Goal: Task Accomplishment & Management: Manage account settings

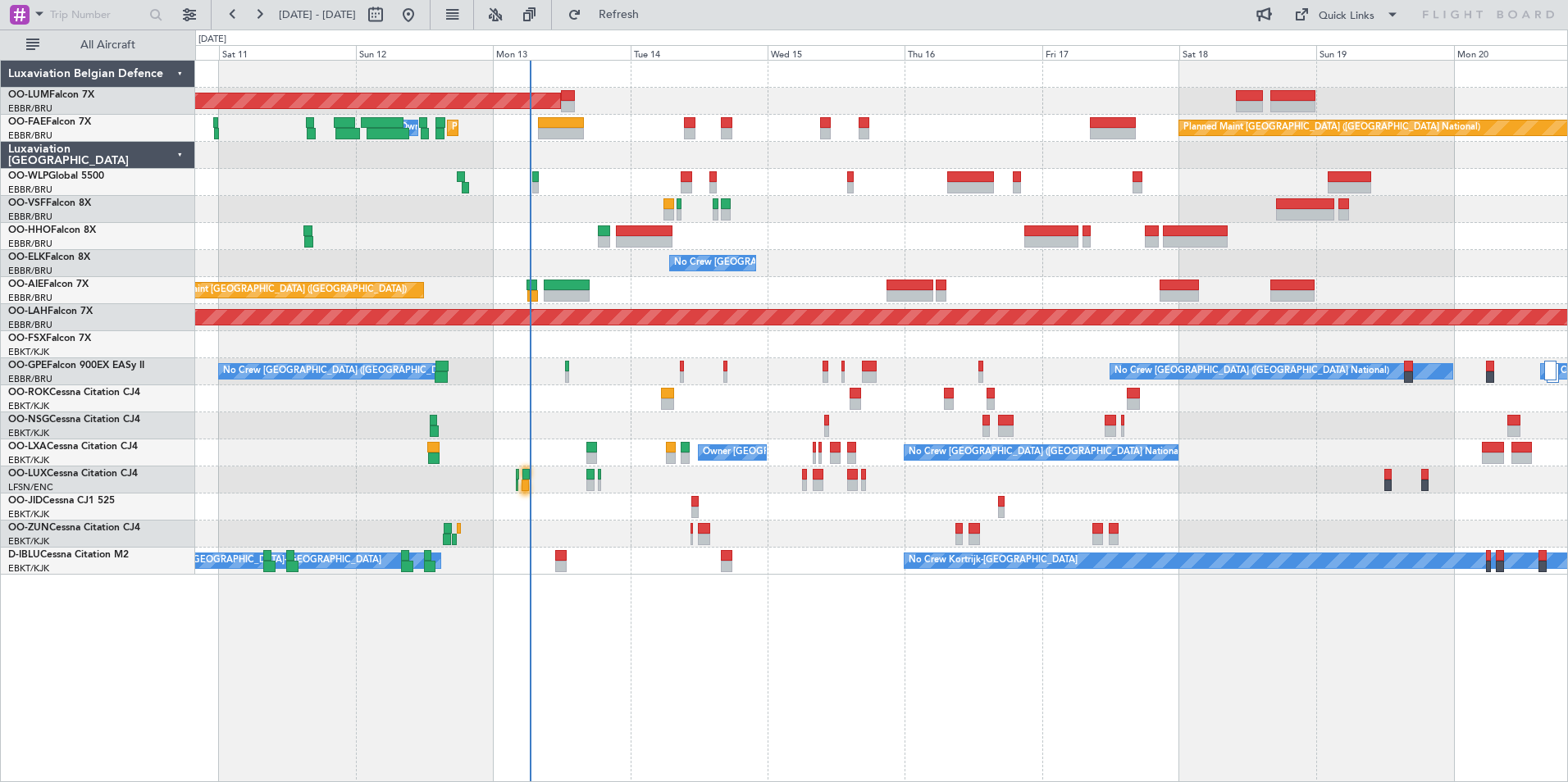
click at [533, 587] on div "AOG Maint [GEOGRAPHIC_DATA] Planned Maint [GEOGRAPHIC_DATA] ([GEOGRAPHIC_DATA])…" at bounding box center [881, 422] width 1373 height 723
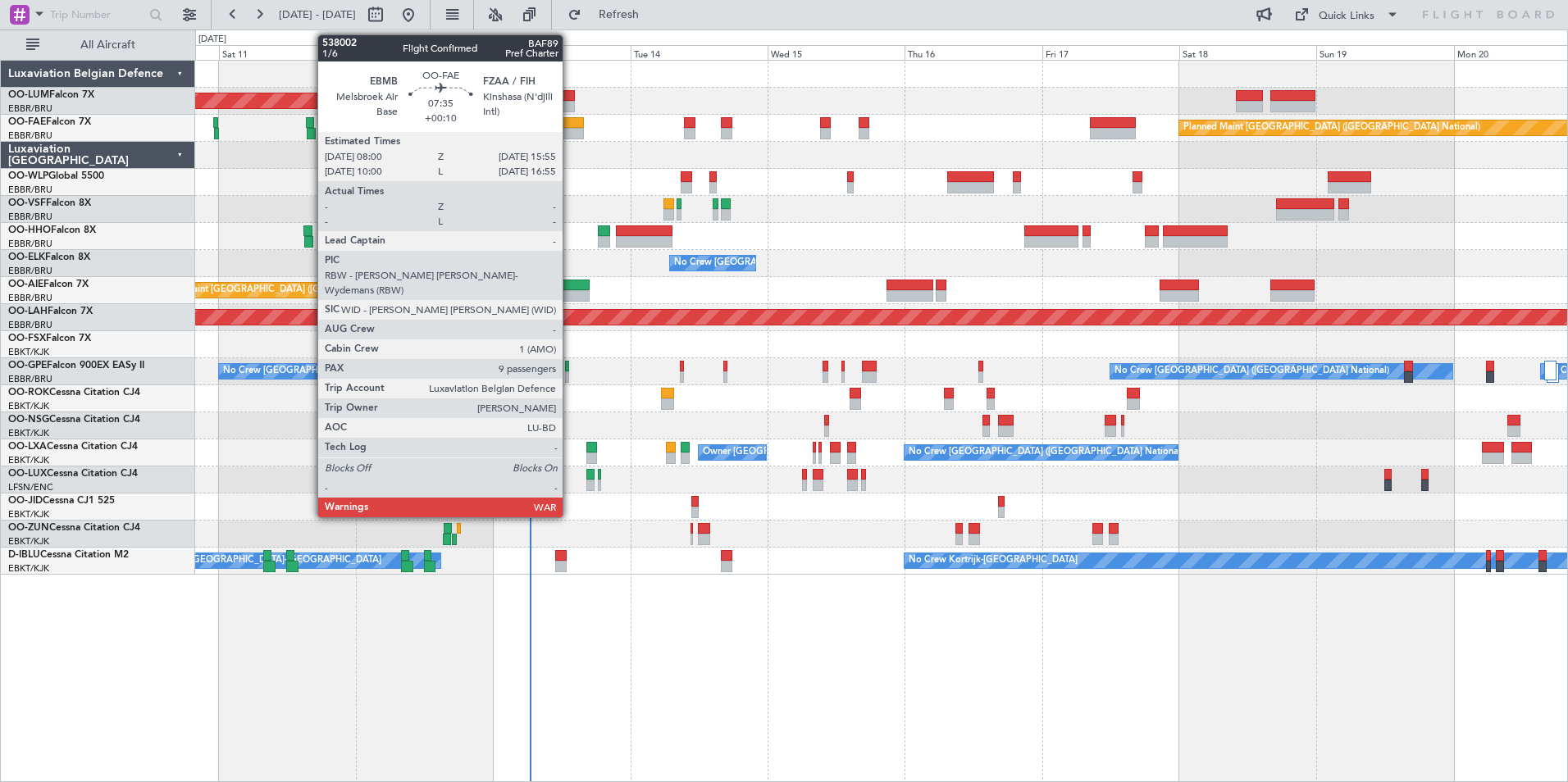
click at [570, 133] on div at bounding box center [560, 133] width 46 height 12
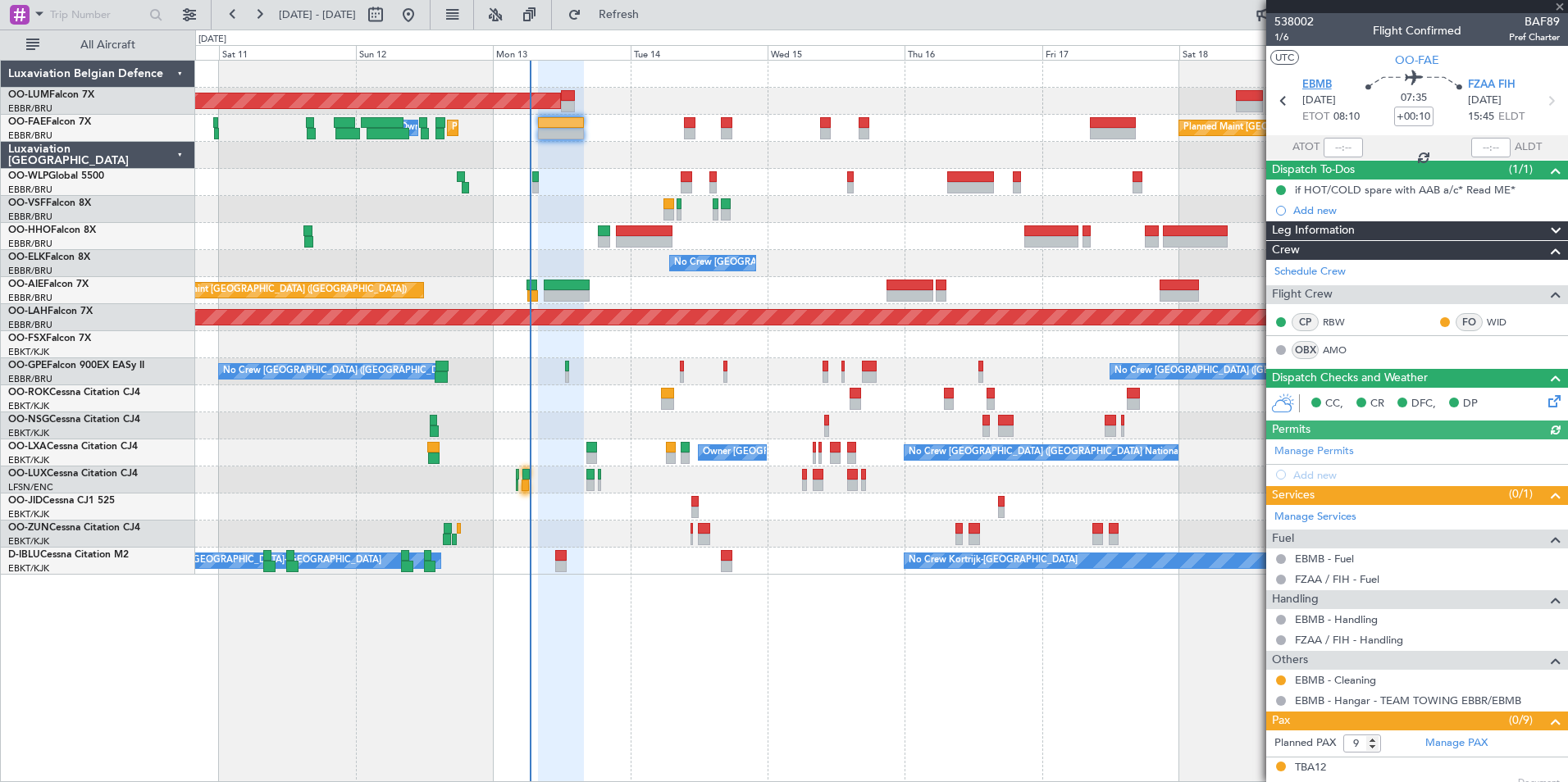
click at [1312, 80] on span "EBMB" at bounding box center [1316, 85] width 30 height 16
click at [658, 22] on button "Refresh" at bounding box center [609, 14] width 98 height 26
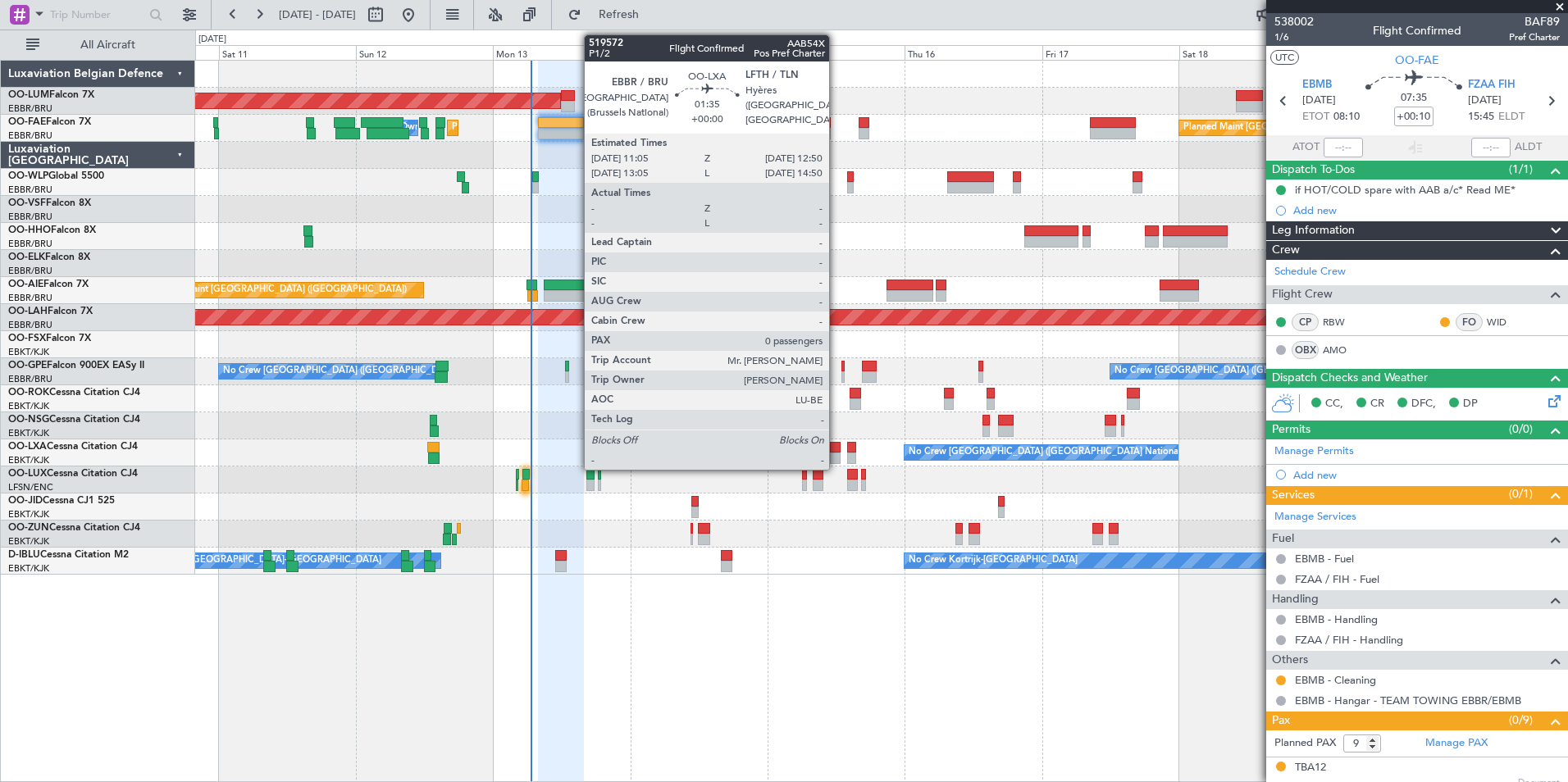
click at [836, 447] on div at bounding box center [835, 448] width 11 height 12
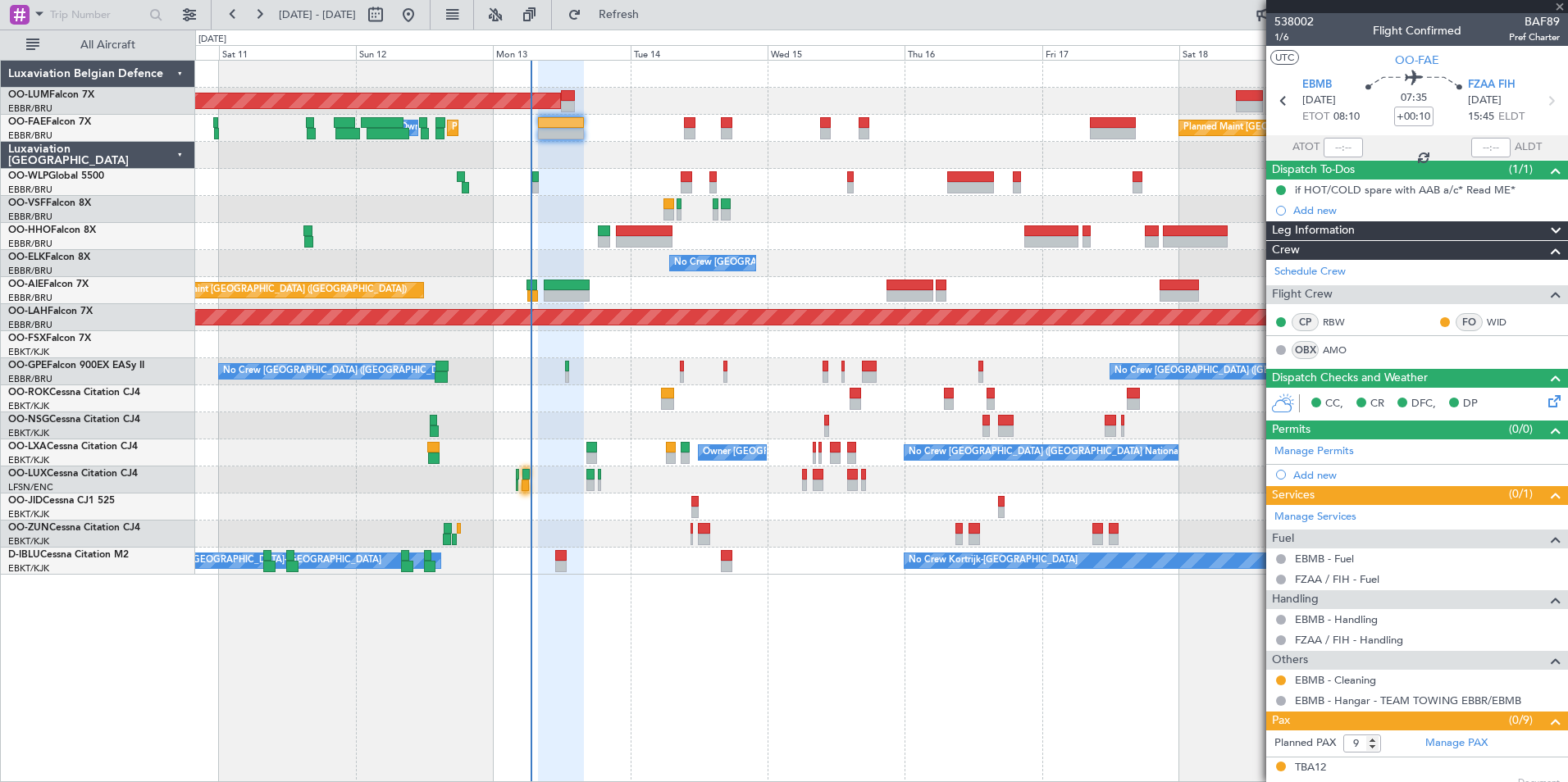
type input "0"
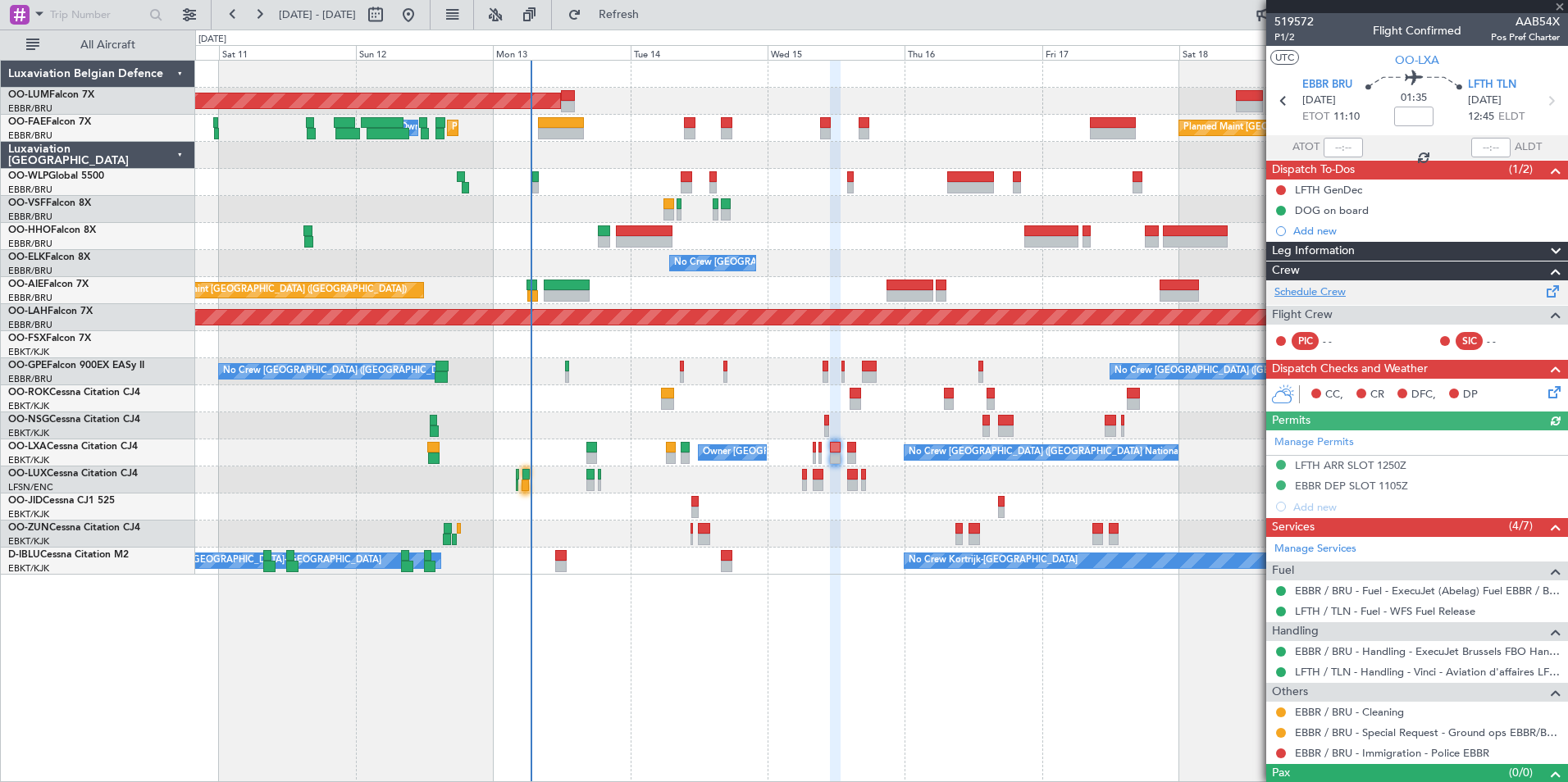
click at [1323, 294] on link "Schedule Crew" at bounding box center [1309, 293] width 71 height 16
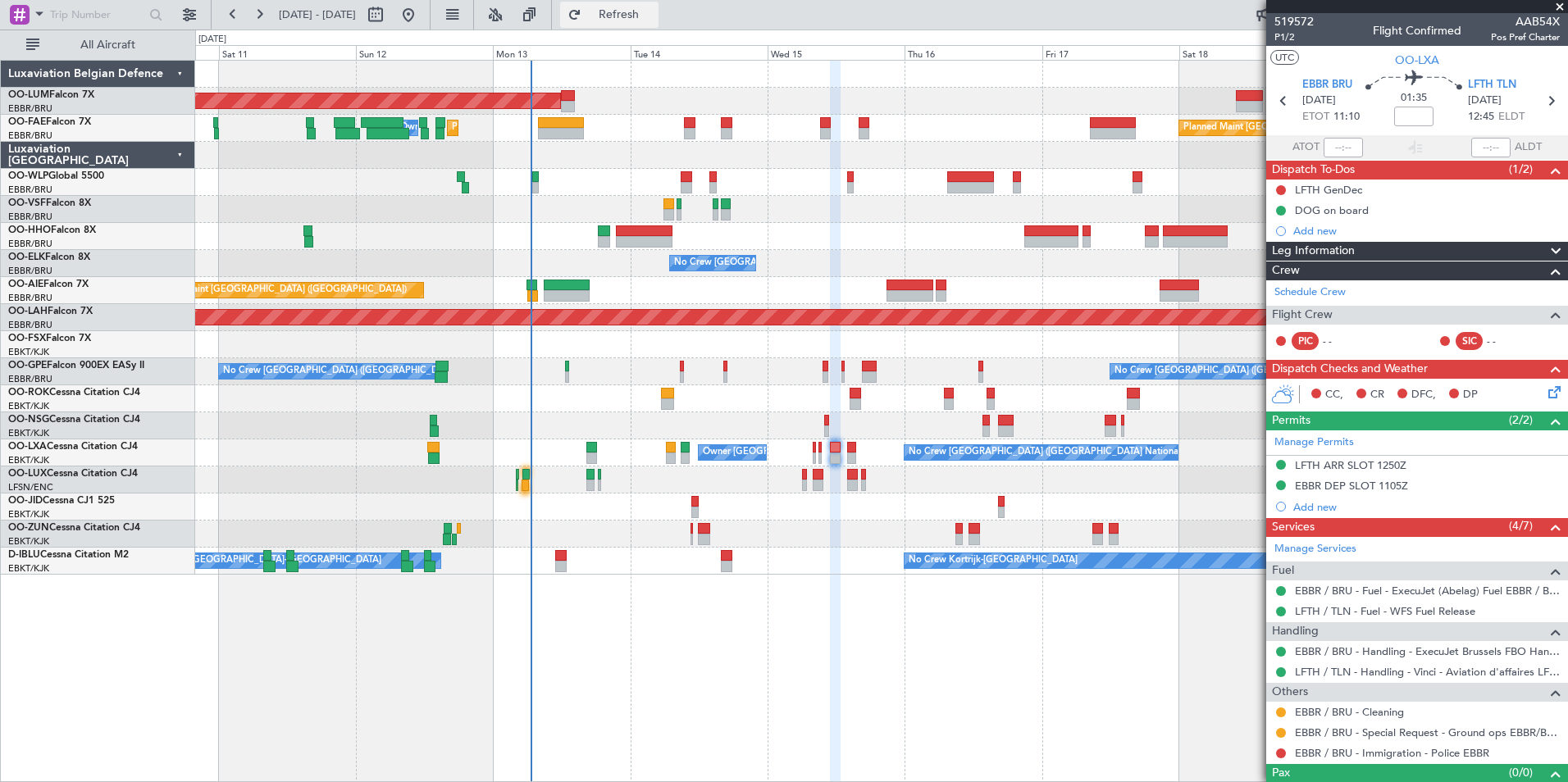
click at [654, 18] on span "Refresh" at bounding box center [619, 14] width 69 height 12
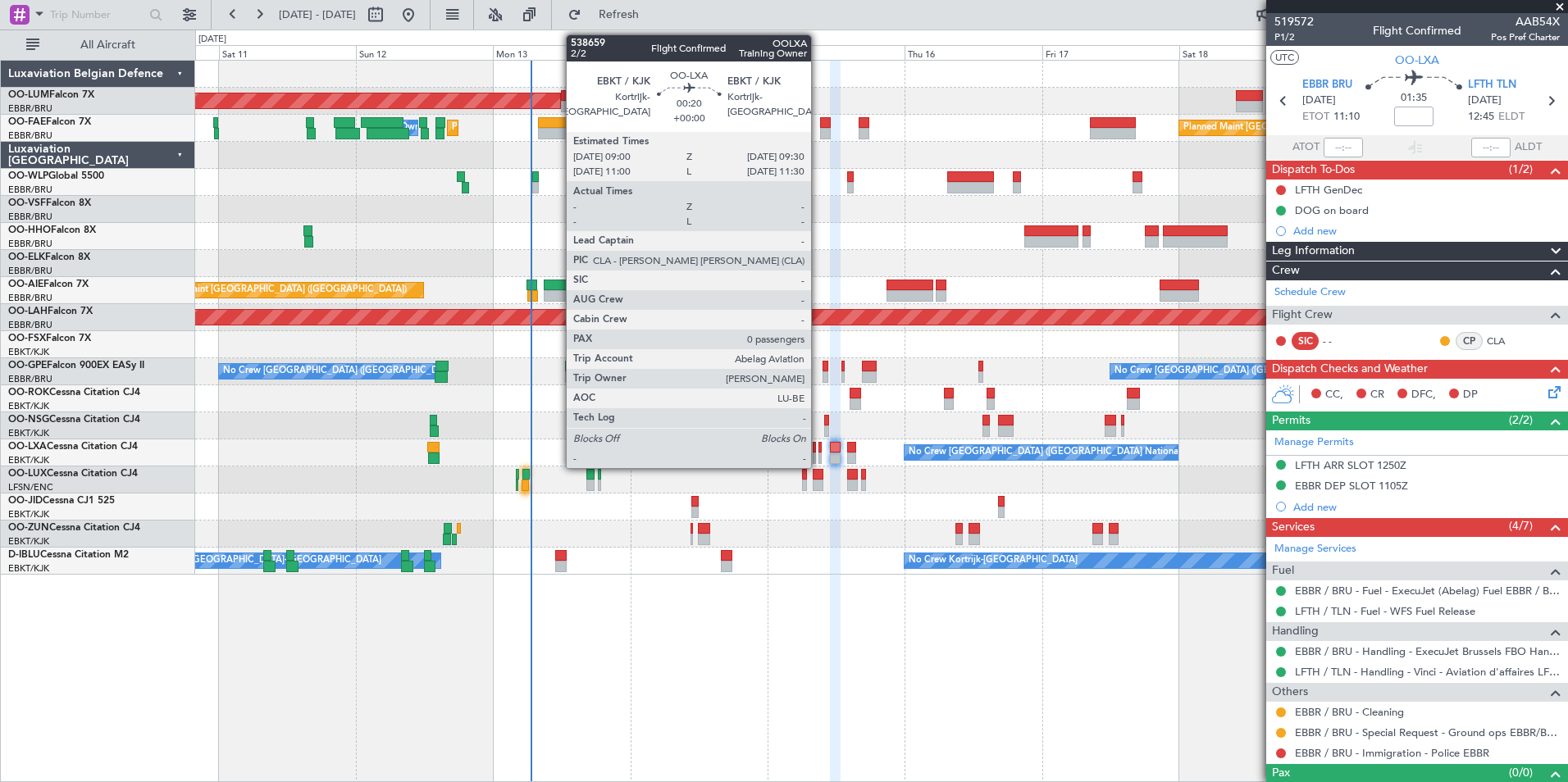
click at [818, 444] on div at bounding box center [820, 448] width 4 height 12
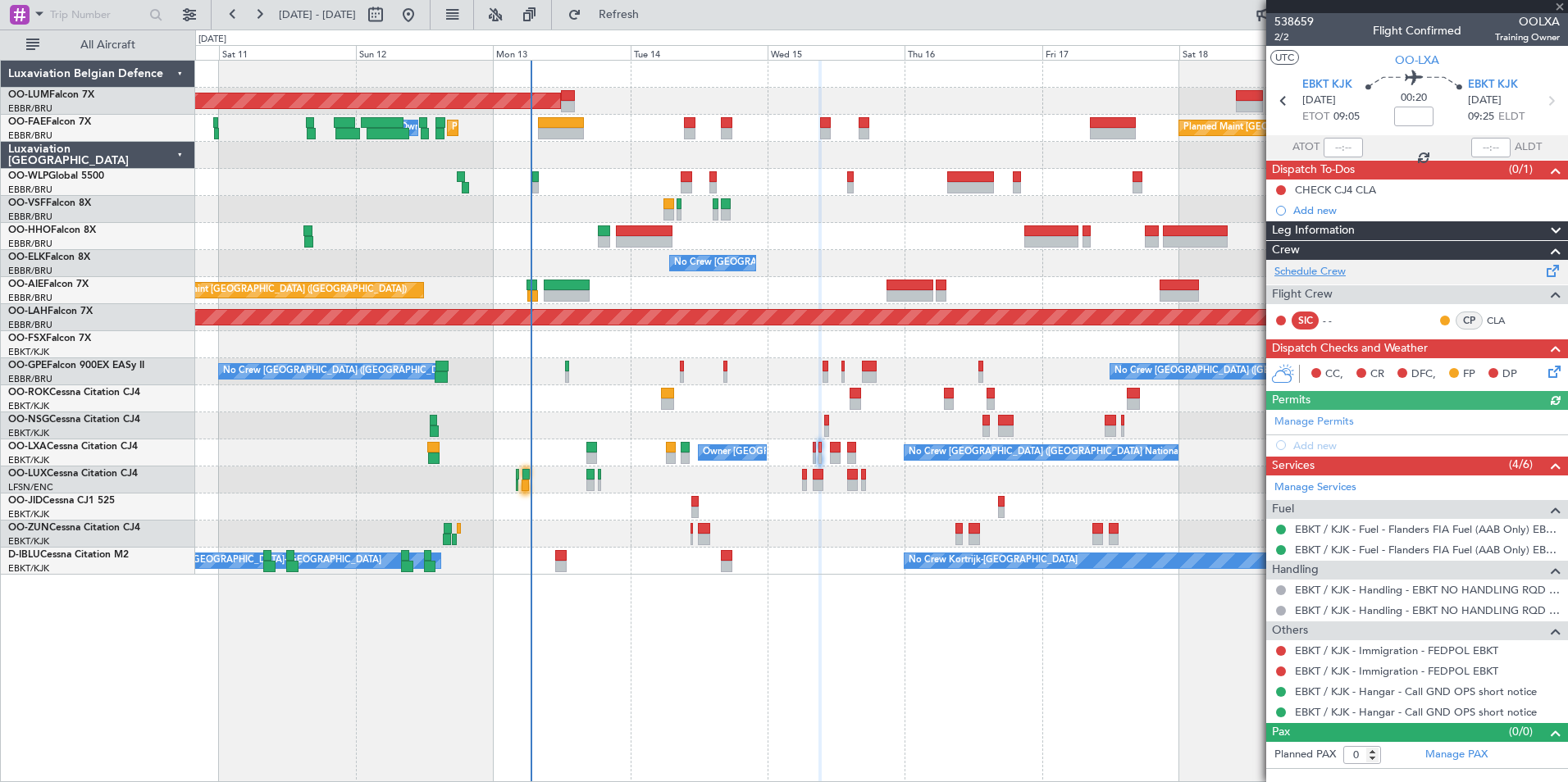
click at [1314, 269] on link "Schedule Crew" at bounding box center [1309, 272] width 71 height 16
click at [1311, 84] on span "EBKT KJK" at bounding box center [1327, 85] width 50 height 16
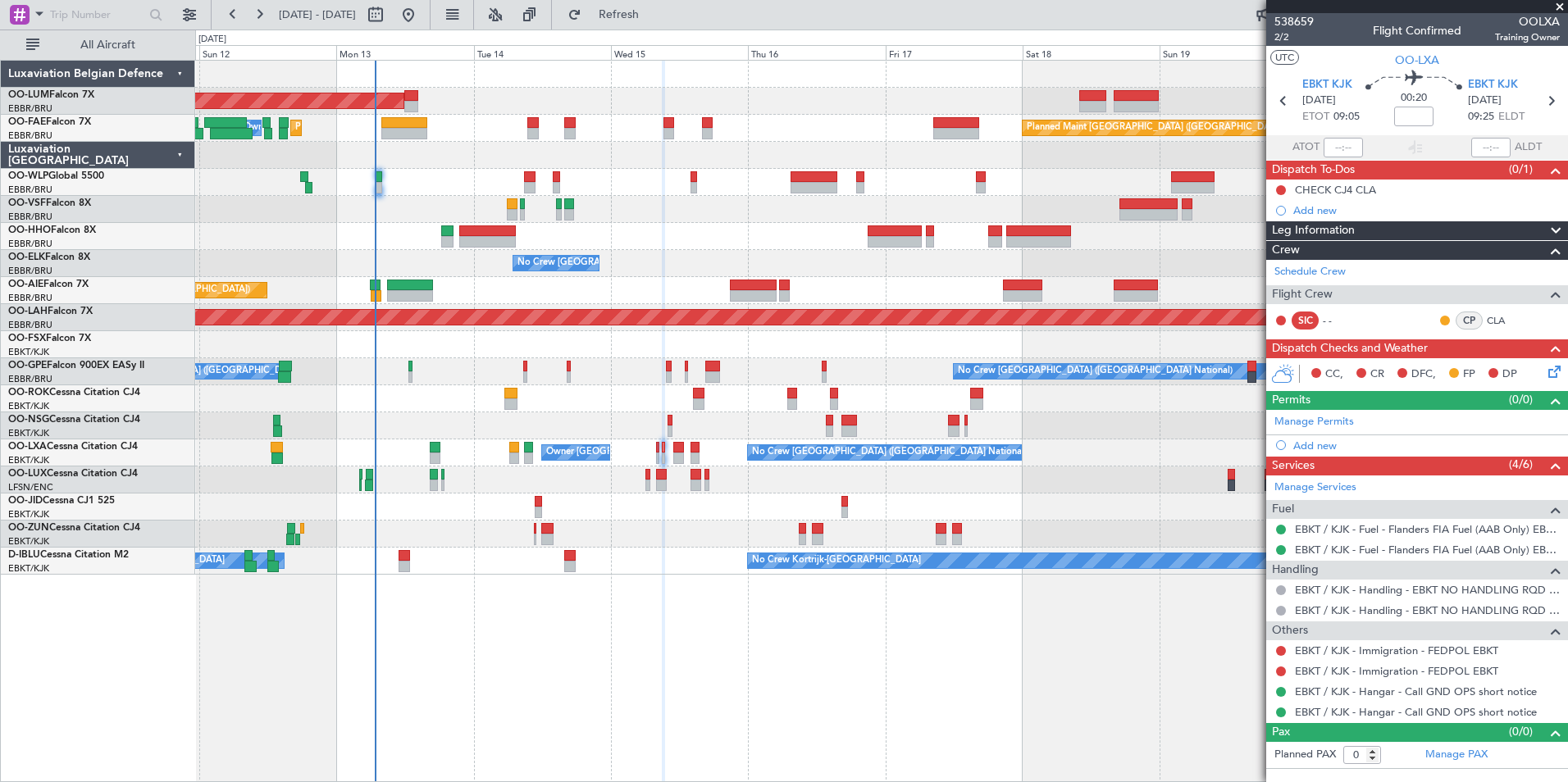
click at [788, 781] on html "10 Oct 2025 - 20 Oct 2025 Refresh Quick Links All Aircraft AOG Maint Sibiu Plan…" at bounding box center [784, 391] width 1568 height 782
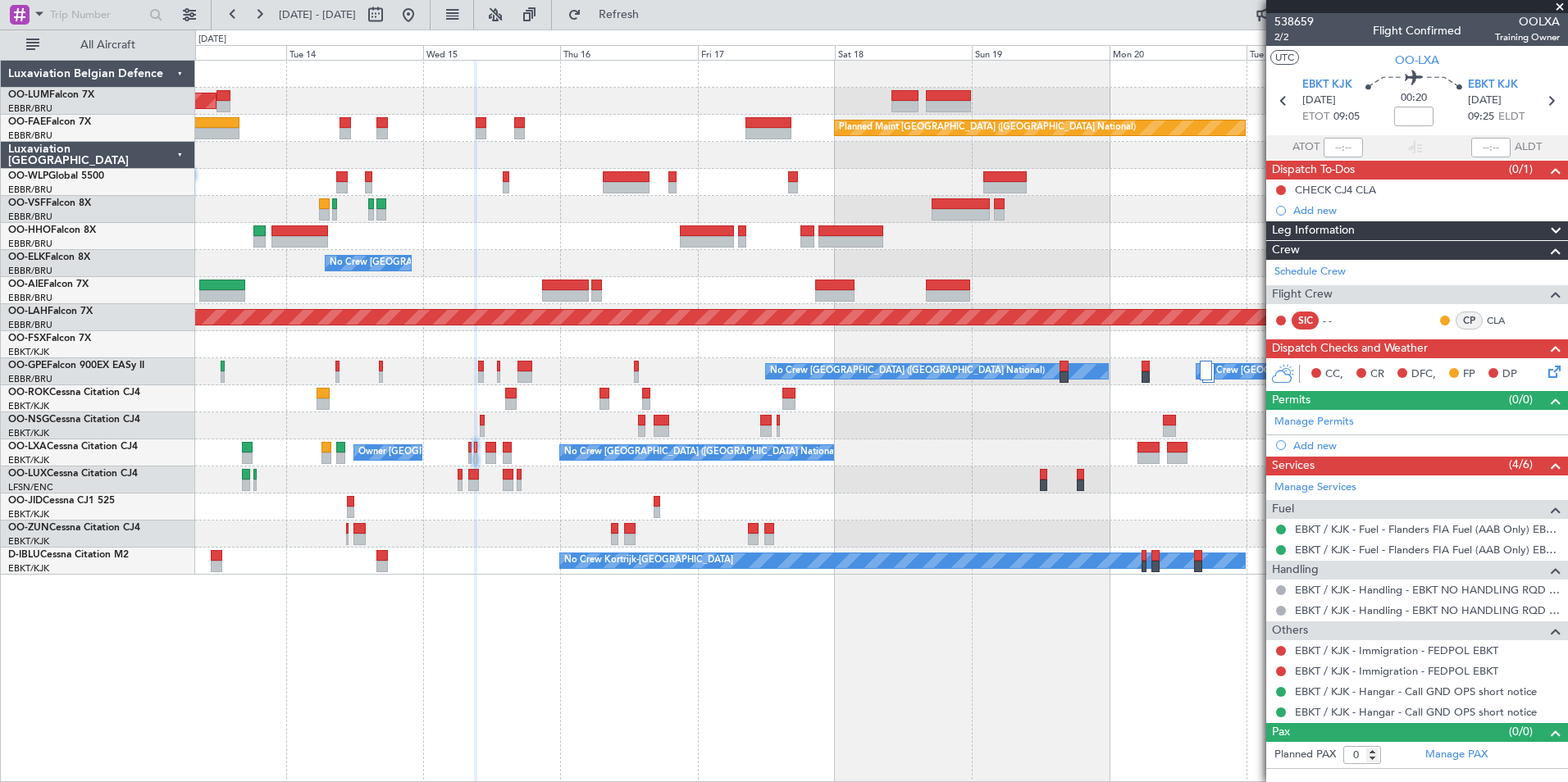
click at [415, 597] on div "AOG Maint Sibiu Planned Maint Brussels (Brussels National) Owner Melsbroek Air …" at bounding box center [881, 422] width 1373 height 723
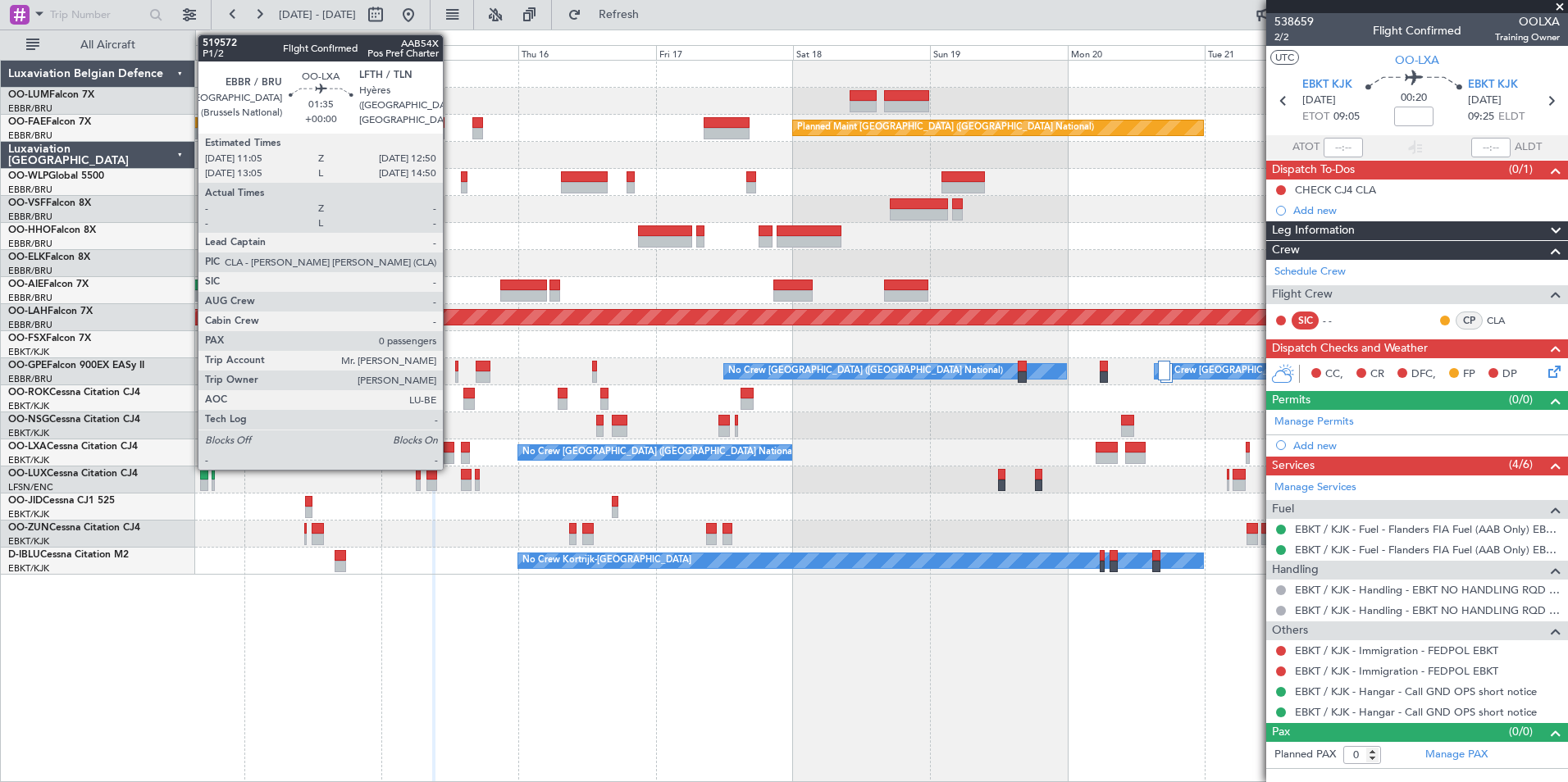
click at [450, 452] on div at bounding box center [449, 458] width 11 height 12
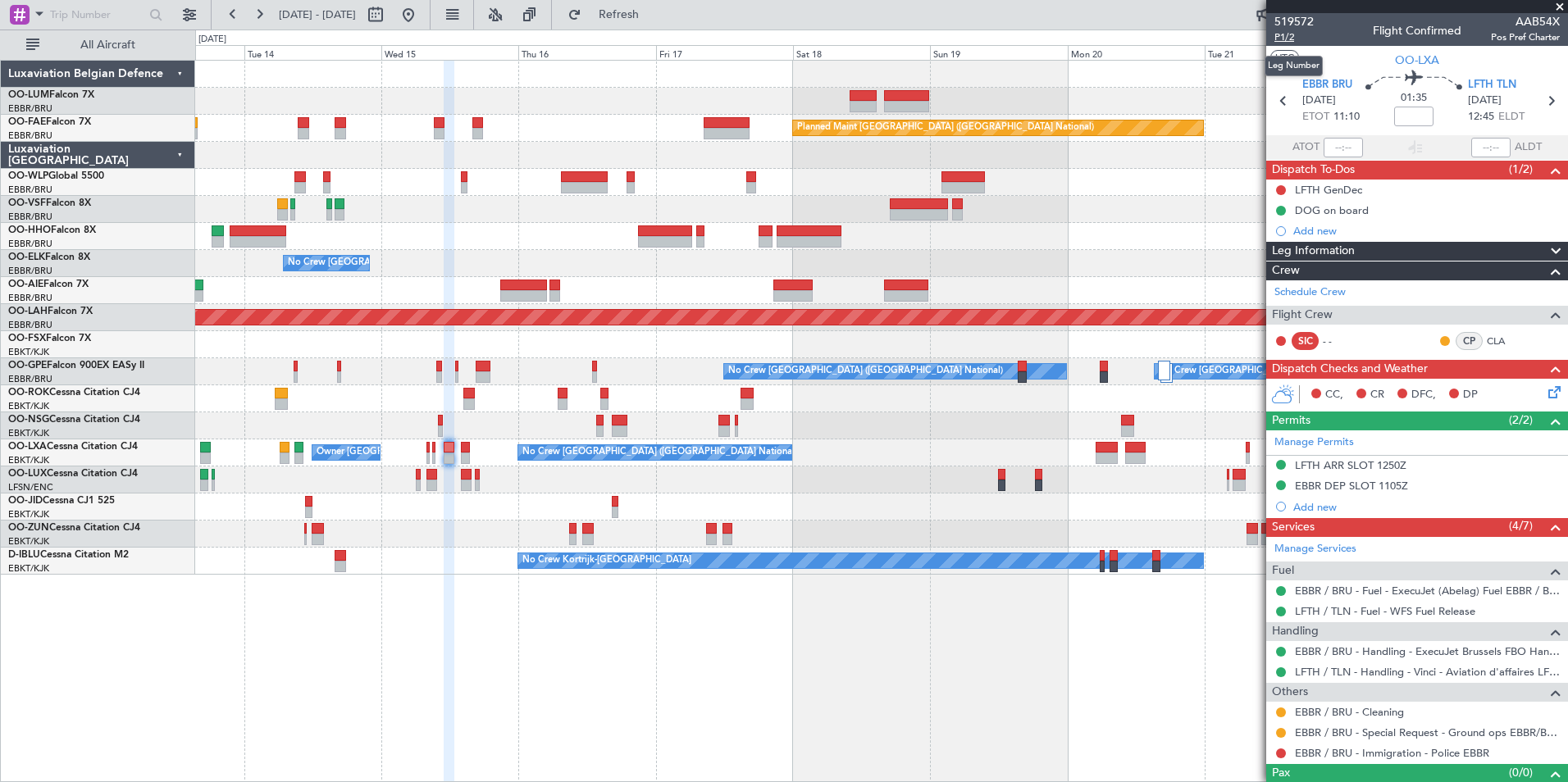
click at [1284, 38] on span "P1/2" at bounding box center [1294, 38] width 40 height 14
click at [1335, 298] on link "Schedule Crew" at bounding box center [1309, 293] width 71 height 16
click at [654, 14] on span "Refresh" at bounding box center [619, 14] width 69 height 12
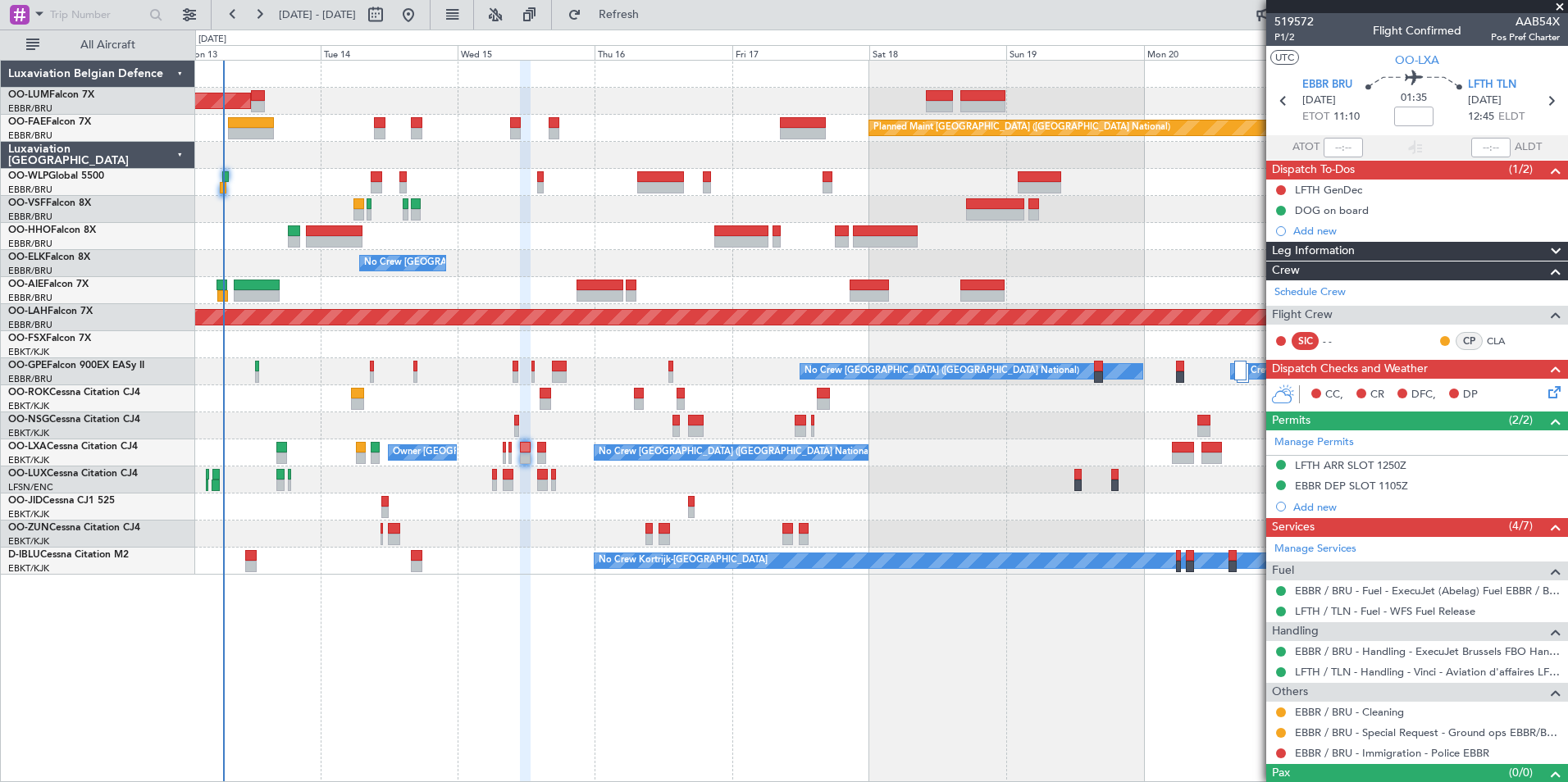
click at [355, 671] on div "AOG Maint Sibiu Planned Maint Brussels (Brussels National) Owner Melsbroek Air …" at bounding box center [881, 422] width 1373 height 723
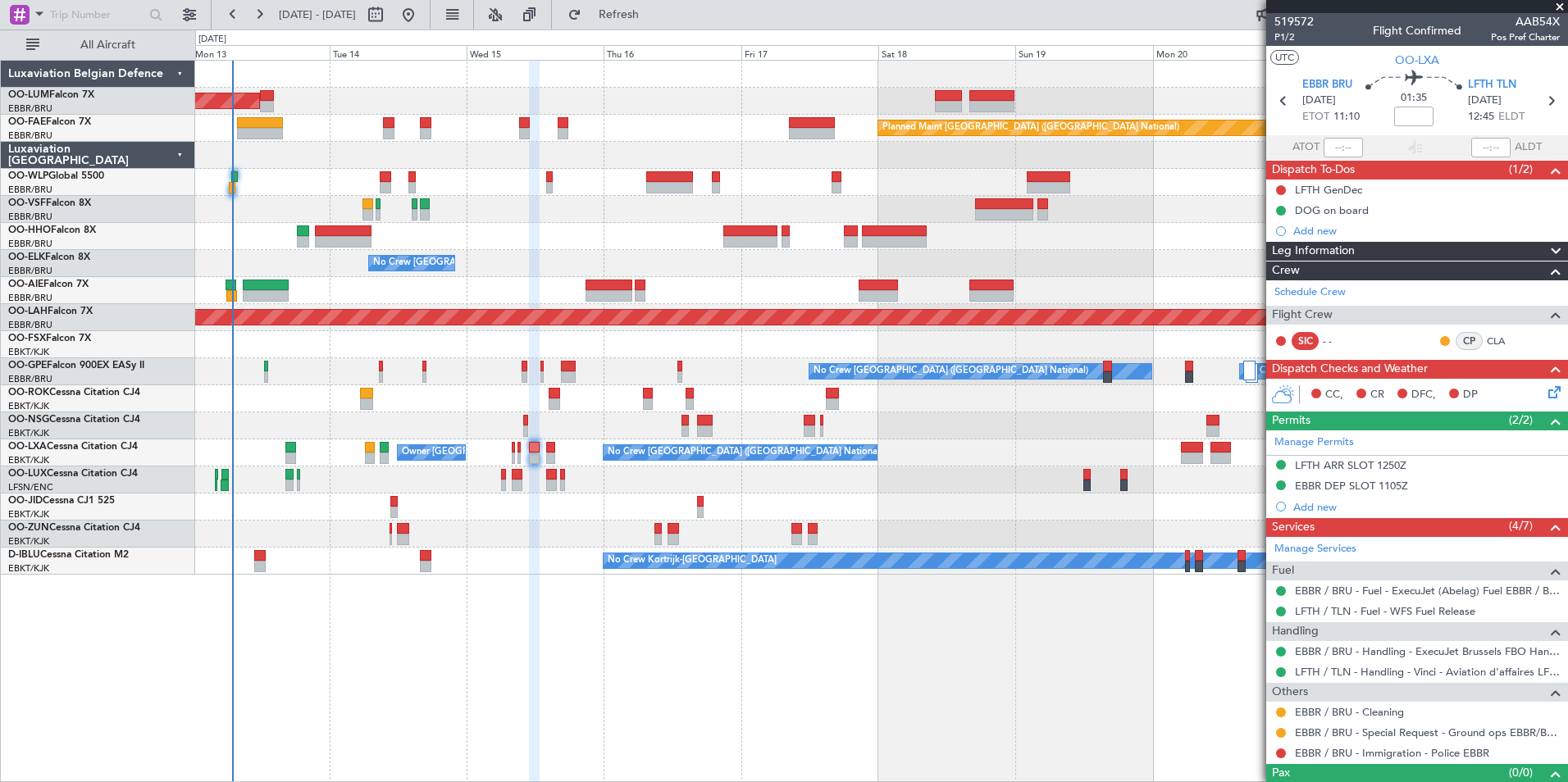
click at [403, 682] on div "AOG Maint Sibiu Planned Maint Brussels (Brussels National) Owner Melsbroek Air …" at bounding box center [881, 422] width 1373 height 723
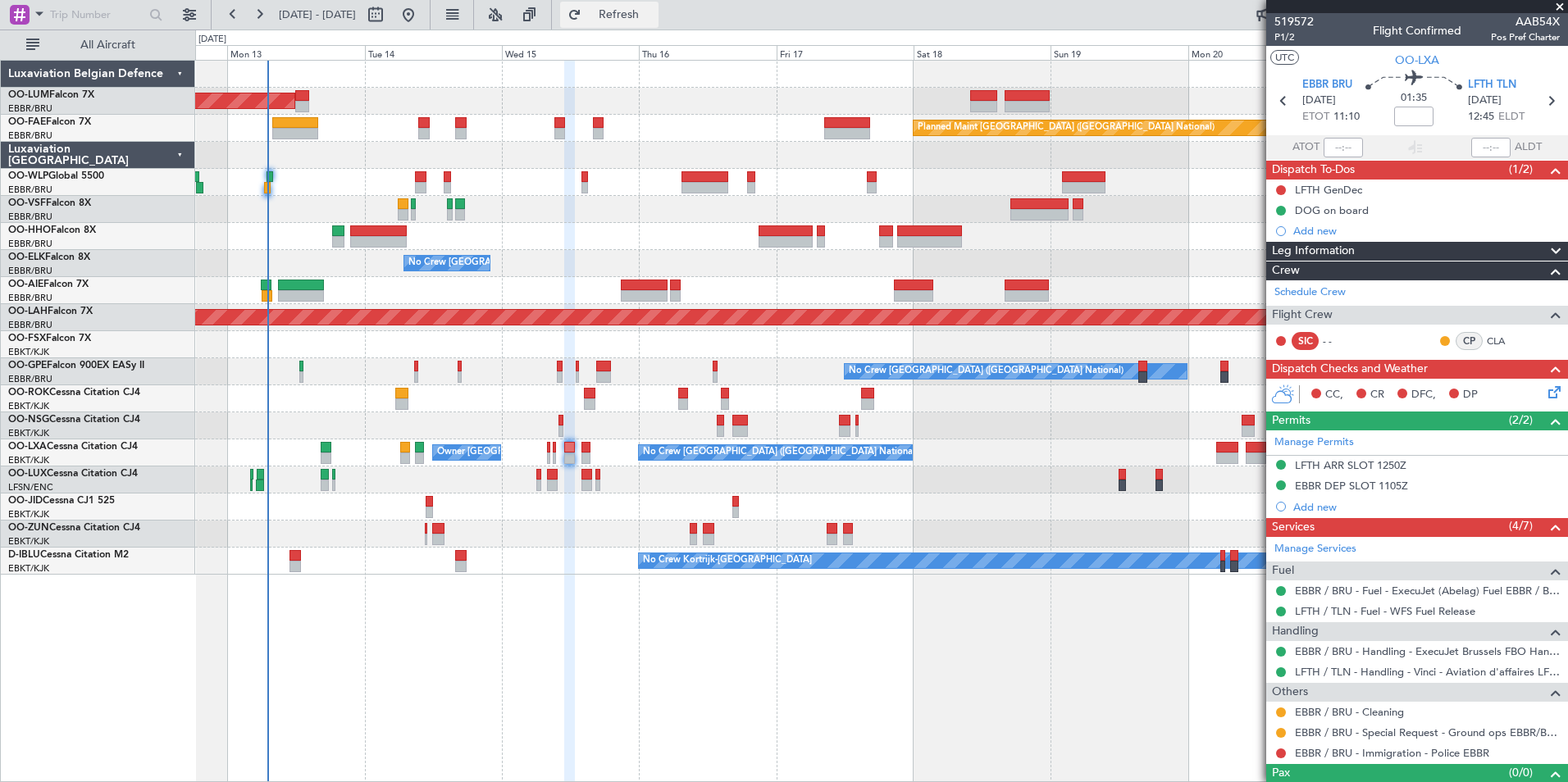
click at [657, 4] on button "Refresh" at bounding box center [609, 14] width 98 height 26
click at [320, 695] on div "AOG Maint Sibiu Planned Maint Brussels (Brussels National) Owner Melsbroek Air …" at bounding box center [881, 422] width 1373 height 723
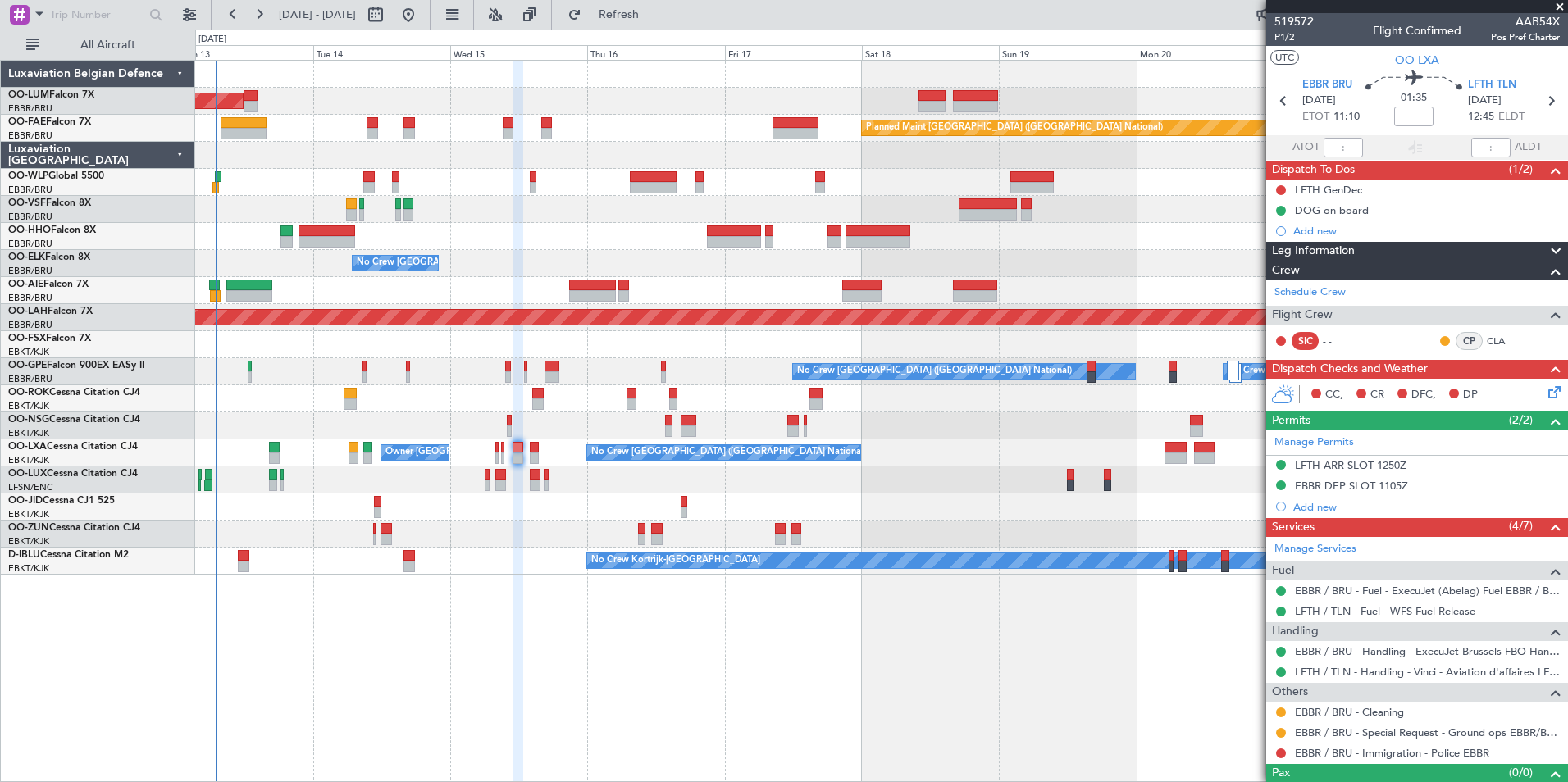
click at [529, 490] on div at bounding box center [881, 480] width 1372 height 27
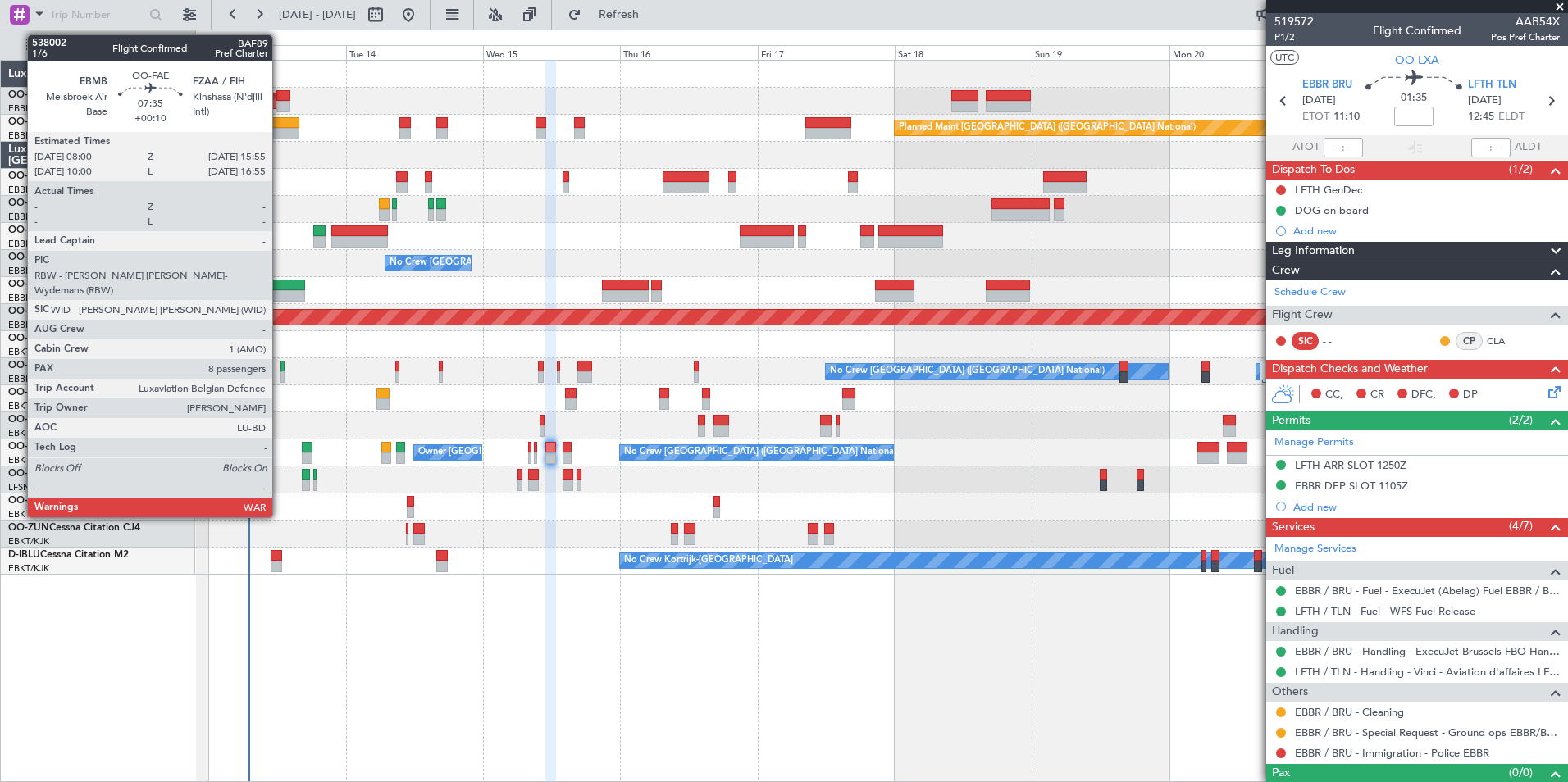
click at [280, 127] on div at bounding box center [276, 122] width 46 height 12
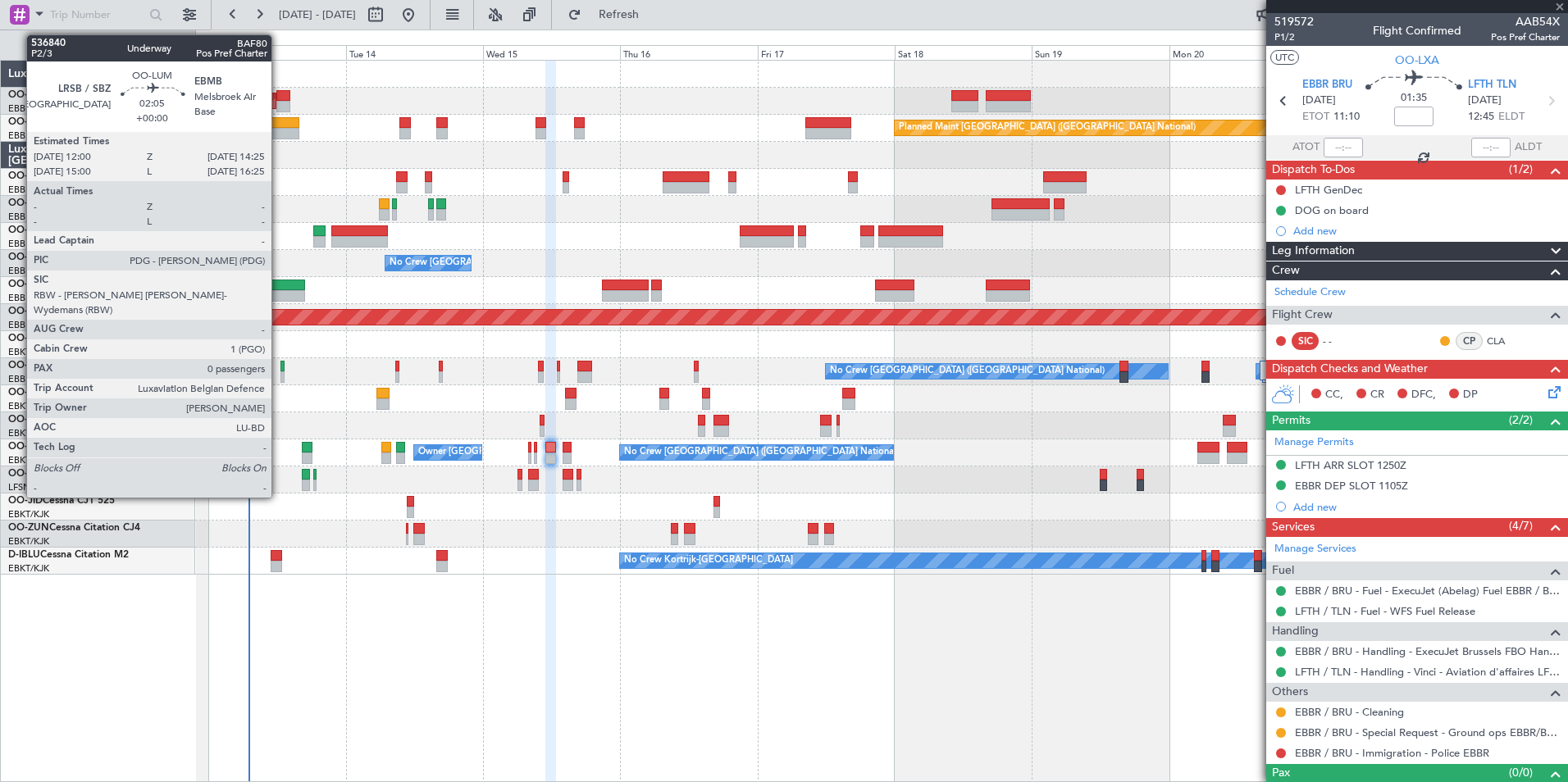
type input "+00:10"
type input "8"
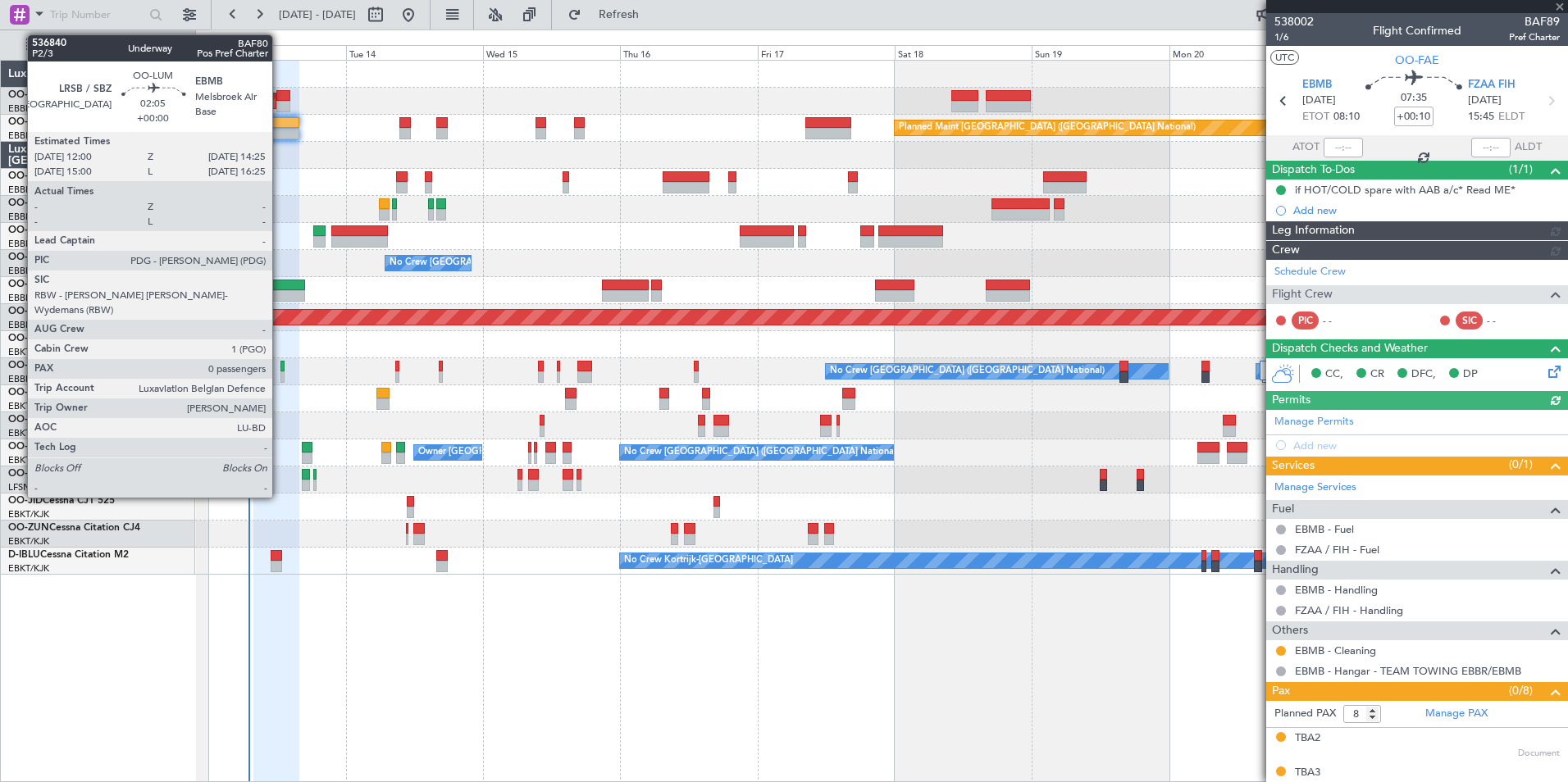
click at [280, 101] on div at bounding box center [283, 106] width 14 height 12
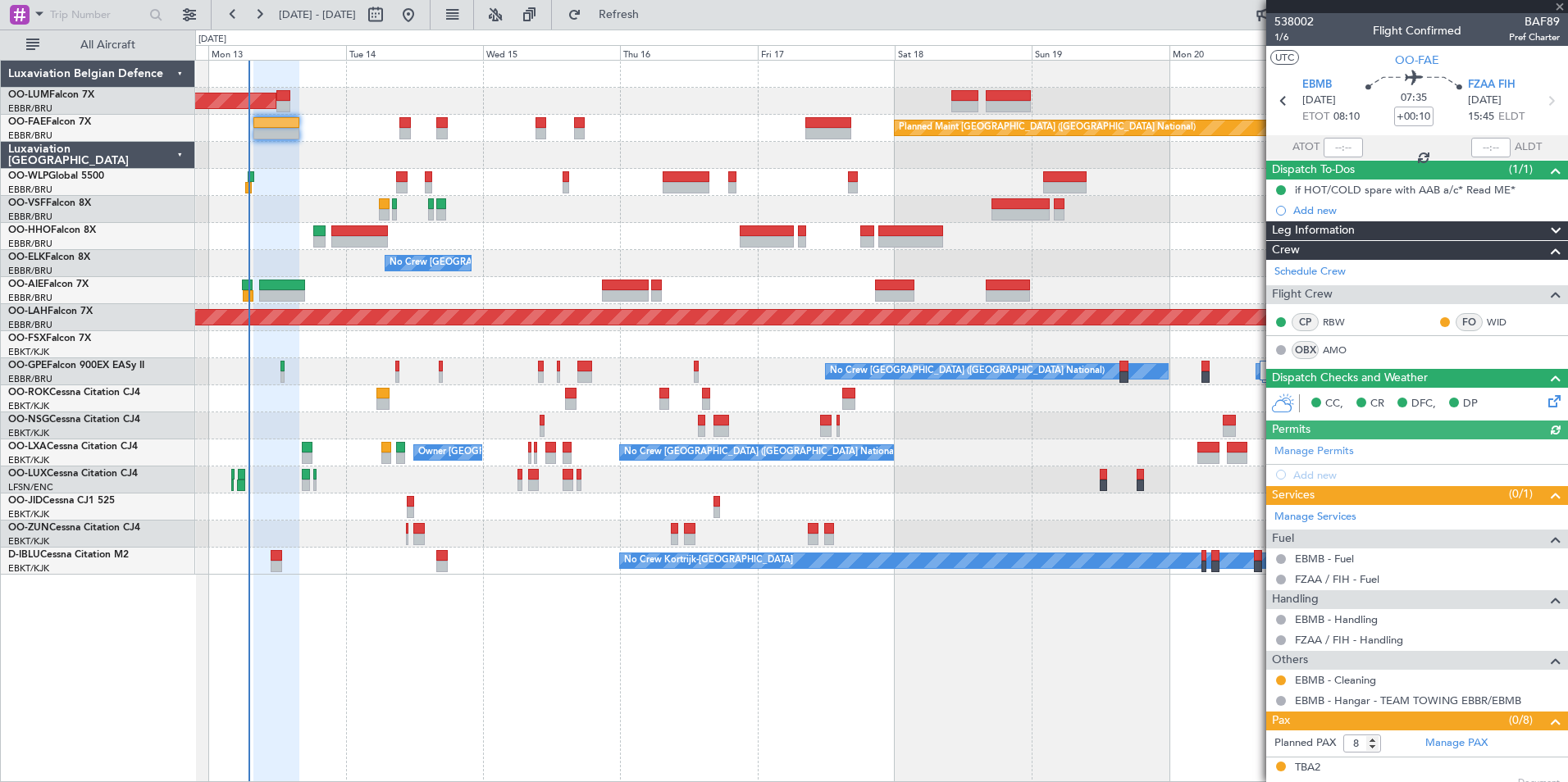
type input "0"
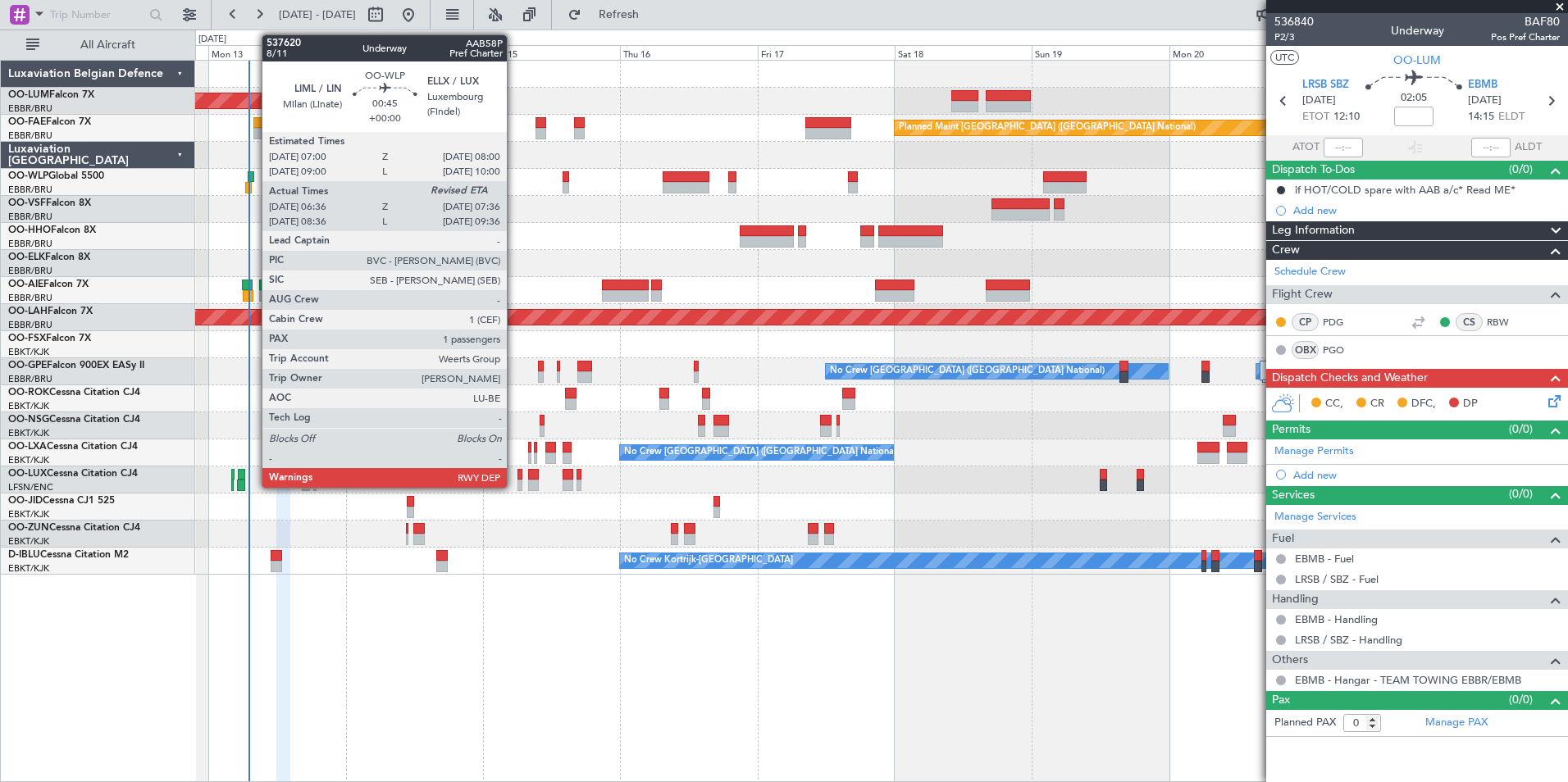
click at [254, 172] on div at bounding box center [250, 177] width 5 height 12
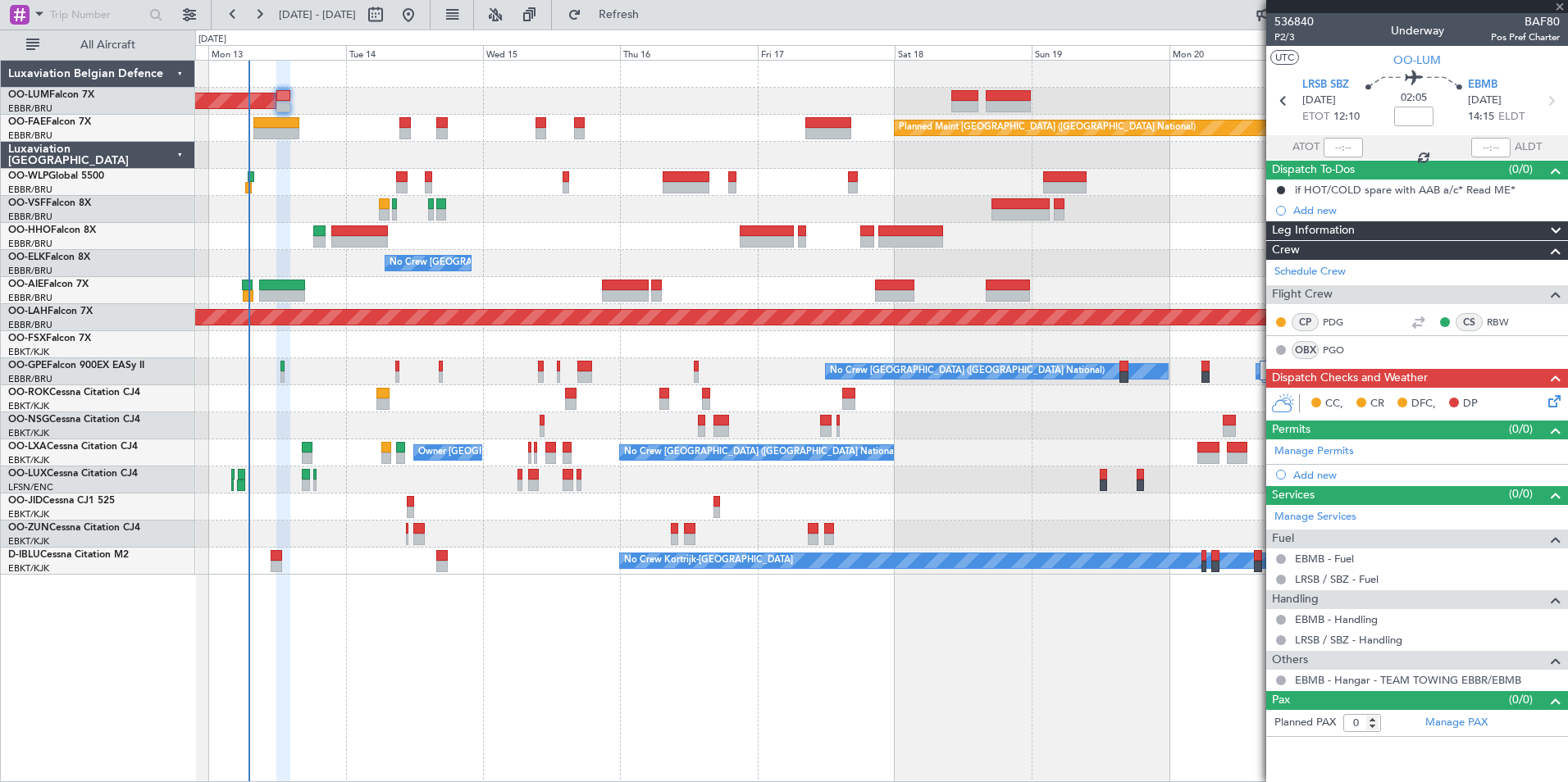
type input "06:46"
type input "1"
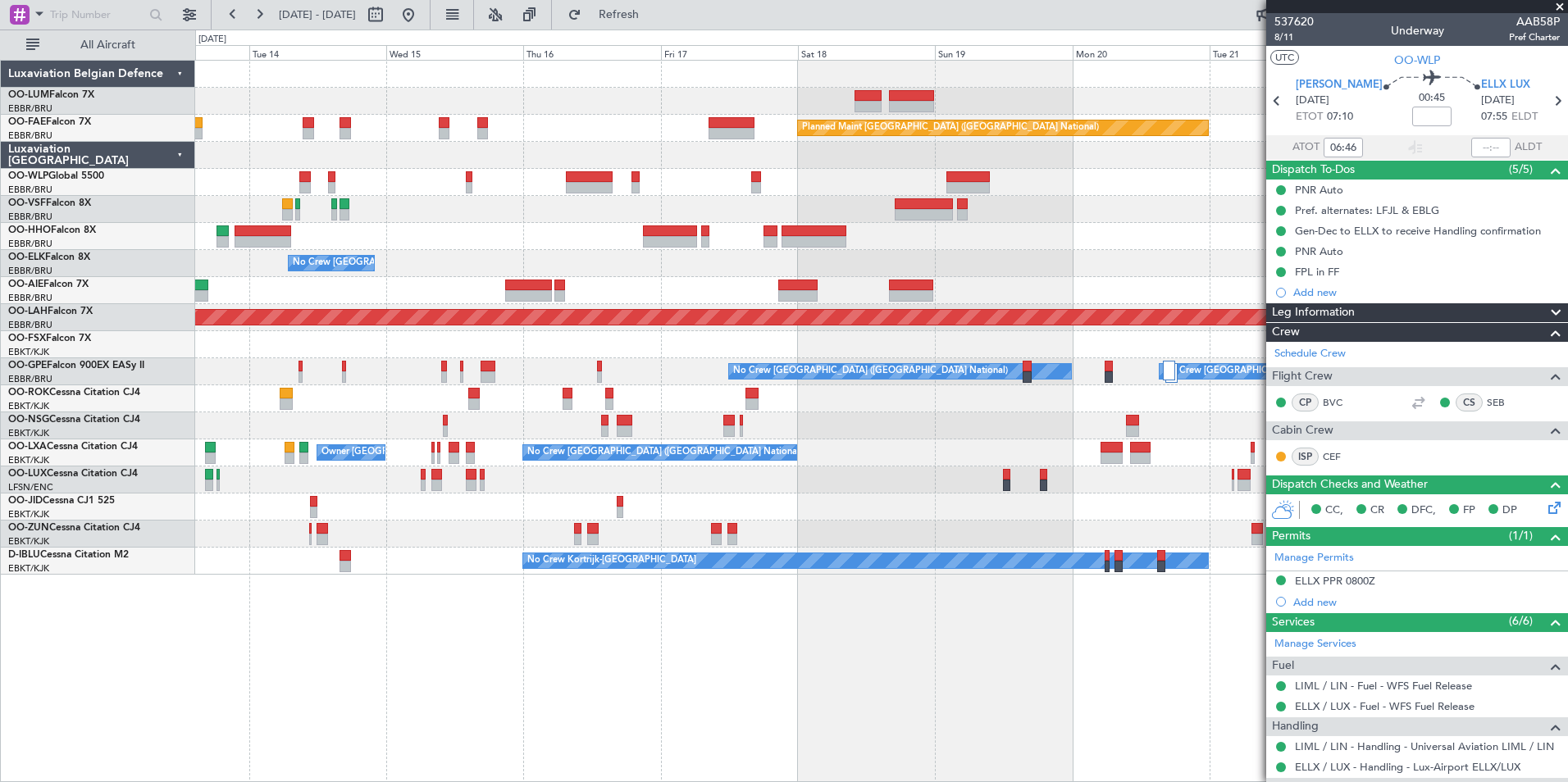
click at [427, 650] on div "AOG Maint Sibiu Planned Maint Brussels (Brussels National) Owner Melsbroek Air …" at bounding box center [881, 422] width 1373 height 723
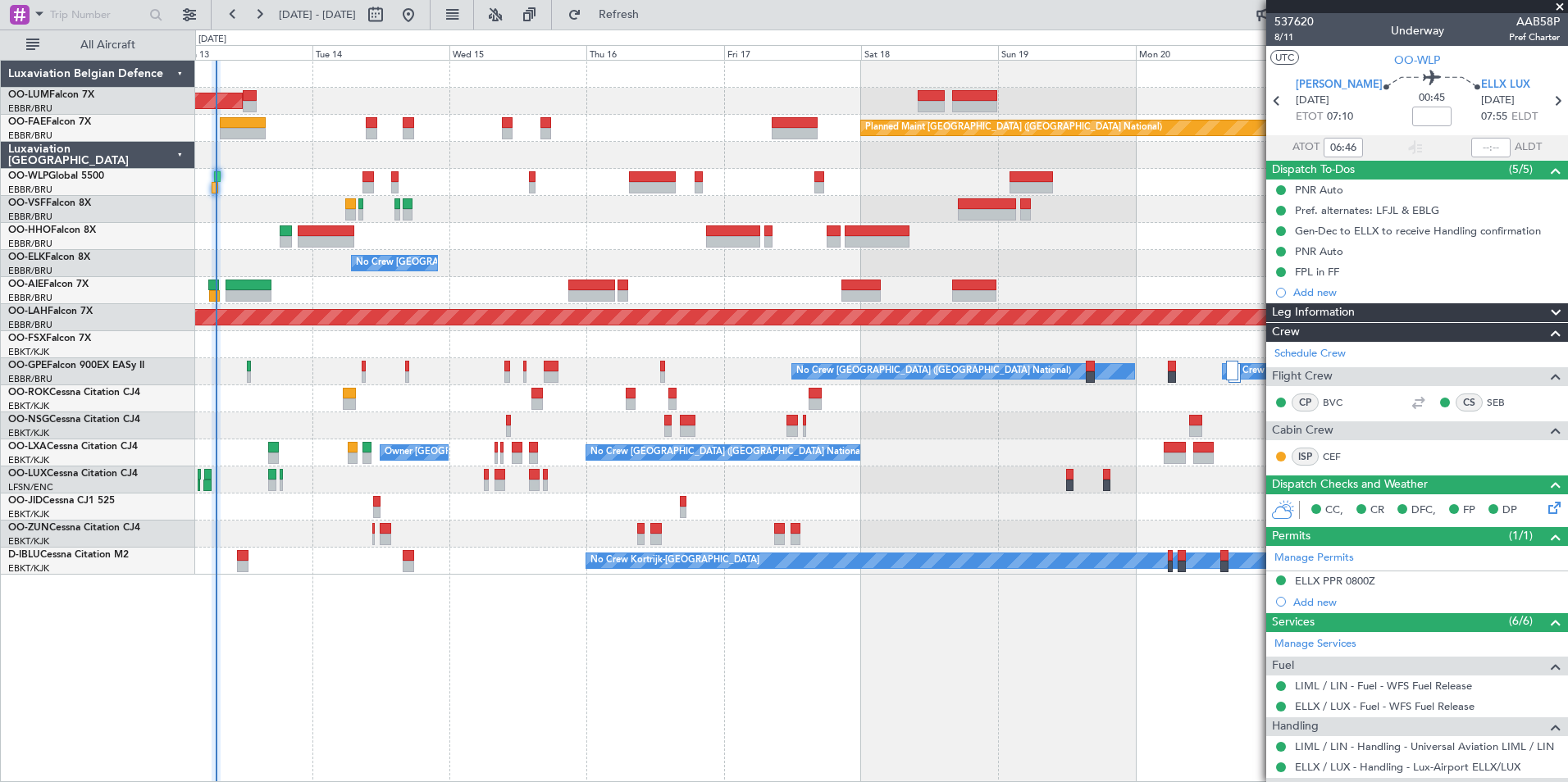
click at [347, 651] on div "AOG Maint Sibiu Planned Maint Brussels (Brussels National) Owner Melsbroek Air …" at bounding box center [881, 422] width 1373 height 723
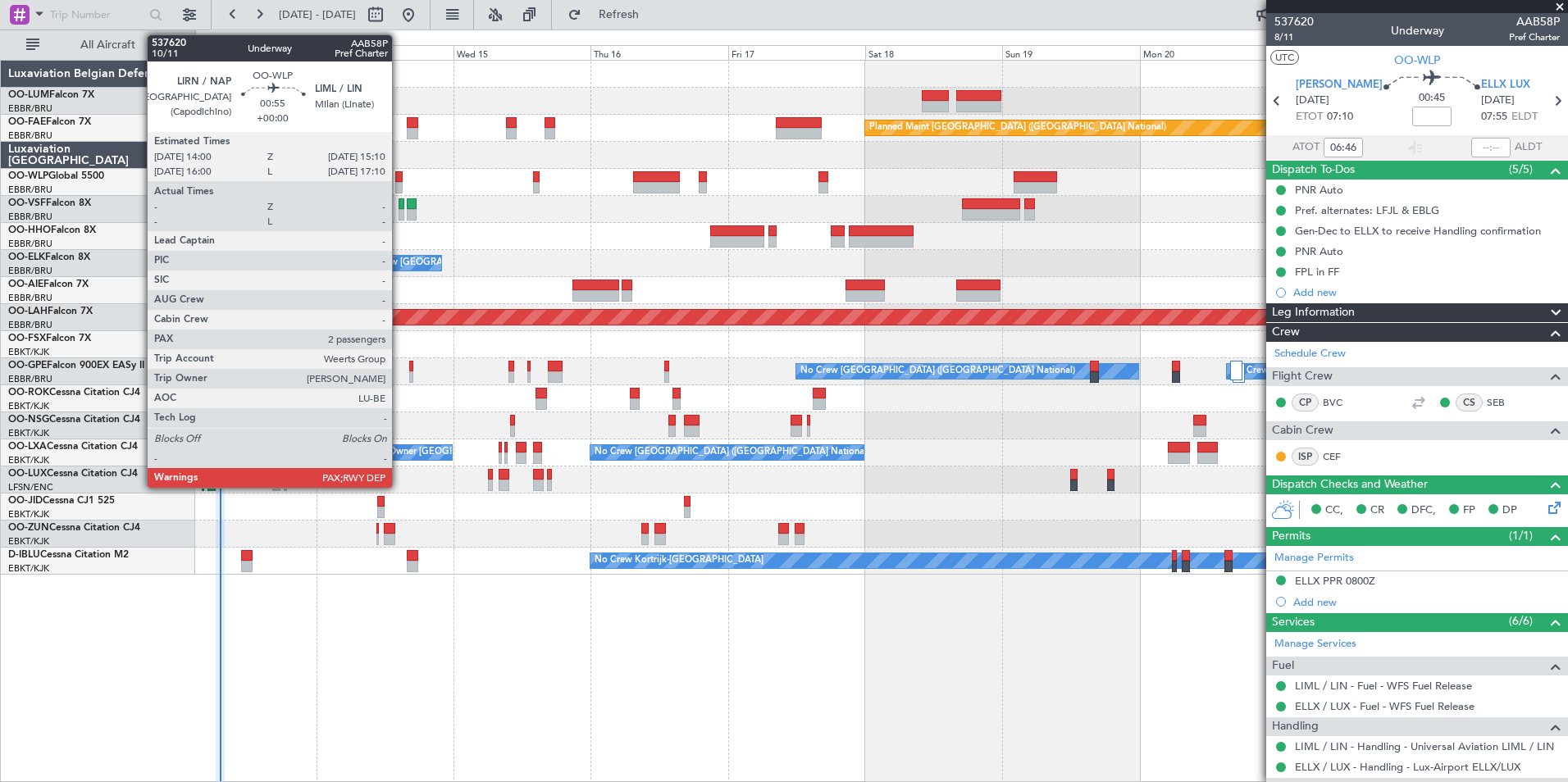
click at [399, 183] on div at bounding box center [399, 187] width 7 height 12
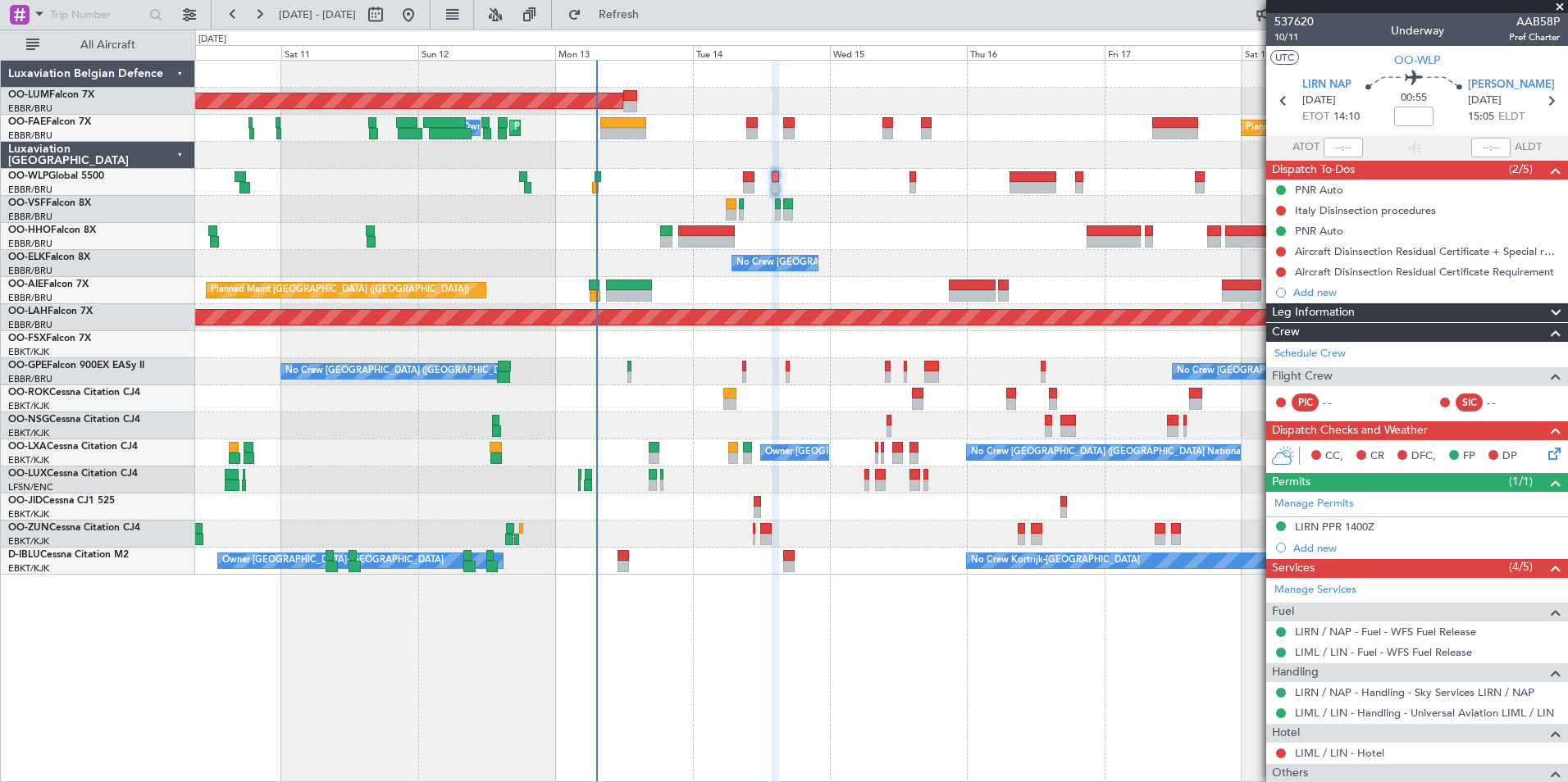
click at [695, 266] on div "AOG Maint Sibiu Planned Maint Brussels (Brussels National) Planned Maint Melsbr…" at bounding box center [881, 317] width 1372 height 514
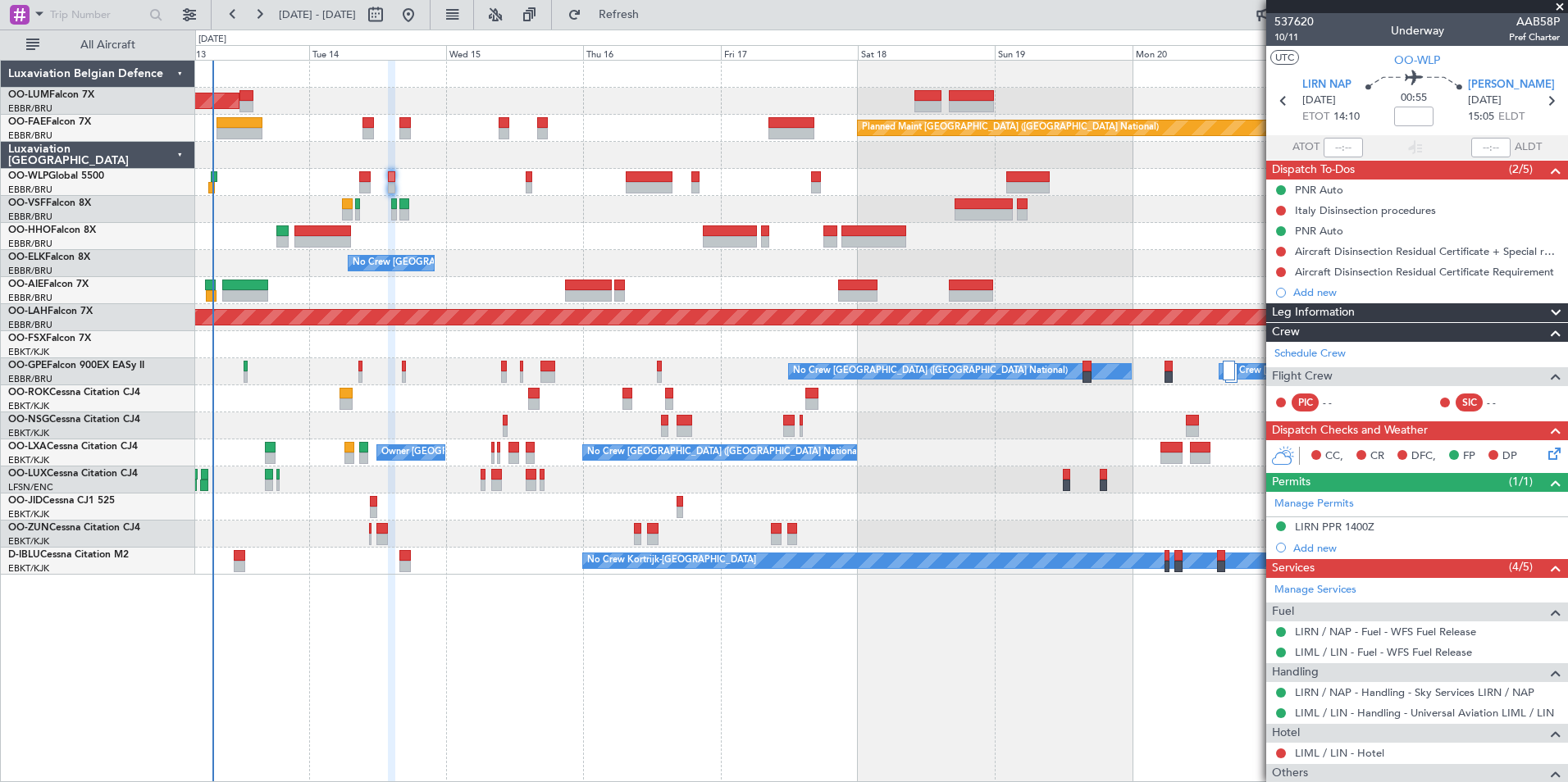
click at [337, 681] on div "AOG Maint Sibiu Planned Maint Brussels (Brussels National) Owner Melsbroek Air …" at bounding box center [881, 422] width 1373 height 723
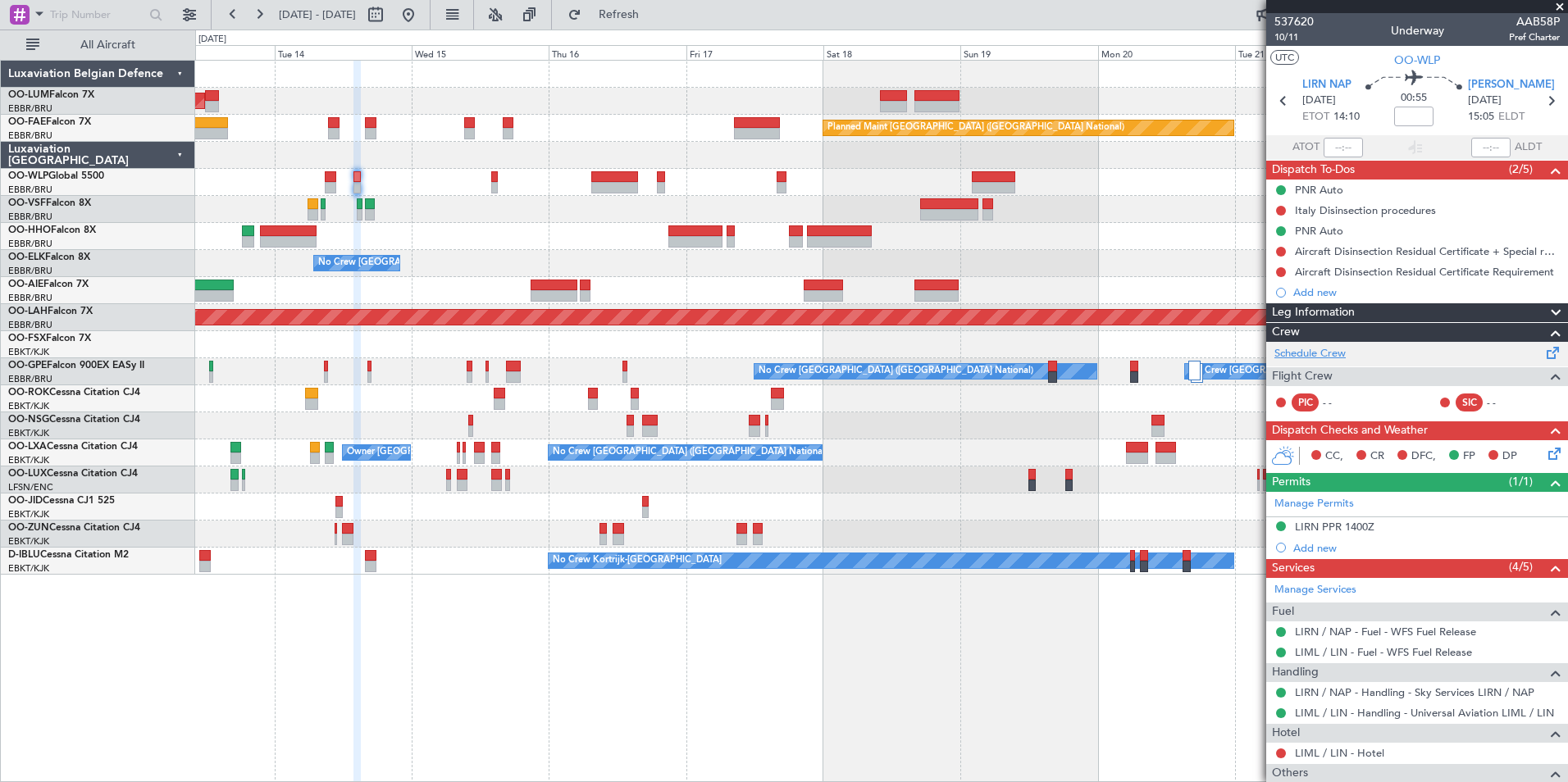
click at [1299, 360] on link "Schedule Crew" at bounding box center [1309, 354] width 71 height 16
click at [654, 14] on span "Refresh" at bounding box center [619, 14] width 69 height 12
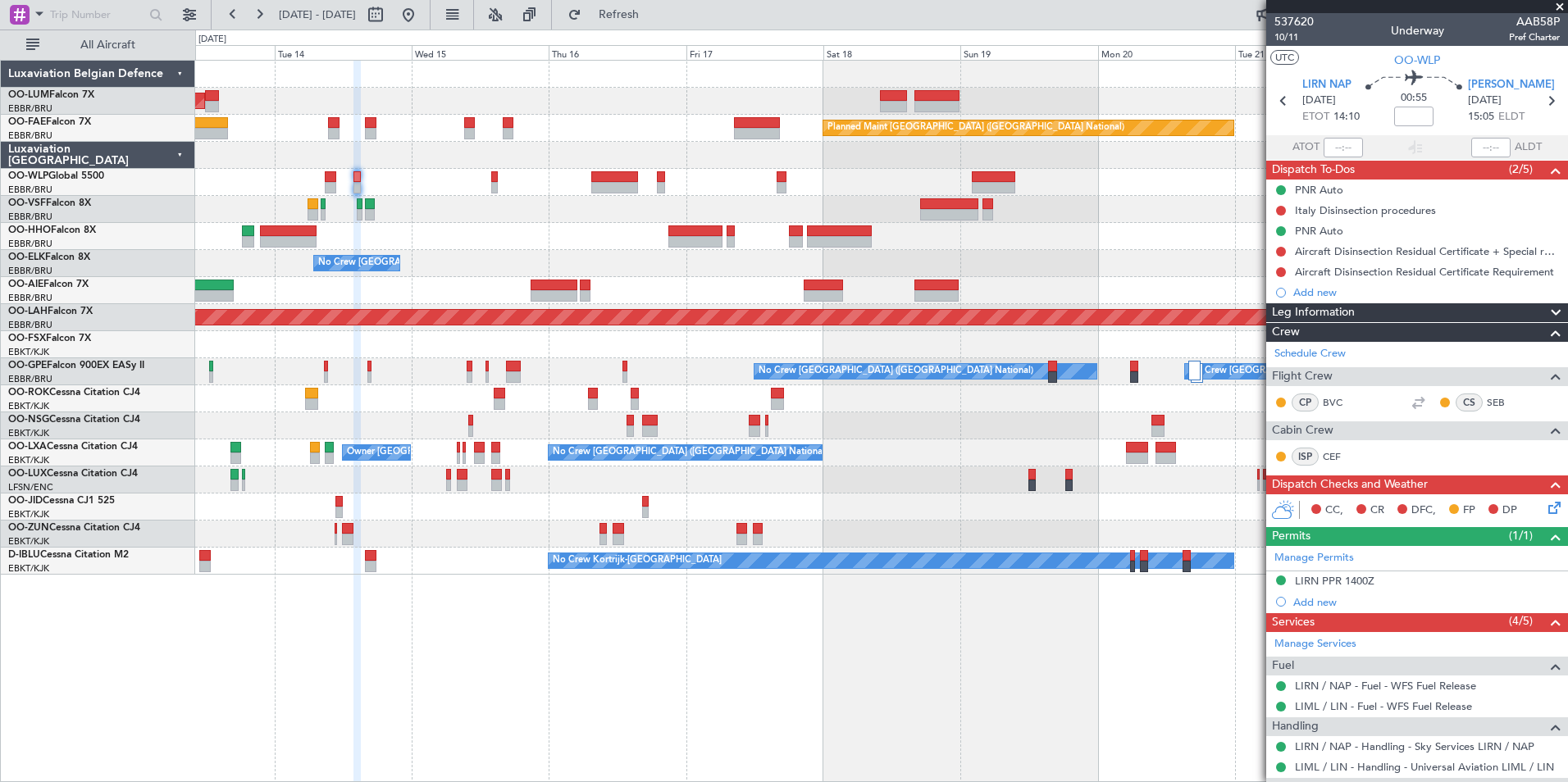
click at [699, 759] on div "AOG Maint Sibiu Planned Maint Brussels (Brussels National) Owner Melsbroek Air …" at bounding box center [881, 422] width 1373 height 723
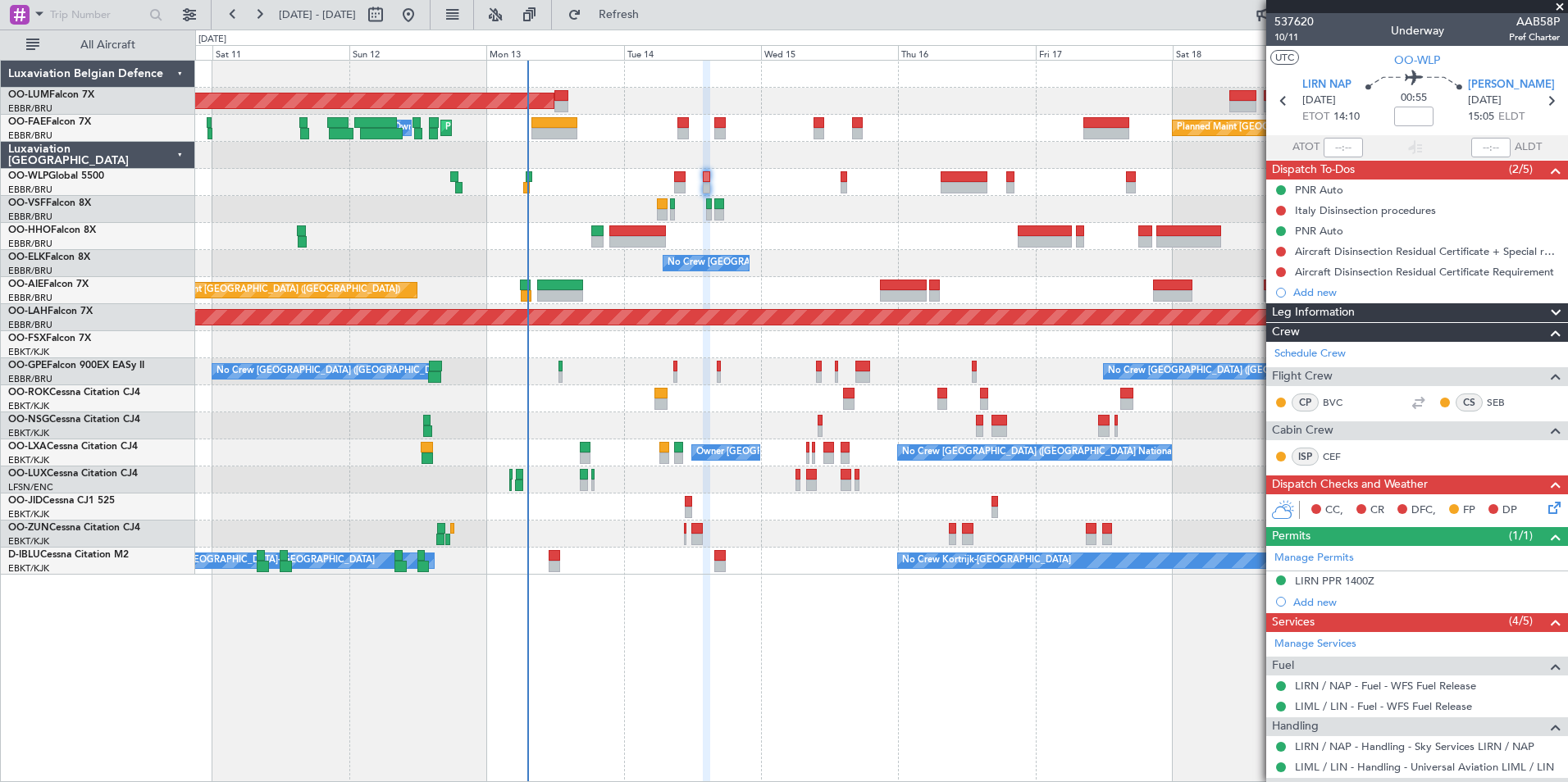
click at [724, 774] on div "AOG Maint Sibiu Planned Maint Brussels (Brussels National) Planned Maint Melsbr…" at bounding box center [881, 422] width 1373 height 723
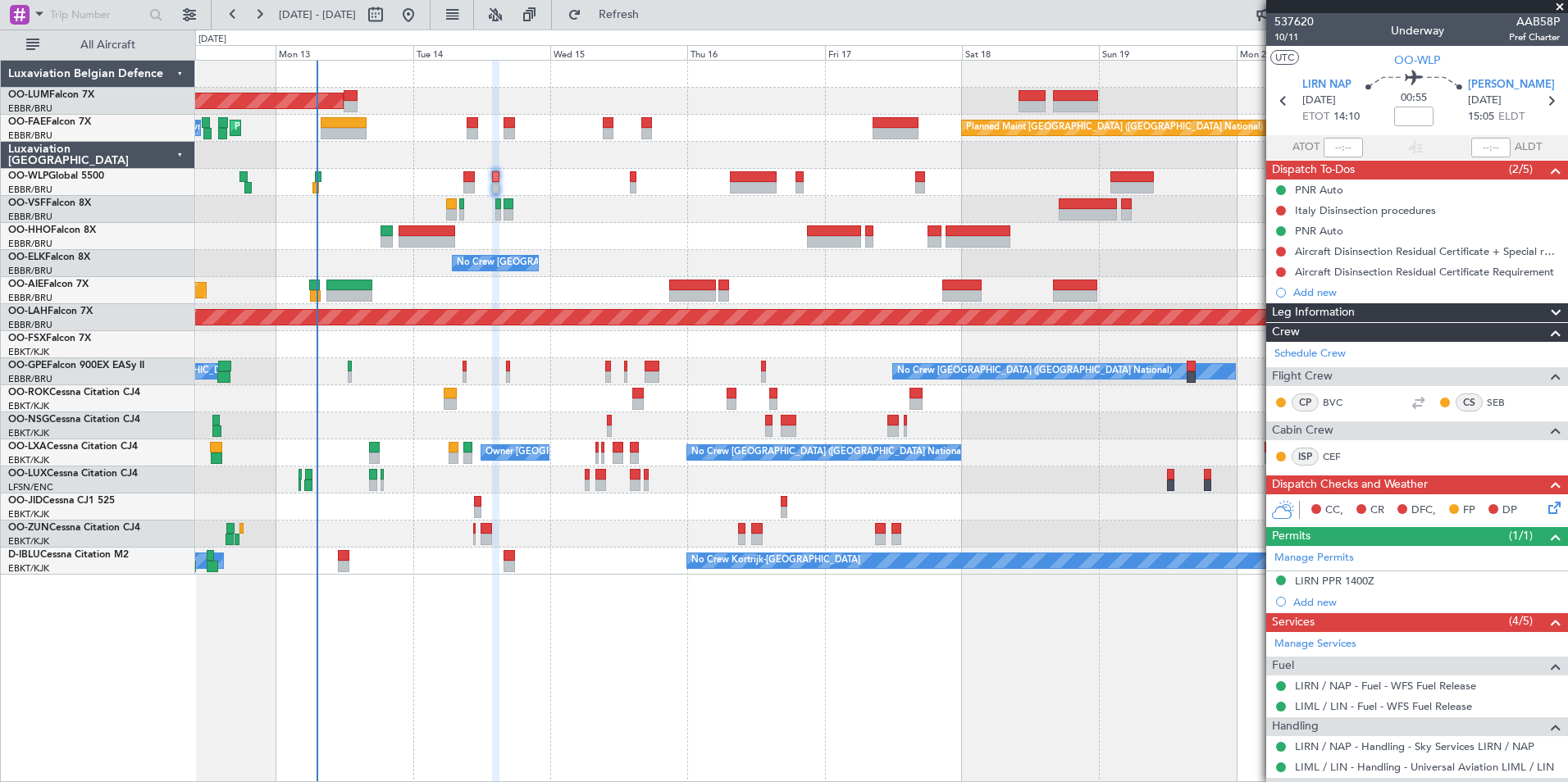
click at [428, 743] on div "AOG Maint Sibiu Planned Maint Brussels (Brussels National) Planned Maint Melsbr…" at bounding box center [881, 422] width 1373 height 723
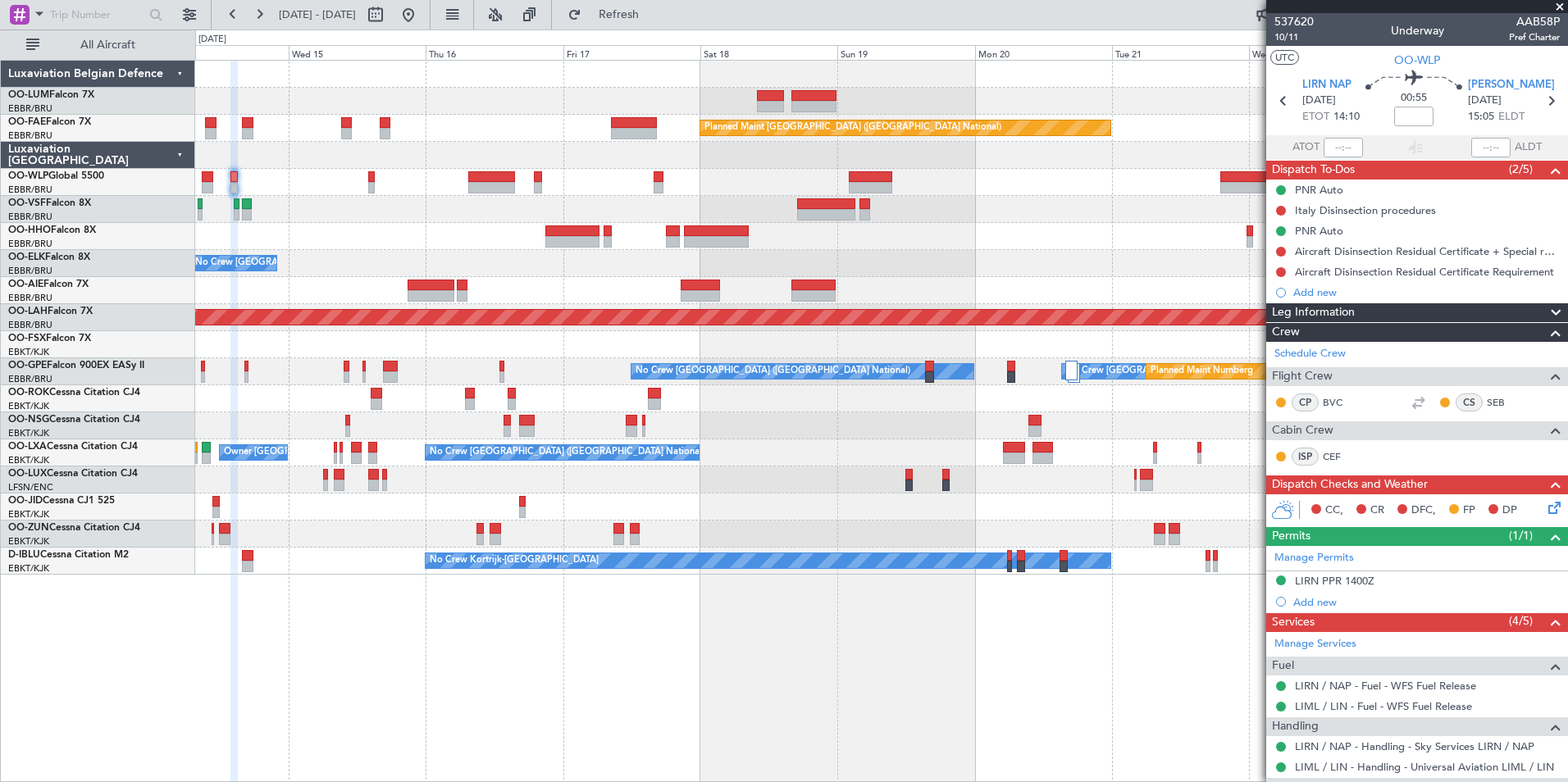
click at [442, 668] on div "Owner Melsbroek Air Base AOG Maint Sibiu Planned Maint Brussels (Brussels Natio…" at bounding box center [881, 422] width 1373 height 723
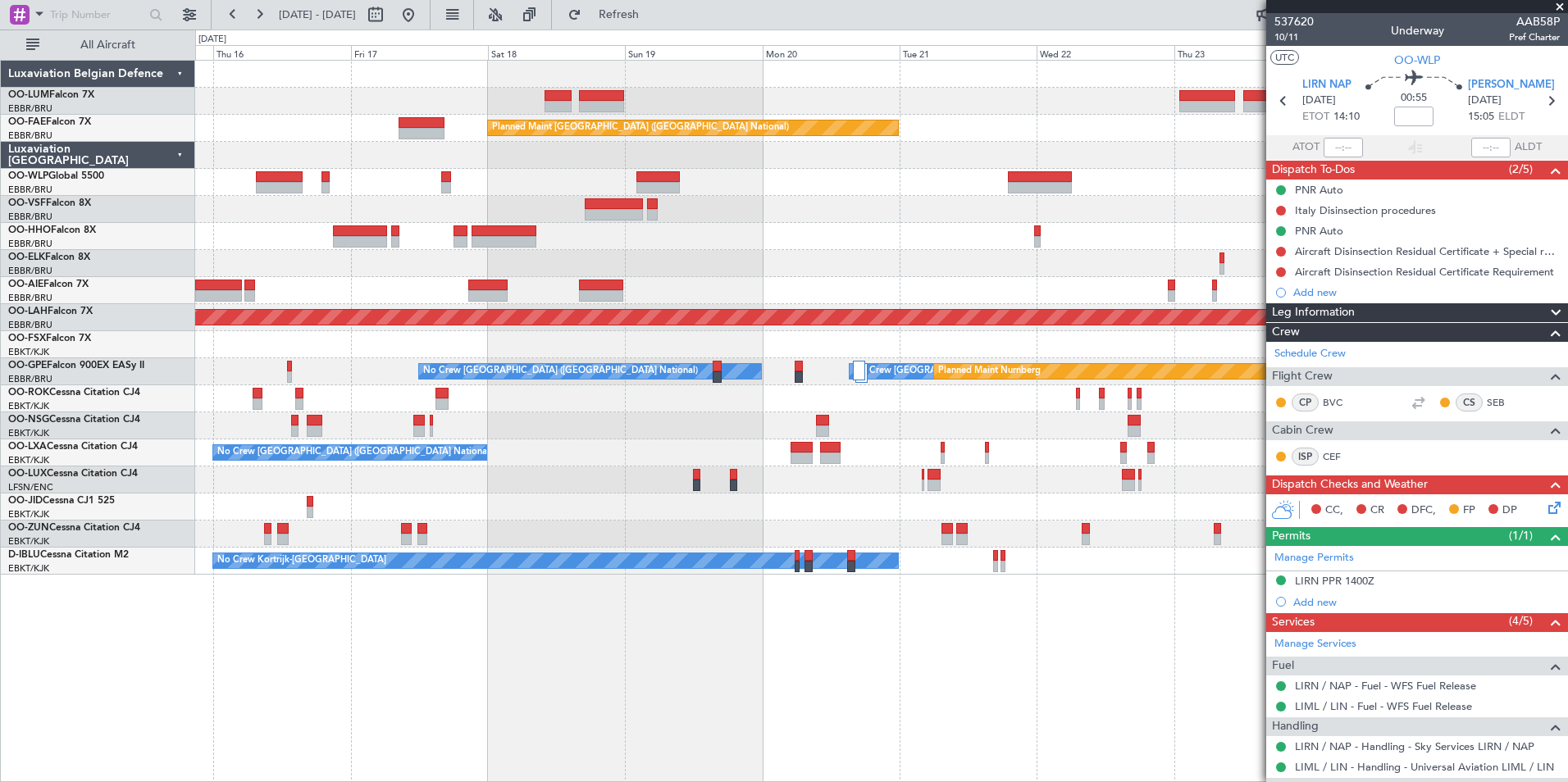
click at [222, 691] on div "Owner Melsbroek Air Base Planned Maint Kortrijk-Wevelgem AOG Maint Sibiu Planne…" at bounding box center [881, 422] width 1373 height 723
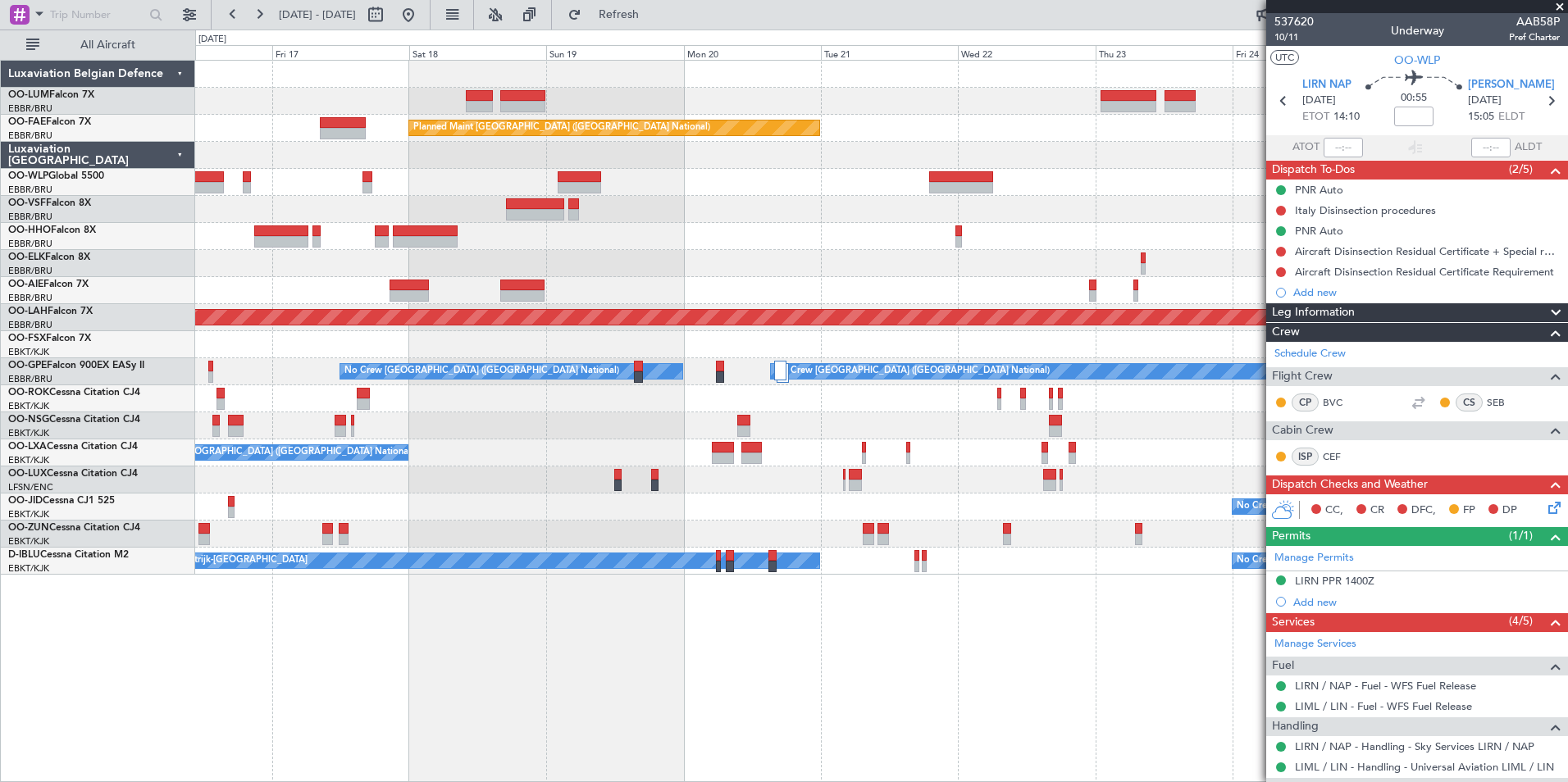
click at [470, 661] on div "Owner Melsbroek Air Base Planned Maint Kortrijk-Wevelgem Planned Maint Brussels…" at bounding box center [881, 422] width 1373 height 723
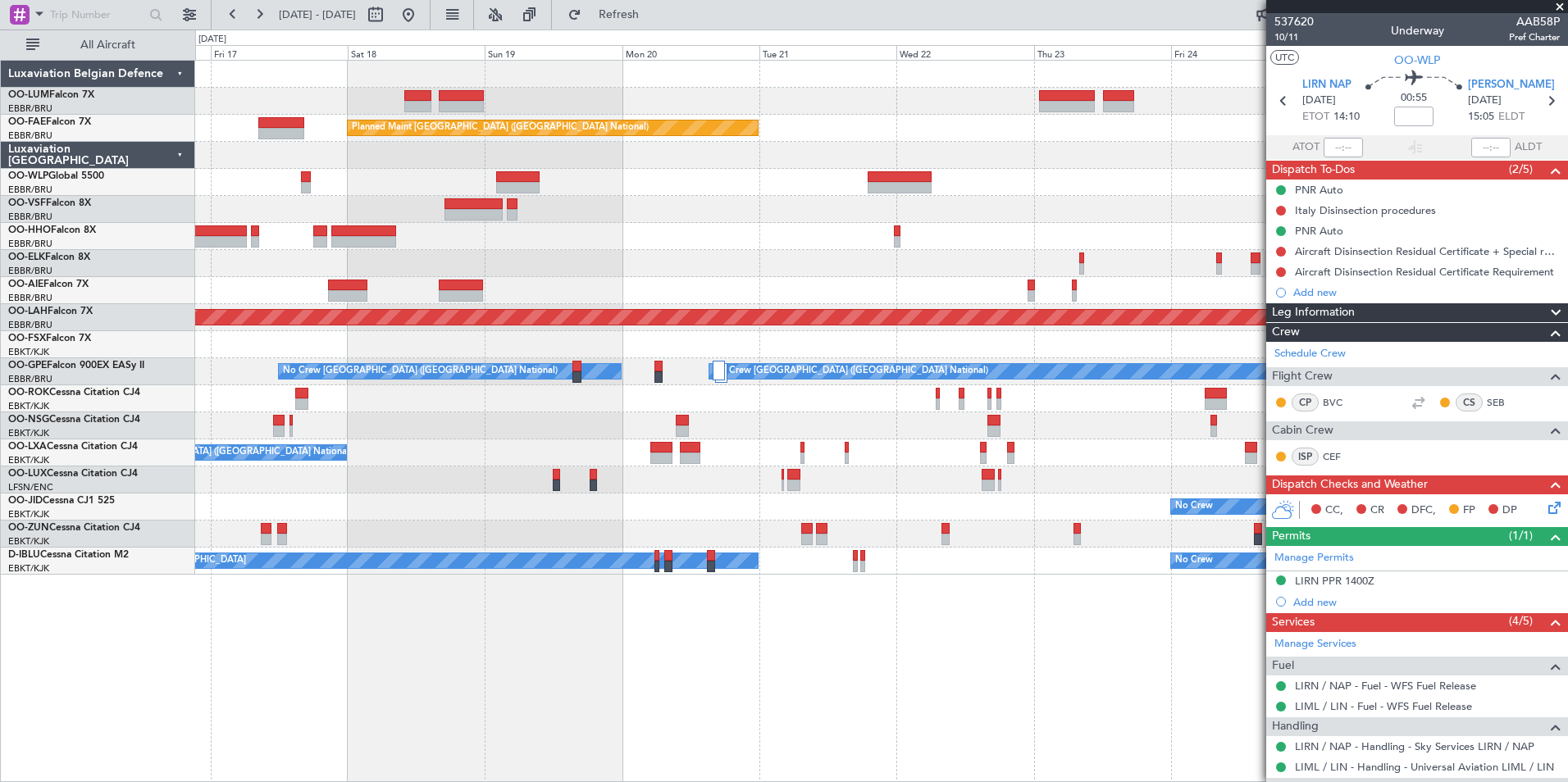
click at [479, 695] on div "Owner Melsbroek Air Base Planned Maint Kortrijk-Wevelgem Planned Maint Brussels…" at bounding box center [881, 422] width 1373 height 723
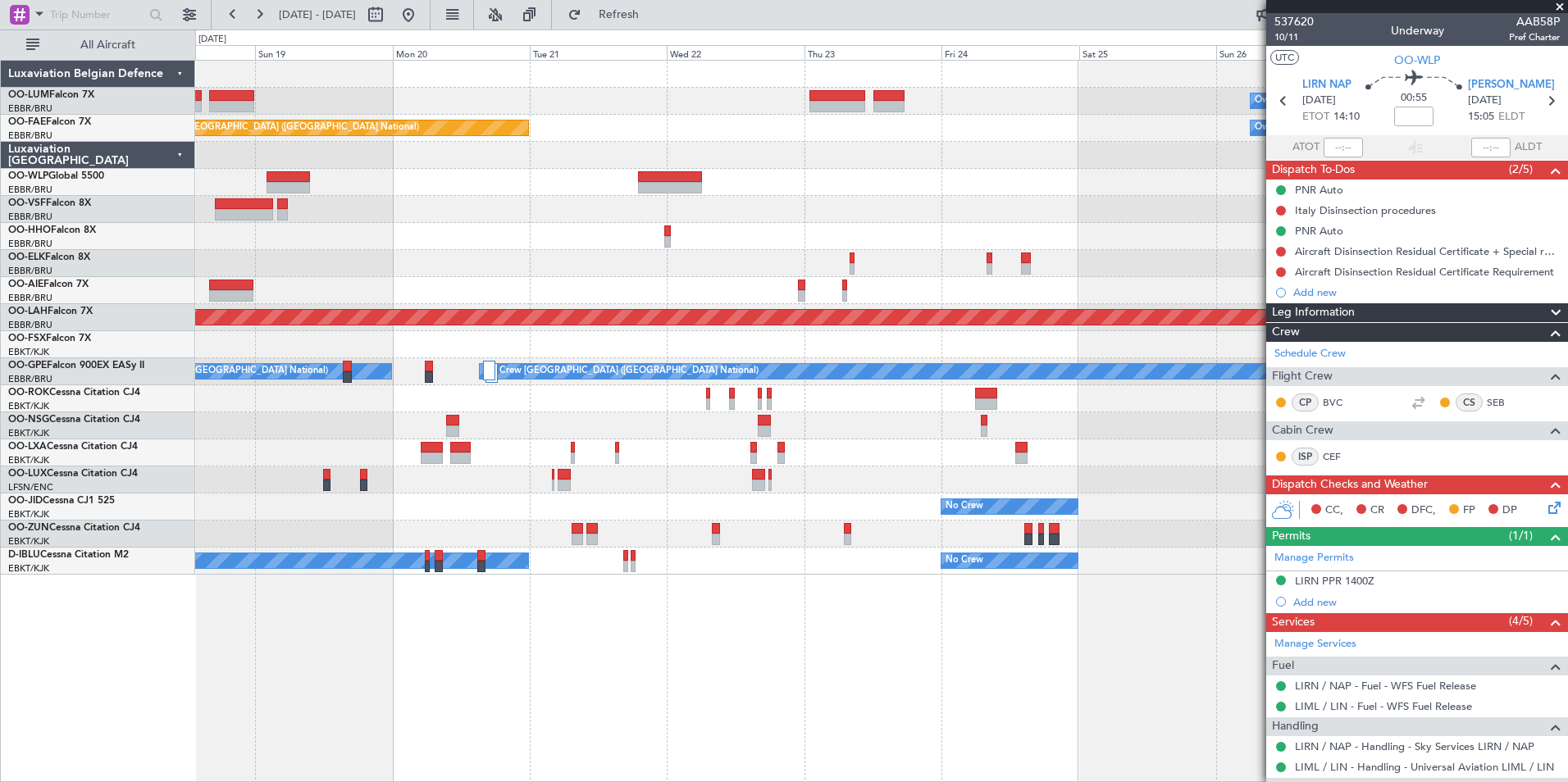
click at [555, 680] on div "Owner Melsbroek Air Base Planned Maint Kortrijk-Wevelgem Planned Maint Brussels…" at bounding box center [881, 422] width 1373 height 723
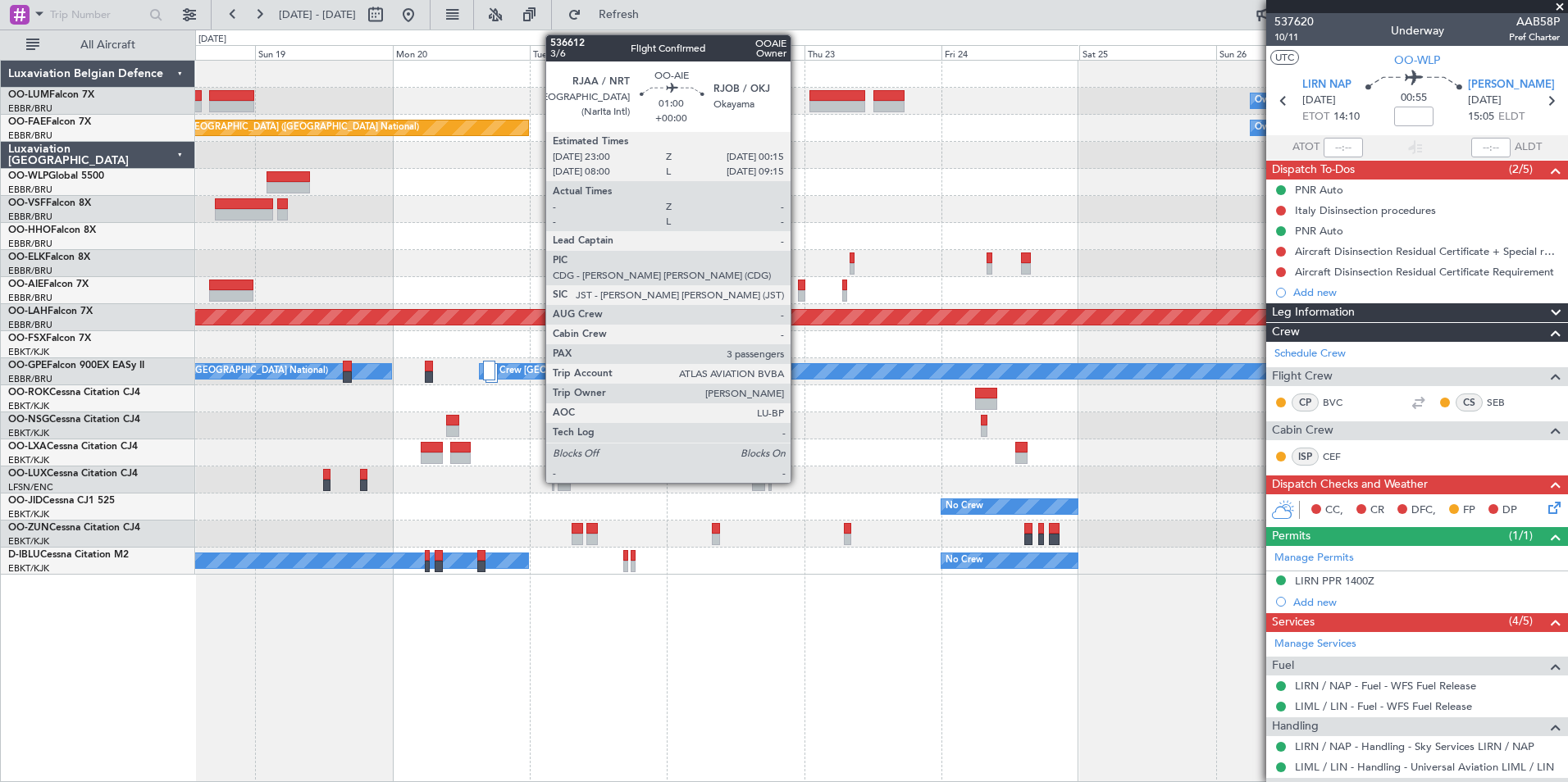
click at [797, 282] on div at bounding box center [801, 285] width 7 height 12
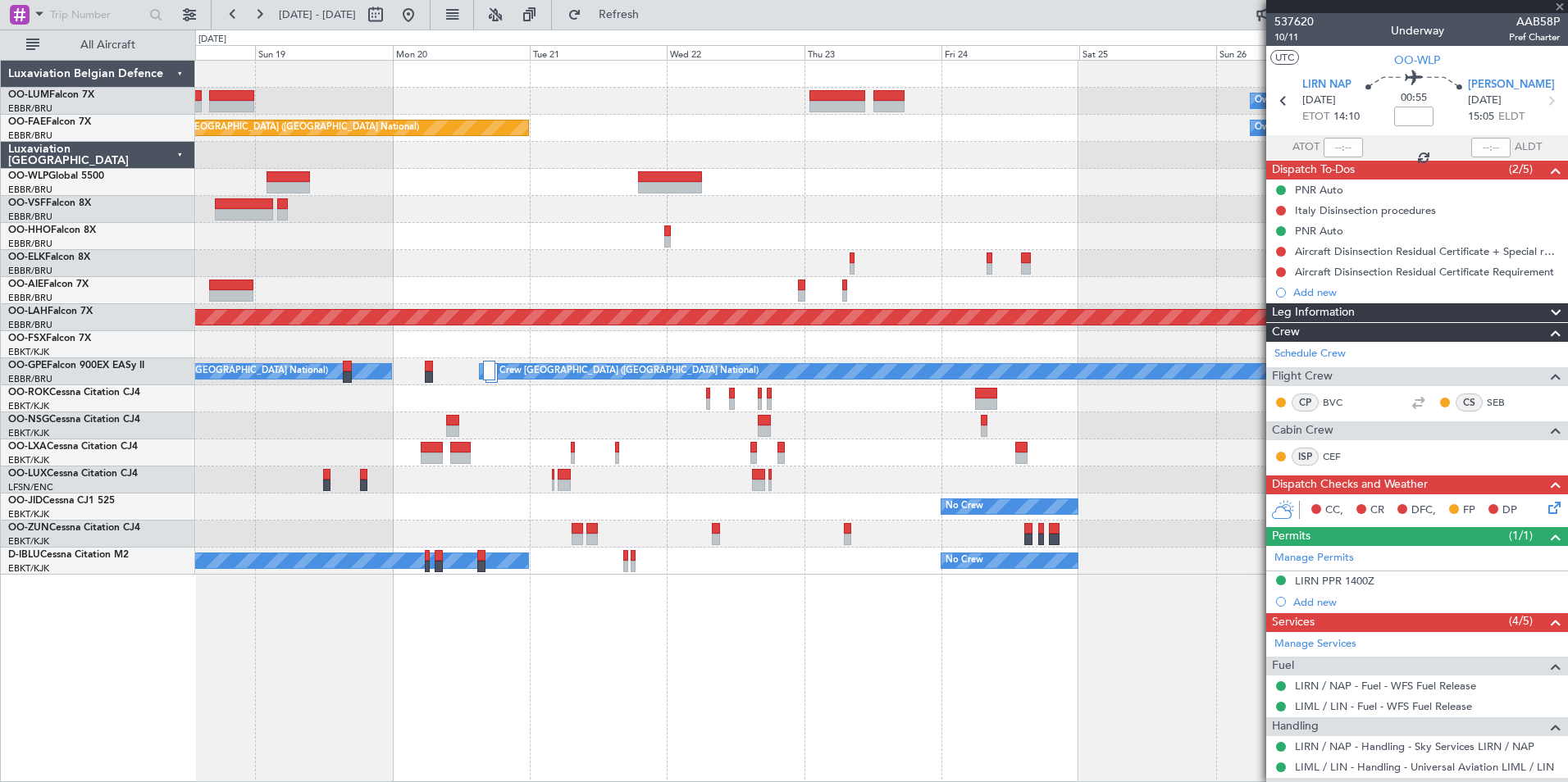
type input "3"
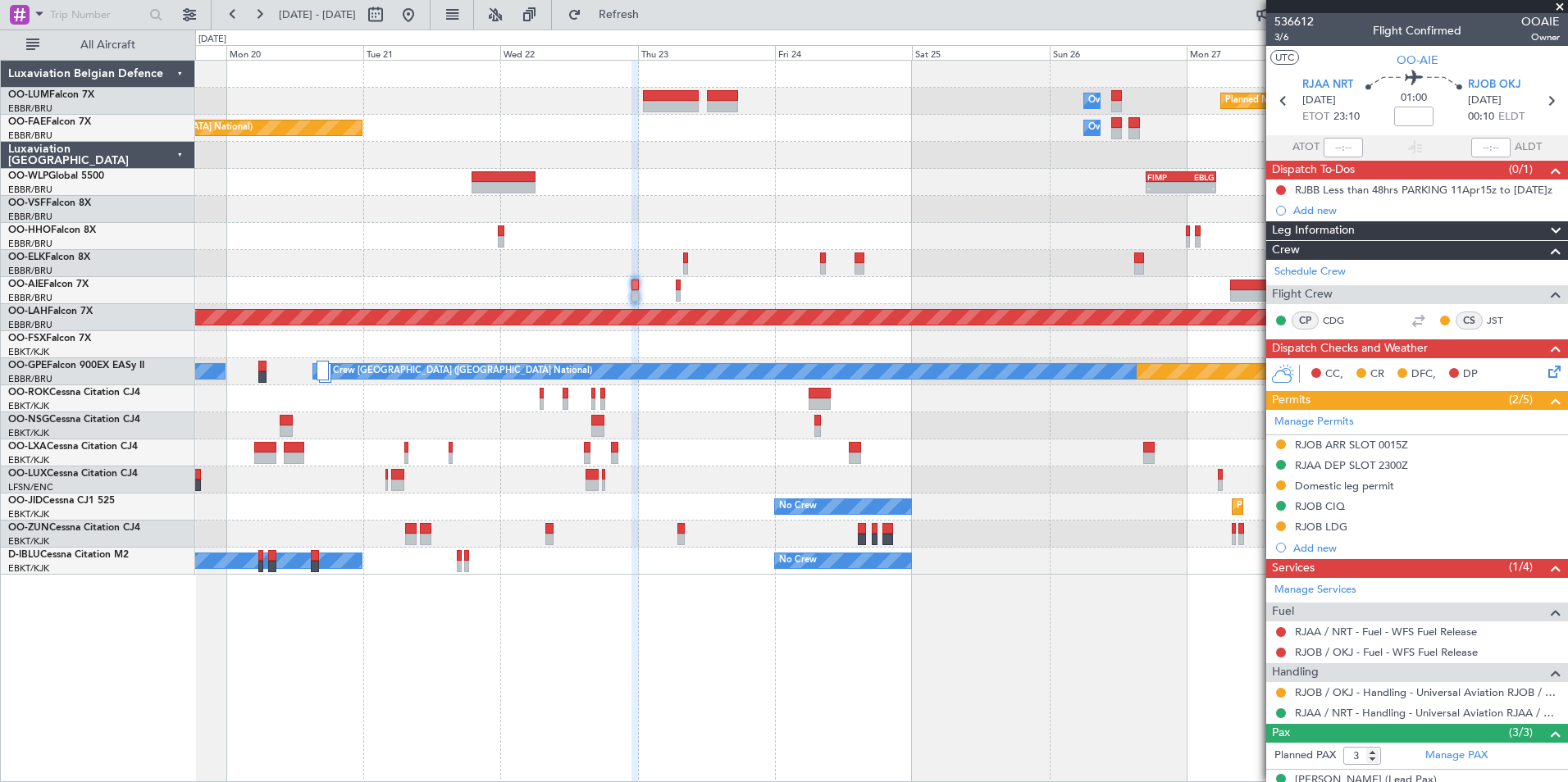
click at [713, 282] on div at bounding box center [881, 290] width 1372 height 27
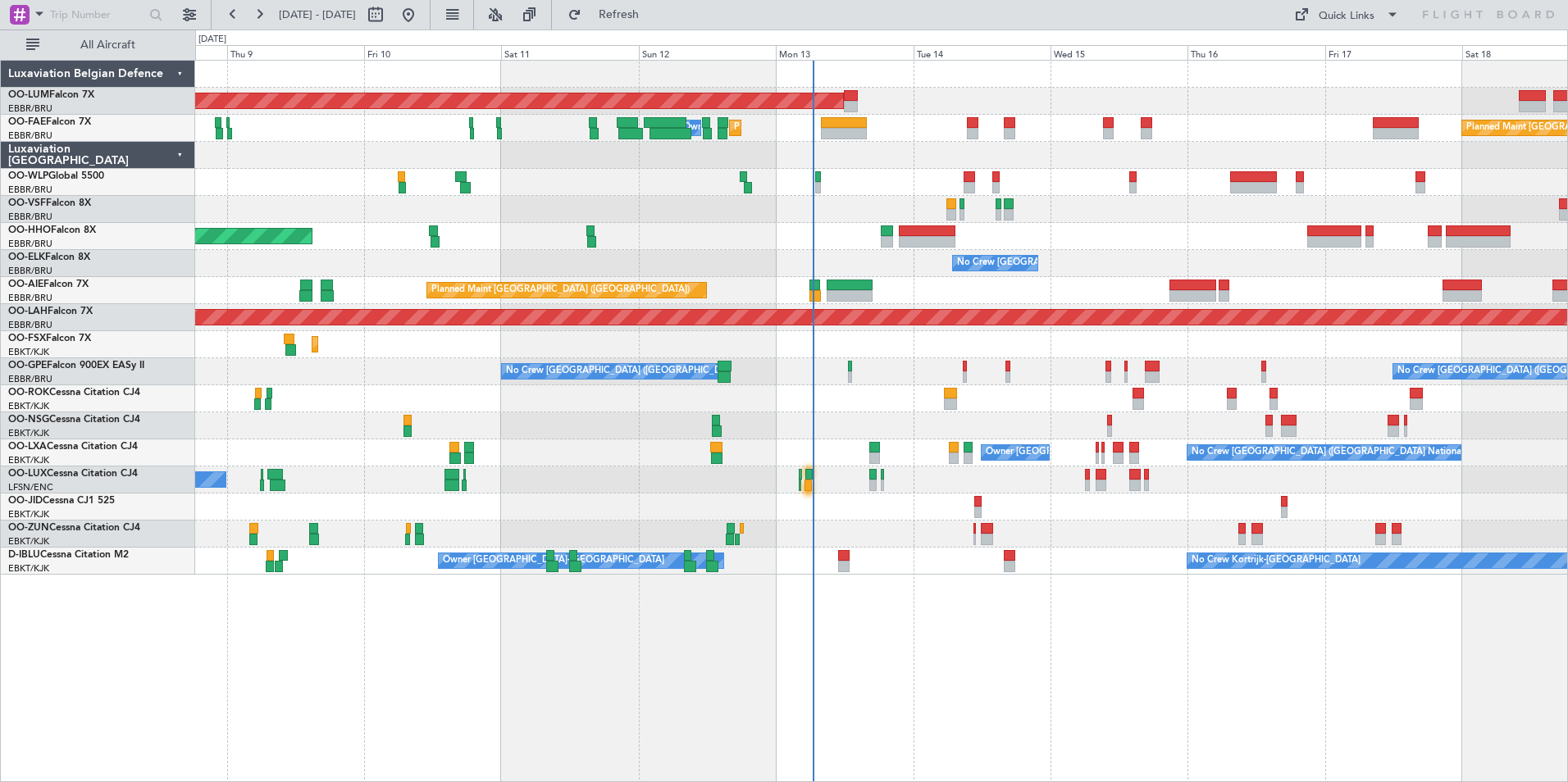
click at [913, 612] on div "AOG Maint [GEOGRAPHIC_DATA] Planned Maint [GEOGRAPHIC_DATA] ([GEOGRAPHIC_DATA])…" at bounding box center [881, 422] width 1373 height 723
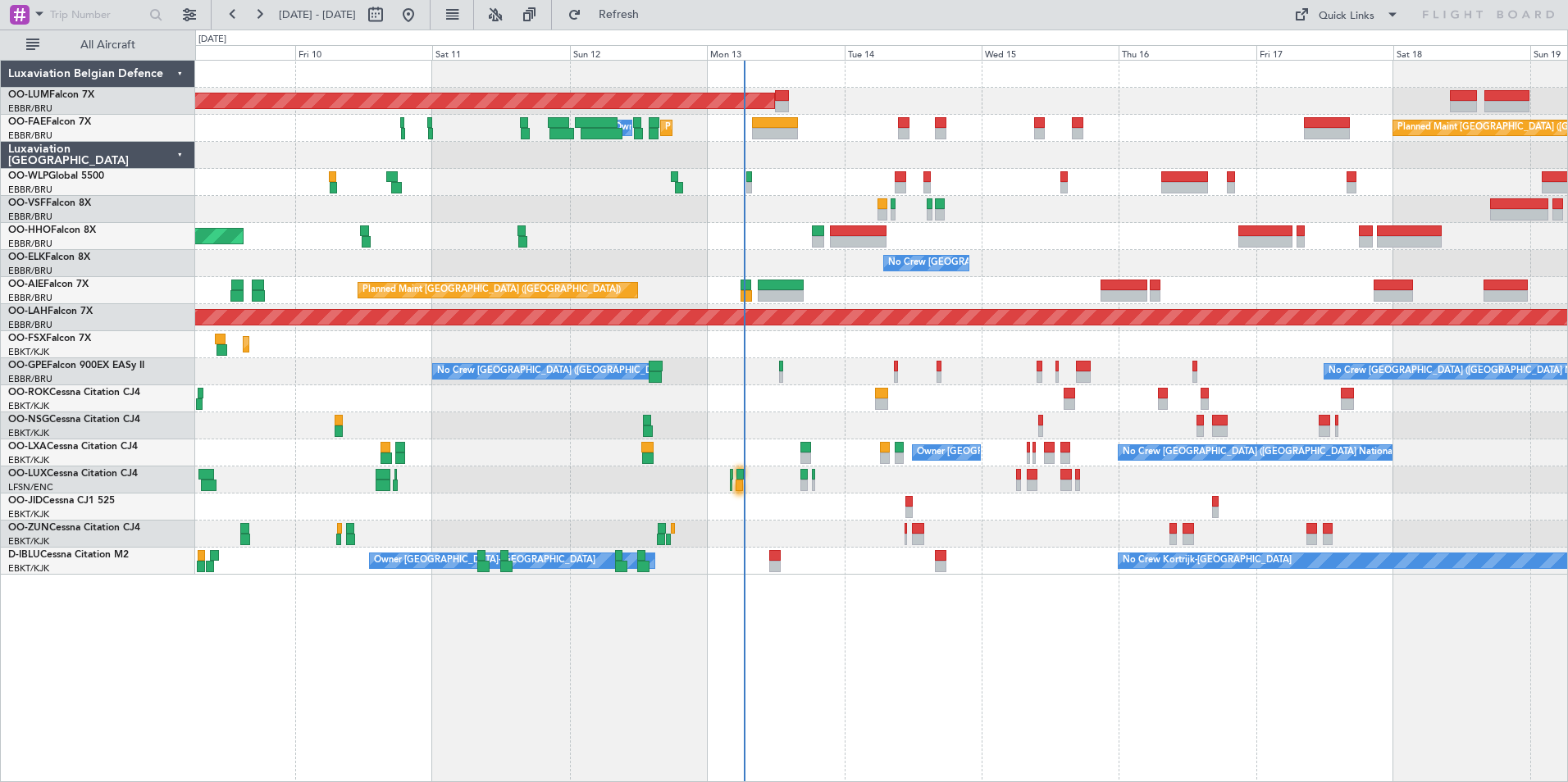
click at [808, 649] on div "AOG Maint [GEOGRAPHIC_DATA] Planned Maint [GEOGRAPHIC_DATA] ([GEOGRAPHIC_DATA])…" at bounding box center [881, 422] width 1373 height 723
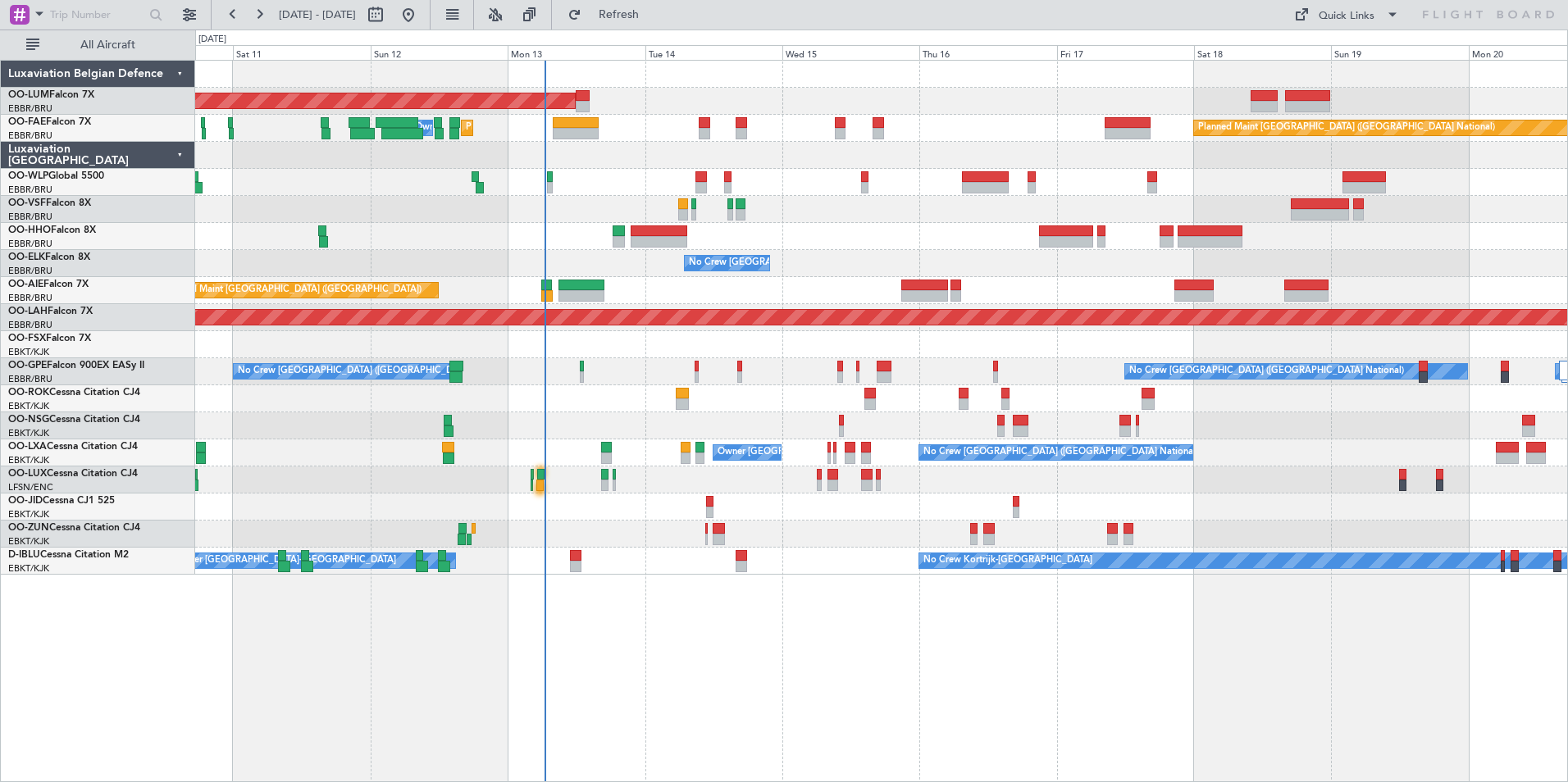
click at [865, 626] on div "AOG Maint [GEOGRAPHIC_DATA] Planned Maint [GEOGRAPHIC_DATA] ([GEOGRAPHIC_DATA])…" at bounding box center [881, 422] width 1373 height 723
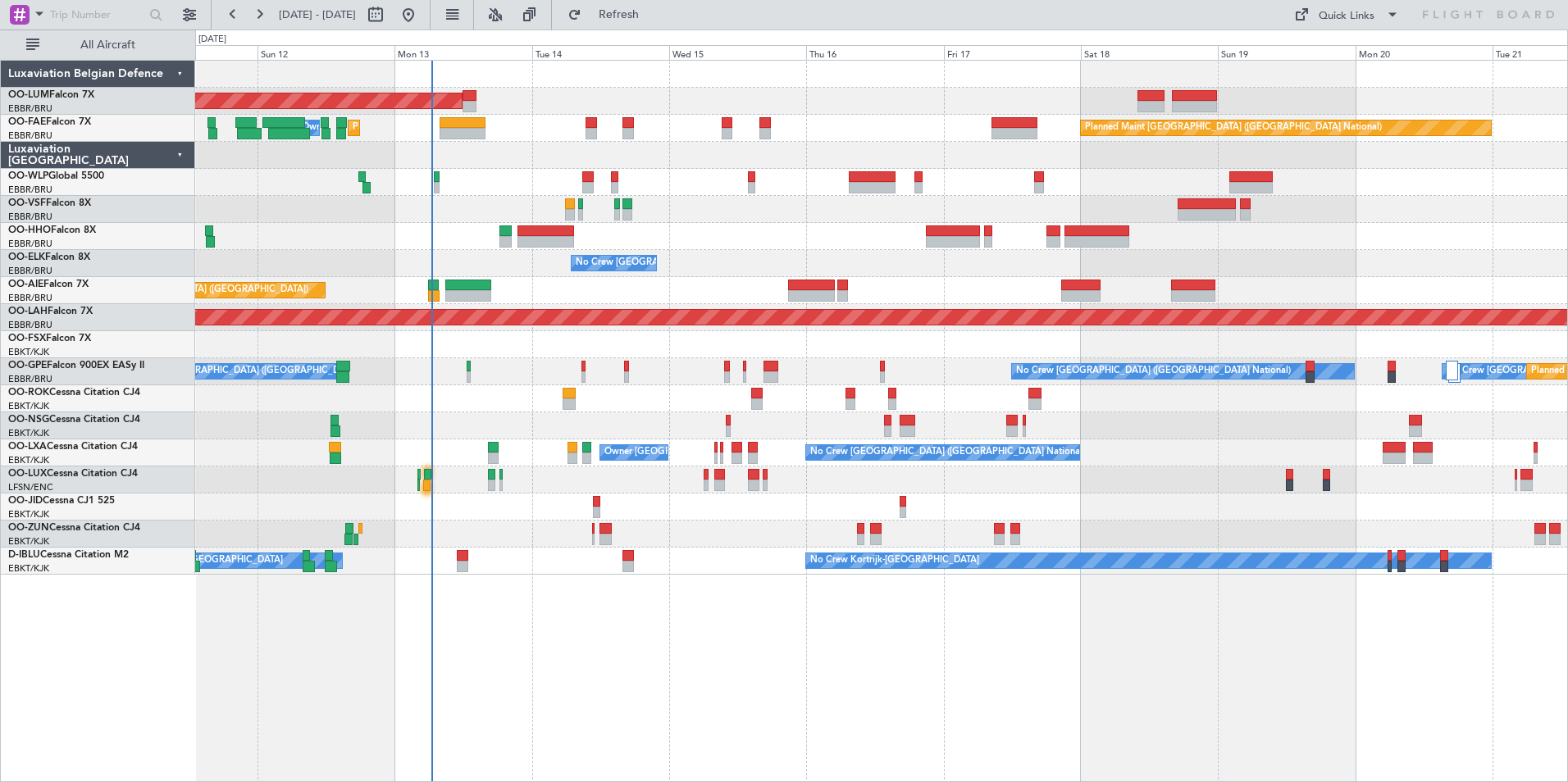
click at [584, 650] on div "AOG Maint [GEOGRAPHIC_DATA] Planned Maint [GEOGRAPHIC_DATA] ([GEOGRAPHIC_DATA])…" at bounding box center [881, 422] width 1373 height 723
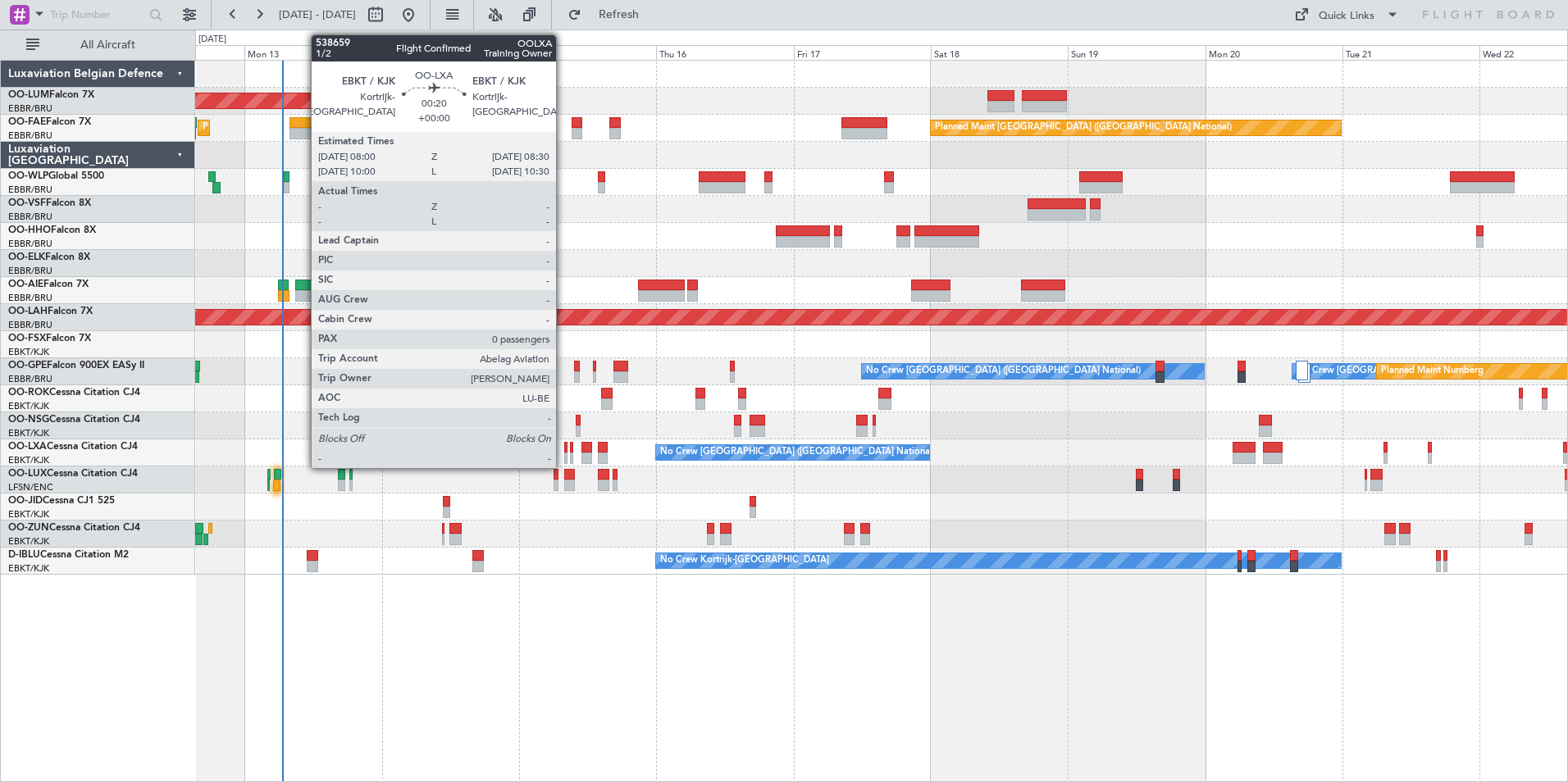
click at [565, 449] on div at bounding box center [566, 448] width 4 height 12
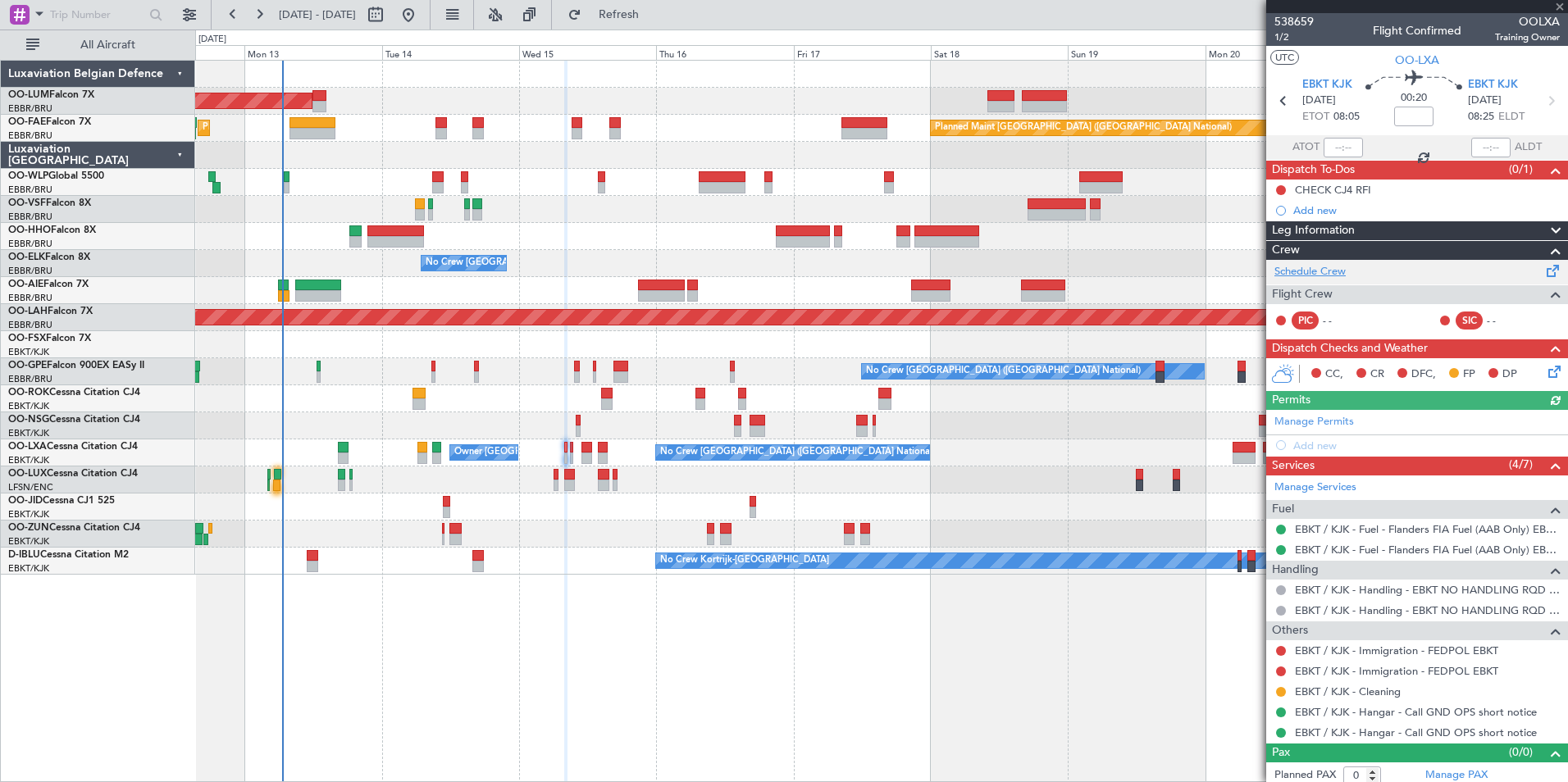
click at [1302, 270] on link "Schedule Crew" at bounding box center [1309, 272] width 71 height 16
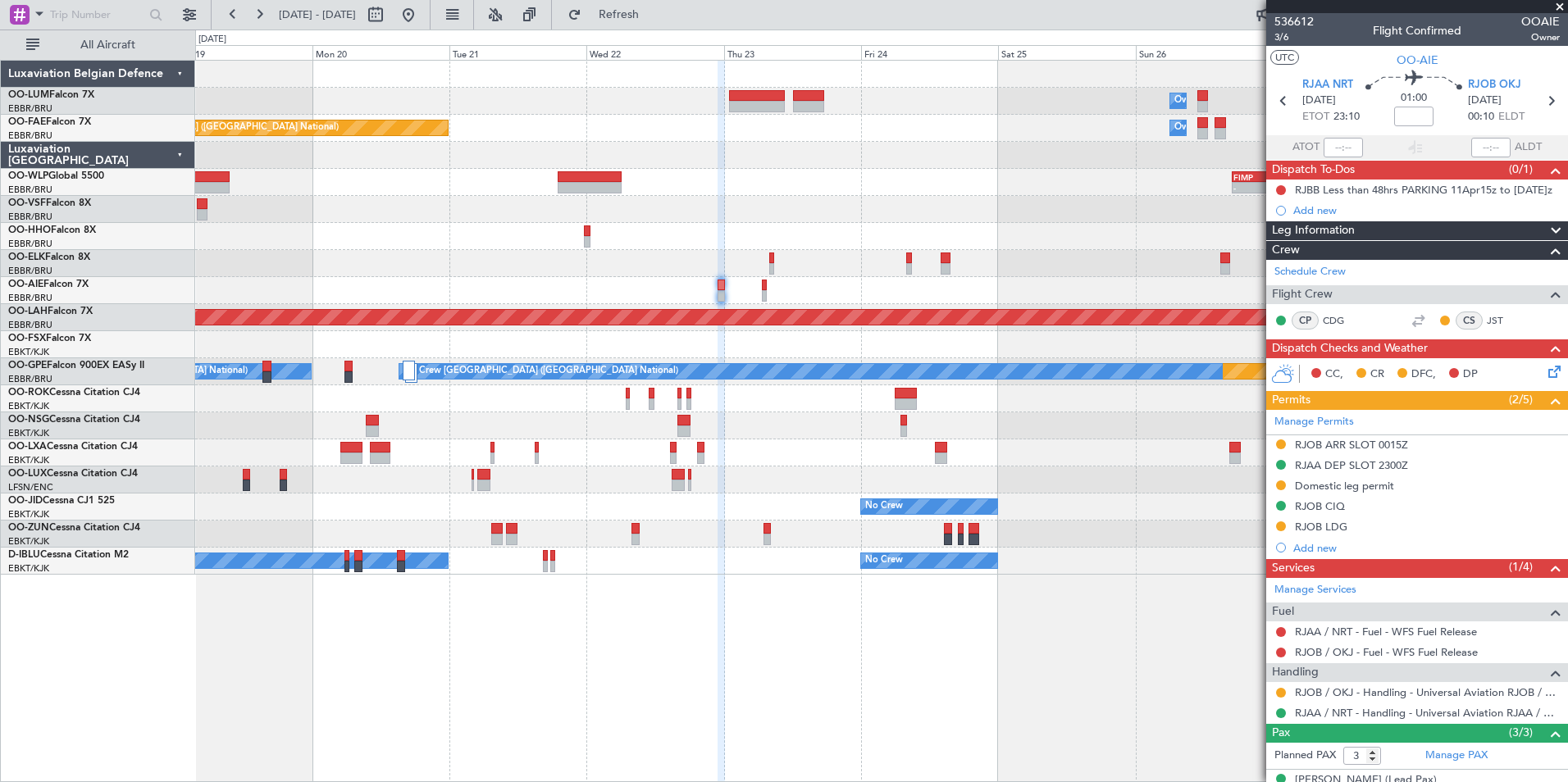
click at [824, 629] on div "Planned Maint Kortrijk-Wevelgem Owner Melsbroek Air Base Owner Melsbroek Air Ba…" at bounding box center [881, 422] width 1373 height 723
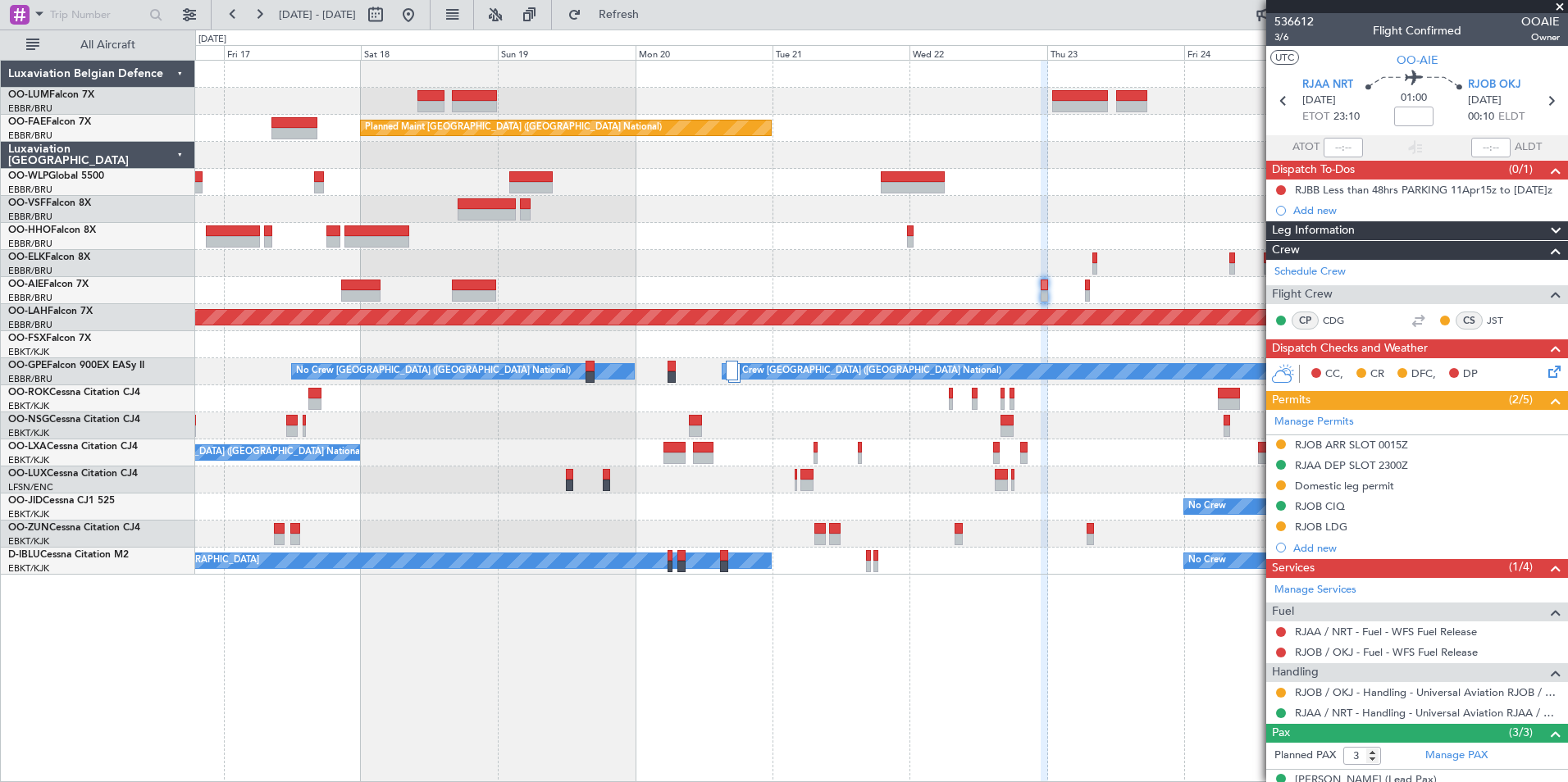
click at [743, 219] on div "Owner Melsbroek Air Base Planned Maint Kortrijk-Wevelgem Owner Melsbroek Air Ba…" at bounding box center [881, 317] width 1372 height 514
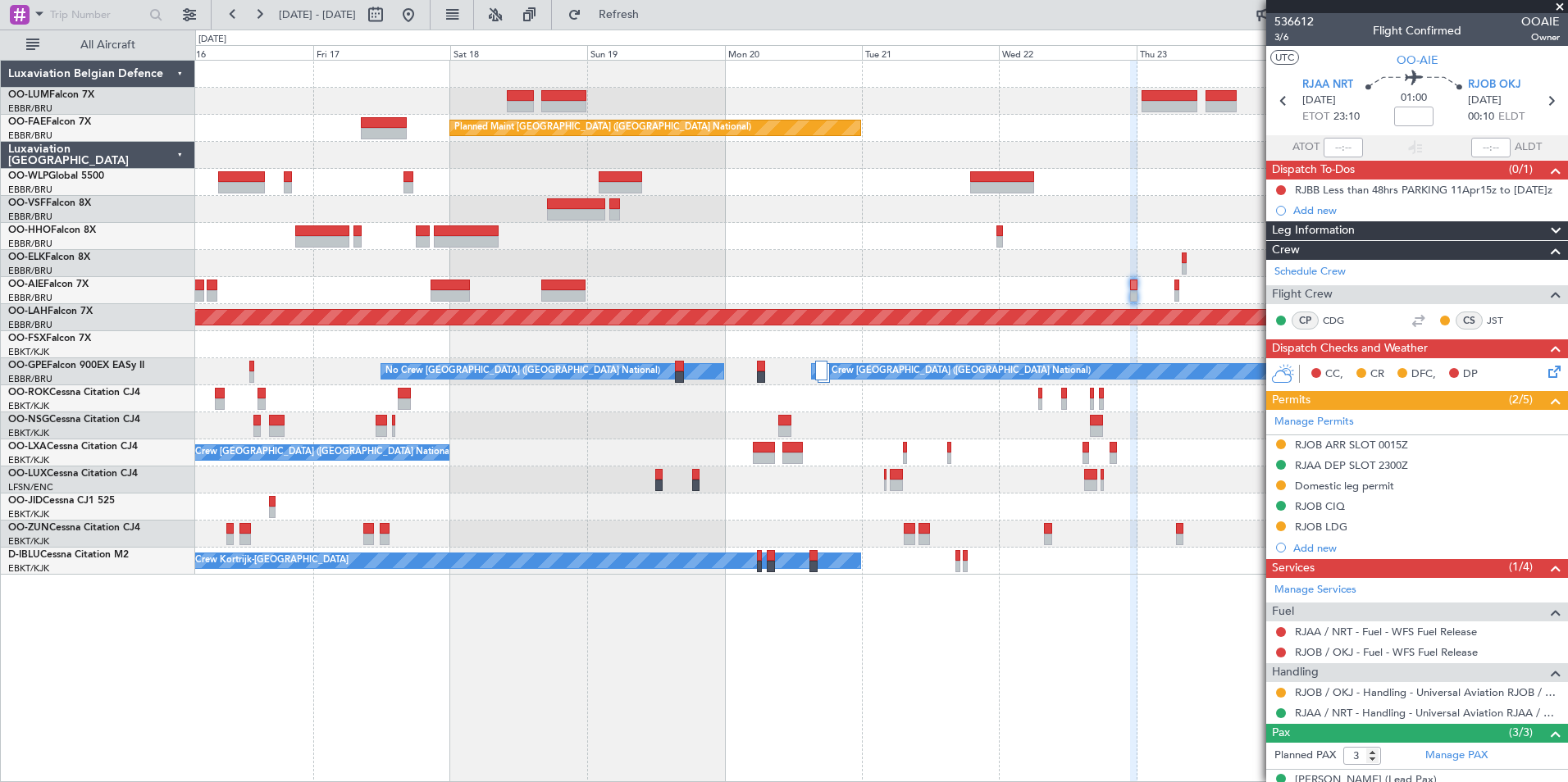
click at [892, 226] on div at bounding box center [881, 236] width 1372 height 27
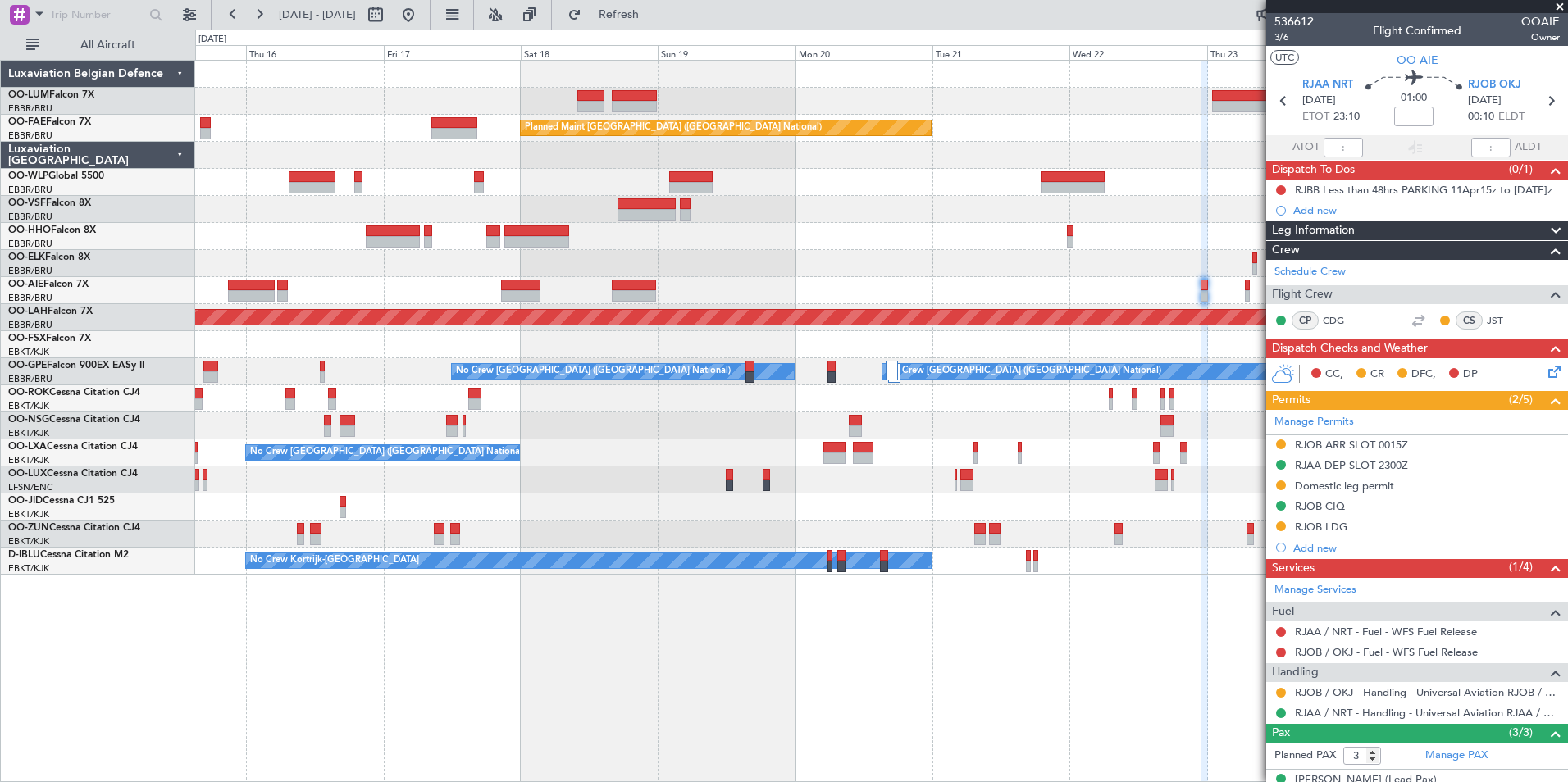
click at [927, 250] on div "No Crew [GEOGRAPHIC_DATA] ([GEOGRAPHIC_DATA] National)" at bounding box center [881, 263] width 1372 height 27
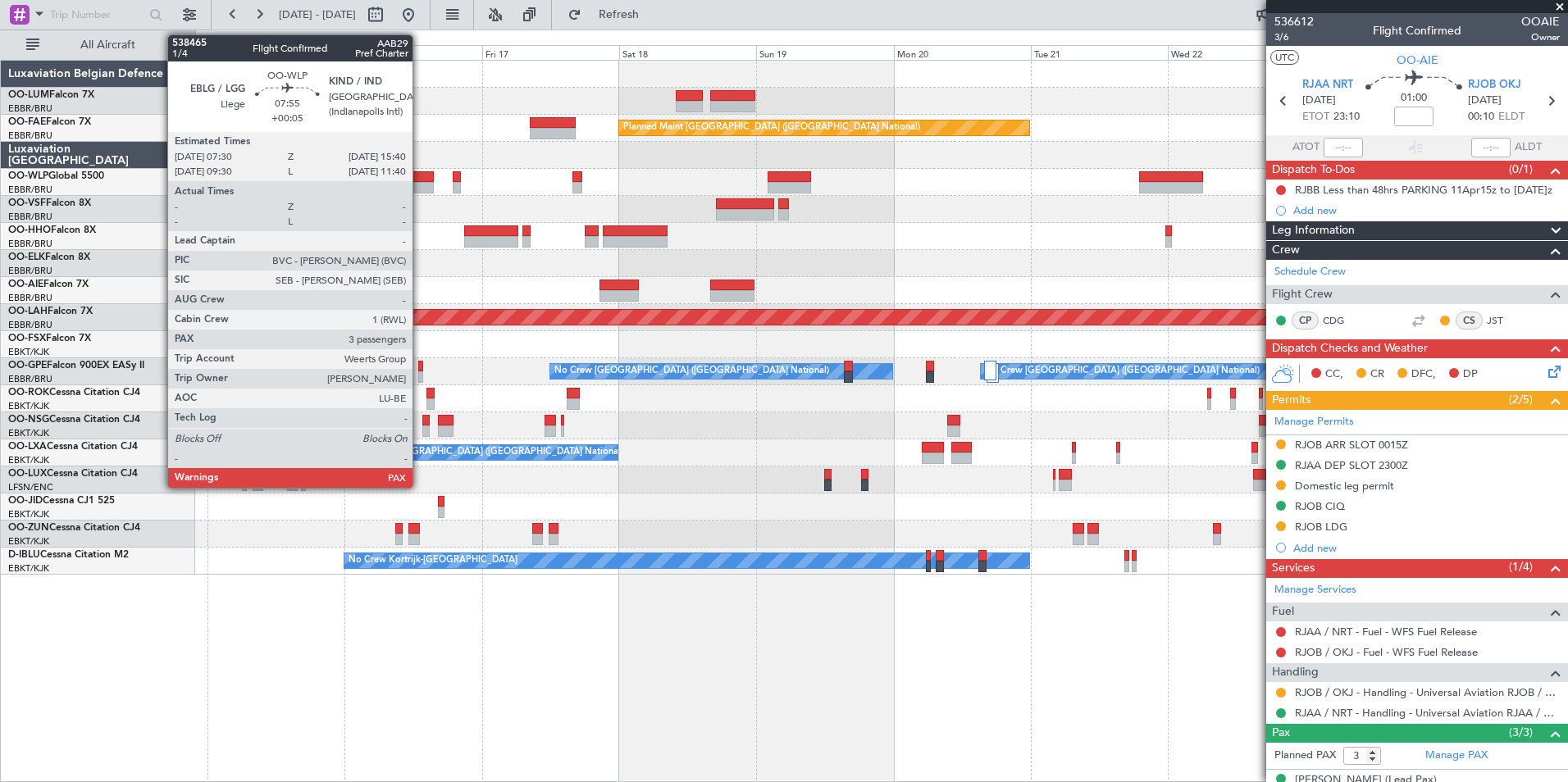
click at [420, 178] on div at bounding box center [411, 177] width 47 height 12
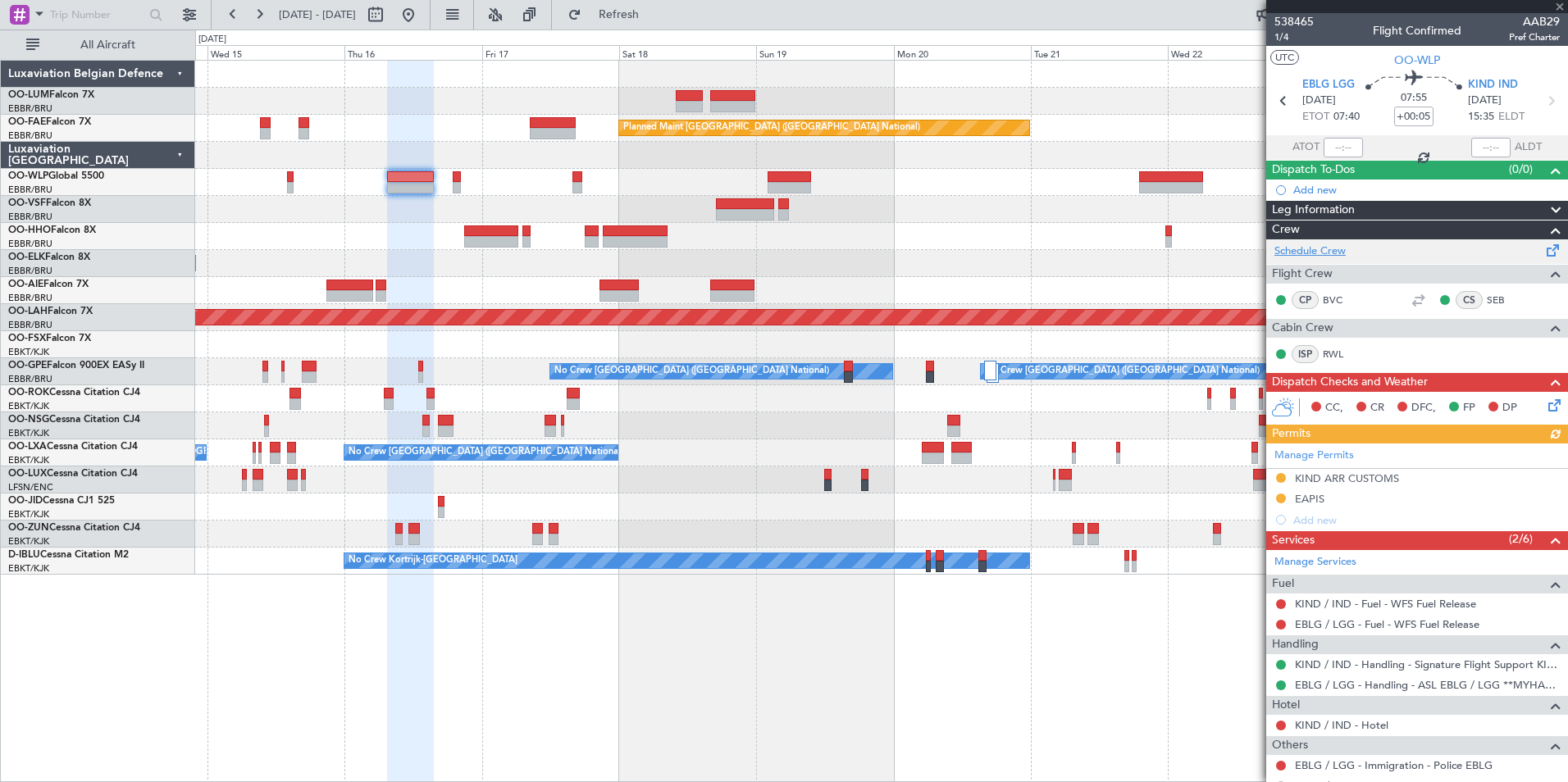
click at [1337, 258] on link "Schedule Crew" at bounding box center [1309, 252] width 71 height 16
click at [827, 304] on div "Owner Melsbroek Air Base Planned Maint Kortrijk-Wevelgem AOG Maint Sibiu Planne…" at bounding box center [881, 317] width 1372 height 514
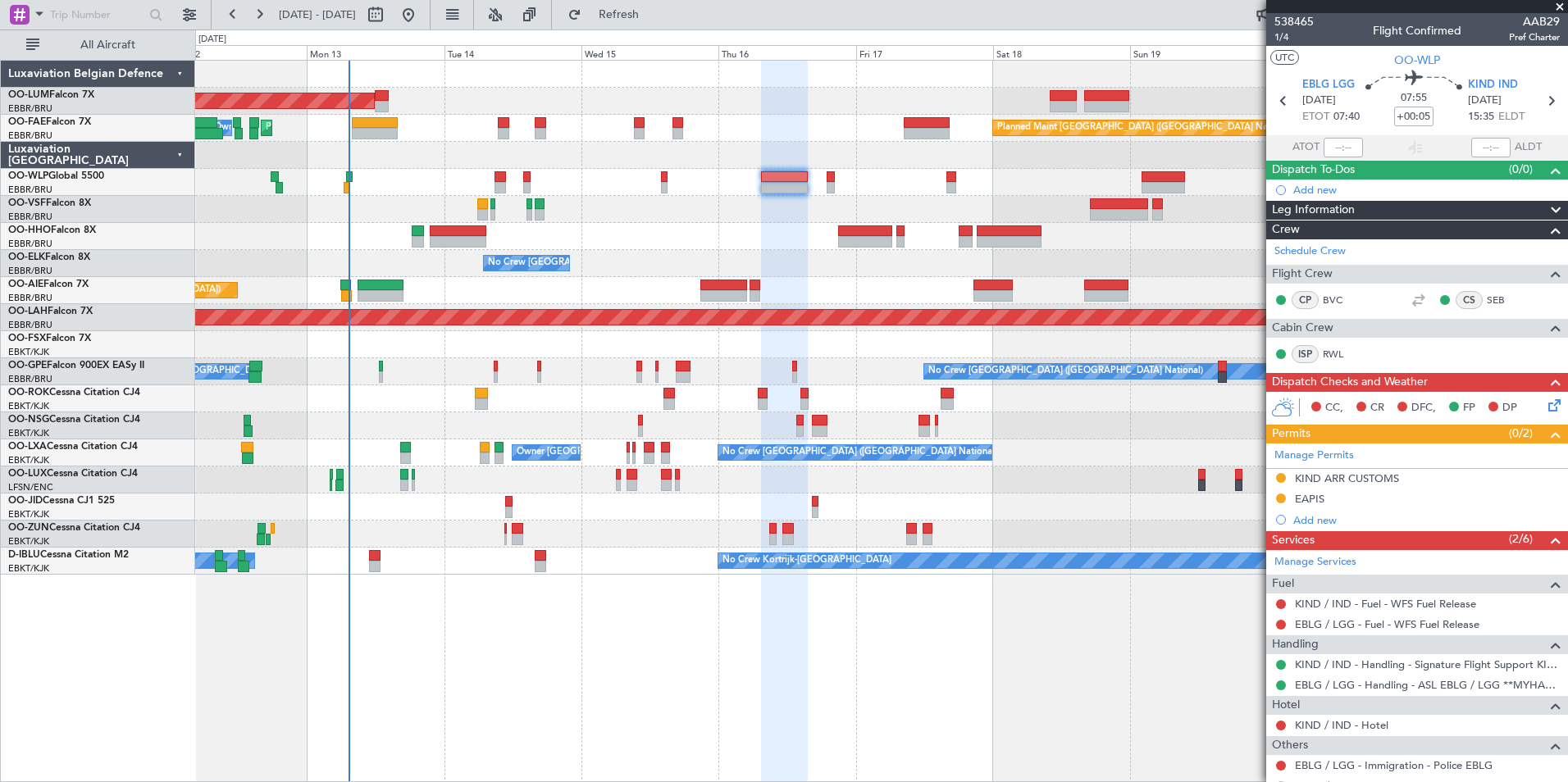
click at [690, 289] on div "Planned Maint [GEOGRAPHIC_DATA] ([GEOGRAPHIC_DATA])" at bounding box center [881, 290] width 1372 height 27
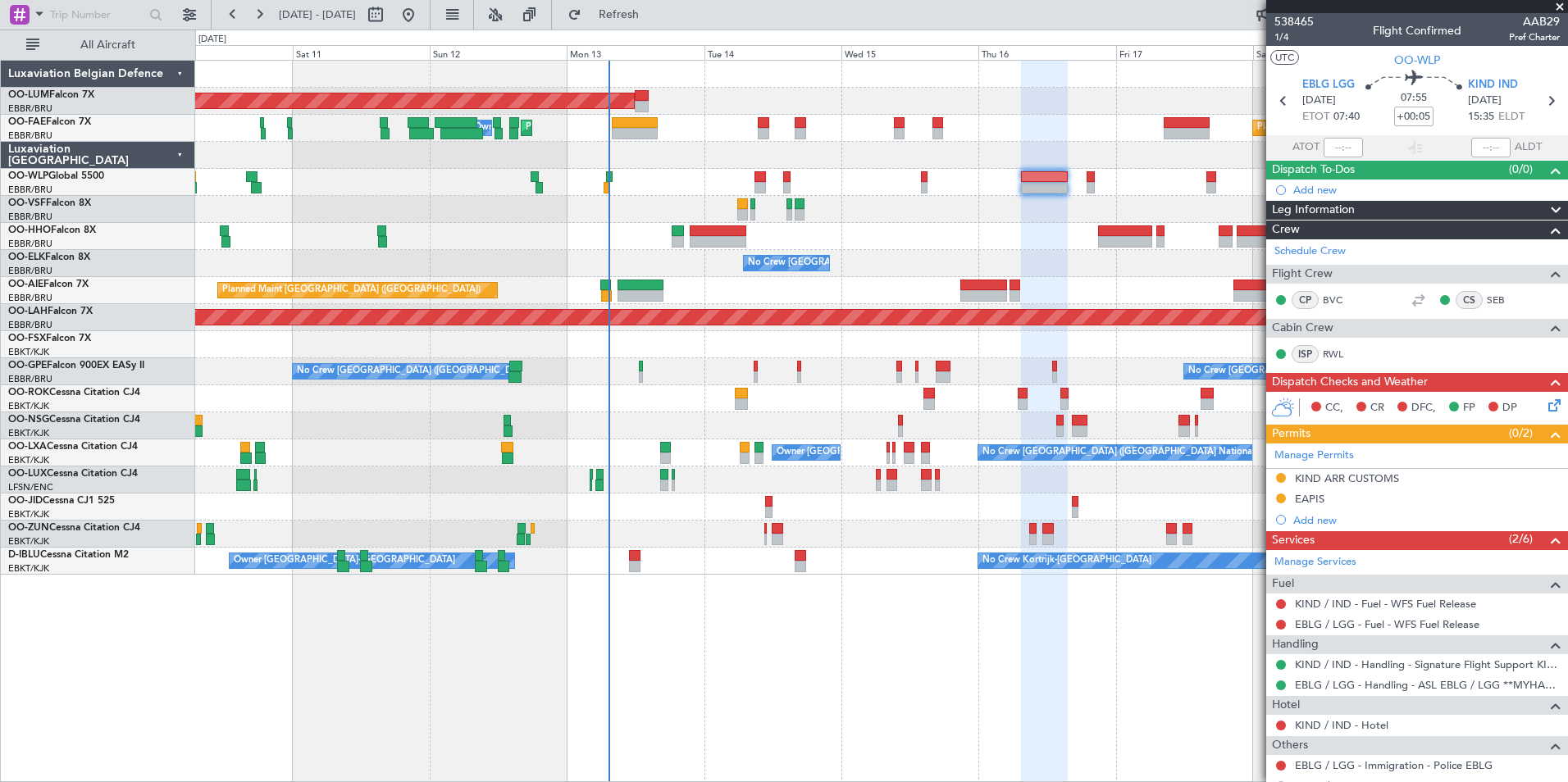
click at [611, 228] on div "AOG Maint Sibiu Planned Maint Brussels (Brussels National) Planned Maint Melsbr…" at bounding box center [881, 317] width 1372 height 514
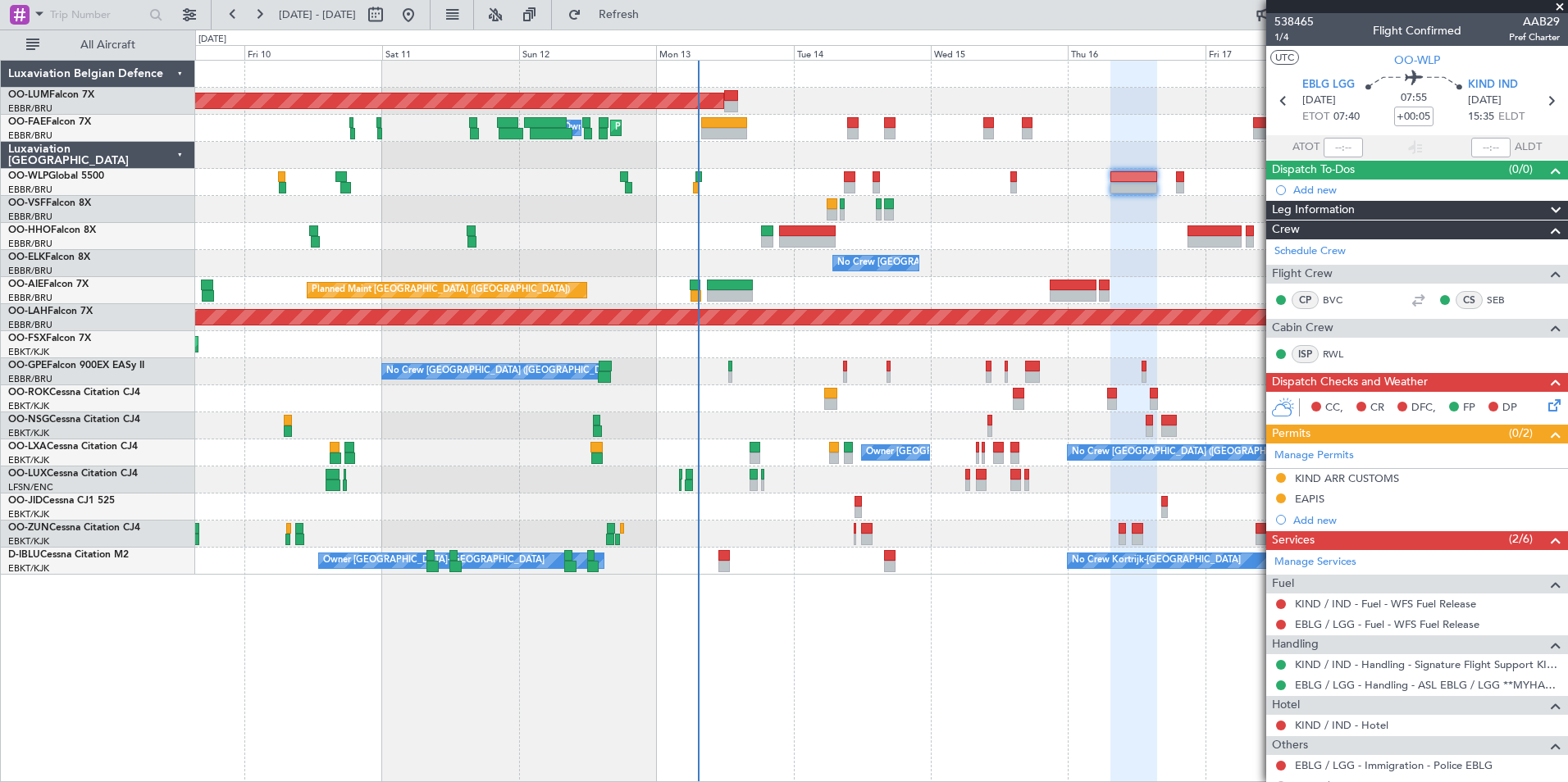
click at [555, 230] on div "AOG Maint Sibiu Planned Maint Brussels (Brussels National) Planned Maint Melsbr…" at bounding box center [881, 317] width 1372 height 514
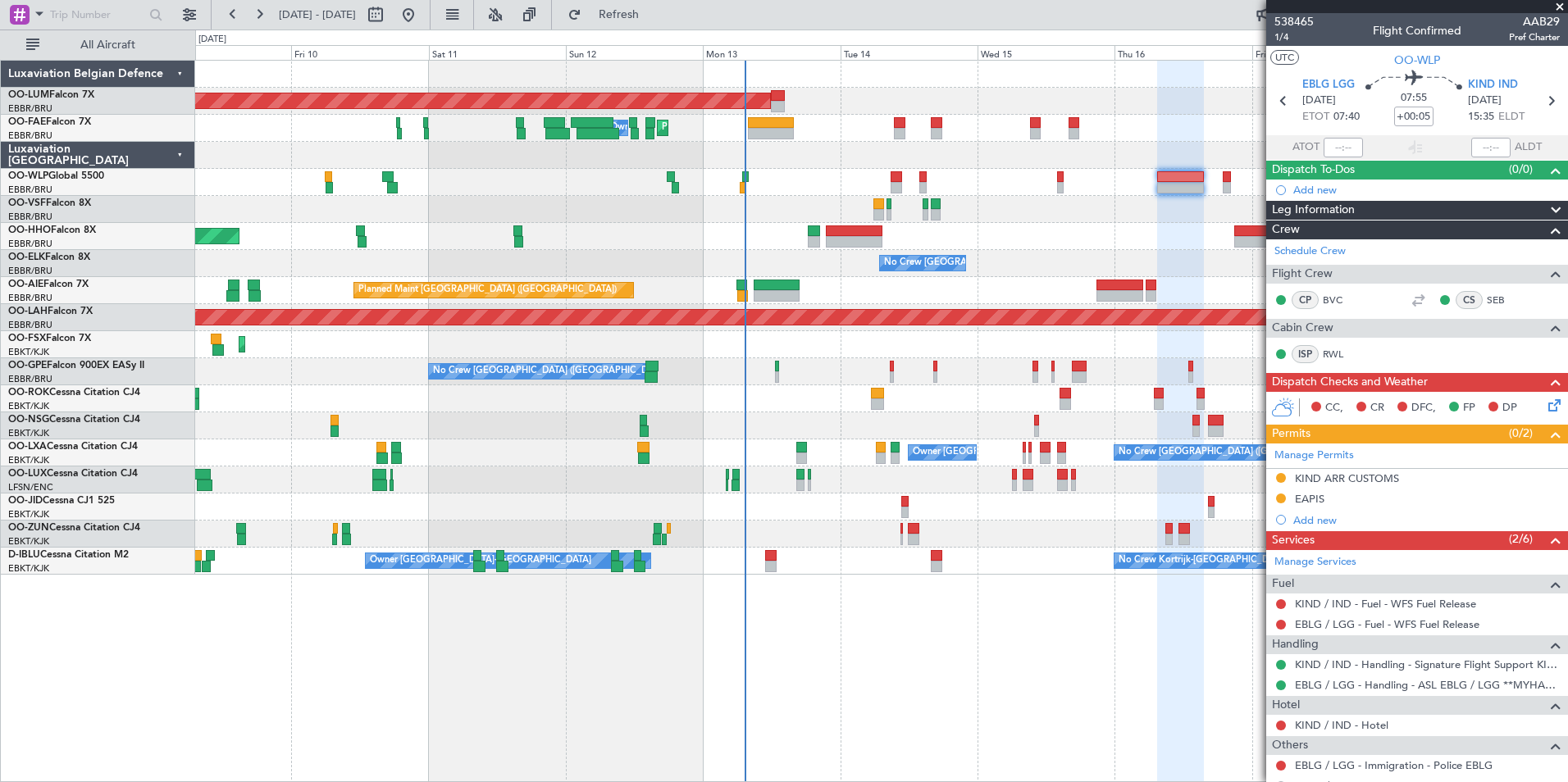
click at [945, 585] on div "AOG Maint Sibiu Planned Maint Brussels (Brussels National) Planned Maint Melsbr…" at bounding box center [881, 422] width 1373 height 723
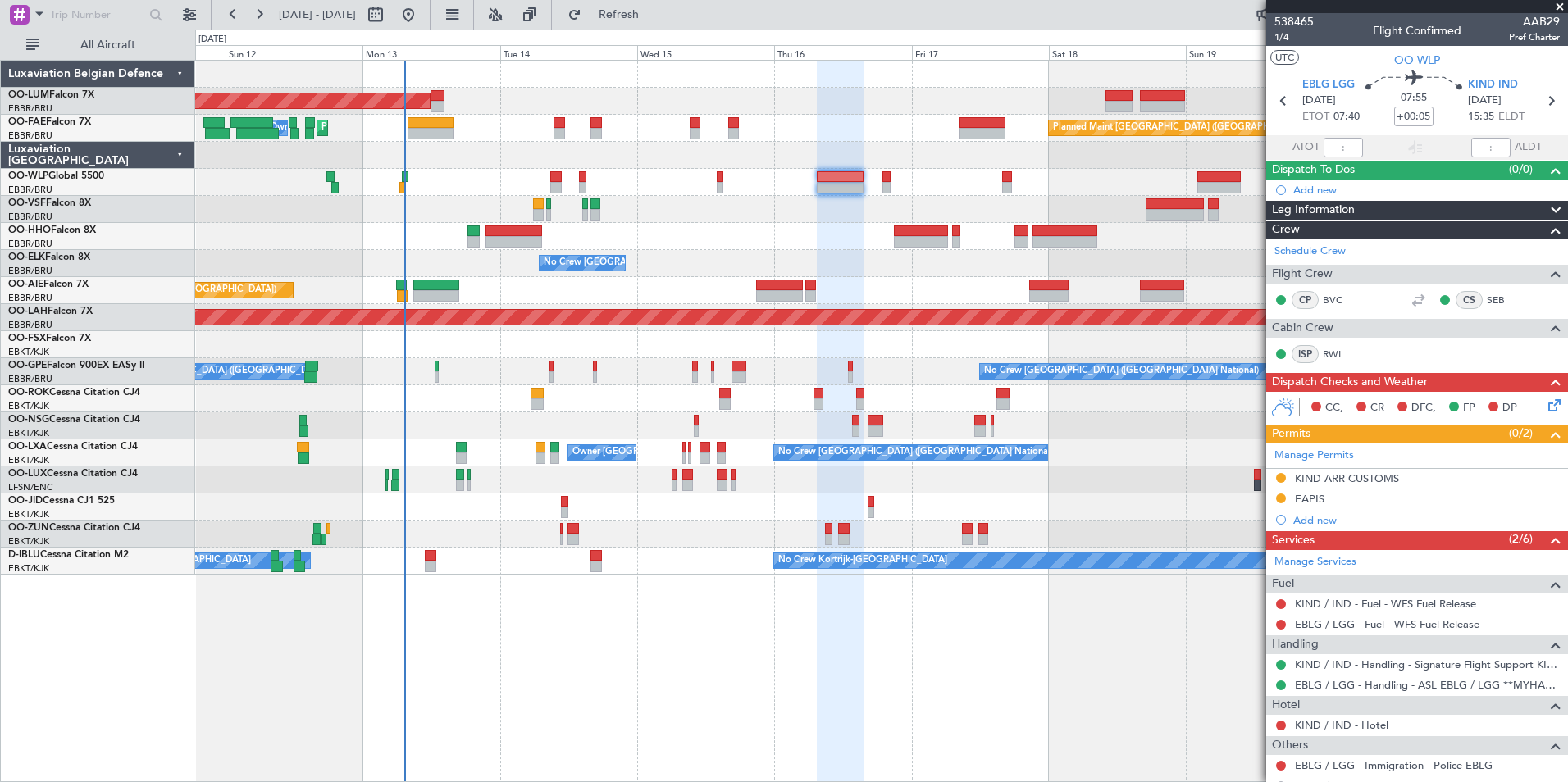
click at [288, 626] on div "AOG Maint Sibiu Planned Maint Brussels (Brussels National) Planned Maint Melsbr…" at bounding box center [881, 422] width 1373 height 723
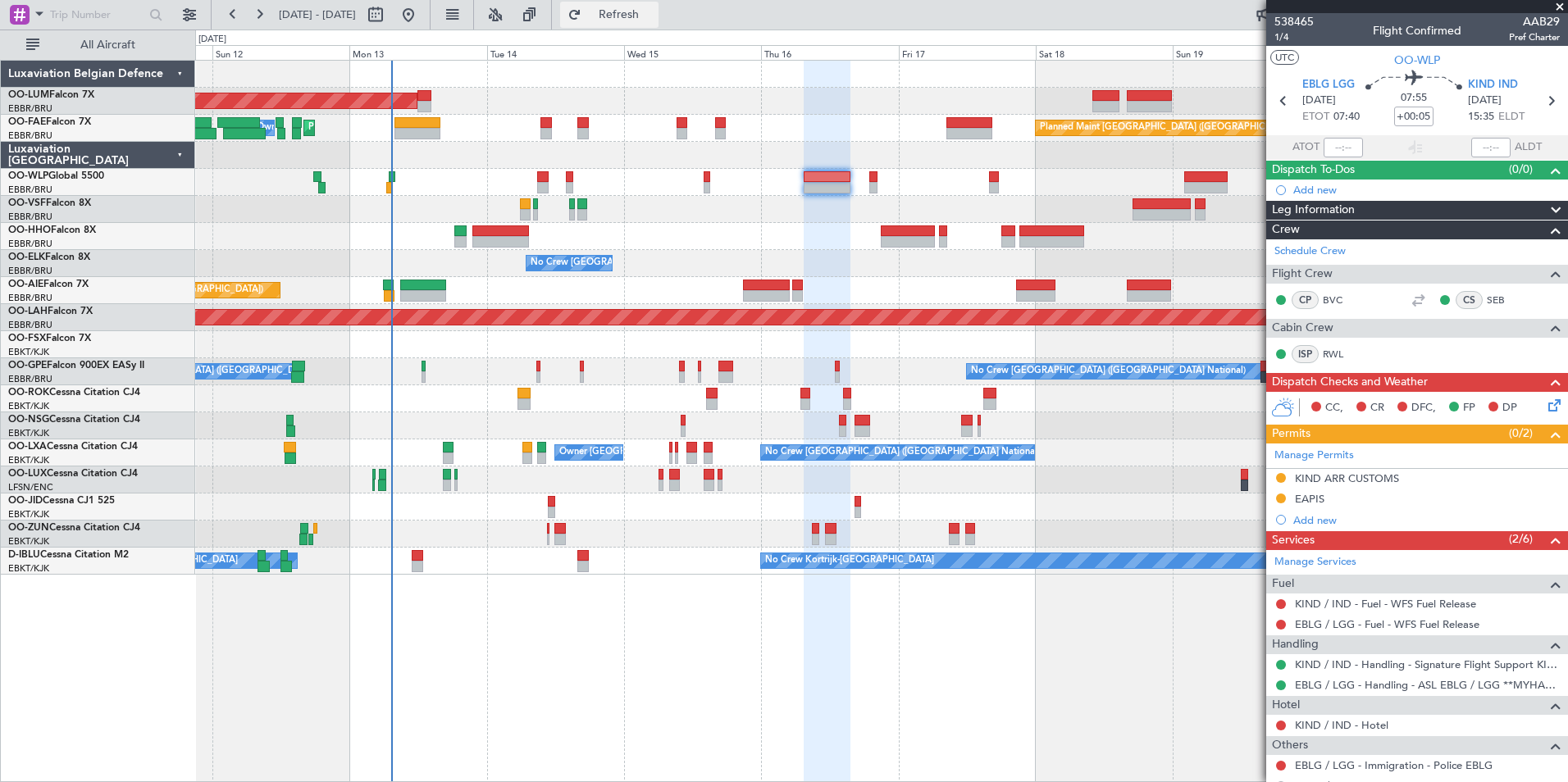
click at [644, 20] on span "Refresh" at bounding box center [619, 14] width 69 height 12
click at [510, 249] on div "Planned Maint Geneva (Cointrin)" at bounding box center [881, 236] width 1372 height 27
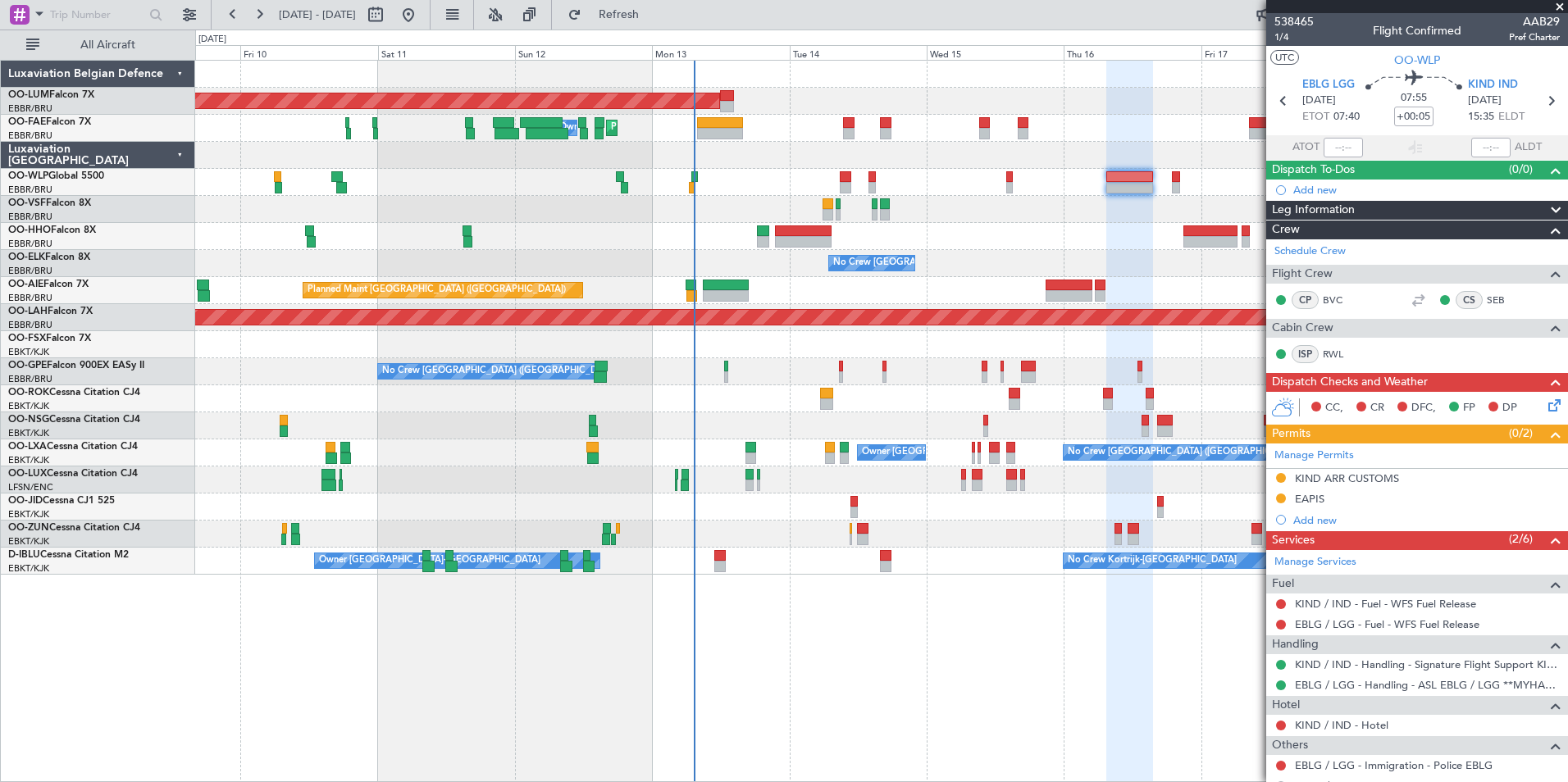
click at [506, 234] on div "Planned Maint Geneva (Cointrin)" at bounding box center [881, 236] width 1372 height 27
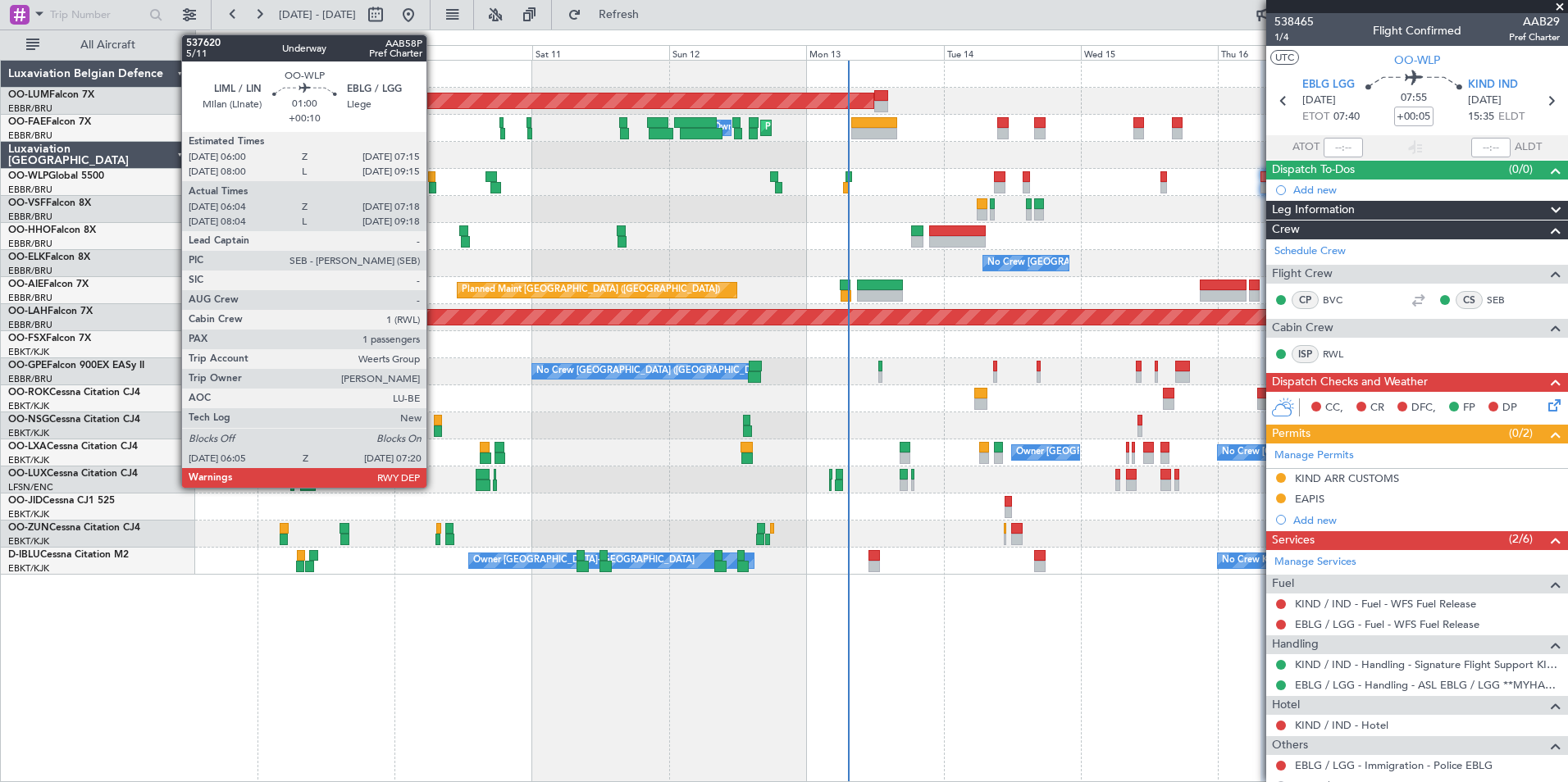
click at [434, 190] on div at bounding box center [432, 187] width 7 height 12
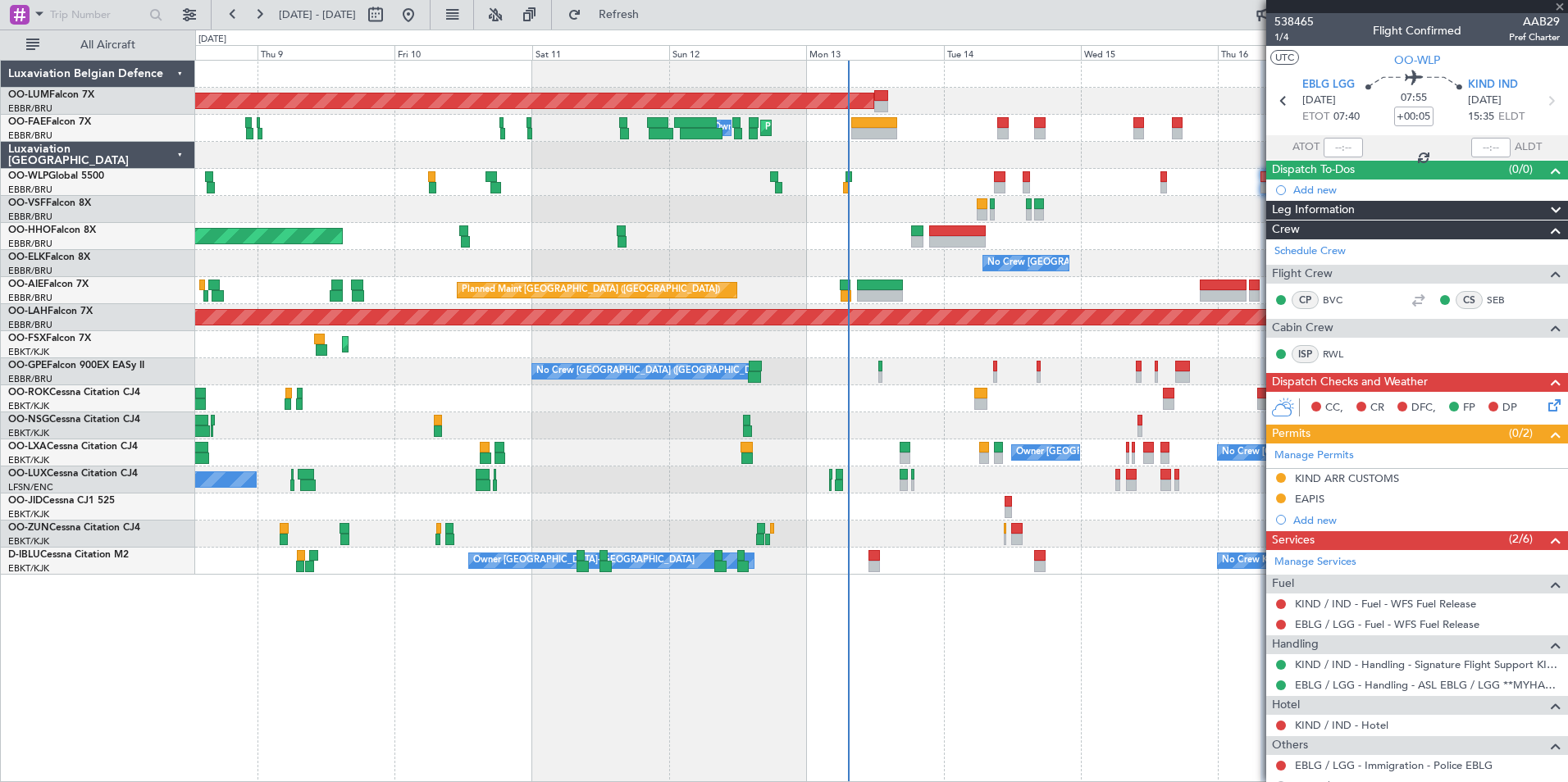
type input "+00:10"
type input "06:14"
type input "07:13"
type input "1"
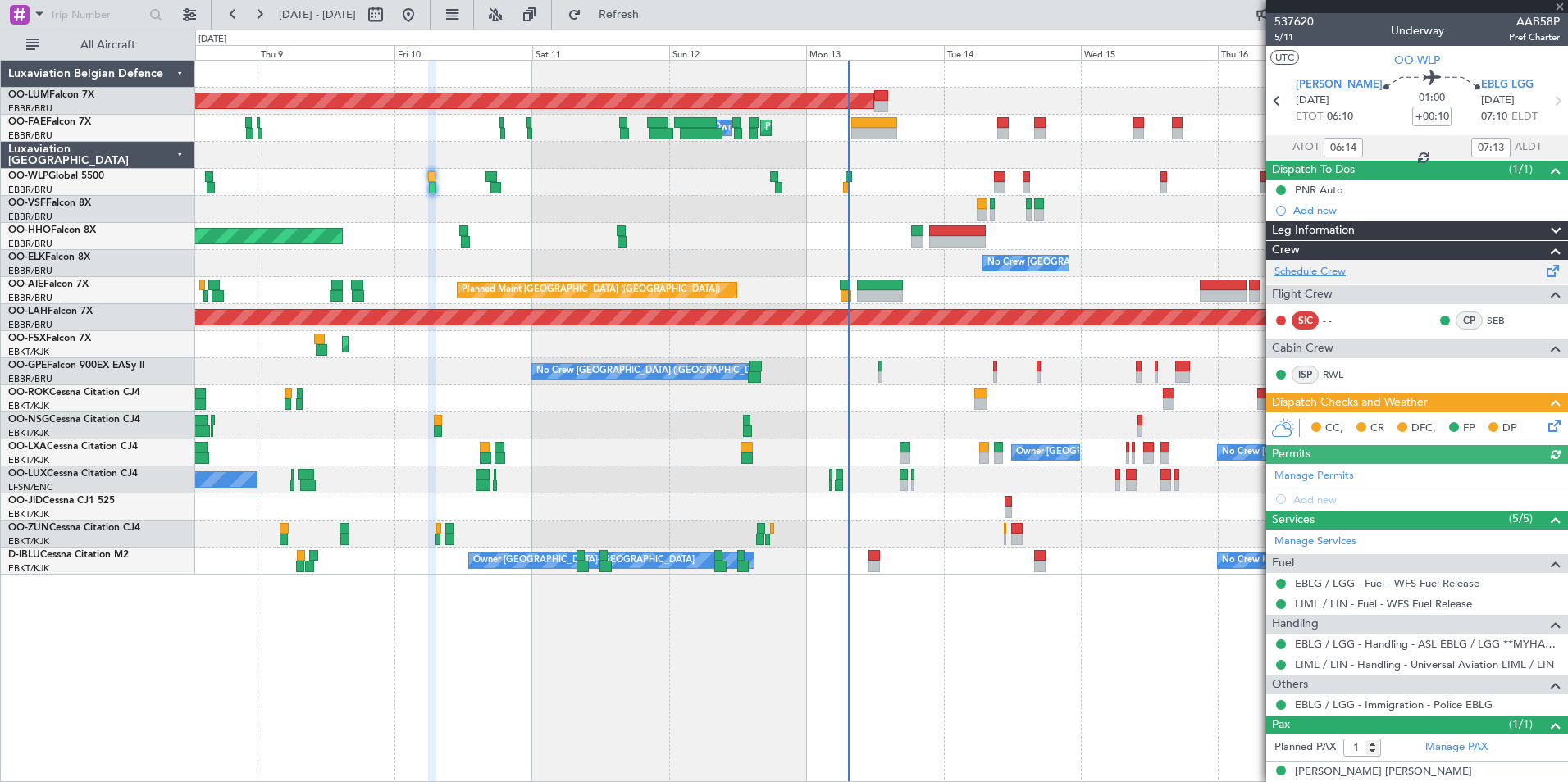
click at [1340, 276] on link "Schedule Crew" at bounding box center [1309, 272] width 71 height 16
drag, startPoint x: 667, startPoint y: 22, endPoint x: 644, endPoint y: 31, distance: 24.7
click at [658, 22] on button "Refresh" at bounding box center [609, 14] width 98 height 26
drag, startPoint x: 674, startPoint y: 23, endPoint x: 886, endPoint y: 11, distance: 212.3
click at [658, 21] on button "Refresh" at bounding box center [609, 14] width 98 height 26
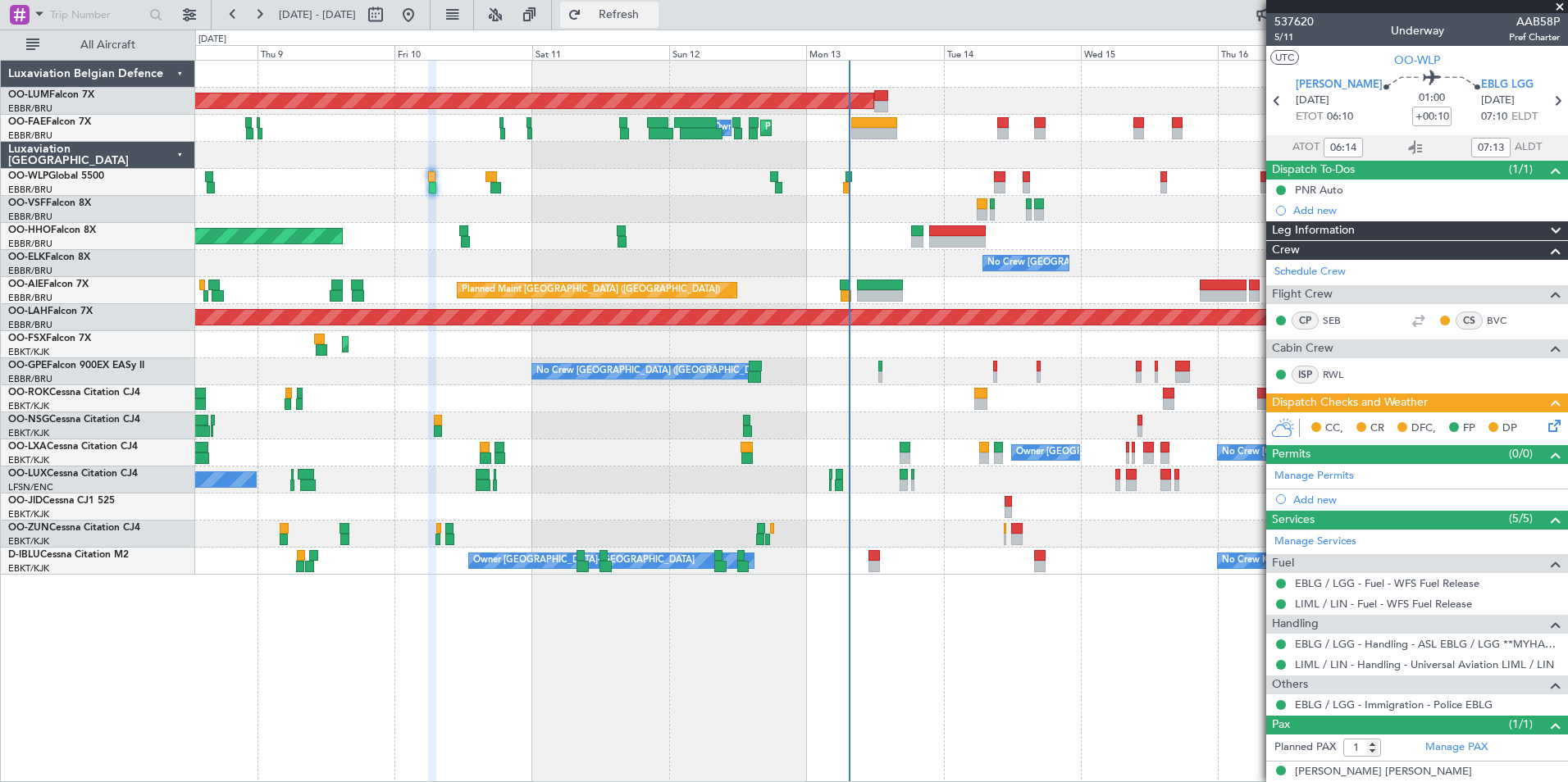
click at [658, 27] on button "Refresh" at bounding box center [609, 14] width 98 height 26
type input "08:14"
type input "09:13"
type input "06:14"
type input "07:13"
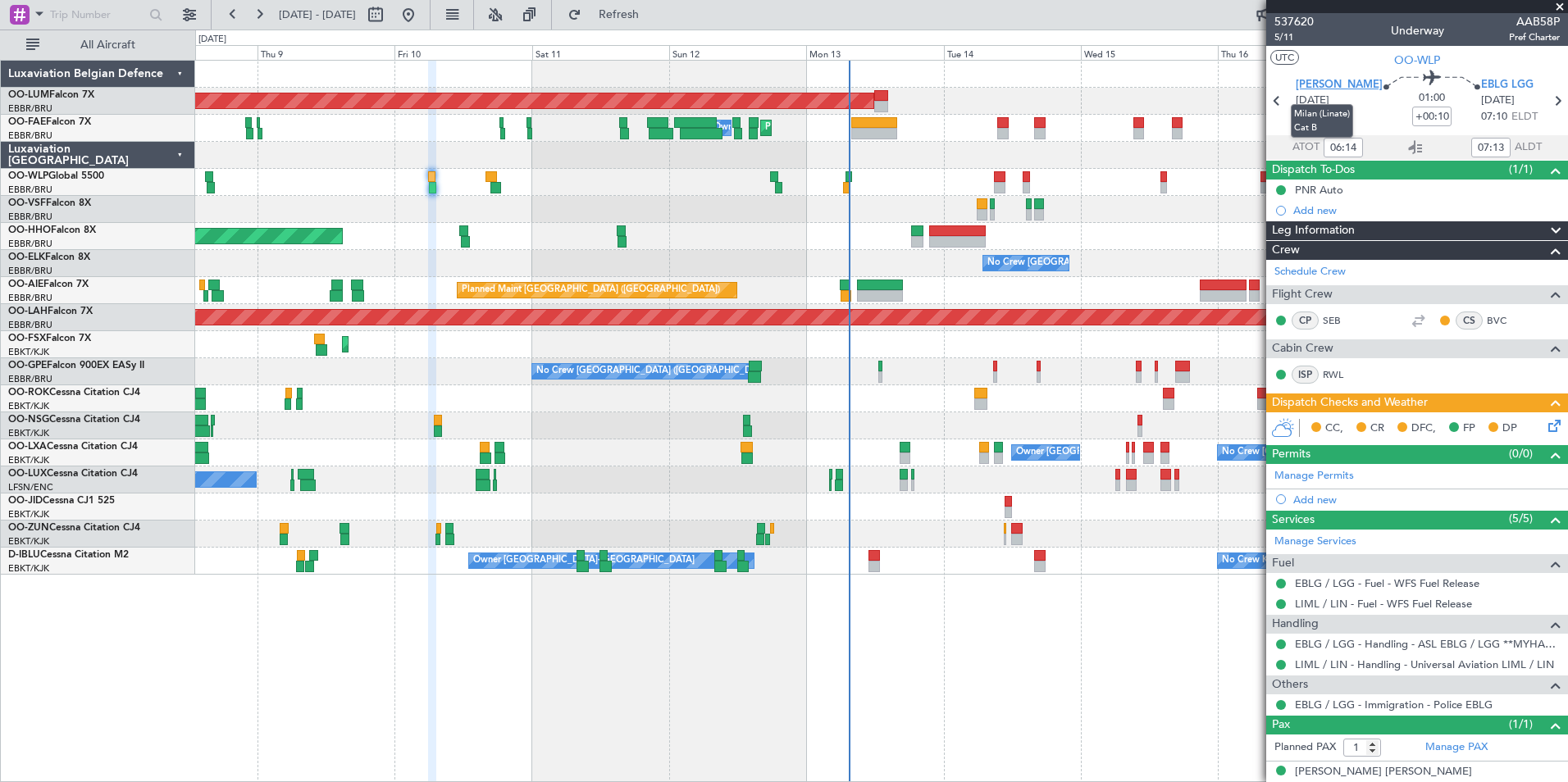
click at [1326, 87] on span "LIML LIN" at bounding box center [1339, 85] width 87 height 16
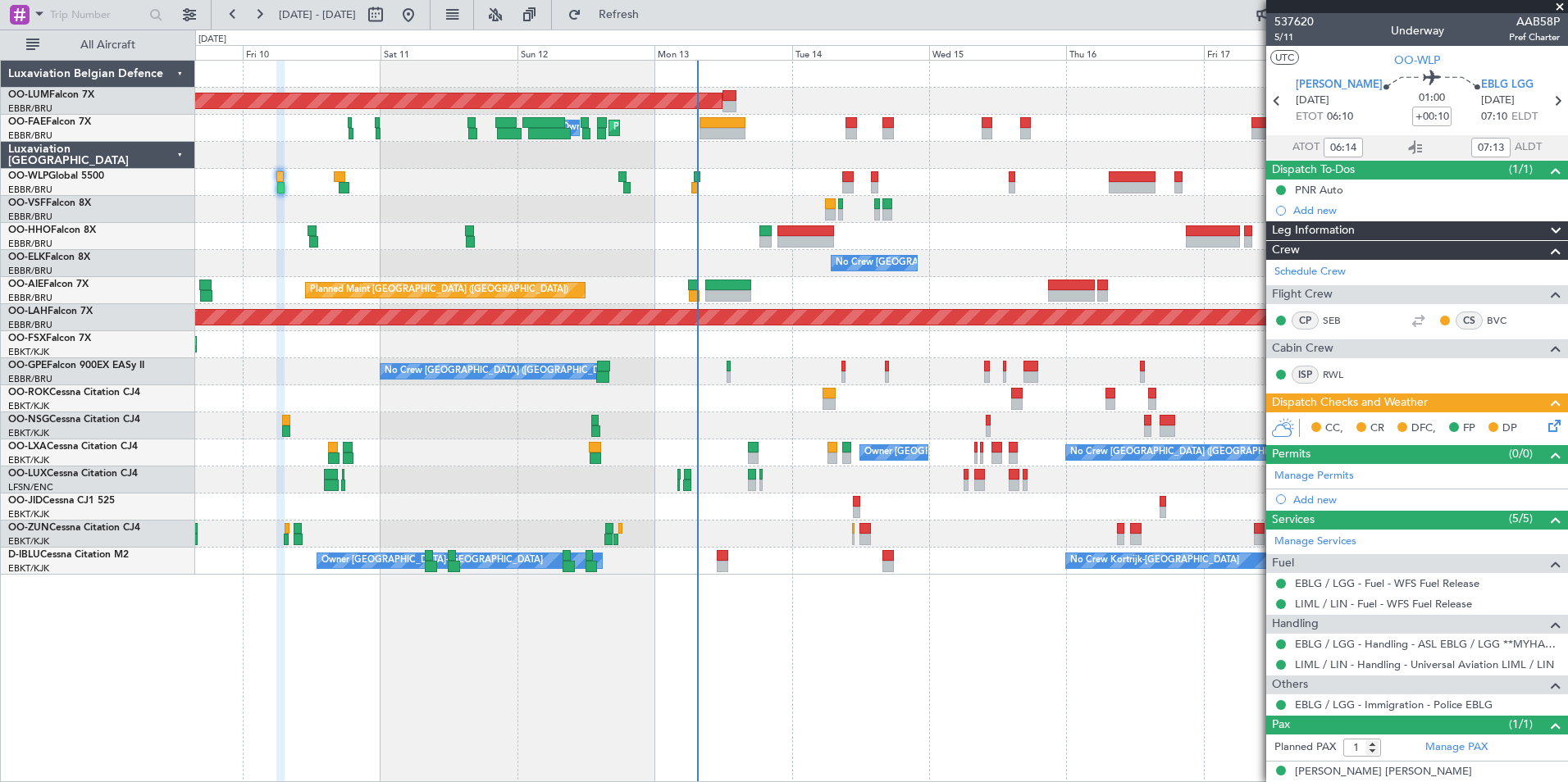
click at [696, 710] on div "AOG Maint Sibiu Planned Maint Brussels (Brussels National) Planned Maint Melsbr…" at bounding box center [881, 422] width 1373 height 723
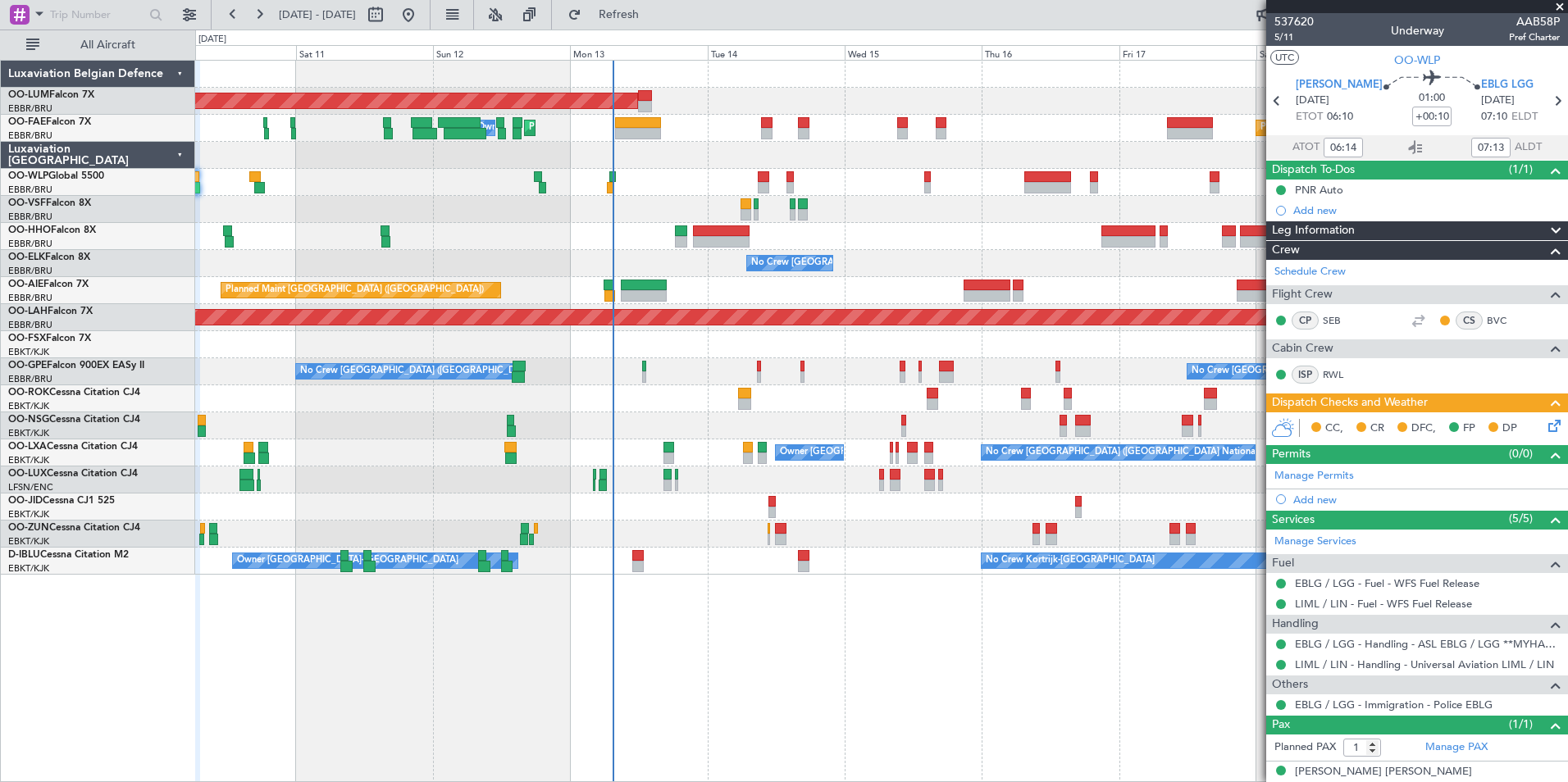
click at [691, 585] on div "AOG Maint Sibiu Planned Maint Brussels (Brussels National) Planned Maint Melsbr…" at bounding box center [881, 422] width 1373 height 723
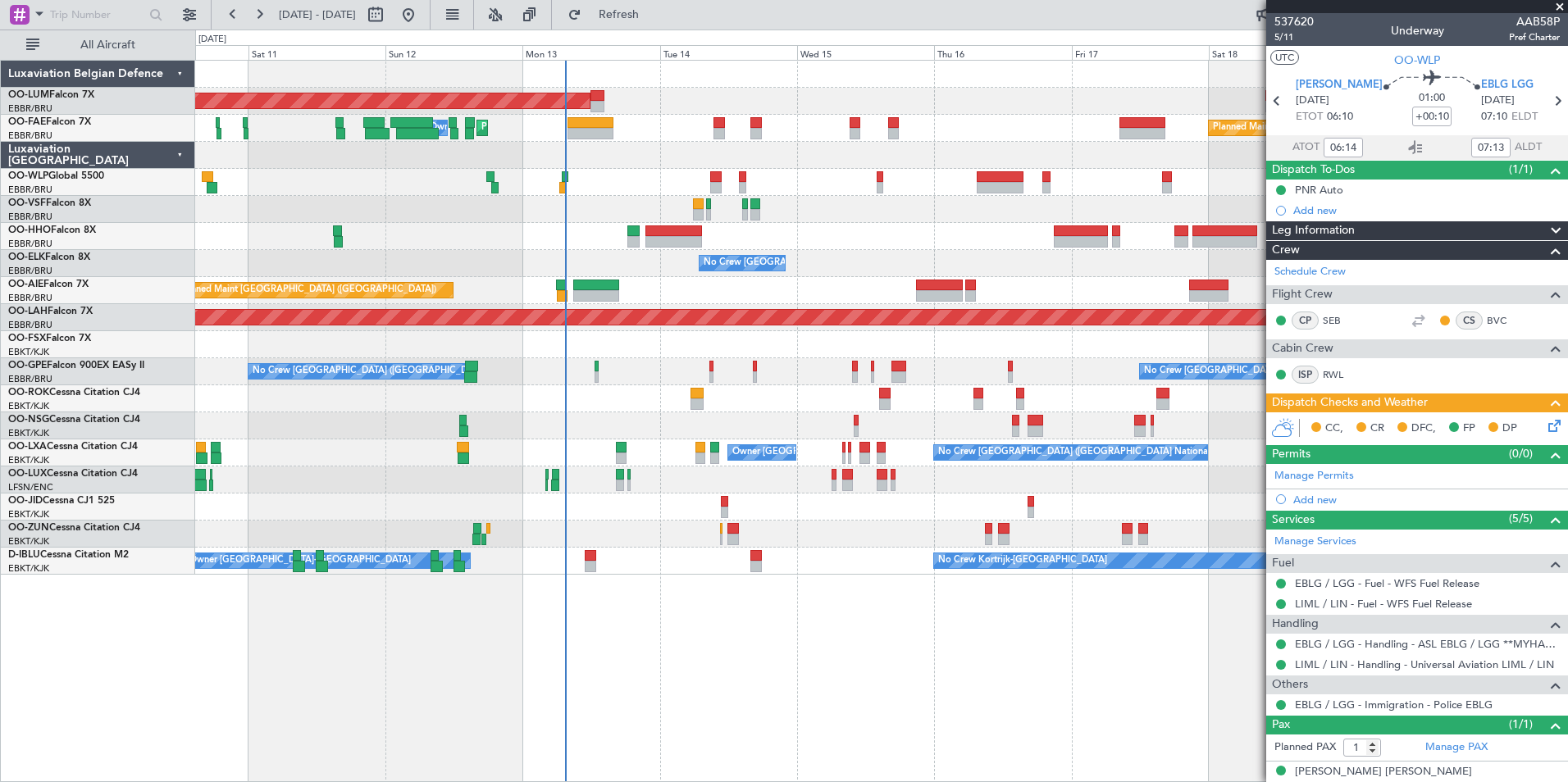
click at [556, 636] on div "AOG Maint Sibiu Planned Maint Brussels (Brussels National) Planned Maint Melsbr…" at bounding box center [881, 422] width 1373 height 723
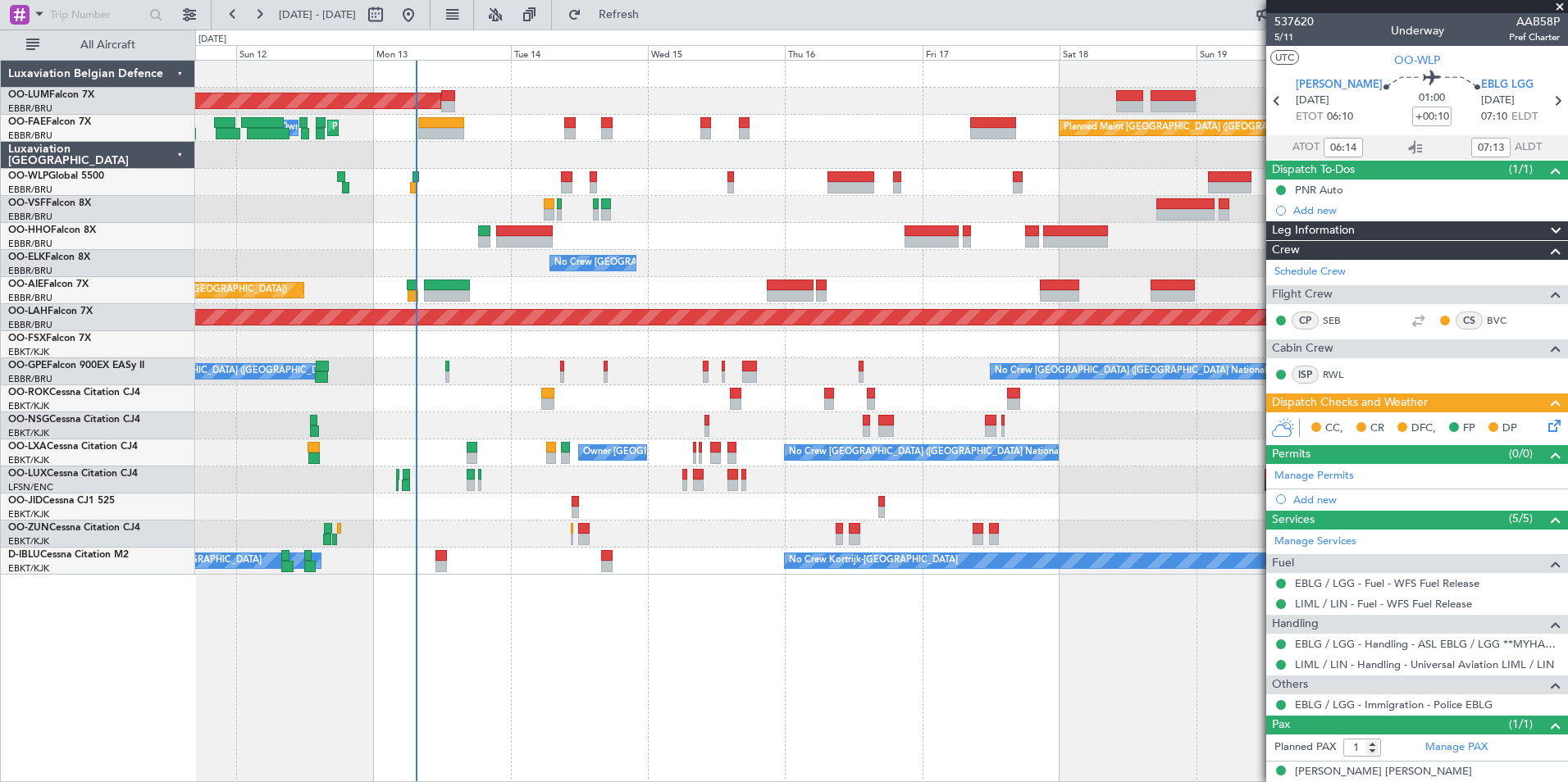
click at [734, 686] on div "AOG Maint Sibiu Planned Maint Brussels (Brussels National) Planned Maint Melsbr…" at bounding box center [881, 422] width 1373 height 723
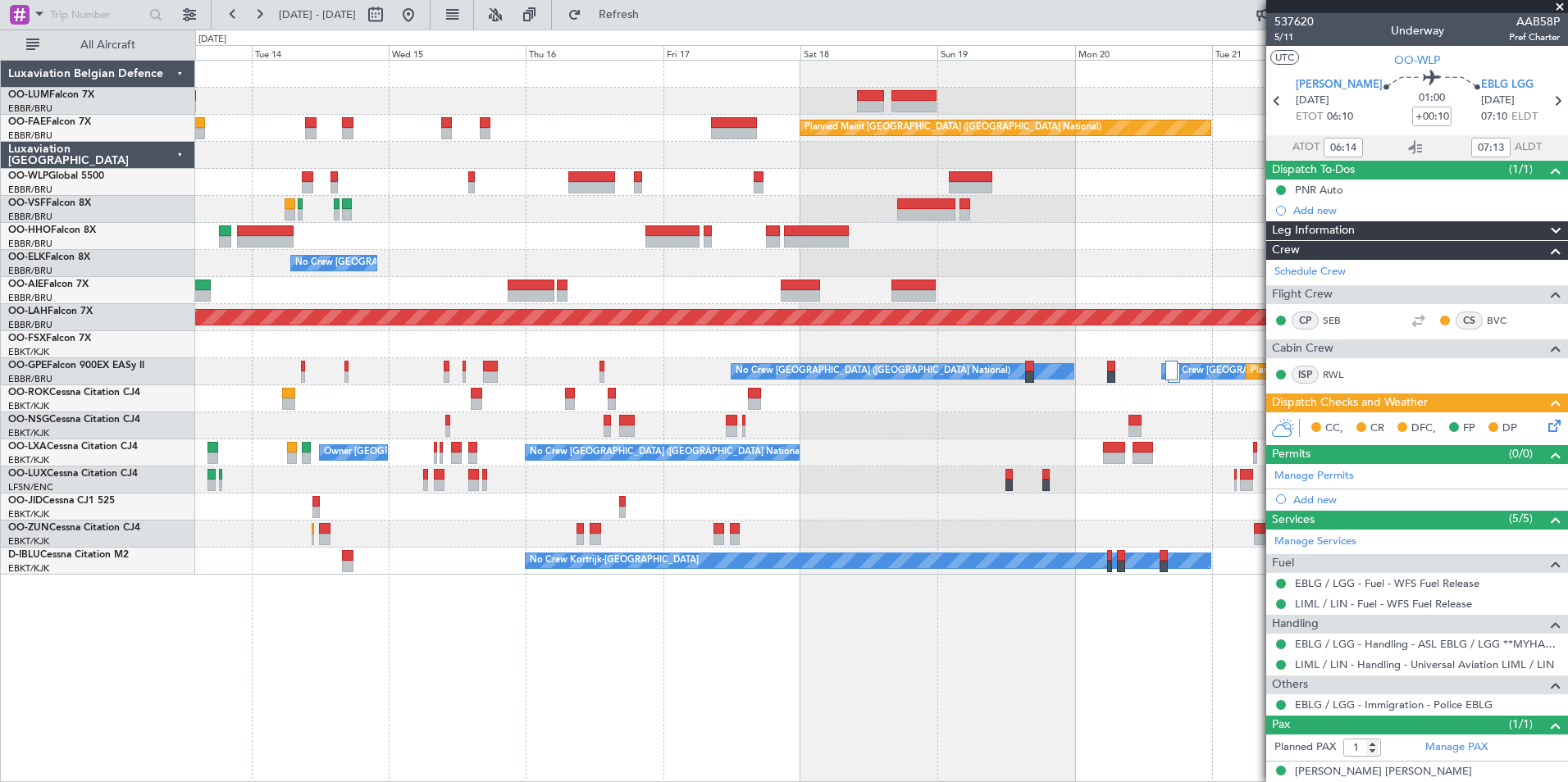
click at [444, 591] on div "AOG Maint Sibiu Planned Maint Brussels (Brussels National) Owner Melsbroek Air …" at bounding box center [881, 422] width 1373 height 723
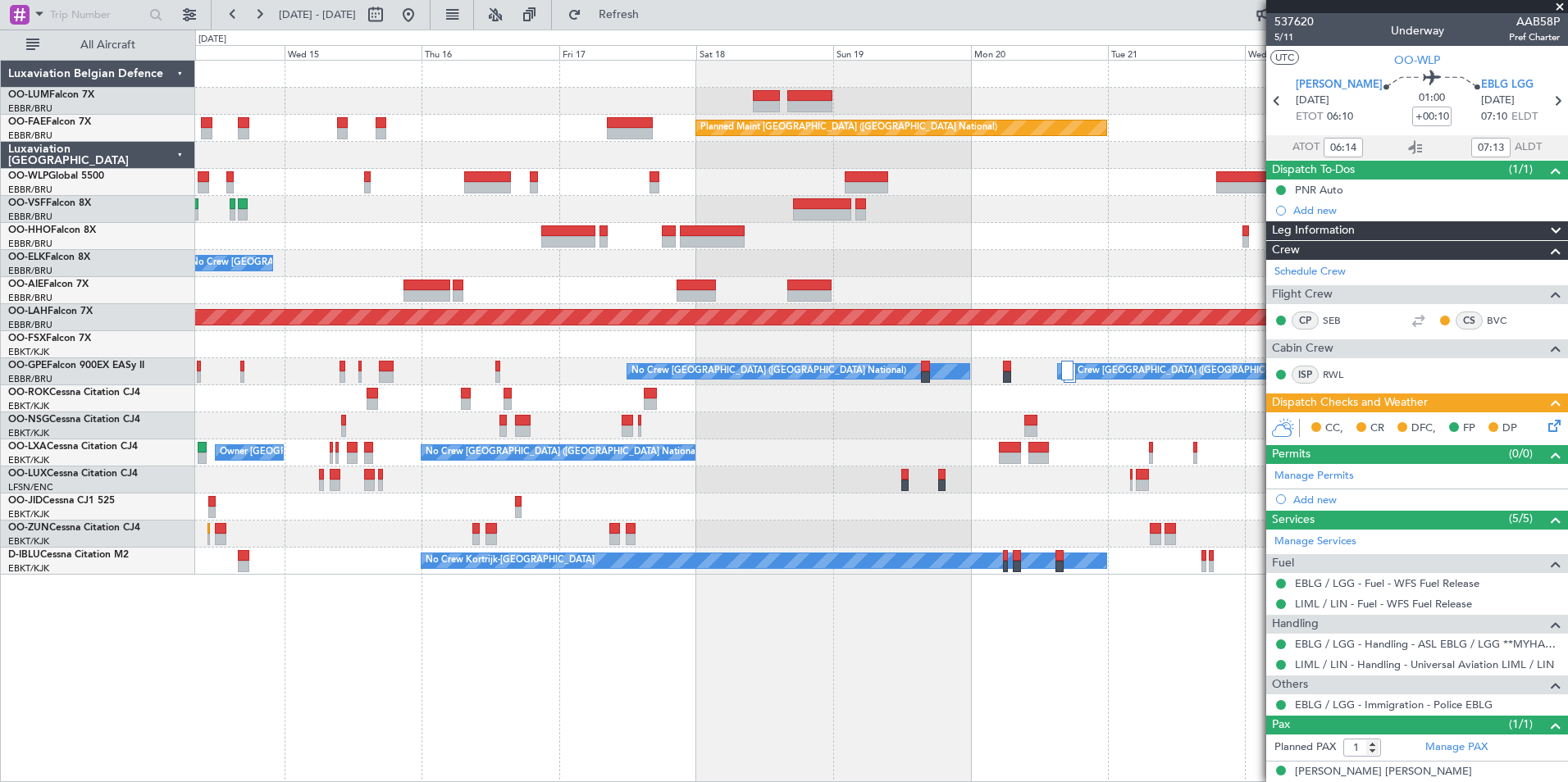
click at [677, 689] on div "Owner Melsbroek Air Base AOG Maint Sibiu Planned Maint Brussels (Brussels Natio…" at bounding box center [881, 422] width 1373 height 723
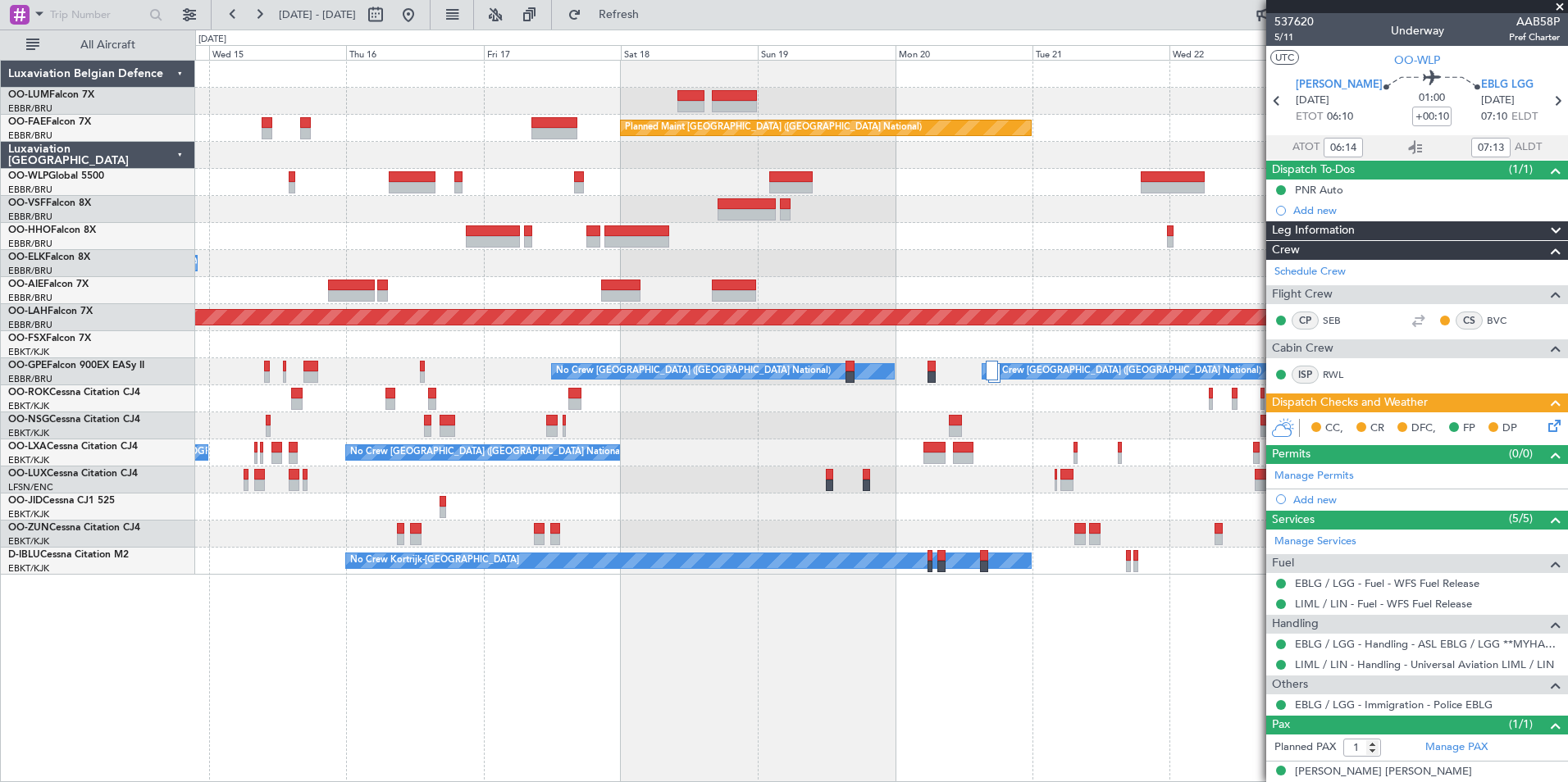
click at [680, 647] on div "Owner Melsbroek Air Base Planned Maint Kortrijk-Wevelgem AOG Maint Sibiu Planne…" at bounding box center [881, 422] width 1373 height 723
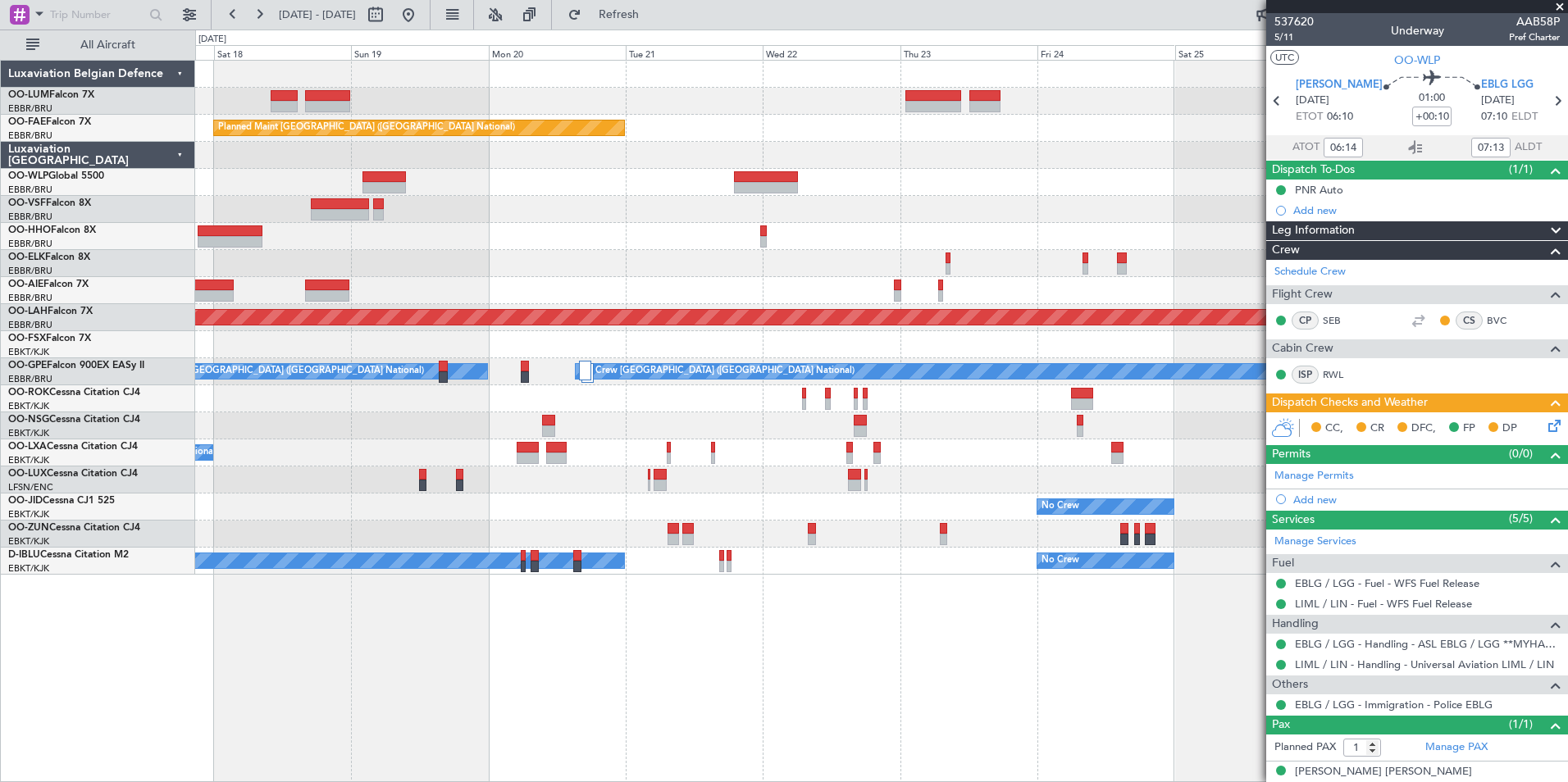
click at [810, 618] on div "Owner Melsbroek Air Base Planned Maint Kortrijk-Wevelgem Planned Maint Brussels…" at bounding box center [881, 422] width 1373 height 723
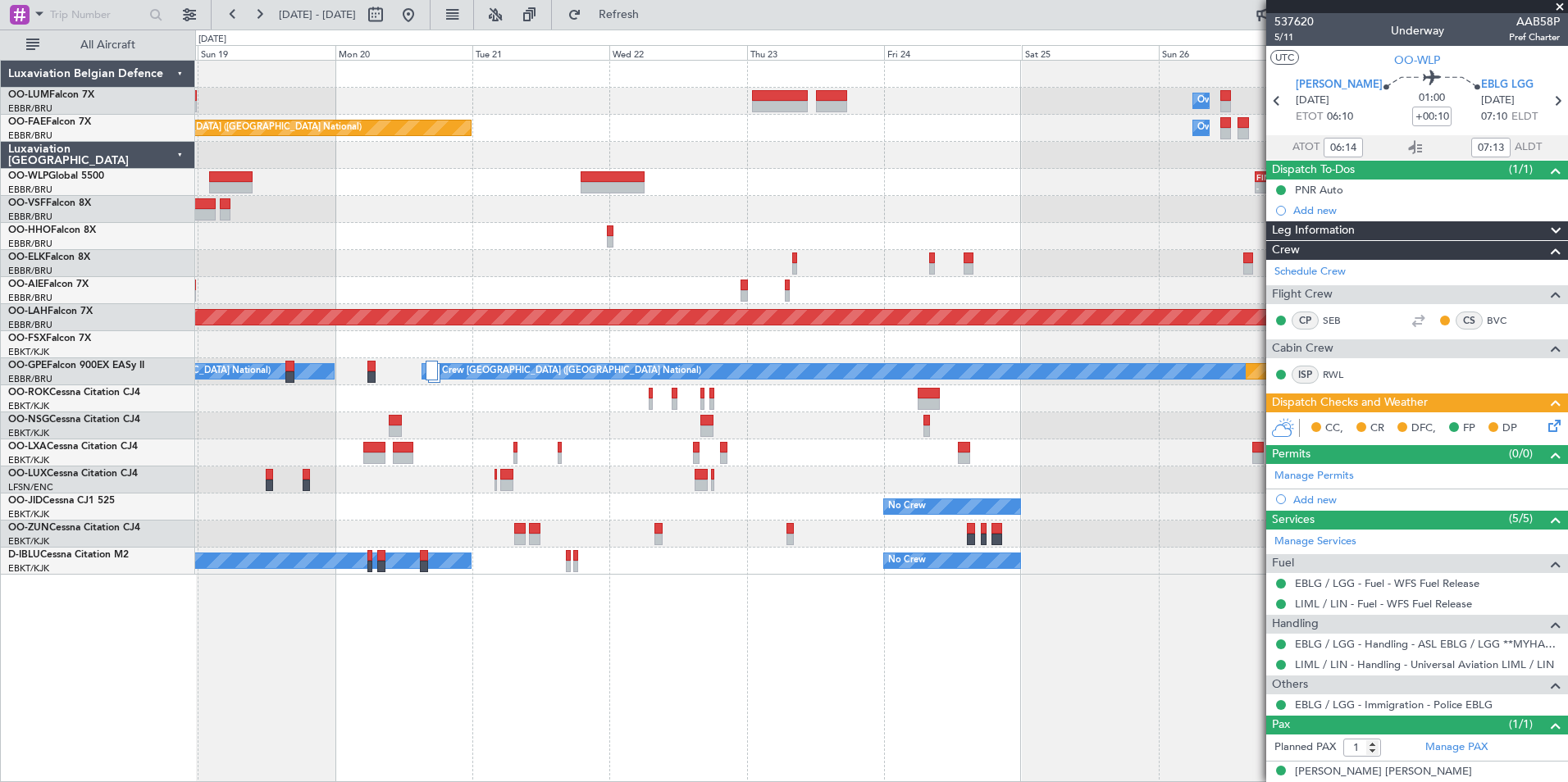
click at [703, 635] on div "Owner Melsbroek Air Base Planned Maint Kortrijk-Wevelgem Planned Maint Brussels…" at bounding box center [881, 422] width 1373 height 723
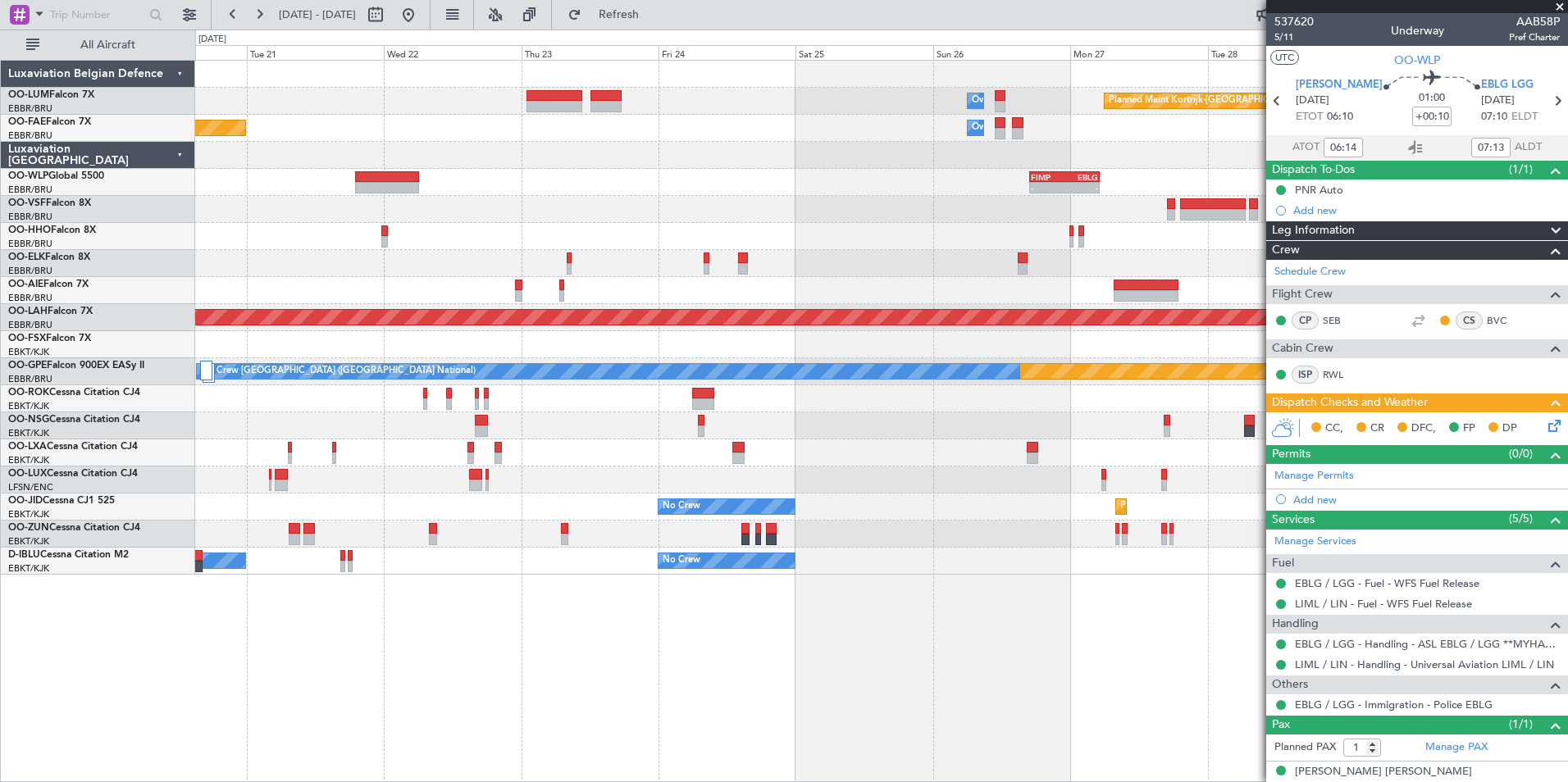
click at [635, 643] on div "Owner Melsbroek Air Base Planned Maint Kortrijk-Wevelgem Planned Maint Brussels…" at bounding box center [881, 422] width 1373 height 723
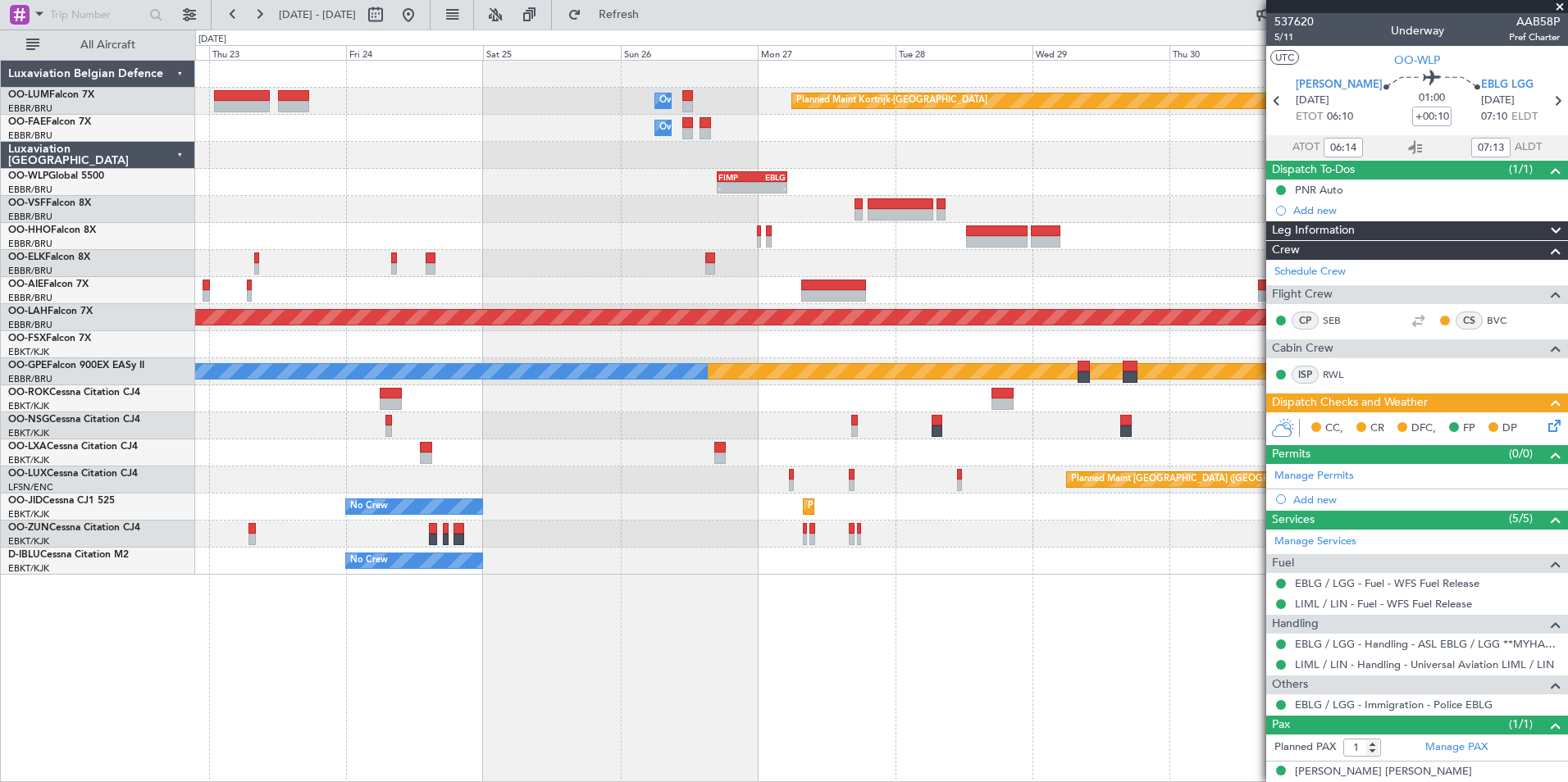
click at [509, 404] on div "Planned Maint Kortrijk-Wevelgem Owner Melsbroek Air Base Owner Melsbroek Air Ba…" at bounding box center [881, 317] width 1372 height 514
click at [537, 479] on div "Planned Maint [GEOGRAPHIC_DATA] ([GEOGRAPHIC_DATA])" at bounding box center [881, 480] width 1372 height 27
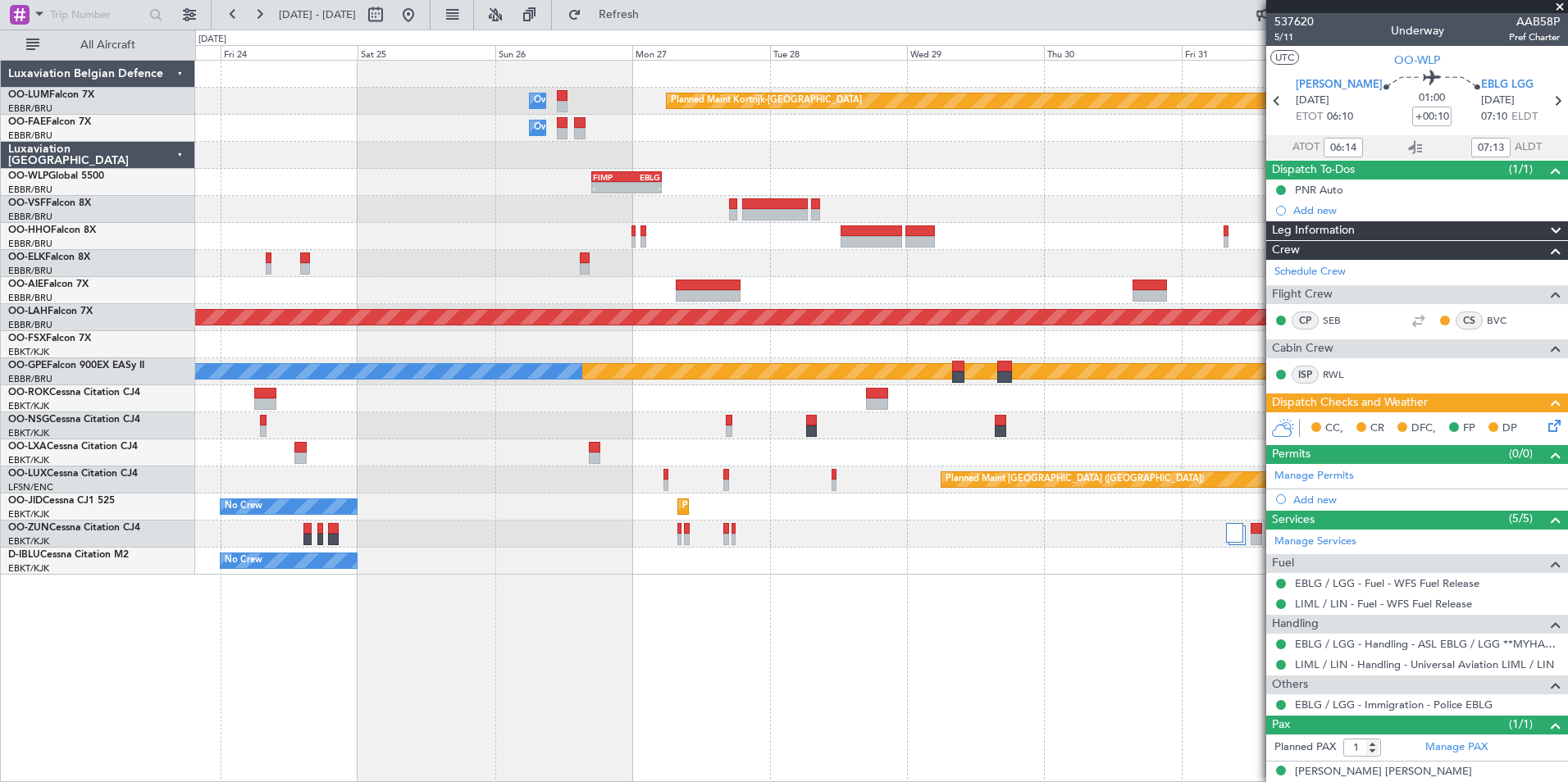
click at [334, 541] on div "Planned Maint Kortrijk-Wevelgem Owner Melsbroek Air Base Owner Melsbroek Air Ba…" at bounding box center [881, 317] width 1372 height 514
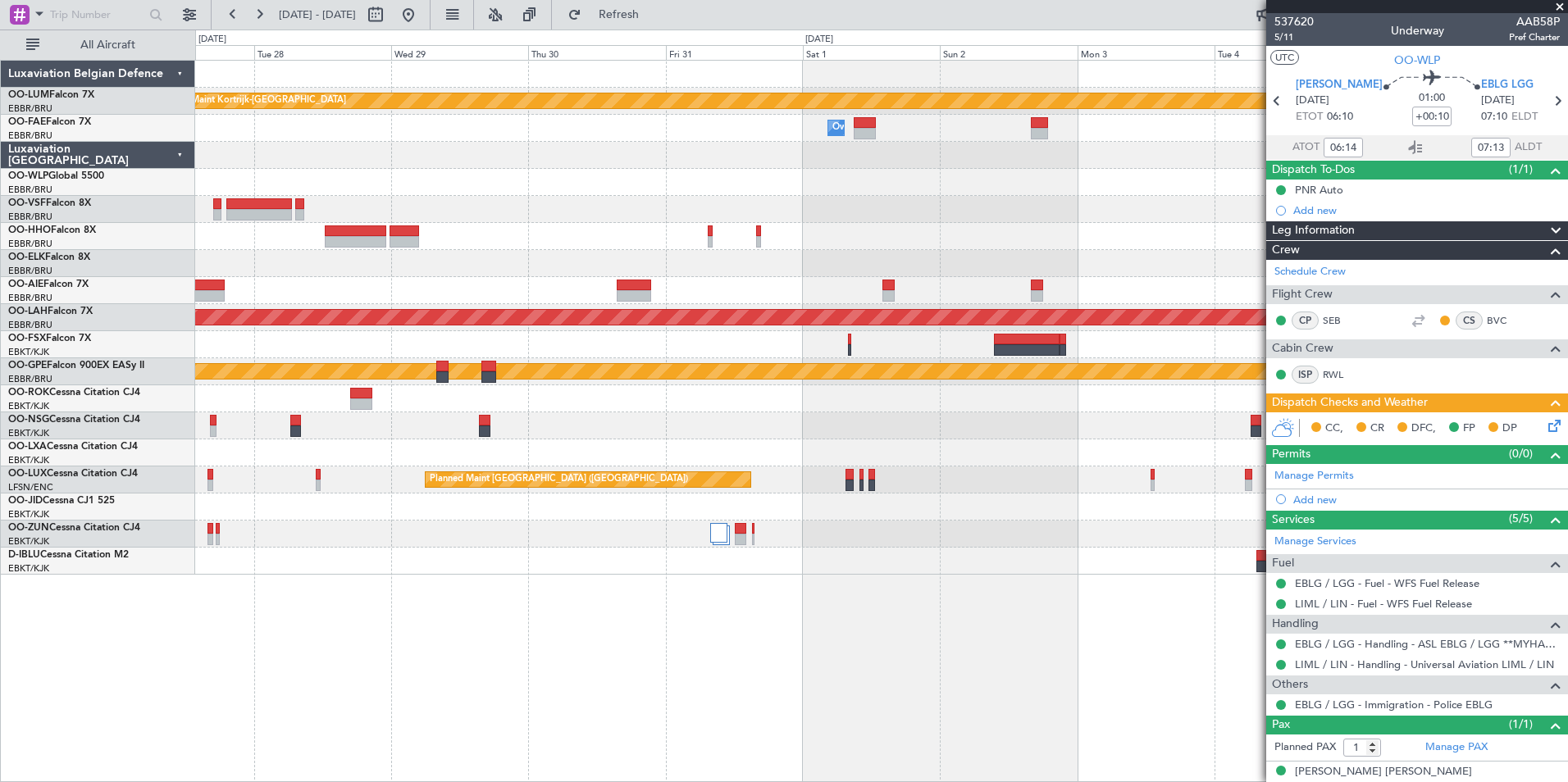
click at [398, 603] on div "Planned Maint Kortrijk-Wevelgem Owner Melsbroek Air Base Owner Melsbroek Air Ba…" at bounding box center [881, 422] width 1373 height 723
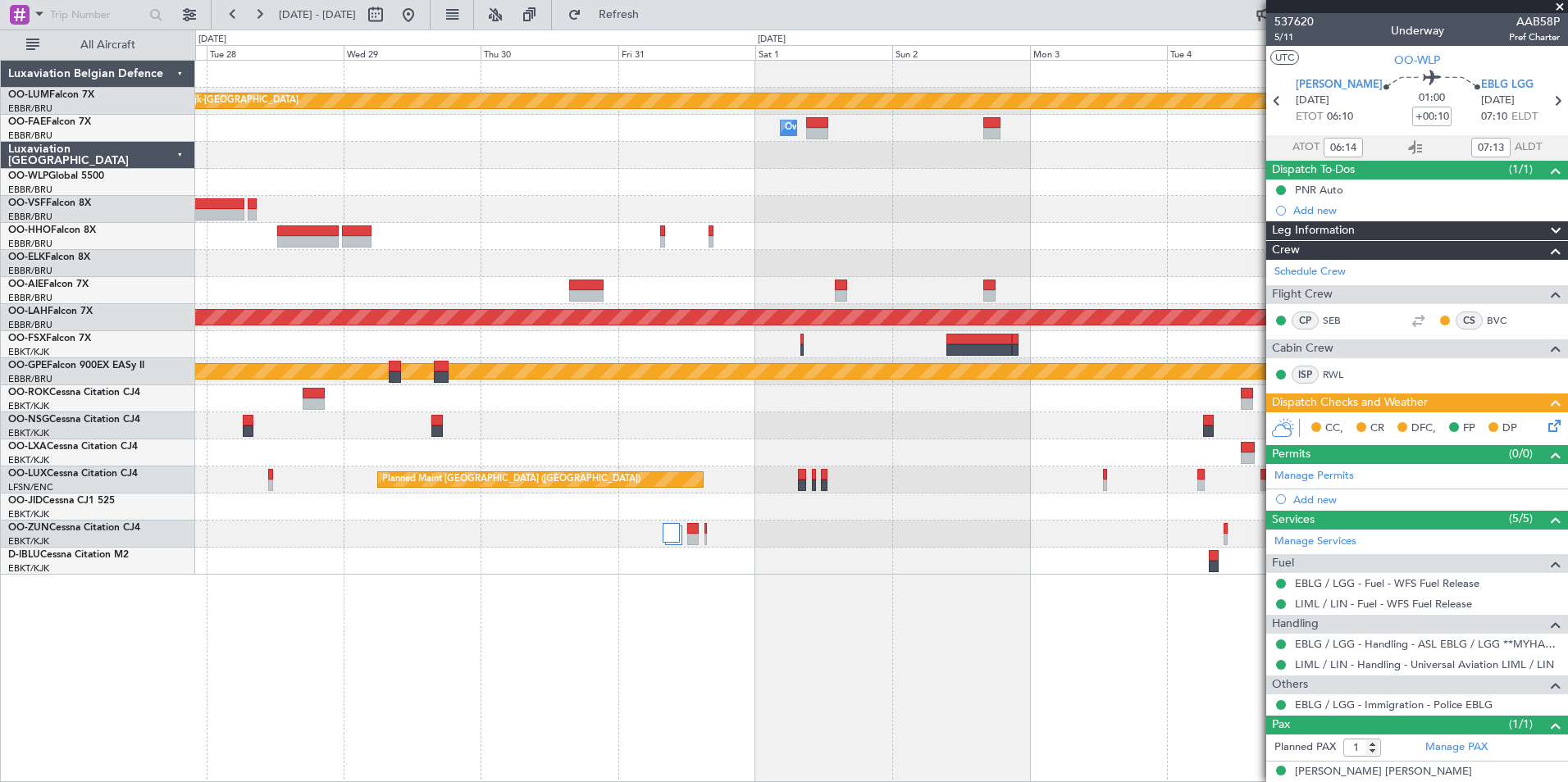
click at [639, 740] on div "Planned Maint Kortrijk-Wevelgem Owner Melsbroek Air Base Owner Melsbroek Air Ba…" at bounding box center [881, 422] width 1373 height 723
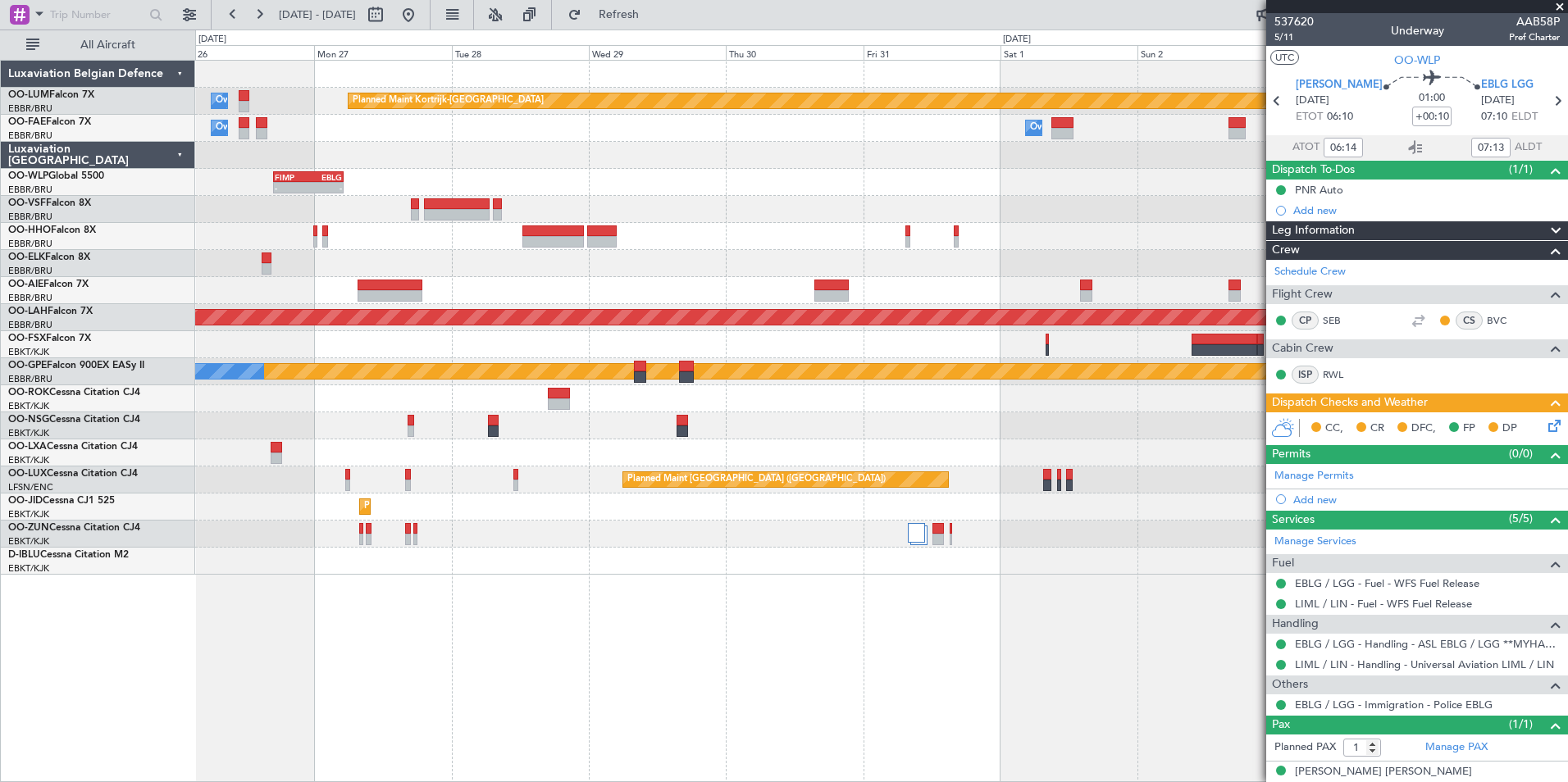
click at [471, 661] on div "Planned Maint Kortrijk-Wevelgem Owner Melsbroek Air Base Owner Melsbroek Air Ba…" at bounding box center [881, 422] width 1373 height 723
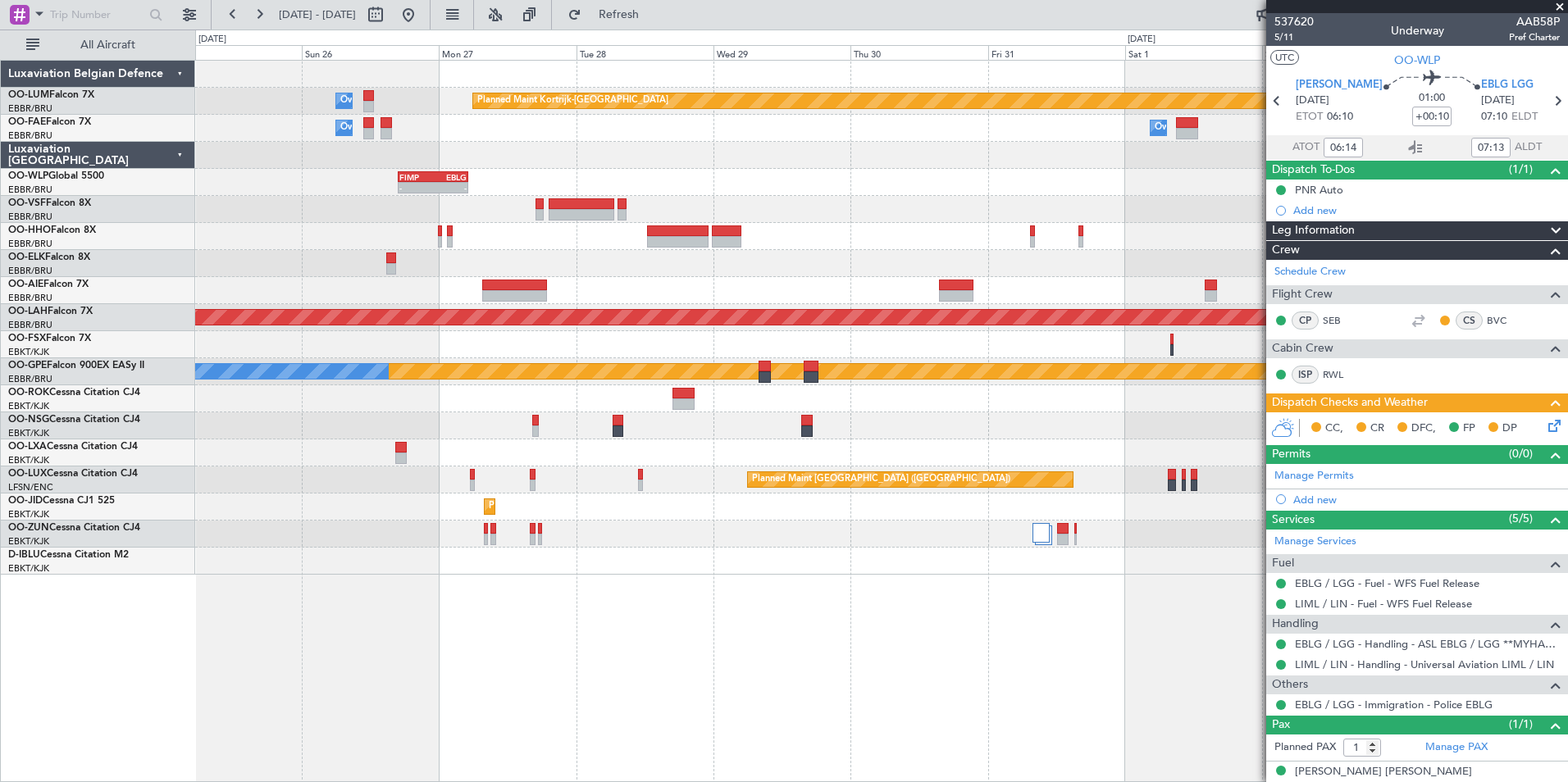
click at [708, 684] on div "Planned Maint Kortrijk-Wevelgem Owner Melsbroek Air Base Owner Melsbroek Air Ba…" at bounding box center [881, 422] width 1373 height 723
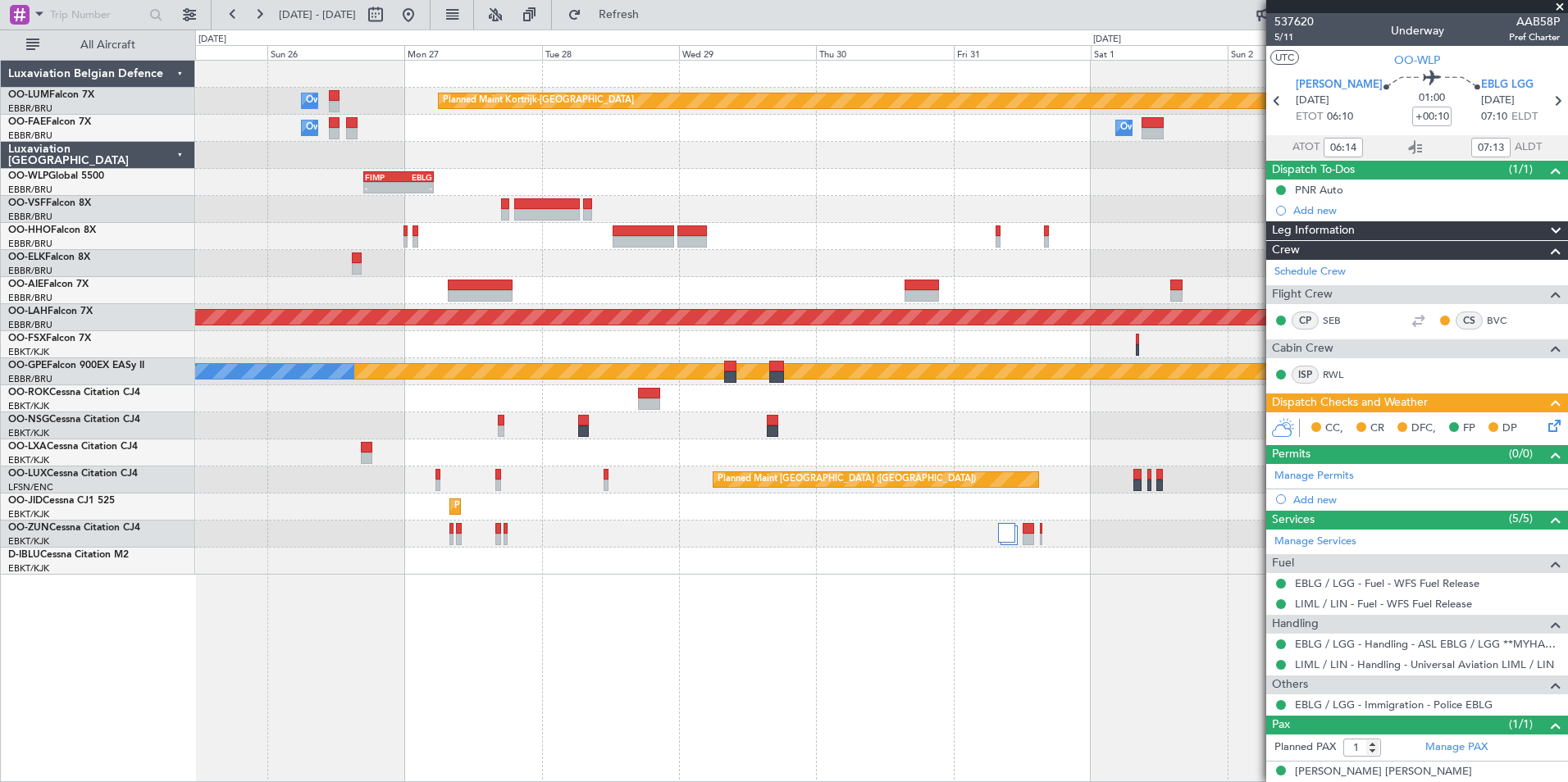
click at [1106, 781] on html "28 Oct 2025 - 07 Nov 2025 Refresh Quick Links All Aircraft Planned Maint Kortri…" at bounding box center [784, 391] width 1568 height 782
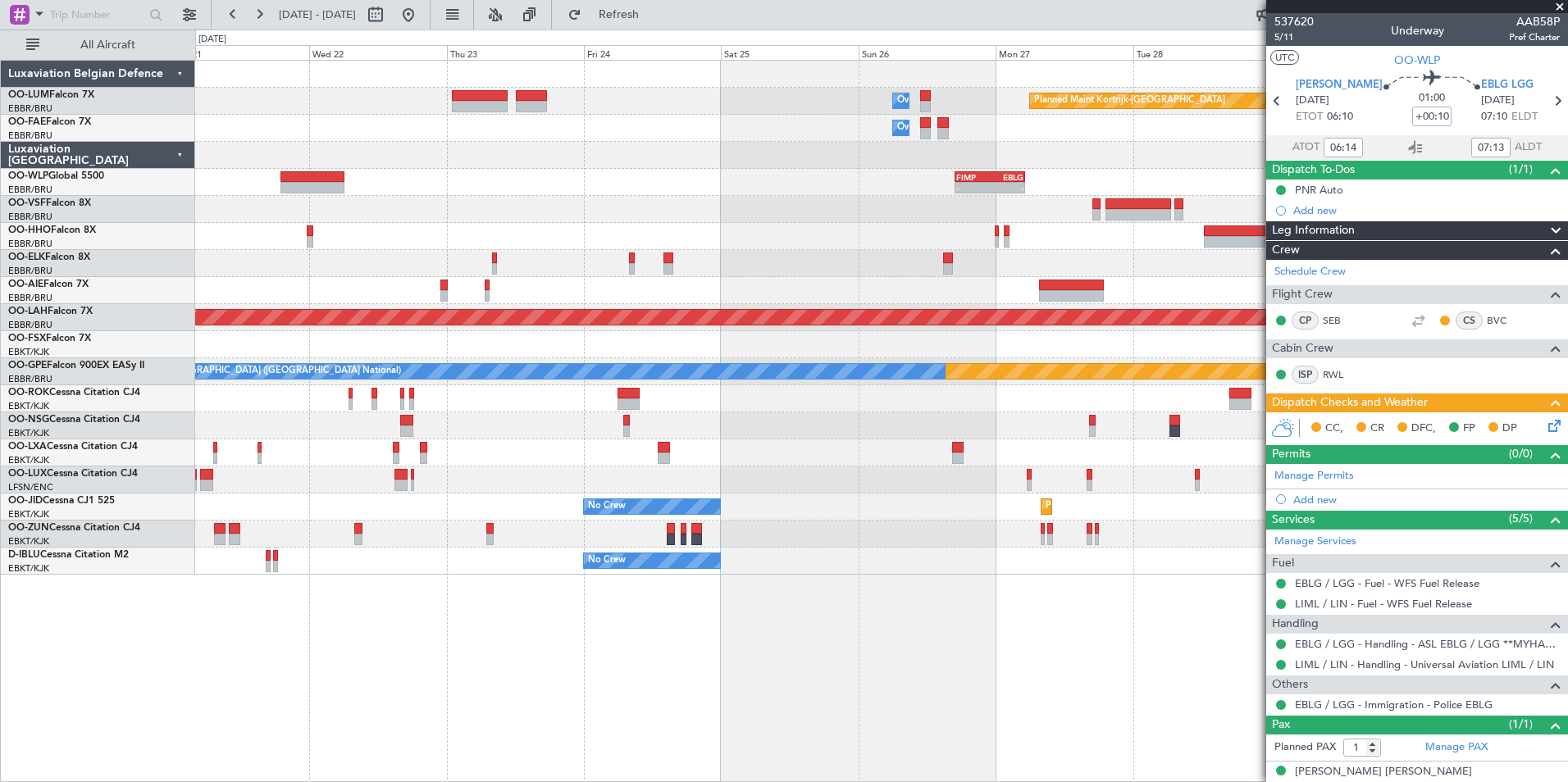
click at [1011, 777] on div "Planned Maint Kortrijk-Wevelgem Owner Melsbroek Air Base Owner Melsbroek Air Ba…" at bounding box center [881, 422] width 1373 height 723
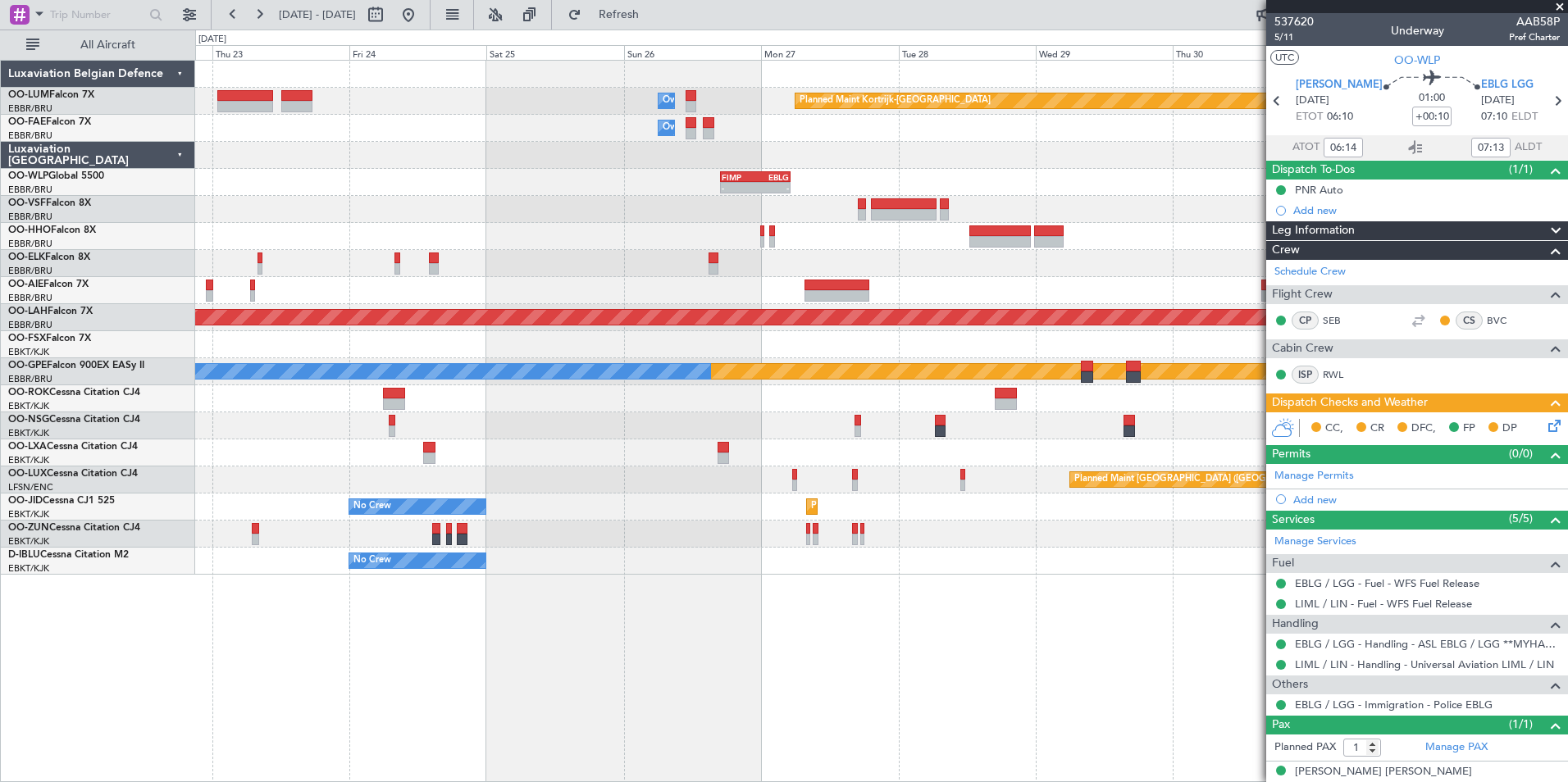
click at [490, 443] on div "Planned Maint Kortrijk-Wevelgem Owner Melsbroek Air Base Owner Melsbroek Air Ba…" at bounding box center [881, 317] width 1372 height 514
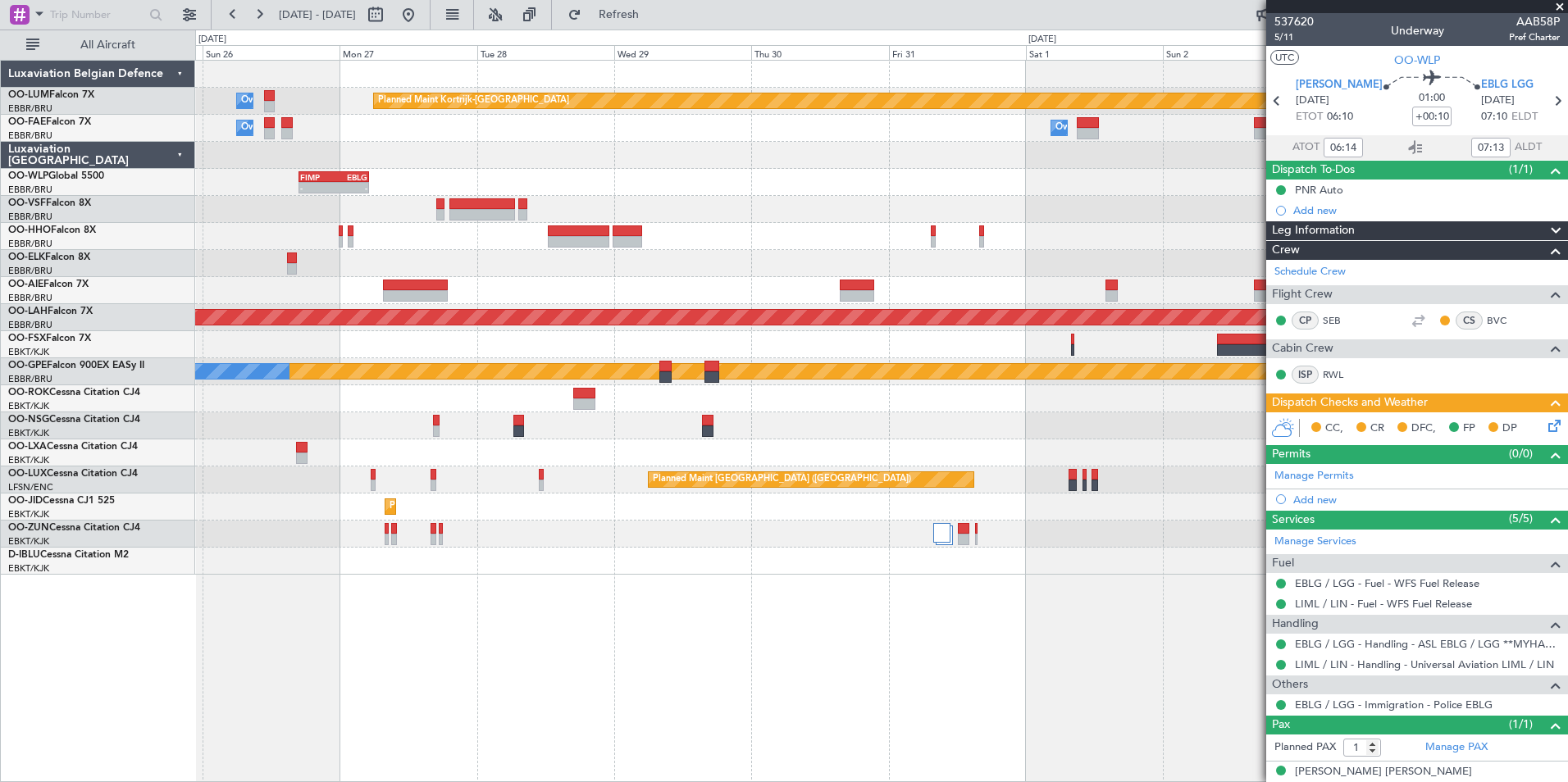
click at [427, 618] on div "Planned Maint Kortrijk-Wevelgem Owner Melsbroek Air Base Owner Melsbroek Air Ba…" at bounding box center [881, 422] width 1373 height 723
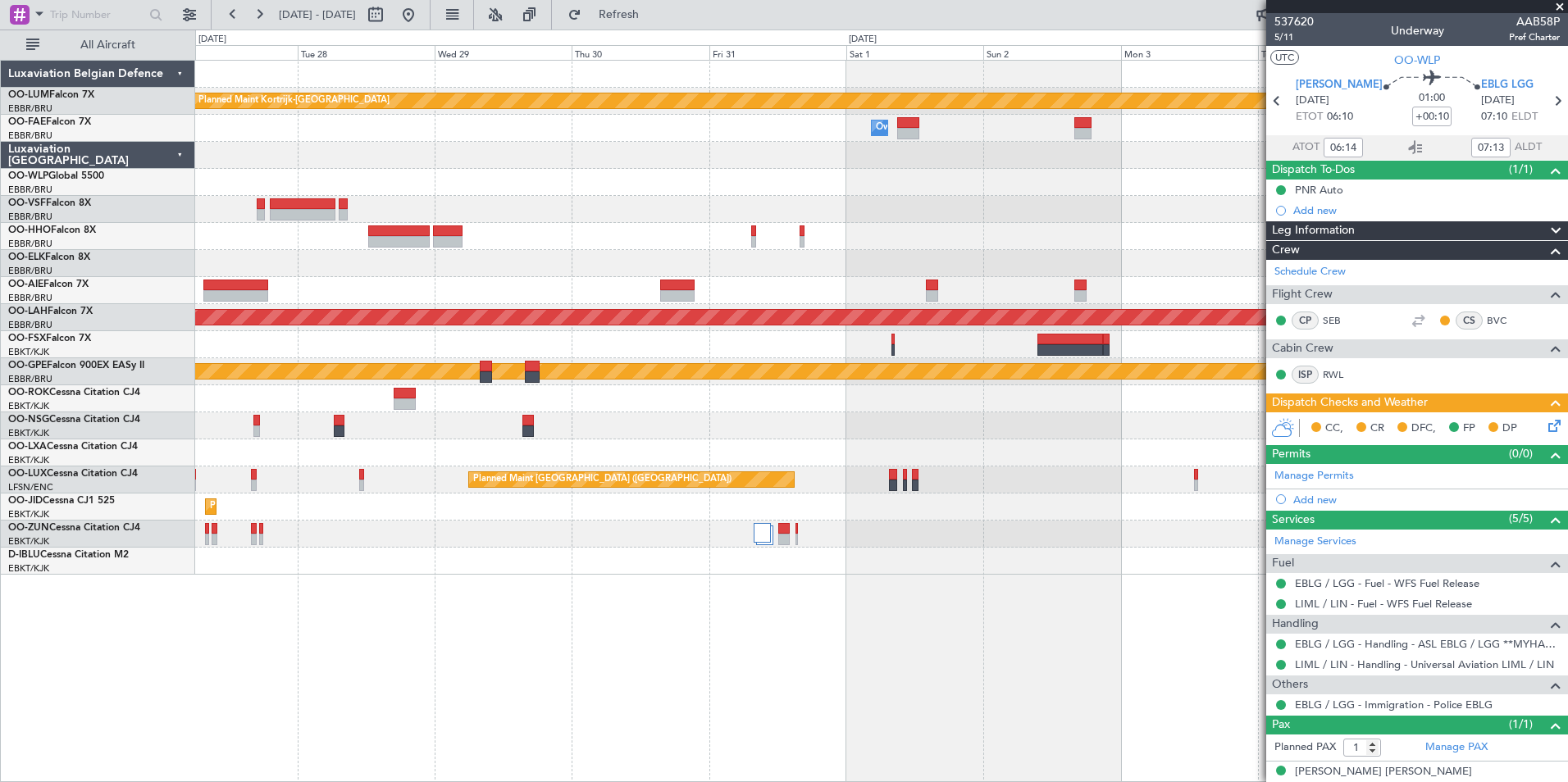
click at [345, 650] on div "Planned Maint Kortrijk-Wevelgem Owner Melsbroek Air Base Owner Melsbroek Air Ba…" at bounding box center [881, 422] width 1373 height 723
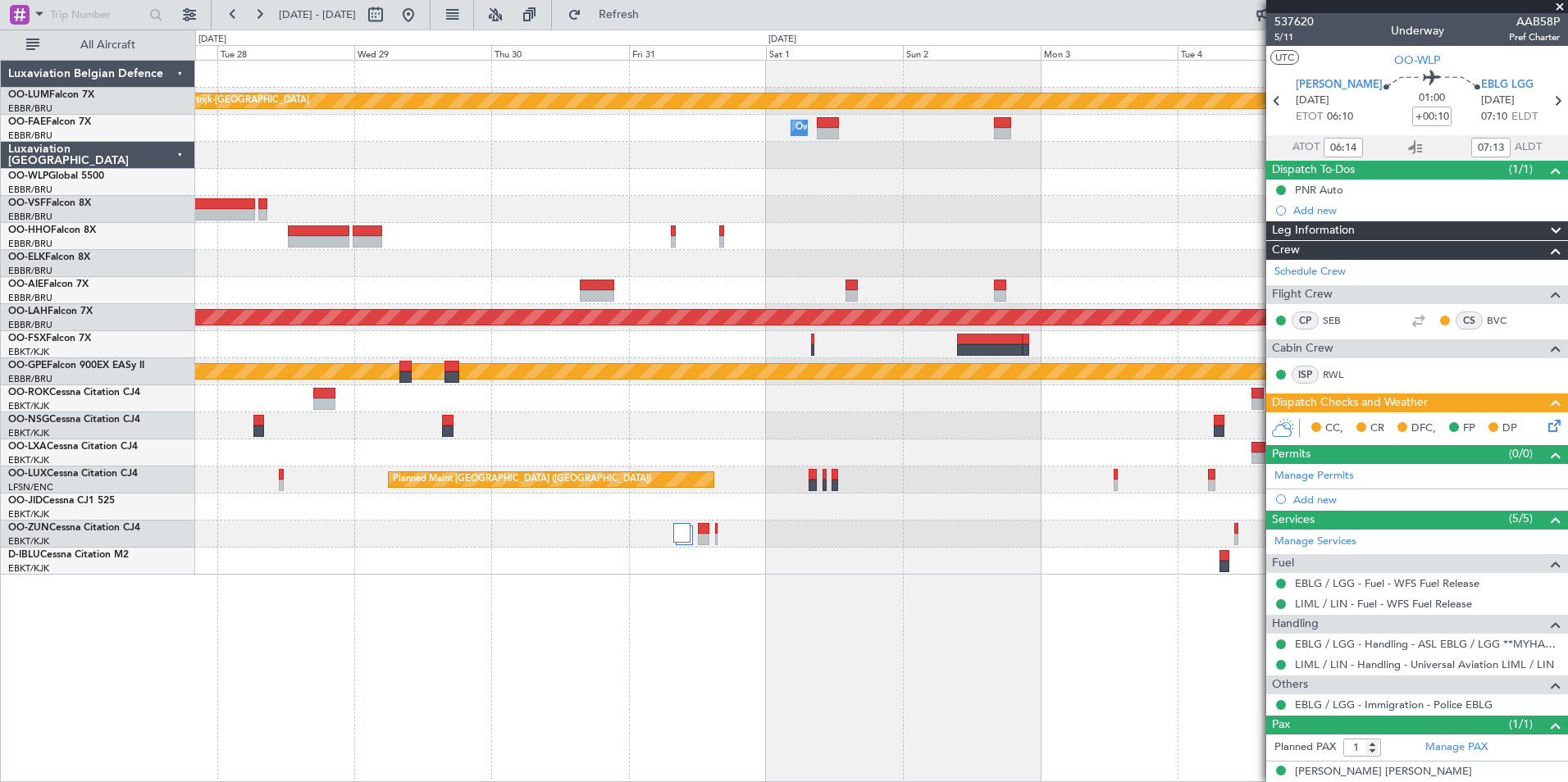
click at [686, 523] on div "Planned Maint Kortrijk-Wevelgem Owner Melsbroek Air Base Owner Melsbroek Air Ba…" at bounding box center [881, 317] width 1372 height 514
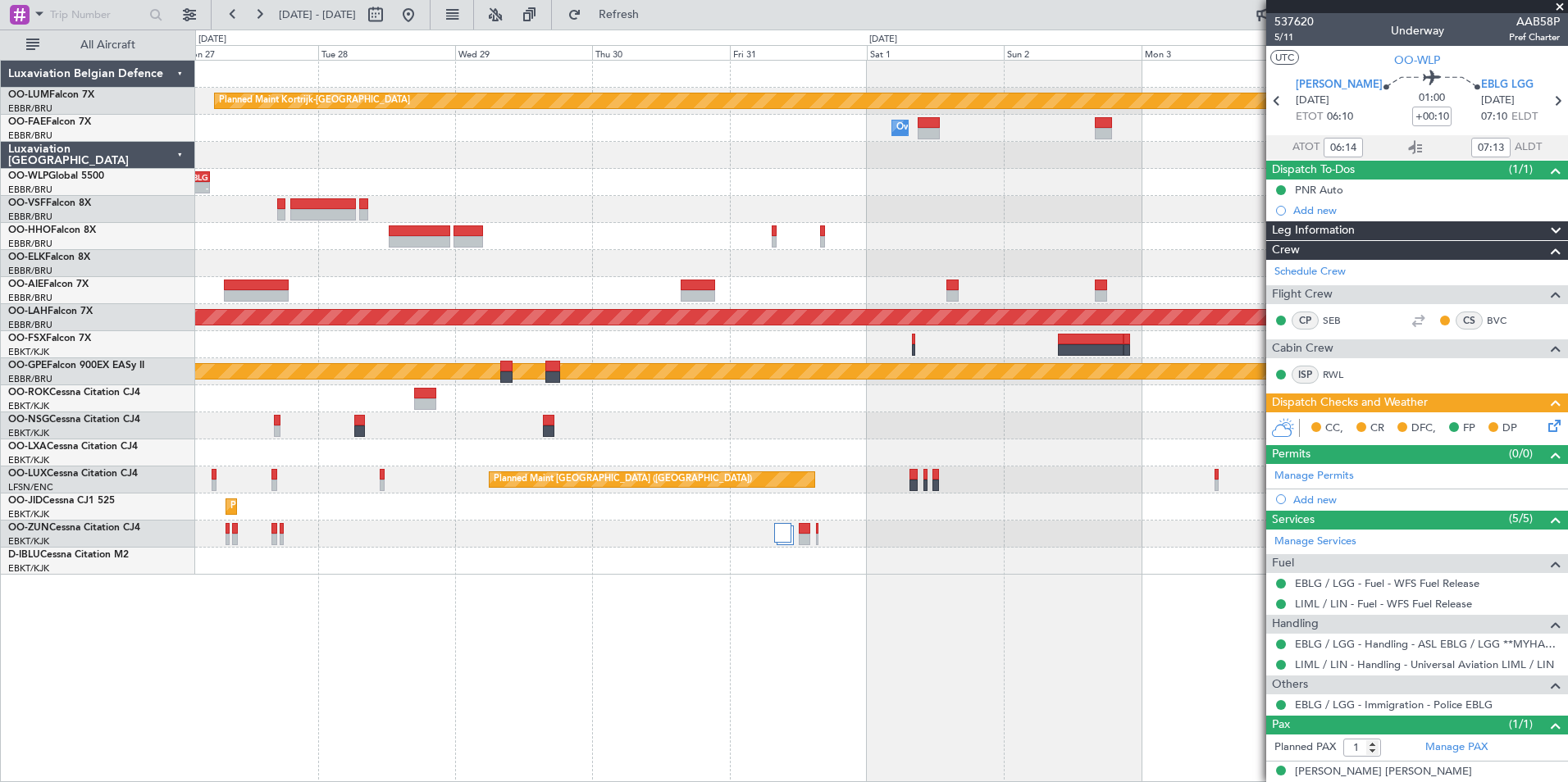
click at [635, 644] on div "Planned Maint Kortrijk-Wevelgem Owner Melsbroek Air Base Owner Melsbroek Air Ba…" at bounding box center [881, 422] width 1373 height 723
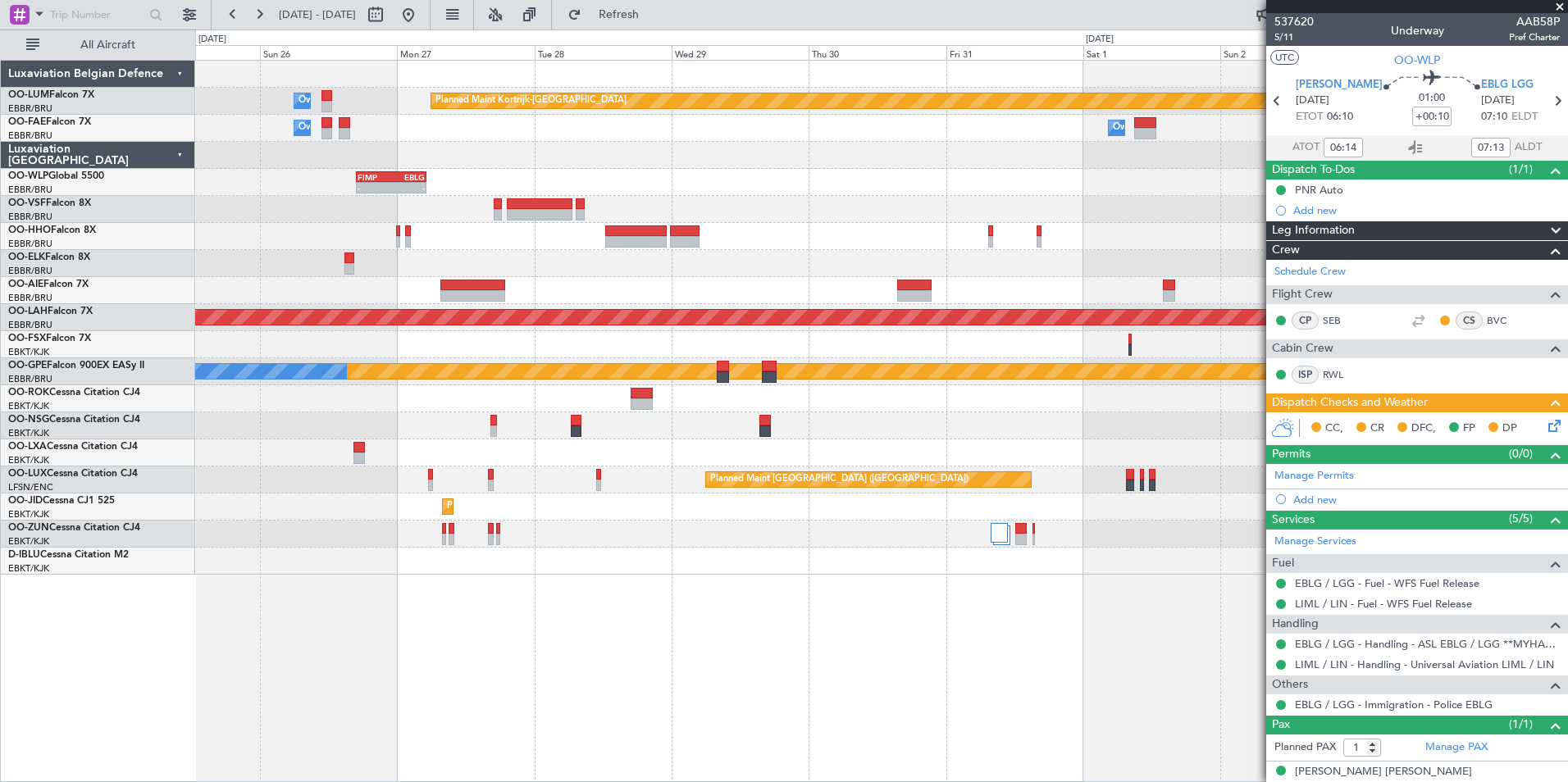
click at [684, 692] on div "Planned Maint Kortrijk-Wevelgem Owner Melsbroek Air Base Owner Melsbroek Air Ba…" at bounding box center [881, 422] width 1373 height 723
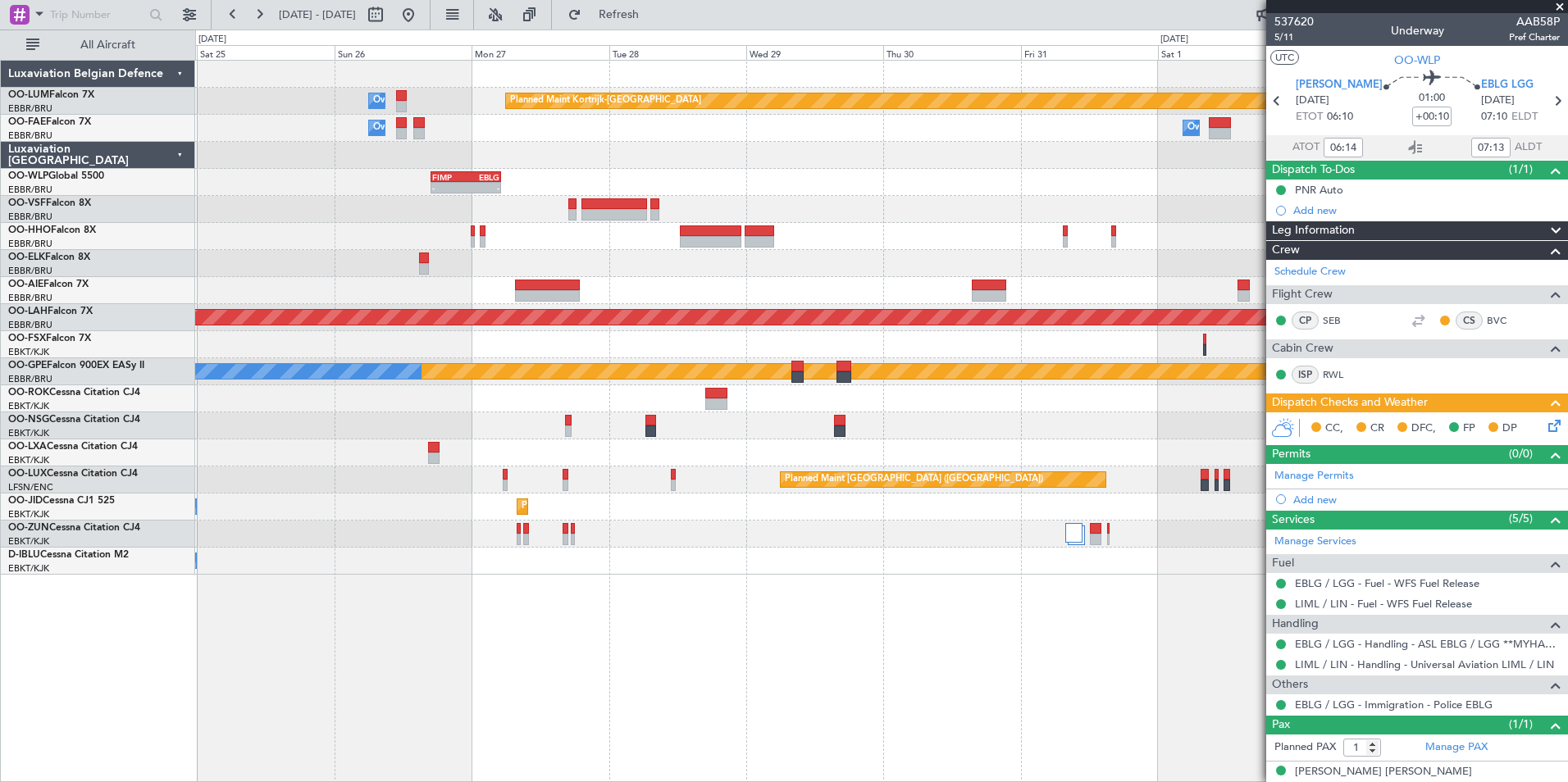
click at [494, 688] on div "Planned Maint Kortrijk-Wevelgem Owner Melsbroek Air Base Owner Melsbroek Air Ba…" at bounding box center [881, 422] width 1373 height 723
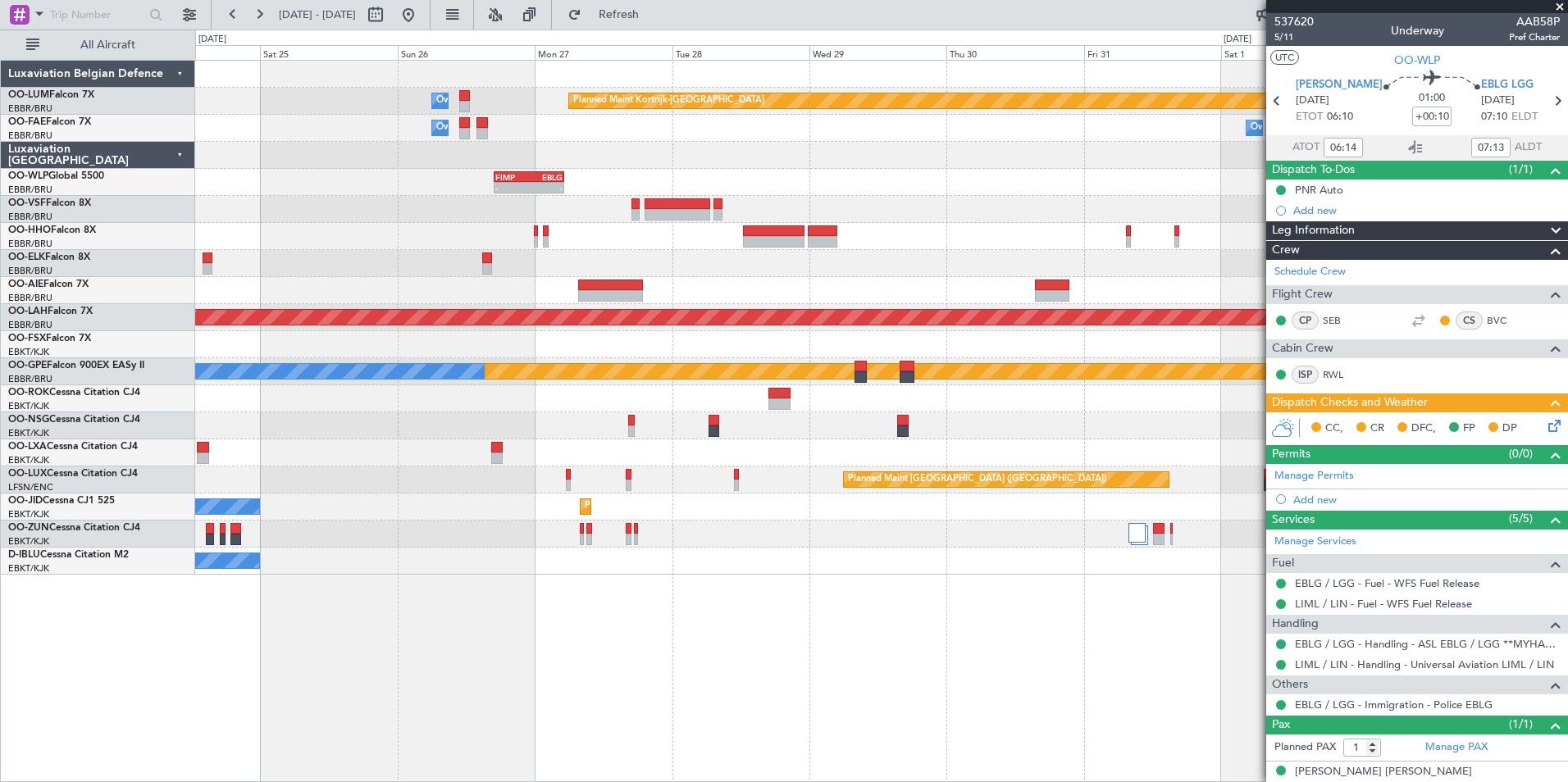
click at [668, 721] on div "Planned Maint Kortrijk-Wevelgem Owner Melsbroek Air Base Owner Melsbroek Air Ba…" at bounding box center [881, 422] width 1373 height 723
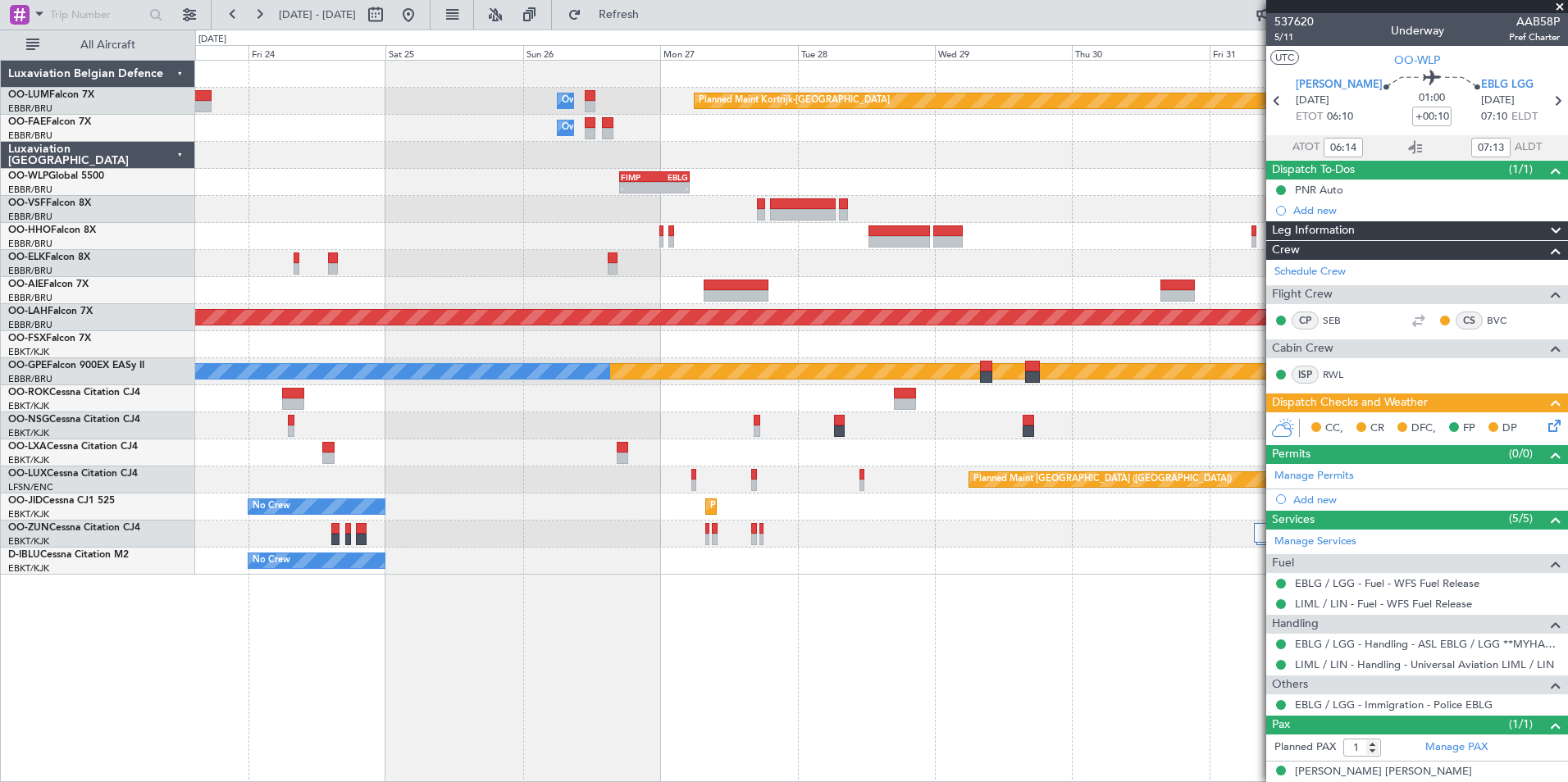
click at [643, 619] on div "Planned Maint Kortrijk-Wevelgem Owner Melsbroek Air Base Owner Melsbroek Air Ba…" at bounding box center [881, 422] width 1373 height 723
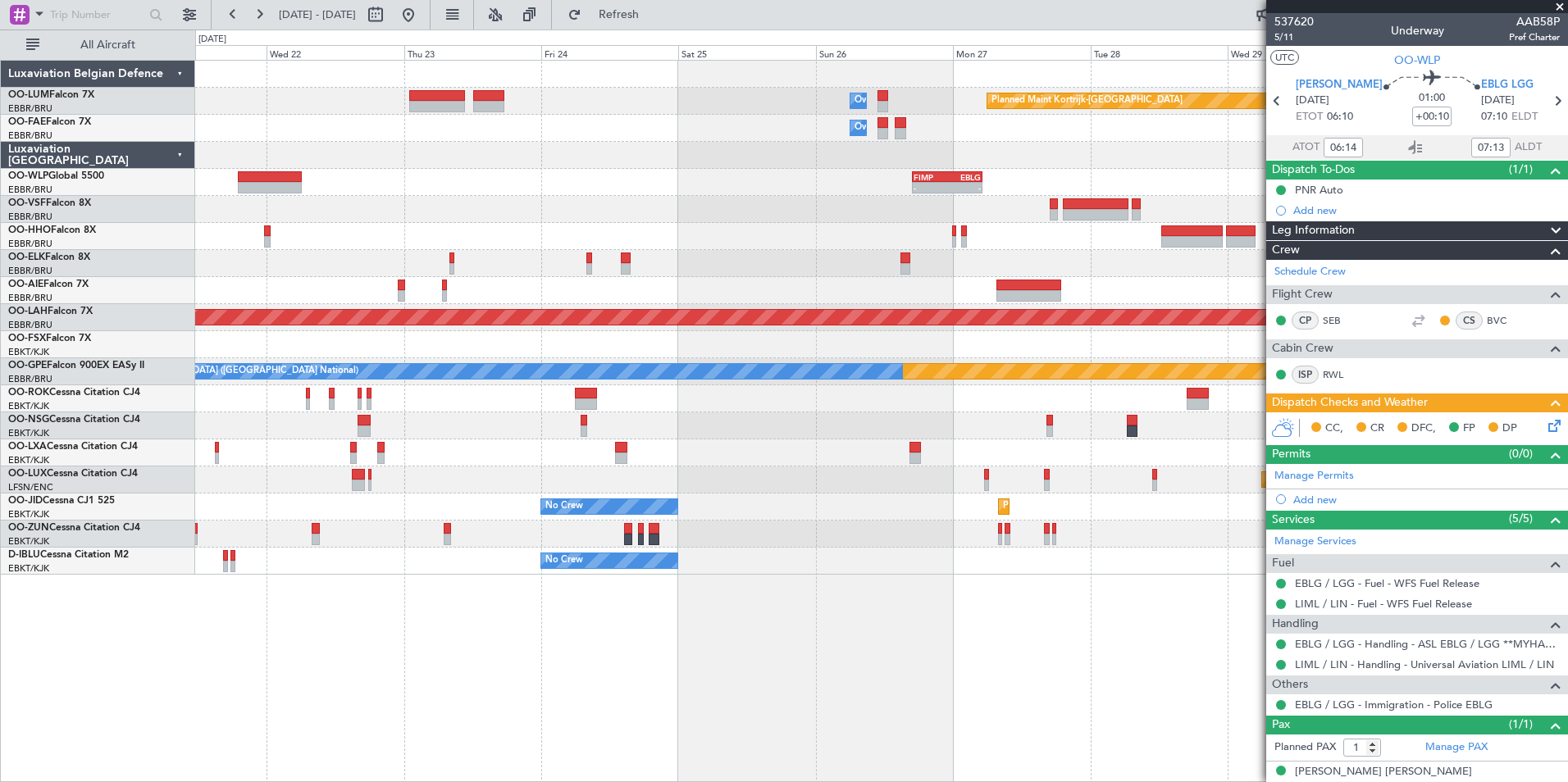
click at [780, 679] on div "Planned Maint Kortrijk-Wevelgem Owner Melsbroek Air Base Owner Melsbroek Air Ba…" at bounding box center [881, 422] width 1373 height 723
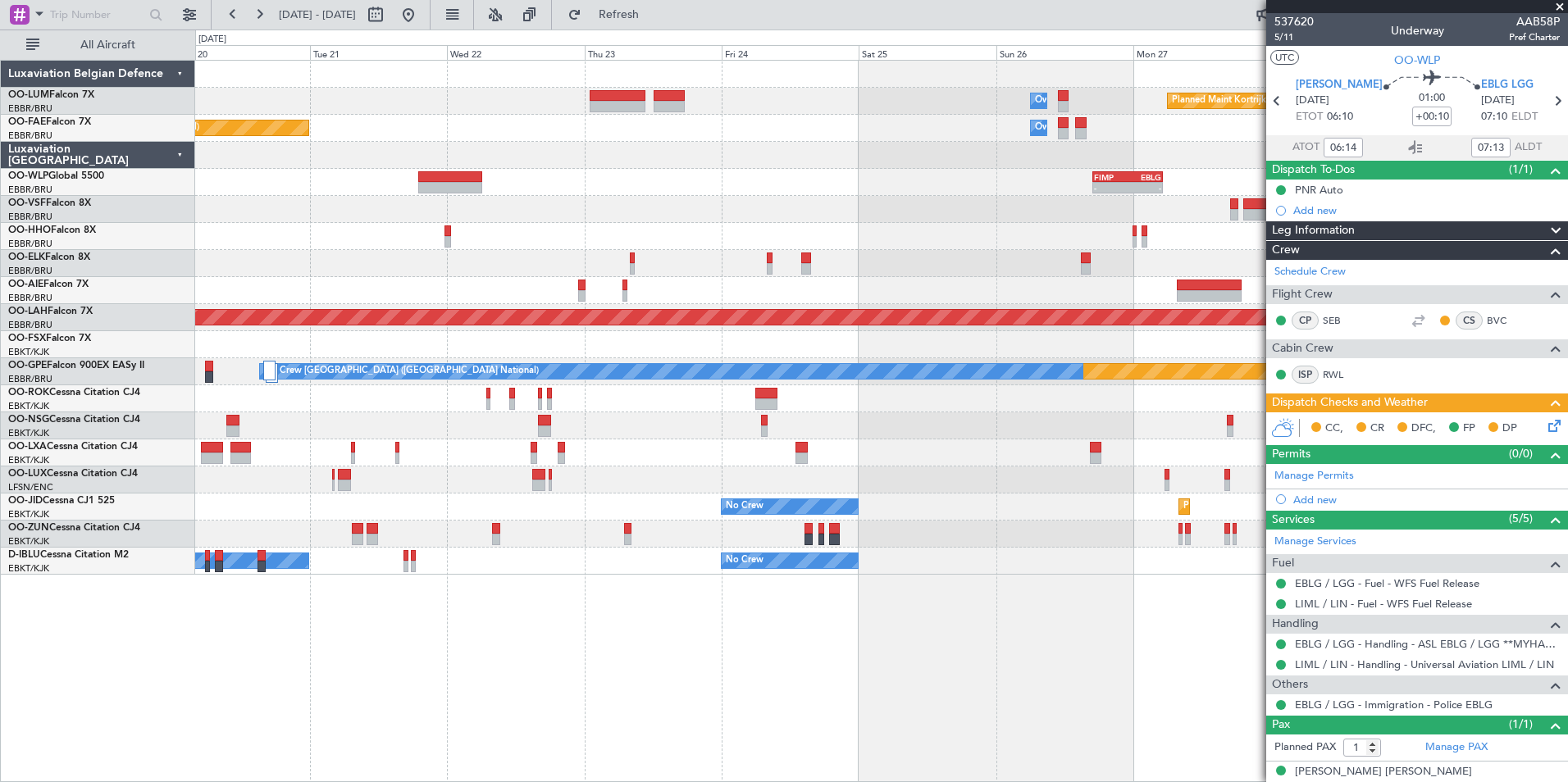
click at [735, 696] on div "Planned Maint Kortrijk-Wevelgem Owner Melsbroek Air Base Owner Melsbroek Air Ba…" at bounding box center [881, 422] width 1373 height 723
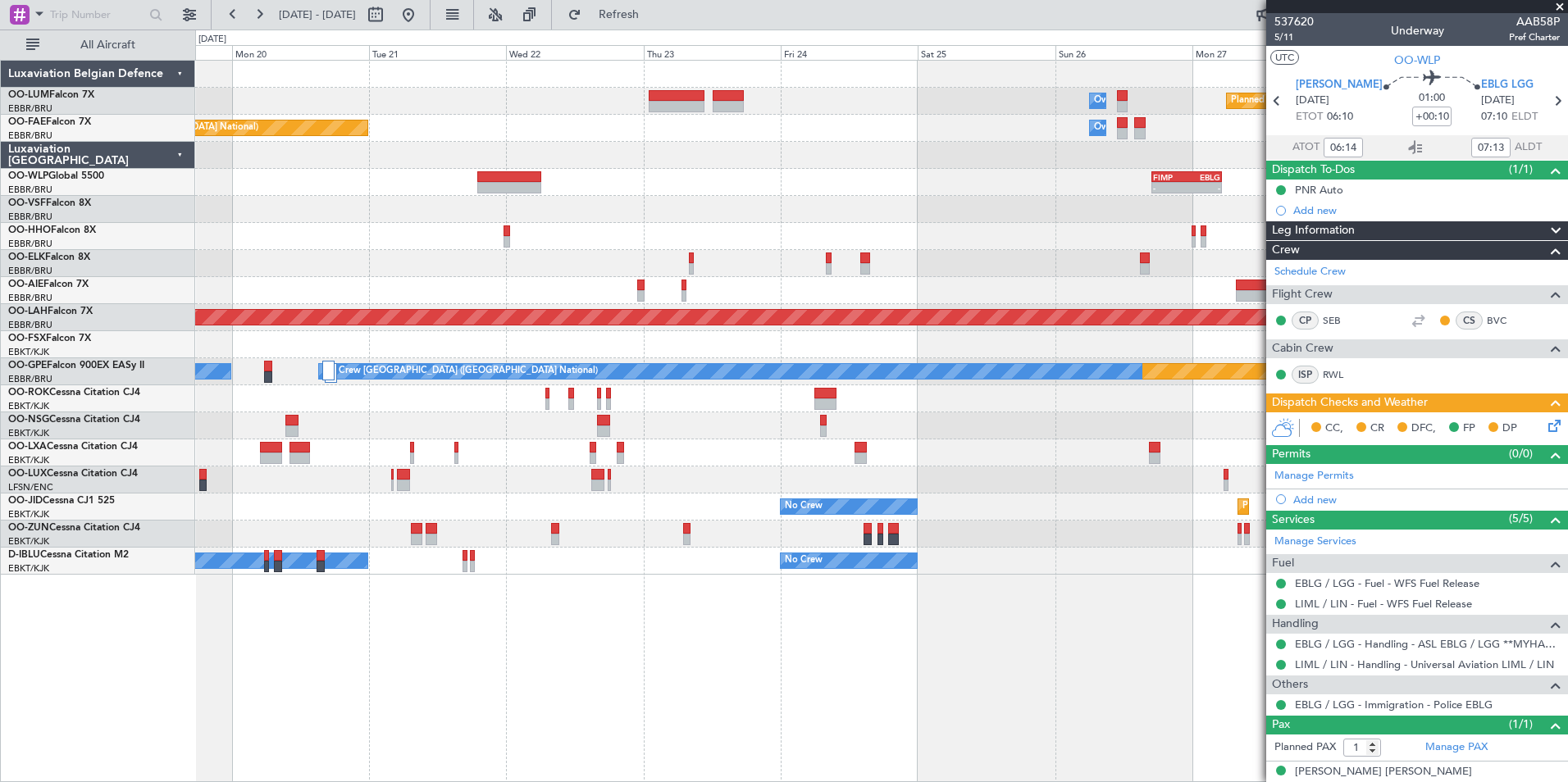
click at [814, 695] on div "Planned Maint Kortrijk-Wevelgem Owner Melsbroek Air Base Owner Melsbroek Air Ba…" at bounding box center [881, 422] width 1373 height 723
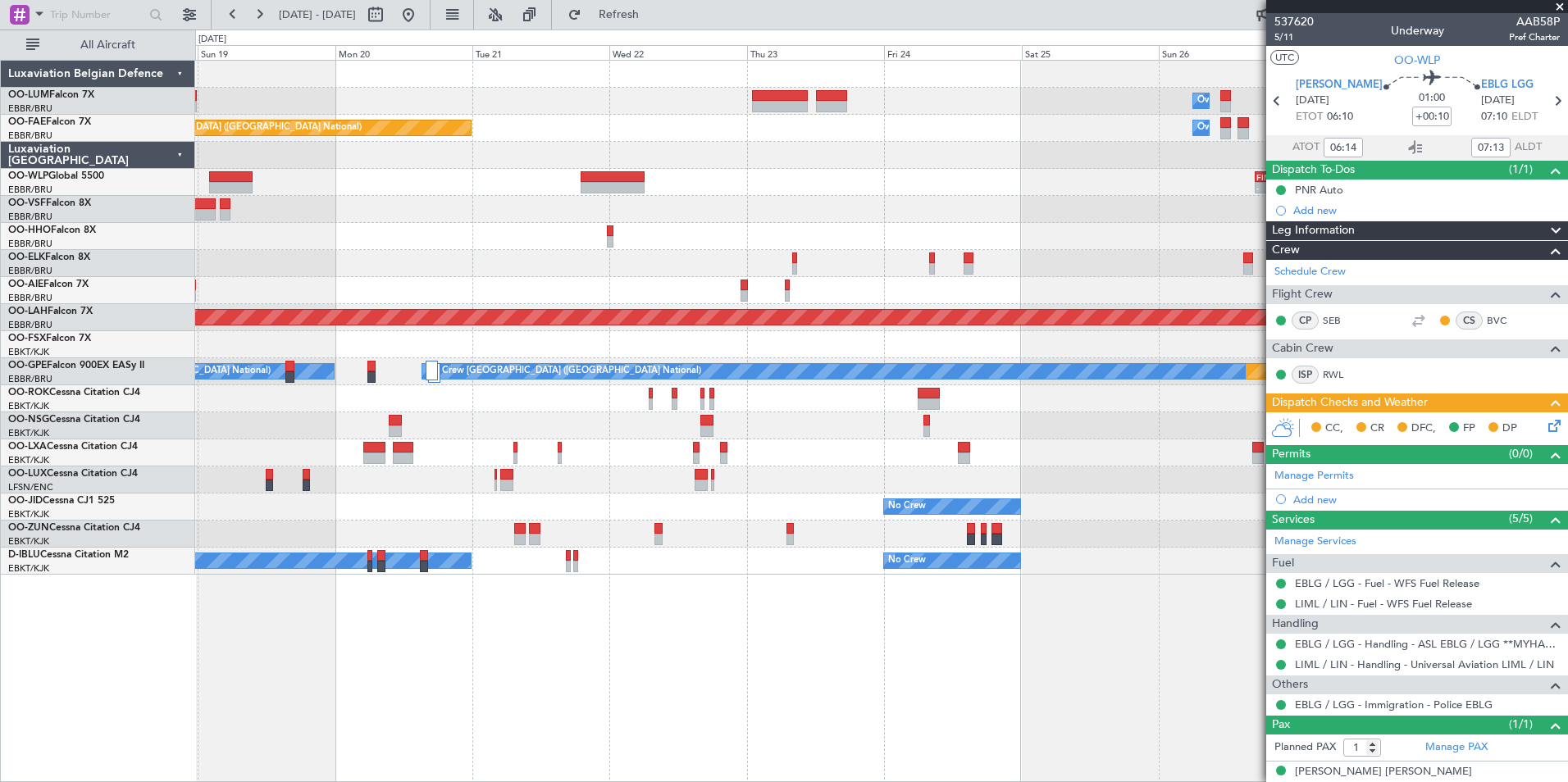
click at [834, 697] on div "Planned Maint Kortrijk-Wevelgem Owner Melsbroek Air Base Owner Melsbroek Air Ba…" at bounding box center [881, 422] width 1373 height 723
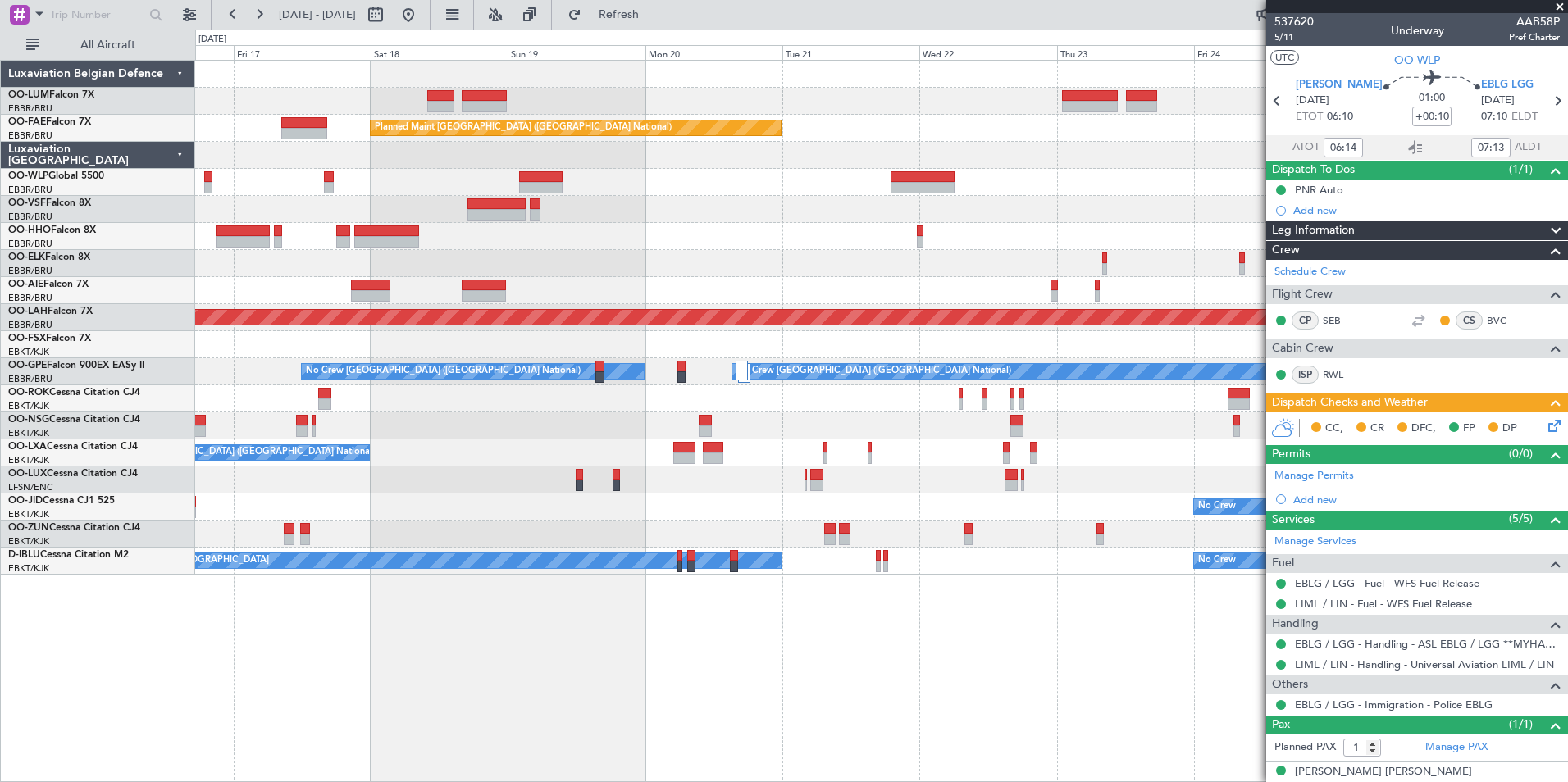
click at [1006, 689] on div "Owner Melsbroek Air Base Planned Maint Kortrijk-Wevelgem Owner Melsbroek Air Ba…" at bounding box center [881, 422] width 1373 height 723
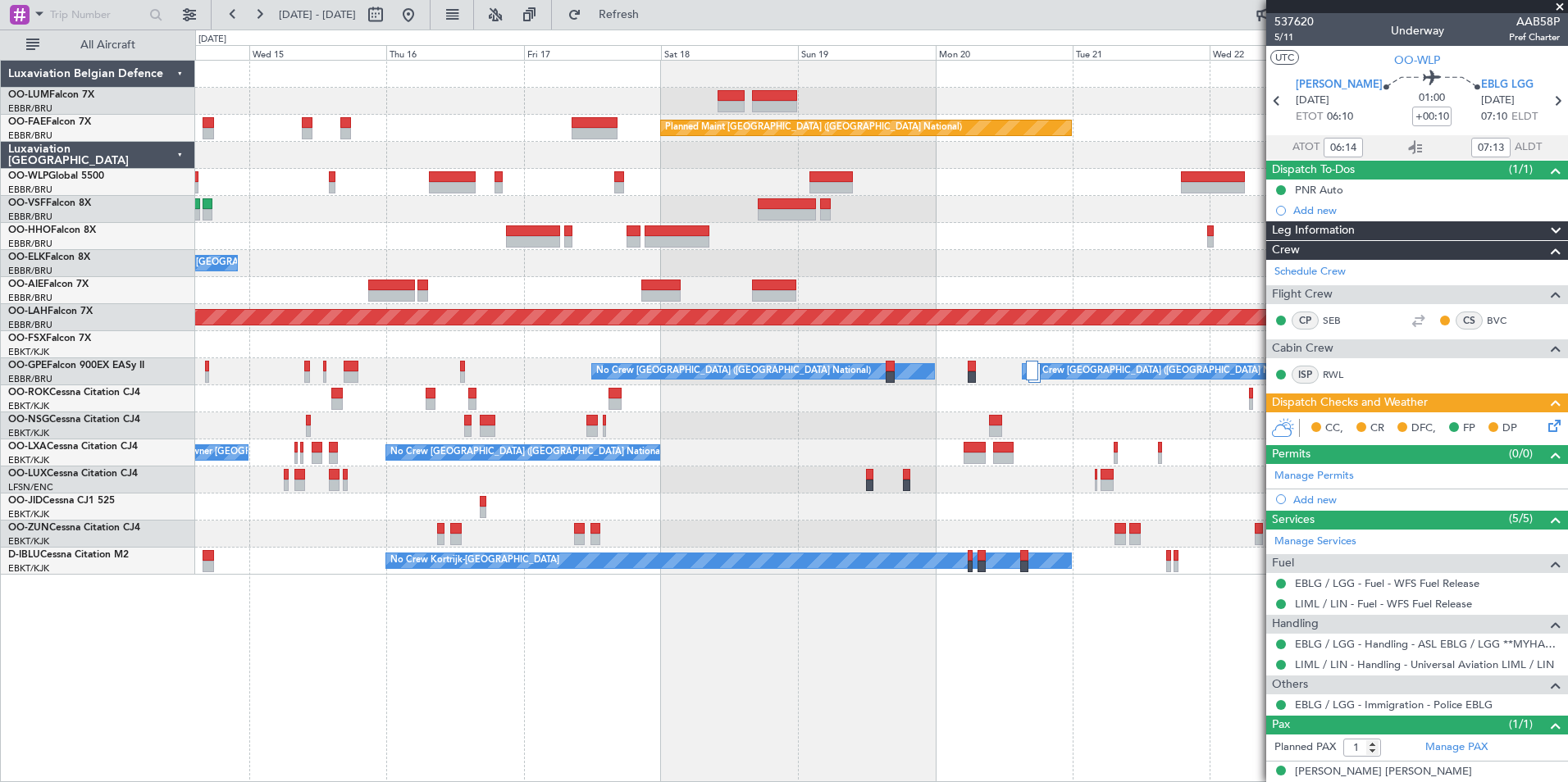
click at [963, 677] on div "Owner Melsbroek Air Base AOG Maint Sibiu Planned Maint Brussels (Brussels Natio…" at bounding box center [881, 422] width 1373 height 723
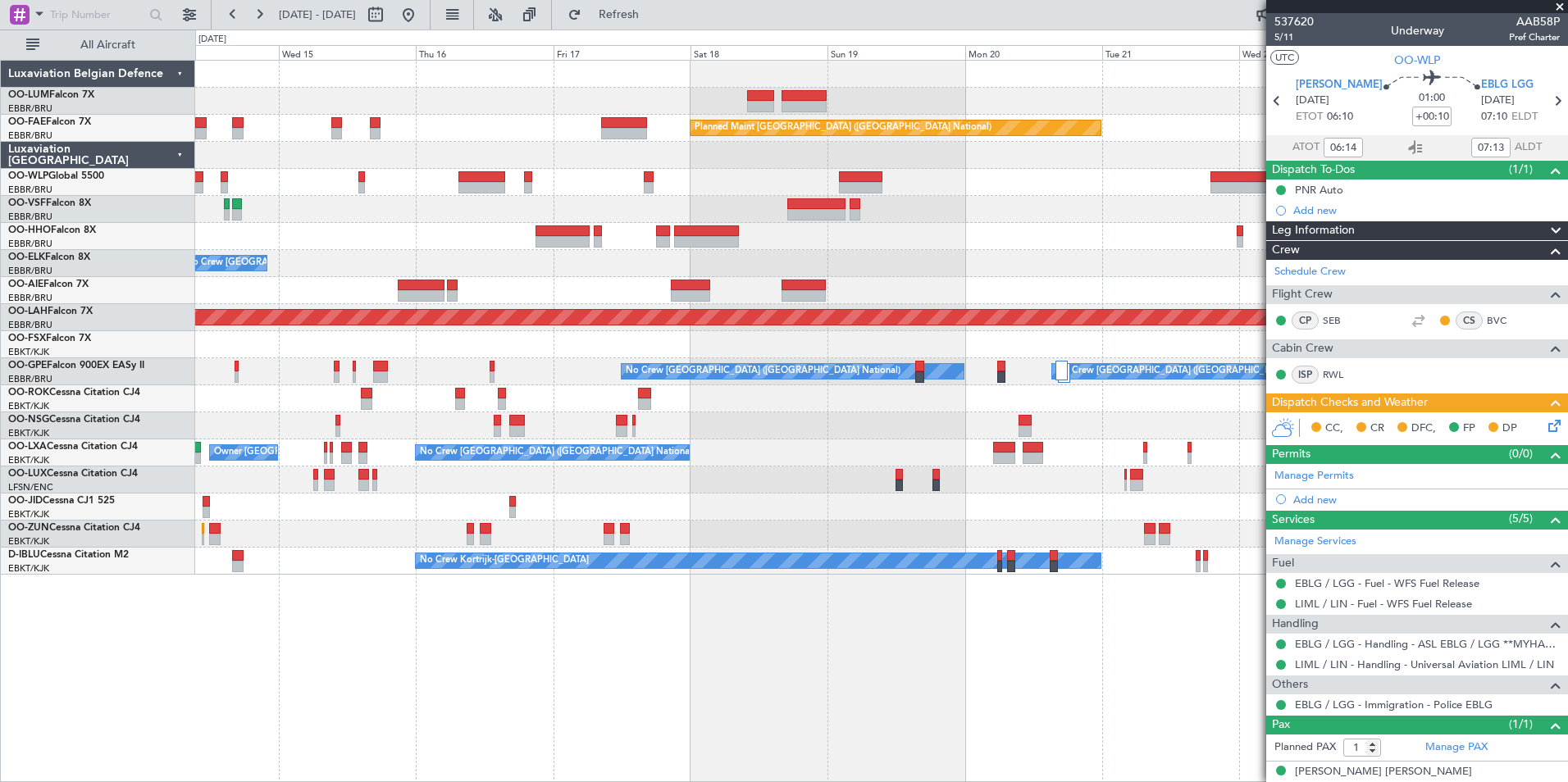
click at [933, 678] on div "Owner Melsbroek Air Base AOG Maint Sibiu Planned Maint Brussels (Brussels Natio…" at bounding box center [881, 422] width 1373 height 723
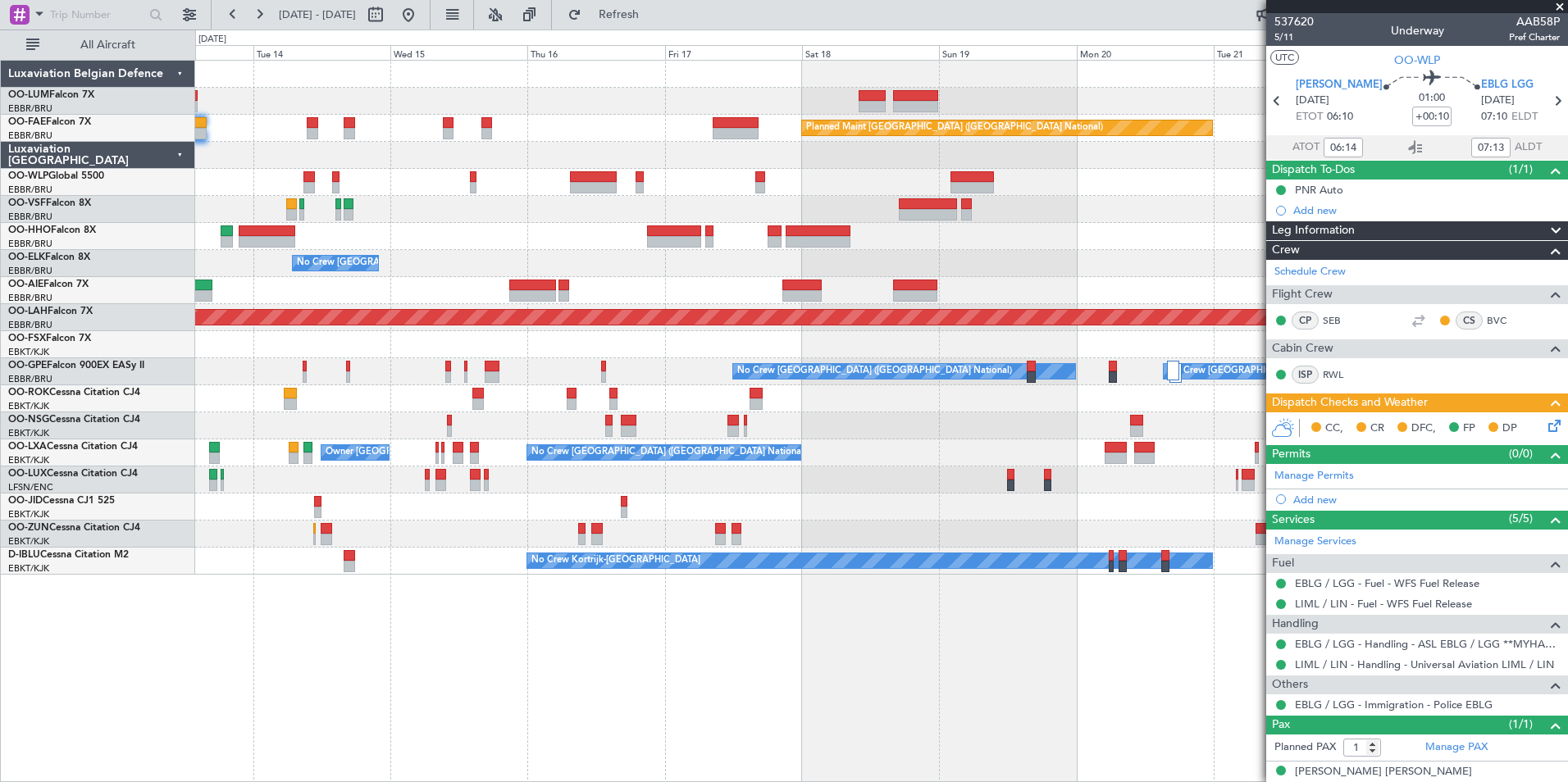
click at [664, 723] on div "AOG Maint Sibiu Planned Maint Brussels (Brussels National) Planned Maint Melsbr…" at bounding box center [881, 422] width 1373 height 723
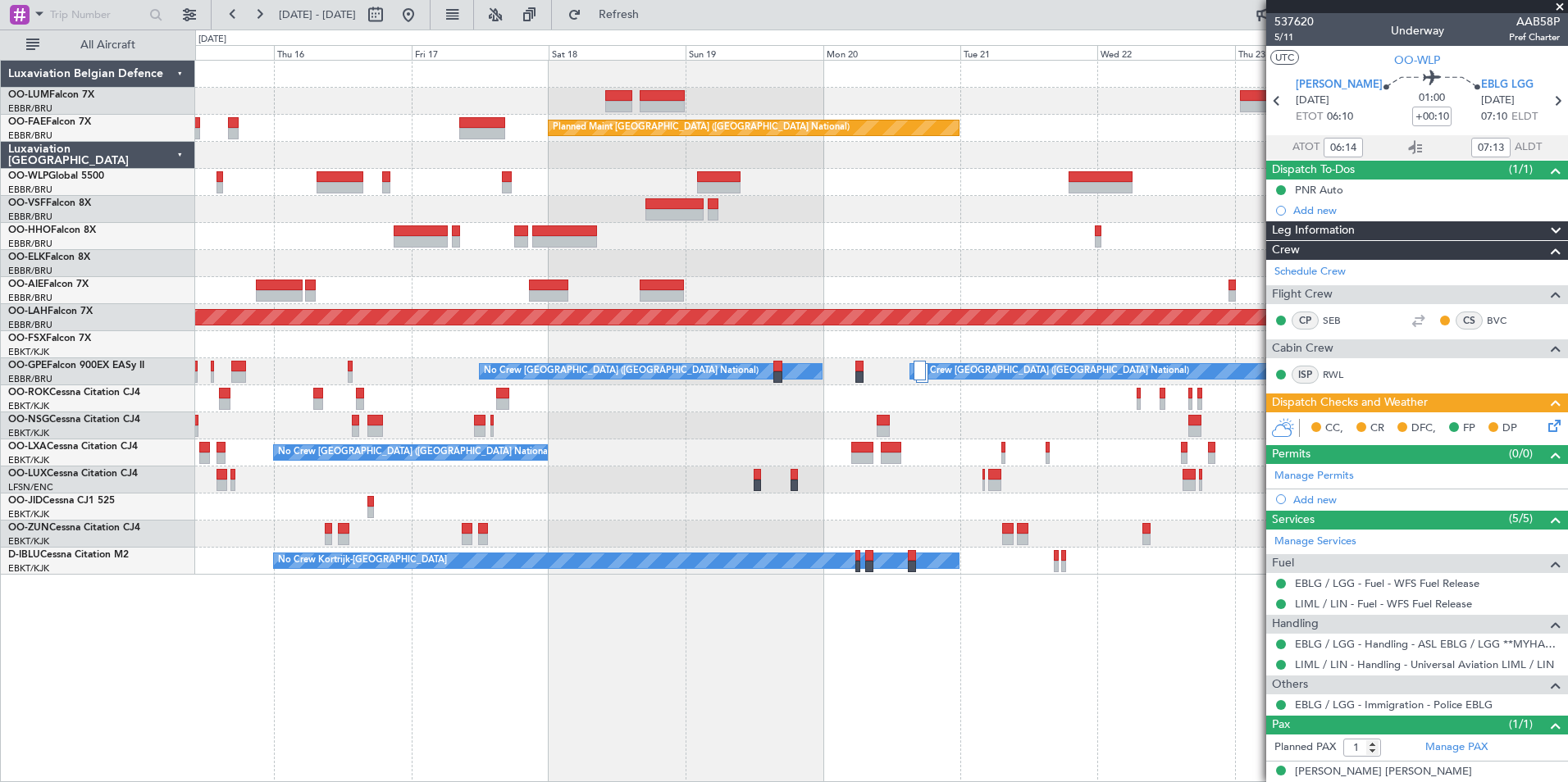
click at [426, 655] on div "Owner Melsbroek Air Base Planned Maint Kortrijk-Wevelgem AOG Maint Sibiu Planne…" at bounding box center [881, 422] width 1373 height 723
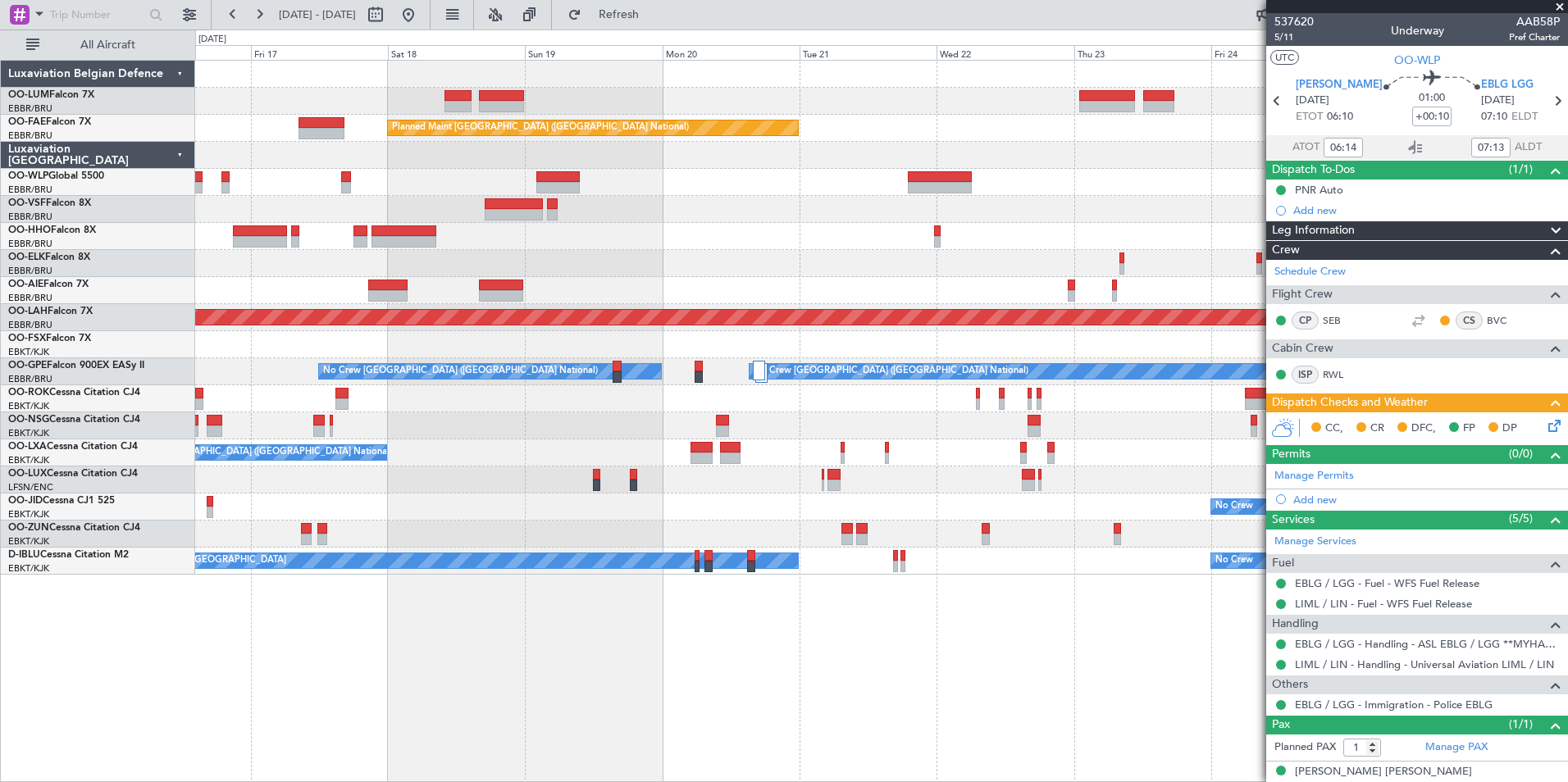
click at [425, 679] on div "Owner Melsbroek Air Base Planned Maint Kortrijk-Wevelgem Planned Maint Brussels…" at bounding box center [881, 422] width 1373 height 723
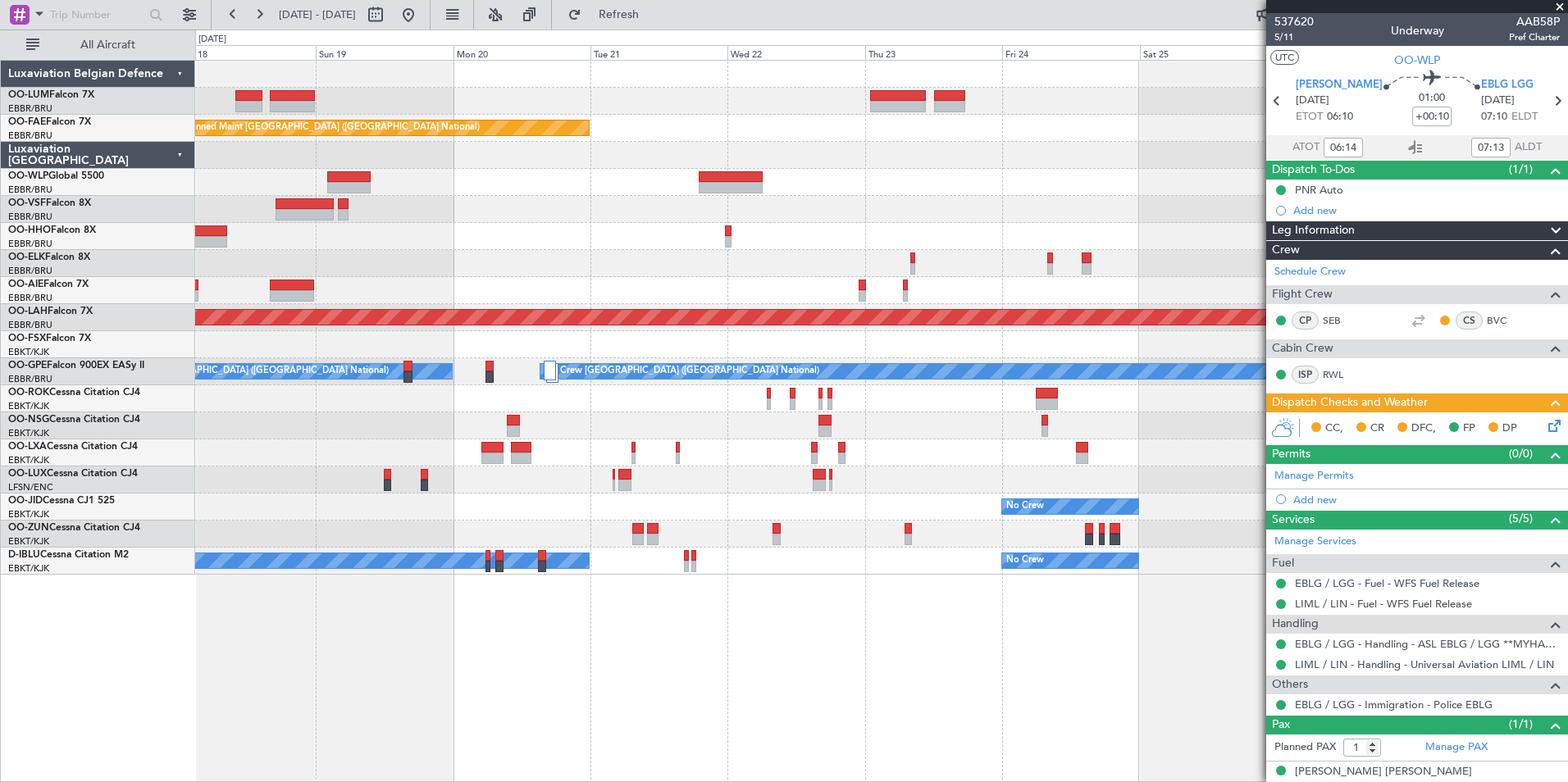
click at [517, 645] on div "Owner Melsbroek Air Base Planned Maint Kortrijk-Wevelgem Planned Maint Brussels…" at bounding box center [881, 422] width 1373 height 723
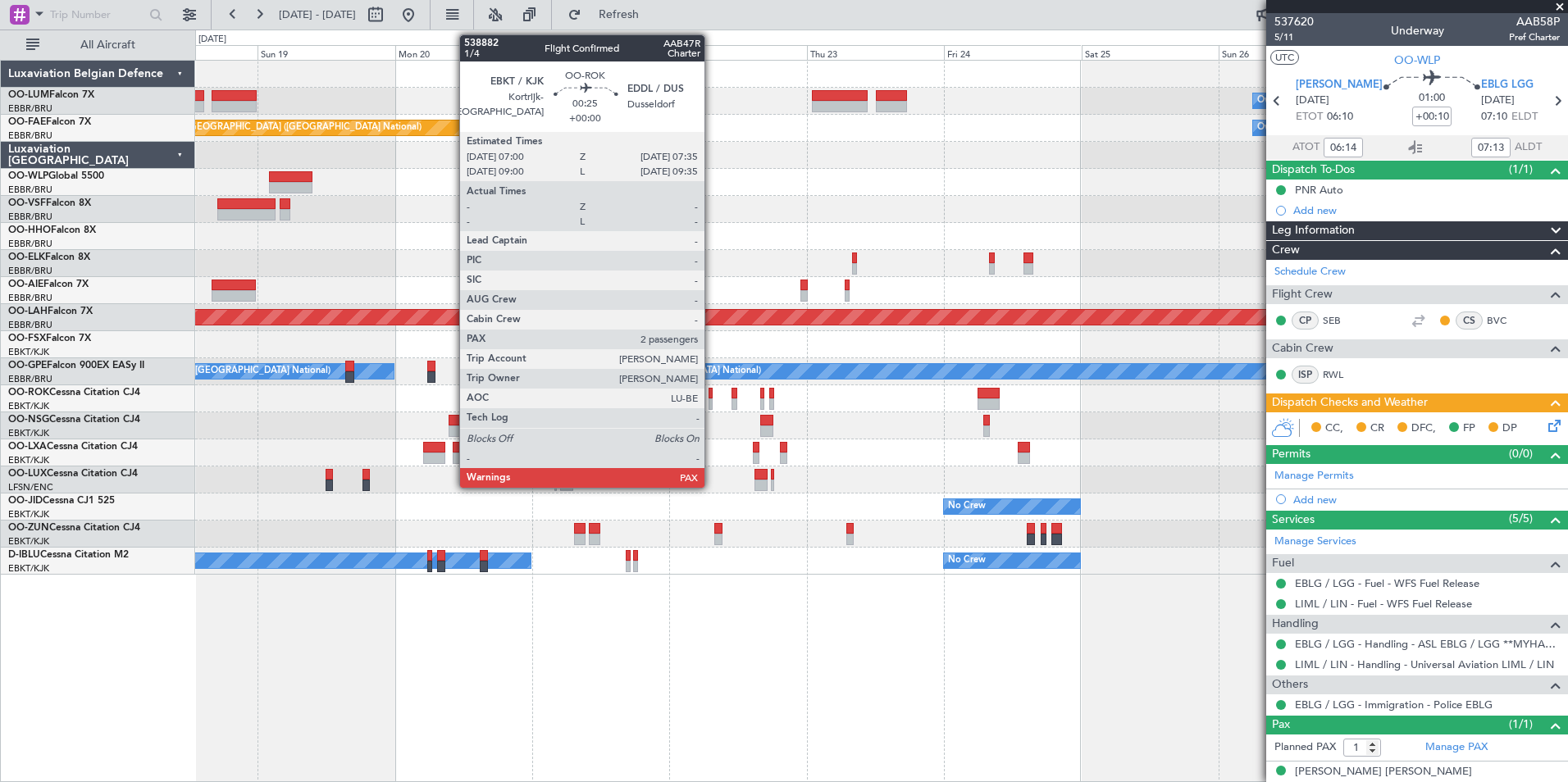
click at [712, 402] on div at bounding box center [710, 404] width 4 height 12
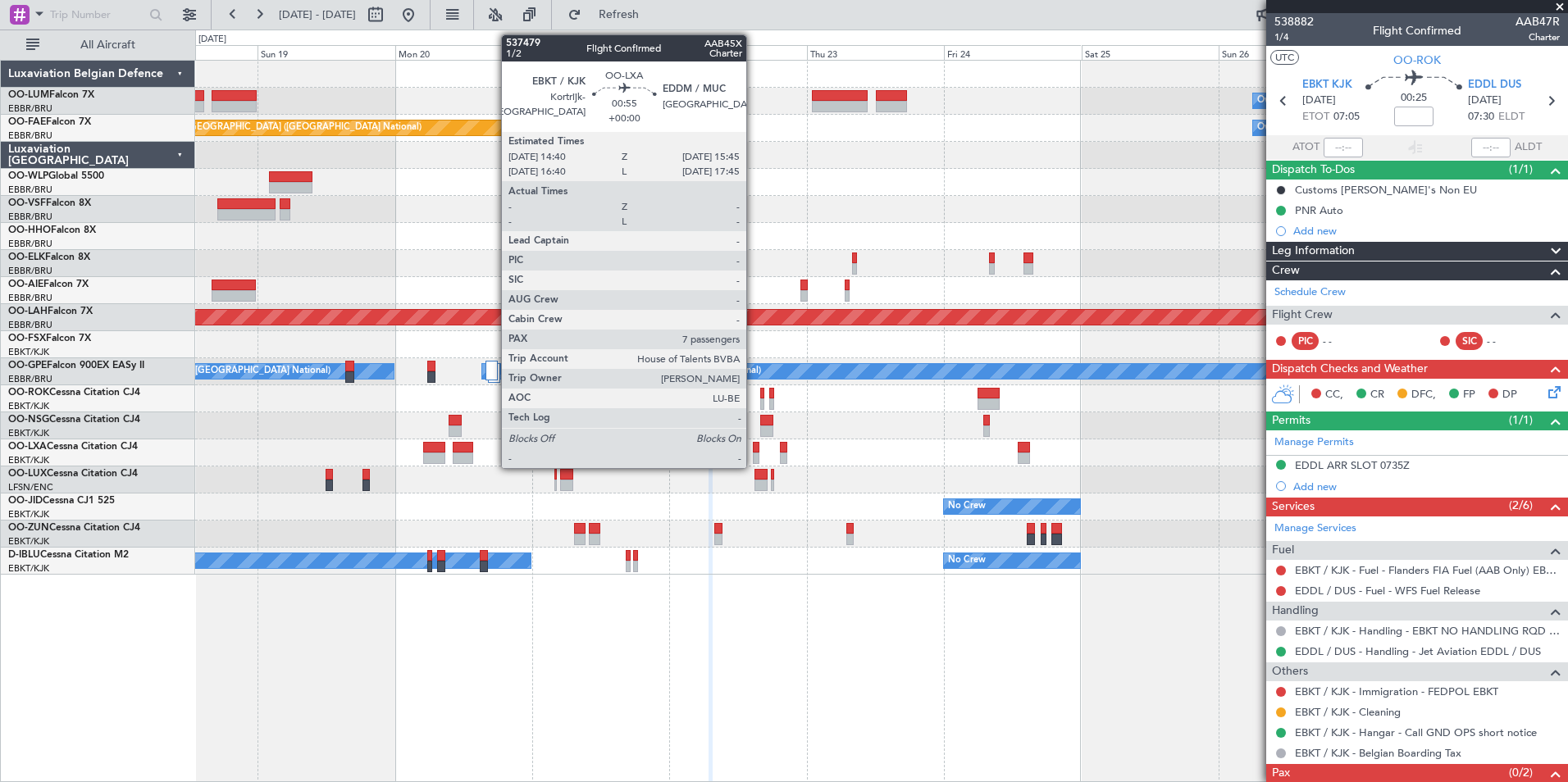
click at [753, 446] on div at bounding box center [755, 448] width 6 height 12
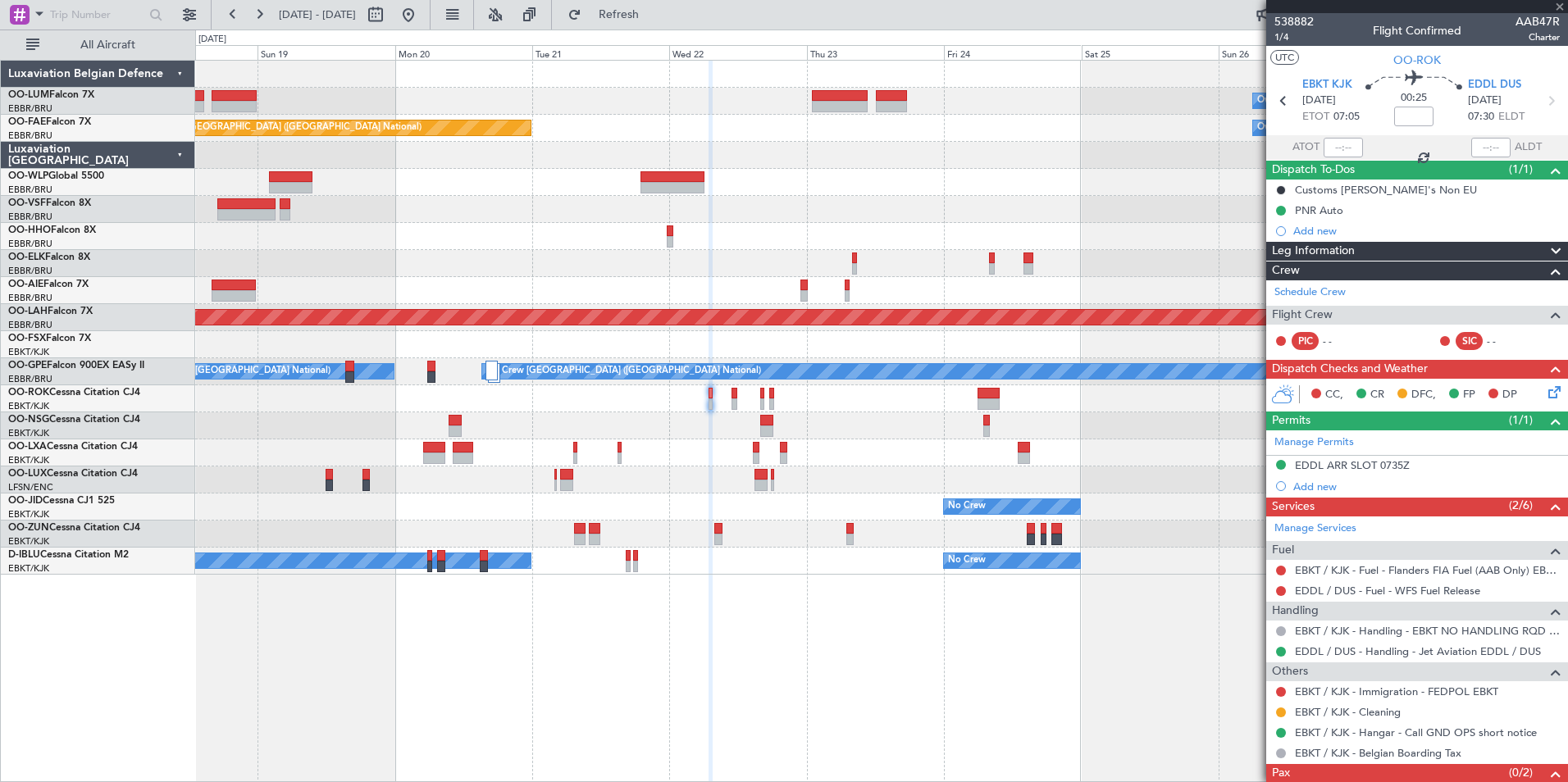
type input "7"
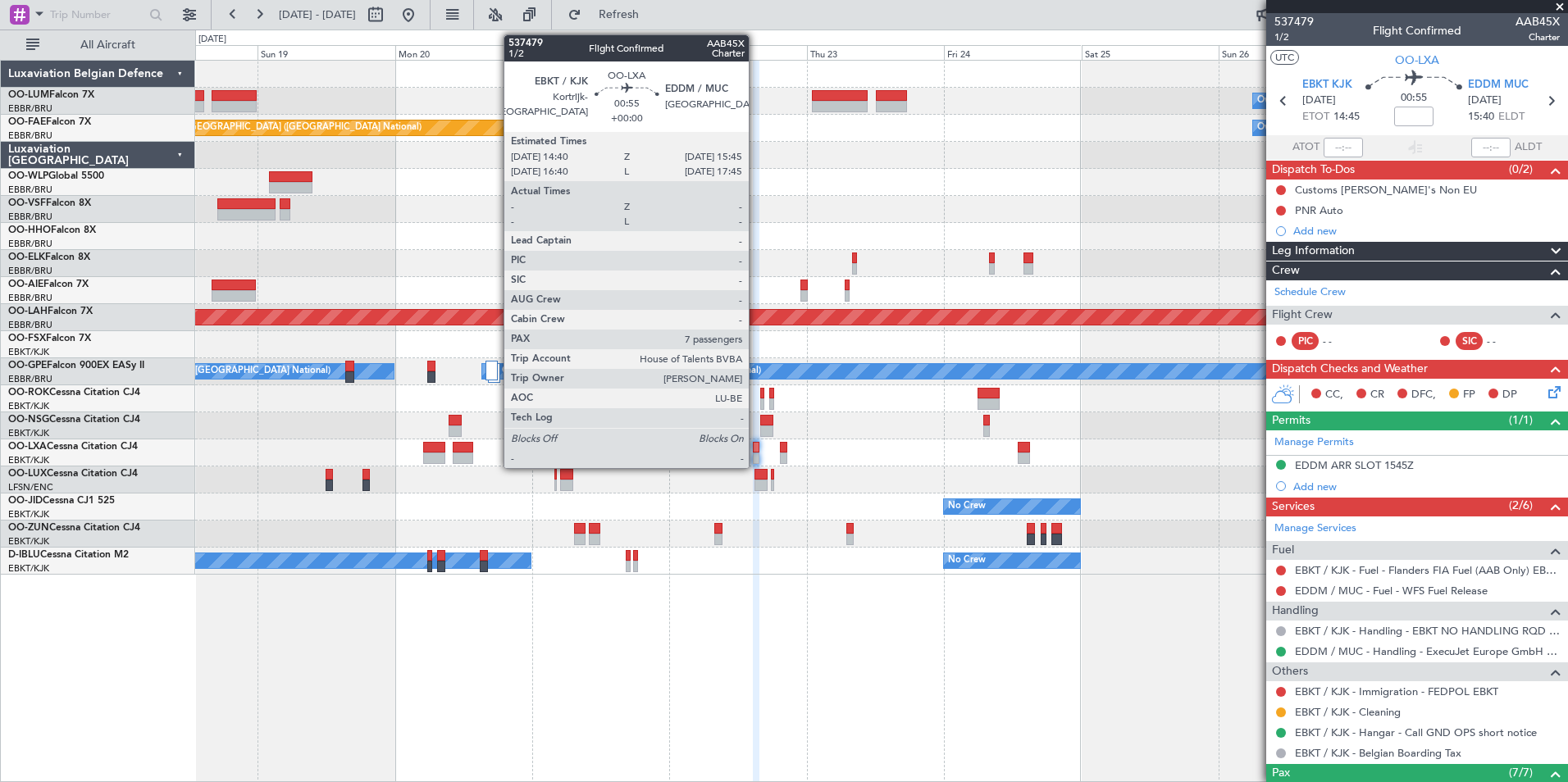
click at [756, 449] on div at bounding box center [755, 448] width 6 height 12
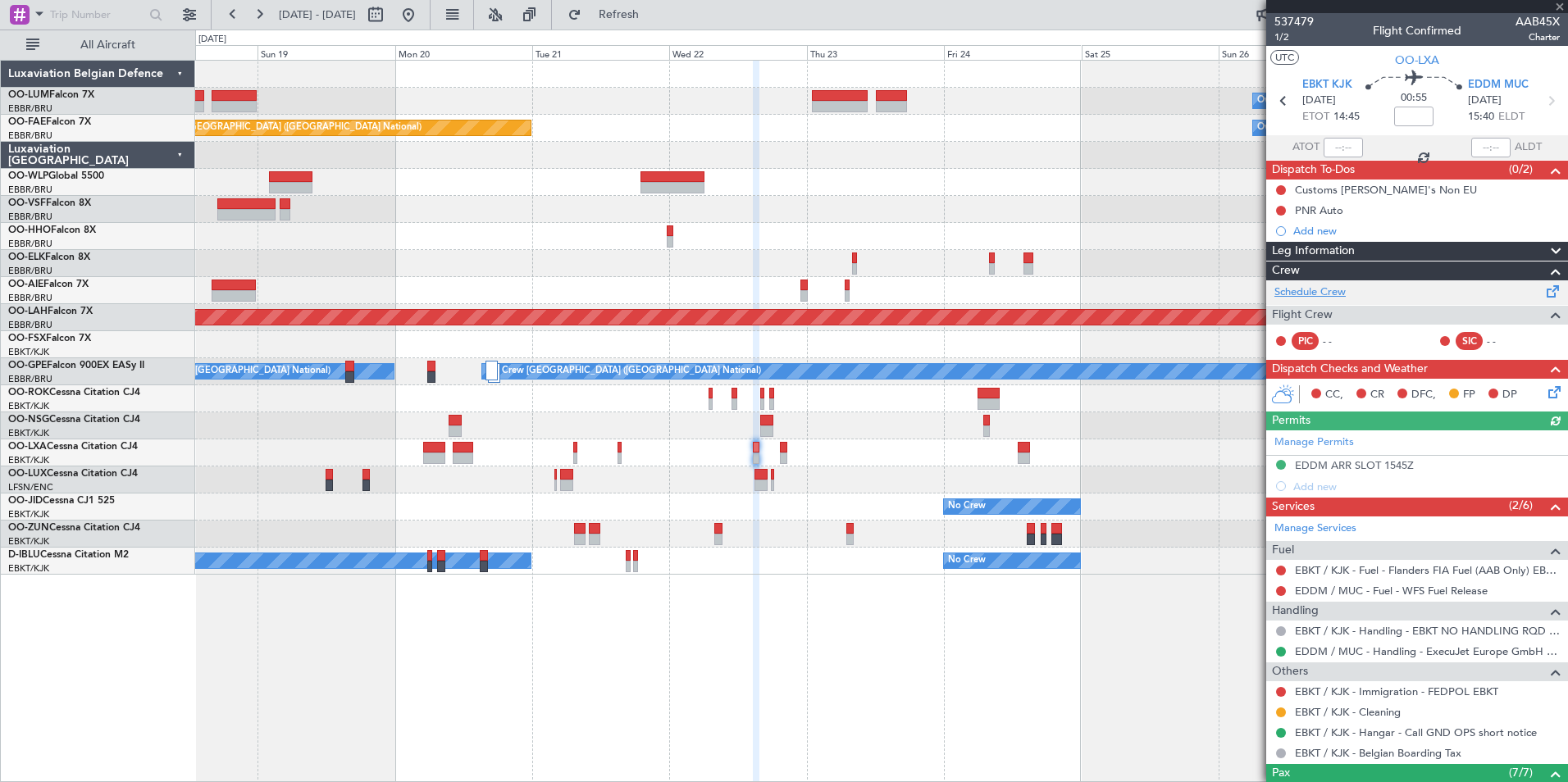
click at [1334, 293] on link "Schedule Crew" at bounding box center [1309, 293] width 71 height 16
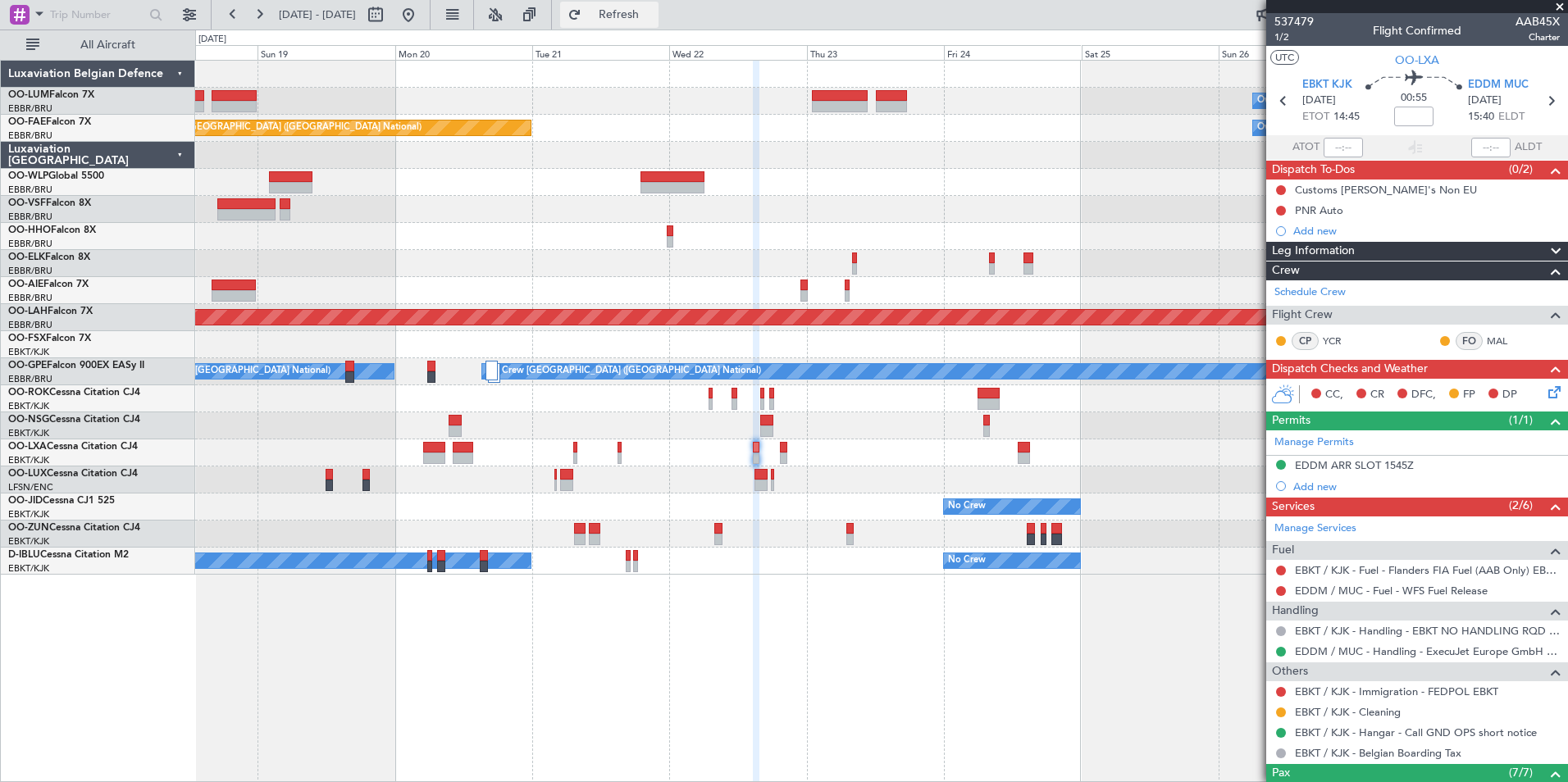
click at [654, 17] on span "Refresh" at bounding box center [619, 14] width 69 height 12
click at [648, 22] on button "Refresh" at bounding box center [609, 14] width 98 height 26
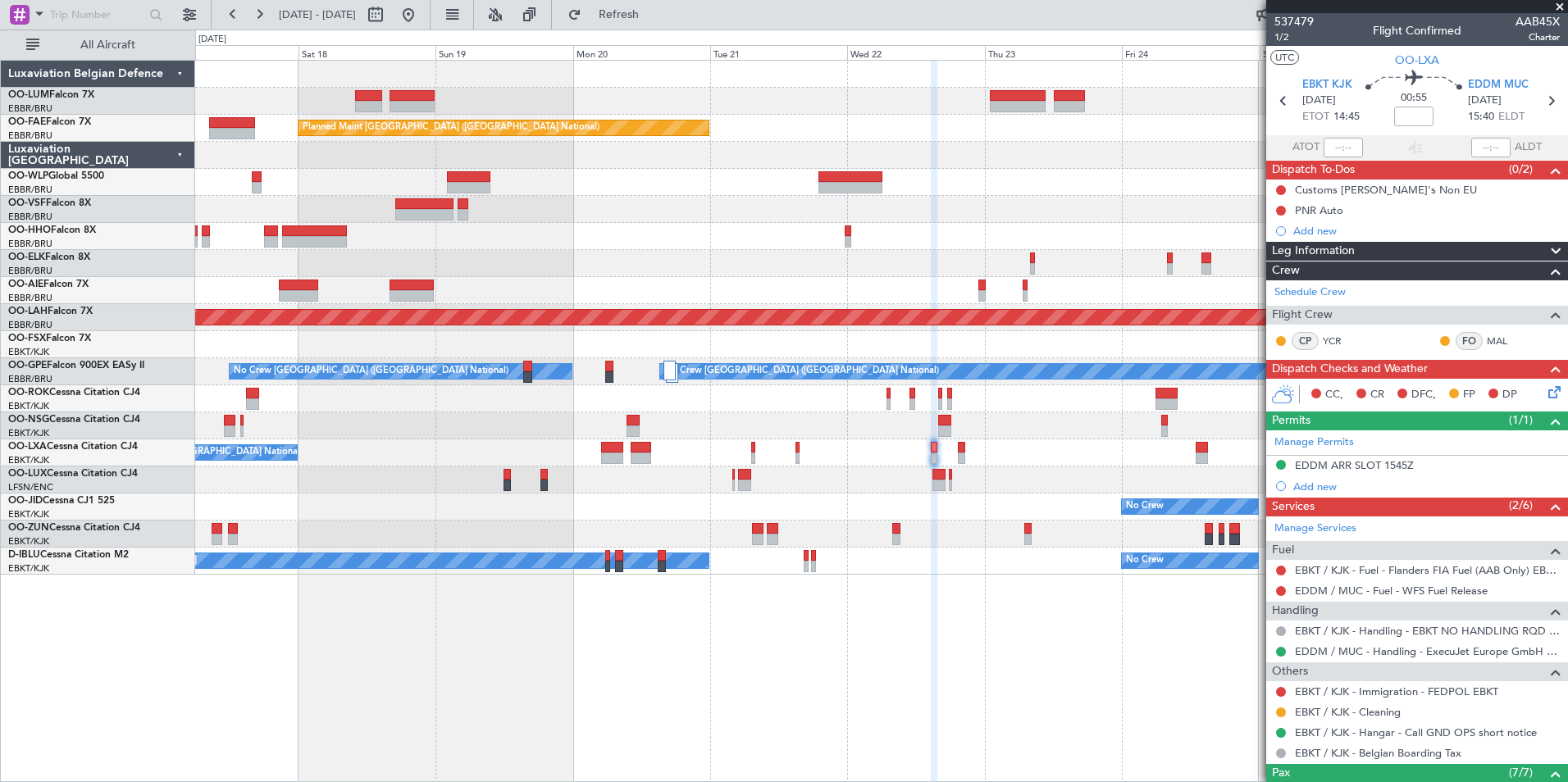
click at [737, 406] on div at bounding box center [881, 399] width 1372 height 27
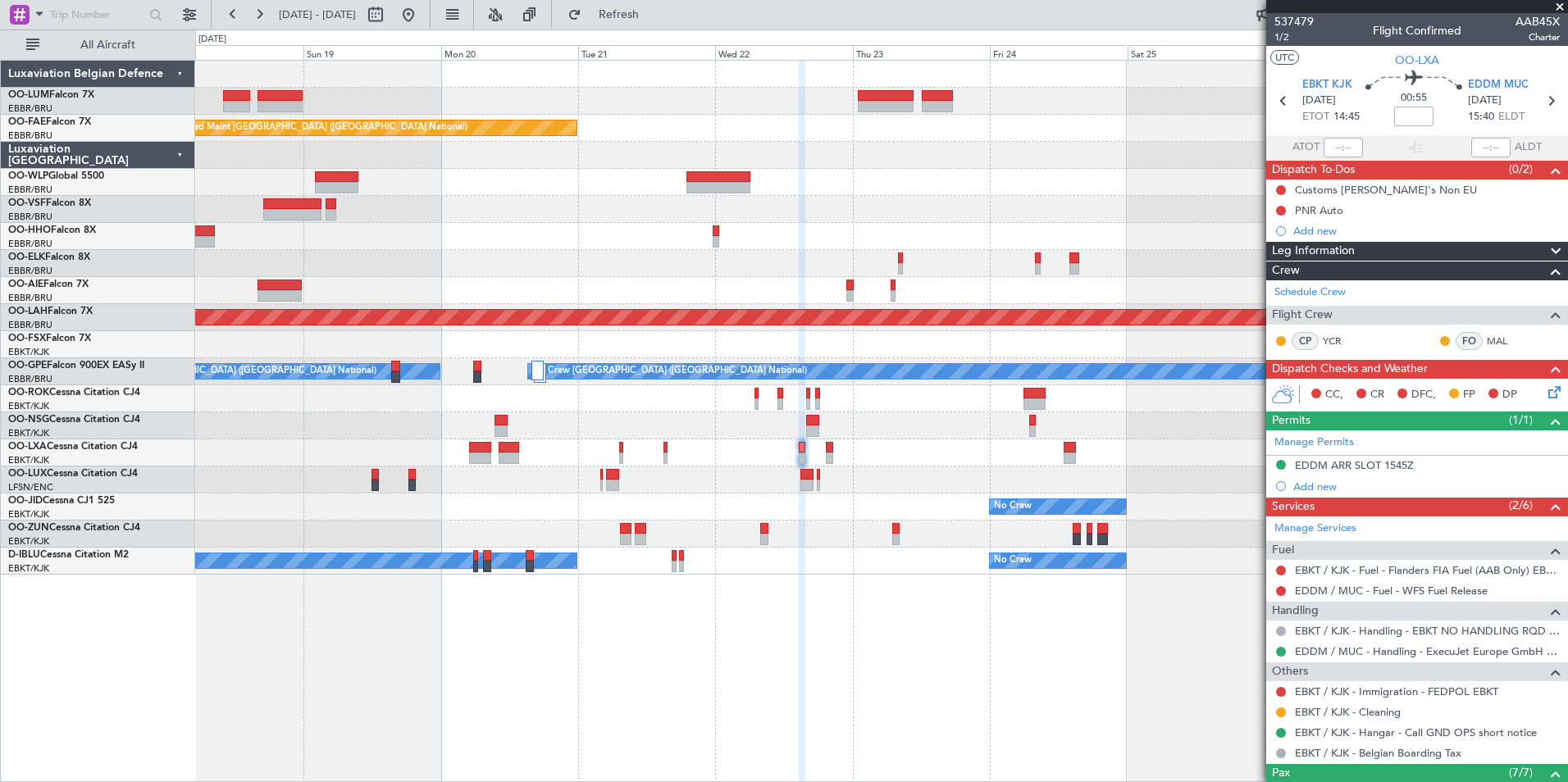
click at [223, 413] on div "Owner Melsbroek Air Base Planned Maint Kortrijk-Wevelgem Owner Melsbroek Air Ba…" at bounding box center [881, 317] width 1372 height 514
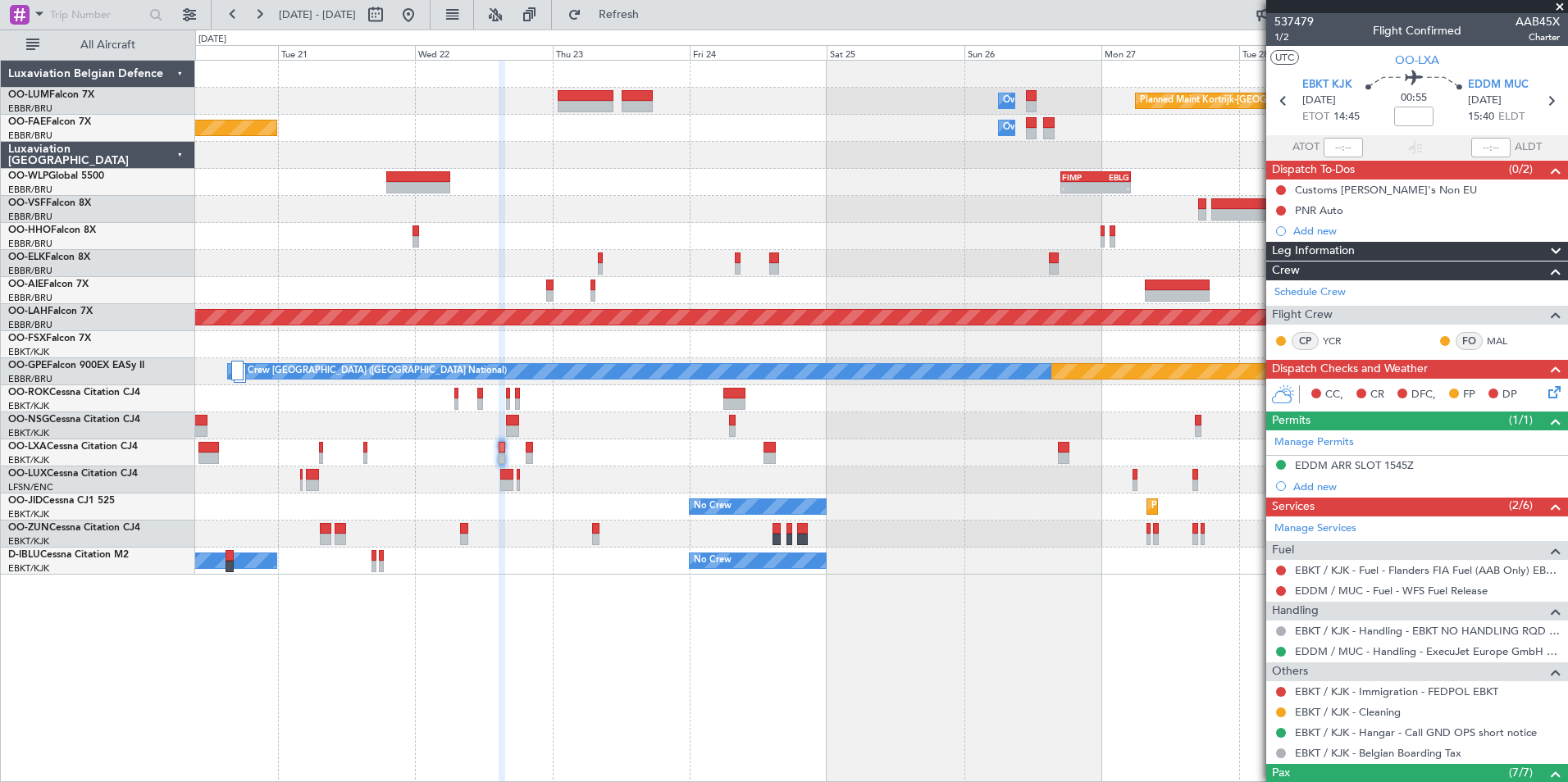
click at [744, 698] on div "Owner Melsbroek Air Base Planned Maint Kortrijk-Wevelgem Owner Melsbroek Air Ba…" at bounding box center [881, 422] width 1373 height 723
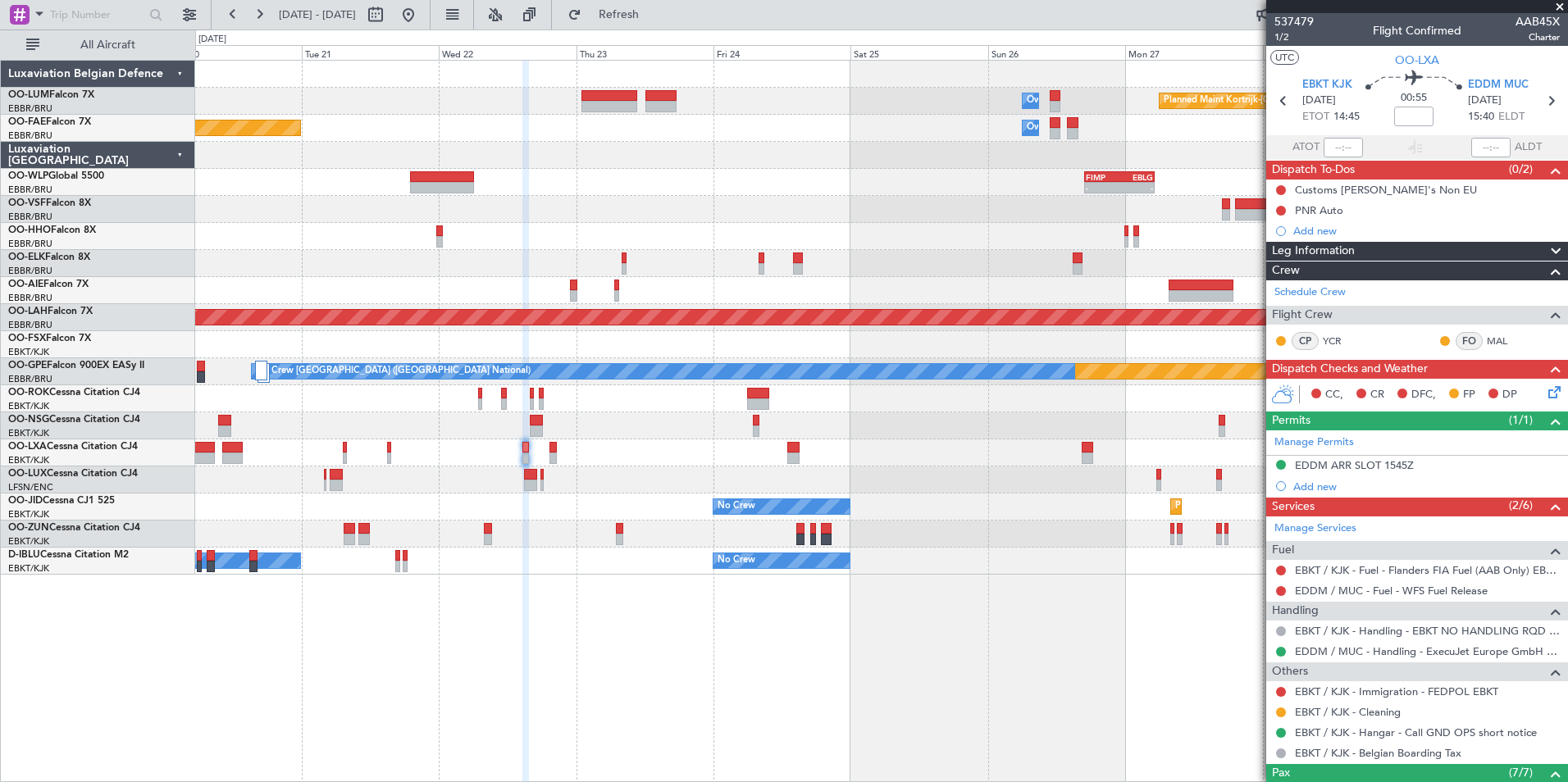
click at [712, 629] on div "Planned Maint Kortrijk-Wevelgem Owner Melsbroek Air Base Planned Maint Brussels…" at bounding box center [881, 422] width 1373 height 723
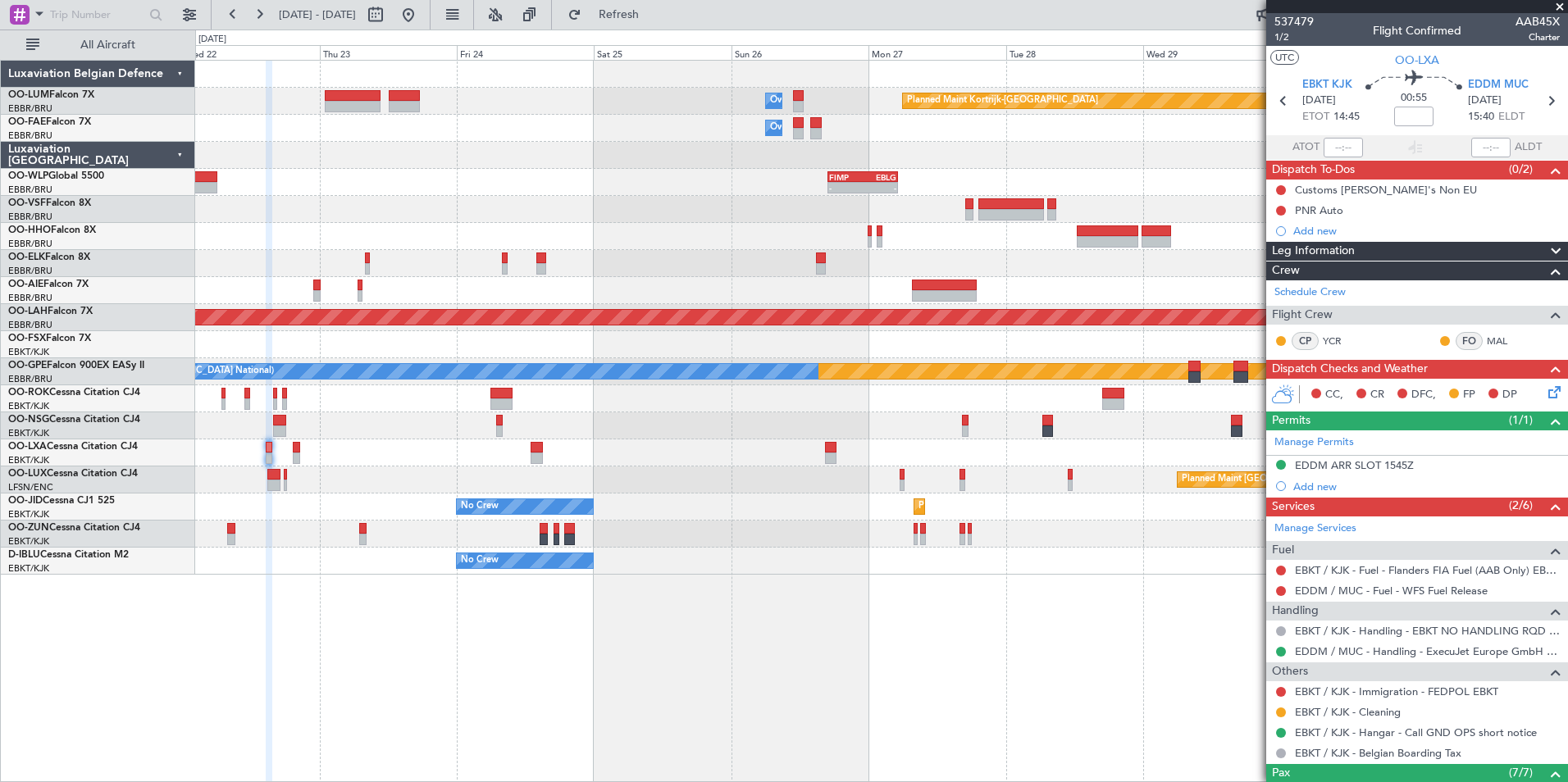
click at [677, 491] on div "Planned Maint [GEOGRAPHIC_DATA] ([GEOGRAPHIC_DATA])" at bounding box center [881, 480] width 1372 height 27
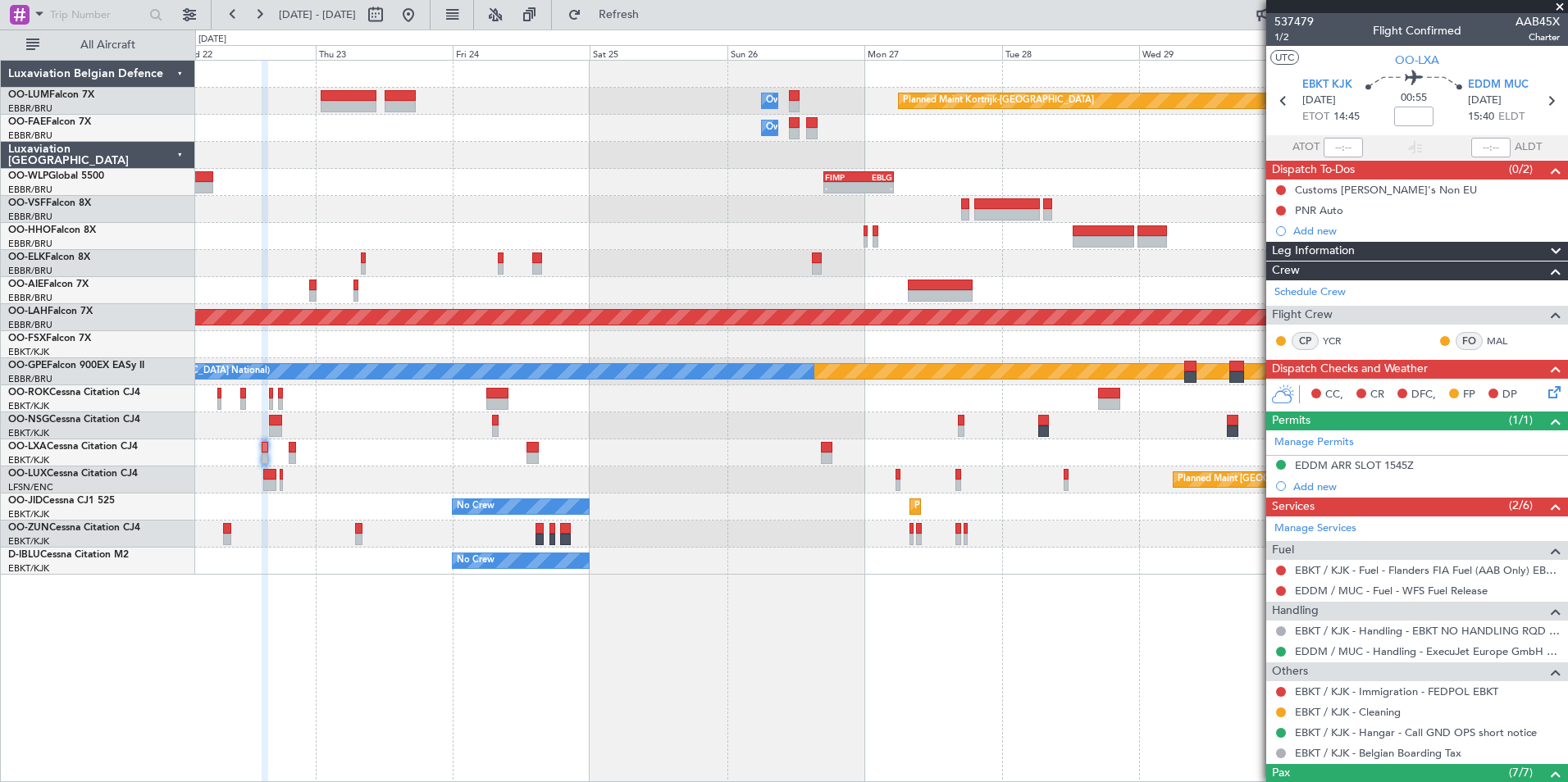
click at [597, 680] on div "Planned Maint Kortrijk-Wevelgem Owner Melsbroek Air Base Owner Melsbroek Air Ba…" at bounding box center [881, 422] width 1373 height 723
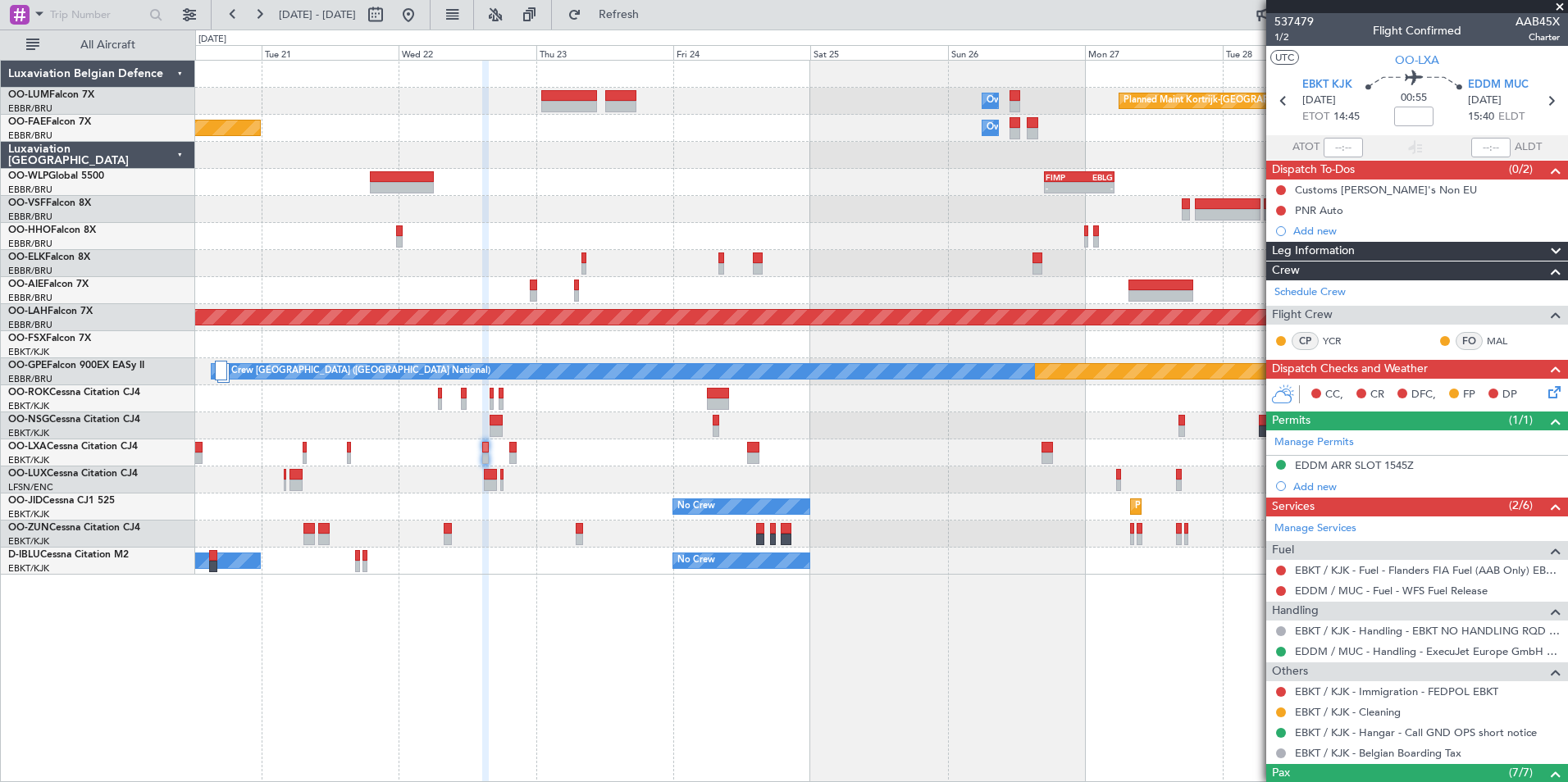
click at [446, 674] on div "Planned Maint Kortrijk-Wevelgem Owner Melsbroek Air Base Owner Melsbroek Air Ba…" at bounding box center [881, 422] width 1373 height 723
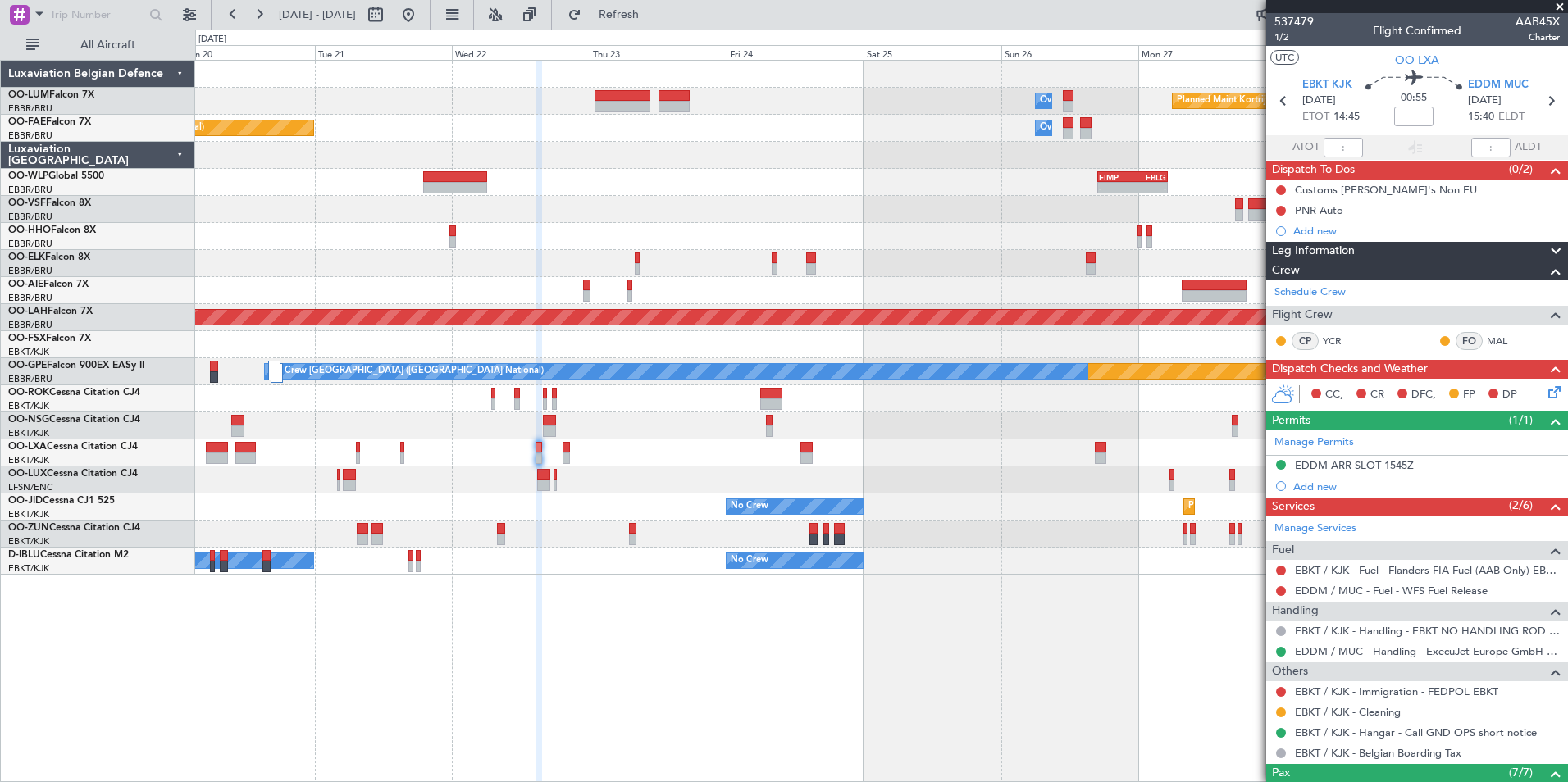
click at [584, 659] on div "Planned Maint Kortrijk-Wevelgem Owner Melsbroek Air Base Owner Melsbroek Air Ba…" at bounding box center [881, 422] width 1373 height 723
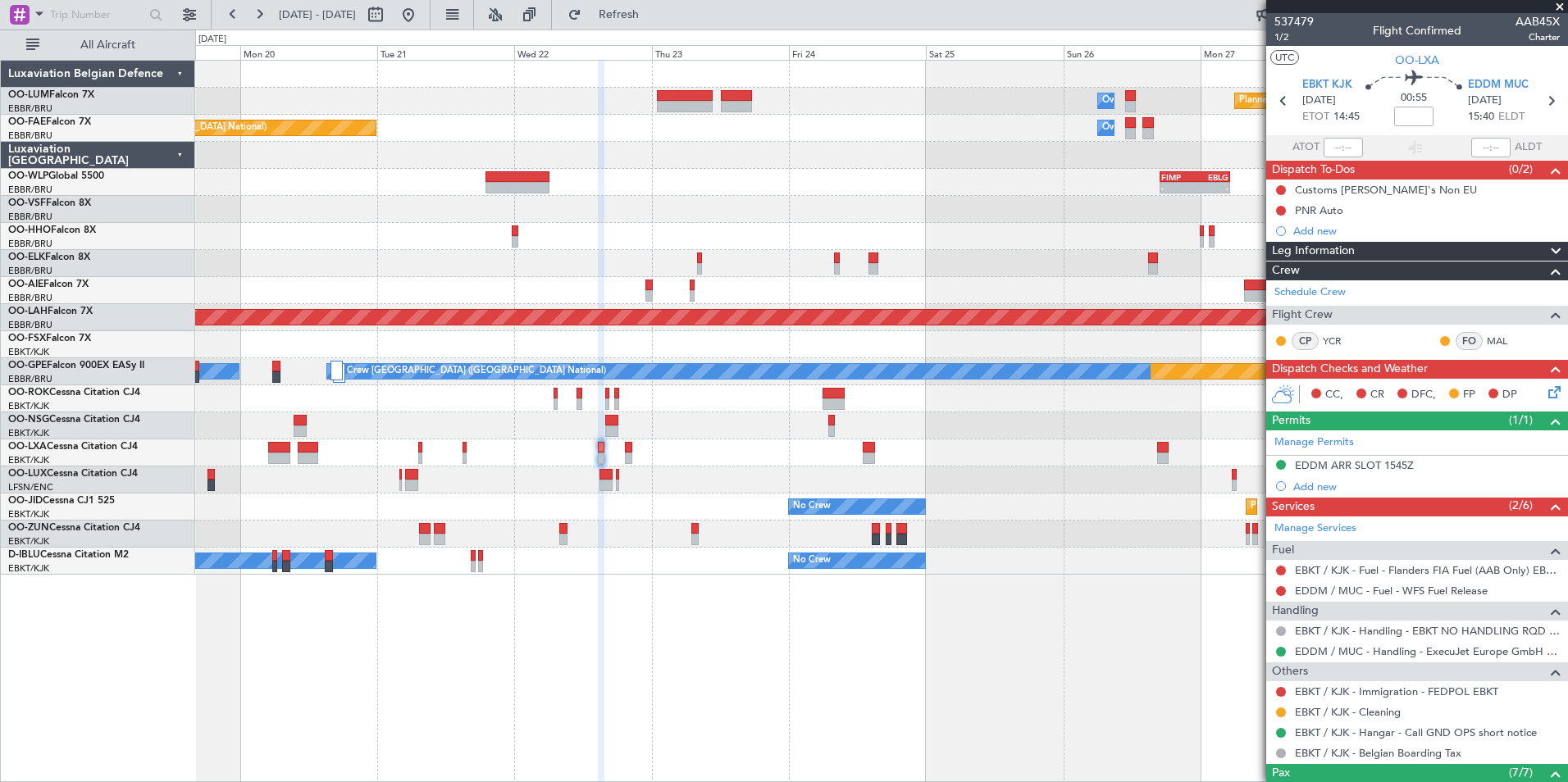
click at [493, 677] on div "Planned Maint Kortrijk-Wevelgem Owner Melsbroek Air Base Owner Melsbroek Air Ba…" at bounding box center [881, 422] width 1373 height 723
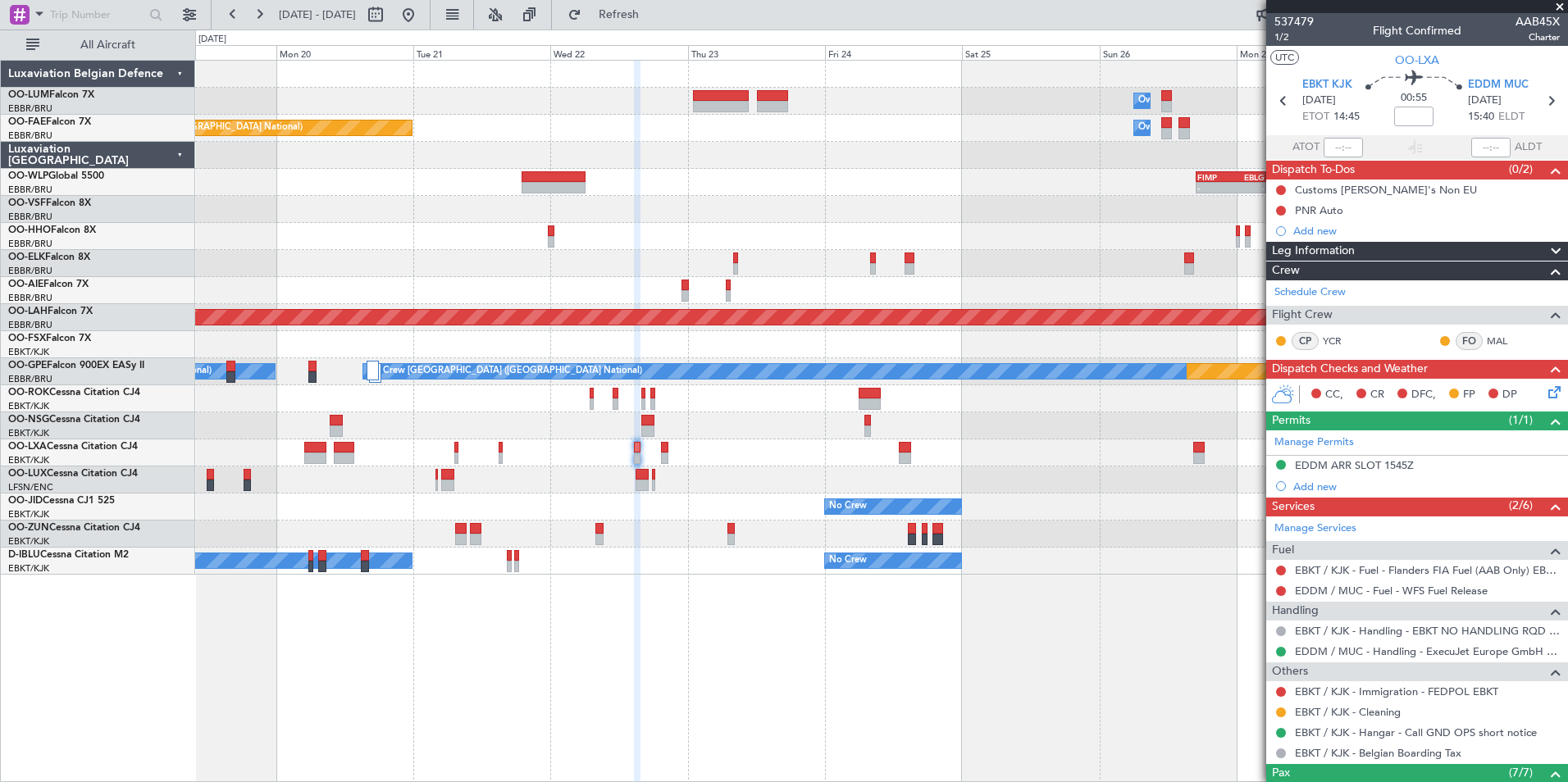
click at [648, 668] on div "Planned Maint Kortrijk-Wevelgem Owner Melsbroek Air Base Owner Melsbroek Air Ba…" at bounding box center [881, 422] width 1373 height 723
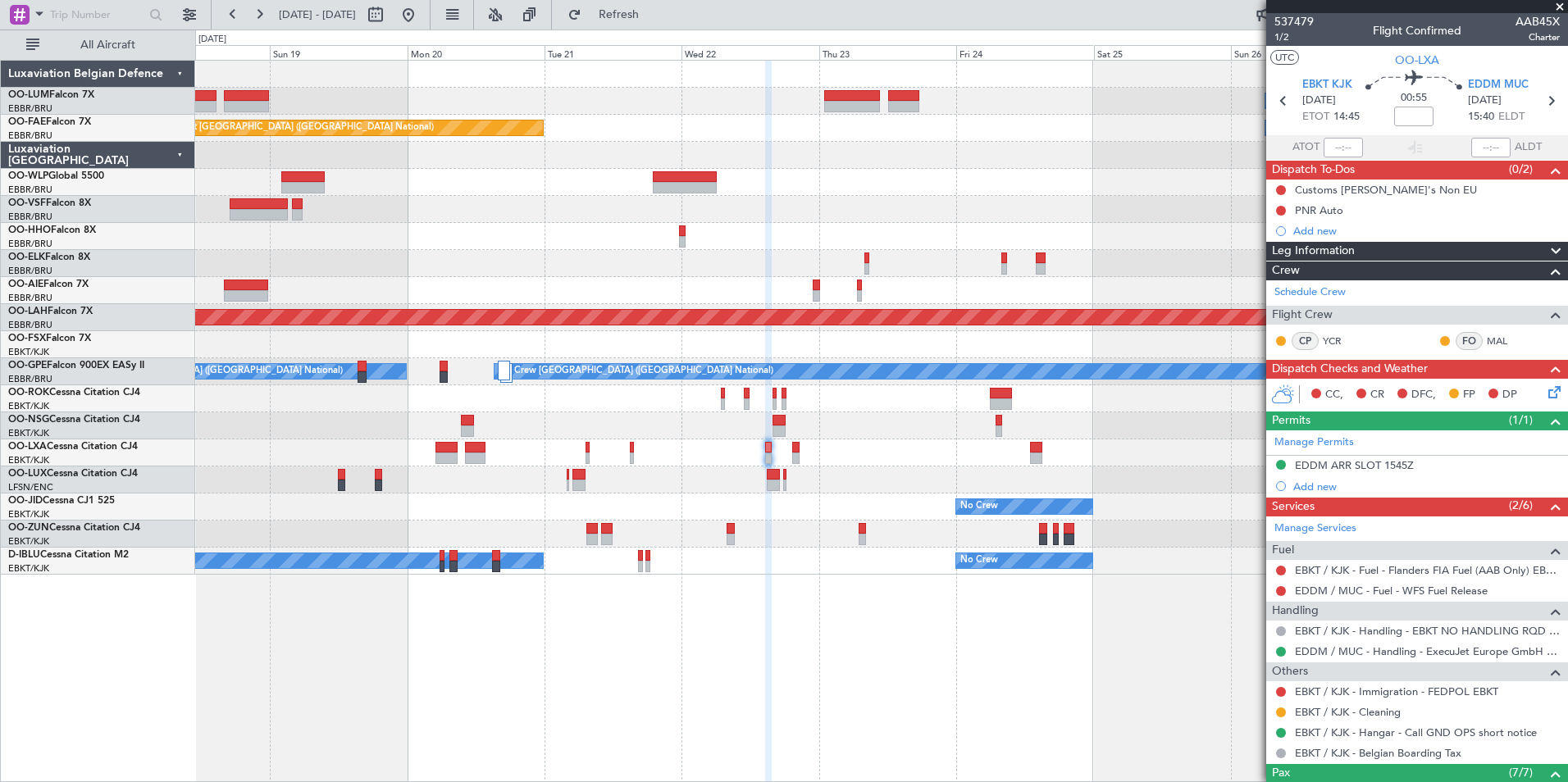
click at [707, 667] on div "Planned Maint Kortrijk-Wevelgem Owner Melsbroek Air Base Owner Melsbroek Air Ba…" at bounding box center [881, 422] width 1373 height 723
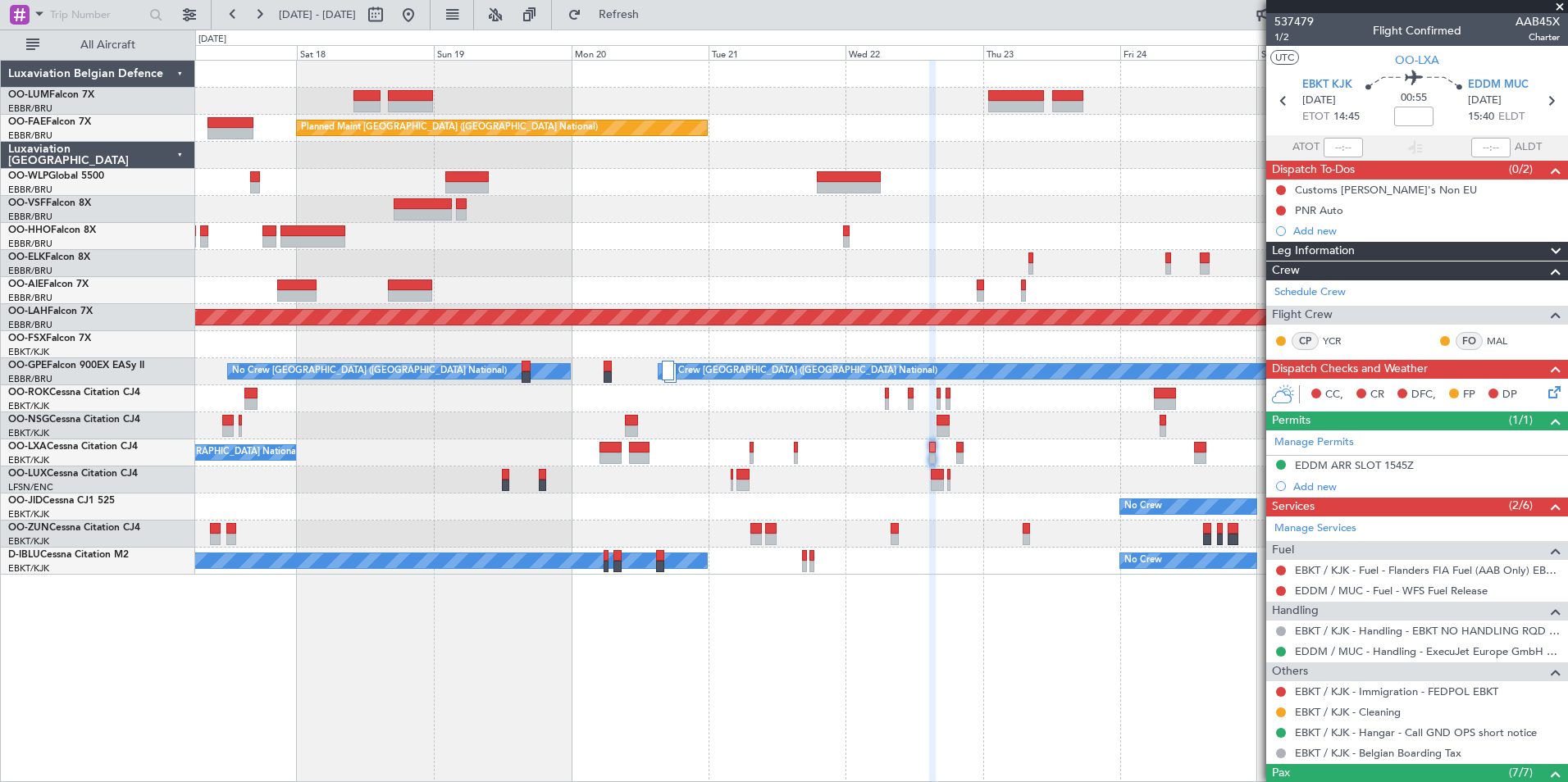
click at [754, 625] on div "Planned Maint Kortrijk-Wevelgem Owner Melsbroek Air Base Owner Melsbroek Air Ba…" at bounding box center [881, 422] width 1373 height 723
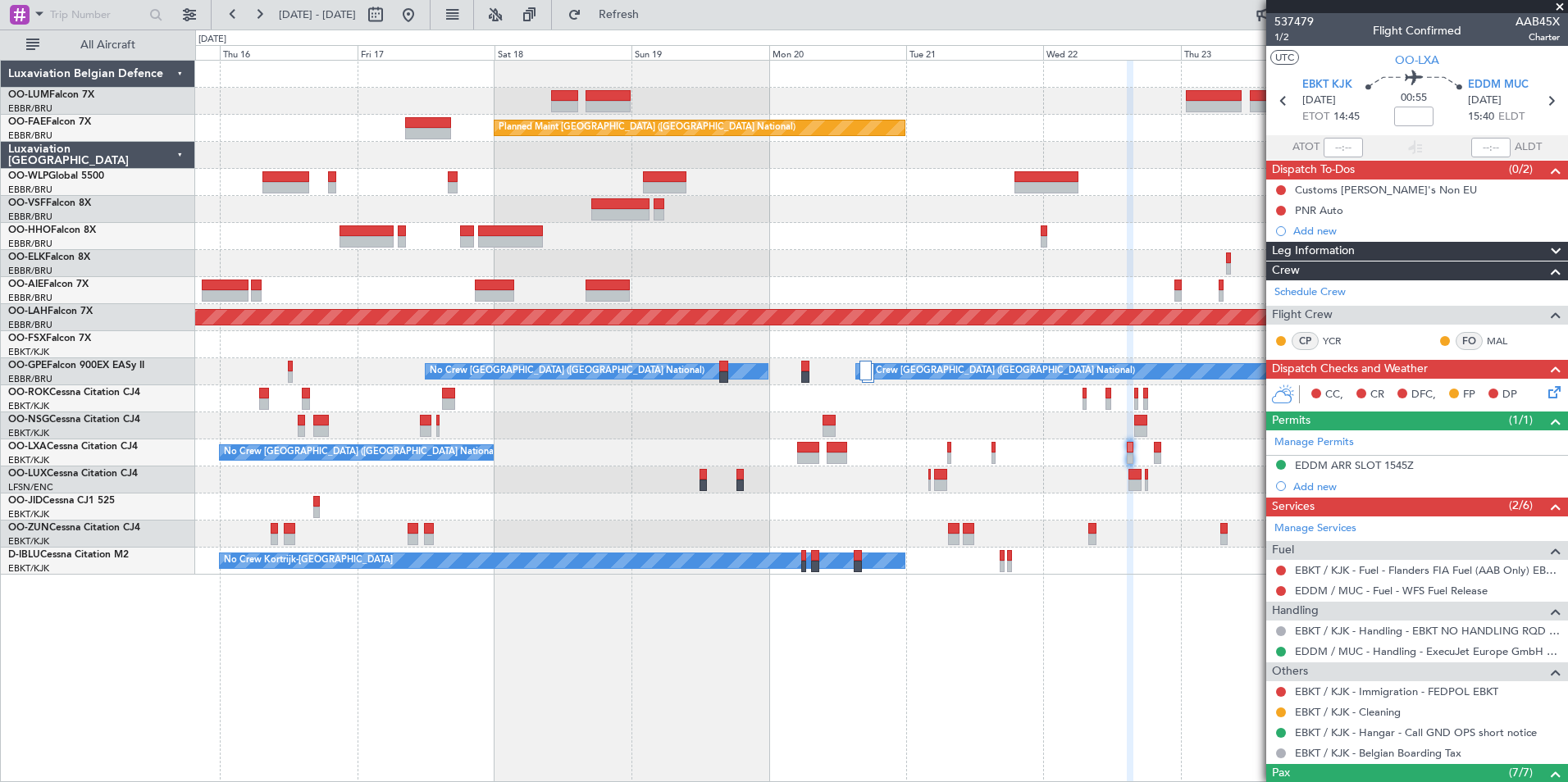
click at [723, 635] on div "Owner Melsbroek Air Base Planned Maint Kortrijk-Wevelgem AOG Maint Sibiu Planne…" at bounding box center [881, 422] width 1373 height 723
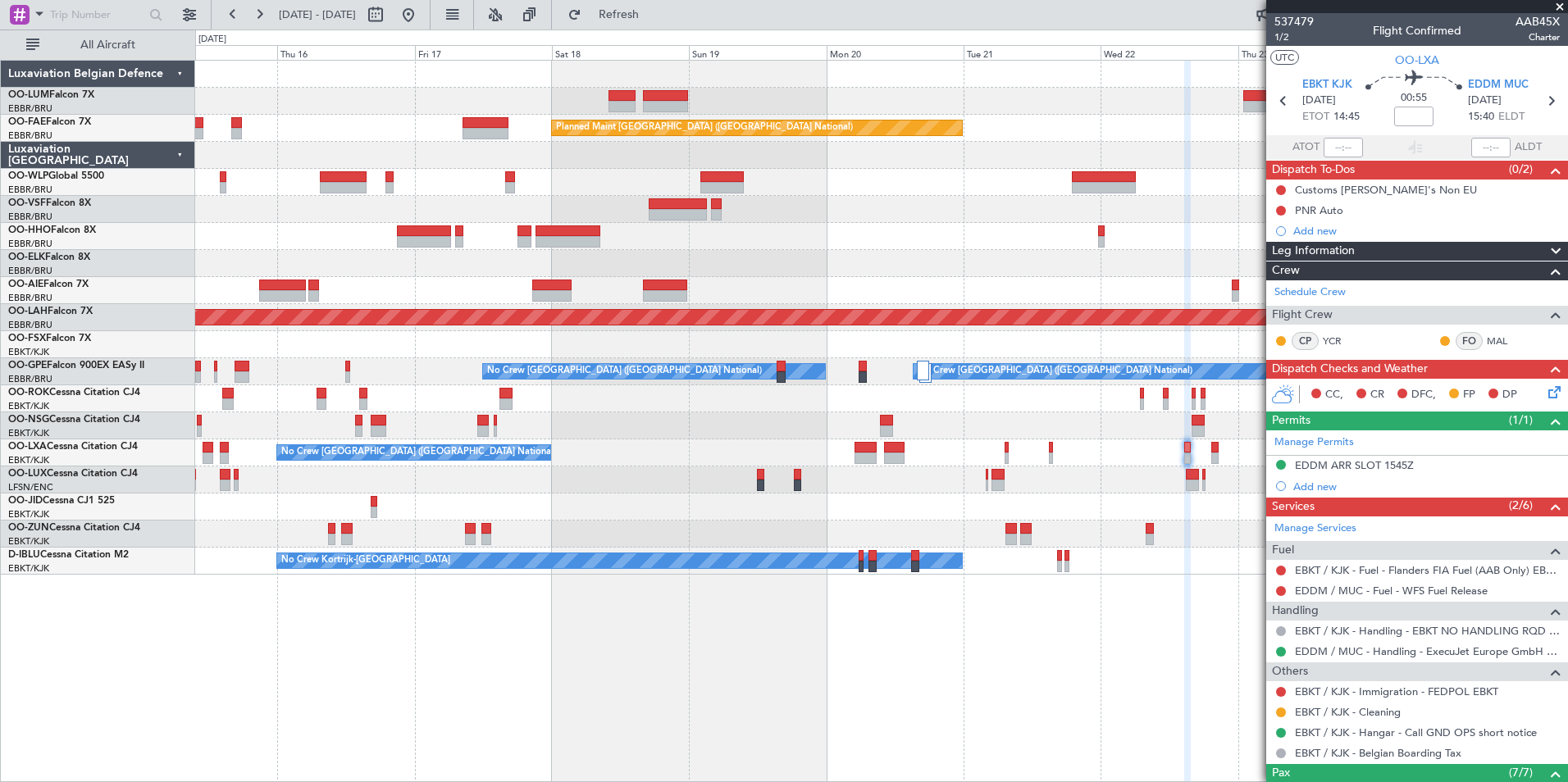
click at [700, 637] on div "Owner Melsbroek Air Base Planned Maint Kortrijk-Wevelgem AOG Maint Sibiu Planne…" at bounding box center [881, 422] width 1373 height 723
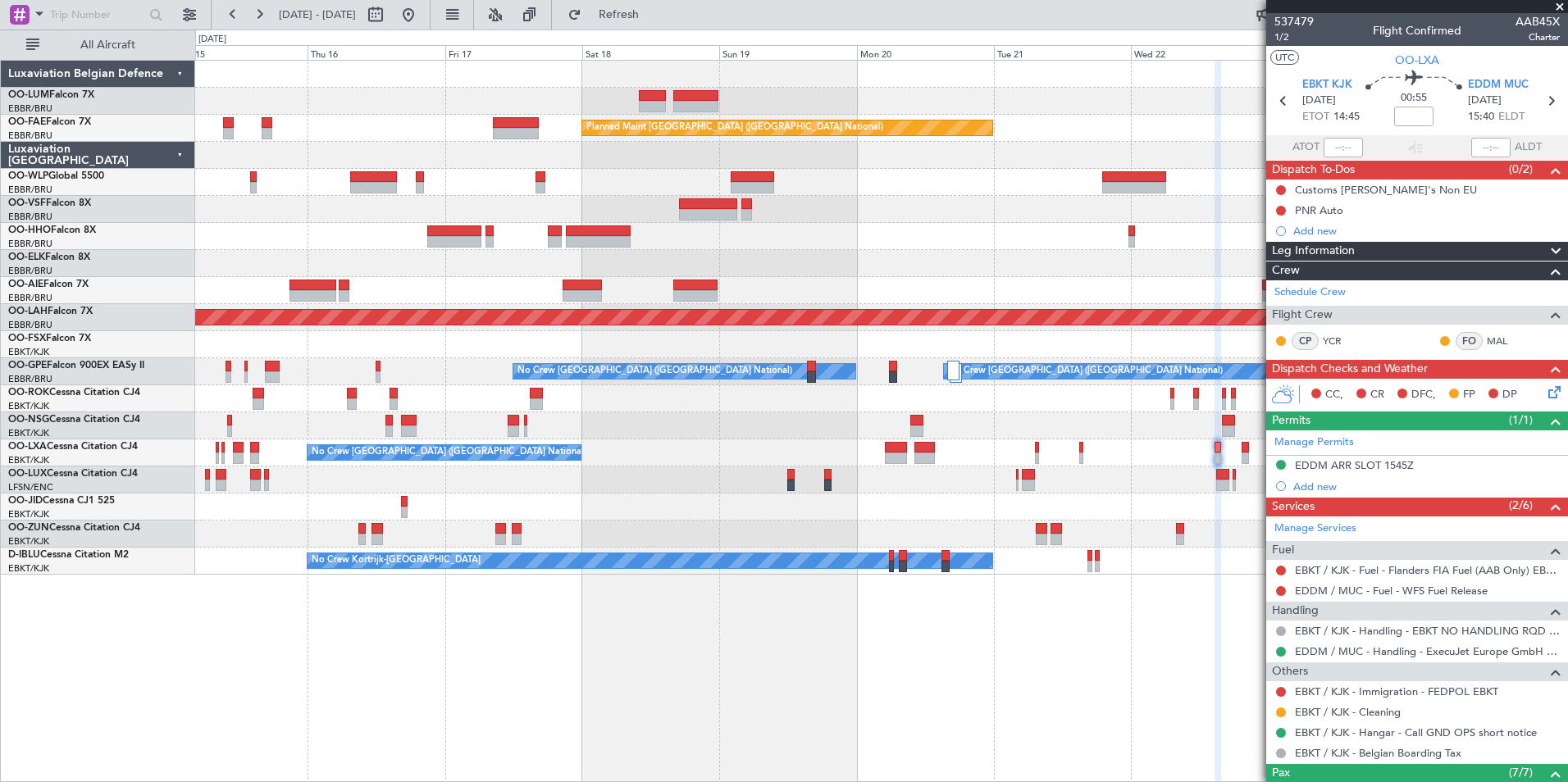
click at [702, 665] on div "Owner Melsbroek Air Base Planned Maint Kortrijk-Wevelgem AOG Maint Sibiu Planne…" at bounding box center [881, 422] width 1373 height 723
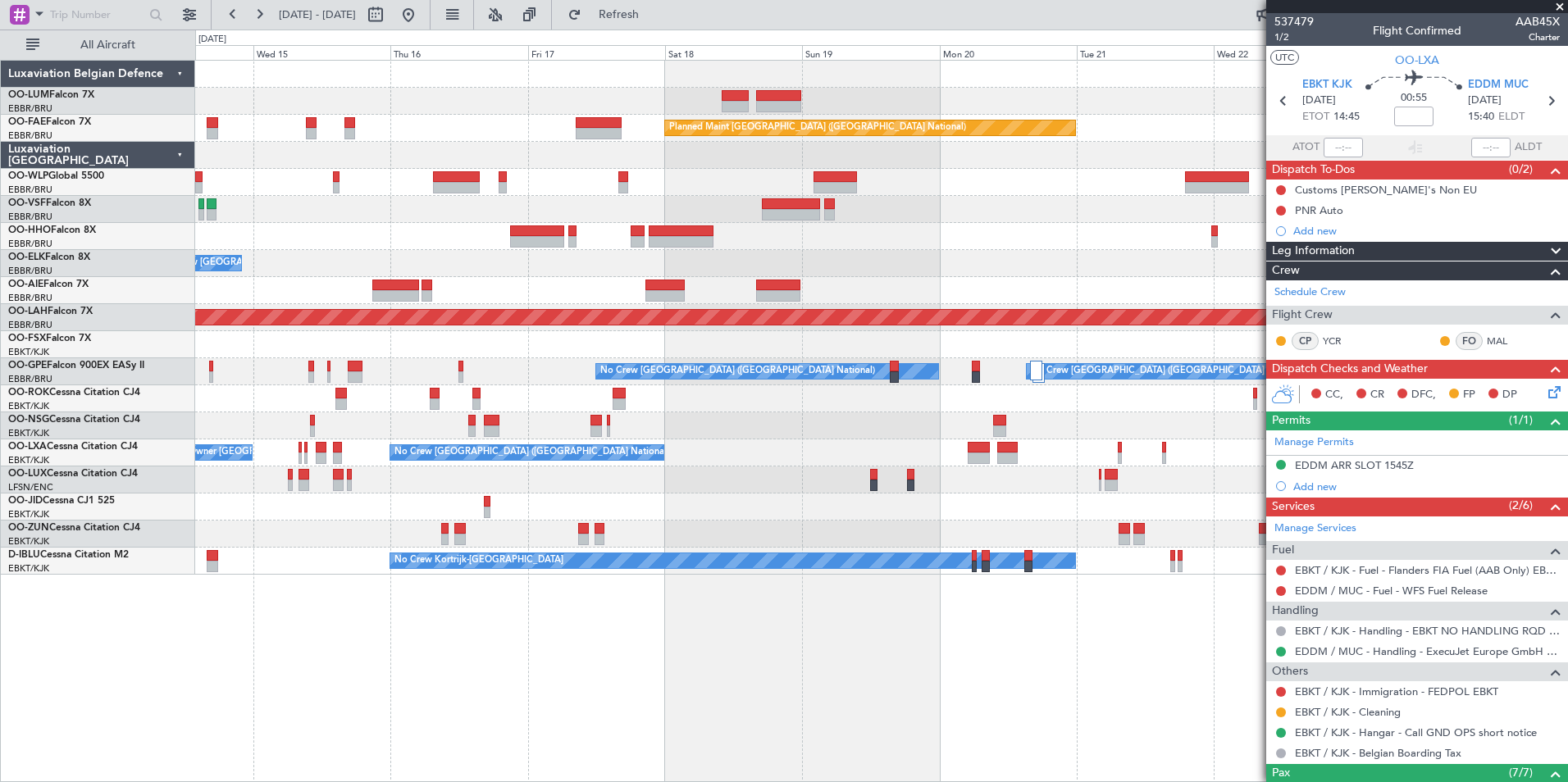
click at [584, 678] on div "Owner Melsbroek Air Base AOG Maint Sibiu Planned Maint Brussels (Brussels Natio…" at bounding box center [881, 422] width 1373 height 723
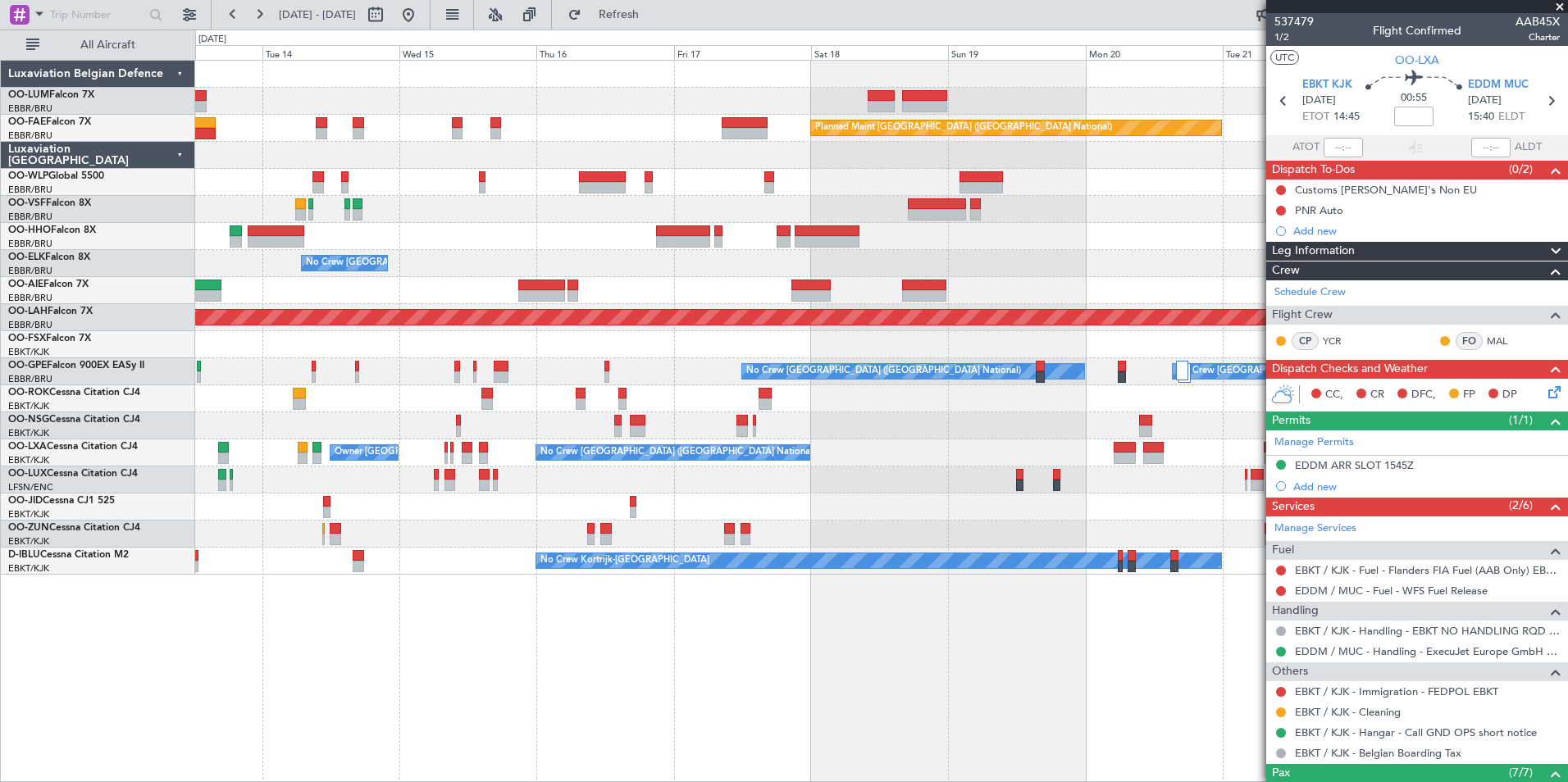
click at [589, 664] on div "AOG Maint Sibiu Planned Maint Brussels (Brussels National) Planned Maint Melsbr…" at bounding box center [881, 422] width 1373 height 723
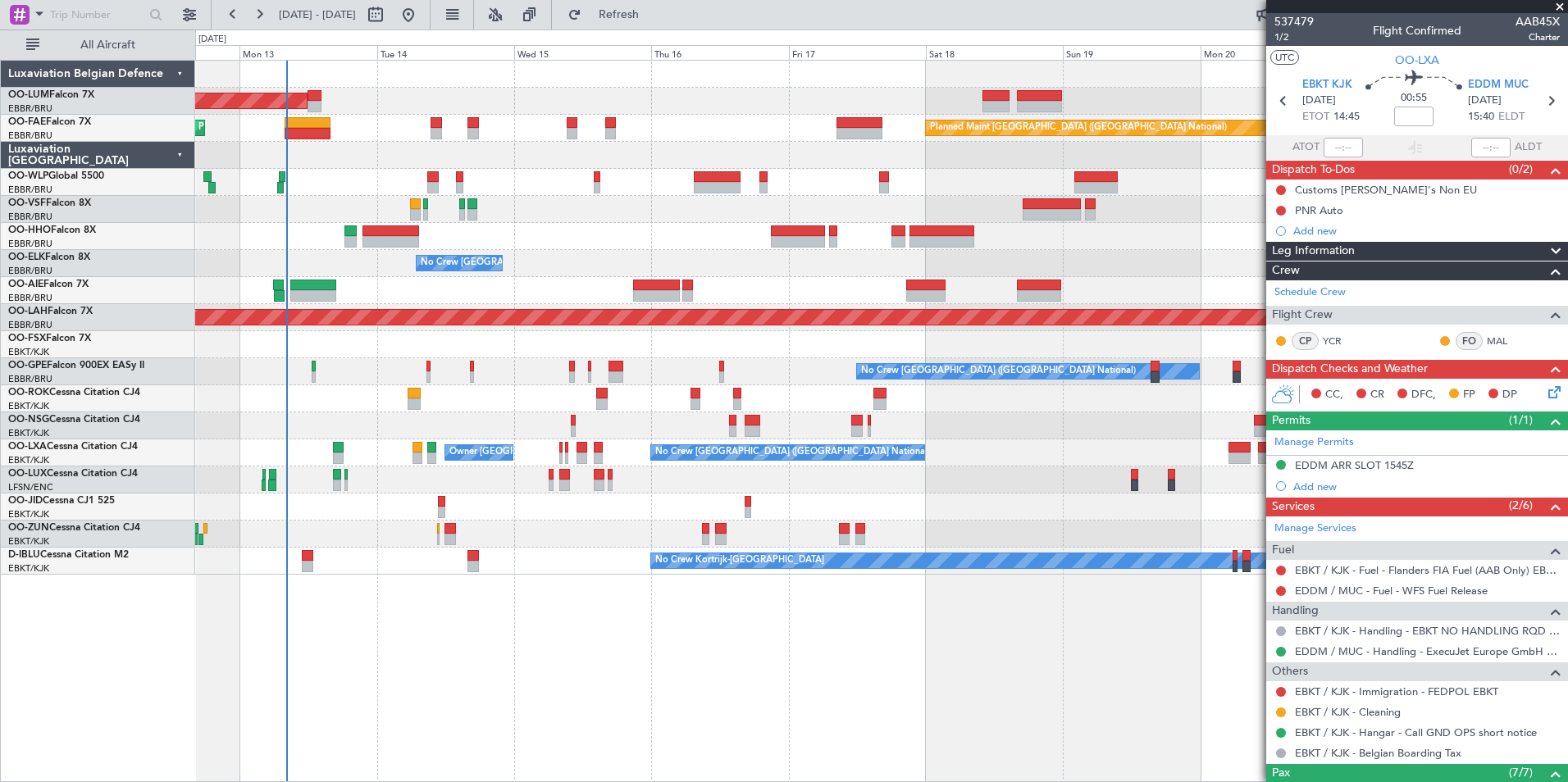
click at [584, 665] on div "AOG Maint Sibiu Planned Maint Brussels (Brussels National) Planned Maint Melsbr…" at bounding box center [881, 422] width 1373 height 723
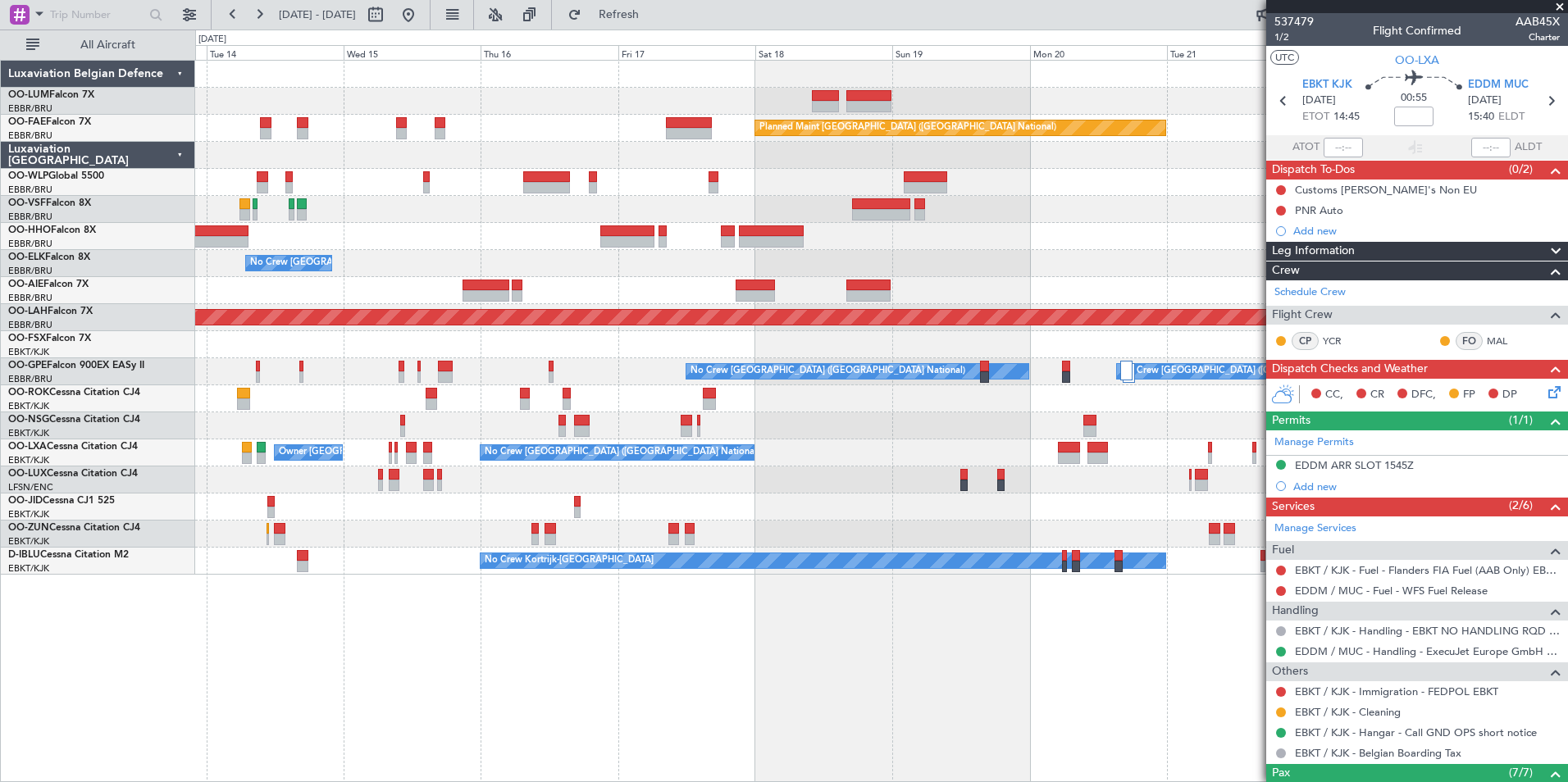
click at [278, 706] on div "Owner Melsbroek Air Base AOG Maint Sibiu Planned Maint Brussels (Brussels Natio…" at bounding box center [881, 422] width 1373 height 723
click at [404, 626] on div "Owner Melsbroek Air Base AOG Maint Sibiu Planned Maint Brussels (Brussels Natio…" at bounding box center [881, 422] width 1373 height 723
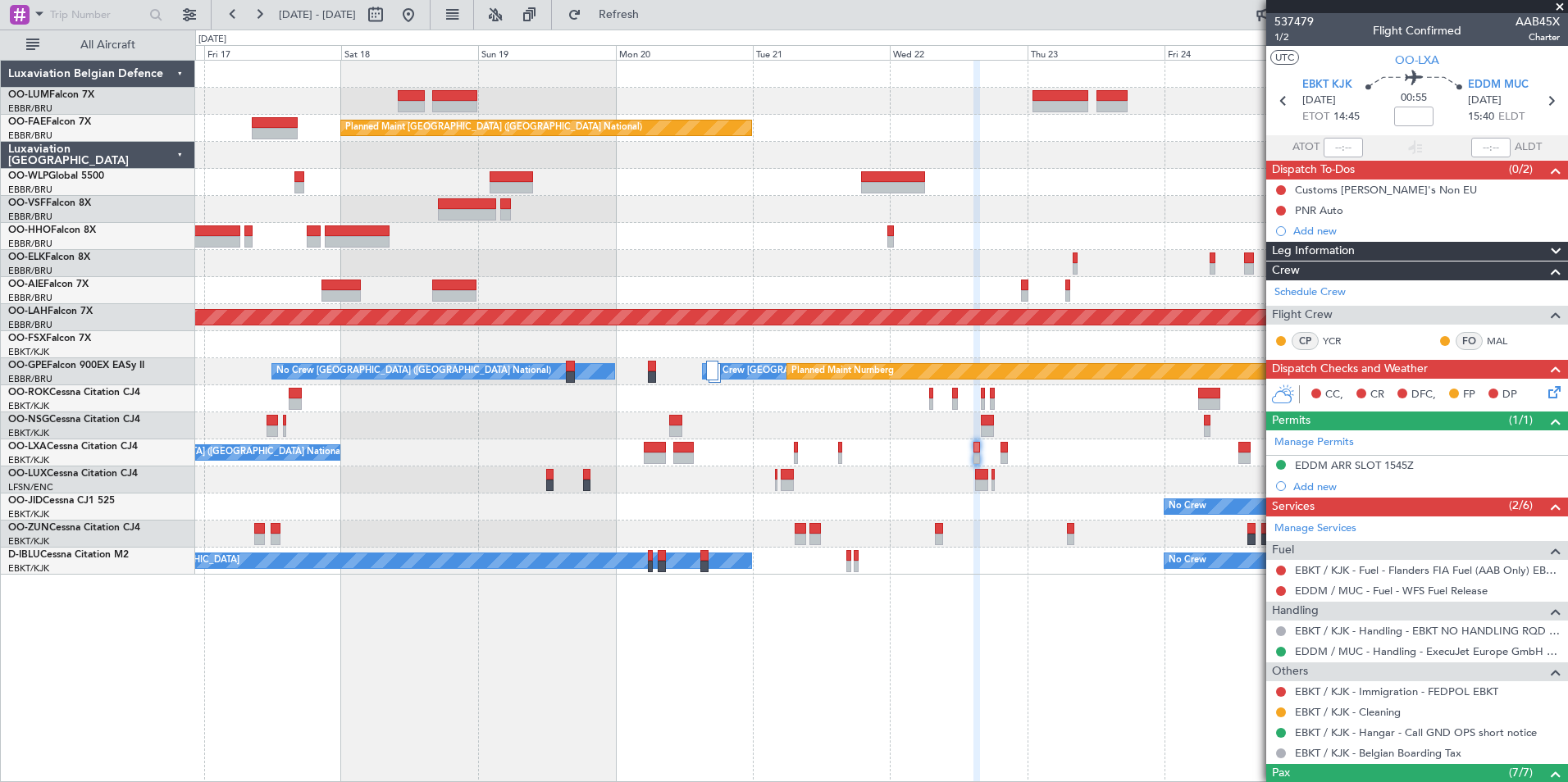
click at [522, 647] on div "Owner Melsbroek Air Base Planned Maint Kortrijk-Wevelgem Planned Maint Brussels…" at bounding box center [881, 422] width 1373 height 723
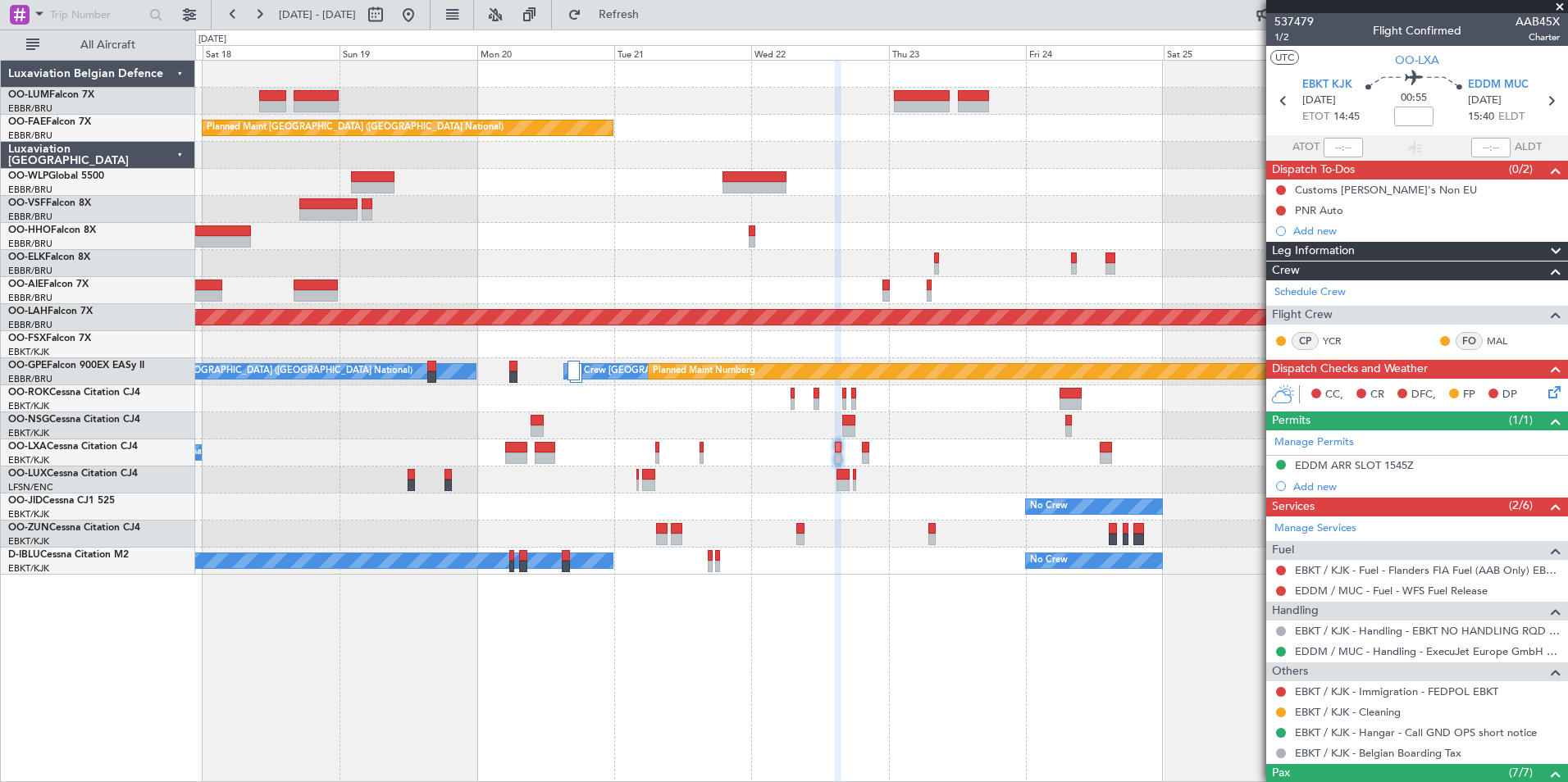
click at [688, 600] on div "Owner Melsbroek Air Base Planned Maint Kortrijk-Wevelgem Planned Maint Brussels…" at bounding box center [881, 422] width 1373 height 723
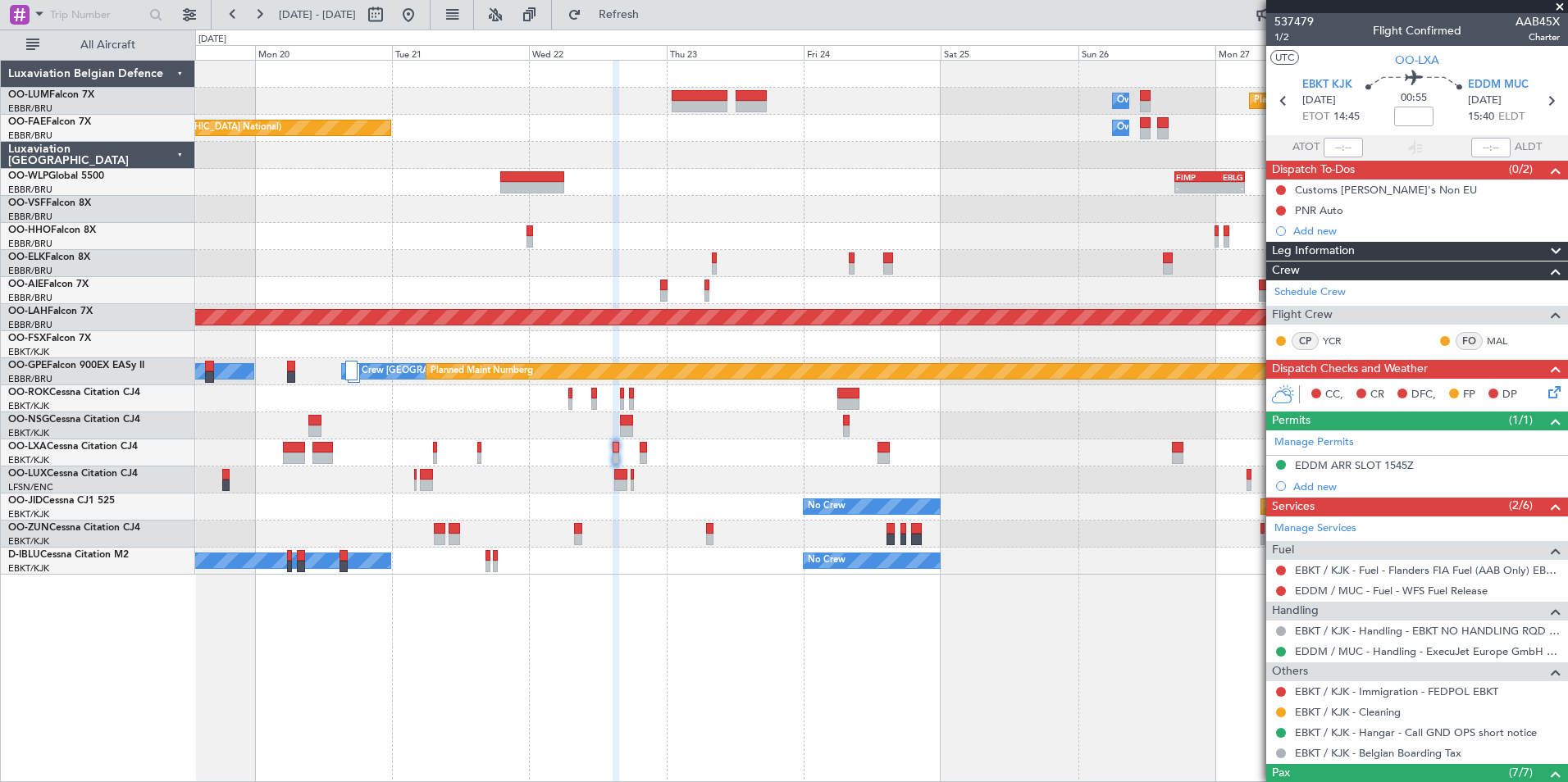
click at [651, 615] on div "Owner Melsbroek Air Base Planned Maint Kortrijk-Wevelgem Planned Maint Brussels…" at bounding box center [881, 422] width 1373 height 723
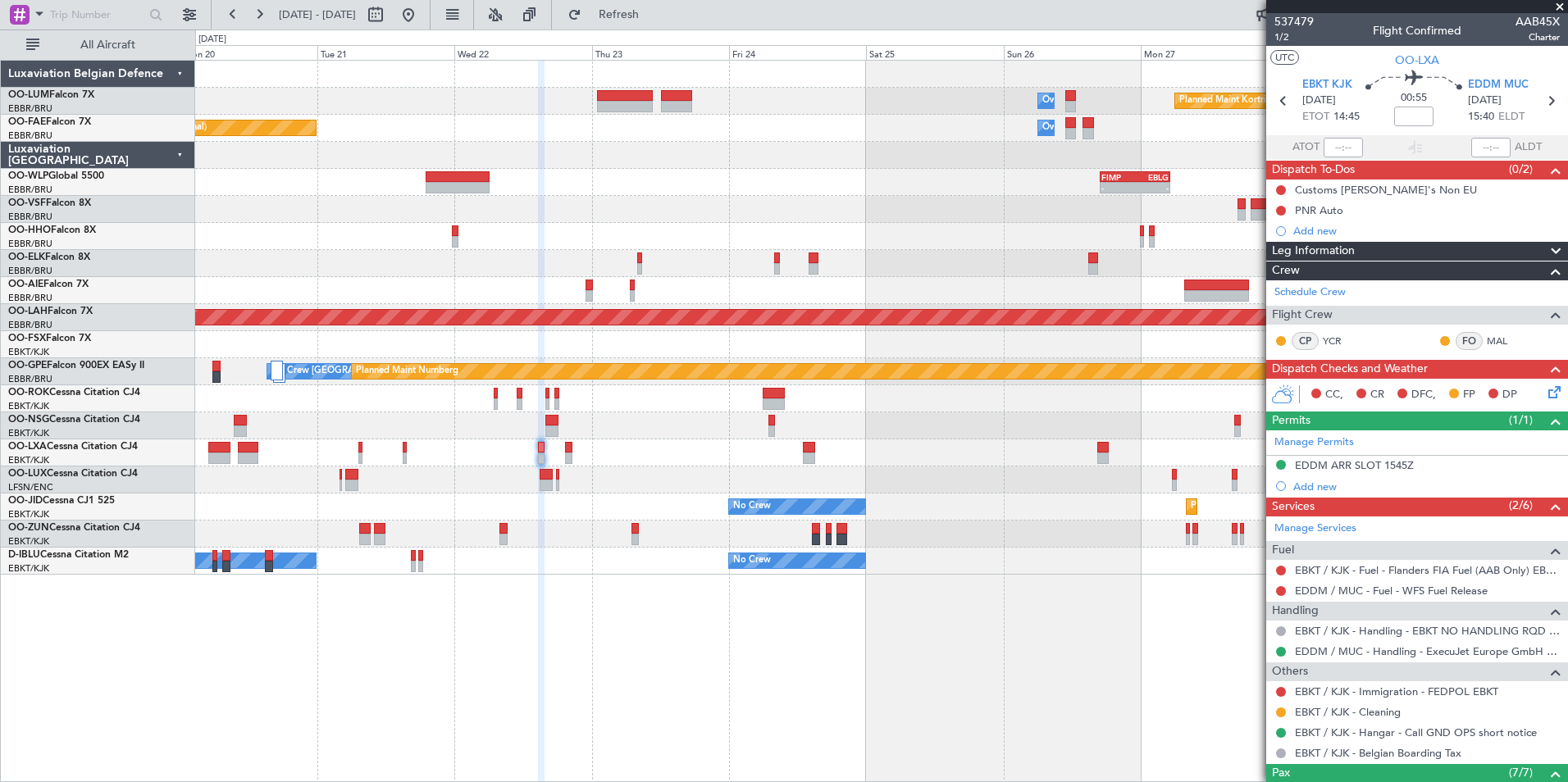
click at [644, 648] on div "Owner Melsbroek Air Base Planned Maint Kortrijk-Wevelgem Planned Maint Brussels…" at bounding box center [881, 422] width 1373 height 723
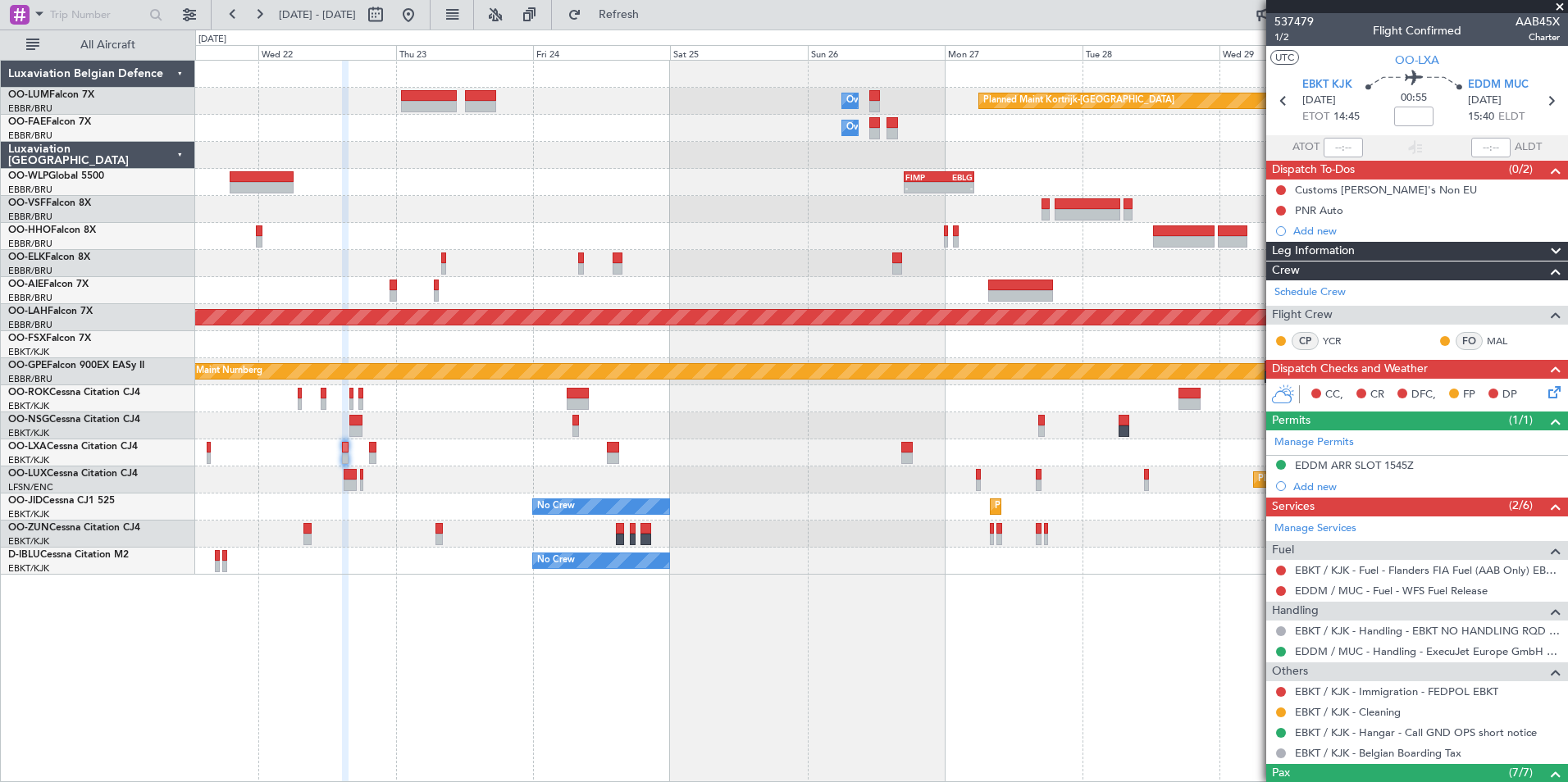
click at [605, 671] on div "Owner Melsbroek Air Base Planned Maint Kortrijk-Wevelgem Owner Melsbroek Air Ba…" at bounding box center [881, 422] width 1373 height 723
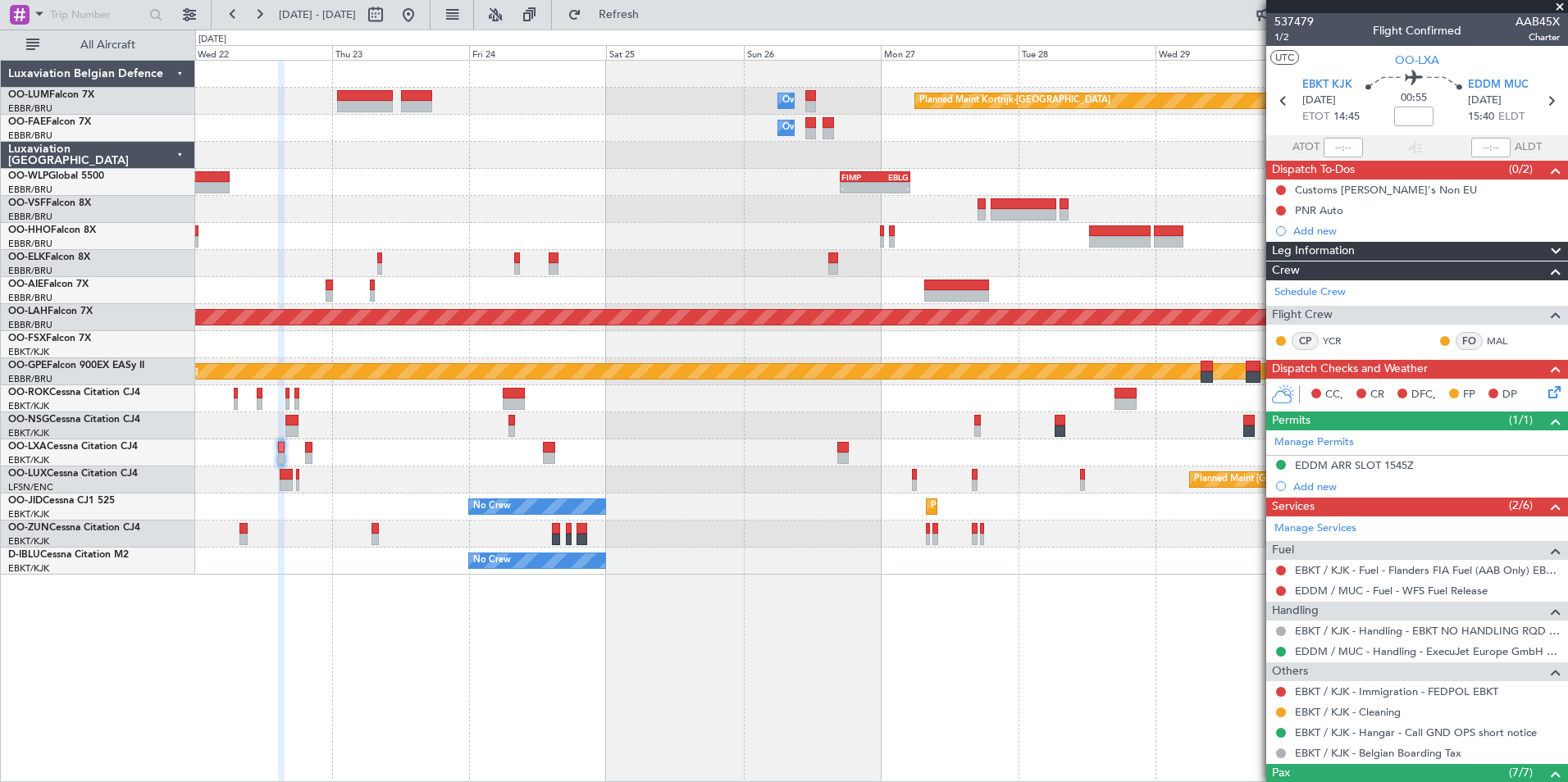
click at [621, 679] on div "Owner Melsbroek Air Base Planned Maint Kortrijk-Wevelgem Owner Melsbroek Air Ba…" at bounding box center [881, 422] width 1373 height 723
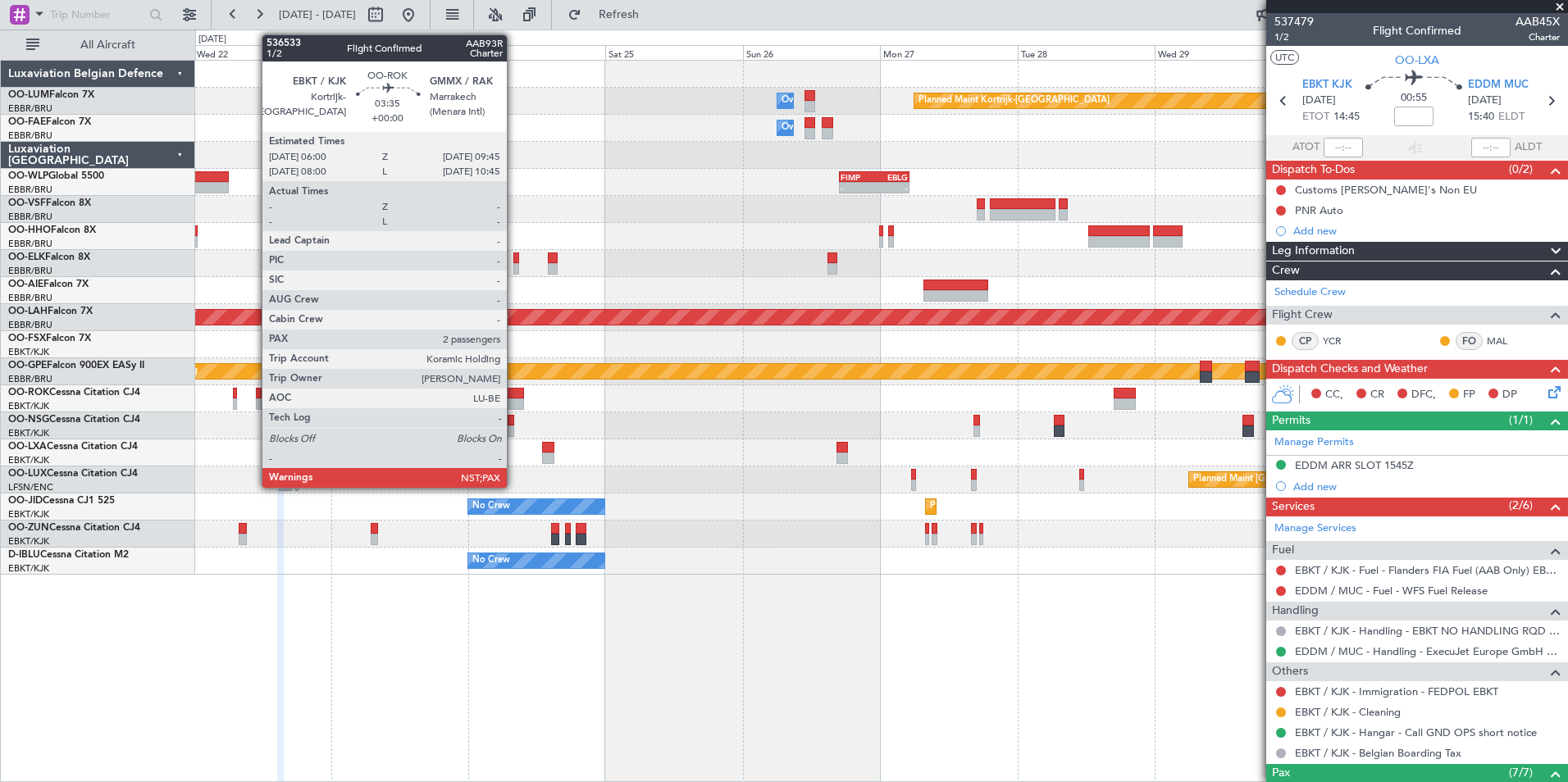
click at [514, 389] on div at bounding box center [512, 393] width 22 height 12
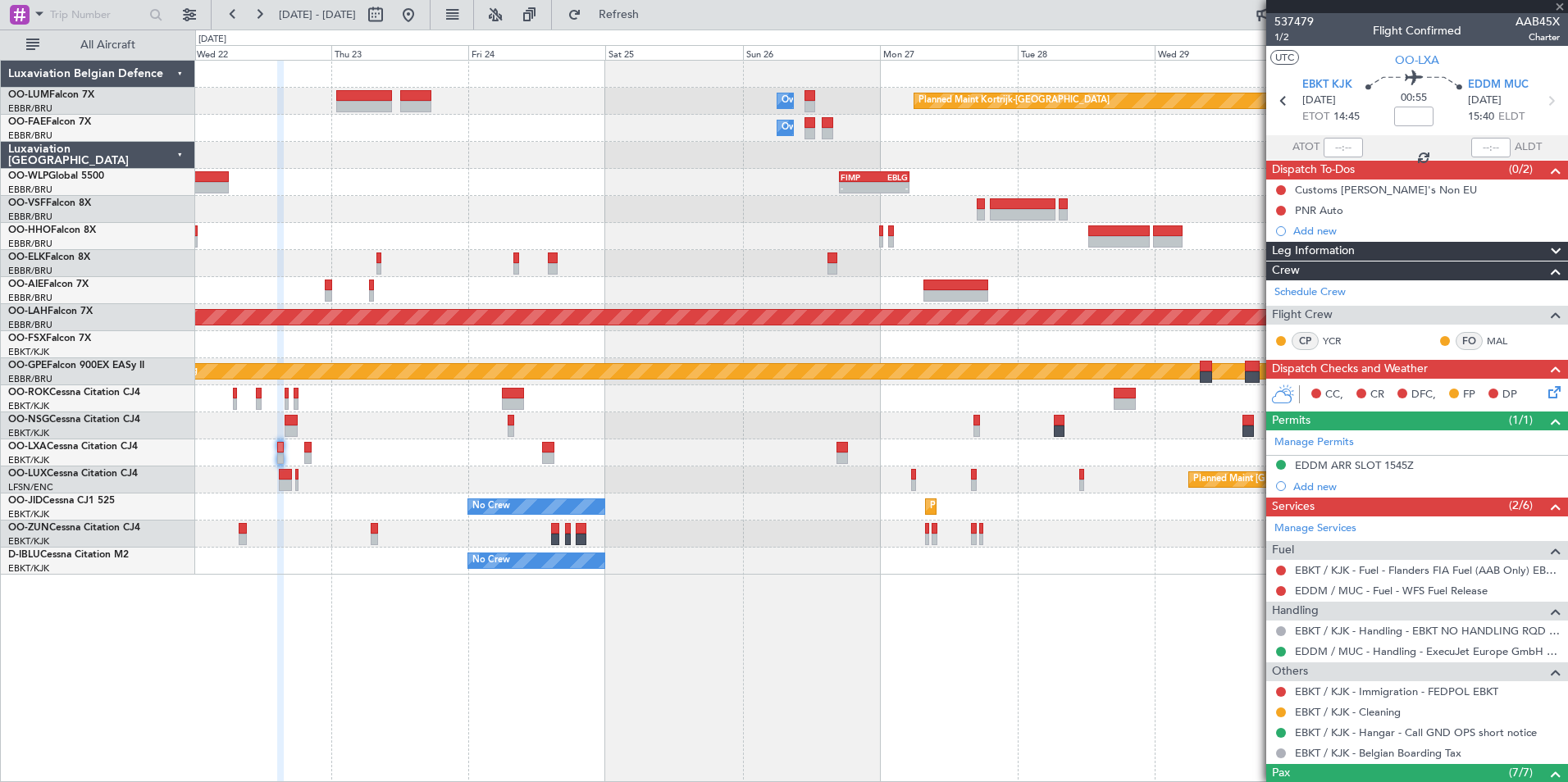
type input "2"
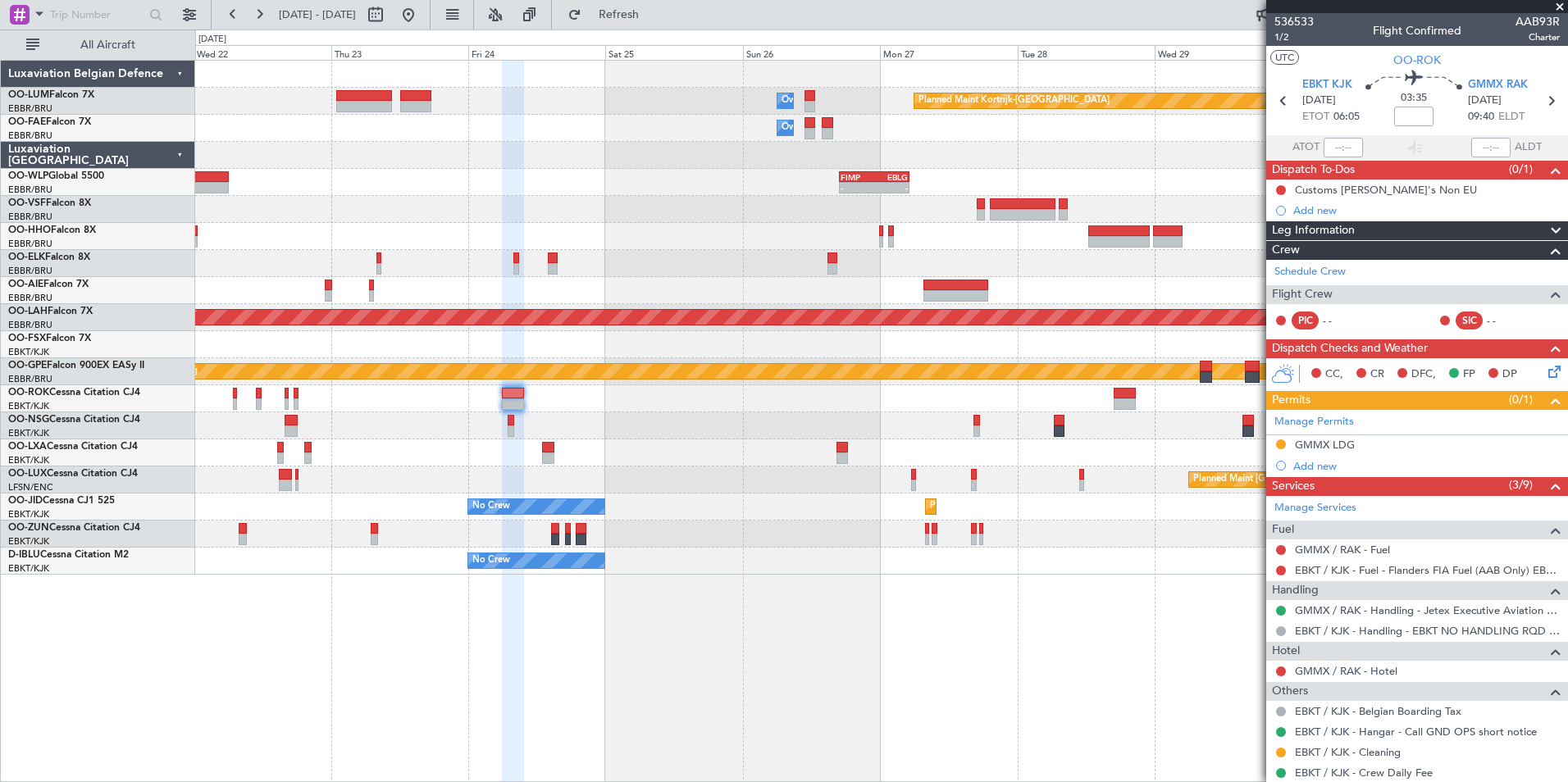
click at [780, 689] on div "Planned Maint Kortrijk-Wevelgem Owner Melsbroek Air Base Owner Melsbroek Air Ba…" at bounding box center [881, 422] width 1373 height 723
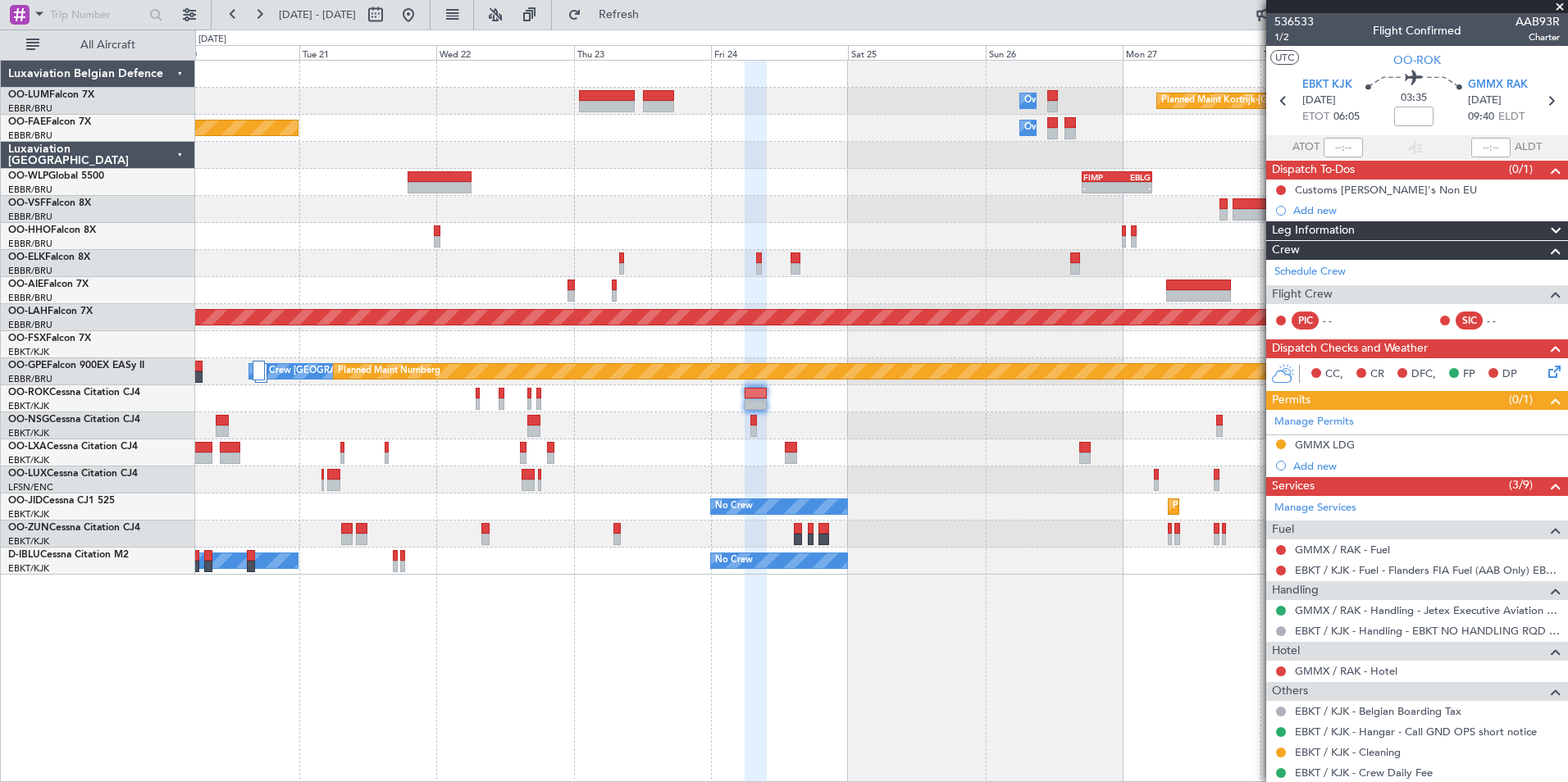
click at [652, 694] on div "Planned Maint Kortrijk-Wevelgem Owner Melsbroek Air Base Owner Melsbroek Air Ba…" at bounding box center [881, 422] width 1373 height 723
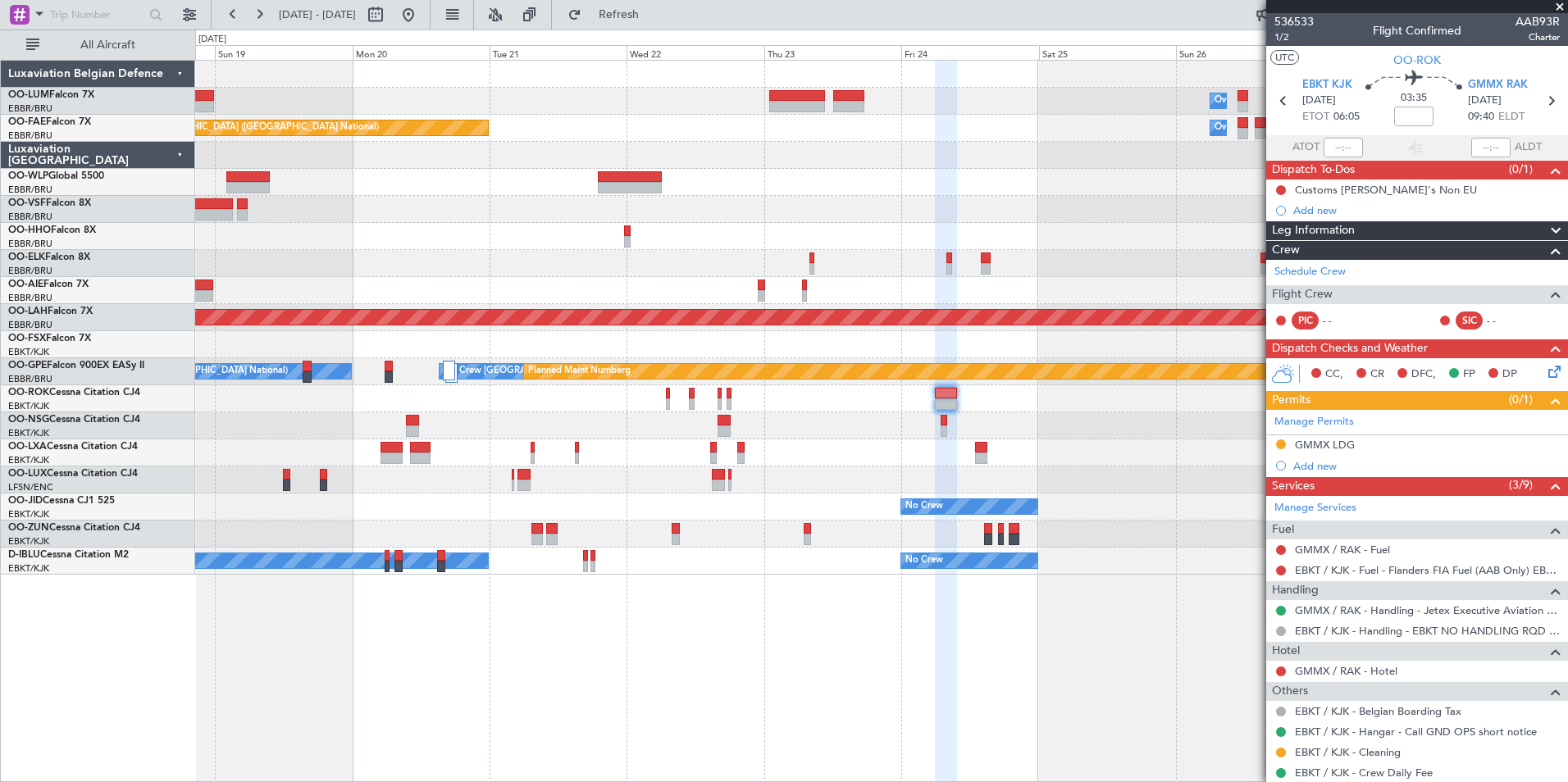
click at [611, 663] on div "Planned Maint Kortrijk-Wevelgem Owner Melsbroek Air Base Owner Melsbroek Air Ba…" at bounding box center [881, 422] width 1373 height 723
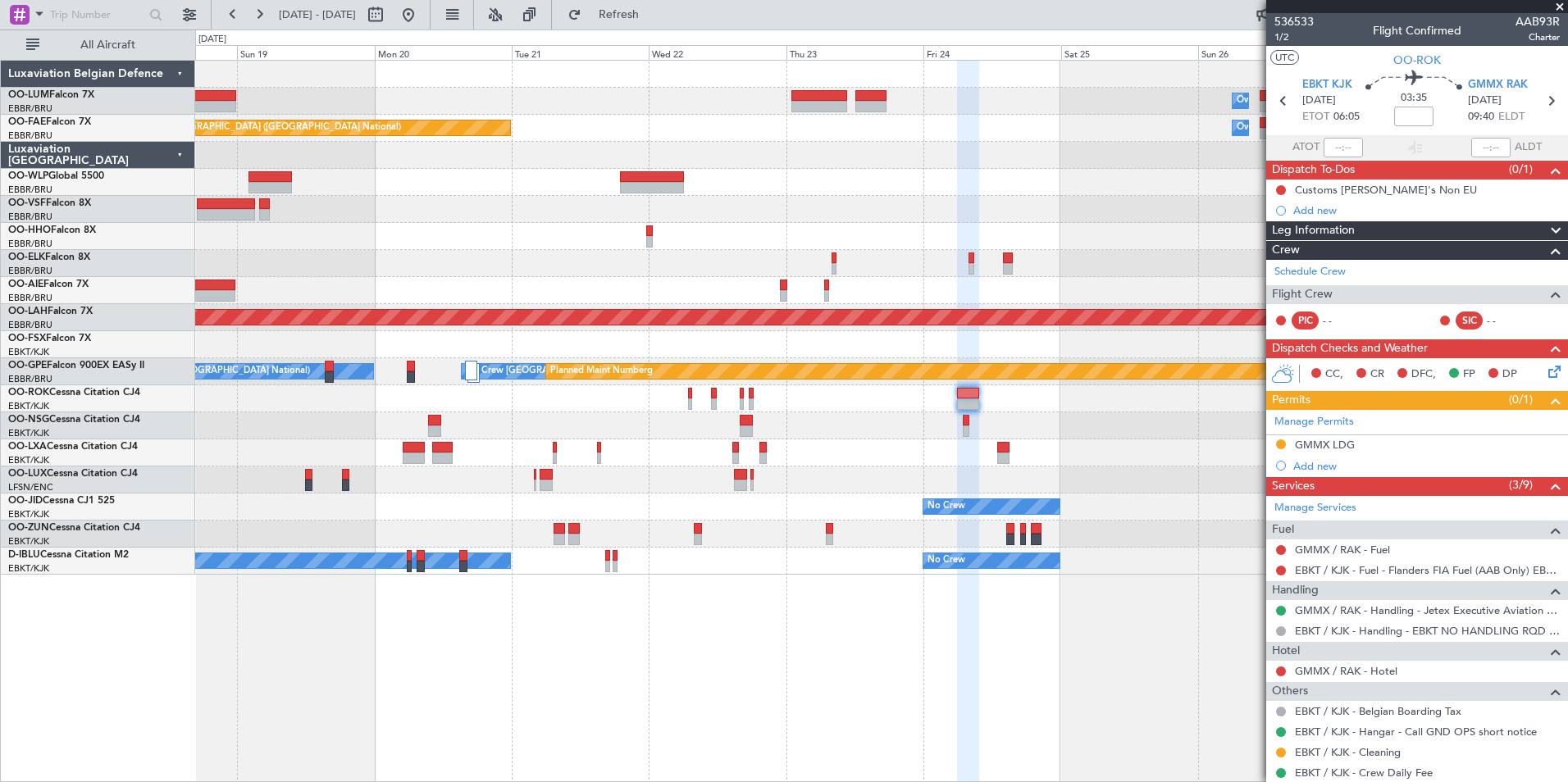
click at [1062, 691] on div "Planned Maint Kortrijk-Wevelgem Owner Melsbroek Air Base Owner Melsbroek Air Ba…" at bounding box center [881, 422] width 1373 height 723
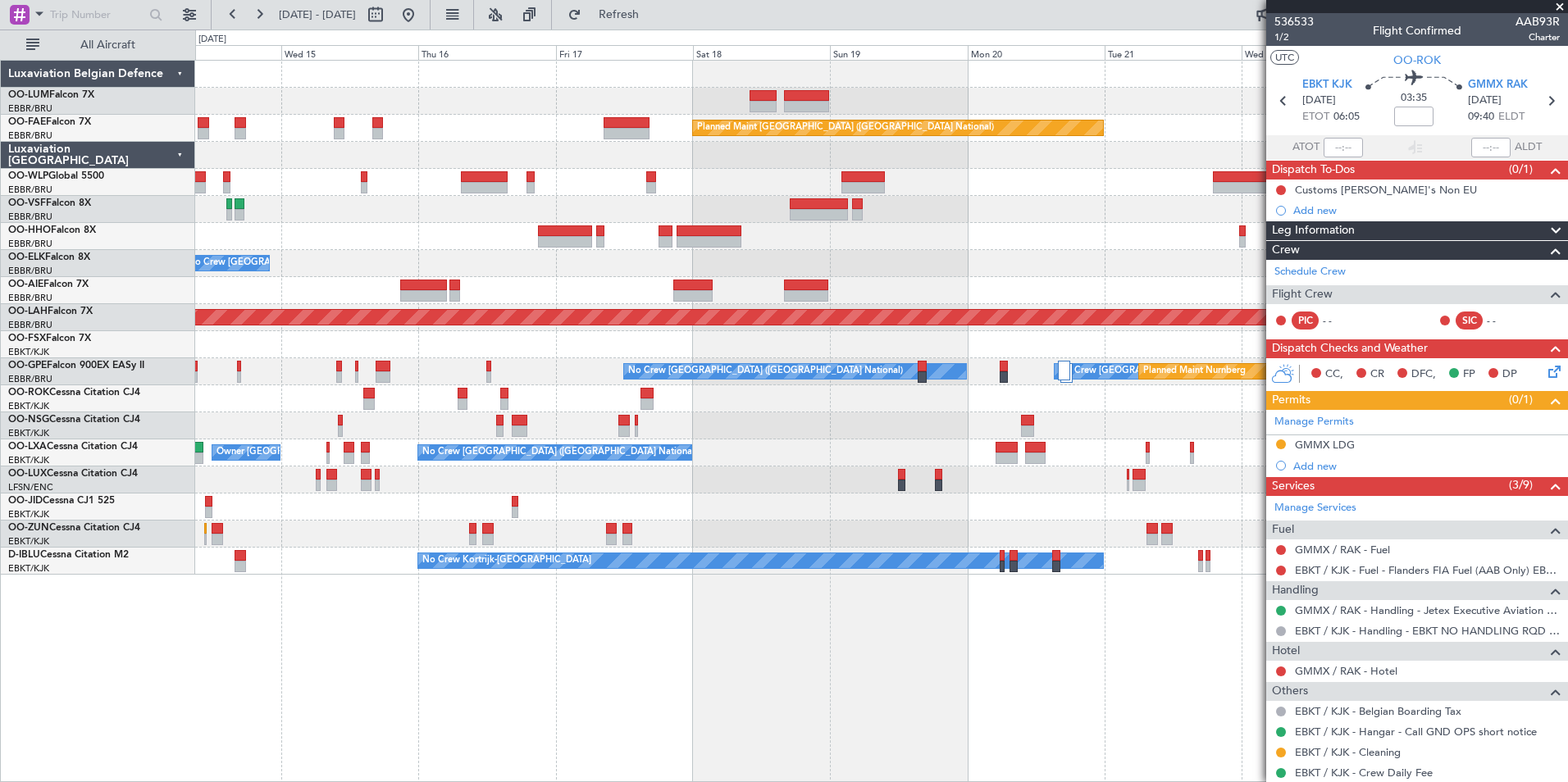
click at [964, 653] on div "Owner Melsbroek Air Base AOG Maint Sibiu Planned Maint Brussels (Brussels Natio…" at bounding box center [881, 422] width 1373 height 723
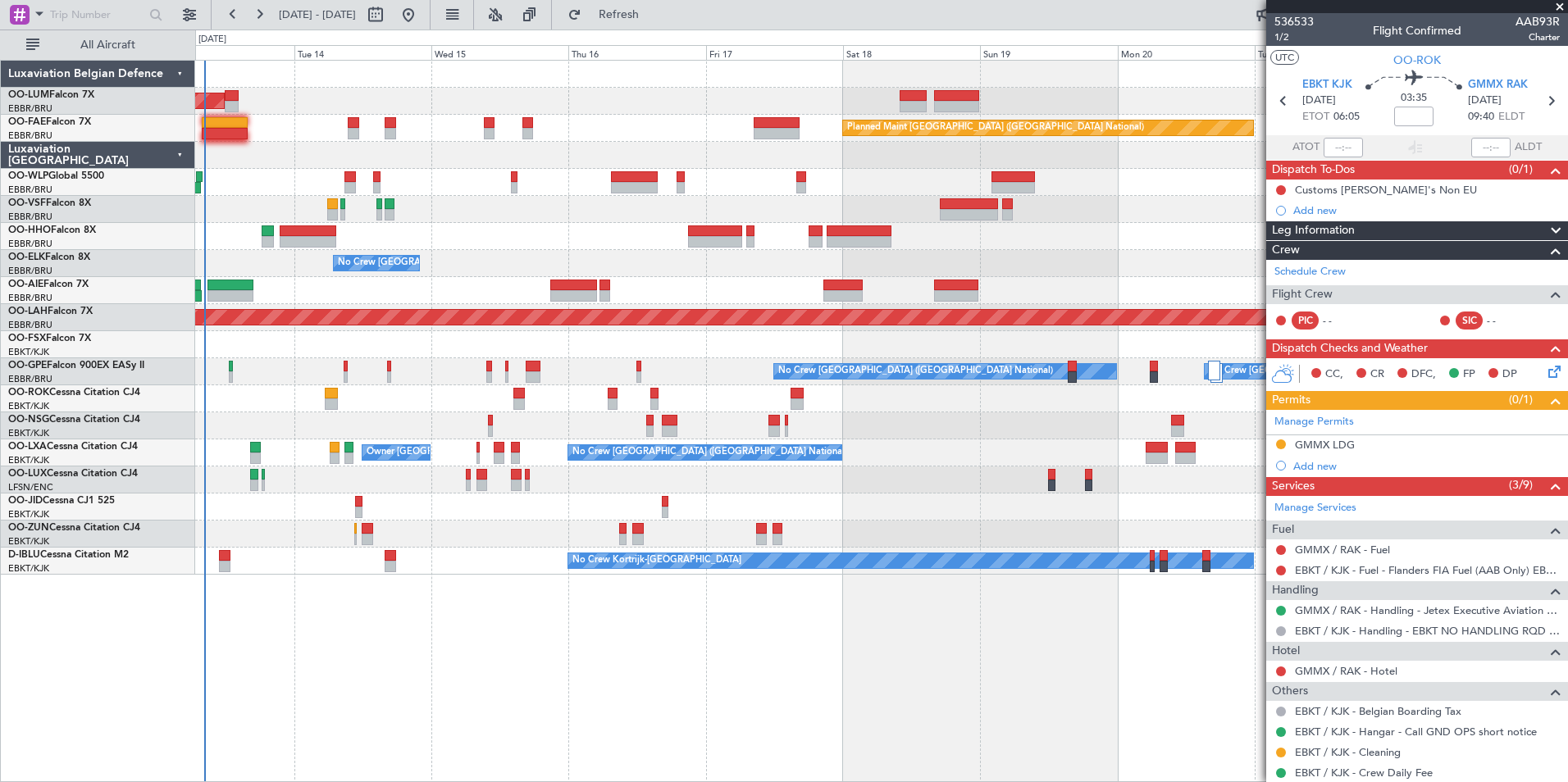
click at [931, 646] on div "AOG Maint Sibiu Planned Maint Brussels (Brussels National) Planned Maint Melsbr…" at bounding box center [881, 422] width 1373 height 723
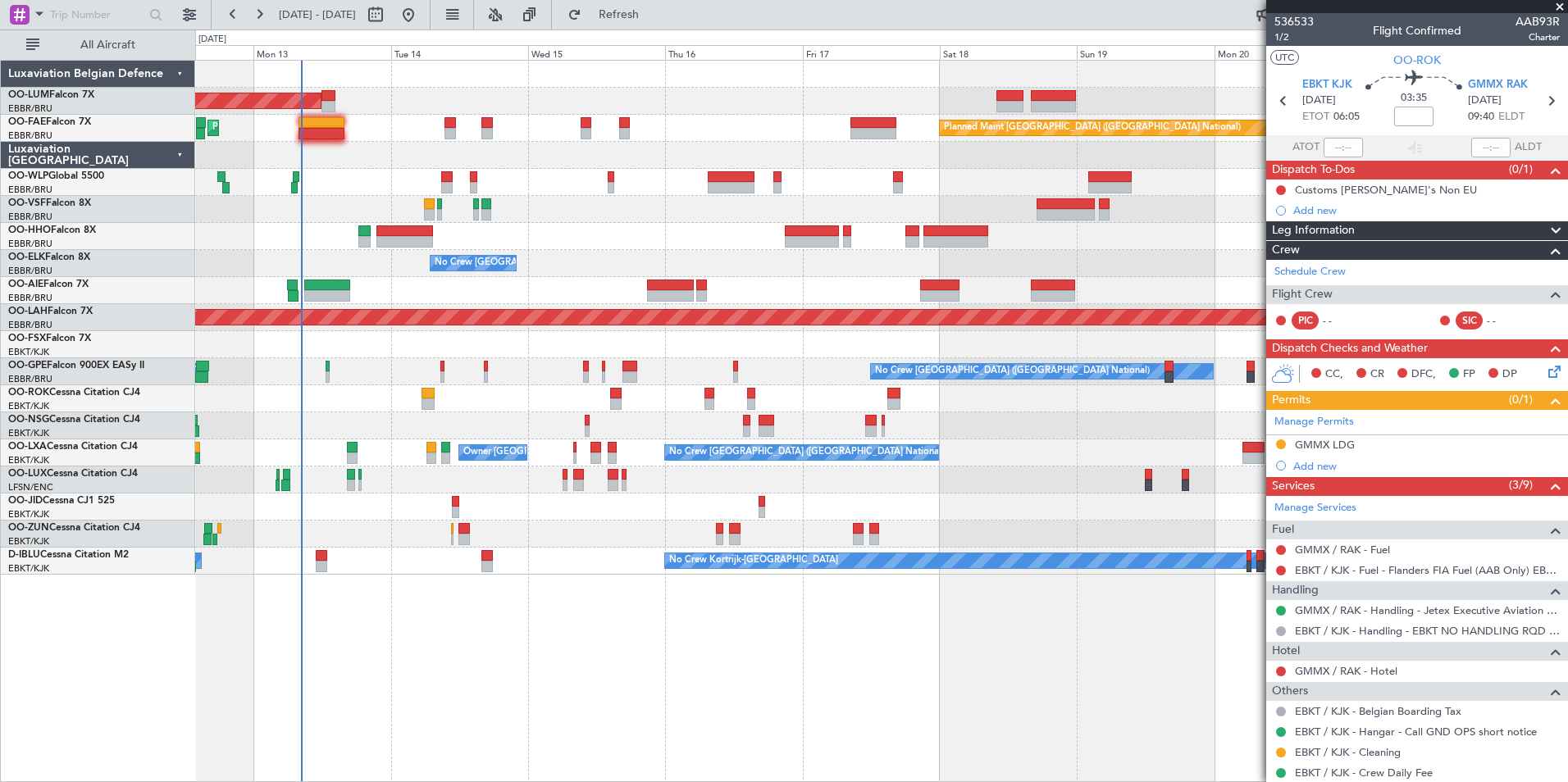
click at [727, 690] on div "AOG Maint Sibiu Planned Maint Brussels (Brussels National) Planned Maint Melsbr…" at bounding box center [881, 422] width 1373 height 723
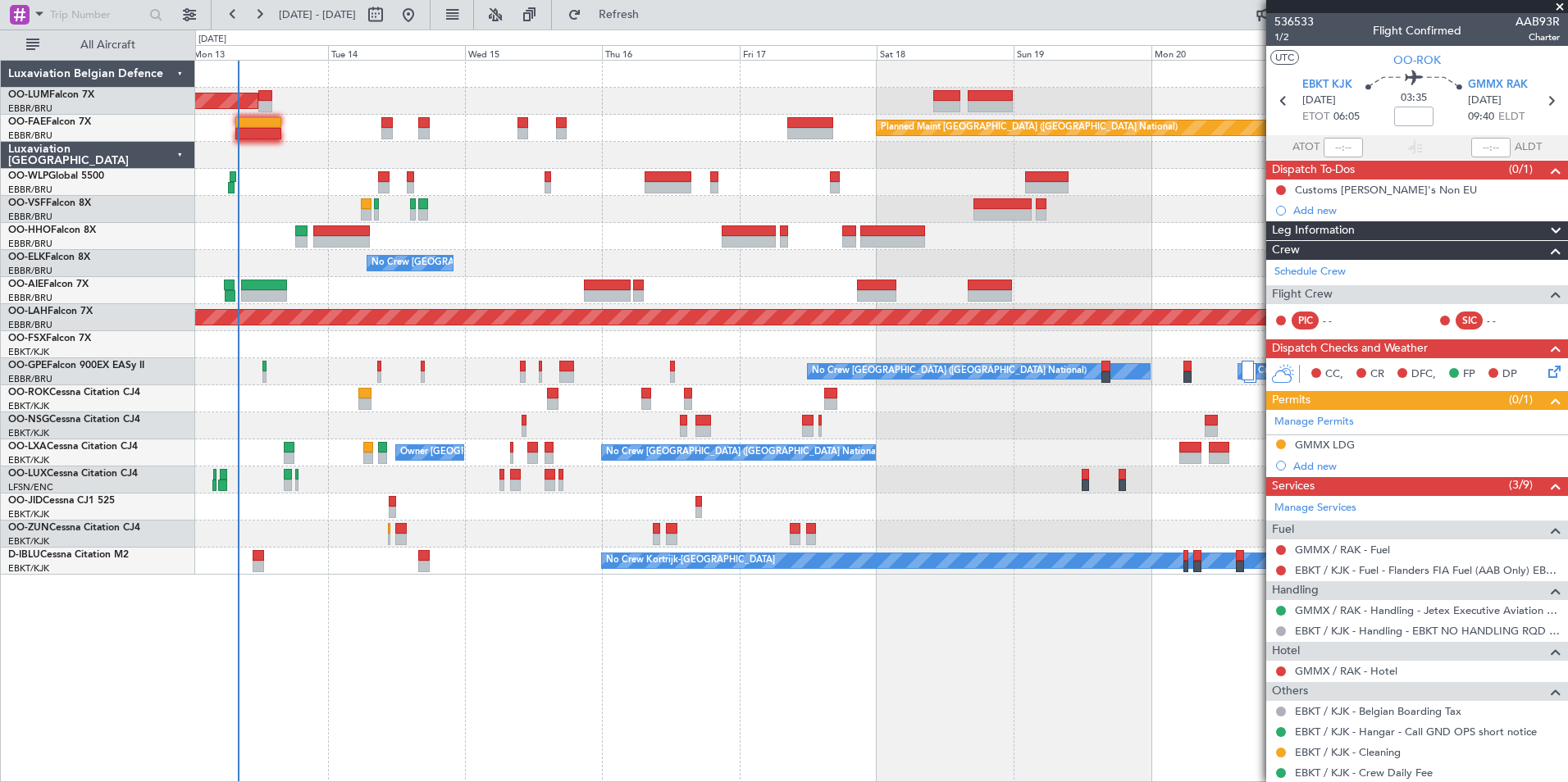
click at [505, 706] on div "AOG Maint Sibiu Planned Maint Brussels (Brussels National) Planned Maint Melsbr…" at bounding box center [881, 422] width 1373 height 723
drag, startPoint x: 631, startPoint y: 12, endPoint x: 623, endPoint y: 80, distance: 68.5
click at [631, 13] on button "Refresh" at bounding box center [609, 14] width 98 height 26
drag, startPoint x: 671, startPoint y: 10, endPoint x: 639, endPoint y: 224, distance: 216.4
click at [654, 10] on span "Refresh" at bounding box center [619, 14] width 69 height 12
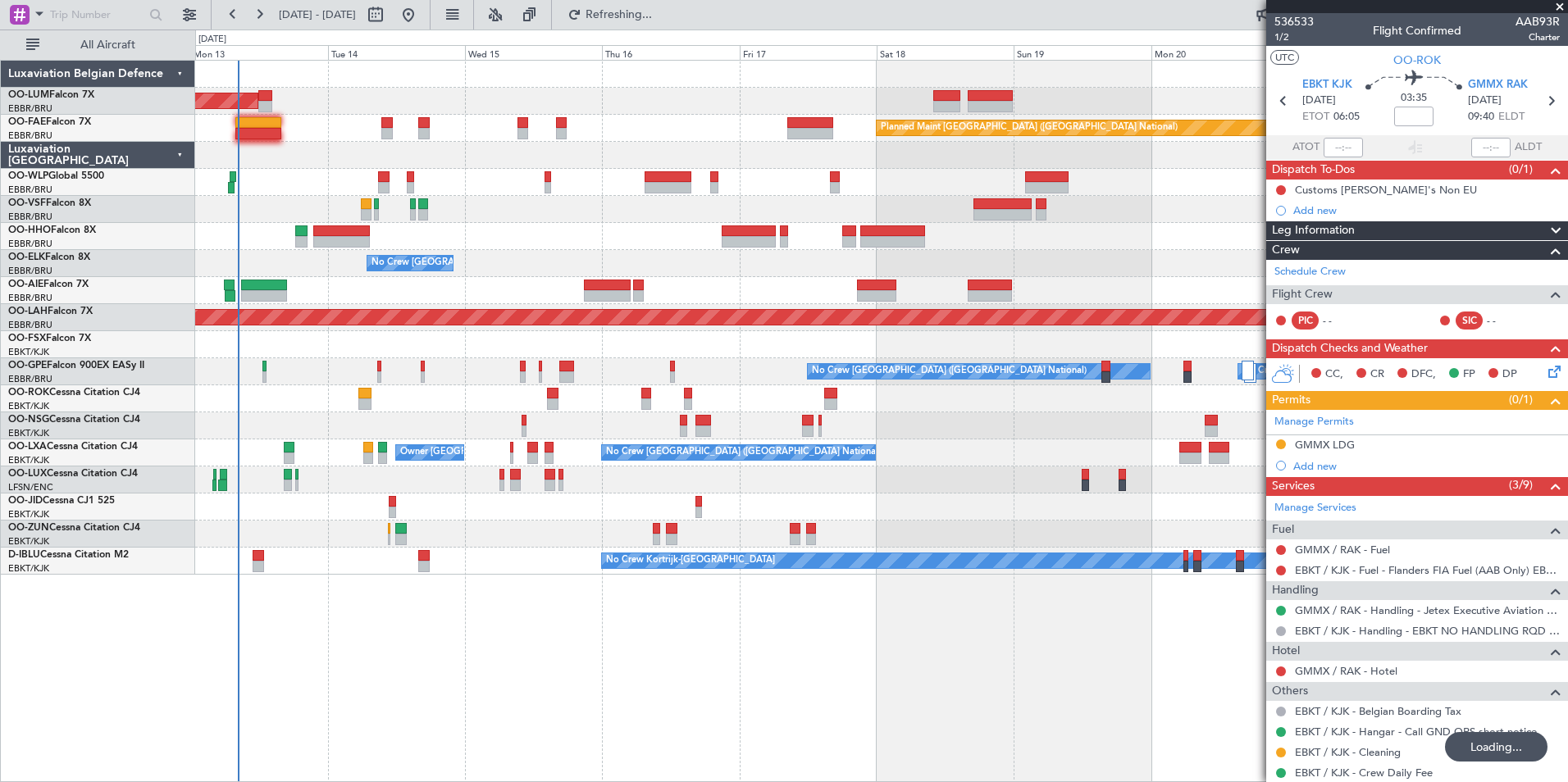
click at [405, 583] on div "AOG Maint [GEOGRAPHIC_DATA] Planned Maint [GEOGRAPHIC_DATA] ([GEOGRAPHIC_DATA])…" at bounding box center [881, 422] width 1373 height 723
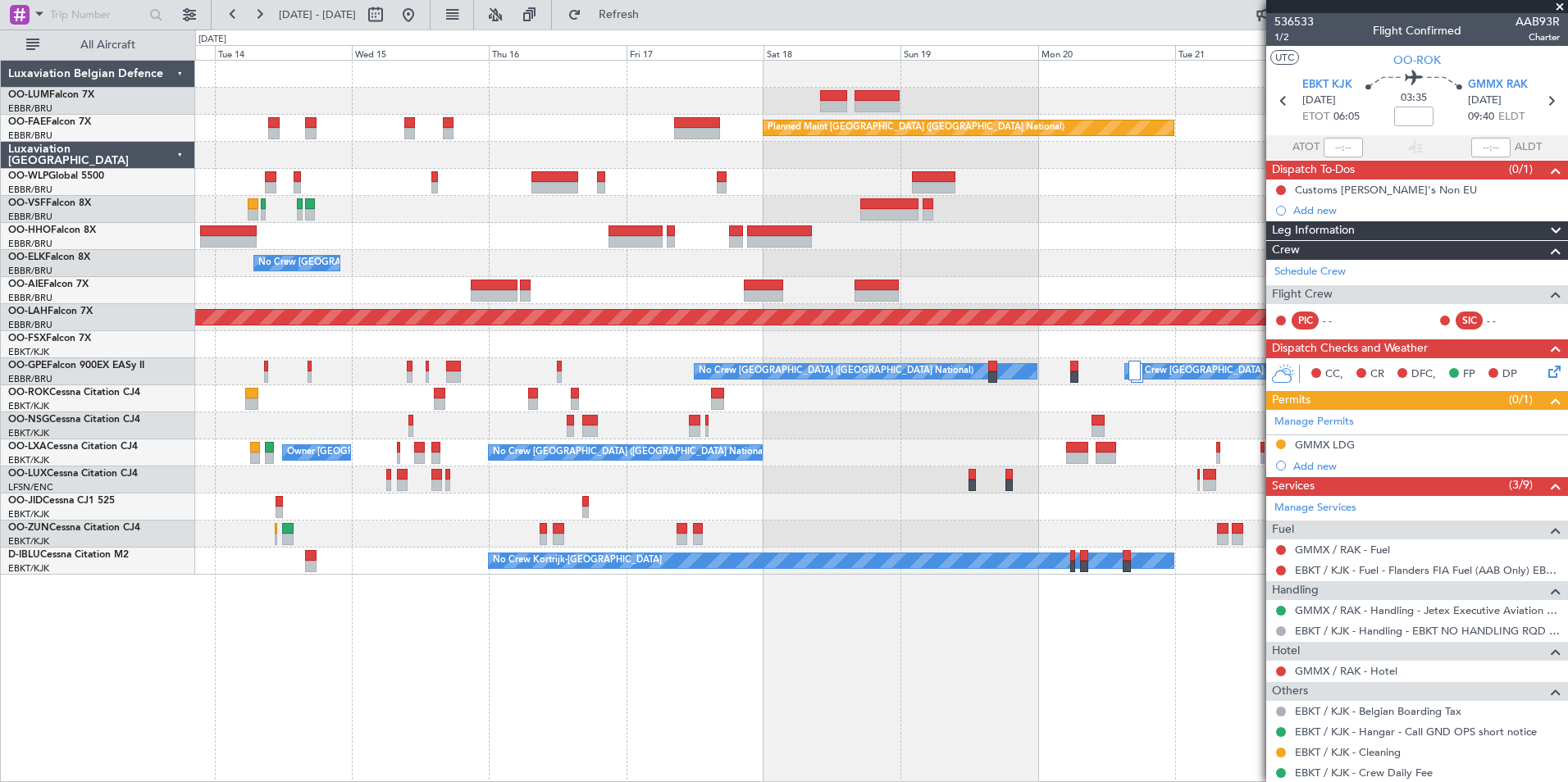
click at [667, 29] on fb-refresh-button "Refresh" at bounding box center [610, 14] width 115 height 30
click at [654, 11] on span "Refresh" at bounding box center [619, 14] width 69 height 12
click at [468, 603] on div "Owner Melsbroek Air Base AOG Maint Sibiu Planned Maint Brussels (Brussels Natio…" at bounding box center [881, 422] width 1373 height 723
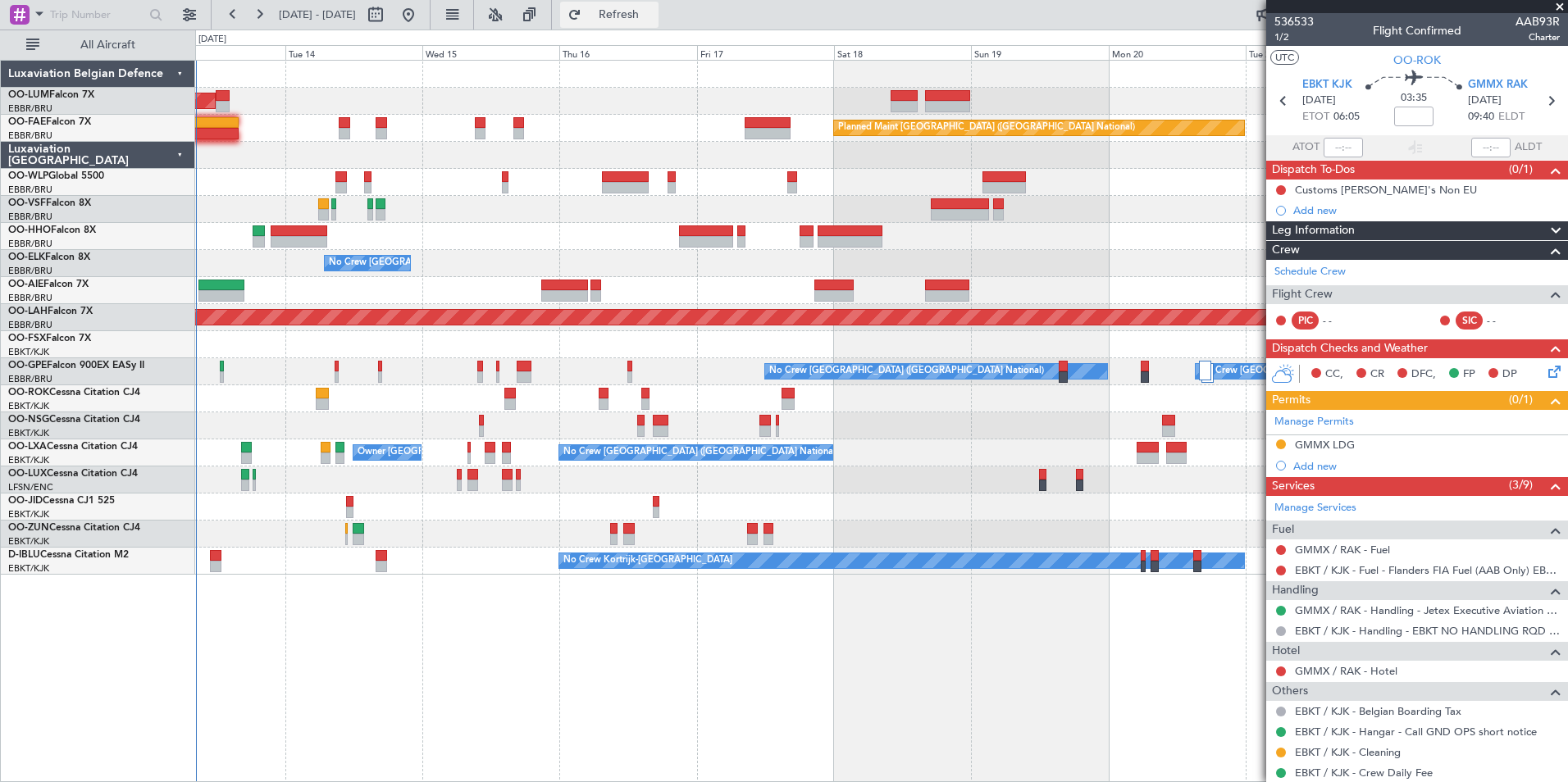
click at [654, 20] on span "Refresh" at bounding box center [619, 14] width 69 height 12
click at [658, 26] on button "Refresh" at bounding box center [609, 14] width 98 height 26
click at [654, 12] on span "Refresh" at bounding box center [619, 14] width 69 height 12
click at [667, 29] on fb-refresh-button "Refresh" at bounding box center [610, 14] width 115 height 30
click at [658, 22] on button "Refresh" at bounding box center [609, 14] width 98 height 26
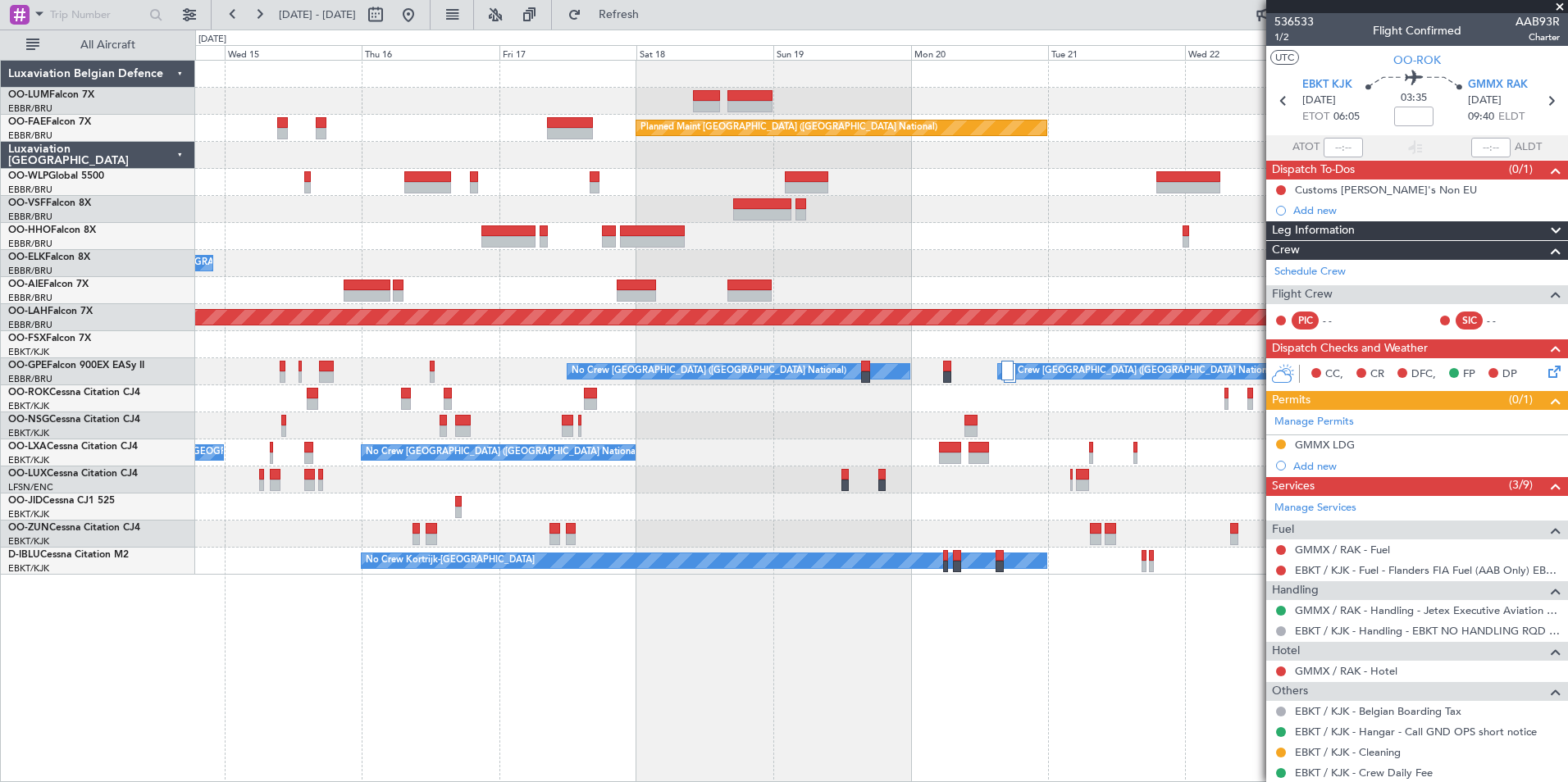
click at [806, 698] on div "Owner Melsbroek Air Base Planned Maint Kortrijk-Wevelgem AOG Maint Sibiu Planne…" at bounding box center [881, 422] width 1373 height 723
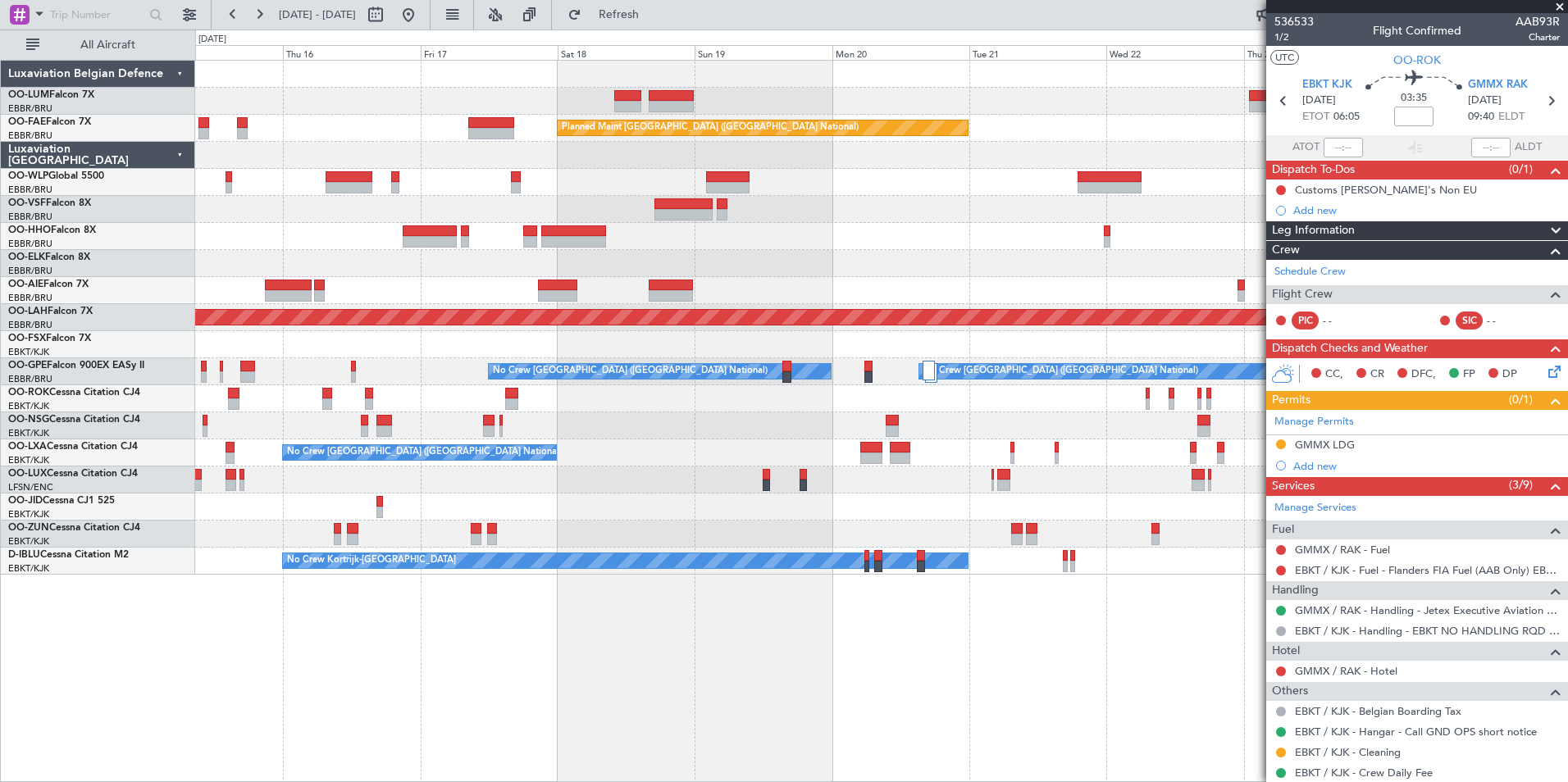
click at [717, 705] on div "Owner Melsbroek Air Base Planned Maint Kortrijk-Wevelgem AOG Maint Sibiu Planne…" at bounding box center [881, 422] width 1373 height 723
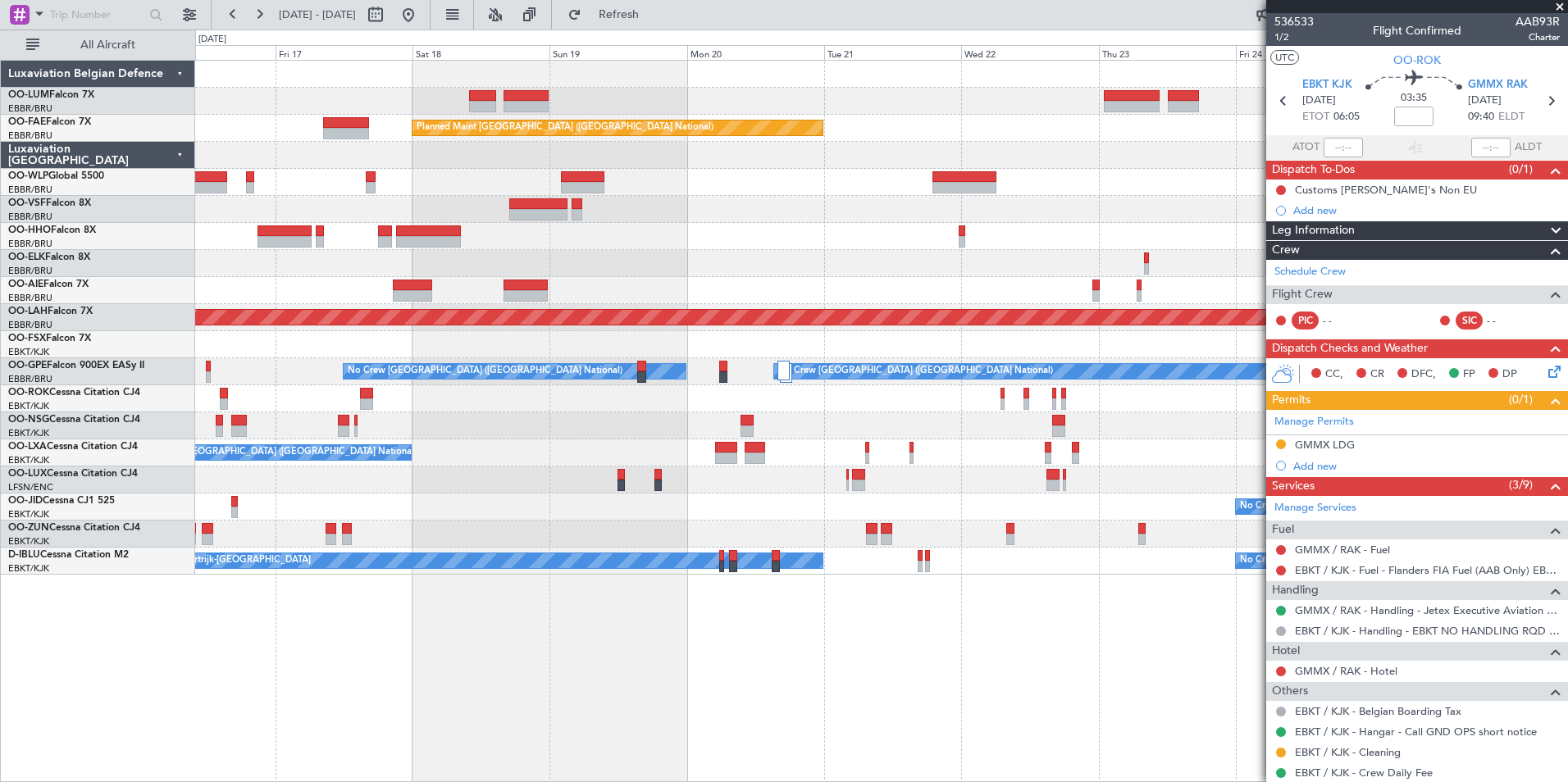
click at [501, 669] on div "Owner Melsbroek Air Base Planned Maint Kortrijk-Wevelgem Planned Maint Brussels…" at bounding box center [881, 422] width 1373 height 723
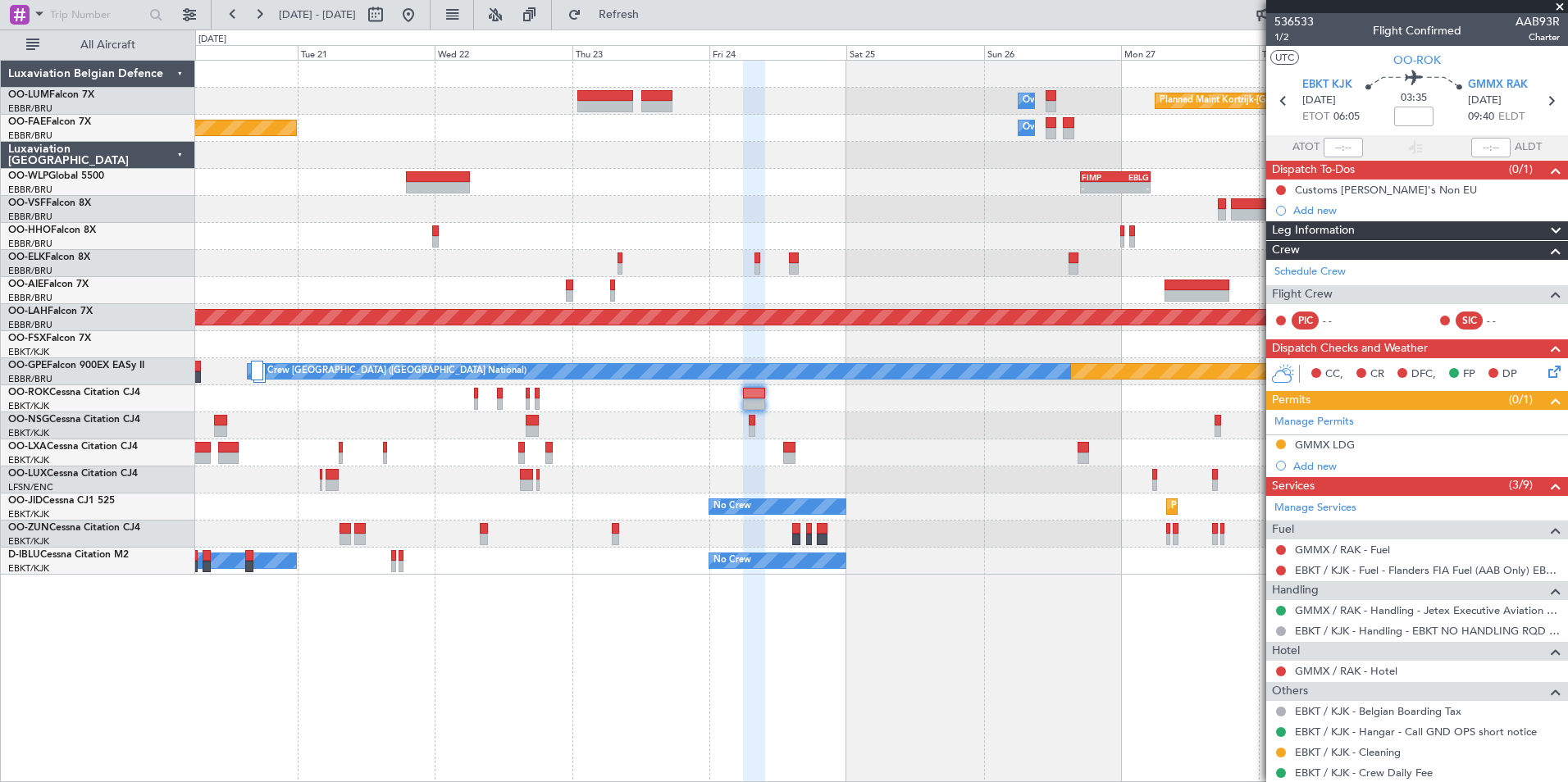
click at [388, 625] on div "Owner Melsbroek Air Base Planned Maint Kortrijk-Wevelgem Planned Maint Brussels…" at bounding box center [881, 422] width 1373 height 723
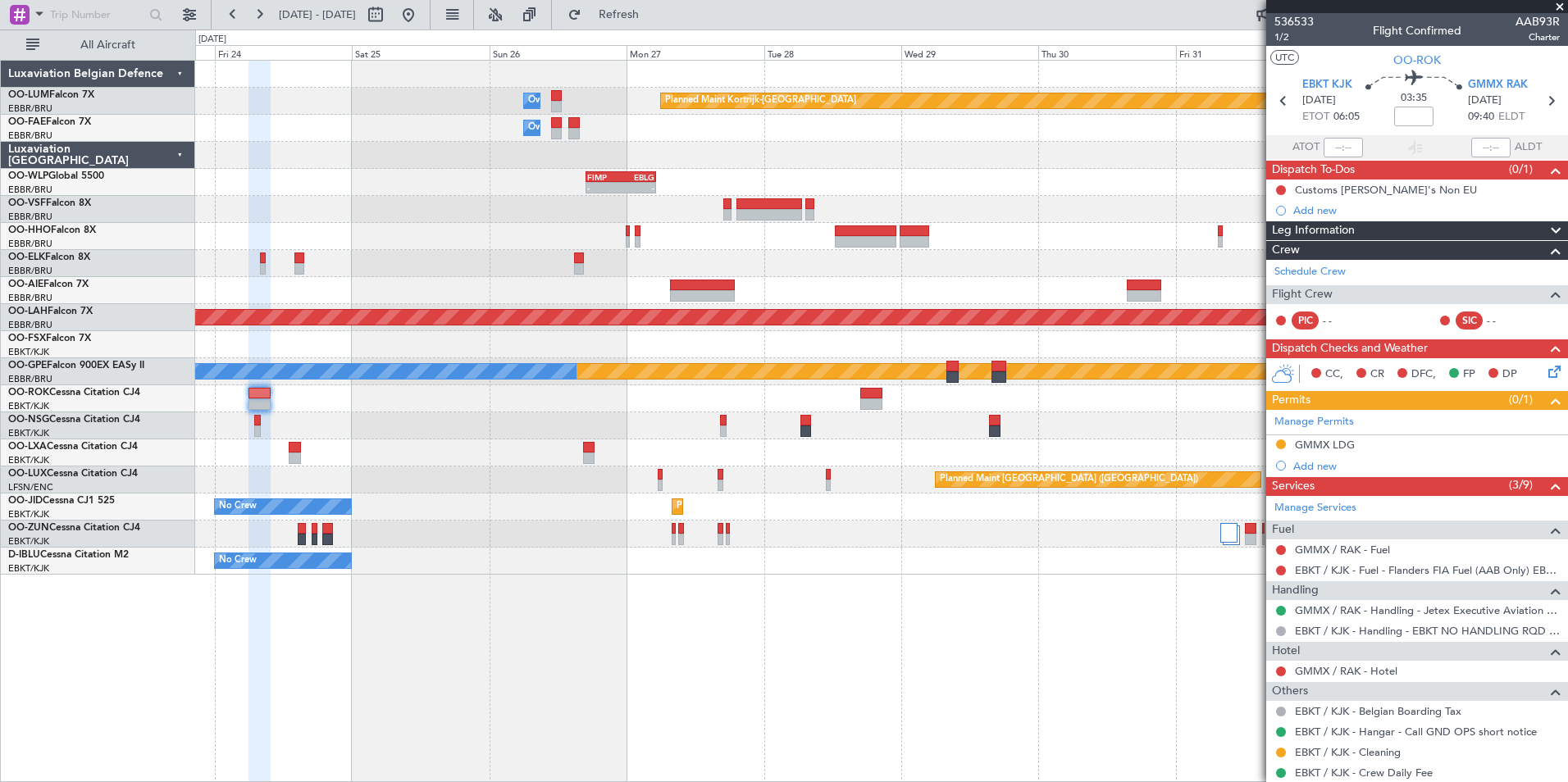
click at [338, 615] on div "Owner Melsbroek Air Base Planned Maint Kortrijk-Wevelgem Owner Melsbroek Air Ba…" at bounding box center [881, 422] width 1373 height 723
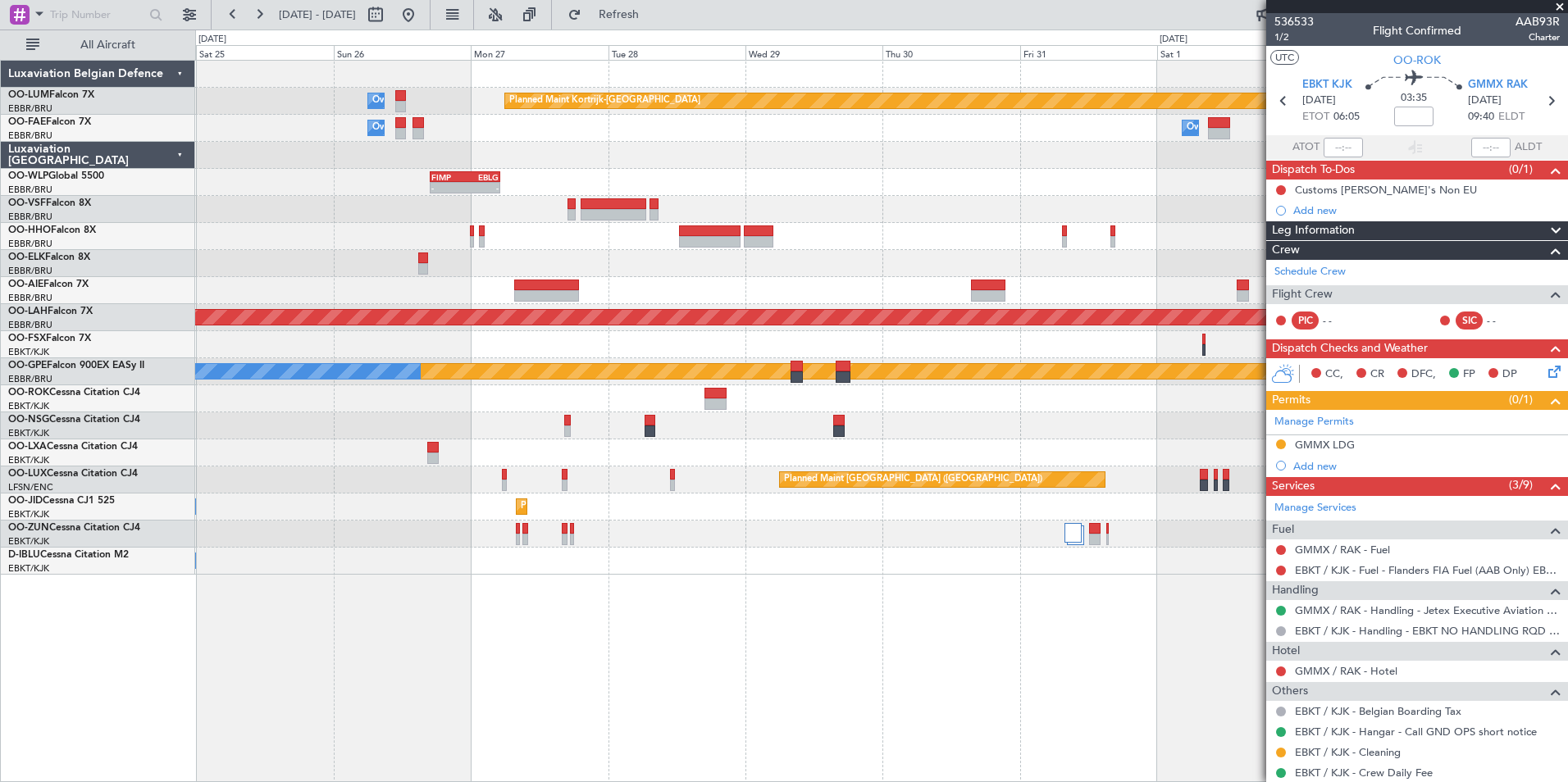
click at [1036, 696] on div "Planned Maint Kortrijk-Wevelgem Owner Melsbroek Air Base Owner Melsbroek Air Ba…" at bounding box center [881, 422] width 1373 height 723
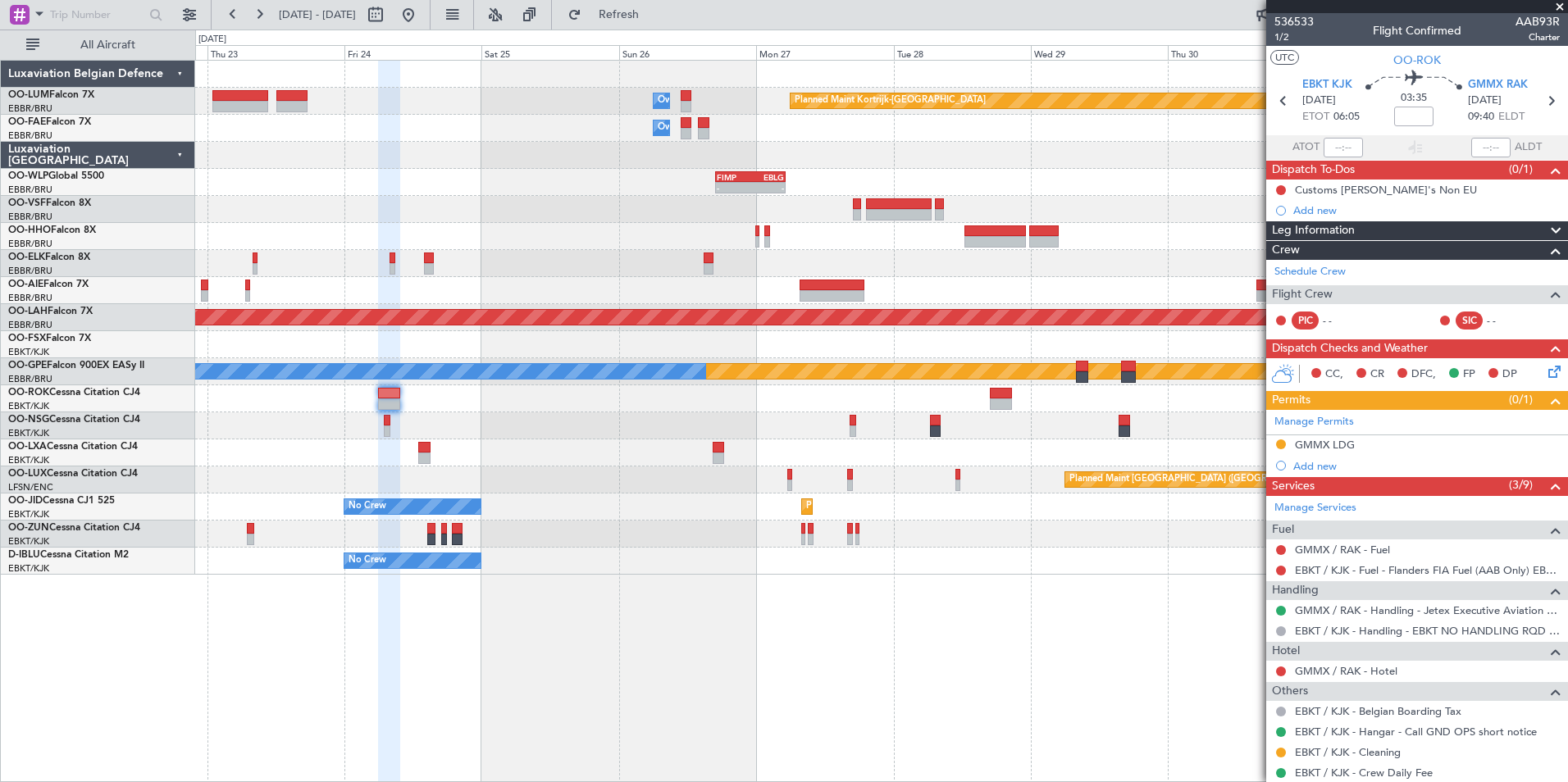
click at [1009, 693] on div "Planned Maint Kortrijk-Wevelgem Owner Melsbroek Air Base Owner Melsbroek Air Ba…" at bounding box center [881, 422] width 1373 height 723
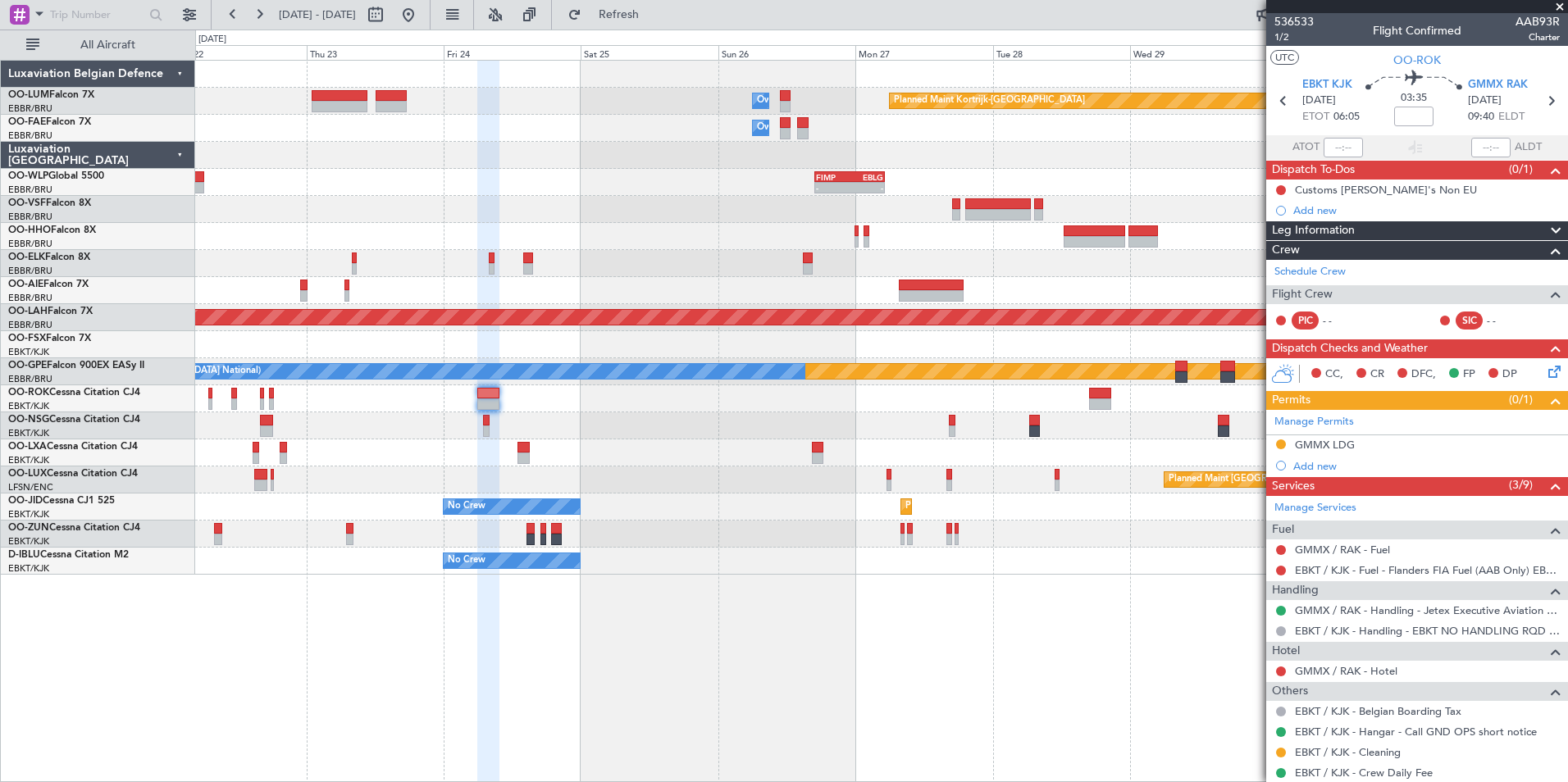
click at [601, 668] on div "Planned Maint Kortrijk-Wevelgem Owner Melsbroek Air Base Owner Melsbroek Air Ba…" at bounding box center [881, 422] width 1373 height 723
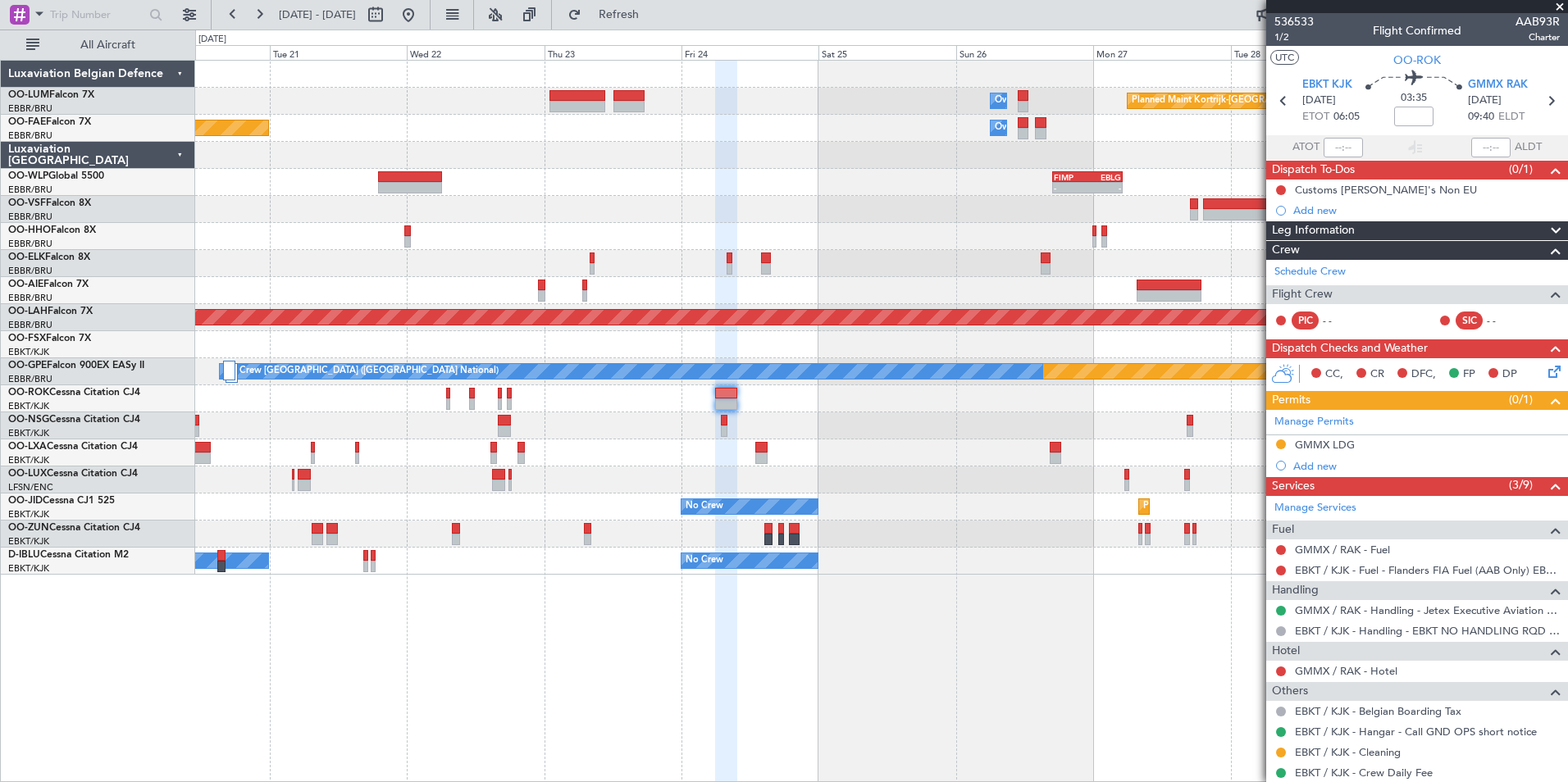
click at [593, 657] on div "Planned Maint Kortrijk-Wevelgem Owner Melsbroek Air Base Owner Melsbroek Air Ba…" at bounding box center [881, 422] width 1373 height 723
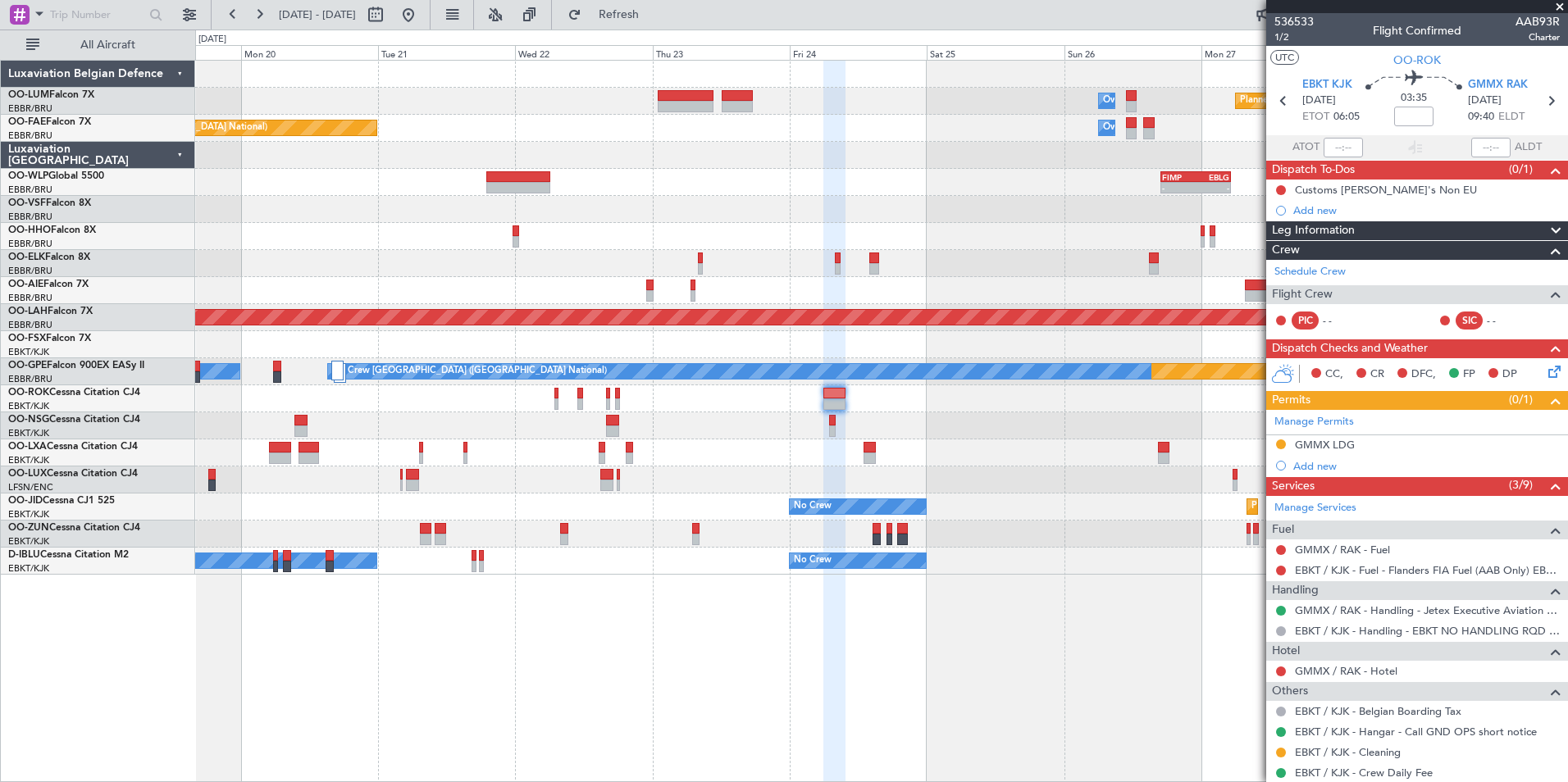
click at [759, 653] on div "Planned Maint Kortrijk-Wevelgem Owner Melsbroek Air Base Owner Melsbroek Air Ba…" at bounding box center [881, 422] width 1373 height 723
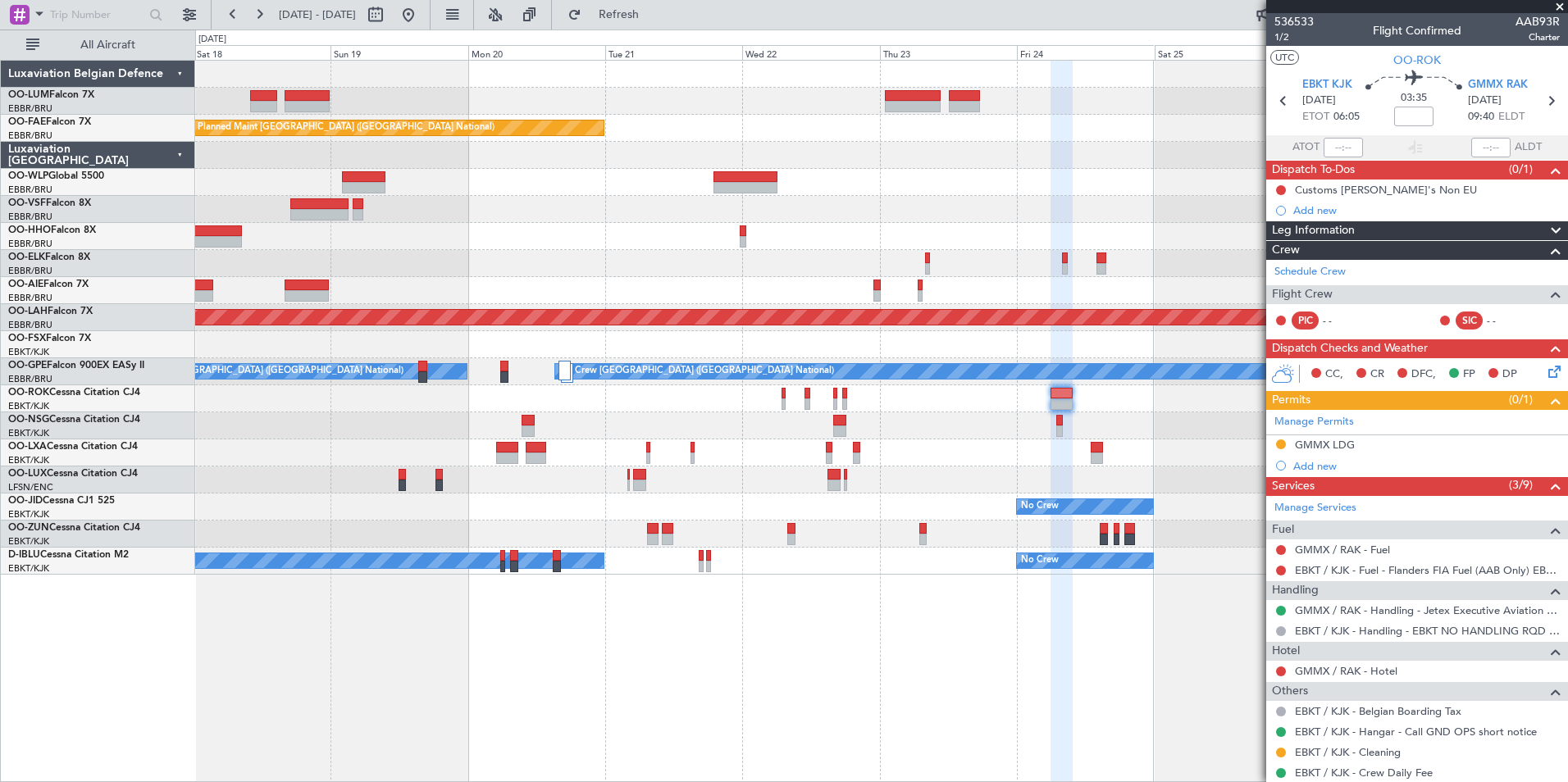
click at [686, 638] on div "Planned Maint Kortrijk-Wevelgem Owner Melsbroek Air Base Owner Melsbroek Air Ba…" at bounding box center [881, 422] width 1373 height 723
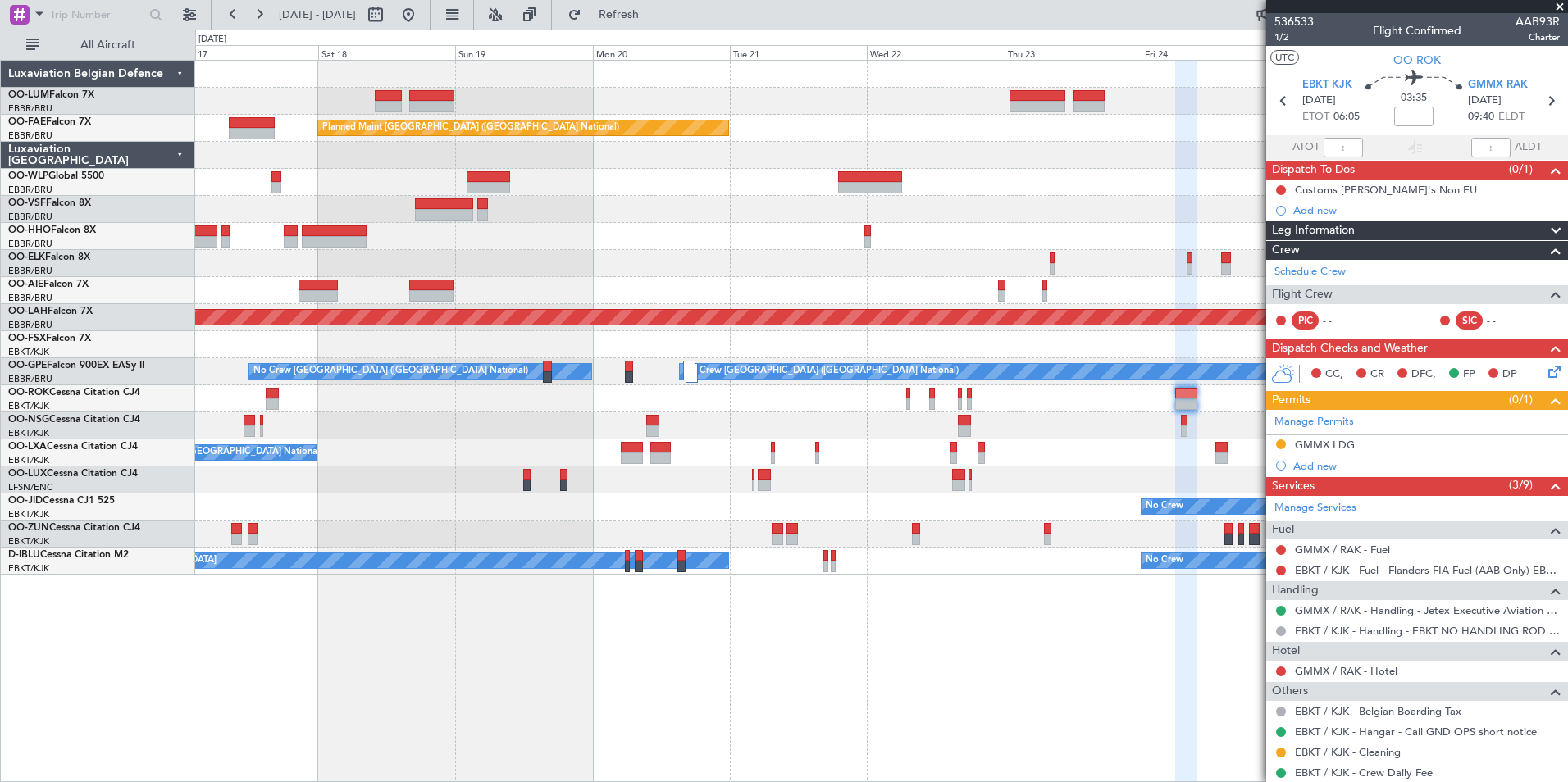
click at [512, 619] on div "Owner Melsbroek Air Base Planned Maint Kortrijk-Wevelgem Owner Melsbroek Air Ba…" at bounding box center [881, 422] width 1373 height 723
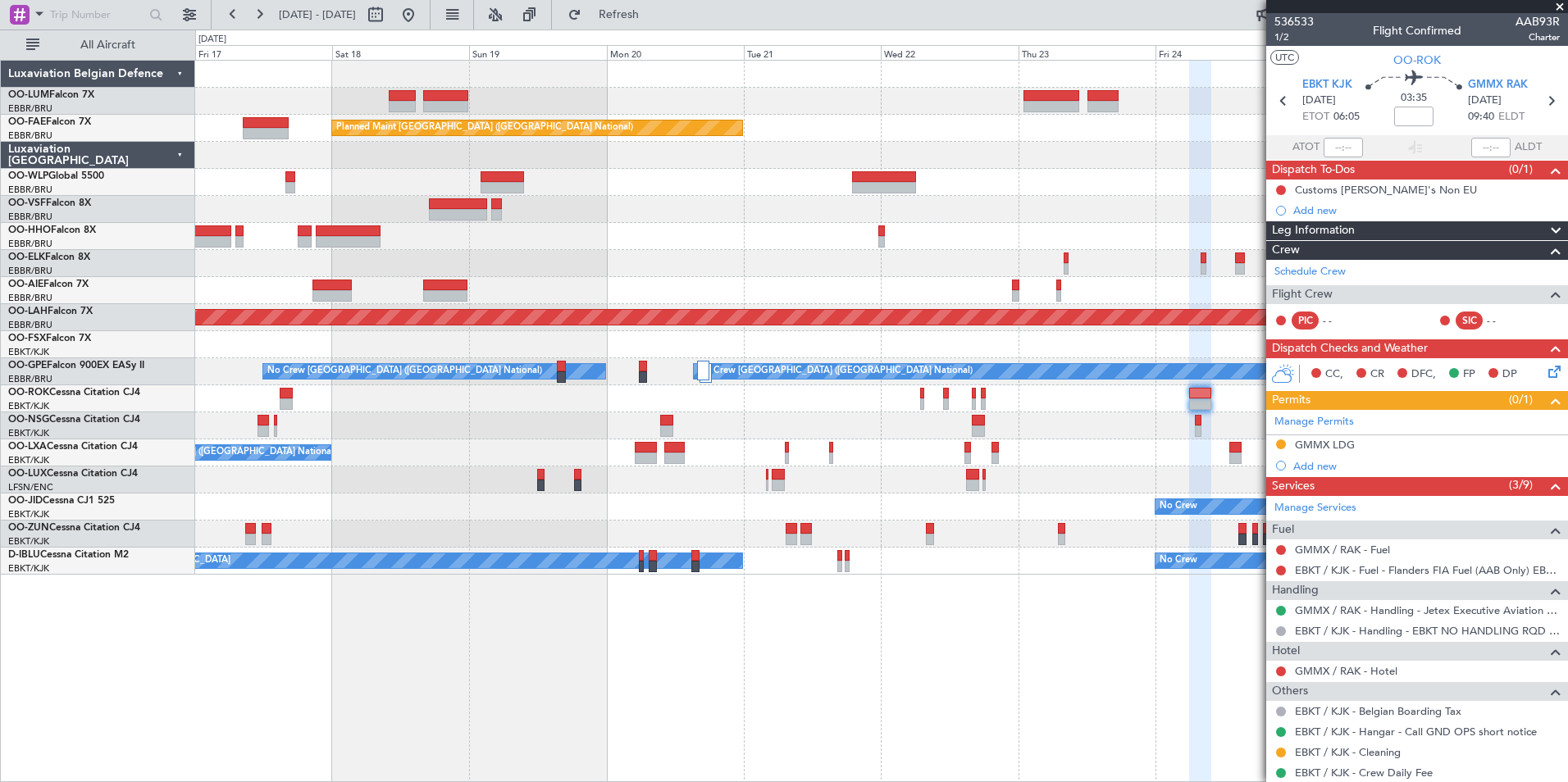
click at [213, 573] on div "Owner Melsbroek Air Base Planned Maint Kortrijk-Wevelgem Owner Melsbroek Air Ba…" at bounding box center [784, 405] width 1568 height 752
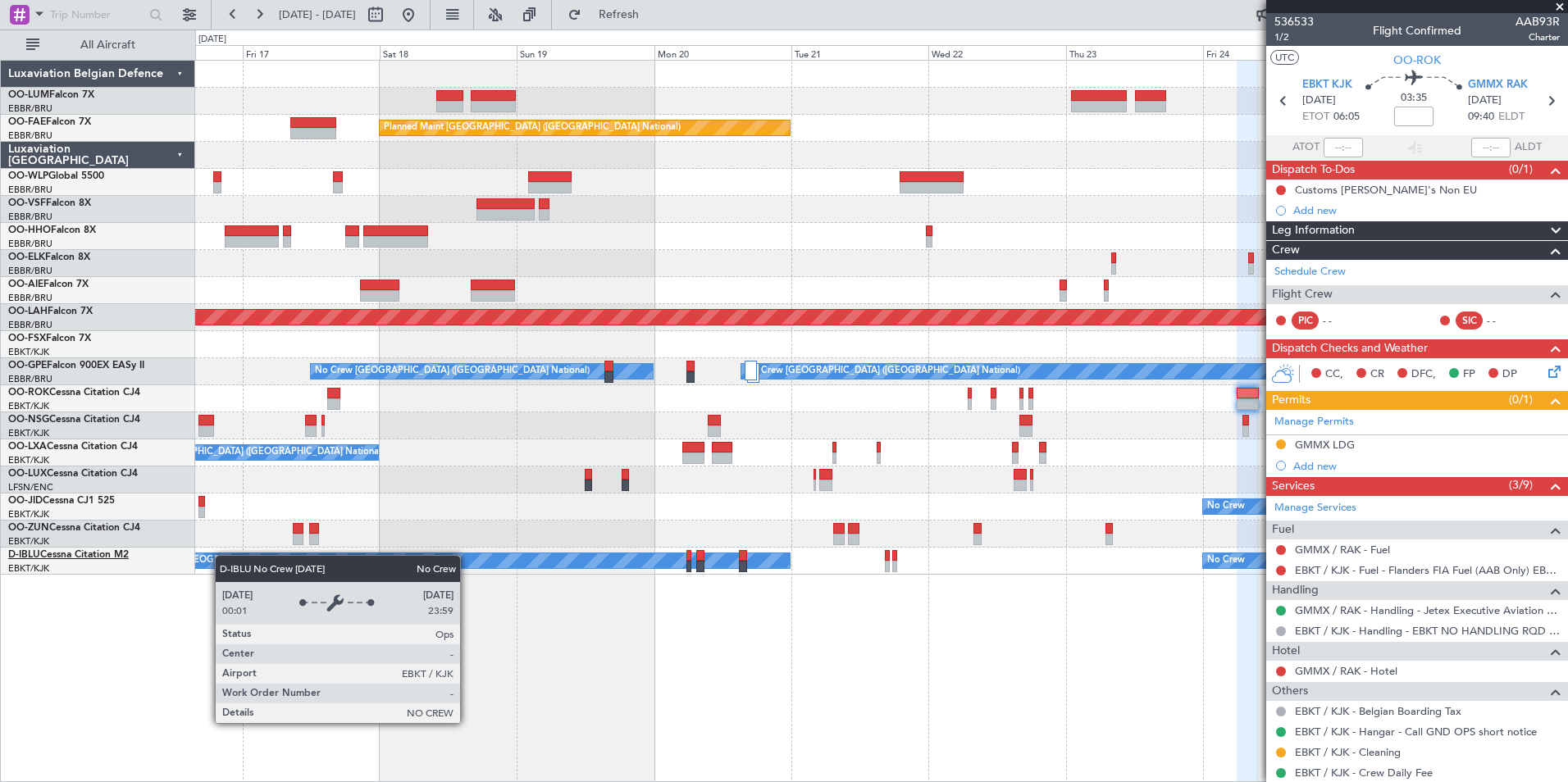
click at [296, 556] on div "Owner Melsbroek Air Base Planned Maint Kortrijk-Wevelgem Owner Melsbroek Air Ba…" at bounding box center [784, 405] width 1568 height 752
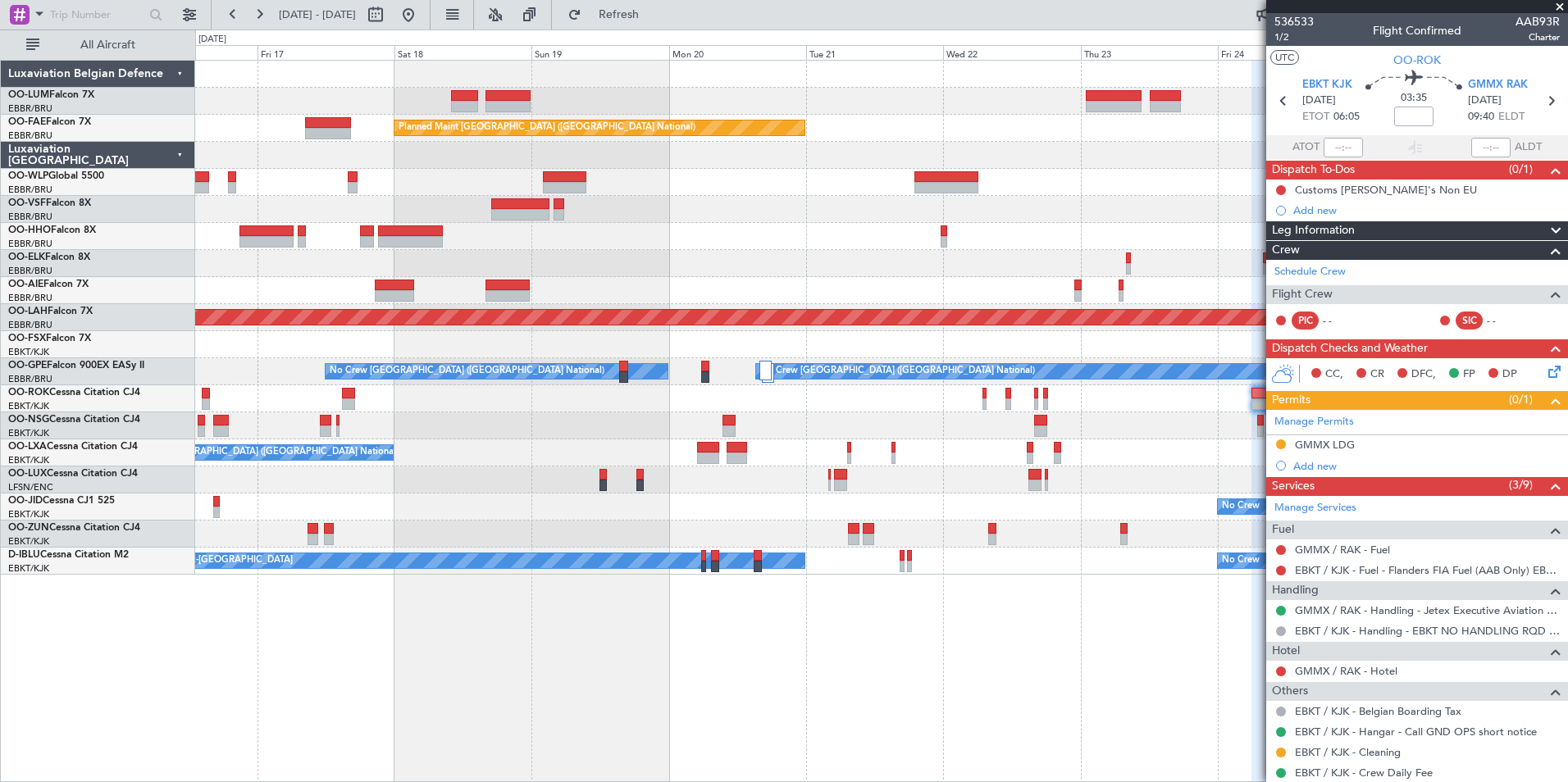
click at [443, 626] on div "Owner Melsbroek Air Base Planned Maint Kortrijk-Wevelgem Owner Melsbroek Air Ba…" at bounding box center [881, 422] width 1373 height 723
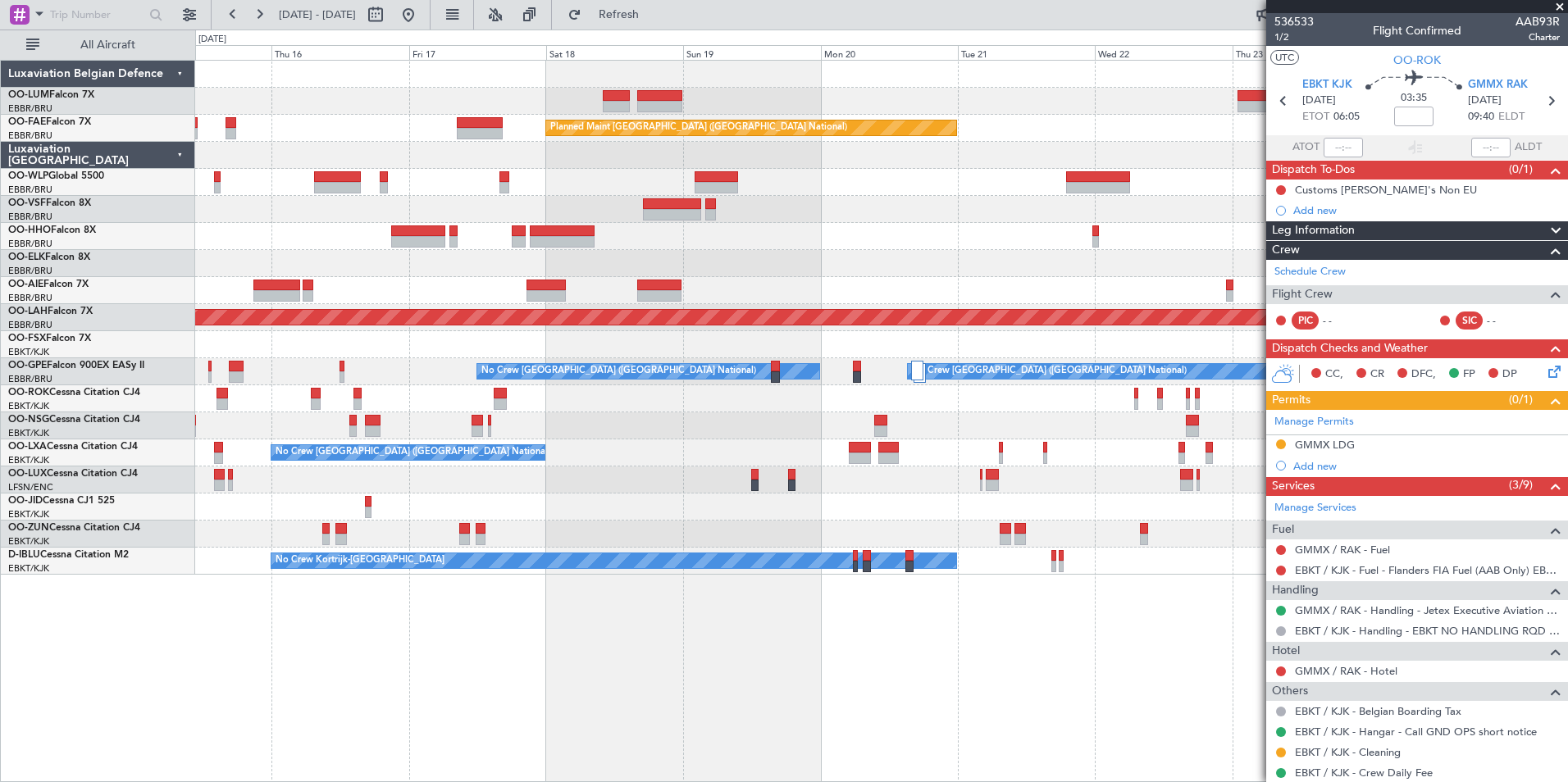
click at [460, 649] on div "Owner Melsbroek Air Base Planned Maint Kortrijk-Wevelgem AOG Maint Sibiu Planne…" at bounding box center [881, 422] width 1373 height 723
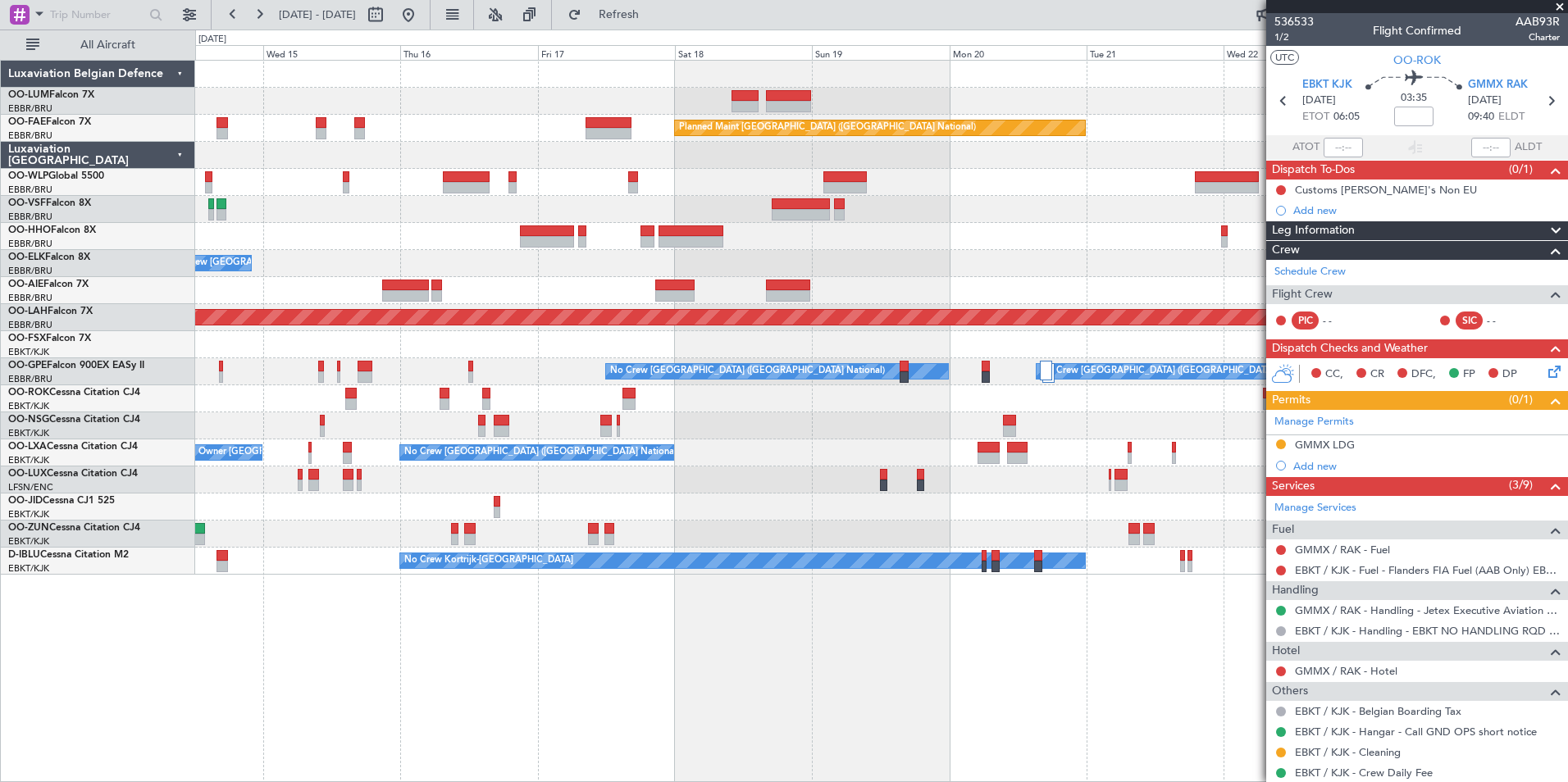
click at [572, 664] on div "Owner Melsbroek Air Base AOG Maint Sibiu Planned Maint Brussels (Brussels Natio…" at bounding box center [881, 422] width 1373 height 723
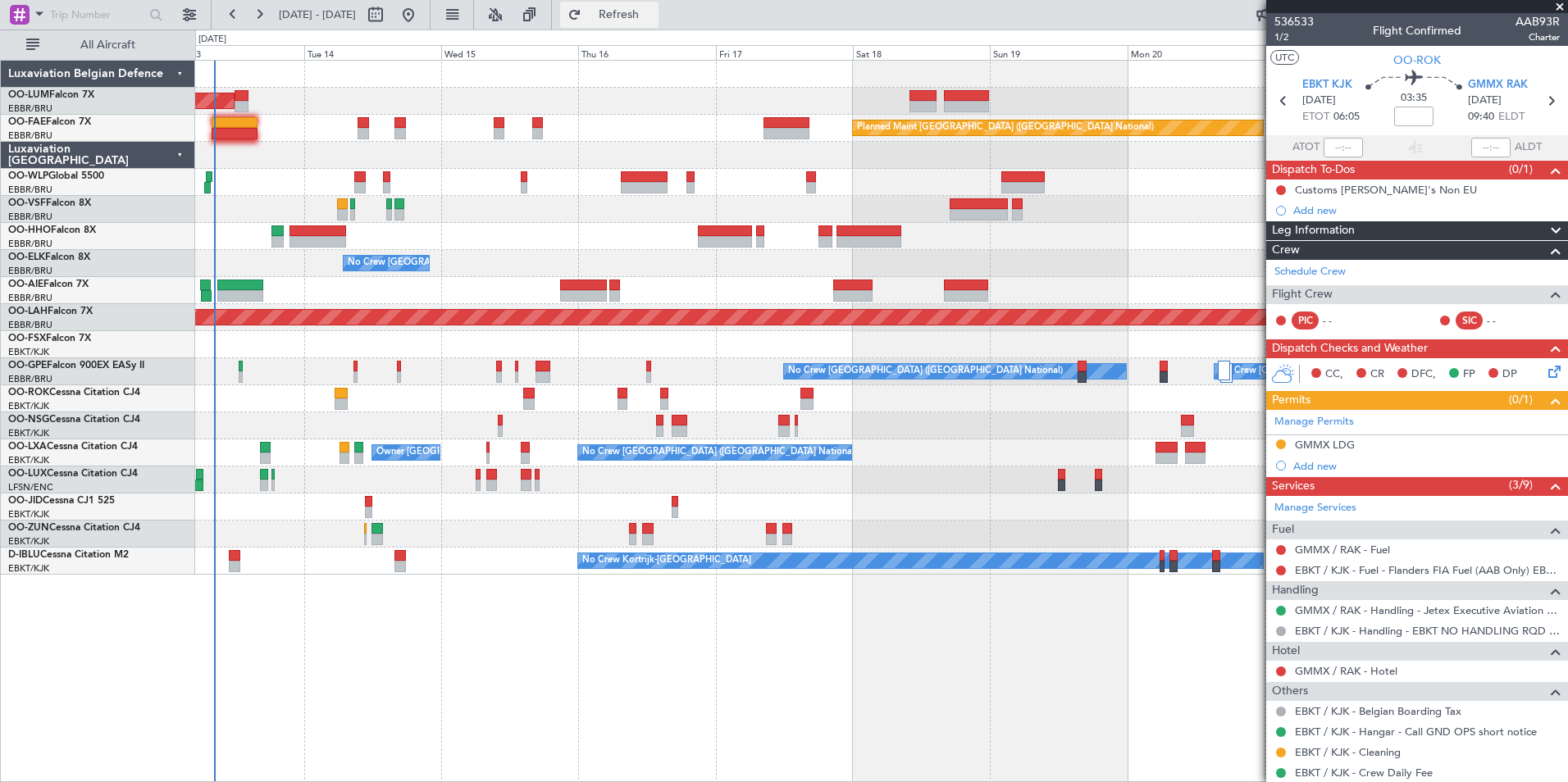
click at [654, 21] on span "Refresh" at bounding box center [619, 14] width 69 height 12
click at [429, 648] on div "AOG Maint Sibiu Planned Maint Brussels (Brussels National) Planned Maint Melsbr…" at bounding box center [881, 422] width 1373 height 723
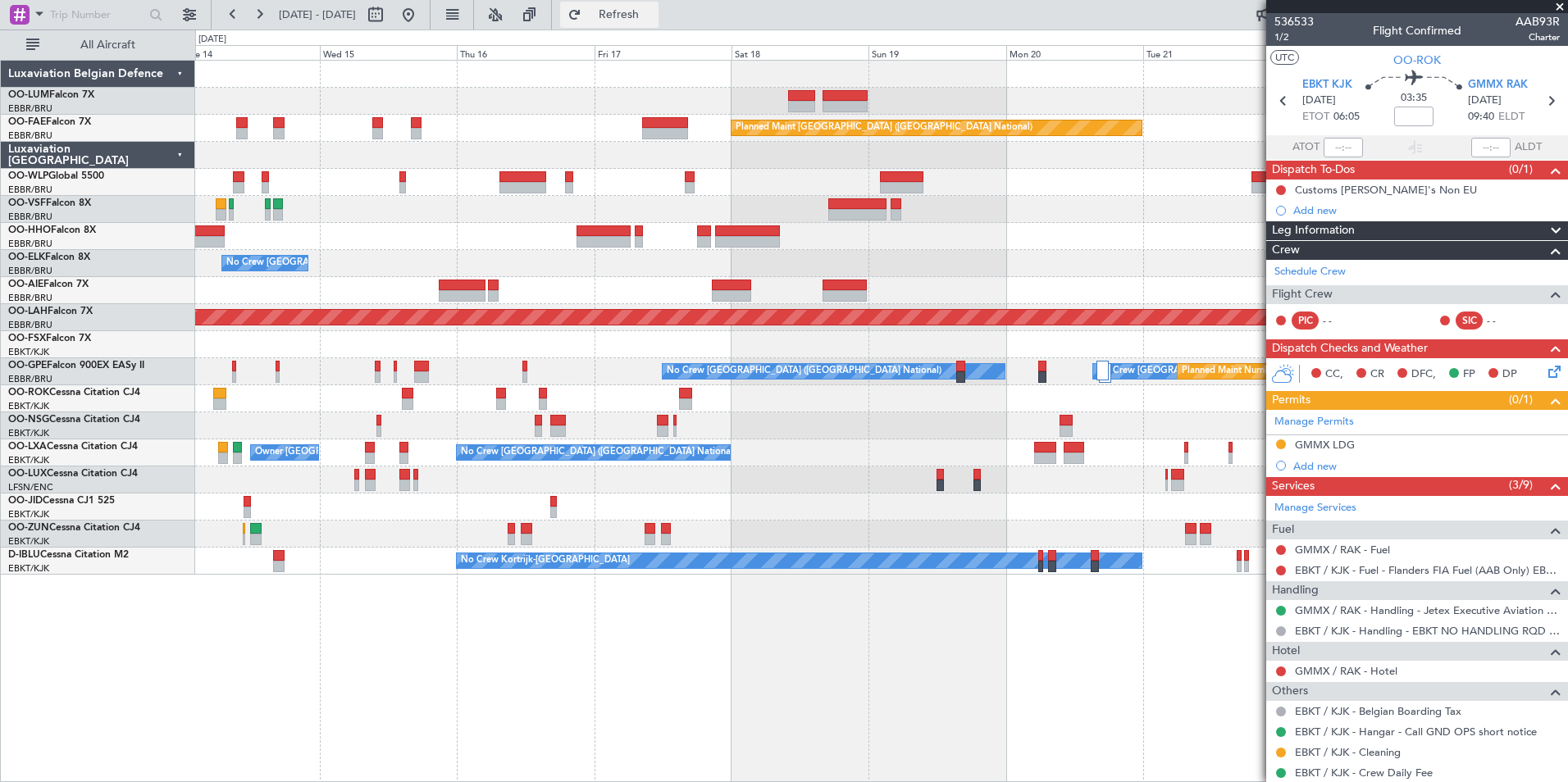
click at [654, 16] on span "Refresh" at bounding box center [619, 14] width 69 height 12
click at [619, 210] on div "Owner Melsbroek Air Base AOG Maint Sibiu Planned Maint Brussels (Brussels Natio…" at bounding box center [881, 317] width 1372 height 514
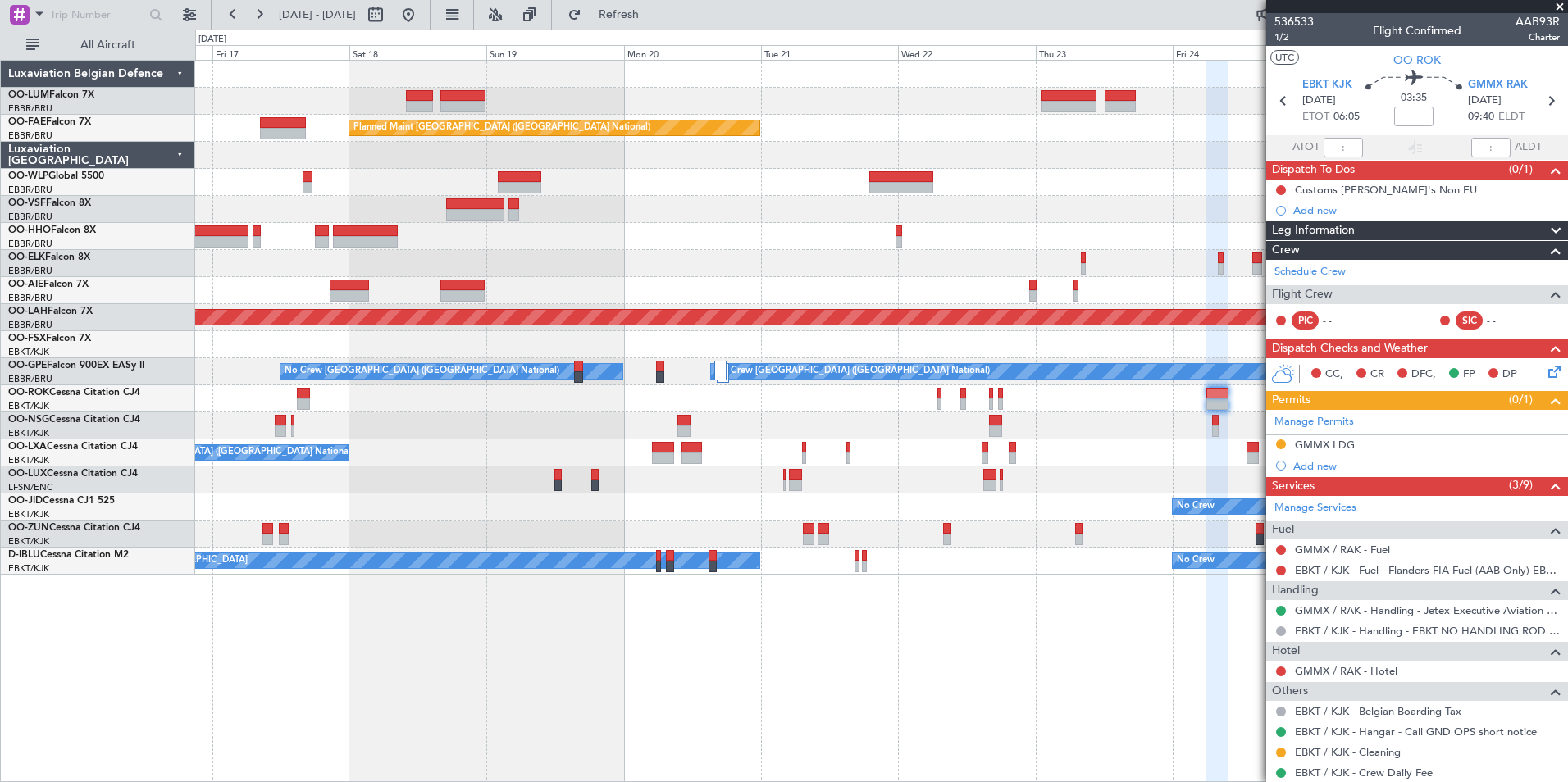
click at [670, 234] on div at bounding box center [881, 236] width 1372 height 27
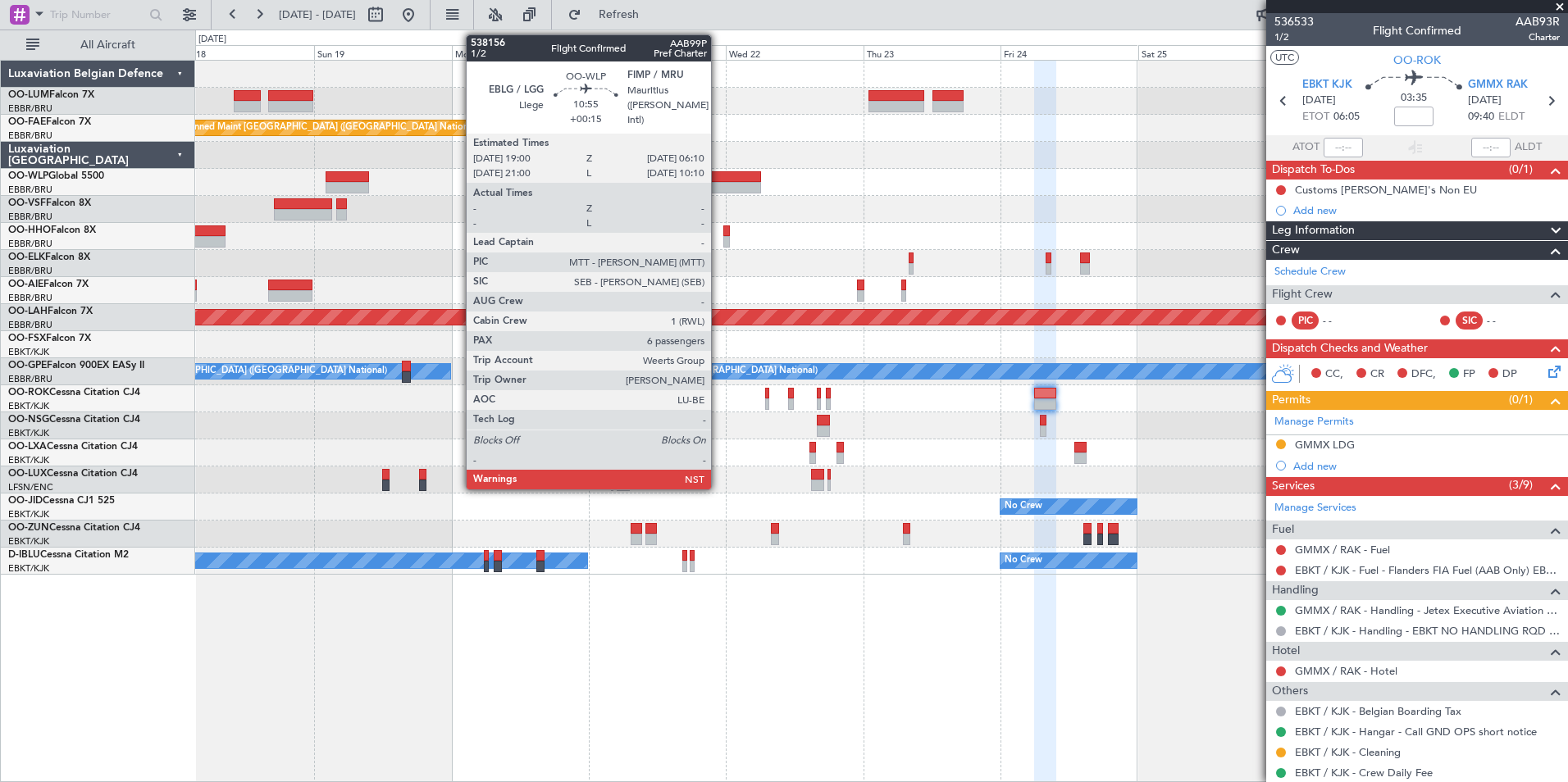
click at [718, 176] on div at bounding box center [728, 177] width 64 height 12
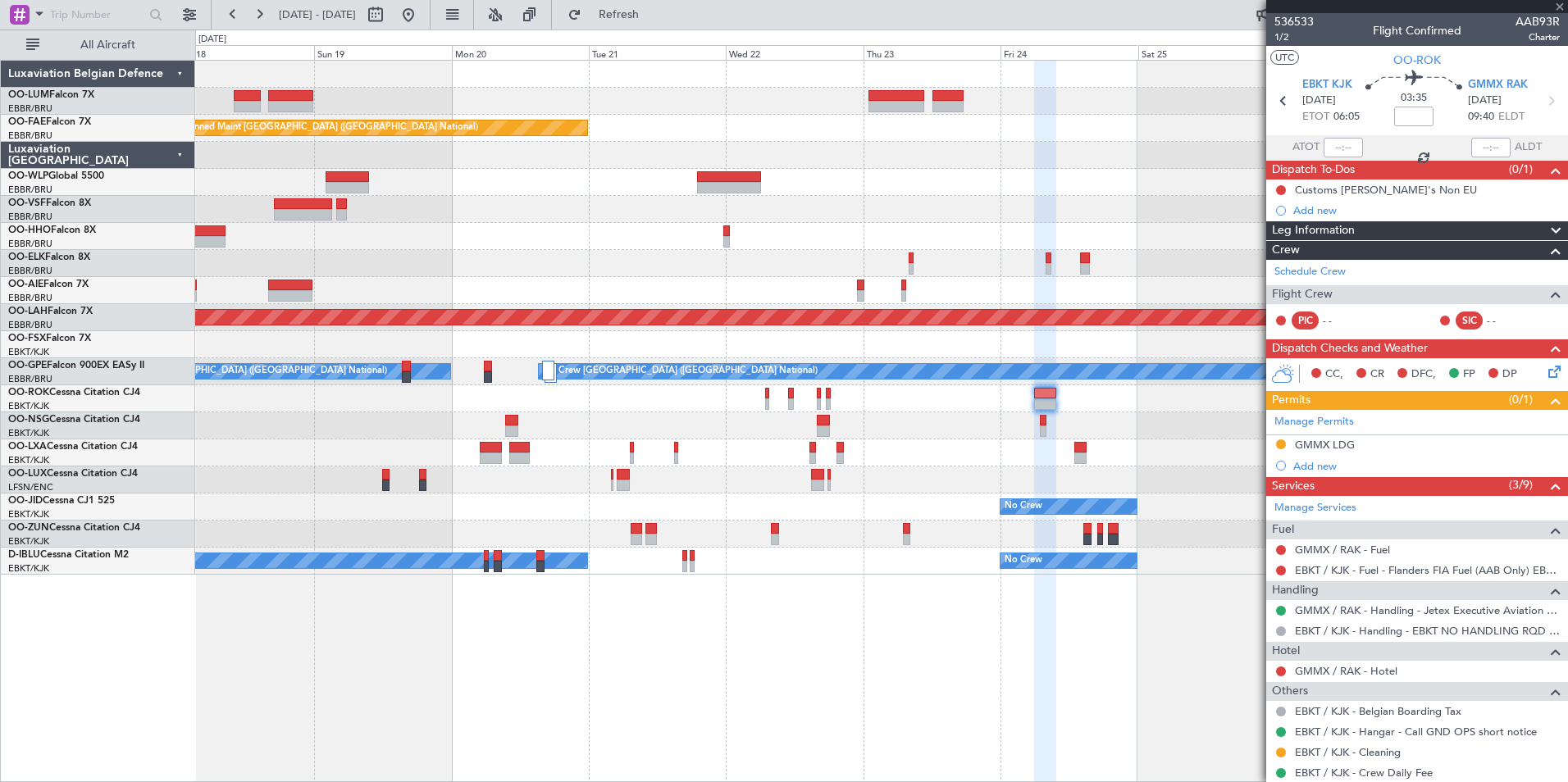
type input "+00:15"
type input "6"
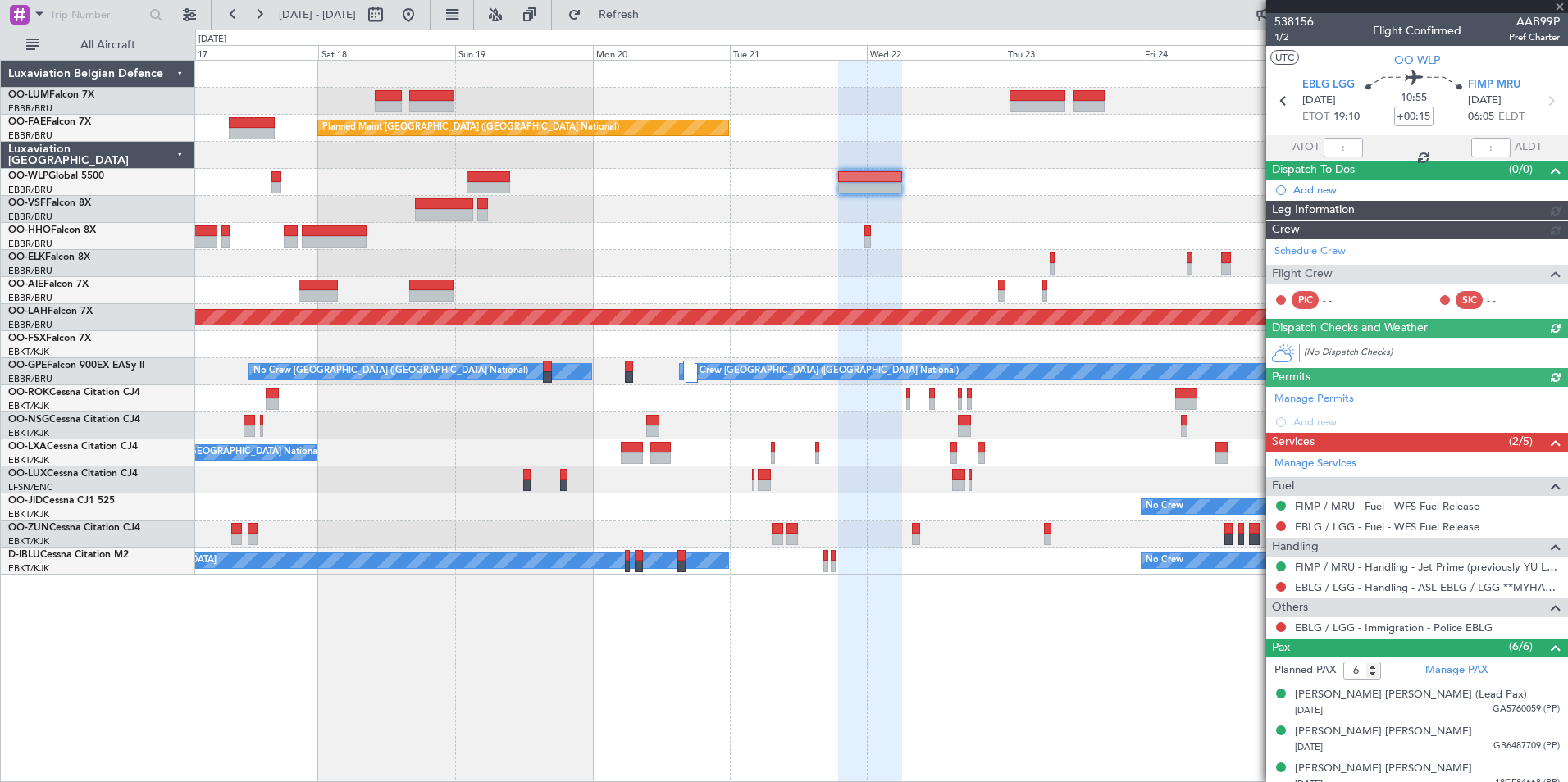
click at [747, 218] on div at bounding box center [881, 209] width 1372 height 27
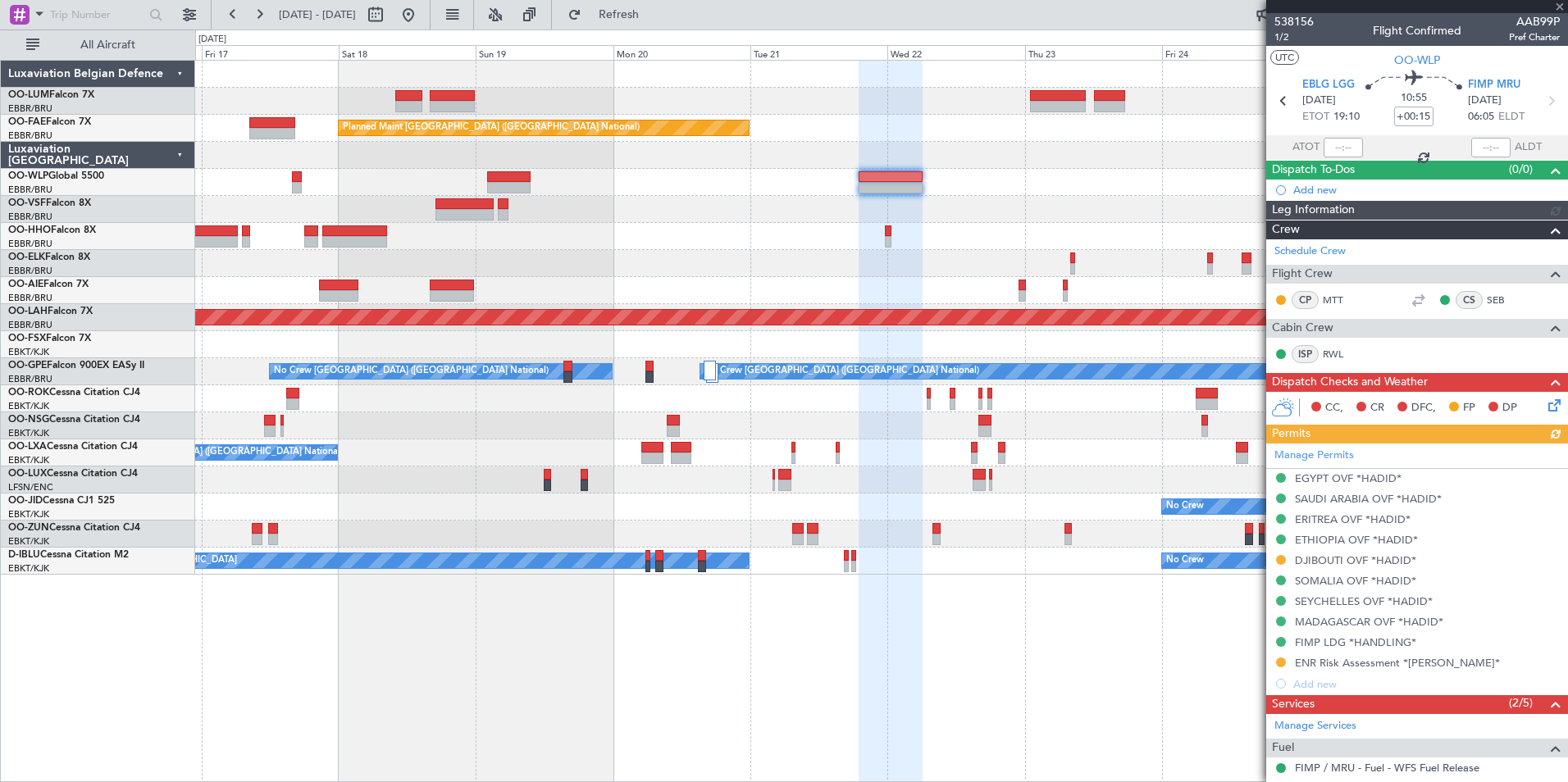
click at [940, 222] on div at bounding box center [881, 209] width 1372 height 27
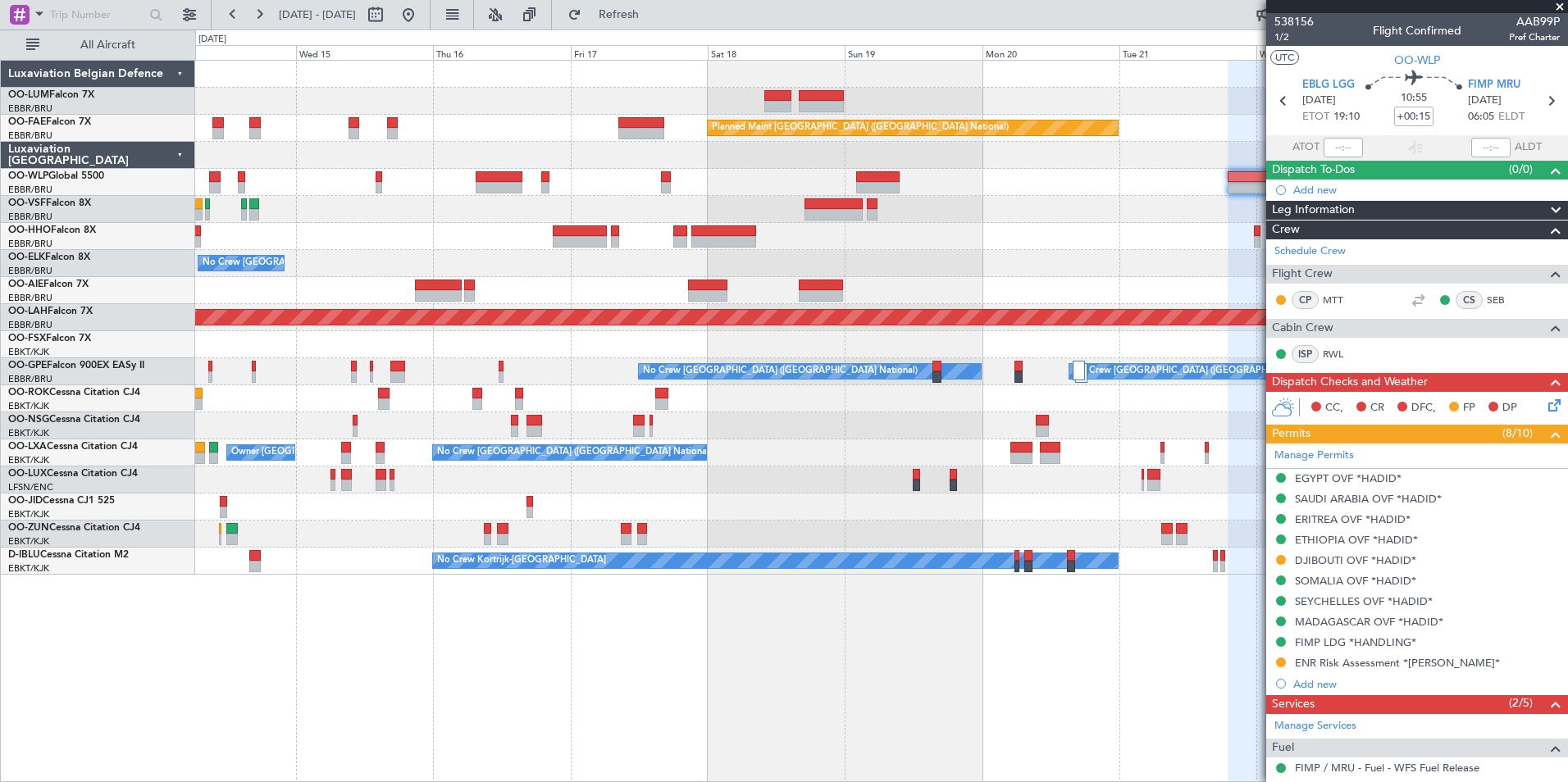
click at [605, 232] on div at bounding box center [881, 236] width 1372 height 27
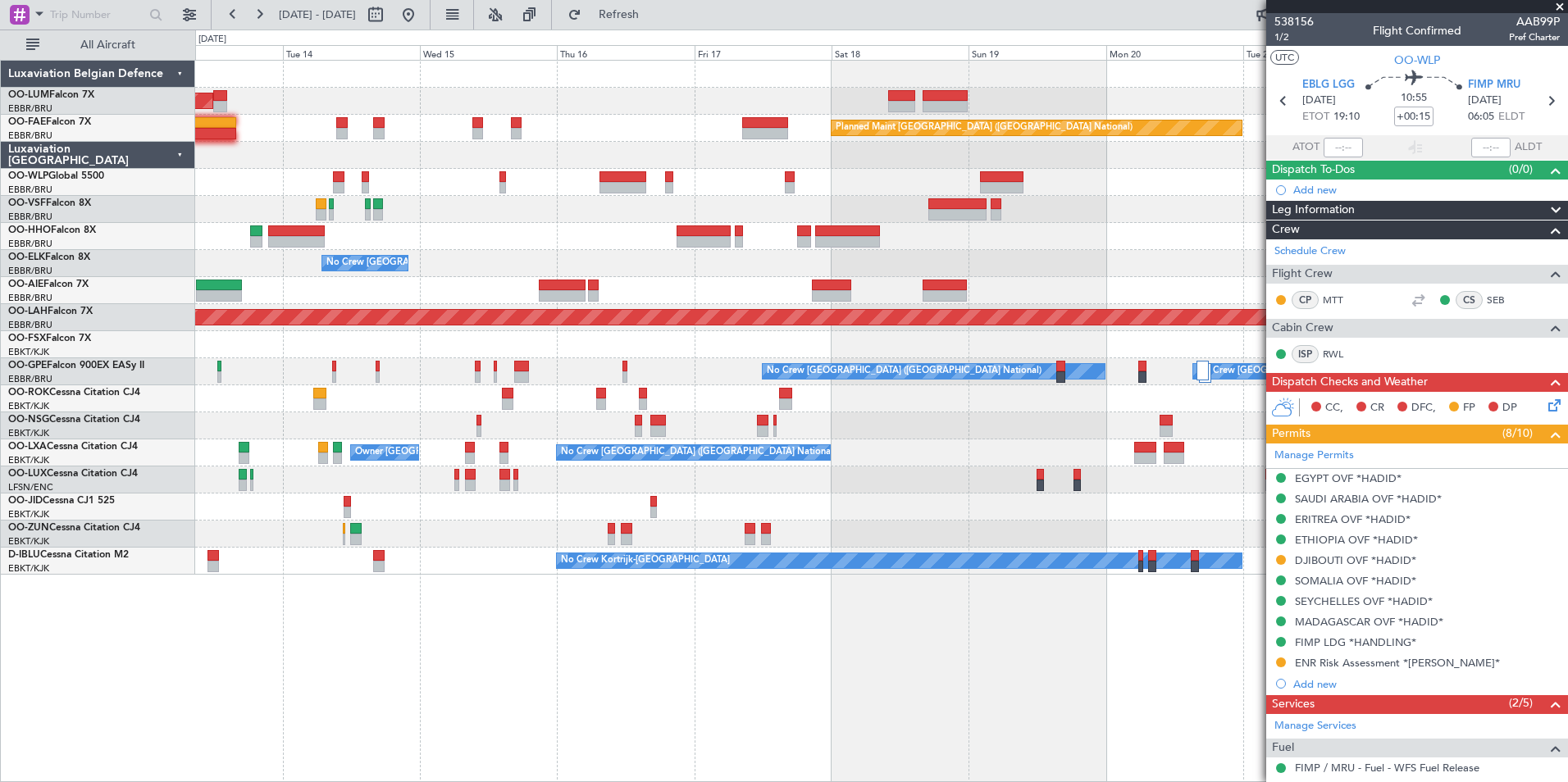
click at [642, 241] on div at bounding box center [881, 236] width 1372 height 27
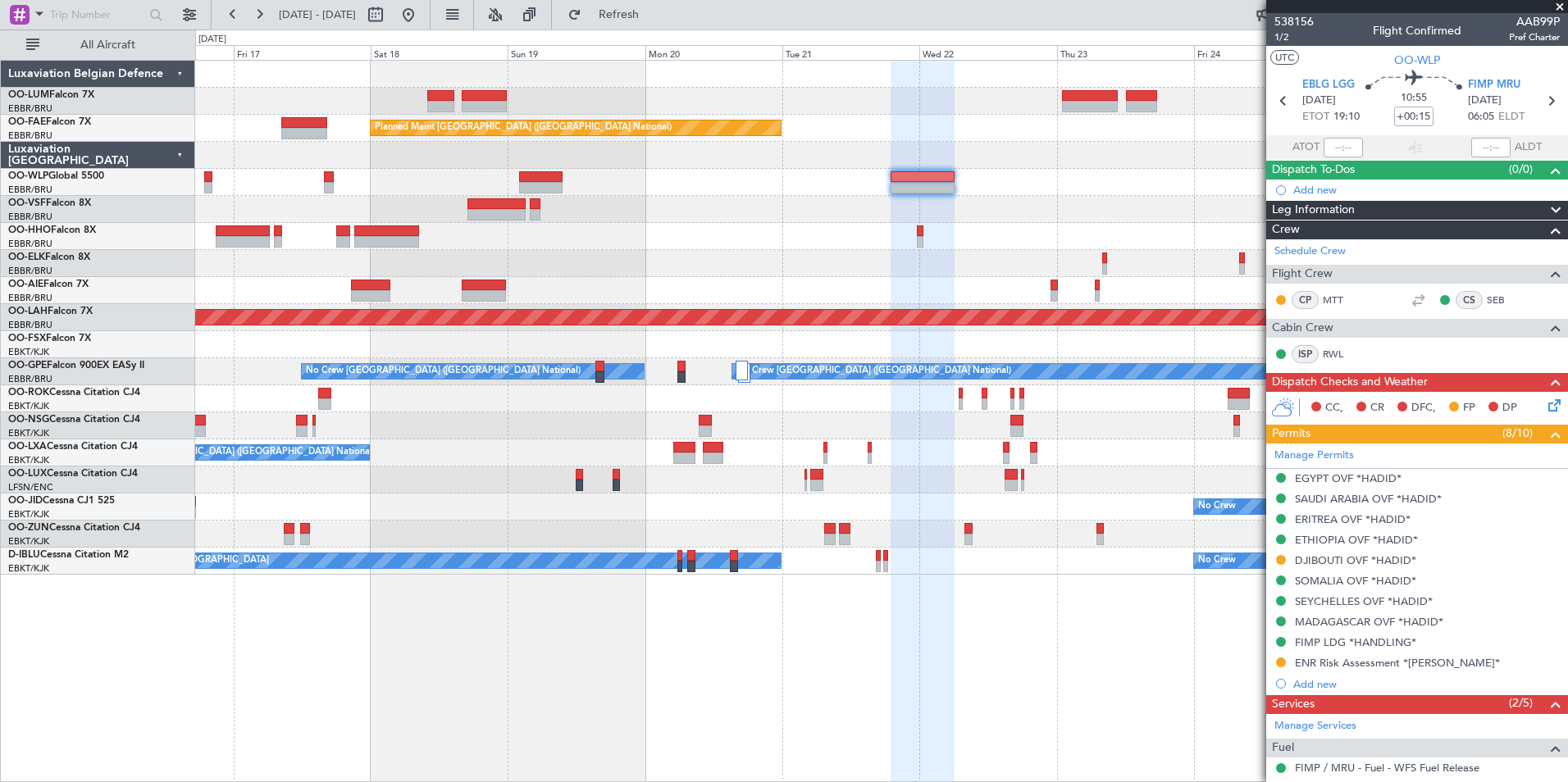
click at [619, 266] on div "Owner Melsbroek Air Base Planned Maint Kortrijk-Wevelgem Planned Maint Brussels…" at bounding box center [881, 317] width 1372 height 514
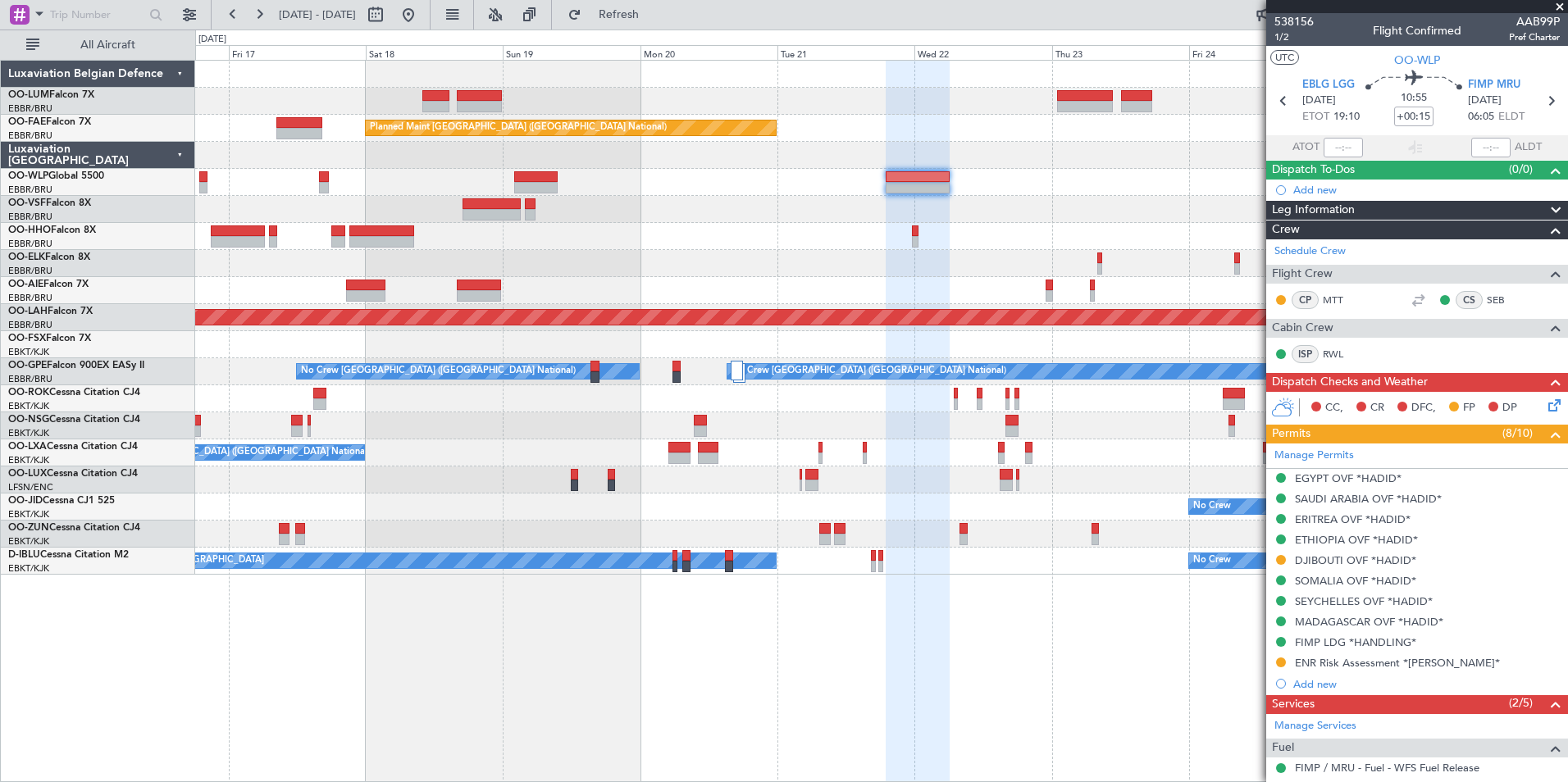
click at [544, 203] on div at bounding box center [881, 209] width 1372 height 27
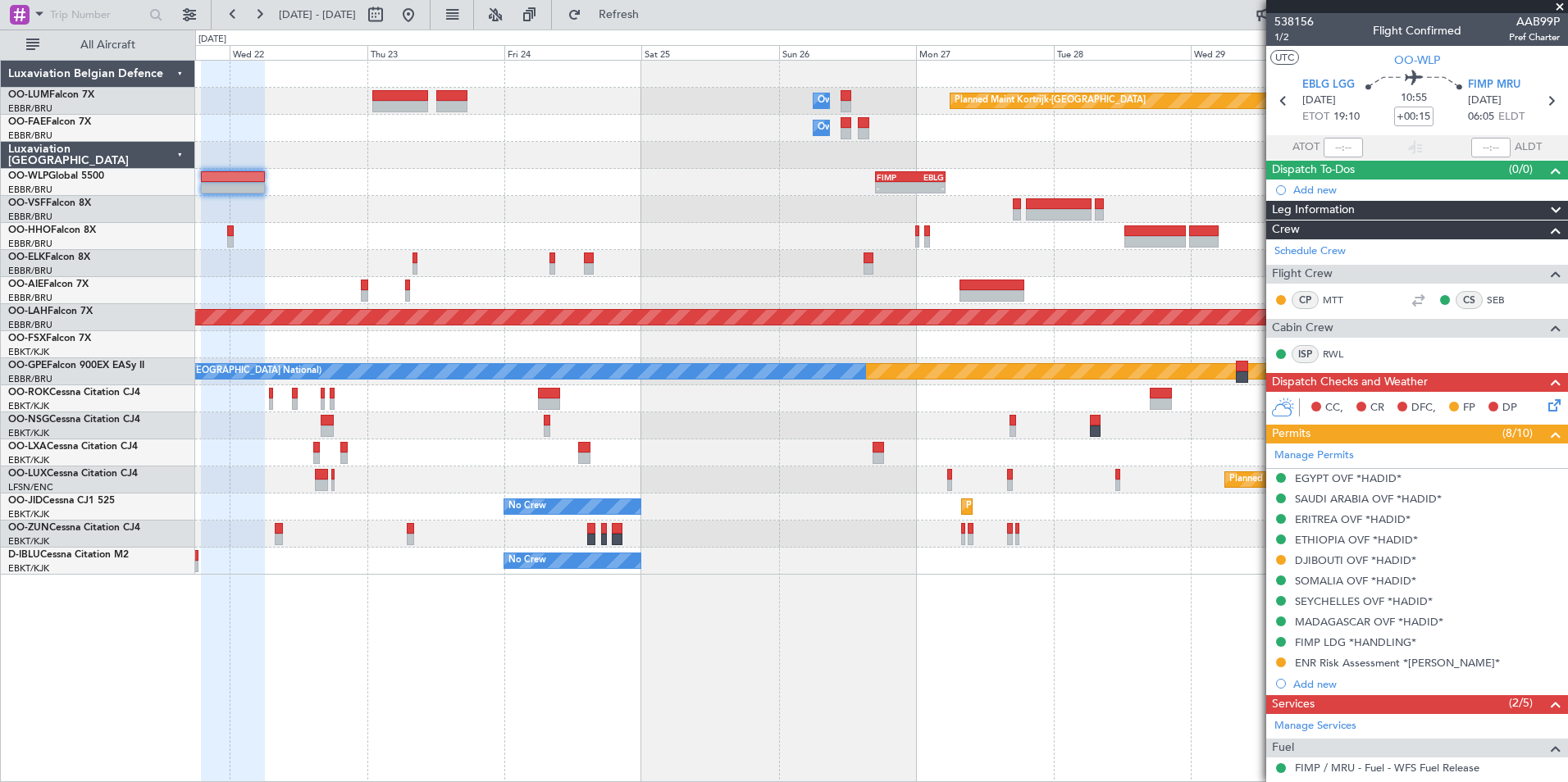
click at [280, 200] on div at bounding box center [881, 209] width 1372 height 27
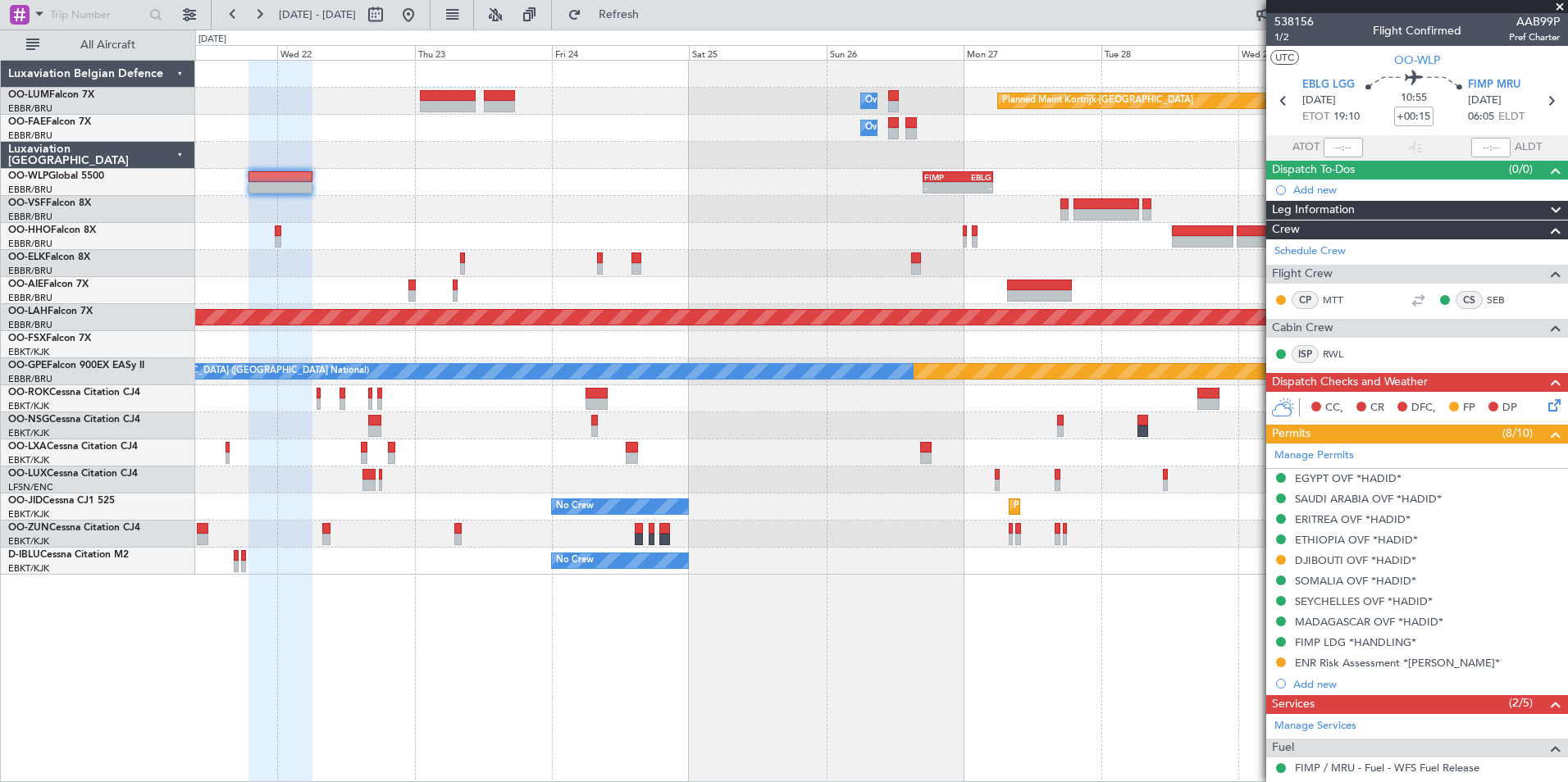
click at [806, 199] on div at bounding box center [881, 209] width 1372 height 27
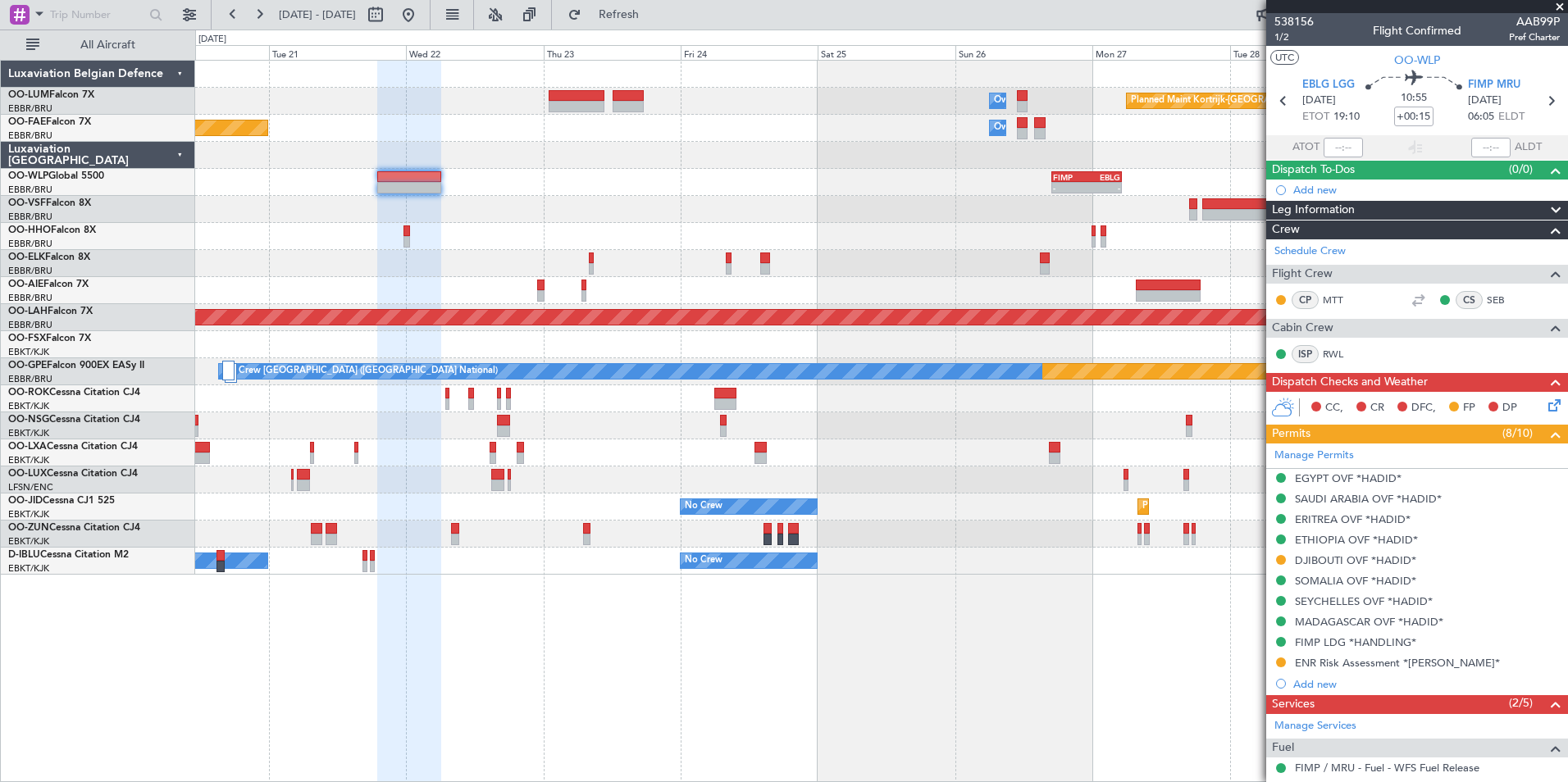
click at [918, 190] on div "Owner Melsbroek Air Base Planned Maint Kortrijk-Wevelgem Owner Melsbroek Air Ba…" at bounding box center [881, 317] width 1372 height 514
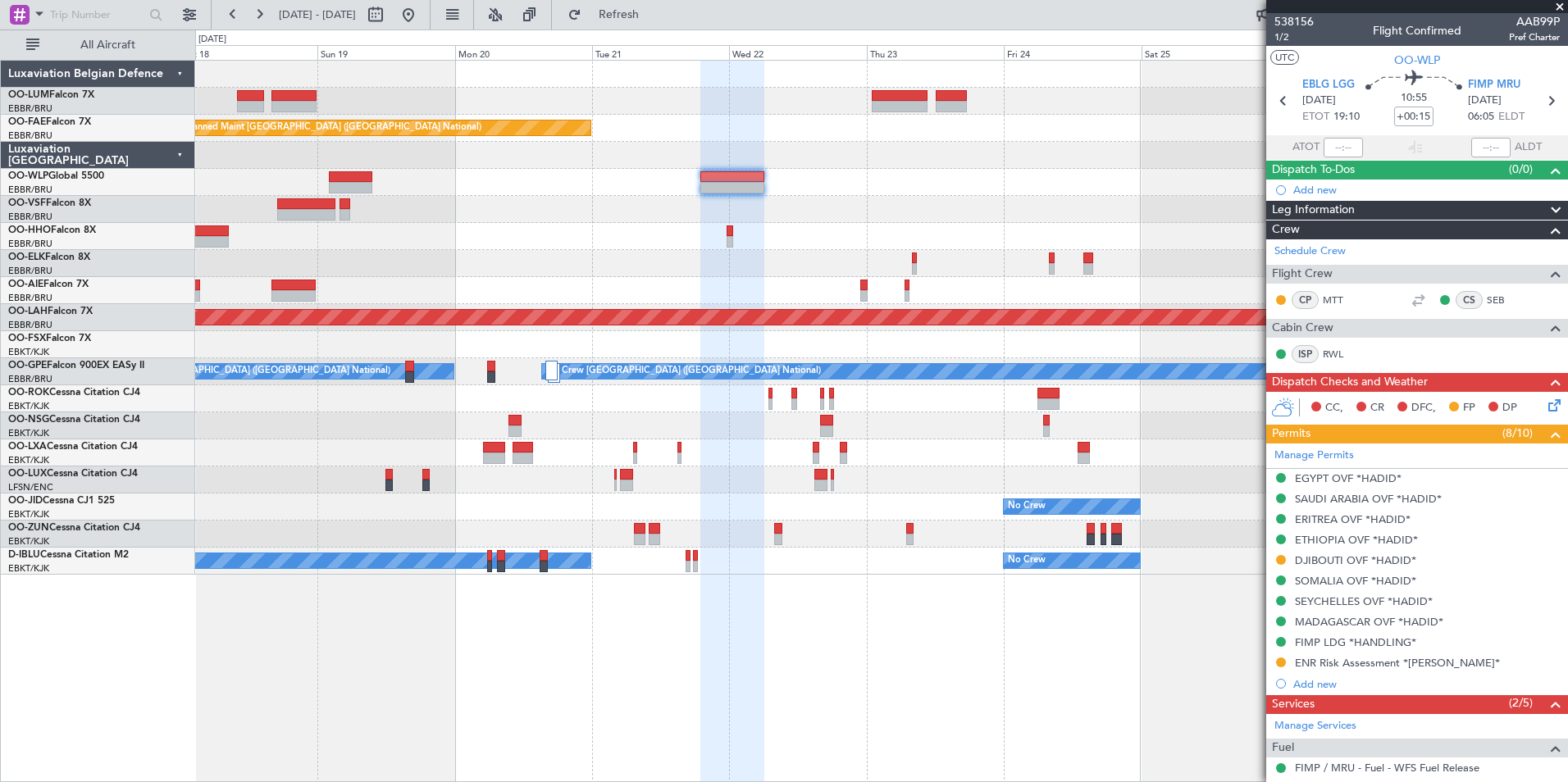
click at [689, 192] on div "Owner Melsbroek Air Base Planned Maint Kortrijk-Wevelgem Owner Melsbroek Air Ba…" at bounding box center [881, 317] width 1372 height 514
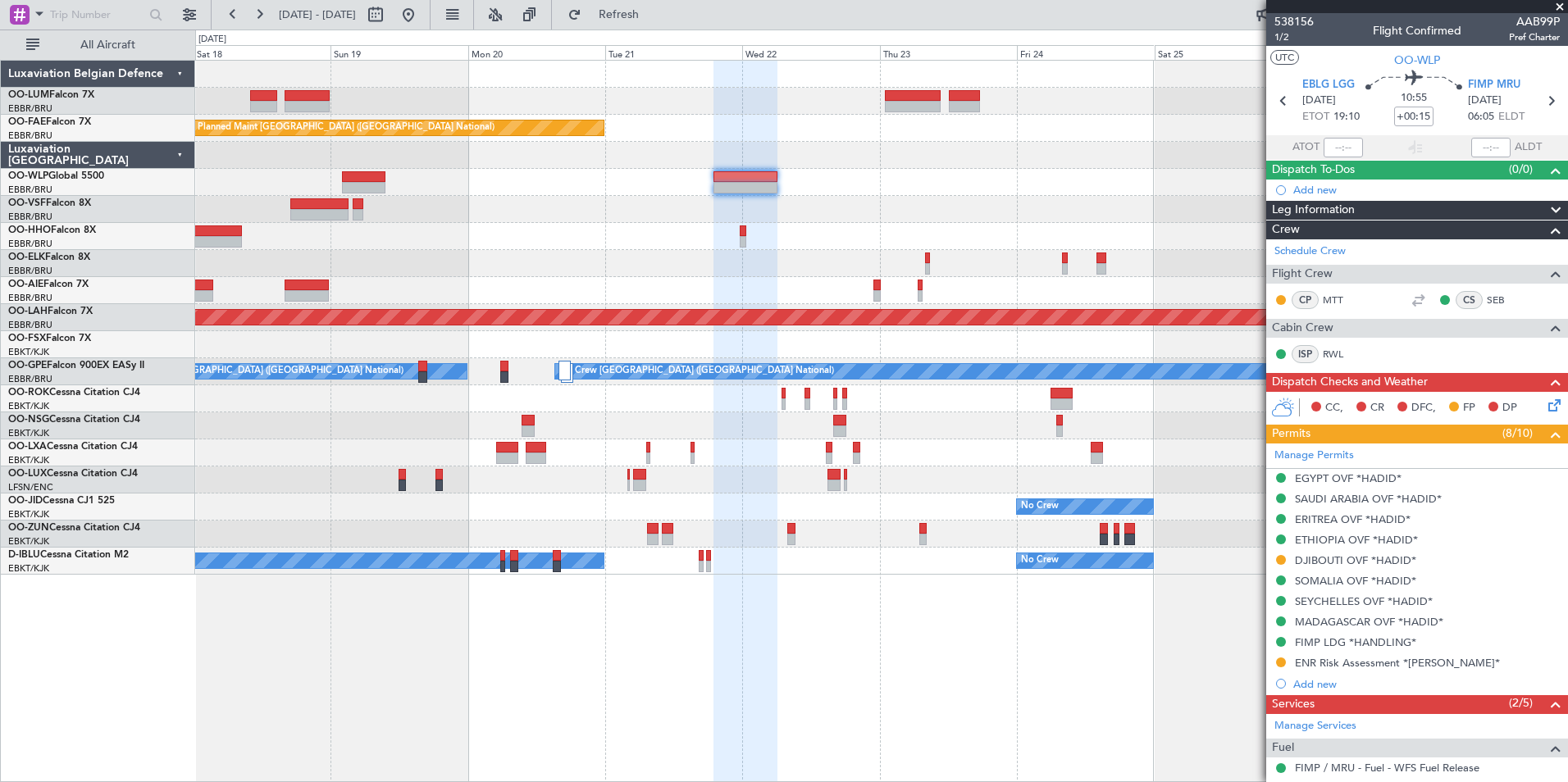
click at [663, 214] on div at bounding box center [881, 209] width 1372 height 27
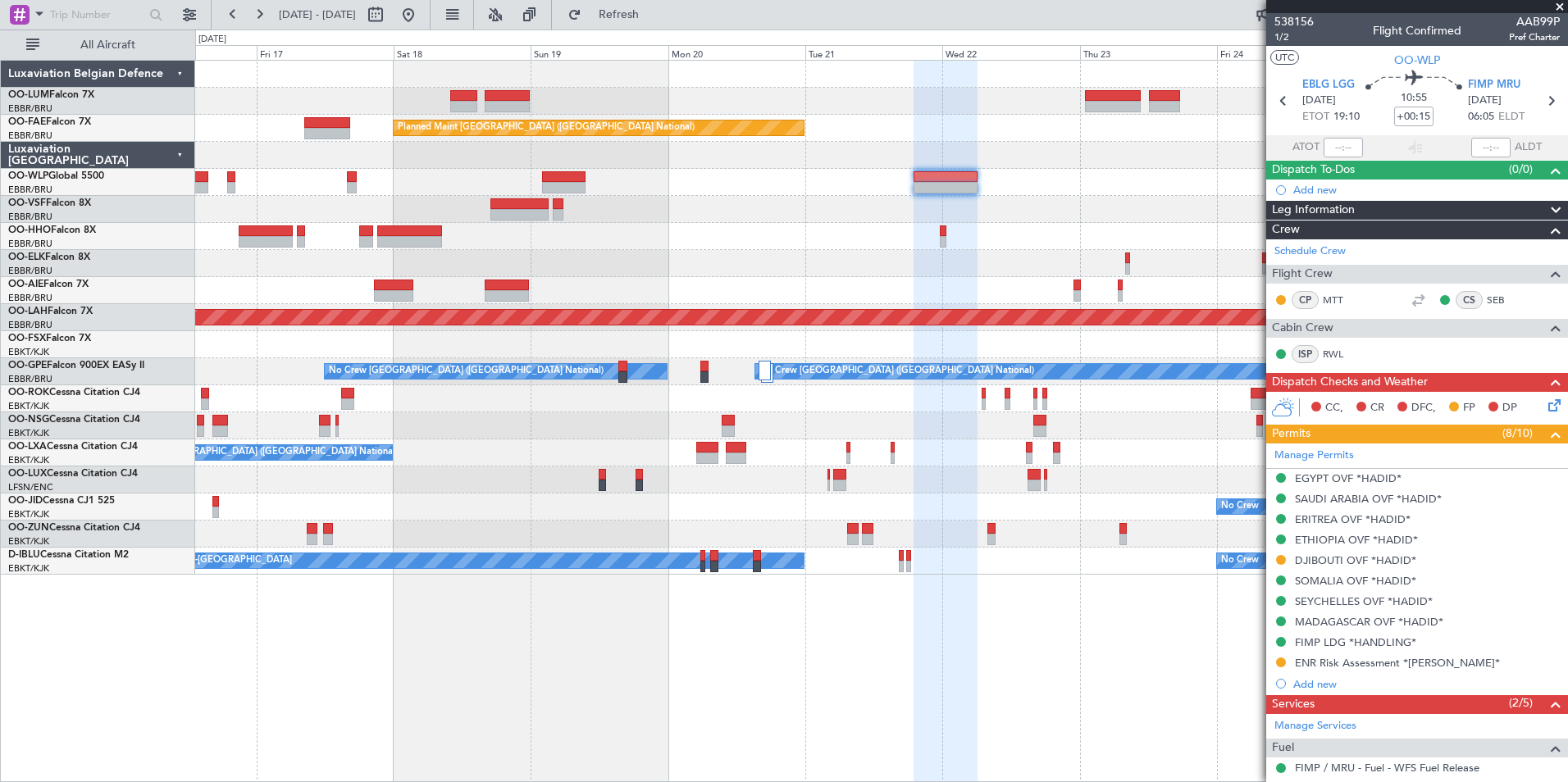
click at [694, 228] on div at bounding box center [881, 236] width 1372 height 27
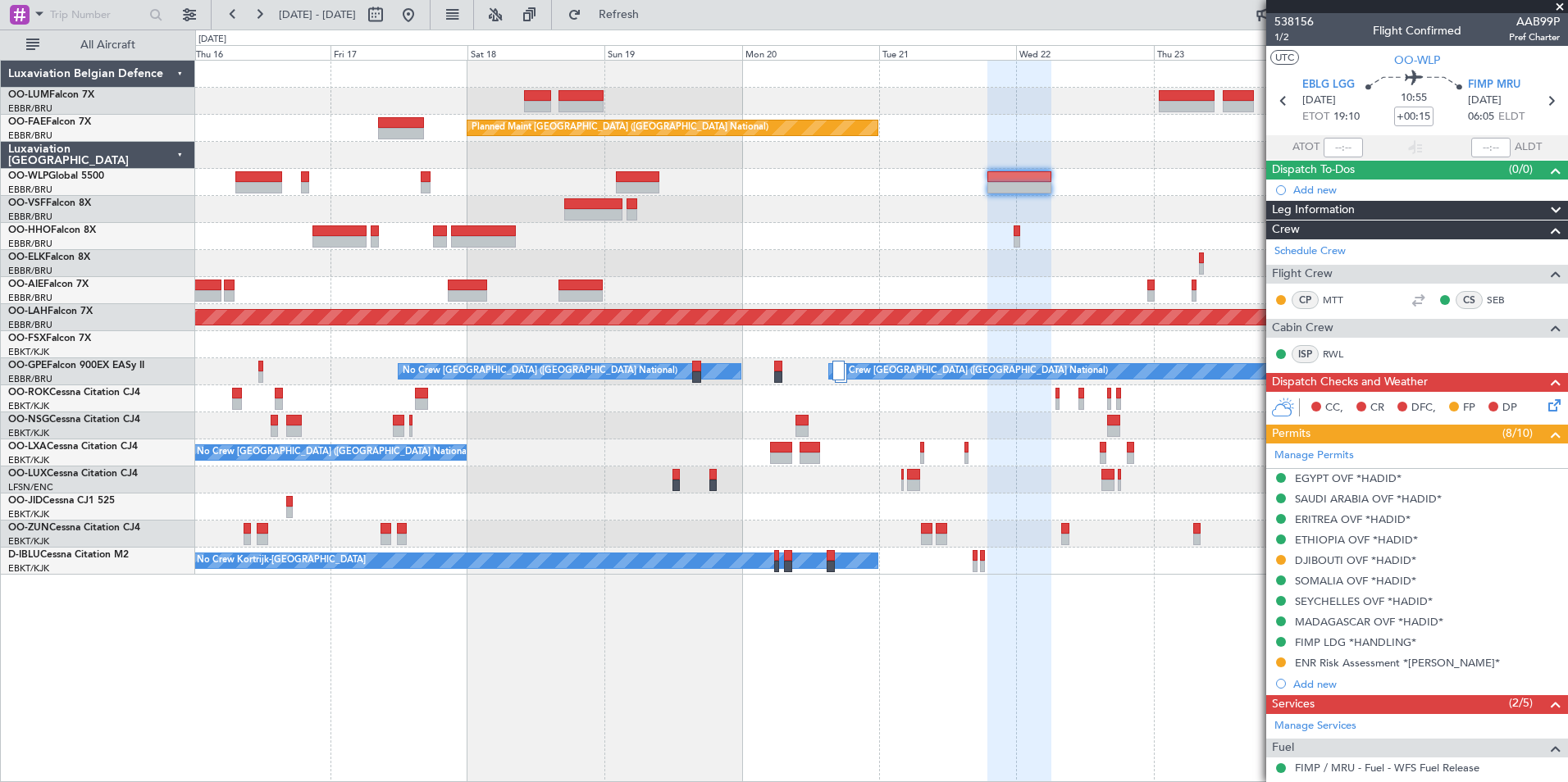
click at [726, 198] on div at bounding box center [881, 209] width 1372 height 27
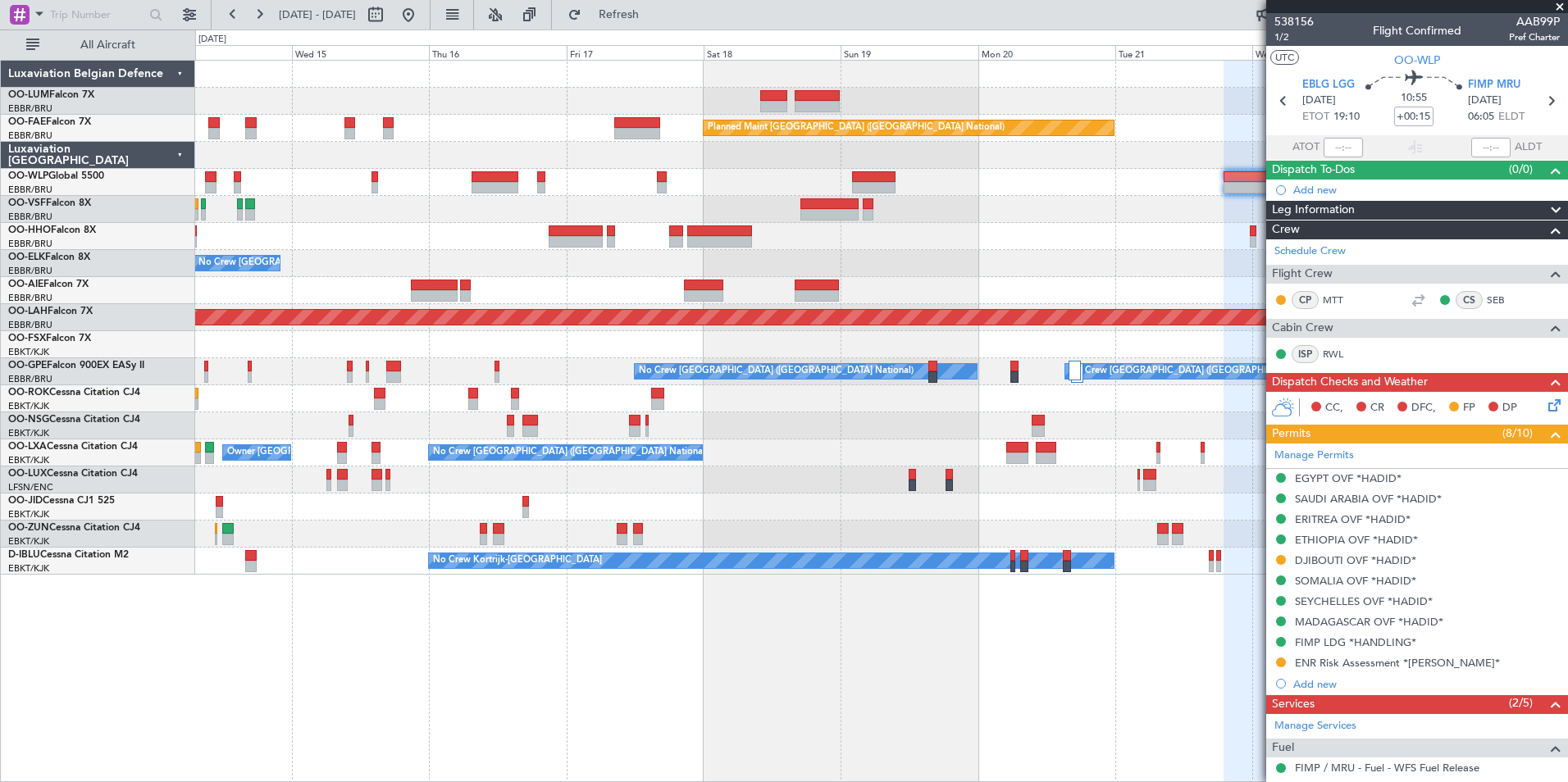
click at [867, 654] on div "Owner Melsbroek Air Base AOG Maint Sibiu Planned Maint Brussels (Brussels Natio…" at bounding box center [881, 422] width 1373 height 723
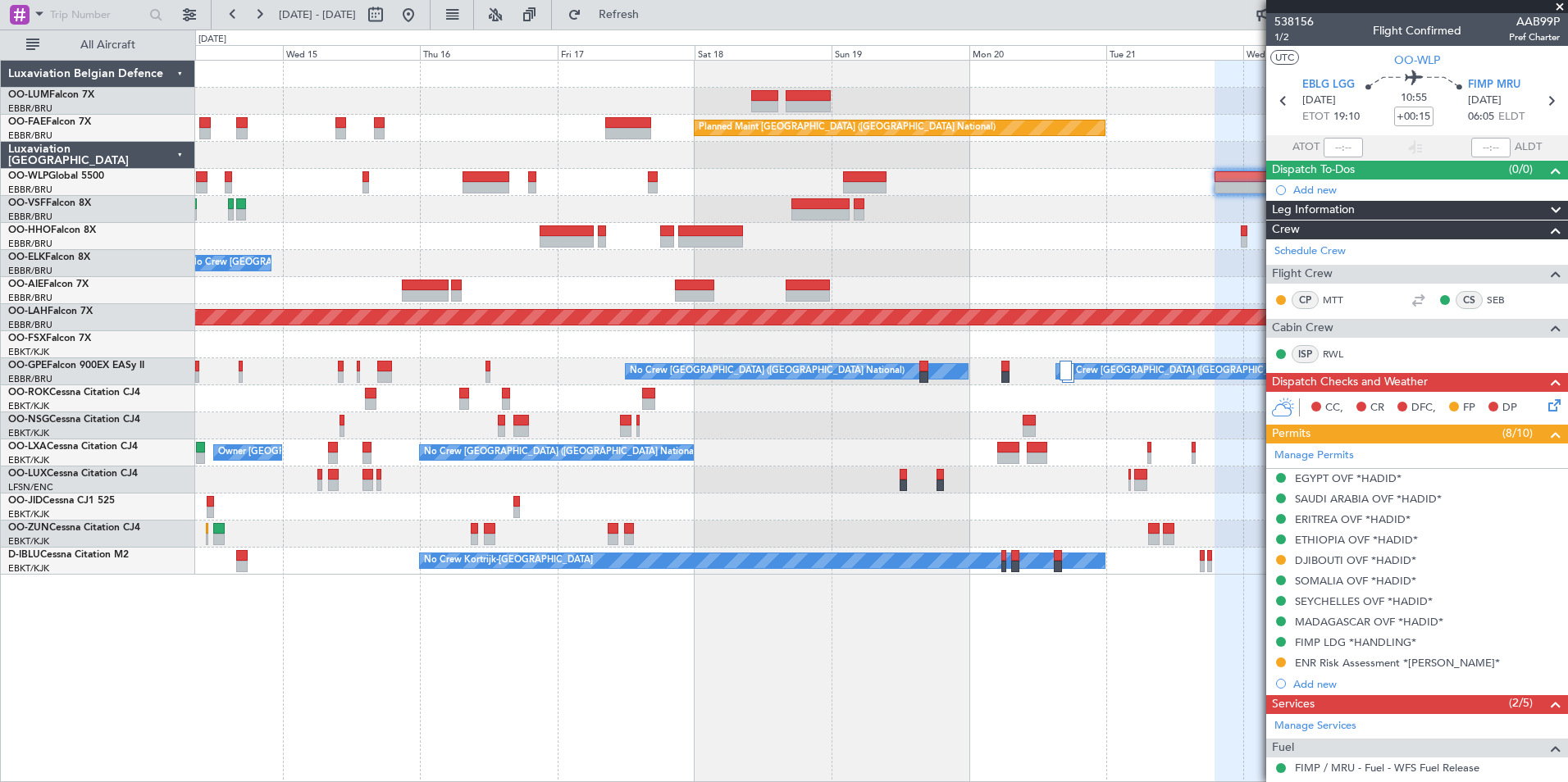
click at [554, 662] on div "Owner Melsbroek Air Base AOG Maint Sibiu Planned Maint Brussels (Brussels Natio…" at bounding box center [881, 422] width 1373 height 723
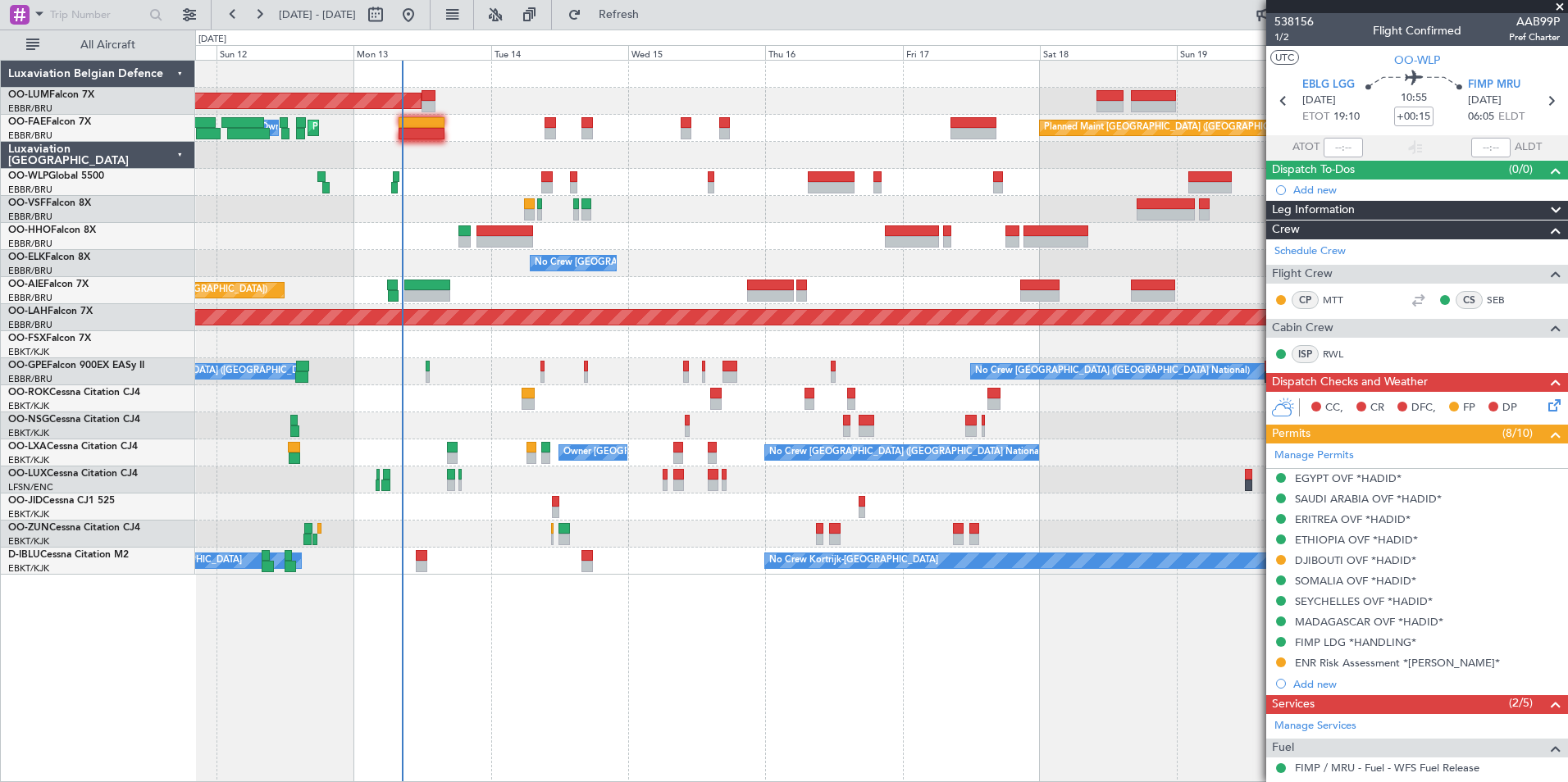
click at [696, 700] on div "AOG Maint Sibiu Planned Maint Brussels (Brussels National) Planned Maint Melsbr…" at bounding box center [881, 422] width 1373 height 723
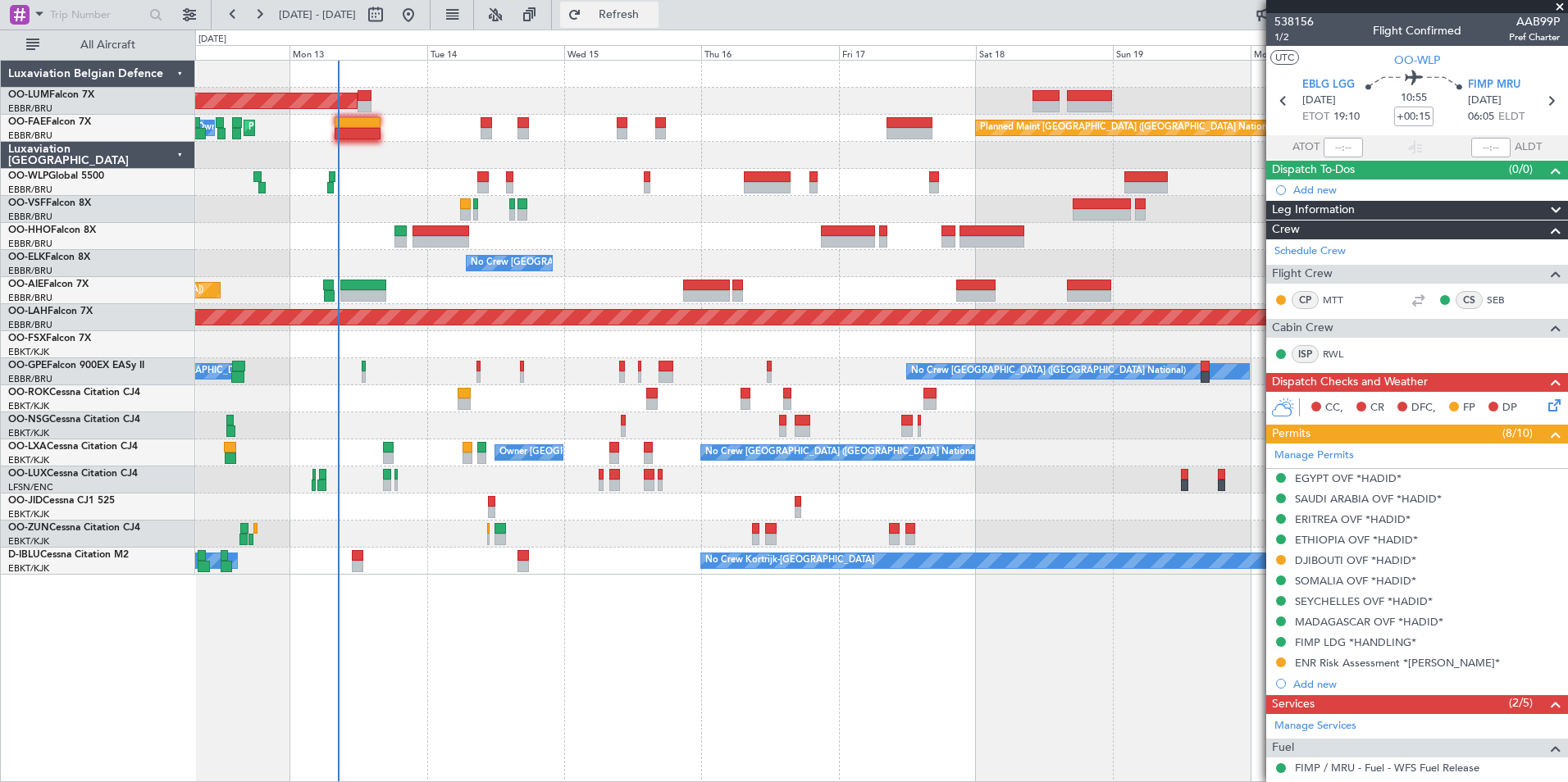
click at [658, 22] on button "Refresh" at bounding box center [609, 14] width 98 height 26
click at [601, 602] on div "AOG Maint Sibiu Planned Maint Melsbroek Air Base Owner Melsbroek Air Base Plann…" at bounding box center [881, 422] width 1373 height 723
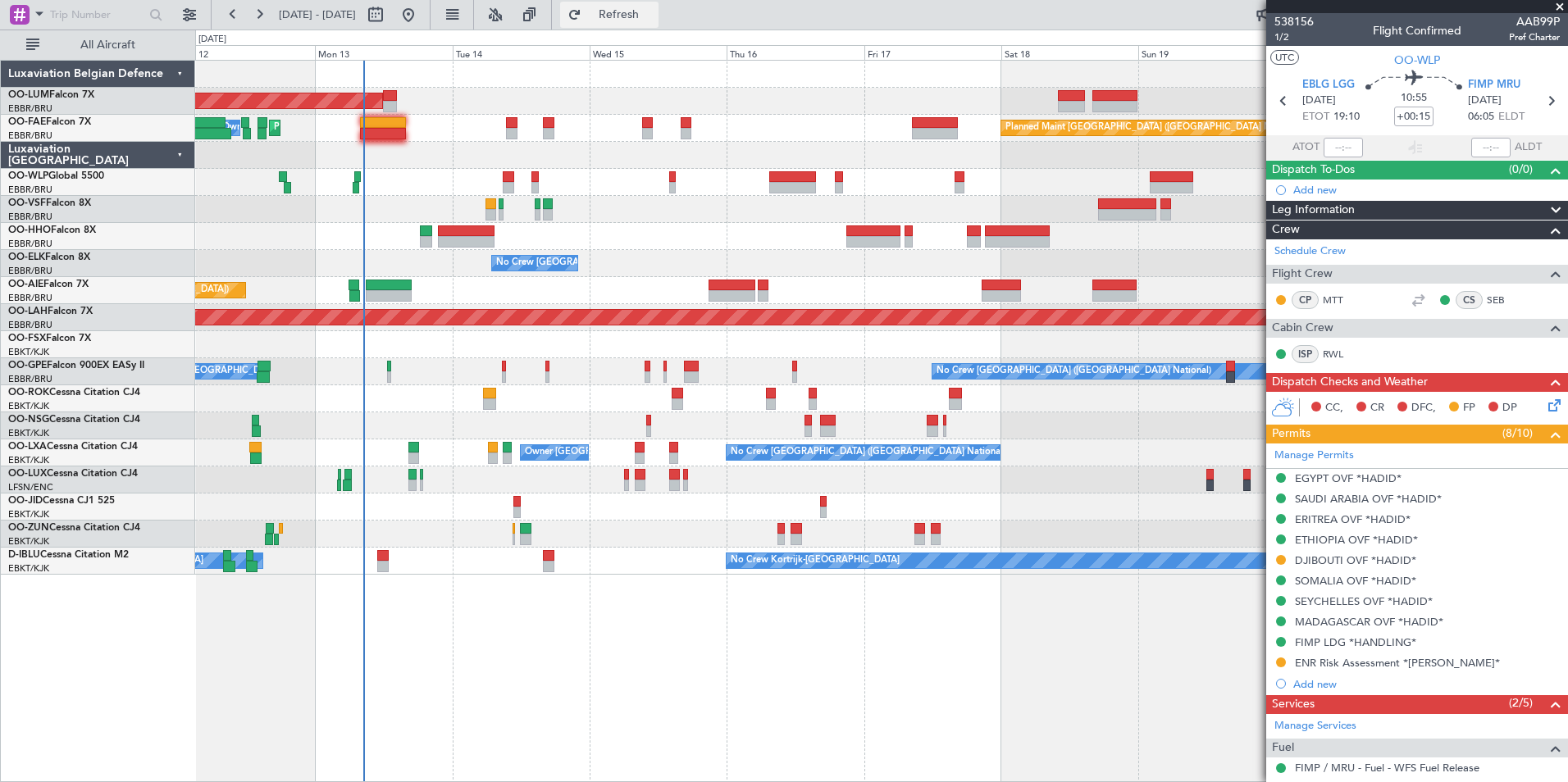
click at [654, 16] on span "Refresh" at bounding box center [619, 14] width 69 height 12
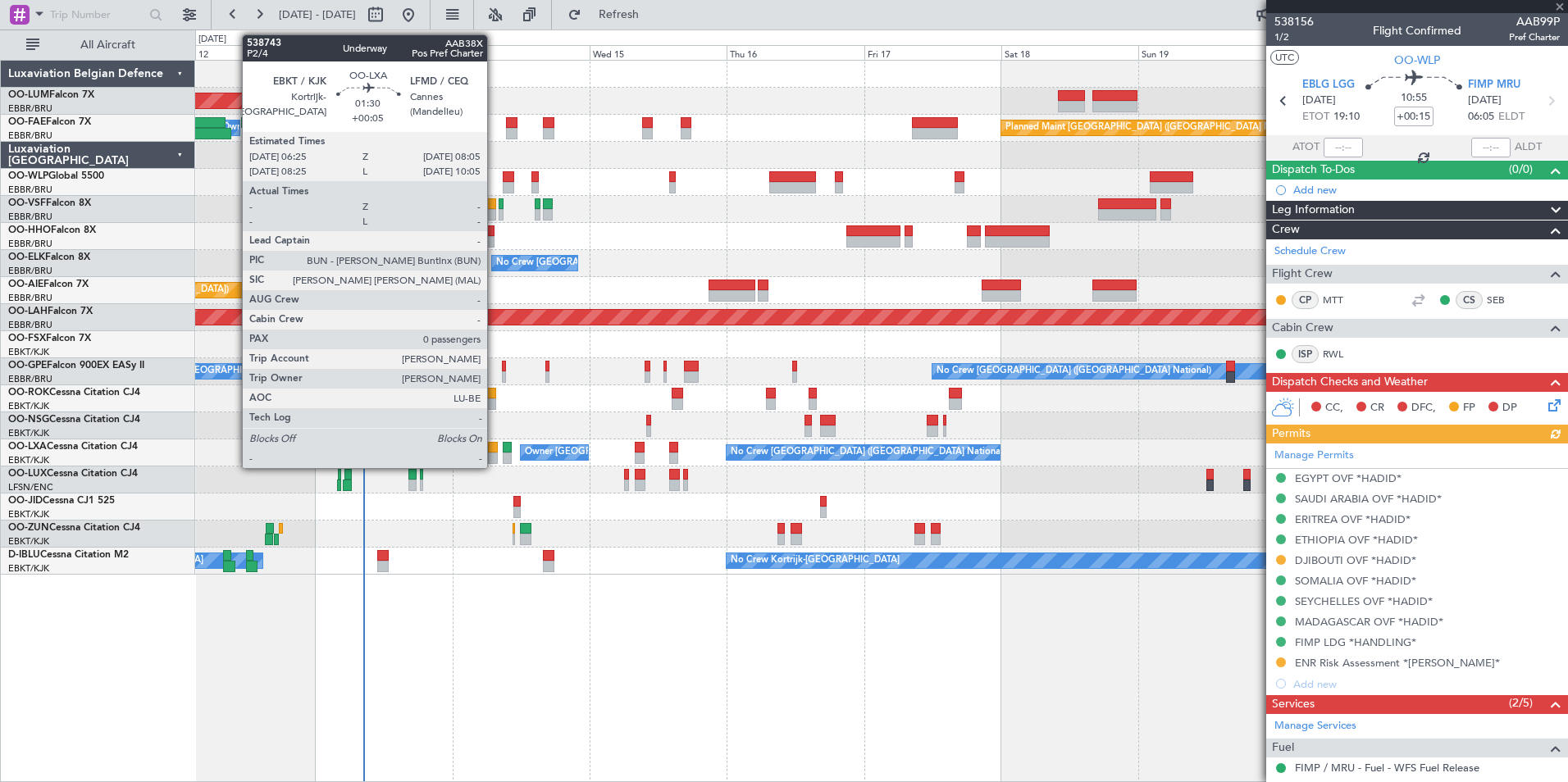
click at [494, 449] on div at bounding box center [493, 448] width 10 height 12
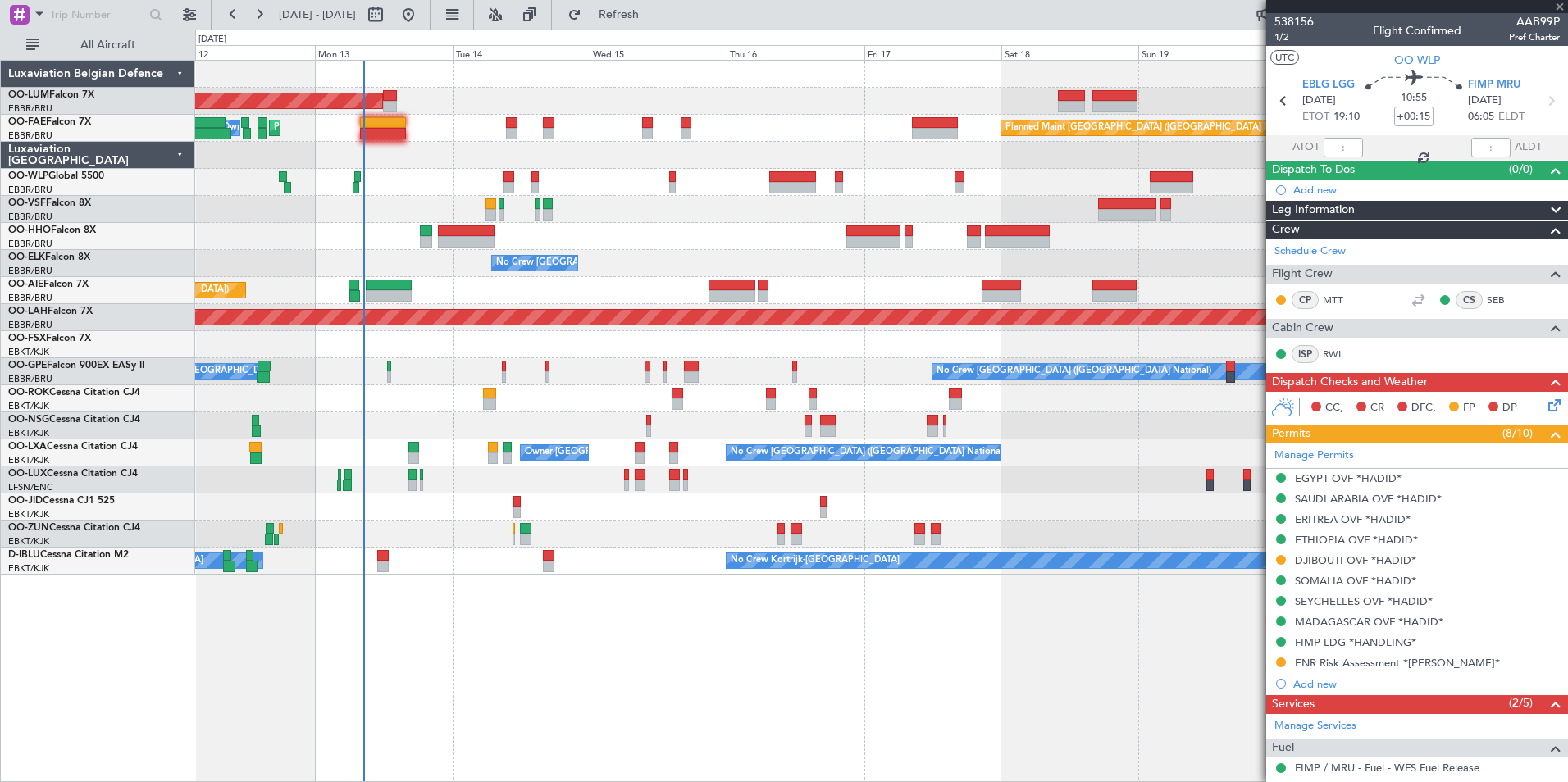
type input "+00:05"
type input "0"
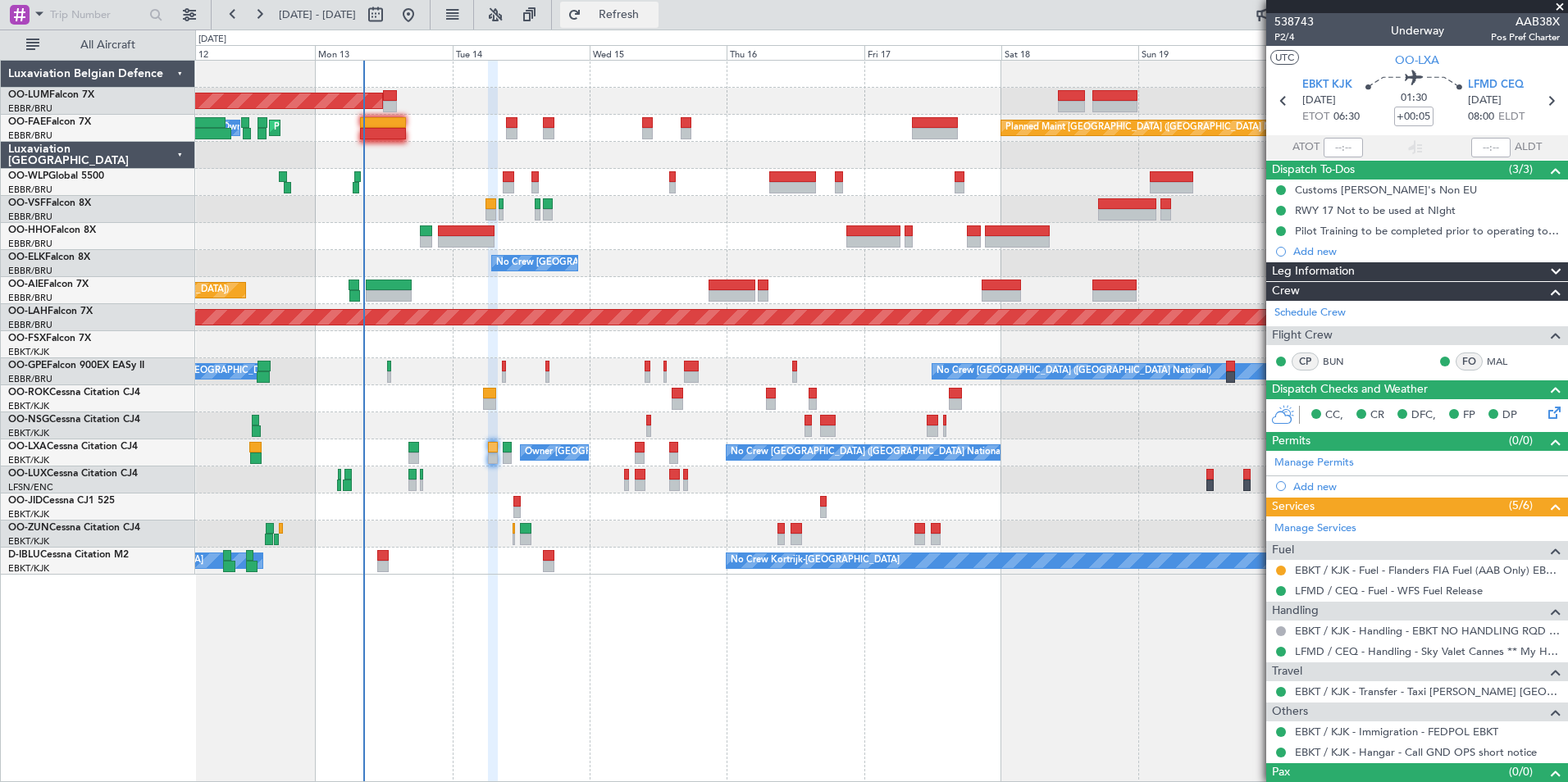
click at [654, 17] on span "Refresh" at bounding box center [619, 14] width 69 height 12
click at [658, 23] on button "Refresh" at bounding box center [609, 14] width 98 height 26
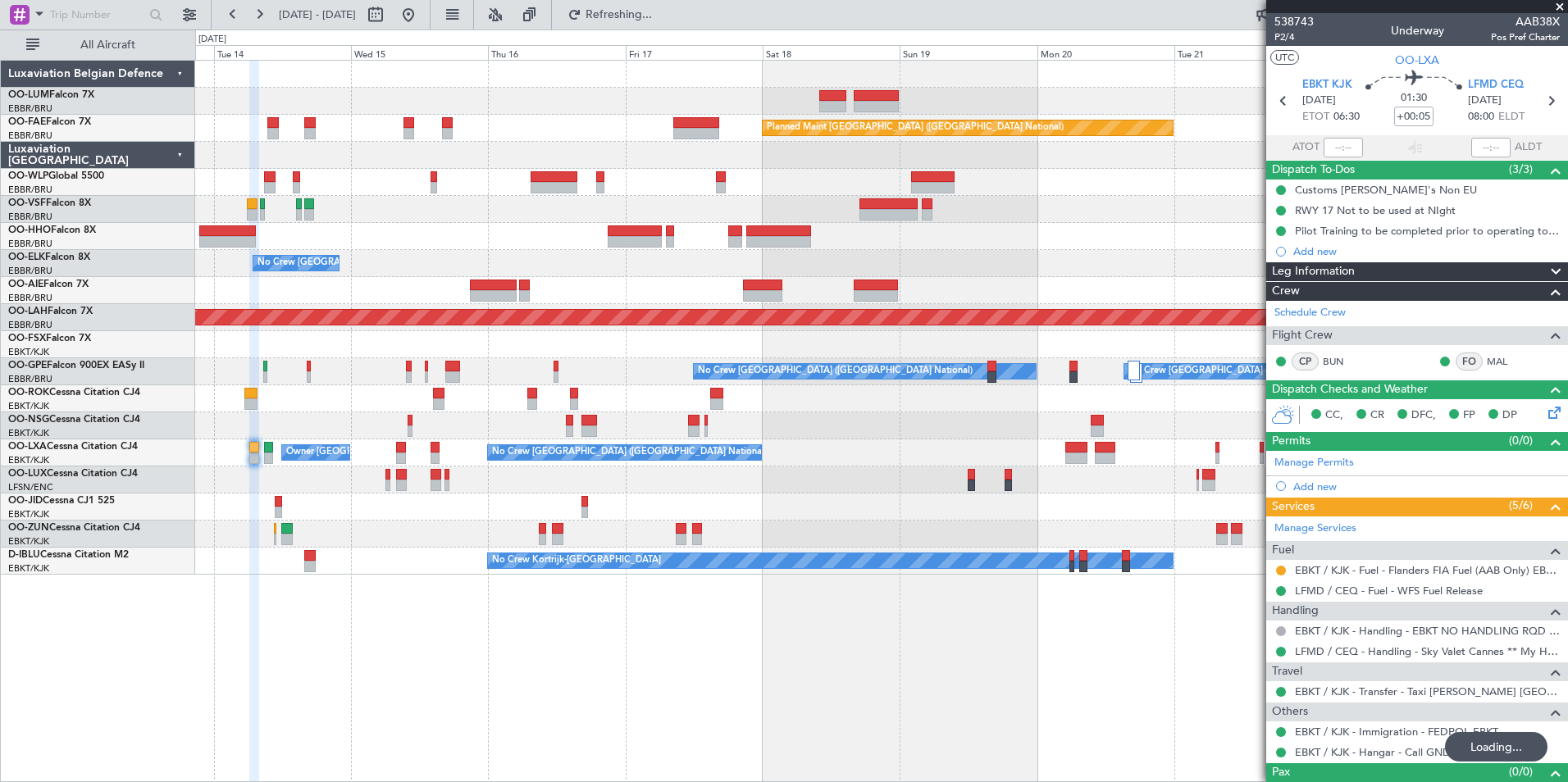
click at [295, 669] on div "Owner Melsbroek Air Base AOG Maint Sibiu Planned Maint Brussels (Brussels Natio…" at bounding box center [881, 422] width 1373 height 723
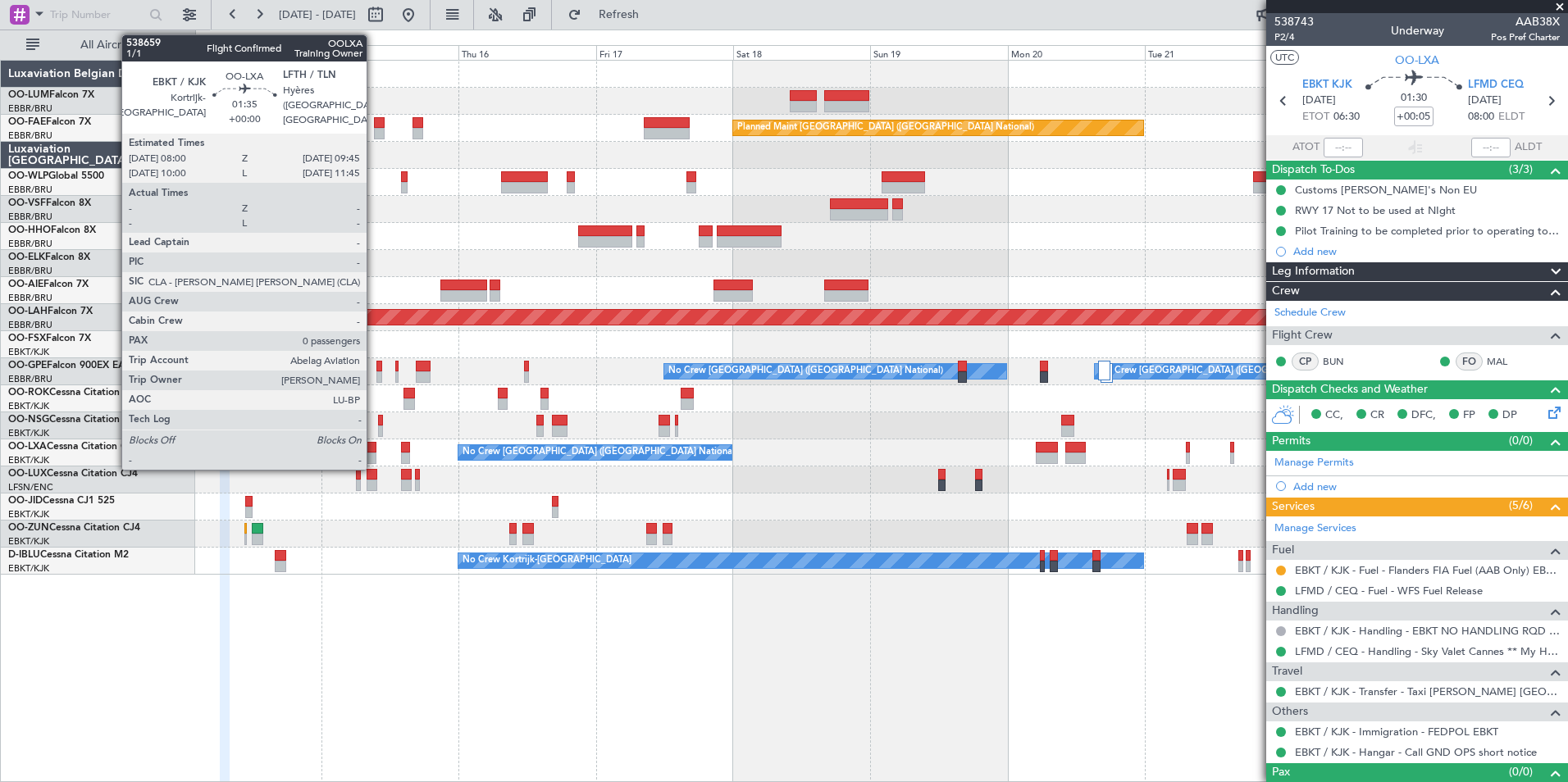
click at [374, 449] on div at bounding box center [372, 448] width 11 height 12
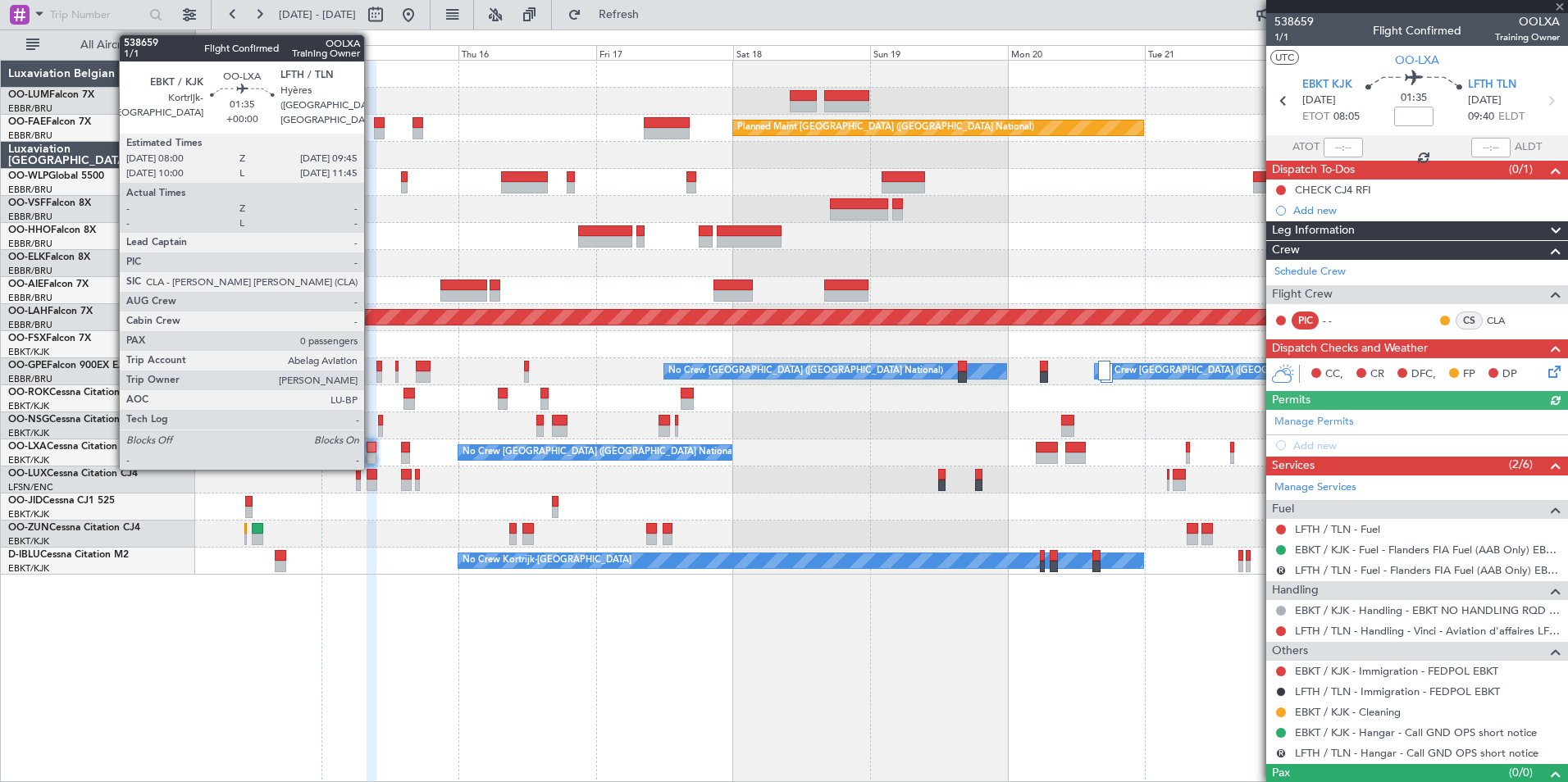
click at [371, 442] on div at bounding box center [372, 448] width 11 height 12
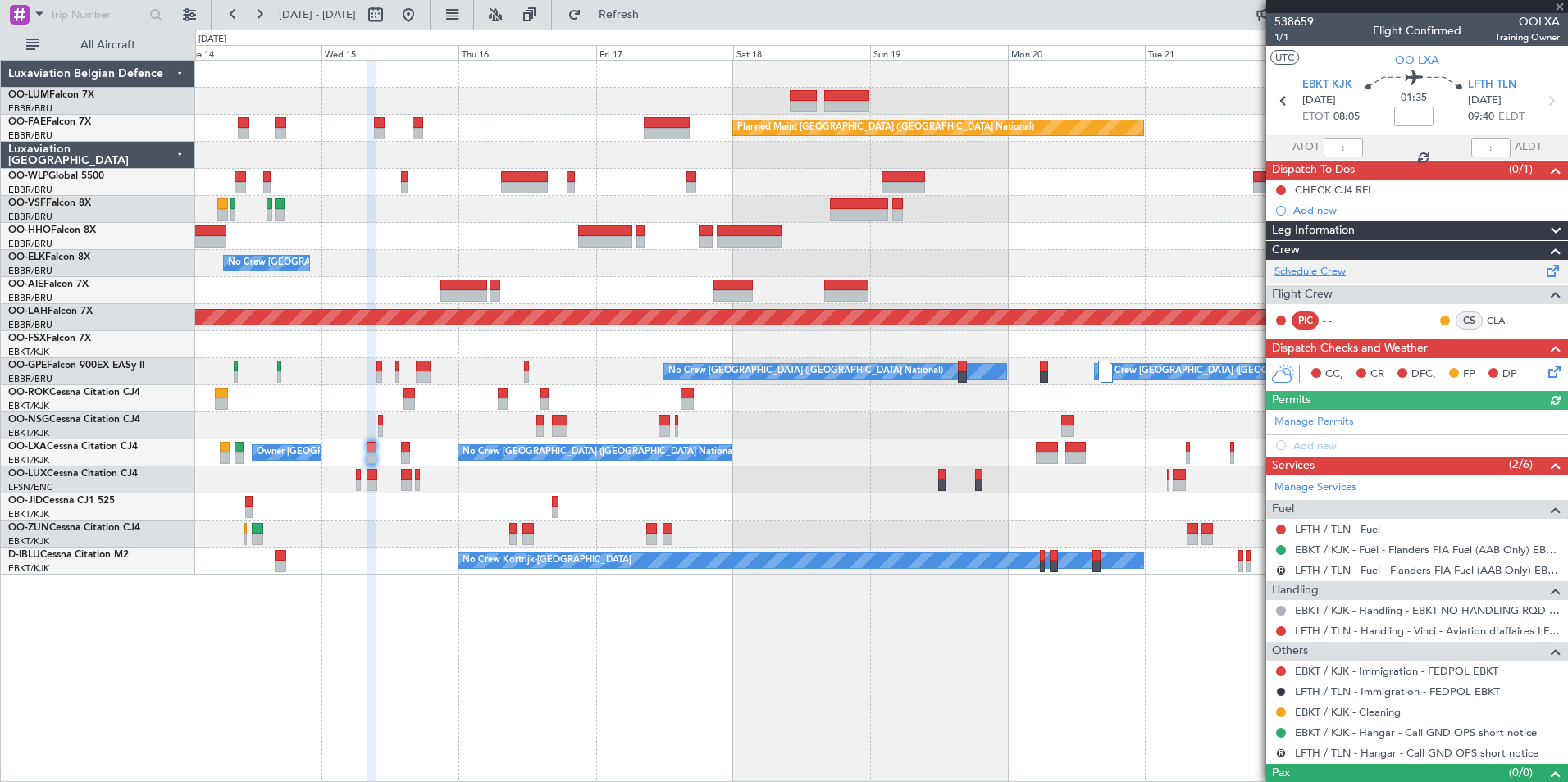
click at [1336, 267] on link "Schedule Crew" at bounding box center [1309, 272] width 71 height 16
click at [654, 11] on span "Refresh" at bounding box center [619, 14] width 69 height 12
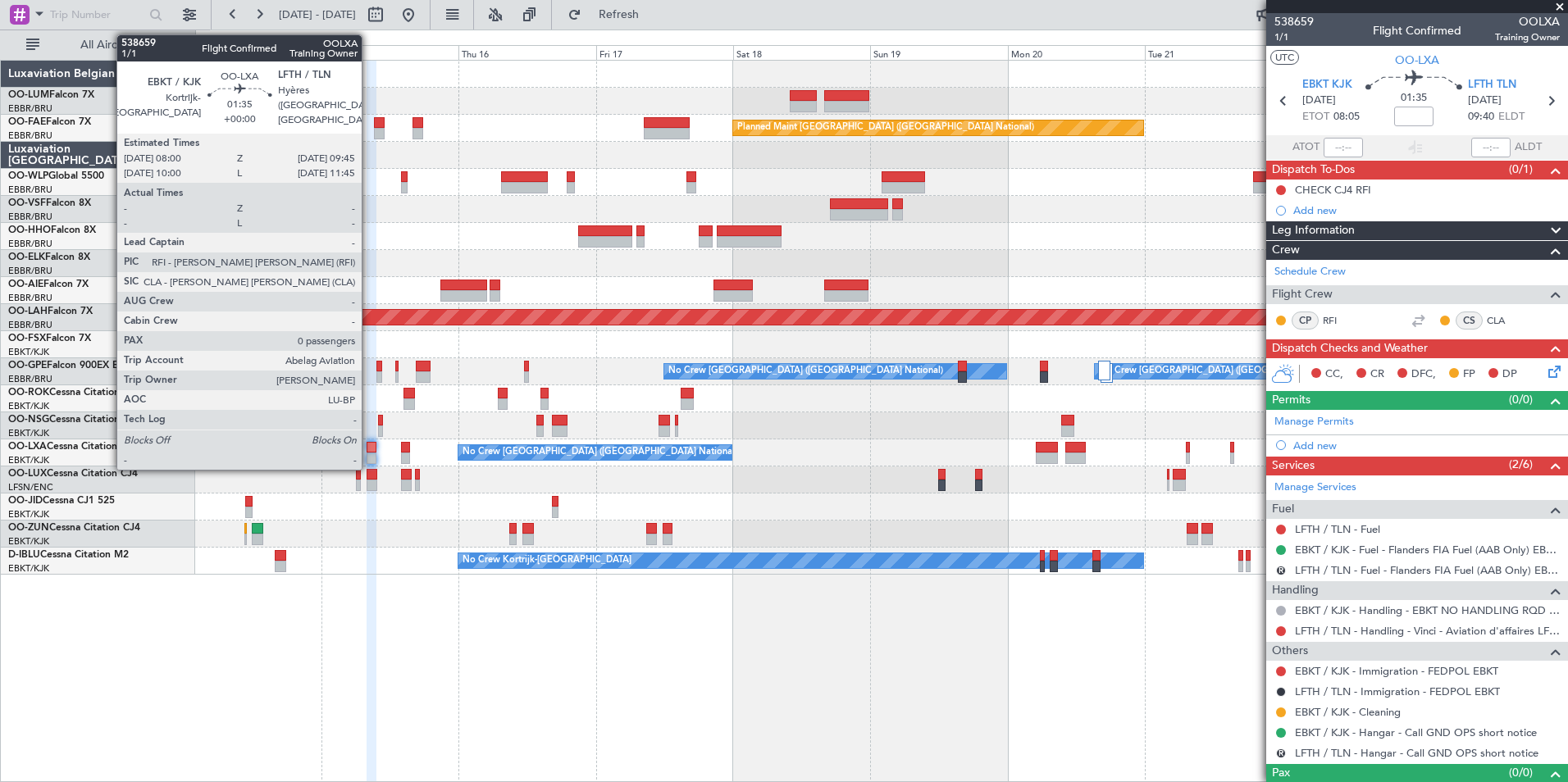
click at [367, 443] on div at bounding box center [372, 448] width 11 height 12
click at [369, 451] on div at bounding box center [372, 448] width 11 height 12
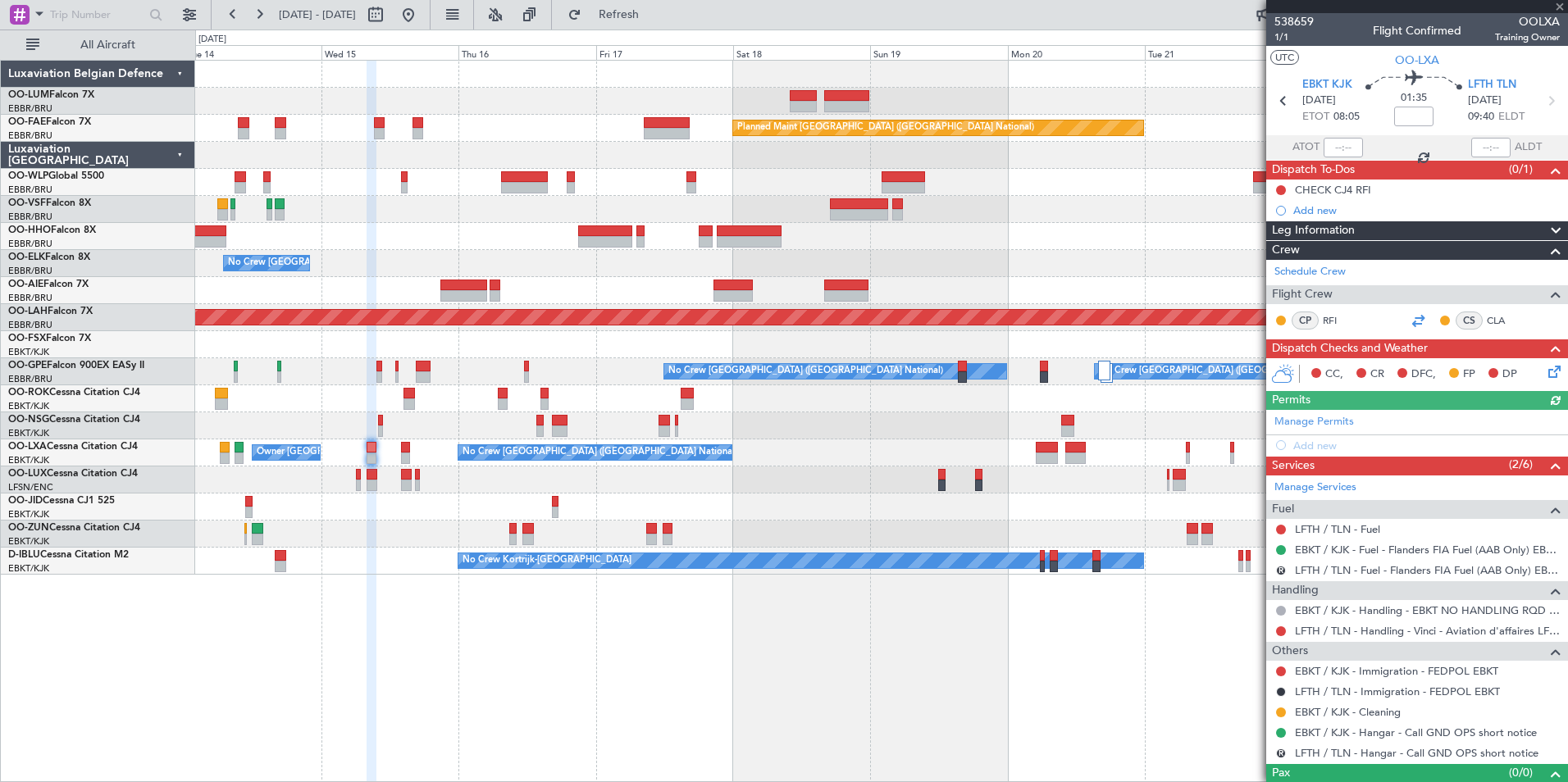
click at [1413, 317] on div at bounding box center [1418, 321] width 20 height 20
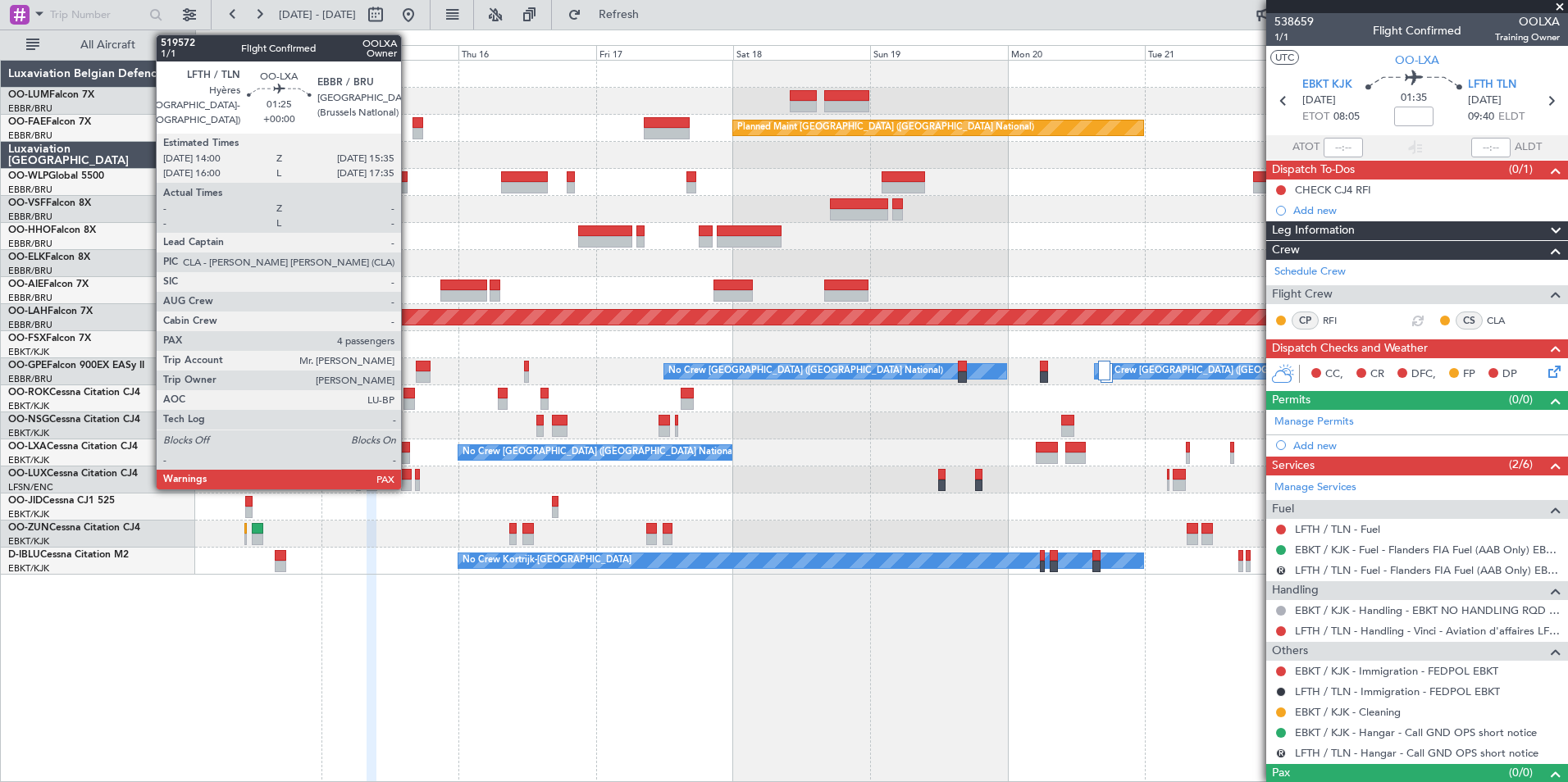
click at [408, 449] on div at bounding box center [405, 448] width 10 height 12
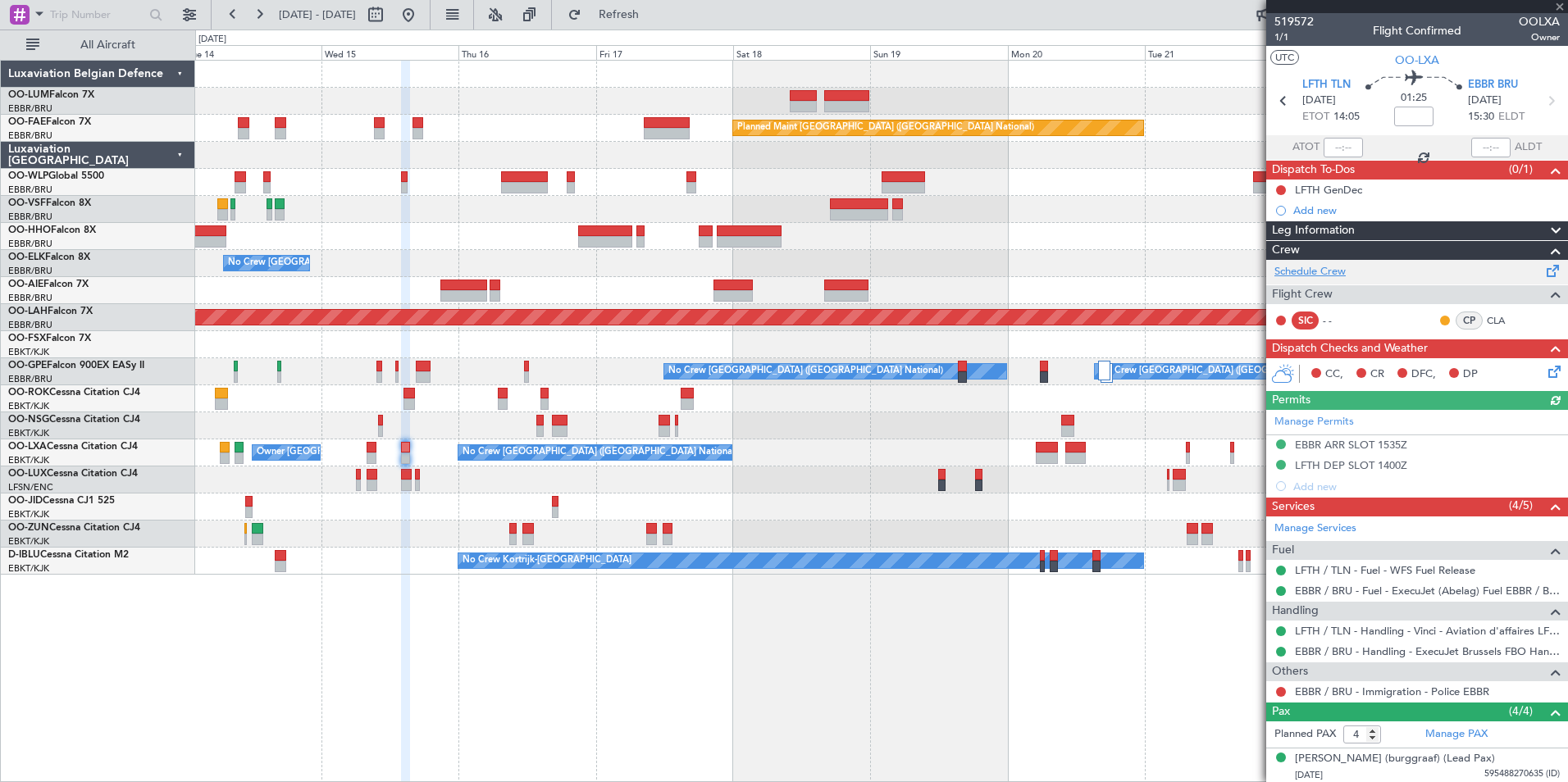
click at [1336, 279] on link "Schedule Crew" at bounding box center [1309, 272] width 71 height 16
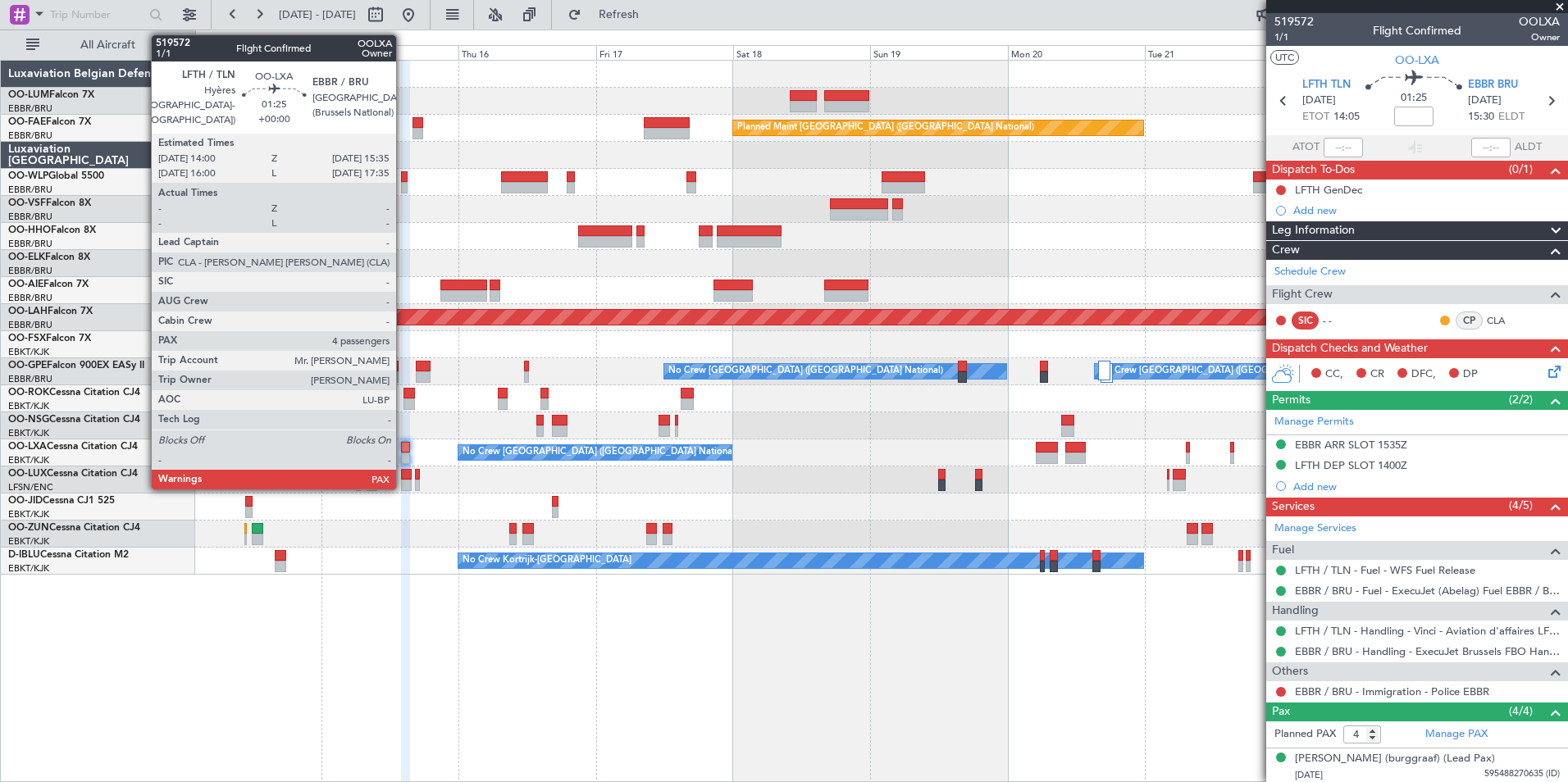
click at [404, 447] on div at bounding box center [405, 448] width 10 height 12
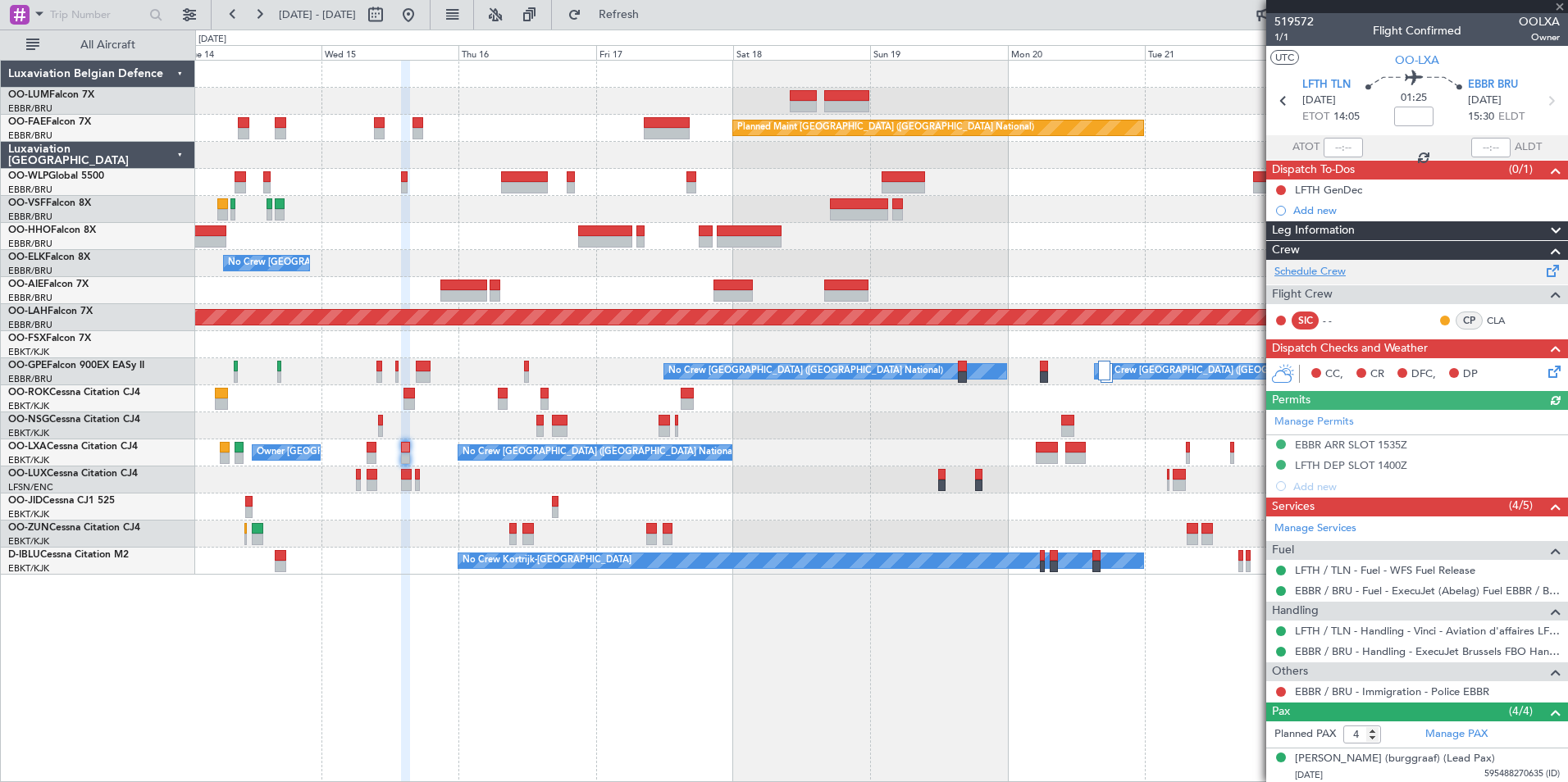
click at [1332, 270] on link "Schedule Crew" at bounding box center [1309, 272] width 71 height 16
click at [651, 18] on span "Refresh" at bounding box center [619, 14] width 69 height 12
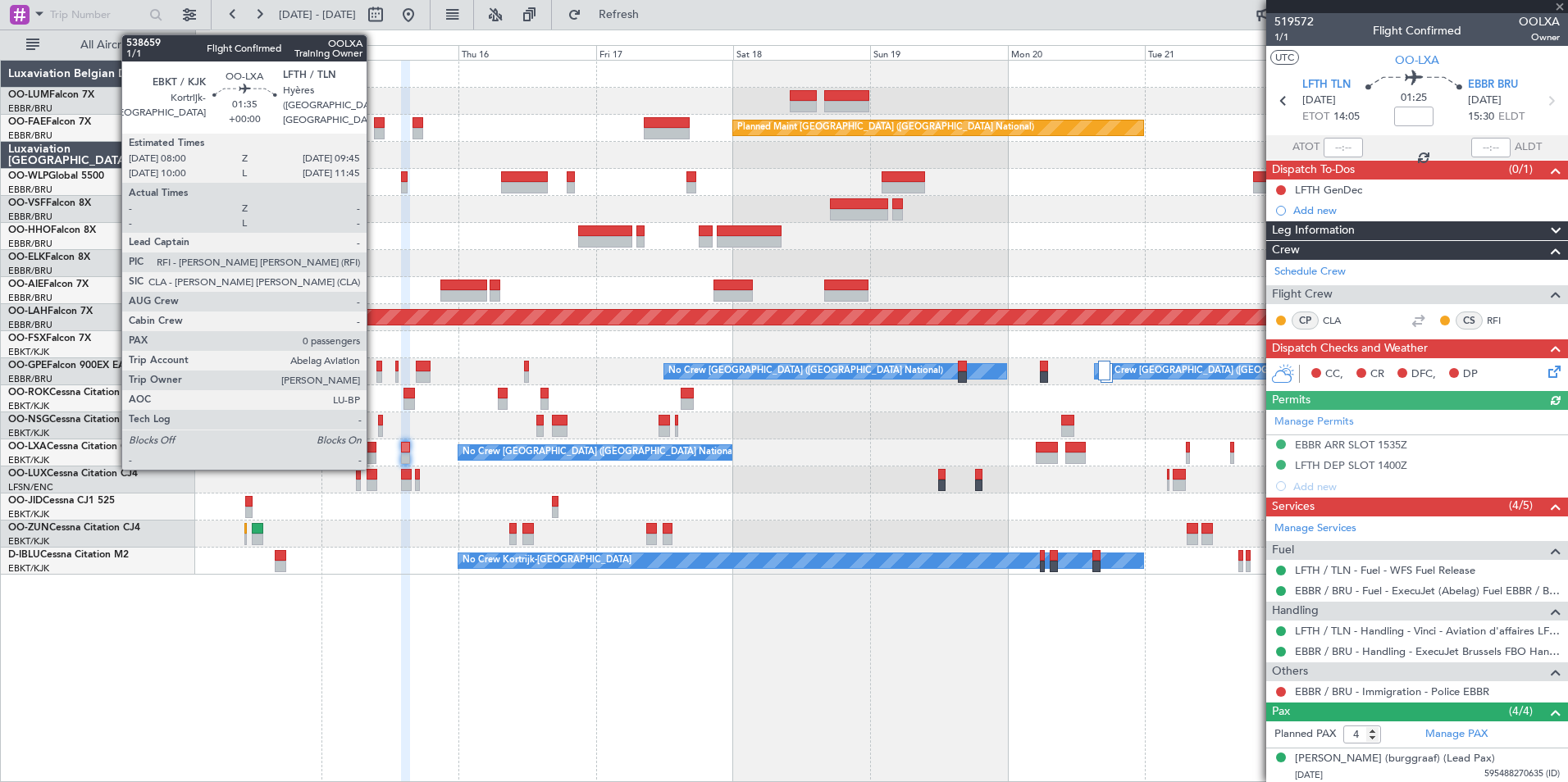
click at [374, 450] on div at bounding box center [372, 448] width 11 height 12
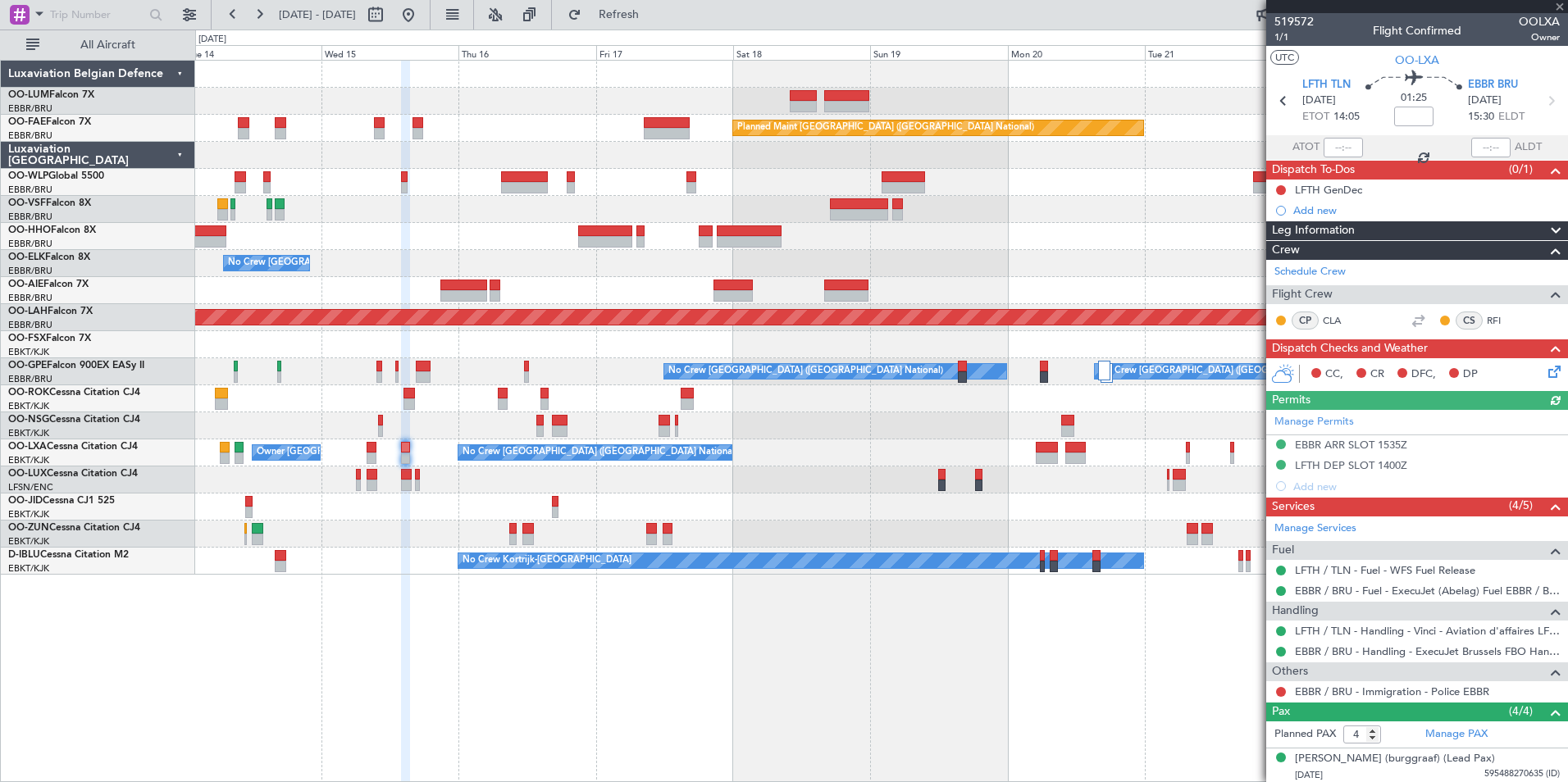
type input "0"
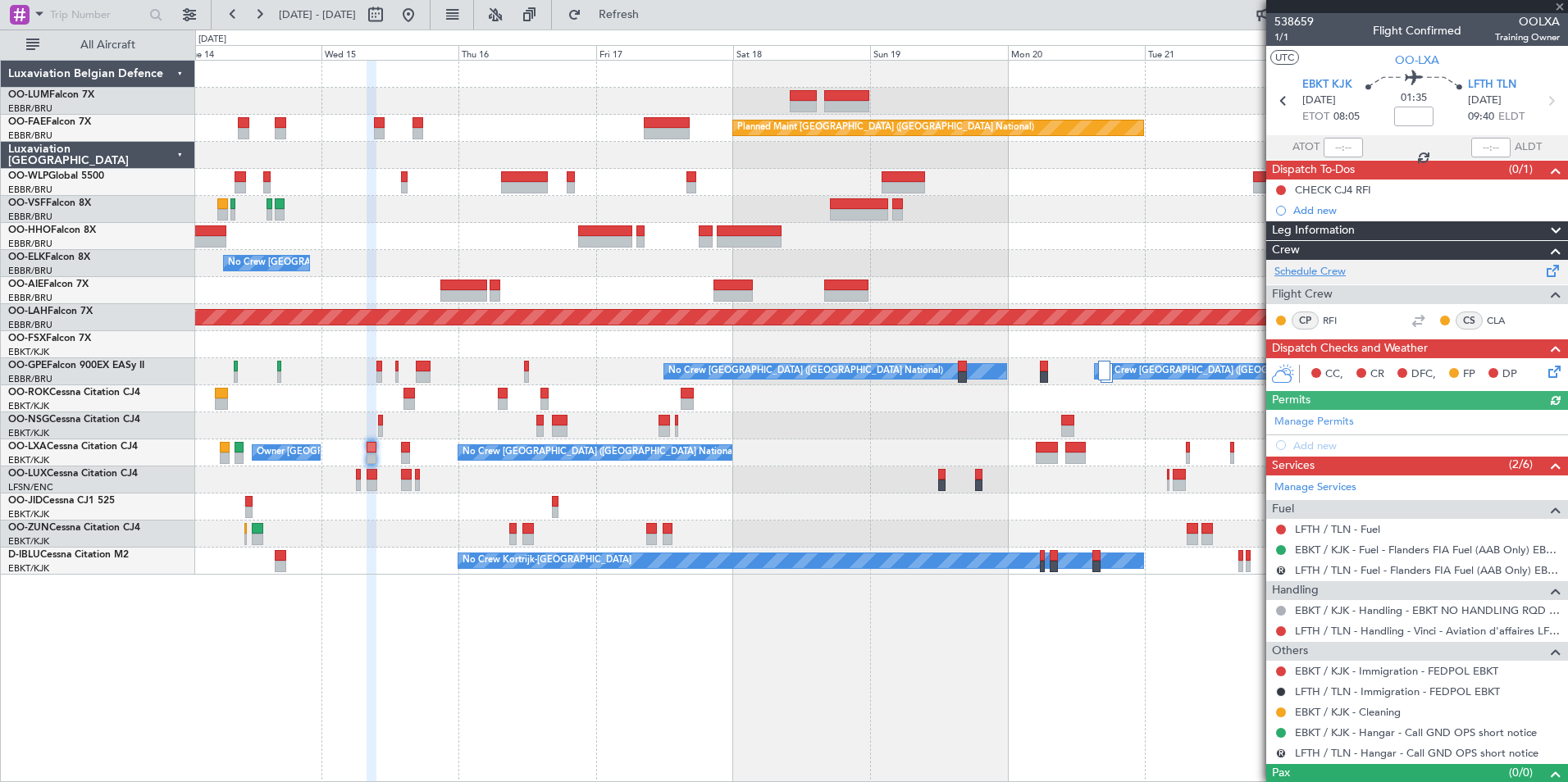
click at [1324, 271] on link "Schedule Crew" at bounding box center [1309, 272] width 71 height 16
click at [651, 21] on span "Refresh" at bounding box center [619, 14] width 69 height 12
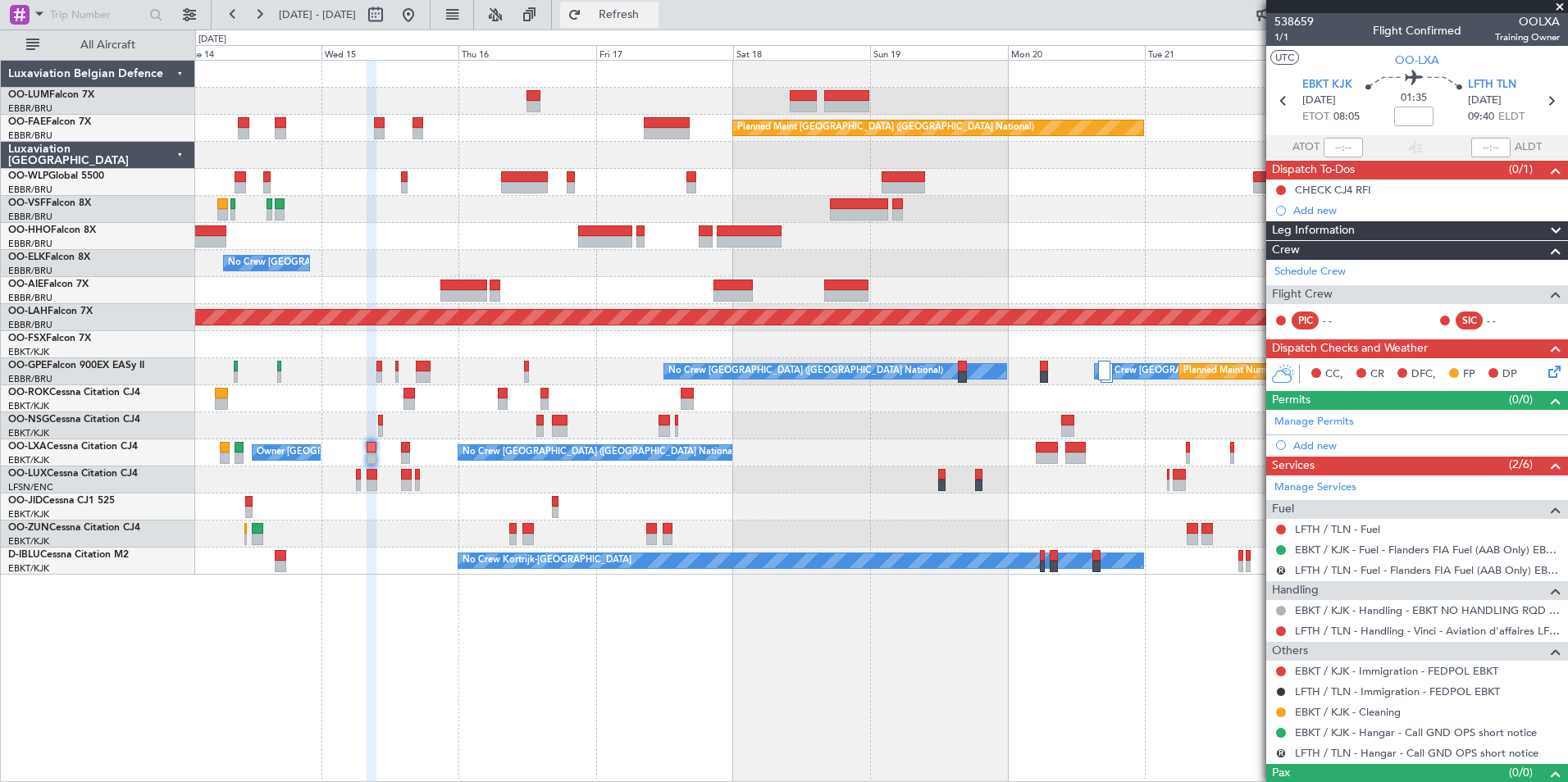
click at [644, 23] on button "Refresh" at bounding box center [609, 14] width 98 height 26
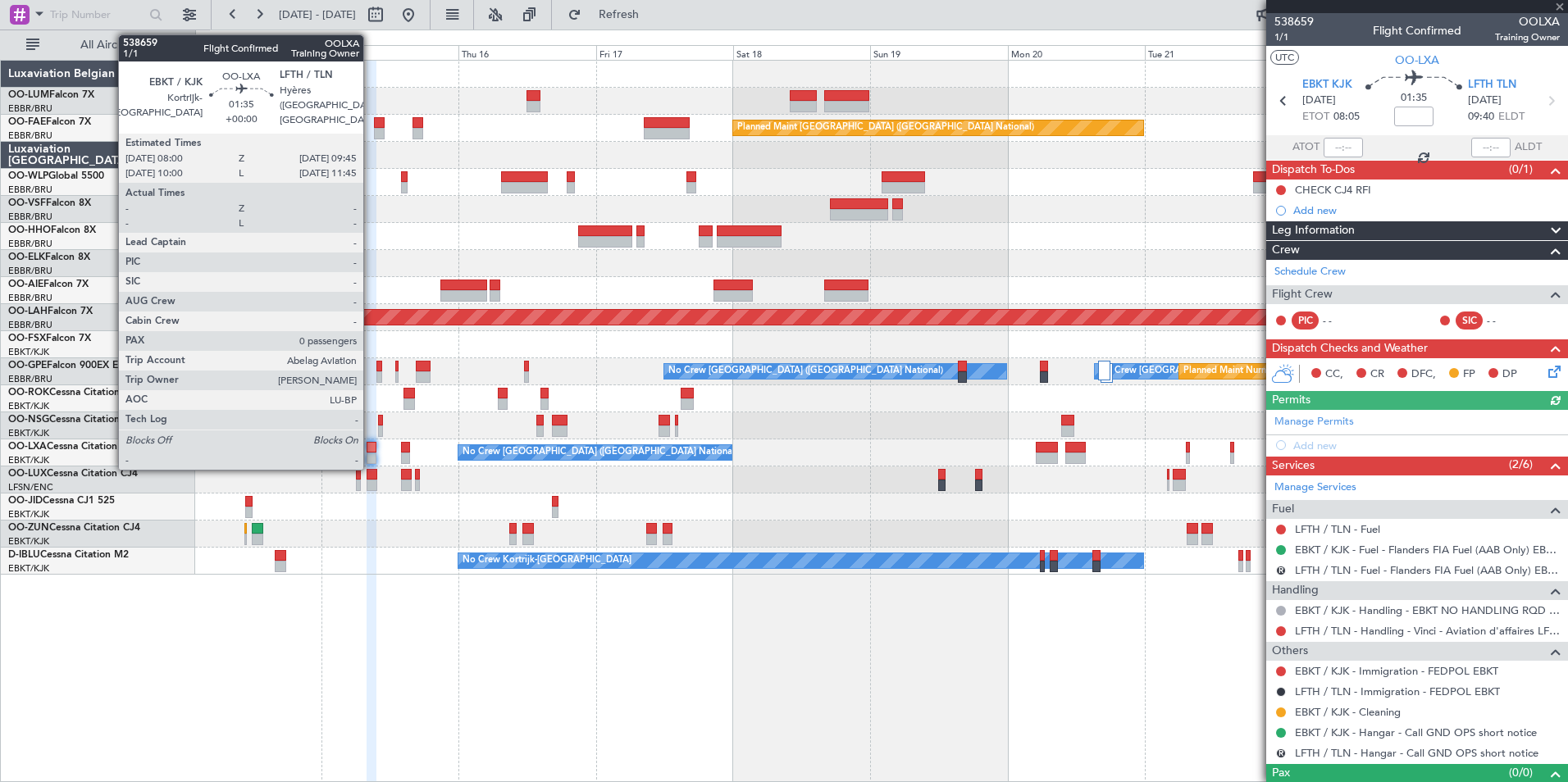
click at [370, 446] on div at bounding box center [372, 448] width 11 height 12
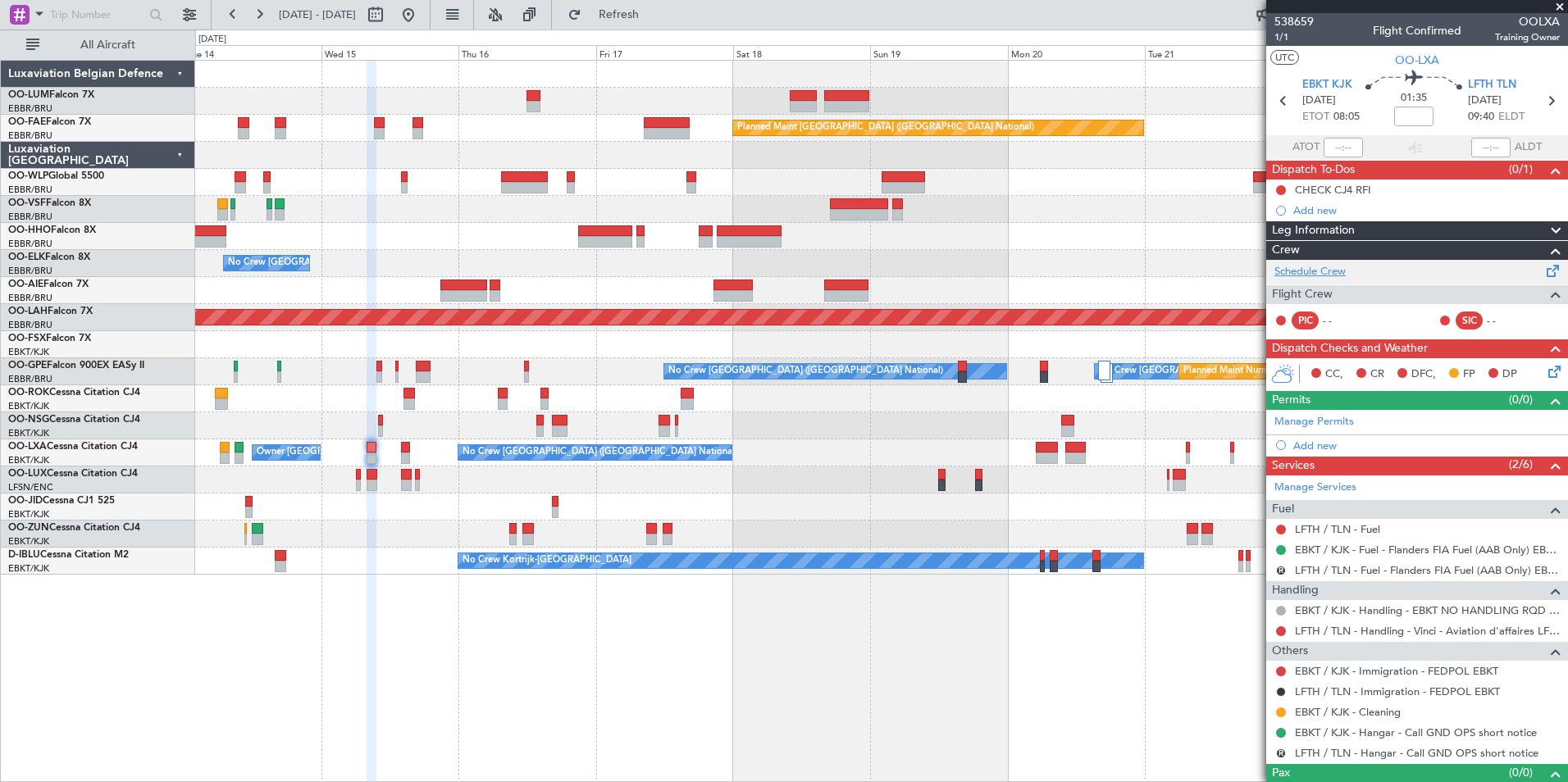
click at [1323, 265] on link "Schedule Crew" at bounding box center [1309, 272] width 71 height 16
click at [654, 19] on span "Refresh" at bounding box center [619, 14] width 69 height 12
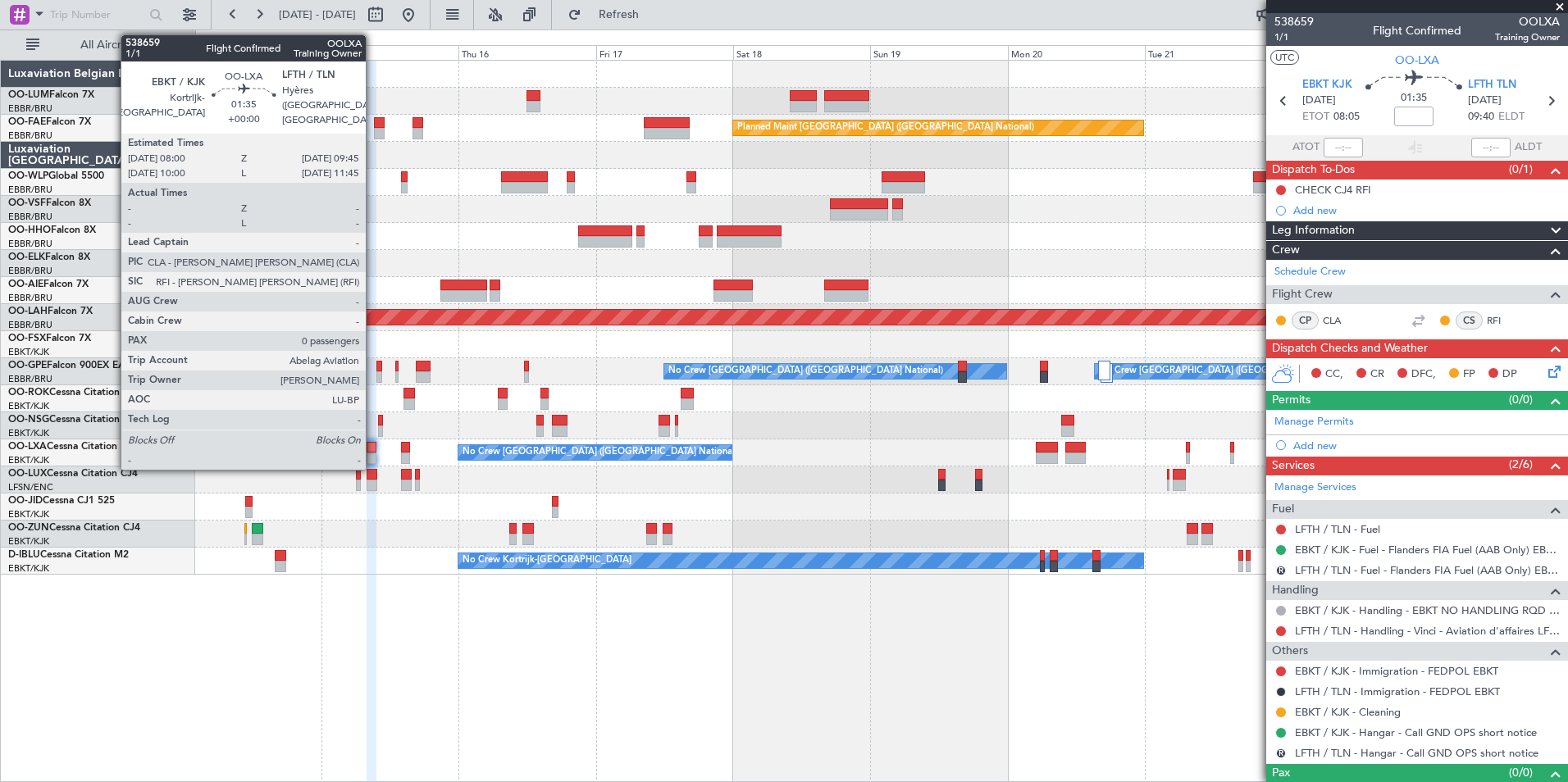
click at [373, 455] on div at bounding box center [372, 458] width 11 height 12
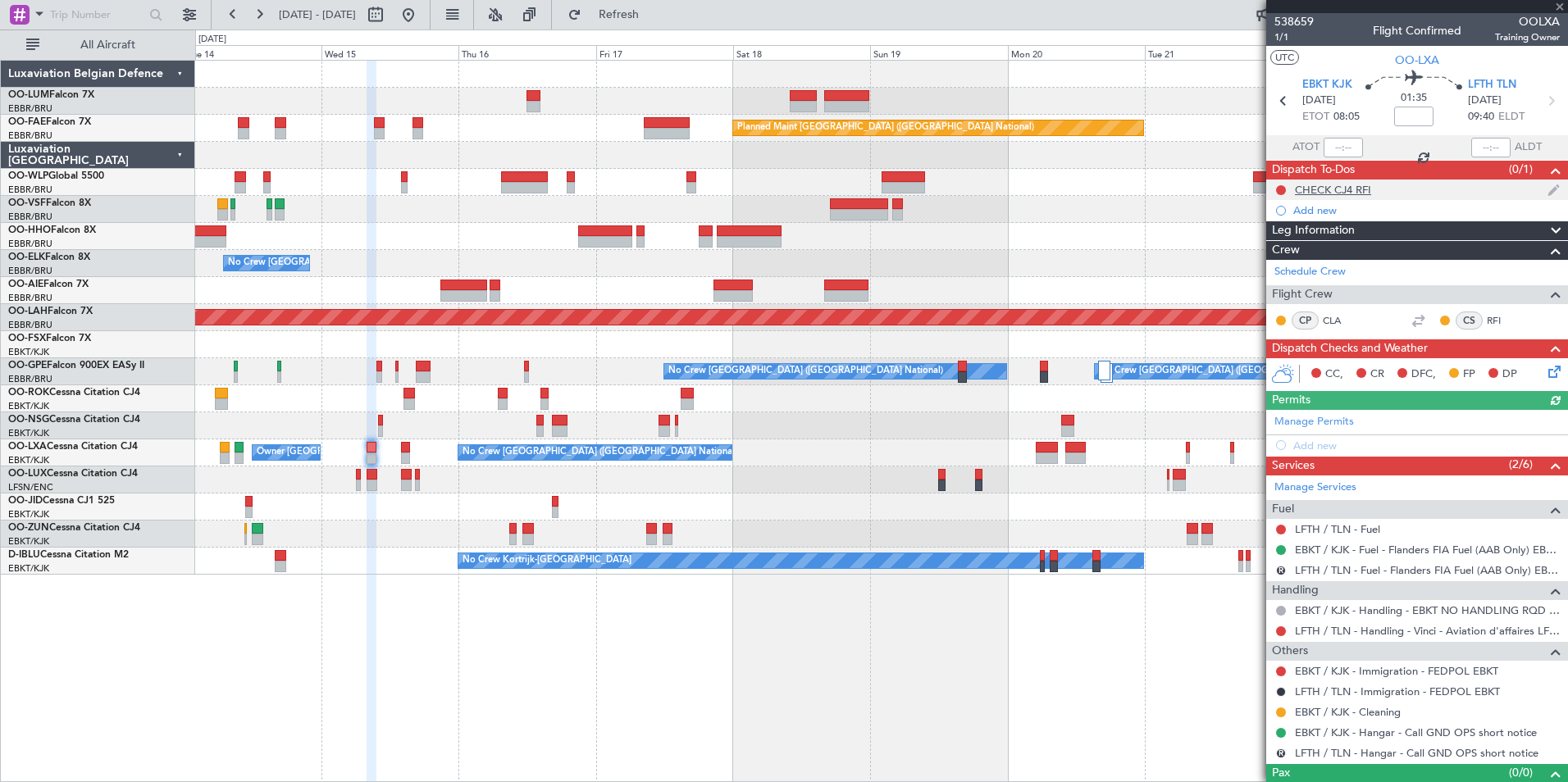
click at [1405, 190] on div "CHECK CJ4 RFI" at bounding box center [1417, 190] width 302 height 21
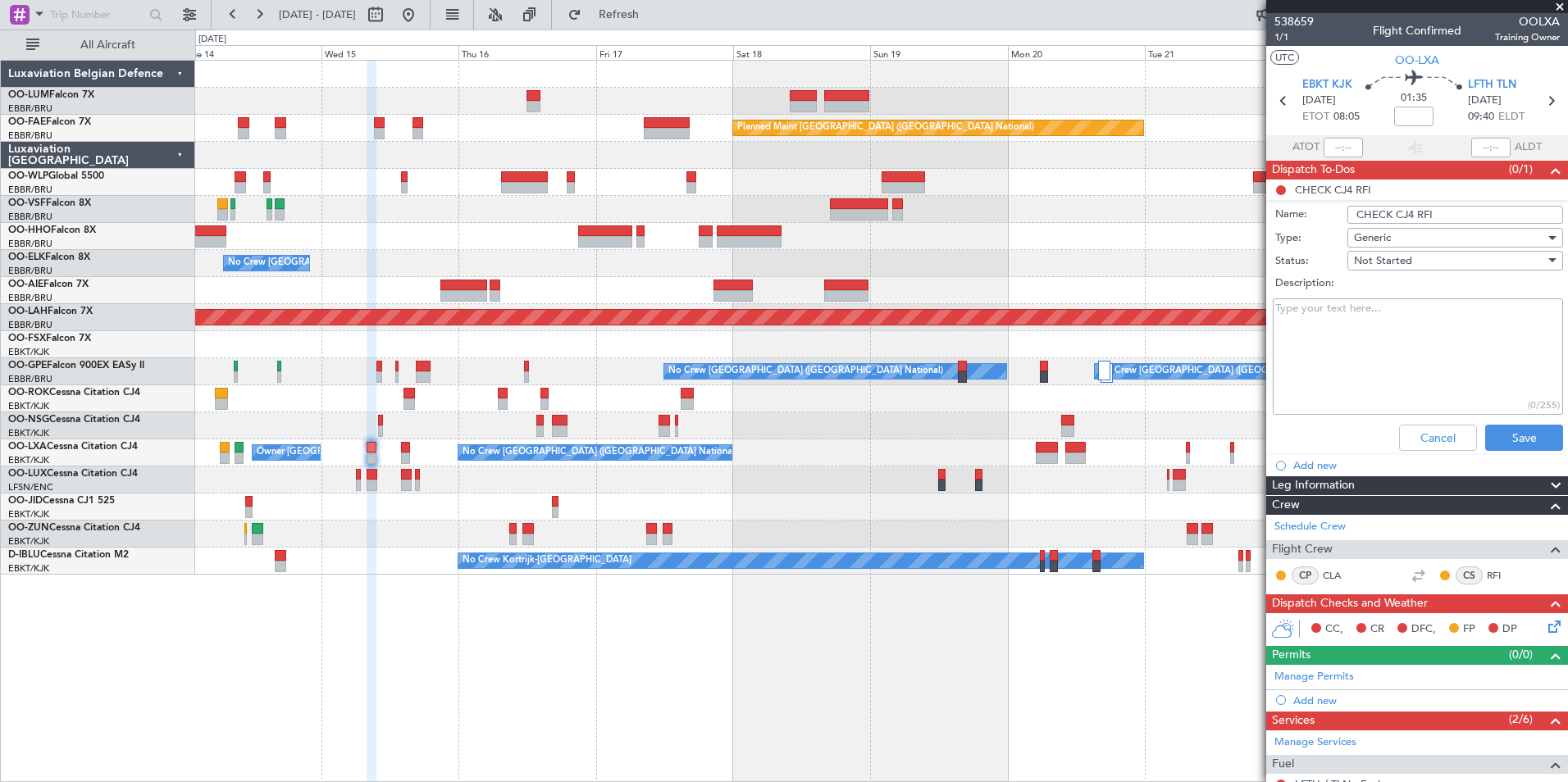
drag, startPoint x: 1419, startPoint y: 213, endPoint x: 1439, endPoint y: 212, distance: 20.0
click at [1439, 212] on input "CHECK CJ4 RFI" at bounding box center [1456, 215] width 216 height 18
type input "CHECK CJ4 CLA"
click at [1494, 440] on button "Save" at bounding box center [1524, 437] width 78 height 26
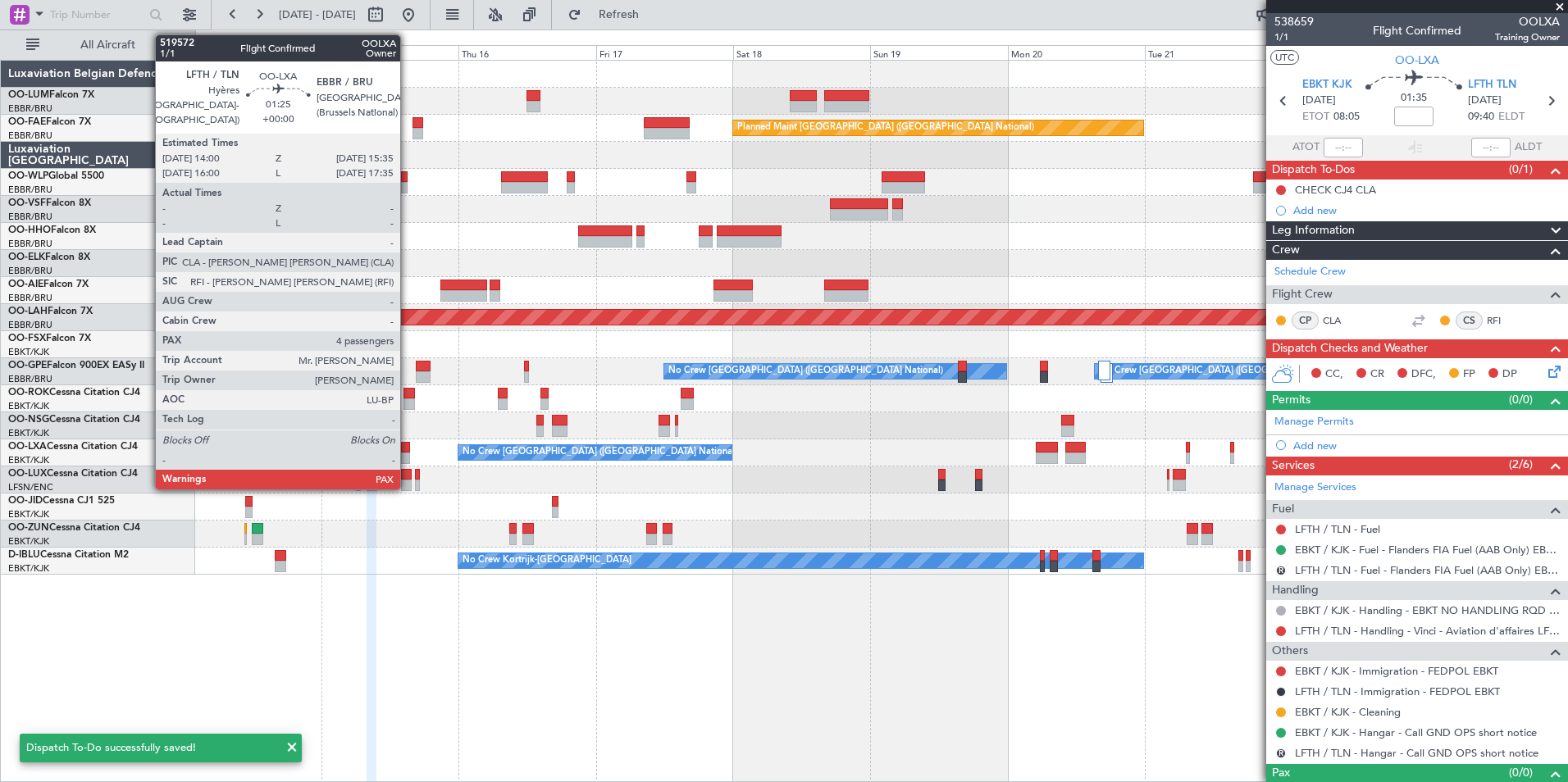
click at [407, 452] on div at bounding box center [405, 458] width 10 height 12
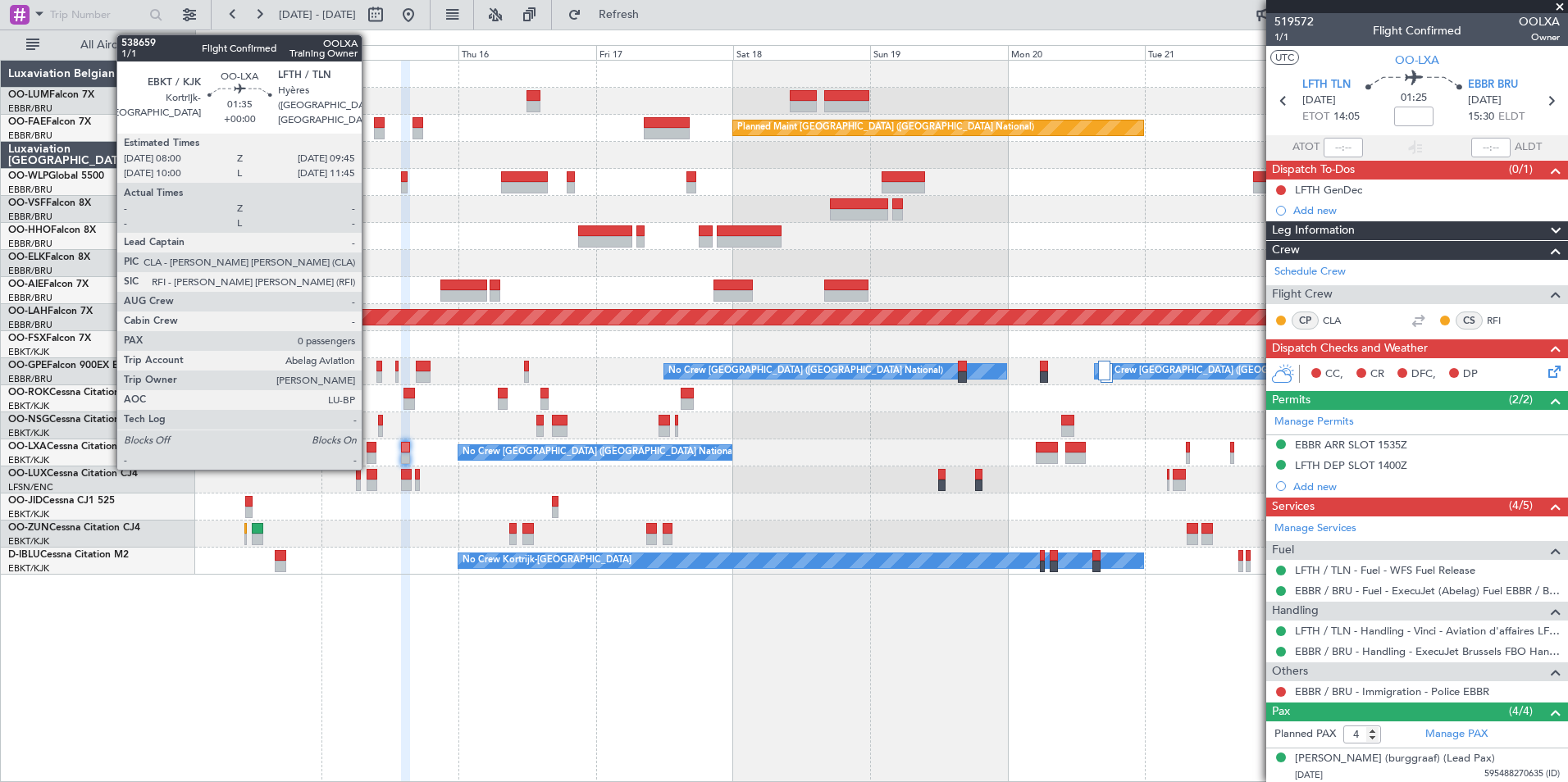
click at [369, 452] on div at bounding box center [372, 448] width 11 height 12
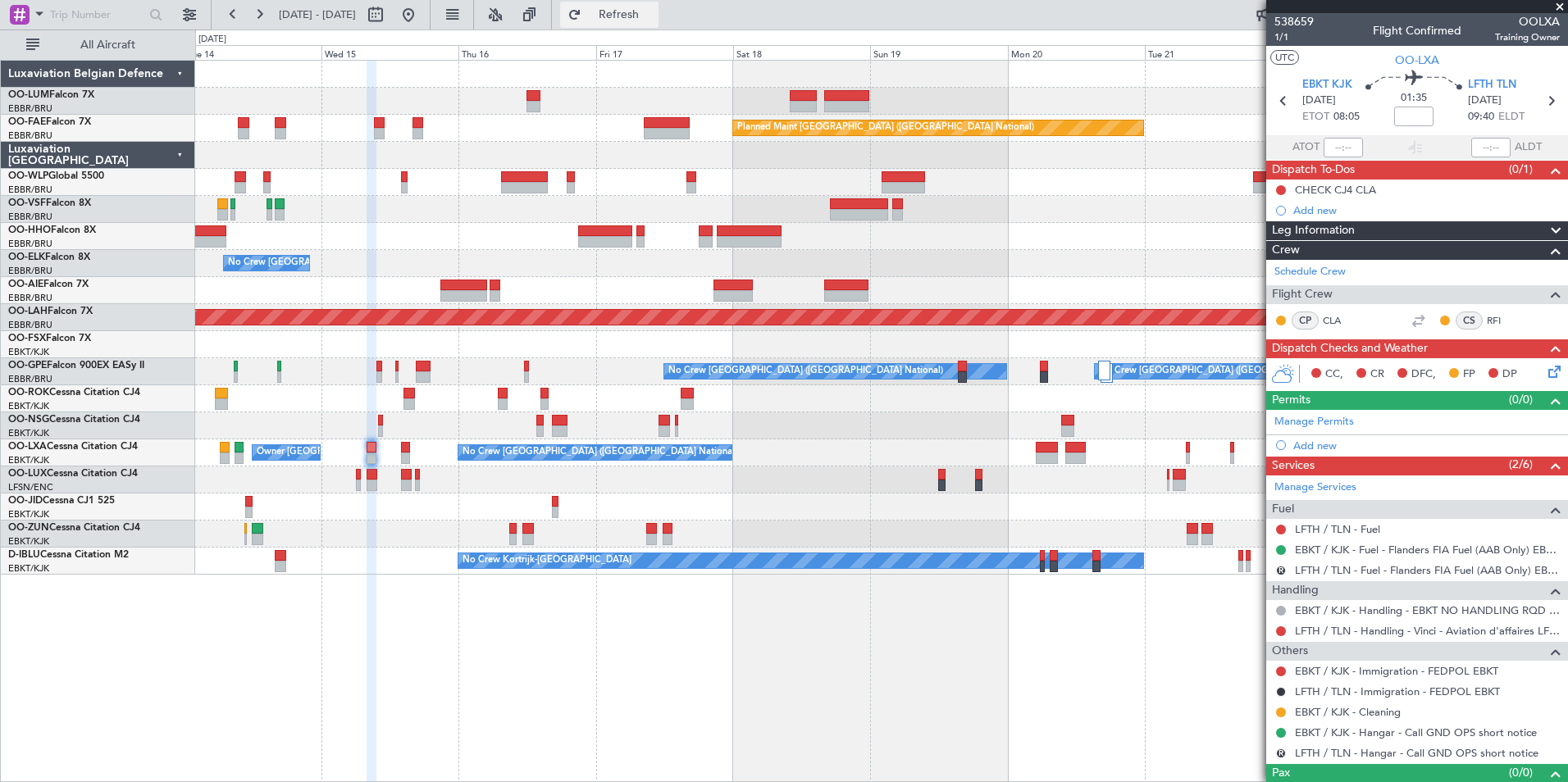
click at [658, 5] on button "Refresh" at bounding box center [609, 14] width 98 height 26
click at [567, 710] on div "Owner Melsbroek Air Base AOG Maint [GEOGRAPHIC_DATA] Planned Maint [GEOGRAPHIC_…" at bounding box center [881, 422] width 1373 height 723
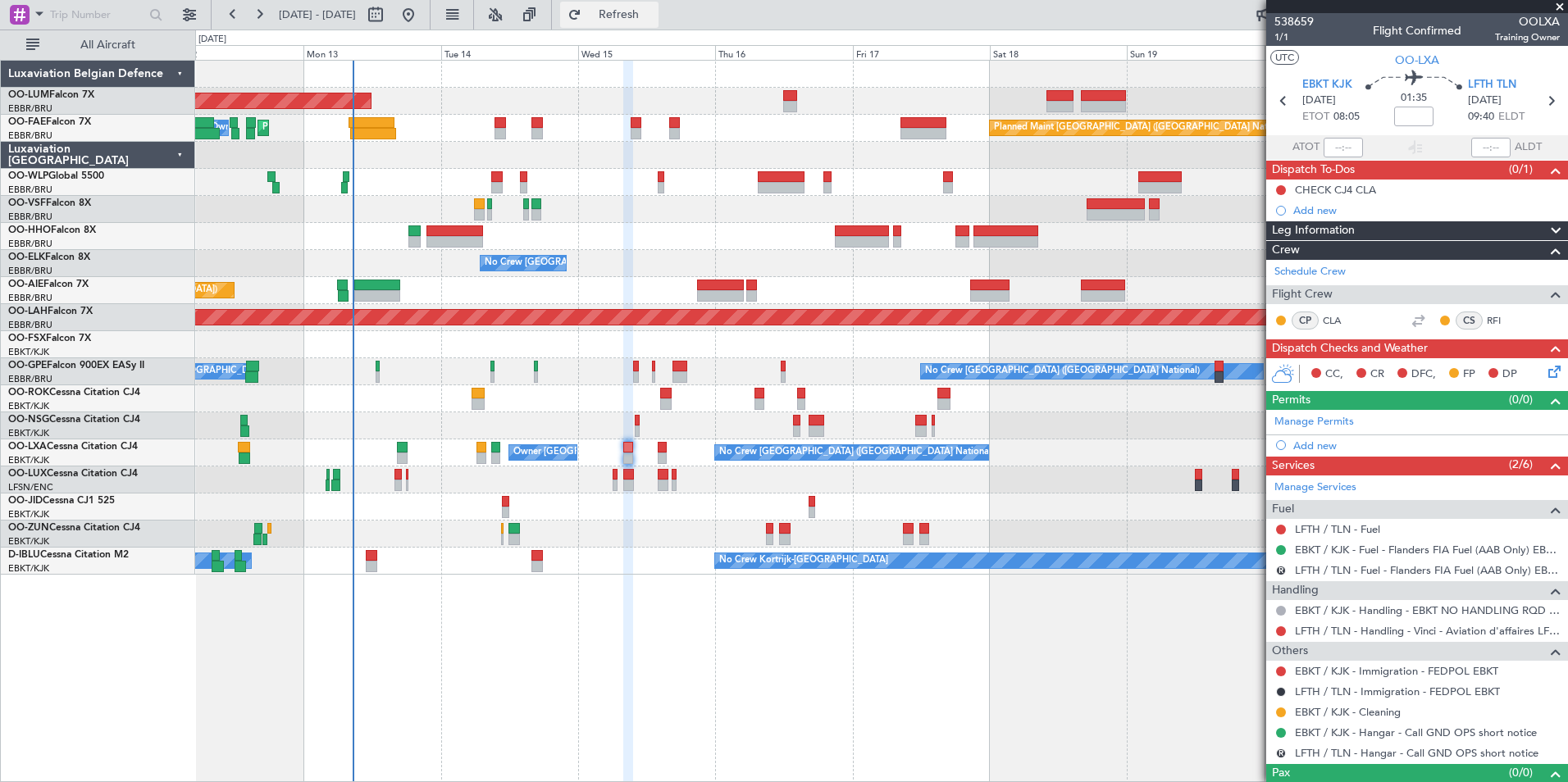
click at [654, 12] on span "Refresh" at bounding box center [619, 14] width 69 height 12
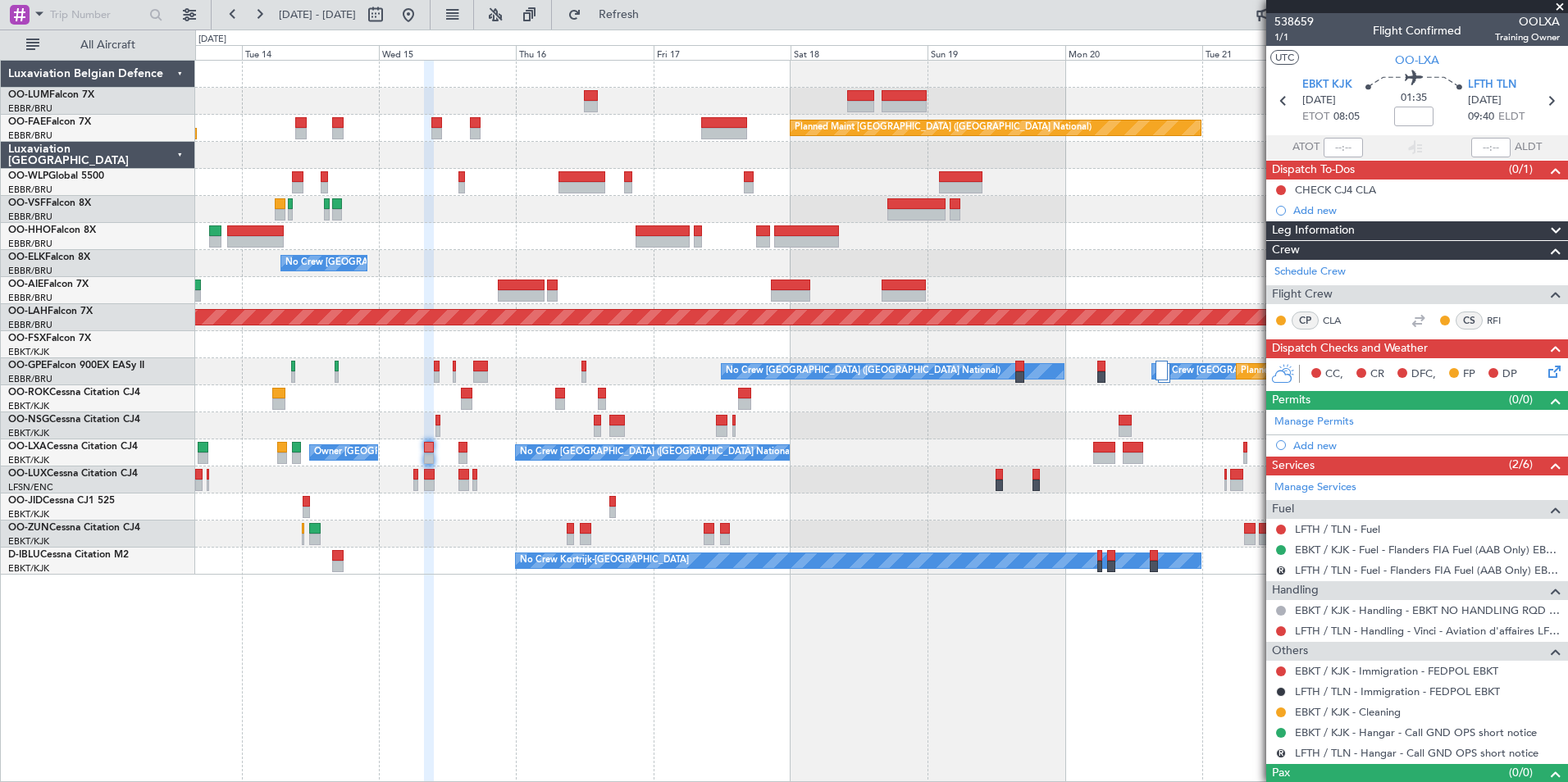
click at [422, 674] on div "AOG Maint [GEOGRAPHIC_DATA] Planned Maint [GEOGRAPHIC_DATA] ([GEOGRAPHIC_DATA])…" at bounding box center [881, 422] width 1373 height 723
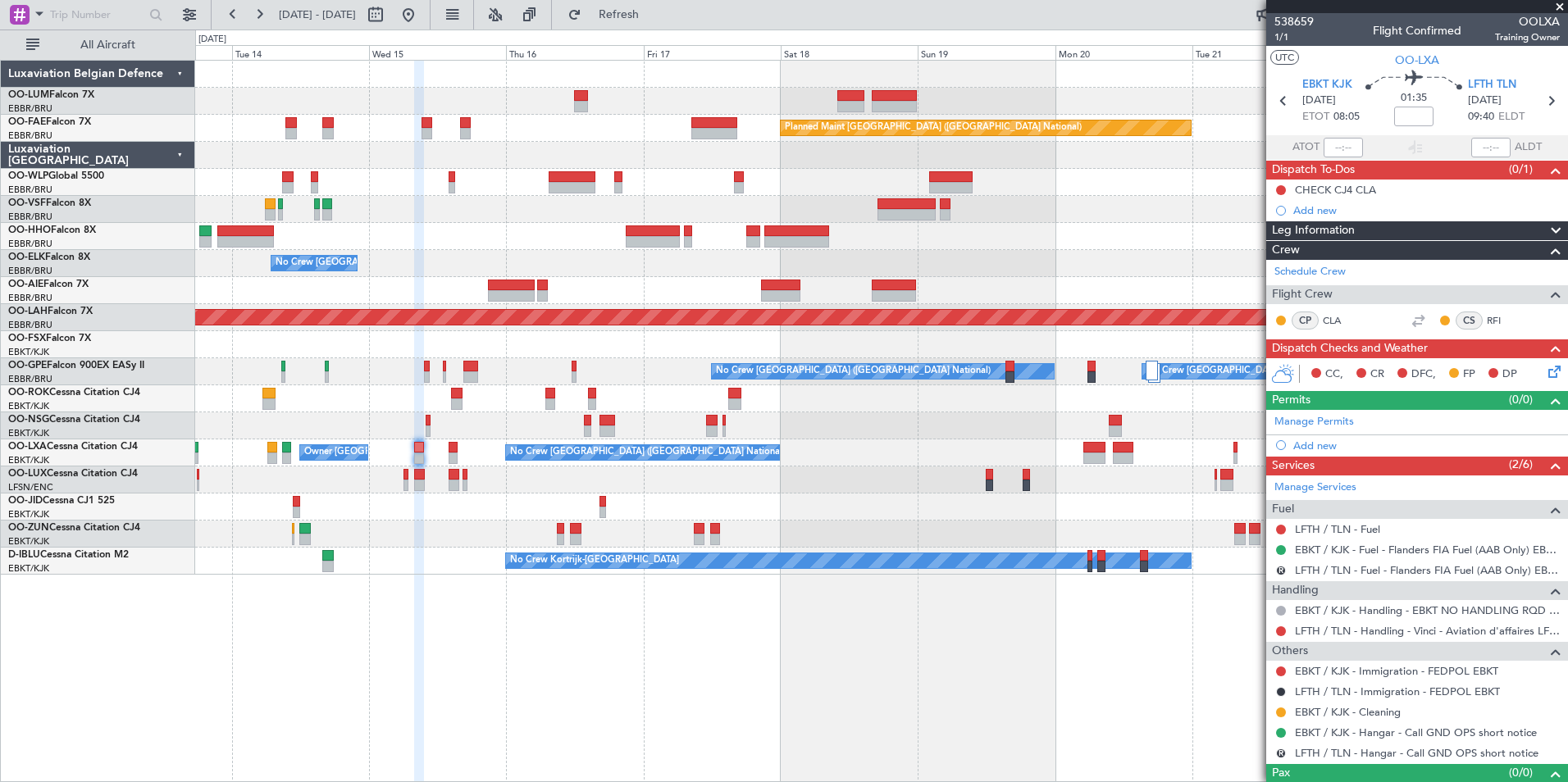
drag, startPoint x: 649, startPoint y: 10, endPoint x: 566, endPoint y: 200, distance: 207.3
click at [649, 10] on span "Refresh" at bounding box center [619, 14] width 69 height 12
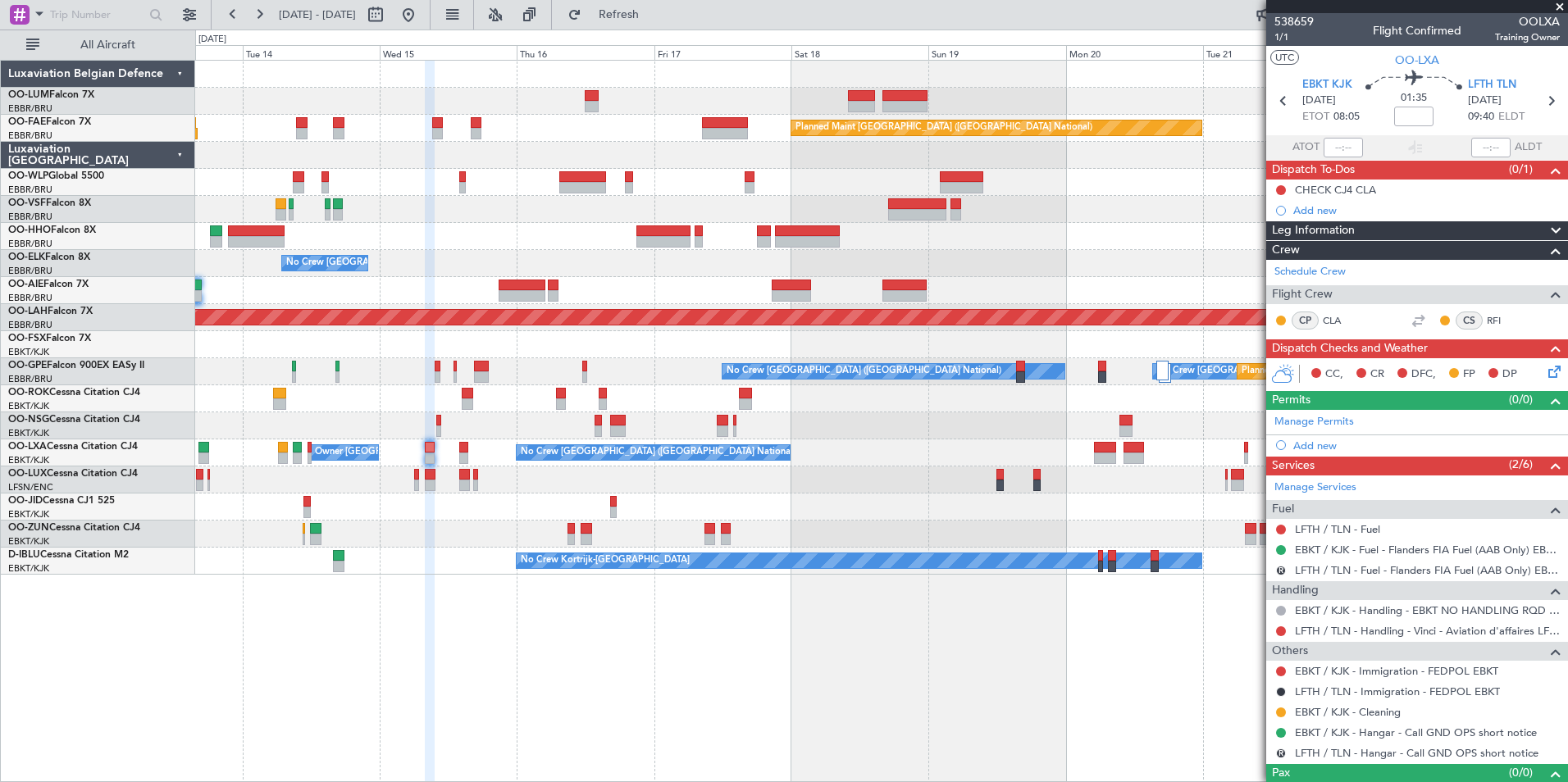
click at [492, 644] on div "AOG Maint [GEOGRAPHIC_DATA] Planned Maint [GEOGRAPHIC_DATA] ([GEOGRAPHIC_DATA])…" at bounding box center [881, 422] width 1373 height 723
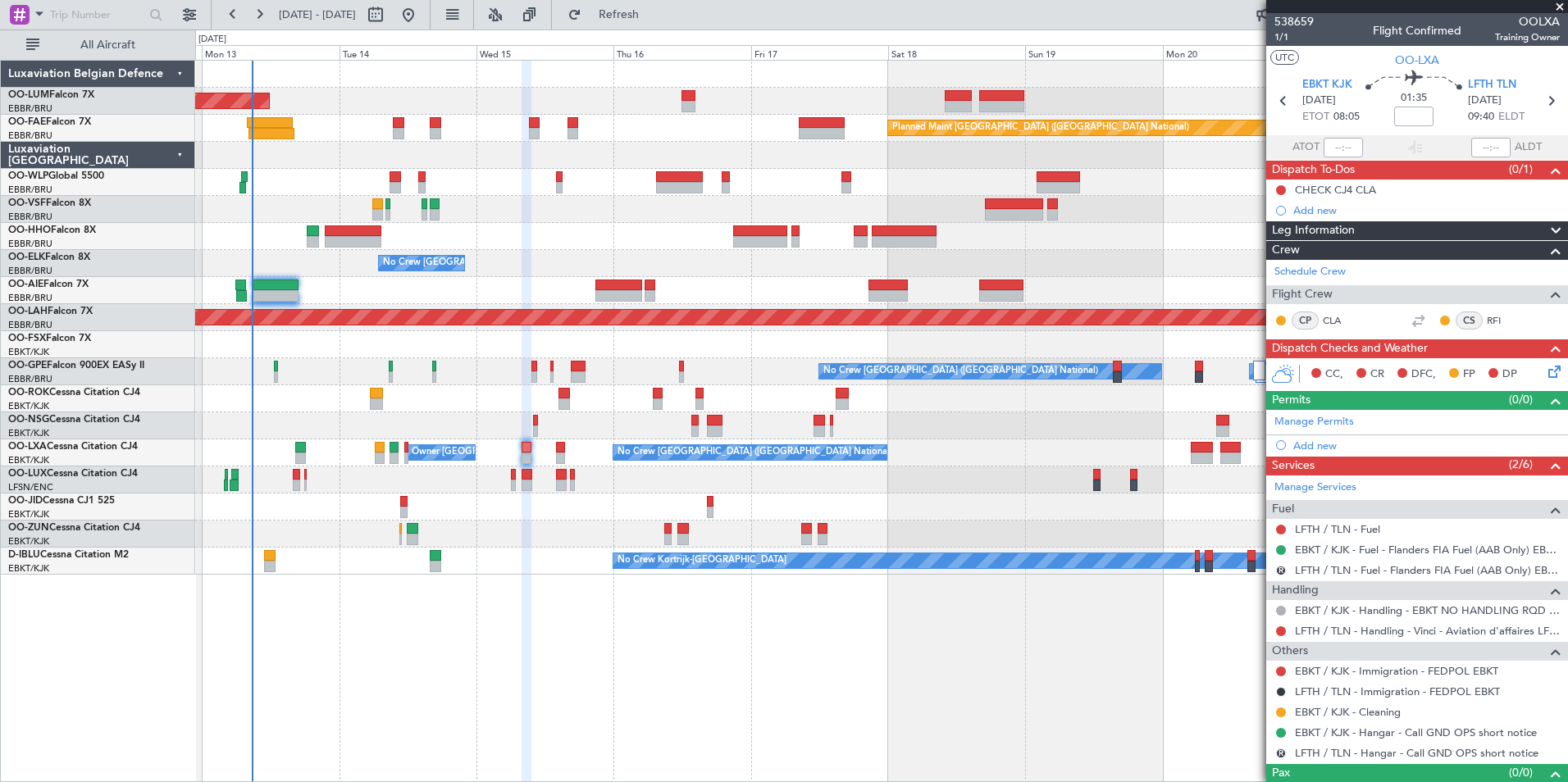
click at [416, 618] on div "AOG Maint [GEOGRAPHIC_DATA] Planned Maint [GEOGRAPHIC_DATA] ([GEOGRAPHIC_DATA])…" at bounding box center [881, 422] width 1373 height 723
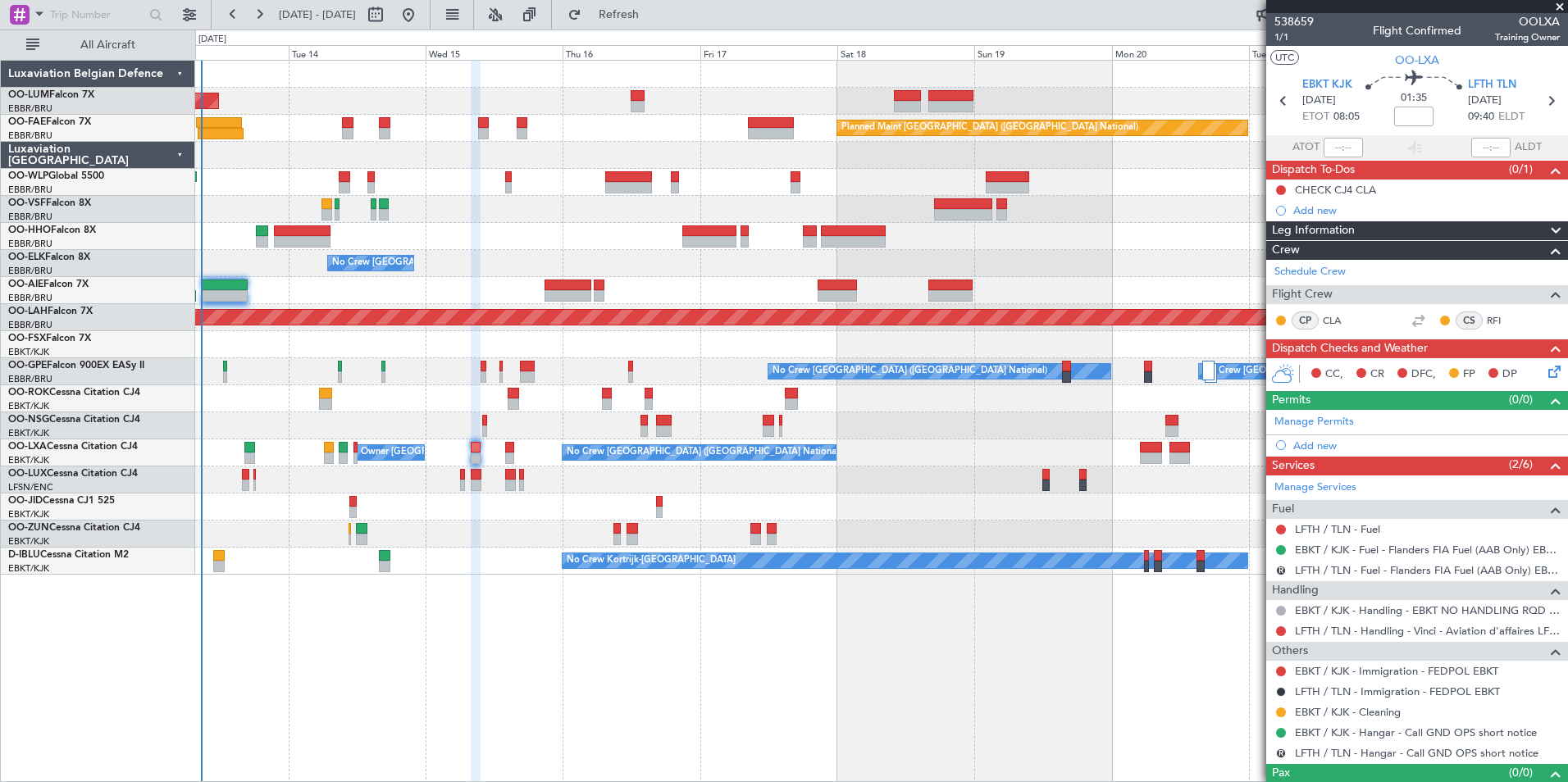
click at [963, 632] on div "AOG Maint [GEOGRAPHIC_DATA] Planned Maint [GEOGRAPHIC_DATA] ([GEOGRAPHIC_DATA])…" at bounding box center [881, 422] width 1373 height 723
click at [832, 669] on div "AOG Maint [GEOGRAPHIC_DATA] Planned Maint [GEOGRAPHIC_DATA] ([GEOGRAPHIC_DATA])…" at bounding box center [881, 422] width 1373 height 723
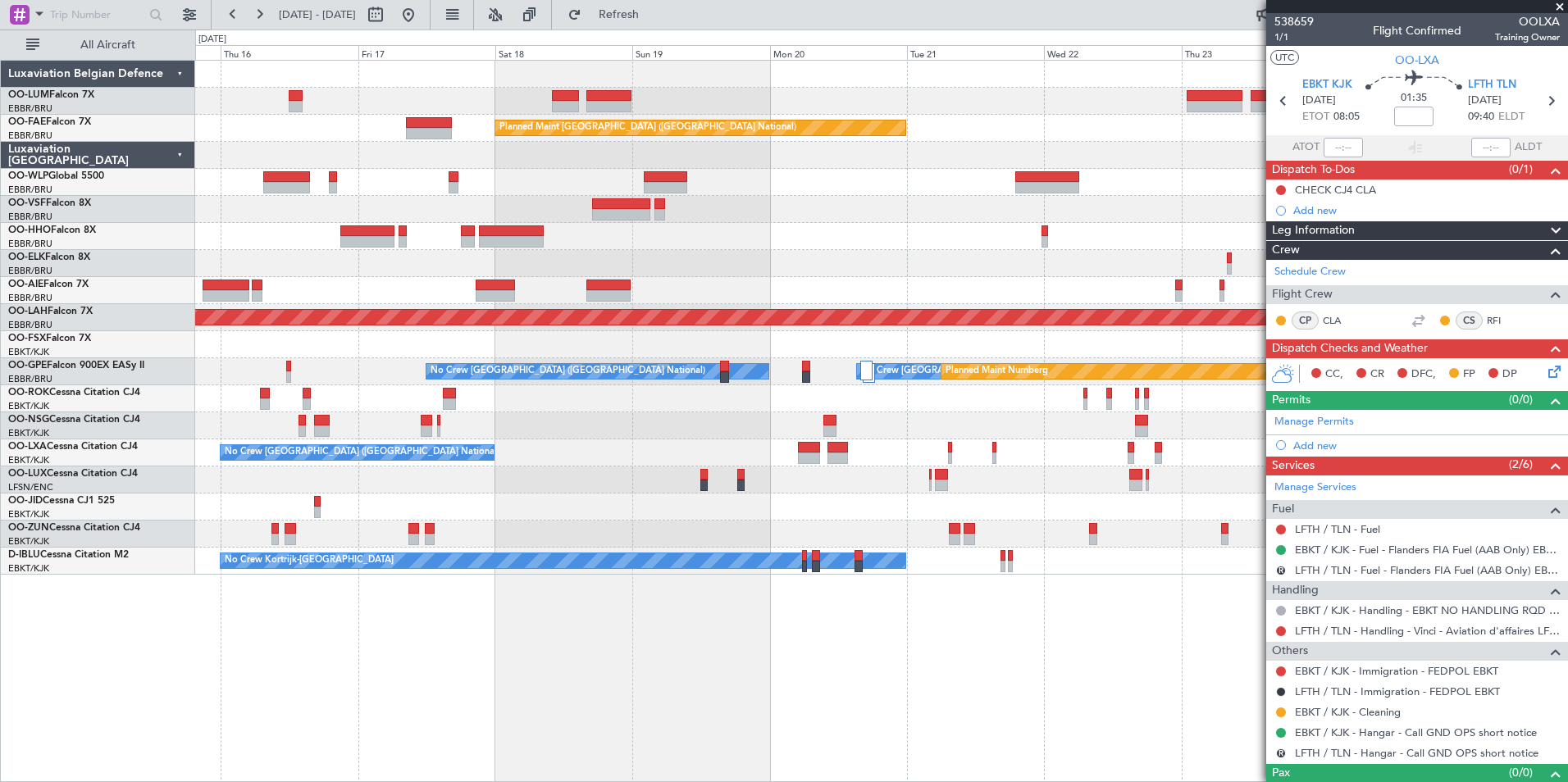
click at [685, 650] on div "Owner Melsbroek Air Base Planned Maint [GEOGRAPHIC_DATA]-[GEOGRAPHIC_DATA] AOG …" at bounding box center [881, 422] width 1373 height 723
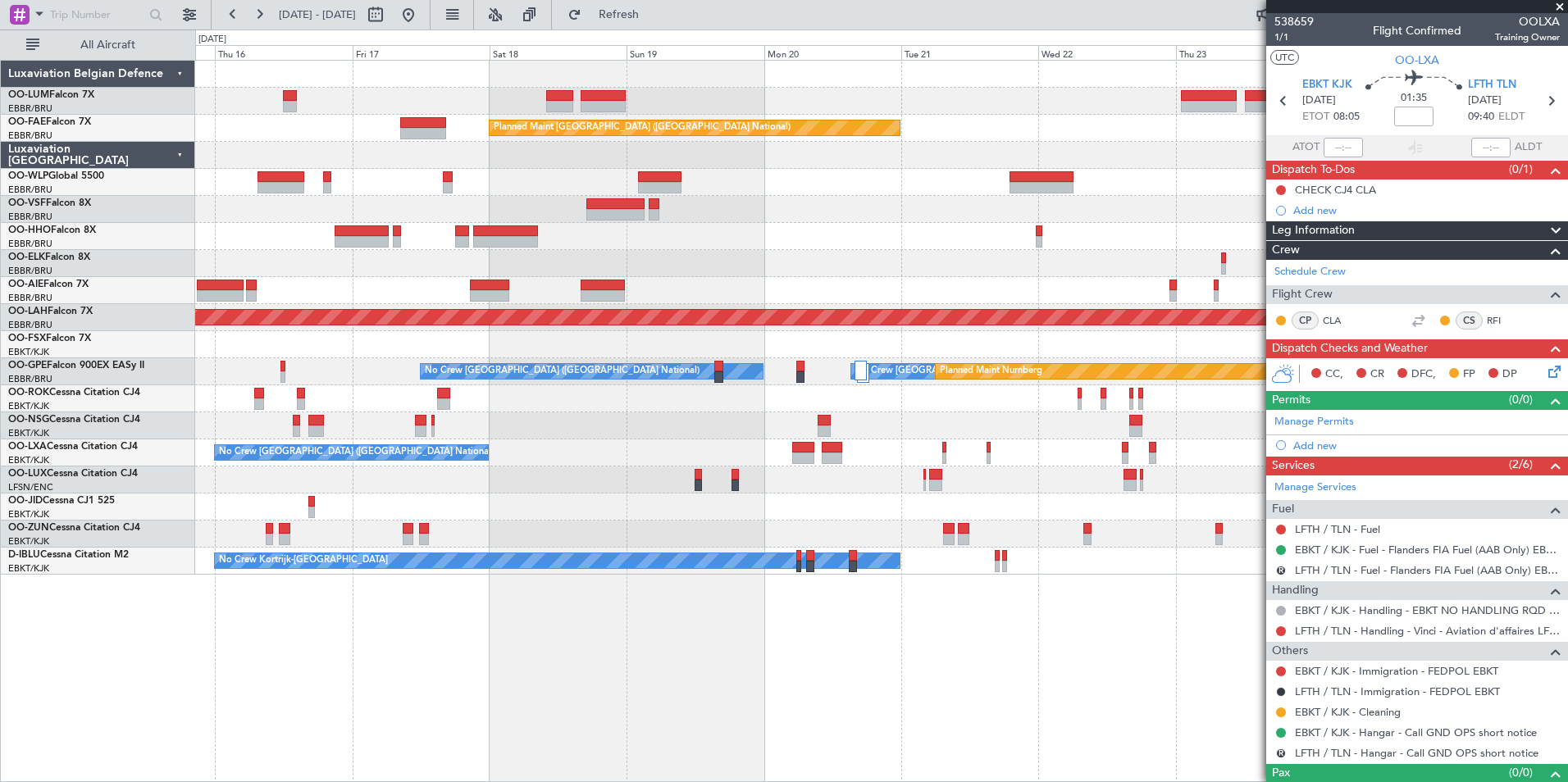
click at [458, 653] on div "Owner Melsbroek Air Base Planned Maint [GEOGRAPHIC_DATA]-[GEOGRAPHIC_DATA] AOG …" at bounding box center [881, 422] width 1373 height 723
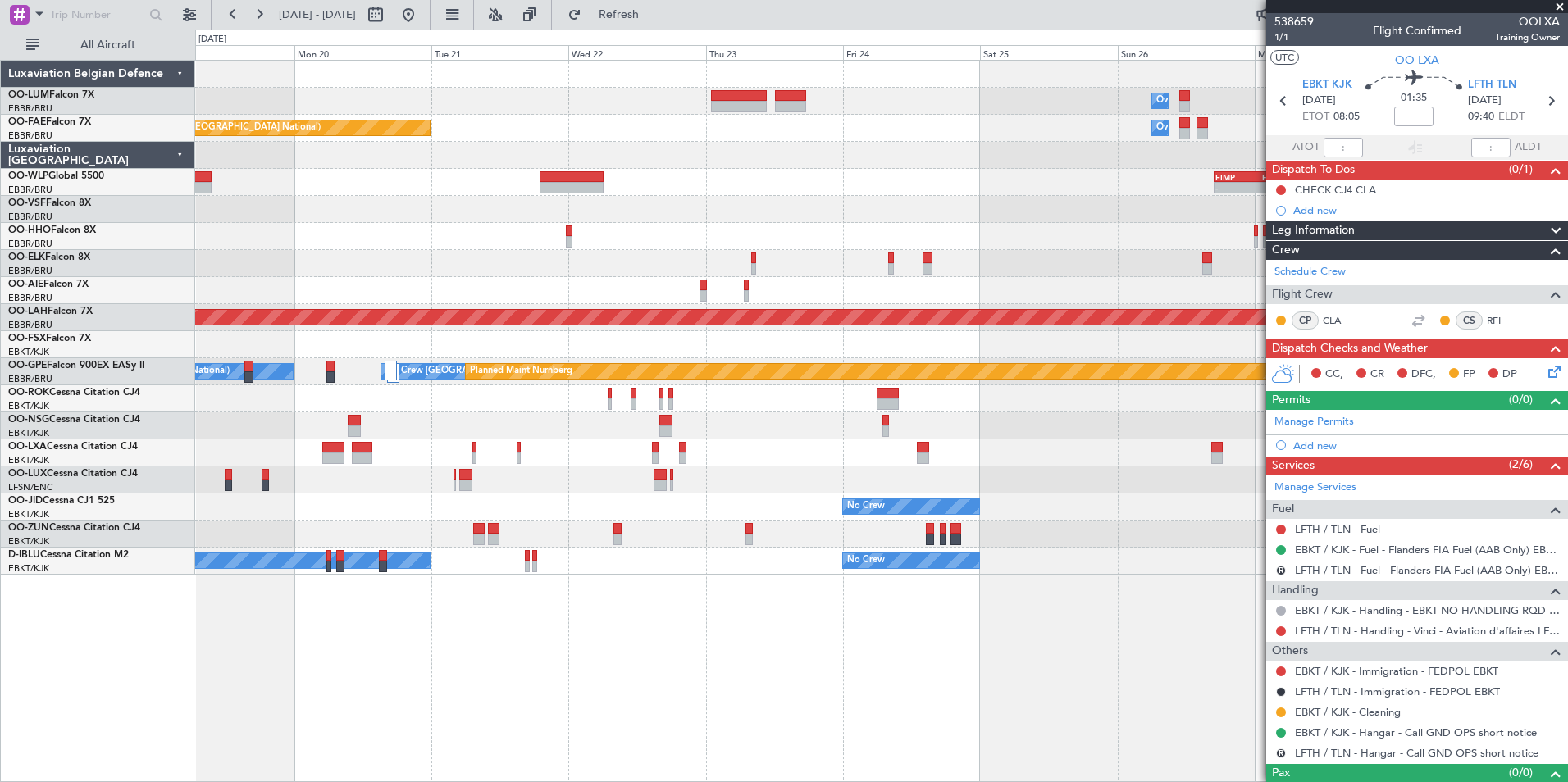
click at [616, 670] on div "Owner Melsbroek Air Base Planned Maint [GEOGRAPHIC_DATA]-[GEOGRAPHIC_DATA] Plan…" at bounding box center [881, 422] width 1373 height 723
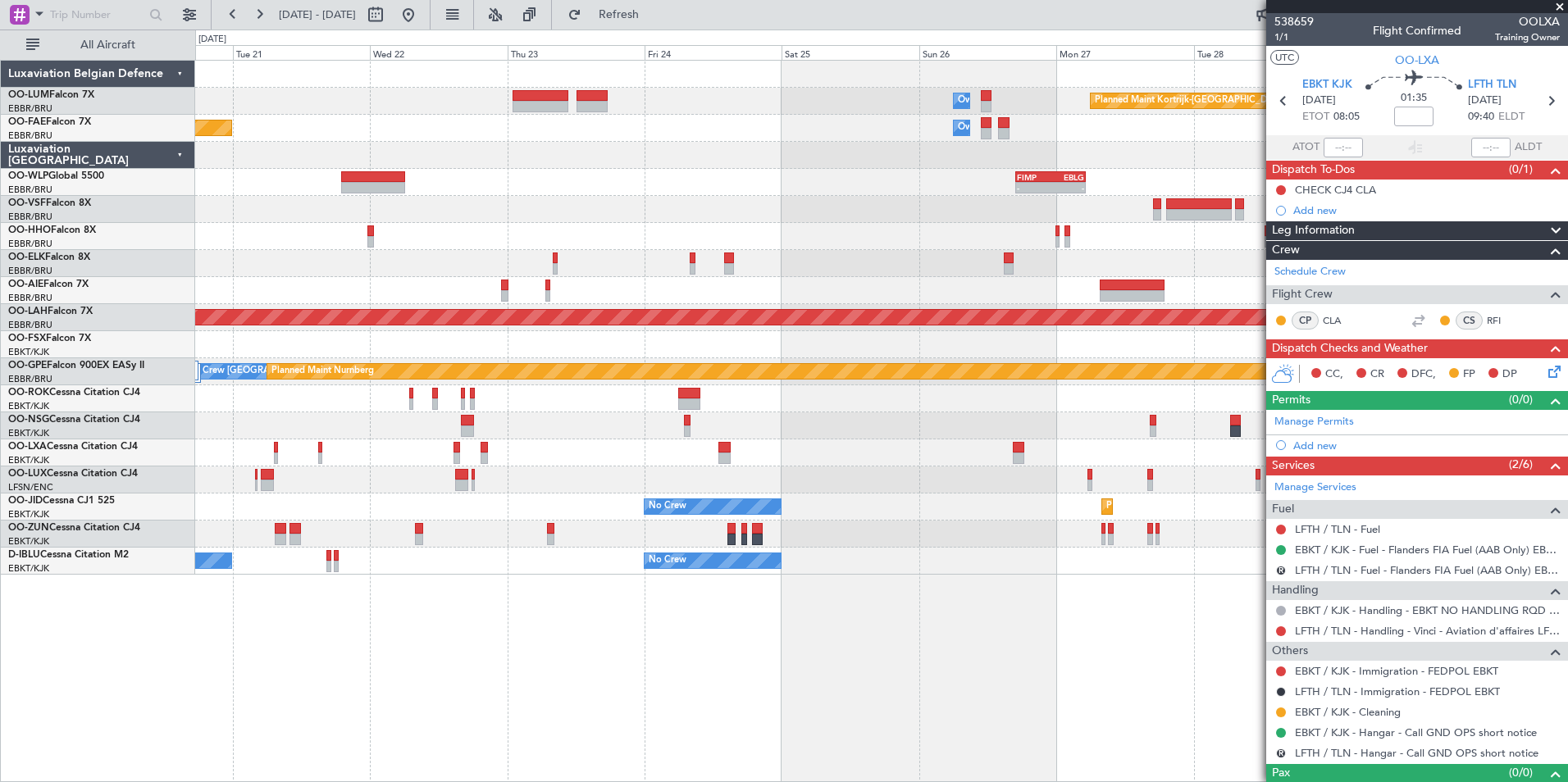
click at [626, 658] on div "Owner Melsbroek Air Base Planned Maint [GEOGRAPHIC_DATA]-[GEOGRAPHIC_DATA] Plan…" at bounding box center [881, 422] width 1373 height 723
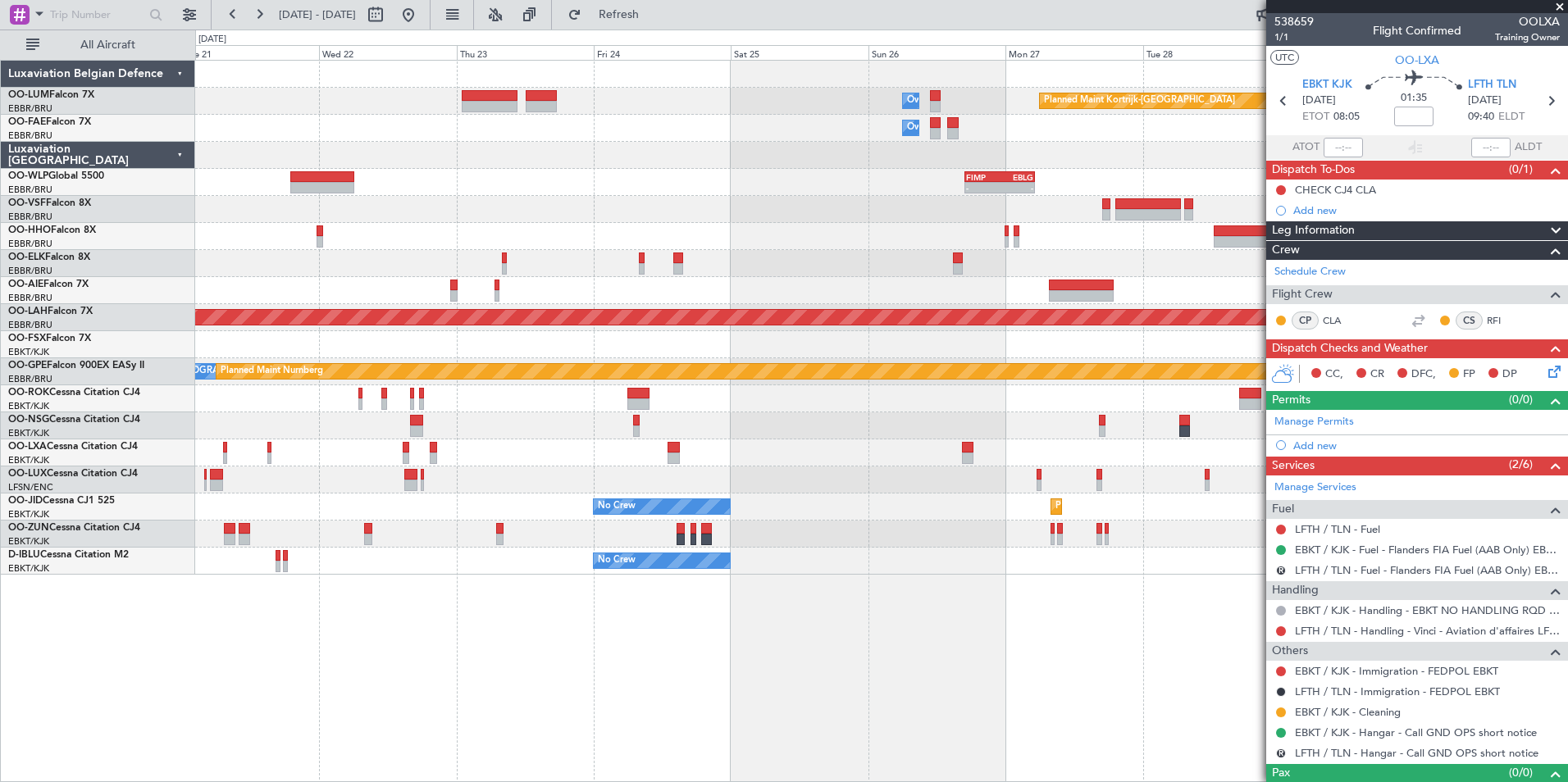
click at [584, 672] on div "Owner Melsbroek Air Base Planned Maint [GEOGRAPHIC_DATA]-[GEOGRAPHIC_DATA] Owne…" at bounding box center [881, 422] width 1373 height 723
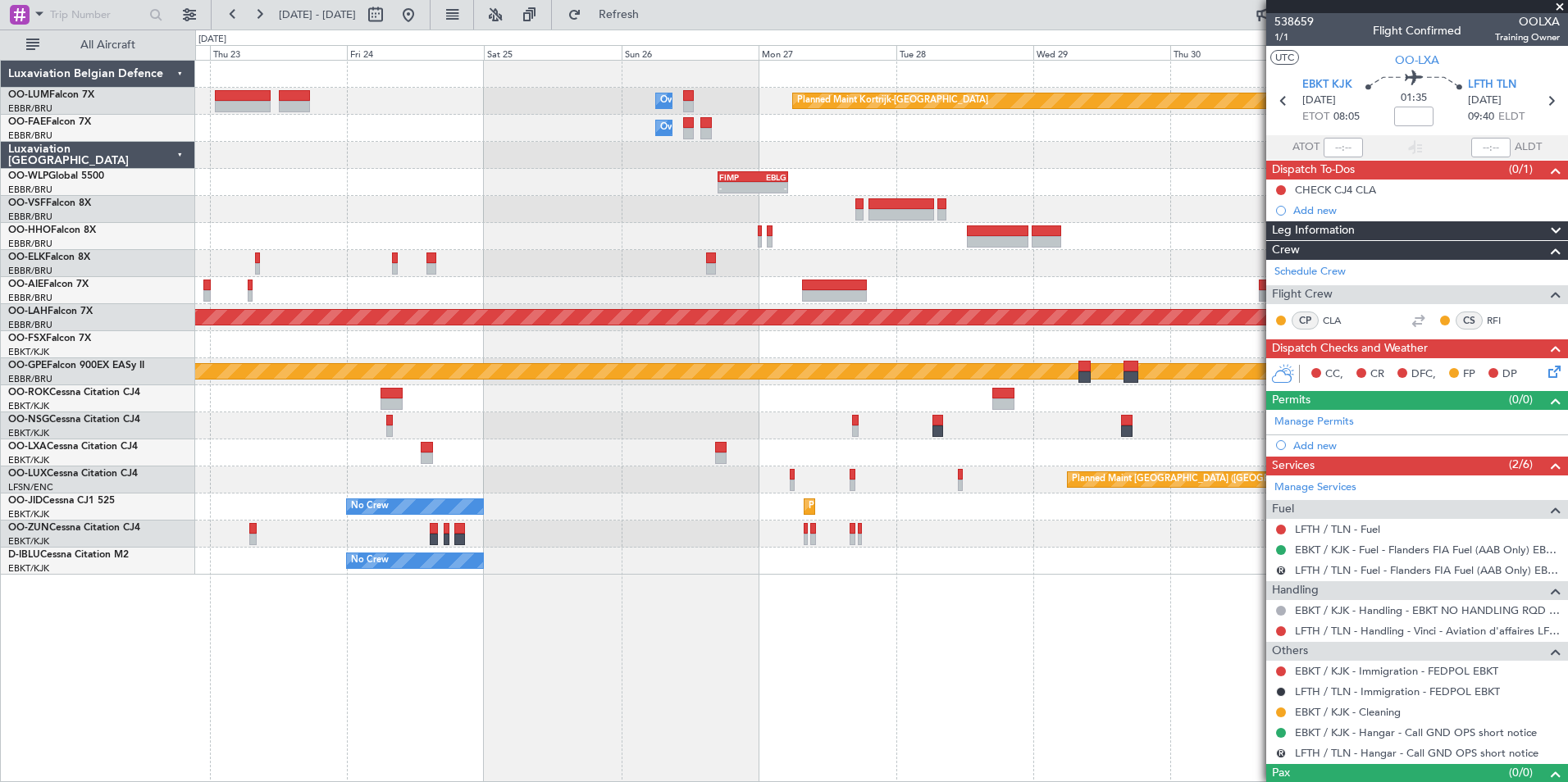
click at [599, 675] on div "Owner Melsbroek Air Base Planned Maint [GEOGRAPHIC_DATA]-[GEOGRAPHIC_DATA] Owne…" at bounding box center [881, 422] width 1373 height 723
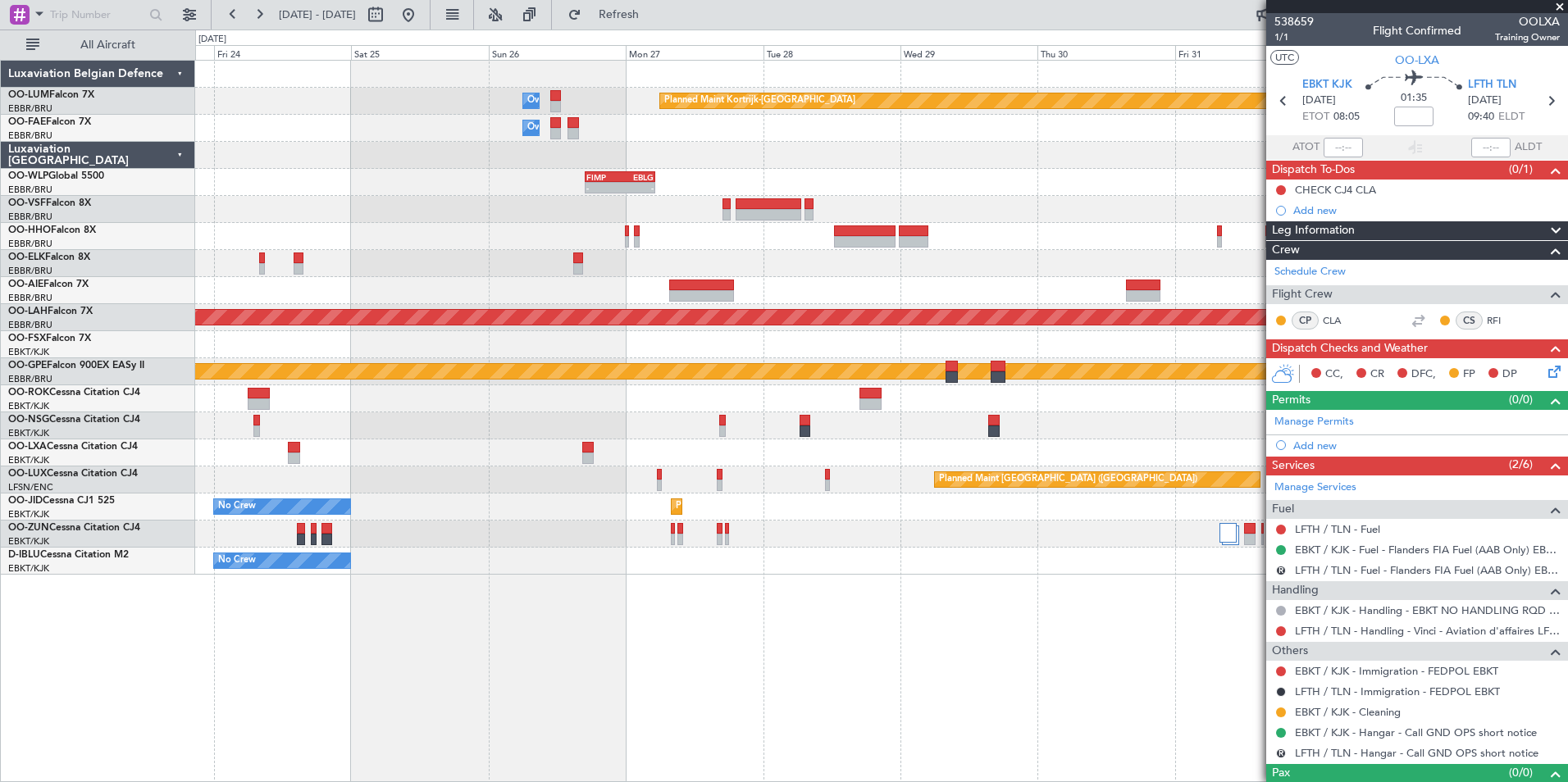
click at [577, 713] on div "Owner Melsbroek Air Base Planned Maint [GEOGRAPHIC_DATA]-[GEOGRAPHIC_DATA] Owne…" at bounding box center [881, 422] width 1373 height 723
click at [658, 24] on button "Refresh" at bounding box center [609, 14] width 98 height 26
click at [872, 546] on div "Planned Maint Kortrijk-[GEOGRAPHIC_DATA] Owner [GEOGRAPHIC_DATA] Owner [GEOGRAP…" at bounding box center [881, 317] width 1372 height 514
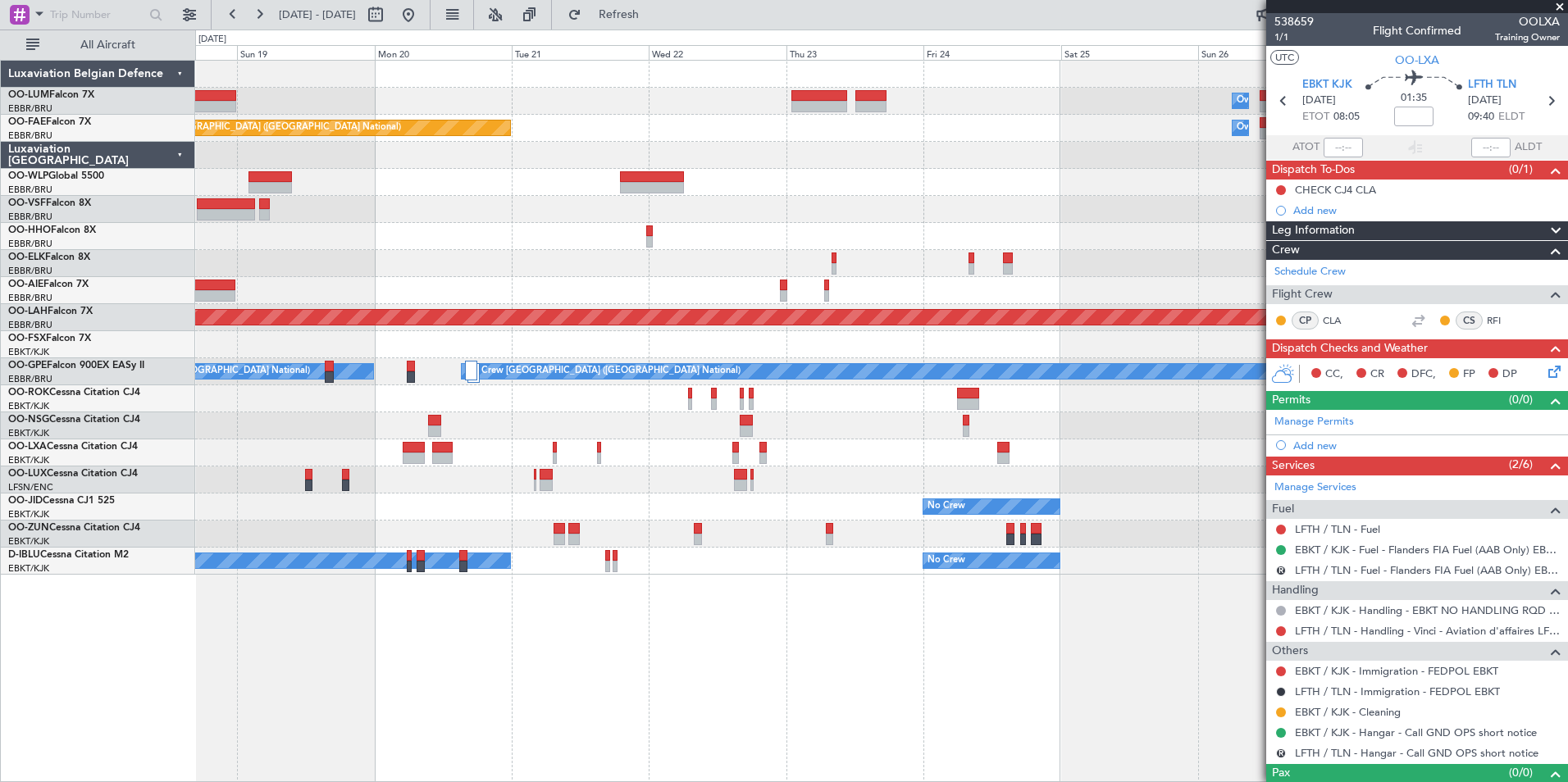
click at [639, 617] on div "Planned Maint Kortrijk-[GEOGRAPHIC_DATA] Owner [GEOGRAPHIC_DATA] Owner [GEOGRAP…" at bounding box center [881, 422] width 1373 height 723
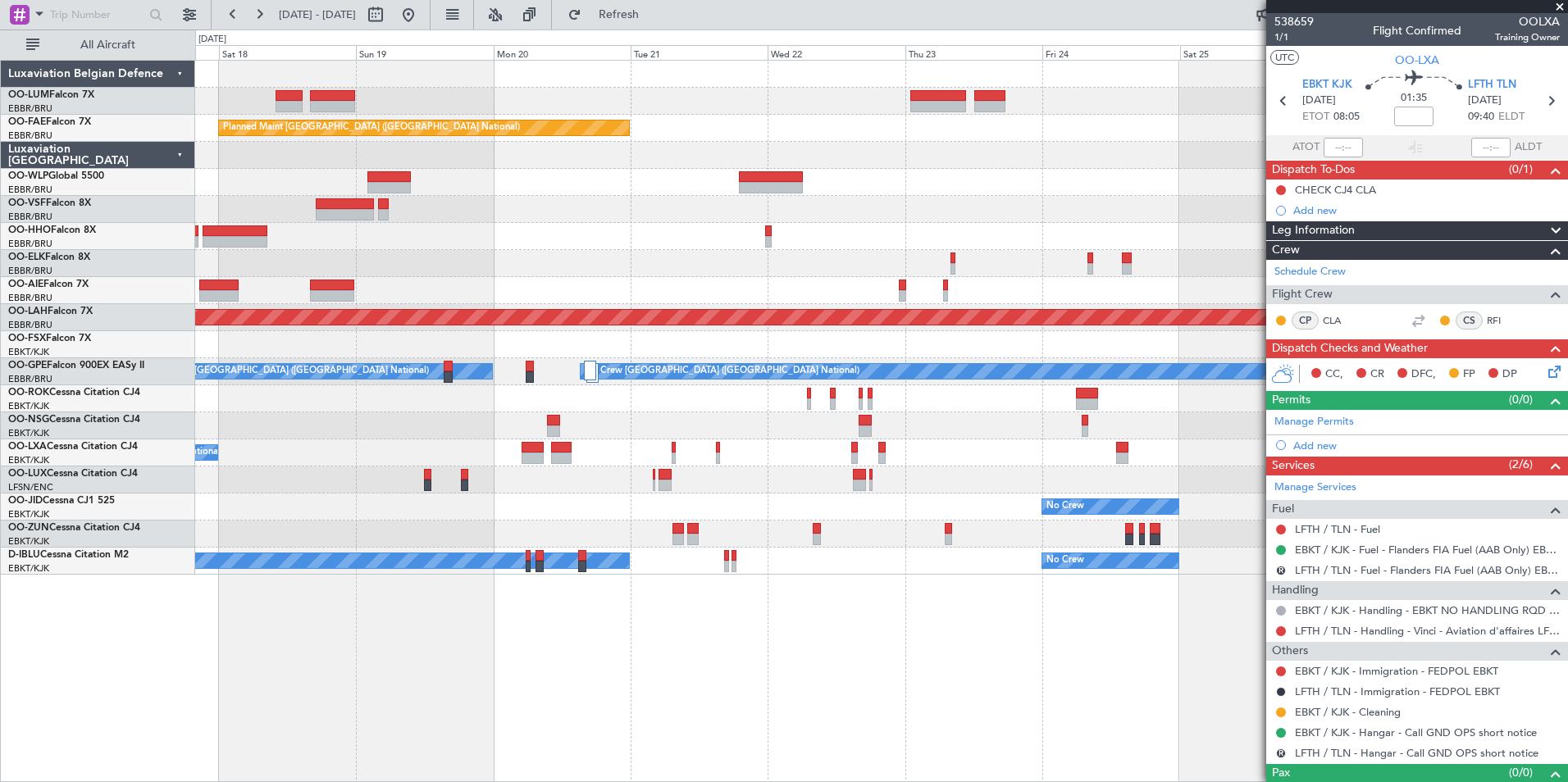
click at [623, 640] on div "Planned Maint Kortrijk-[GEOGRAPHIC_DATA] Owner [GEOGRAPHIC_DATA] Owner [GEOGRAP…" at bounding box center [881, 422] width 1373 height 723
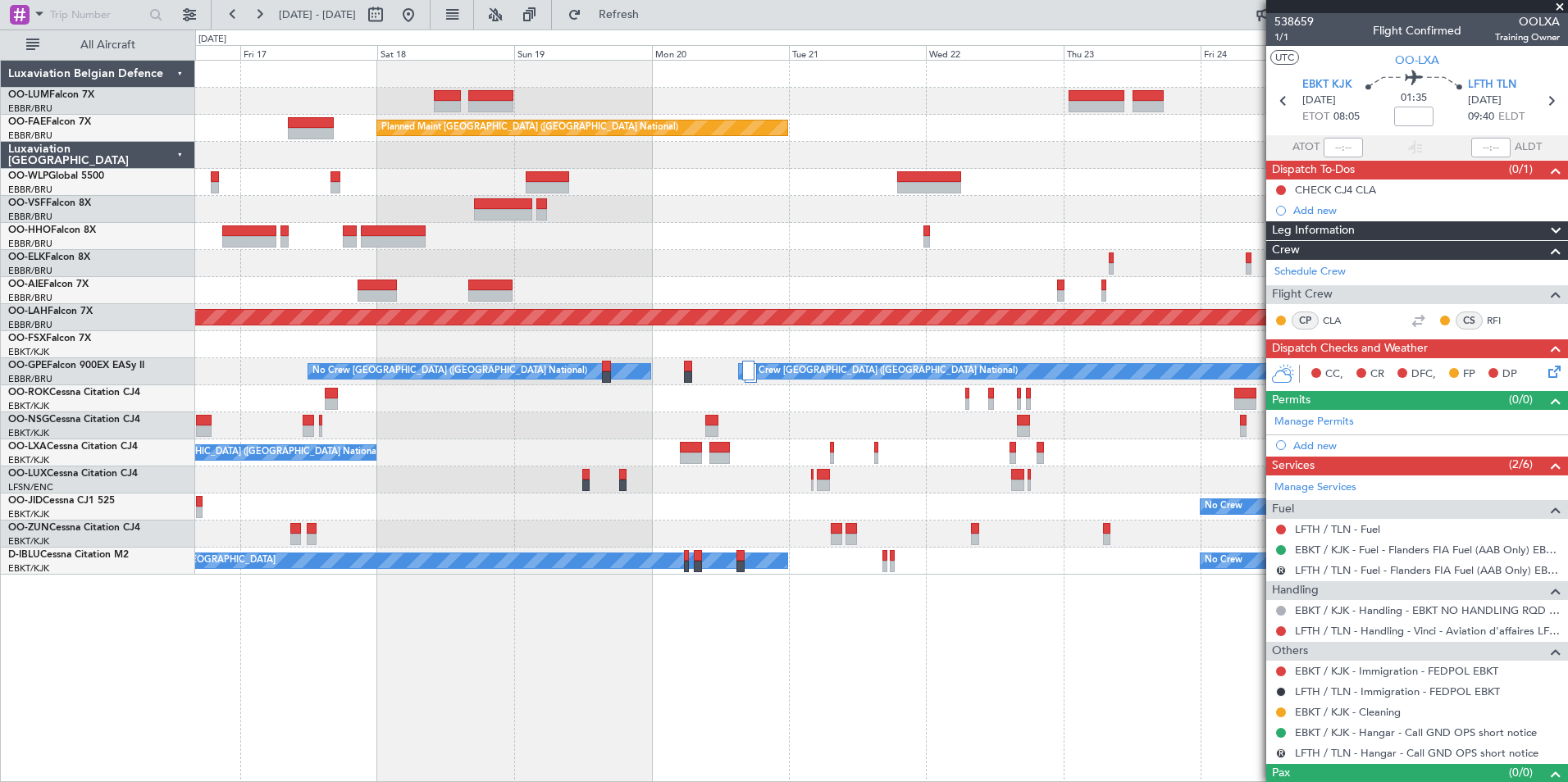
click at [268, 635] on div "Owner Melsbroek Air Base Planned Maint [GEOGRAPHIC_DATA]-[GEOGRAPHIC_DATA] Owne…" at bounding box center [784, 405] width 1568 height 752
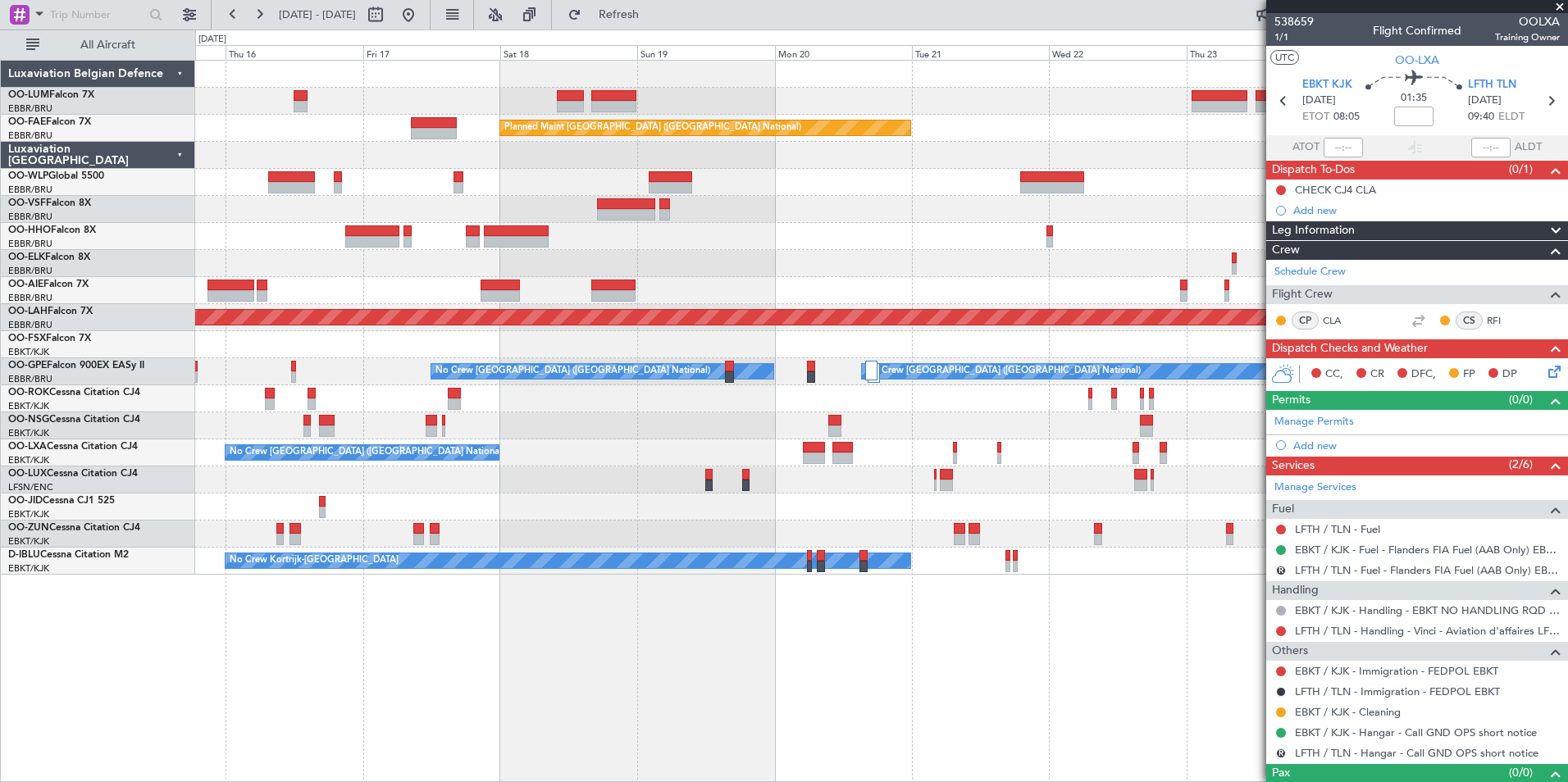
click at [498, 671] on div "Owner Melsbroek Air Base Planned Maint [GEOGRAPHIC_DATA]-[GEOGRAPHIC_DATA] AOG …" at bounding box center [784, 405] width 1568 height 752
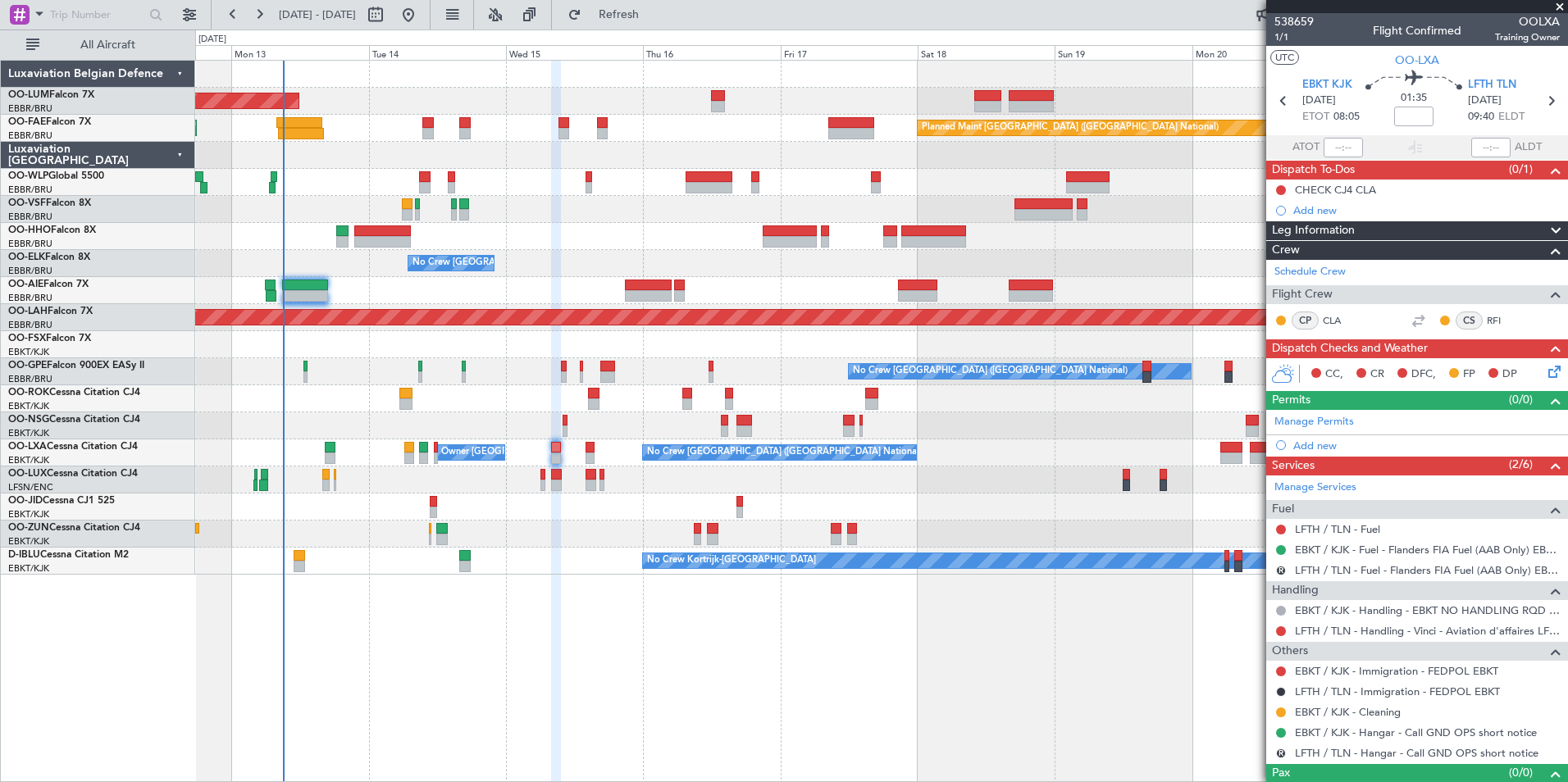
click at [210, 658] on div "AOG Maint [GEOGRAPHIC_DATA] Planned Maint [GEOGRAPHIC_DATA] ([GEOGRAPHIC_DATA])…" at bounding box center [784, 405] width 1568 height 752
click at [658, 23] on button "Refresh" at bounding box center [609, 14] width 98 height 26
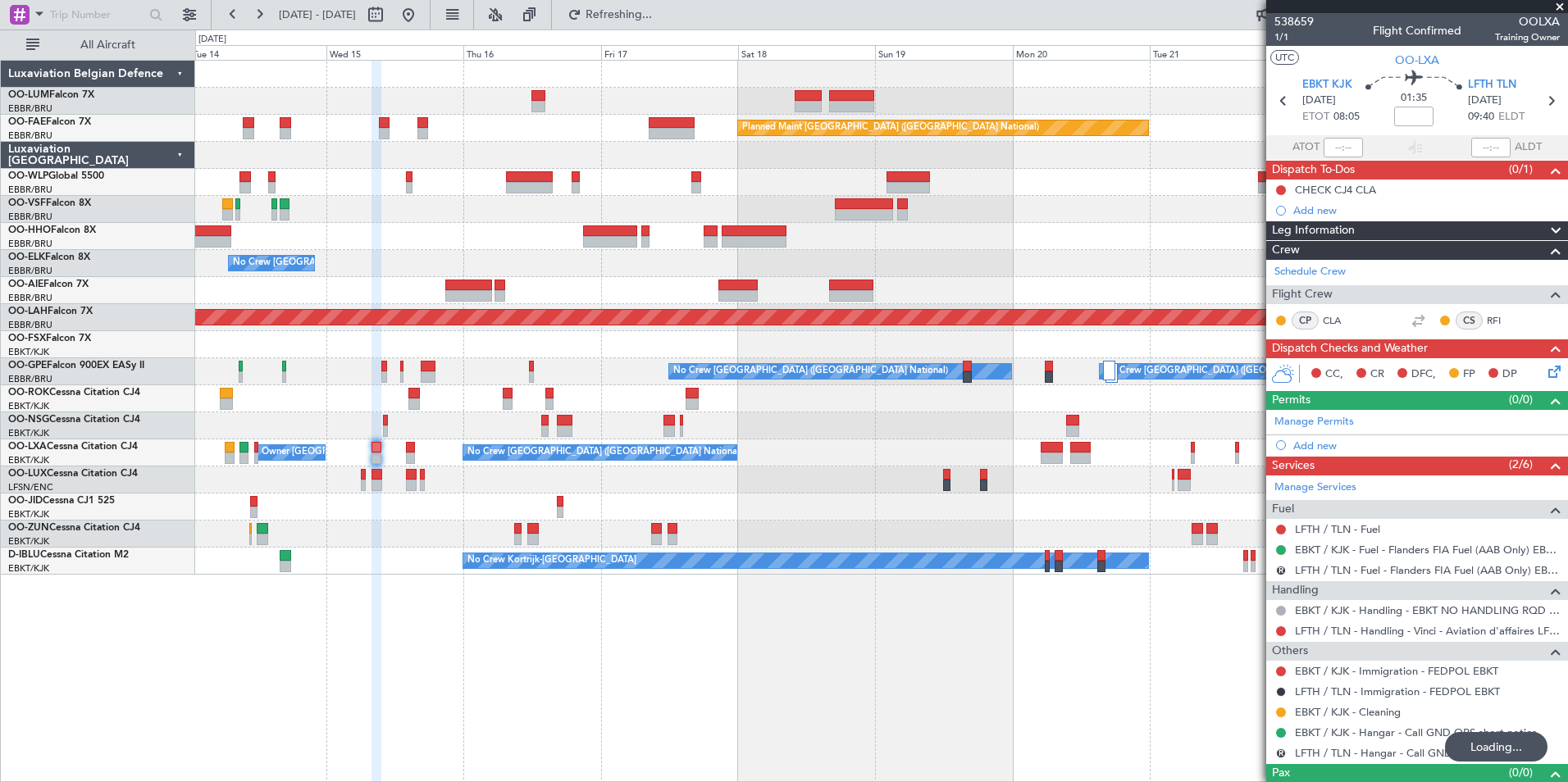
click at [283, 610] on div "Owner Melsbroek Air Base AOG Maint [GEOGRAPHIC_DATA] Planned Maint [GEOGRAPHIC_…" at bounding box center [881, 422] width 1373 height 723
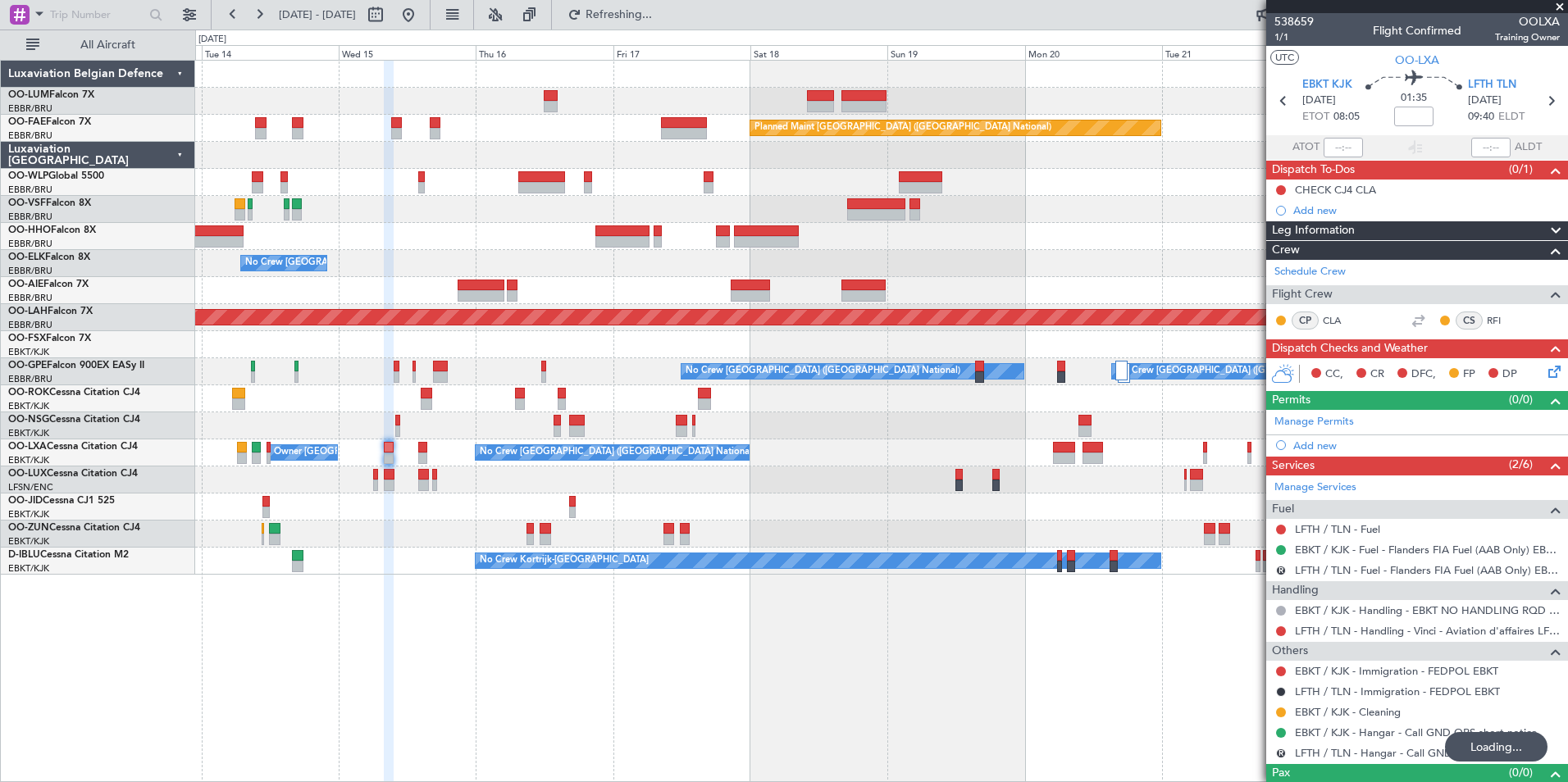
click at [480, 603] on div "Owner Melsbroek Air Base AOG Maint [GEOGRAPHIC_DATA] Planned Maint [GEOGRAPHIC_…" at bounding box center [881, 422] width 1373 height 723
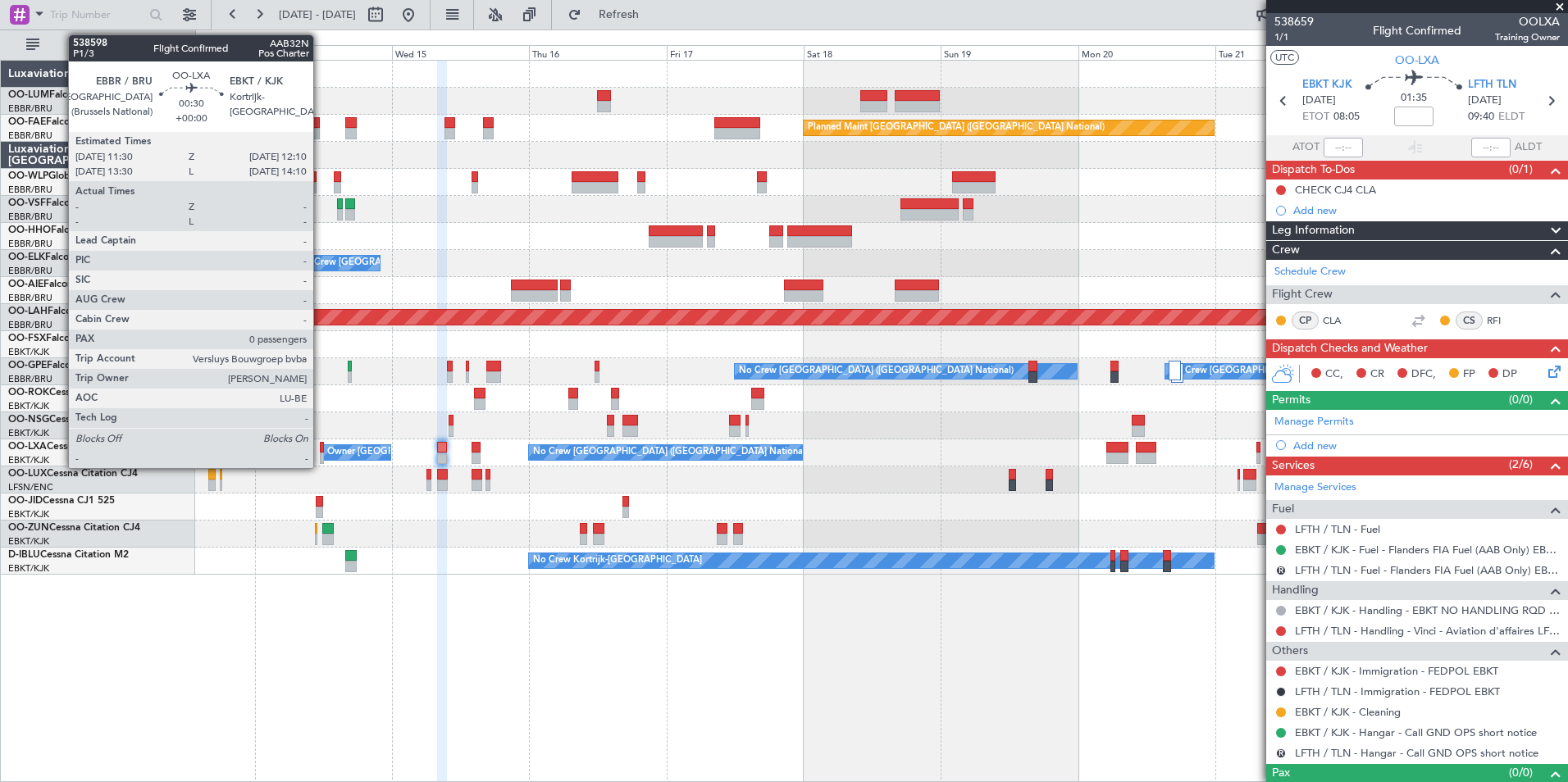
click at [321, 452] on div at bounding box center [322, 458] width 4 height 12
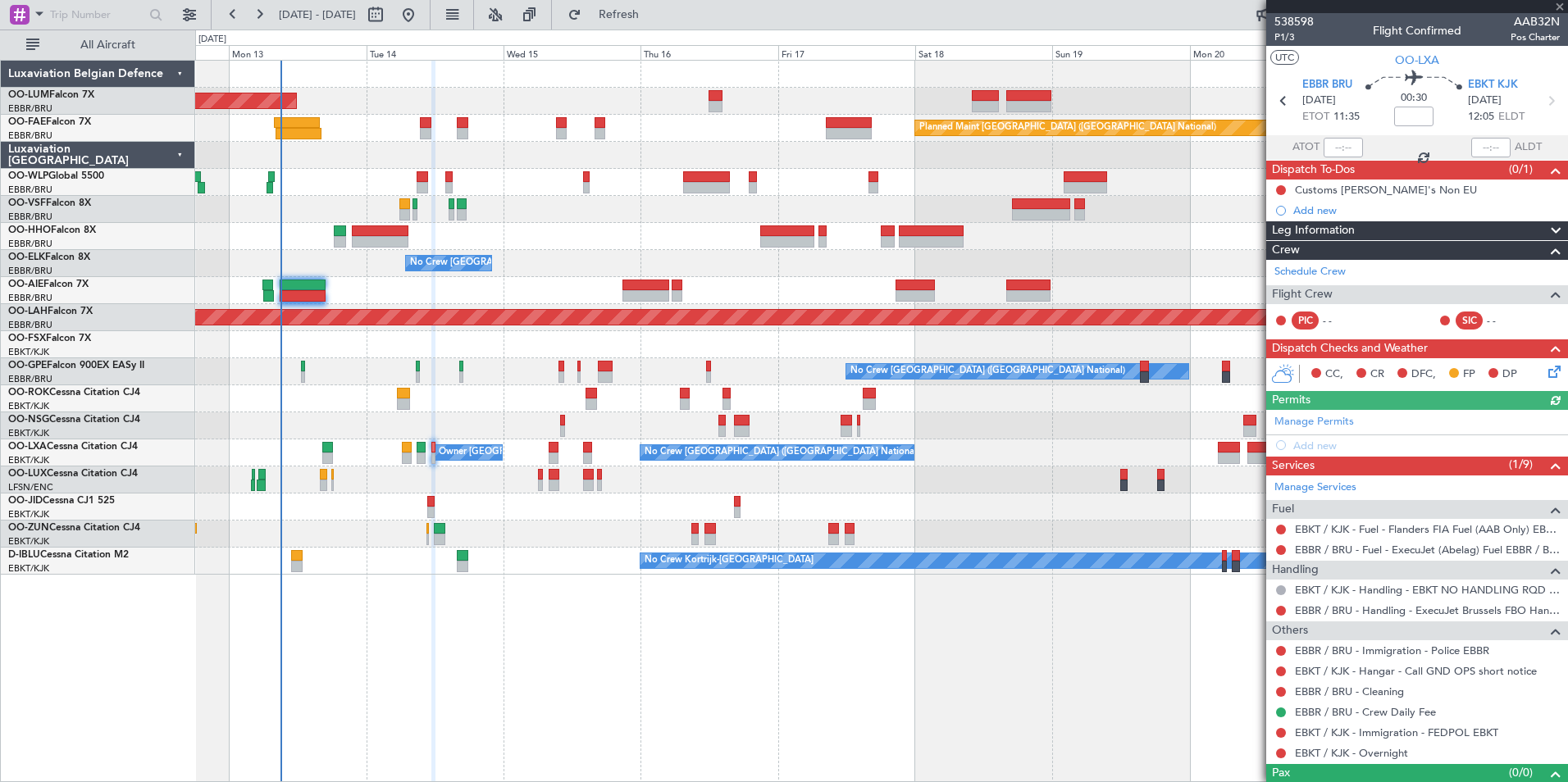
click at [363, 625] on div "AOG Maint [GEOGRAPHIC_DATA] Planned Maint [GEOGRAPHIC_DATA] ([GEOGRAPHIC_DATA])…" at bounding box center [881, 422] width 1373 height 723
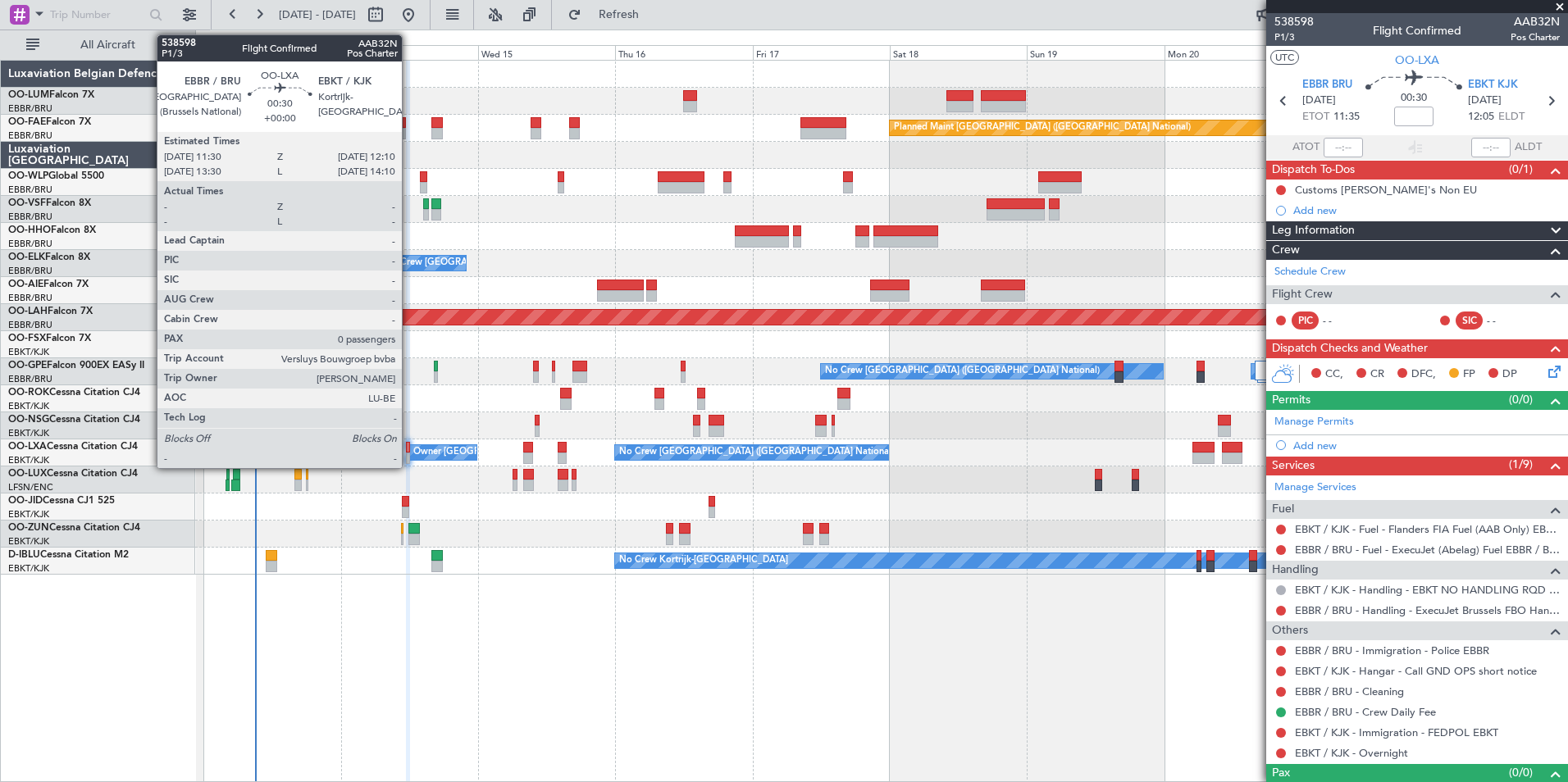
click at [409, 449] on div at bounding box center [408, 448] width 4 height 12
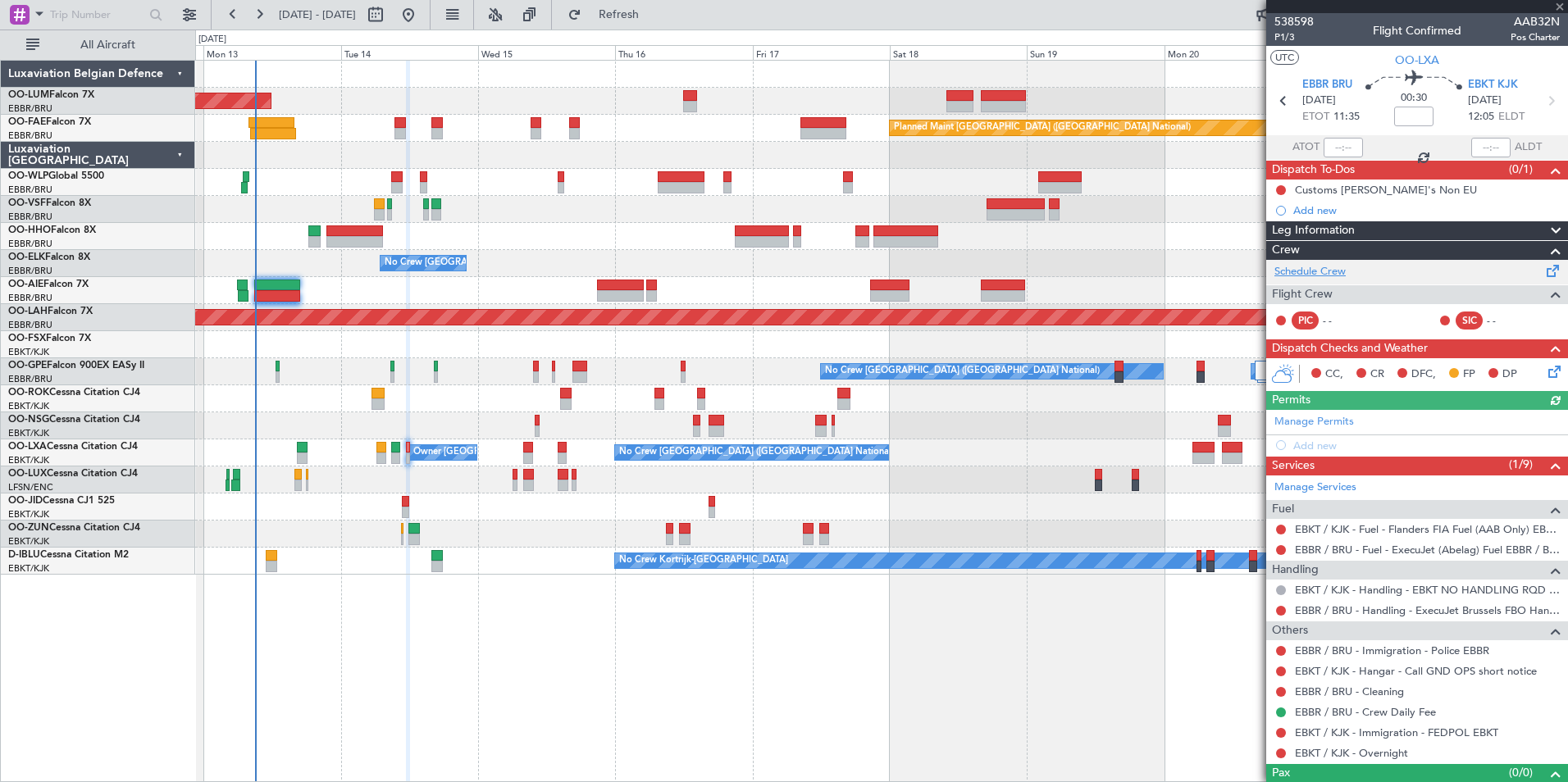
click at [1329, 274] on link "Schedule Crew" at bounding box center [1309, 272] width 71 height 16
click at [648, 11] on span "Refresh" at bounding box center [619, 14] width 69 height 12
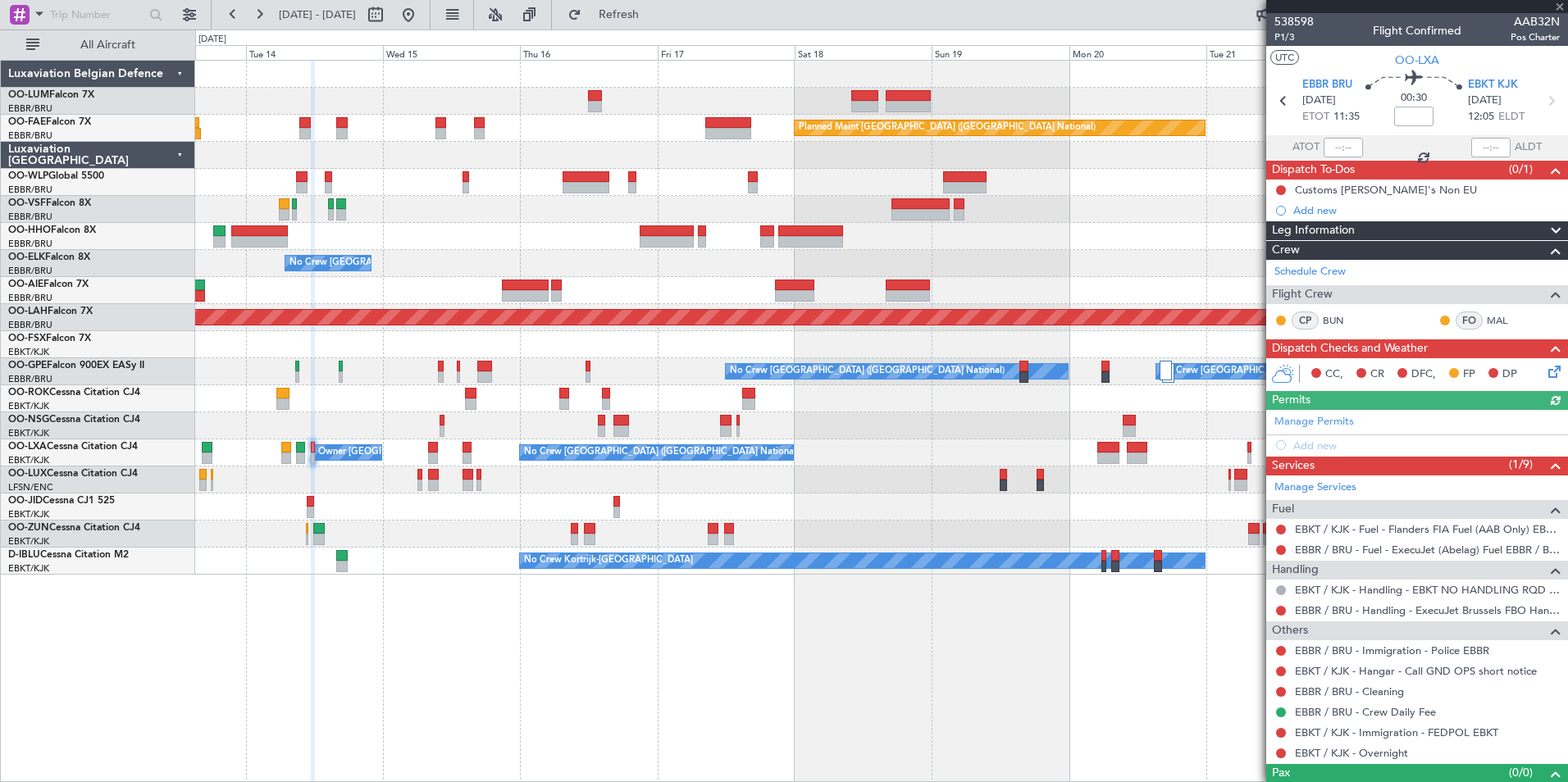
click at [510, 725] on div "AOG Maint [GEOGRAPHIC_DATA] Planned Maint [GEOGRAPHIC_DATA] ([GEOGRAPHIC_DATA])…" at bounding box center [881, 422] width 1373 height 723
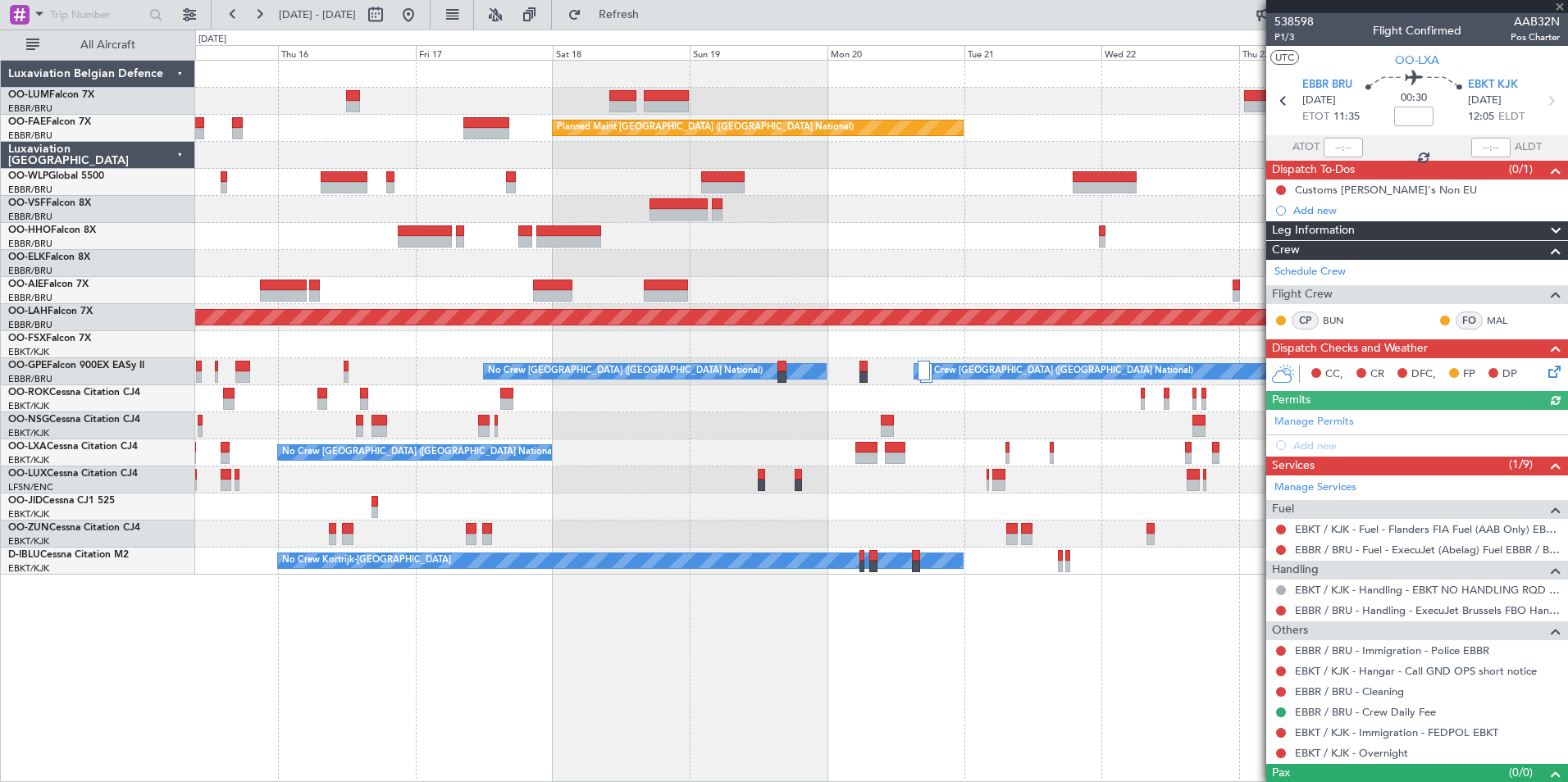
click at [579, 737] on div "Owner Melsbroek Air Base Planned Maint [GEOGRAPHIC_DATA]-[GEOGRAPHIC_DATA] AOG …" at bounding box center [881, 422] width 1373 height 723
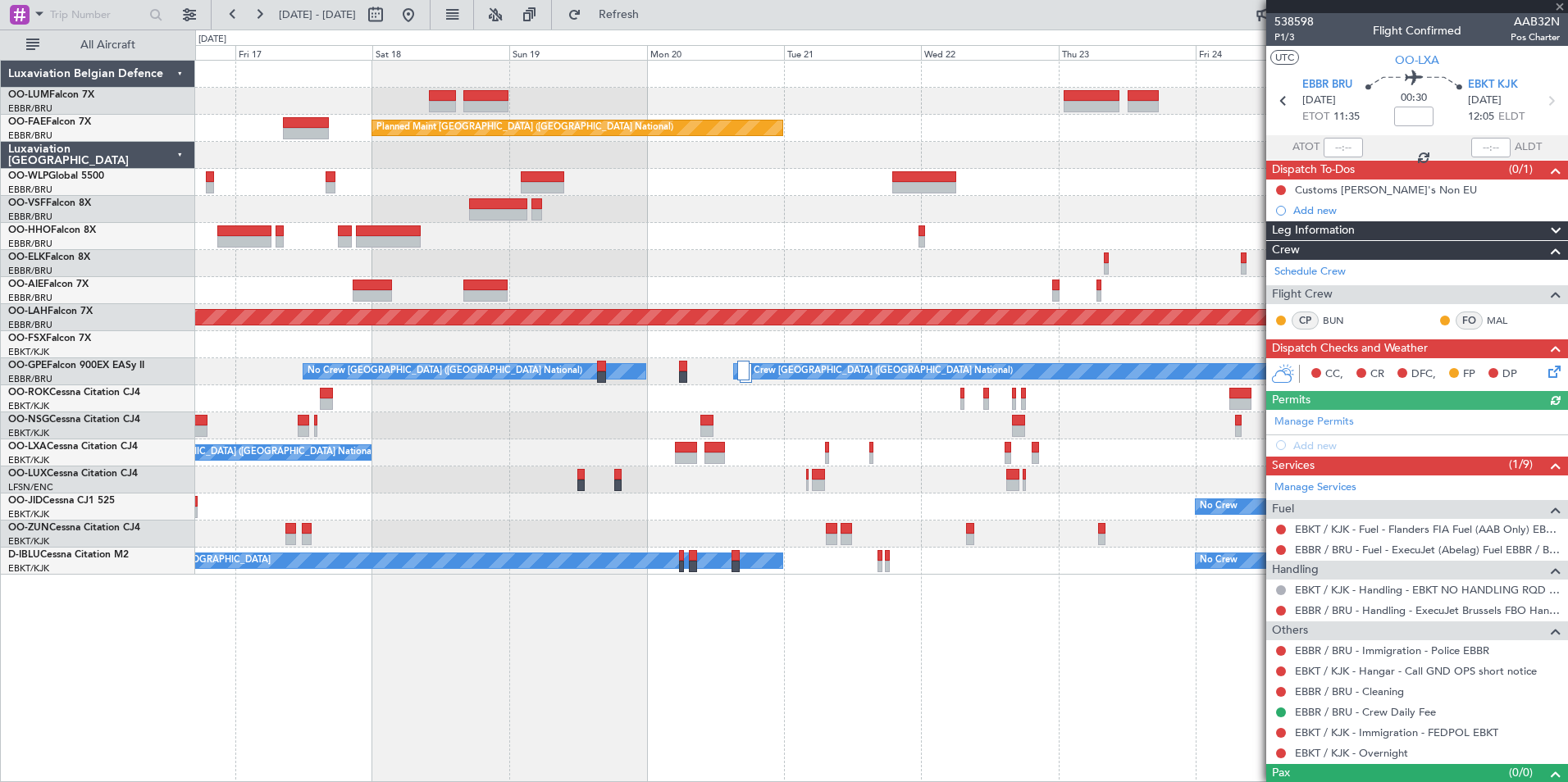
click at [592, 695] on div "Owner Melsbroek Air Base Planned Maint [GEOGRAPHIC_DATA]-[GEOGRAPHIC_DATA] Plan…" at bounding box center [881, 422] width 1373 height 723
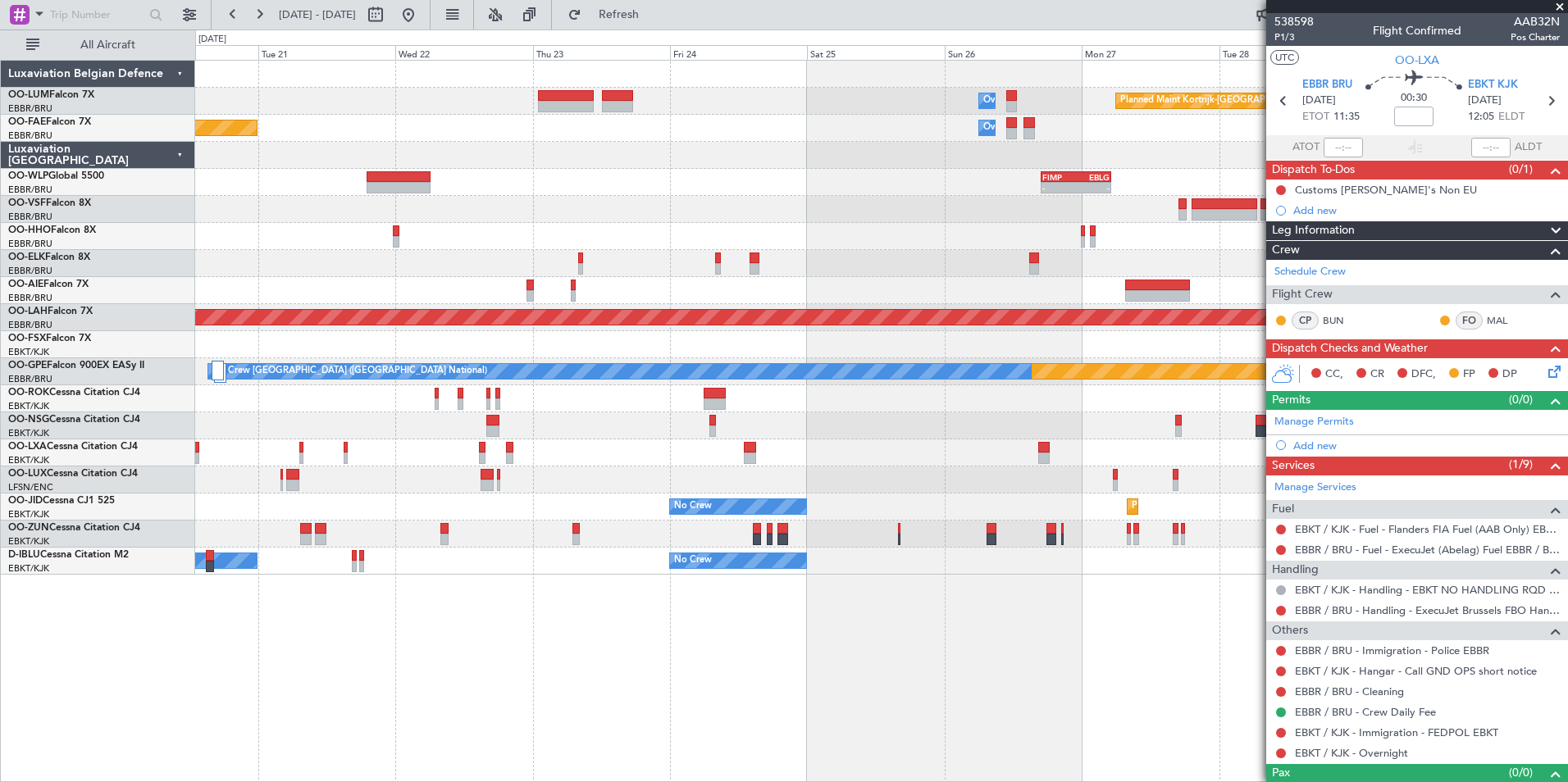
click at [617, 721] on div "Owner Melsbroek Air Base Planned Maint [GEOGRAPHIC_DATA]-[GEOGRAPHIC_DATA] Plan…" at bounding box center [881, 422] width 1373 height 723
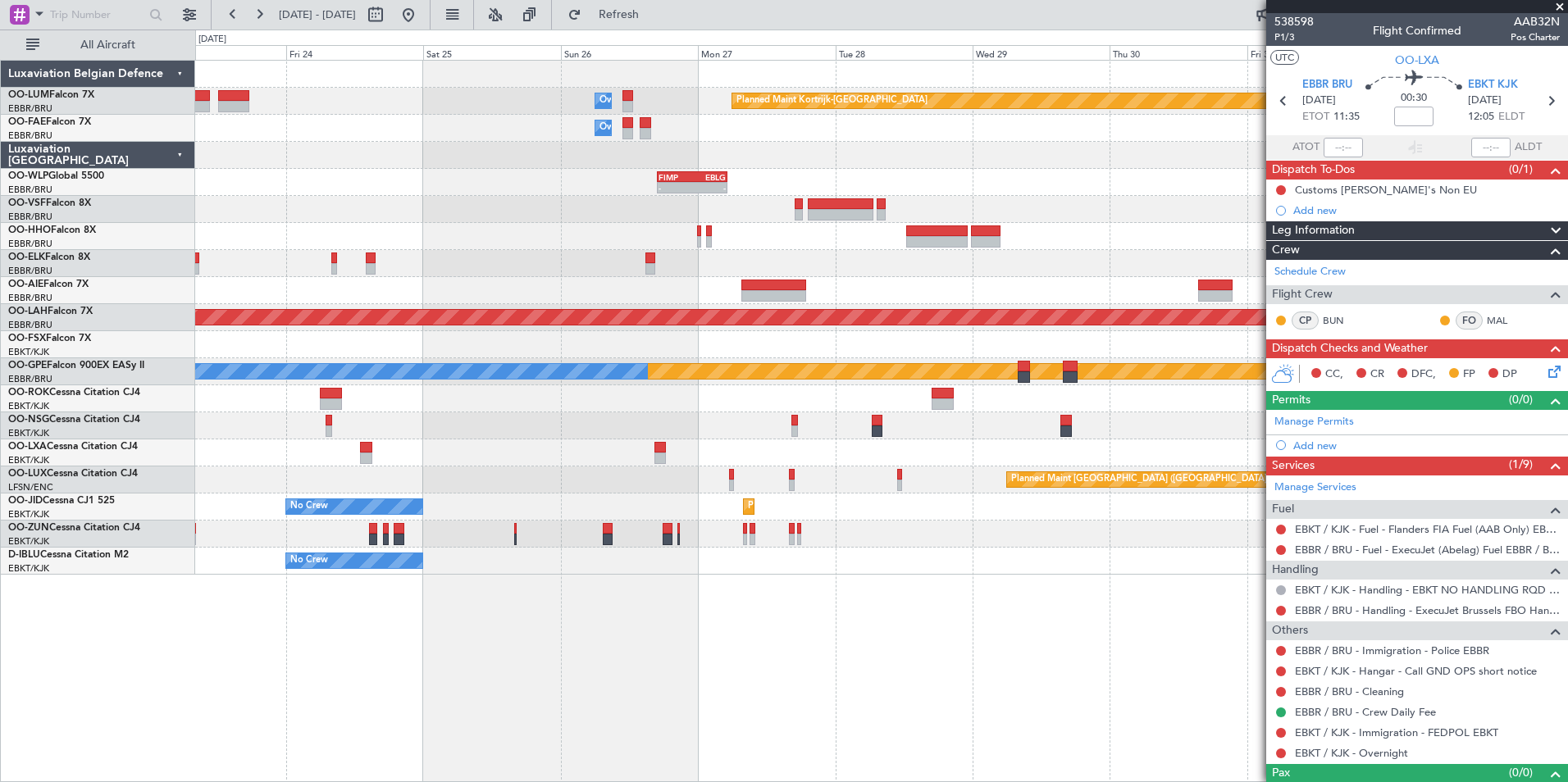
click at [537, 731] on div "Owner Melsbroek Air Base Planned Maint [GEOGRAPHIC_DATA]-[GEOGRAPHIC_DATA] Owne…" at bounding box center [881, 422] width 1373 height 723
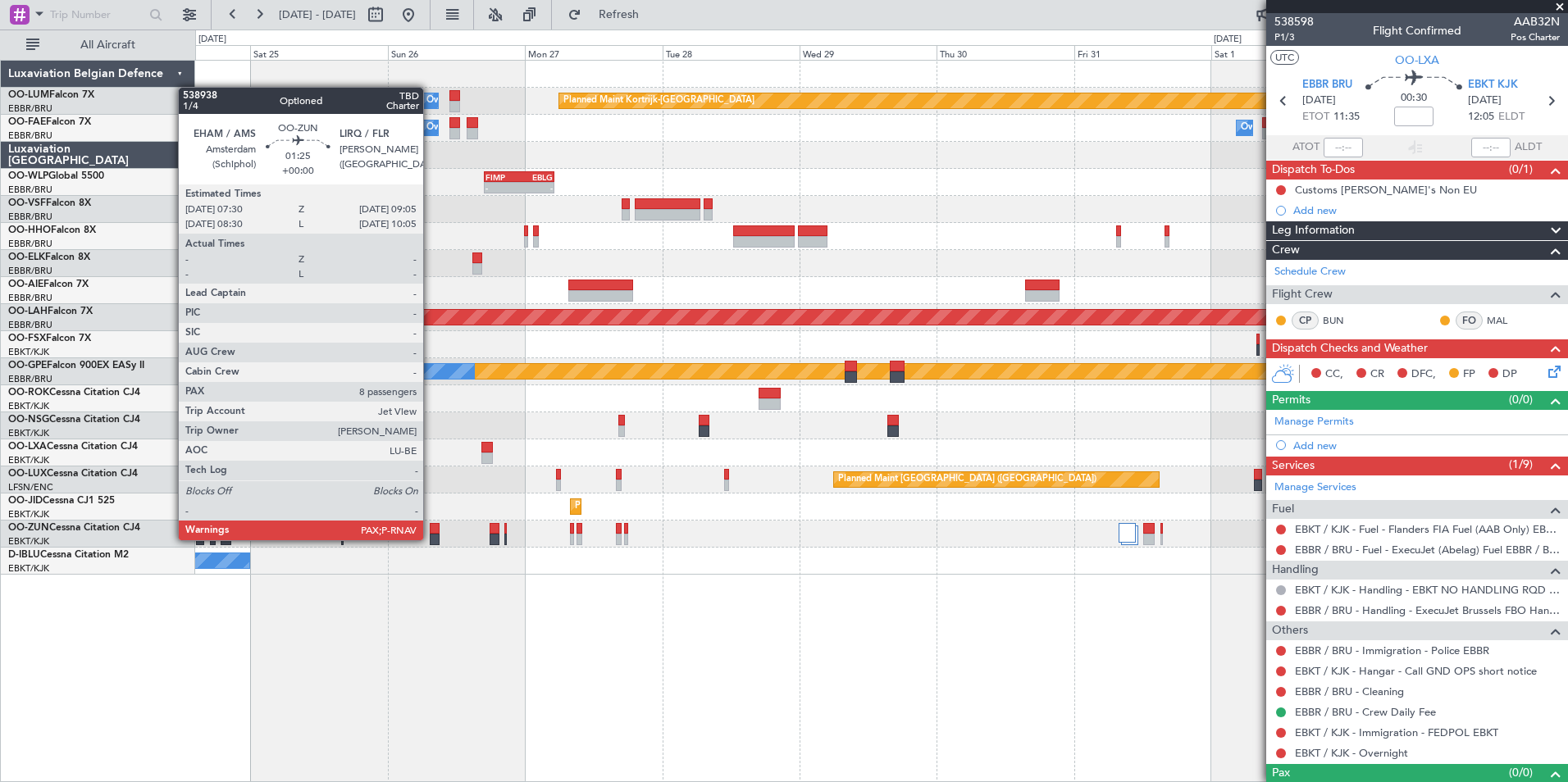
click at [431, 538] on div at bounding box center [434, 539] width 10 height 12
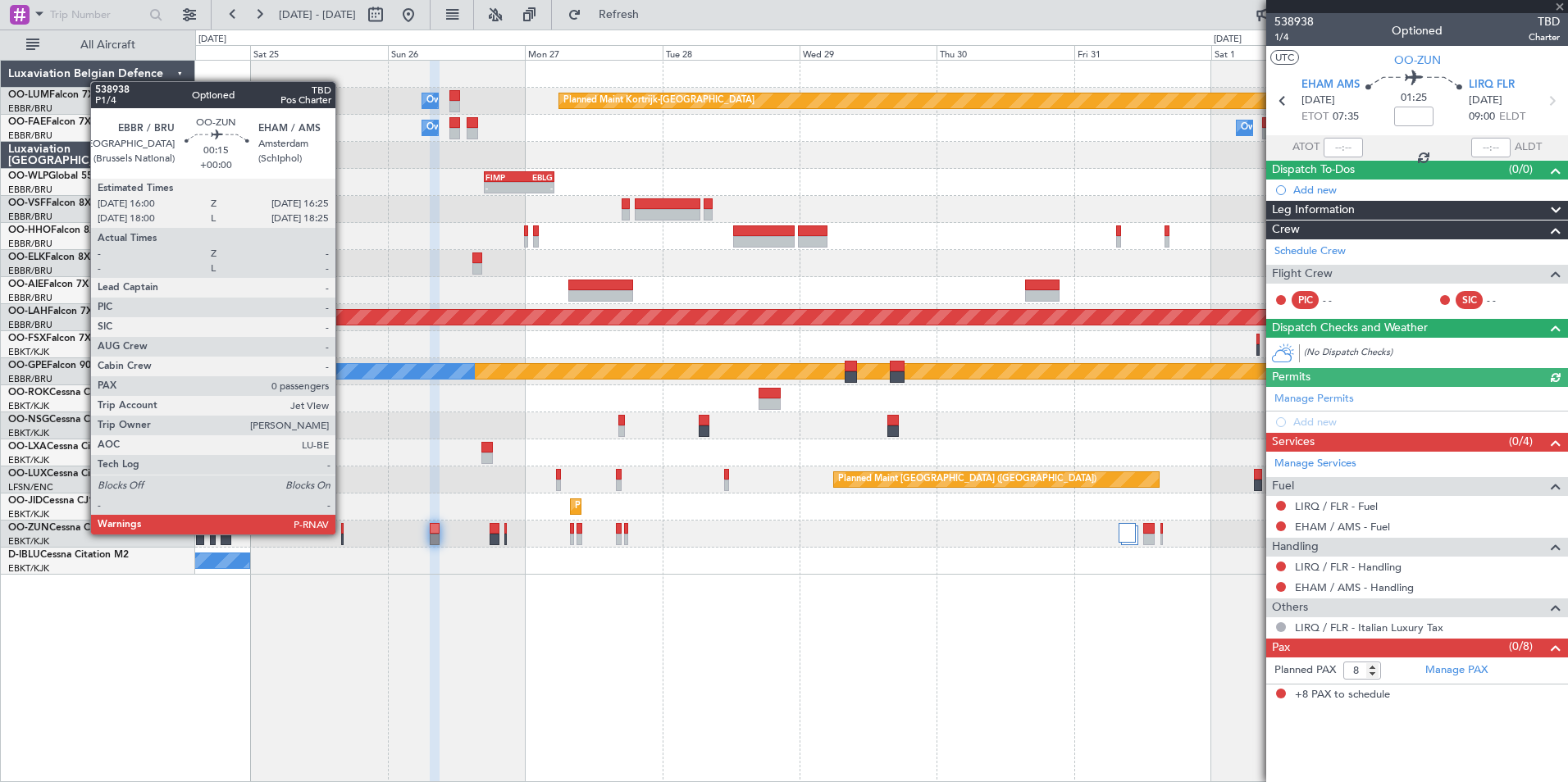
click at [343, 535] on div at bounding box center [342, 539] width 3 height 12
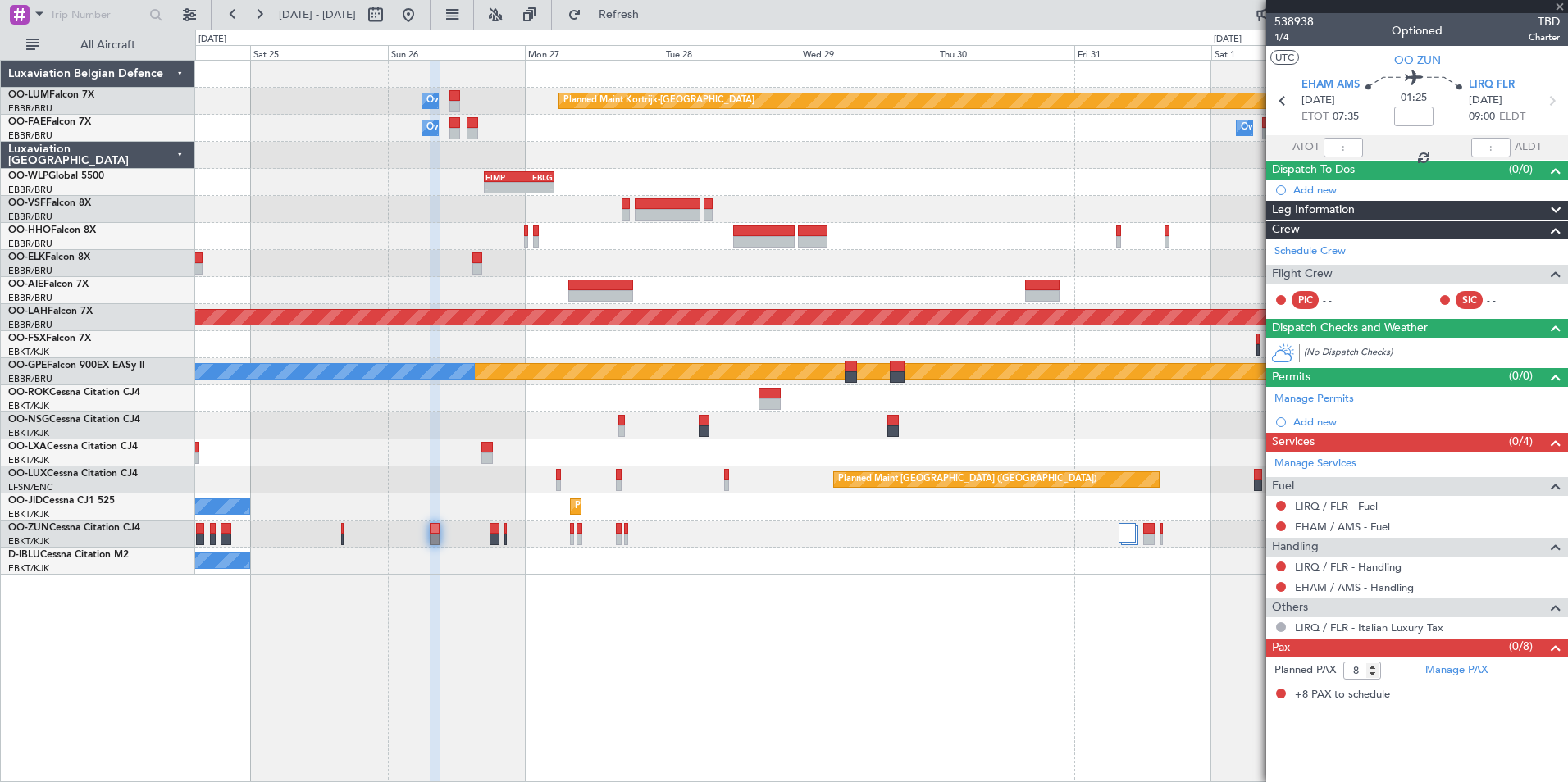
type input "0"
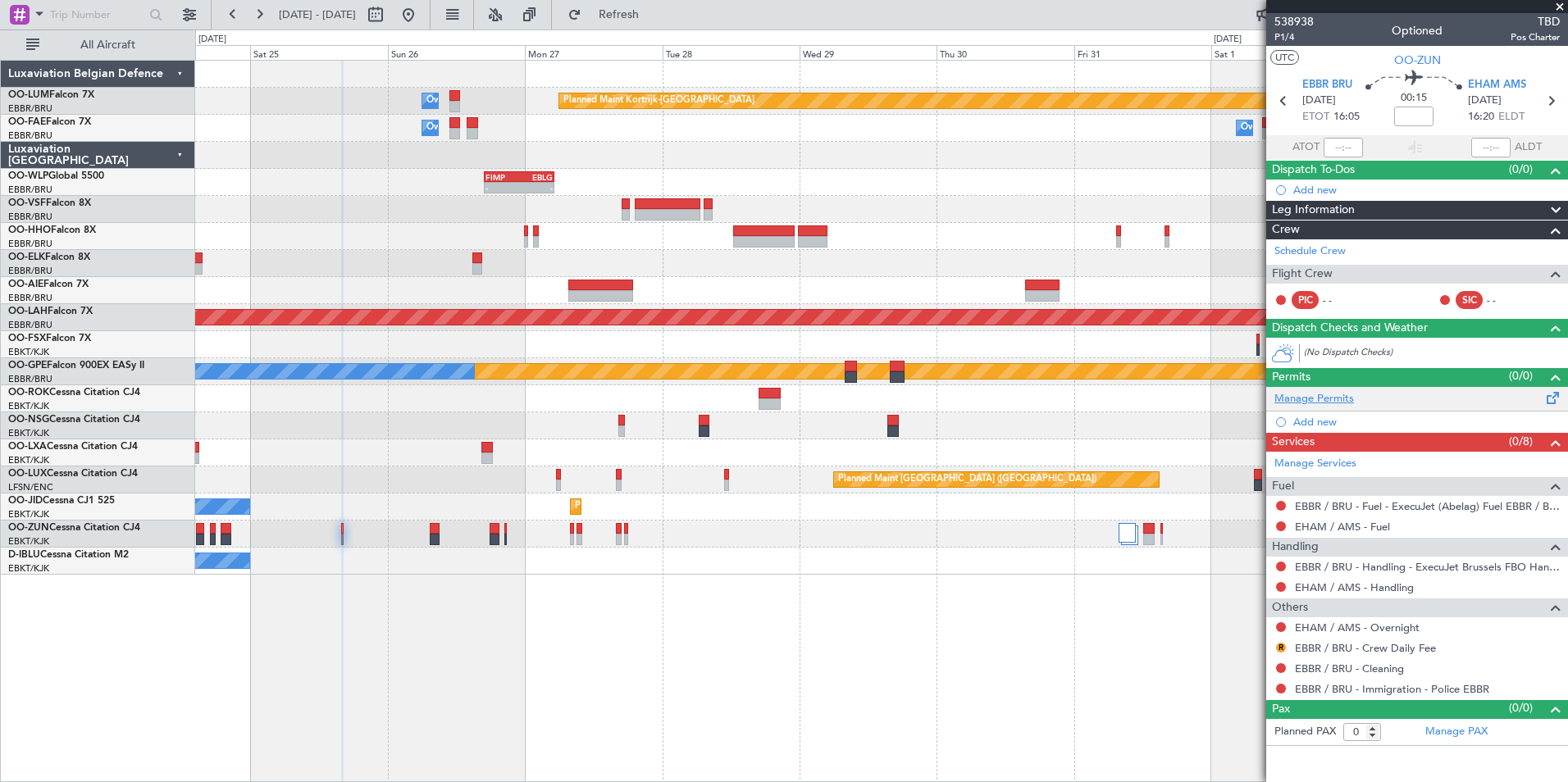
click at [1326, 395] on link "Manage Permits" at bounding box center [1314, 399] width 79 height 16
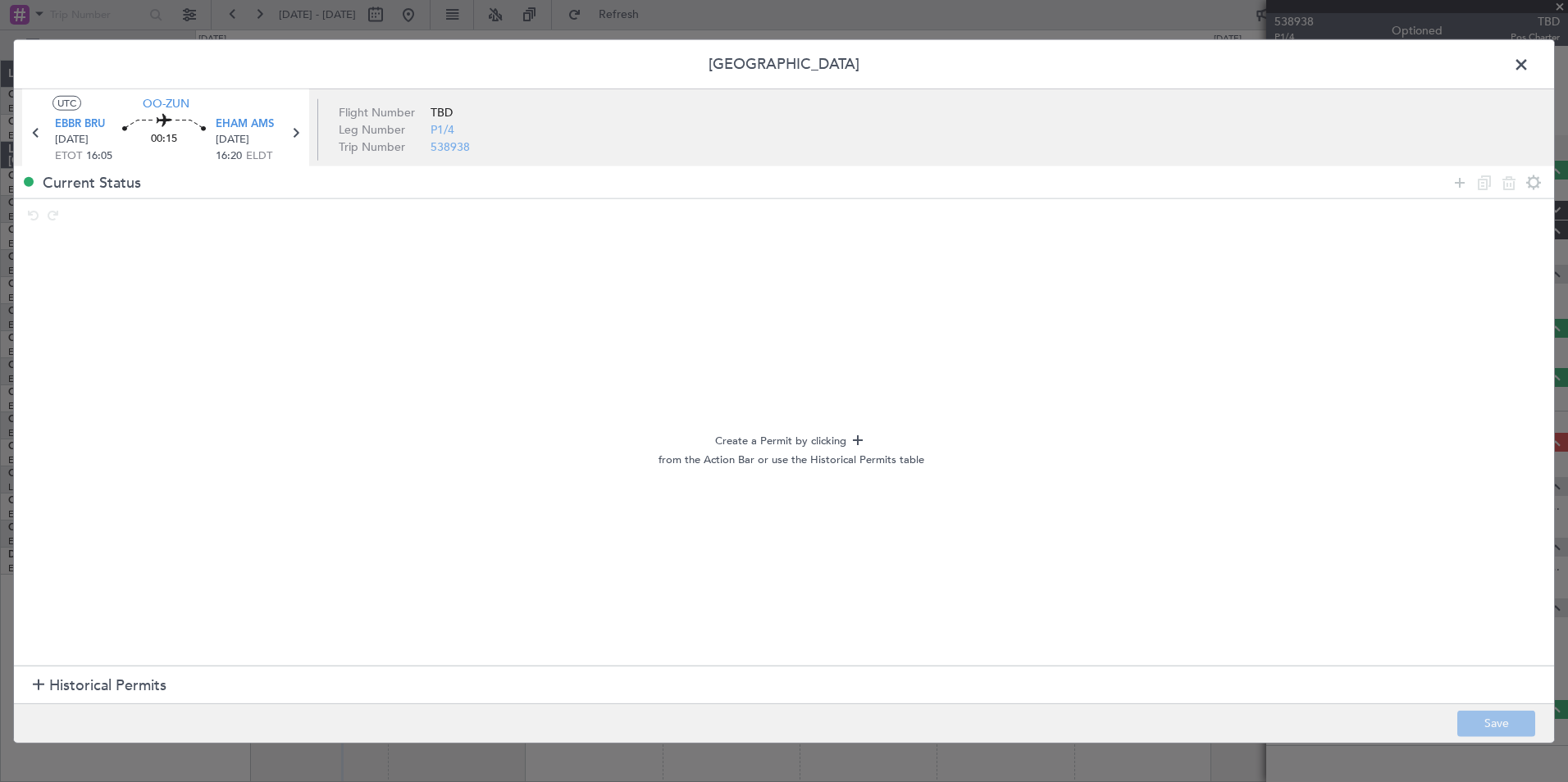
click at [1529, 61] on span at bounding box center [1529, 68] width 0 height 32
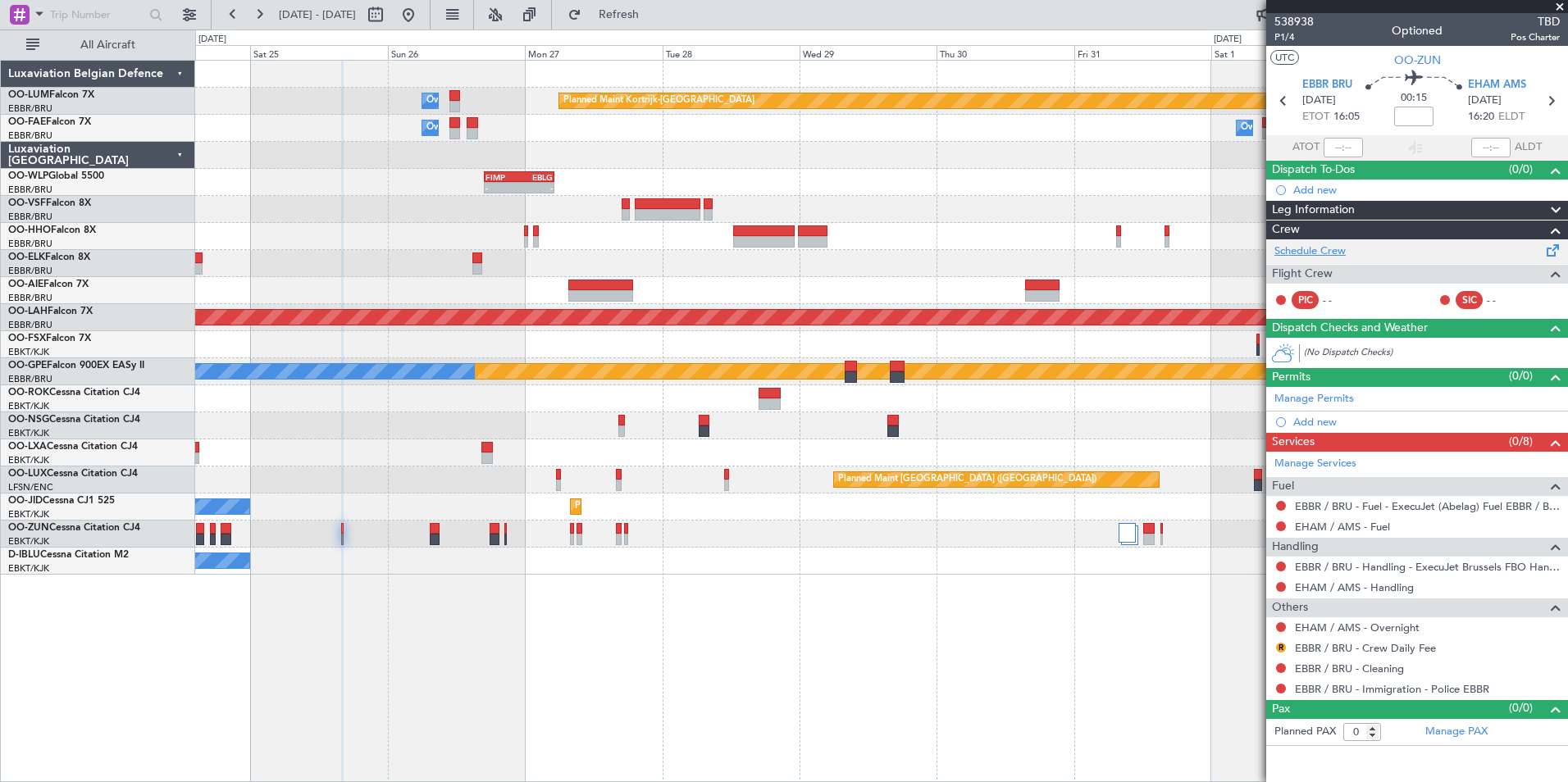
click at [1325, 253] on link "Schedule Crew" at bounding box center [1309, 252] width 71 height 16
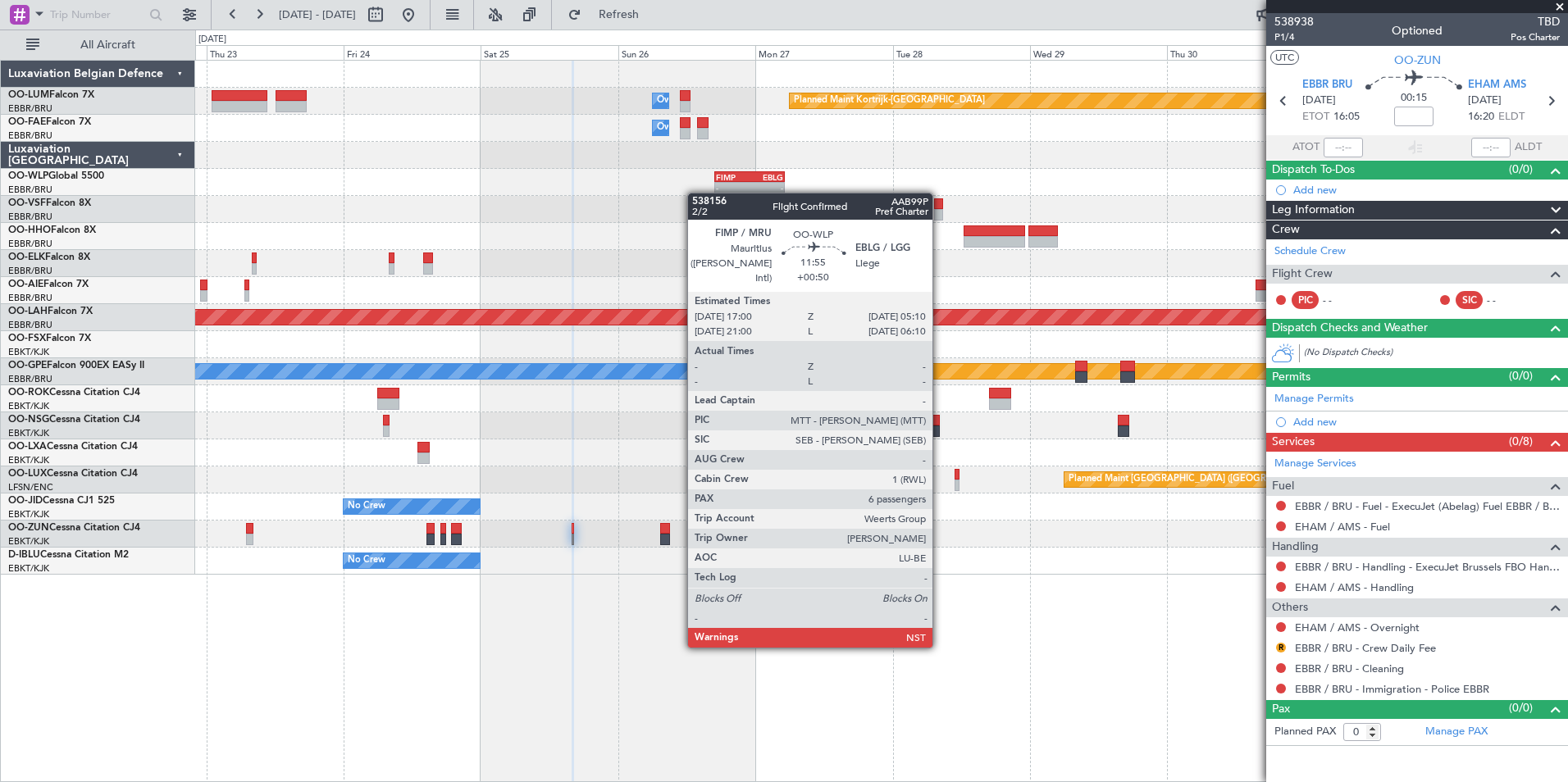
click at [753, 191] on div "Planned Maint Kortrijk-Wevelgem Owner Melsbroek Air Base Owner Melsbroek Air Ba…" at bounding box center [881, 317] width 1372 height 514
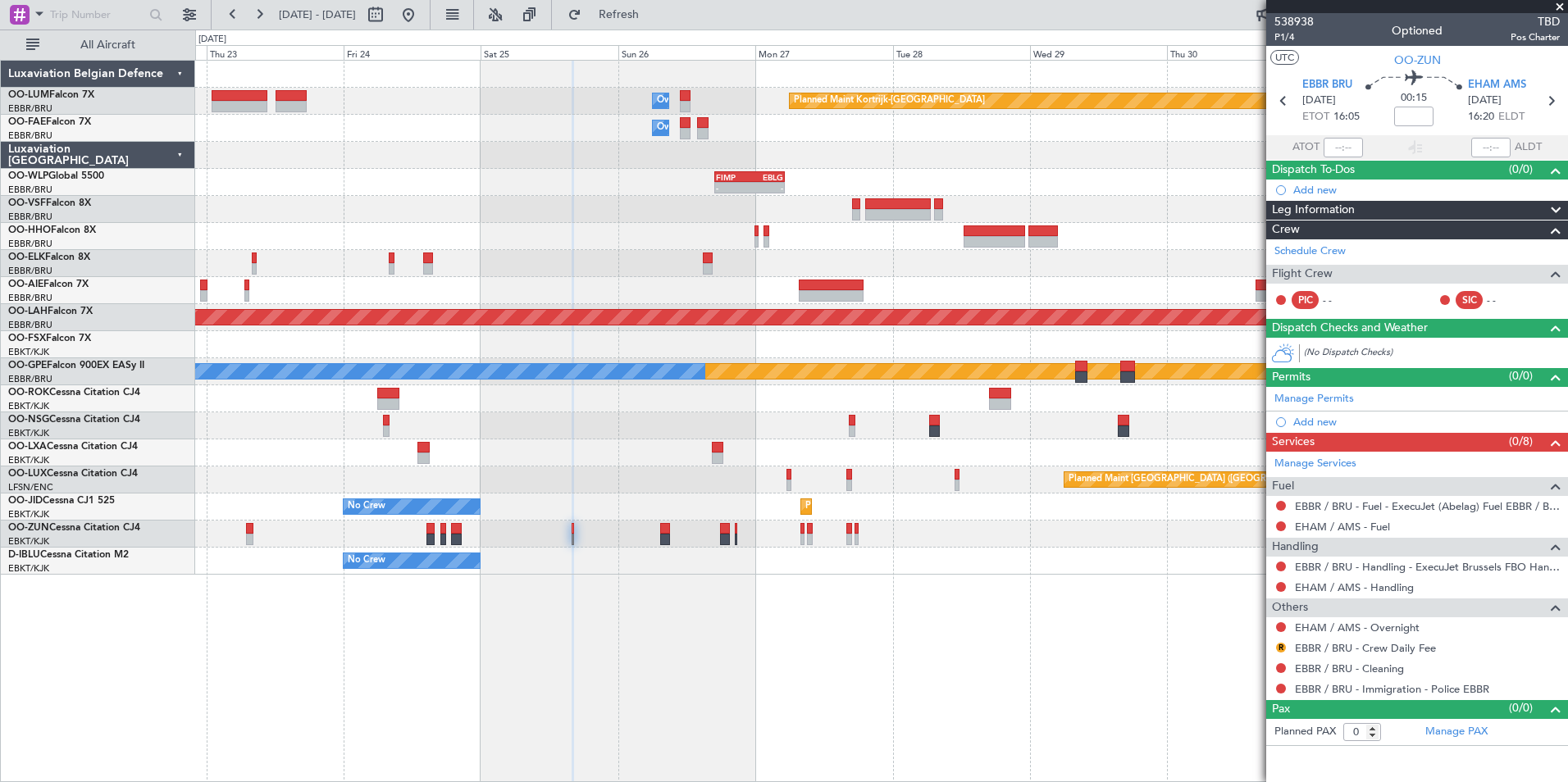
click at [815, 213] on div at bounding box center [881, 209] width 1372 height 27
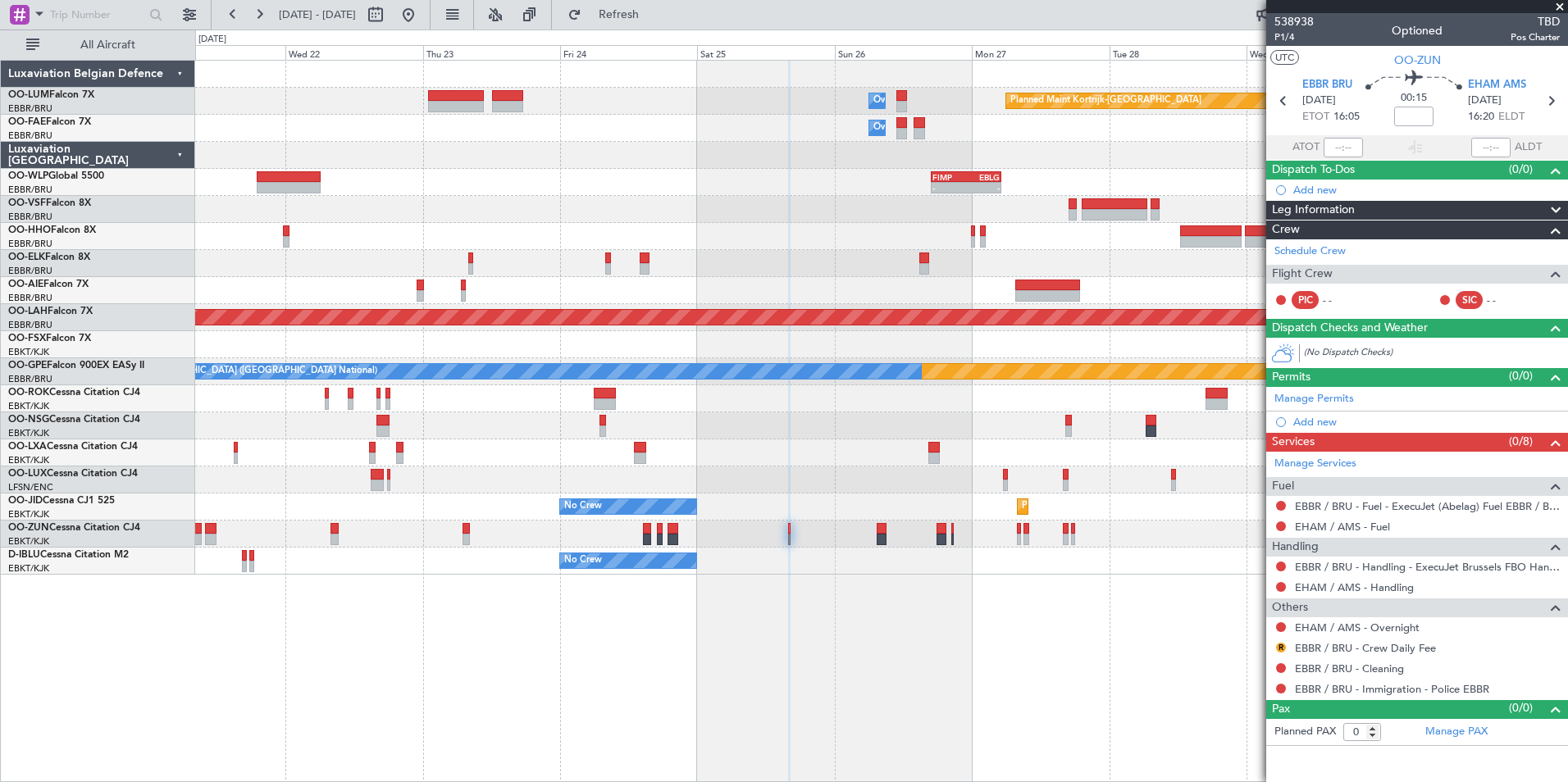
click at [699, 215] on div at bounding box center [881, 209] width 1372 height 27
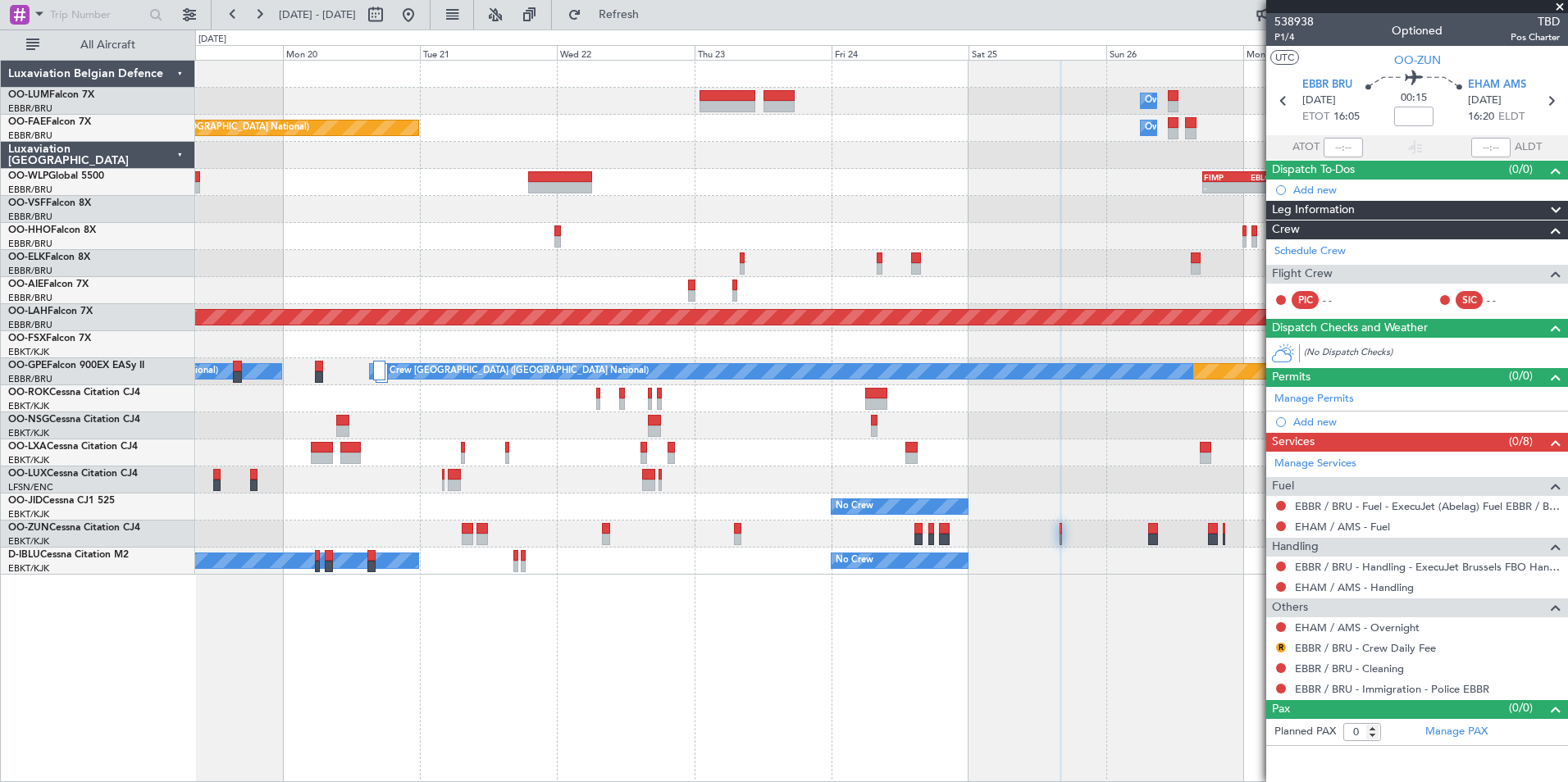
click at [471, 183] on div "- - FIMP 17:00 Z EBLG 05:10 Z" at bounding box center [881, 182] width 1372 height 27
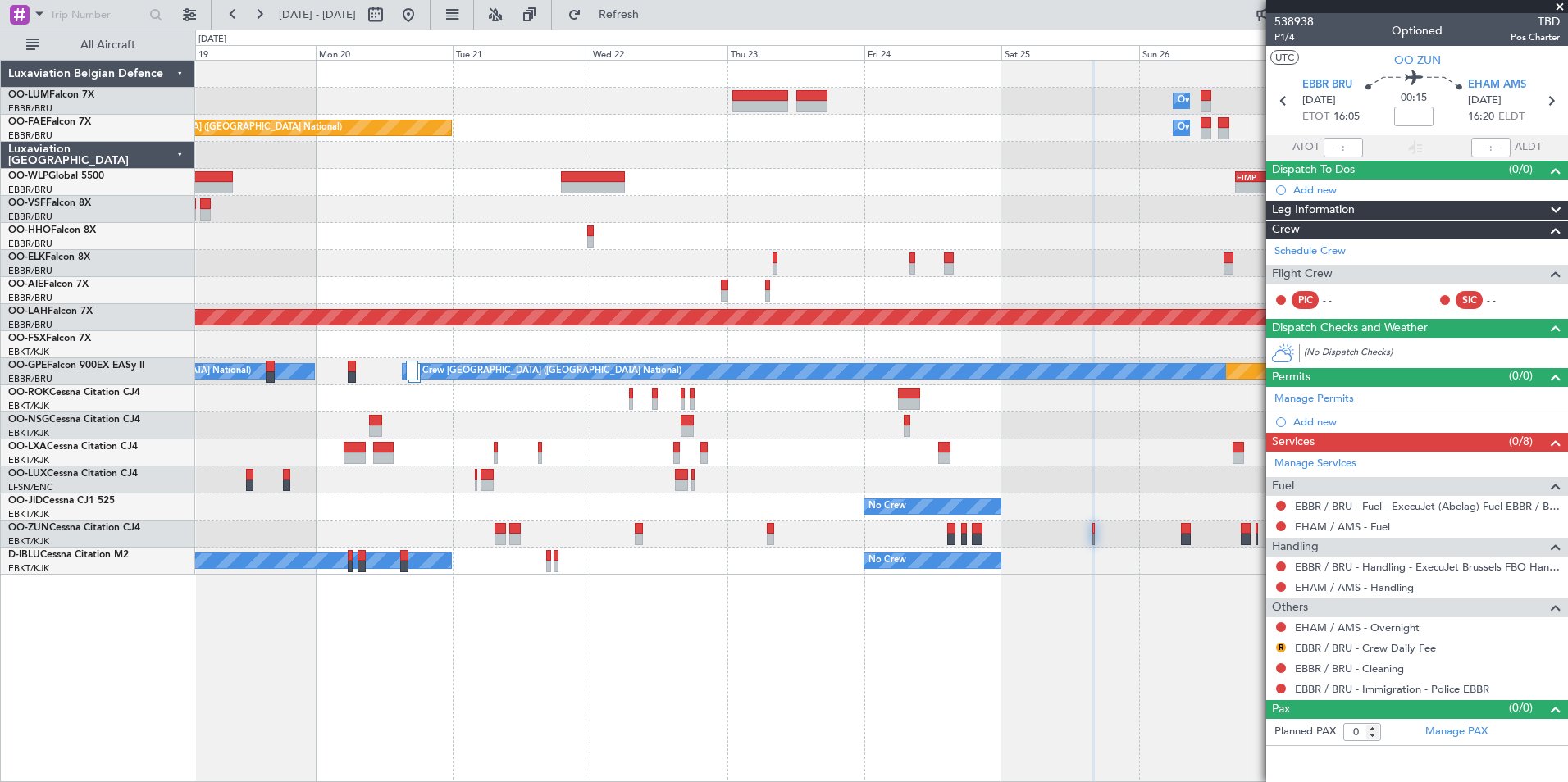
click at [598, 182] on div "- - FIMP 17:00 Z EBLG 05:10 Z" at bounding box center [881, 182] width 1372 height 27
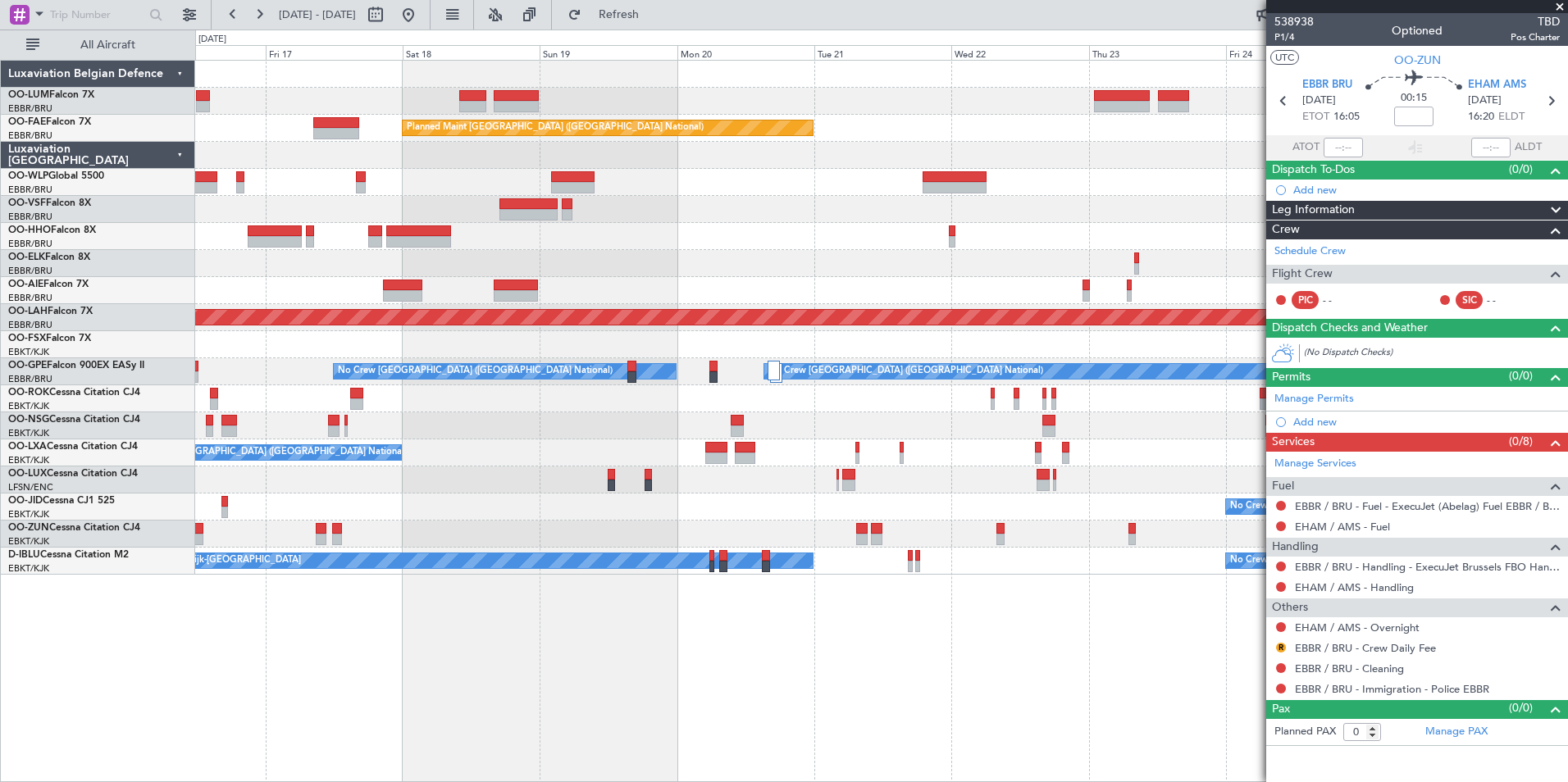
click at [503, 180] on div "- - FIMP 17:00 Z EBLG 05:10 Z" at bounding box center [881, 182] width 1372 height 27
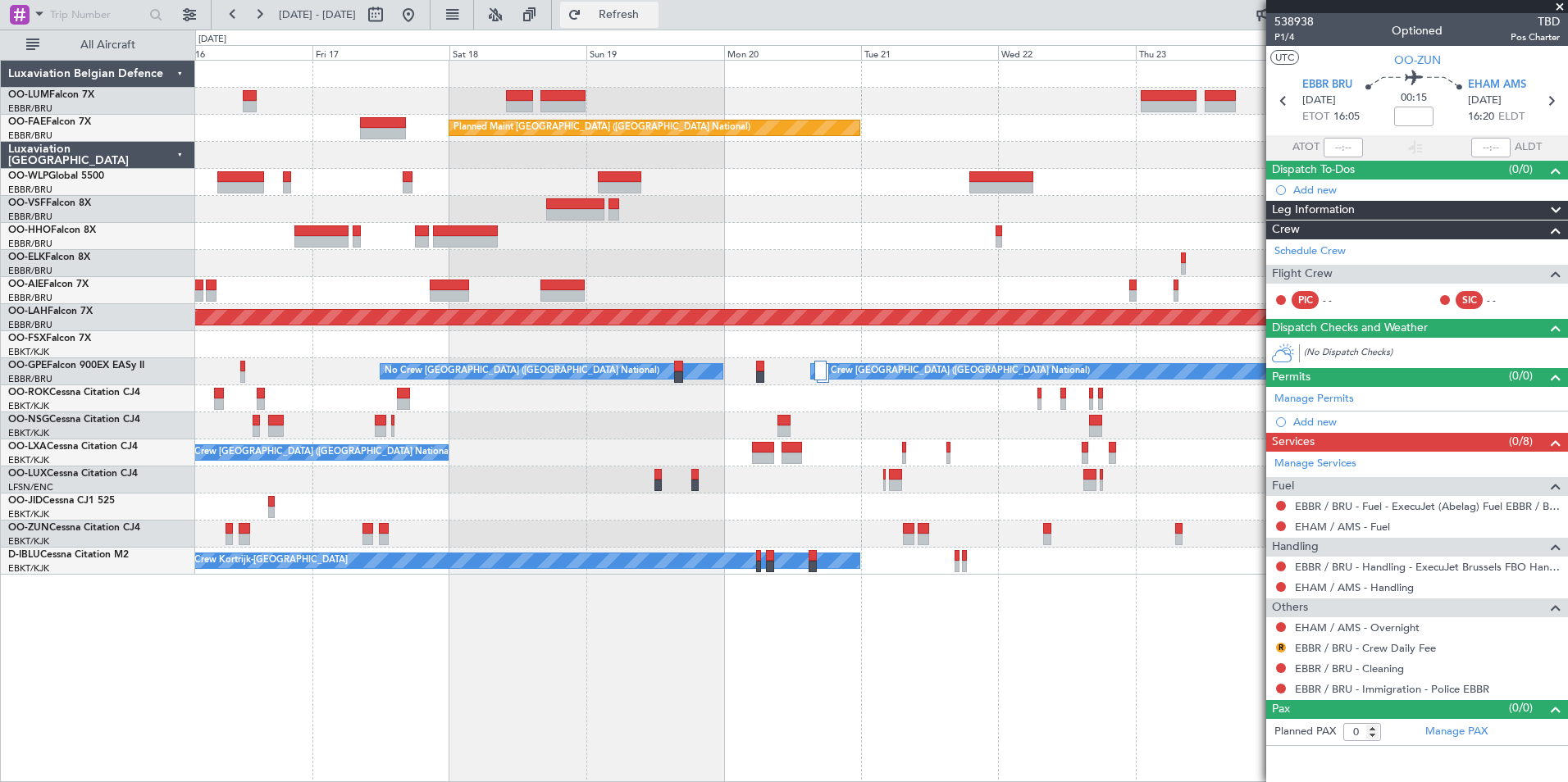
click at [654, 11] on span "Refresh" at bounding box center [619, 14] width 69 height 12
click at [610, 680] on div "Owner Melsbroek Air Base Planned Maint [GEOGRAPHIC_DATA]-[GEOGRAPHIC_DATA] Plan…" at bounding box center [881, 422] width 1373 height 723
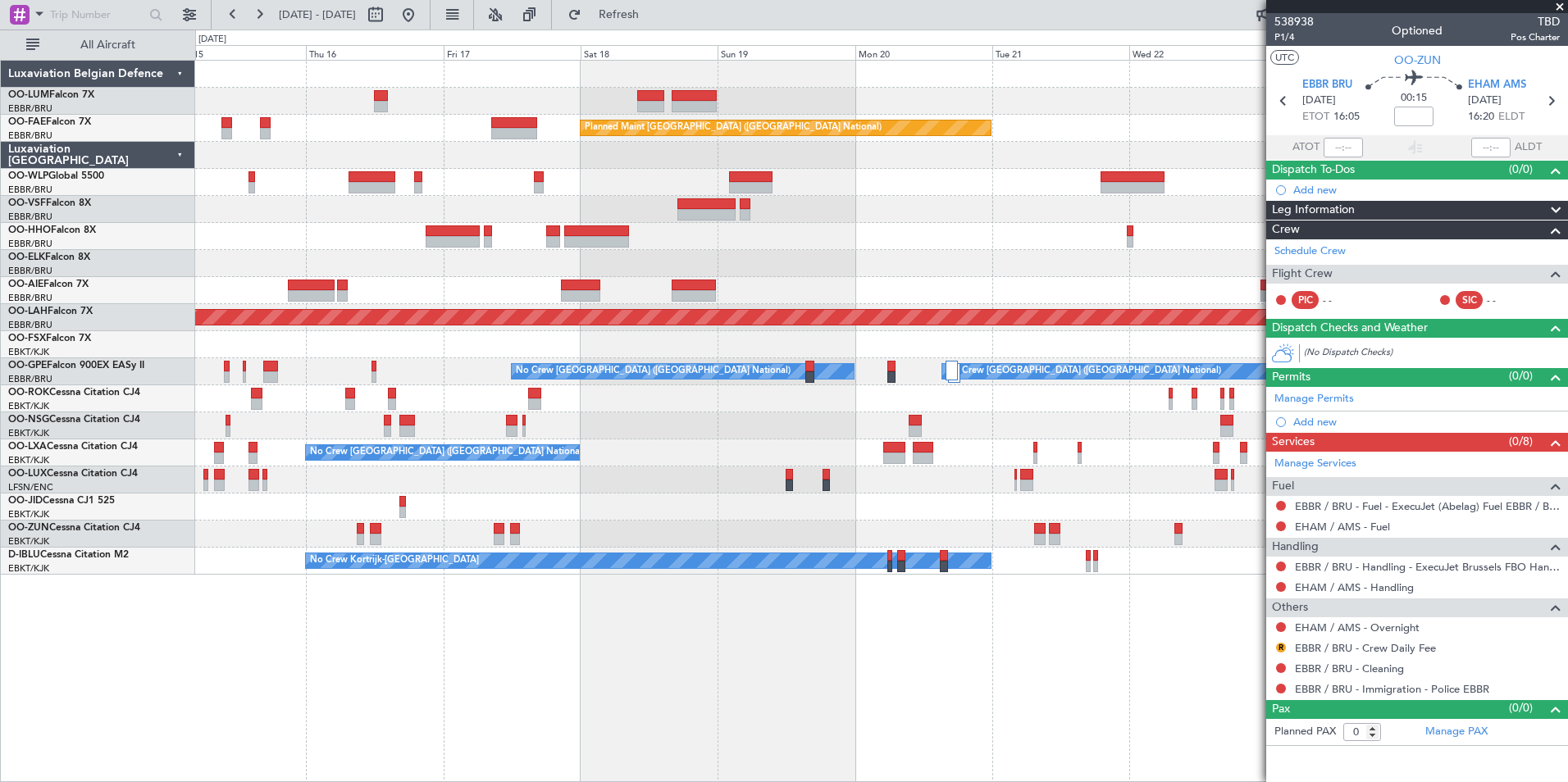
click at [871, 688] on div "Owner Melsbroek Air Base Planned Maint Kortrijk-Wevelgem AOG Maint Sibiu Planne…" at bounding box center [881, 422] width 1373 height 723
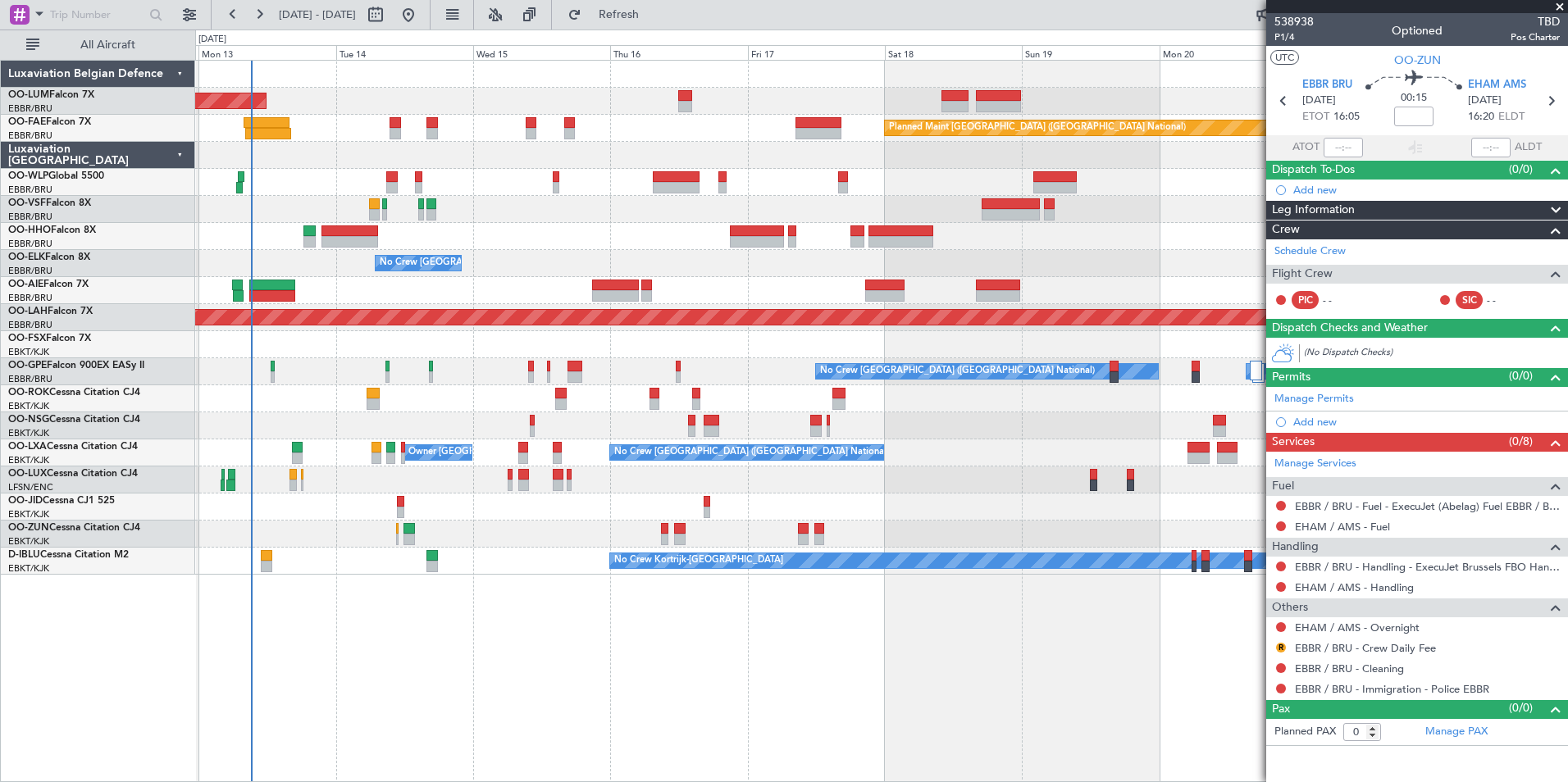
click at [459, 691] on div "AOG Maint Sibiu Planned Maint Brussels (Brussels National) Planned Maint Melsbr…" at bounding box center [881, 422] width 1373 height 723
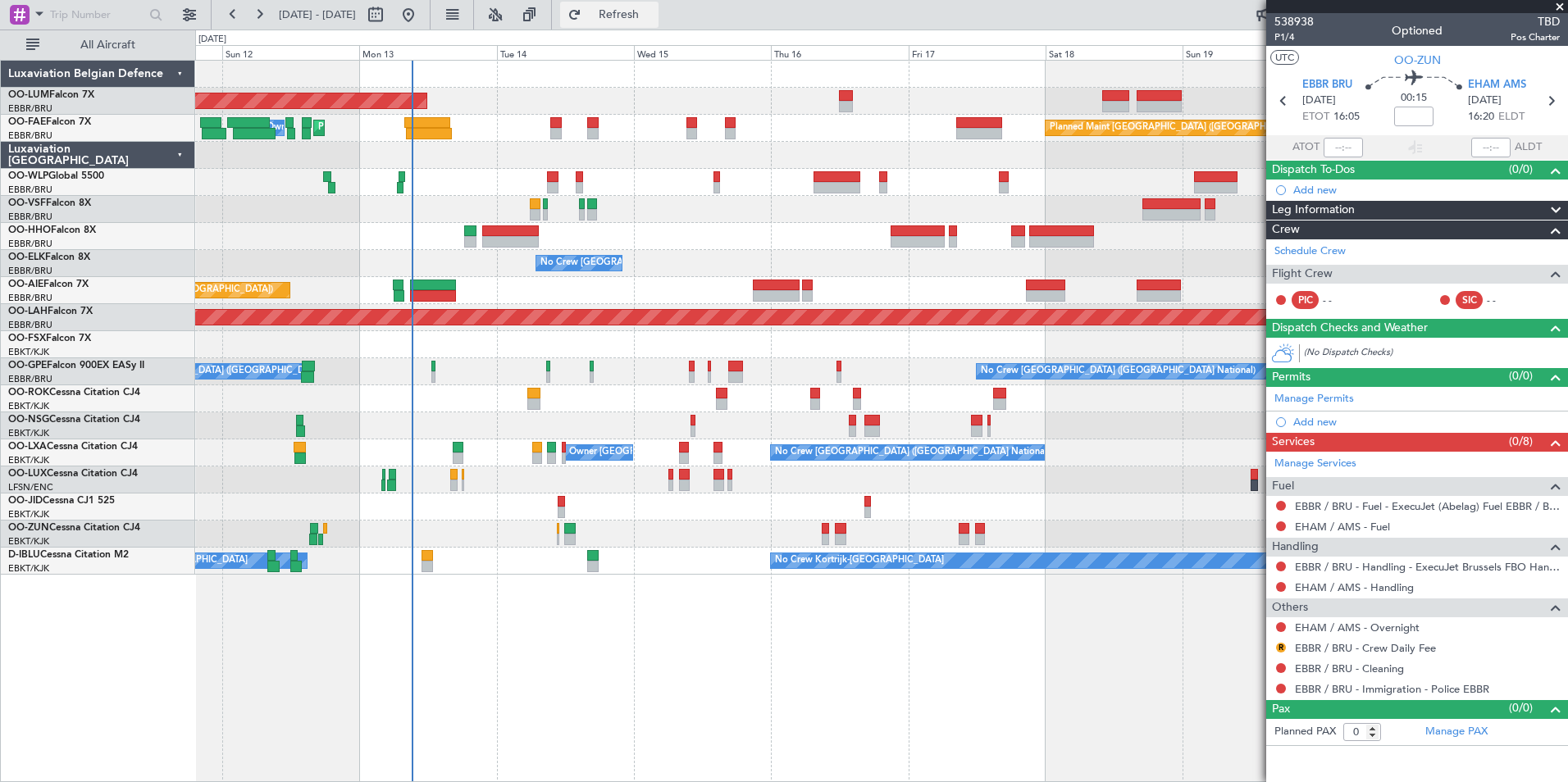
click at [654, 14] on span "Refresh" at bounding box center [619, 14] width 69 height 12
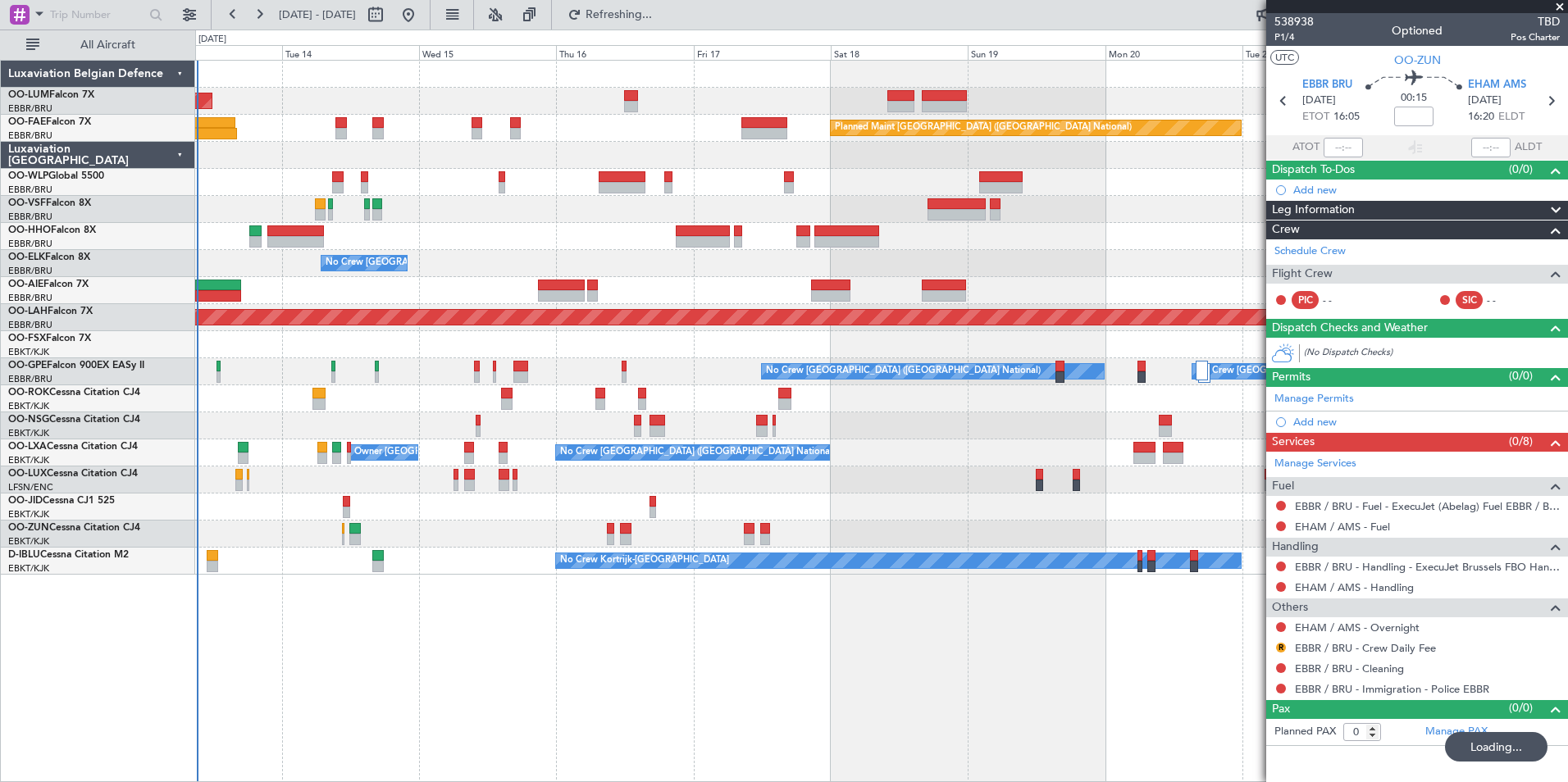
click at [422, 648] on div "AOG Maint [GEOGRAPHIC_DATA] Planned Maint [GEOGRAPHIC_DATA] ([GEOGRAPHIC_DATA])…" at bounding box center [881, 422] width 1373 height 723
click at [452, 700] on div "AOG Maint Sibiu Planned Maint Brussels (Brussels National) Planned Maint Melsbr…" at bounding box center [881, 422] width 1373 height 723
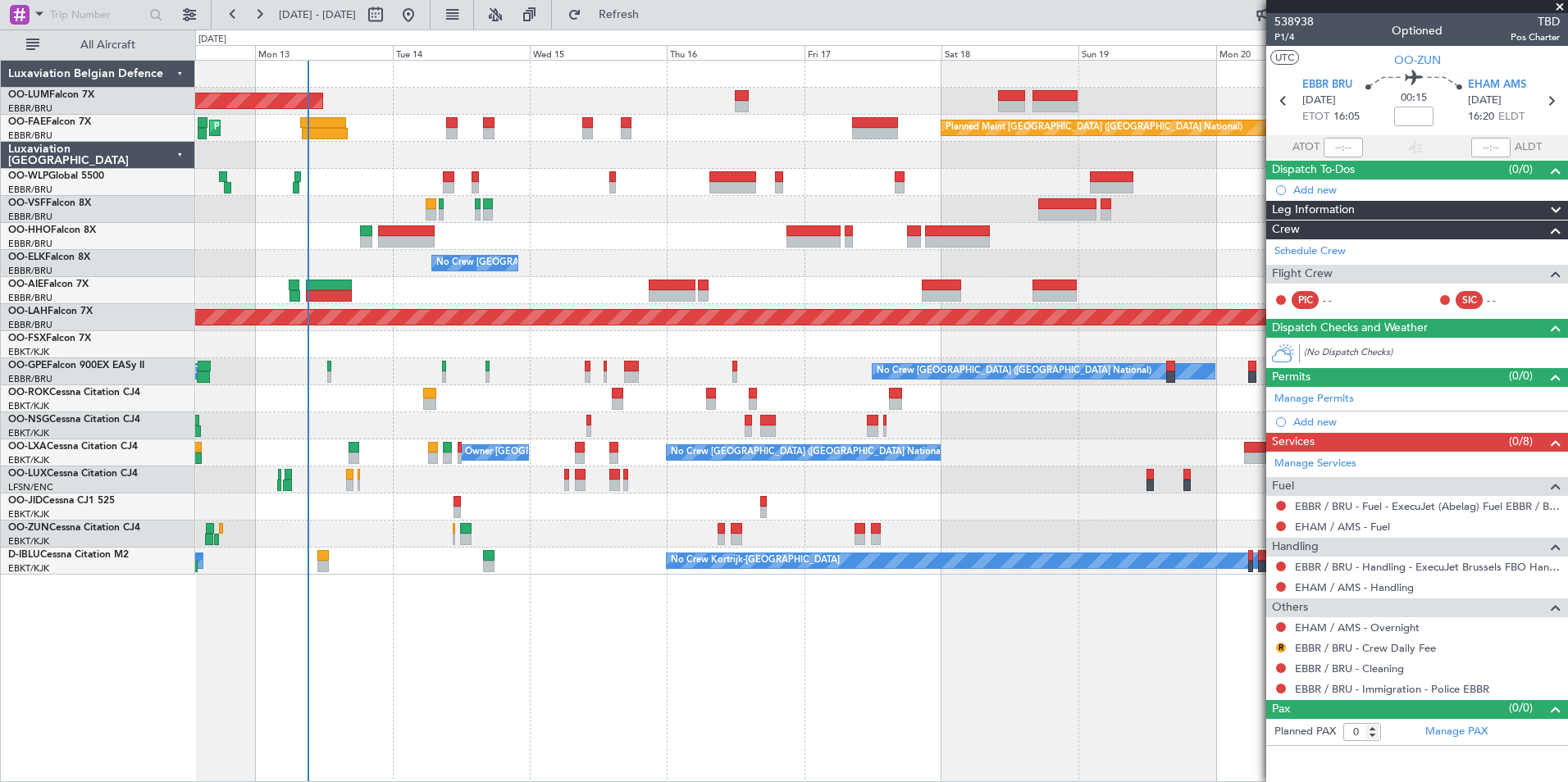
click at [399, 593] on div "AOG Maint Sibiu Planned Maint Brussels (Brussels National) Planned Maint Melsbr…" at bounding box center [881, 422] width 1373 height 723
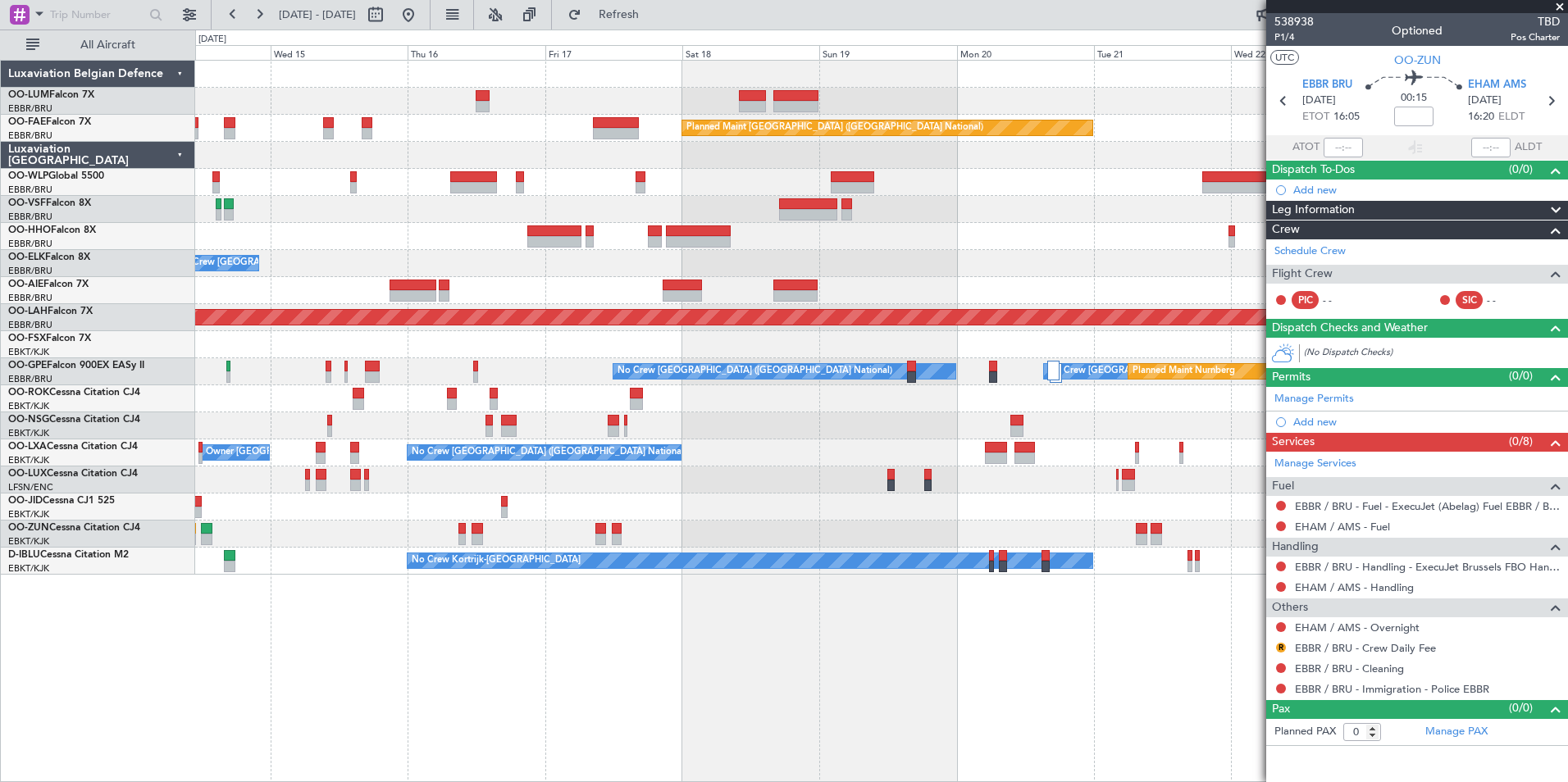
click at [323, 600] on div "Owner Melsbroek Air Base AOG Maint Sibiu Planned Maint Brussels (Brussels Natio…" at bounding box center [881, 422] width 1373 height 723
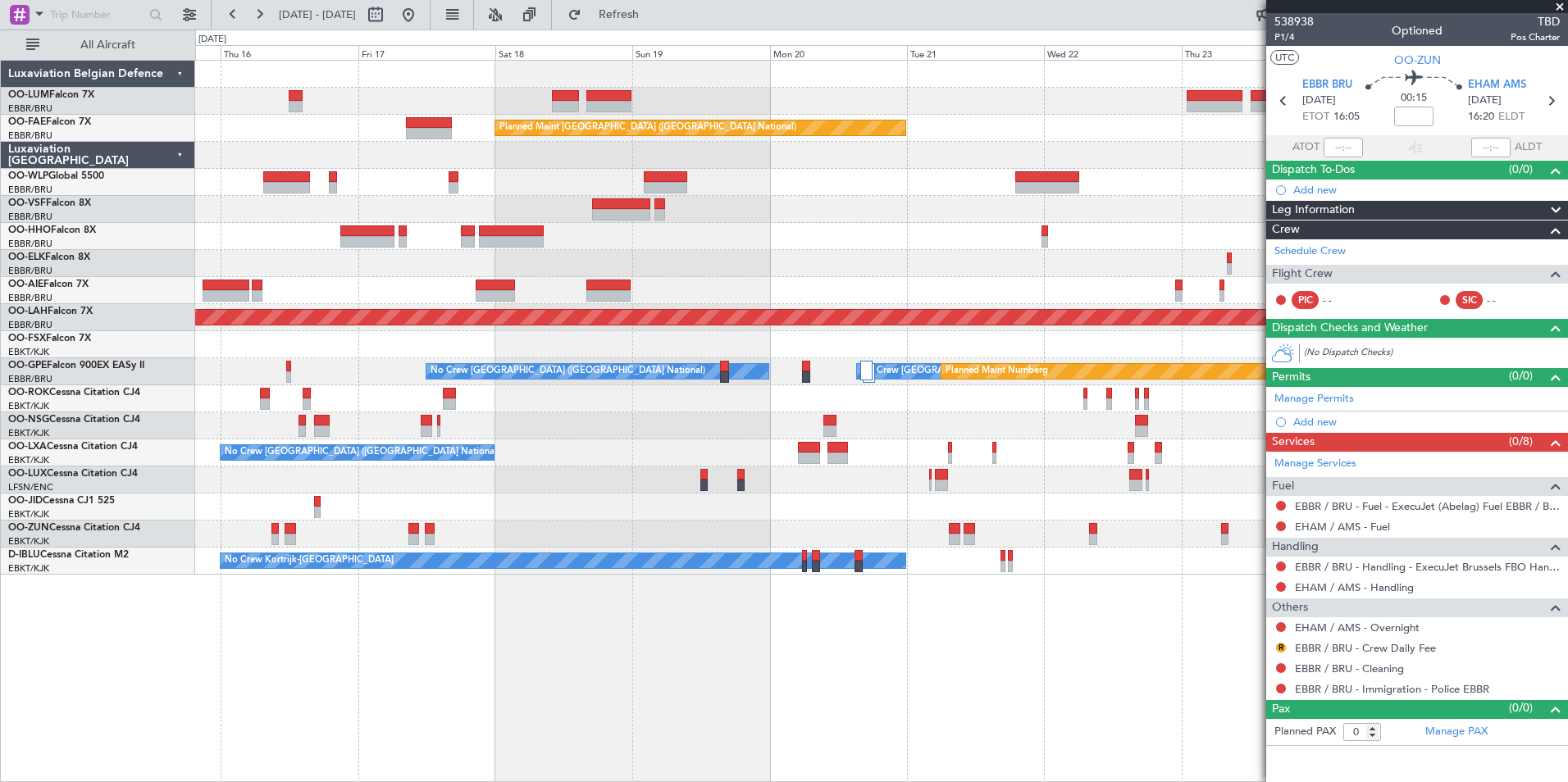
click at [528, 646] on div "Owner Melsbroek Air Base Planned Maint Kortrijk-Wevelgem AOG Maint Sibiu Planne…" at bounding box center [881, 422] width 1373 height 723
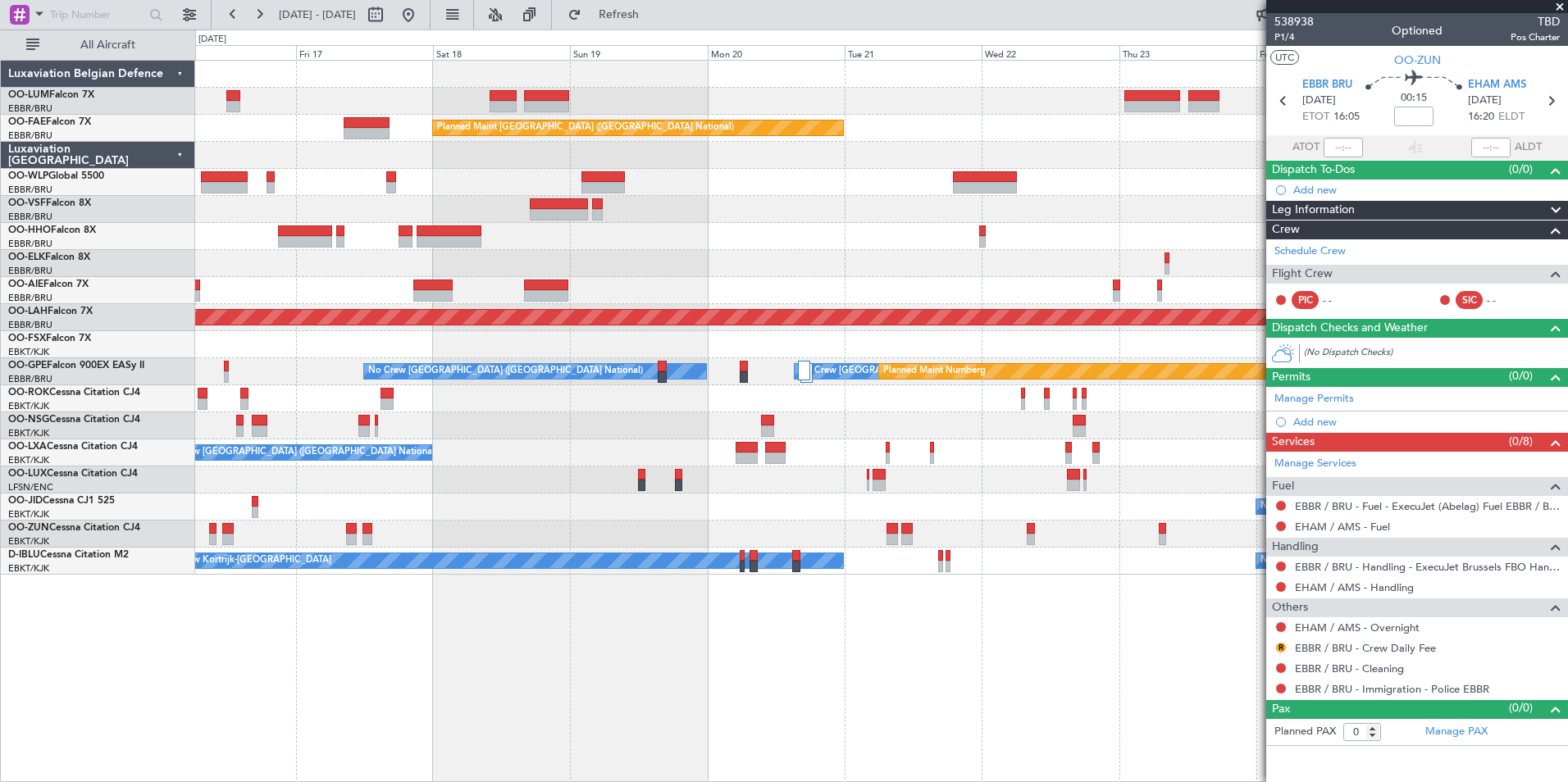
click at [565, 668] on div "Owner Melsbroek Air Base Planned Maint Kortrijk-Wevelgem Planned Maint Brussels…" at bounding box center [881, 422] width 1373 height 723
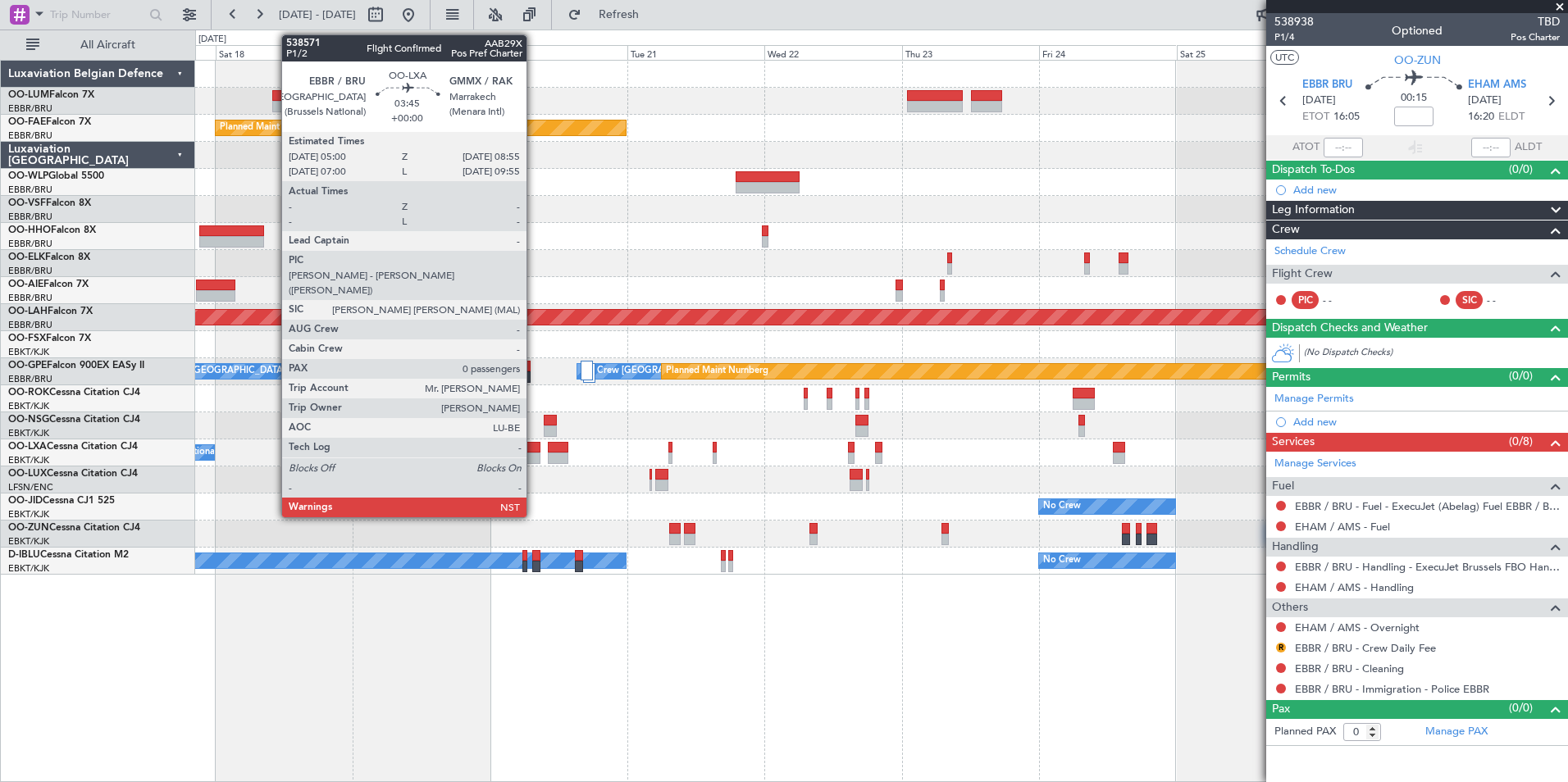
click at [534, 444] on div at bounding box center [530, 448] width 23 height 12
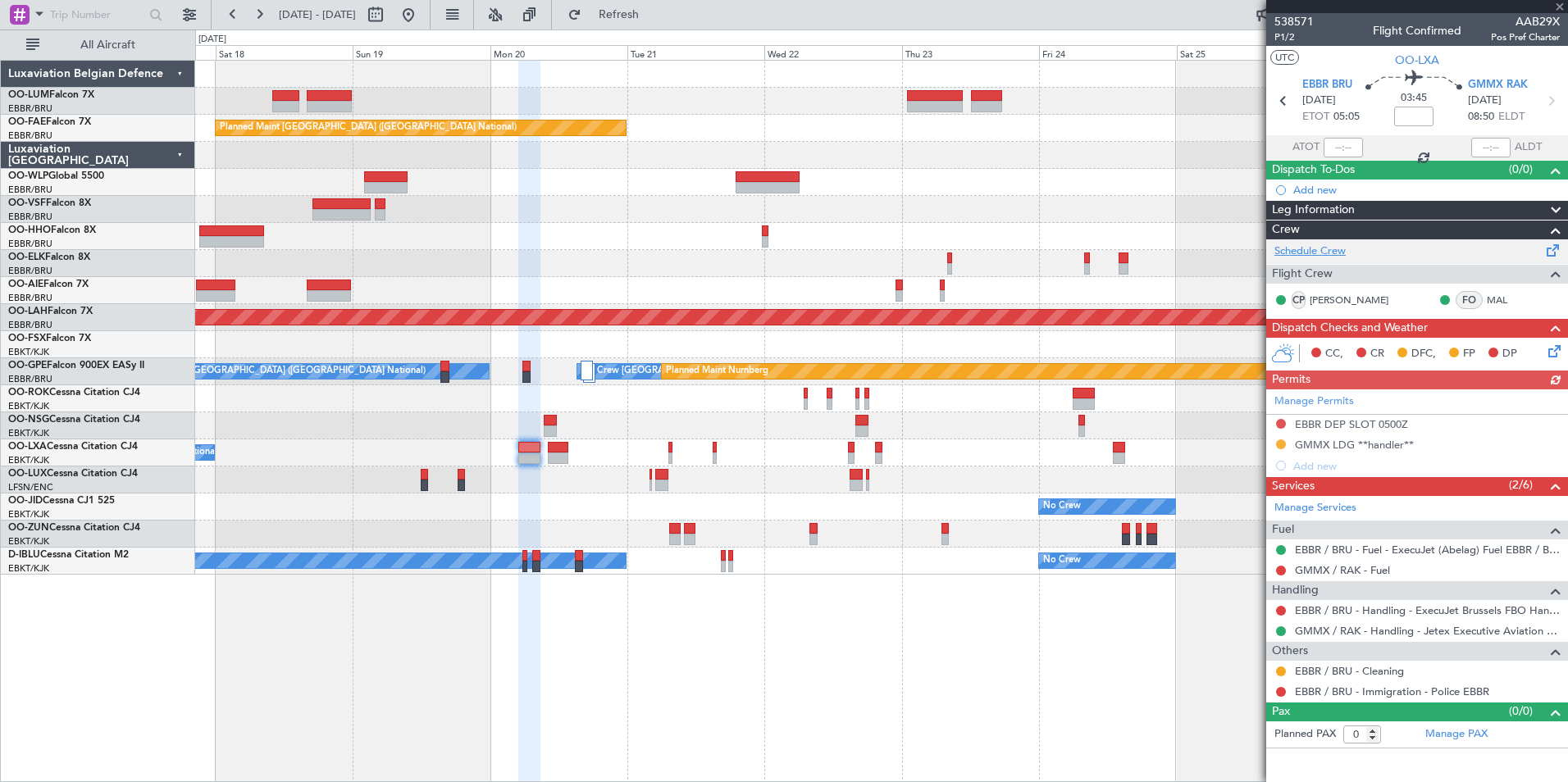
click at [1313, 252] on link "Schedule Crew" at bounding box center [1309, 252] width 71 height 16
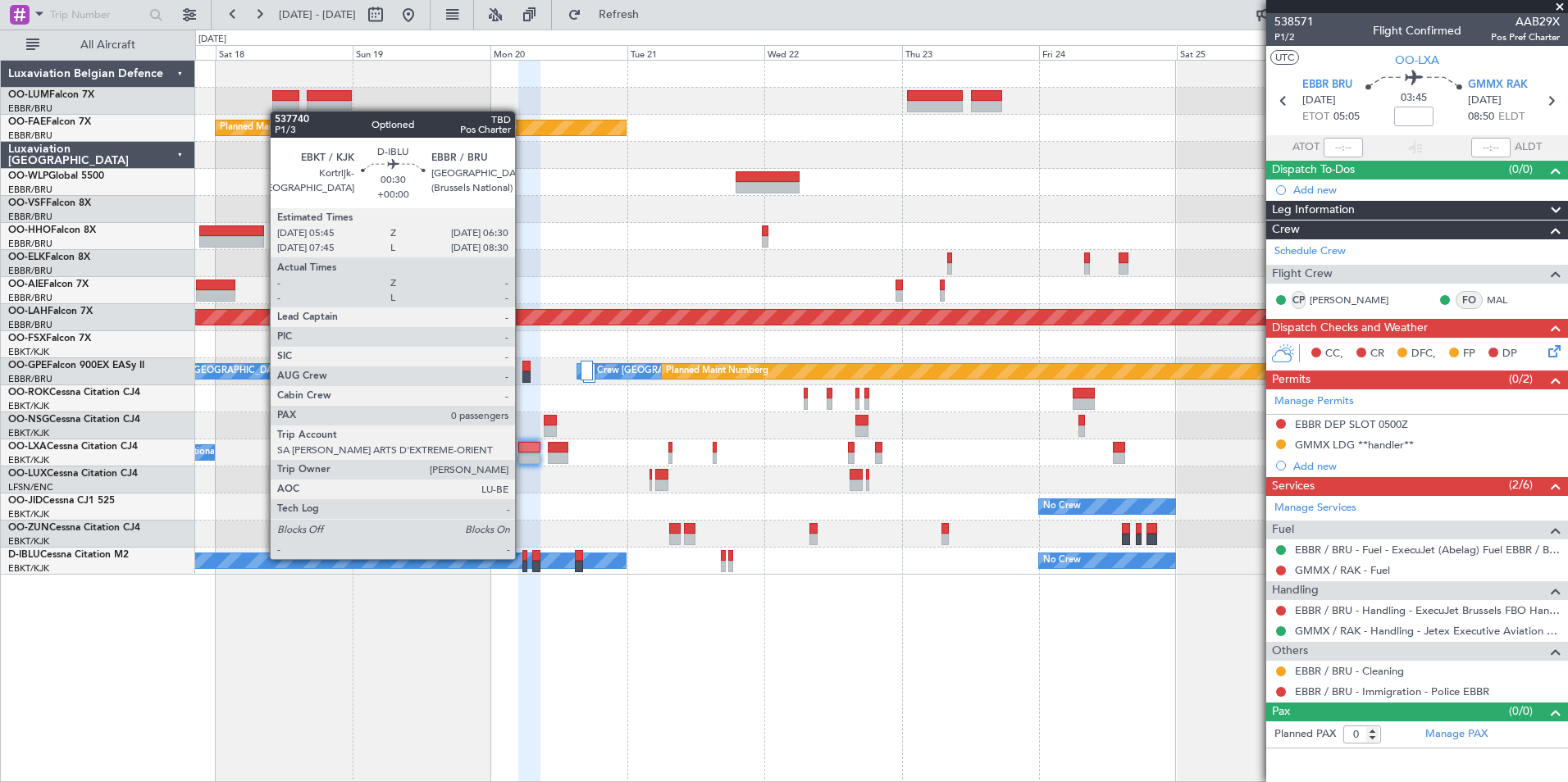
click at [522, 559] on div at bounding box center [524, 555] width 4 height 12
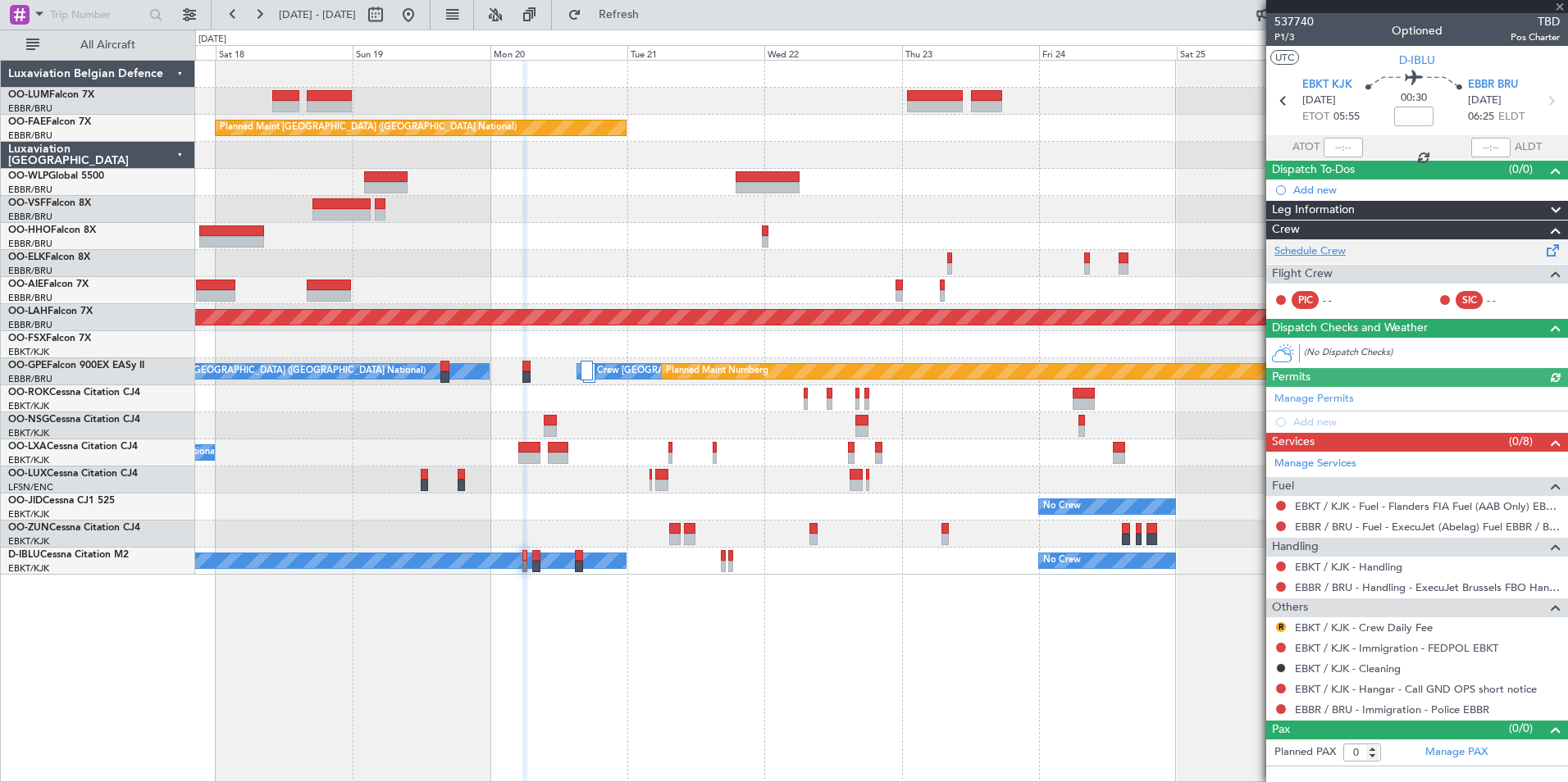
click at [1302, 246] on link "Schedule Crew" at bounding box center [1309, 252] width 71 height 16
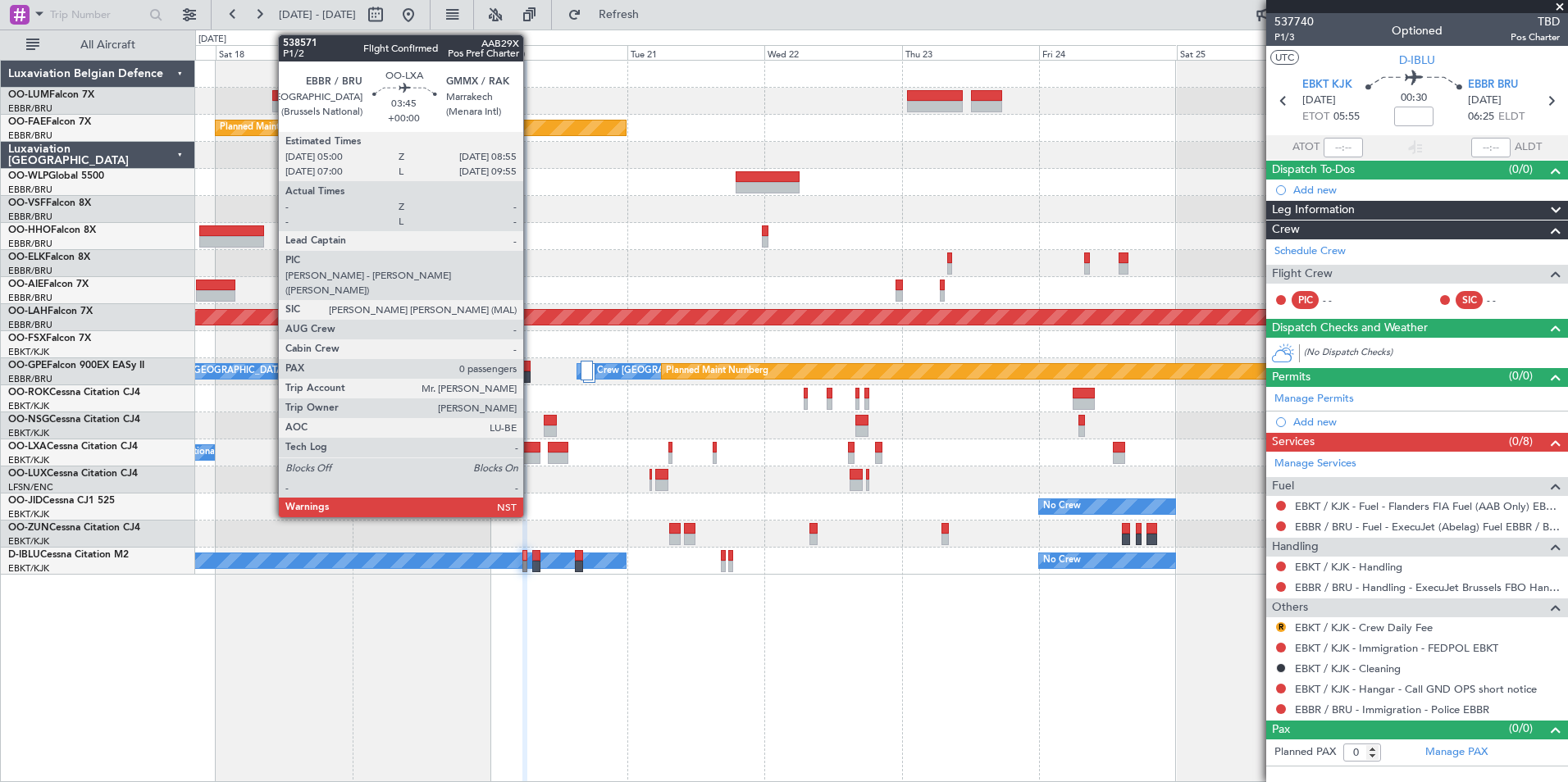
click at [530, 456] on div at bounding box center [530, 458] width 23 height 12
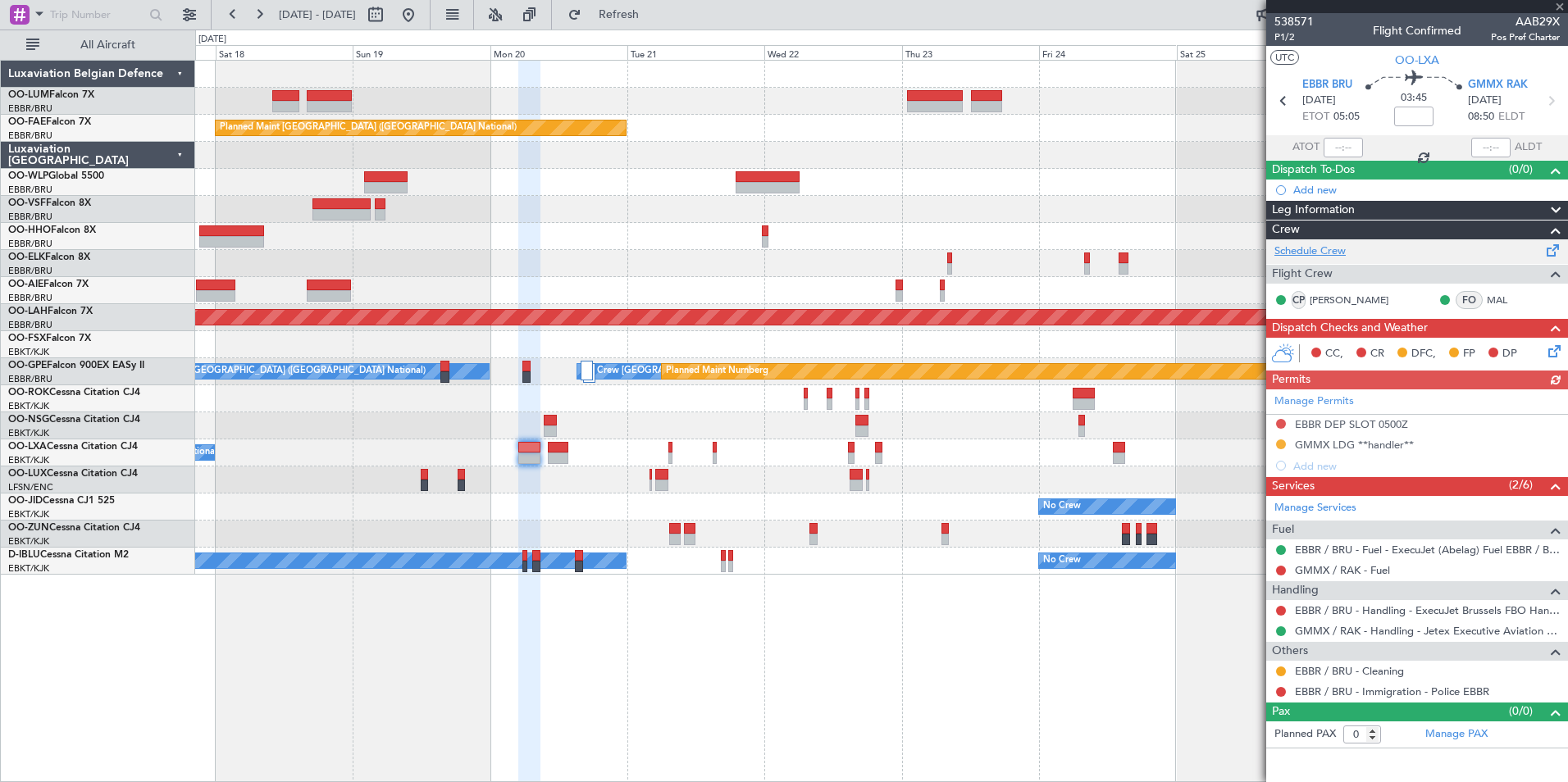
click at [1325, 251] on link "Schedule Crew" at bounding box center [1309, 252] width 71 height 16
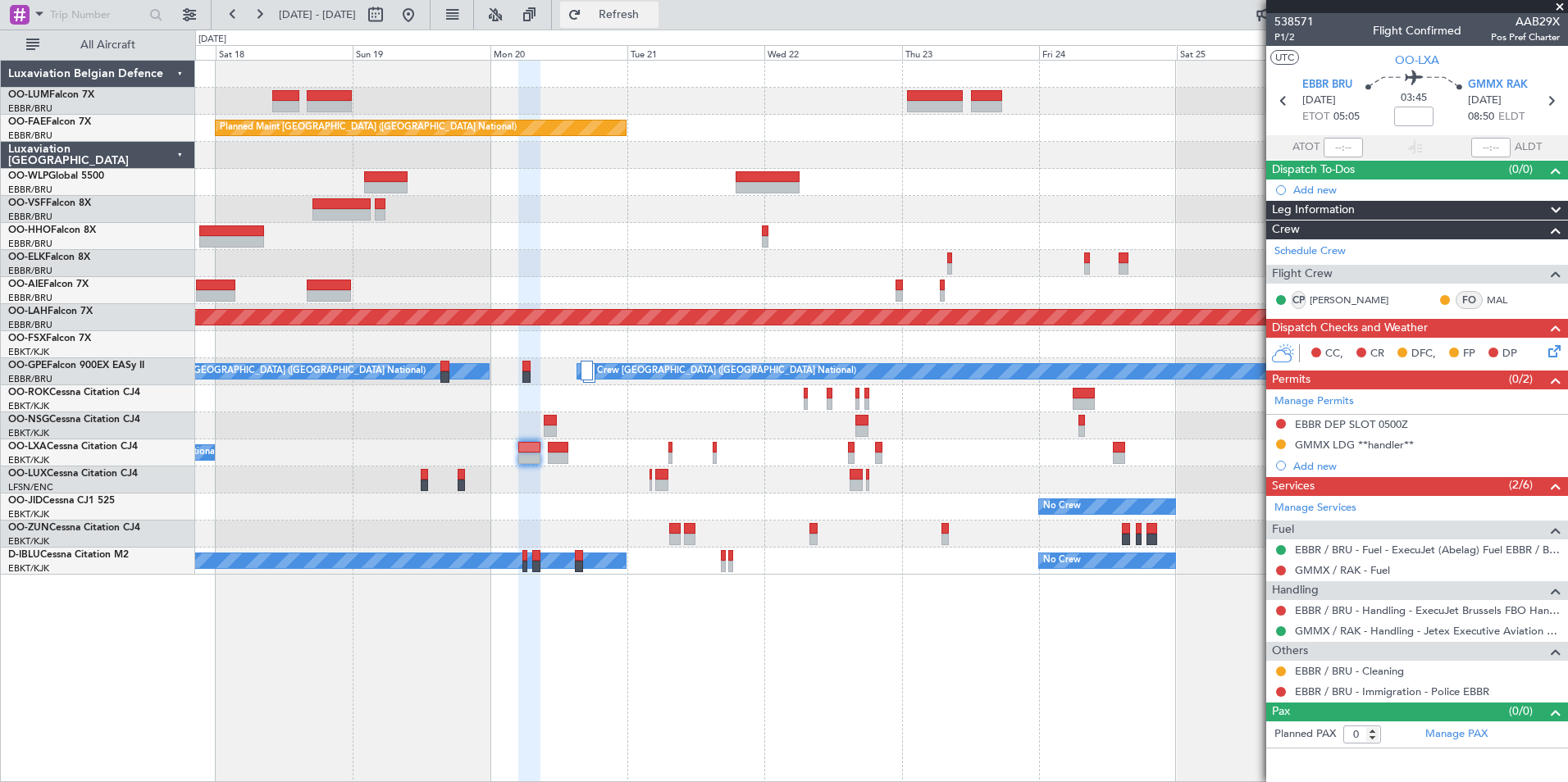
drag, startPoint x: 682, startPoint y: 11, endPoint x: 673, endPoint y: 14, distance: 9.5
click at [654, 13] on span "Refresh" at bounding box center [619, 14] width 69 height 12
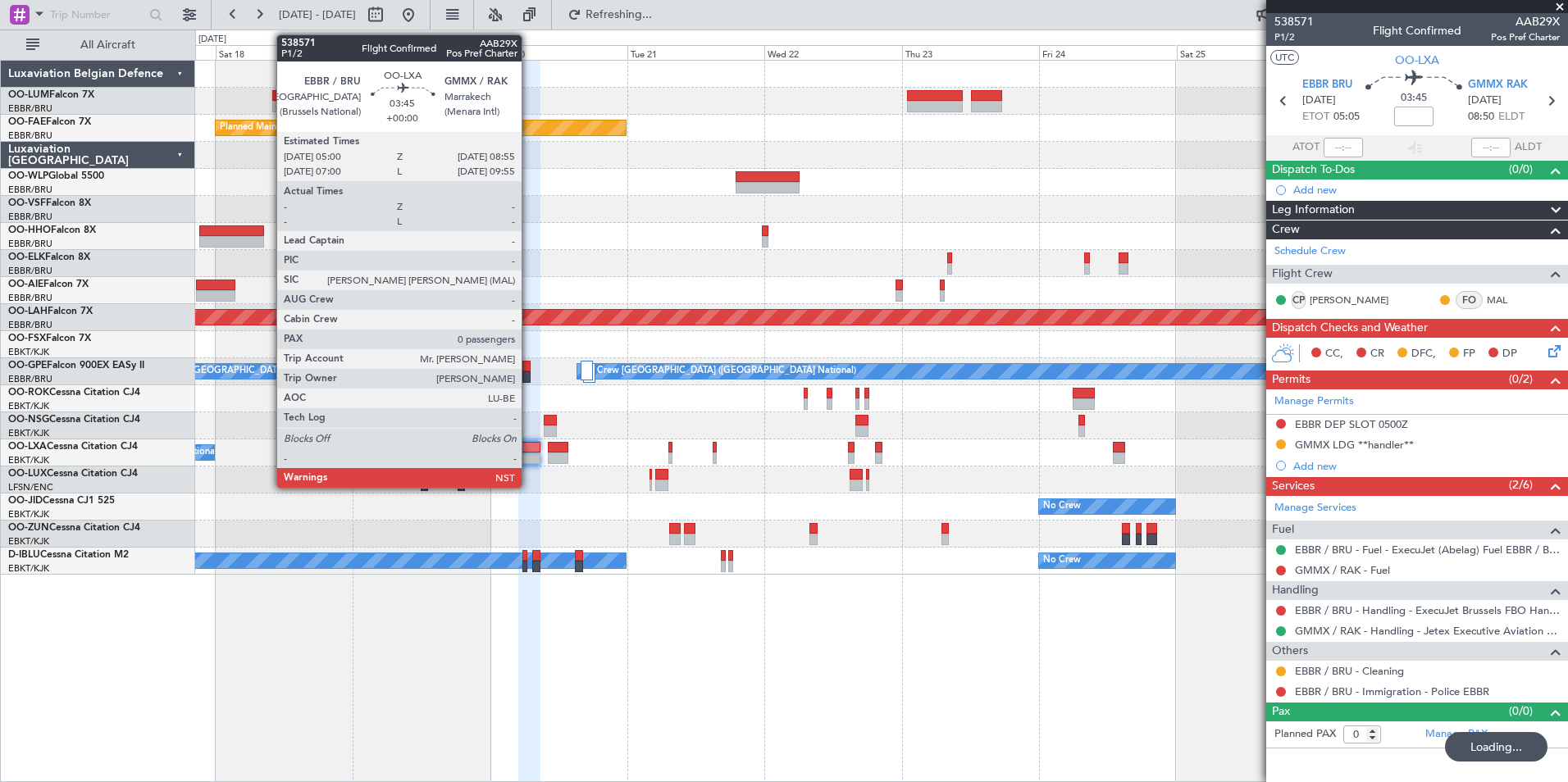
click at [530, 446] on div at bounding box center [530, 448] width 23 height 12
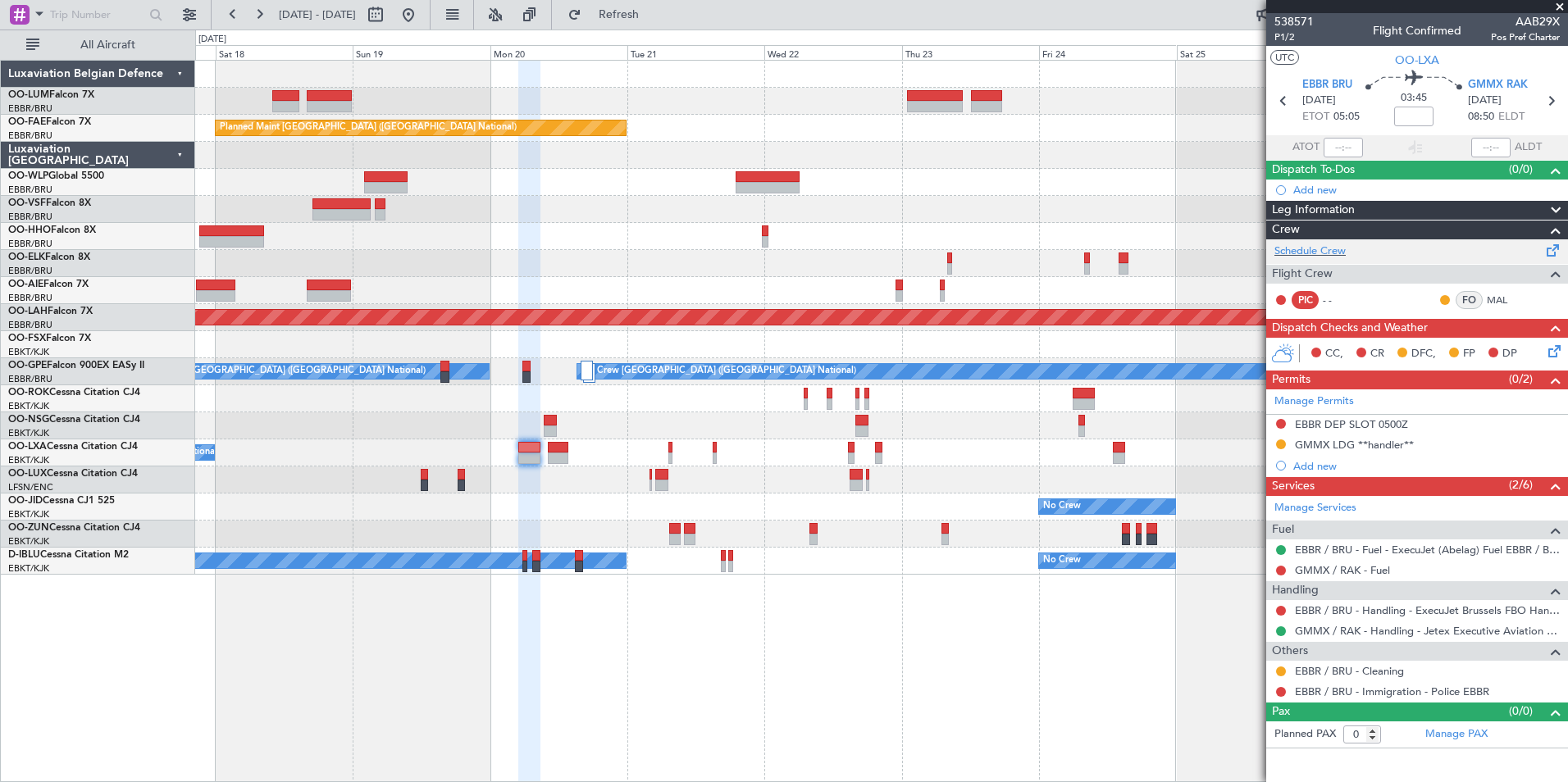
click at [1319, 259] on div "Schedule Crew" at bounding box center [1417, 251] width 302 height 24
click at [646, 4] on button "Refresh" at bounding box center [609, 14] width 98 height 26
click at [654, 16] on span "Refresh" at bounding box center [619, 14] width 69 height 12
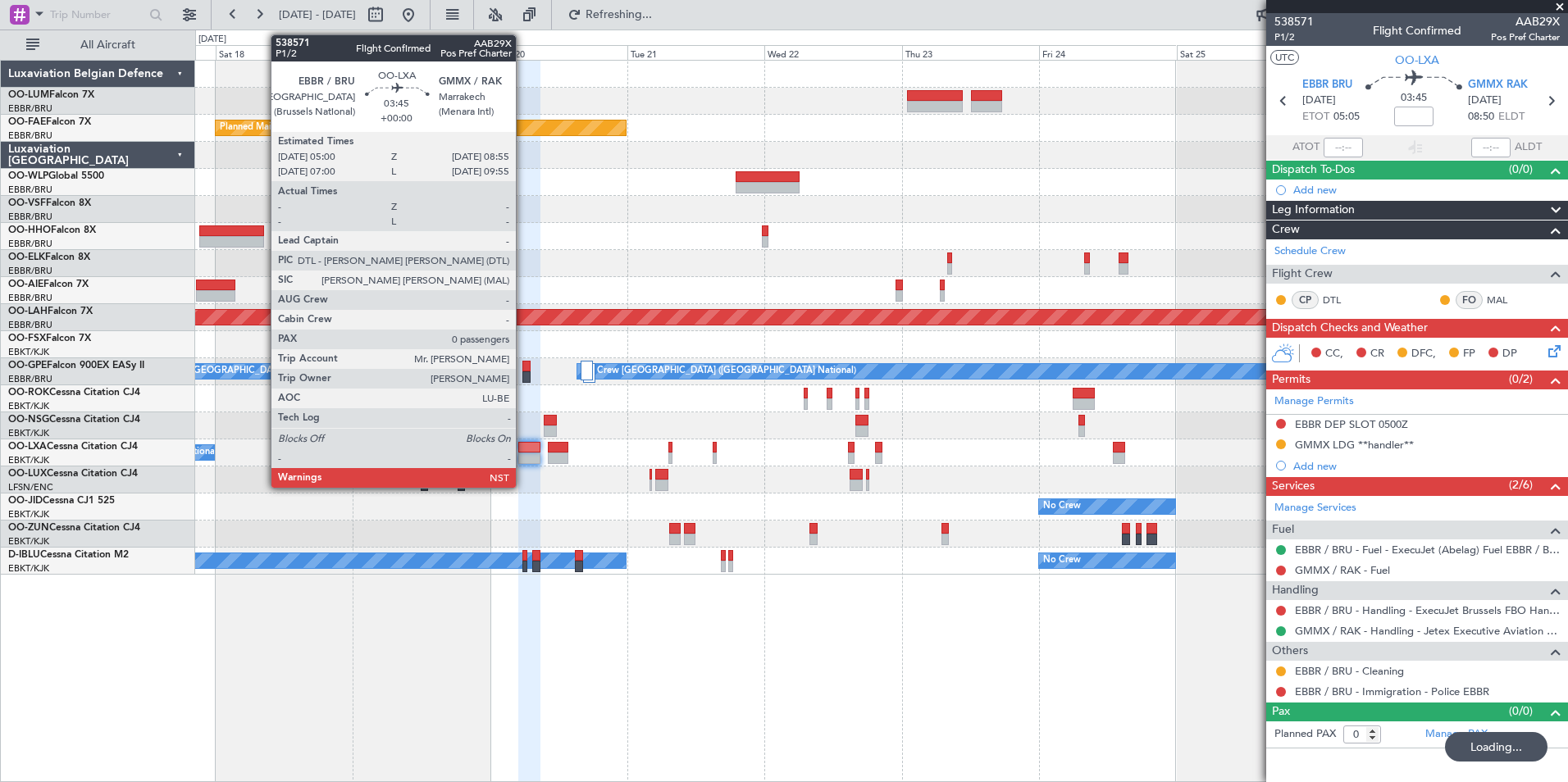
click at [525, 453] on div at bounding box center [530, 458] width 23 height 12
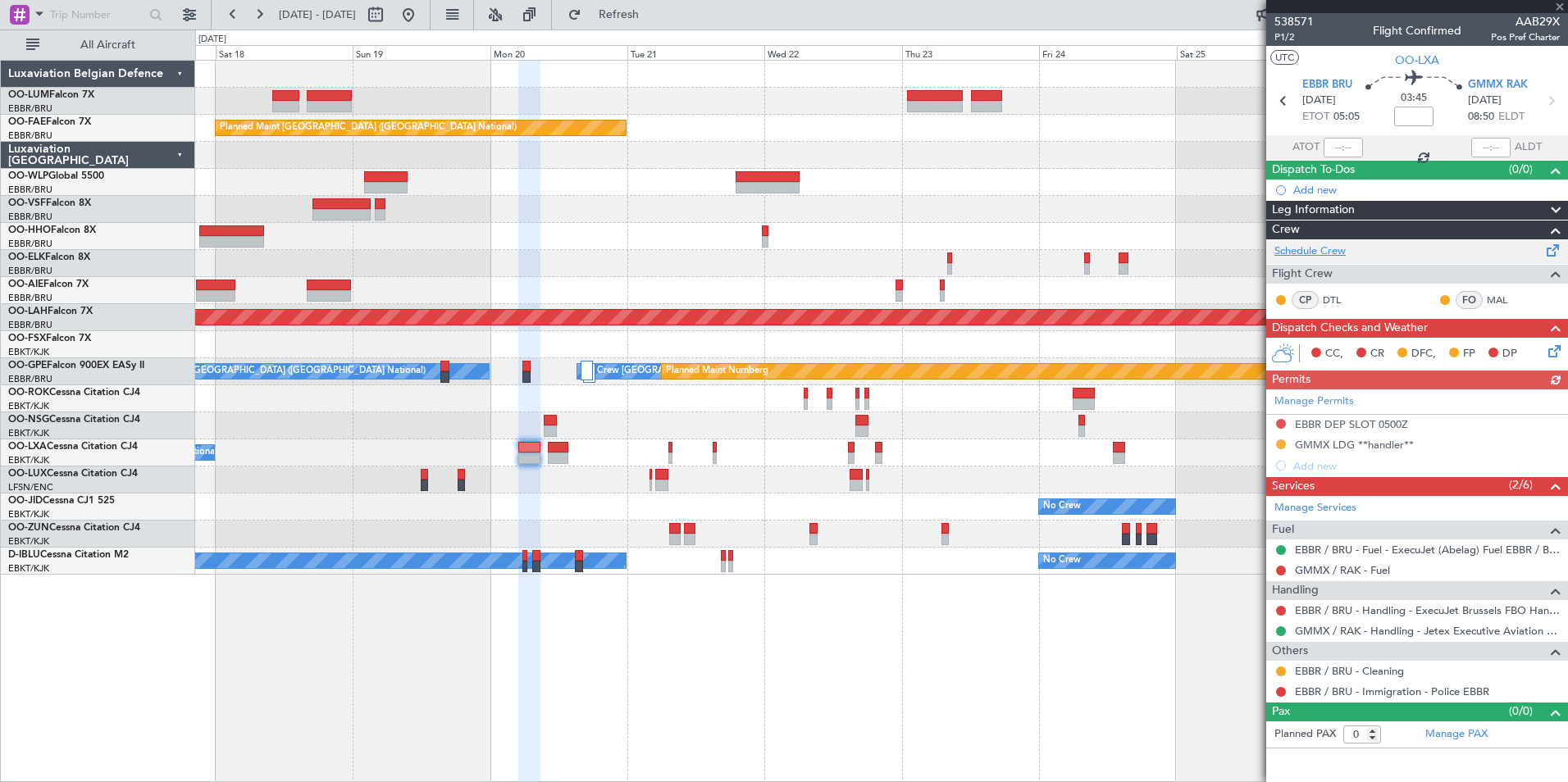
click at [1329, 249] on link "Schedule Crew" at bounding box center [1309, 252] width 71 height 16
click at [874, 680] on div "Planned Maint Kortrijk-Wevelgem Owner Melsbroek Air Base Planned Maint Brussels…" at bounding box center [881, 422] width 1373 height 723
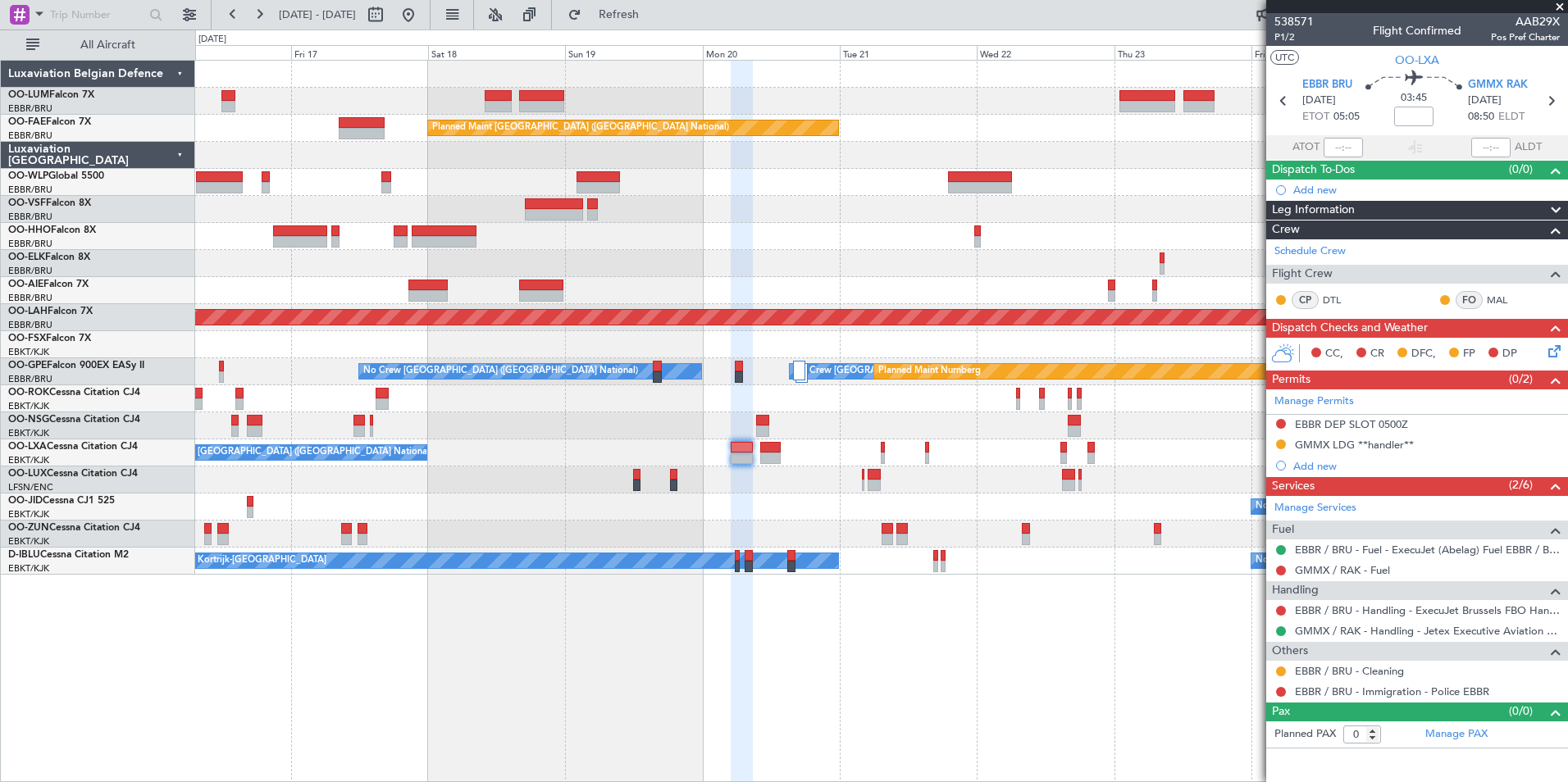
click at [844, 686] on div "Owner Melsbroek Air Base Planned Maint Kortrijk-Wevelgem Planned Maint Brussels…" at bounding box center [881, 422] width 1373 height 723
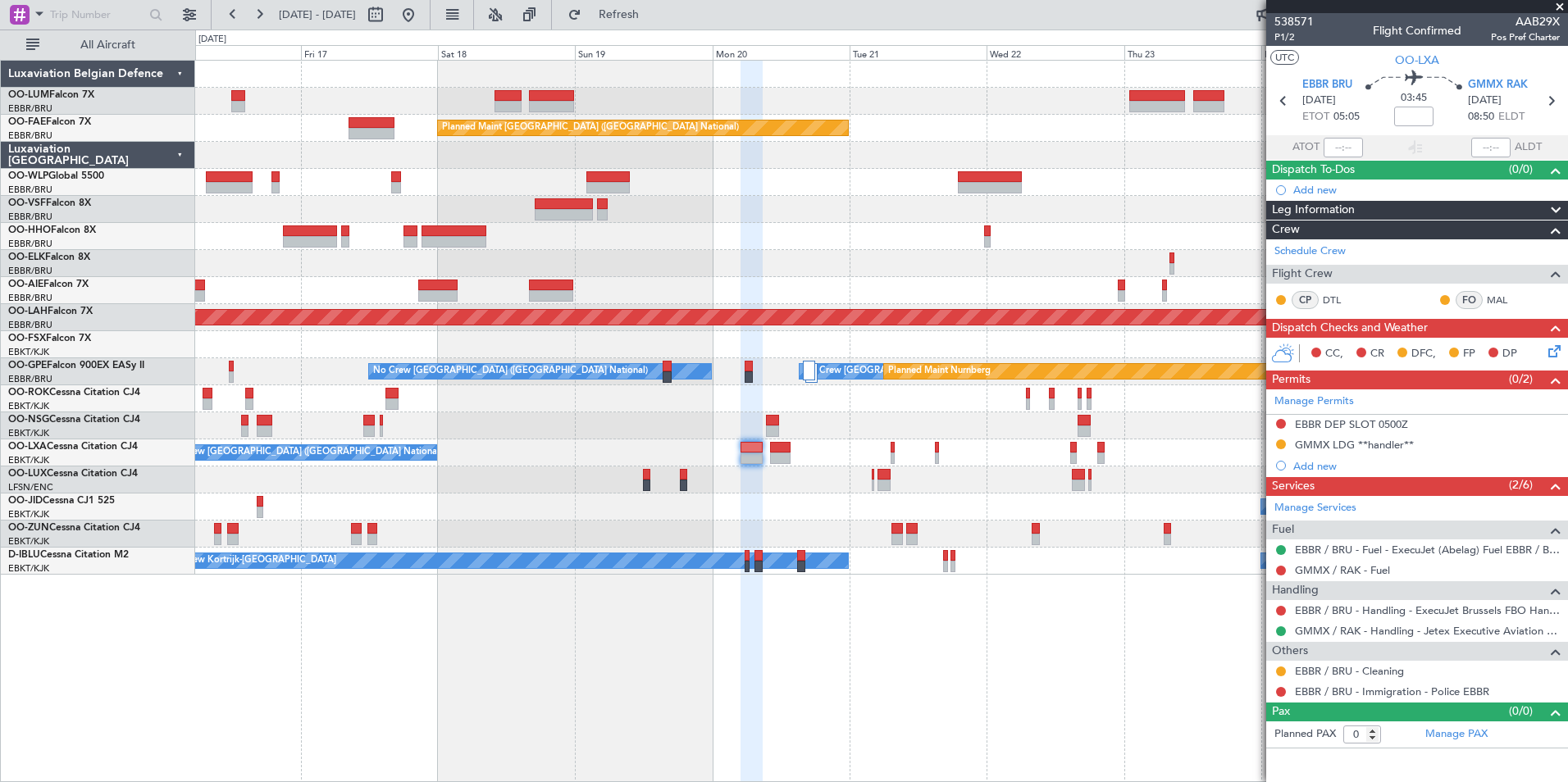
click at [824, 704] on div "Owner Melsbroek Air Base Planned Maint Kortrijk-Wevelgem Planned Maint Brussels…" at bounding box center [881, 422] width 1373 height 723
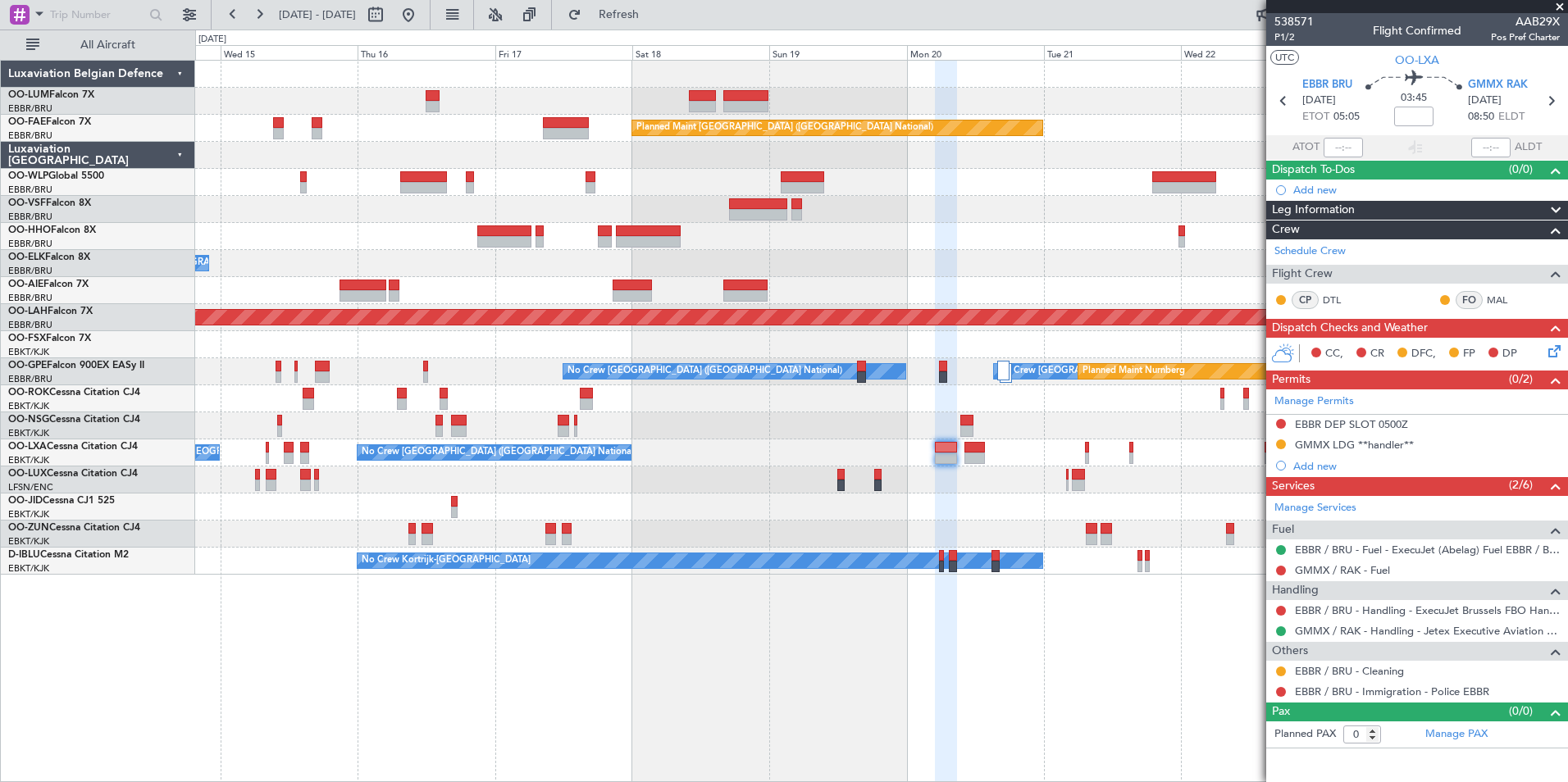
click at [819, 710] on div "Owner Melsbroek Air Base Planned Maint Kortrijk-Wevelgem AOG Maint Sibiu Planne…" at bounding box center [881, 422] width 1373 height 723
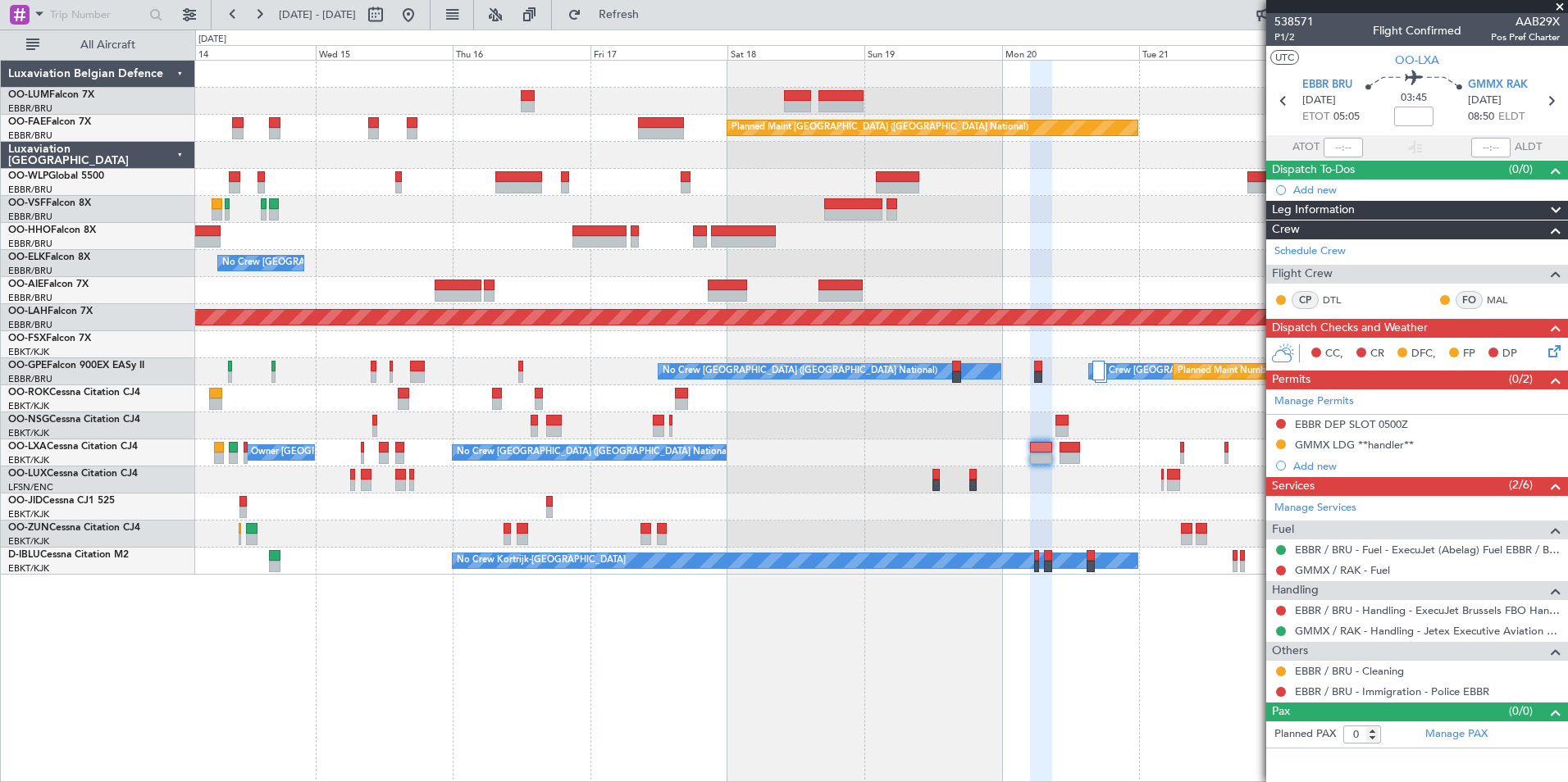
click at [770, 683] on div "Owner Melsbroek Air Base AOG Maint Sibiu Planned Maint Brussels (Brussels Natio…" at bounding box center [881, 422] width 1373 height 723
click at [460, 648] on div "Owner Melsbroek Air Base AOG Maint Sibiu Planned Maint Brussels (Brussels Natio…" at bounding box center [881, 422] width 1373 height 723
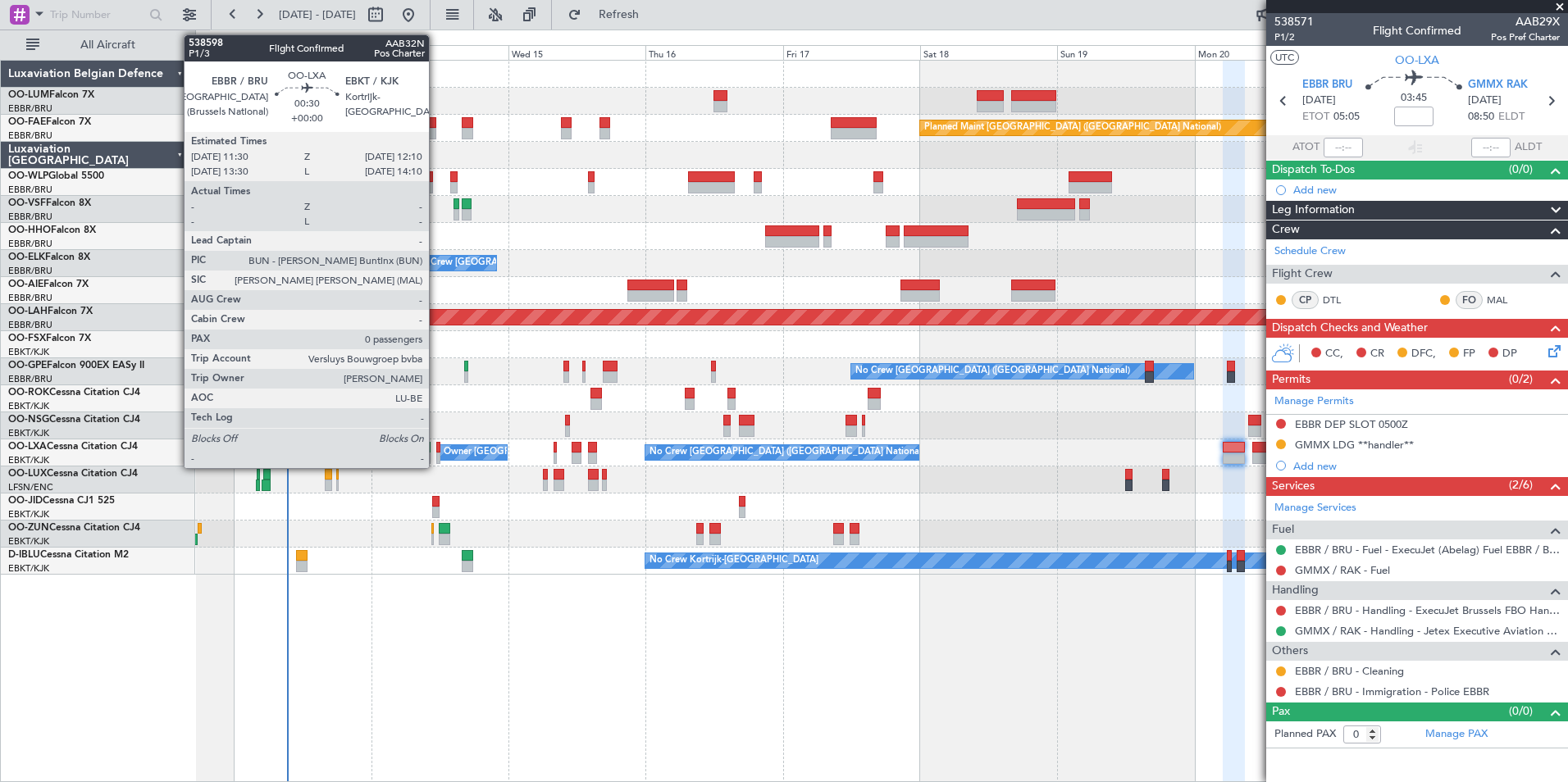
click at [436, 450] on div at bounding box center [438, 448] width 4 height 12
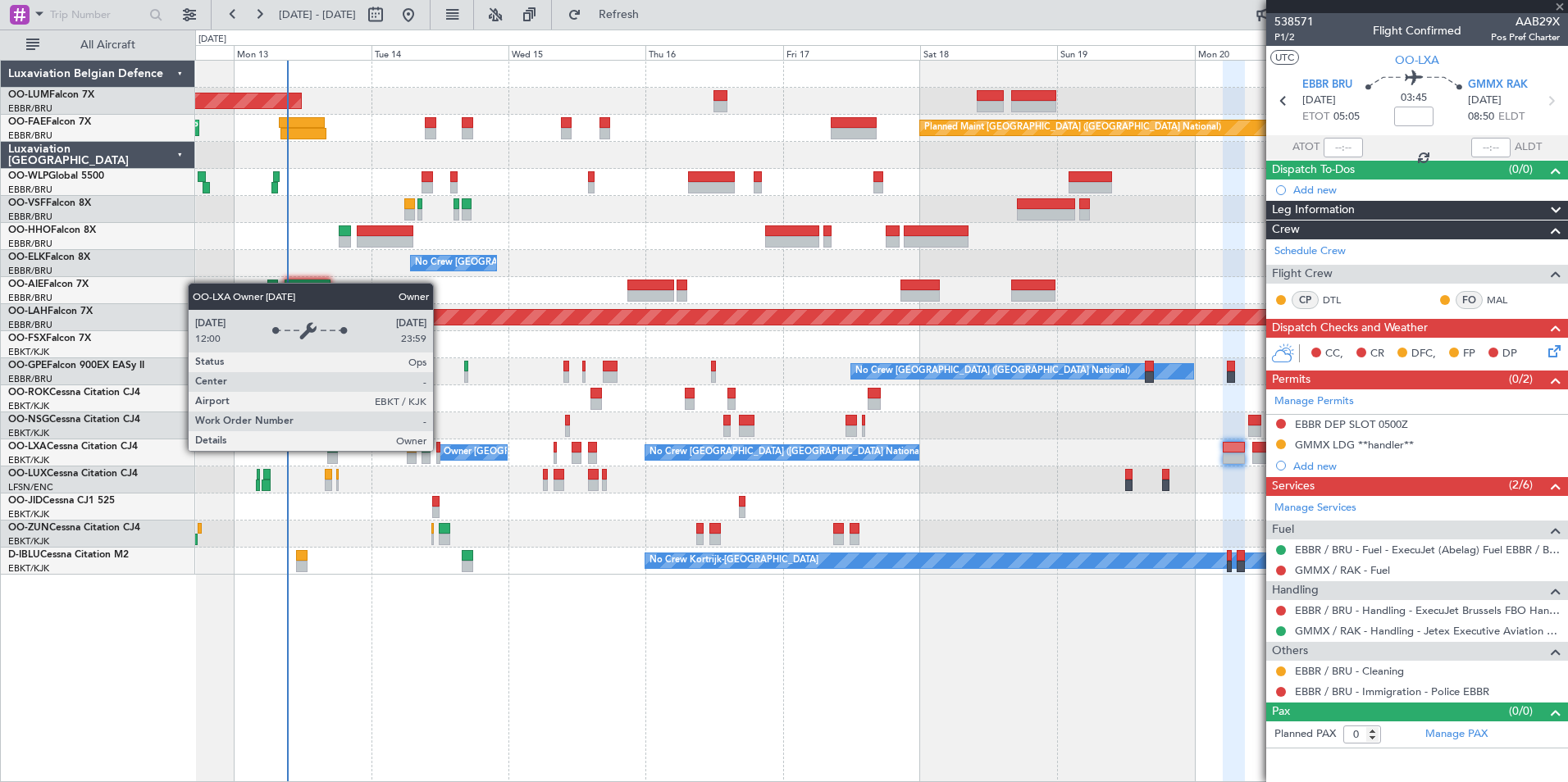
click at [441, 450] on div "Owner [GEOGRAPHIC_DATA]-[GEOGRAPHIC_DATA]" at bounding box center [473, 452] width 67 height 14
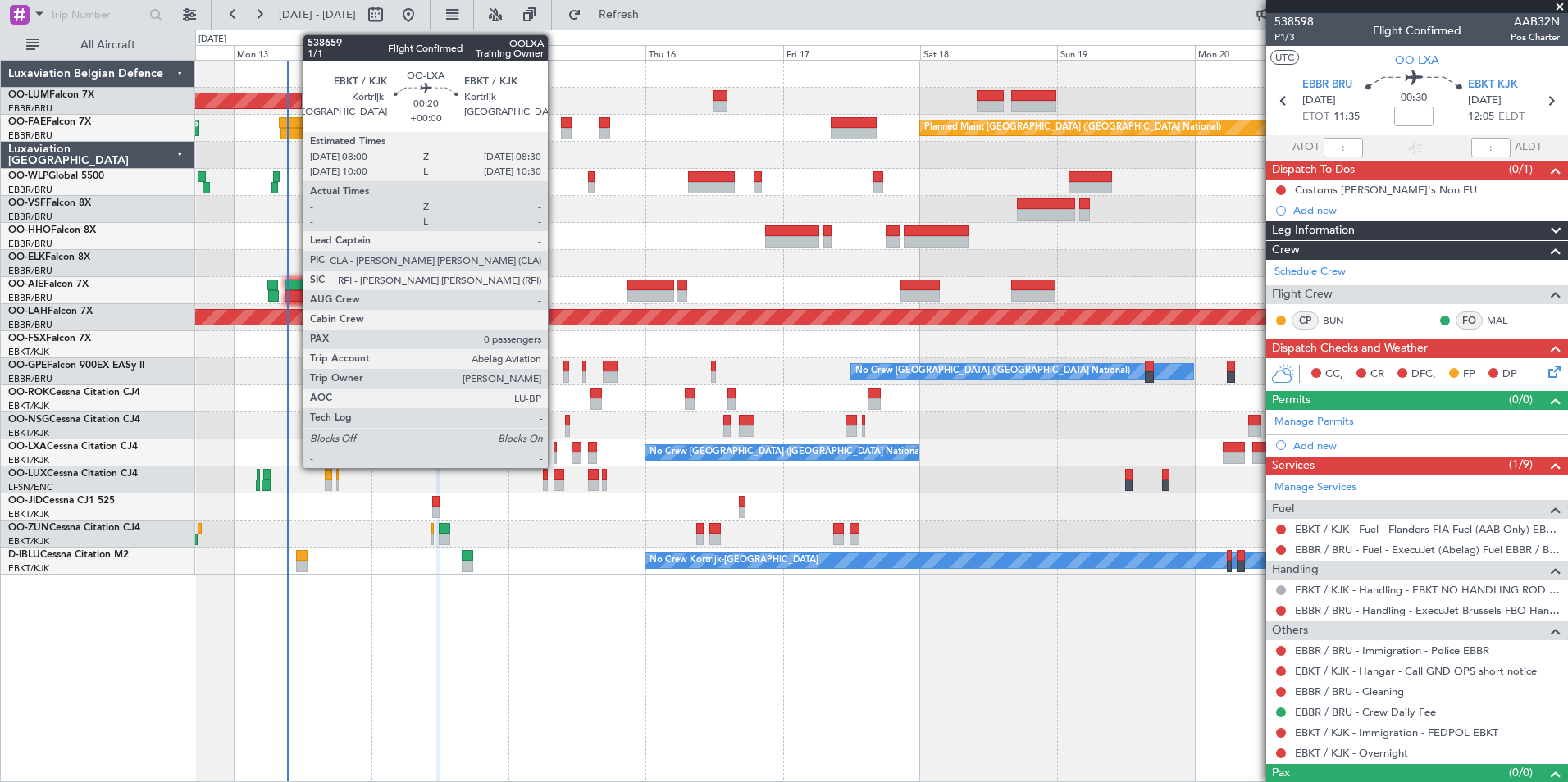
click at [556, 448] on div at bounding box center [556, 448] width 4 height 12
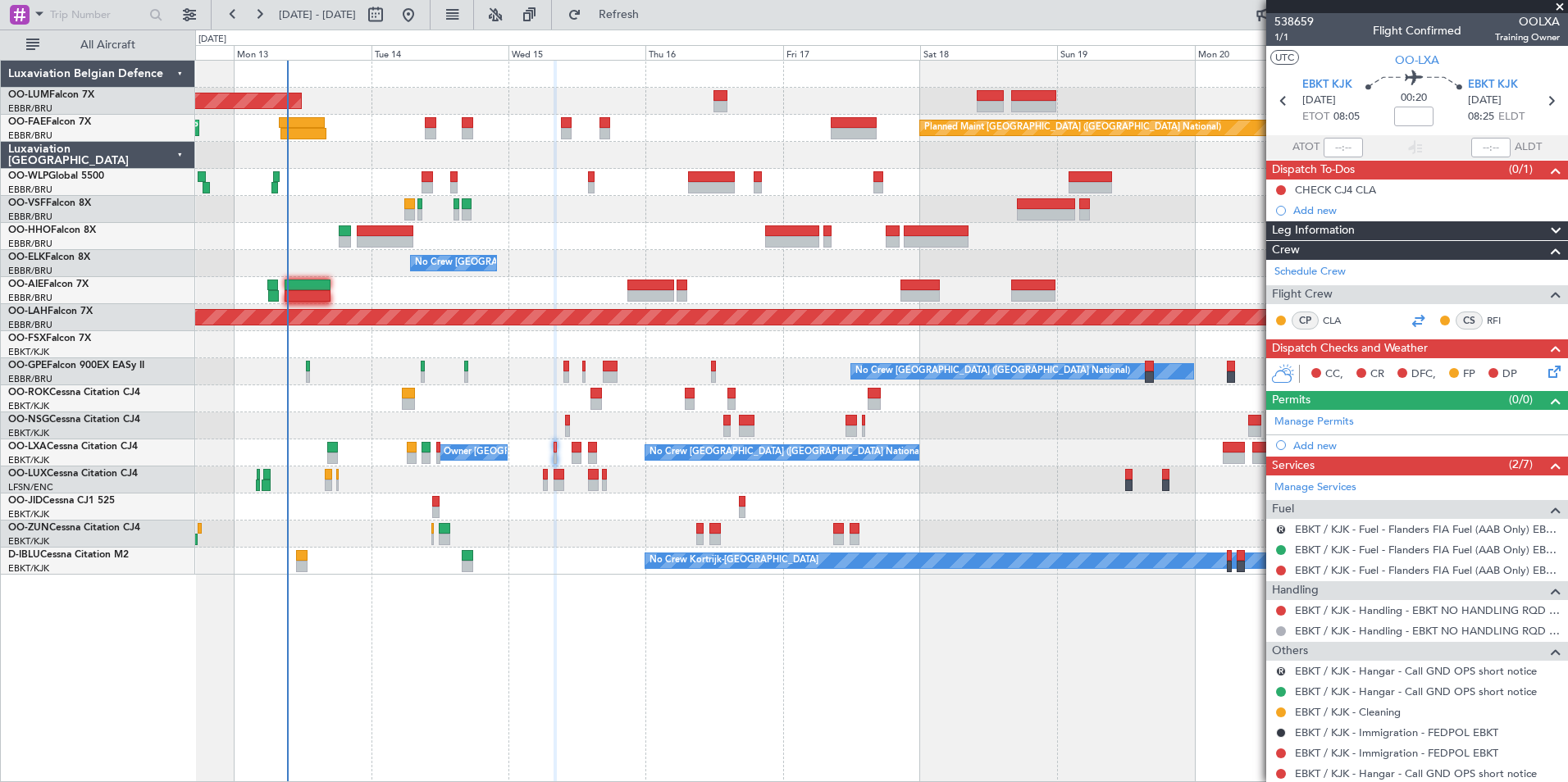
click at [1409, 315] on div at bounding box center [1418, 321] width 20 height 20
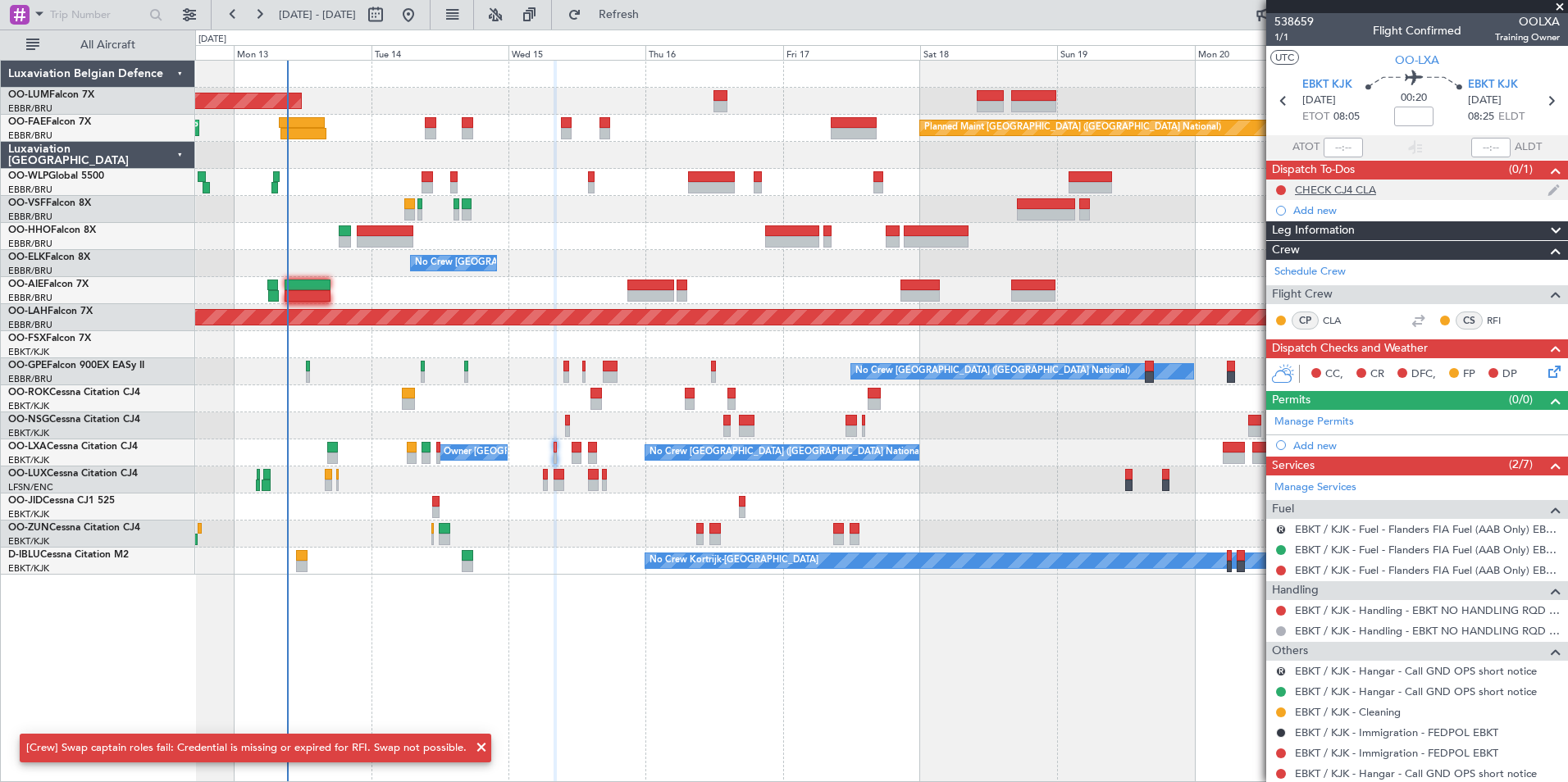
click at [1321, 190] on div "CHECK CJ4 CLA" at bounding box center [1335, 190] width 81 height 14
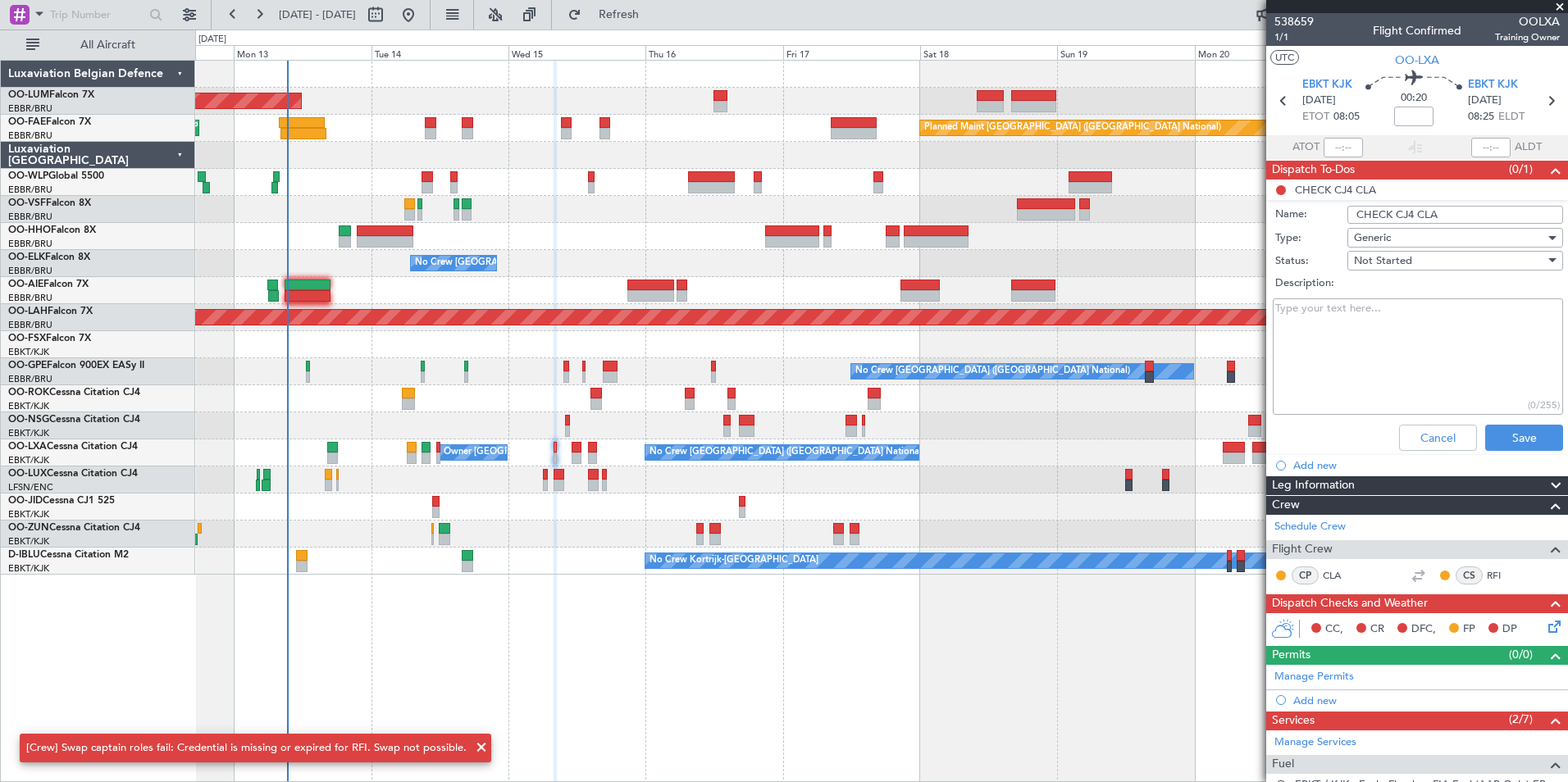
drag, startPoint x: 1416, startPoint y: 217, endPoint x: 1453, endPoint y: 216, distance: 37.0
click at [1453, 216] on input "CHECK CJ4 CLA" at bounding box center [1456, 215] width 216 height 18
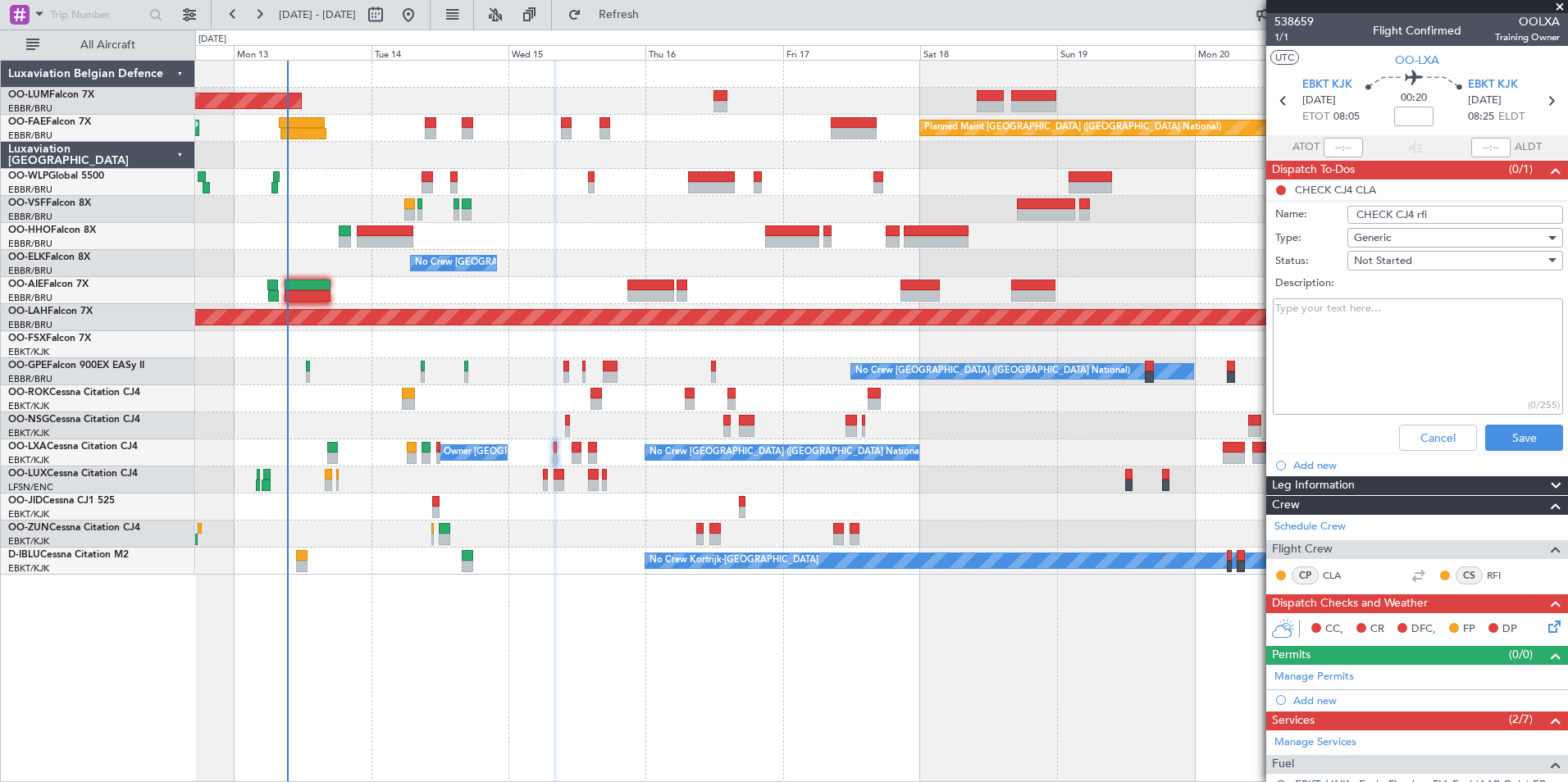
type input "CHECK CJ4 RFI"
click at [1526, 430] on button "Save" at bounding box center [1524, 437] width 78 height 26
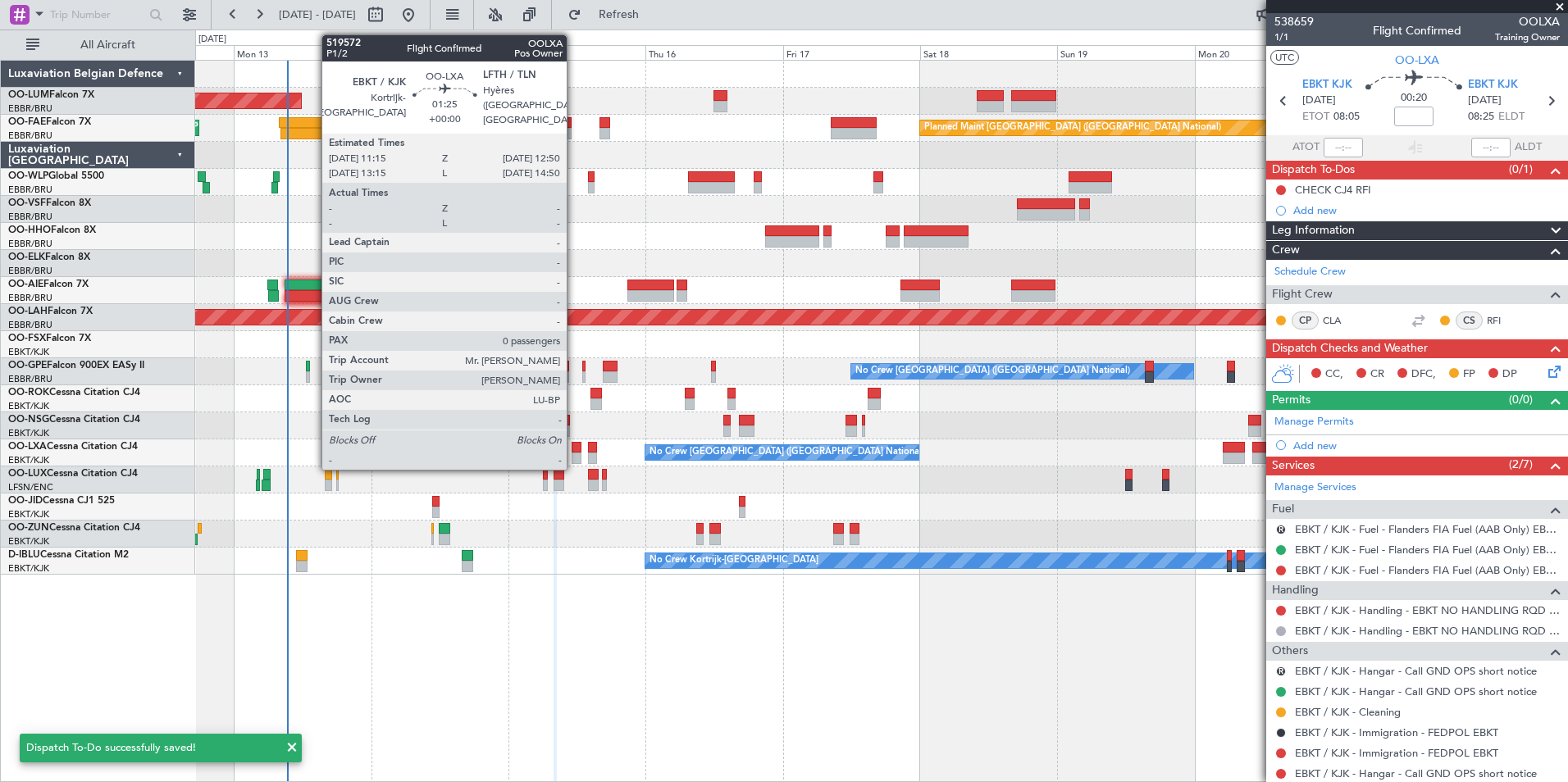
click at [574, 447] on div at bounding box center [576, 448] width 10 height 12
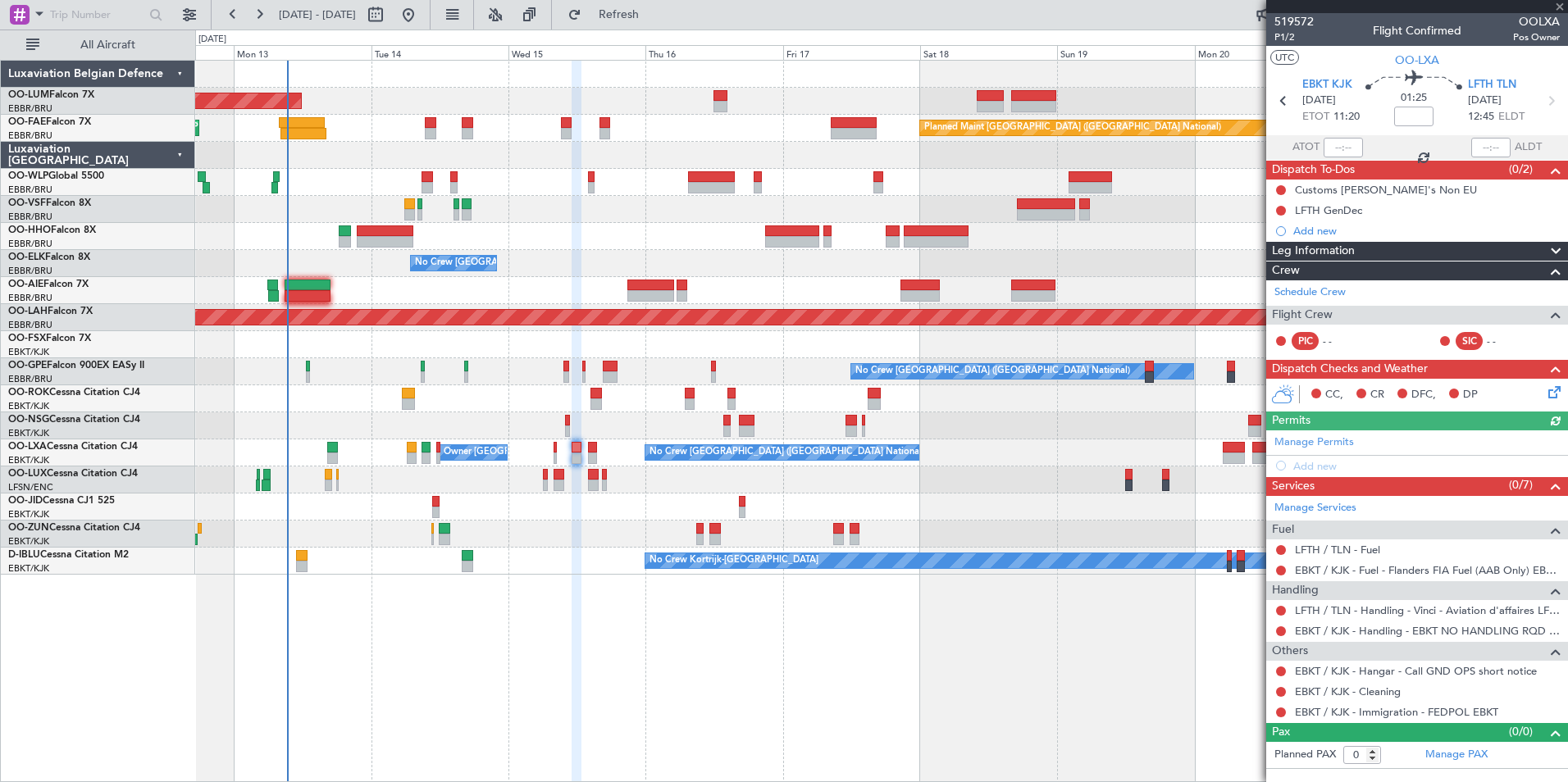
click at [599, 454] on div "No Crew Brussels (Brussels National) Owner Kortrijk-Wevelgem" at bounding box center [881, 453] width 1372 height 27
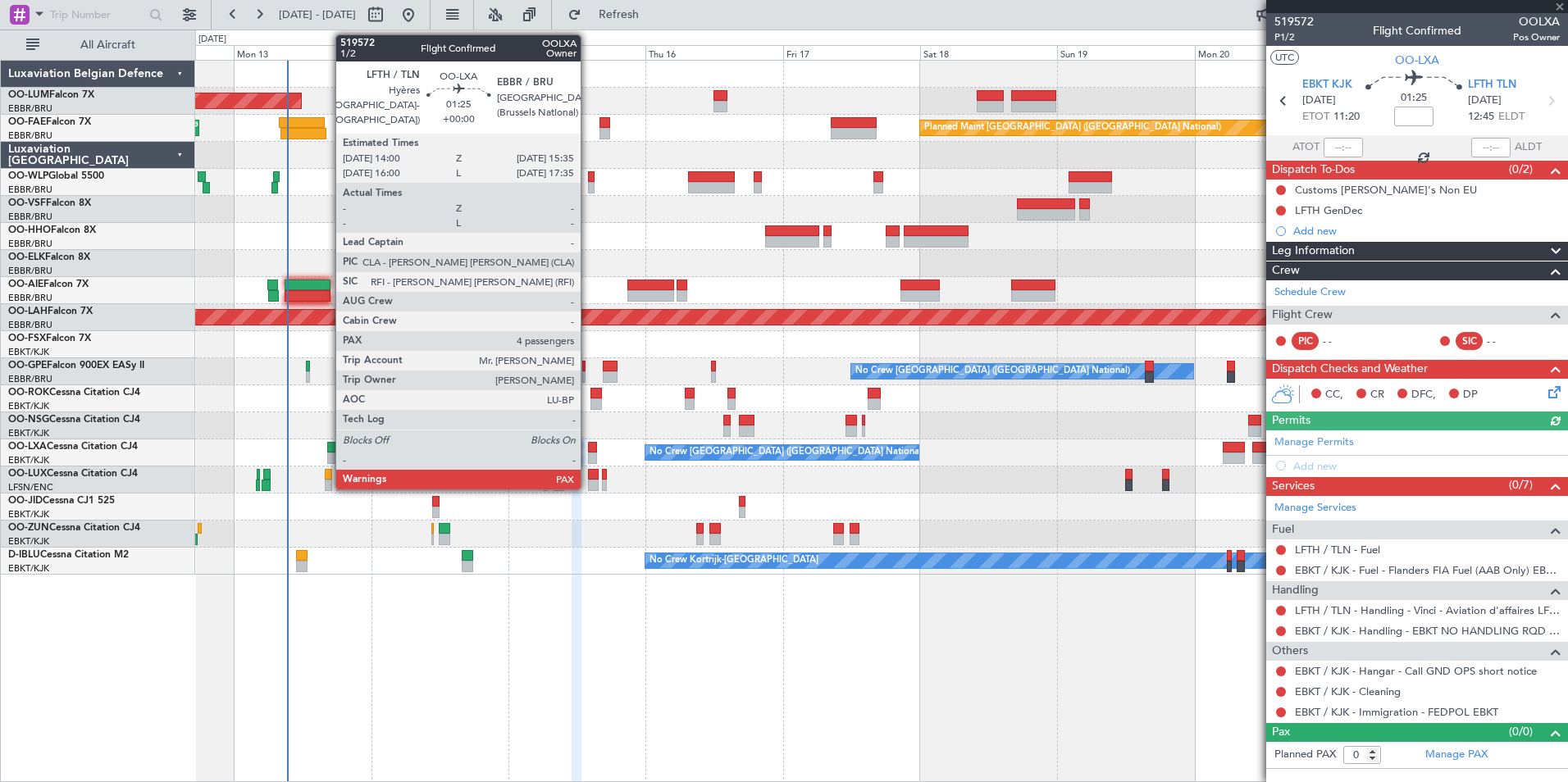
click at [588, 449] on div at bounding box center [592, 448] width 10 height 12
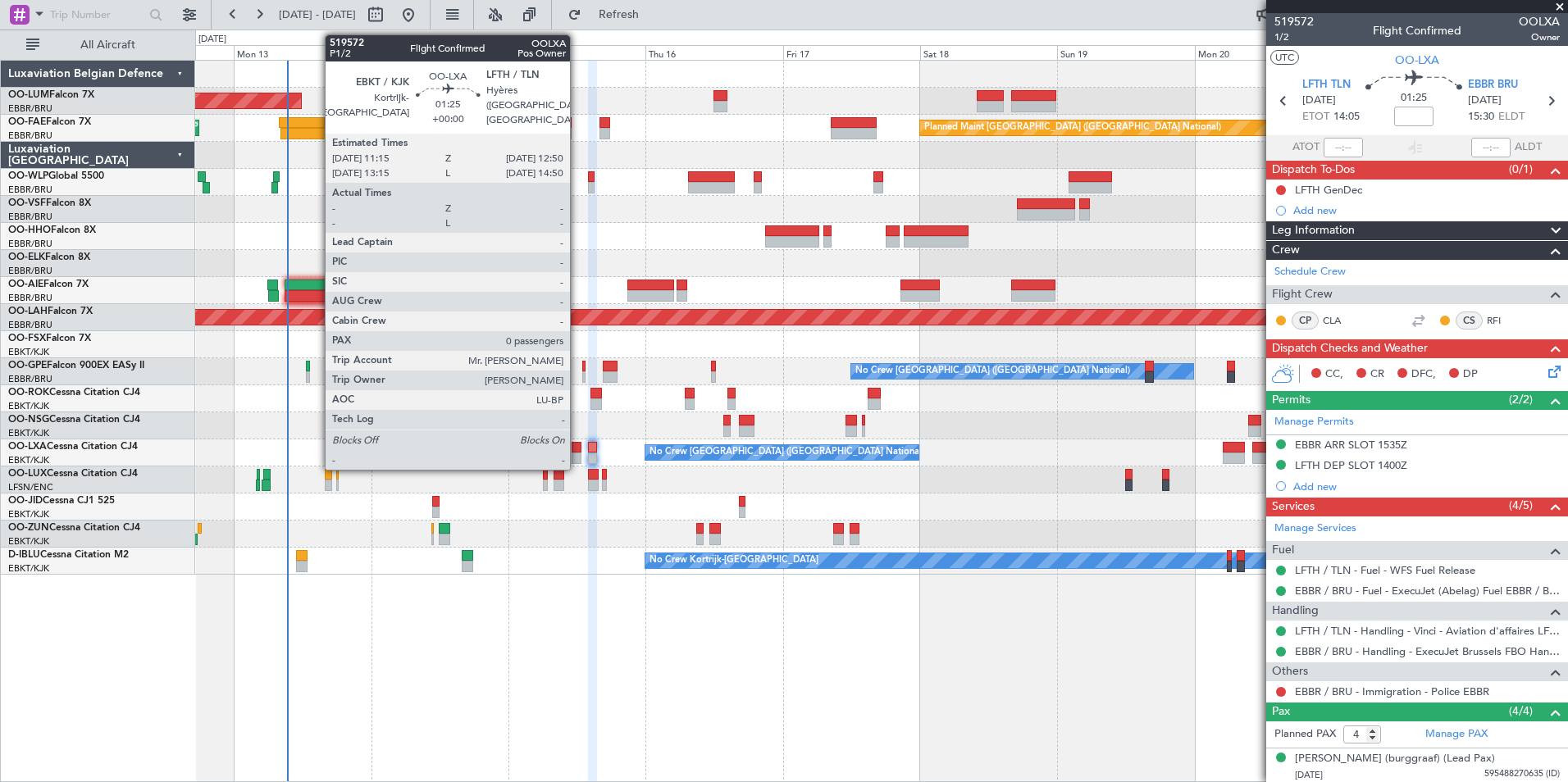
click at [577, 445] on div at bounding box center [576, 448] width 10 height 12
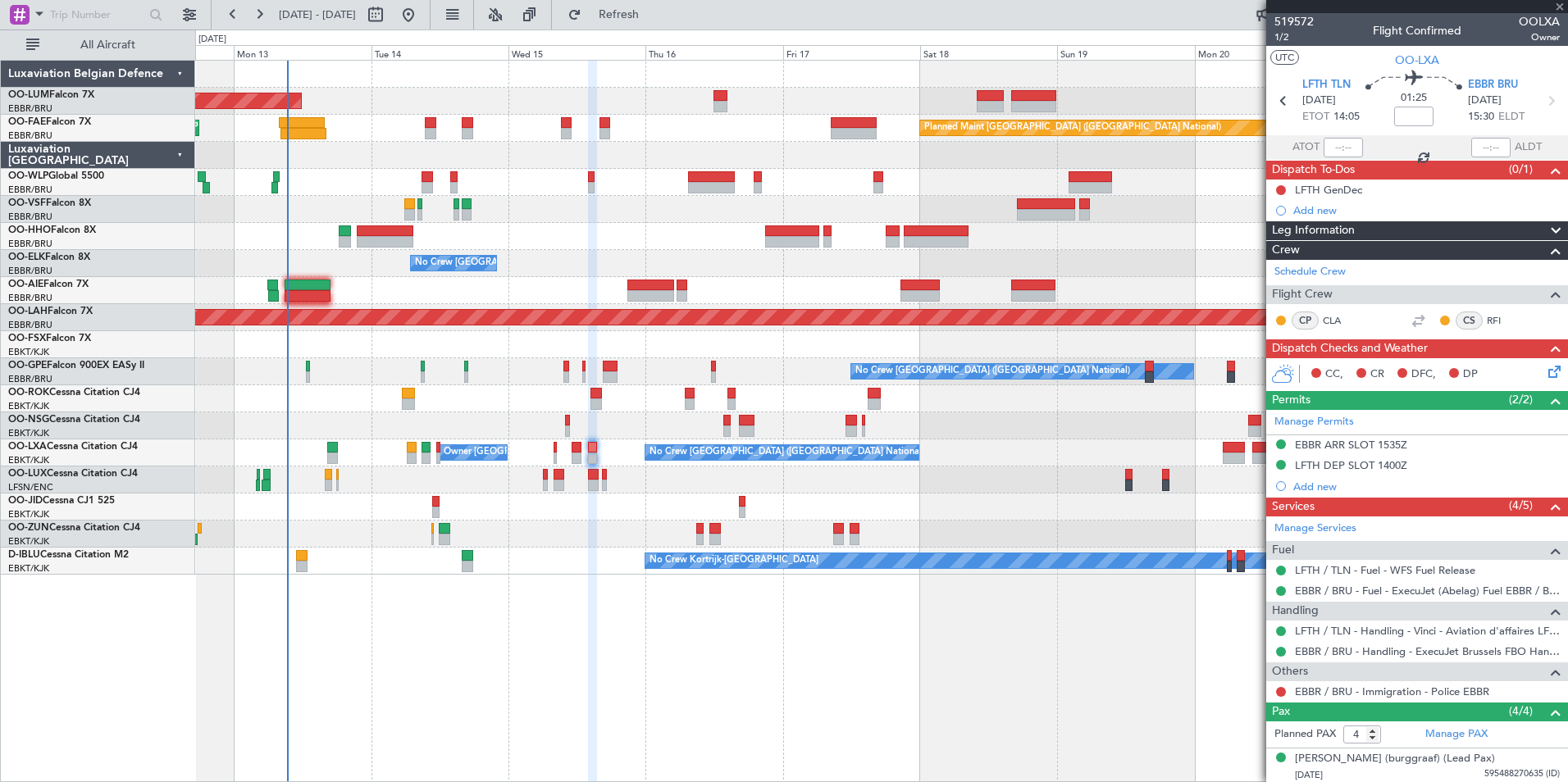
type input "0"
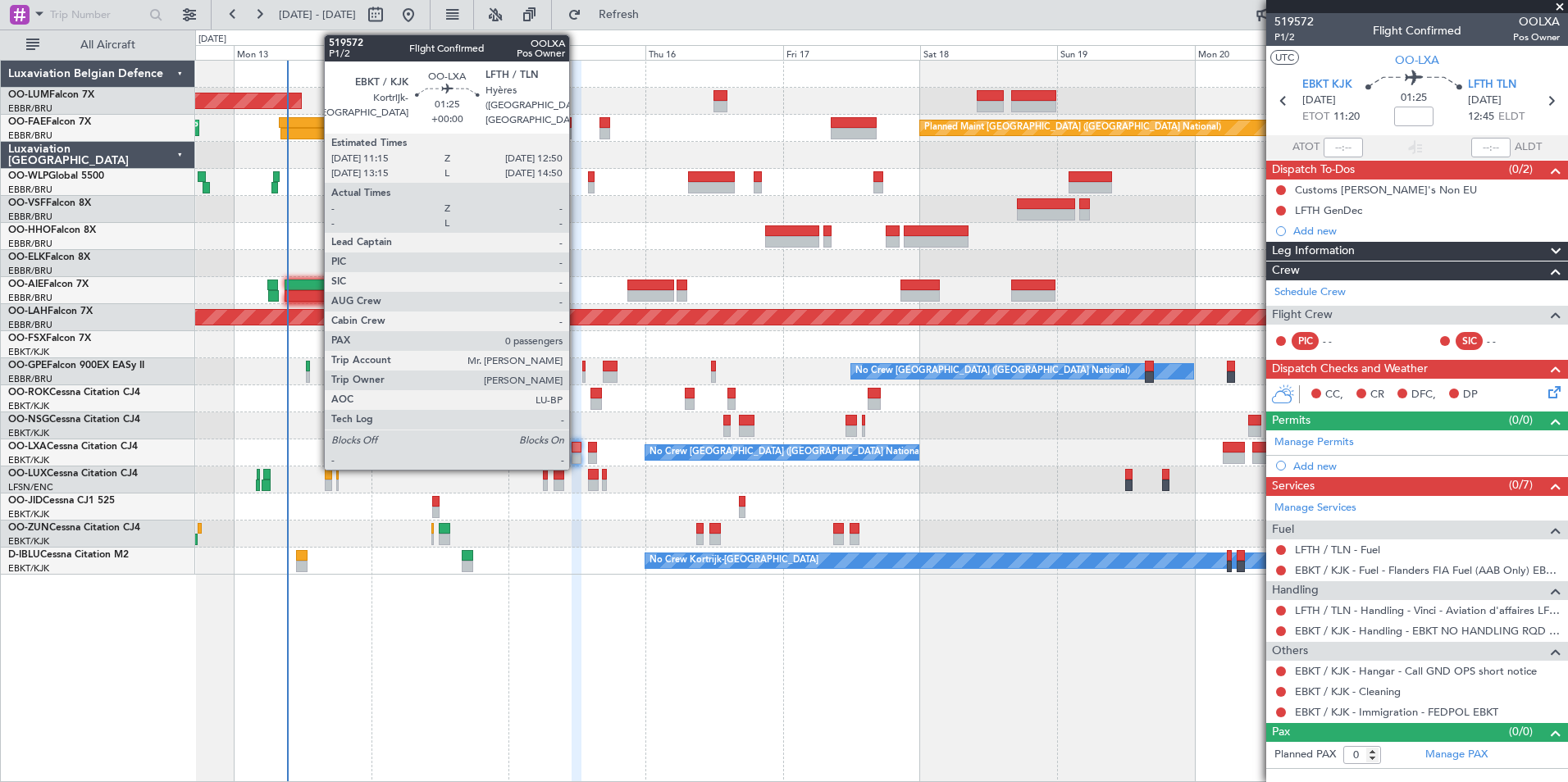
click at [576, 452] on div at bounding box center [576, 458] width 10 height 12
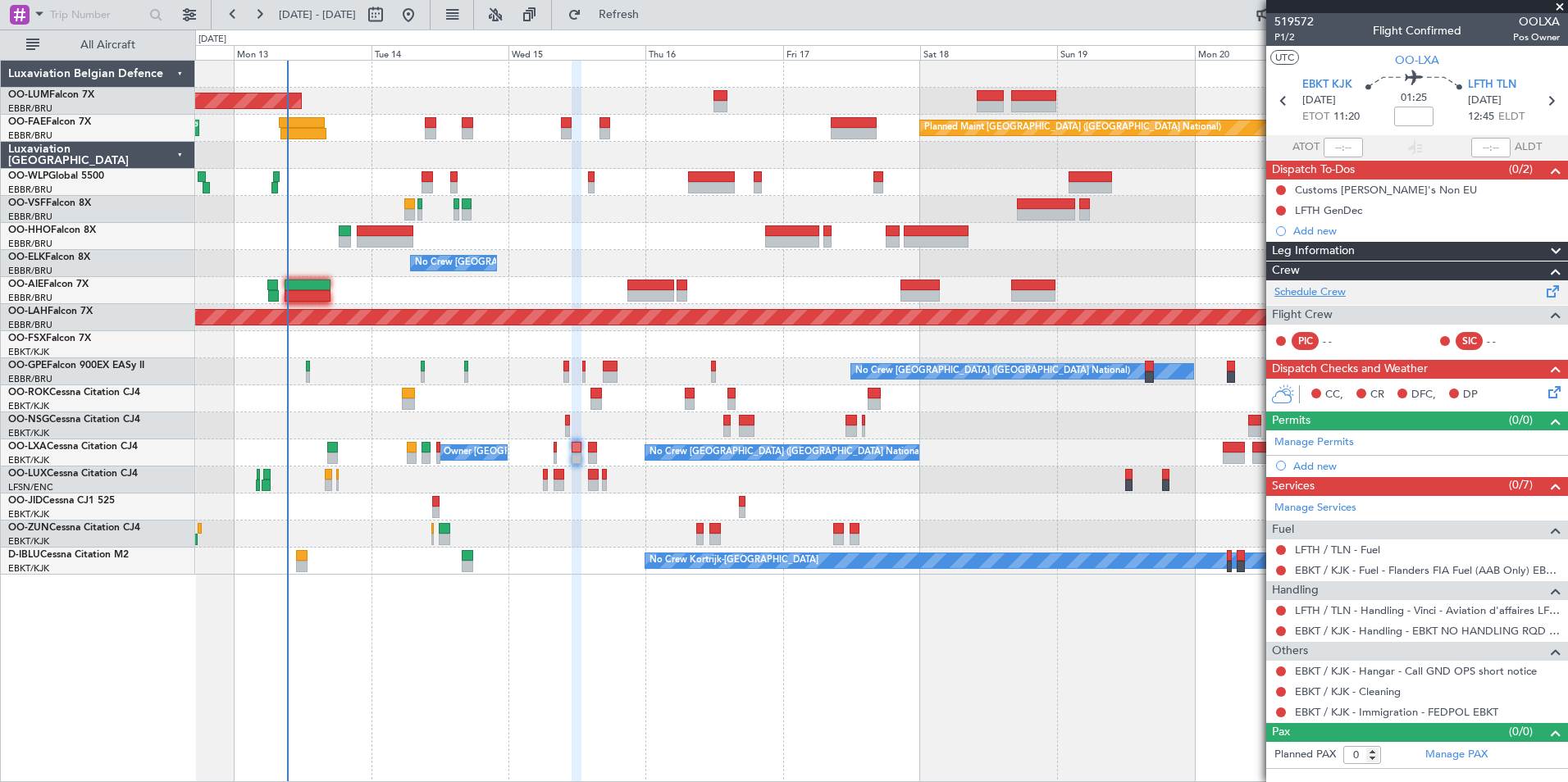
click at [1317, 298] on link "Schedule Crew" at bounding box center [1309, 293] width 71 height 16
click at [654, 21] on span "Refresh" at bounding box center [619, 14] width 69 height 12
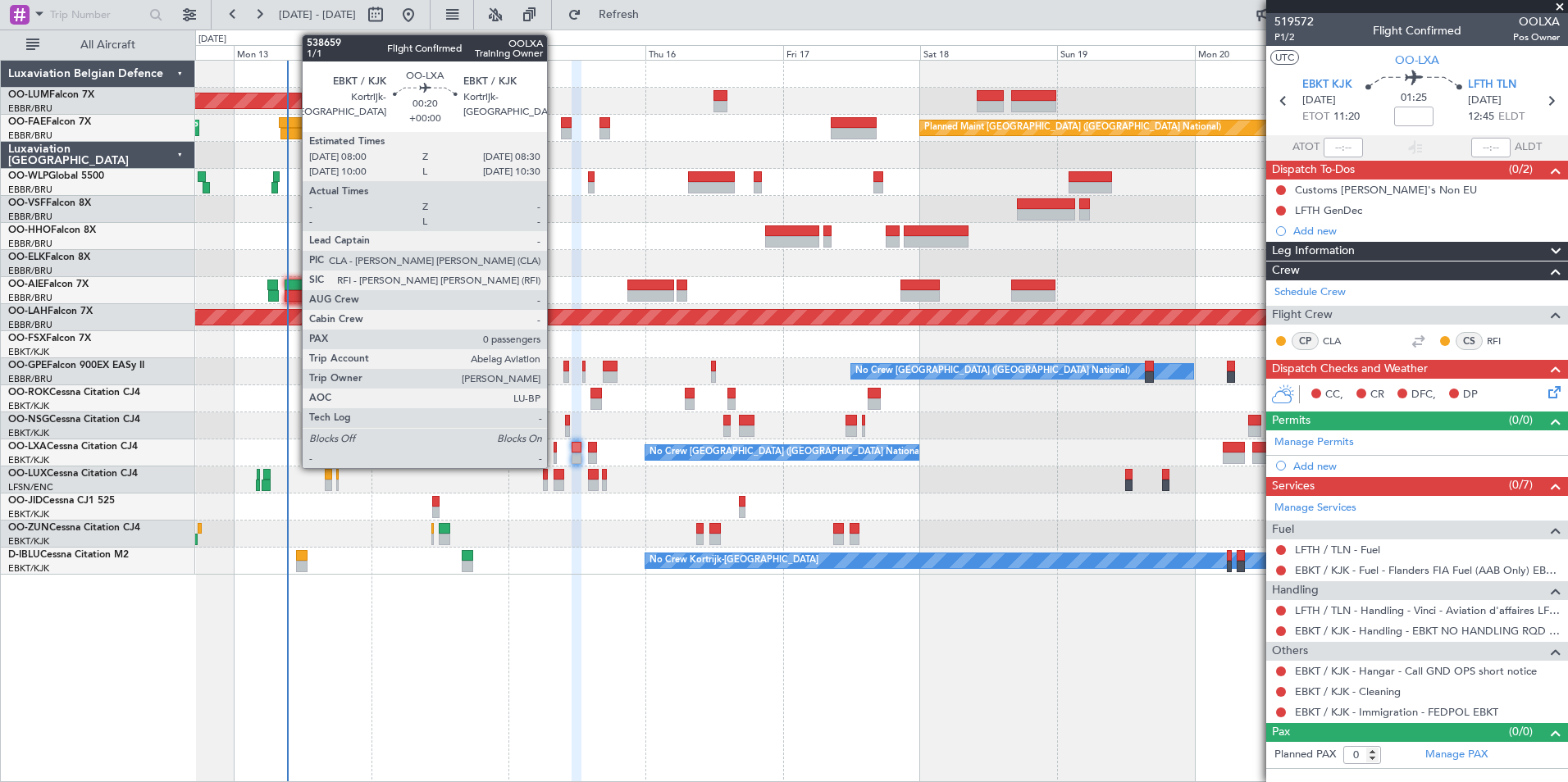
click at [555, 448] on div at bounding box center [556, 448] width 4 height 12
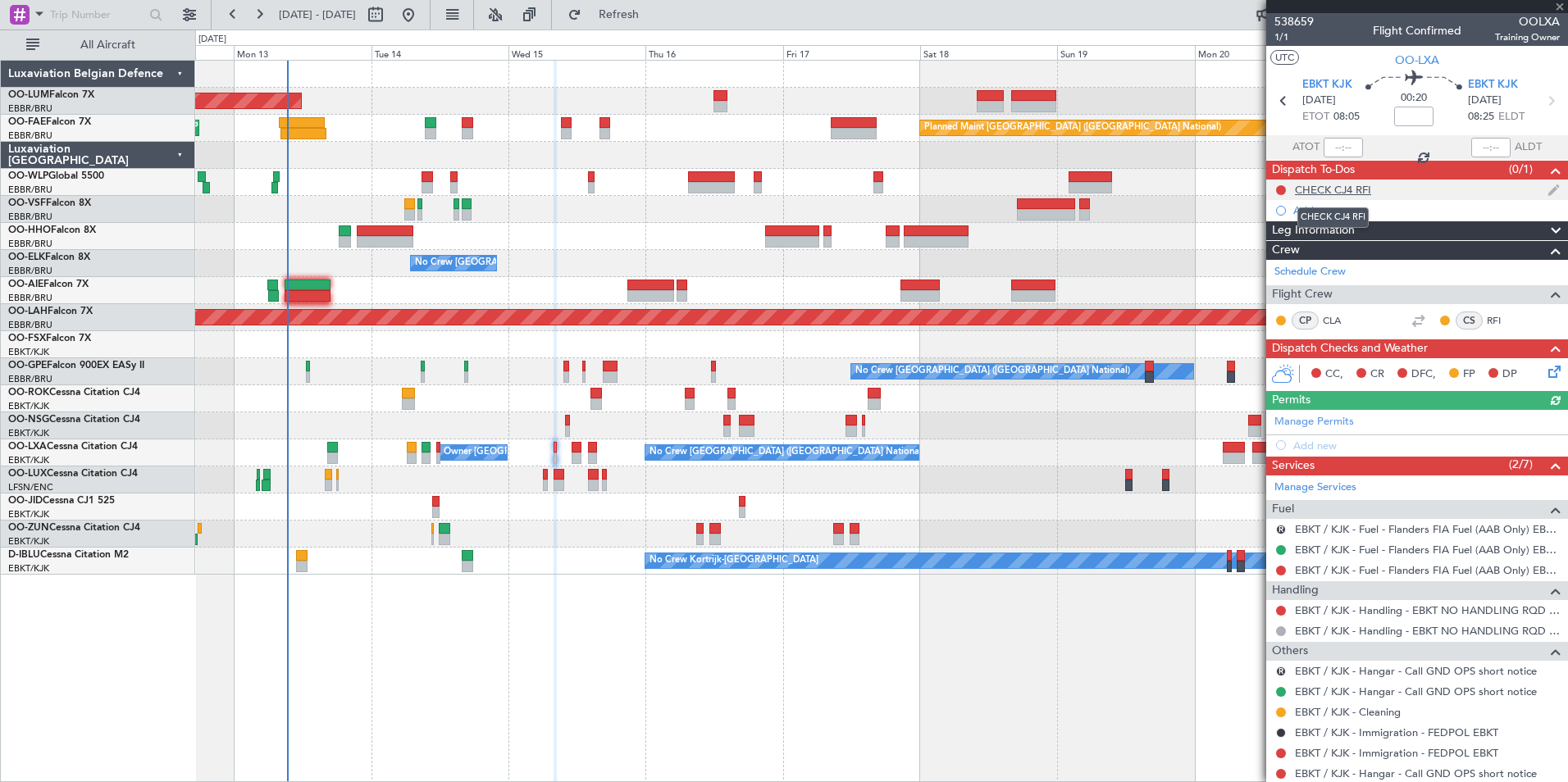
click at [1326, 182] on div "CHECK CJ4 RFI" at bounding box center [1332, 190] width 76 height 14
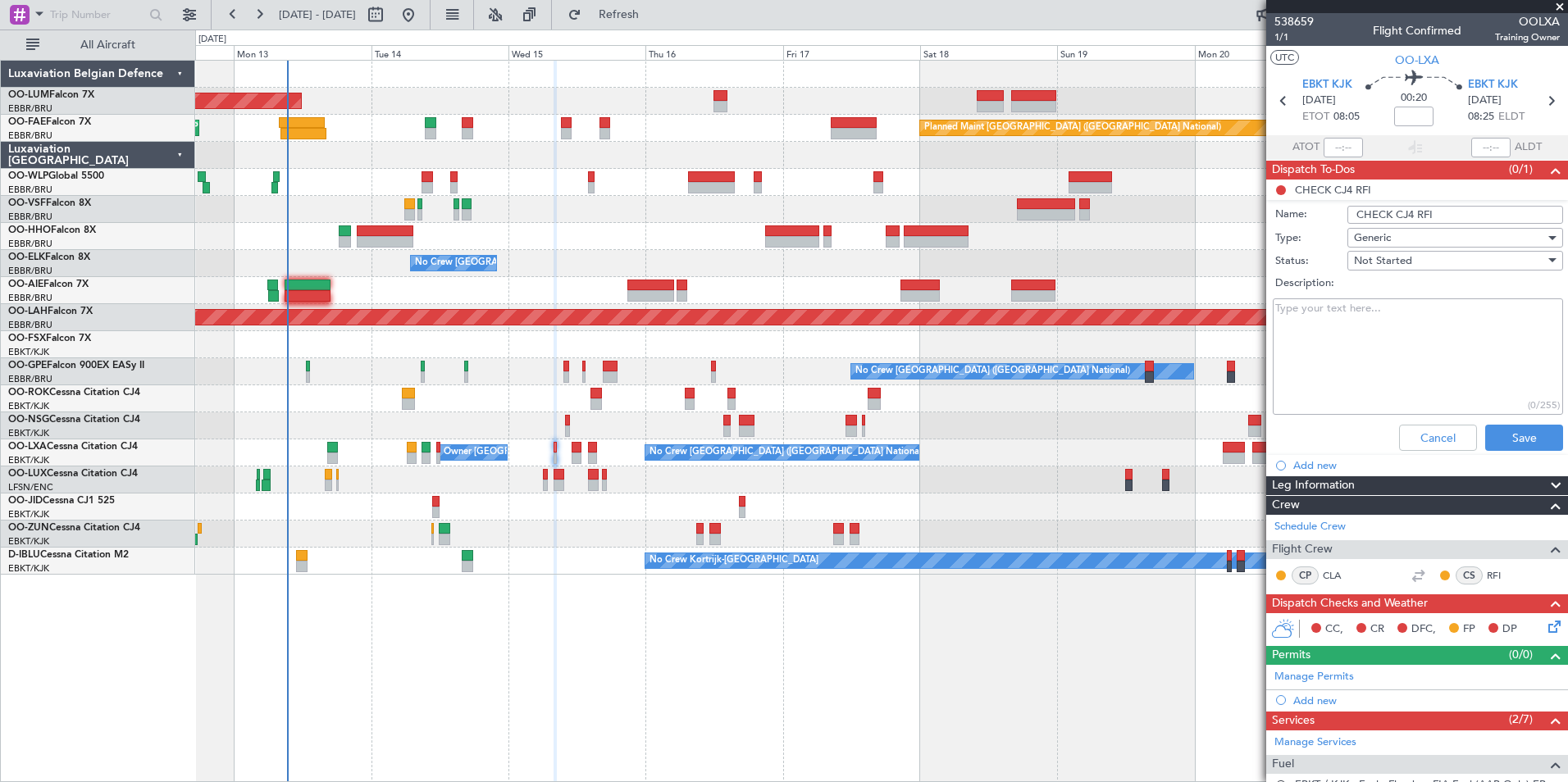
drag, startPoint x: 1451, startPoint y: 211, endPoint x: 1320, endPoint y: 199, distance: 131.5
click at [1295, 206] on div "Name: CHECK CJ4 RFI" at bounding box center [1417, 214] width 318 height 24
drag, startPoint x: 1519, startPoint y: 429, endPoint x: 609, endPoint y: 623, distance: 930.4
click at [1518, 428] on button "Save" at bounding box center [1524, 437] width 78 height 26
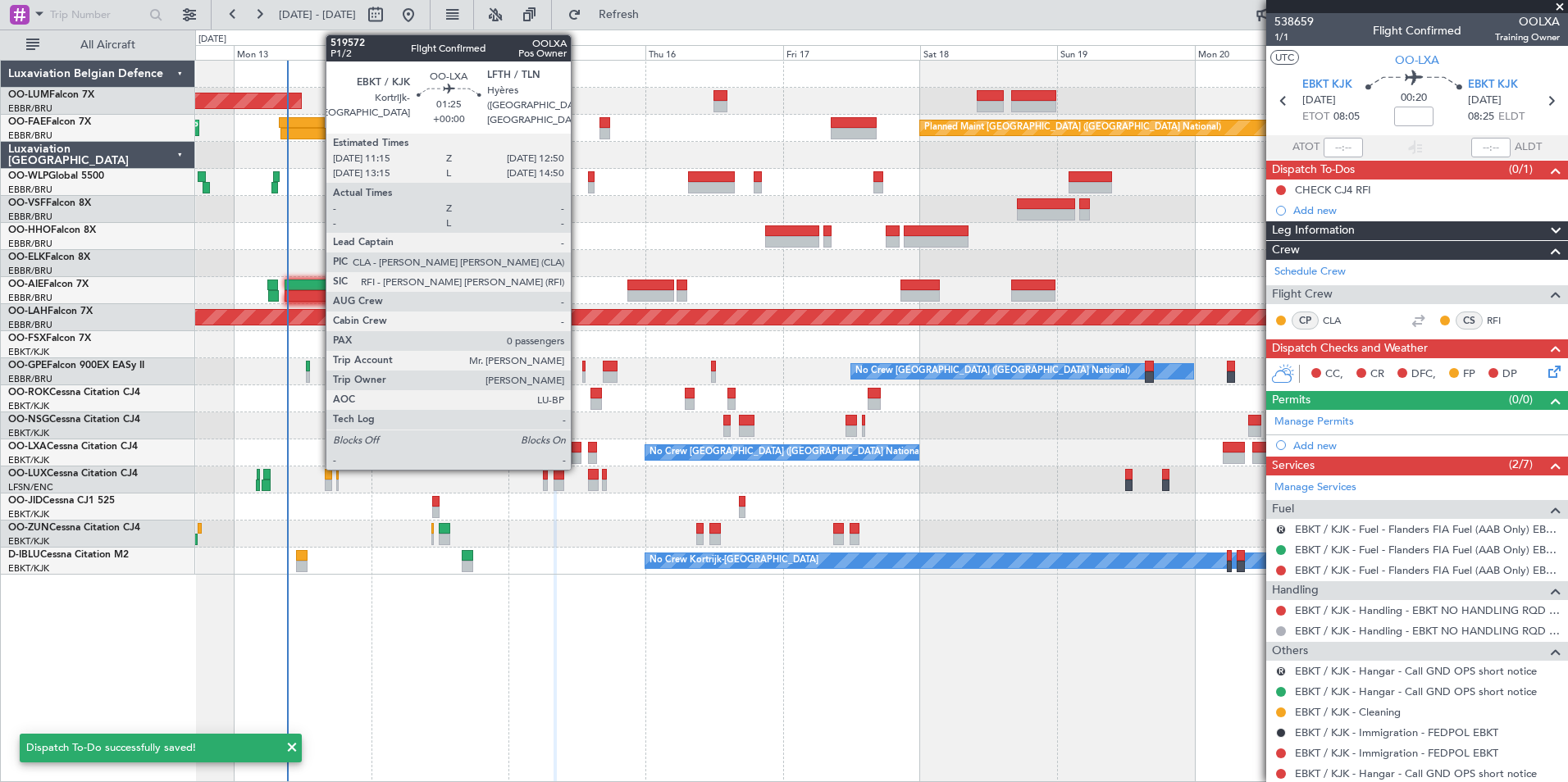
click at [578, 447] on div at bounding box center [576, 448] width 10 height 12
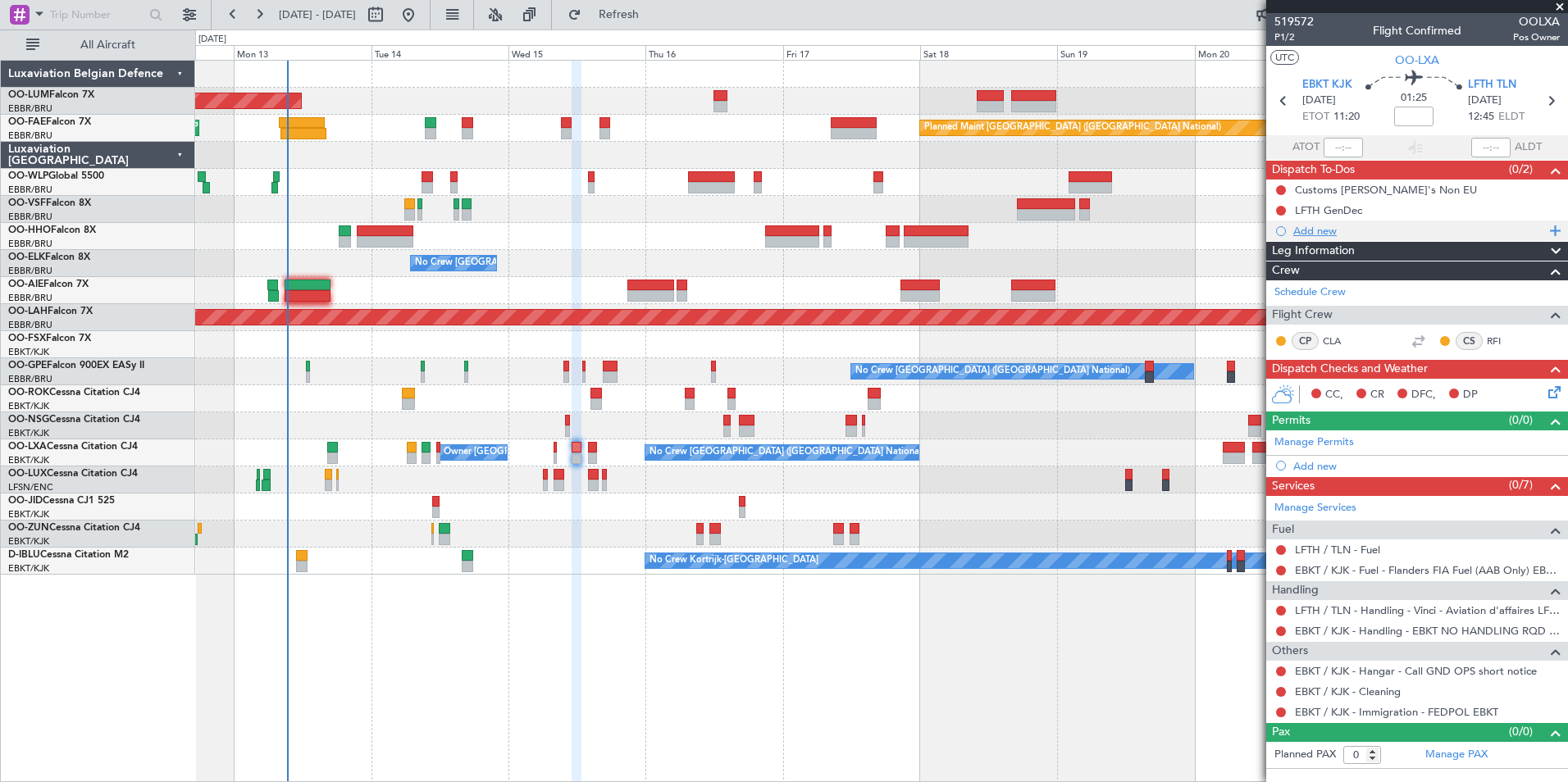
click at [1309, 232] on div "Add new" at bounding box center [1419, 231] width 252 height 14
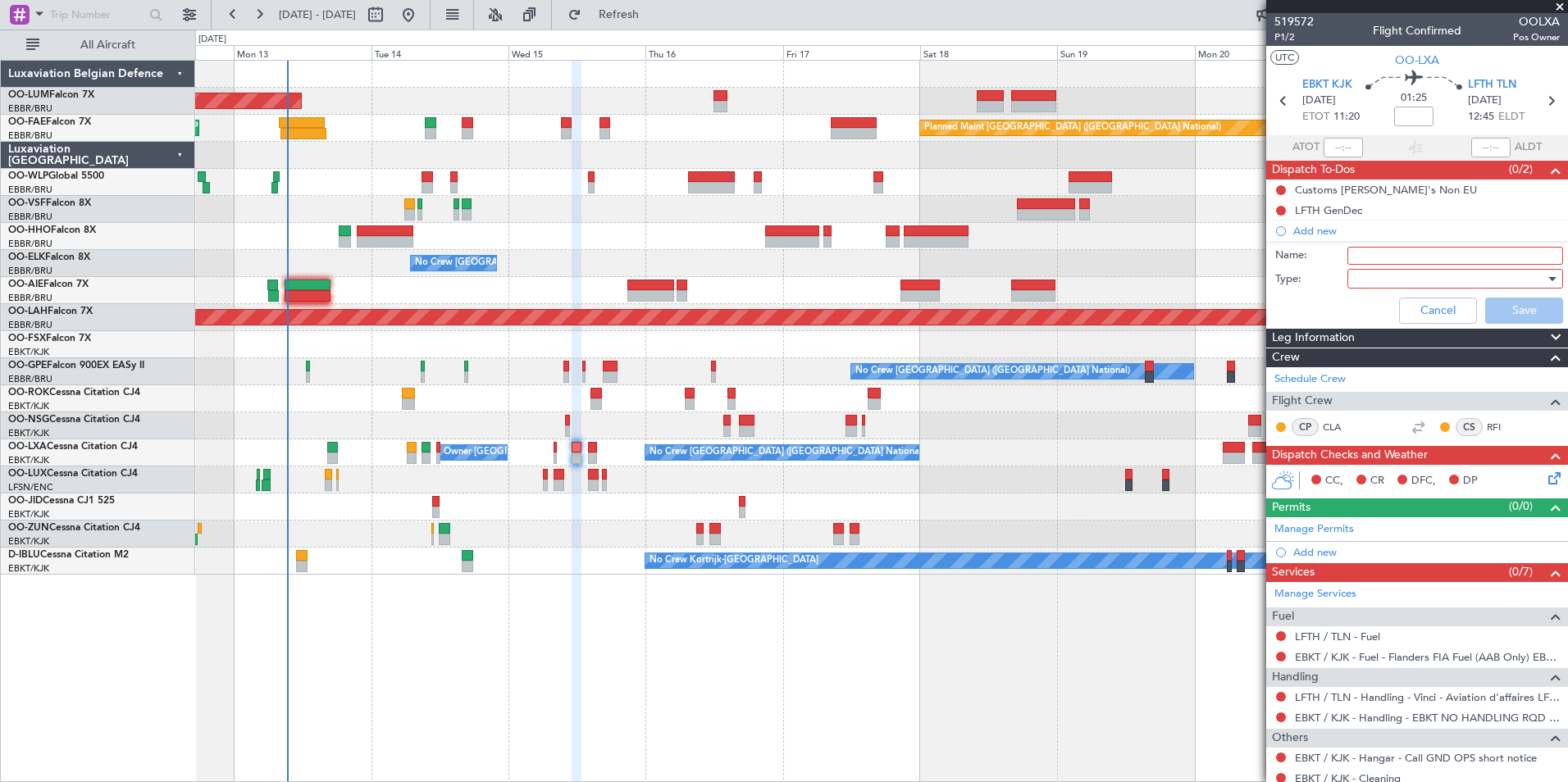
click at [1369, 254] on input "Name:" at bounding box center [1456, 256] width 216 height 18
paste input "CHECK CJ4 RFI"
drag, startPoint x: 1416, startPoint y: 259, endPoint x: 1441, endPoint y: 253, distance: 25.7
click at [1441, 253] on input "CHECK CJ4 RFI" at bounding box center [1456, 256] width 216 height 18
drag, startPoint x: 1414, startPoint y: 256, endPoint x: 1437, endPoint y: 250, distance: 23.8
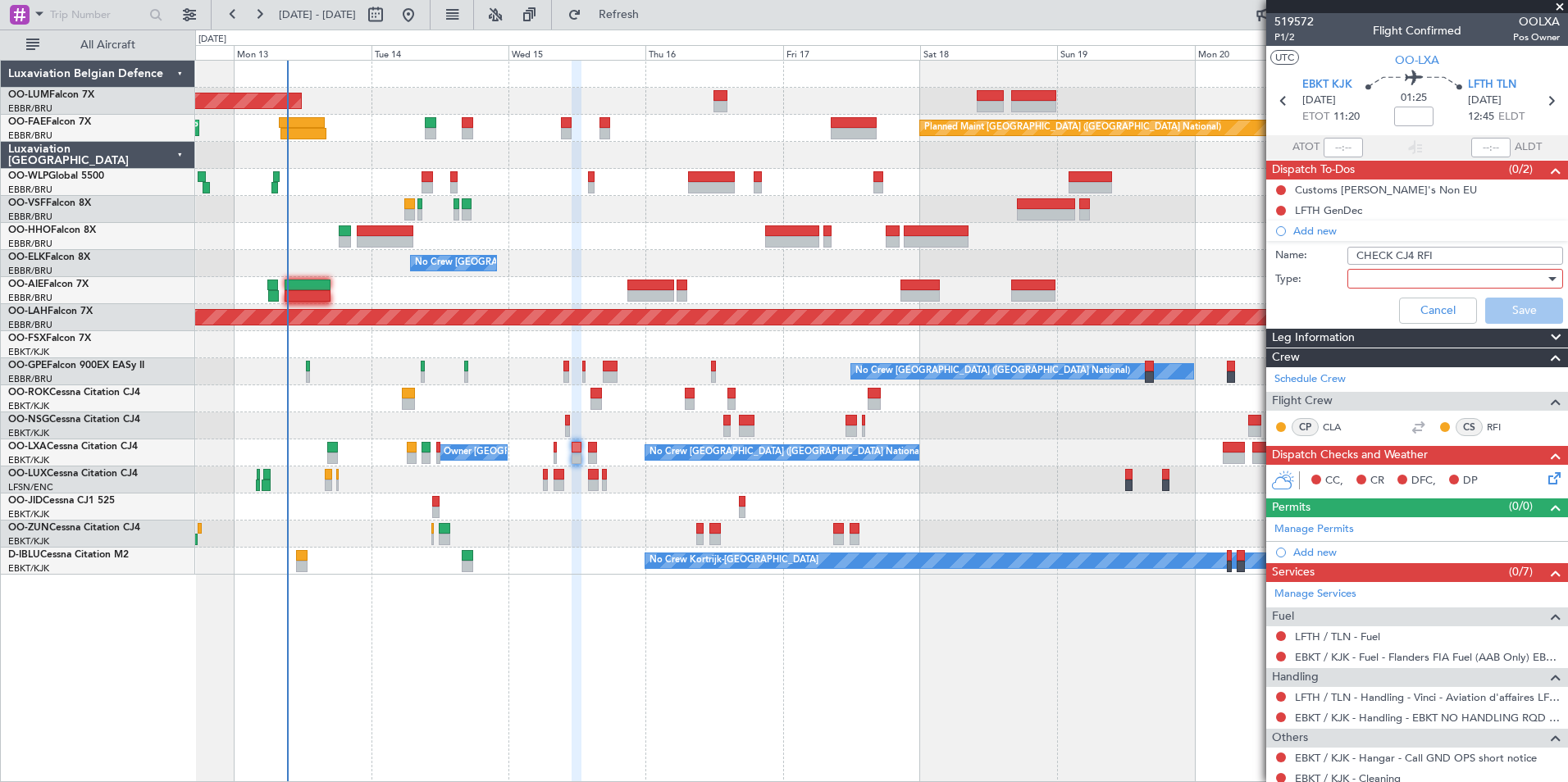
click at [1437, 250] on input "CHECK CJ4 RFI" at bounding box center [1456, 256] width 216 height 18
drag, startPoint x: 1410, startPoint y: 256, endPoint x: 1438, endPoint y: 249, distance: 28.9
click at [1438, 250] on input "CHECK CJ4 cla" at bounding box center [1456, 256] width 216 height 18
type input "CHECK CJ4 CLA"
click at [1395, 271] on div at bounding box center [1449, 278] width 192 height 24
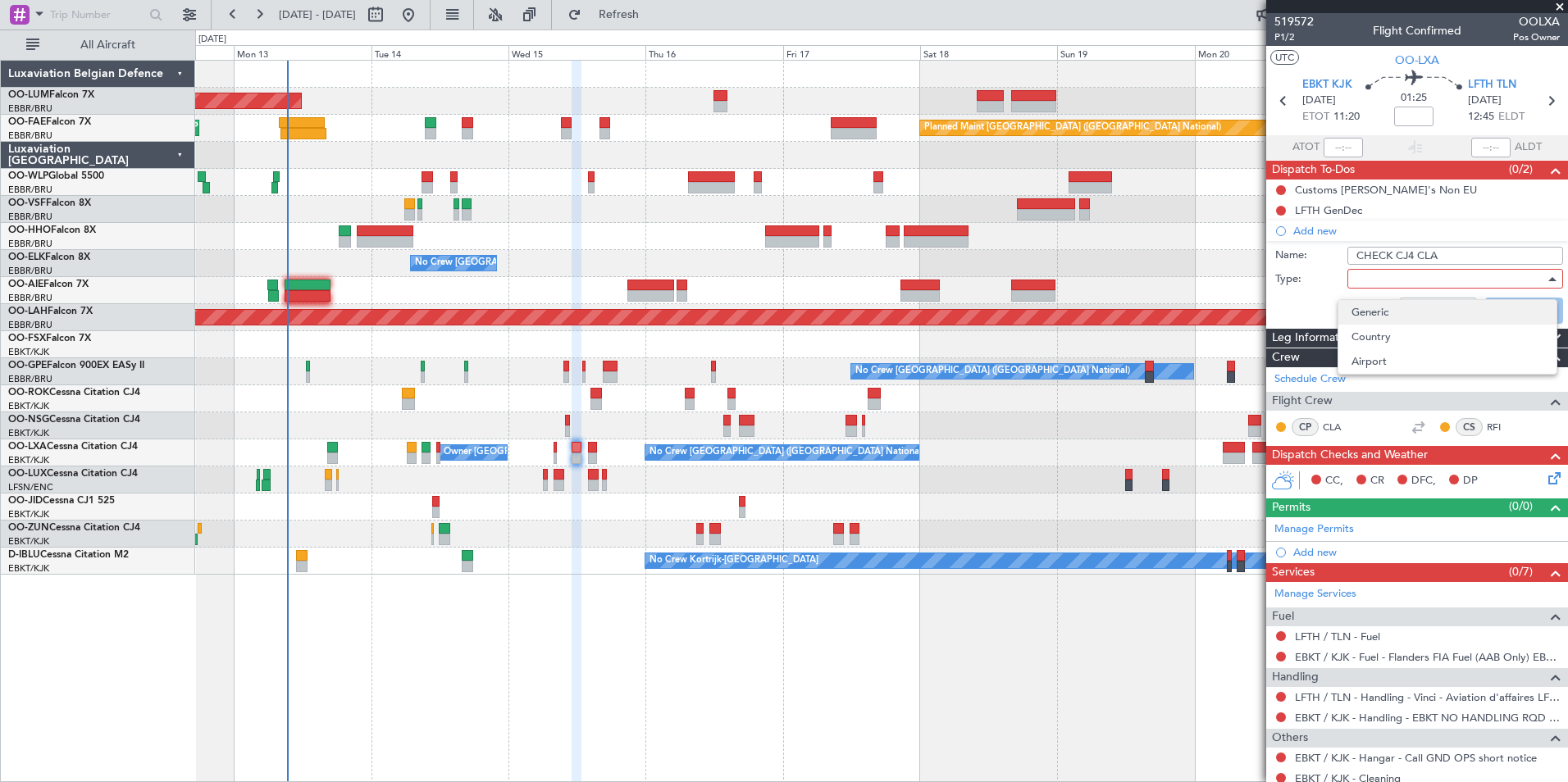
click at [1368, 315] on span "Generic" at bounding box center [1447, 312] width 192 height 24
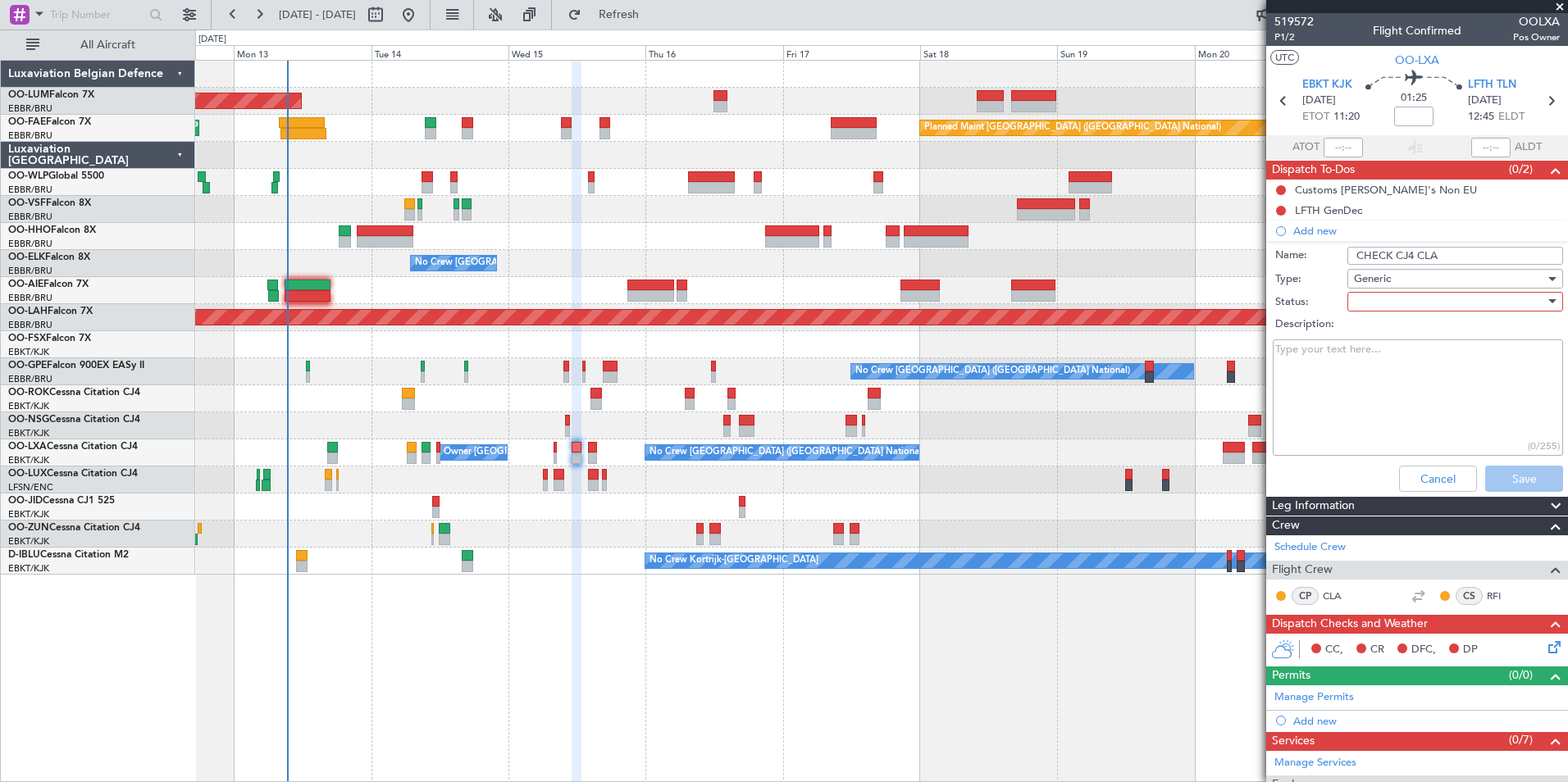
click at [1386, 312] on div at bounding box center [1449, 301] width 192 height 24
click at [1385, 336] on span "Not Started" at bounding box center [1447, 333] width 192 height 24
click at [1510, 476] on button "Save" at bounding box center [1524, 478] width 78 height 26
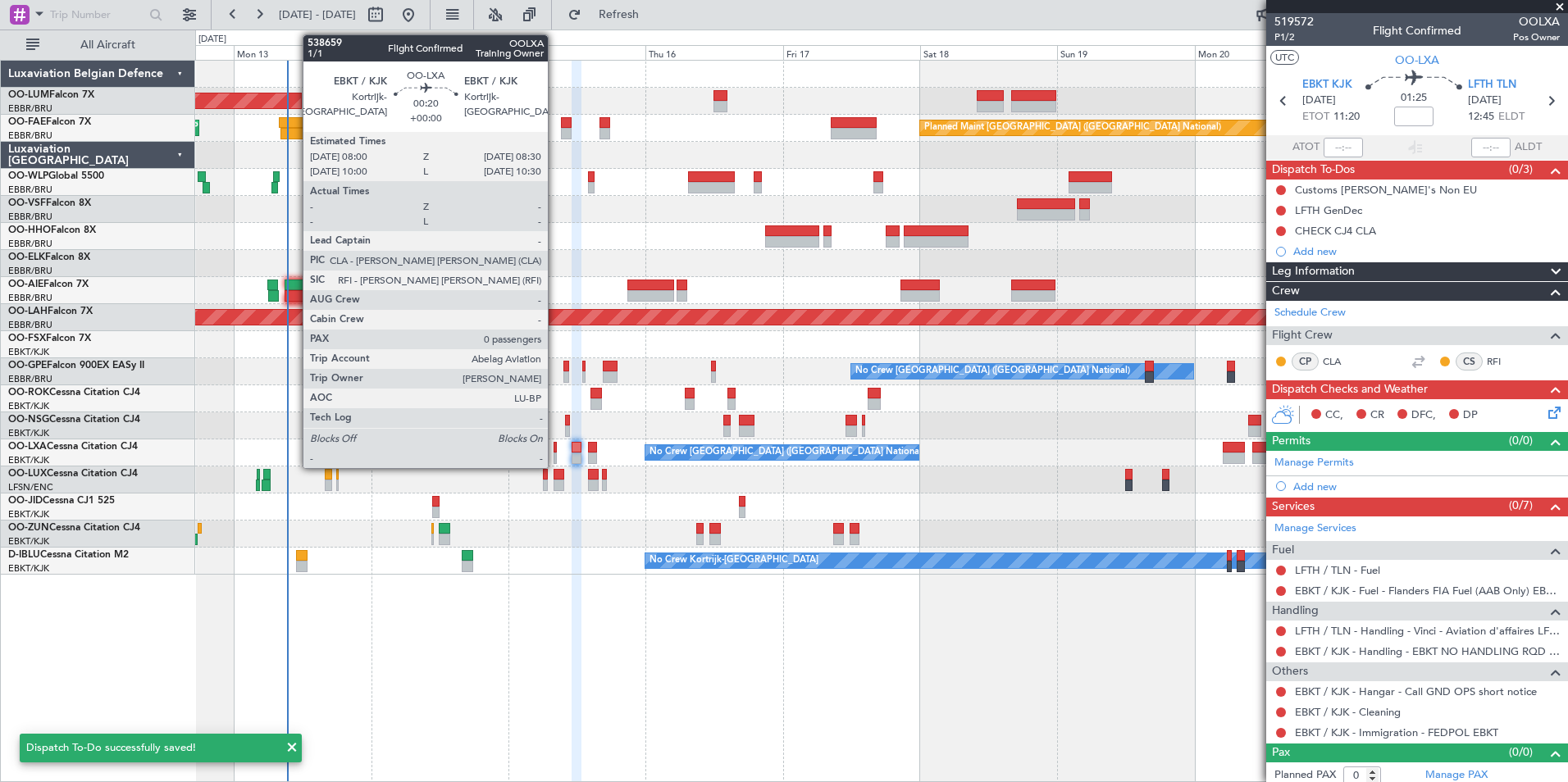
click at [556, 446] on div at bounding box center [556, 448] width 4 height 12
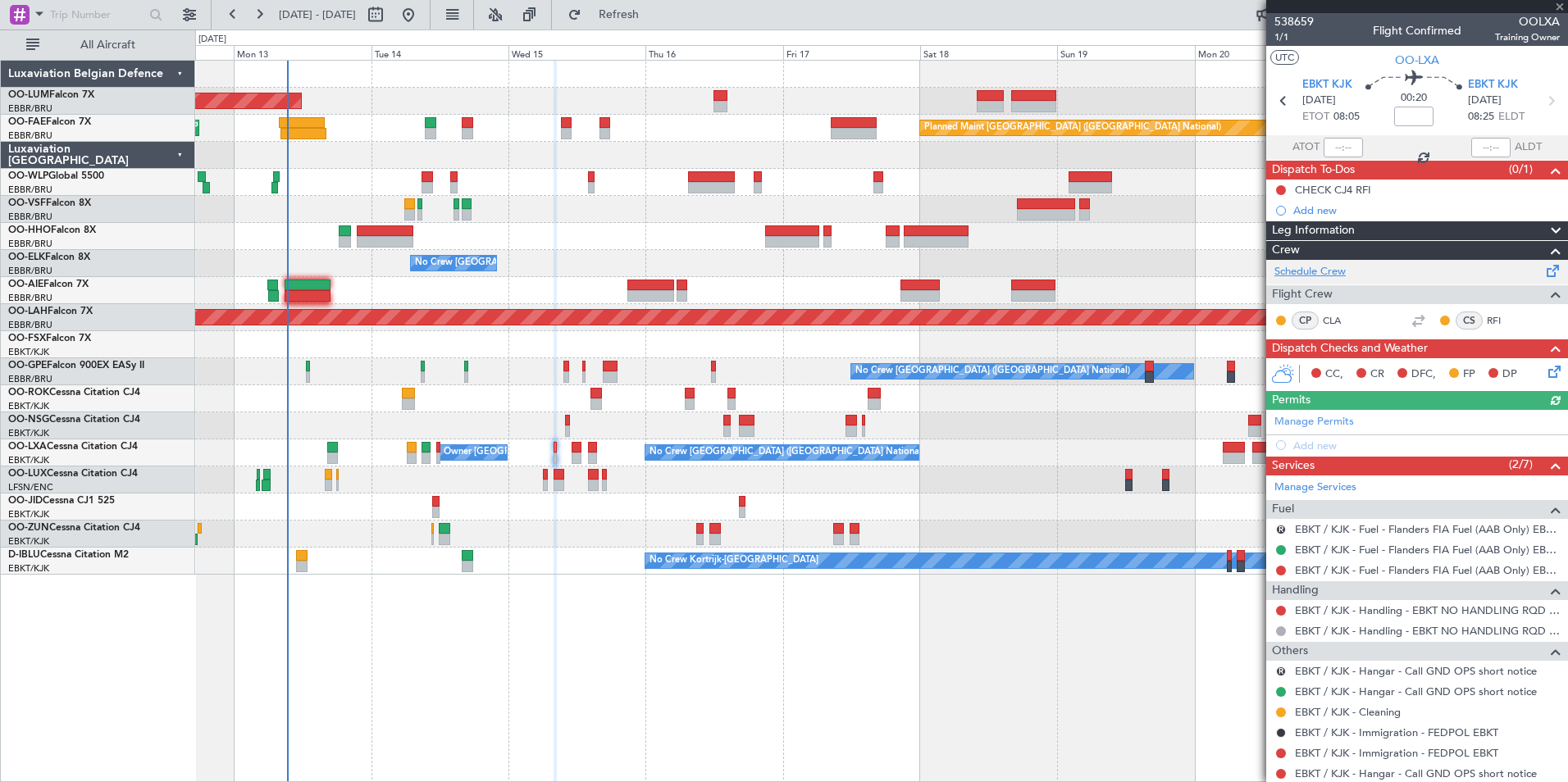
click at [1321, 271] on link "Schedule Crew" at bounding box center [1309, 272] width 71 height 16
click at [667, 28] on fb-refresh-button "Refresh" at bounding box center [610, 14] width 115 height 30
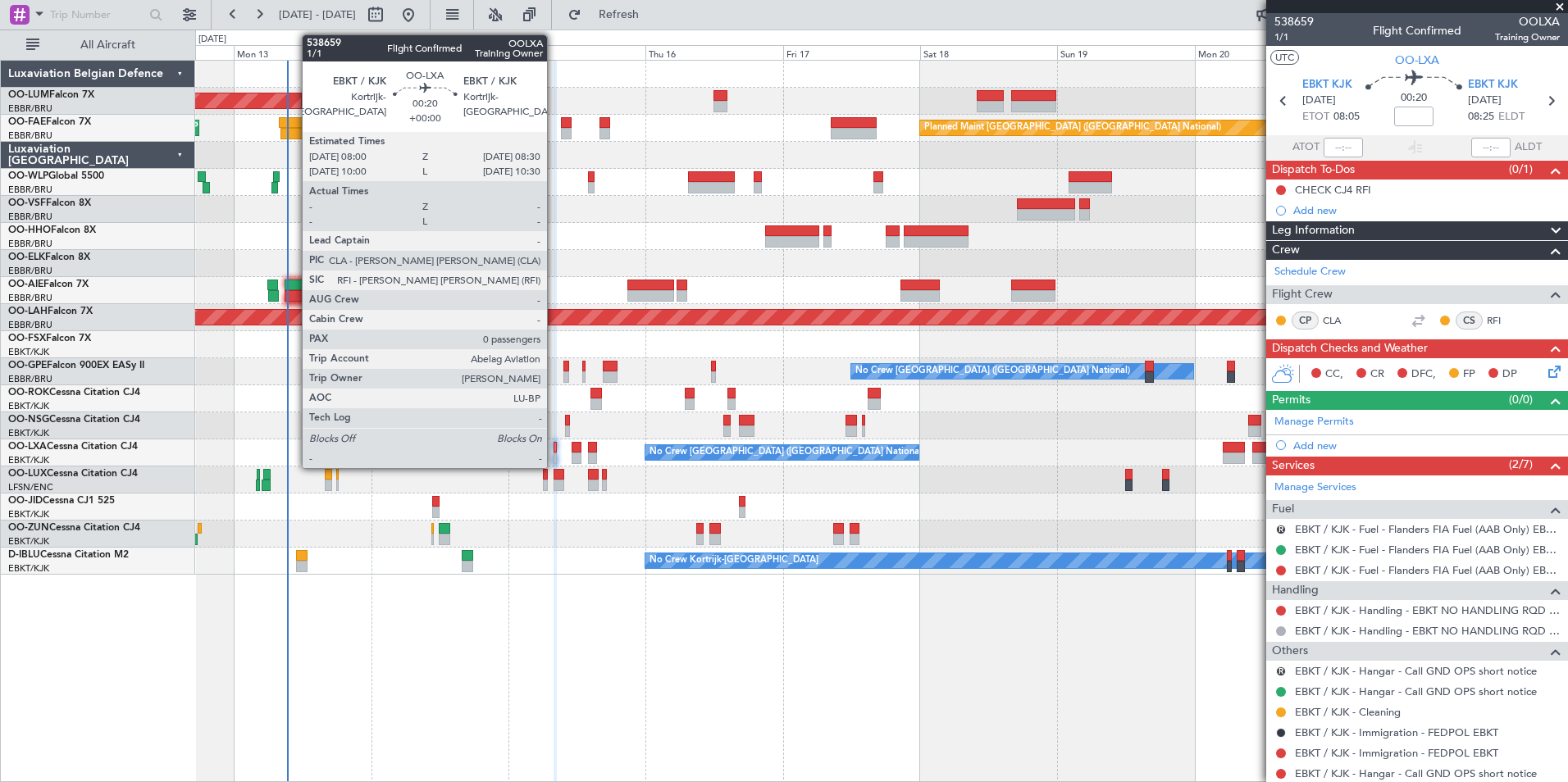
click at [554, 444] on div at bounding box center [556, 448] width 4 height 12
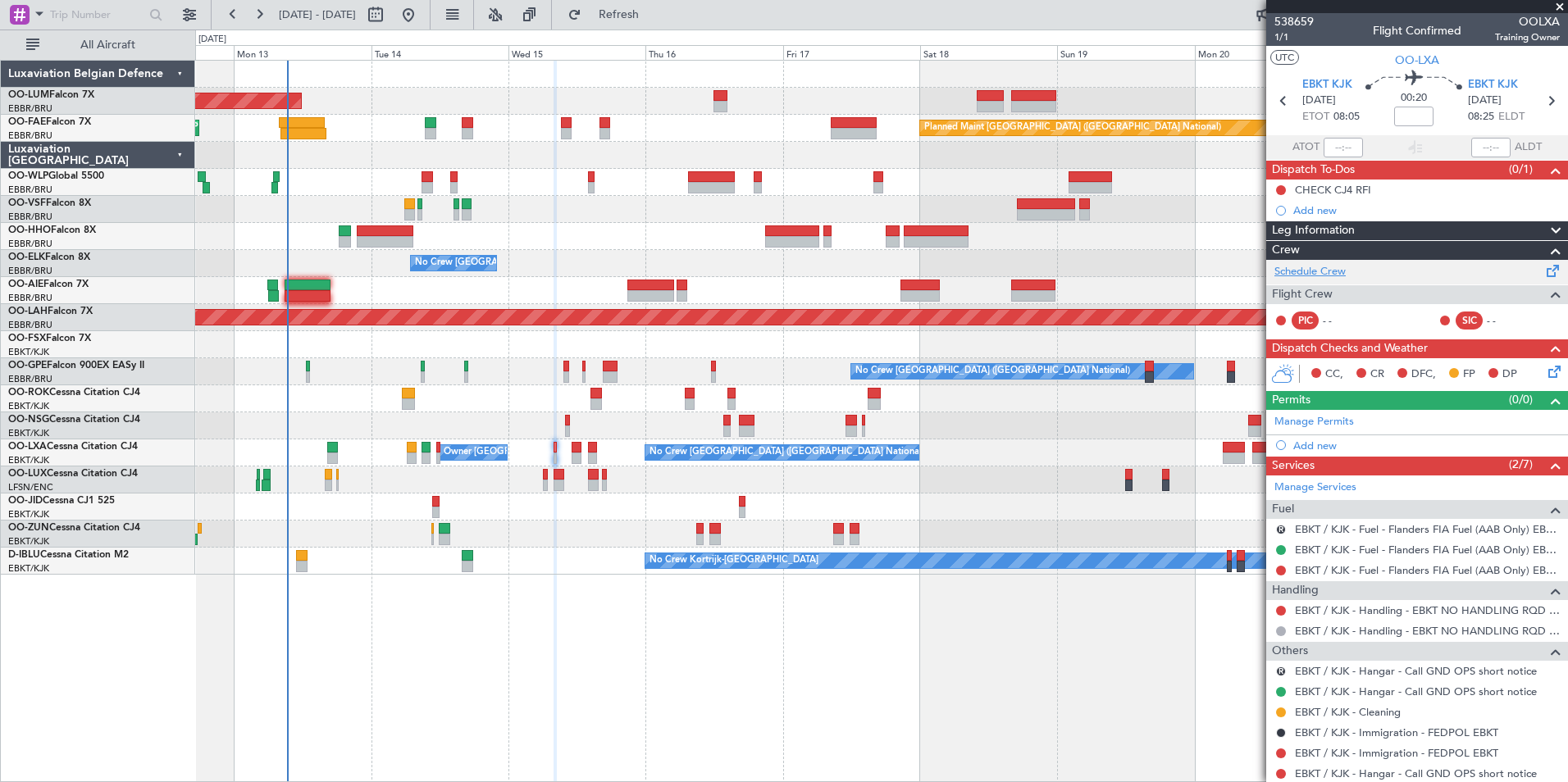
click at [1299, 265] on link "Schedule Crew" at bounding box center [1309, 272] width 71 height 16
click at [654, 20] on span "Refresh" at bounding box center [619, 14] width 69 height 12
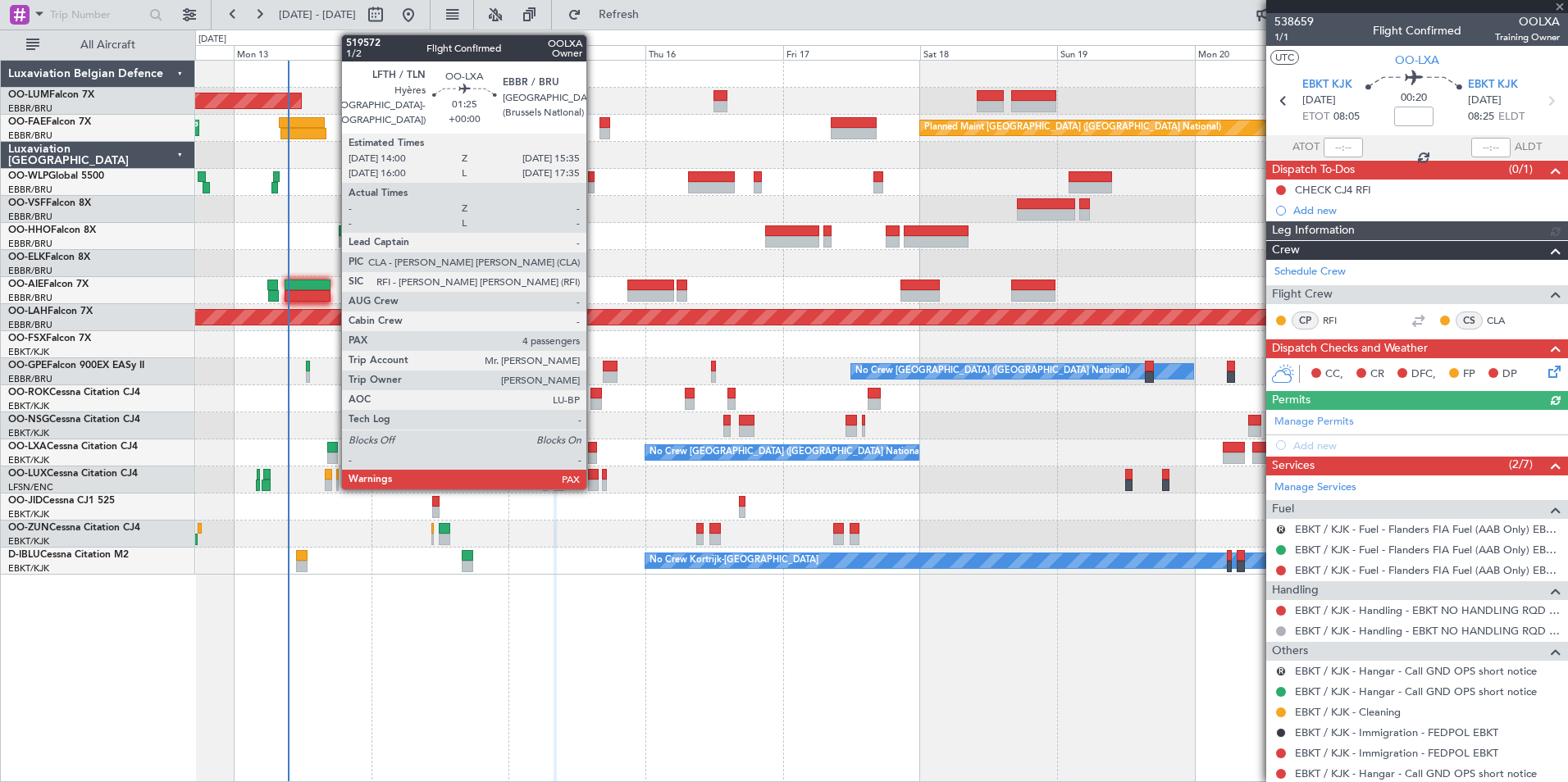
click at [593, 444] on div at bounding box center [592, 448] width 10 height 12
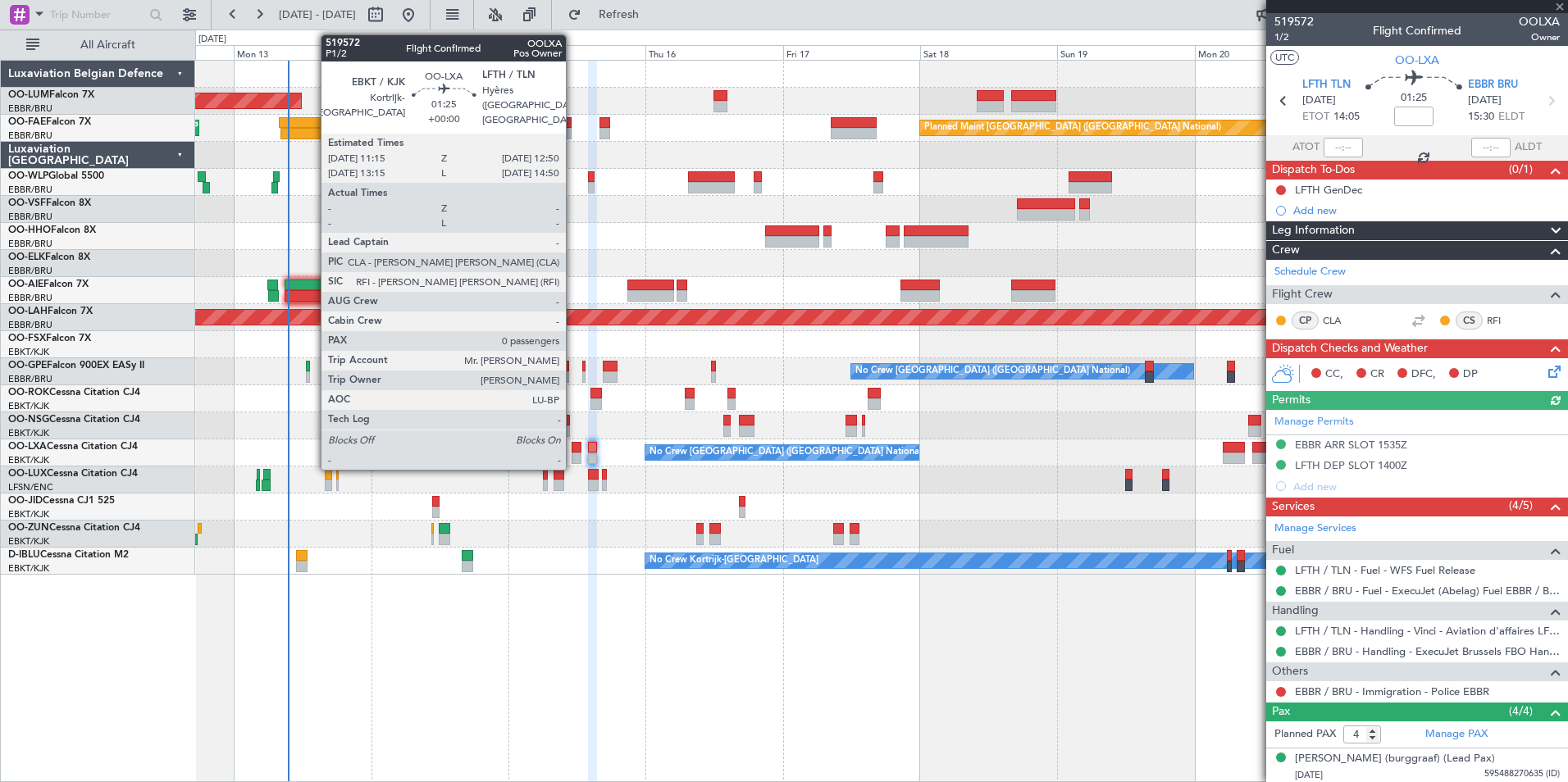
click at [574, 446] on div at bounding box center [576, 448] width 10 height 12
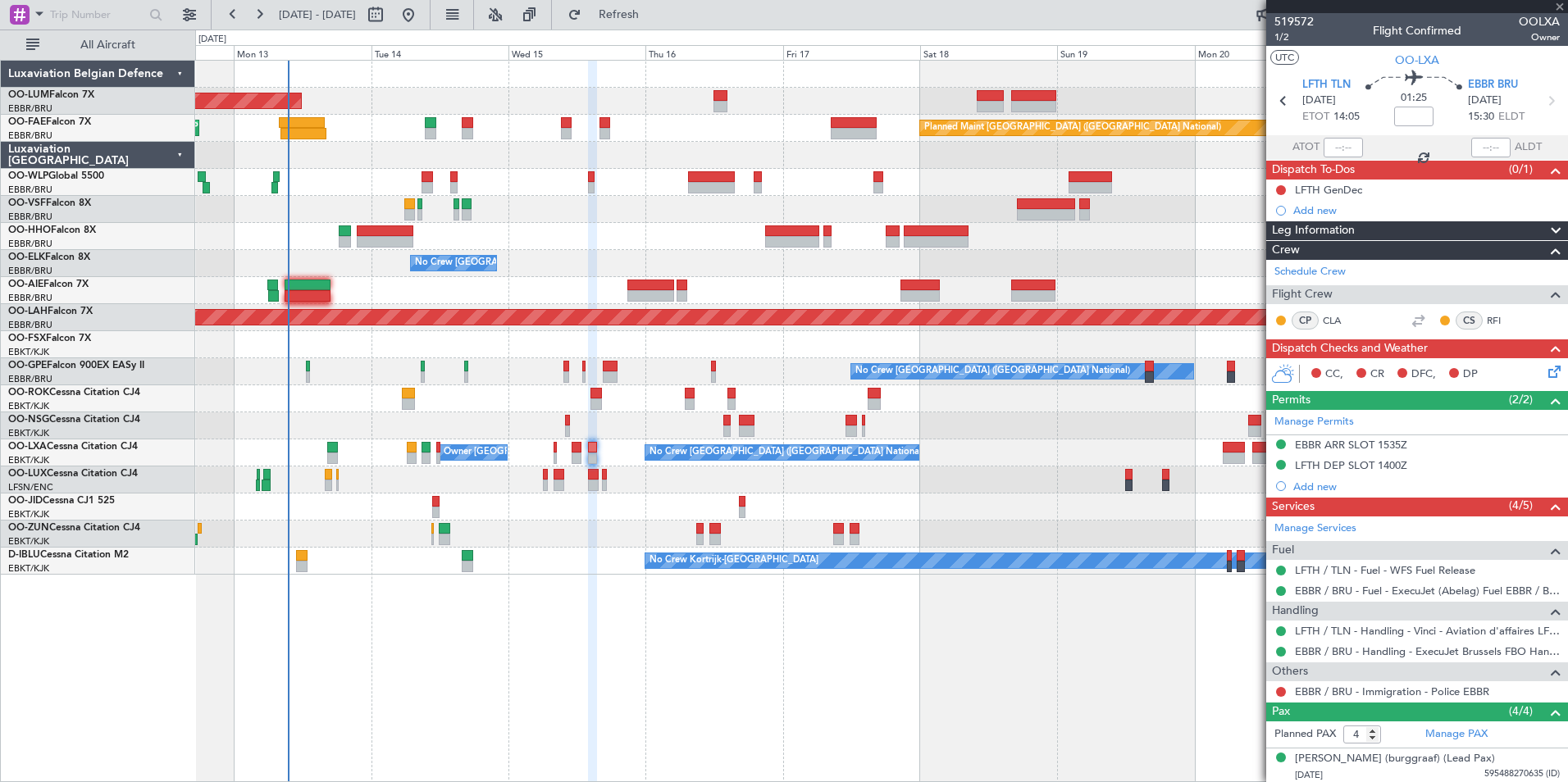
type input "0"
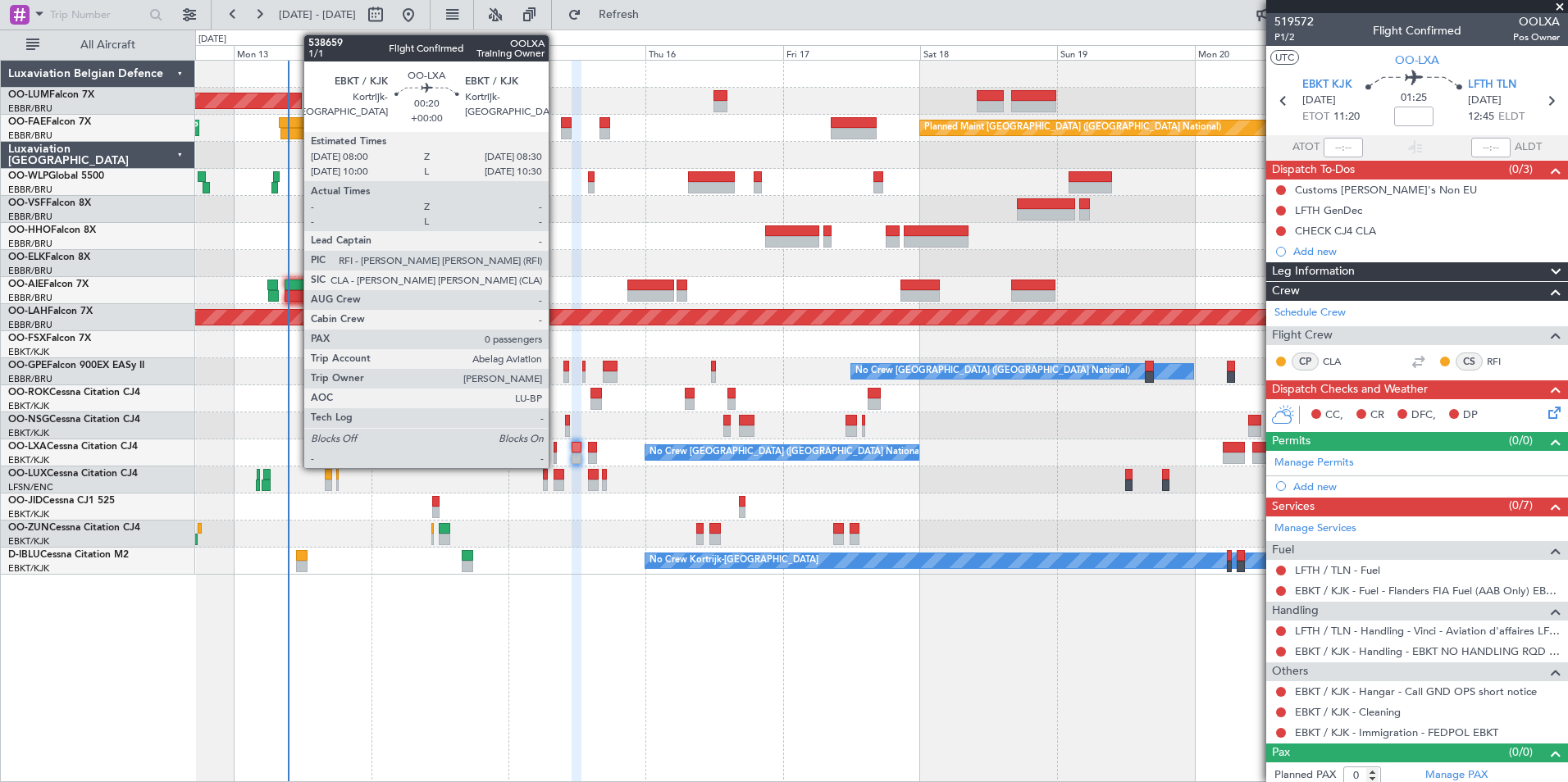
click at [556, 452] on div at bounding box center [556, 458] width 4 height 12
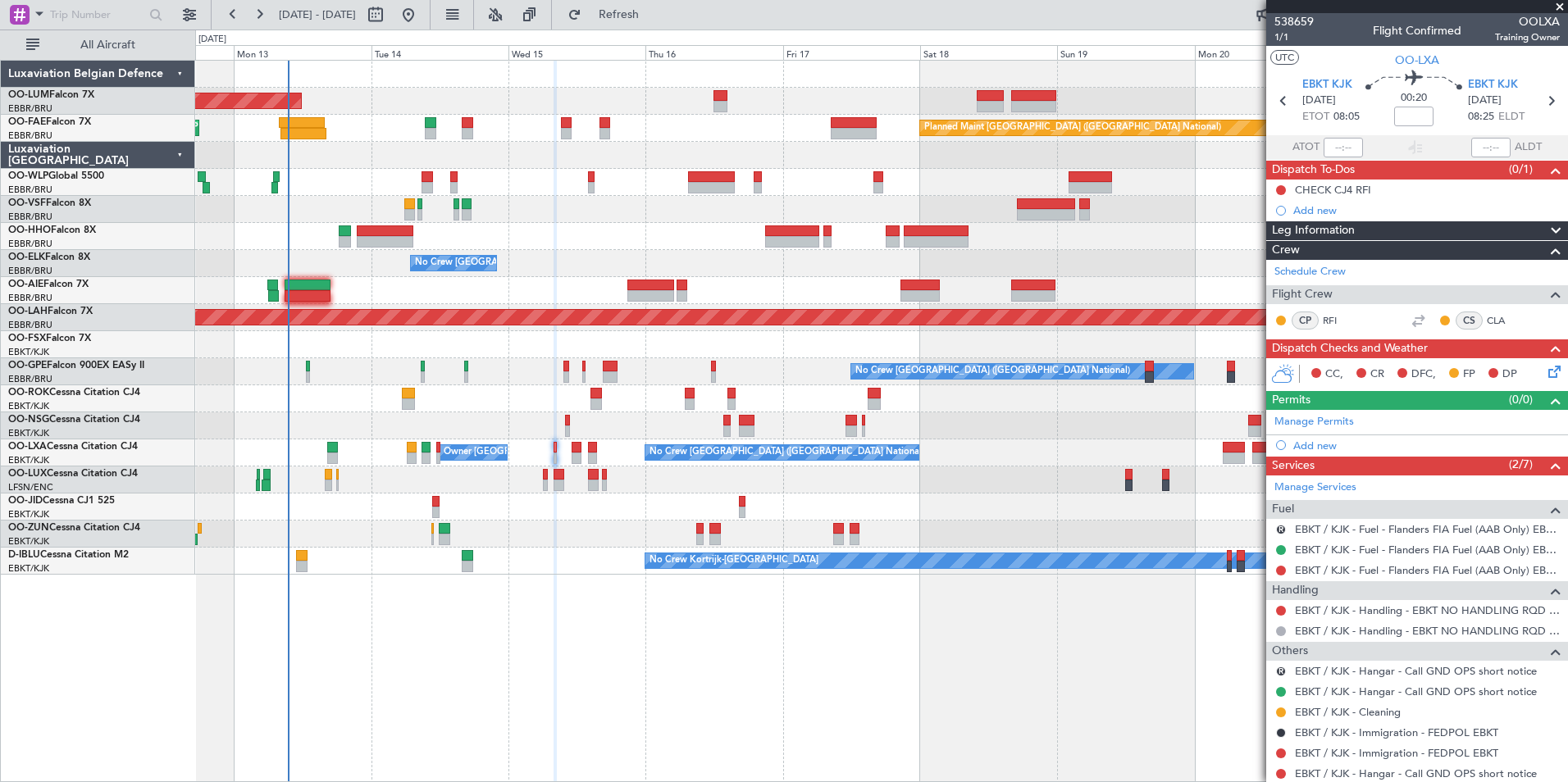
click at [582, 450] on div "Owner Kortrijk-Wevelgem No Crew Brussels (Brussels National)" at bounding box center [881, 453] width 1372 height 27
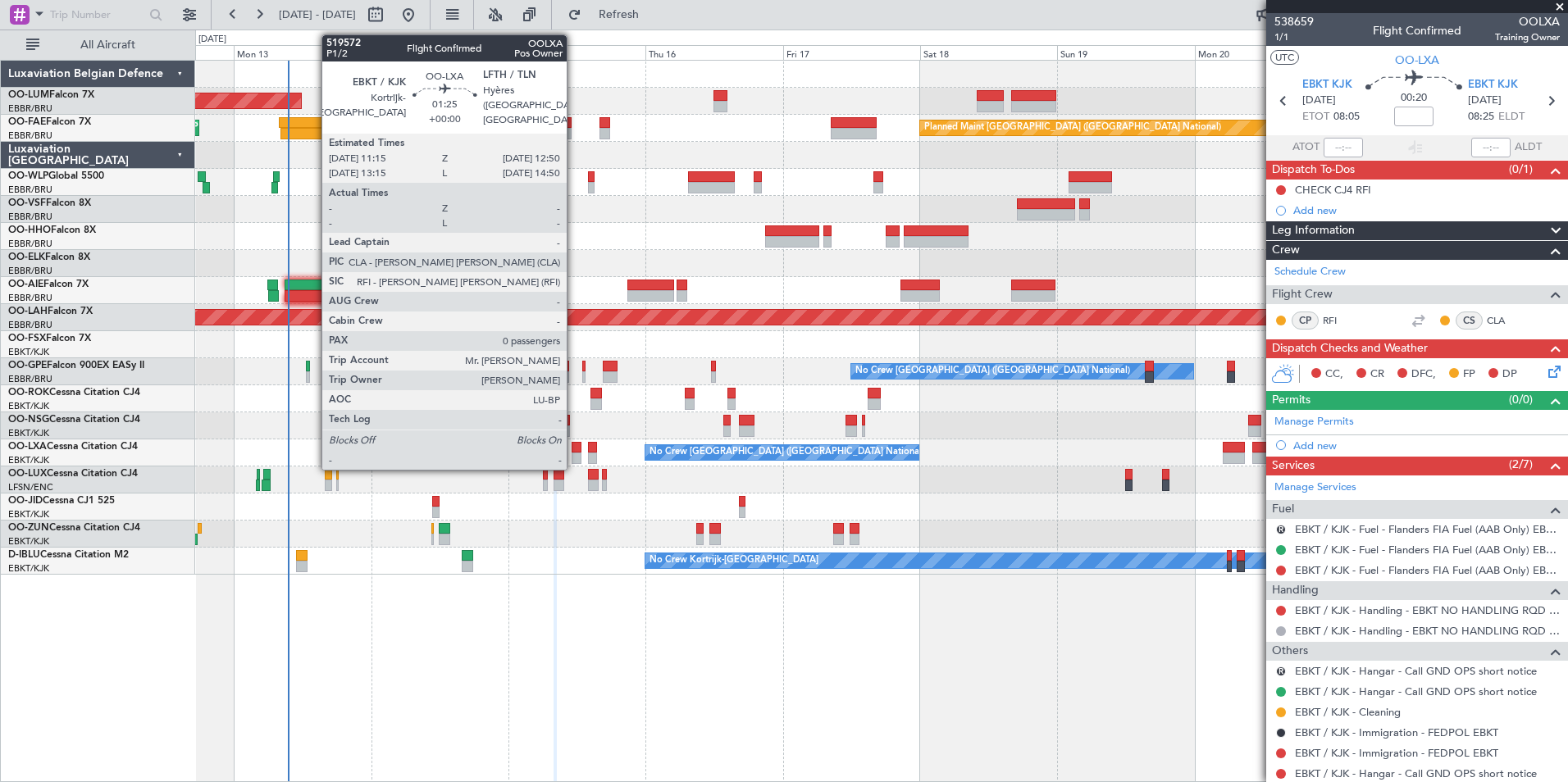
click at [574, 452] on div at bounding box center [576, 448] width 10 height 12
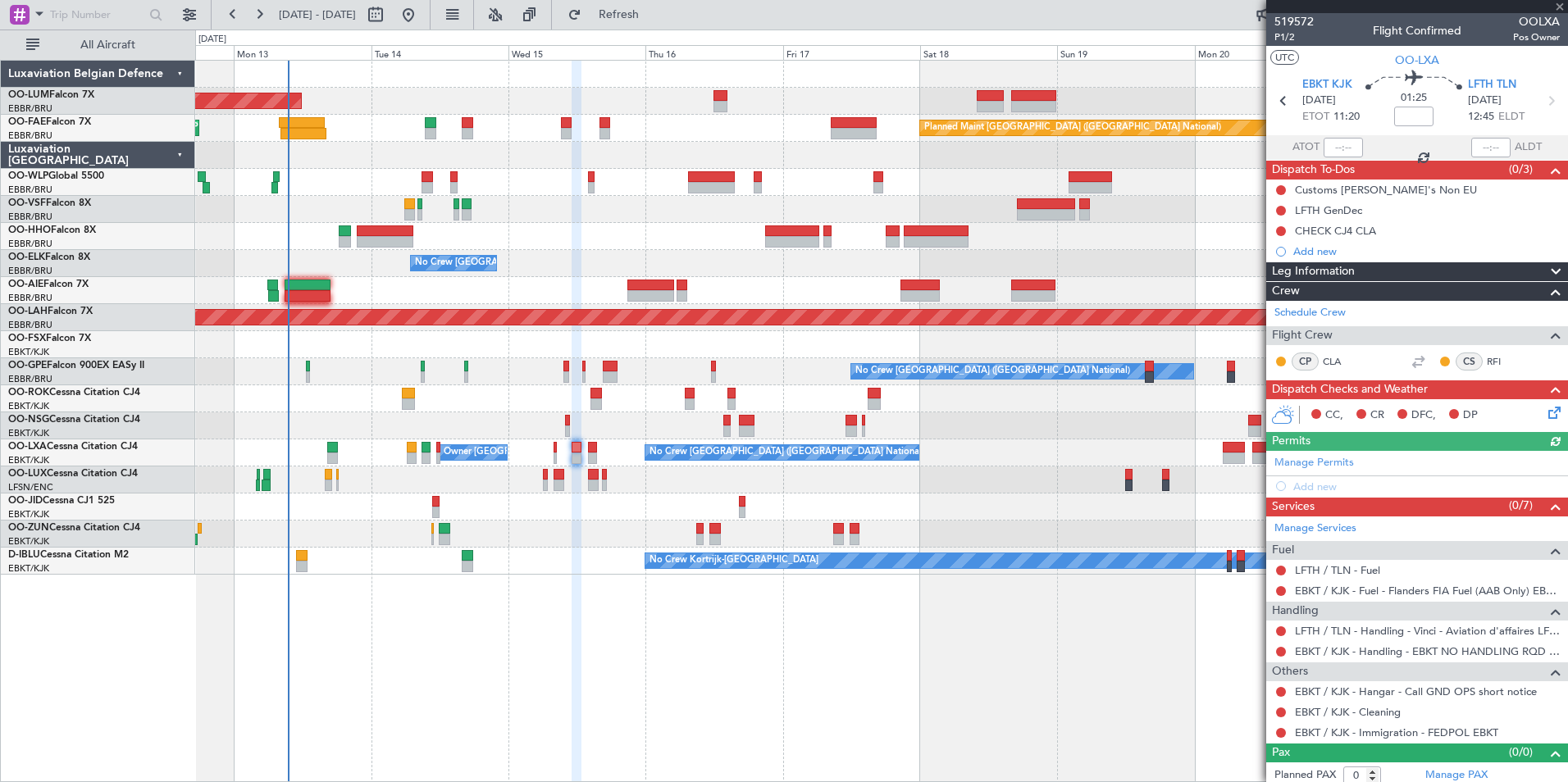
click at [558, 449] on div "Owner Kortrijk-Wevelgem No Crew Brussels (Brussels National)" at bounding box center [881, 453] width 1372 height 27
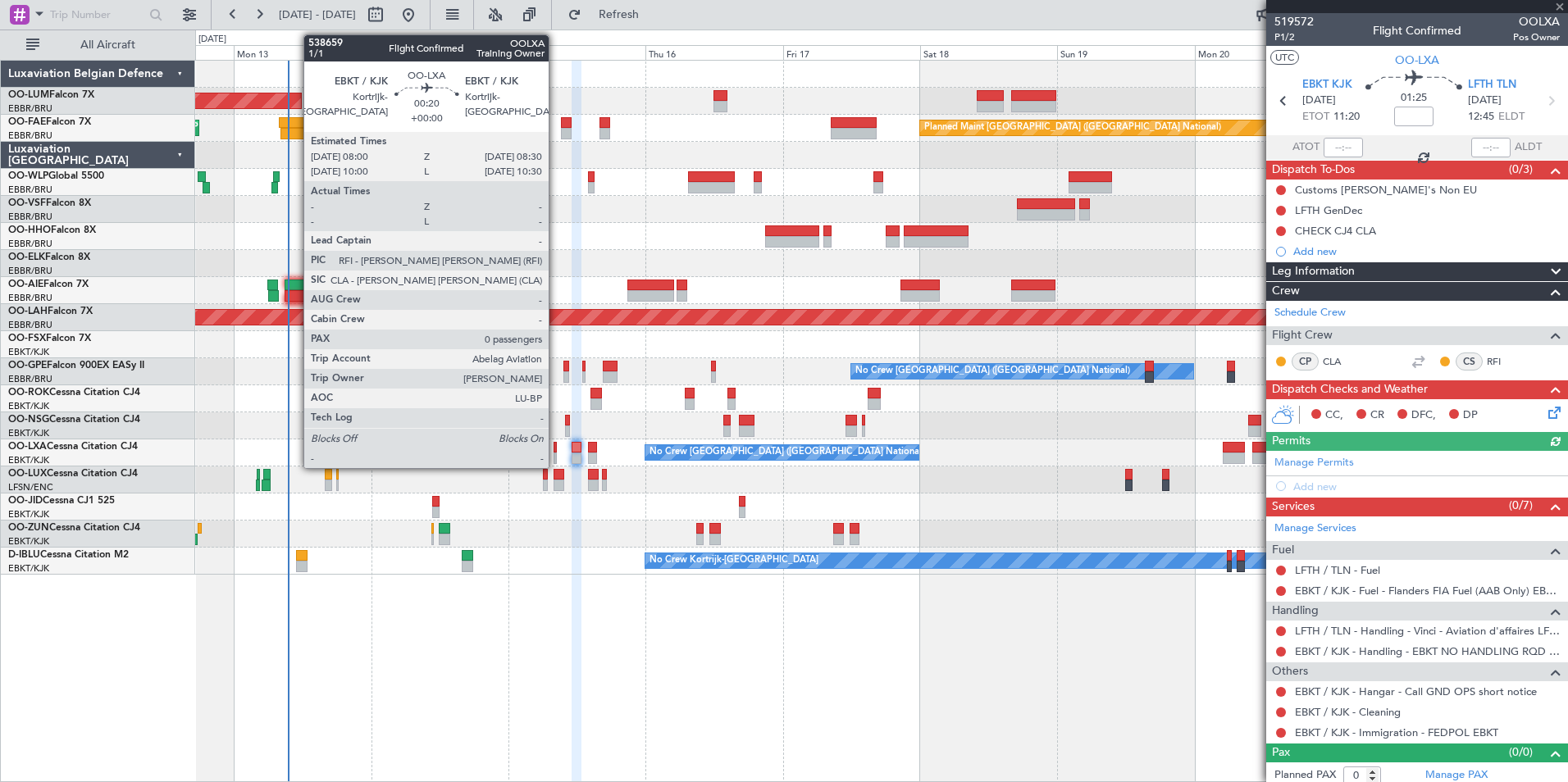
click at [556, 448] on div at bounding box center [556, 448] width 4 height 12
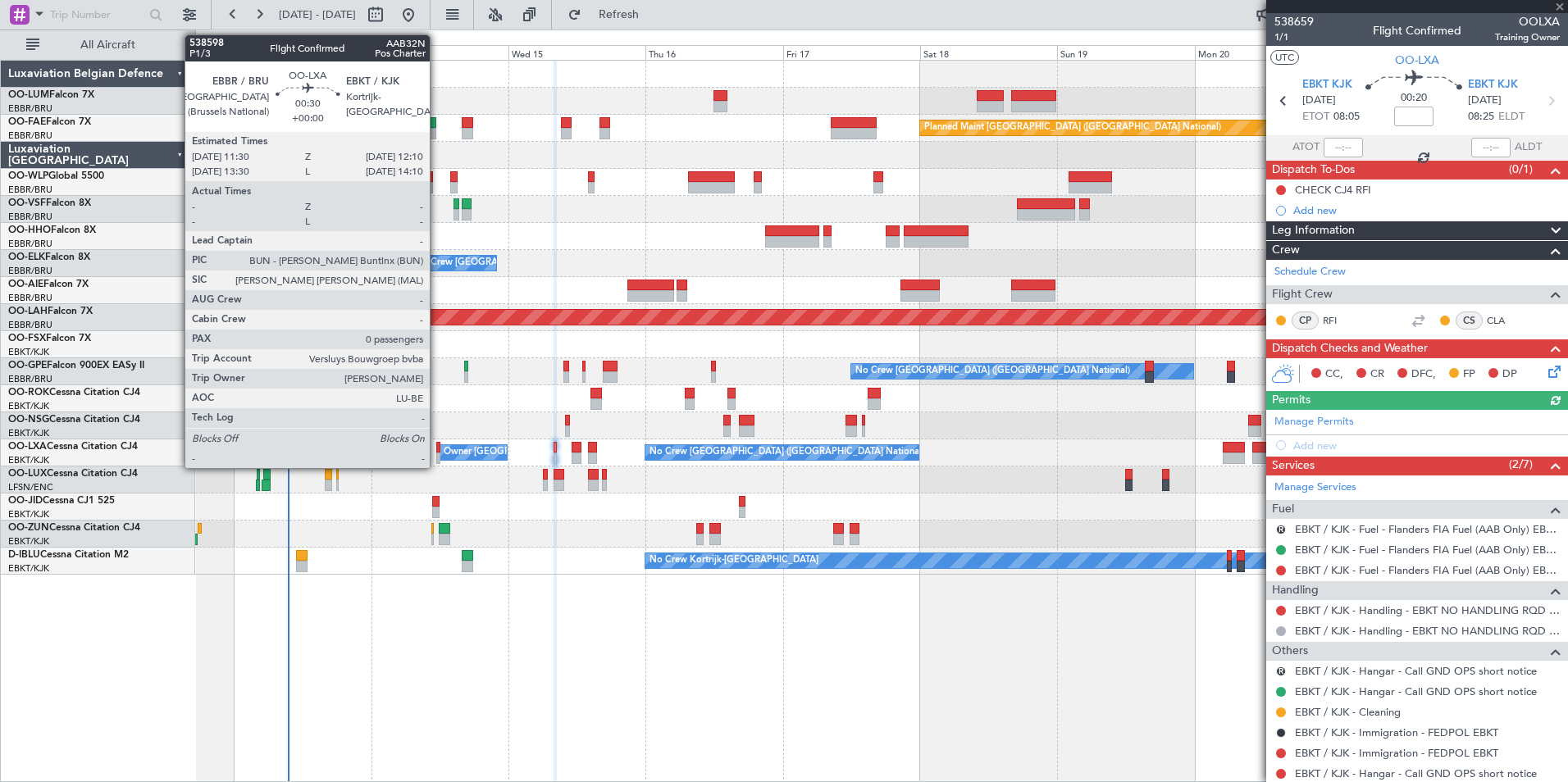
click at [437, 447] on div at bounding box center [438, 448] width 4 height 12
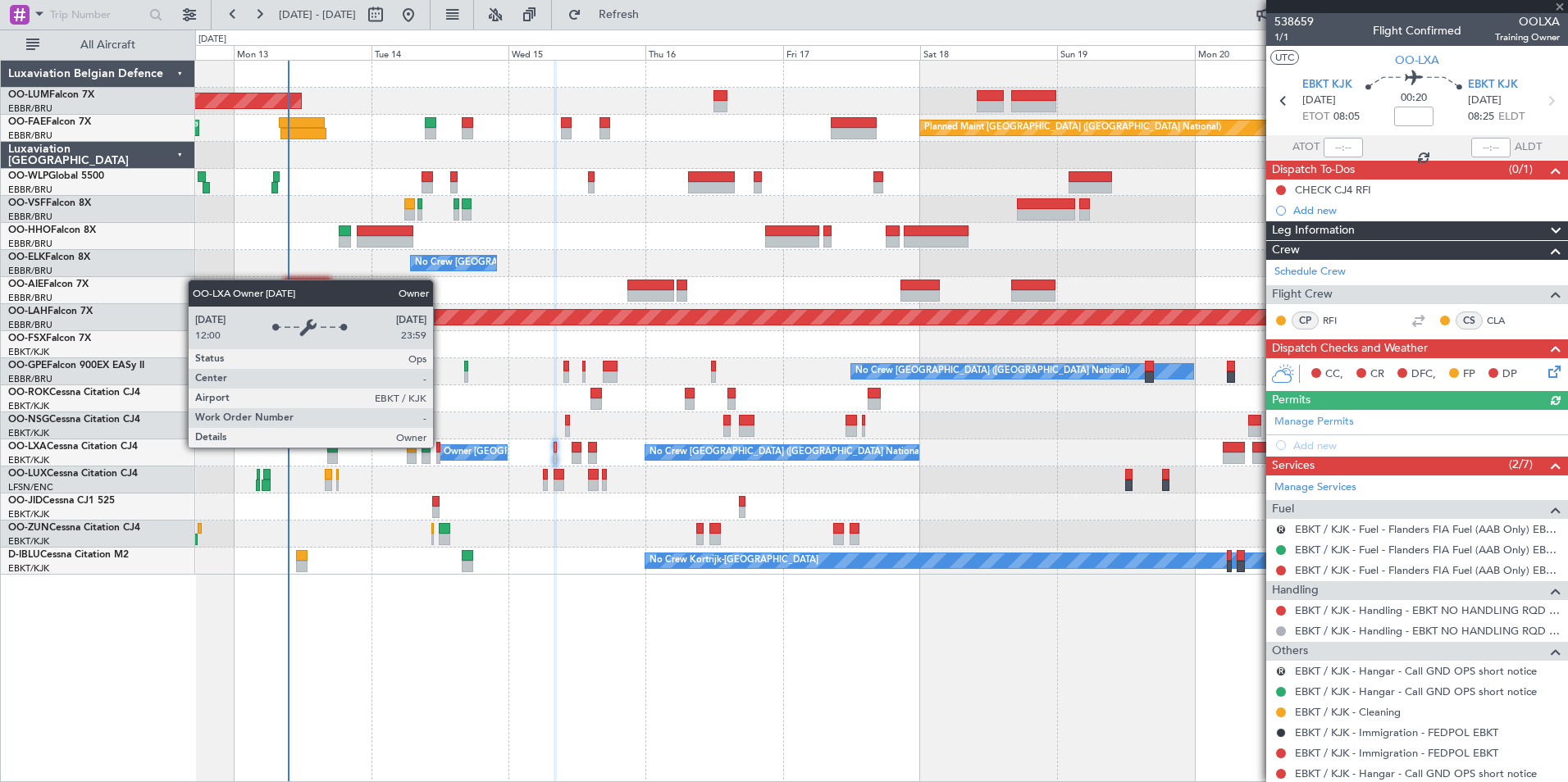
click at [441, 447] on div "Owner [GEOGRAPHIC_DATA]-[GEOGRAPHIC_DATA]" at bounding box center [473, 452] width 67 height 14
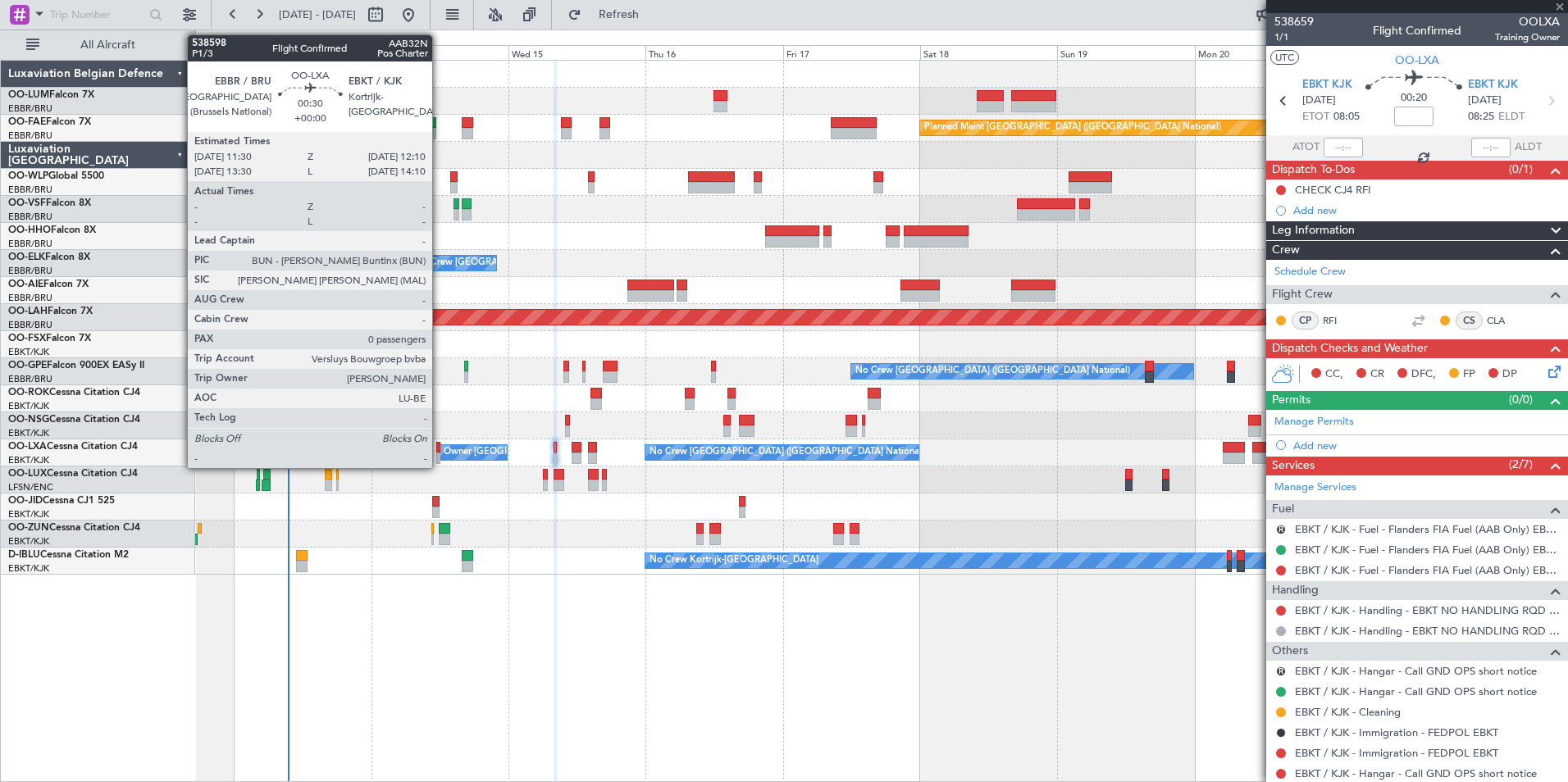
click at [440, 445] on div at bounding box center [438, 448] width 4 height 12
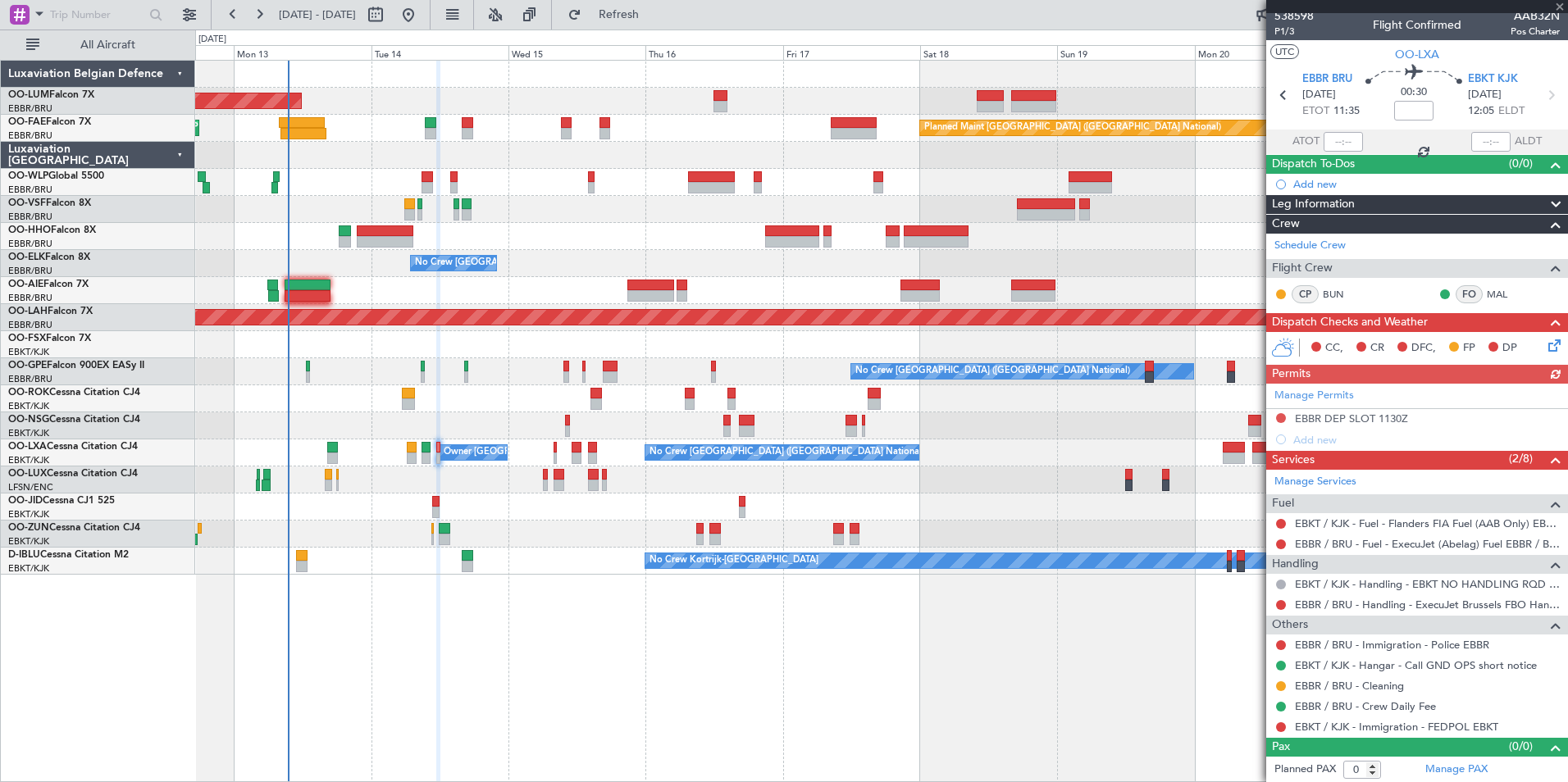
scroll to position [6, 0]
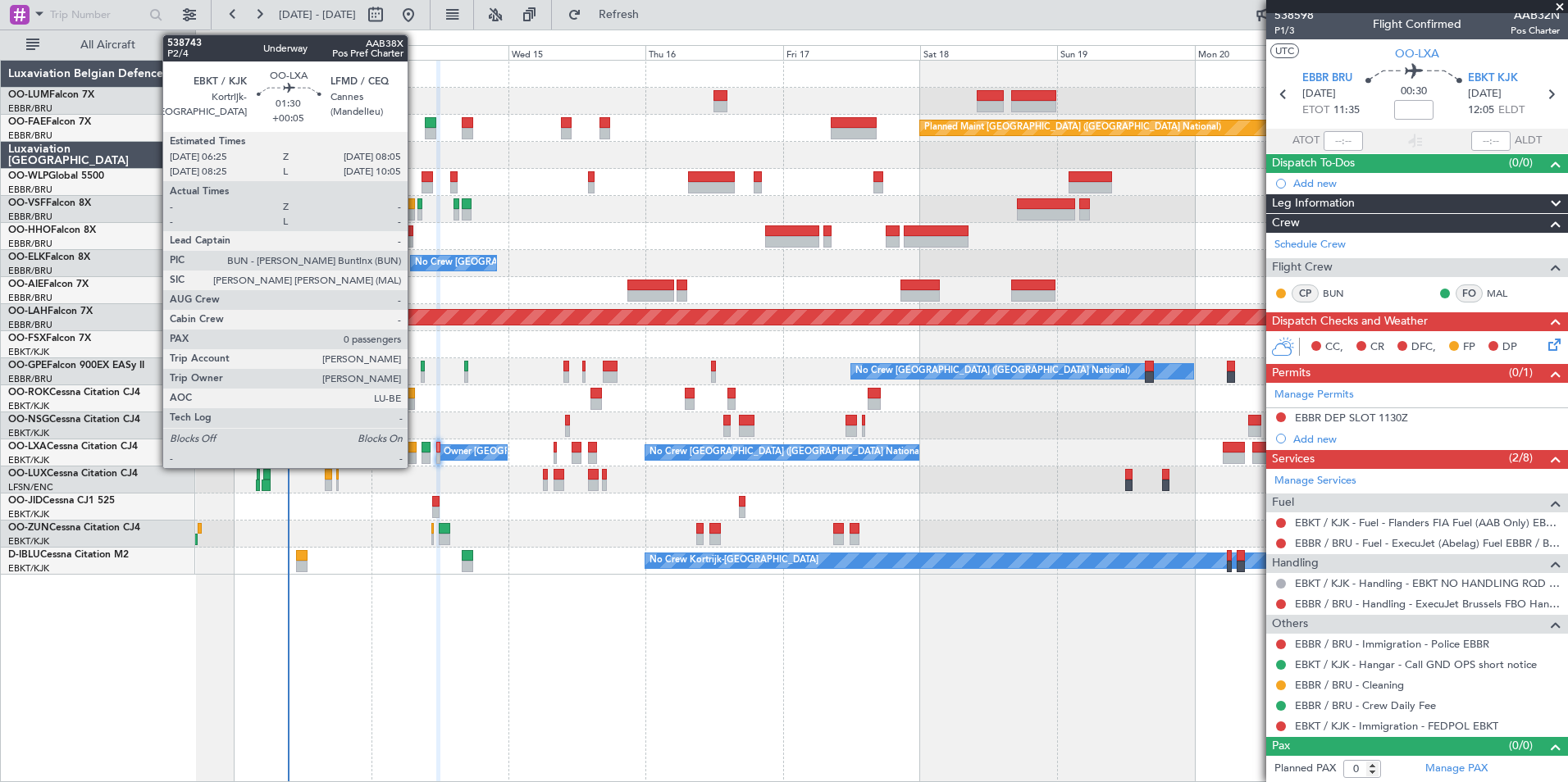
click at [415, 456] on div at bounding box center [411, 458] width 10 height 12
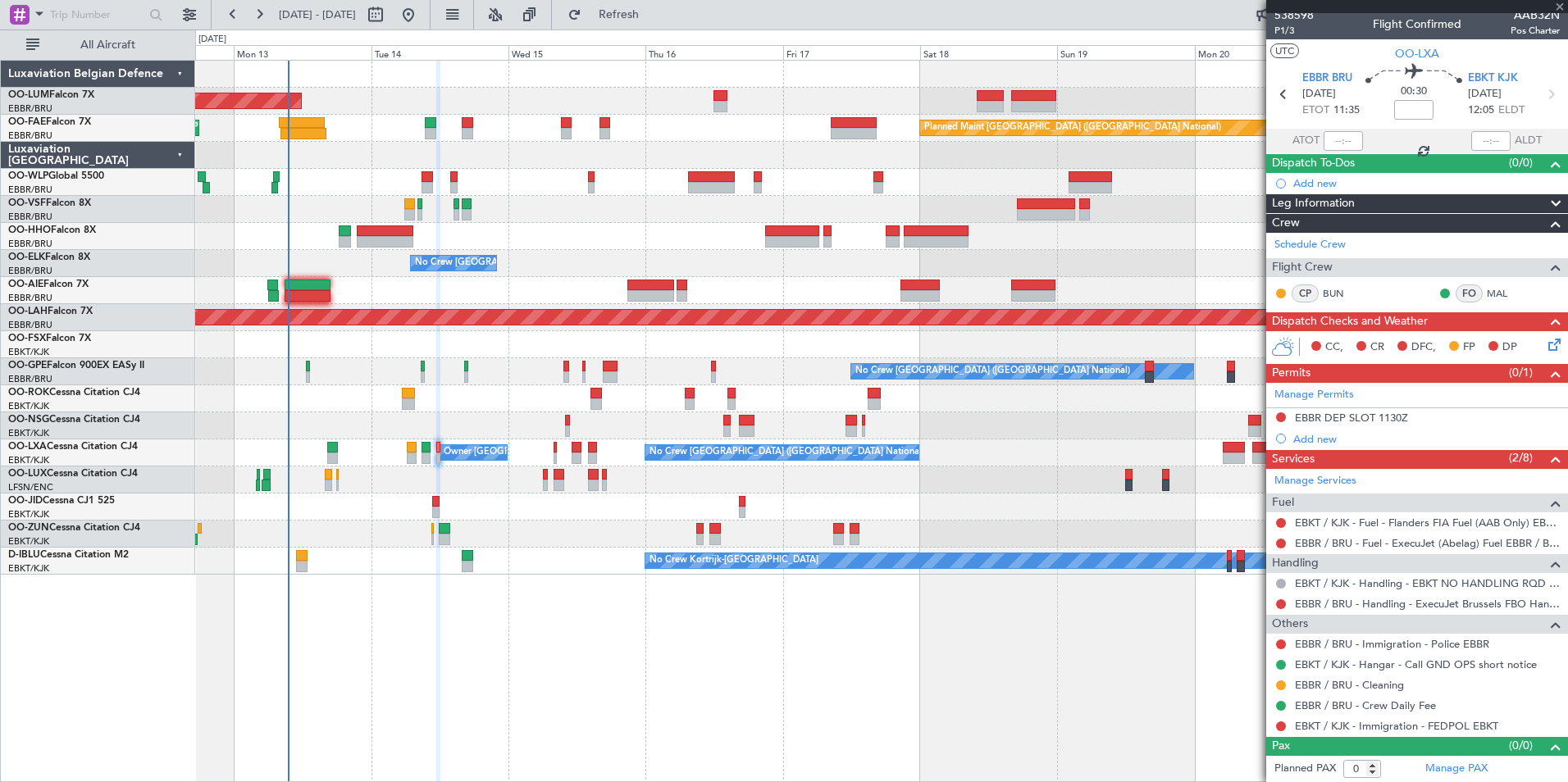
type input "+00:05"
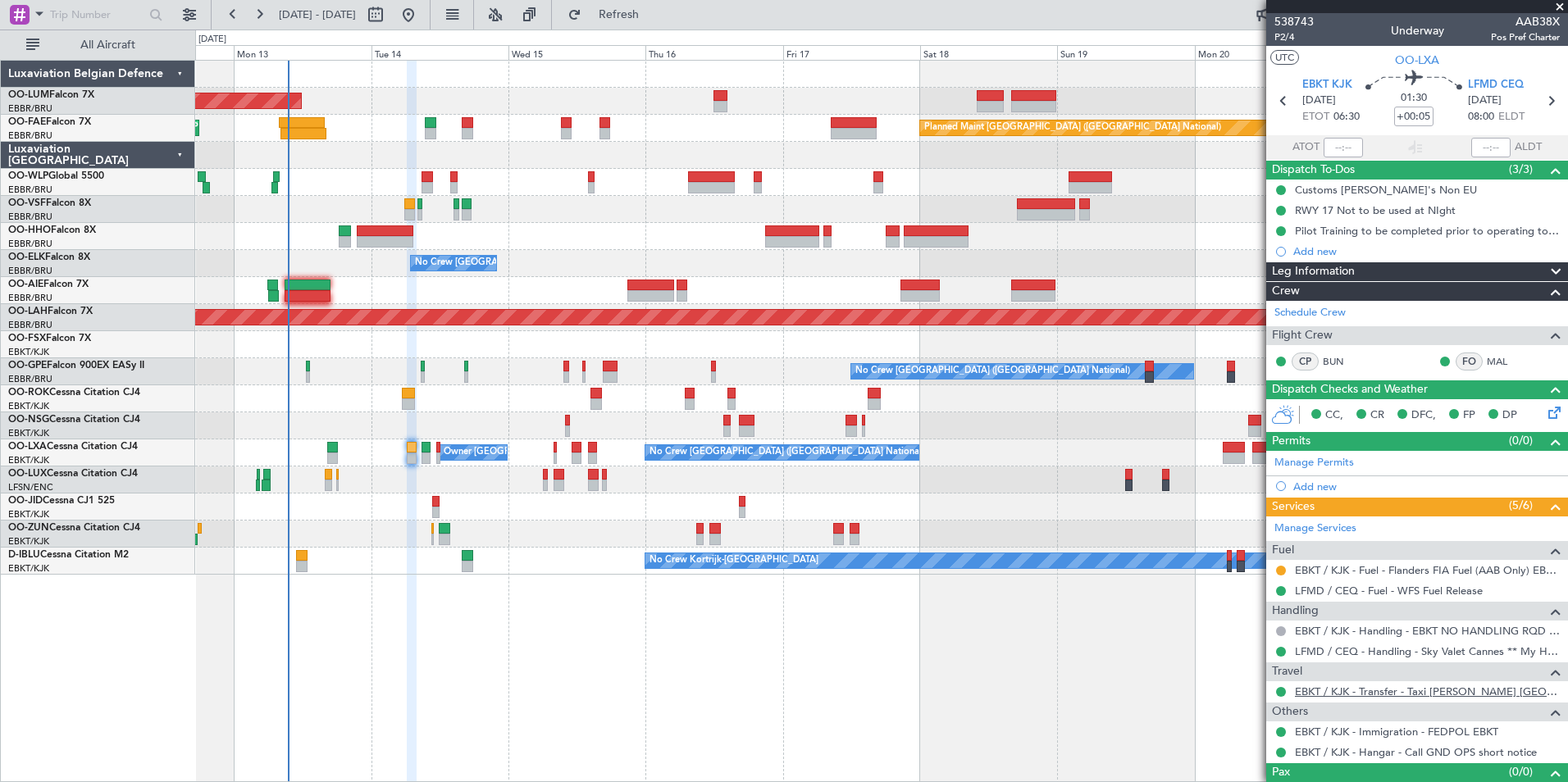
click at [1332, 687] on link "EBKT / KJK - Transfer - Taxi Sam Kortrijk" at bounding box center [1427, 692] width 265 height 14
click at [654, 18] on span "Refresh" at bounding box center [619, 14] width 69 height 12
click at [406, 449] on div "Owner Kortrijk-Wevelgem No Crew Brussels (Brussels National)" at bounding box center [881, 453] width 1372 height 27
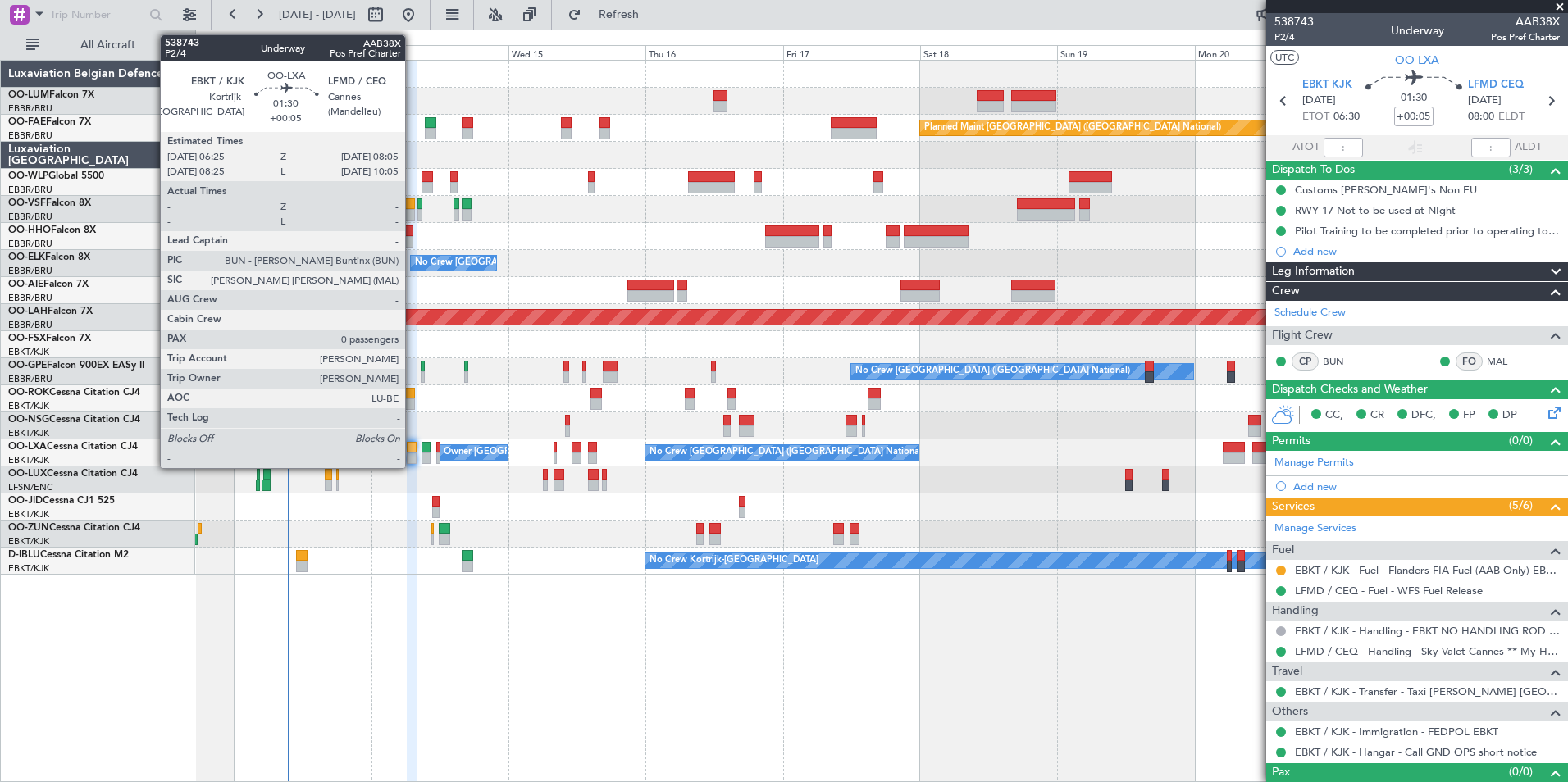
click at [413, 447] on div at bounding box center [411, 448] width 10 height 12
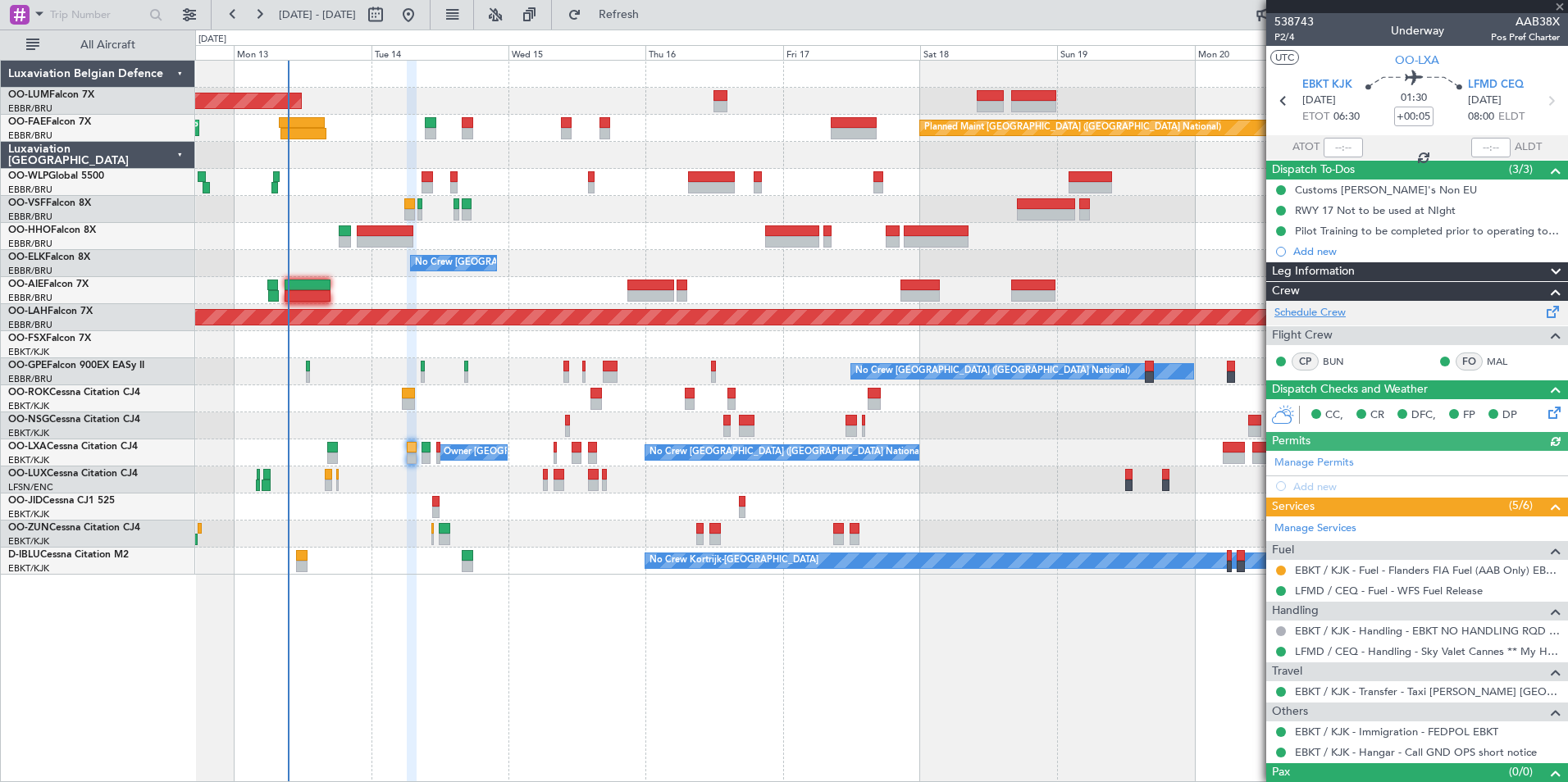
click at [1330, 309] on link "Schedule Crew" at bounding box center [1309, 313] width 71 height 16
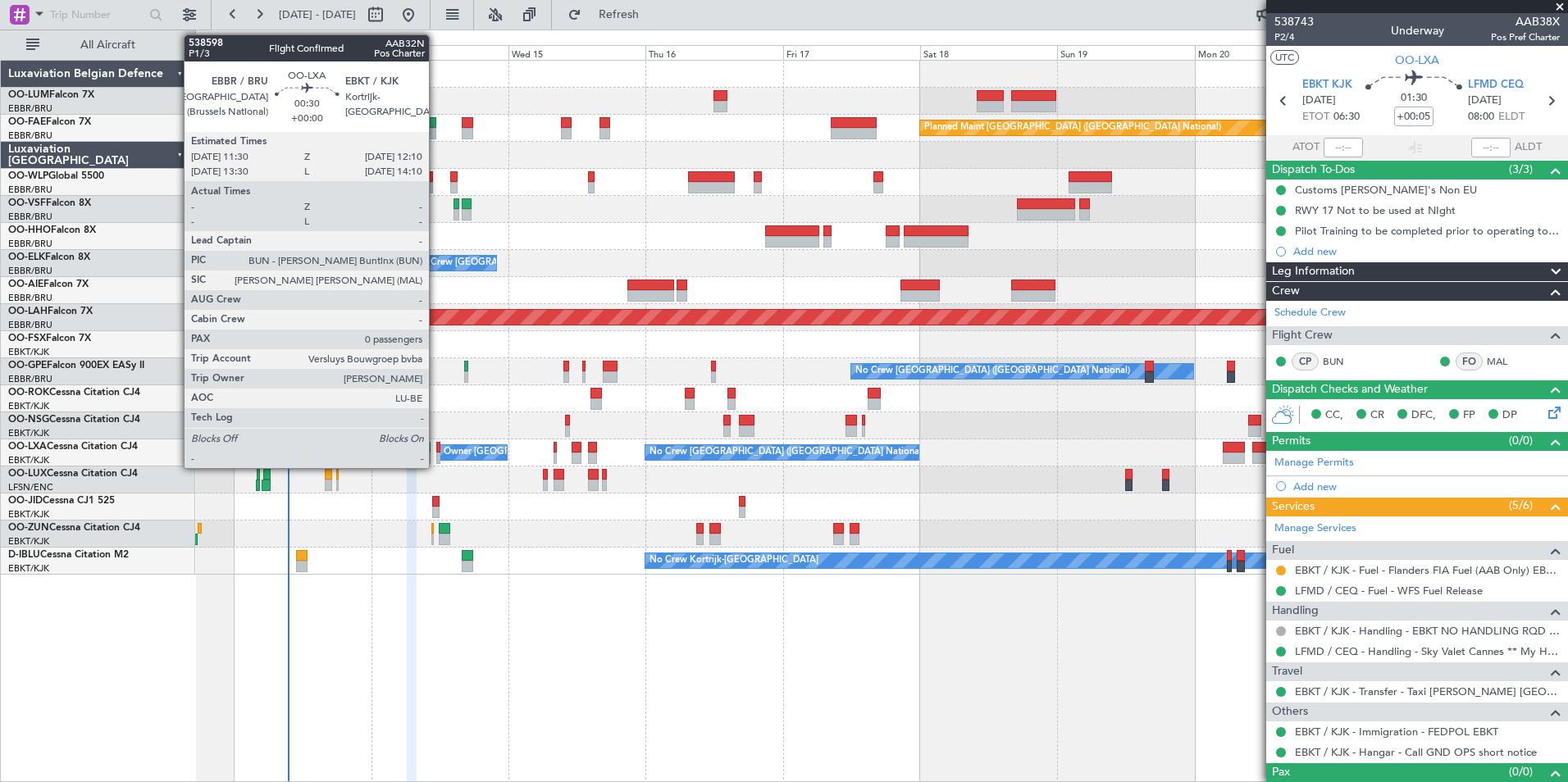
click at [436, 444] on div at bounding box center [438, 448] width 4 height 12
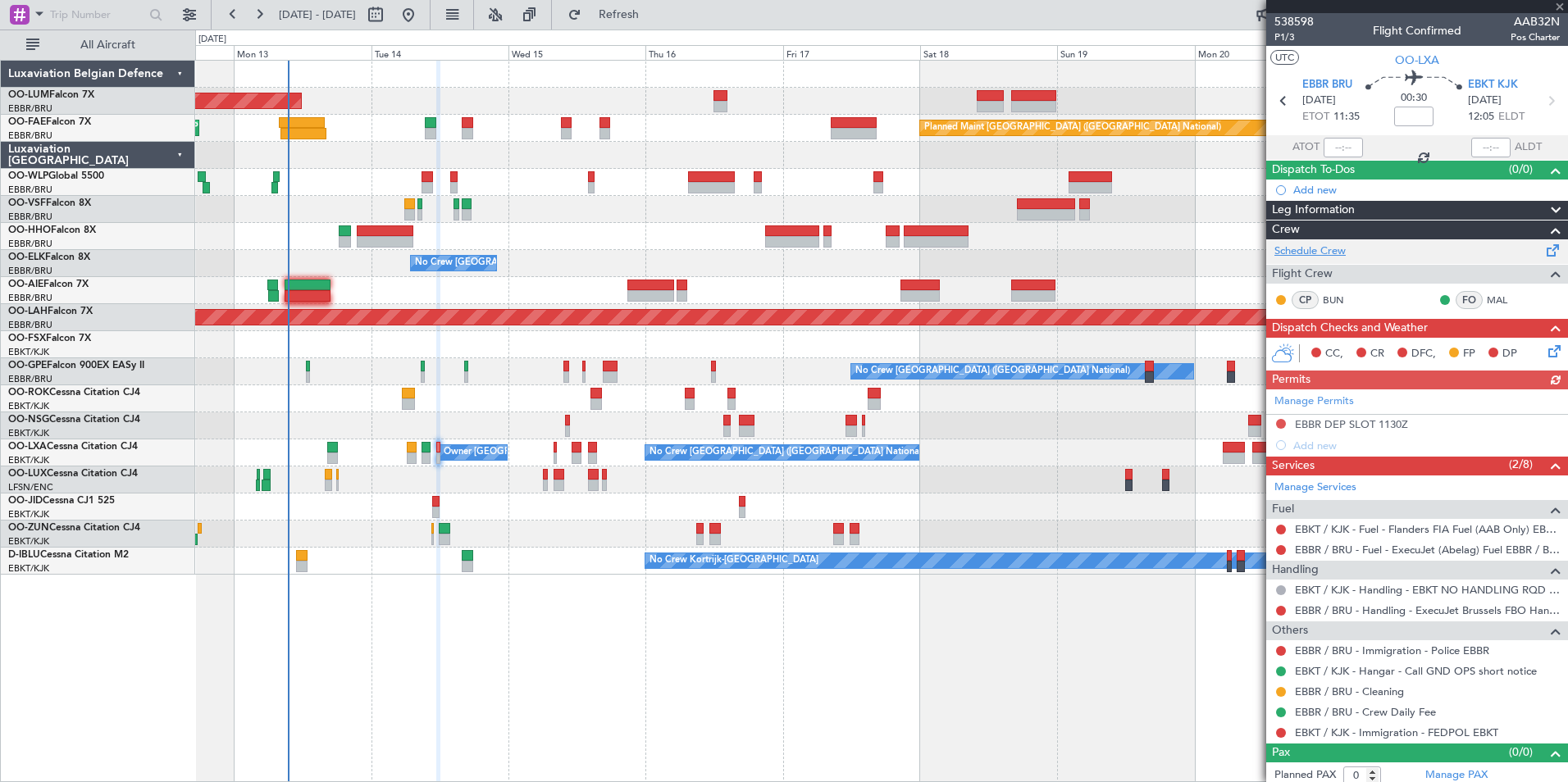
click at [1317, 248] on link "Schedule Crew" at bounding box center [1309, 252] width 71 height 16
drag, startPoint x: 655, startPoint y: 11, endPoint x: 616, endPoint y: 93, distance: 90.8
click at [654, 11] on span "Refresh" at bounding box center [619, 14] width 69 height 12
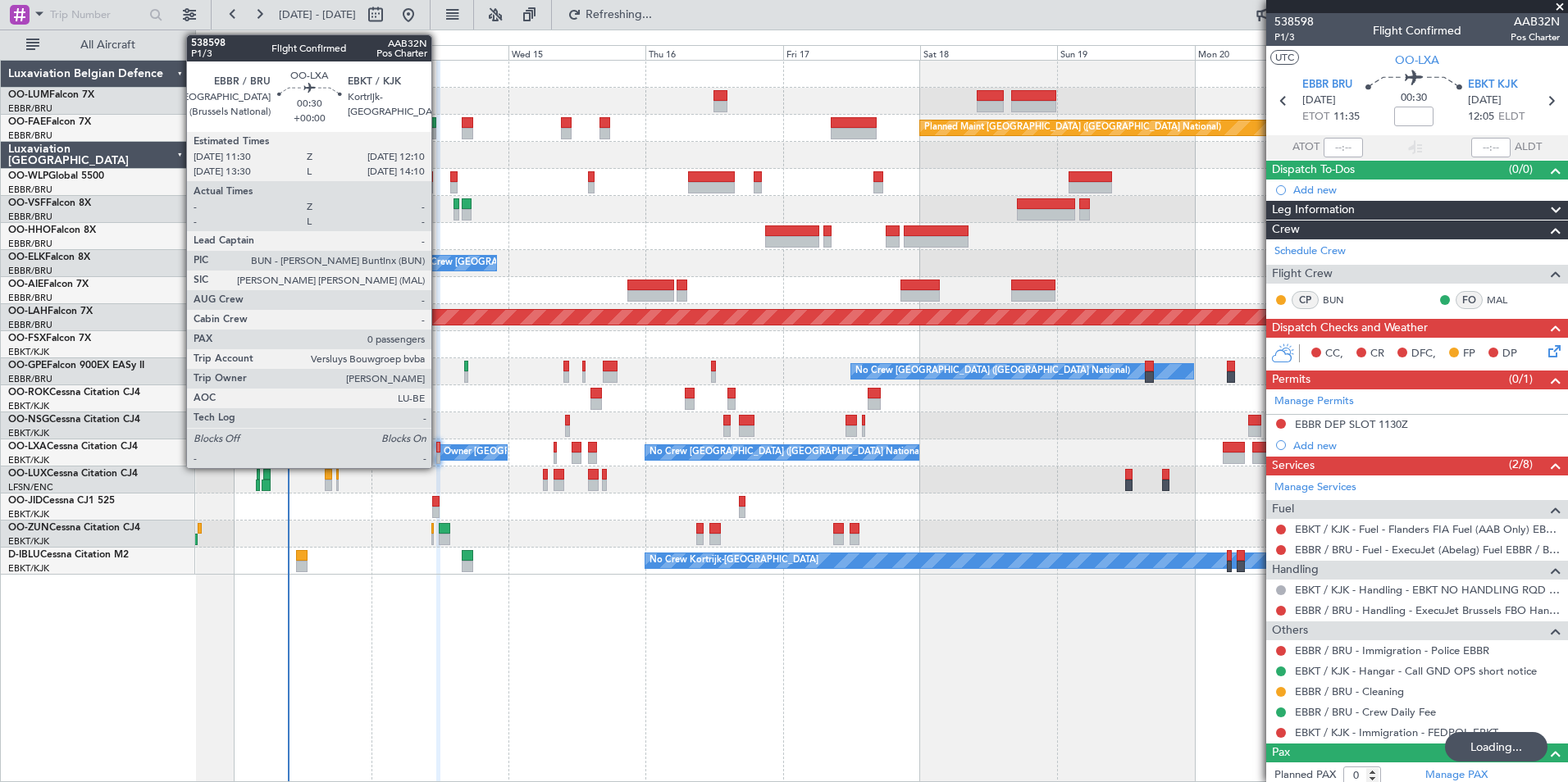
click at [439, 444] on div at bounding box center [438, 448] width 4 height 12
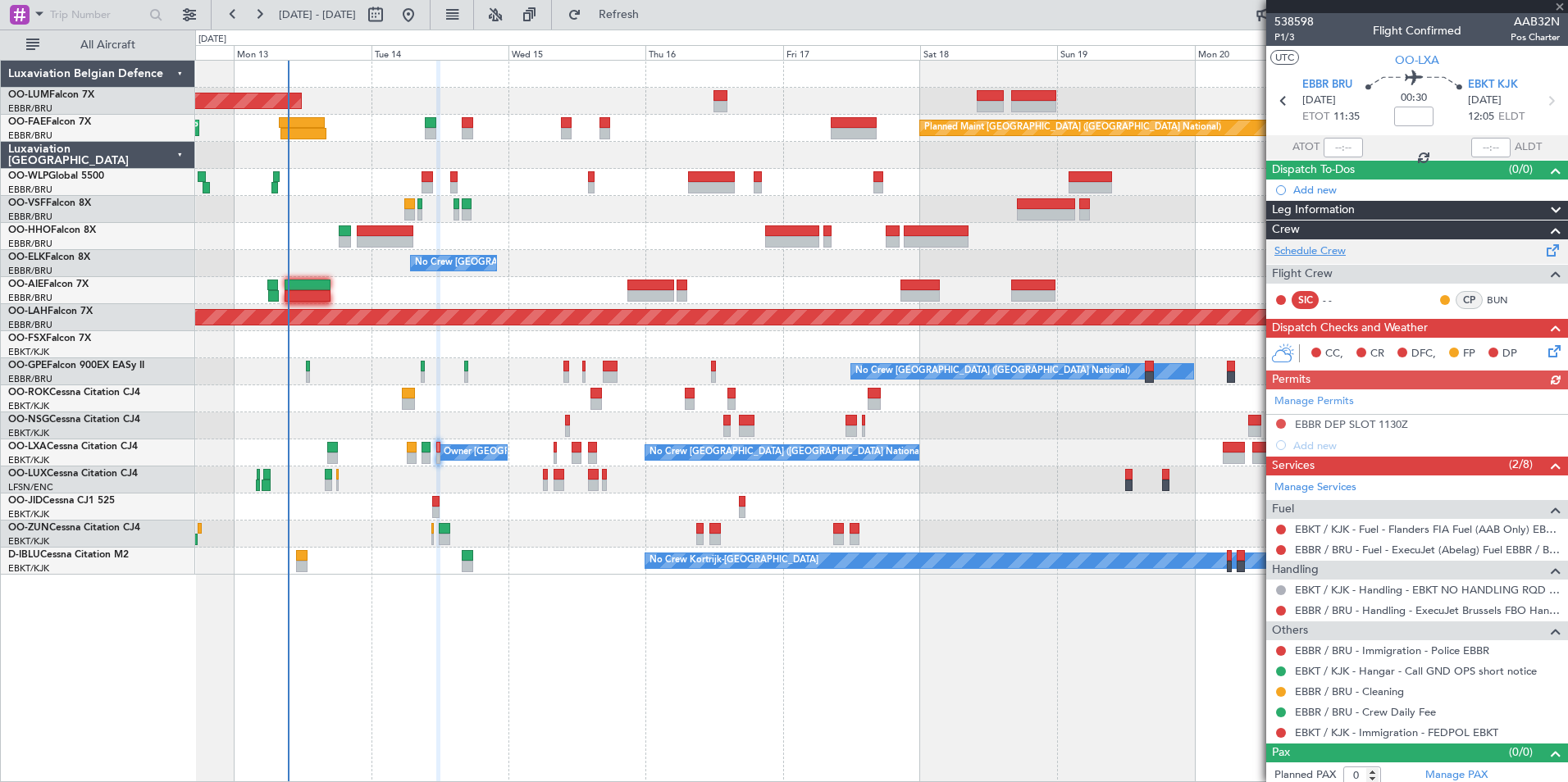
click at [1335, 247] on link "Schedule Crew" at bounding box center [1309, 252] width 71 height 16
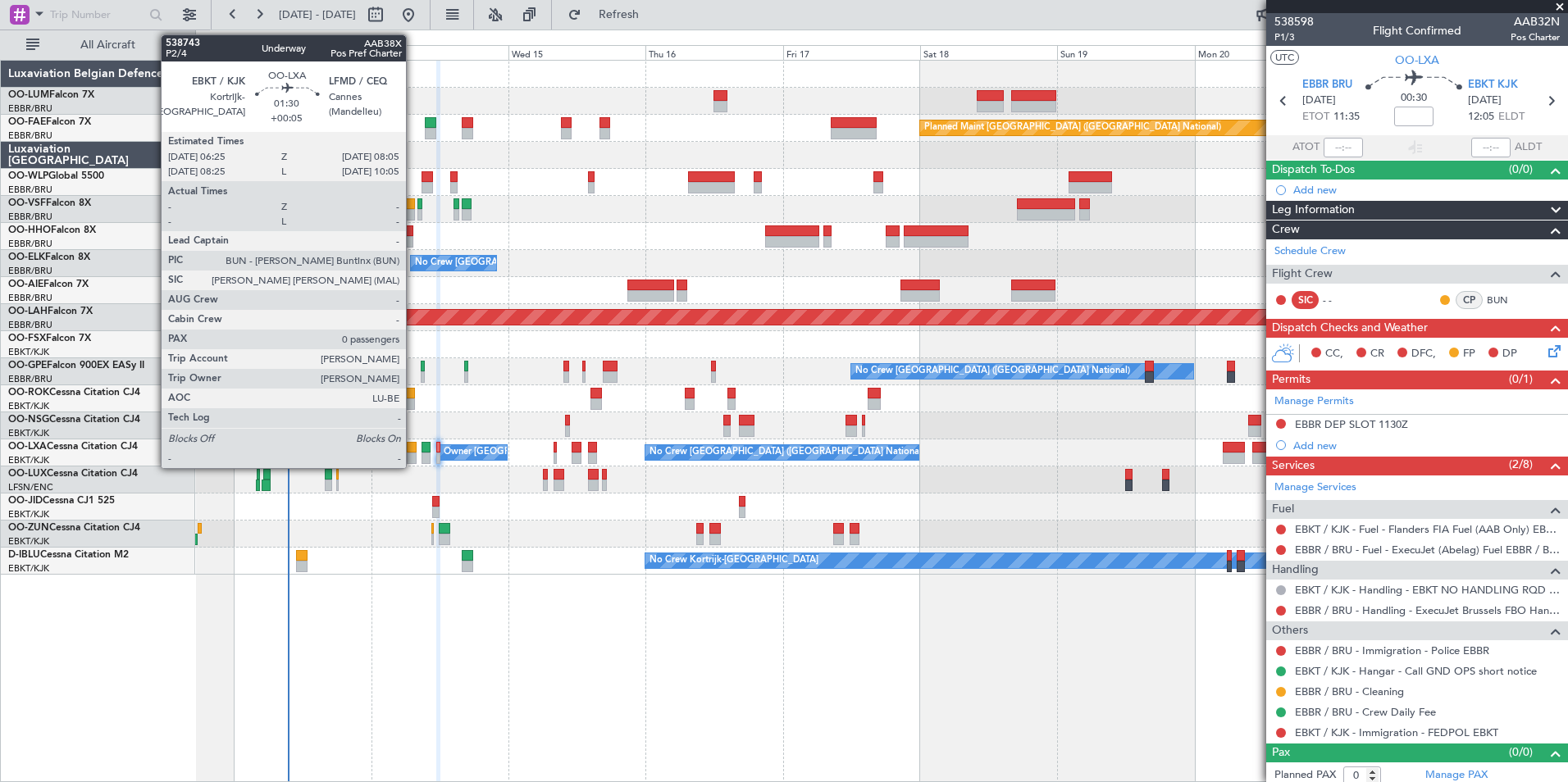
click at [414, 452] on div at bounding box center [411, 458] width 10 height 12
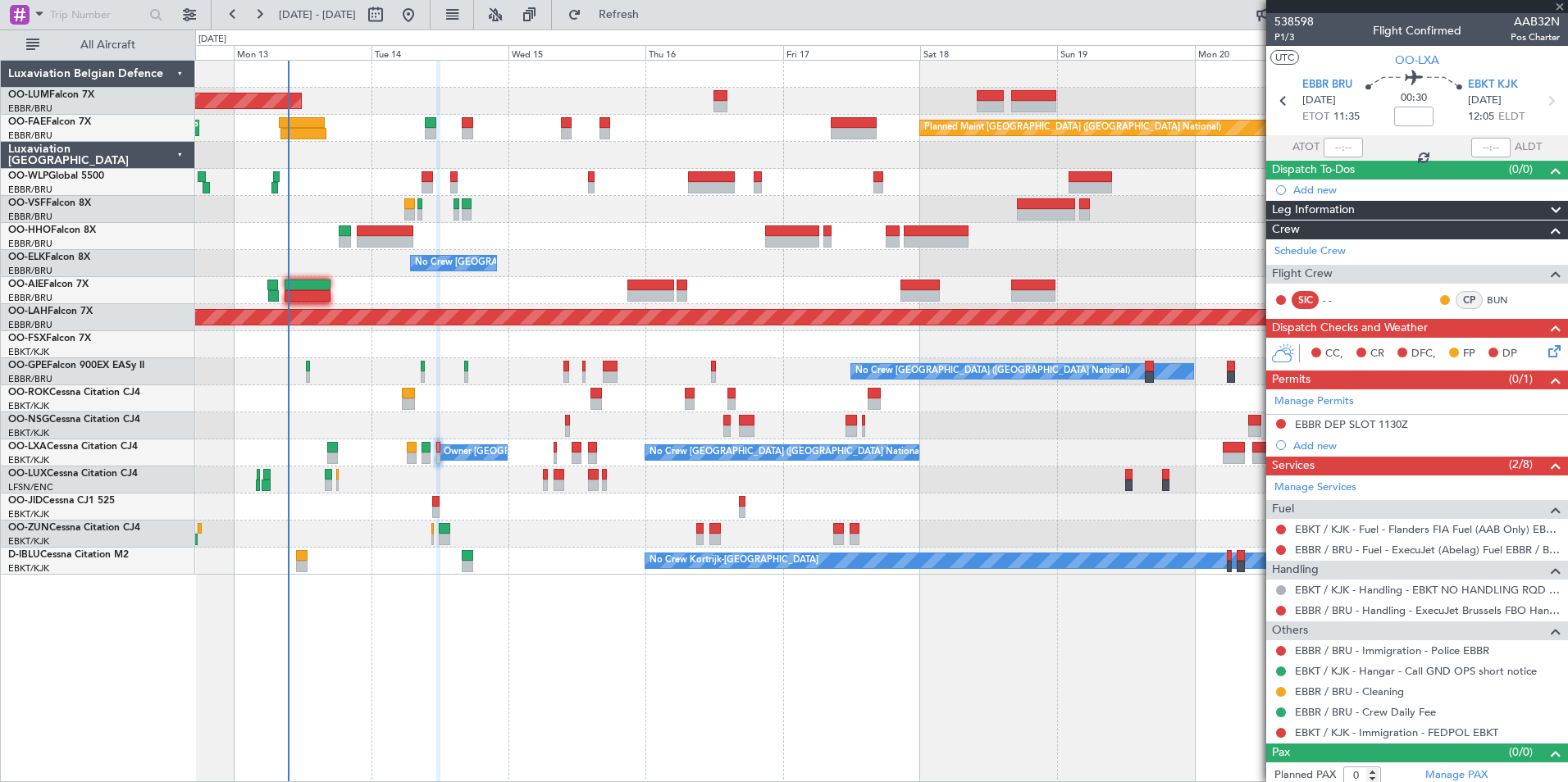
type input "+00:05"
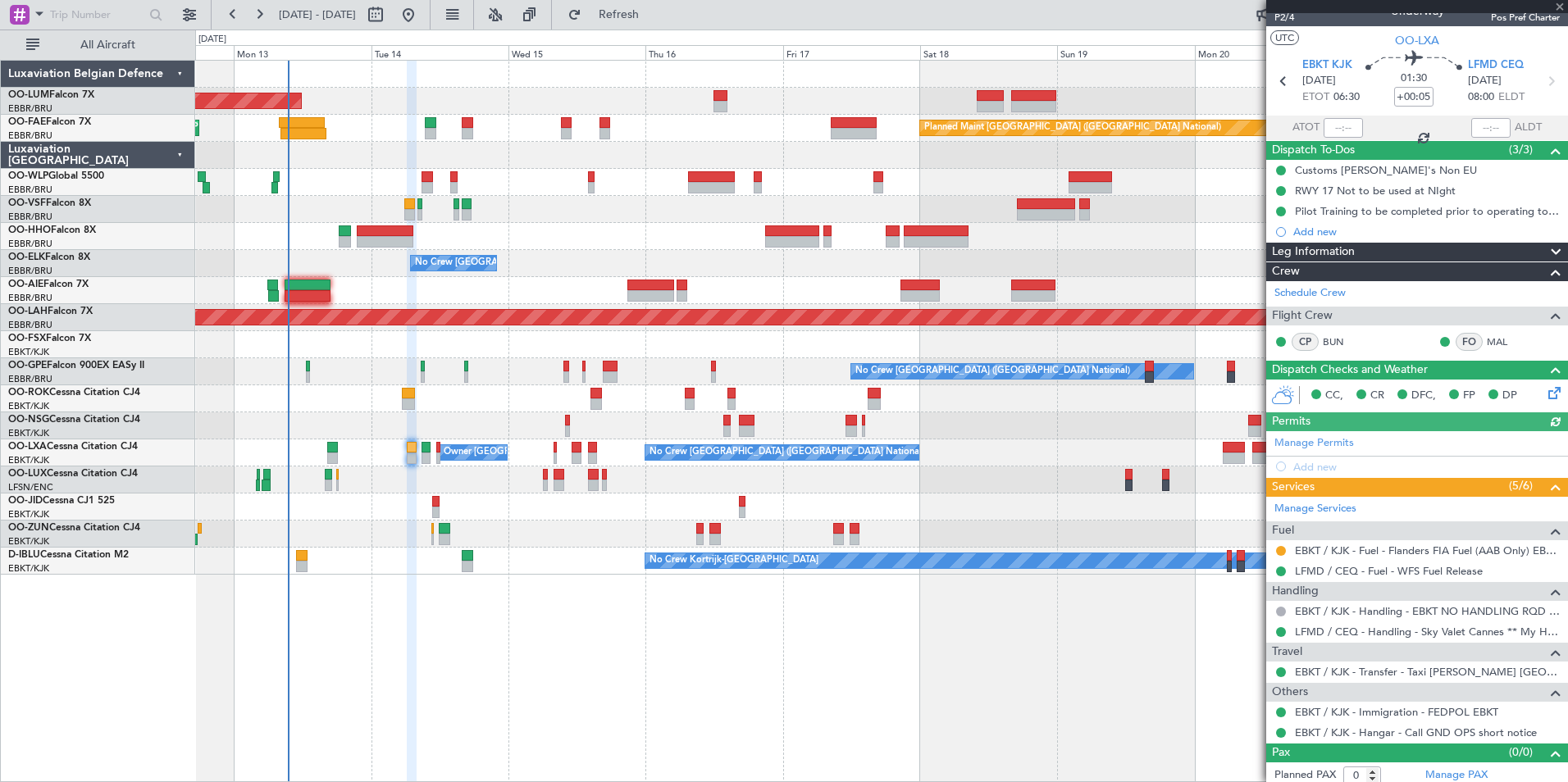
scroll to position [26, 0]
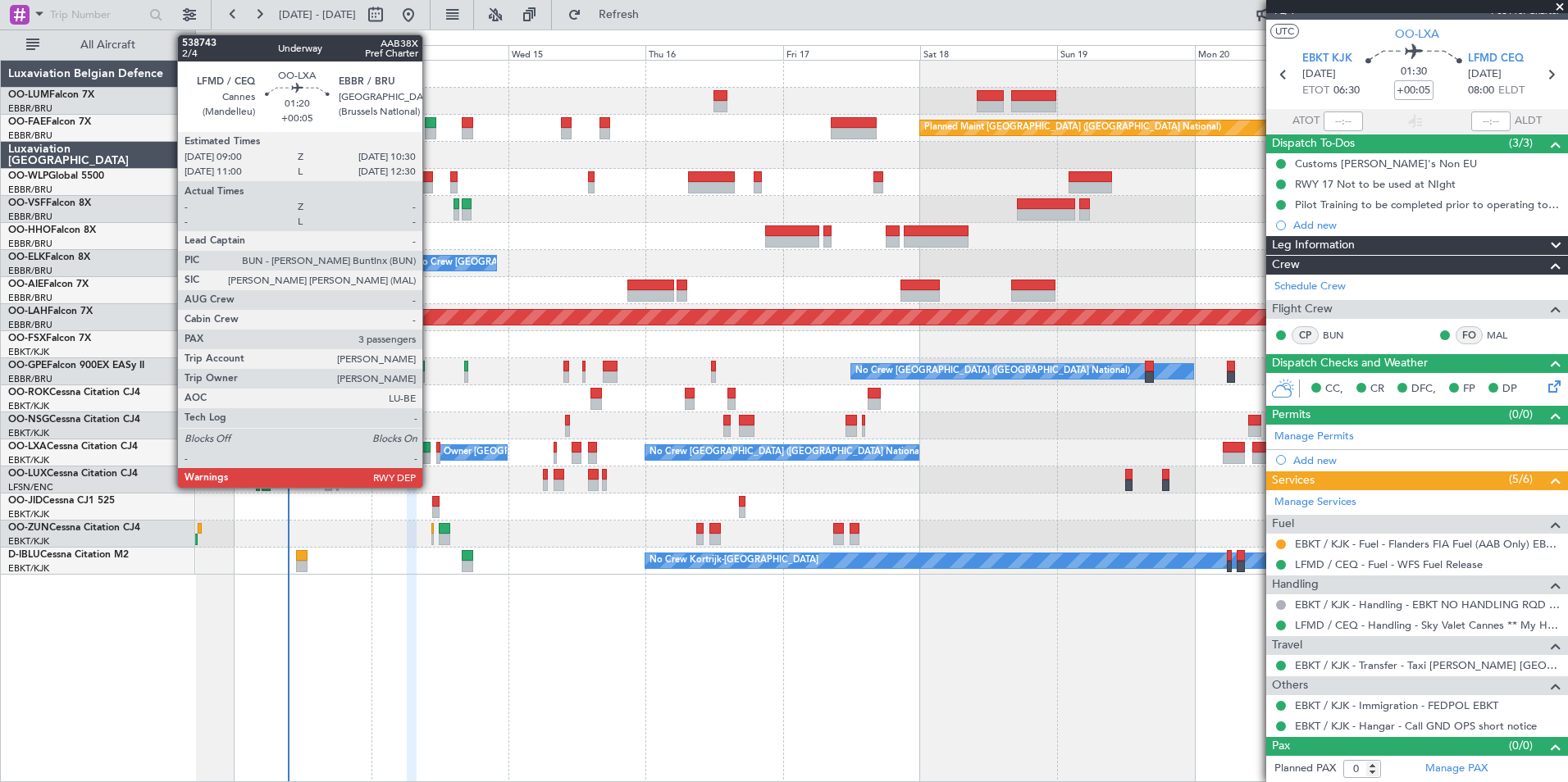
click at [430, 451] on div at bounding box center [426, 448] width 9 height 12
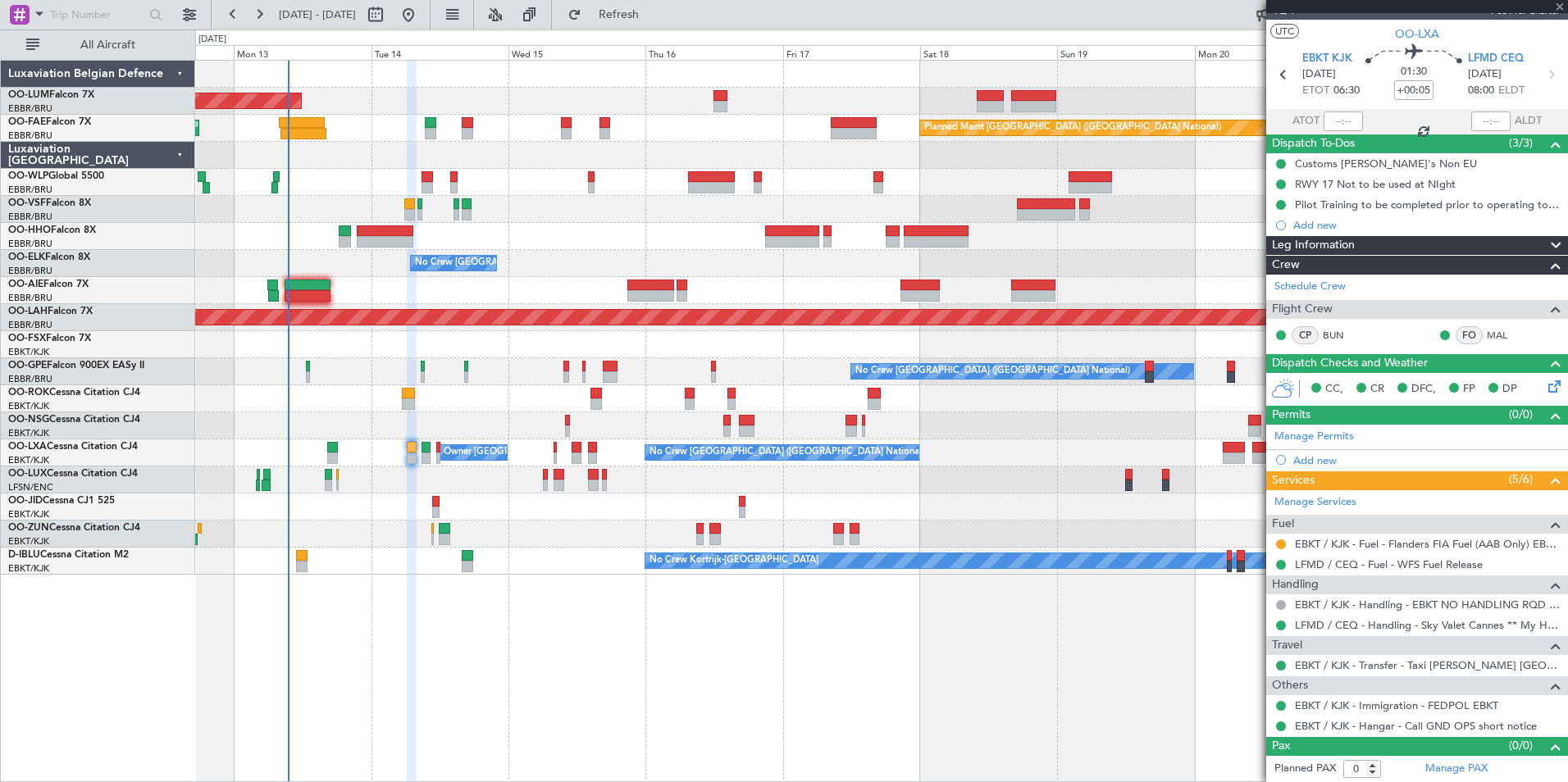
type input "3"
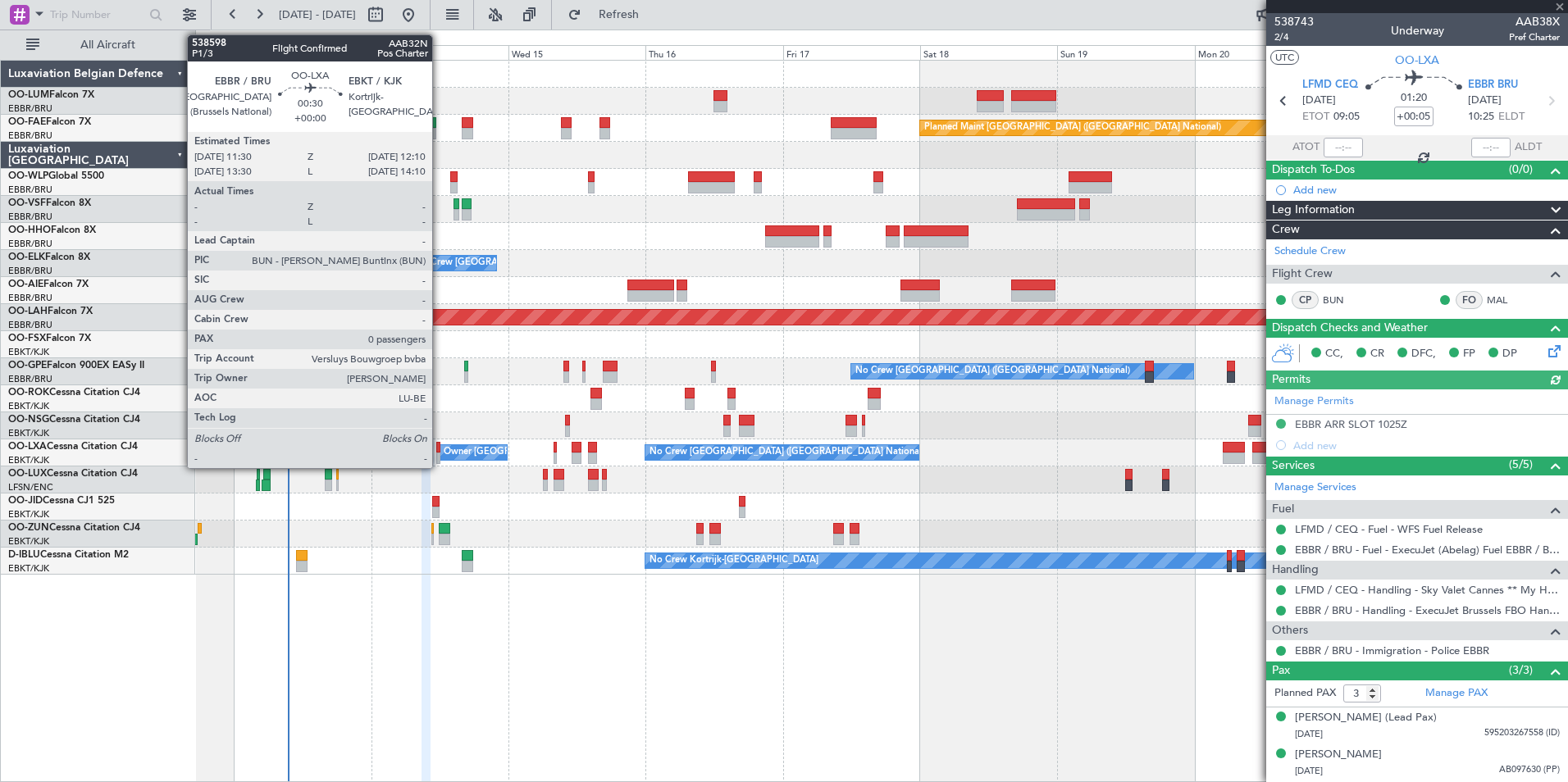
click at [441, 445] on div "Owner [GEOGRAPHIC_DATA]-[GEOGRAPHIC_DATA]" at bounding box center [473, 452] width 67 height 14
click at [439, 445] on div at bounding box center [438, 448] width 4 height 12
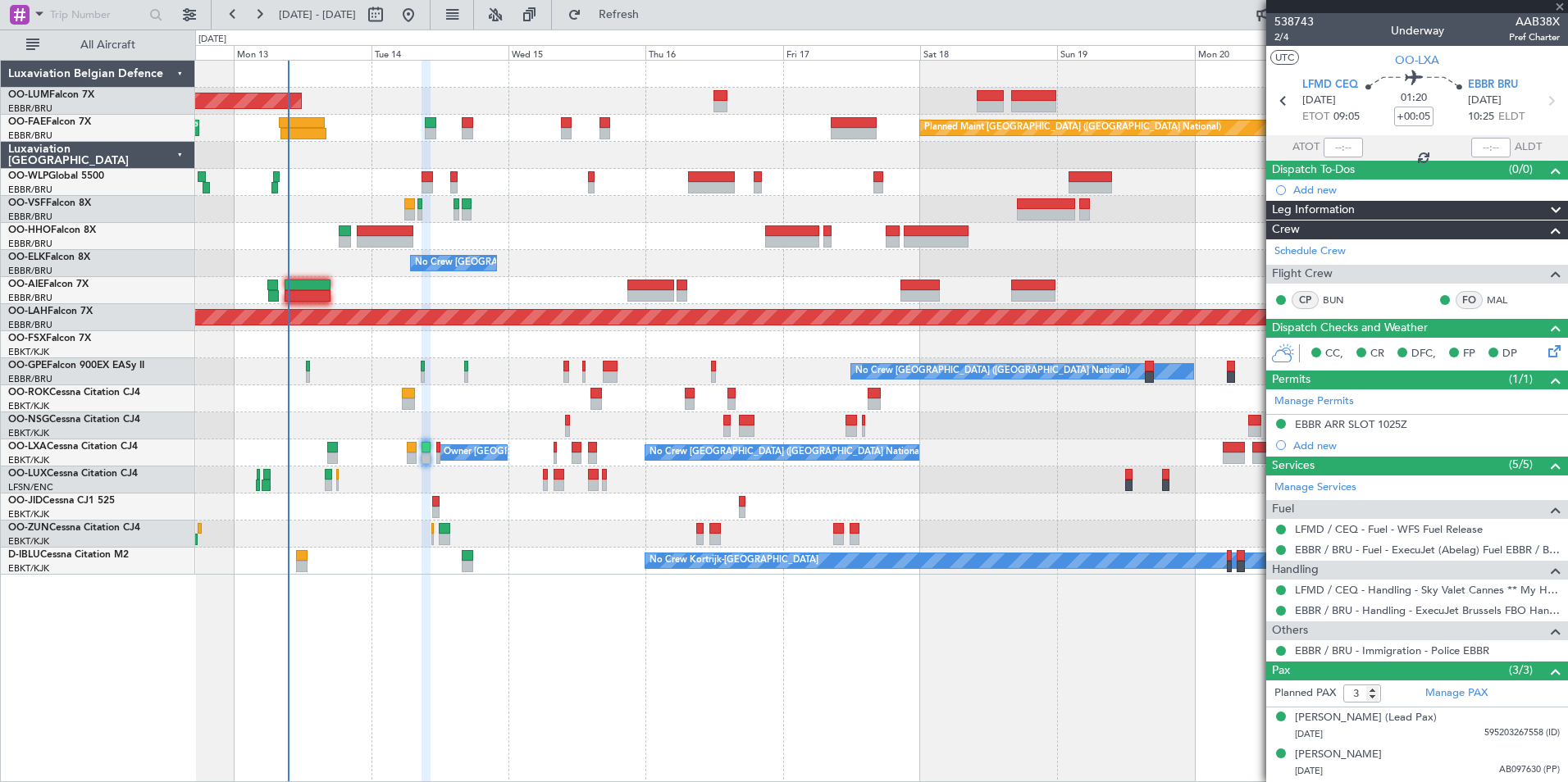
type input "0"
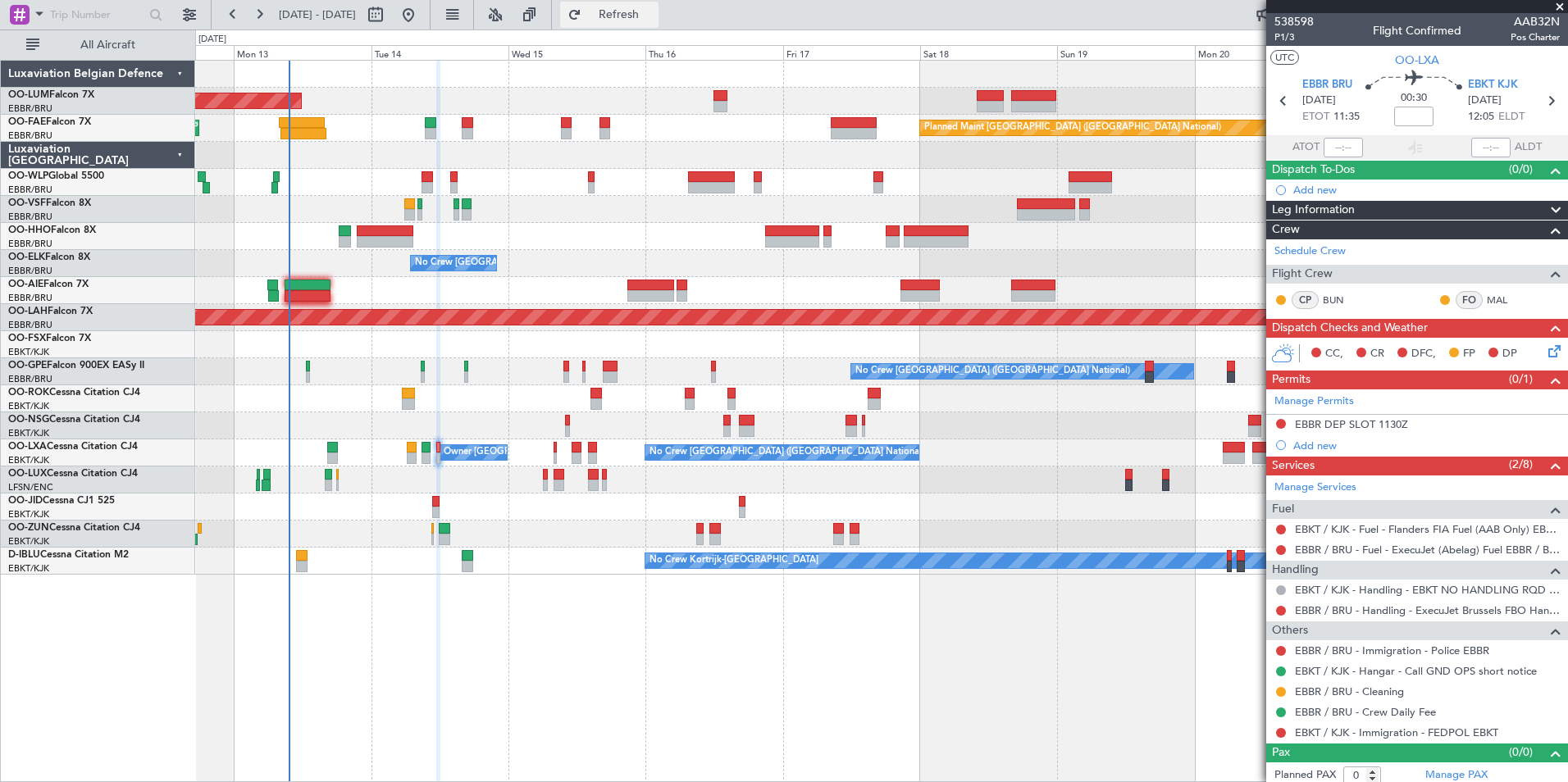
click at [658, 23] on button "Refresh" at bounding box center [609, 14] width 98 height 26
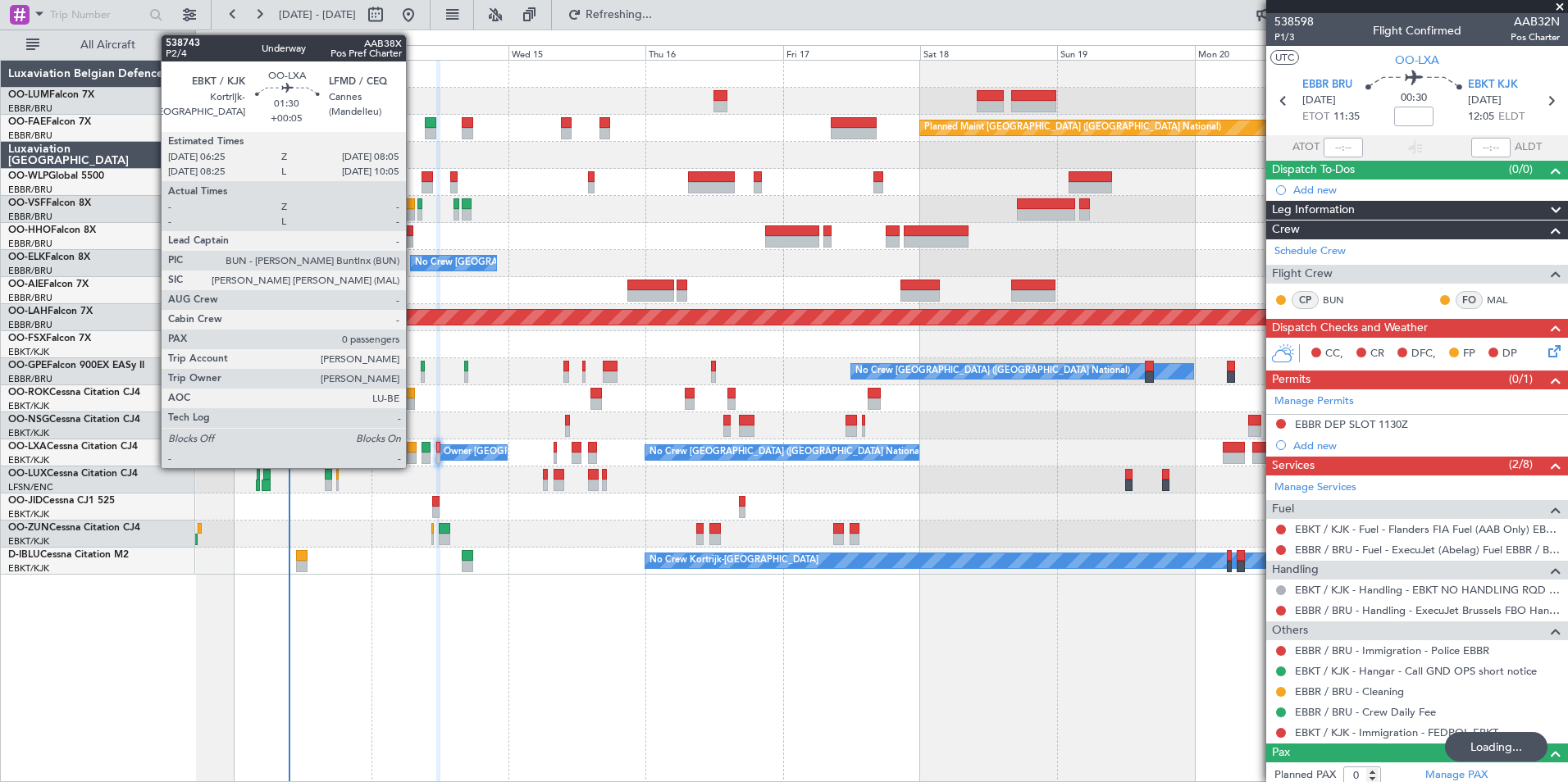
click at [414, 447] on div at bounding box center [411, 448] width 10 height 12
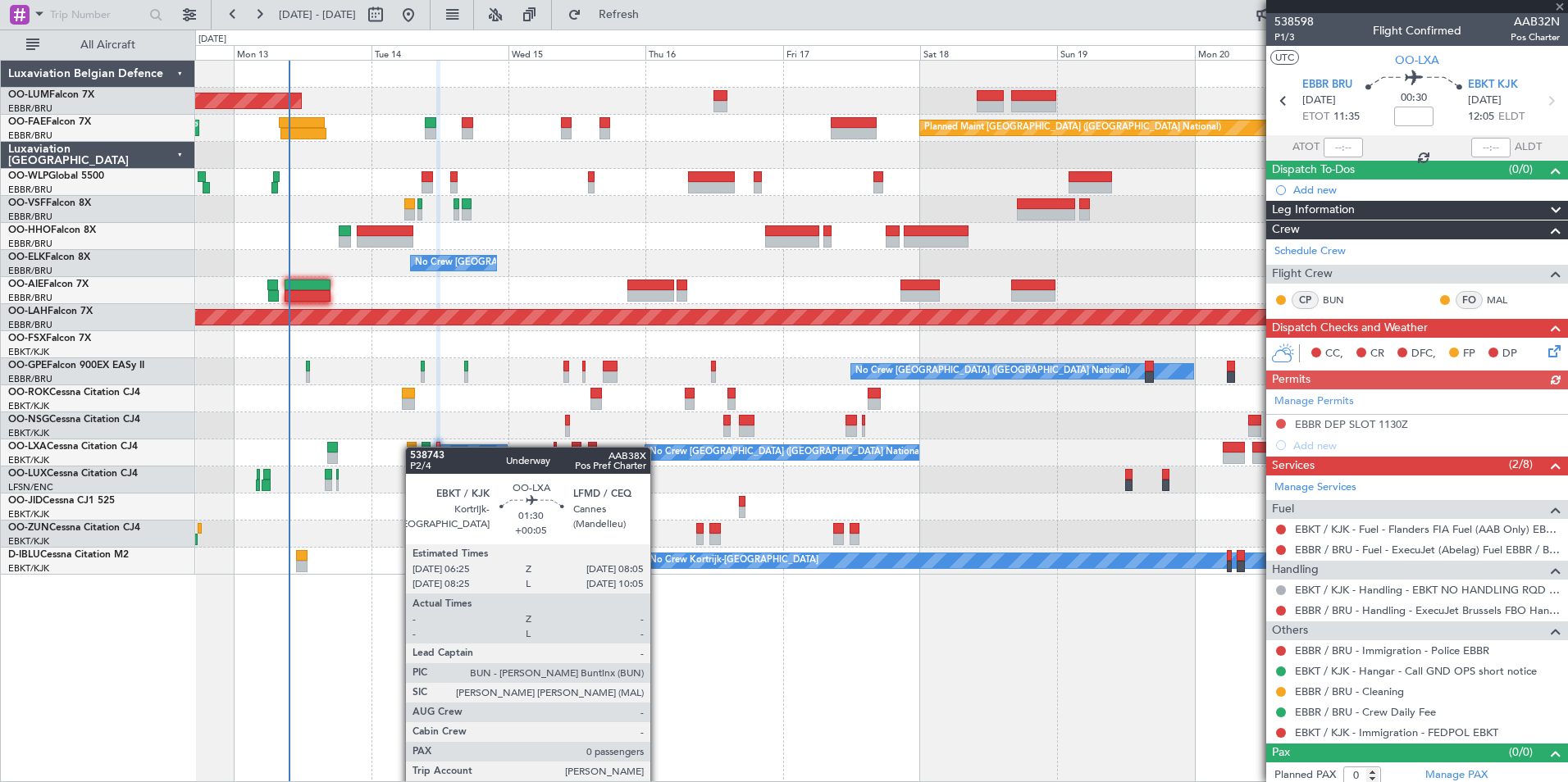
type input "+00:05"
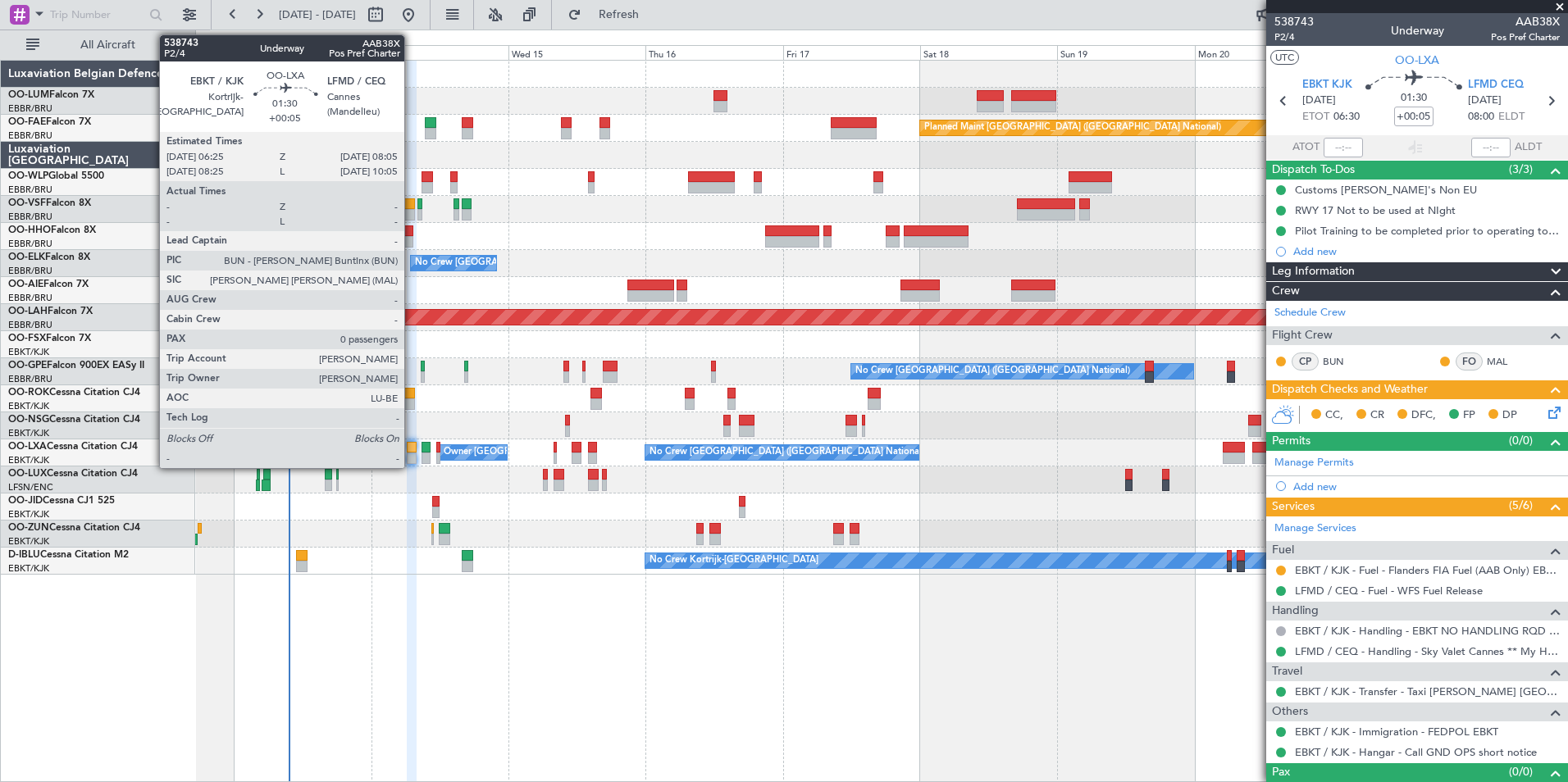
click at [412, 452] on div at bounding box center [411, 458] width 10 height 12
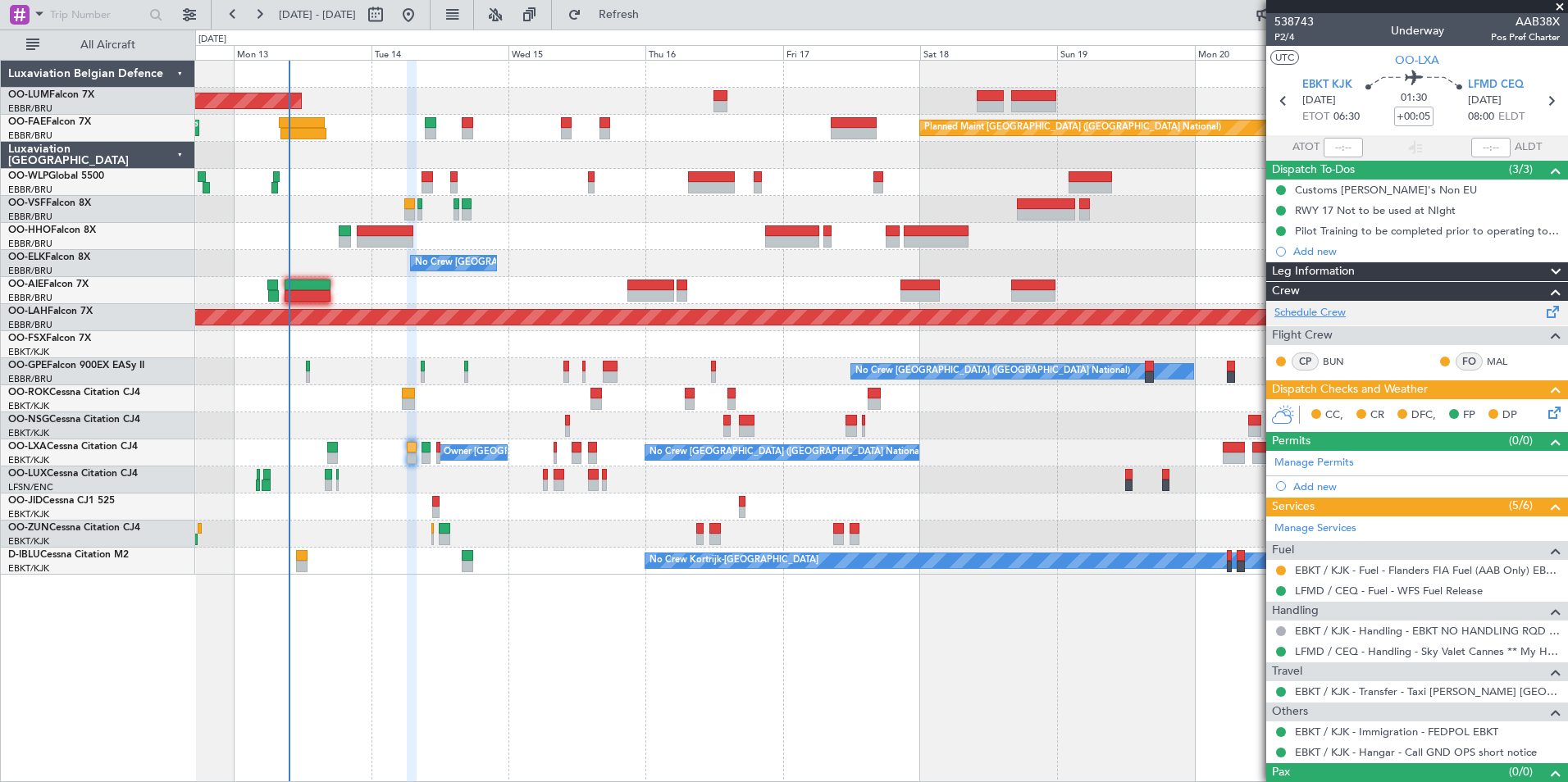
click at [1330, 307] on link "Schedule Crew" at bounding box center [1309, 313] width 71 height 16
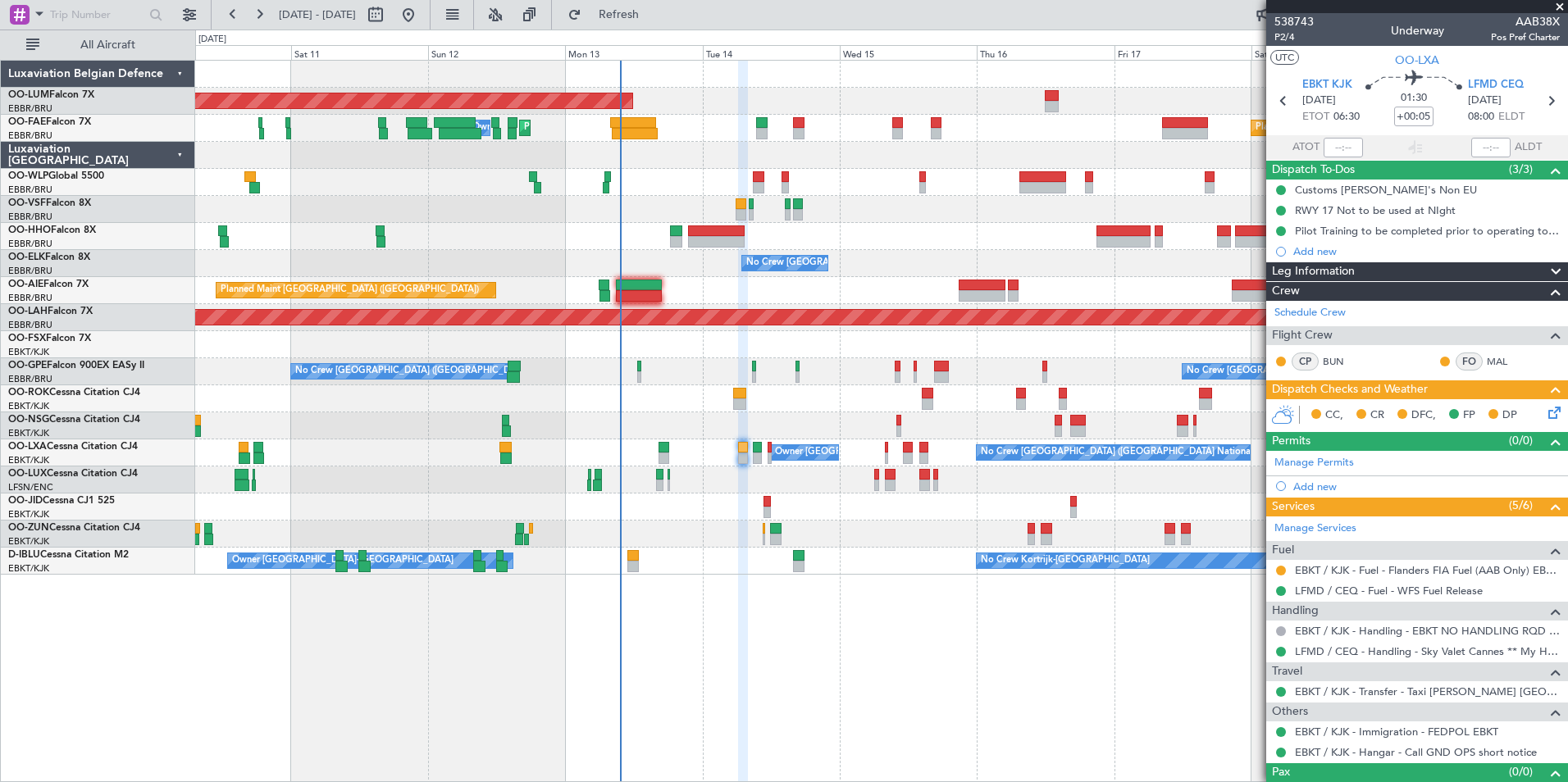
click at [646, 256] on div "AOG Maint [GEOGRAPHIC_DATA] Planned Maint [GEOGRAPHIC_DATA] ([GEOGRAPHIC_DATA])…" at bounding box center [881, 317] width 1372 height 514
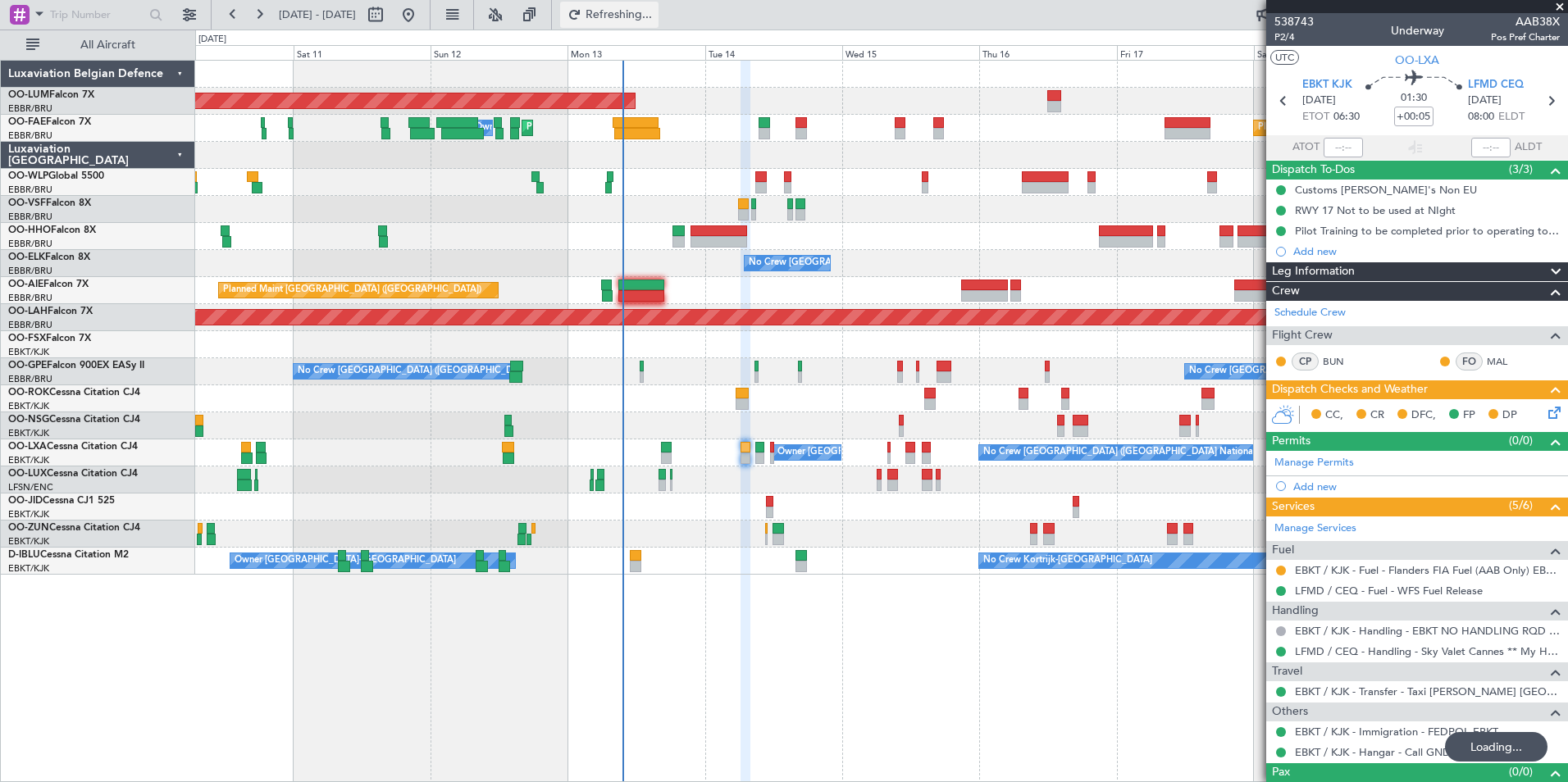
click at [654, 9] on span "Refreshing..." at bounding box center [619, 14] width 69 height 12
click at [658, 24] on button "Refresh" at bounding box center [609, 14] width 98 height 26
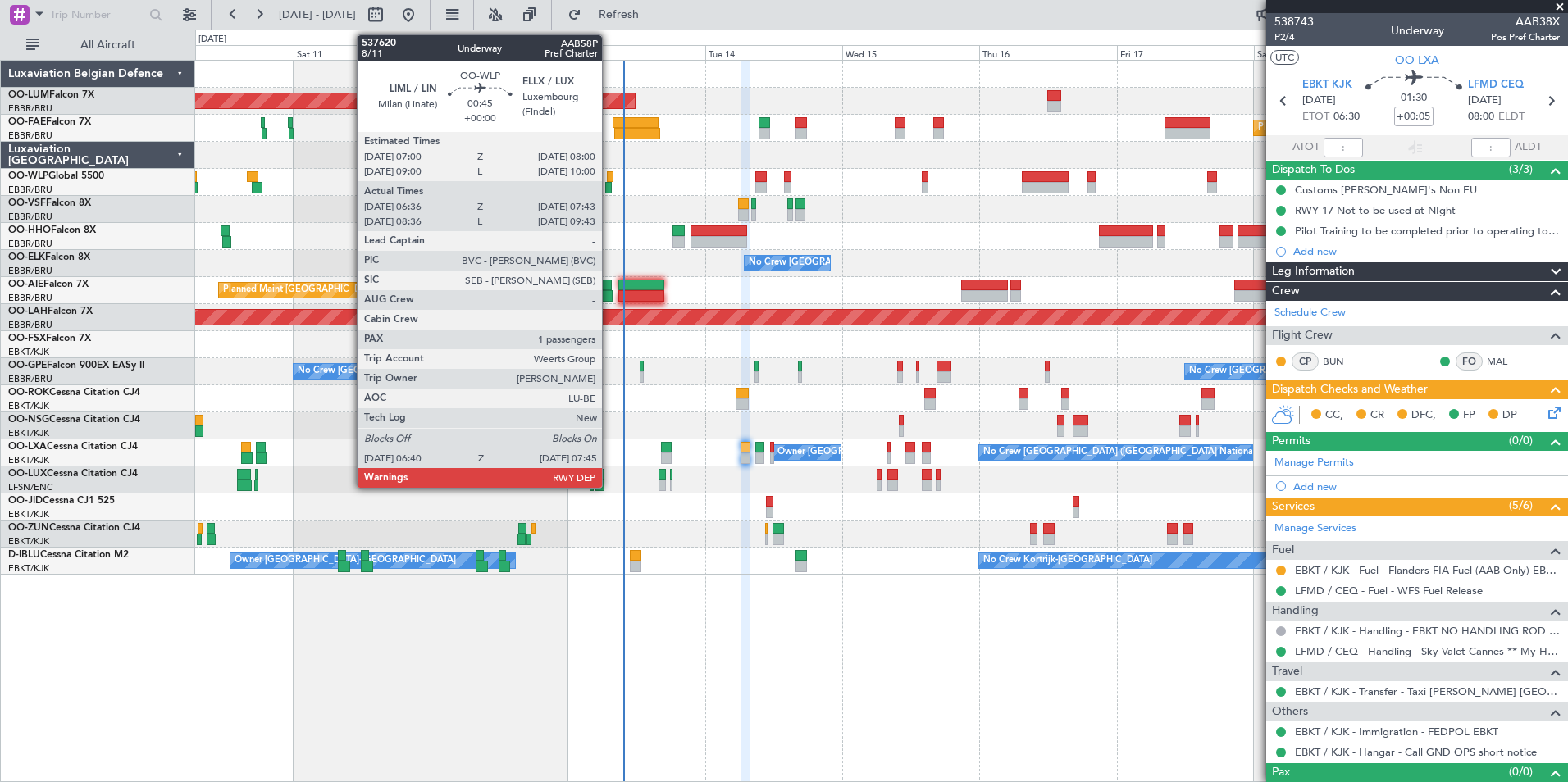
click at [610, 188] on div at bounding box center [608, 187] width 6 height 12
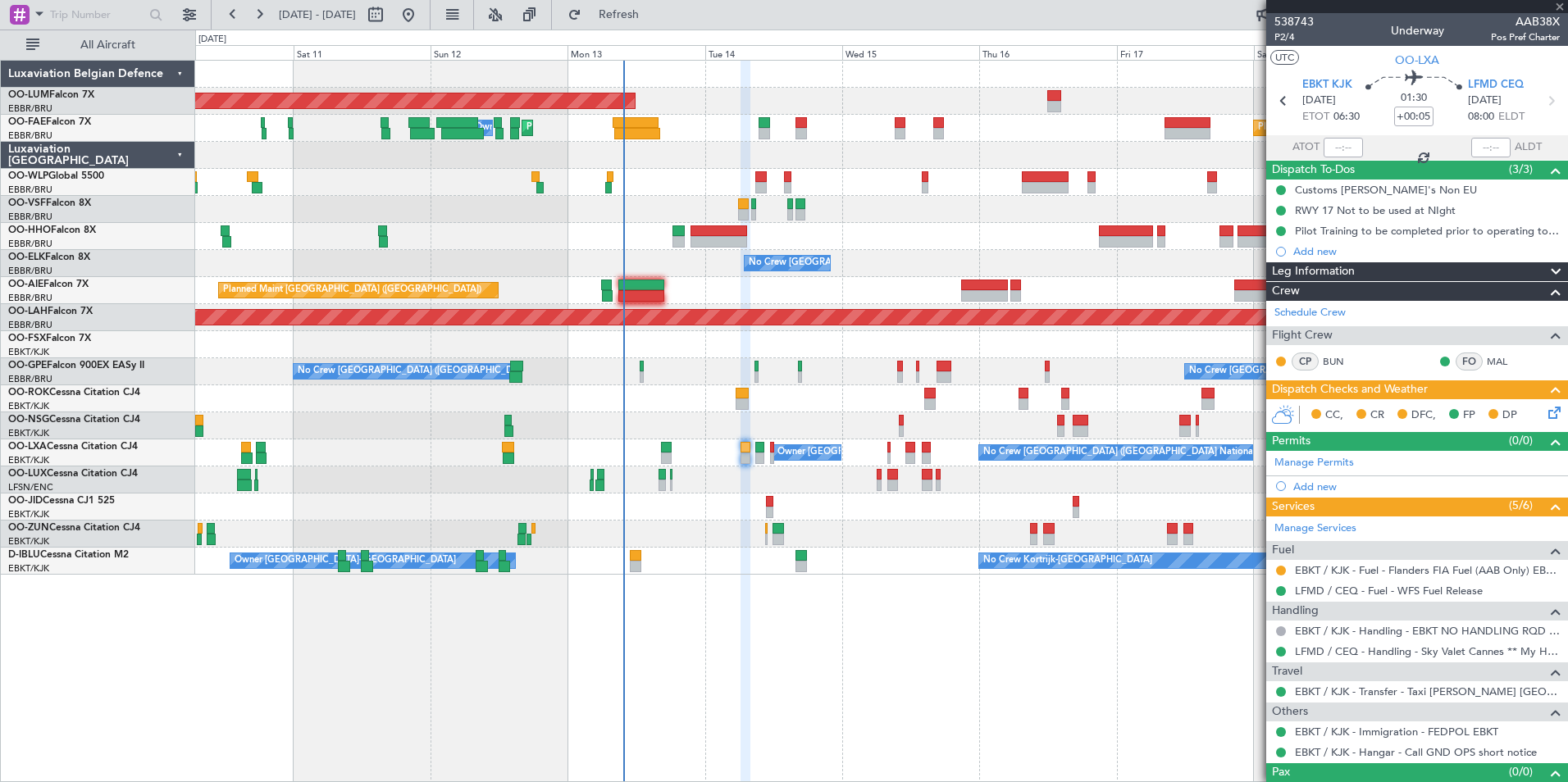
type input "06:46"
type input "07:38"
type input "1"
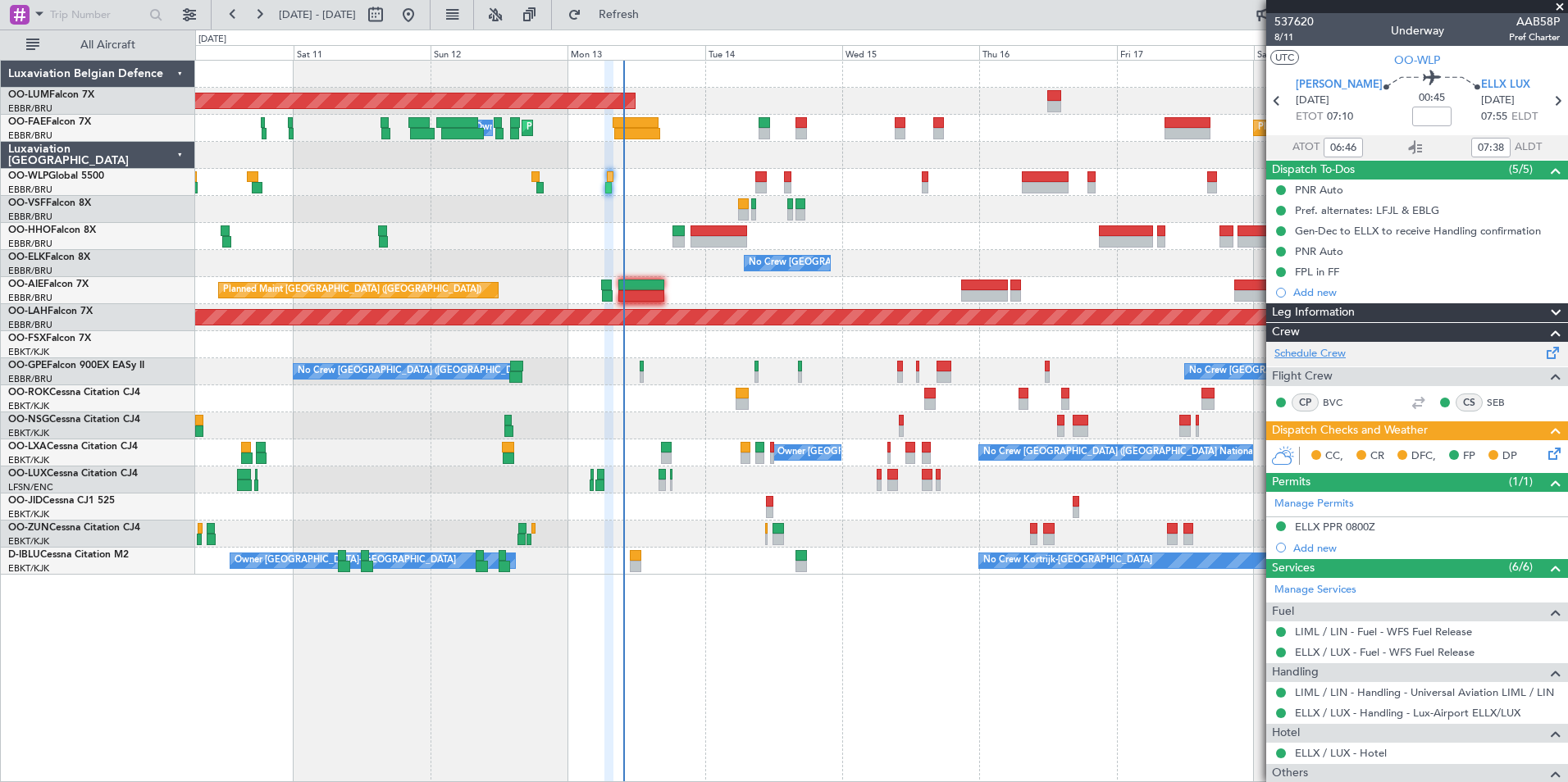
click at [1327, 348] on link "Schedule Crew" at bounding box center [1309, 354] width 71 height 16
click at [658, 27] on button "Refresh" at bounding box center [609, 14] width 98 height 26
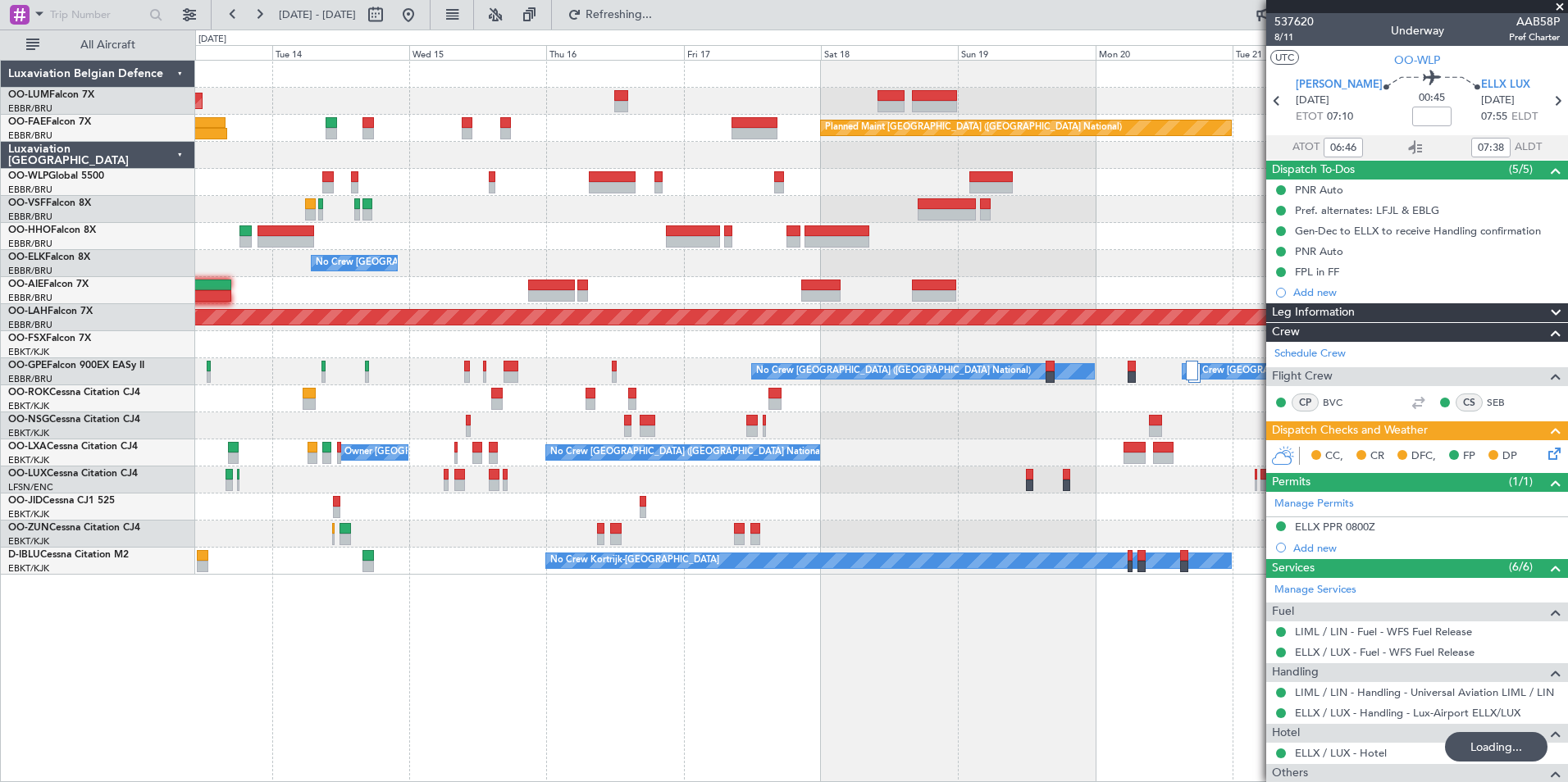
click at [457, 653] on div "AOG Maint Sibiu Planned Maint Brussels (Brussels National) Planned Maint Melsbr…" at bounding box center [881, 422] width 1373 height 723
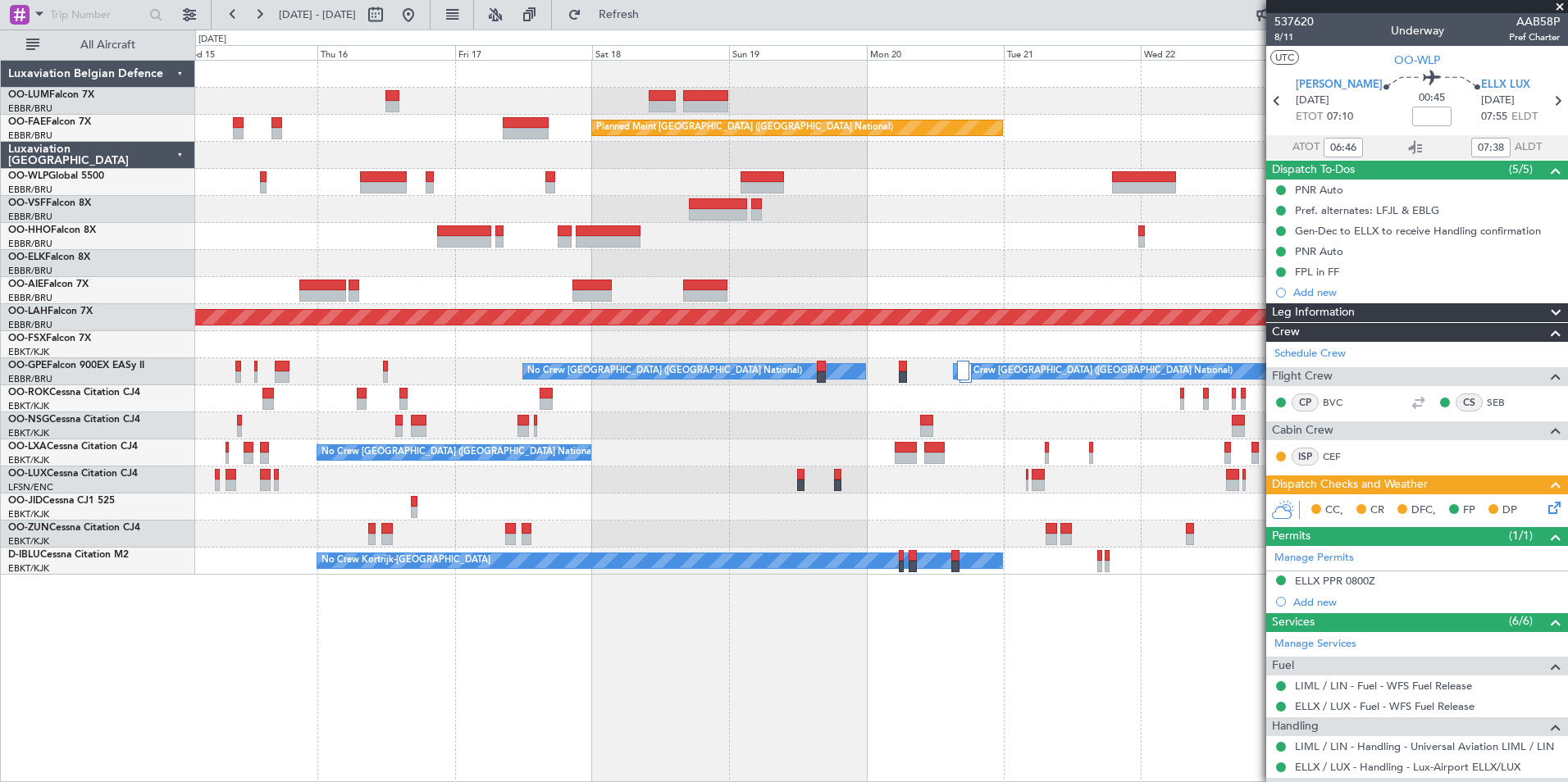
click at [495, 657] on div "Owner Melsbroek Air Base Planned Maint Kortrijk-Wevelgem AOG Maint Sibiu Planne…" at bounding box center [881, 422] width 1373 height 723
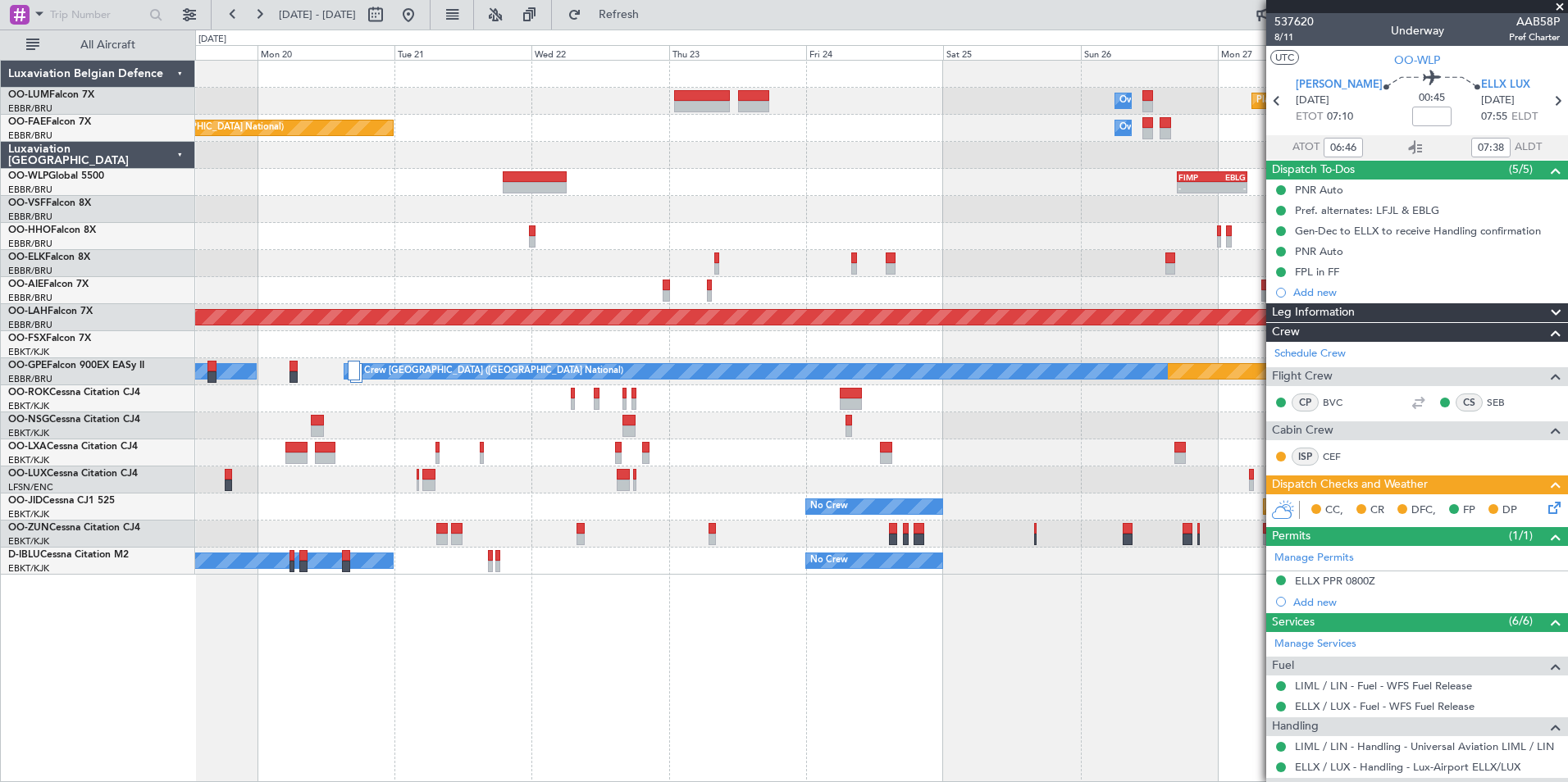
click at [481, 244] on div "Owner Melsbroek Air Base Planned Maint Kortrijk-Wevelgem Planned Maint Brussels…" at bounding box center [881, 317] width 1372 height 514
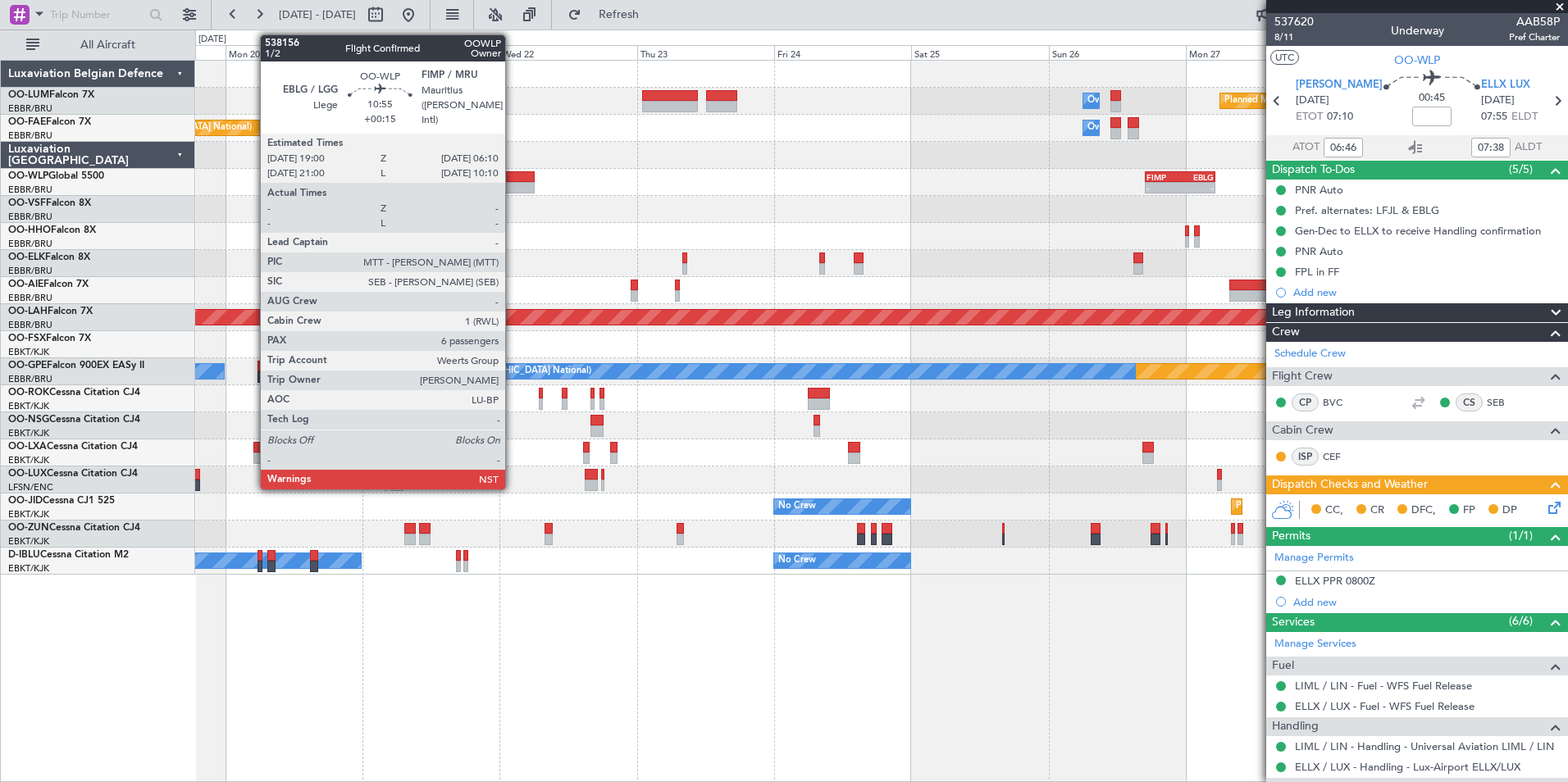
click at [512, 180] on div at bounding box center [503, 177] width 64 height 12
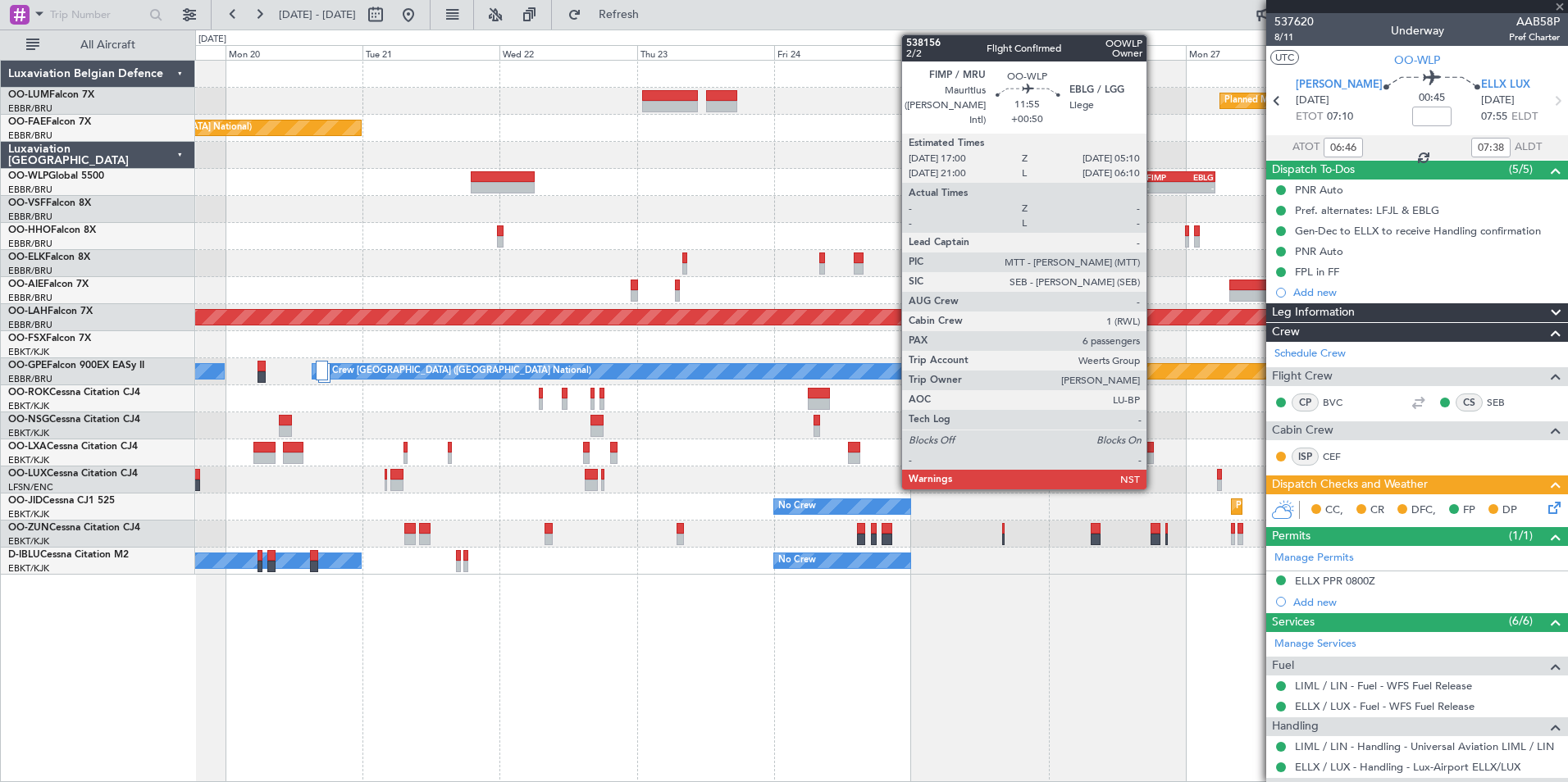
type input "+00:15"
type input "6"
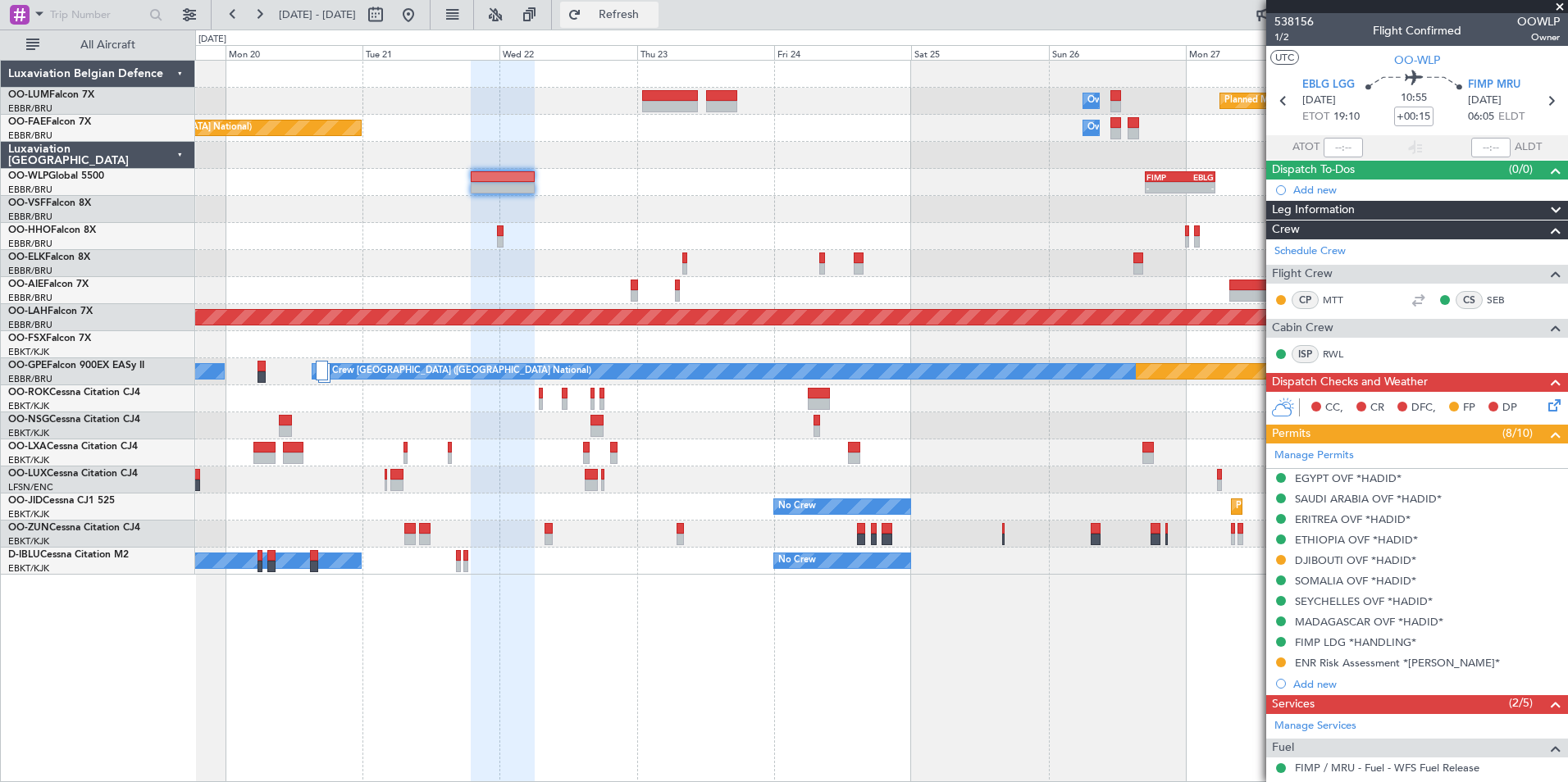
click at [637, 13] on span "Refresh" at bounding box center [619, 14] width 69 height 12
click at [682, 620] on div "Planned Maint Kortrijk-Wevelgem Owner Melsbroek Air Base Owner Melsbroek Air Ba…" at bounding box center [881, 422] width 1373 height 723
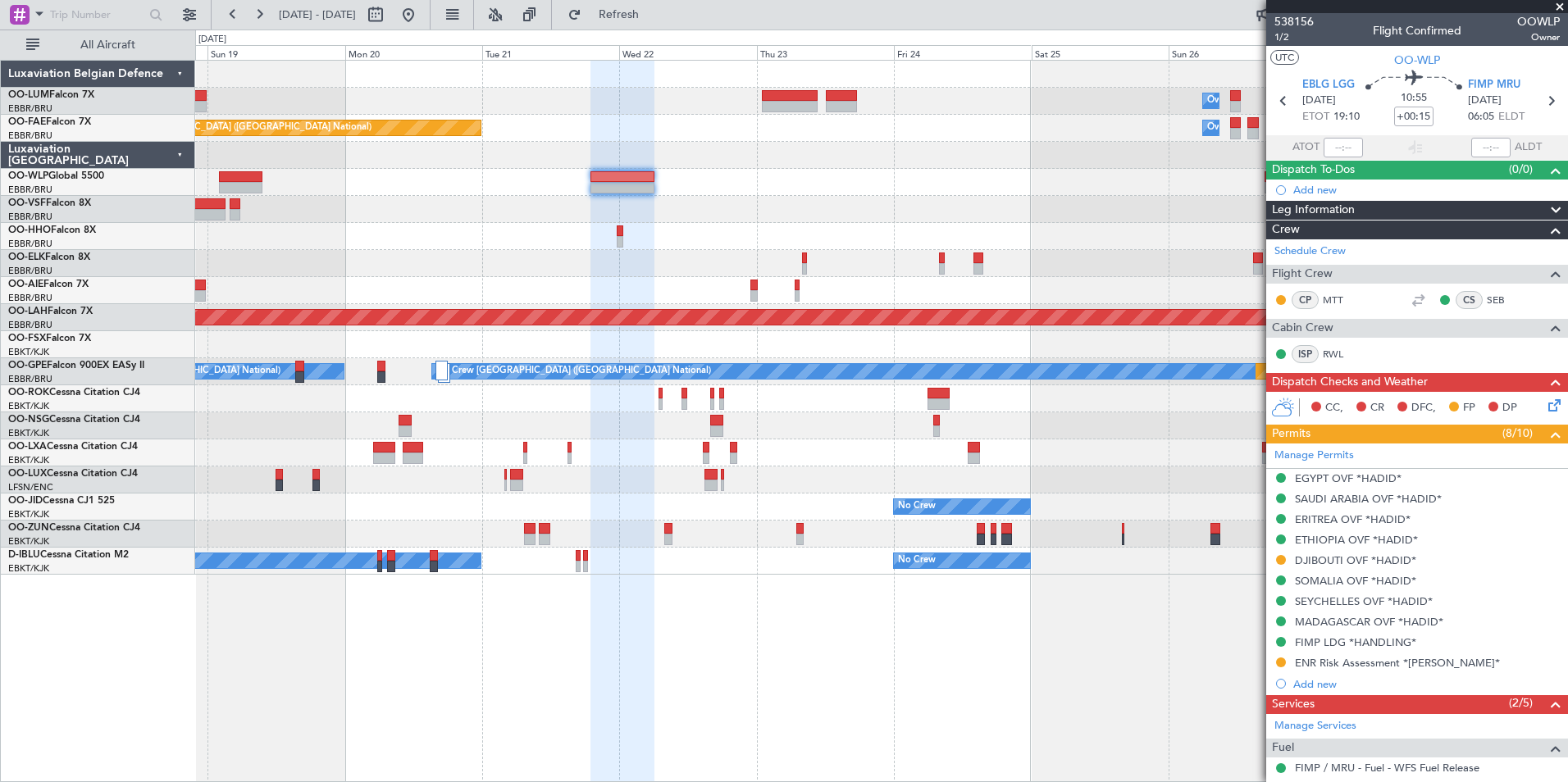
click at [764, 686] on div "Planned Maint Kortrijk-Wevelgem Owner Melsbroek Air Base Owner Melsbroek Air Ba…" at bounding box center [881, 422] width 1373 height 723
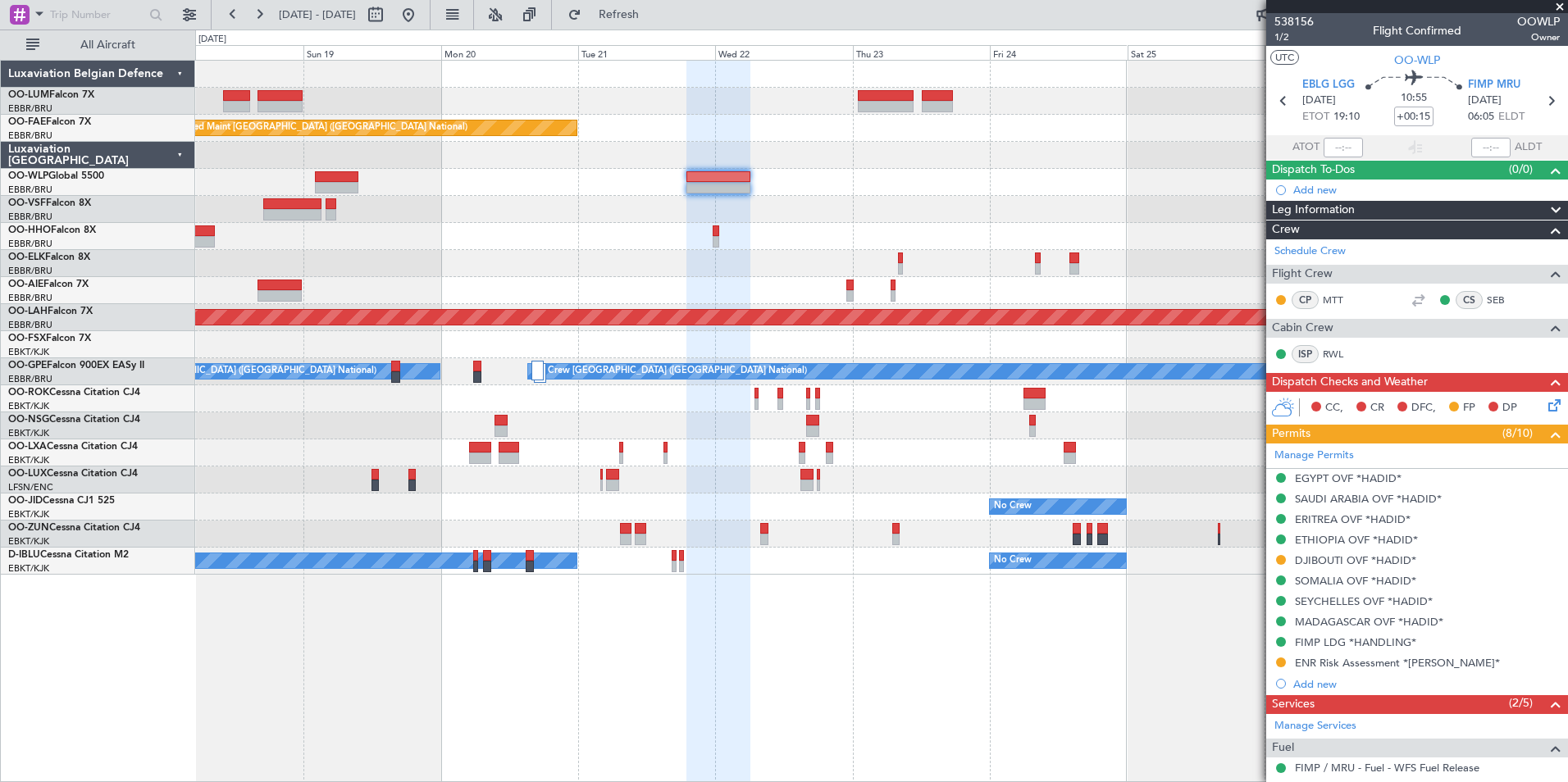
click at [798, 724] on div "Planned Maint Kortrijk-Wevelgem Owner Melsbroek Air Base Owner Melsbroek Air Ba…" at bounding box center [881, 422] width 1373 height 723
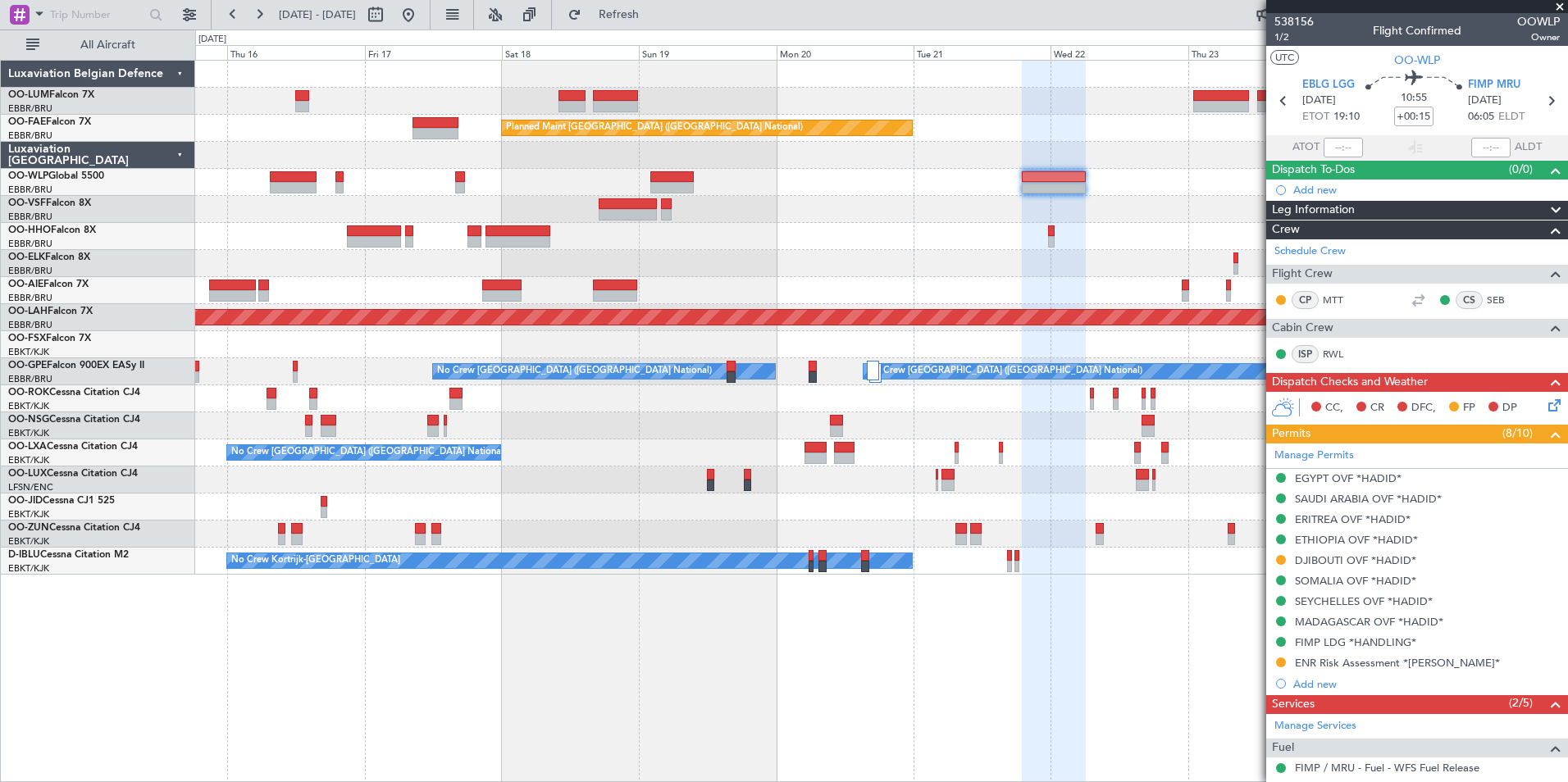
click at [854, 734] on div "Owner Melsbroek Air Base Planned Maint Kortrijk-Wevelgem AOG Maint Sibiu Planne…" at bounding box center [881, 422] width 1373 height 723
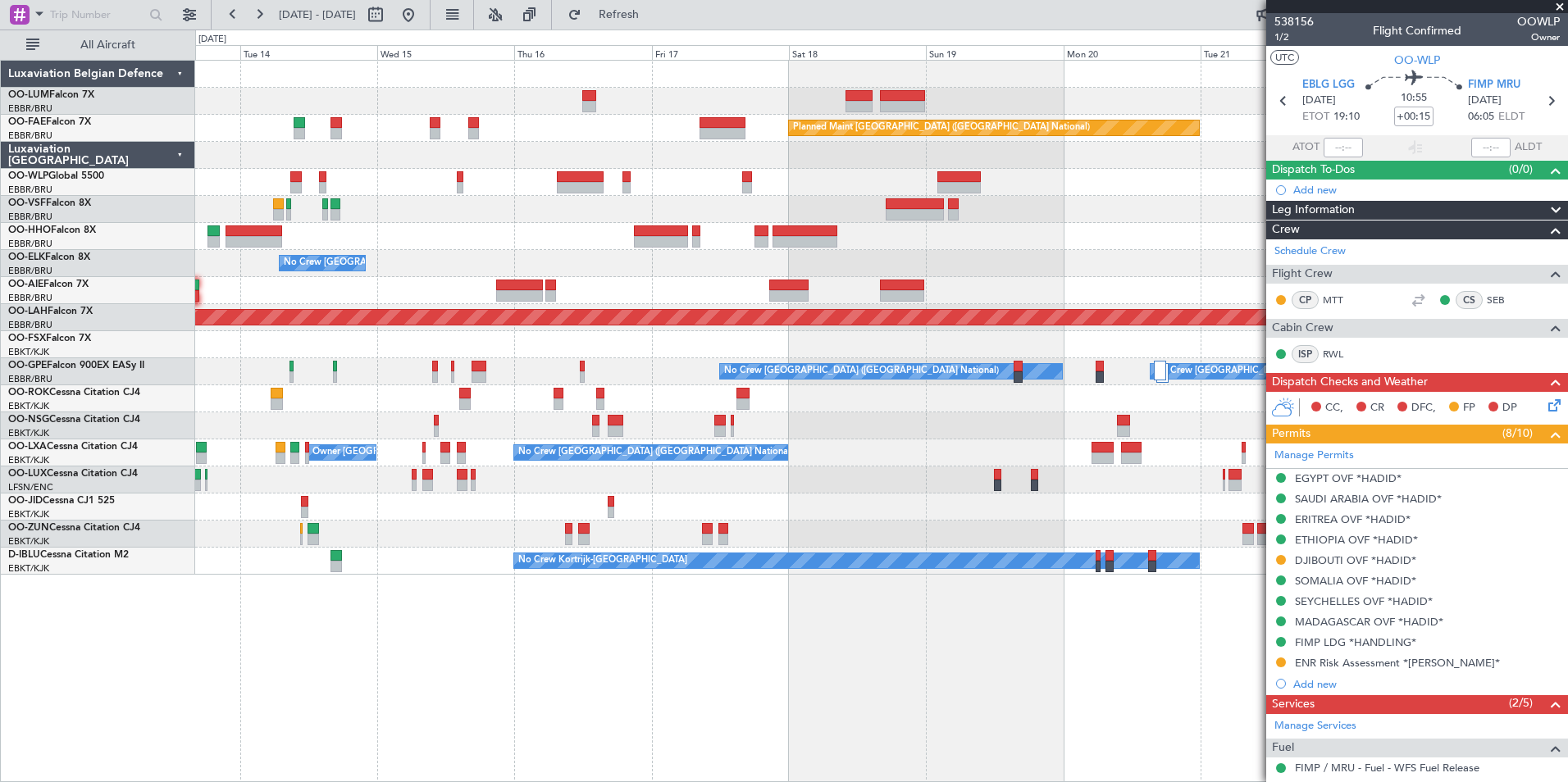
click at [1252, 781] on html "19 Oct 2025 - 29 Oct 2025 Refresh Quick Links All Aircraft AOG Maint Sibiu Plan…" at bounding box center [784, 391] width 1568 height 782
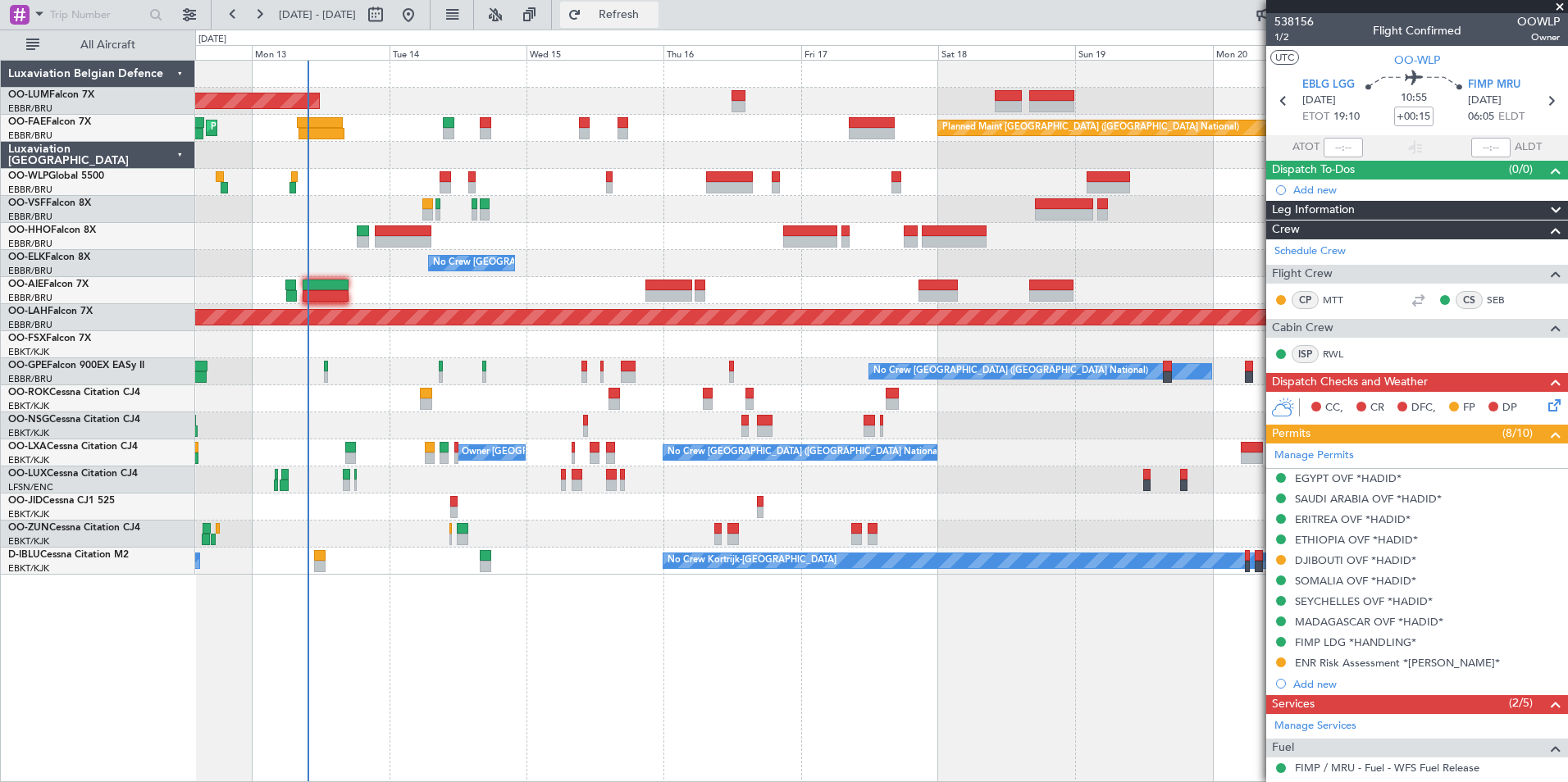
click at [654, 14] on span "Refresh" at bounding box center [619, 14] width 69 height 12
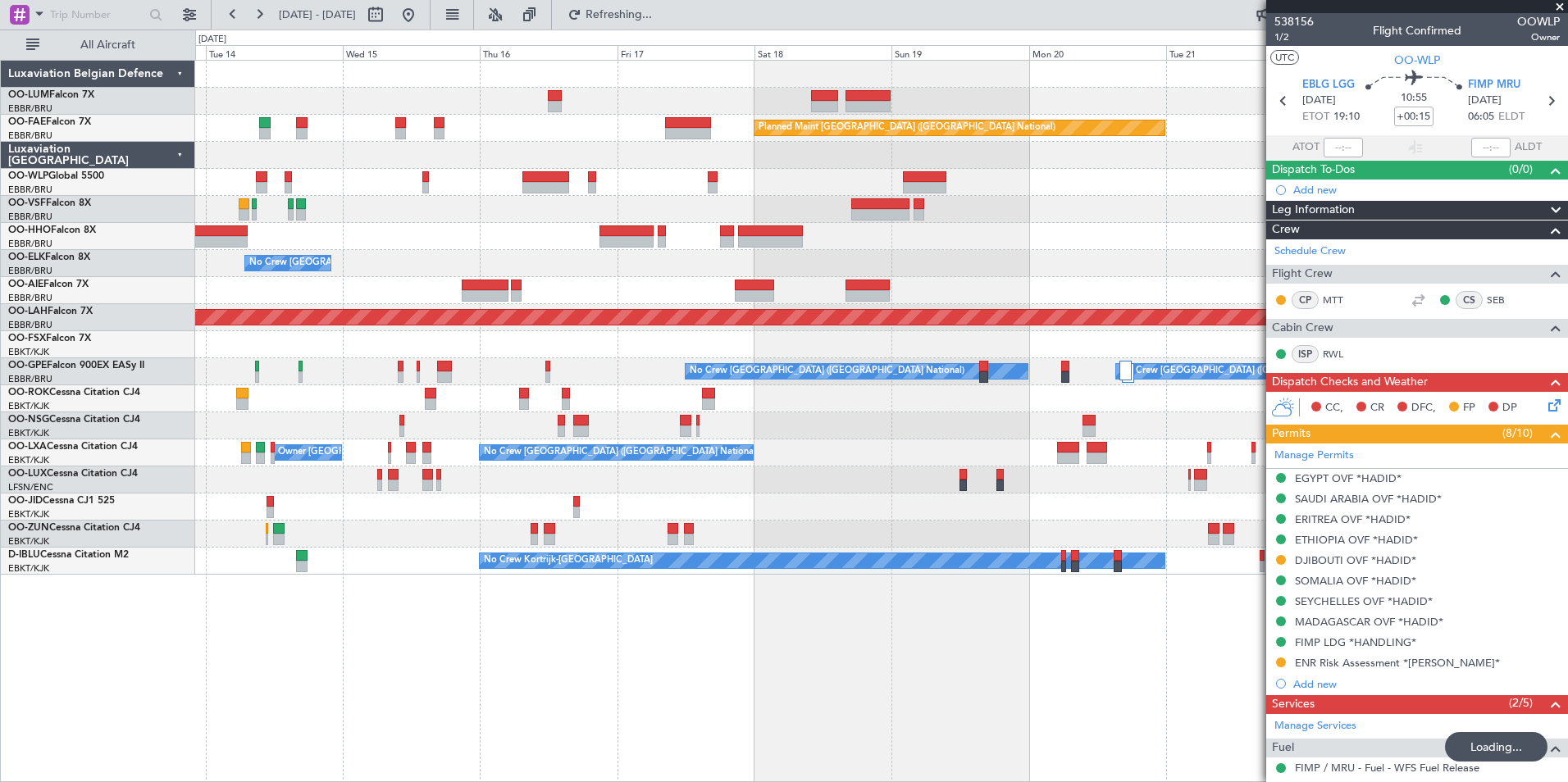
click at [454, 619] on div "Owner Melsbroek Air Base AOG Maint Sibiu Planned Maint Brussels (Brussels Natio…" at bounding box center [881, 422] width 1373 height 723
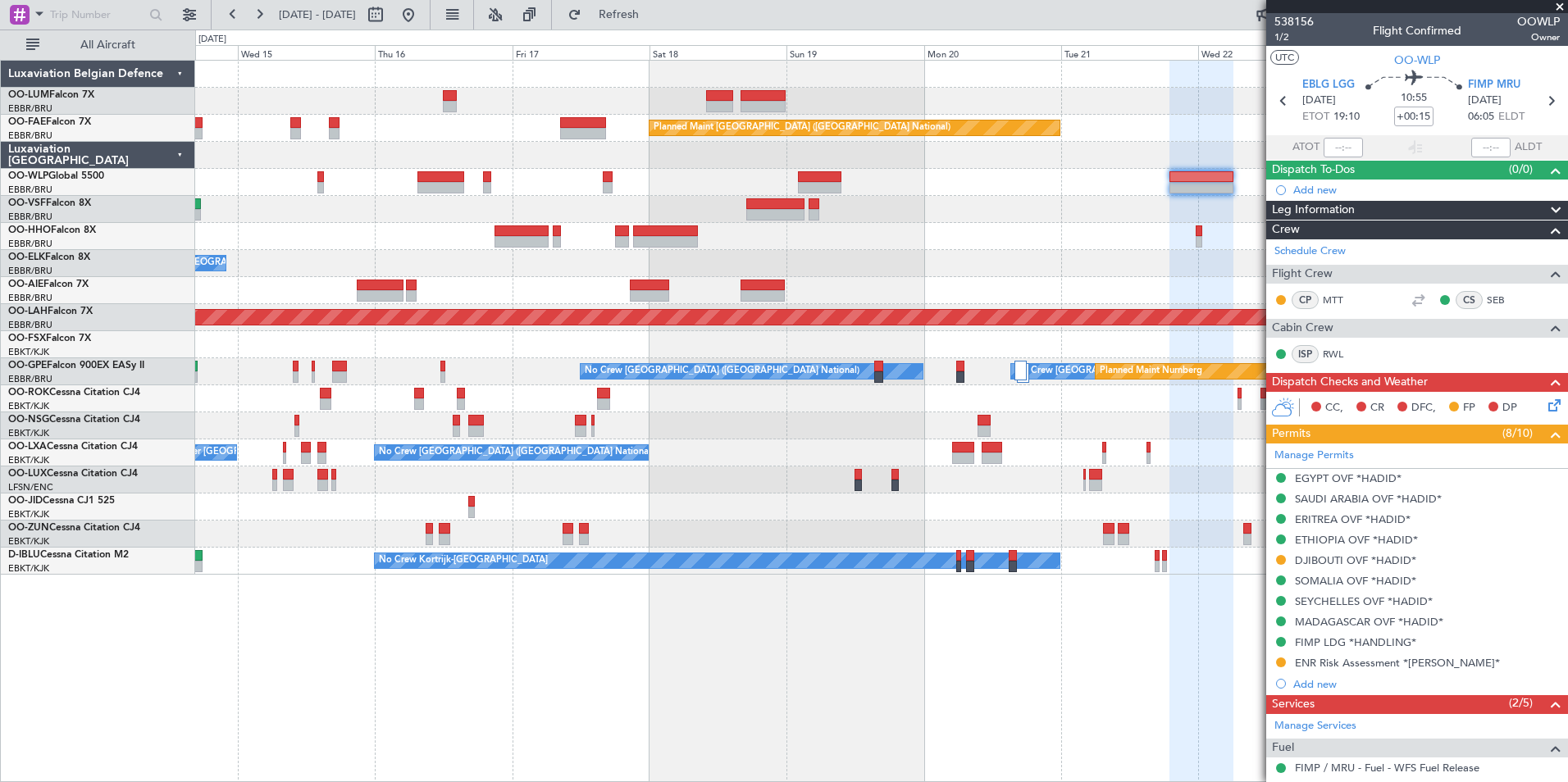
click at [589, 672] on div "Owner Melsbroek Air Base AOG Maint Sibiu Planned Maint Brussels (Brussels Natio…" at bounding box center [881, 422] width 1373 height 723
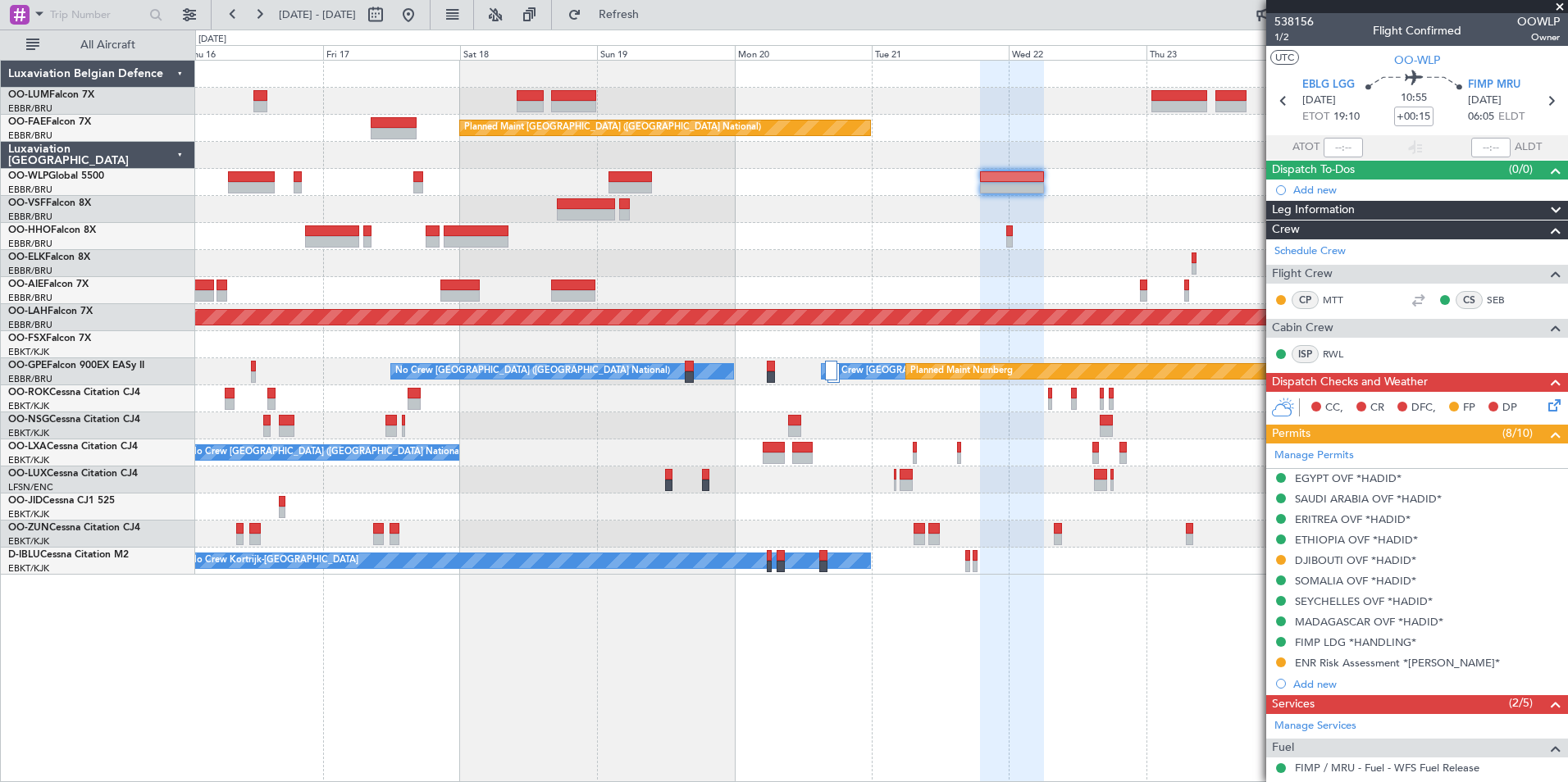
click at [490, 691] on div "Owner Melsbroek Air Base Planned Maint Kortrijk-Wevelgem Planned Maint Brussels…" at bounding box center [881, 422] width 1373 height 723
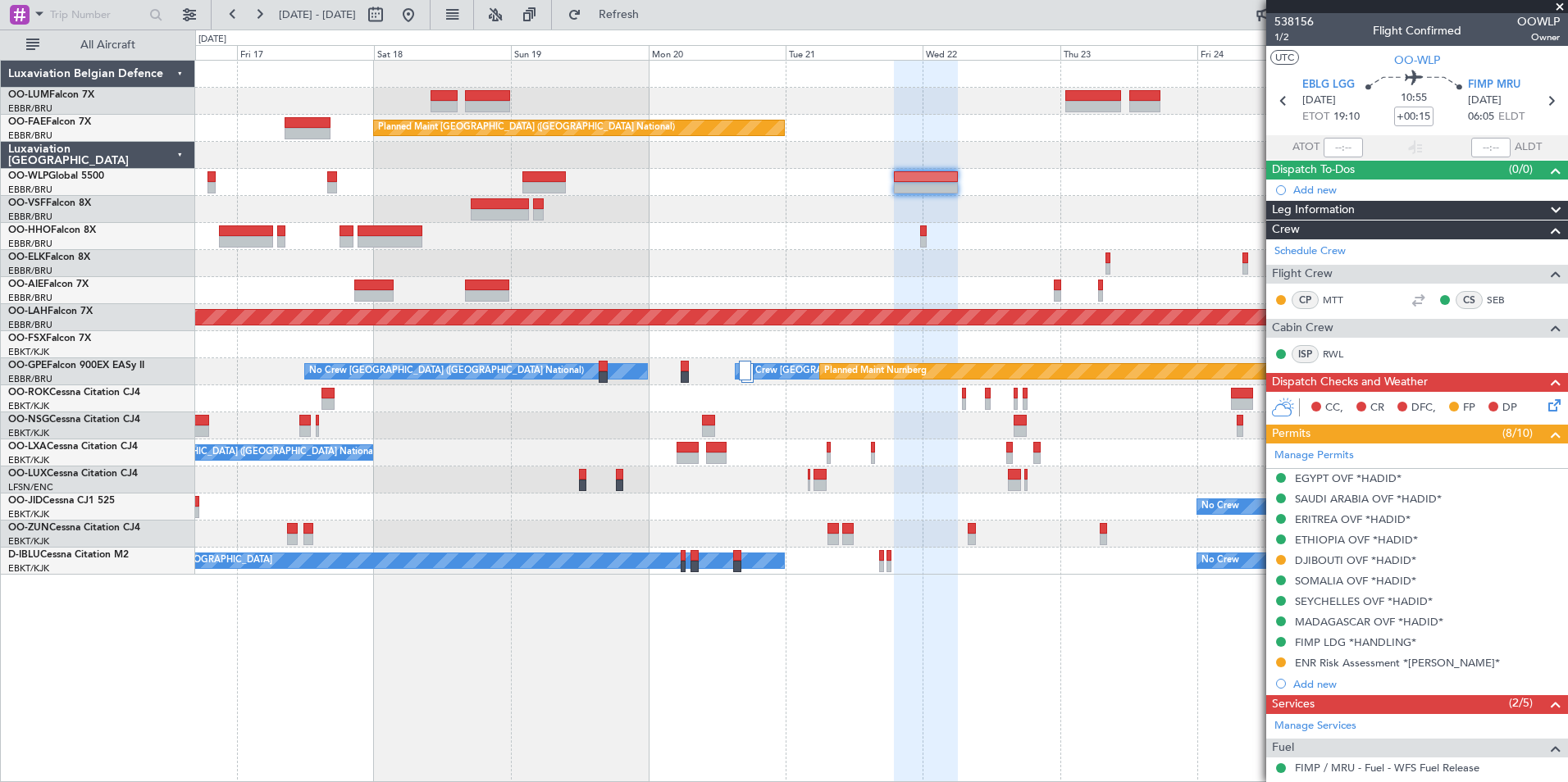
click at [679, 688] on div "Owner Melsbroek Air Base Planned Maint Kortrijk-Wevelgem Planned Maint Brussels…" at bounding box center [881, 422] width 1373 height 723
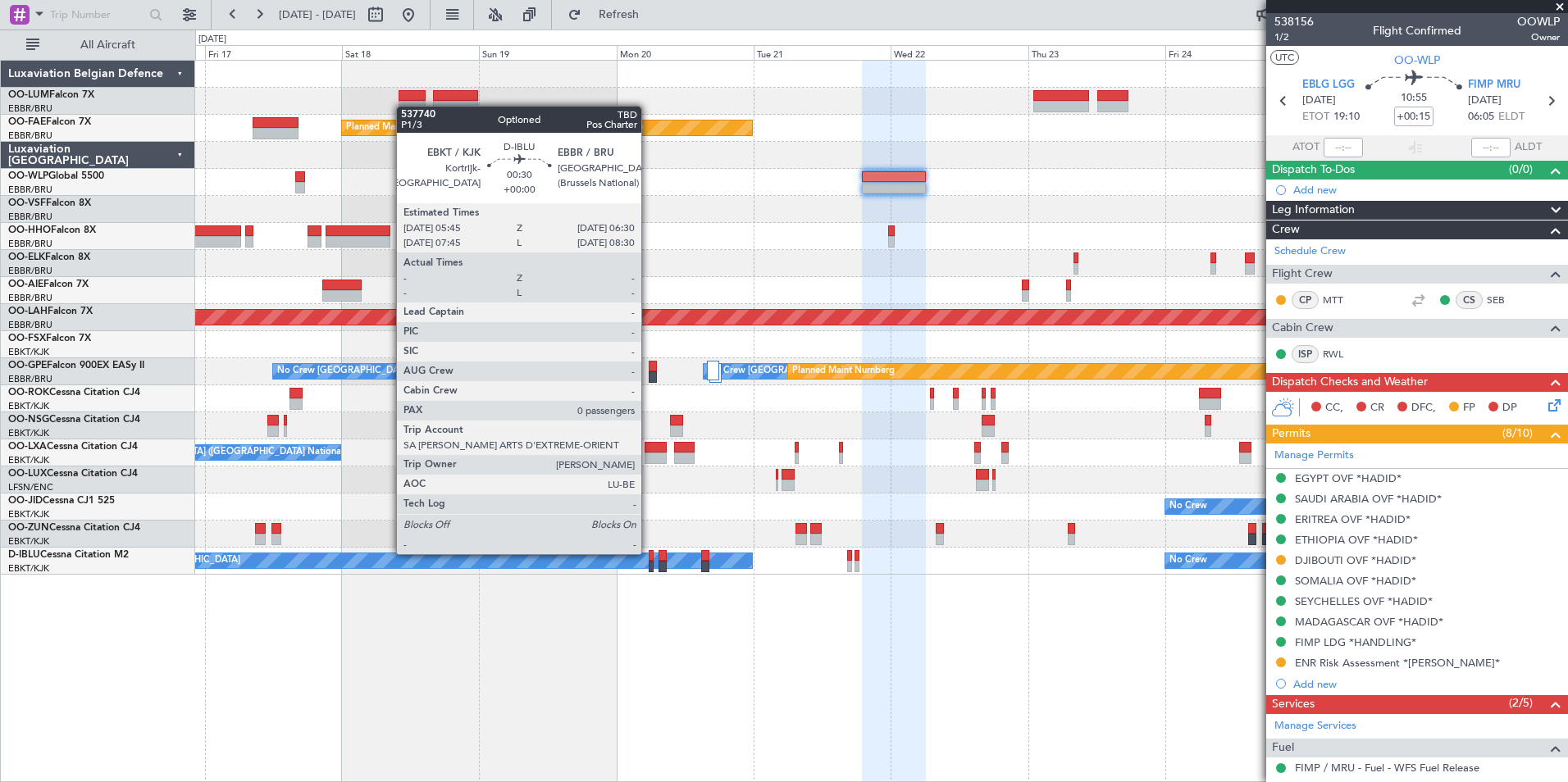
click at [648, 555] on div at bounding box center [650, 555] width 4 height 12
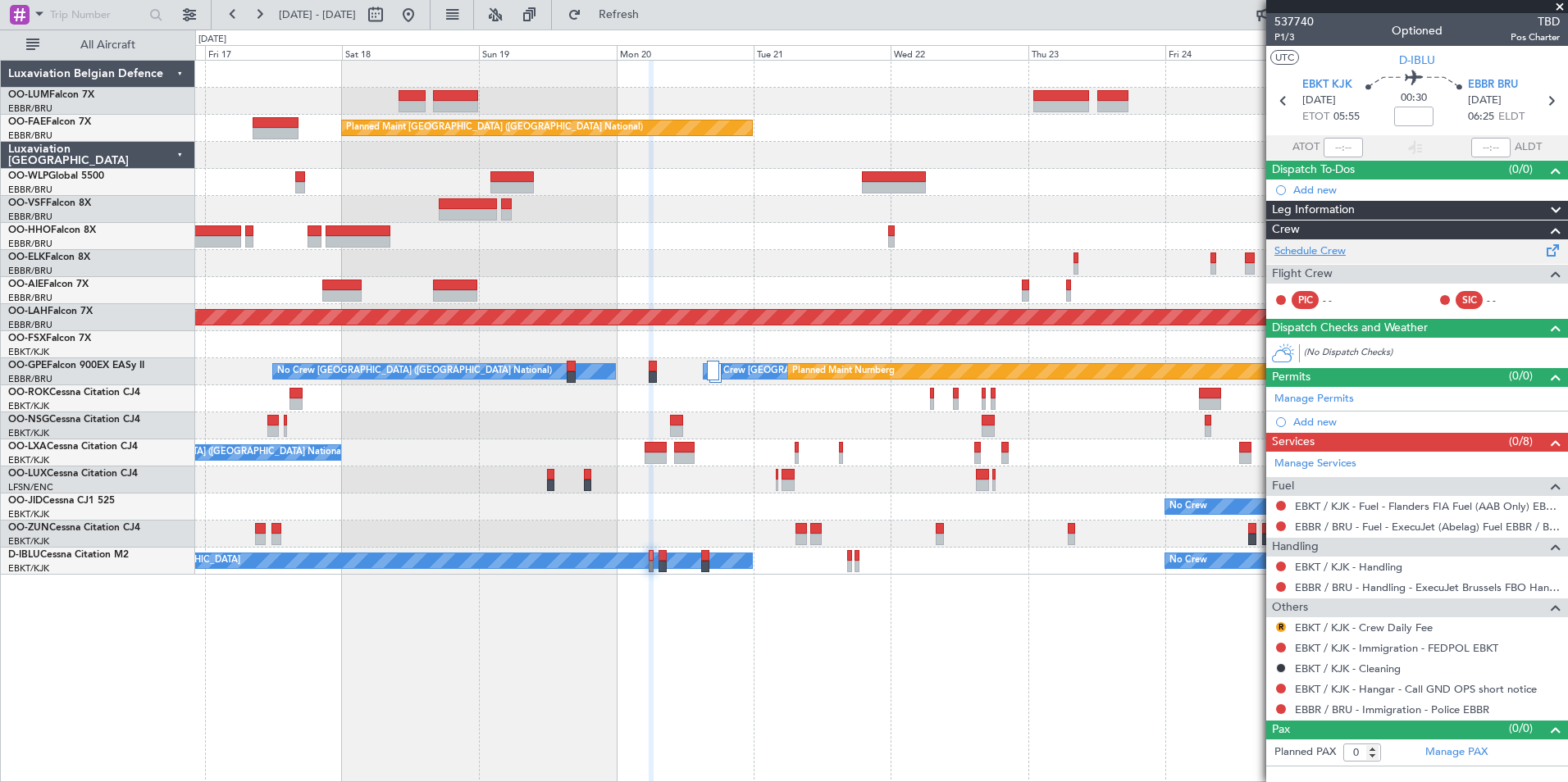
click at [1316, 253] on link "Schedule Crew" at bounding box center [1309, 252] width 71 height 16
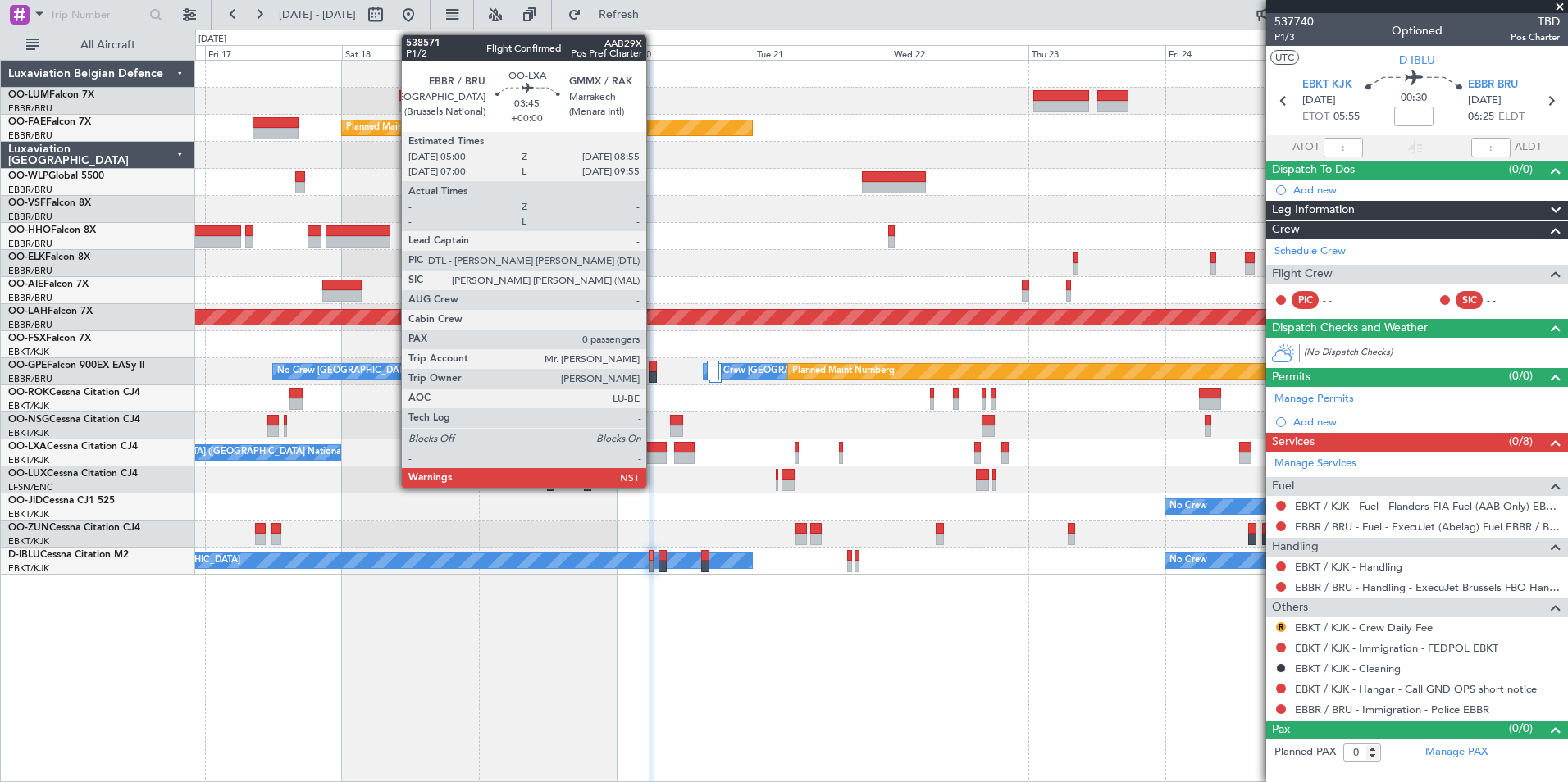
click at [654, 447] on div at bounding box center [656, 448] width 23 height 12
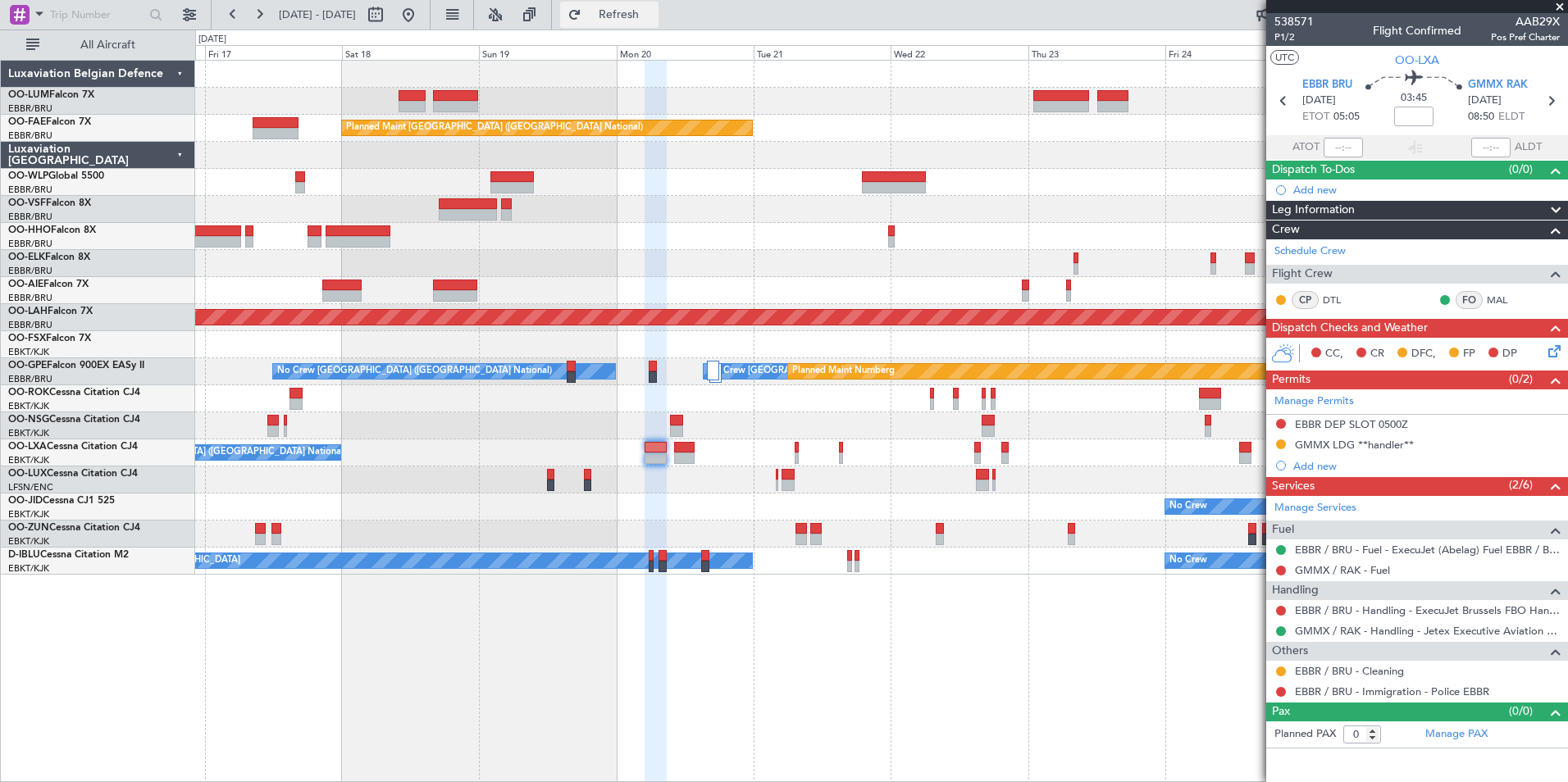
click at [658, 23] on button "Refresh" at bounding box center [609, 14] width 98 height 26
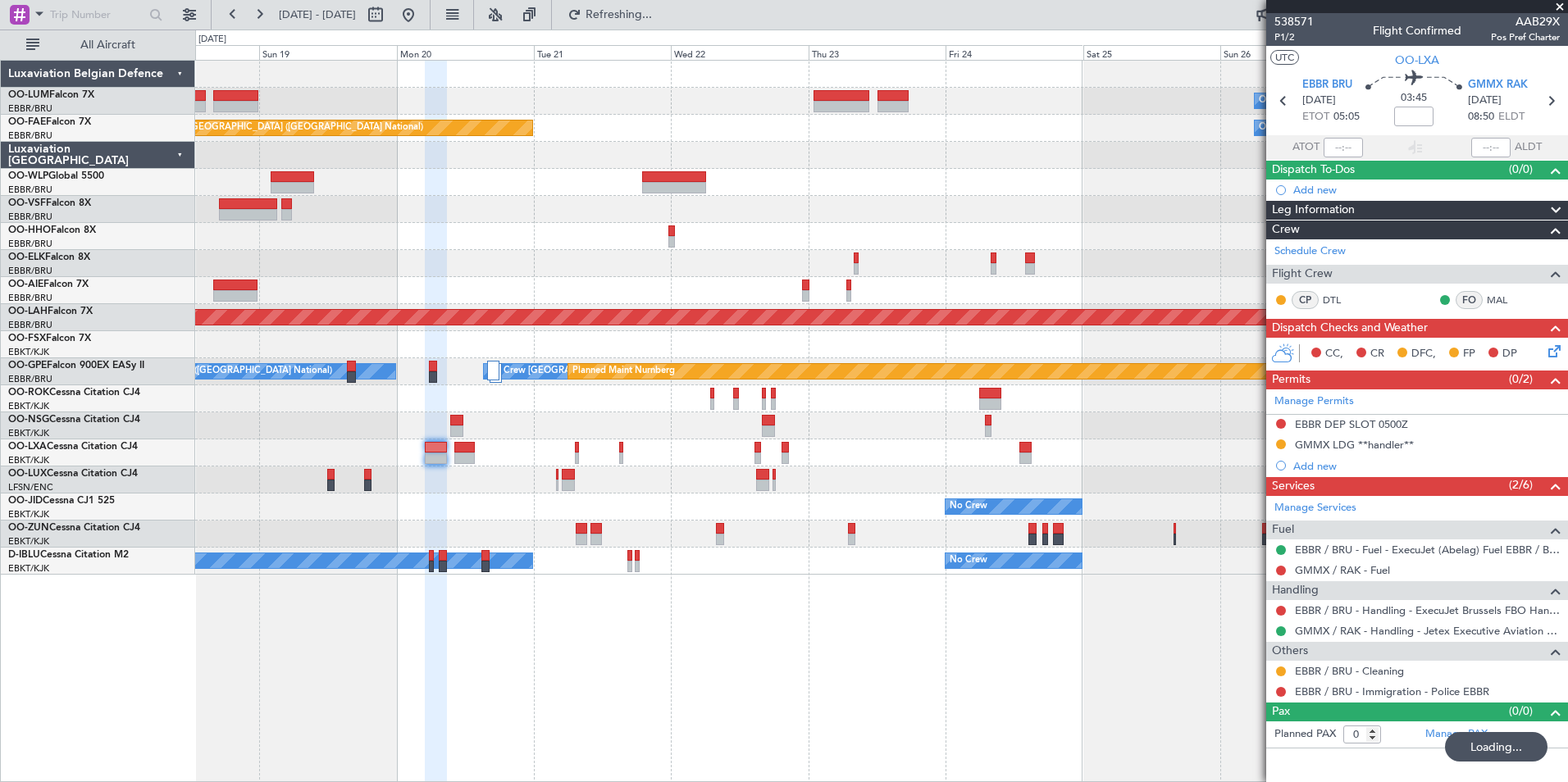
click at [481, 698] on div "Owner Melsbroek Air Base Planned Maint Kortrijk-Wevelgem Planned Maint Brussels…" at bounding box center [881, 422] width 1373 height 723
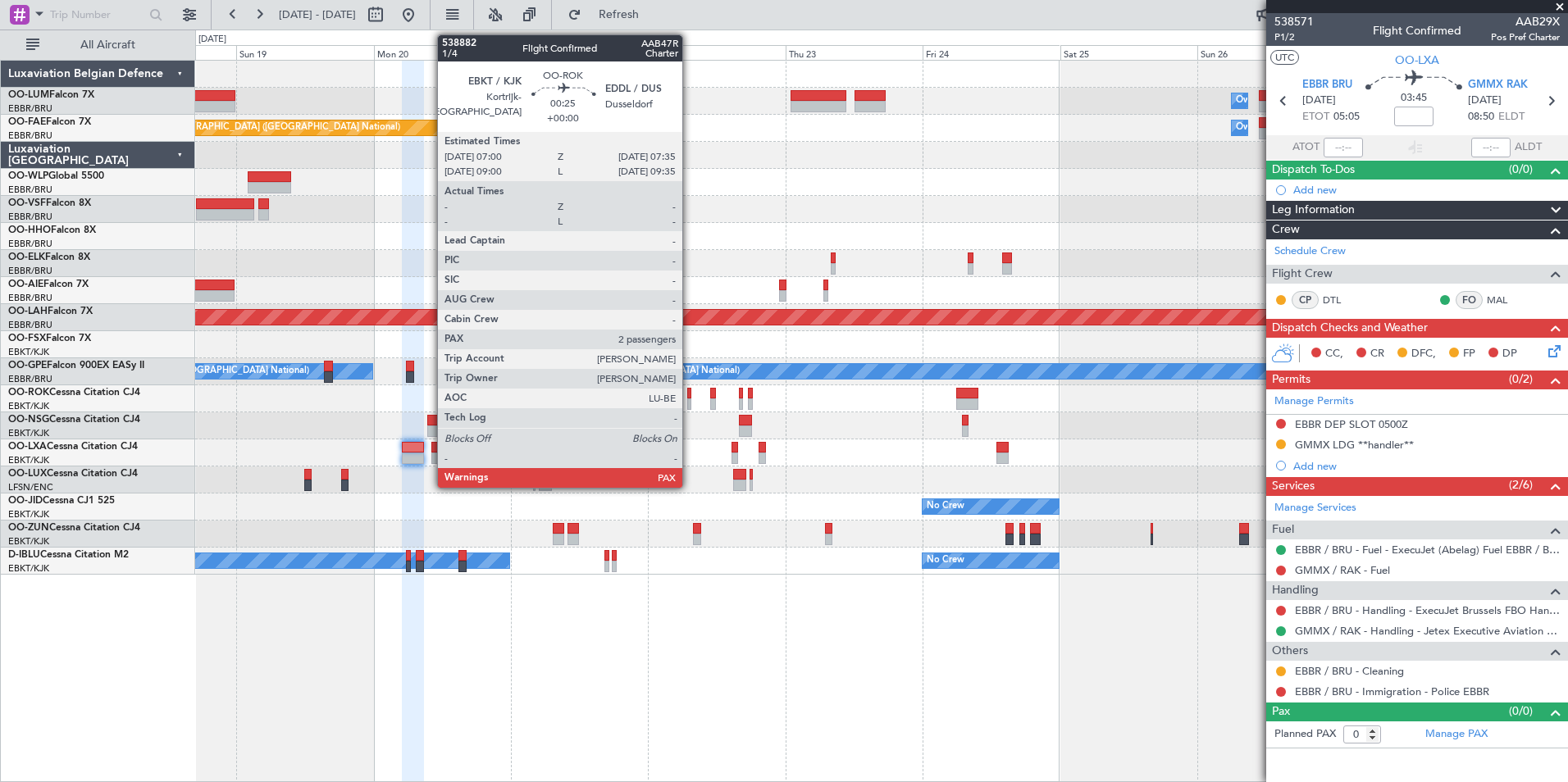
click at [690, 391] on div at bounding box center [689, 393] width 4 height 12
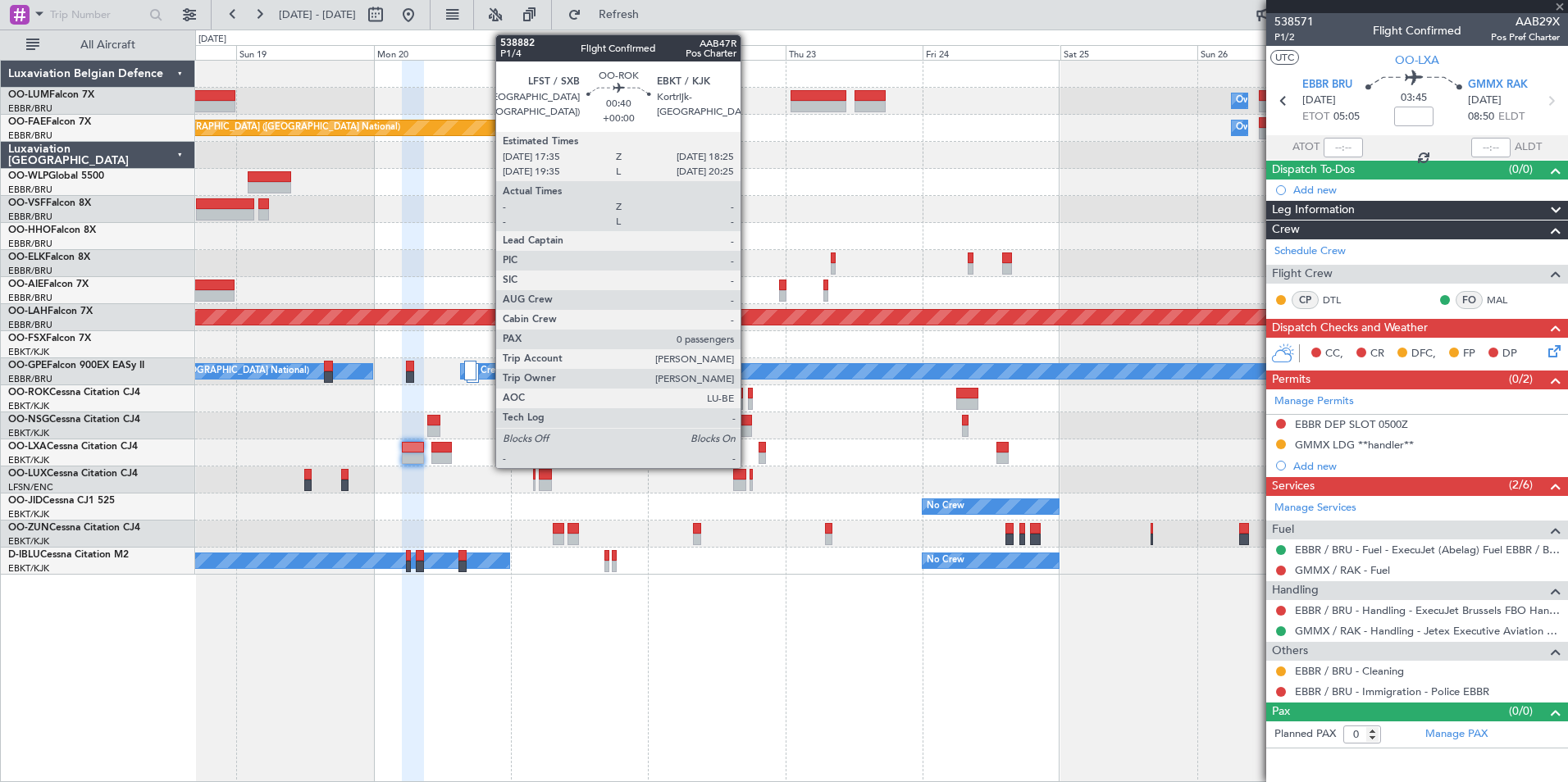
type input "2"
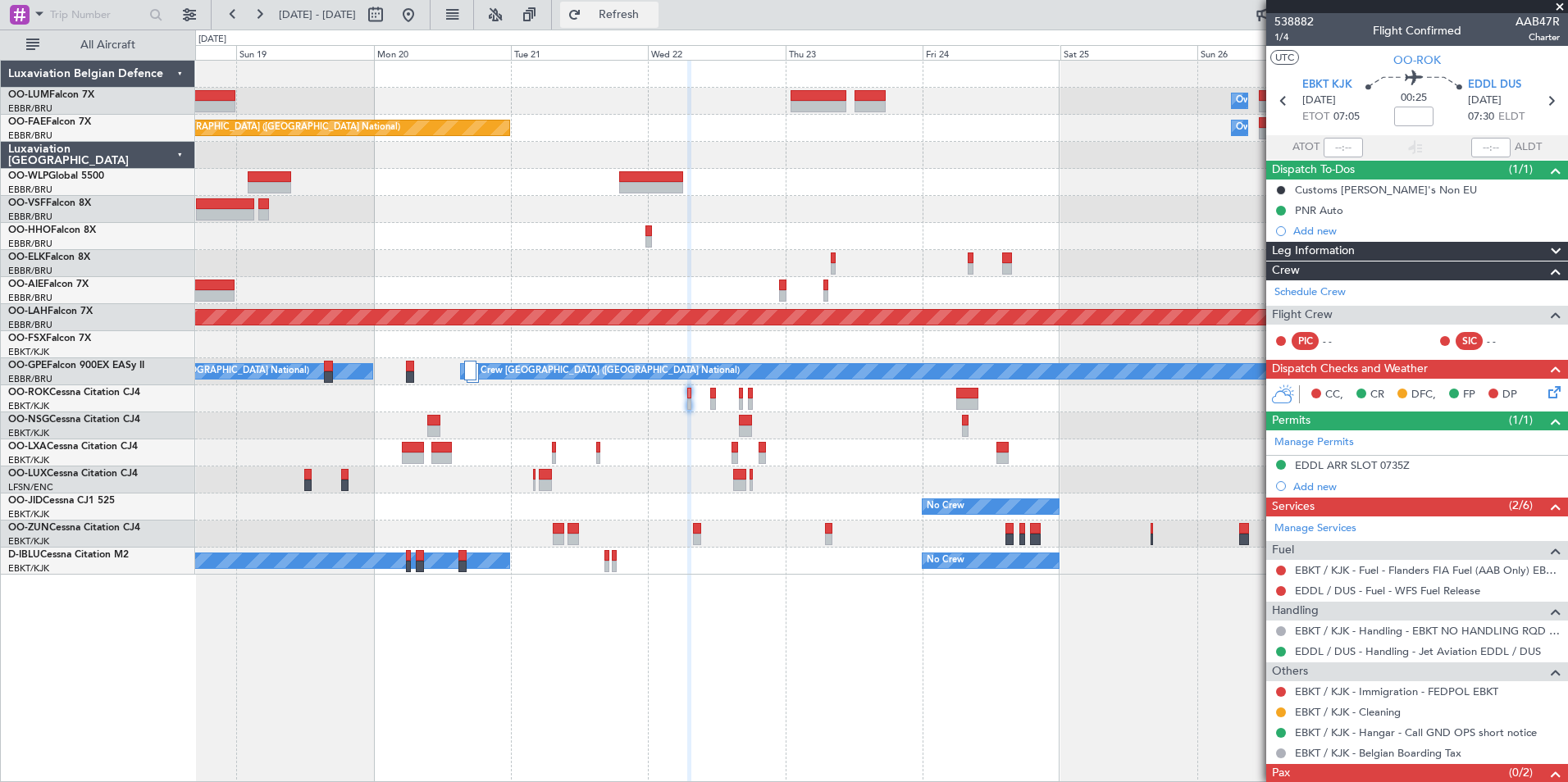
click at [628, 20] on button "Refresh" at bounding box center [609, 14] width 98 height 26
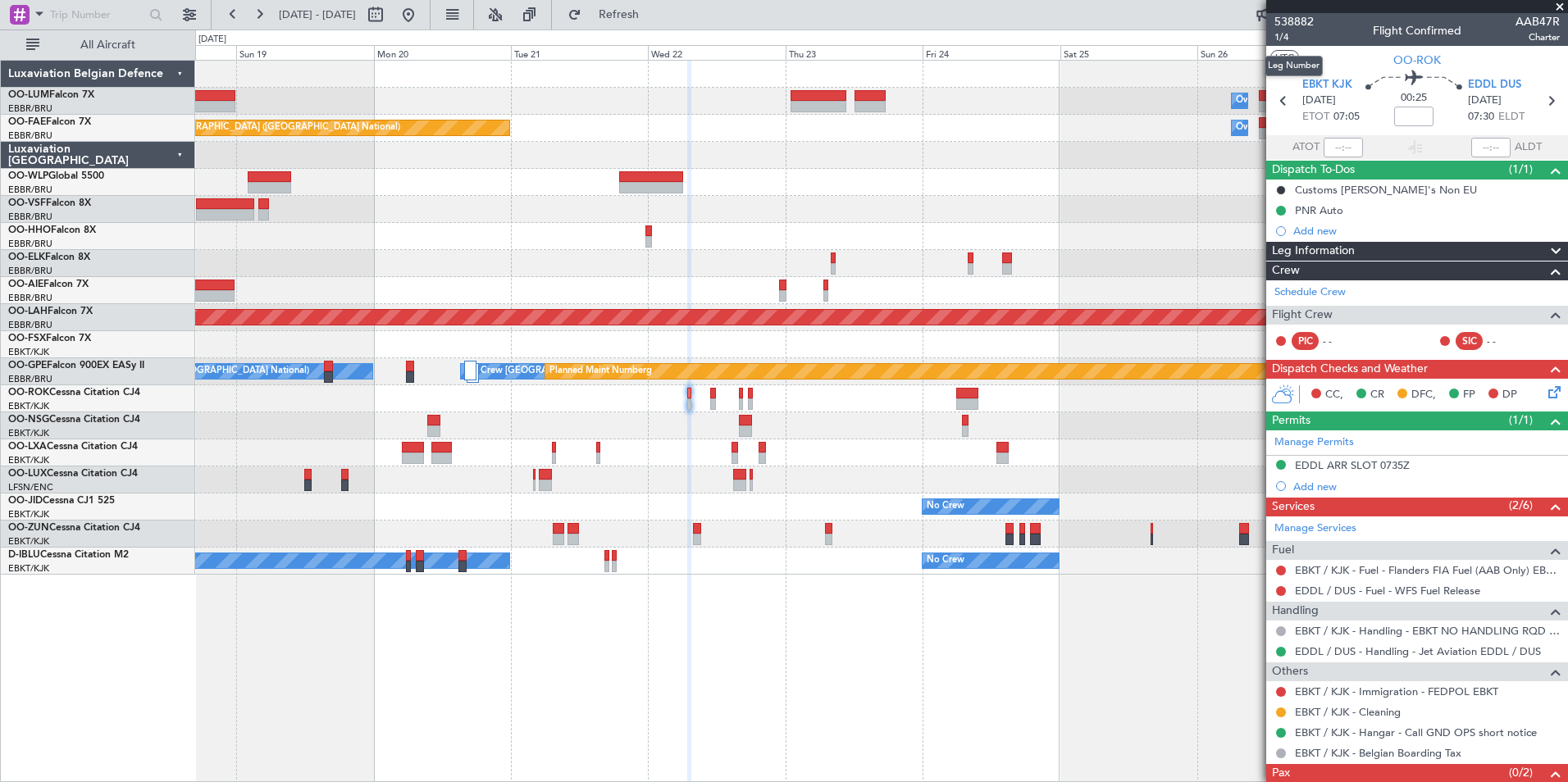
click at [1306, 81] on mat-tooltip-component "Leg Number" at bounding box center [1294, 66] width 81 height 43
click at [544, 600] on div "Planned Maint Kortrijk-Wevelgem Owner Melsbroek Air Base Planned Maint Brussels…" at bounding box center [881, 422] width 1373 height 723
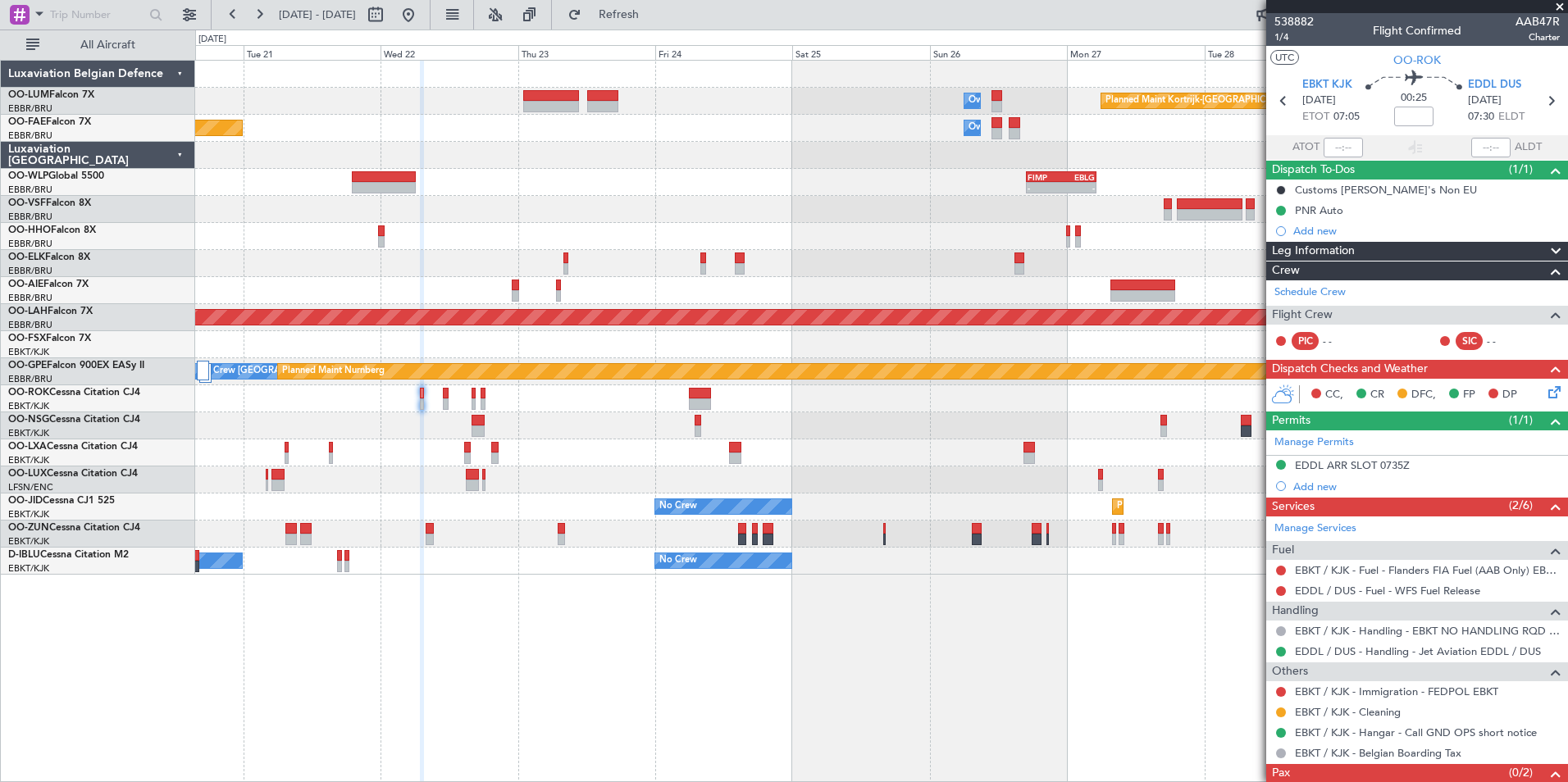
click at [443, 608] on div "Planned Maint Kortrijk-Wevelgem Owner Melsbroek Air Base Planned Maint Brussels…" at bounding box center [881, 422] width 1373 height 723
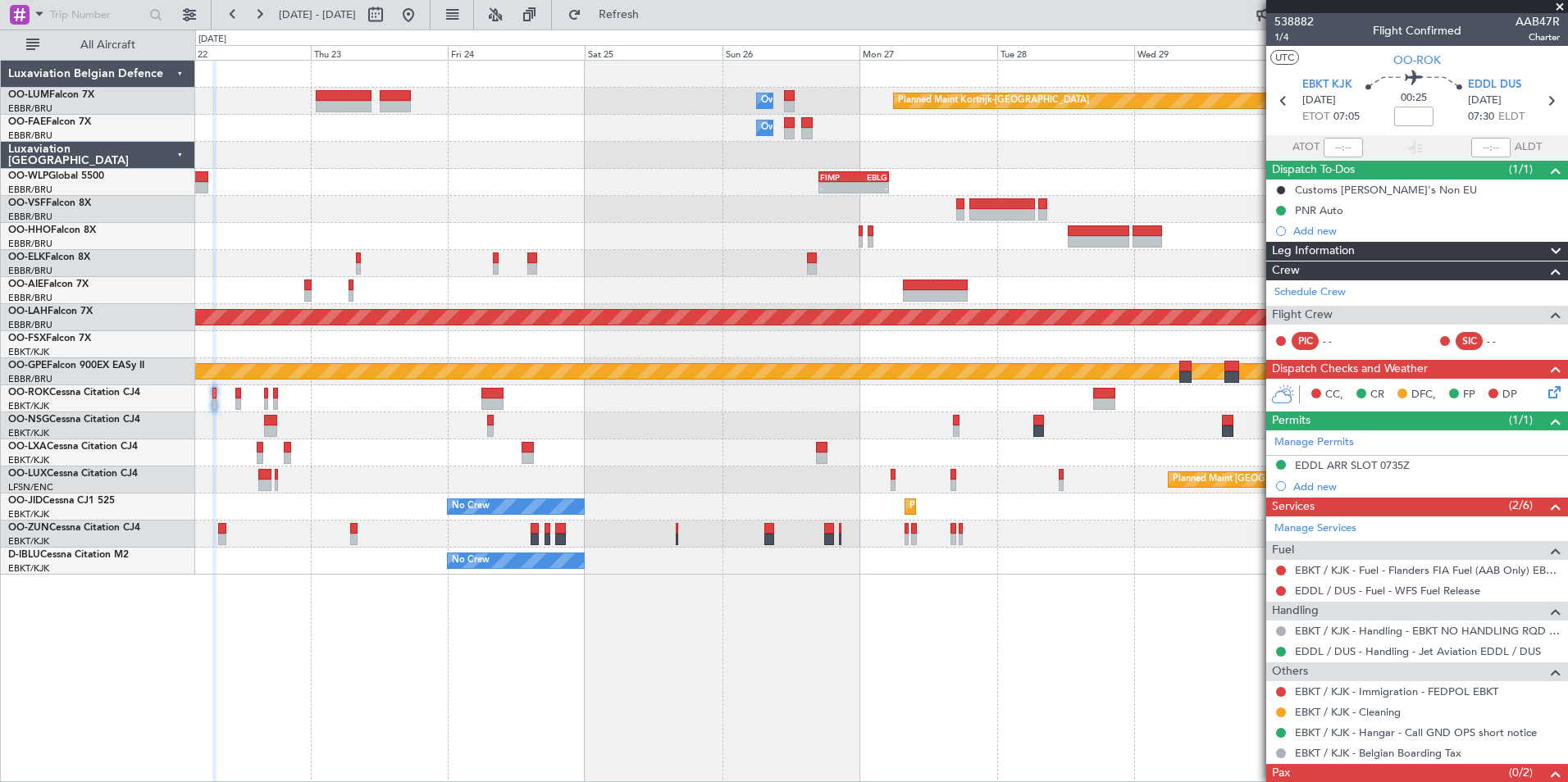
click at [430, 631] on div "Planned Maint Kortrijk-Wevelgem Owner Melsbroek Air Base Owner Melsbroek Air Ba…" at bounding box center [881, 422] width 1373 height 723
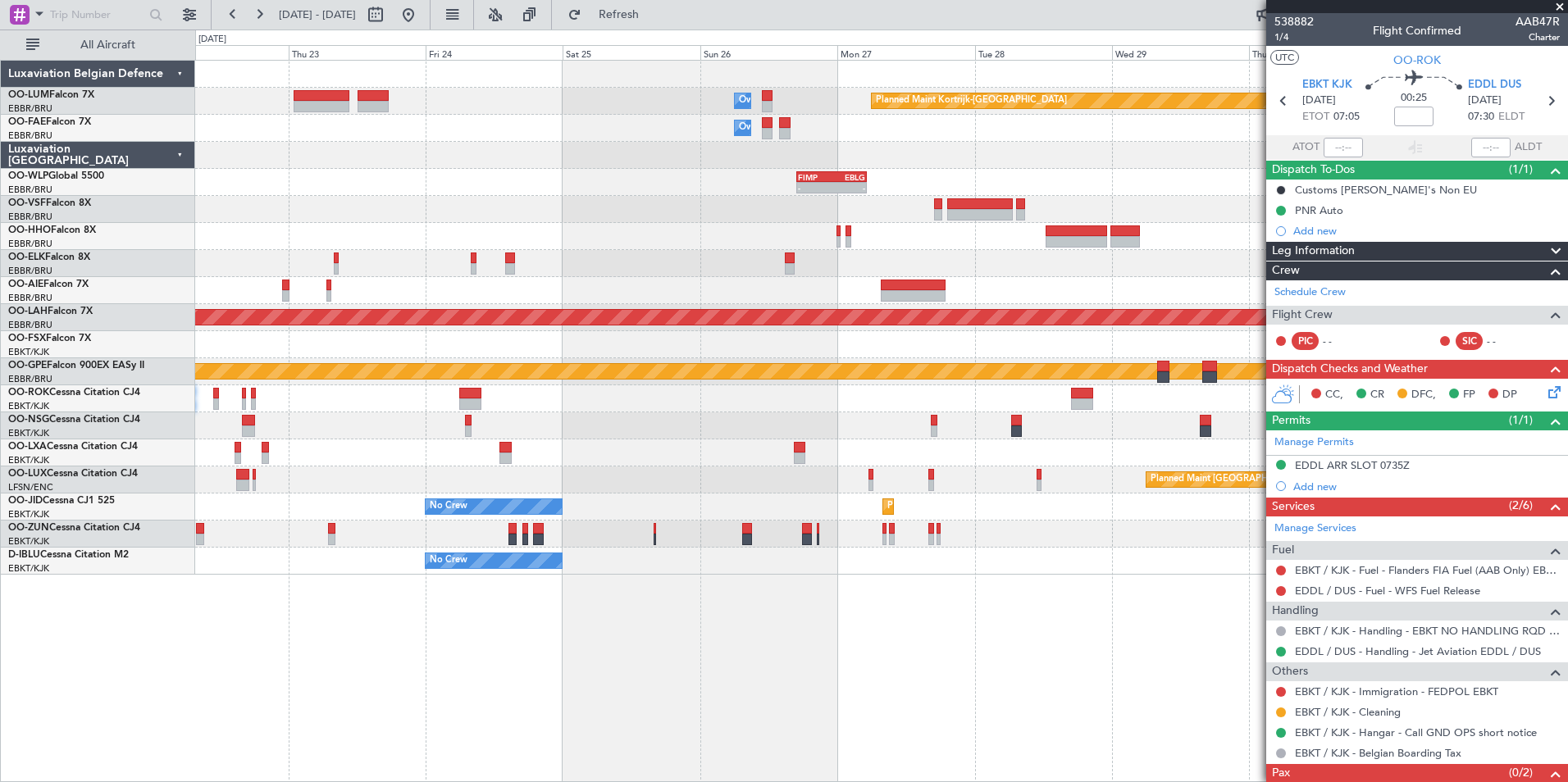
click at [334, 625] on div "Planned Maint Kortrijk-Wevelgem Owner Melsbroek Air Base Owner Melsbroek Air Ba…" at bounding box center [881, 422] width 1373 height 723
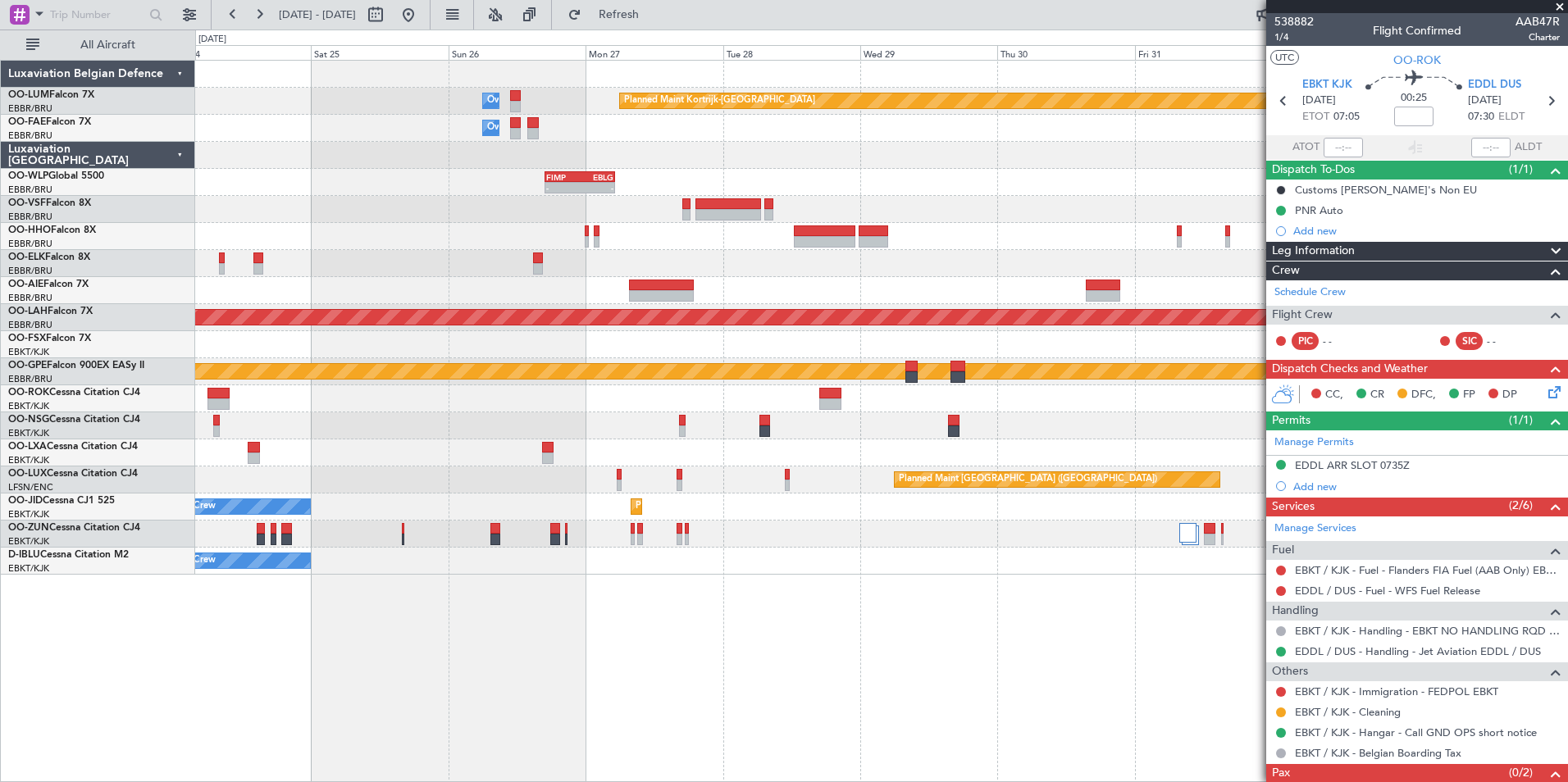
click at [330, 643] on div "Planned Maint Kortrijk-Wevelgem Owner Melsbroek Air Base Owner Melsbroek Air Ba…" at bounding box center [881, 422] width 1373 height 723
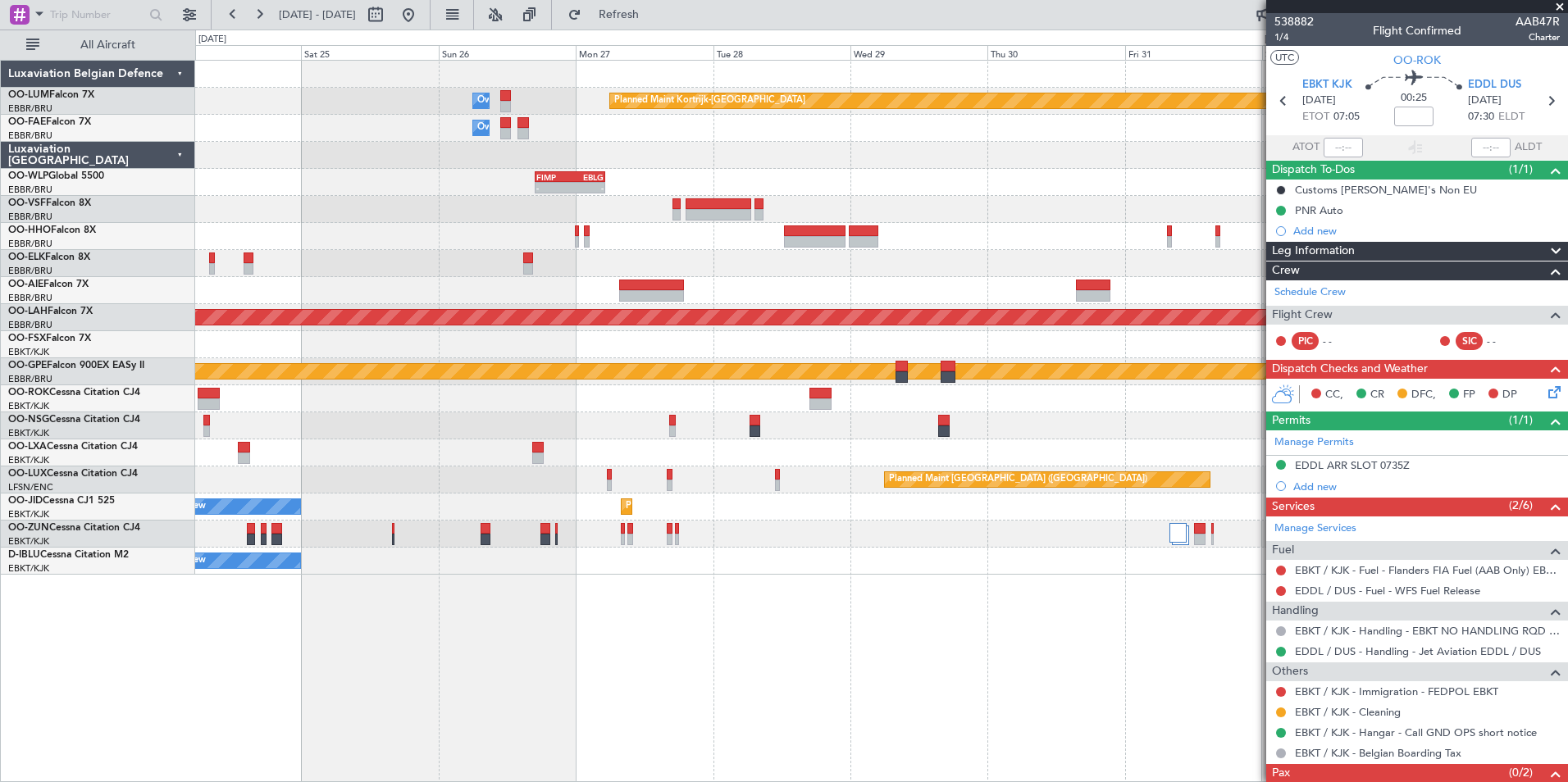
click at [340, 670] on div "Planned Maint Kortrijk-Wevelgem Owner Melsbroek Air Base Owner Melsbroek Air Ba…" at bounding box center [881, 422] width 1373 height 723
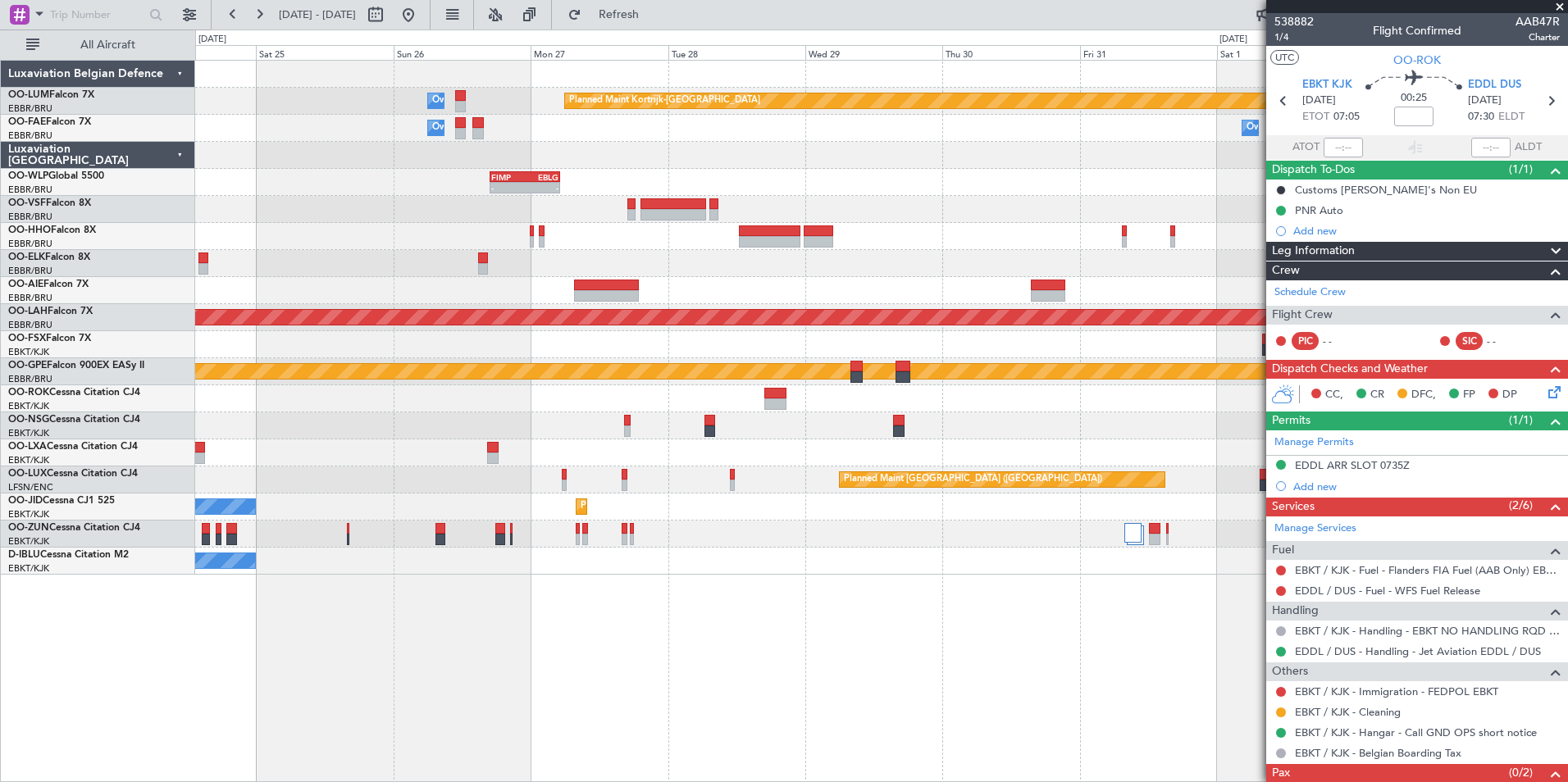
click at [534, 656] on div "Planned Maint Kortrijk-Wevelgem Owner Melsbroek Air Base Owner Melsbroek Air Ba…" at bounding box center [881, 422] width 1373 height 723
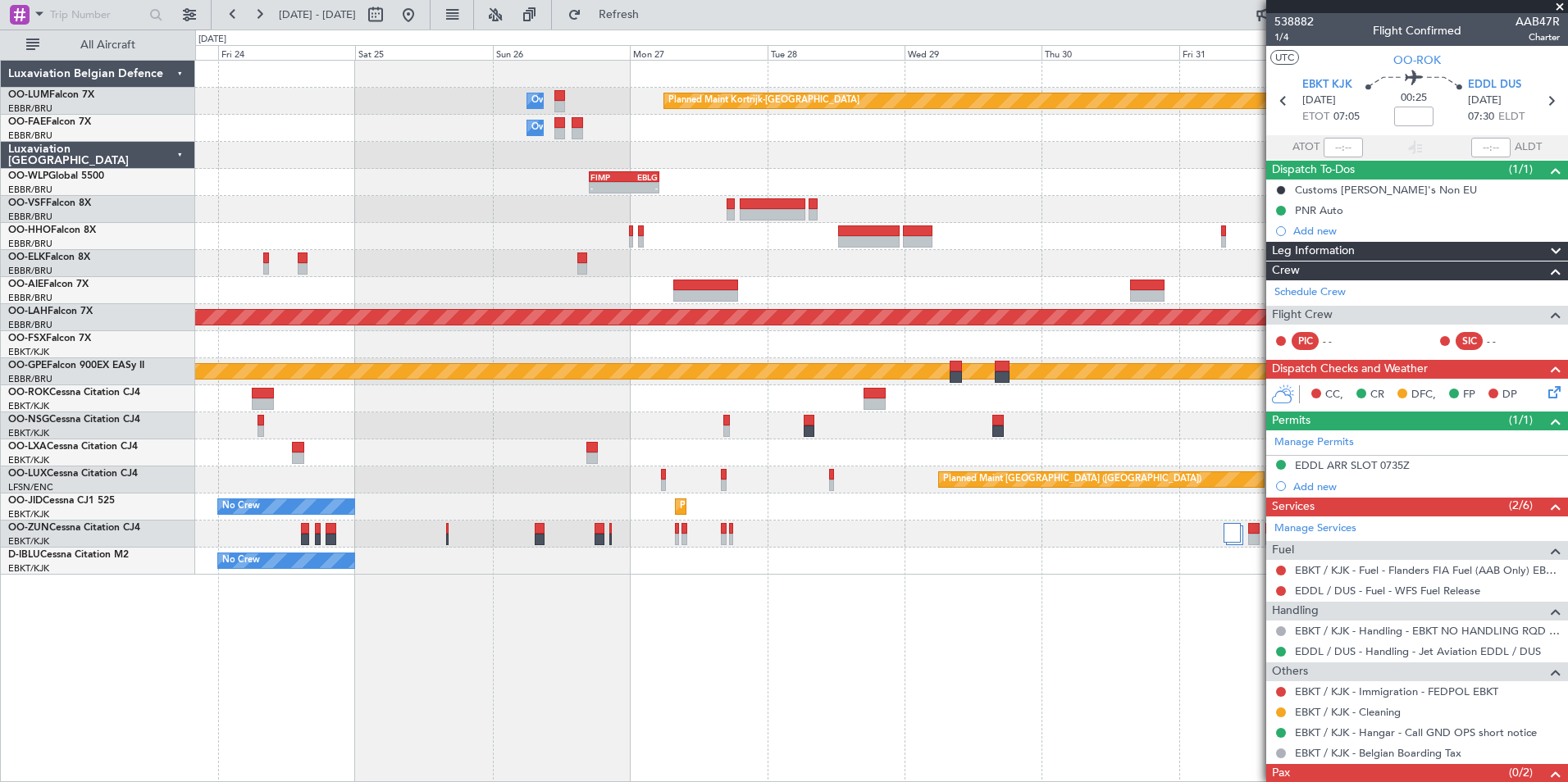
click at [694, 709] on div "Planned Maint Kortrijk-Wevelgem Owner Melsbroek Air Base Owner Melsbroek Air Ba…" at bounding box center [881, 422] width 1373 height 723
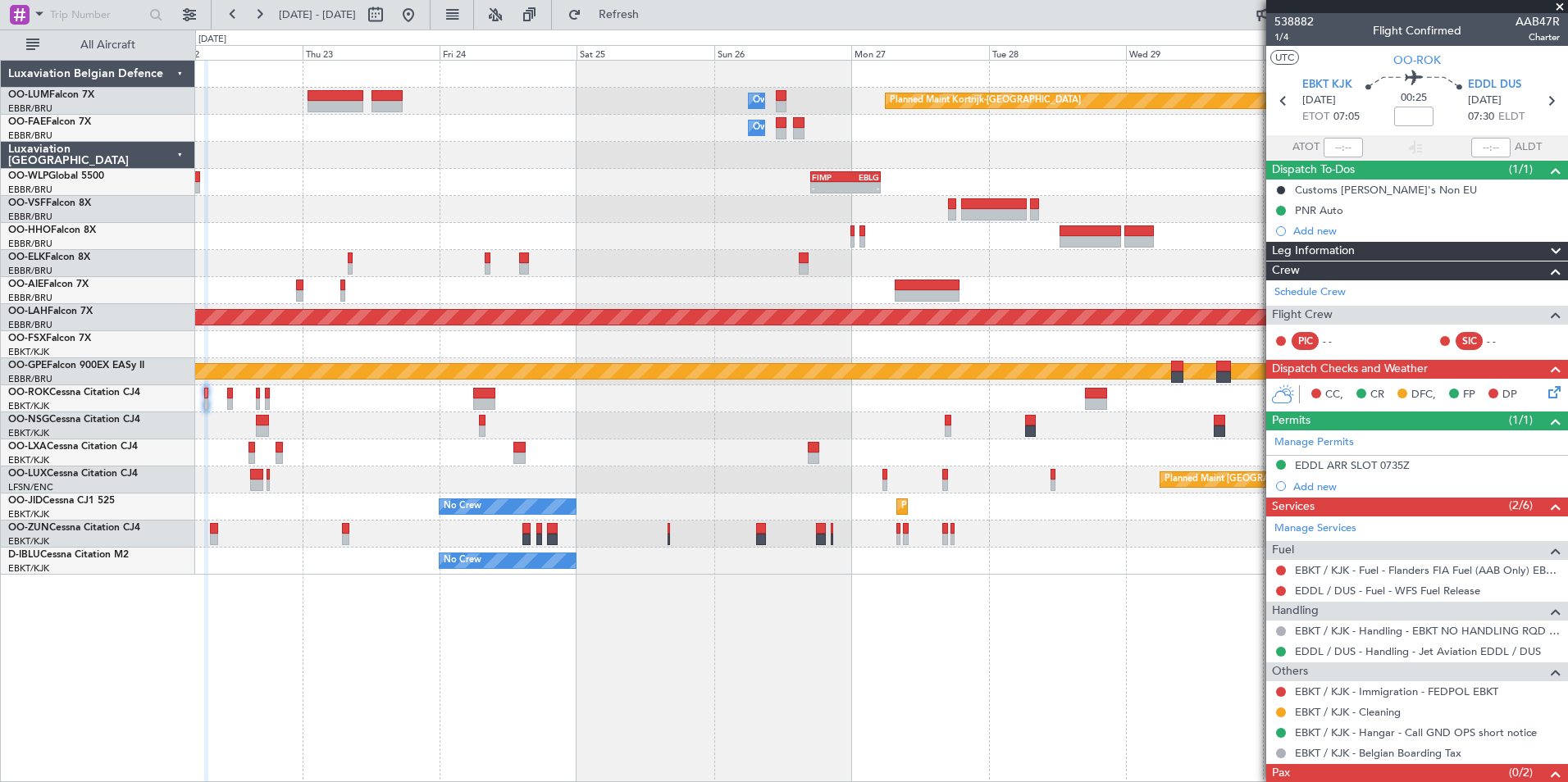
click at [675, 698] on div "Planned Maint Kortrijk-Wevelgem Owner Melsbroek Air Base Owner Melsbroek Air Ba…" at bounding box center [881, 422] width 1373 height 723
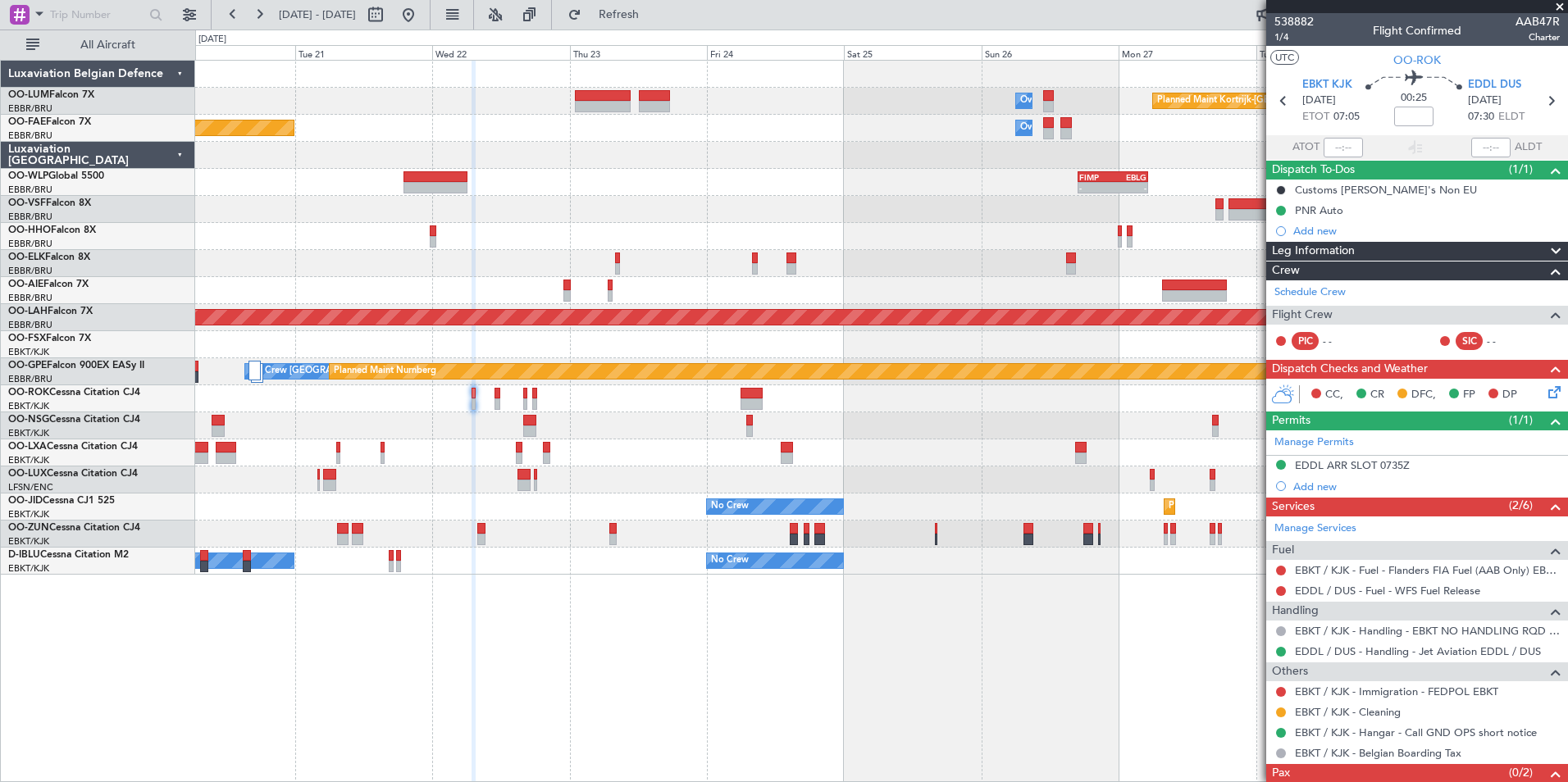
click at [566, 663] on div "Planned Maint Kortrijk-Wevelgem Owner Melsbroek Air Base Owner Melsbroek Air Ba…" at bounding box center [881, 422] width 1373 height 723
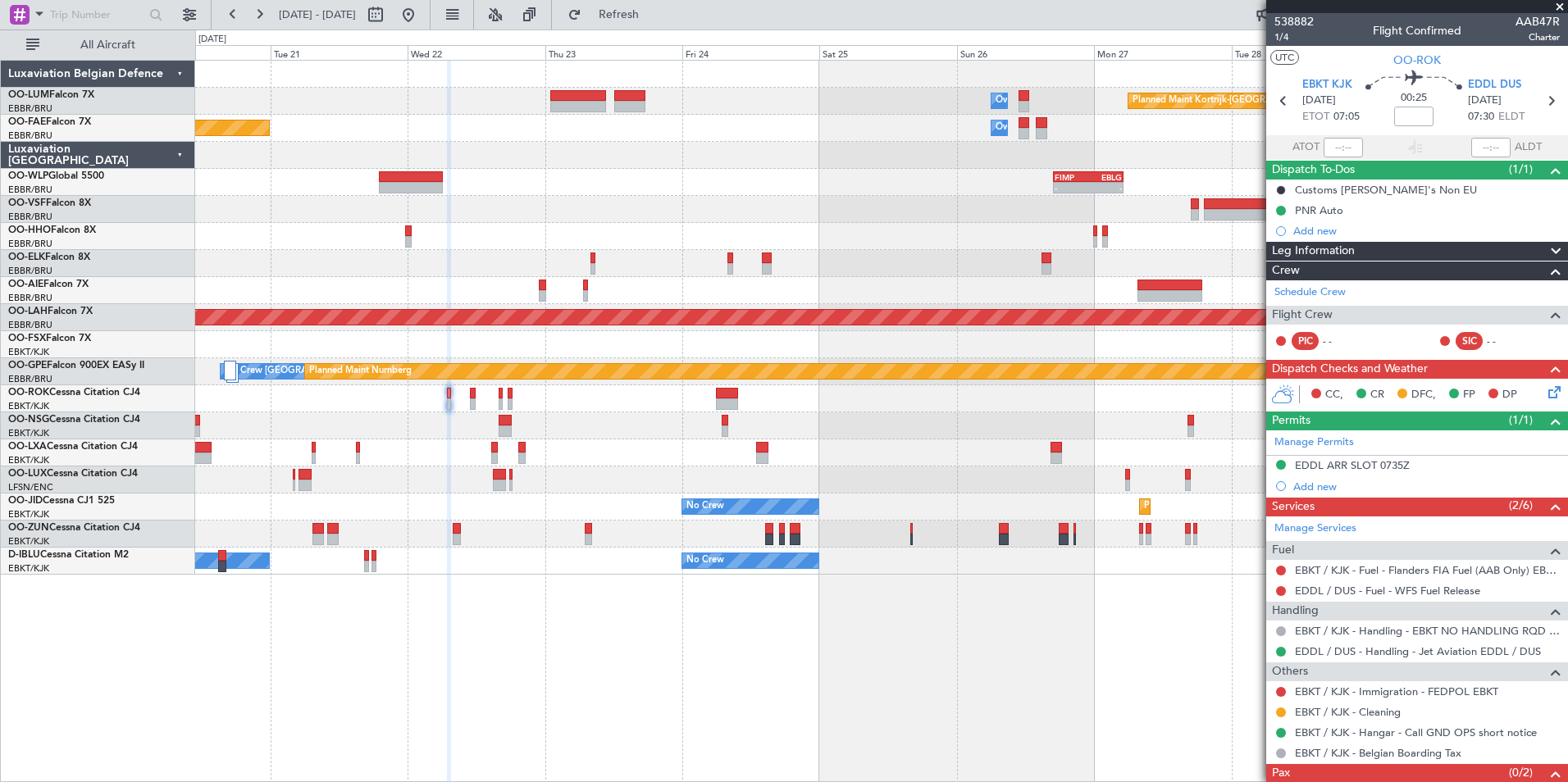
click at [468, 644] on div "Planned Maint Kortrijk-Wevelgem Owner Melsbroek Air Base Owner Melsbroek Air Ba…" at bounding box center [881, 422] width 1373 height 723
click at [555, 612] on div "Planned Maint Kortrijk-Wevelgem Owner Melsbroek Air Base Owner Melsbroek Air Ba…" at bounding box center [881, 422] width 1373 height 723
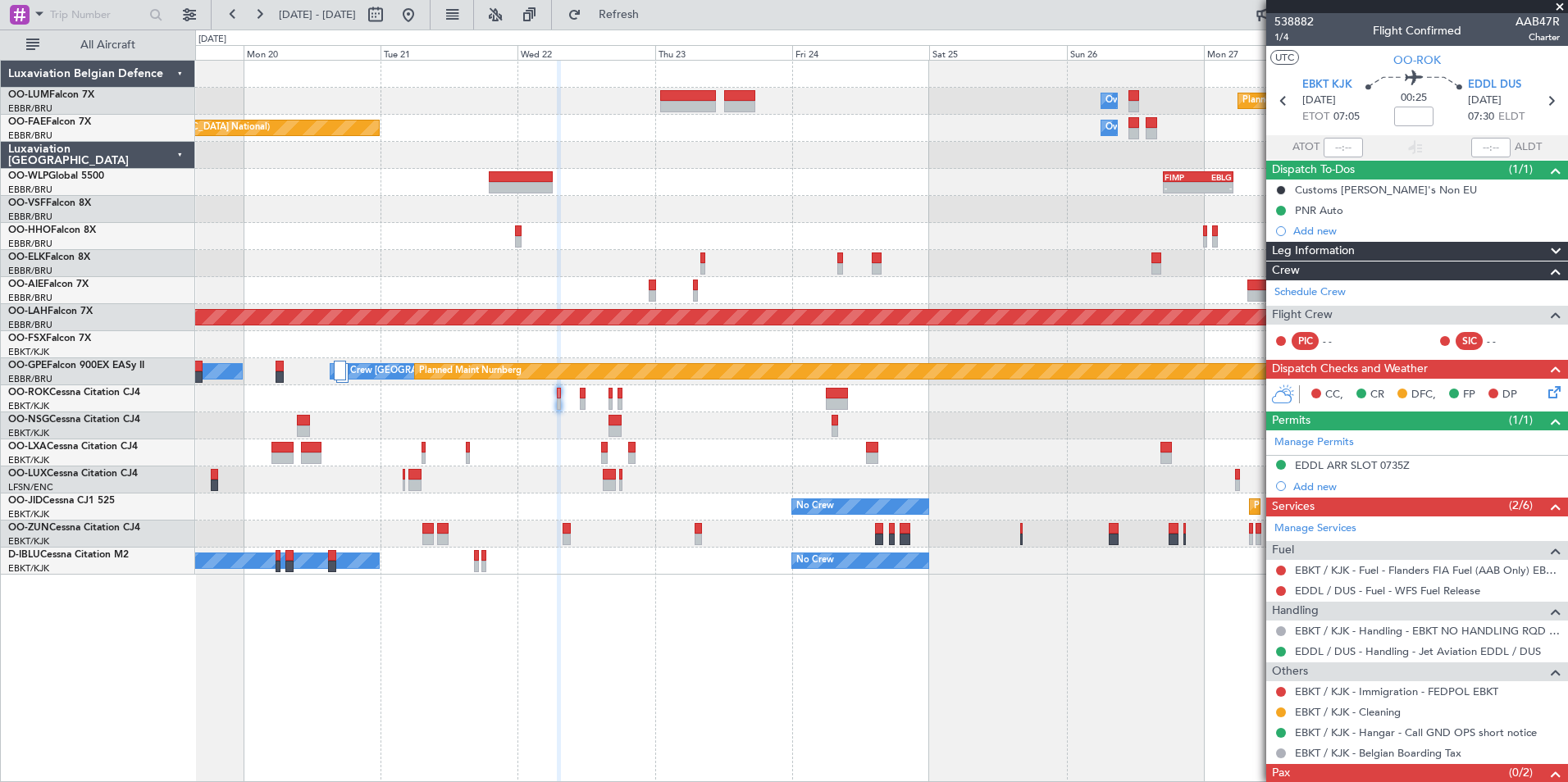
click at [715, 673] on div "Planned Maint Kortrijk-Wevelgem Owner Melsbroek Air Base Owner Melsbroek Air Ba…" at bounding box center [881, 422] width 1373 height 723
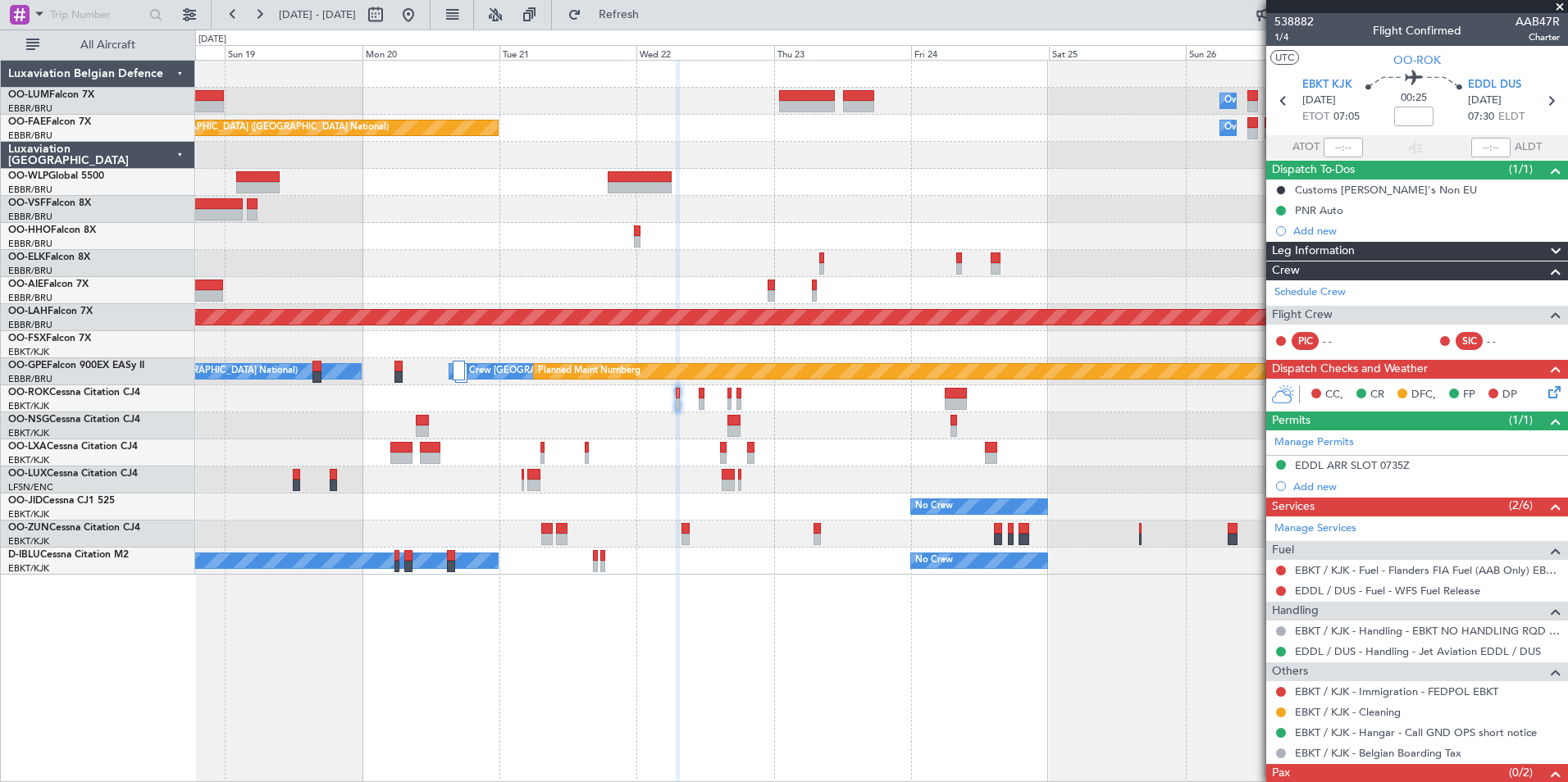
click at [840, 690] on div "Planned Maint Kortrijk-Wevelgem Owner Melsbroek Air Base Owner Melsbroek Air Ba…" at bounding box center [881, 422] width 1373 height 723
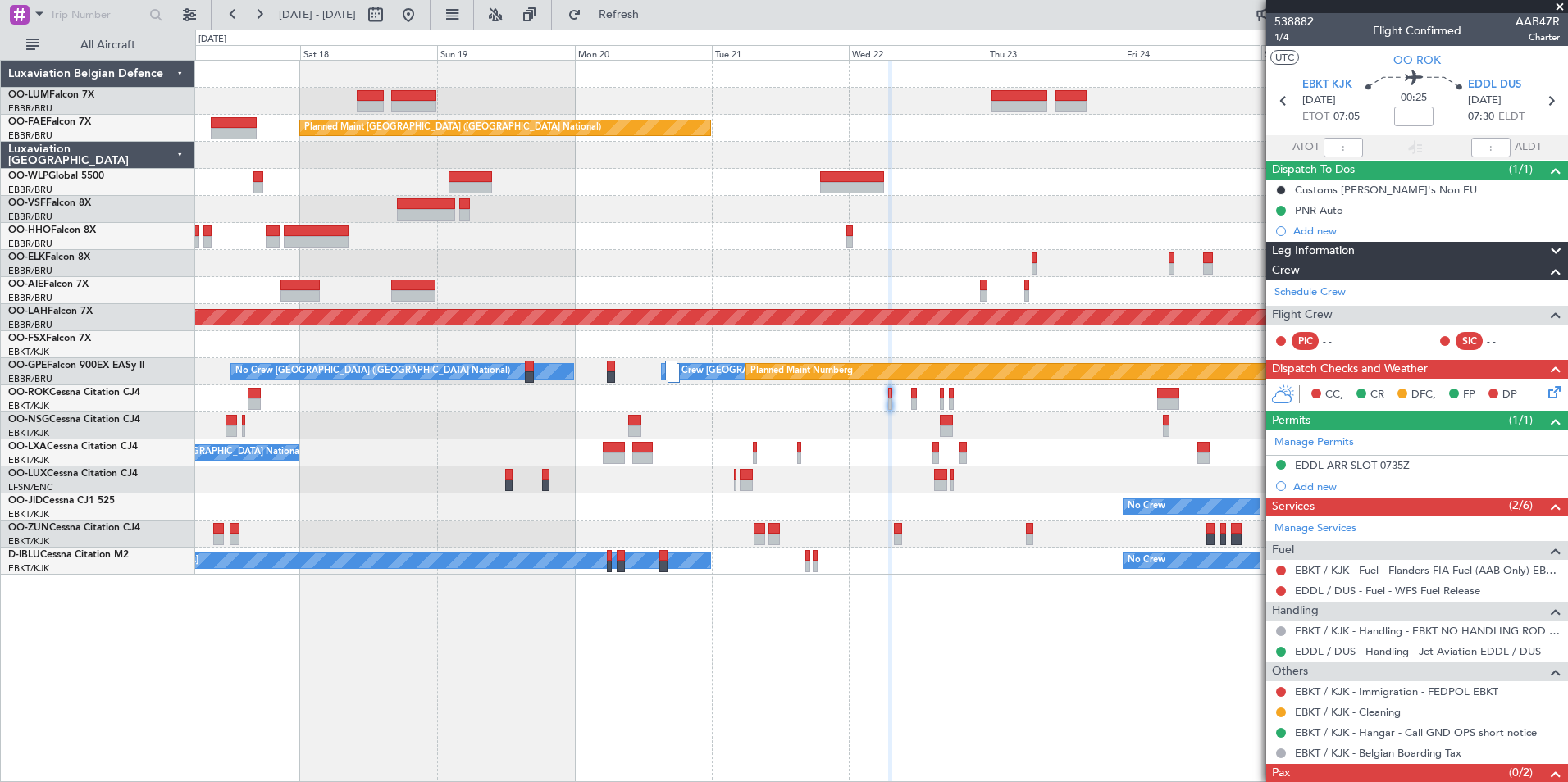
click at [853, 706] on div "Owner Melsbroek Air Base Planned Maint Kortrijk-Wevelgem Owner Melsbroek Air Ba…" at bounding box center [881, 422] width 1373 height 723
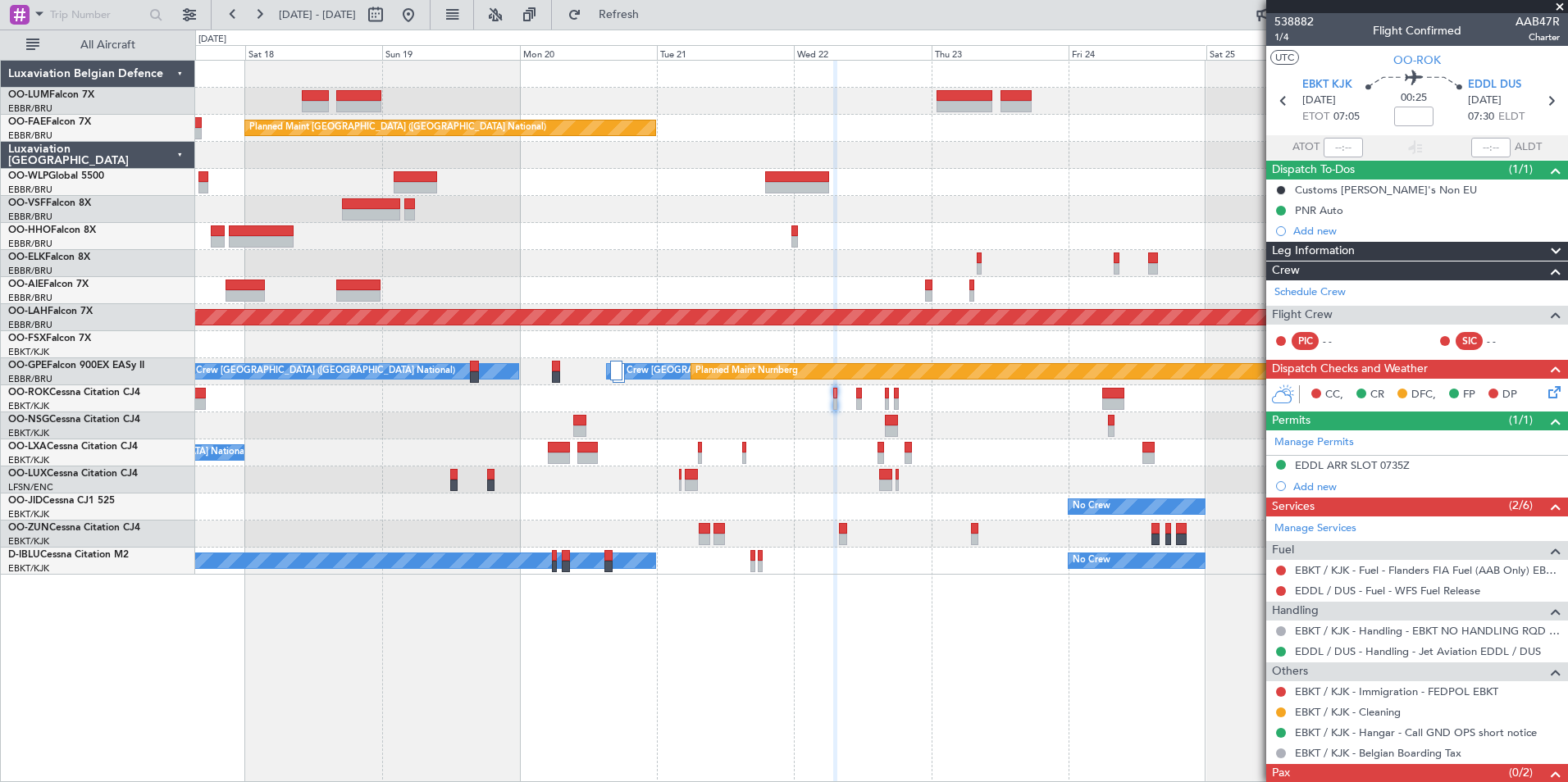
click at [720, 747] on div "Owner Melsbroek Air Base Planned Maint Kortrijk-Wevelgem Owner Melsbroek Air Ba…" at bounding box center [881, 422] width 1373 height 723
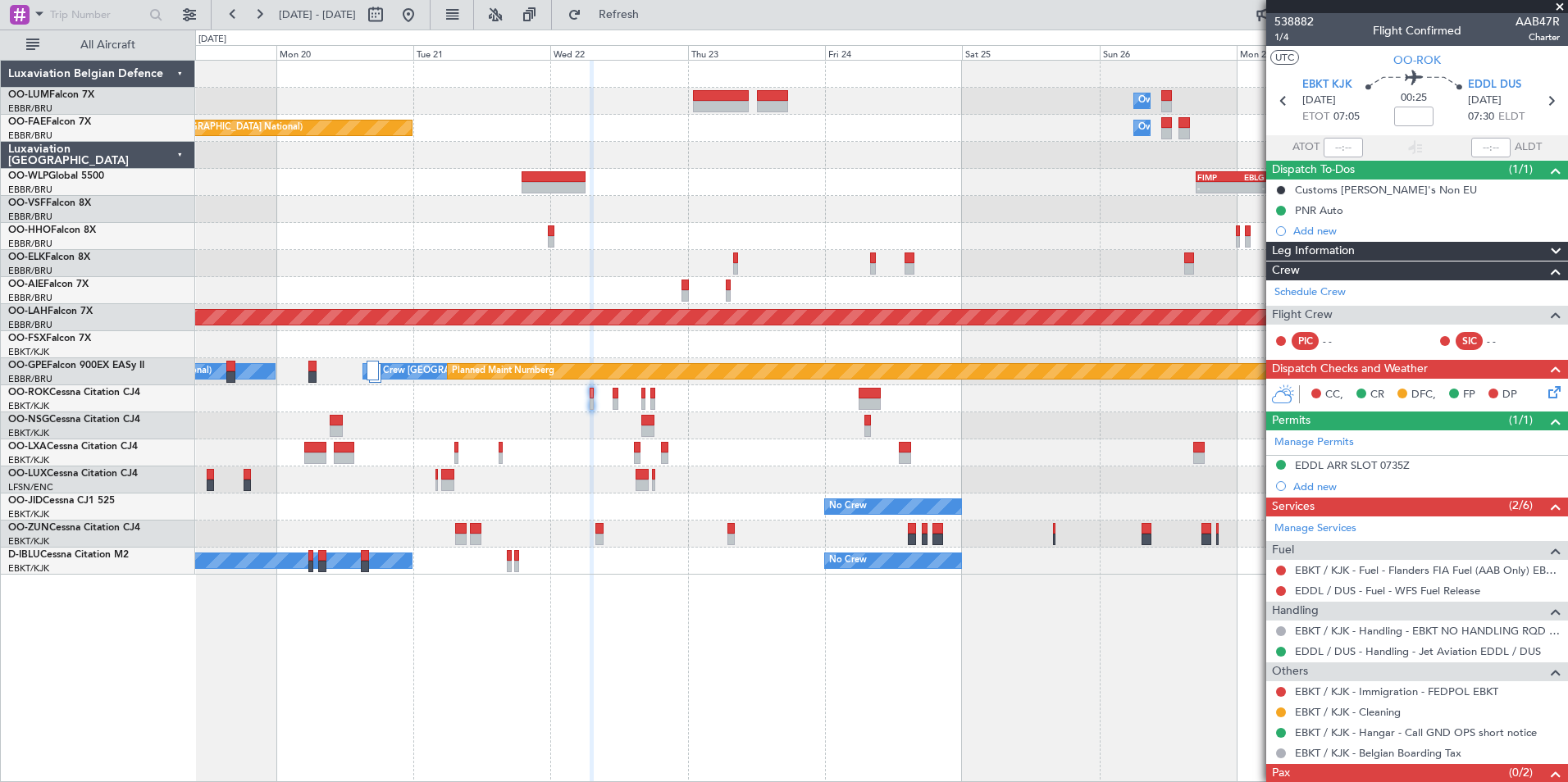
click at [541, 711] on div "Owner Melsbroek Air Base Planned Maint Kortrijk-Wevelgem Owner Melsbroek Air Ba…" at bounding box center [881, 422] width 1373 height 723
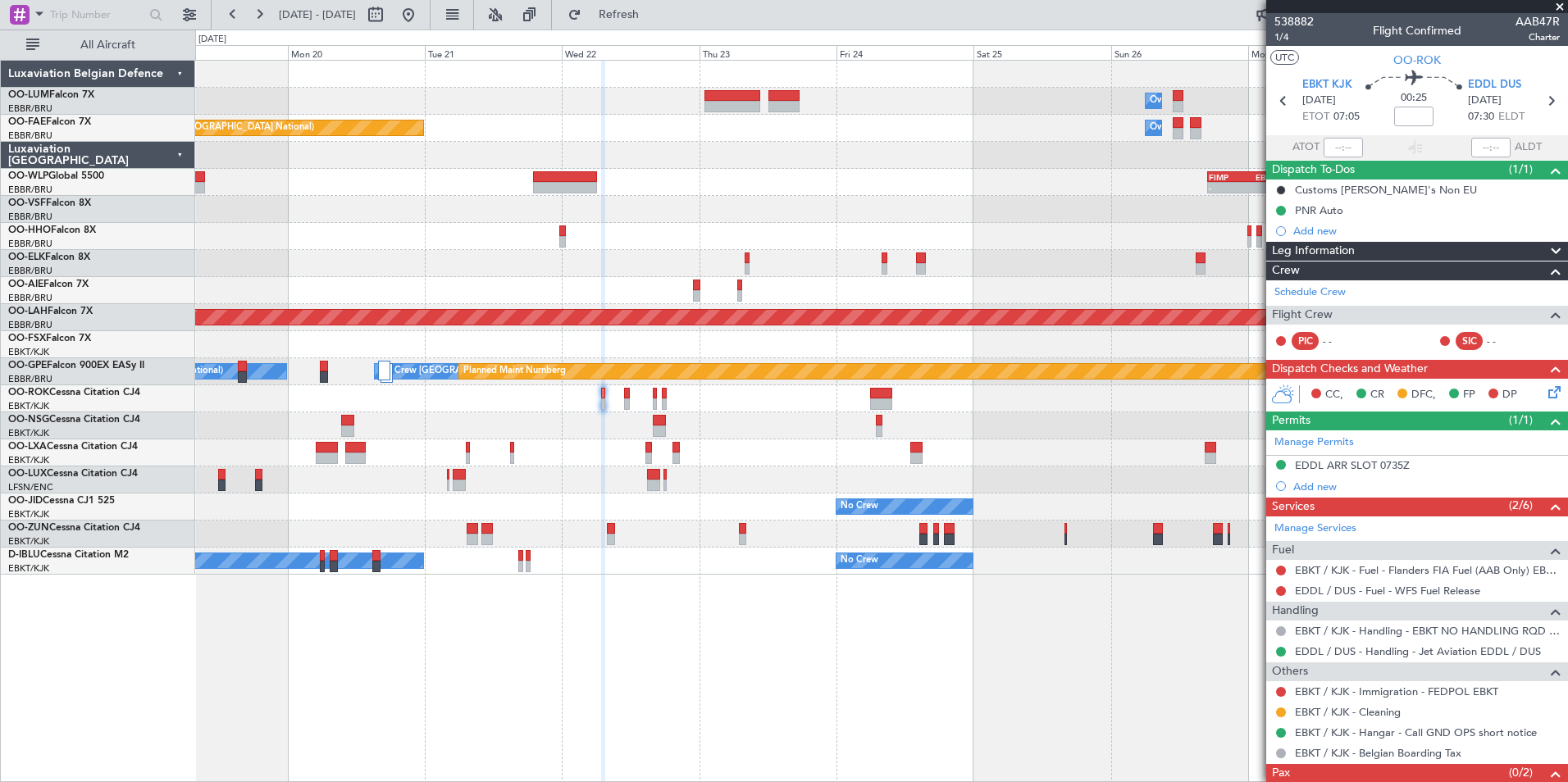
click at [717, 707] on div "Owner Melsbroek Air Base Planned Maint Kortrijk-Wevelgem Owner Melsbroek Air Ba…" at bounding box center [881, 422] width 1373 height 723
click at [771, 724] on div "Owner Melsbroek Air Base Planned Maint Kortrijk-Wevelgem Owner Melsbroek Air Ba…" at bounding box center [881, 422] width 1373 height 723
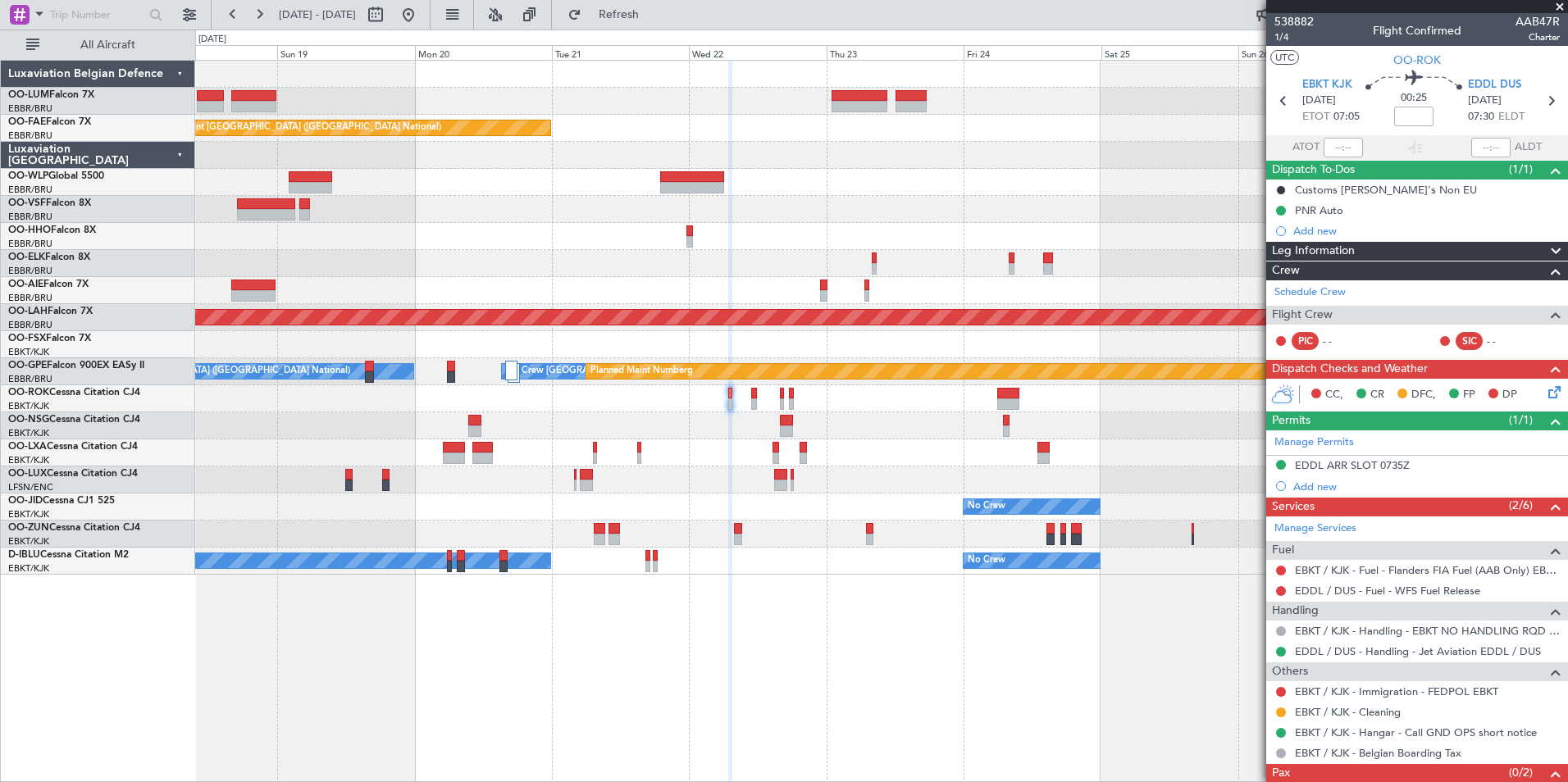
click at [769, 718] on div "Owner Melsbroek Air Base Planned Maint Kortrijk-Wevelgem Owner Melsbroek Air Ba…" at bounding box center [881, 422] width 1373 height 723
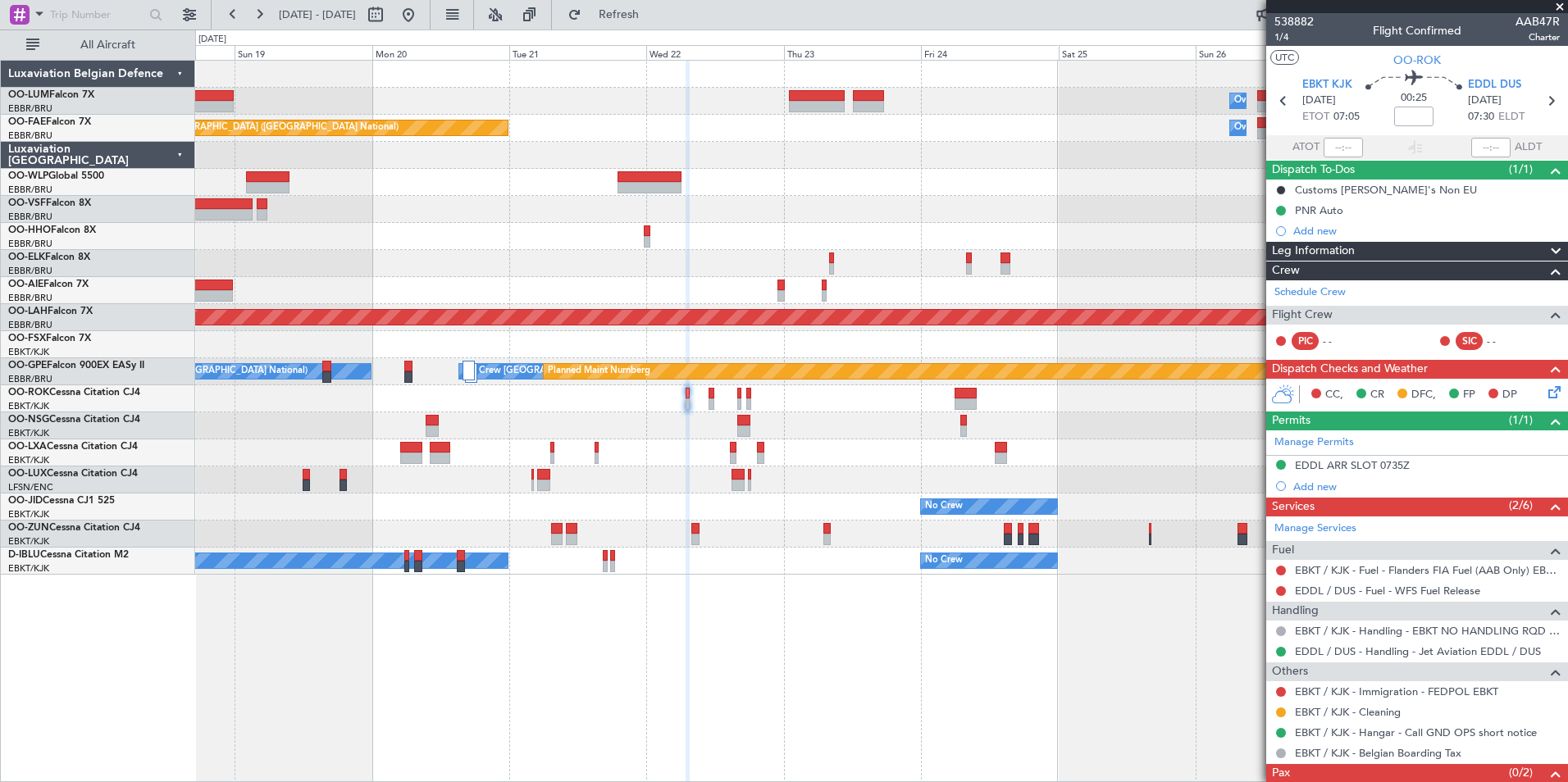
click at [509, 695] on div "Owner Melsbroek Air Base Planned Maint Kortrijk-Wevelgem Owner Melsbroek Air Ba…" at bounding box center [881, 422] width 1373 height 723
click at [566, 715] on div "Owner Melsbroek Air Base Planned Maint Kortrijk-Wevelgem Owner Melsbroek Air Ba…" at bounding box center [881, 422] width 1373 height 723
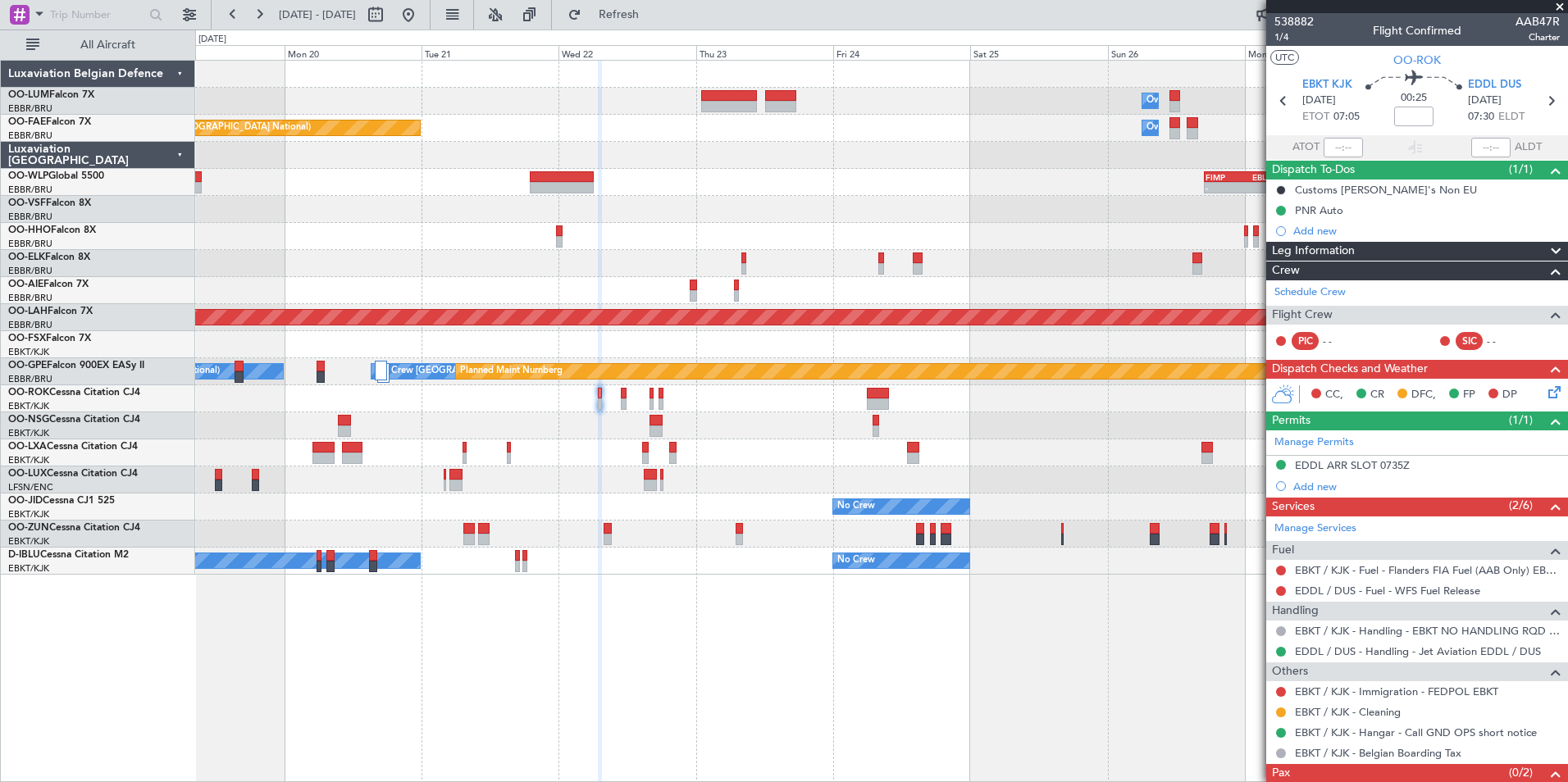
click at [597, 722] on div "Owner Melsbroek Air Base Planned Maint Kortrijk-Wevelgem Owner Melsbroek Air Ba…" at bounding box center [881, 422] width 1373 height 723
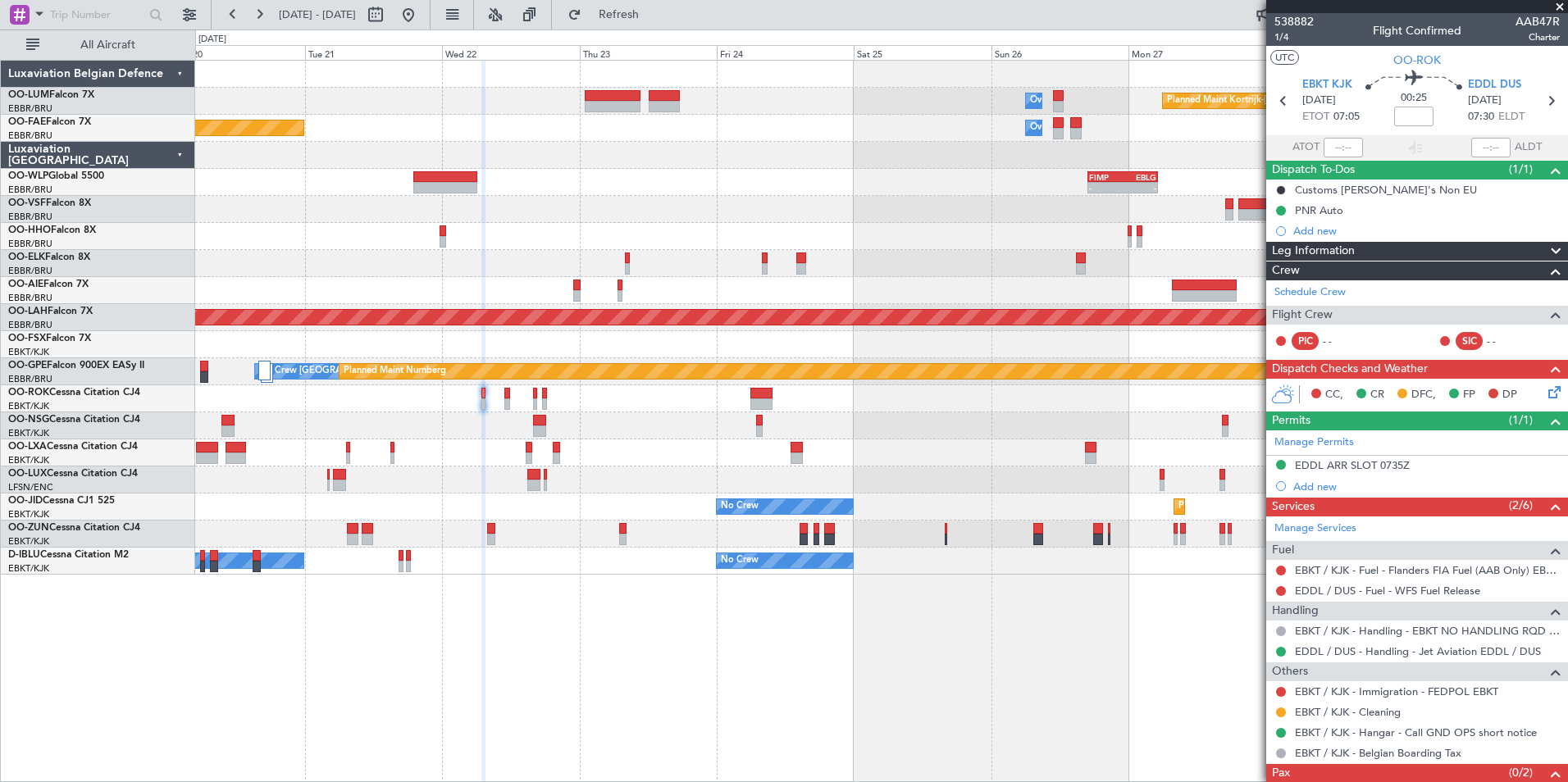
click at [513, 705] on div "Owner Melsbroek Air Base Planned Maint Kortrijk-Wevelgem Owner Melsbroek Air Ba…" at bounding box center [881, 422] width 1373 height 723
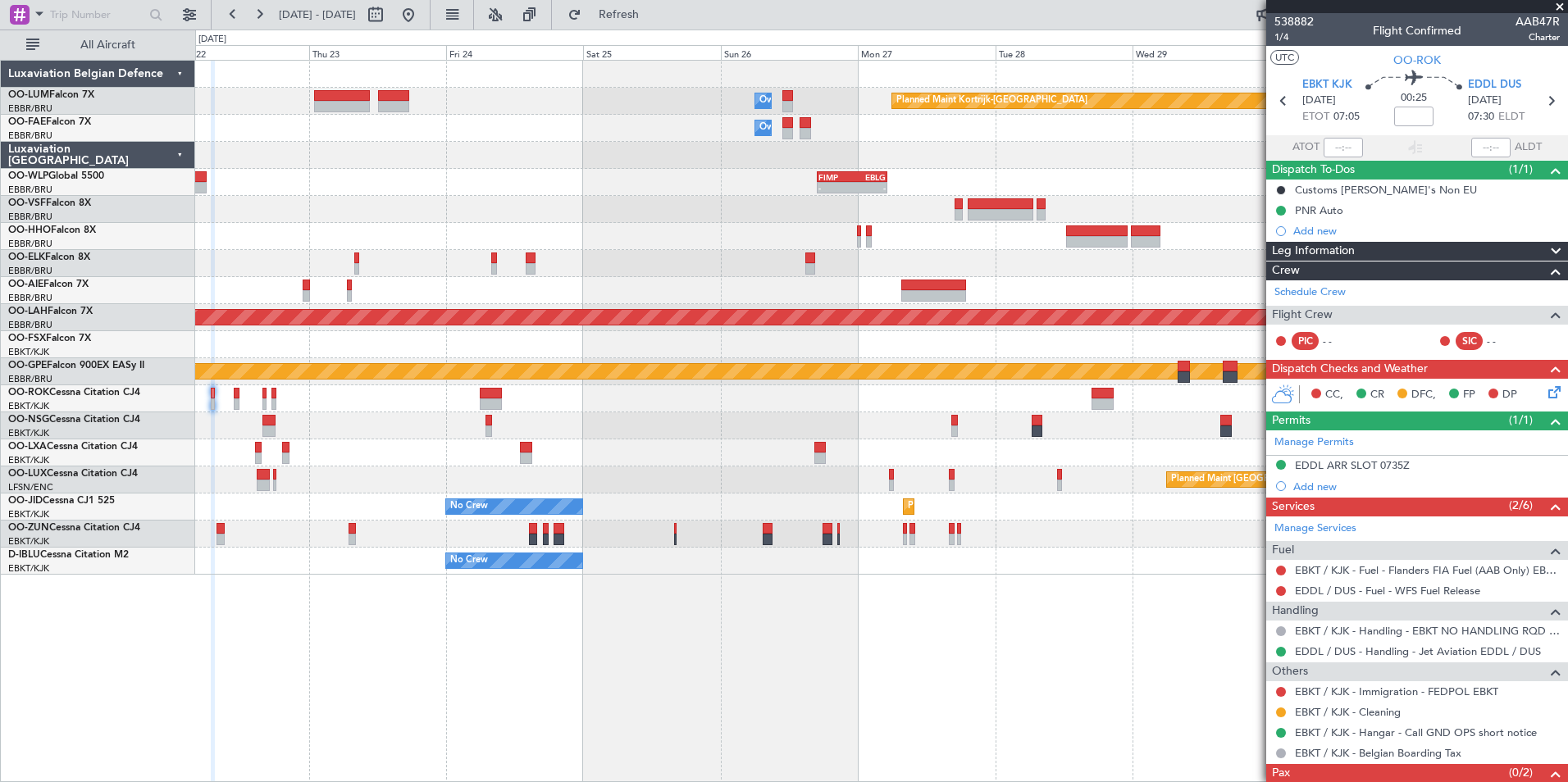
click at [995, 729] on div "Owner Melsbroek Air Base Planned Maint Kortrijk-Wevelgem Owner Melsbroek Air Ba…" at bounding box center [881, 422] width 1373 height 723
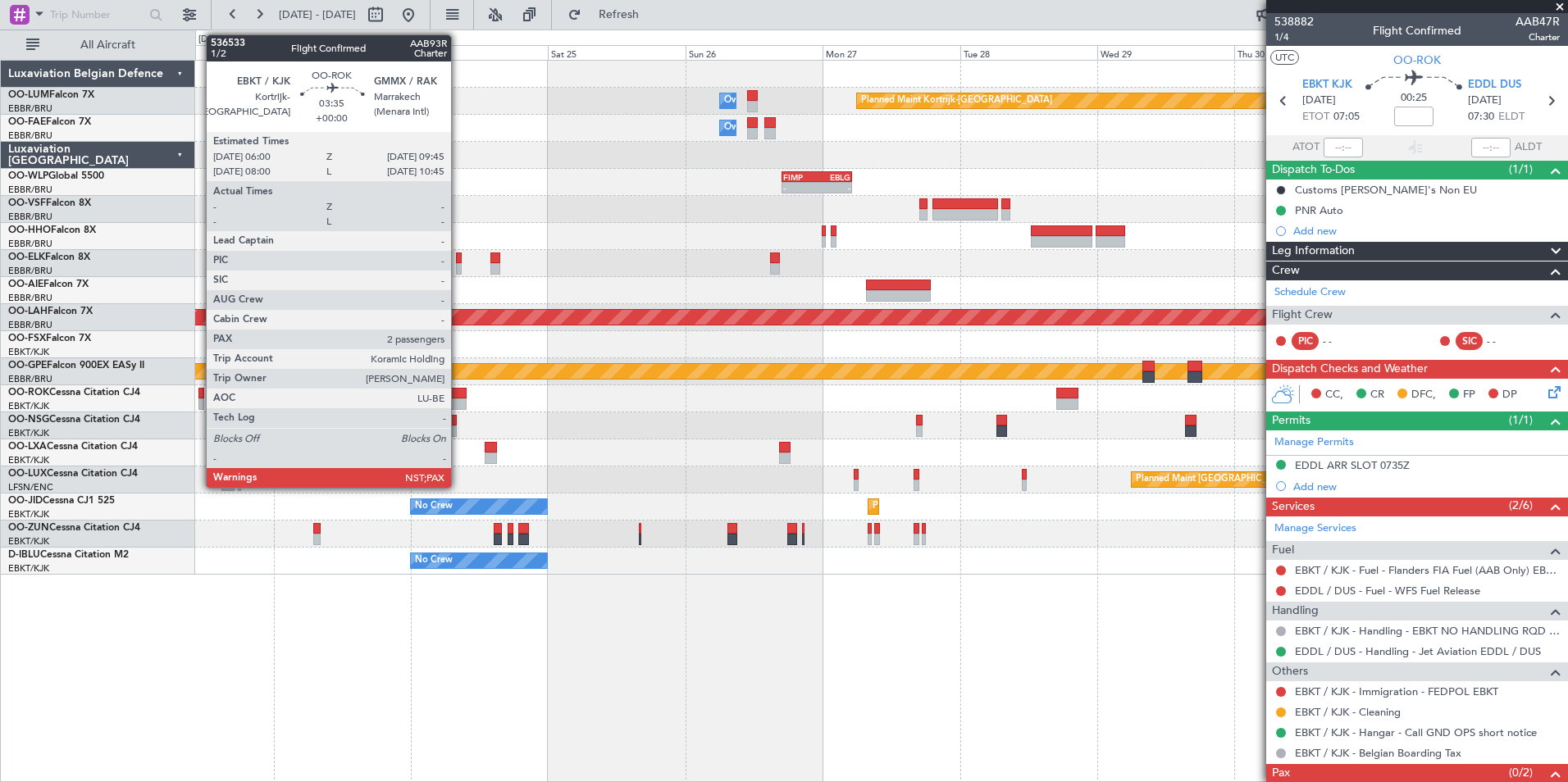
click at [459, 396] on div at bounding box center [455, 393] width 22 height 12
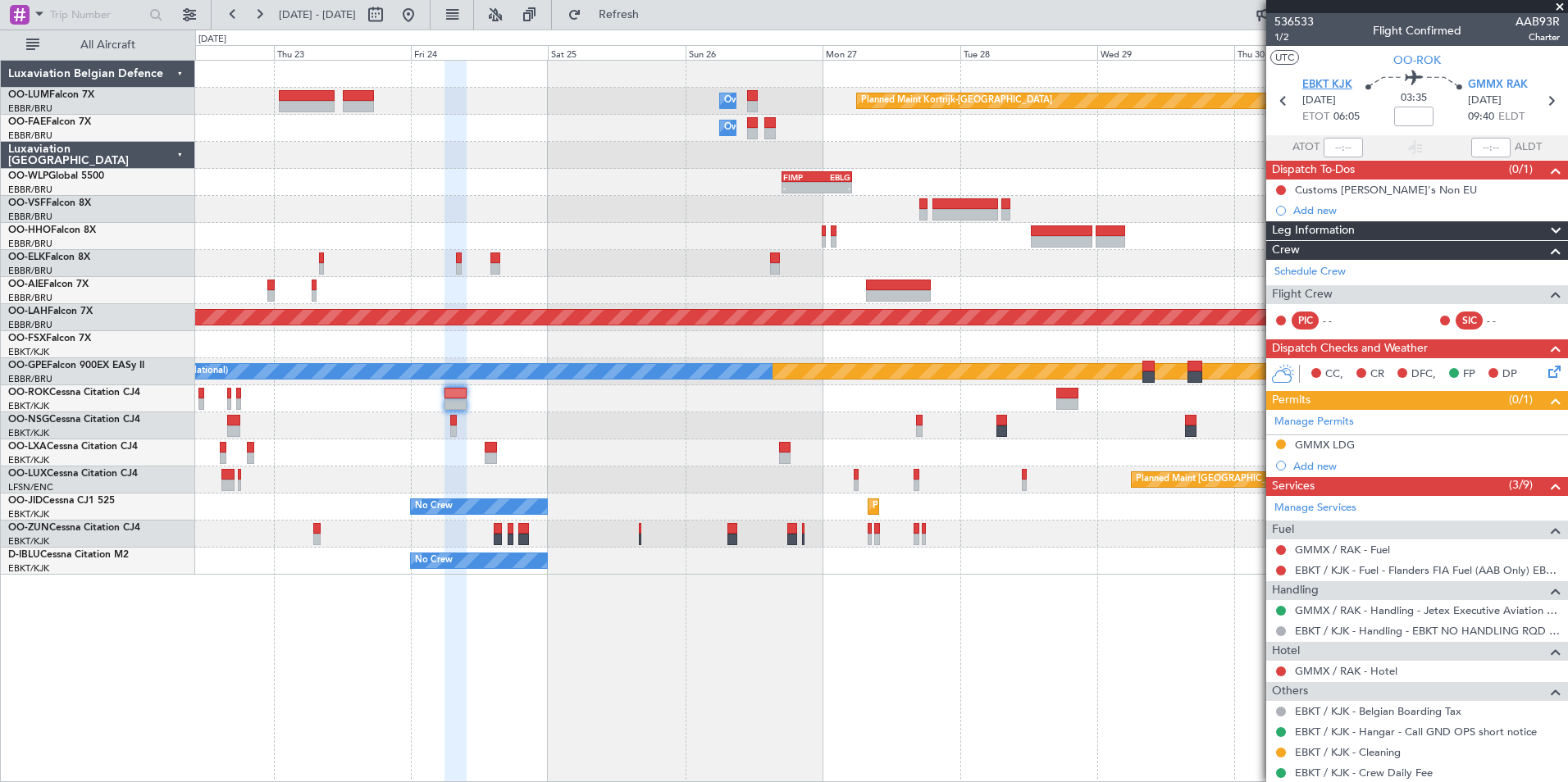
click at [1325, 89] on span "EBKT KJK" at bounding box center [1327, 85] width 50 height 16
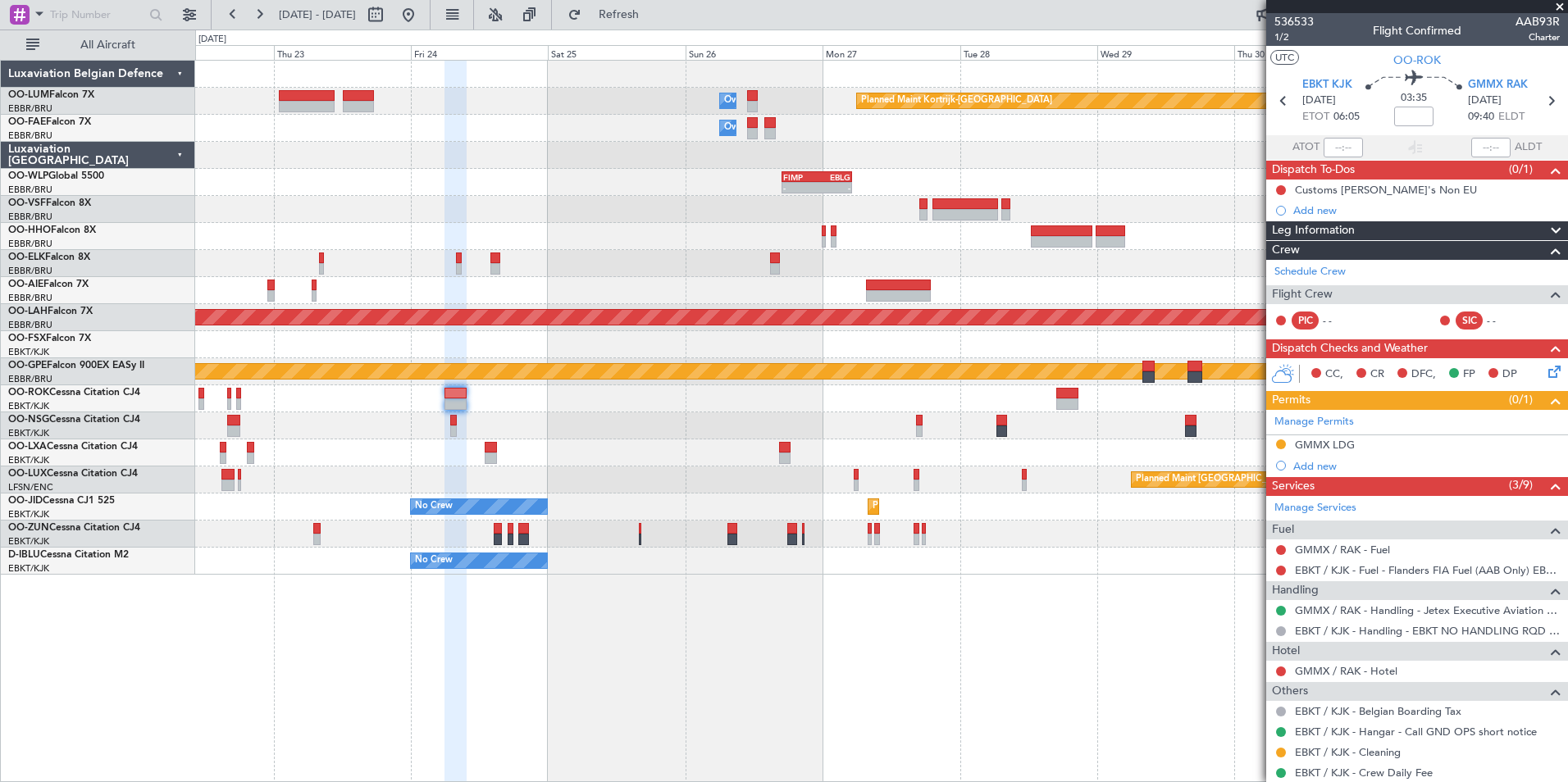
click at [473, 653] on div "Planned Maint Kortrijk-[GEOGRAPHIC_DATA] Owner [GEOGRAPHIC_DATA] Owner [GEOGRAP…" at bounding box center [881, 422] width 1373 height 723
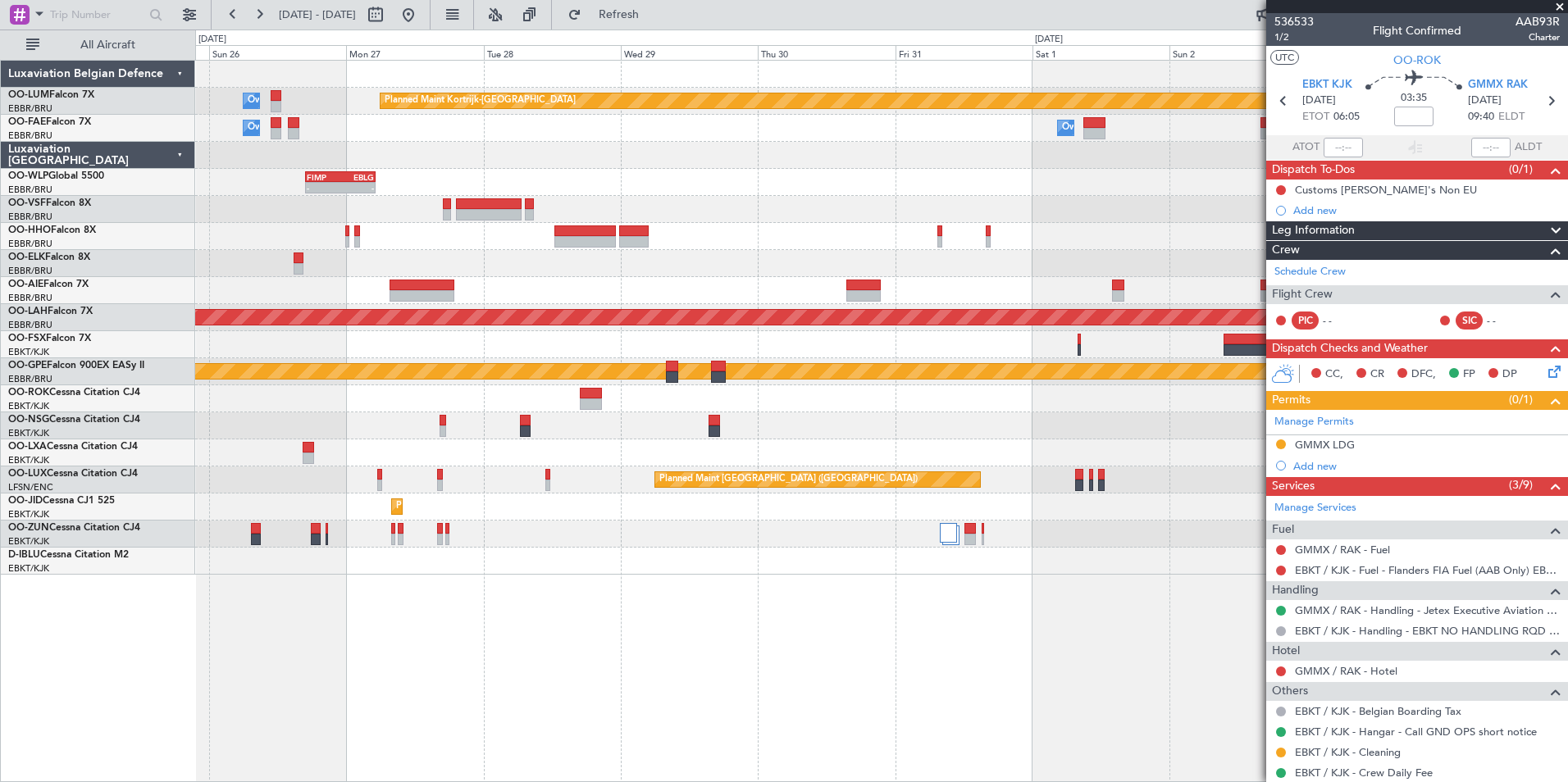
click at [275, 606] on div "Planned Maint Kortrijk-[GEOGRAPHIC_DATA] Owner [GEOGRAPHIC_DATA] Owner [GEOGRAP…" at bounding box center [881, 422] width 1373 height 723
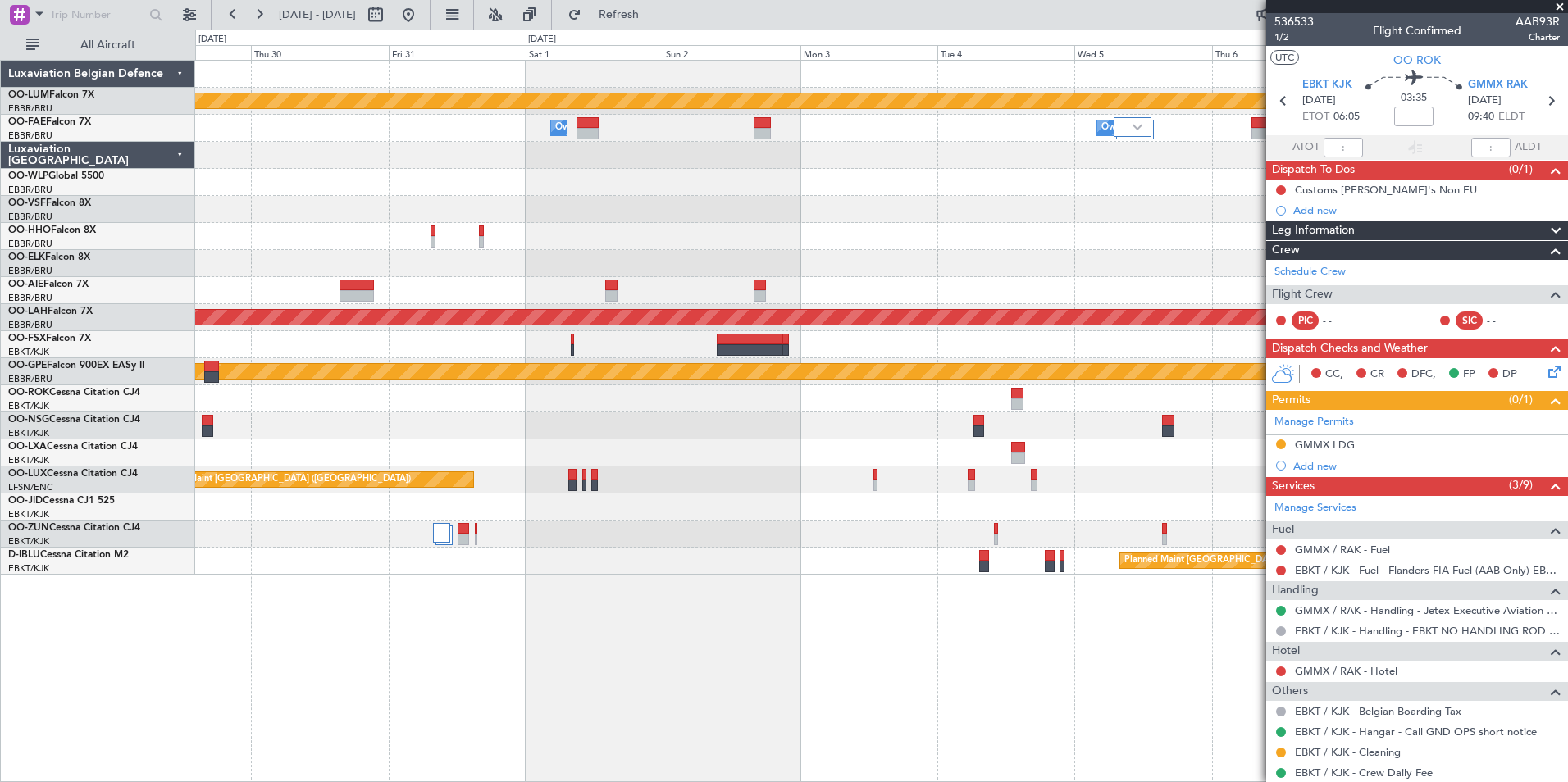
click at [355, 631] on div "Planned Maint Kortrijk-[GEOGRAPHIC_DATA] Owner [GEOGRAPHIC_DATA] Owner [GEOGRAP…" at bounding box center [881, 422] width 1373 height 723
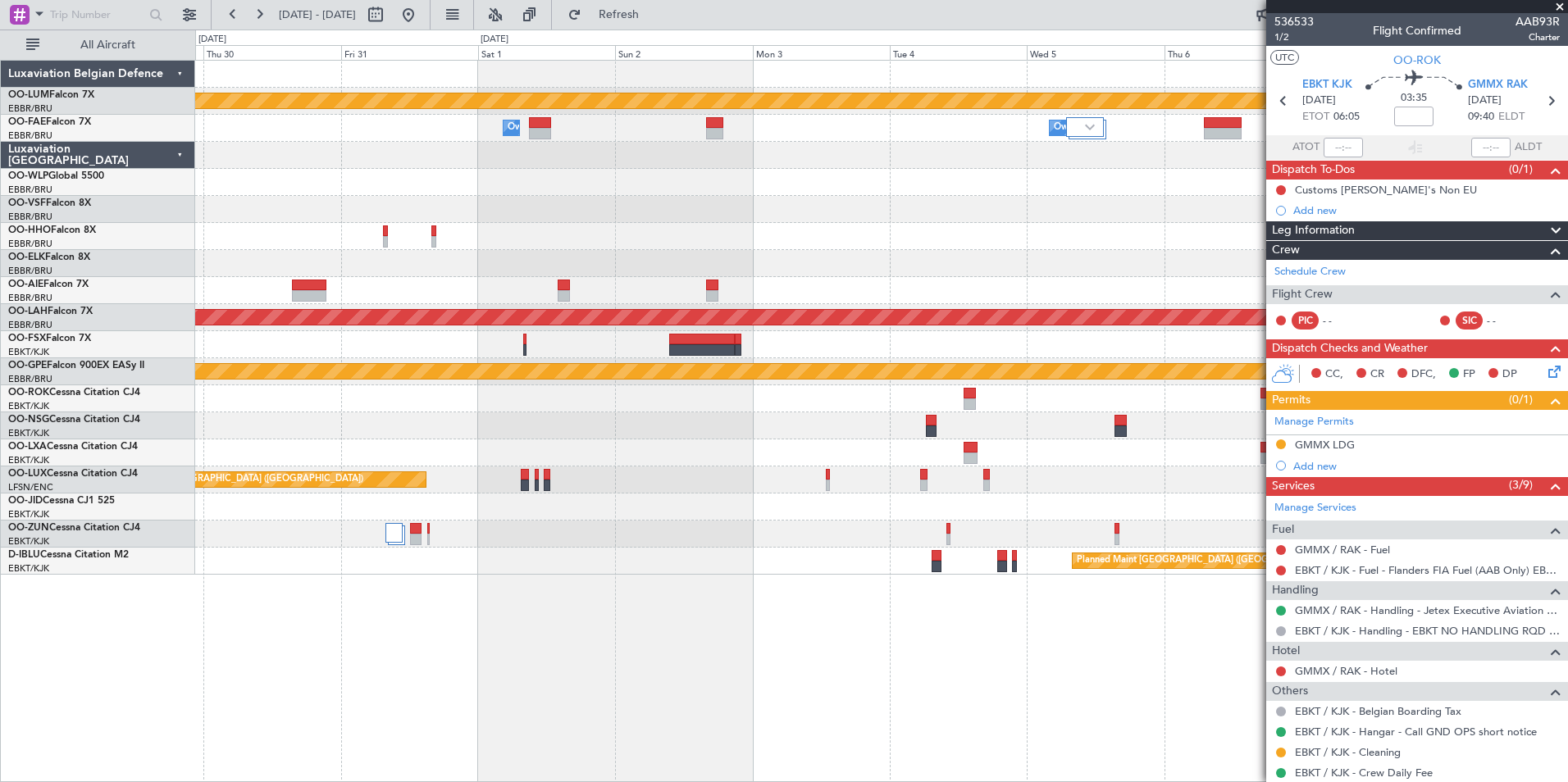
click at [442, 647] on div "Planned Maint Kortrijk-[GEOGRAPHIC_DATA] Owner [GEOGRAPHIC_DATA] Owner [GEOGRAP…" at bounding box center [881, 422] width 1373 height 723
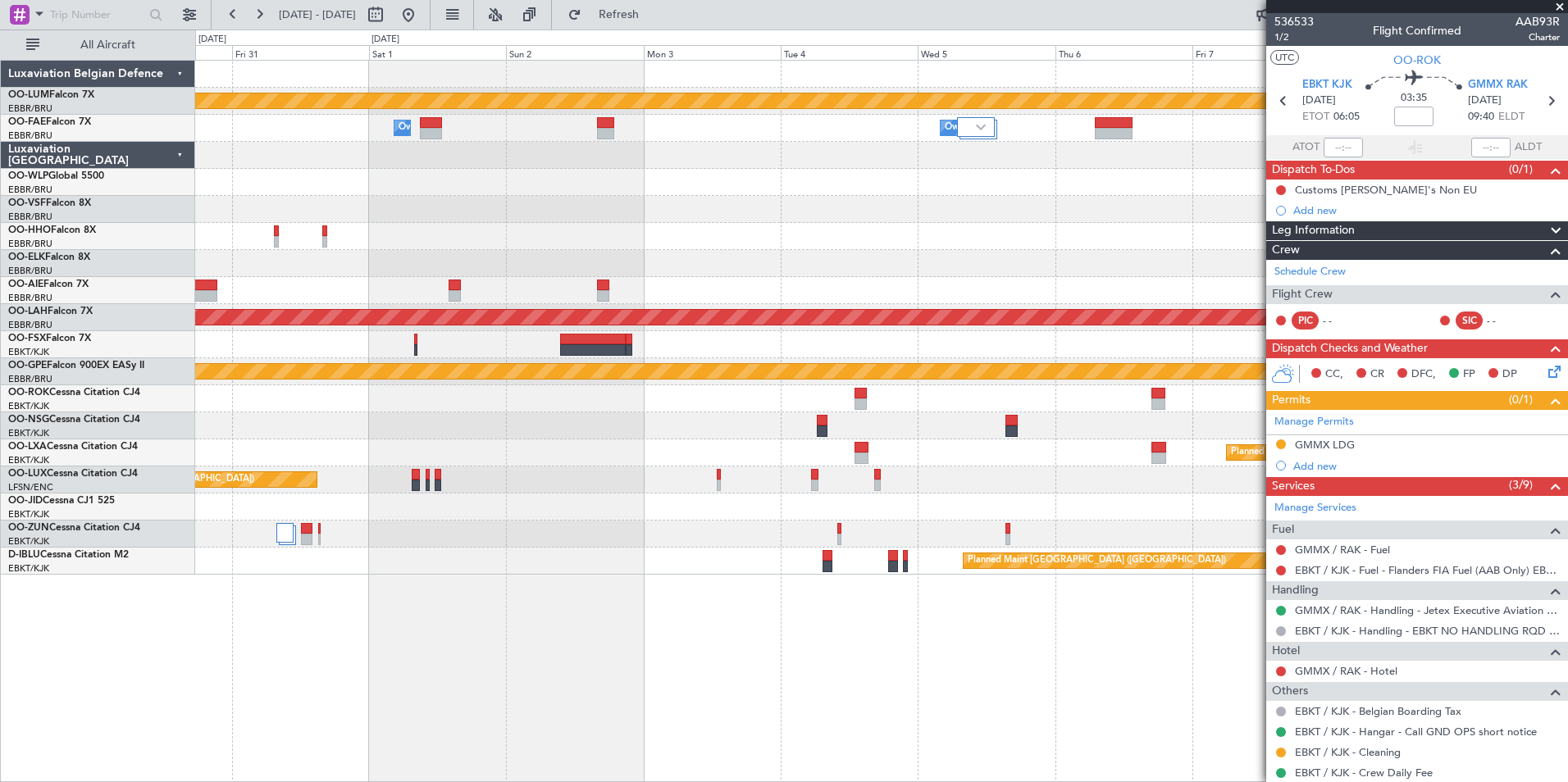
click at [467, 666] on div "Planned Maint Kortrijk-[GEOGRAPHIC_DATA] Owner [GEOGRAPHIC_DATA] Owner [GEOGRAP…" at bounding box center [881, 422] width 1373 height 723
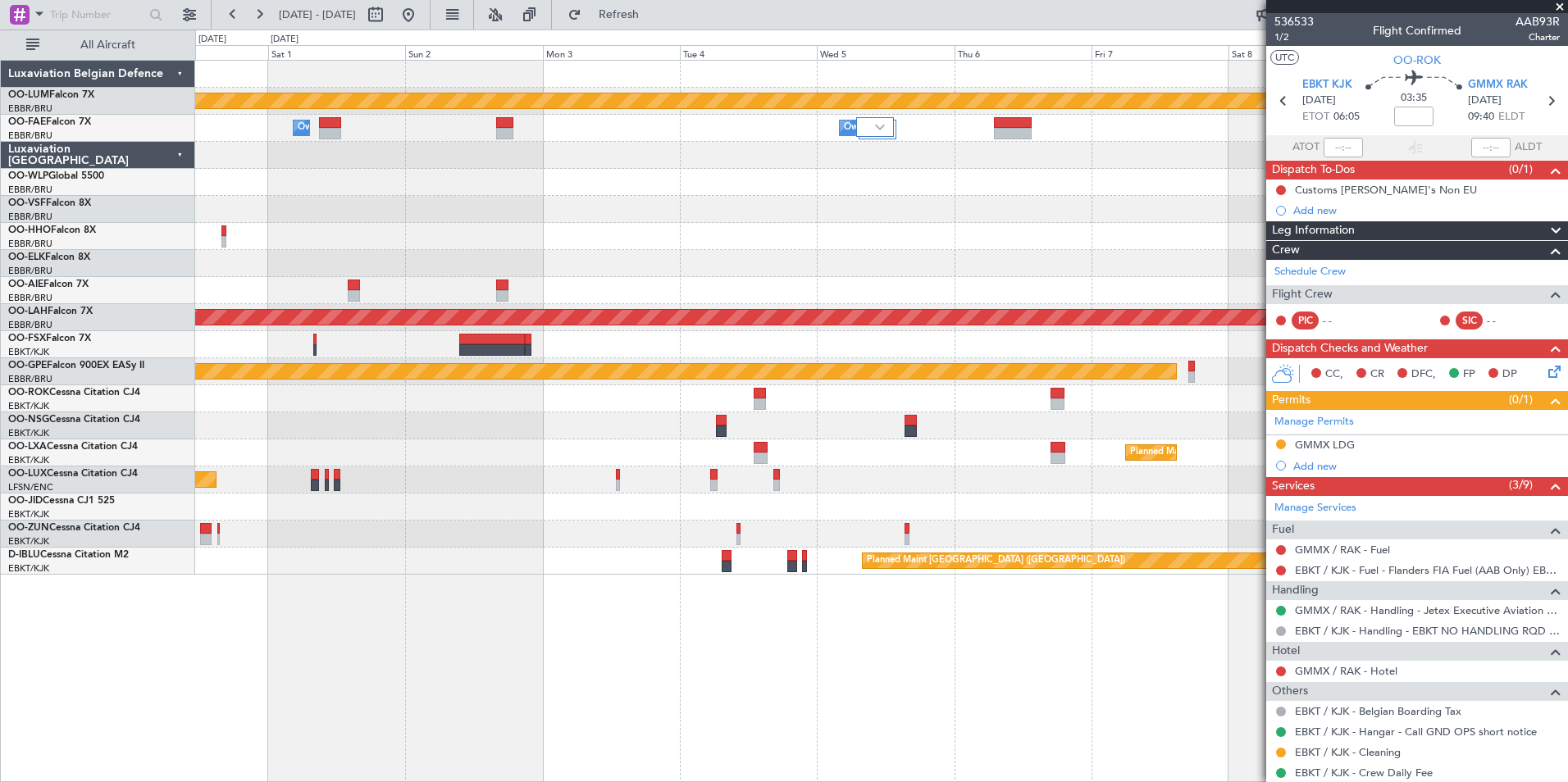
click at [509, 671] on div "Planned Maint Kortrijk-[GEOGRAPHIC_DATA] Owner [GEOGRAPHIC_DATA] Owner [GEOGRAP…" at bounding box center [881, 422] width 1373 height 723
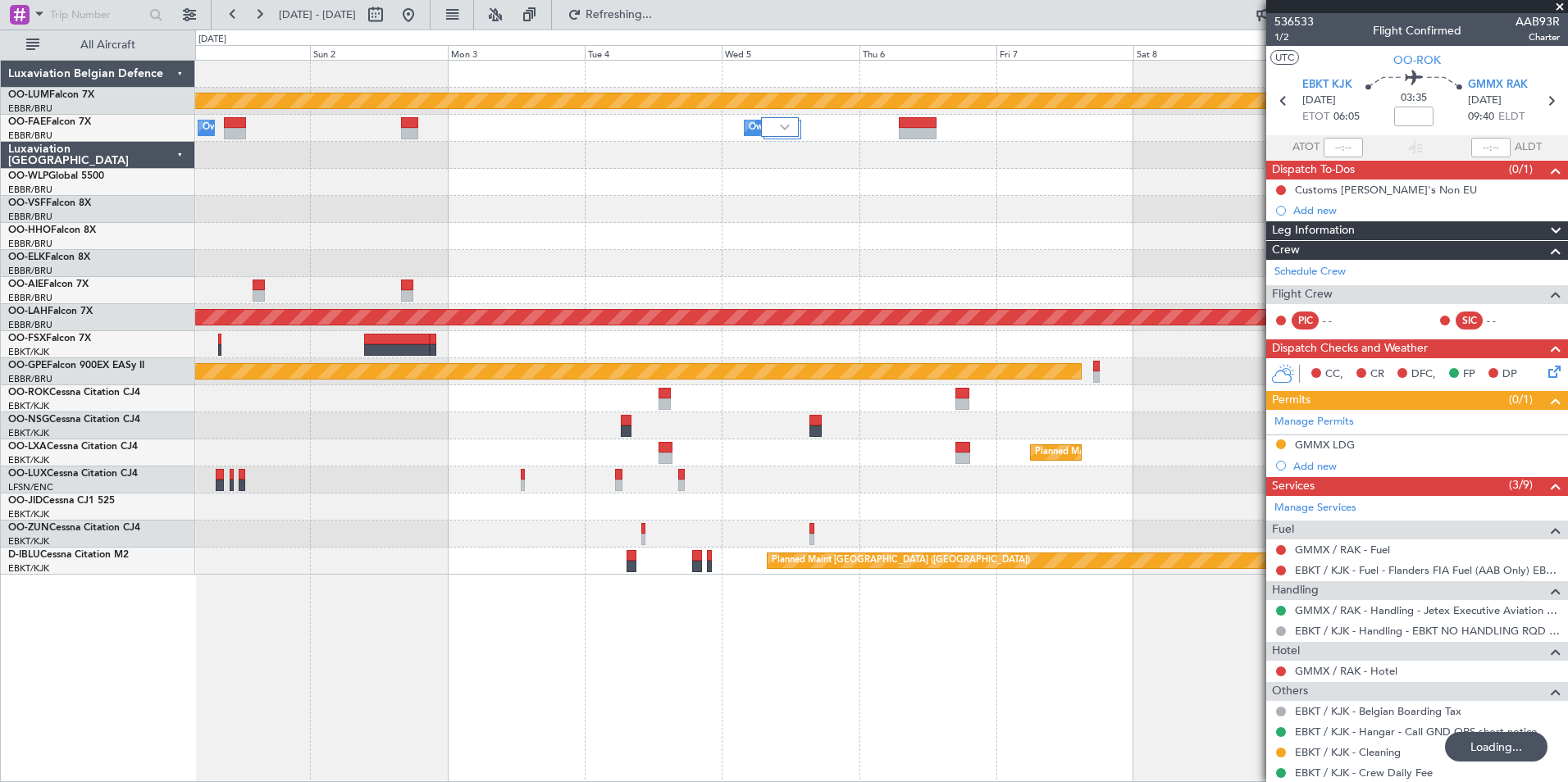
click at [342, 680] on div "Planned Maint Kortrijk-[GEOGRAPHIC_DATA] Owner [GEOGRAPHIC_DATA] Owner [GEOGRAP…" at bounding box center [881, 422] width 1373 height 723
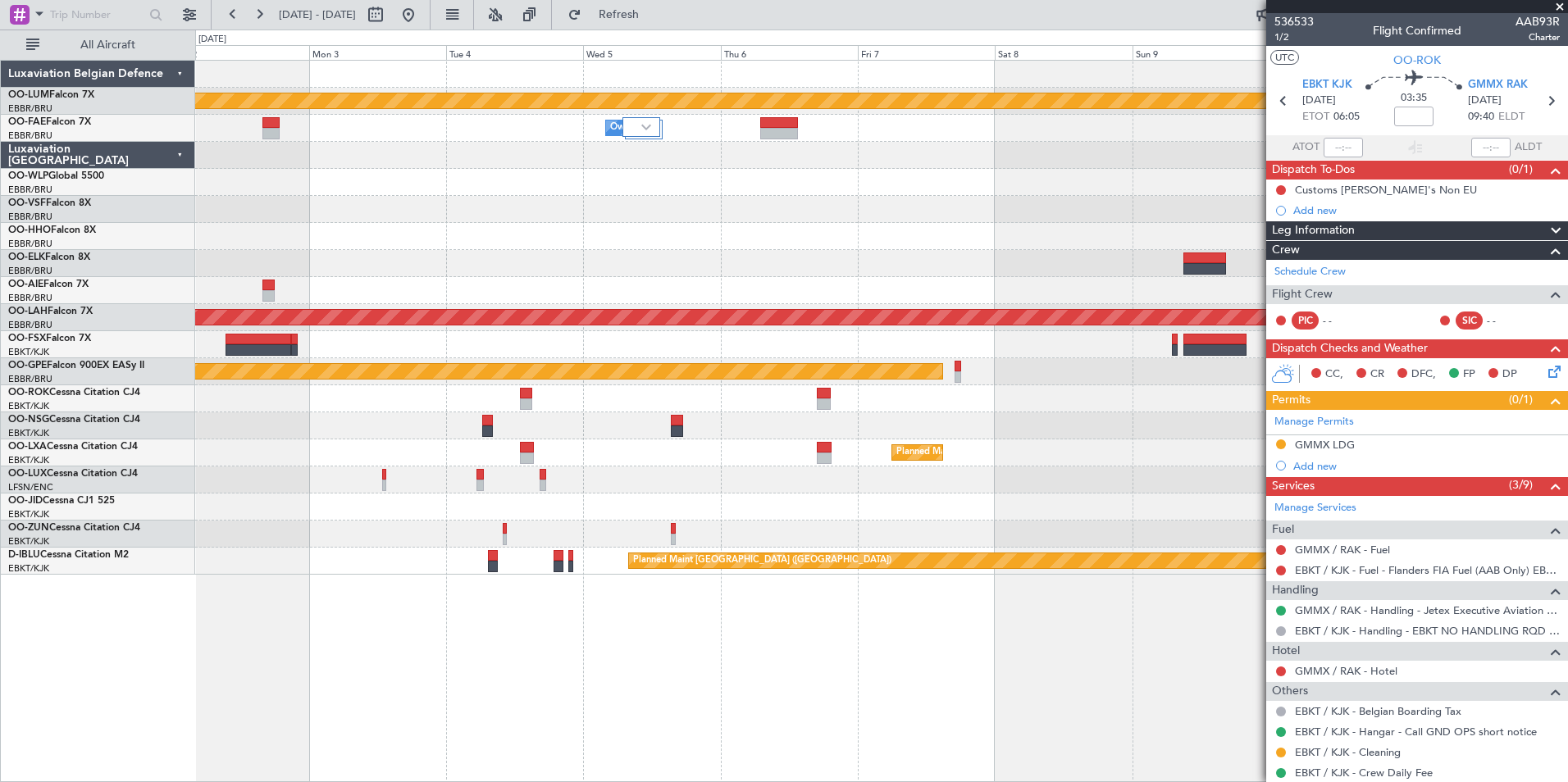
click at [504, 735] on div "Planned Maint Kortrijk-[GEOGRAPHIC_DATA] Owner [GEOGRAPHIC_DATA] Owner [GEOGRAP…" at bounding box center [881, 422] width 1373 height 723
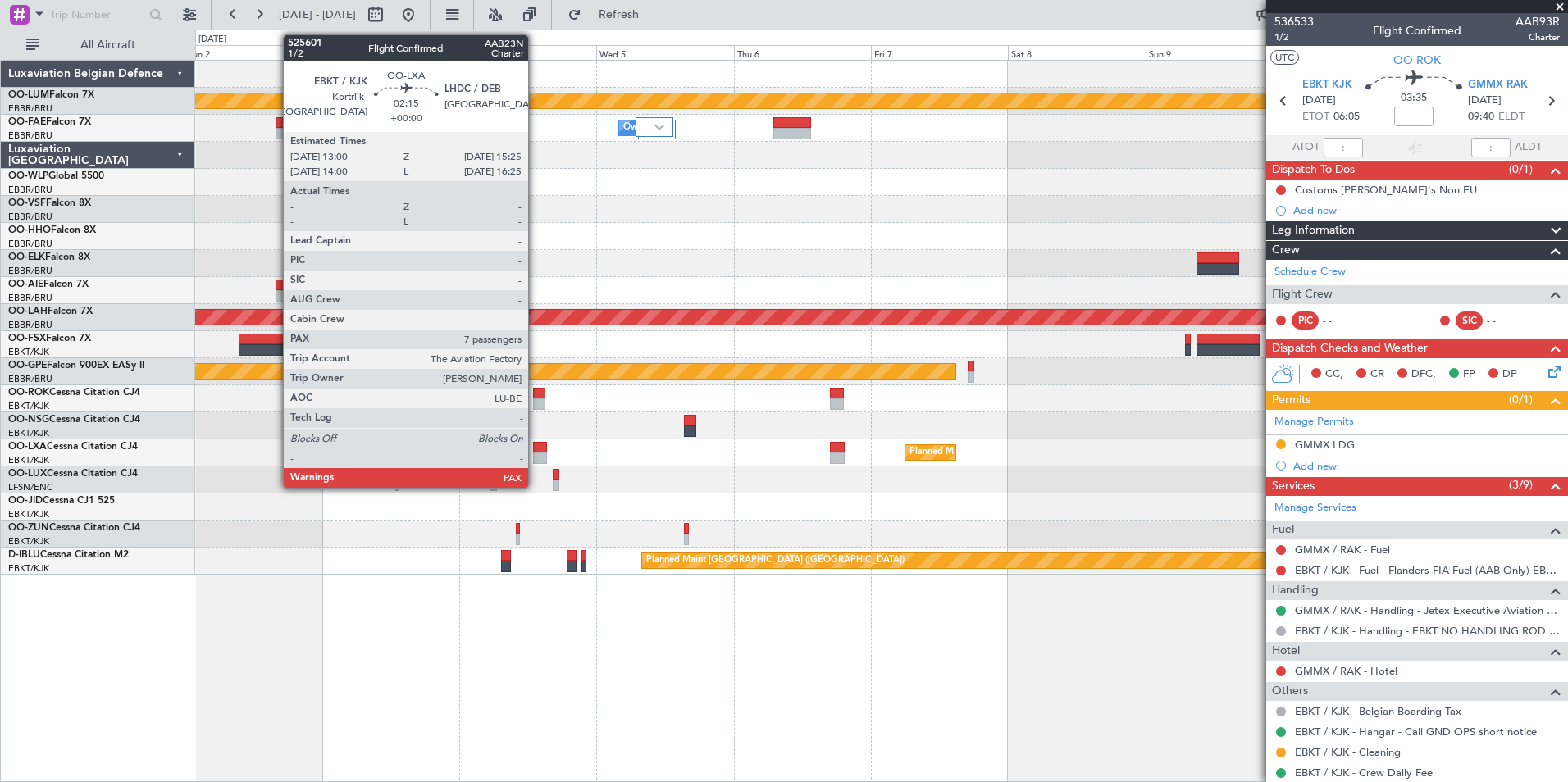
click at [536, 449] on div at bounding box center [540, 448] width 14 height 12
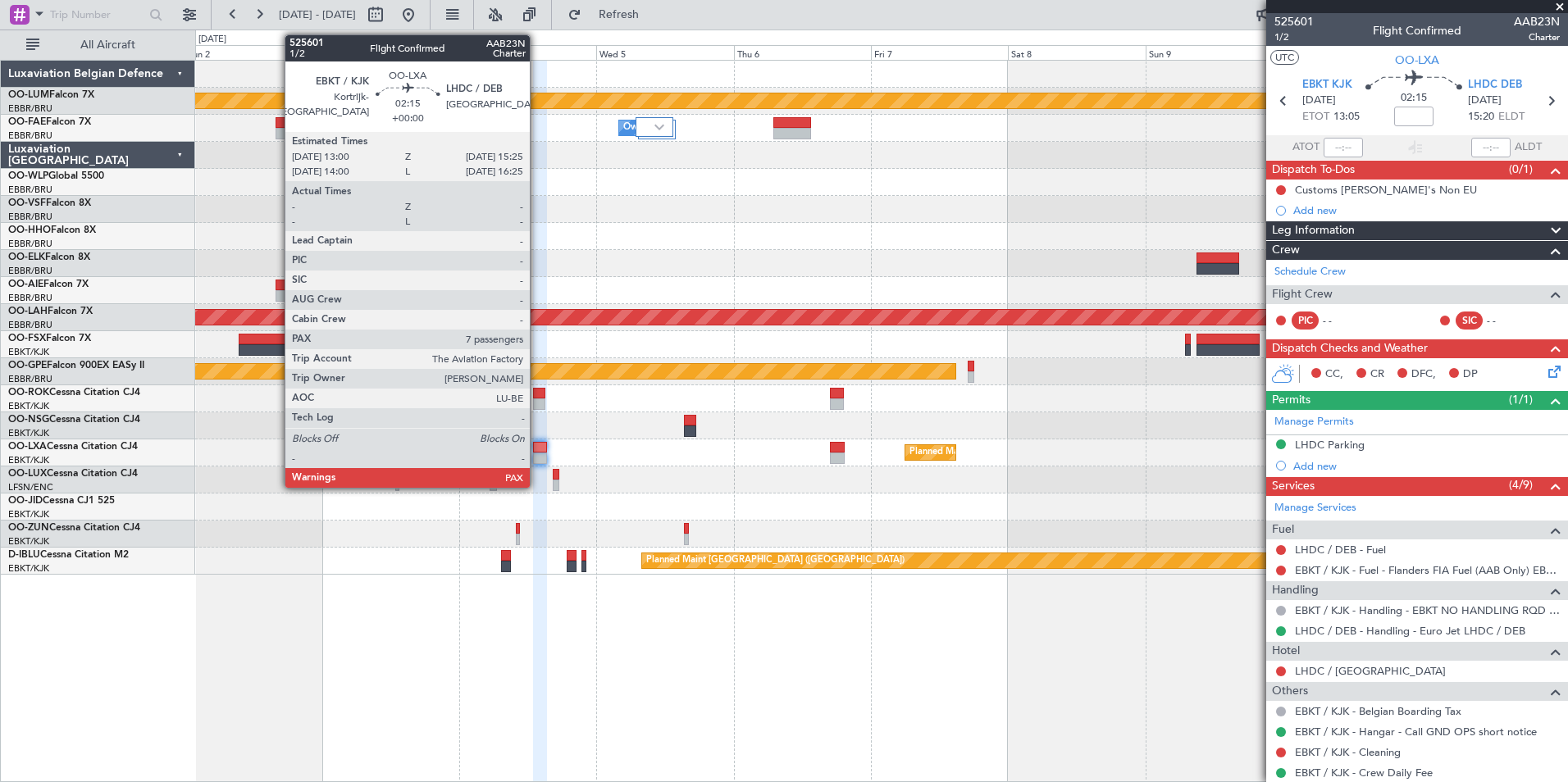
click at [537, 454] on div at bounding box center [540, 458] width 14 height 12
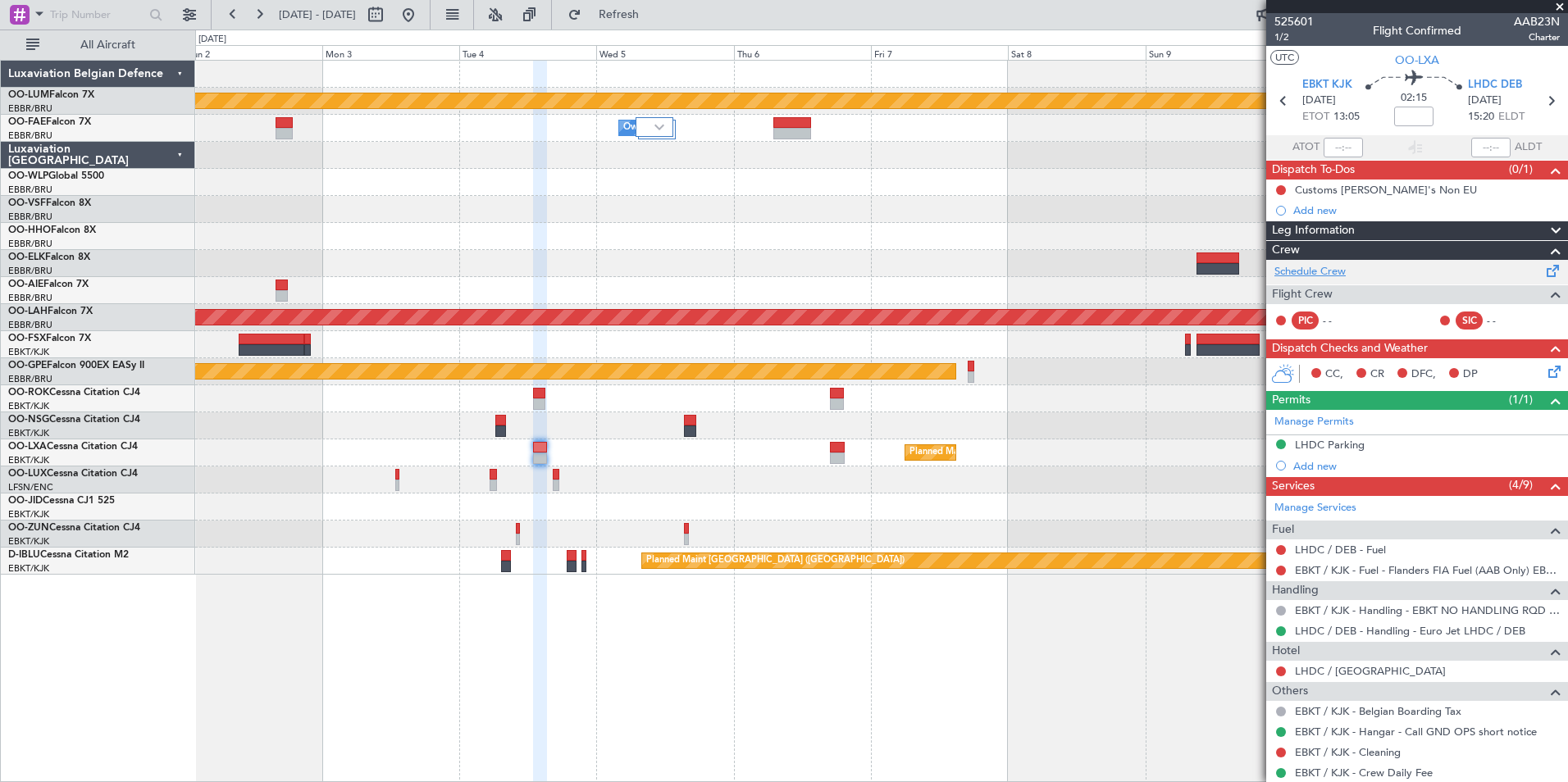
click at [1317, 266] on link "Schedule Crew" at bounding box center [1309, 272] width 71 height 16
click at [654, 20] on span "Refresh" at bounding box center [619, 14] width 69 height 12
click at [647, 10] on span "Refresh" at bounding box center [619, 14] width 69 height 12
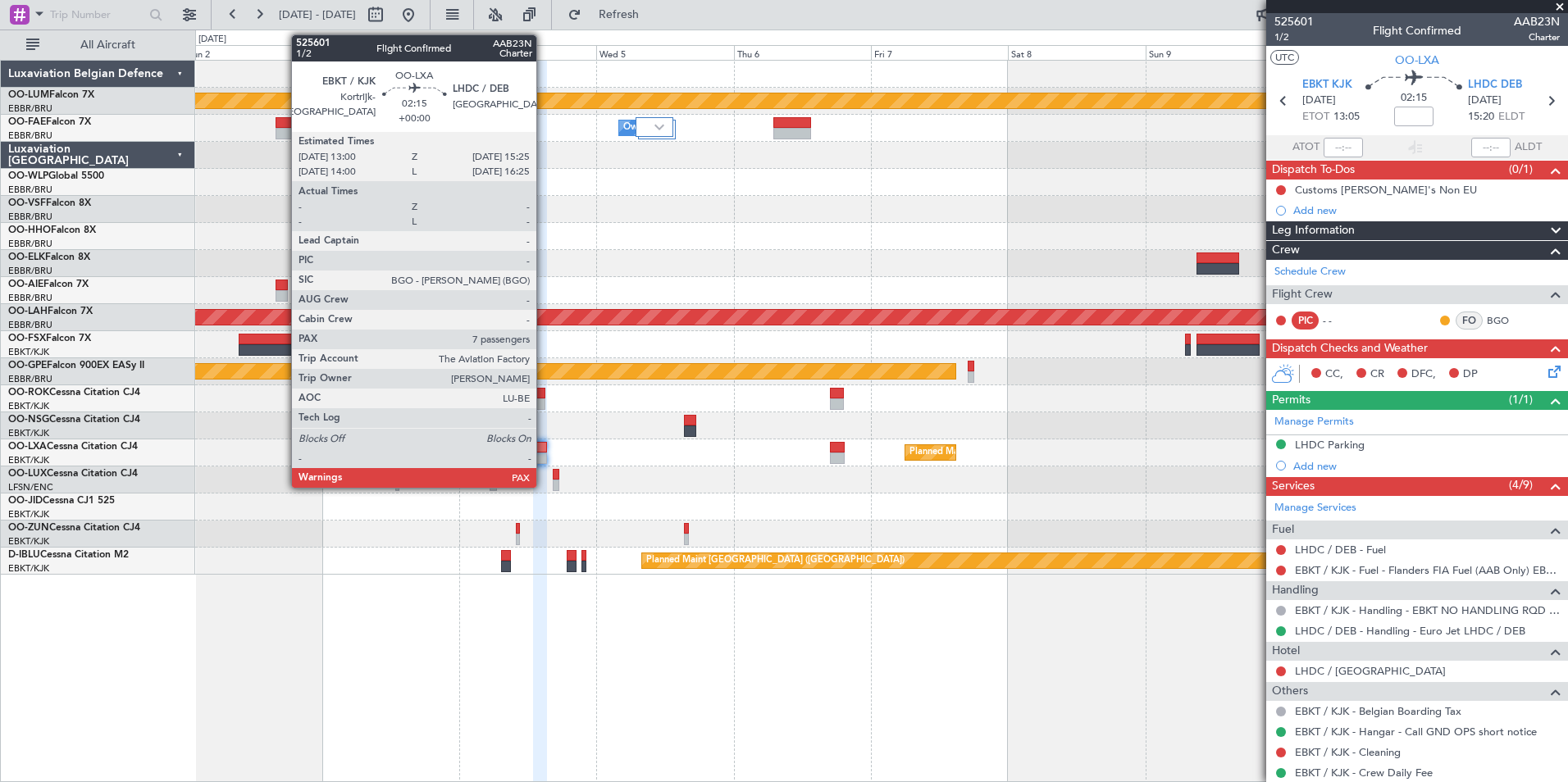
click at [544, 455] on div at bounding box center [540, 458] width 14 height 12
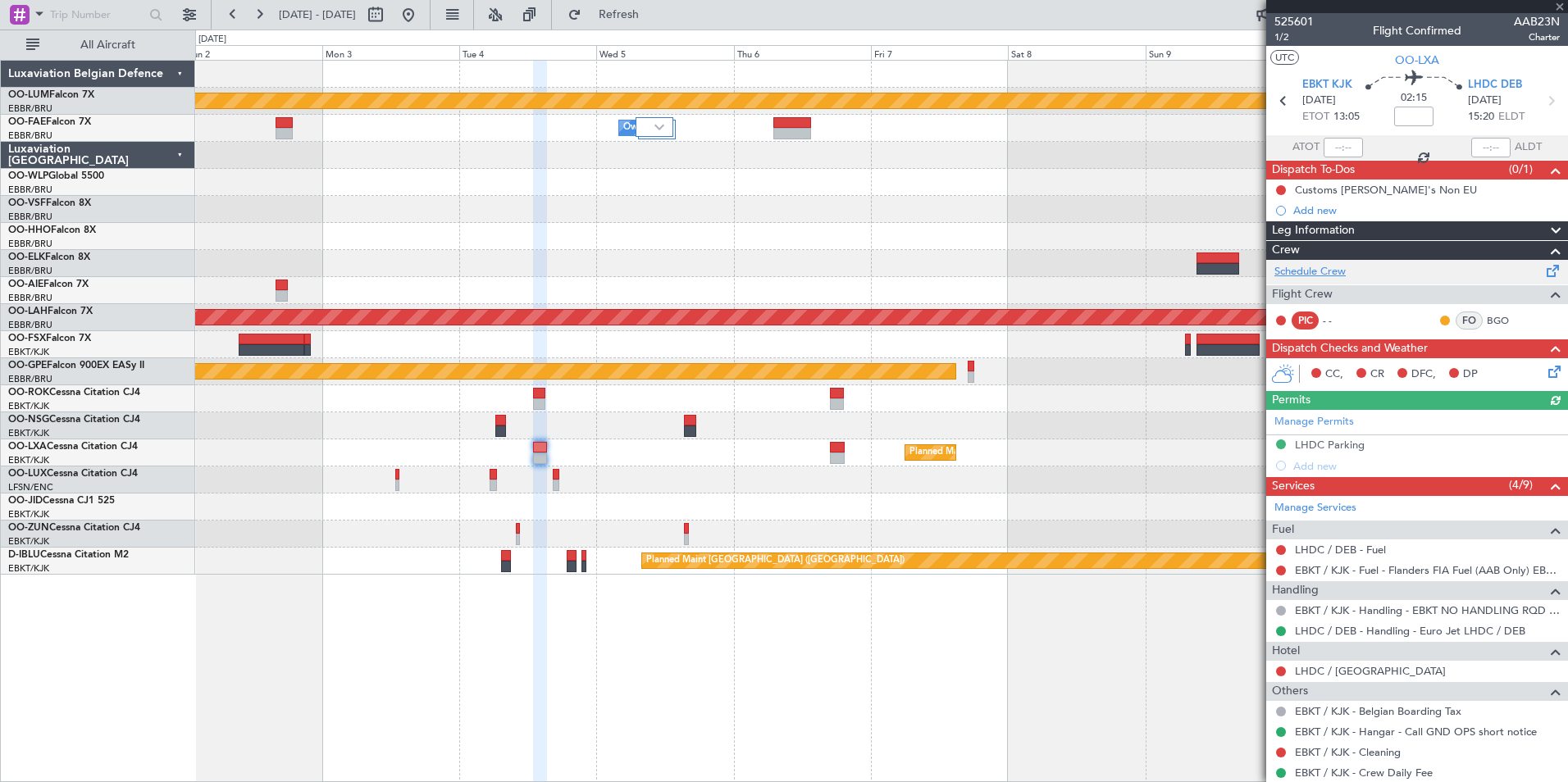
click at [1315, 268] on link "Schedule Crew" at bounding box center [1309, 272] width 71 height 16
click at [654, 11] on span "Refresh" at bounding box center [619, 14] width 69 height 12
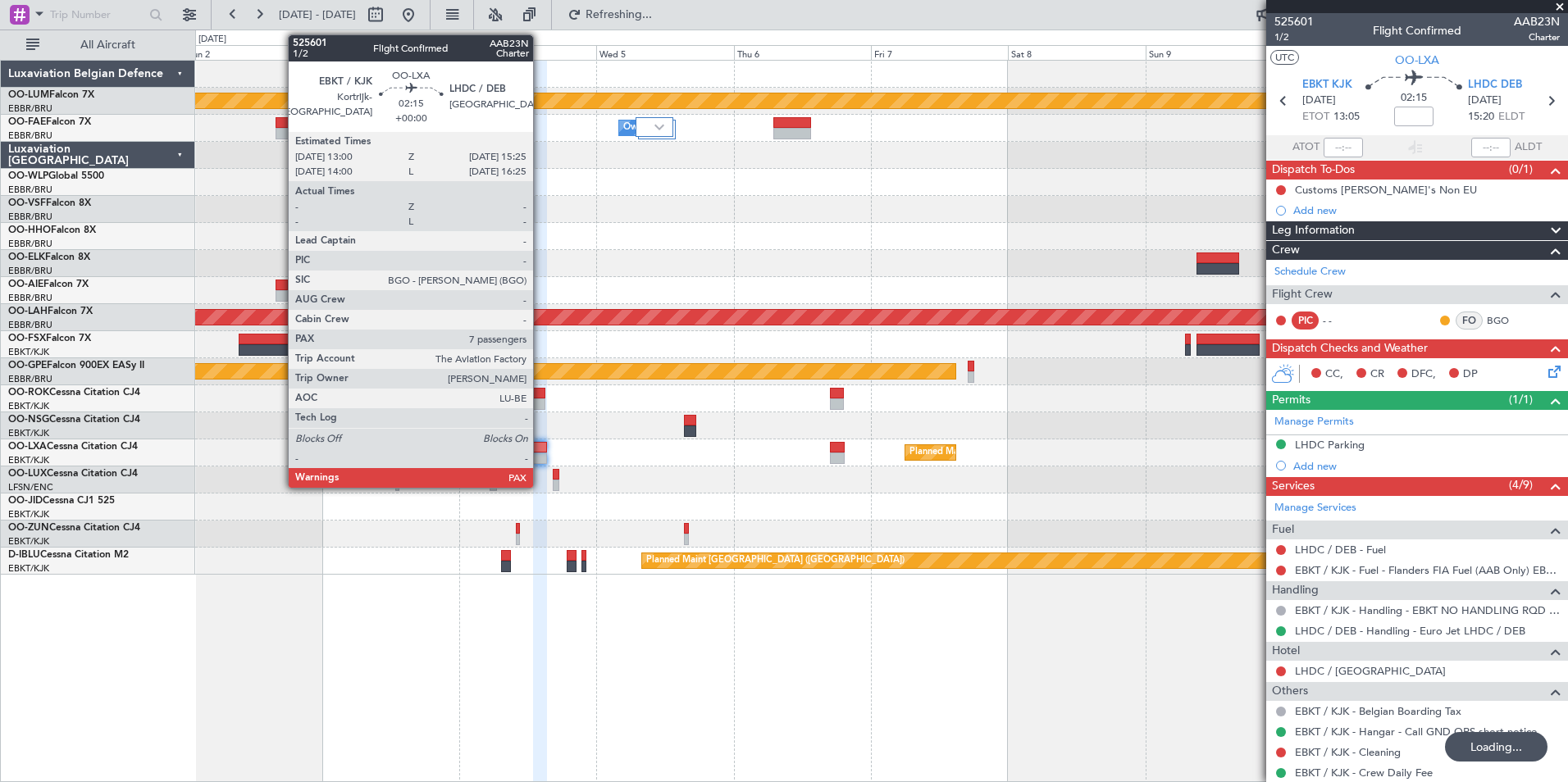
click at [540, 452] on div at bounding box center [540, 458] width 14 height 12
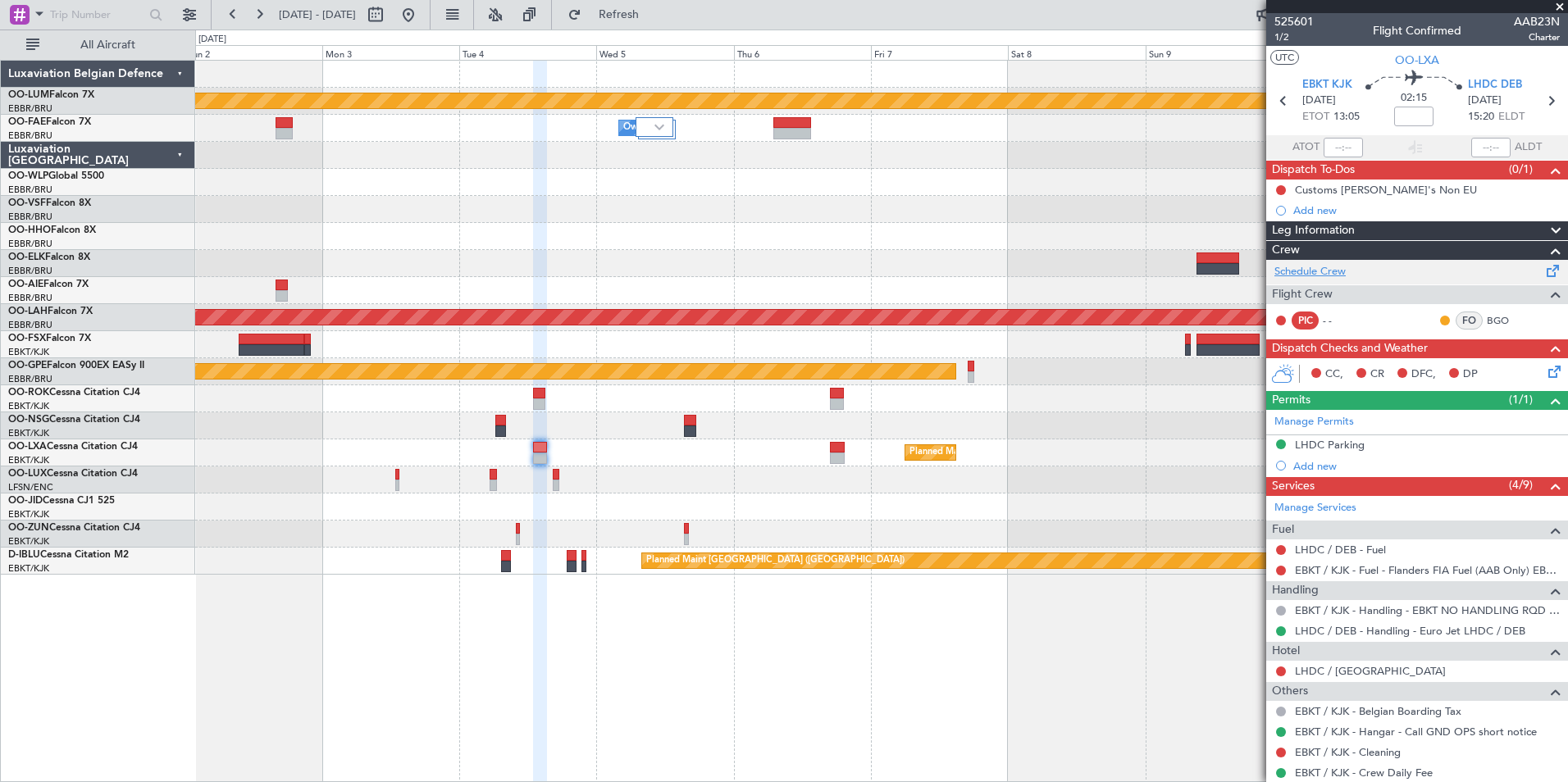
click at [1338, 267] on link "Schedule Crew" at bounding box center [1309, 272] width 71 height 16
click at [654, 13] on span "Refresh" at bounding box center [619, 14] width 69 height 12
click at [890, 662] on div "Planned Maint Kortrijk-[GEOGRAPHIC_DATA] Owner [GEOGRAPHIC_DATA] Owner [GEOGRAP…" at bounding box center [881, 422] width 1373 height 723
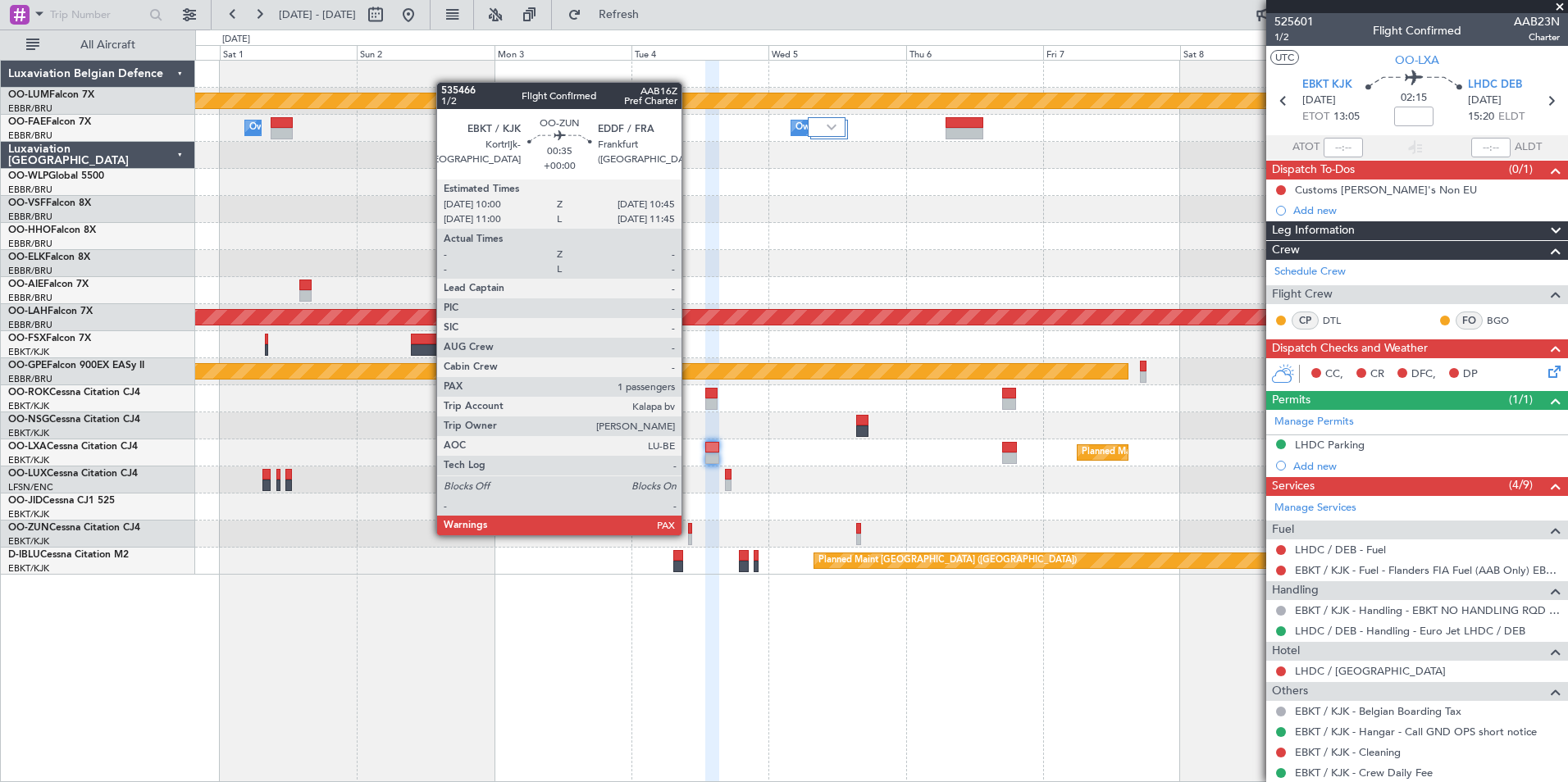
click at [689, 534] on div at bounding box center [690, 539] width 4 height 12
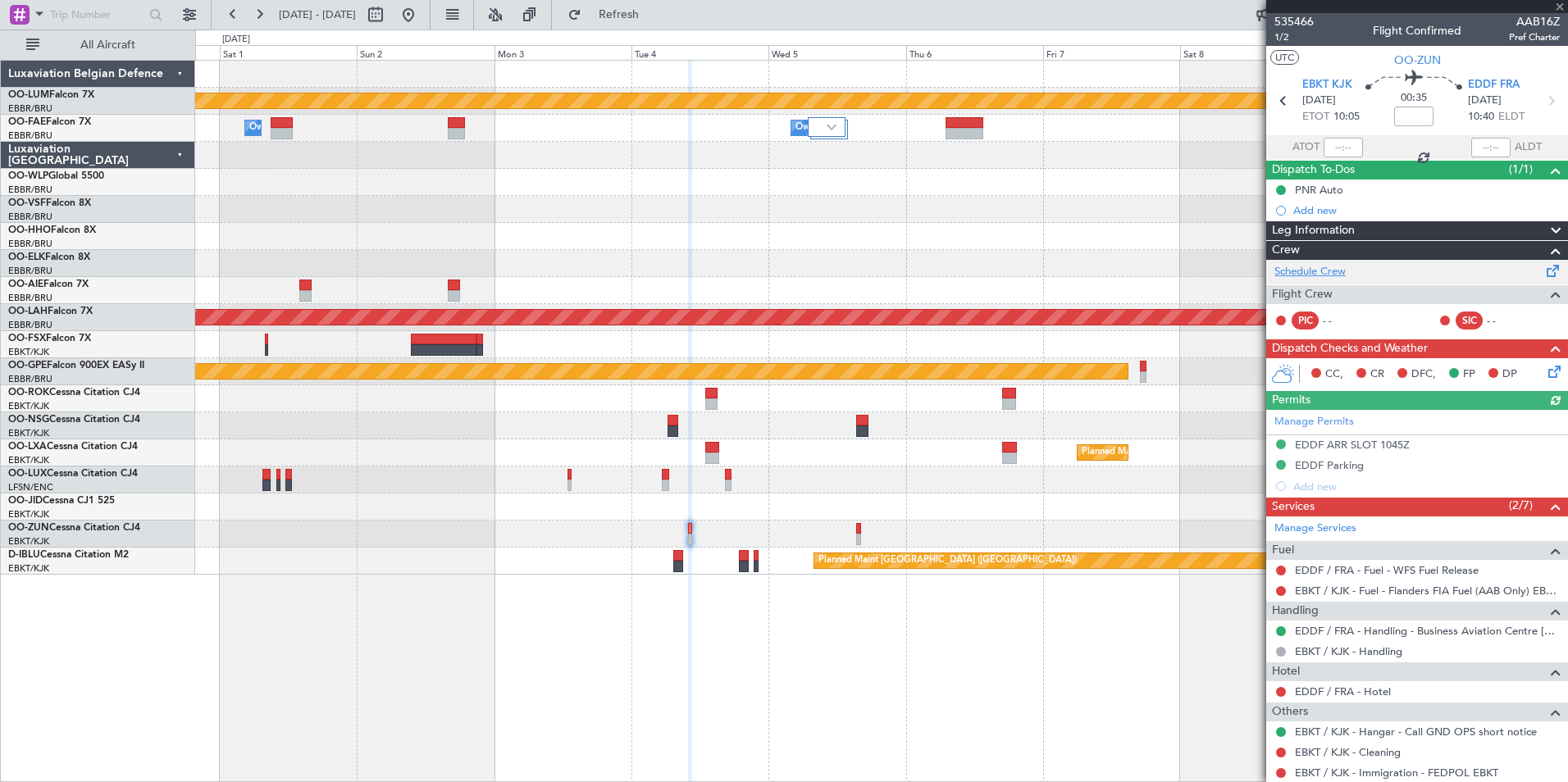
click at [1336, 272] on link "Schedule Crew" at bounding box center [1309, 272] width 71 height 16
click at [654, 9] on span "Refresh" at bounding box center [619, 14] width 69 height 12
click at [641, 22] on button "Refresh" at bounding box center [609, 14] width 98 height 26
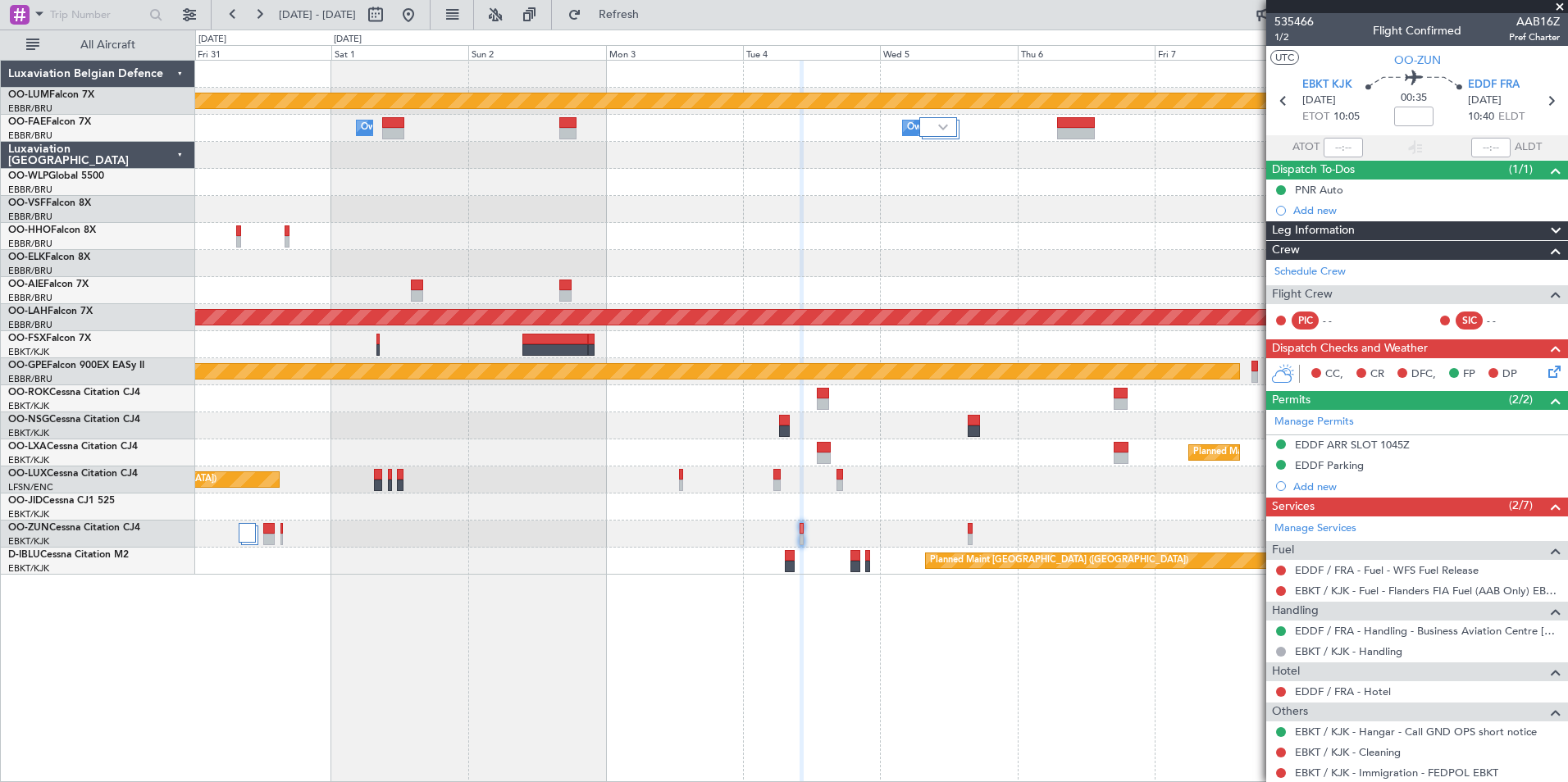
click at [672, 587] on div "Planned Maint Kortrijk-[GEOGRAPHIC_DATA] Owner [GEOGRAPHIC_DATA] Owner [GEOGRAP…" at bounding box center [881, 422] width 1373 height 723
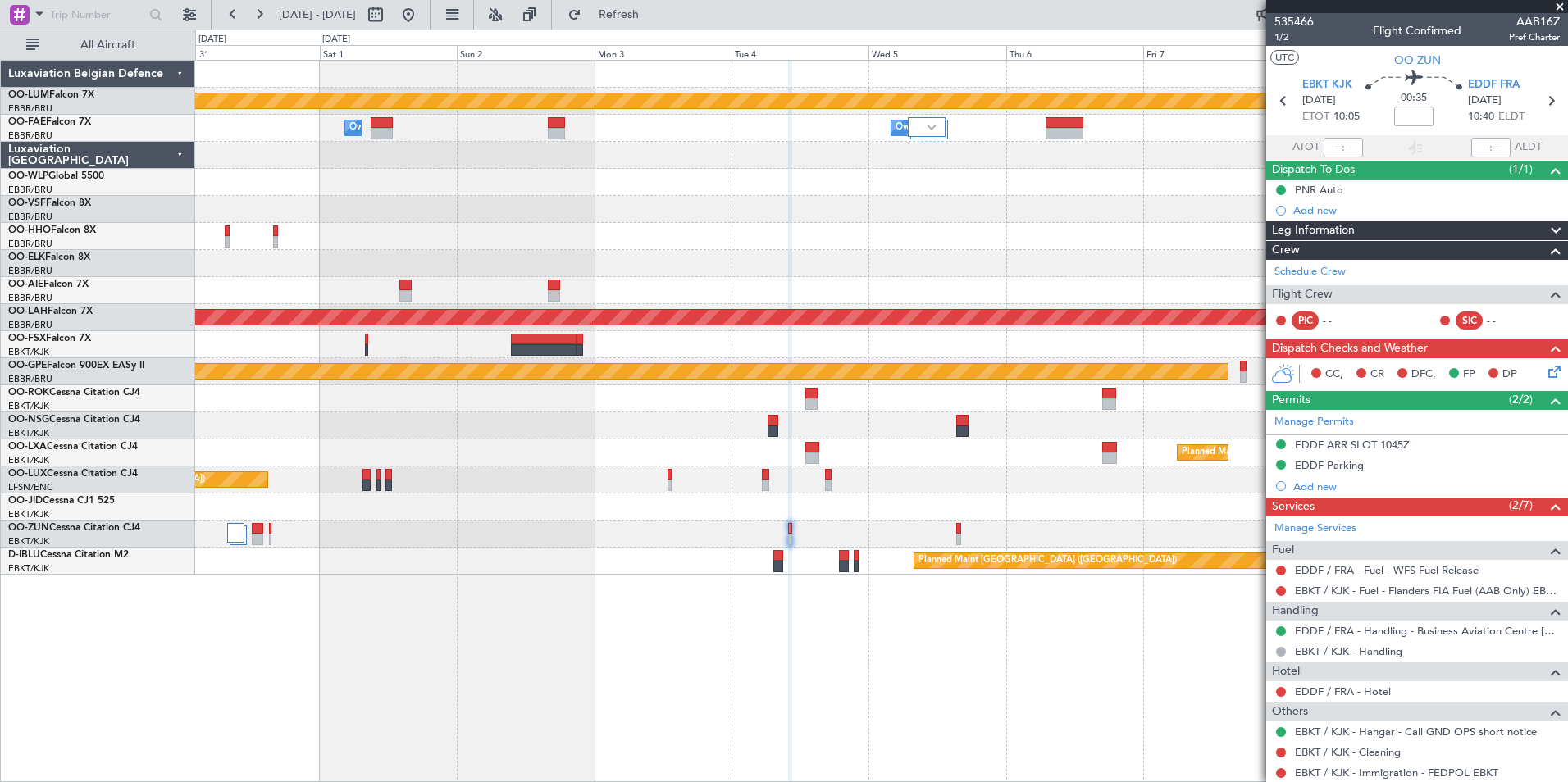
click at [706, 644] on div "Planned Maint Kortrijk-[GEOGRAPHIC_DATA] Owner [GEOGRAPHIC_DATA] Owner [GEOGRAP…" at bounding box center [881, 422] width 1373 height 723
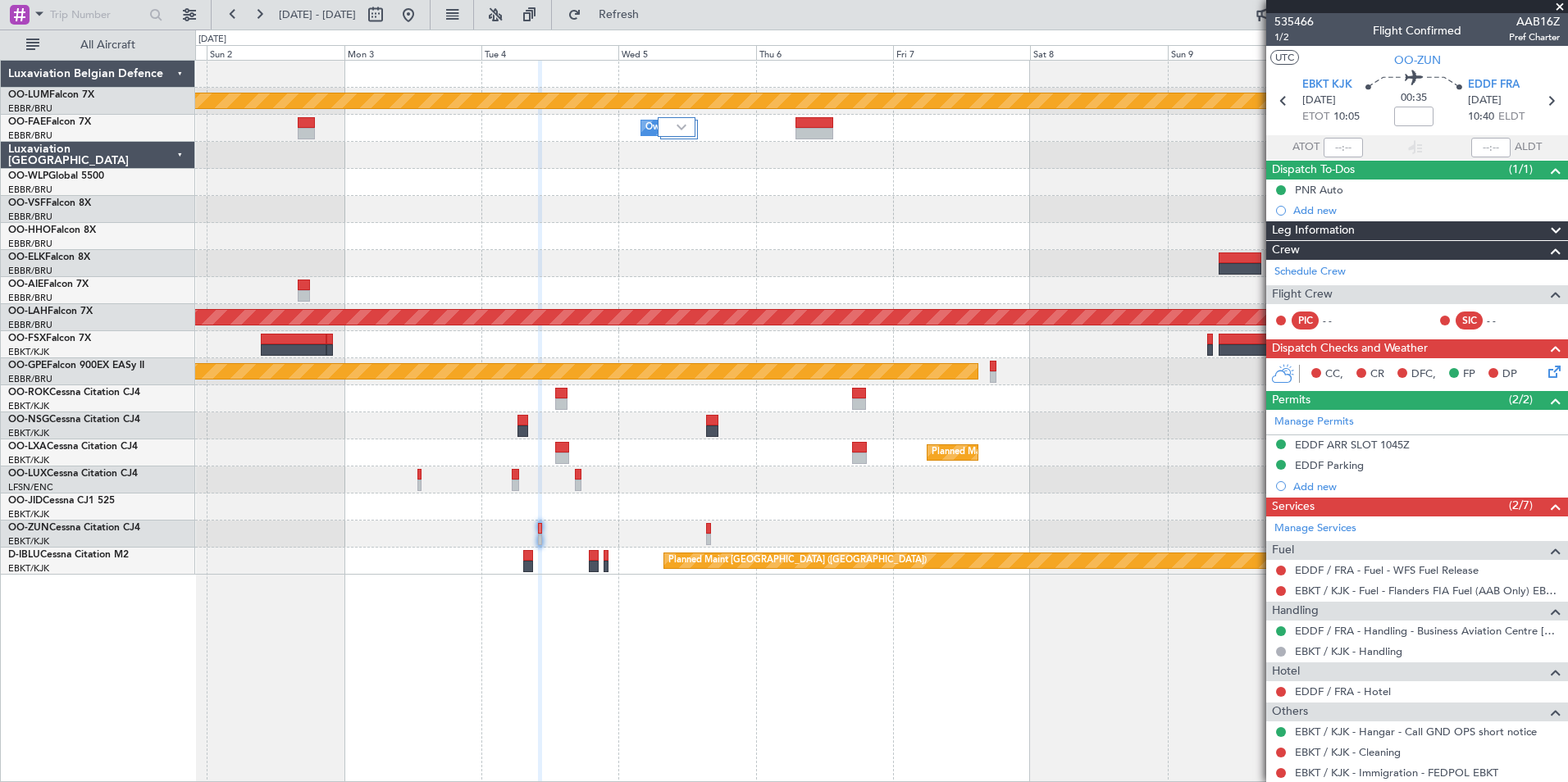
click at [500, 702] on div "Planned Maint Kortrijk-[GEOGRAPHIC_DATA] Owner [GEOGRAPHIC_DATA] Owner [GEOGRAP…" at bounding box center [881, 422] width 1373 height 723
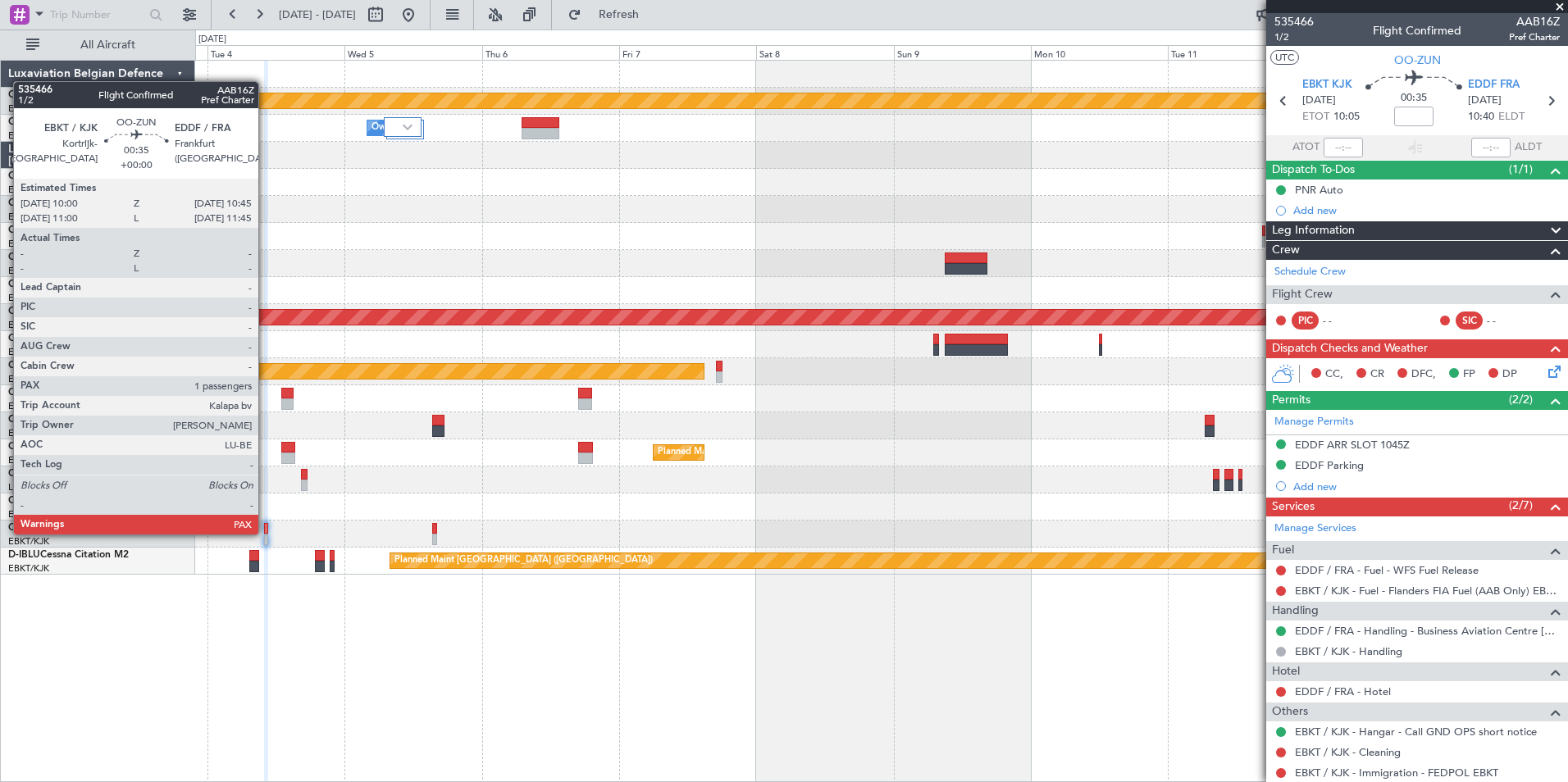
click at [266, 533] on div at bounding box center [266, 529] width 4 height 12
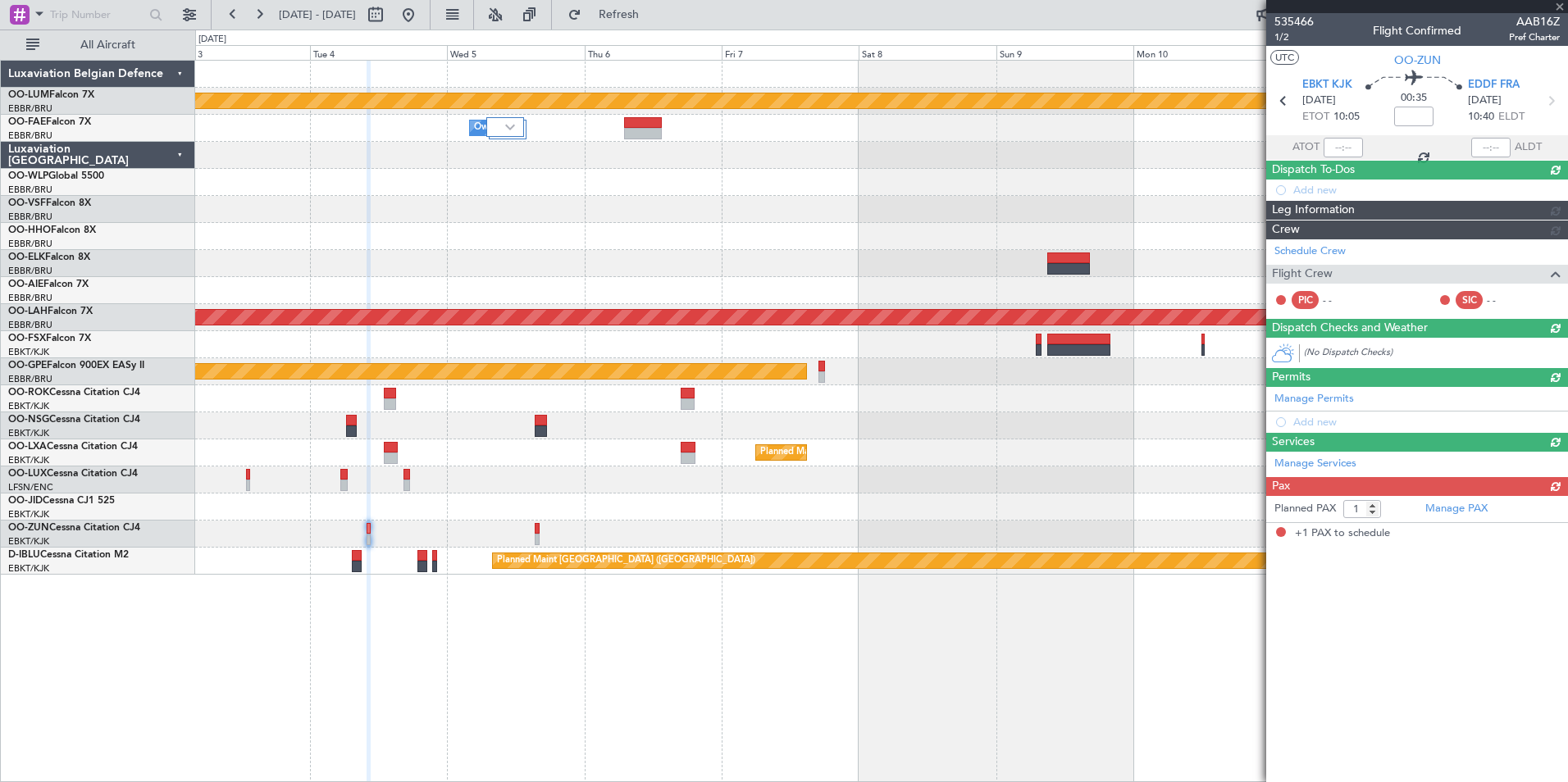
click at [479, 673] on div "Planned Maint Kortrijk-[GEOGRAPHIC_DATA] Owner [GEOGRAPHIC_DATA] Owner [GEOGRAP…" at bounding box center [881, 422] width 1373 height 723
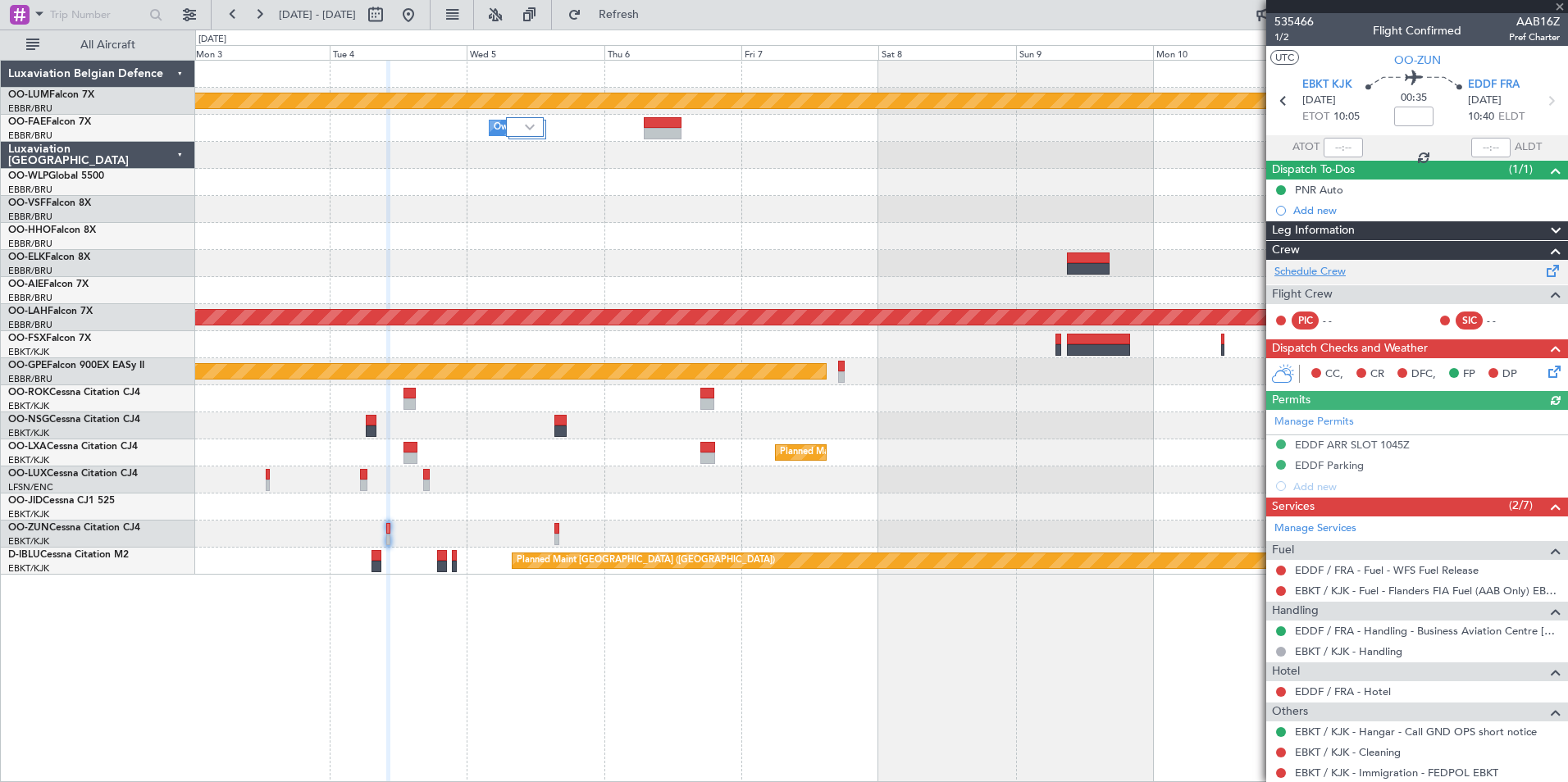
click at [1311, 273] on link "Schedule Crew" at bounding box center [1309, 272] width 71 height 16
click at [658, 22] on button "Refresh" at bounding box center [609, 14] width 98 height 26
click at [735, 703] on div "Planned Maint Kortrijk-[GEOGRAPHIC_DATA] Owner [GEOGRAPHIC_DATA] Owner [GEOGRAP…" at bounding box center [881, 422] width 1373 height 723
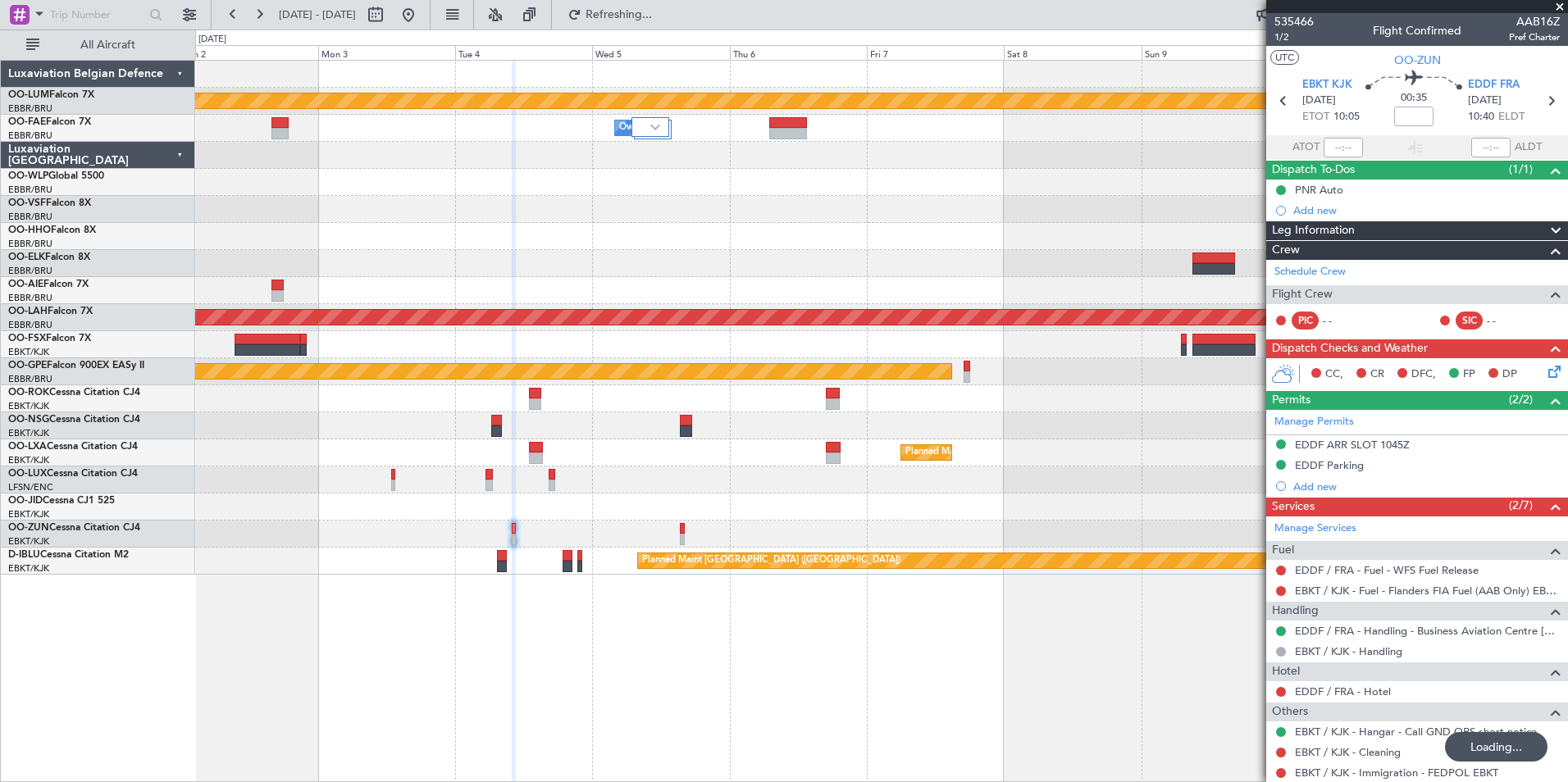
click at [761, 733] on div "Planned Maint Kortrijk-[GEOGRAPHIC_DATA] Owner [GEOGRAPHIC_DATA] Owner [GEOGRAP…" at bounding box center [881, 422] width 1373 height 723
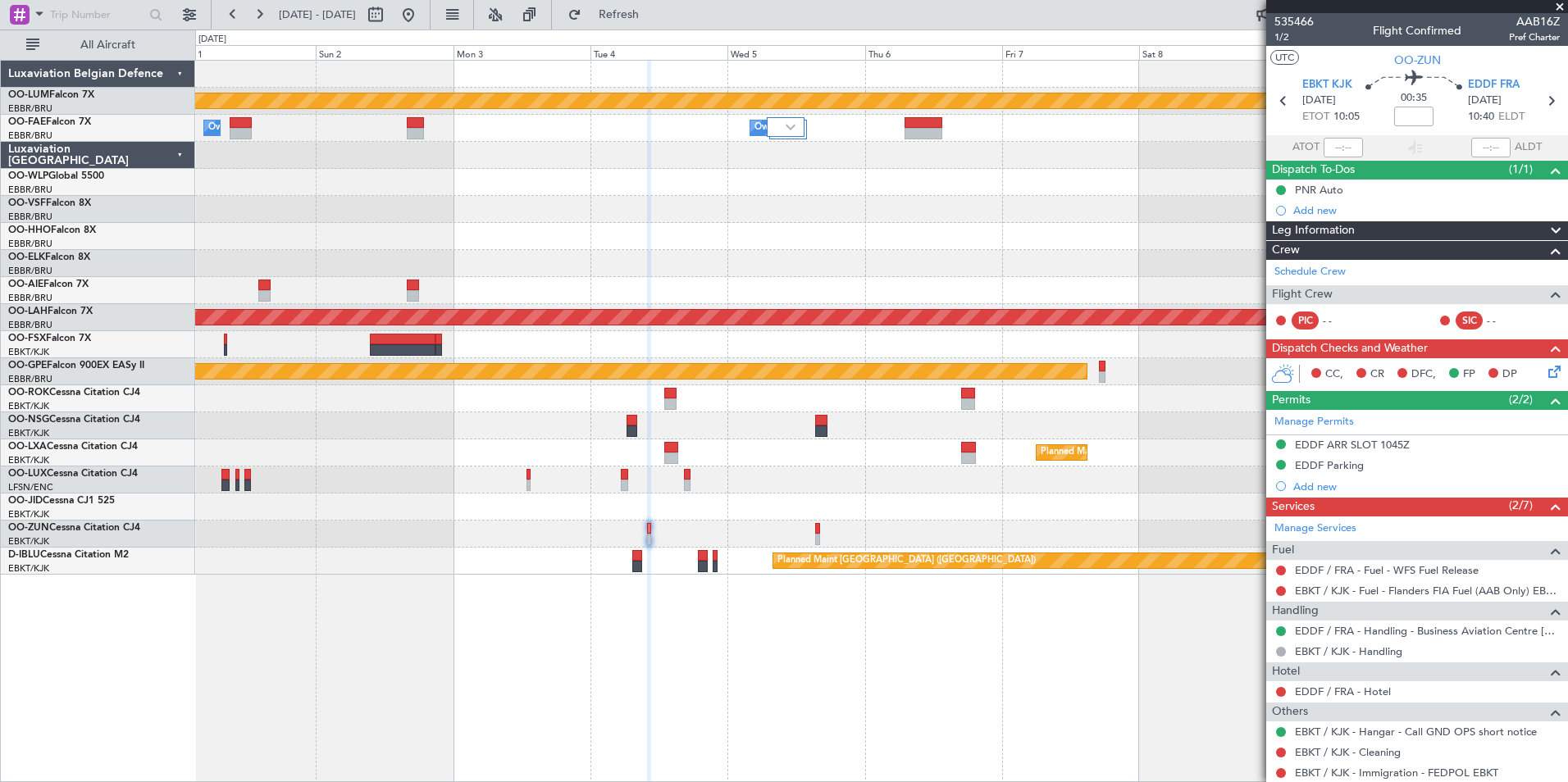
click at [566, 707] on div "Planned Maint Kortrijk-[GEOGRAPHIC_DATA] Owner [GEOGRAPHIC_DATA] Owner [GEOGRAP…" at bounding box center [881, 422] width 1373 height 723
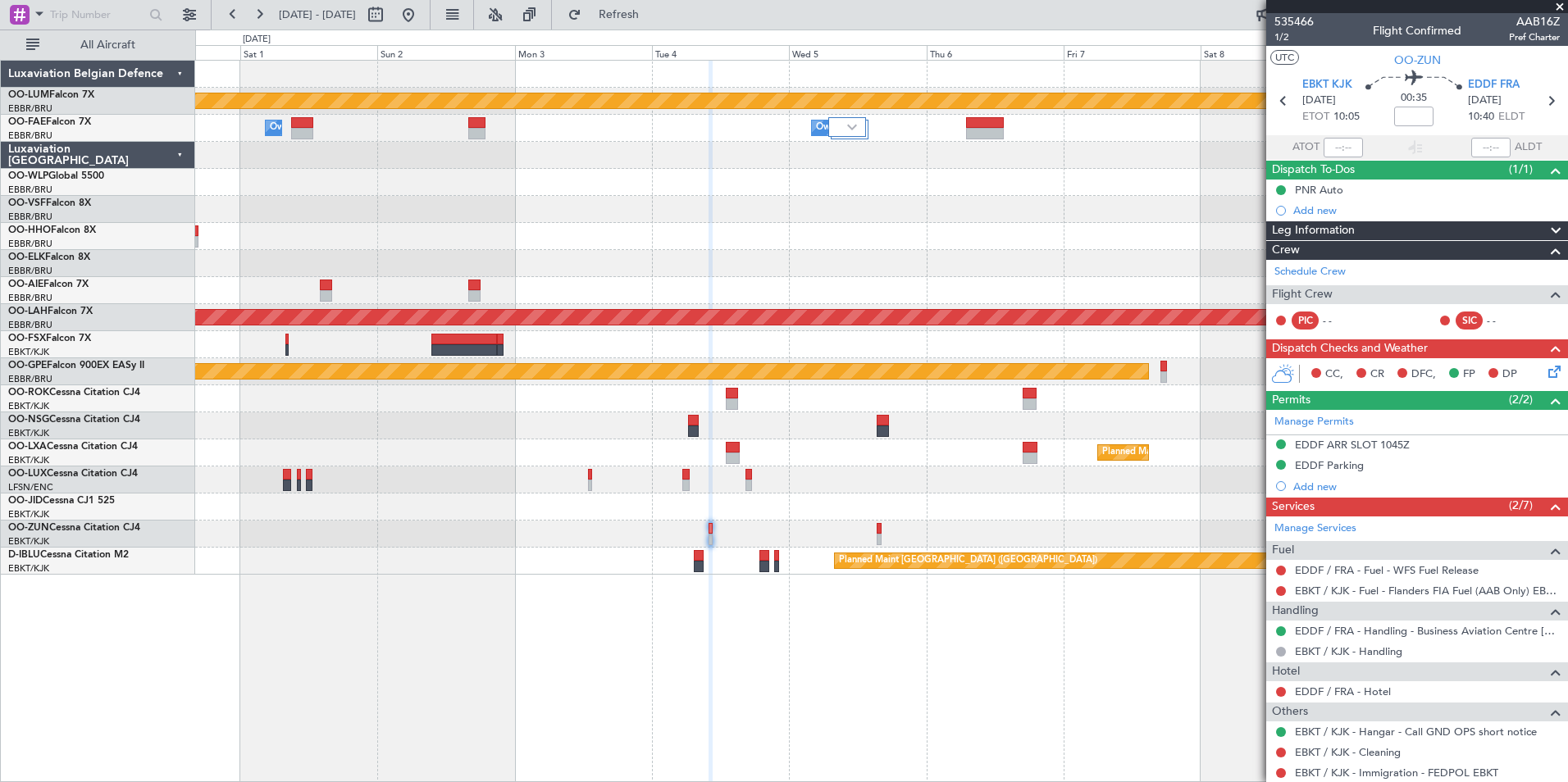
click at [539, 687] on div "Planned Maint Kortrijk-[GEOGRAPHIC_DATA] Owner [GEOGRAPHIC_DATA] Owner [GEOGRAP…" at bounding box center [881, 422] width 1373 height 723
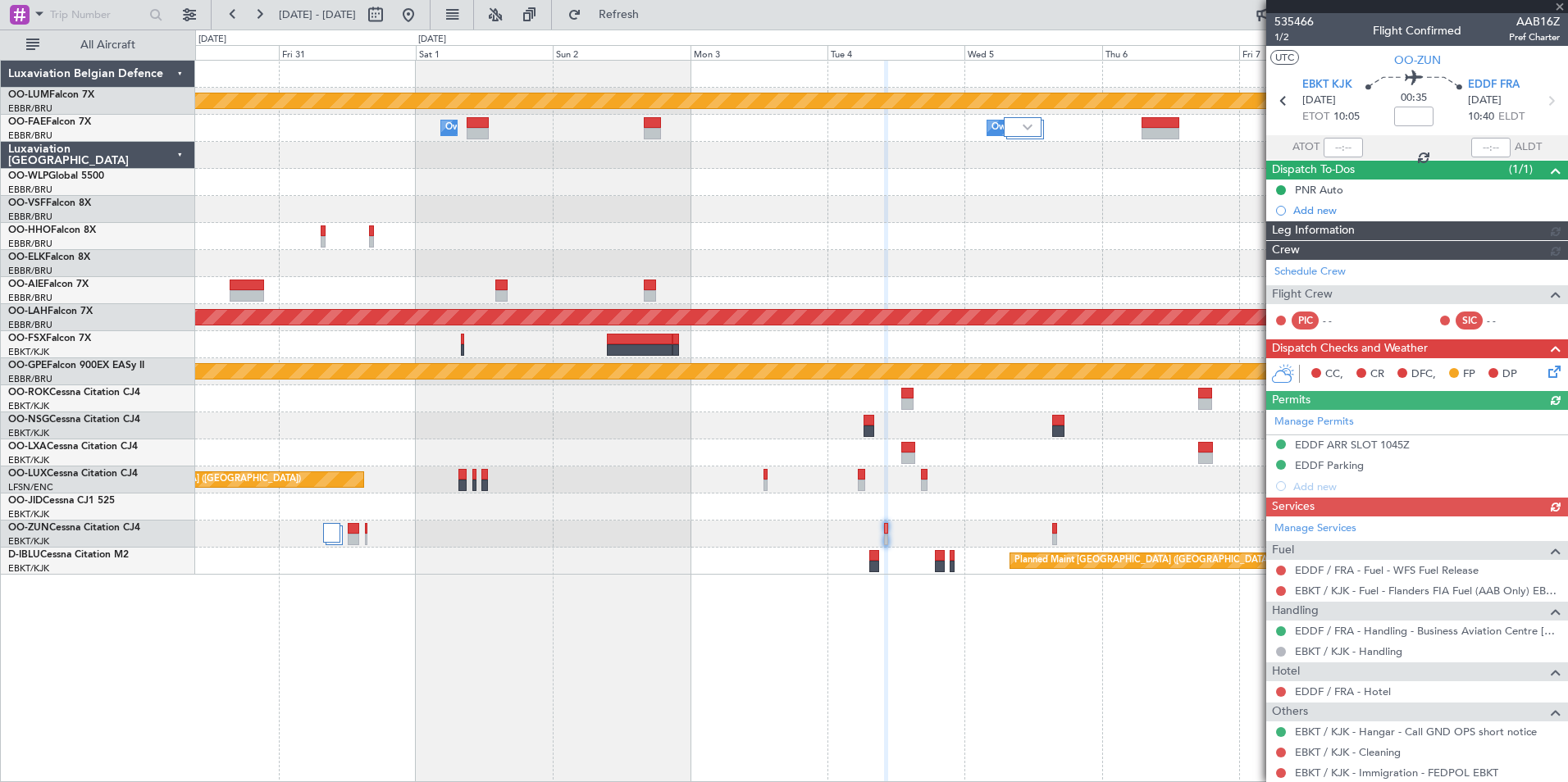
click at [431, 639] on div "Planned Maint Kortrijk-[GEOGRAPHIC_DATA] Owner [GEOGRAPHIC_DATA] Owner [GEOGRAP…" at bounding box center [881, 422] width 1373 height 723
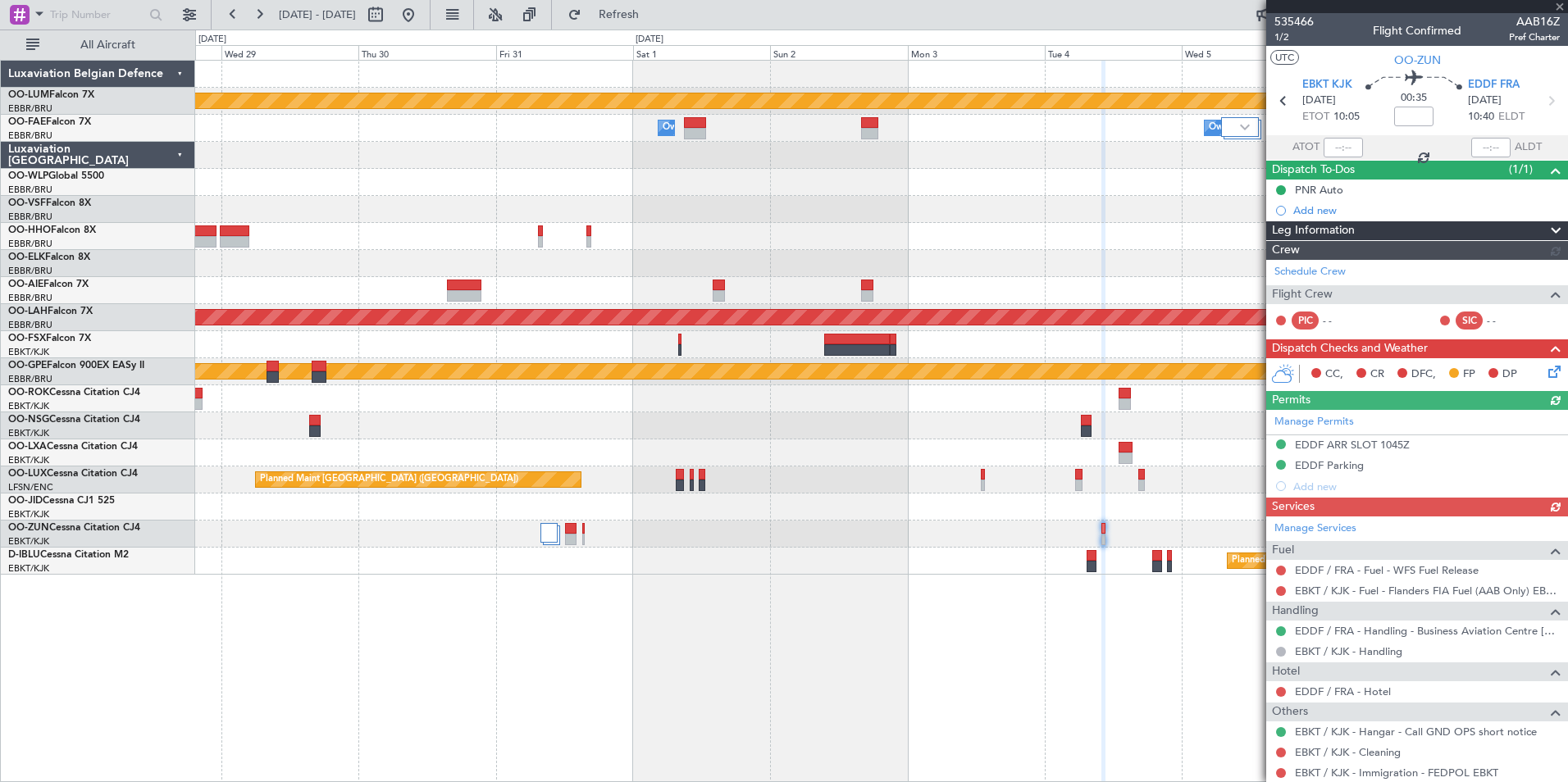
click at [358, 645] on div "Planned Maint Kortrijk-[GEOGRAPHIC_DATA] Owner [GEOGRAPHIC_DATA] Owner [GEOGRAP…" at bounding box center [881, 422] width 1373 height 723
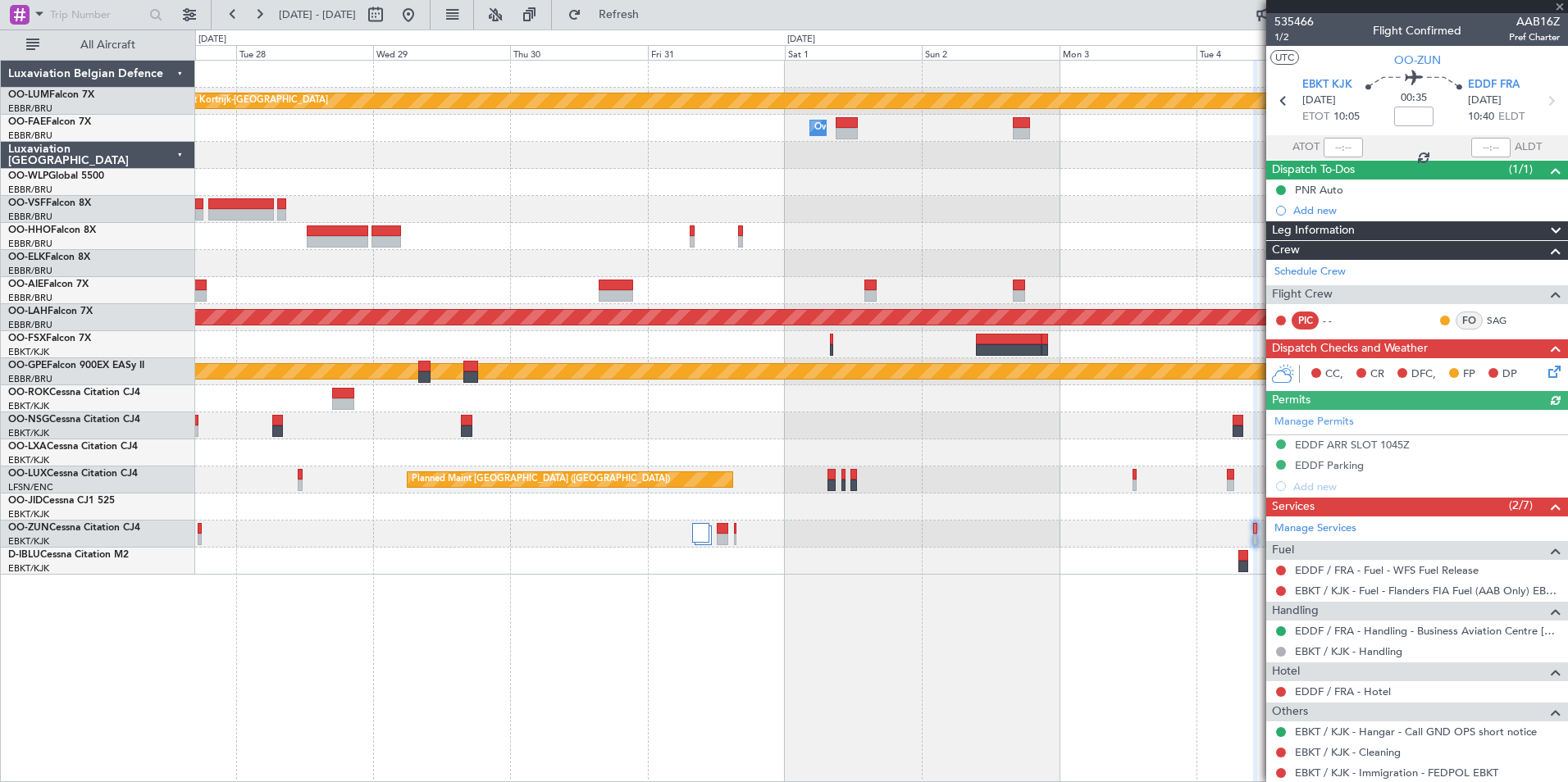
click at [407, 629] on div "Planned Maint Kortrijk-[GEOGRAPHIC_DATA] Owner [GEOGRAPHIC_DATA] Owner [GEOGRAP…" at bounding box center [881, 422] width 1373 height 723
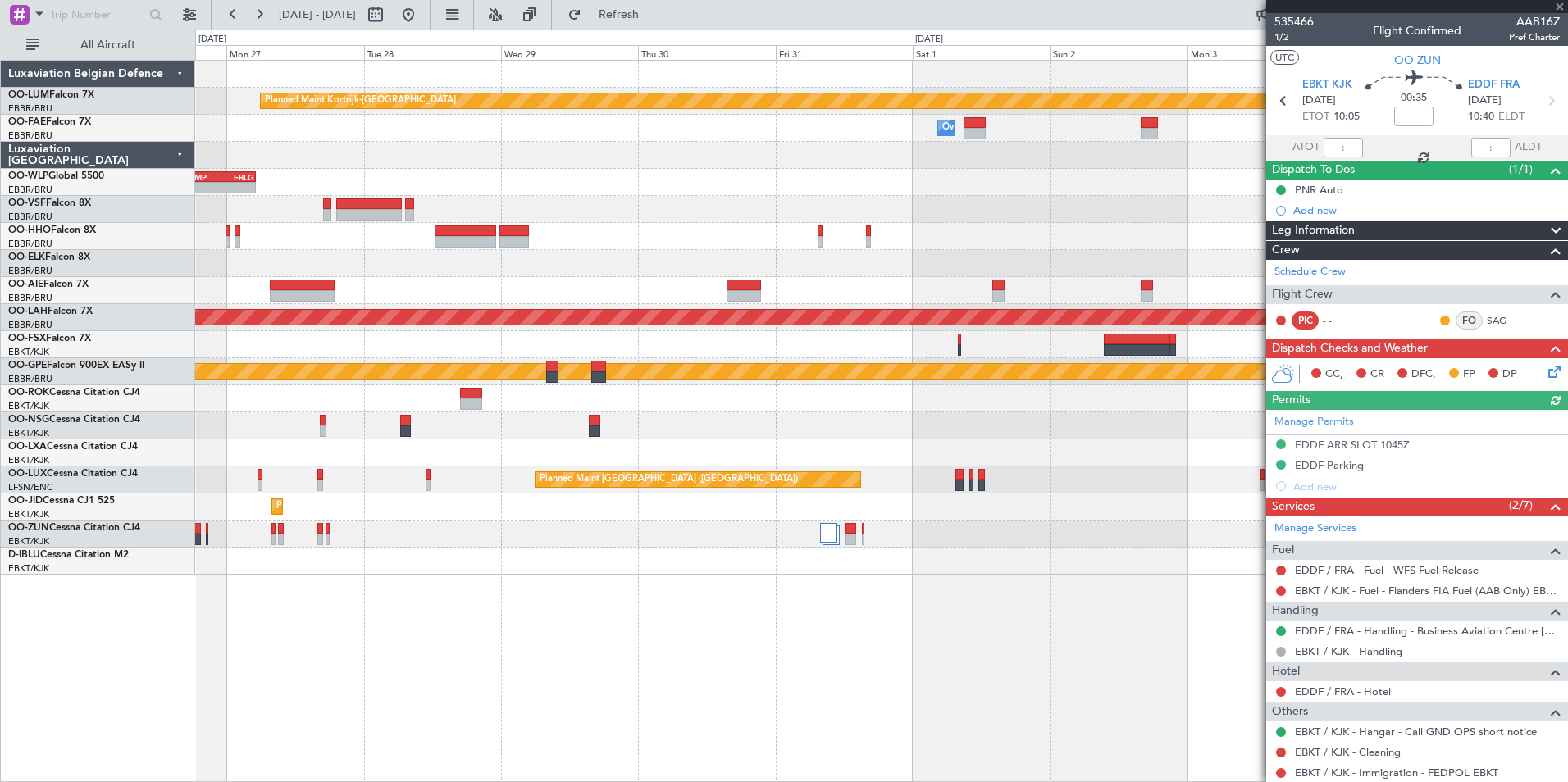
click at [297, 614] on div "Planned Maint Kortrijk-[GEOGRAPHIC_DATA] Owner [GEOGRAPHIC_DATA] Owner [GEOGRAP…" at bounding box center [784, 405] width 1568 height 752
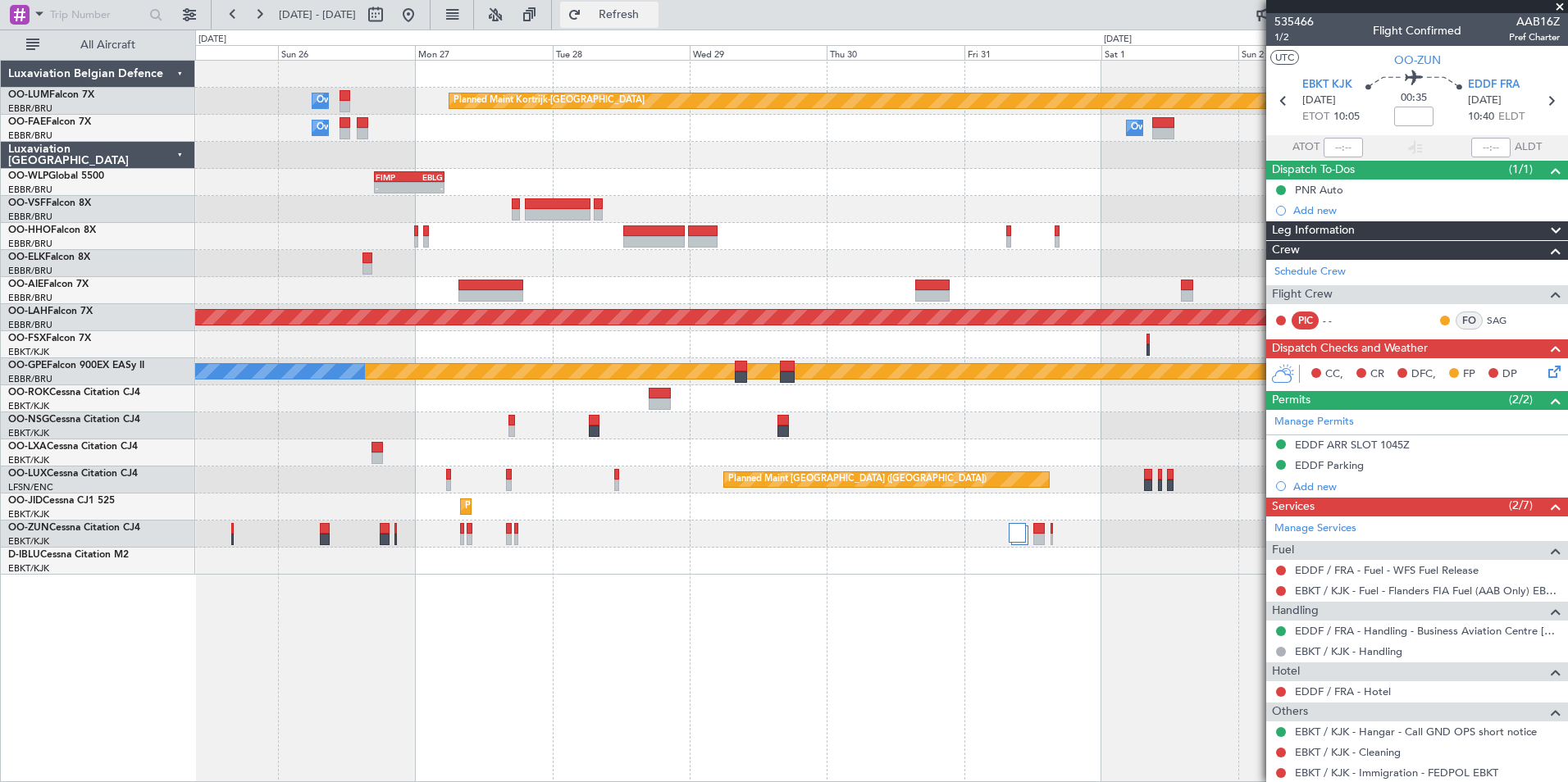
click at [658, 23] on button "Refresh" at bounding box center [609, 14] width 98 height 26
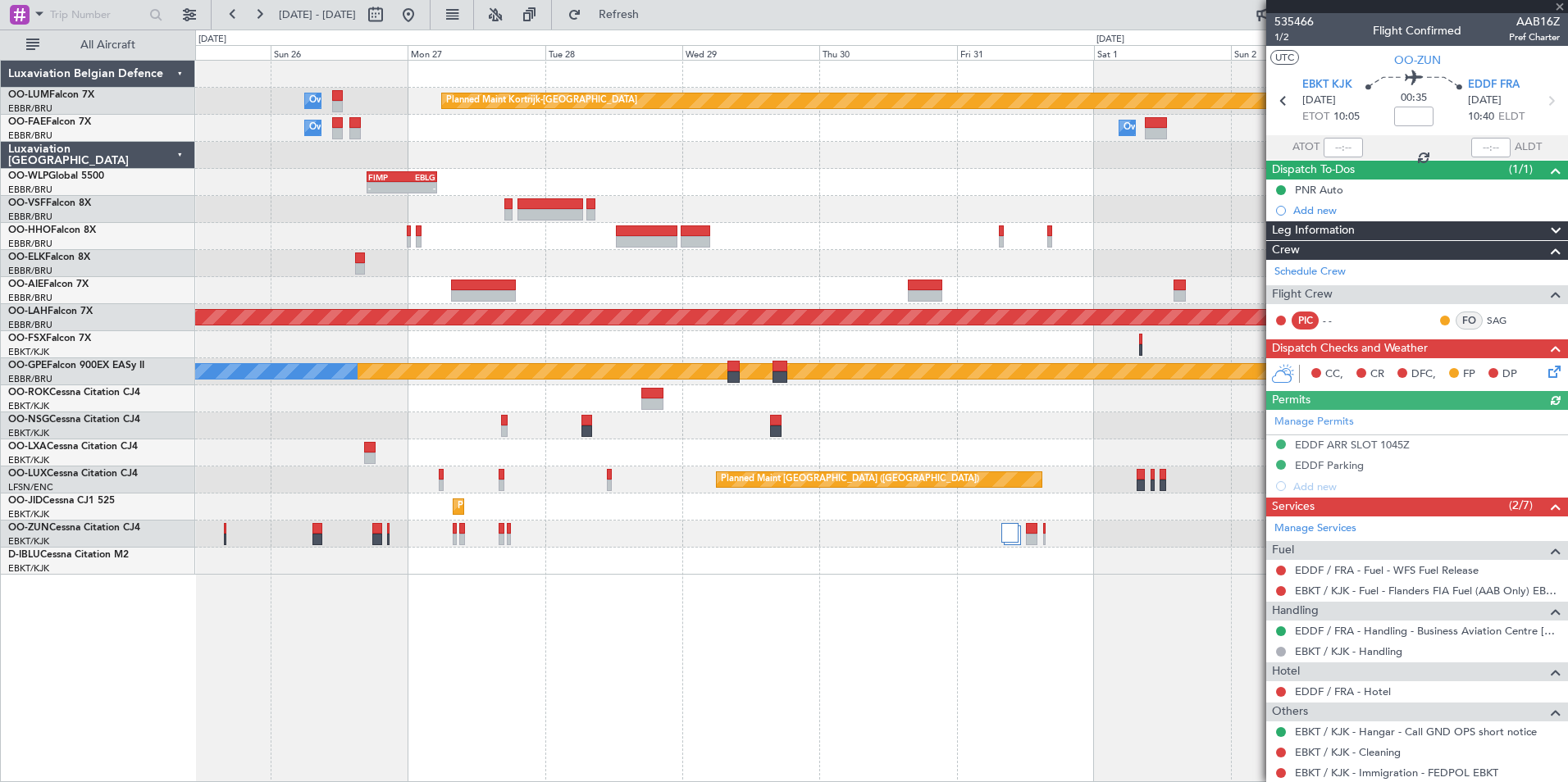
click at [839, 633] on div "Planned Maint Kortrijk-Wevelgem Owner Melsbroek Air Base Owner Melsbroek Air Ba…" at bounding box center [881, 422] width 1373 height 723
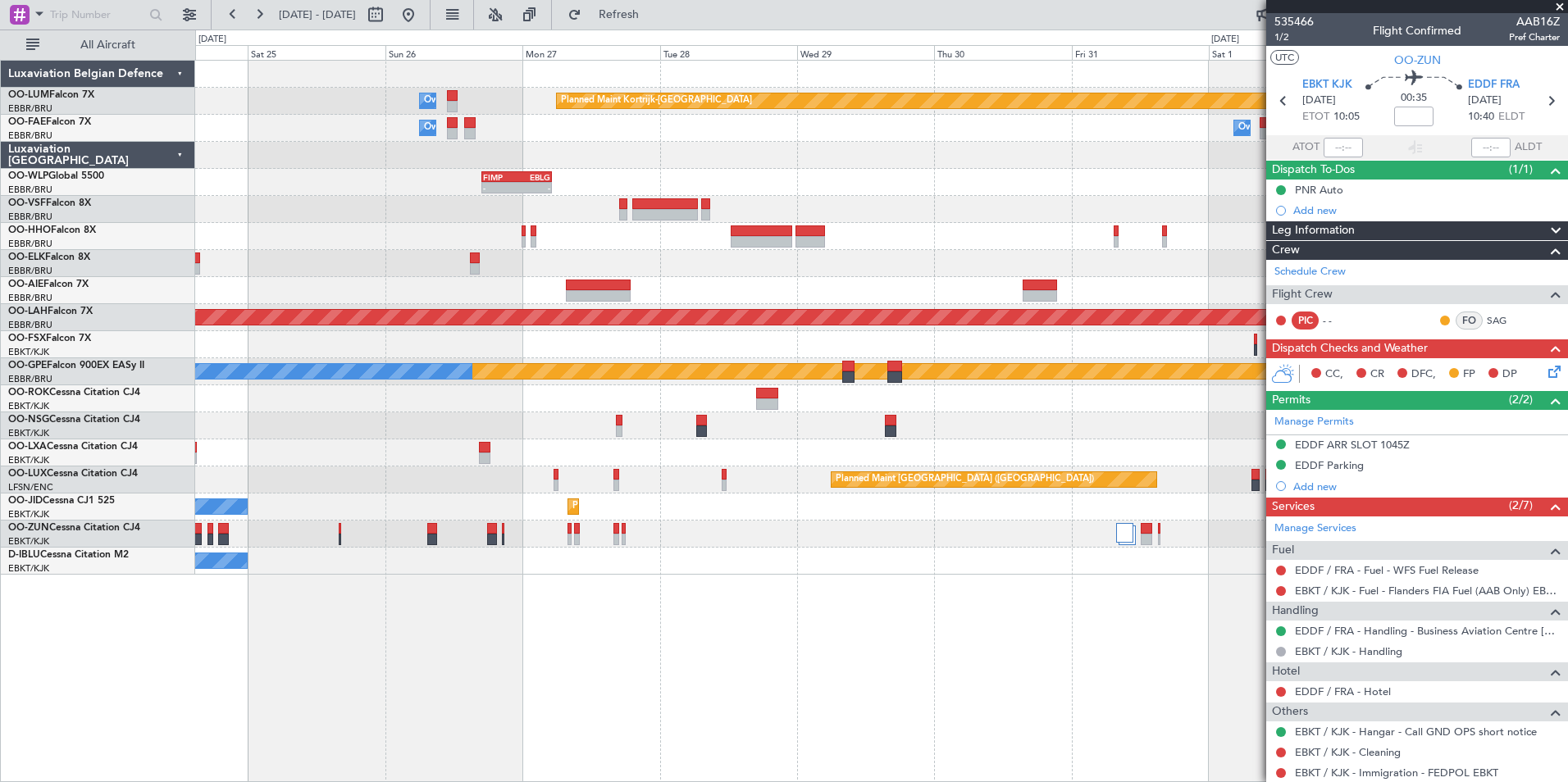
click at [648, 570] on div "No Crew Planned Maint Paris (Le Bourget)" at bounding box center [881, 561] width 1372 height 27
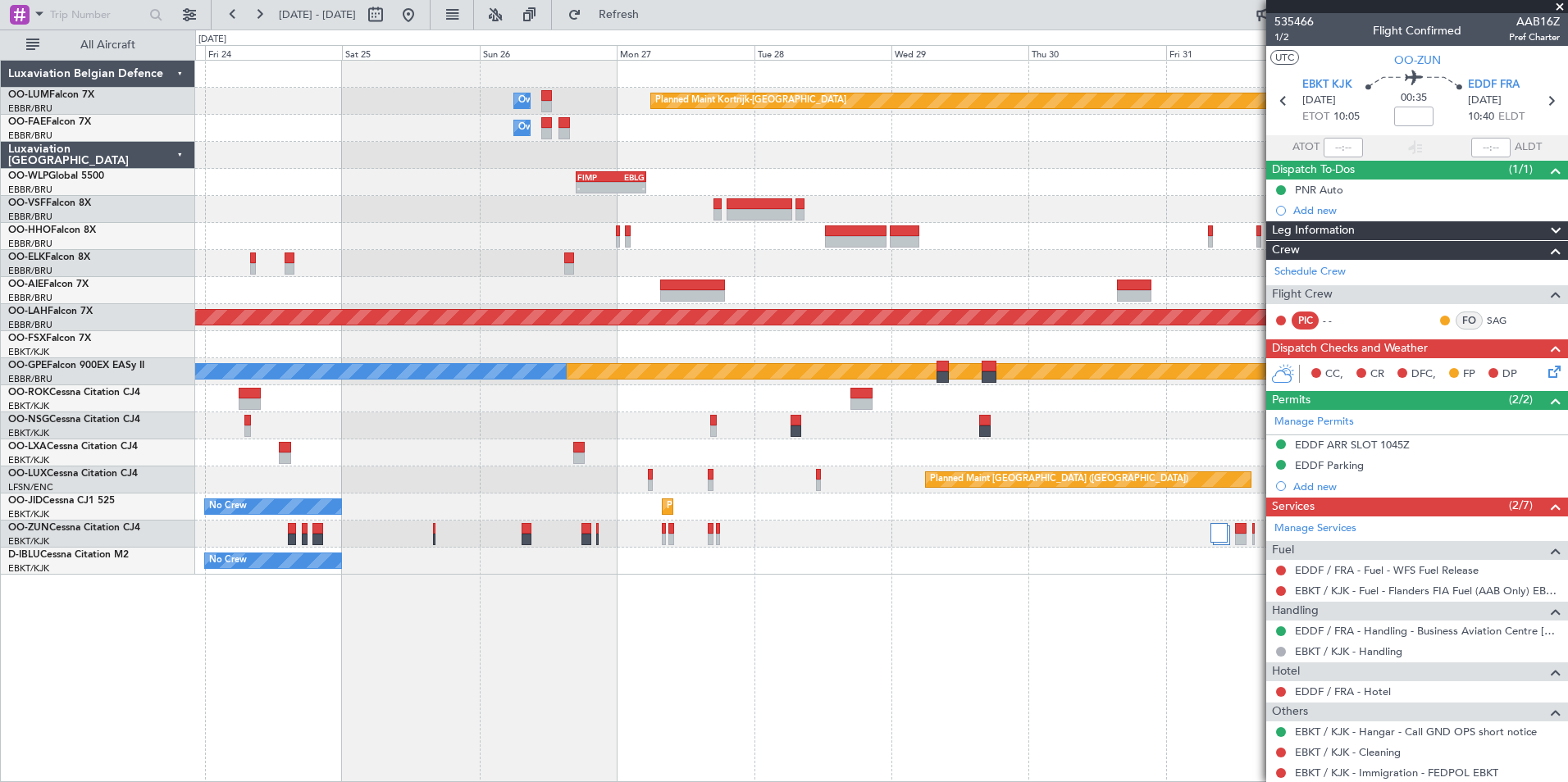
click at [752, 620] on div "Planned Maint Kortrijk-Wevelgem Owner Melsbroek Air Base Owner Melsbroek Air Ba…" at bounding box center [881, 422] width 1373 height 723
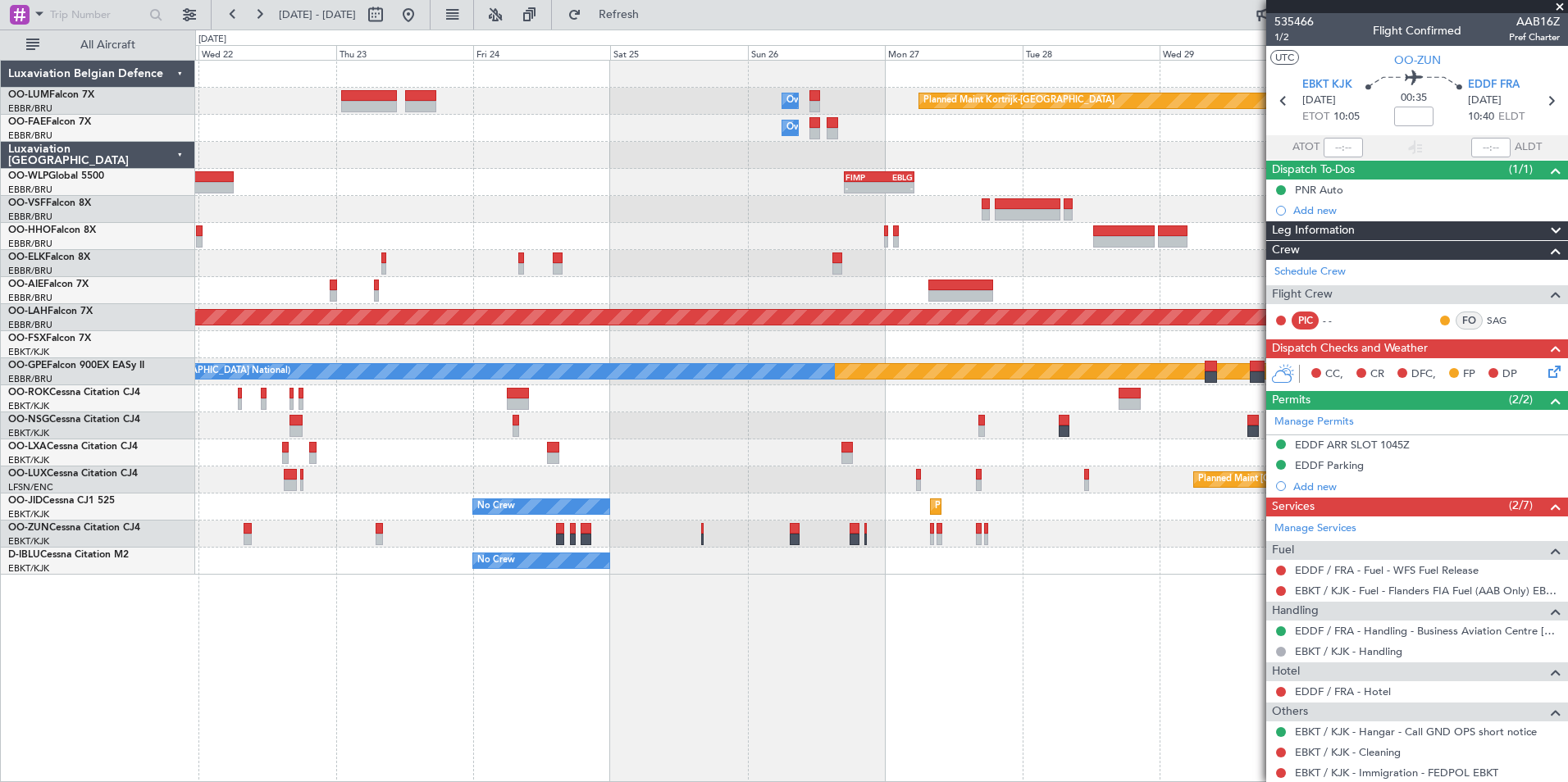
click at [731, 630] on div "Planned Maint Kortrijk-Wevelgem Owner Melsbroek Air Base Owner Melsbroek Air Ba…" at bounding box center [881, 422] width 1373 height 723
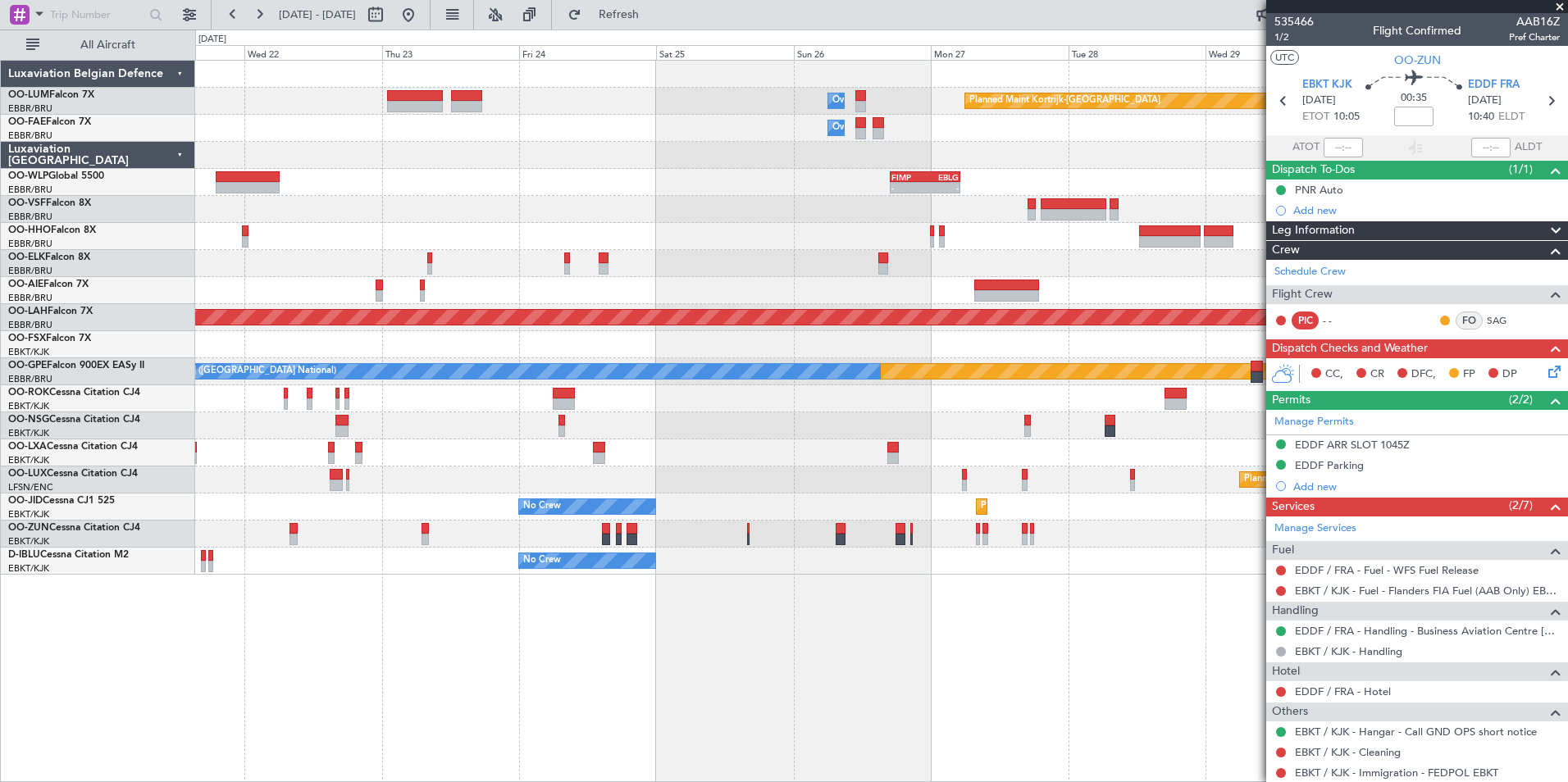
click at [833, 663] on div "Planned Maint Kortrijk-Wevelgem Owner Melsbroek Air Base Owner Melsbroek Air Ba…" at bounding box center [881, 422] width 1373 height 723
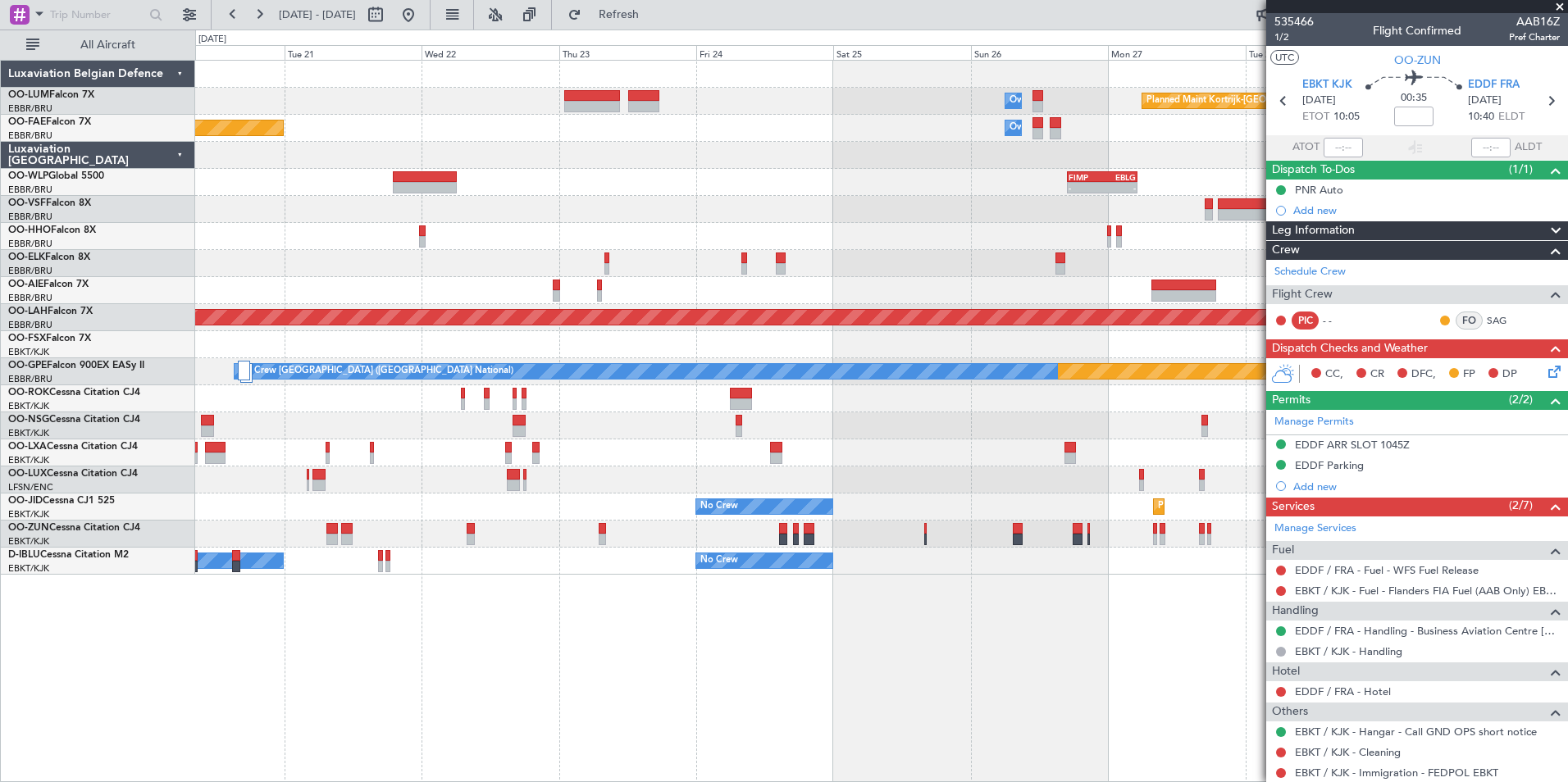
click at [966, 726] on div "Planned Maint Kortrijk-Wevelgem Owner Melsbroek Air Base Owner Melsbroek Air Ba…" at bounding box center [881, 422] width 1373 height 723
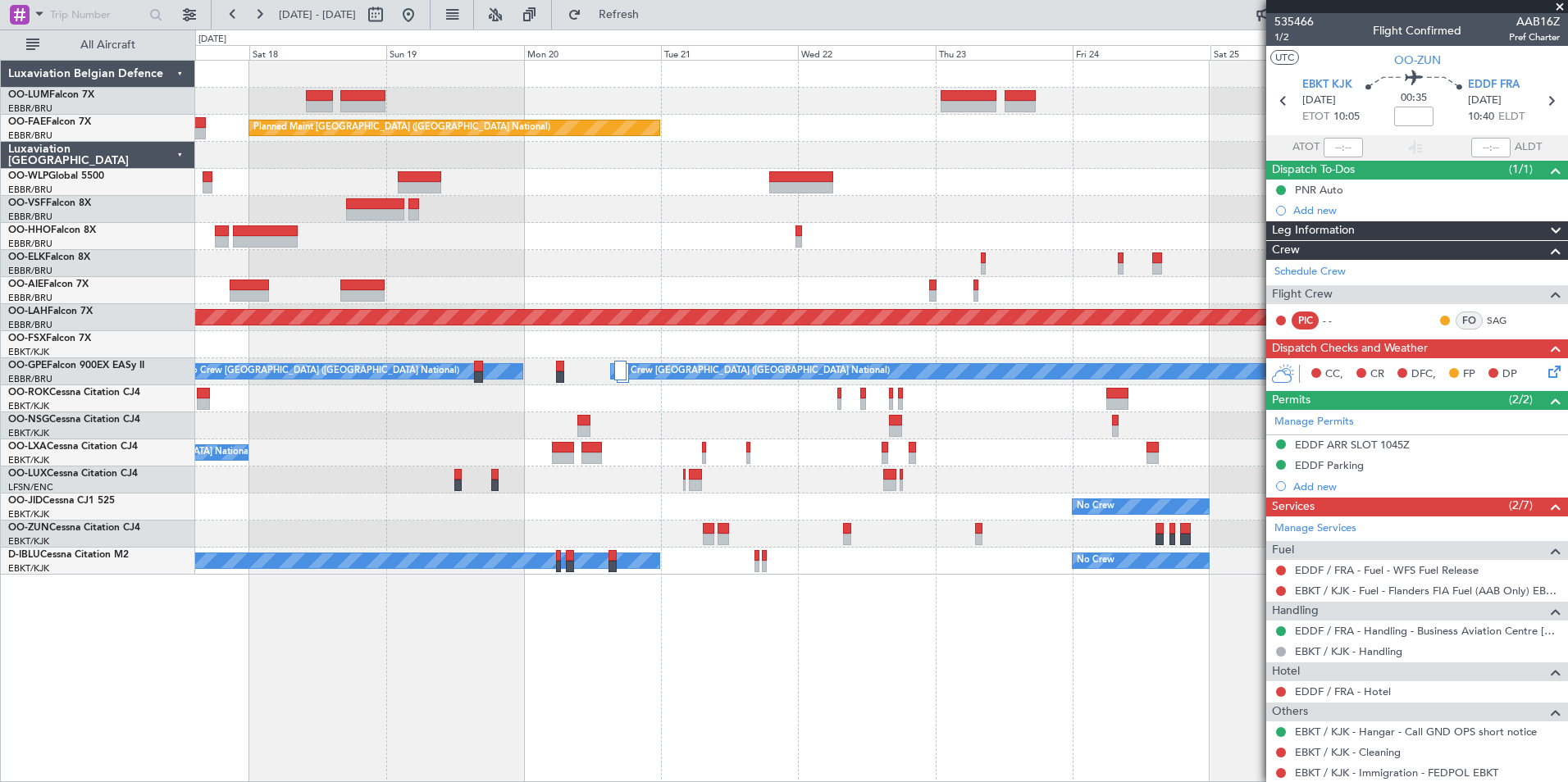
click at [803, 698] on div "Planned Maint Kortrijk-Wevelgem Owner Melsbroek Air Base Owner Melsbroek Air Ba…" at bounding box center [881, 422] width 1373 height 723
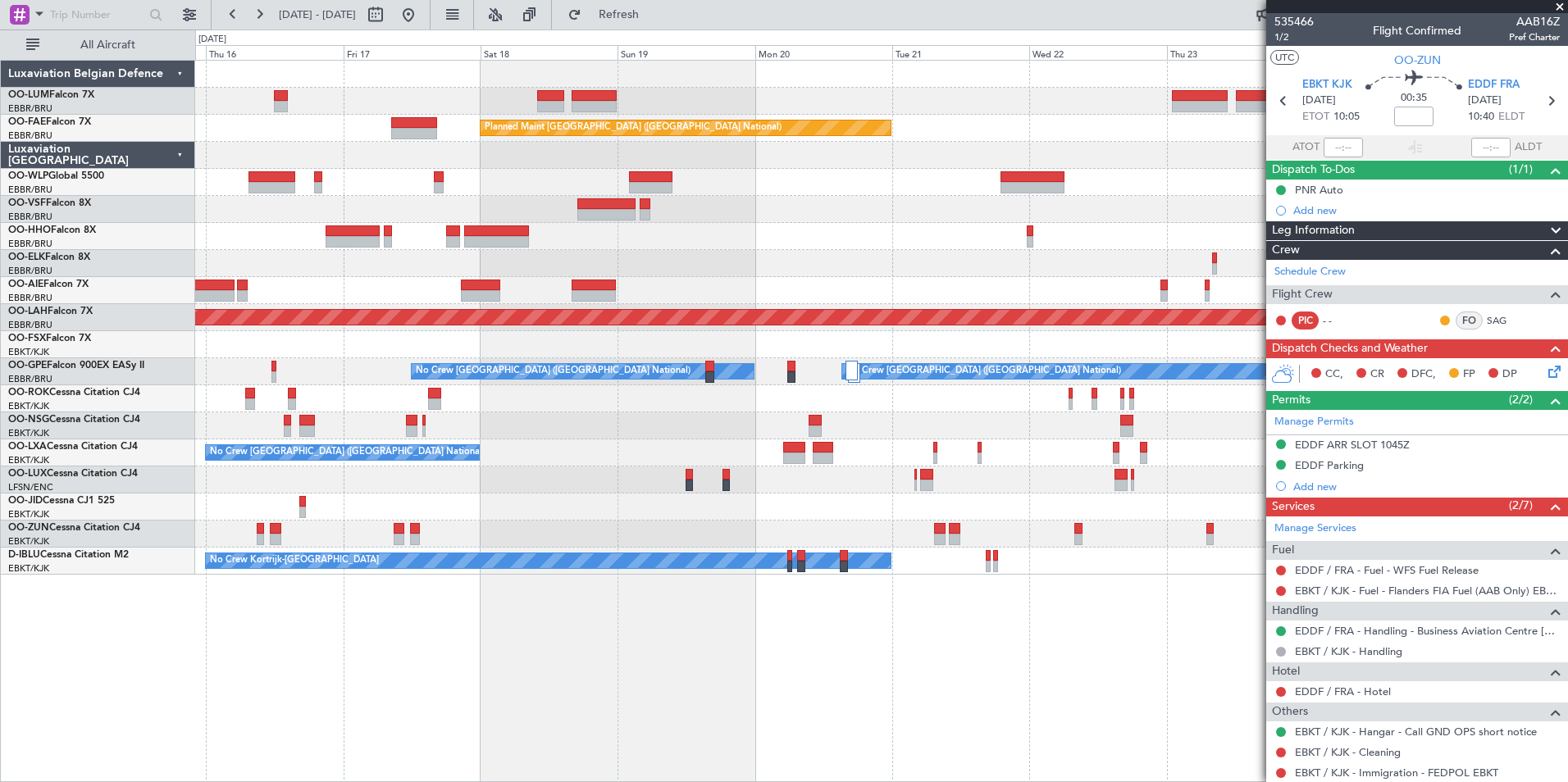
click at [661, 658] on div "Owner Melsbroek Air Base Planned Maint Kortrijk-Wevelgem AOG Maint Sibiu Planne…" at bounding box center [881, 422] width 1373 height 723
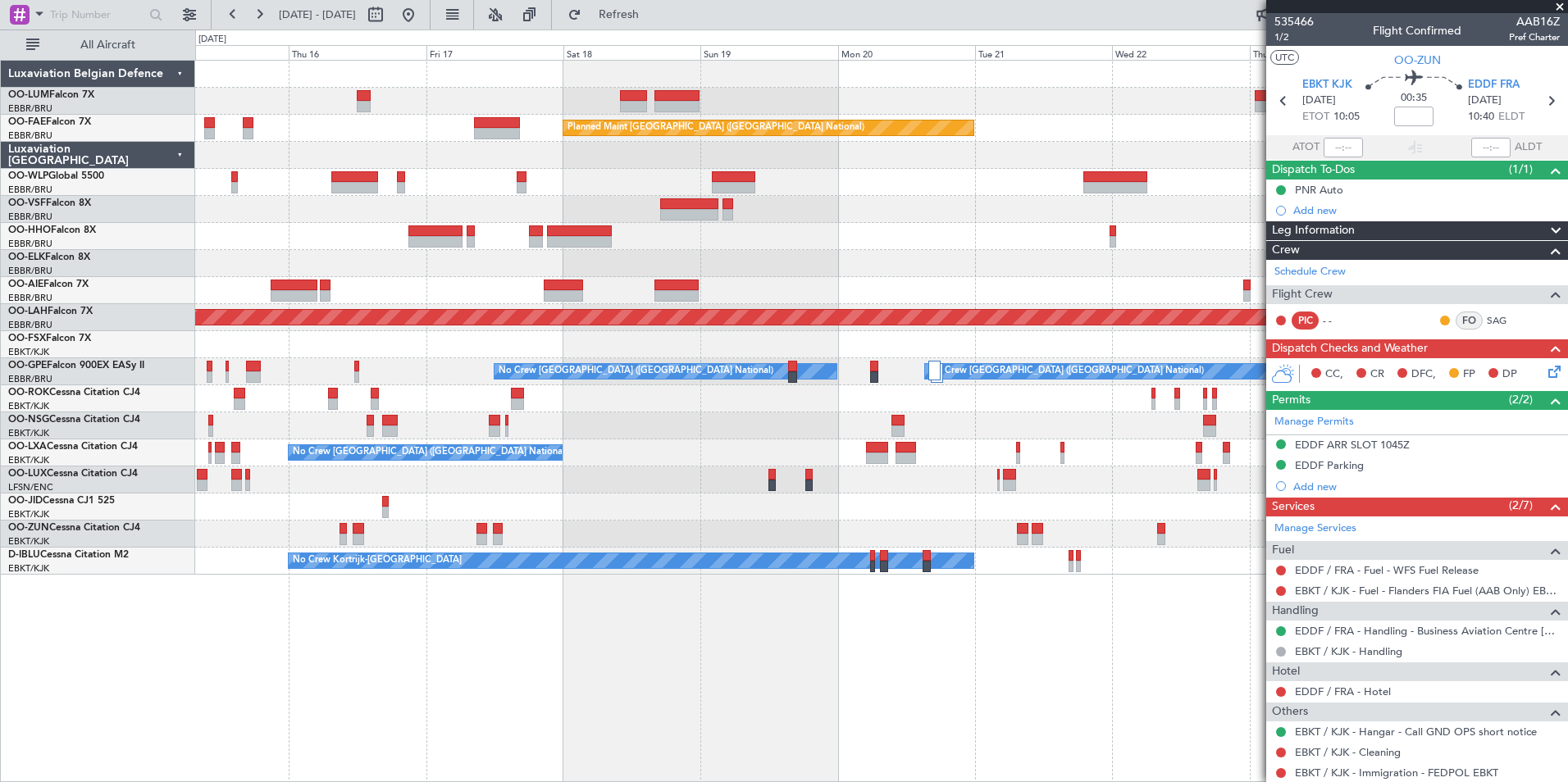
click at [811, 644] on div "Owner Melsbroek Air Base Planned Maint [GEOGRAPHIC_DATA]-[GEOGRAPHIC_DATA] AOG …" at bounding box center [881, 422] width 1373 height 723
click at [774, 664] on div "Owner Melsbroek Air Base Planned Maint [GEOGRAPHIC_DATA]-[GEOGRAPHIC_DATA] AOG …" at bounding box center [881, 422] width 1373 height 723
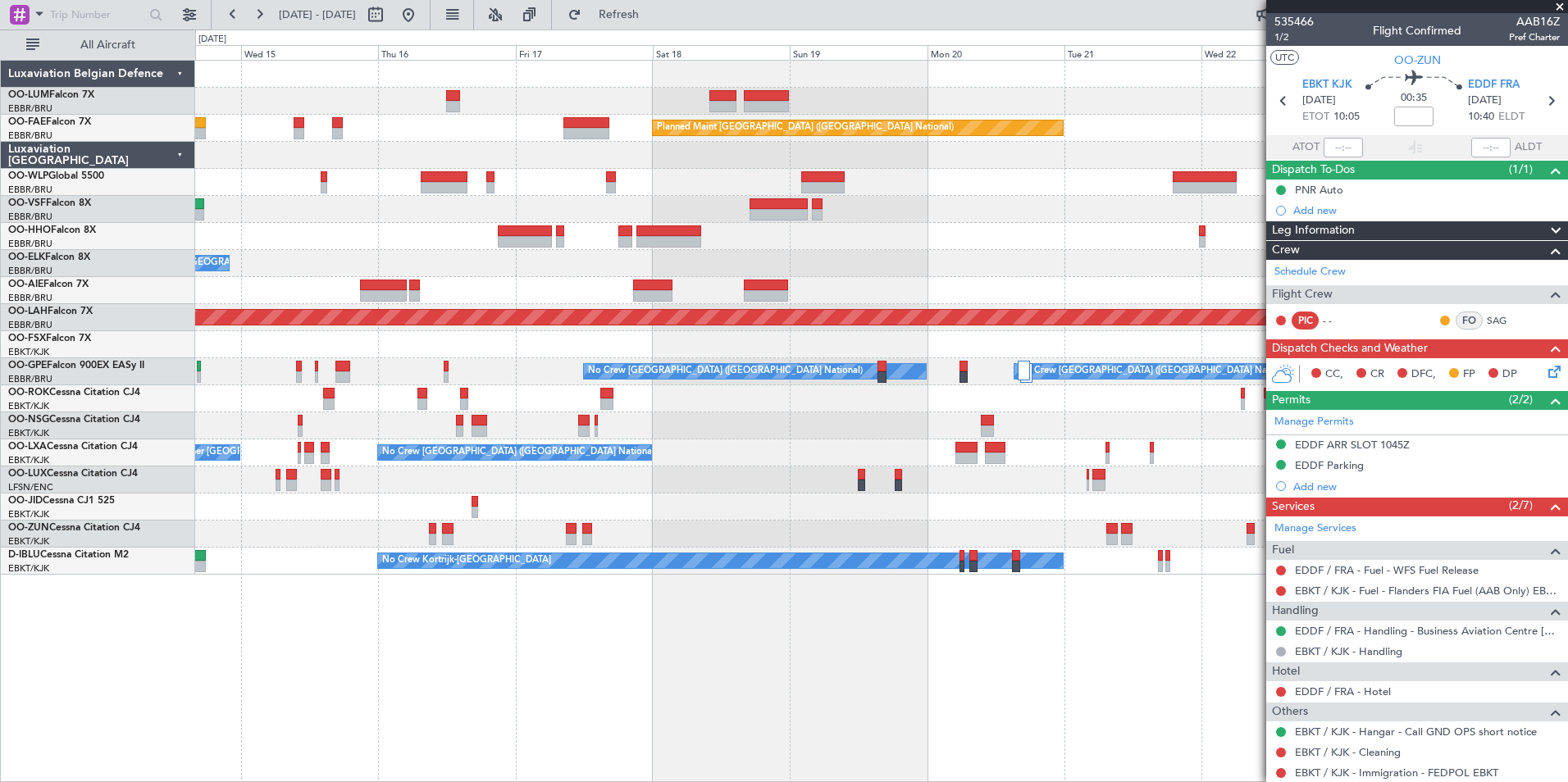
click at [727, 688] on div "Owner Melsbroek Air Base AOG Maint Sibiu Planned Maint Brussels (Brussels Natio…" at bounding box center [881, 422] width 1373 height 723
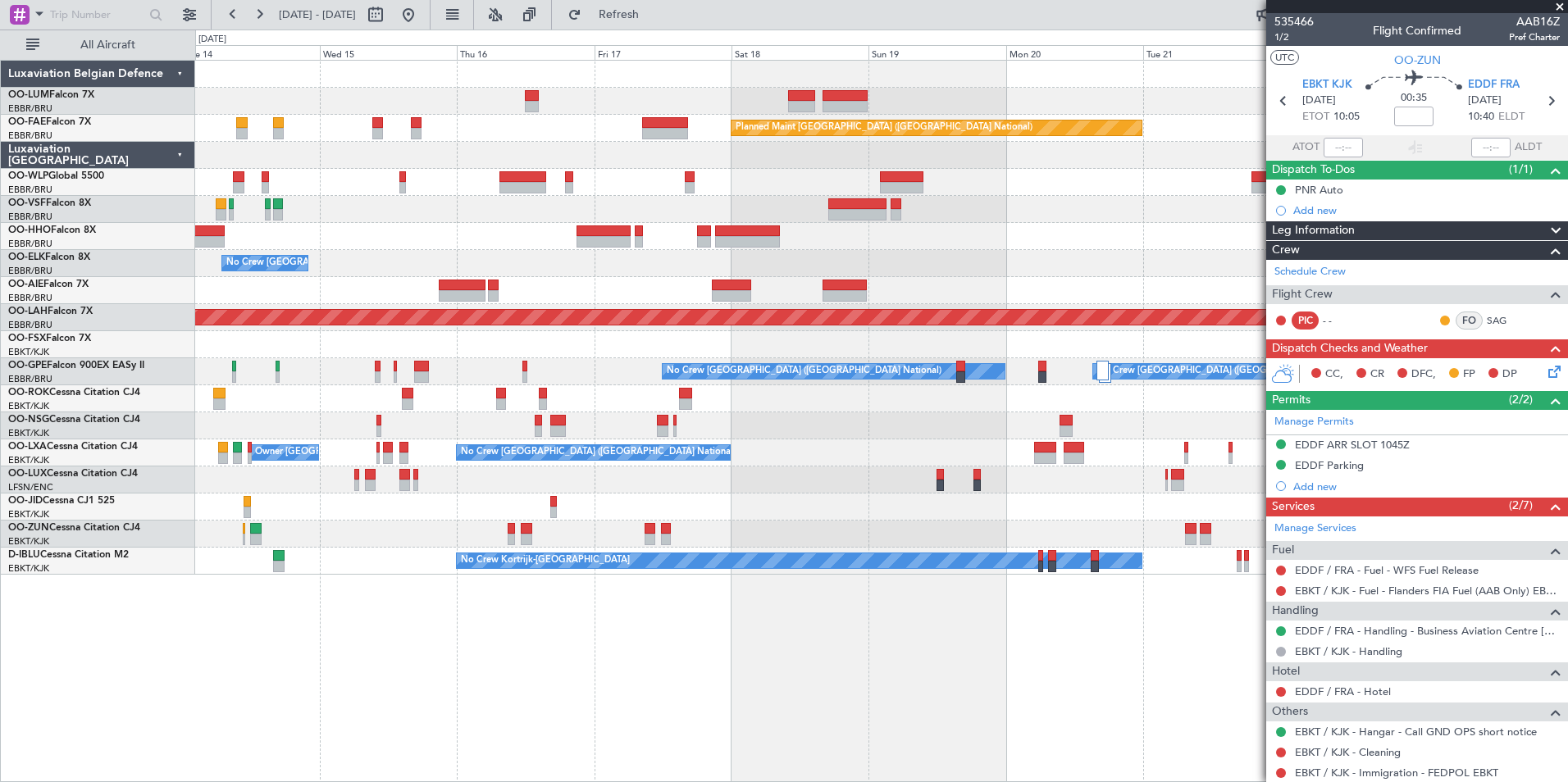
click at [744, 690] on div "Owner Melsbroek Air Base AOG Maint Sibiu Planned Maint Brussels (Brussels Natio…" at bounding box center [881, 422] width 1373 height 723
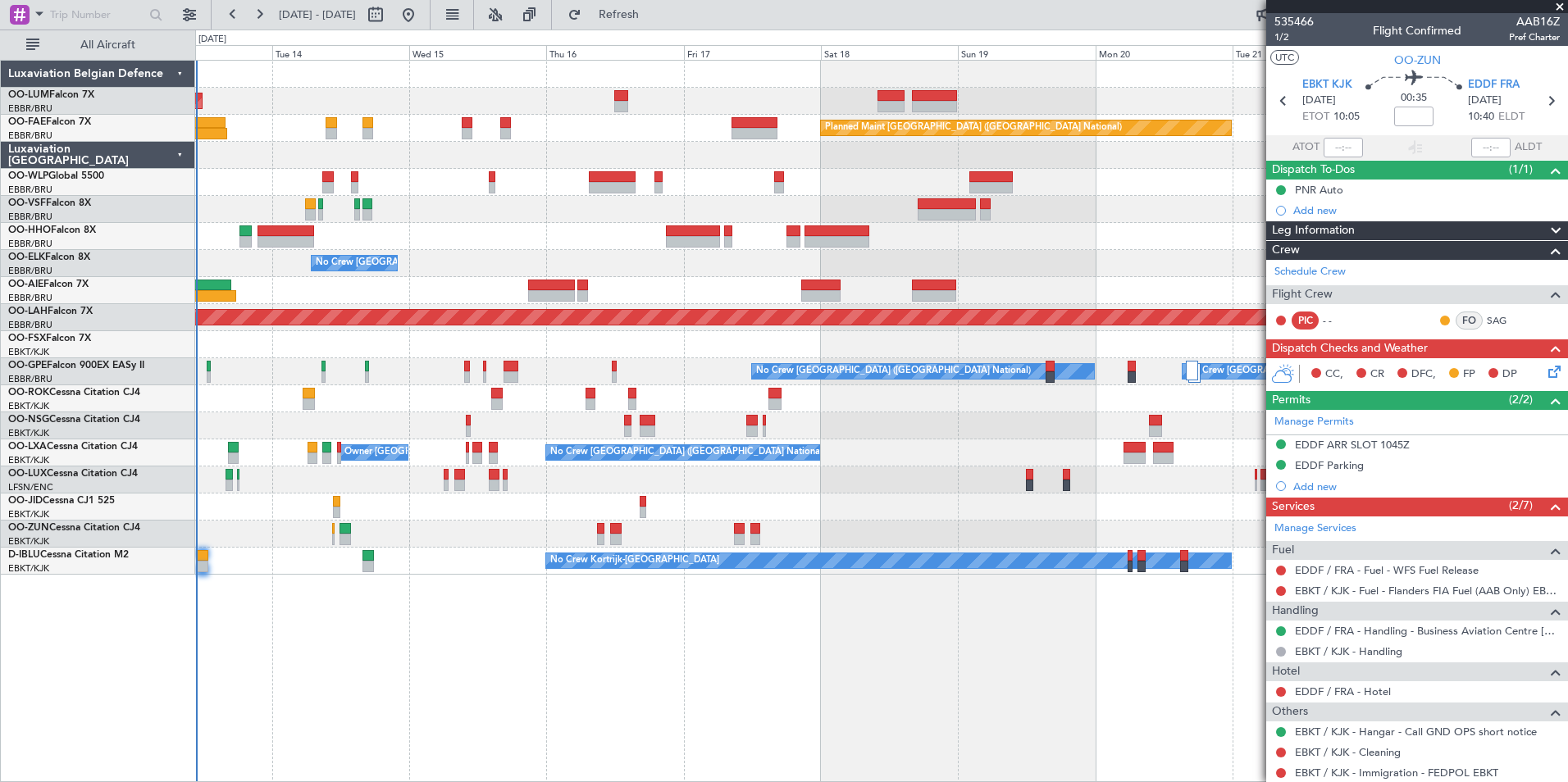
click at [722, 689] on div "AOG Maint Sibiu Planned Maint Brussels (Brussels National) Planned Maint Melsbr…" at bounding box center [881, 422] width 1373 height 723
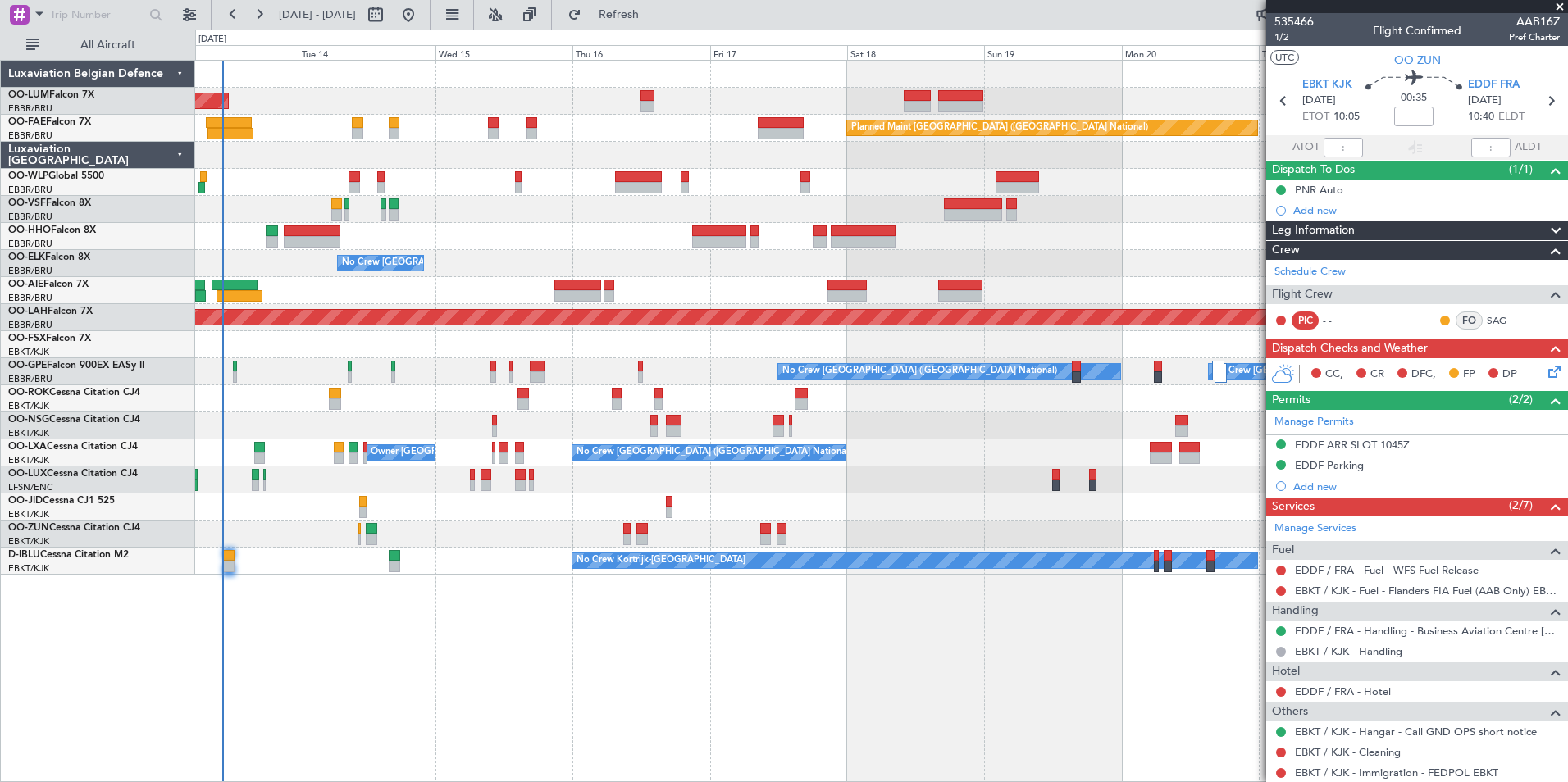
click at [525, 688] on div "AOG Maint Sibiu Planned Maint Brussels (Brussels National) Planned Maint Melsbr…" at bounding box center [881, 422] width 1373 height 723
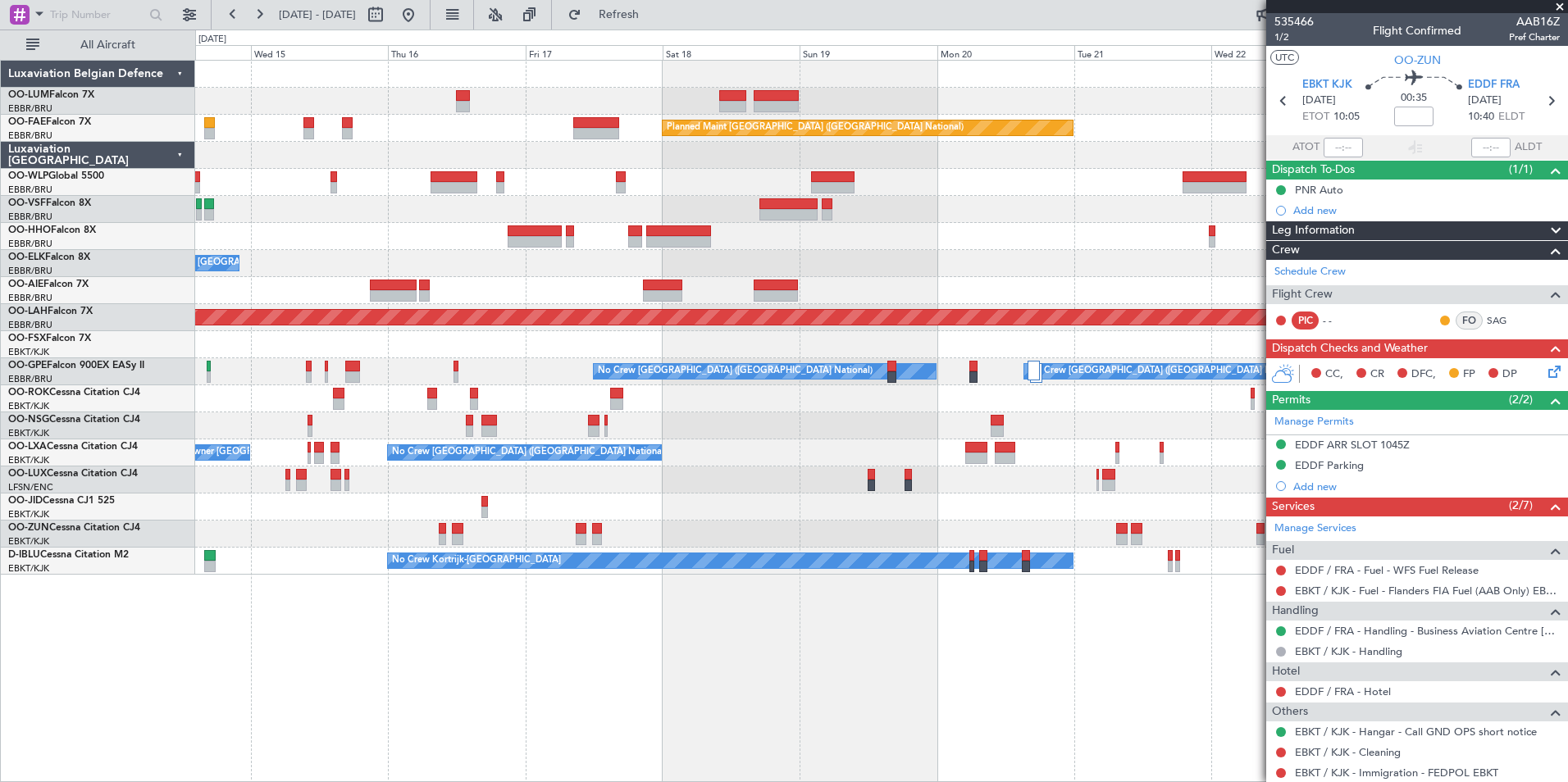
click at [371, 697] on div "Owner Melsbroek Air Base AOG Maint Sibiu Planned Maint Brussels (Brussels Natio…" at bounding box center [881, 422] width 1373 height 723
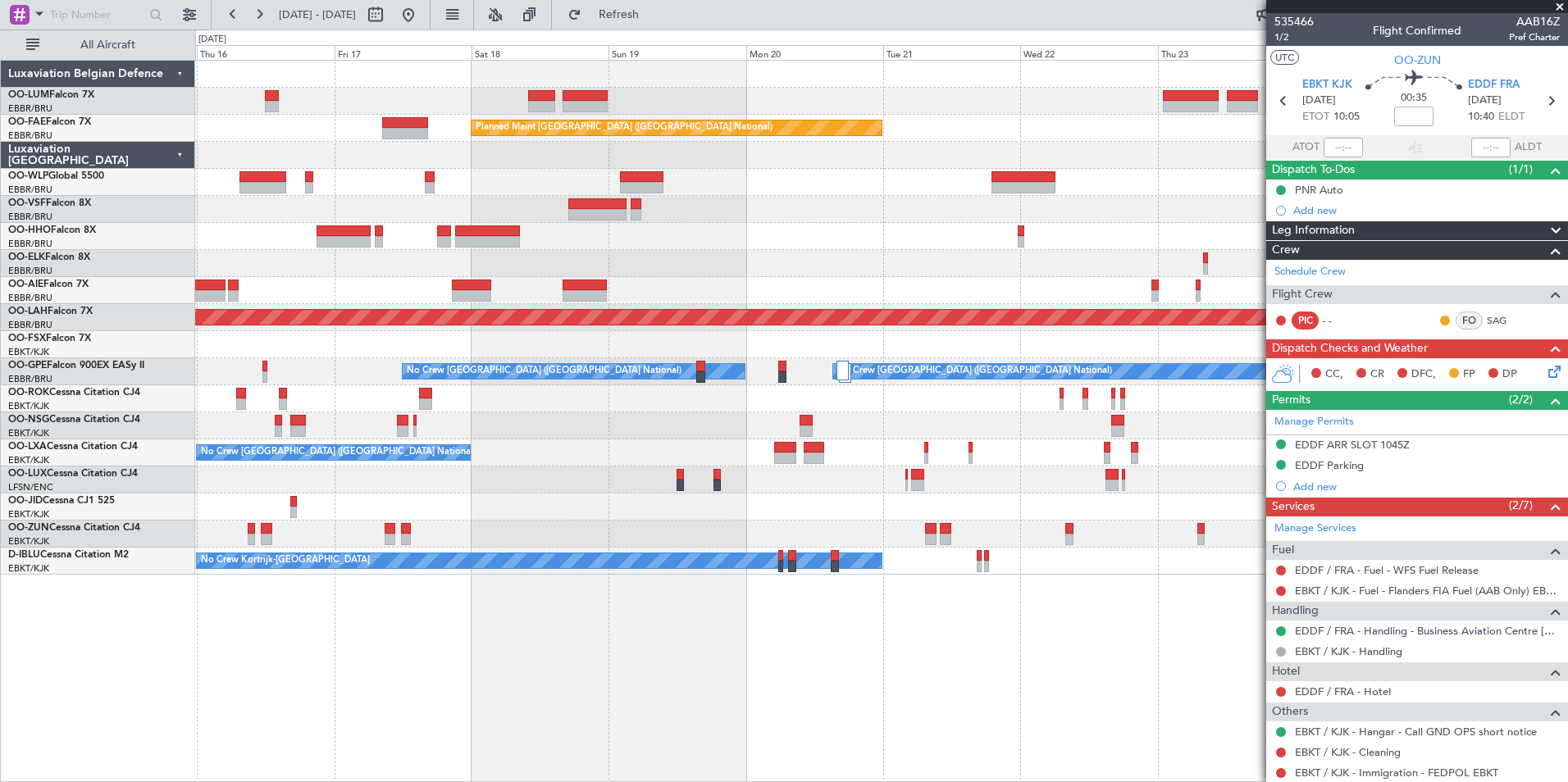
click at [667, 772] on div "Owner Melsbroek Air Base Planned Maint Kortrijk-Wevelgem AOG Maint Sibiu Planne…" at bounding box center [881, 422] width 1373 height 723
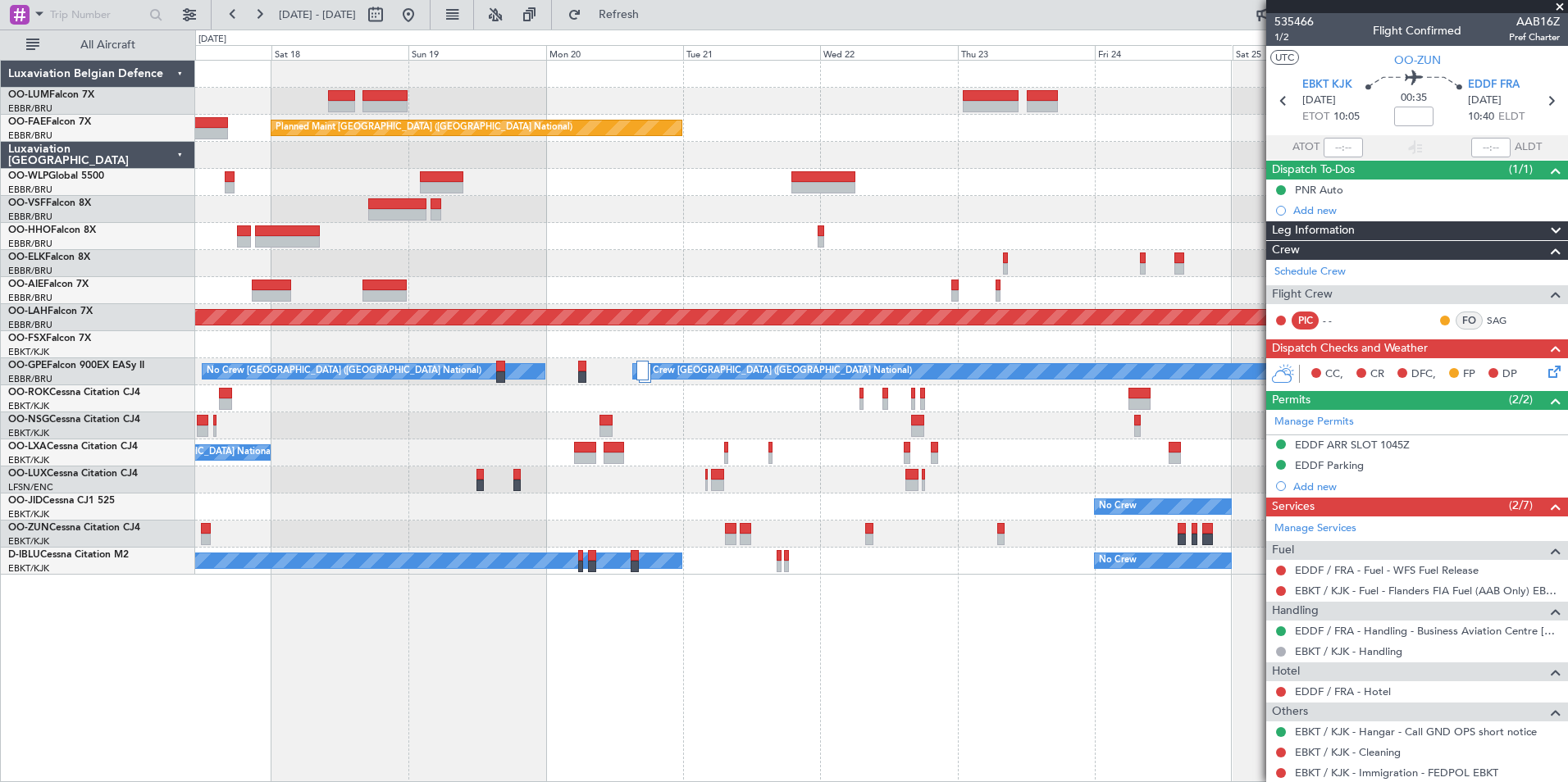
click at [641, 780] on div "Owner Melsbroek Air Base Planned Maint Kortrijk-Wevelgem Planned Maint Brussels…" at bounding box center [881, 422] width 1373 height 723
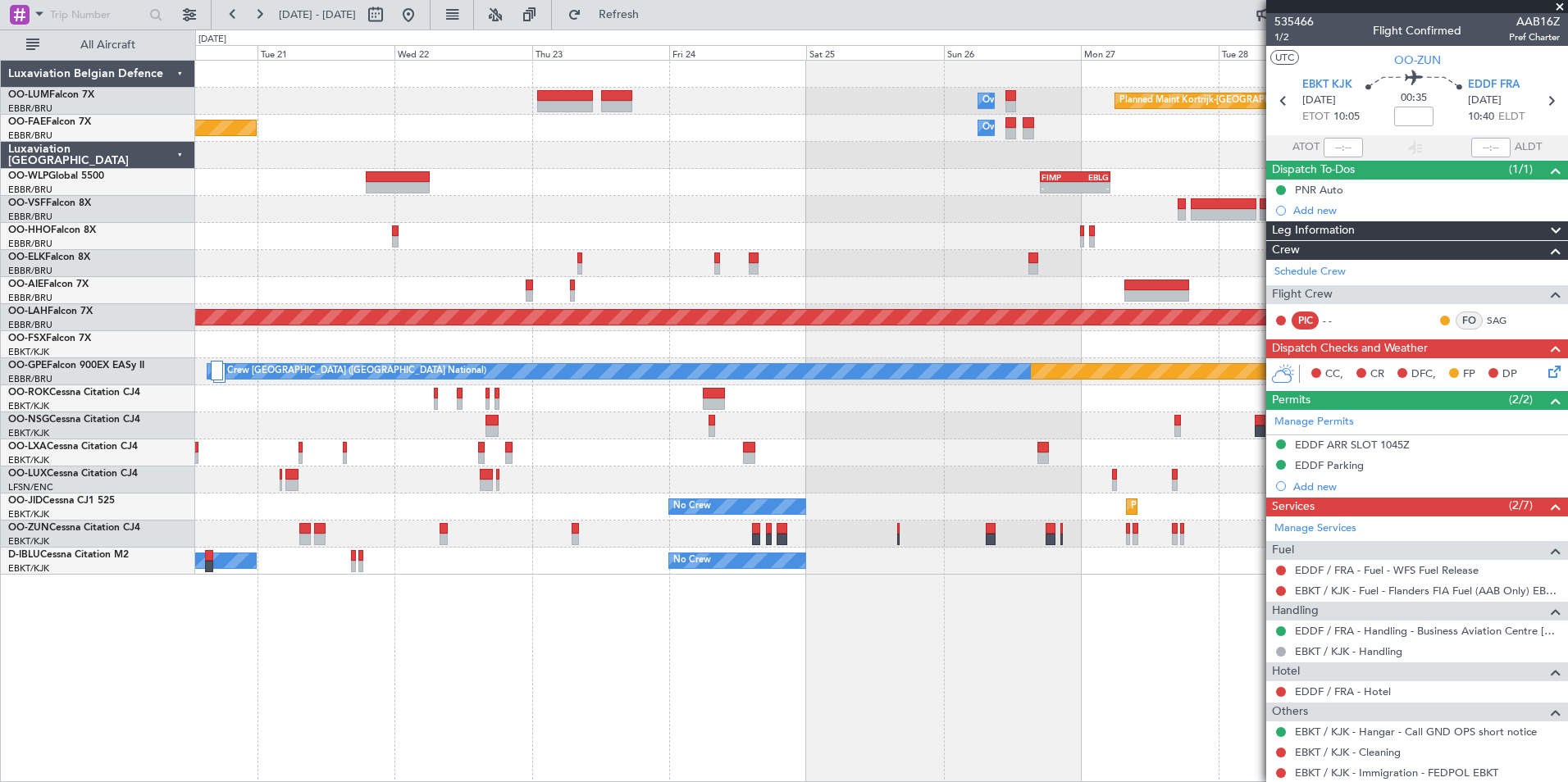
click at [498, 781] on html "15 Oct 2025 - 25 Oct 2025 Refresh Quick Links All Aircraft Owner Melsbroek Air …" at bounding box center [784, 391] width 1568 height 782
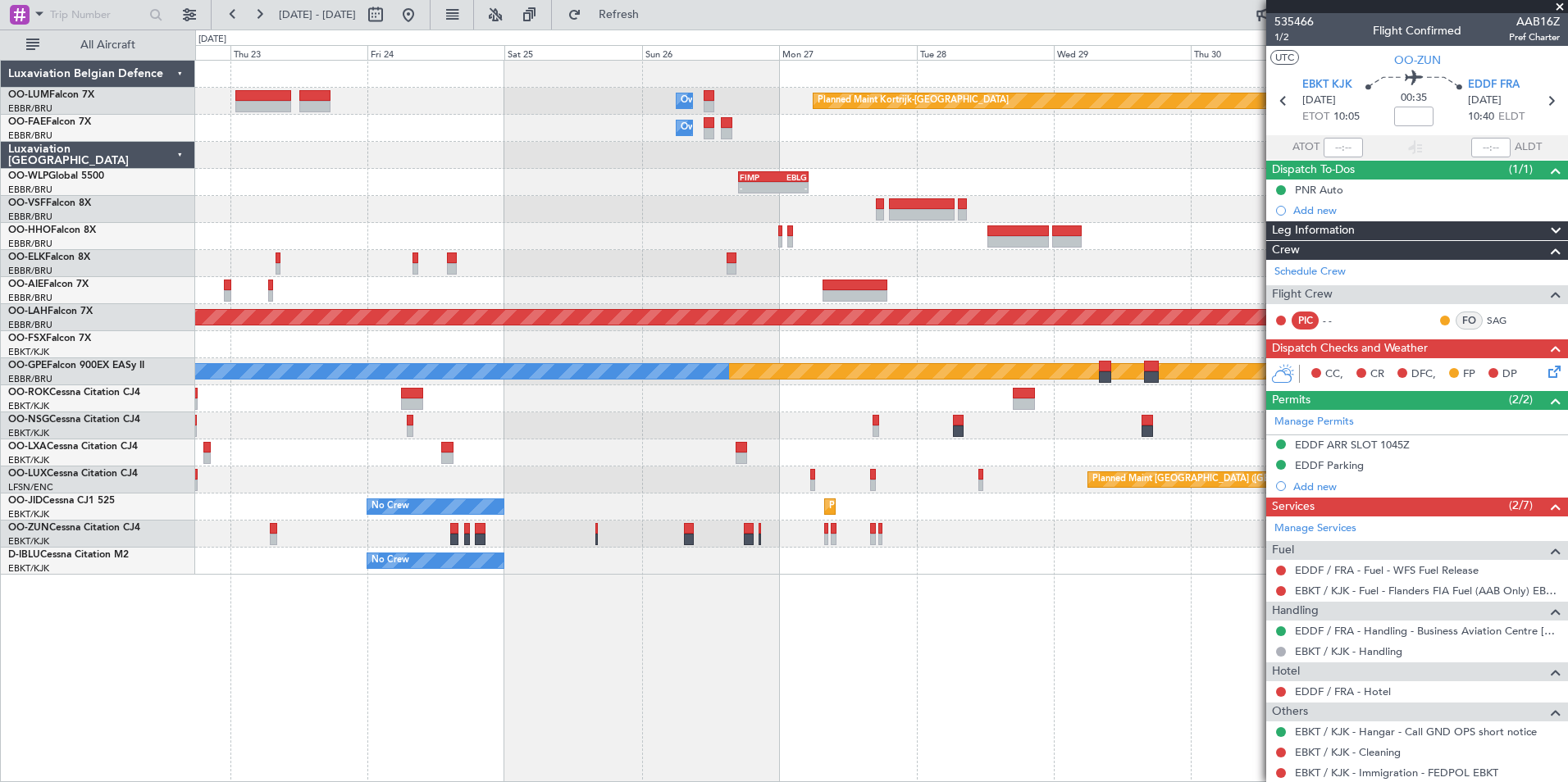
click at [430, 734] on div "Owner Melsbroek Air Base Planned Maint Kortrijk-Wevelgem Owner Melsbroek Air Ba…" at bounding box center [881, 422] width 1373 height 723
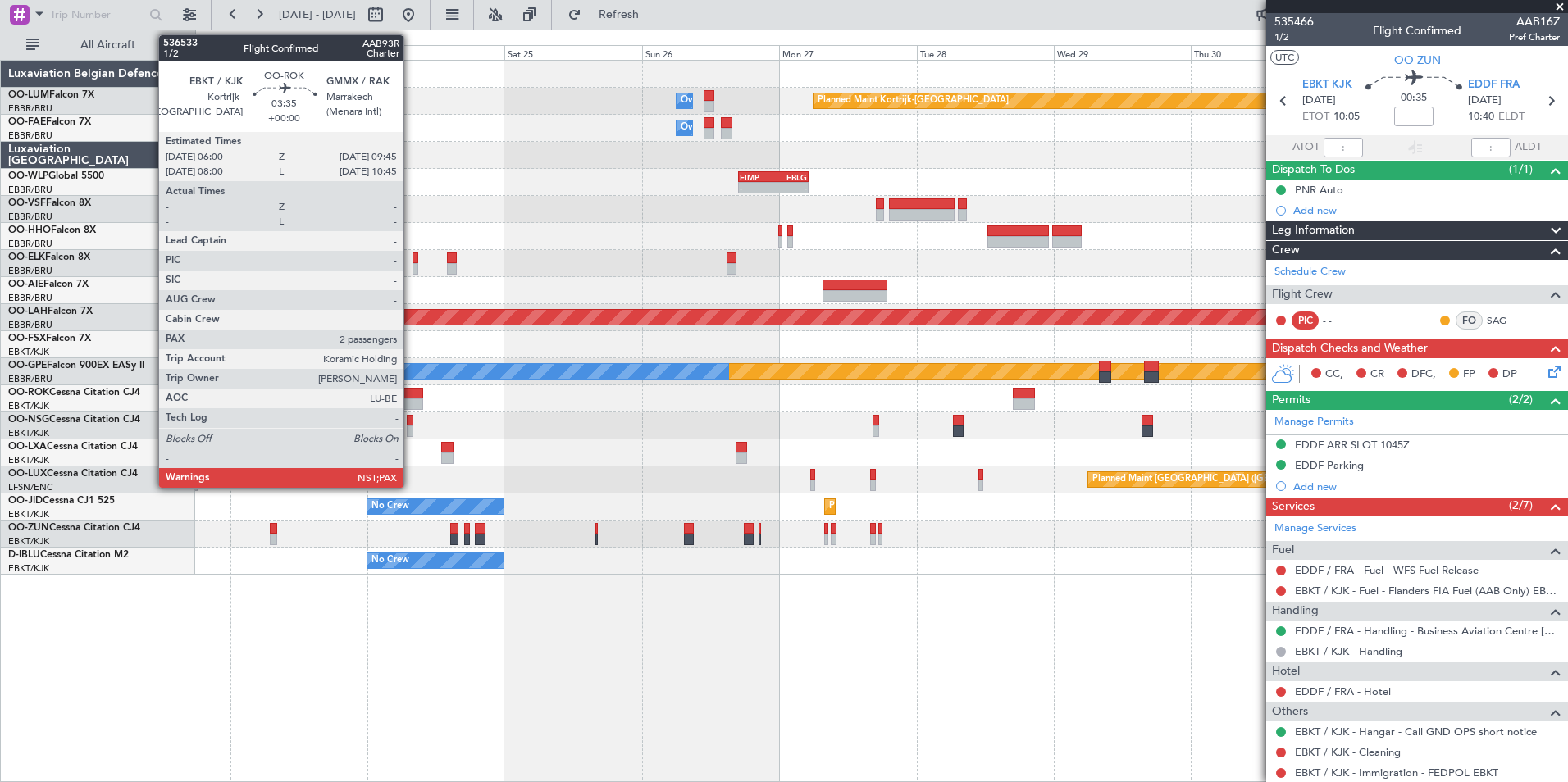
click at [411, 398] on div at bounding box center [412, 404] width 22 height 12
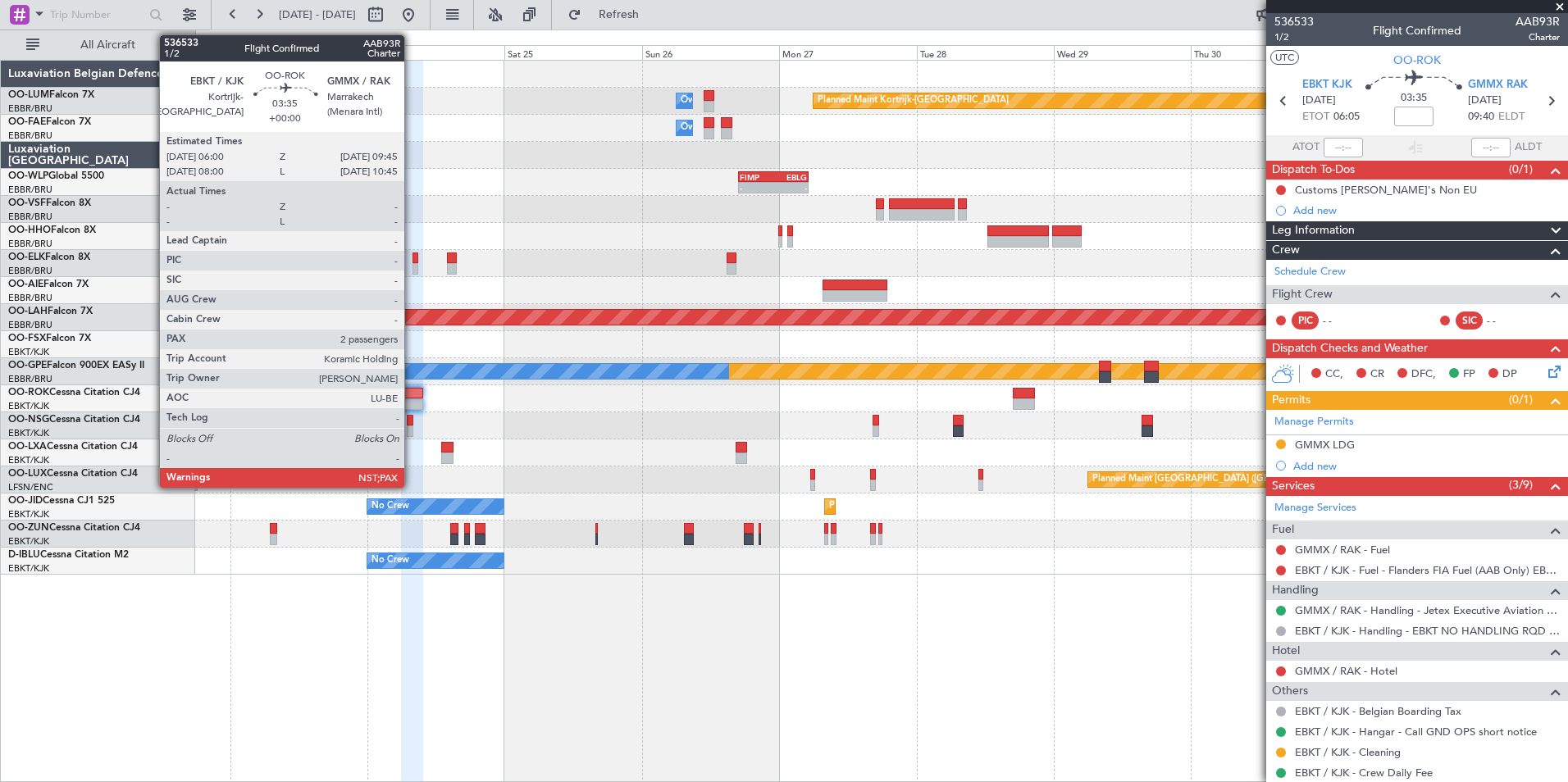
click at [412, 391] on div at bounding box center [412, 393] width 22 height 12
click at [408, 396] on div at bounding box center [412, 393] width 22 height 12
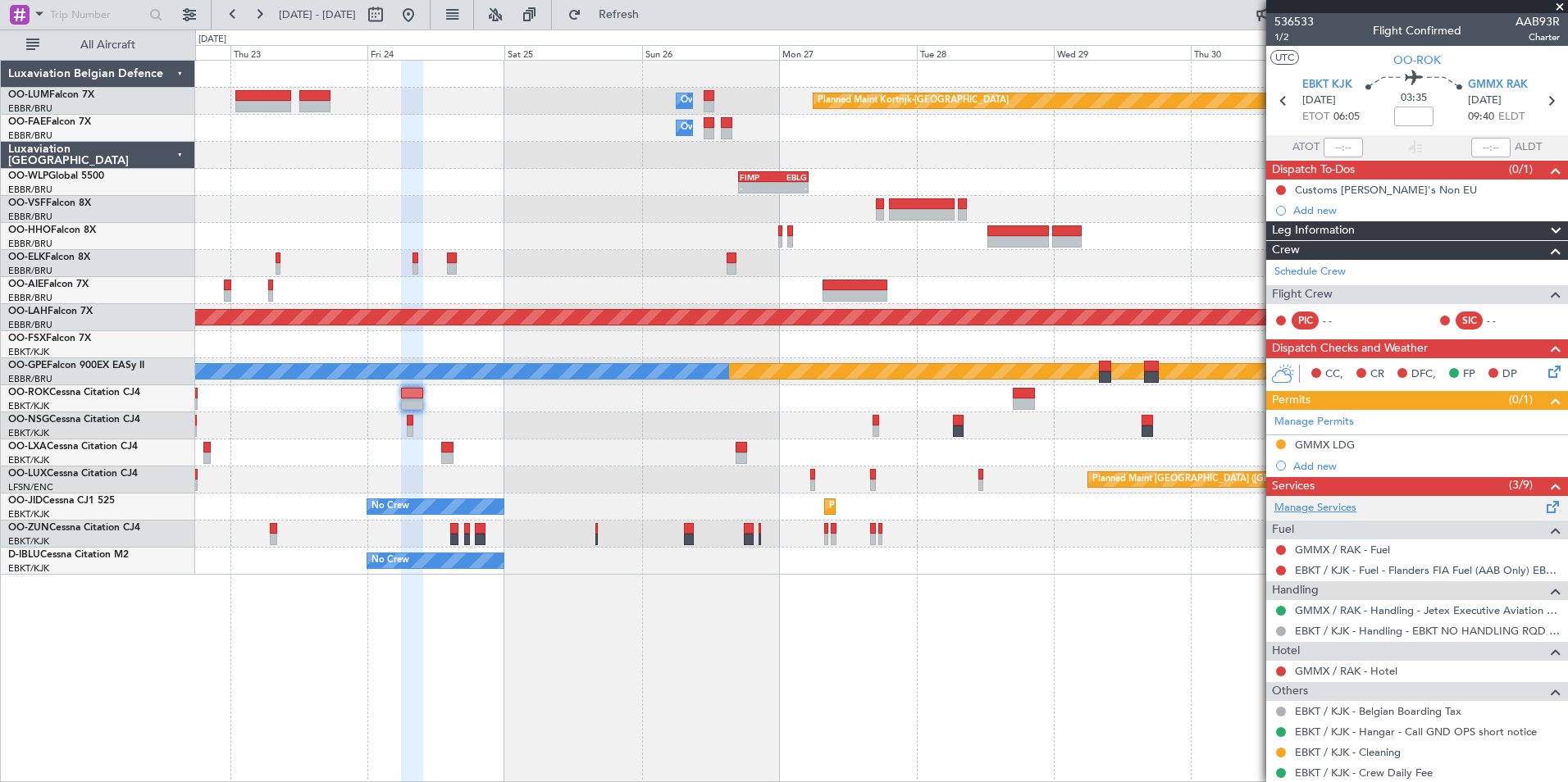
click at [1322, 501] on link "Manage Services" at bounding box center [1314, 508] width 82 height 16
click at [1335, 77] on span "EBKT KJK" at bounding box center [1327, 85] width 50 height 16
click at [616, 20] on button "Refresh" at bounding box center [609, 14] width 98 height 26
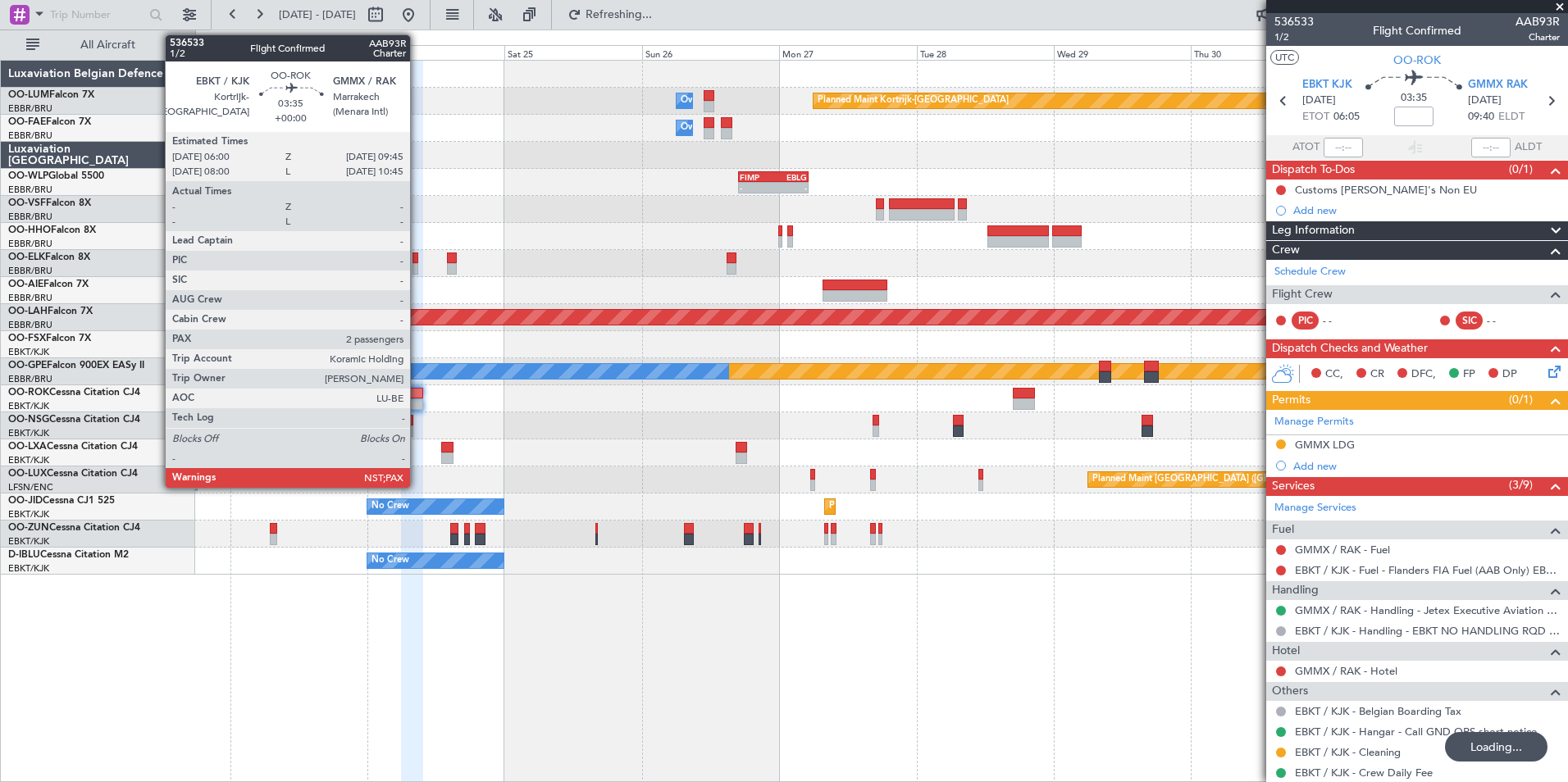
click at [417, 396] on div at bounding box center [412, 393] width 22 height 12
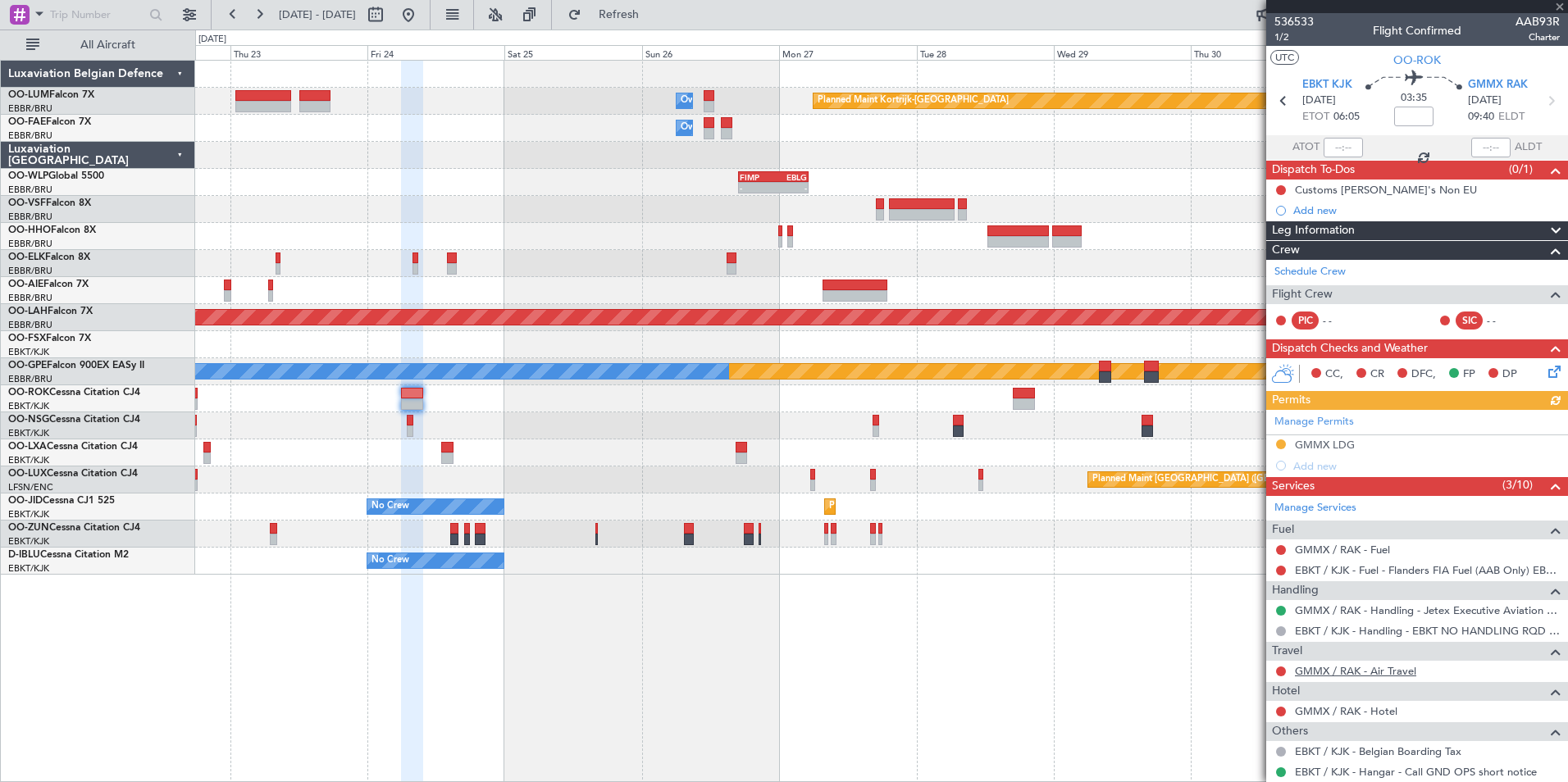
click at [1385, 671] on link "GMMX / RAK - Air Travel" at bounding box center [1355, 671] width 121 height 14
click at [654, 20] on span "Refresh" at bounding box center [619, 14] width 69 height 12
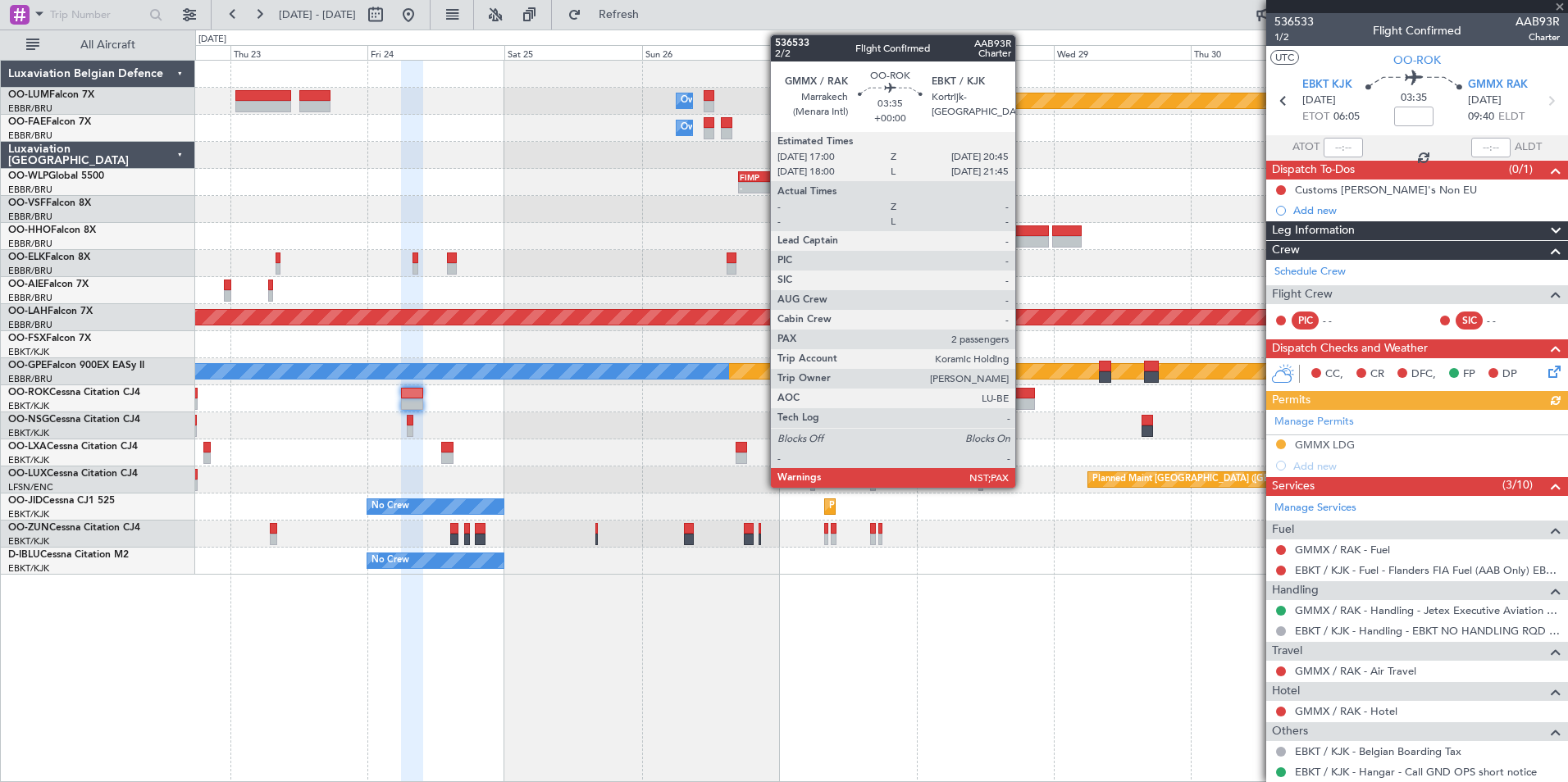
click at [1022, 395] on div at bounding box center [1023, 393] width 22 height 12
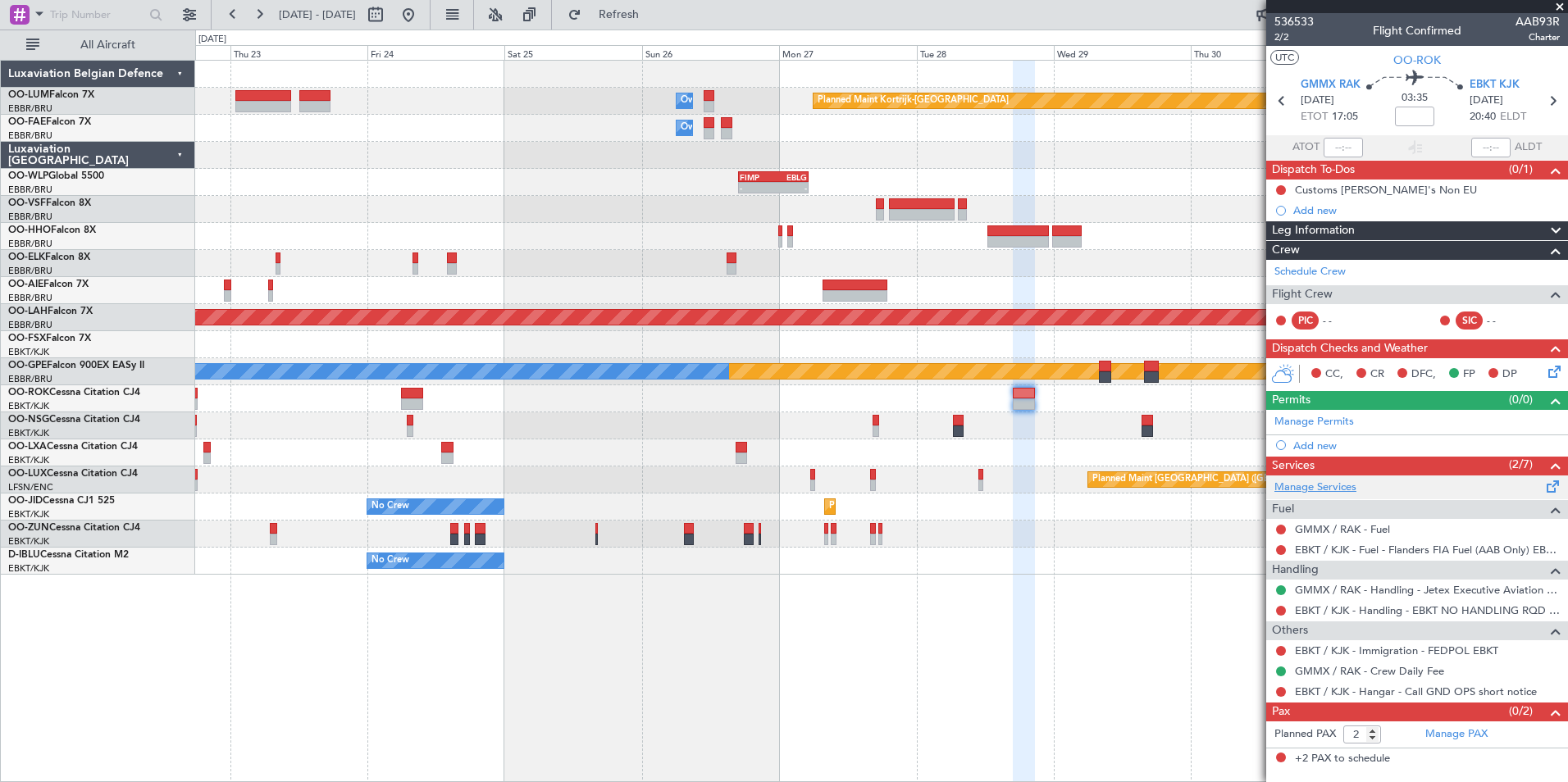
click at [1314, 483] on link "Manage Services" at bounding box center [1314, 488] width 82 height 16
click at [652, 15] on span "Refresh" at bounding box center [619, 14] width 69 height 12
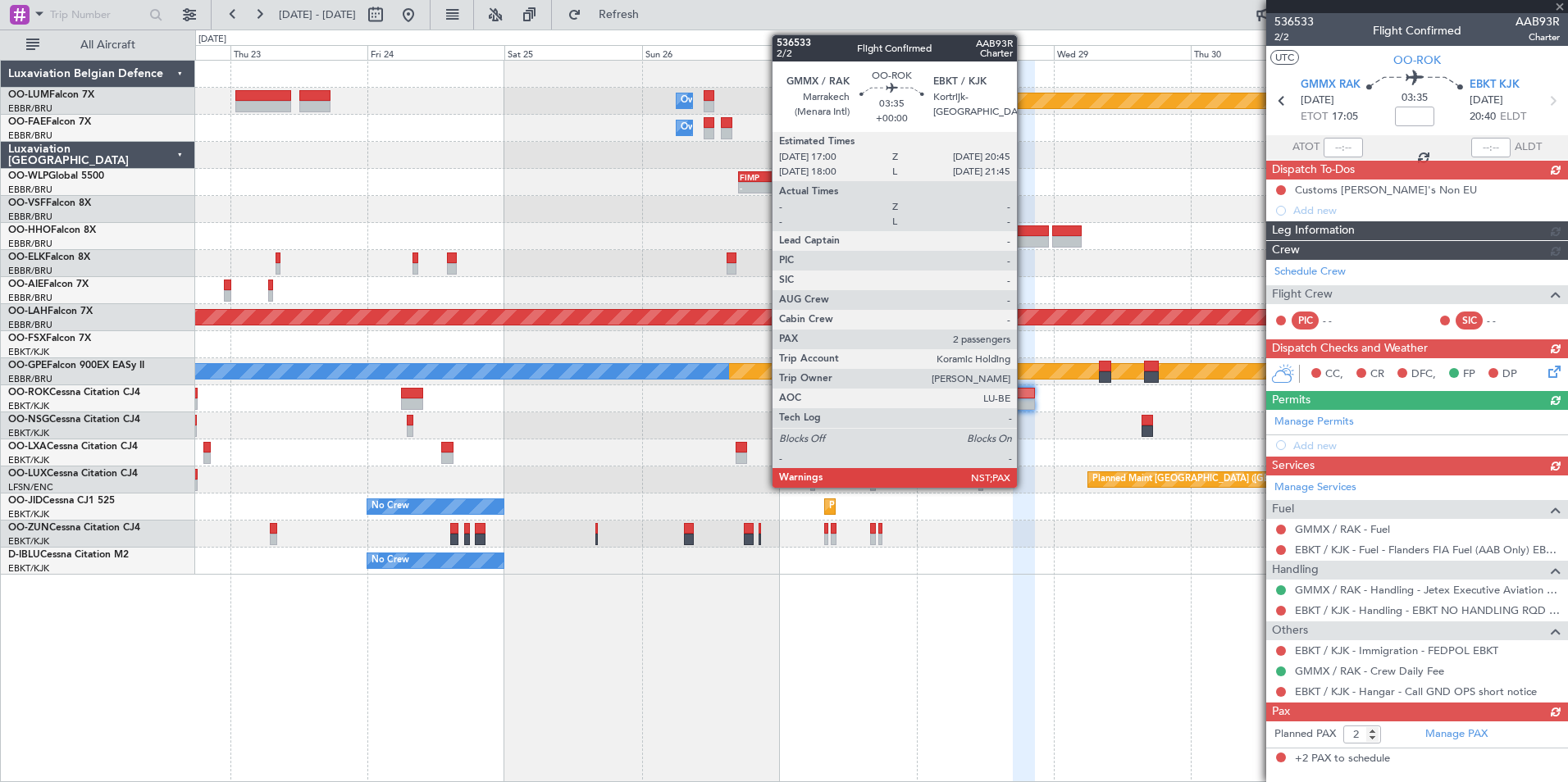
click at [1024, 397] on div at bounding box center [1023, 393] width 22 height 12
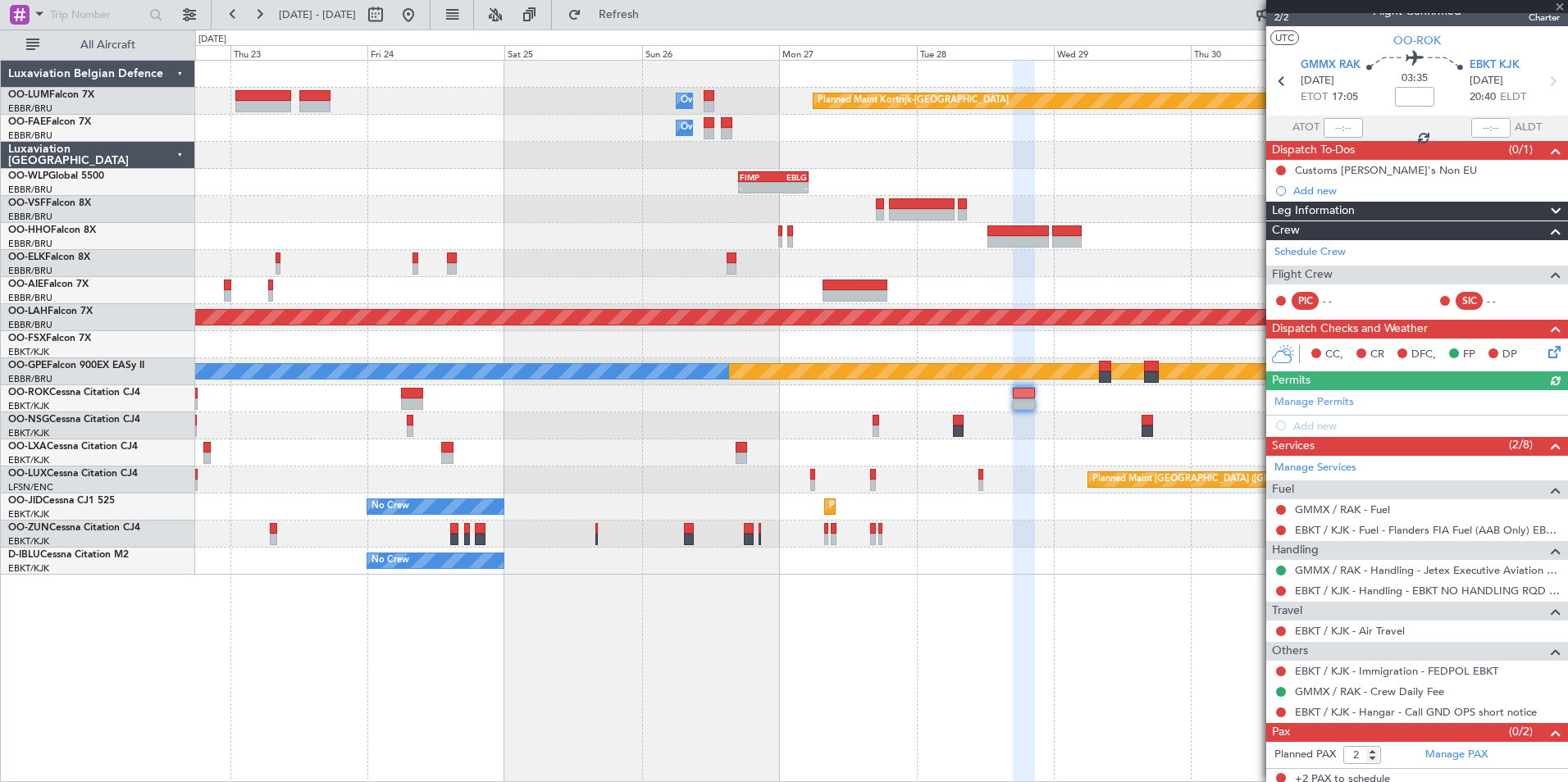
scroll to position [27, 0]
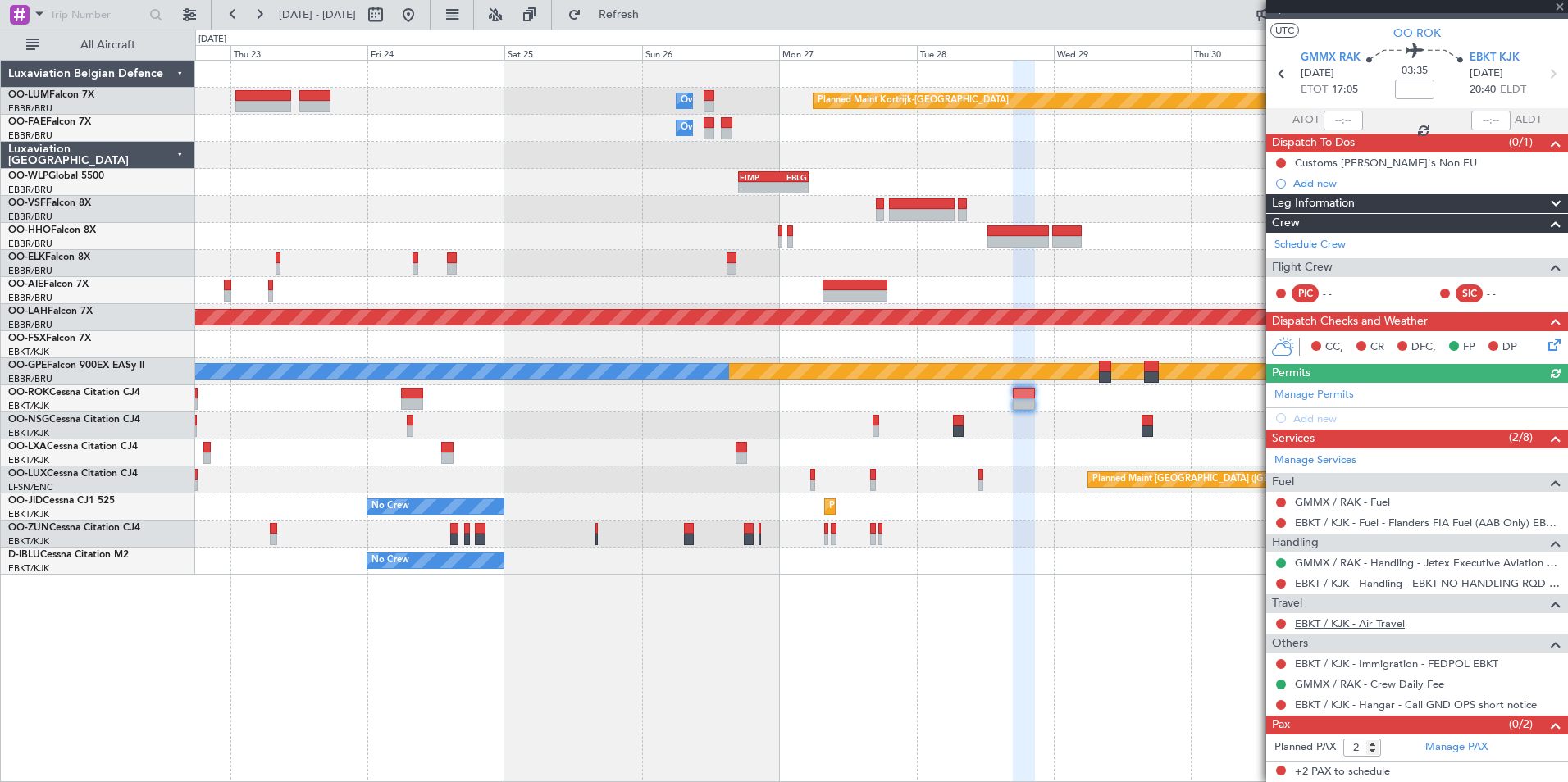
click at [1388, 626] on link "EBKT / KJK - Air Travel" at bounding box center [1350, 624] width 110 height 14
drag, startPoint x: 699, startPoint y: 7, endPoint x: 689, endPoint y: 10, distance: 10.4
click at [658, 10] on button "Refresh" at bounding box center [609, 14] width 98 height 26
click at [1387, 624] on link "EBKT / KJK - Air Travel" at bounding box center [1350, 624] width 110 height 14
click at [654, 21] on span "Refresh" at bounding box center [619, 14] width 69 height 12
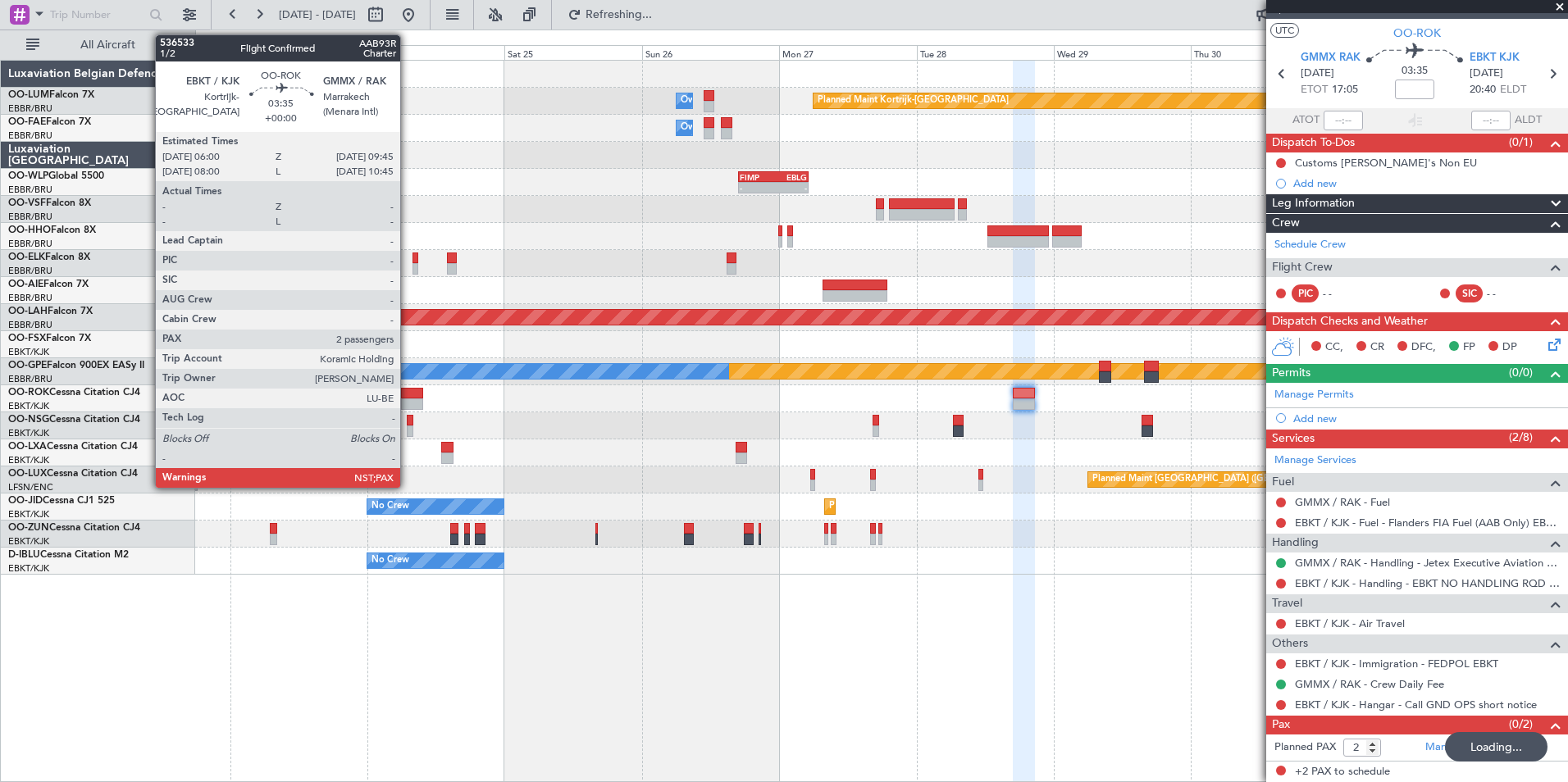
click at [407, 395] on div at bounding box center [412, 393] width 22 height 12
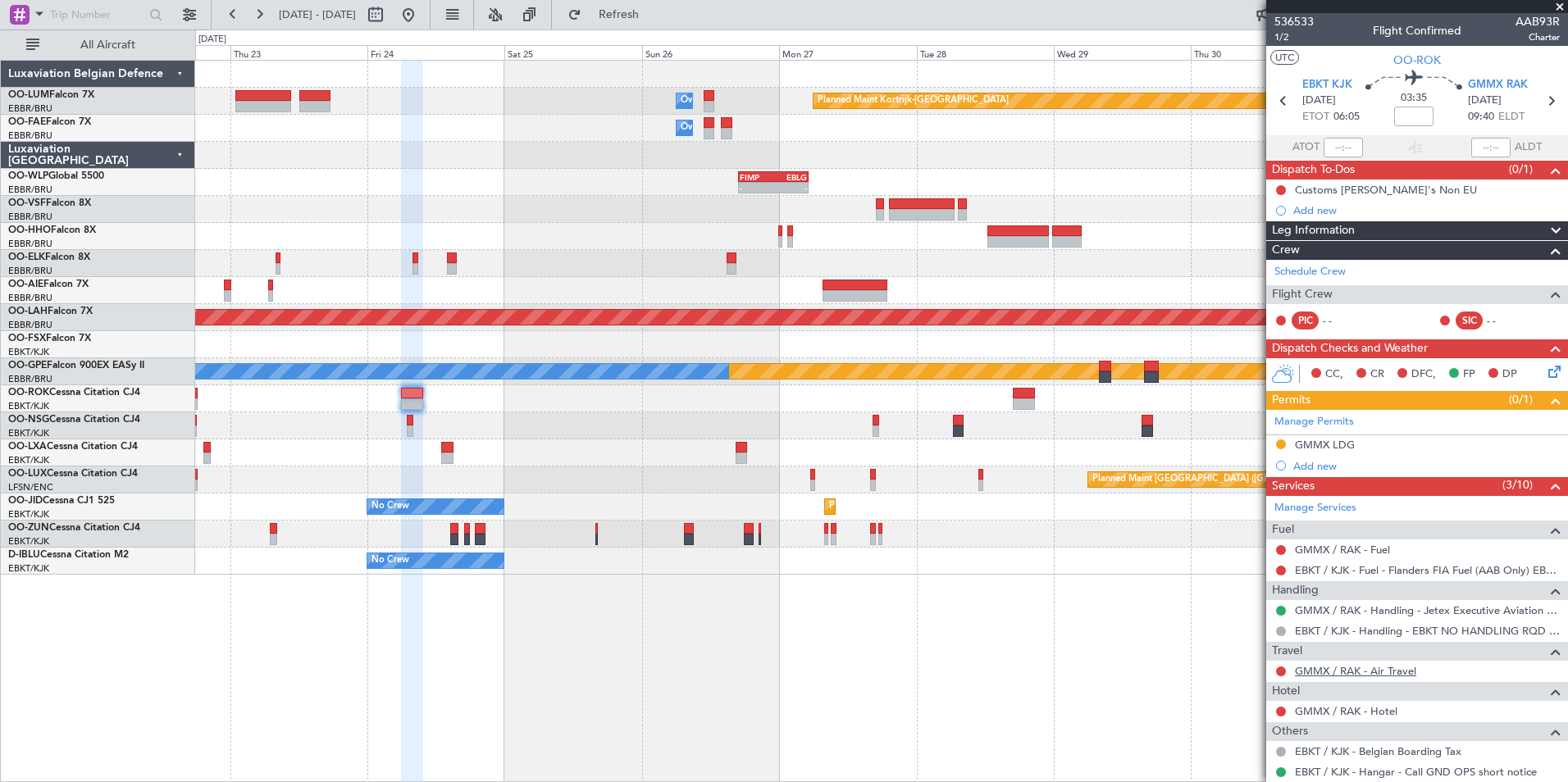
click at [1376, 668] on link "GMMX / RAK - Air Travel" at bounding box center [1355, 671] width 121 height 14
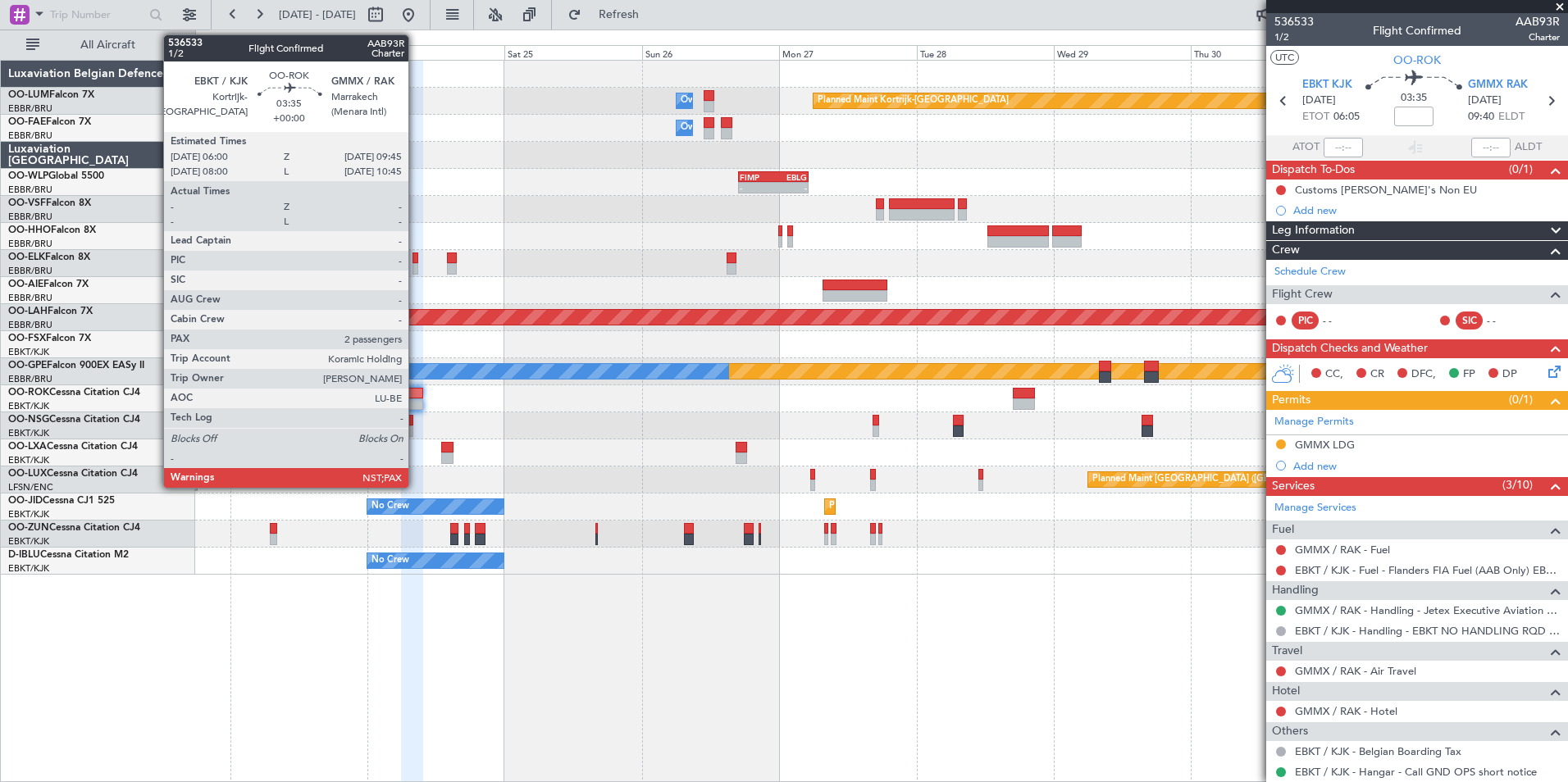
click at [415, 397] on div at bounding box center [412, 393] width 22 height 12
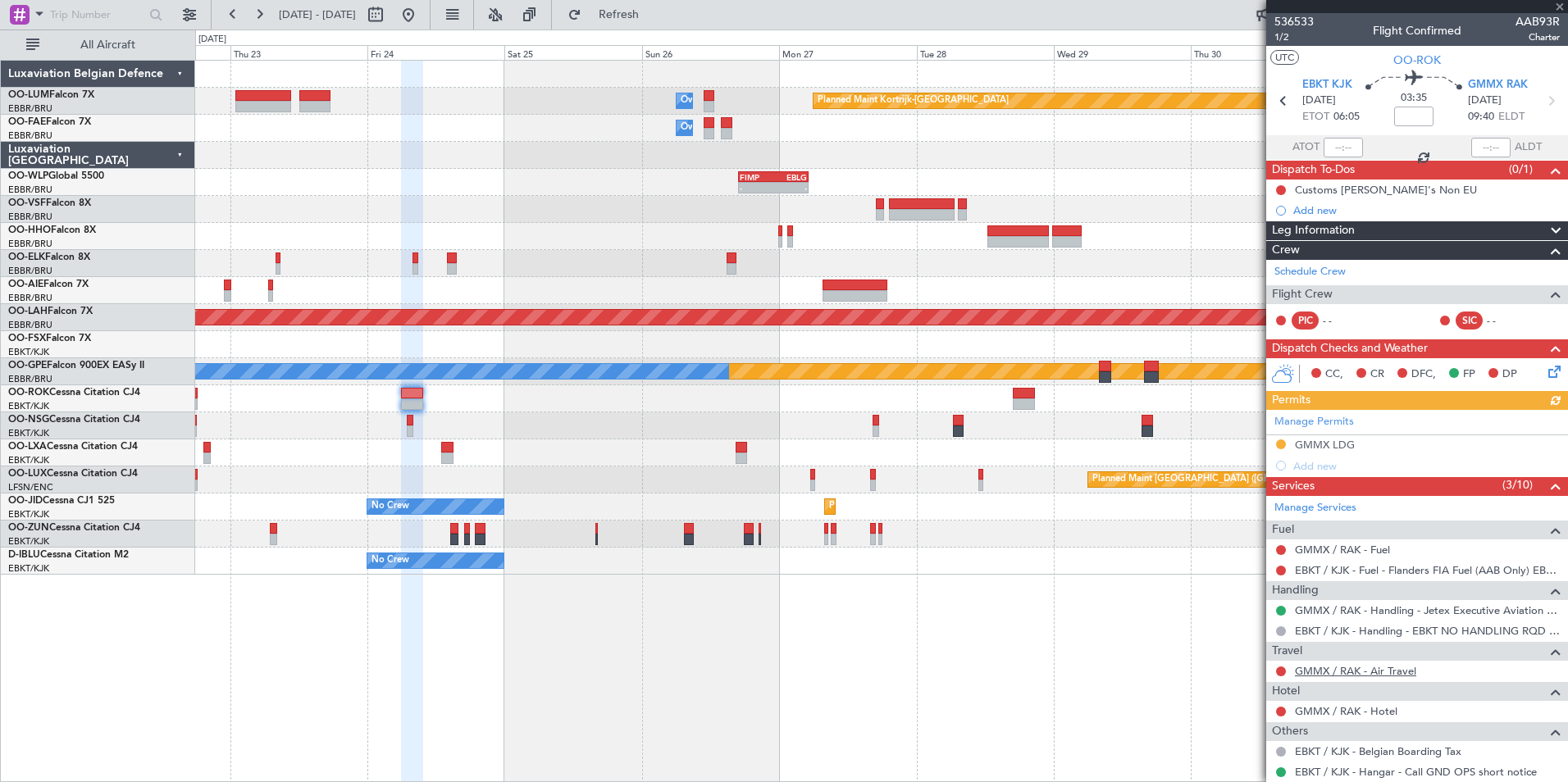
click at [1335, 667] on link "GMMX / RAK - Air Travel" at bounding box center [1355, 671] width 121 height 14
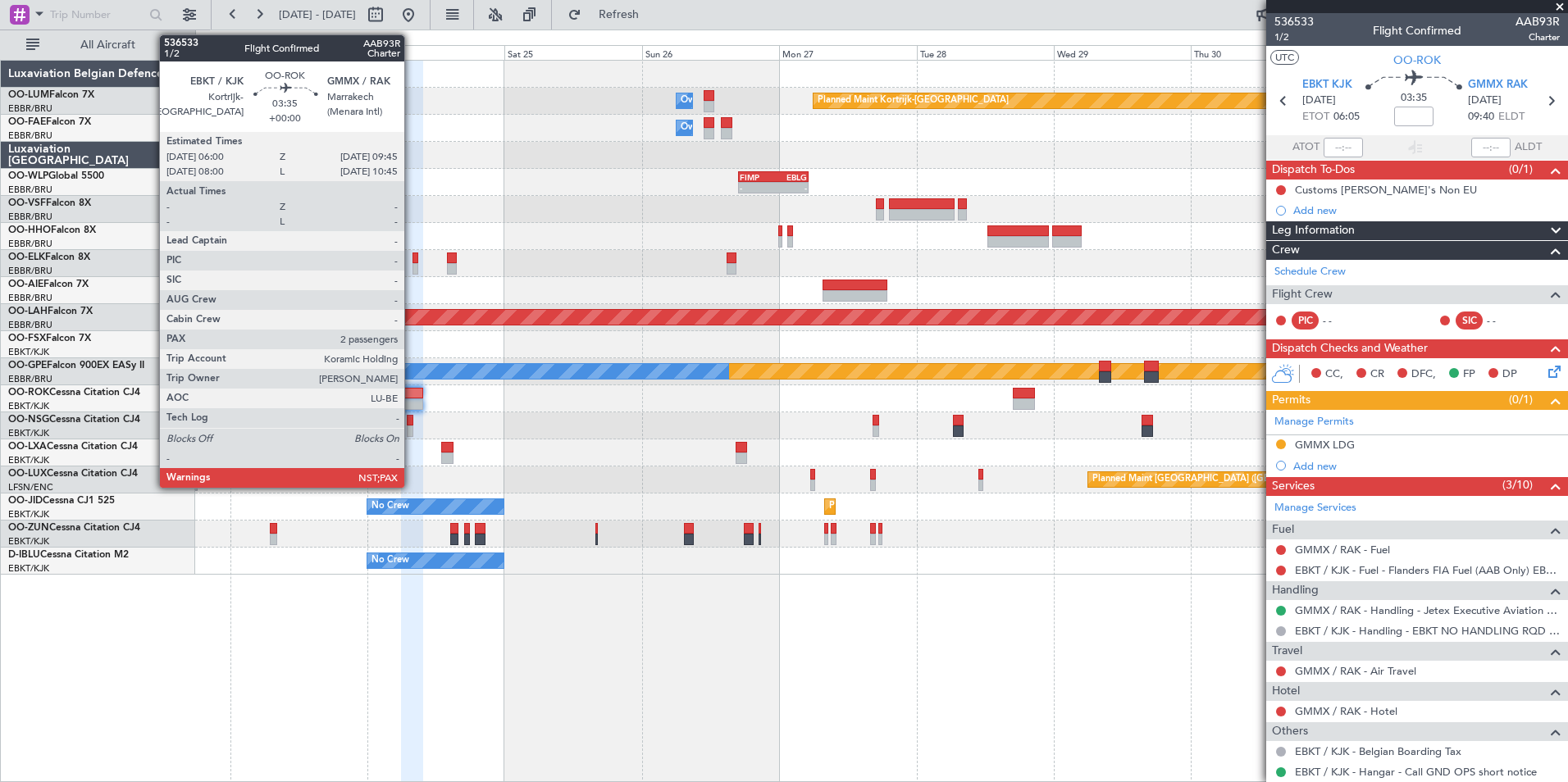
click at [410, 391] on div at bounding box center [412, 393] width 22 height 12
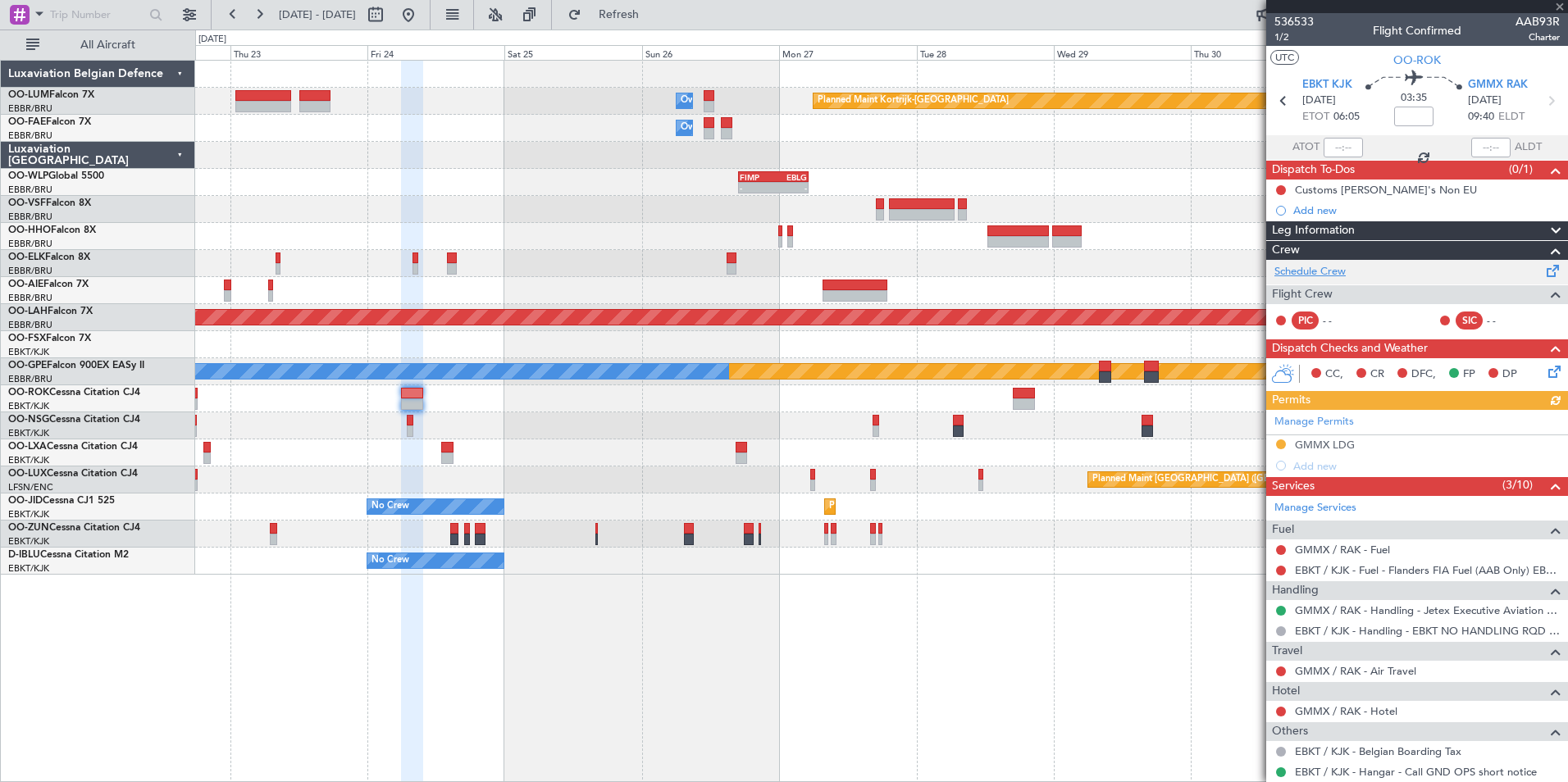
click at [1316, 266] on link "Schedule Crew" at bounding box center [1309, 272] width 71 height 16
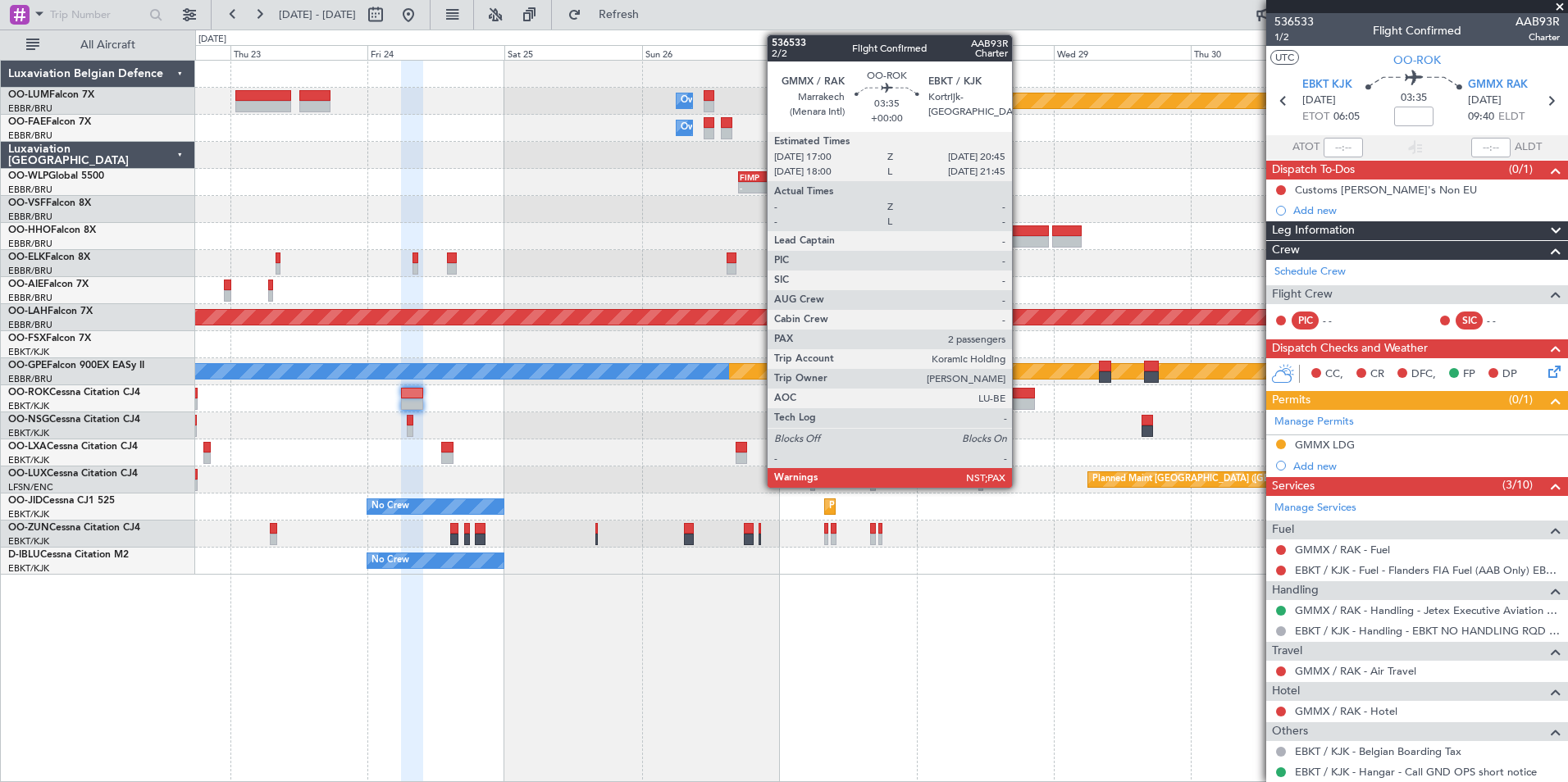
click at [1020, 399] on div at bounding box center [1023, 404] width 22 height 12
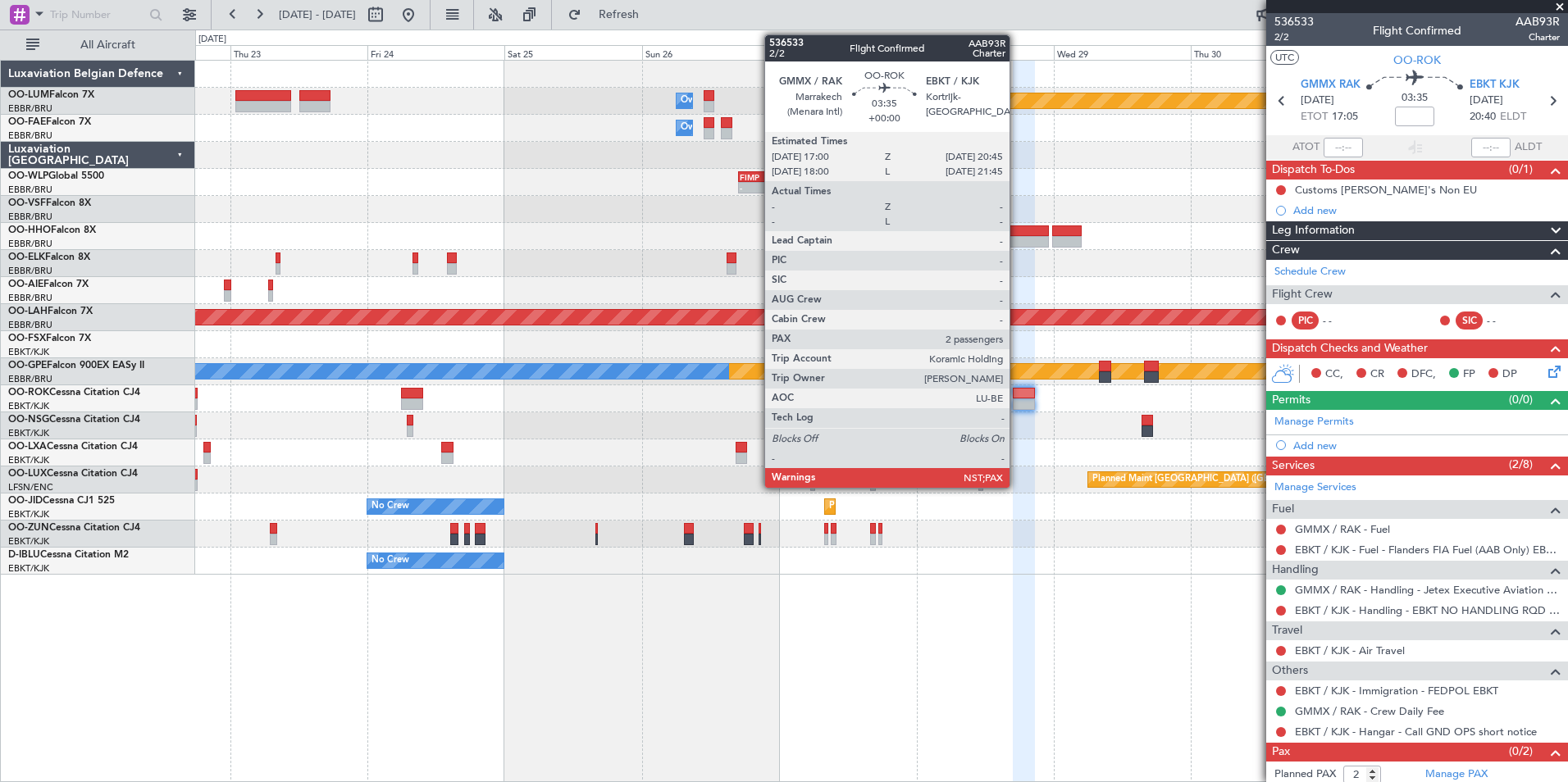
click at [1017, 401] on div at bounding box center [1023, 404] width 22 height 12
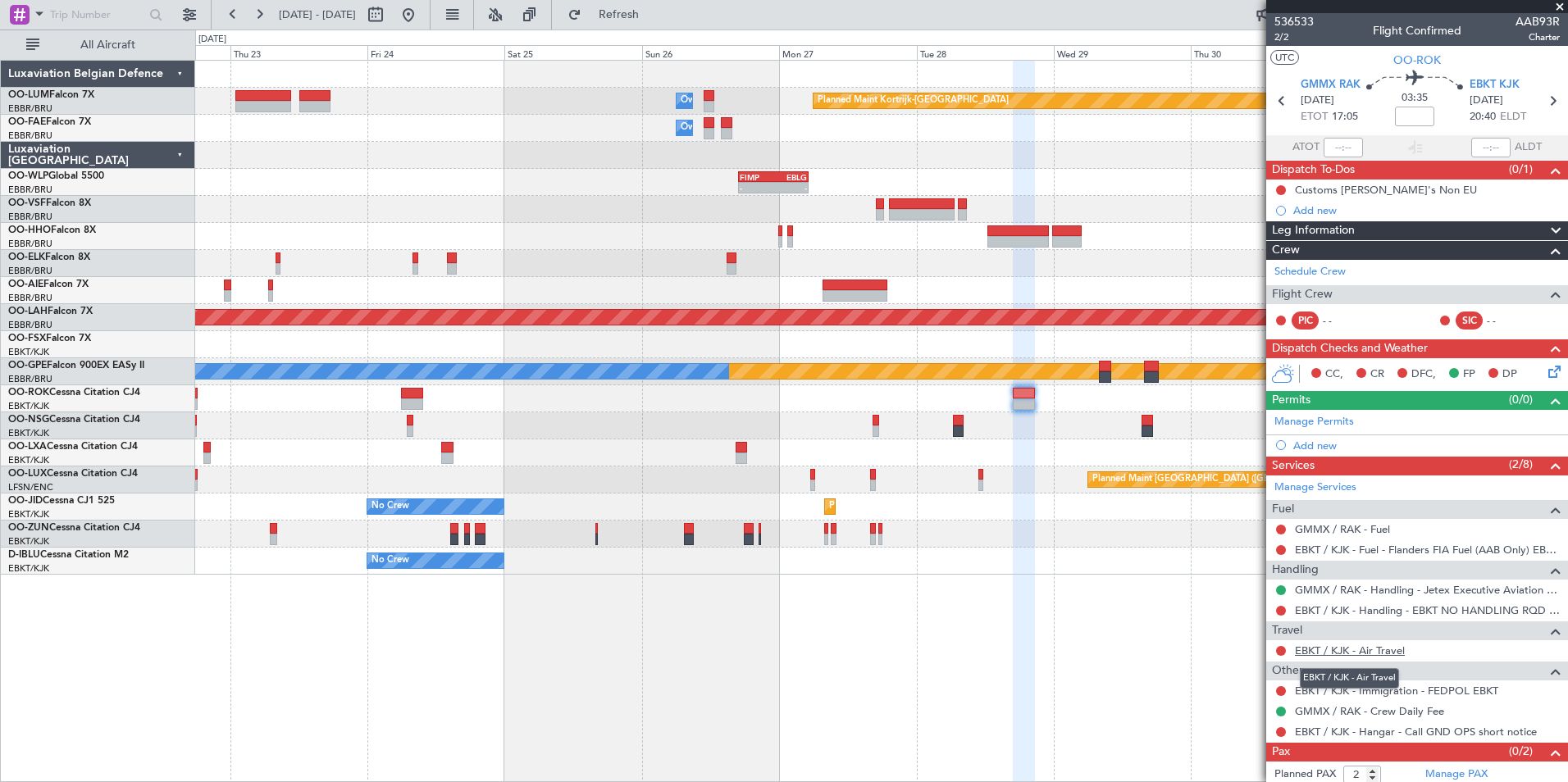
click at [1365, 649] on link "EBKT / KJK - Air Travel" at bounding box center [1350, 651] width 110 height 14
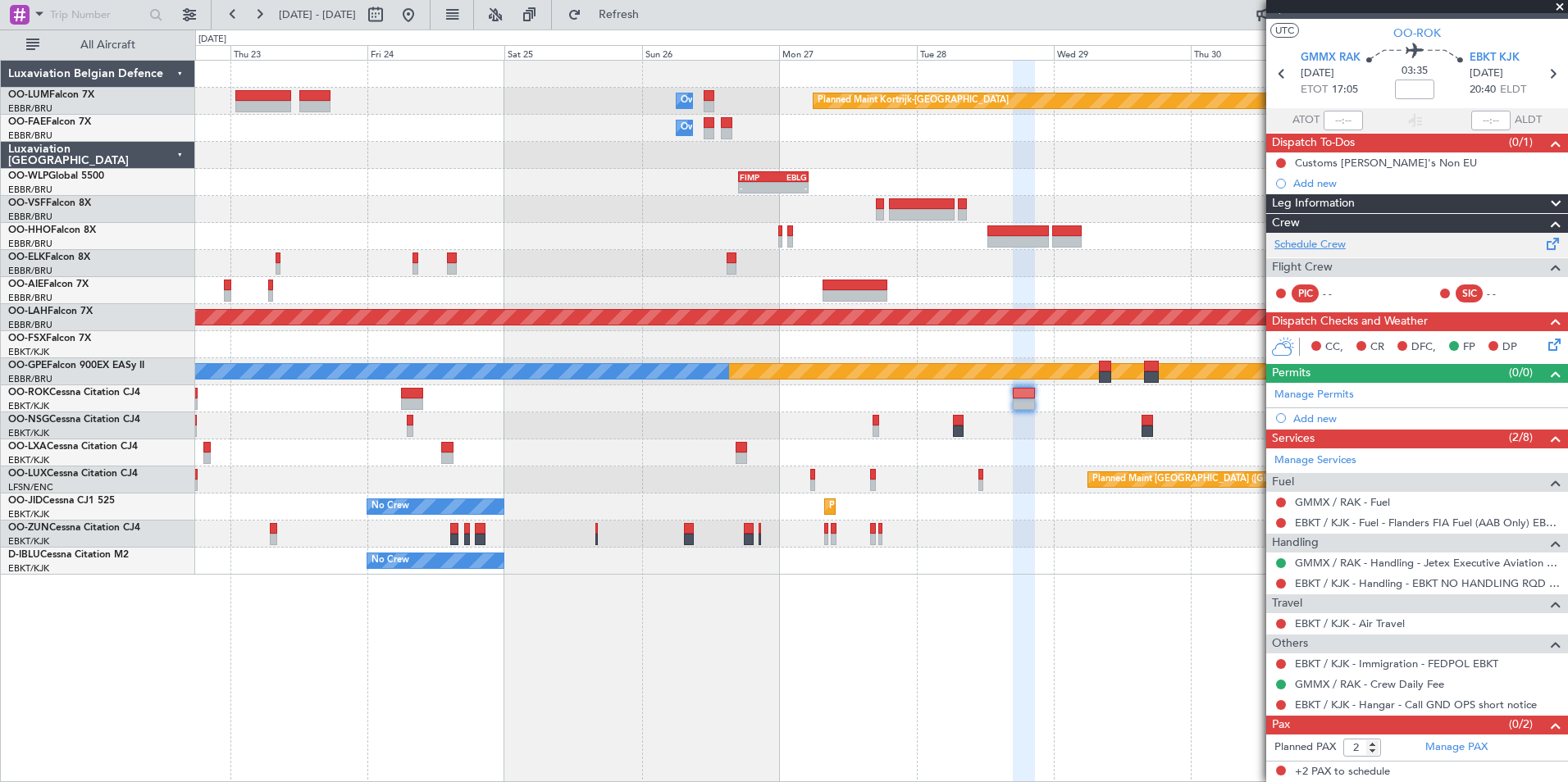
click at [1323, 249] on link "Schedule Crew" at bounding box center [1309, 245] width 71 height 16
click at [603, 629] on div "Planned Maint Kortrijk-Wevelgem Owner Melsbroek Air Base Owner Melsbroek Air Ba…" at bounding box center [881, 422] width 1373 height 723
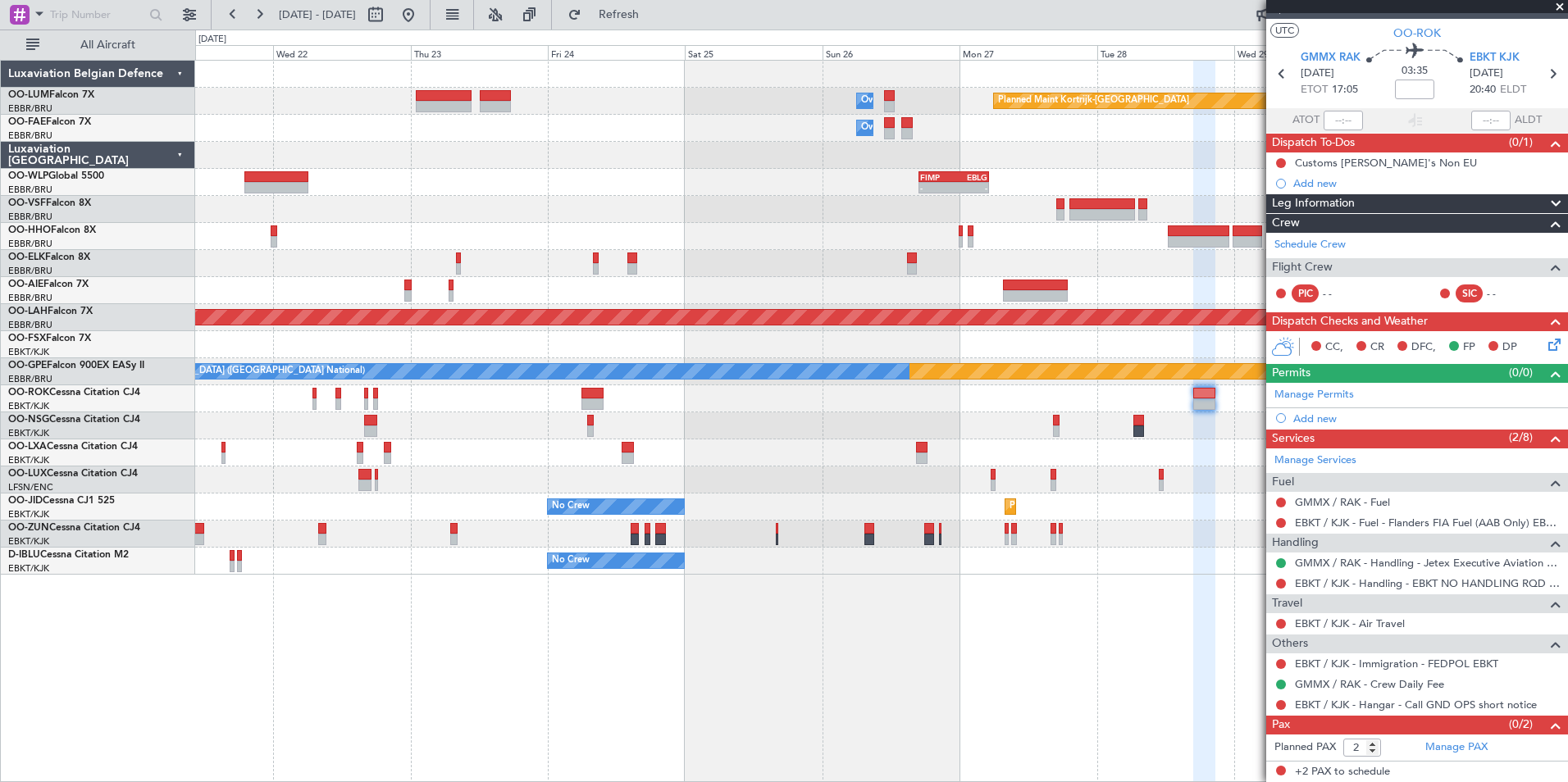
click at [587, 662] on div "Planned Maint Kortrijk-Wevelgem Owner Melsbroek Air Base Owner Melsbroek Air Ba…" at bounding box center [881, 422] width 1373 height 723
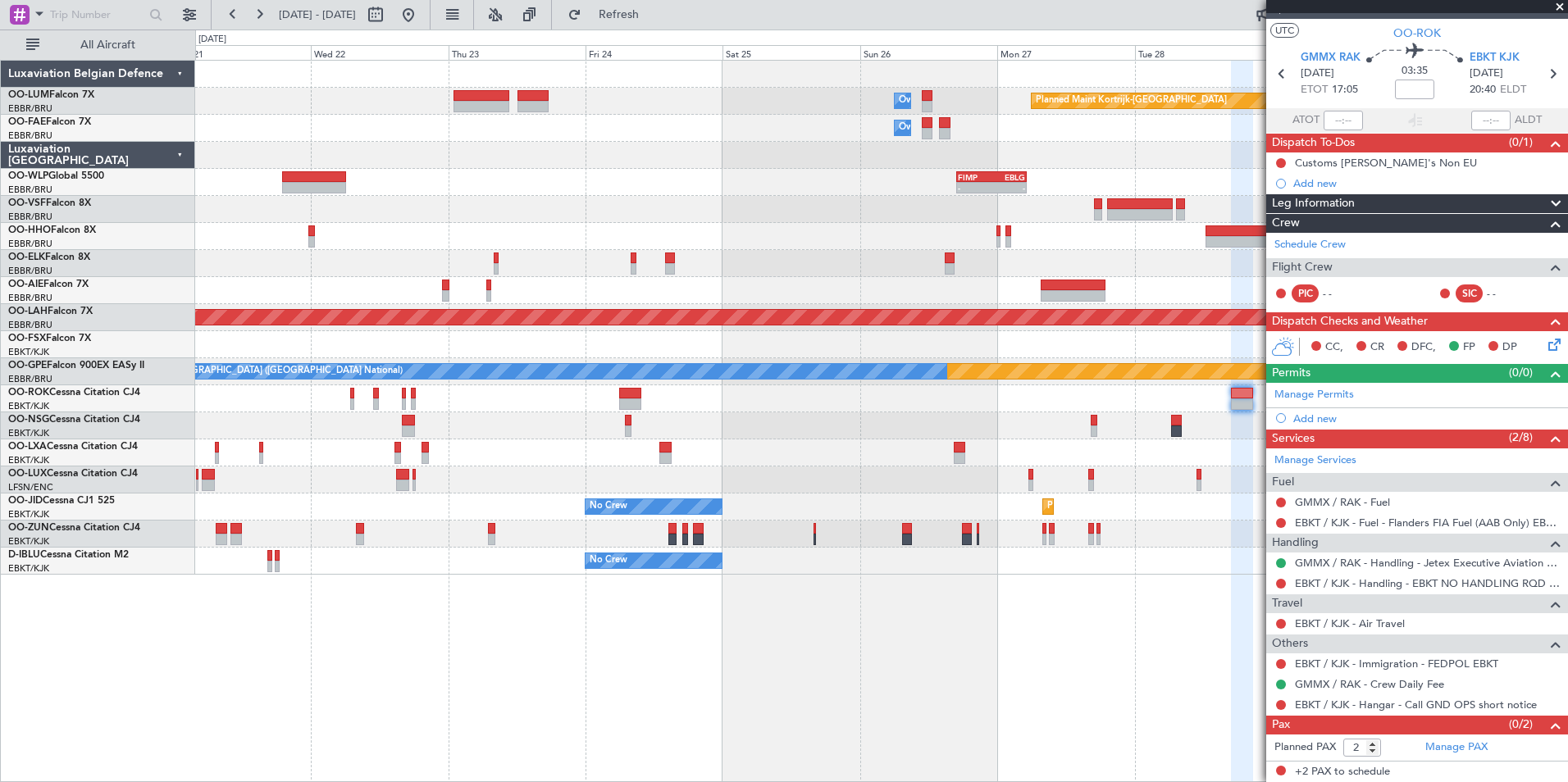
click at [863, 746] on div "Planned Maint Kortrijk-Wevelgem Owner Melsbroek Air Base Owner Melsbroek Air Ba…" at bounding box center [881, 422] width 1373 height 723
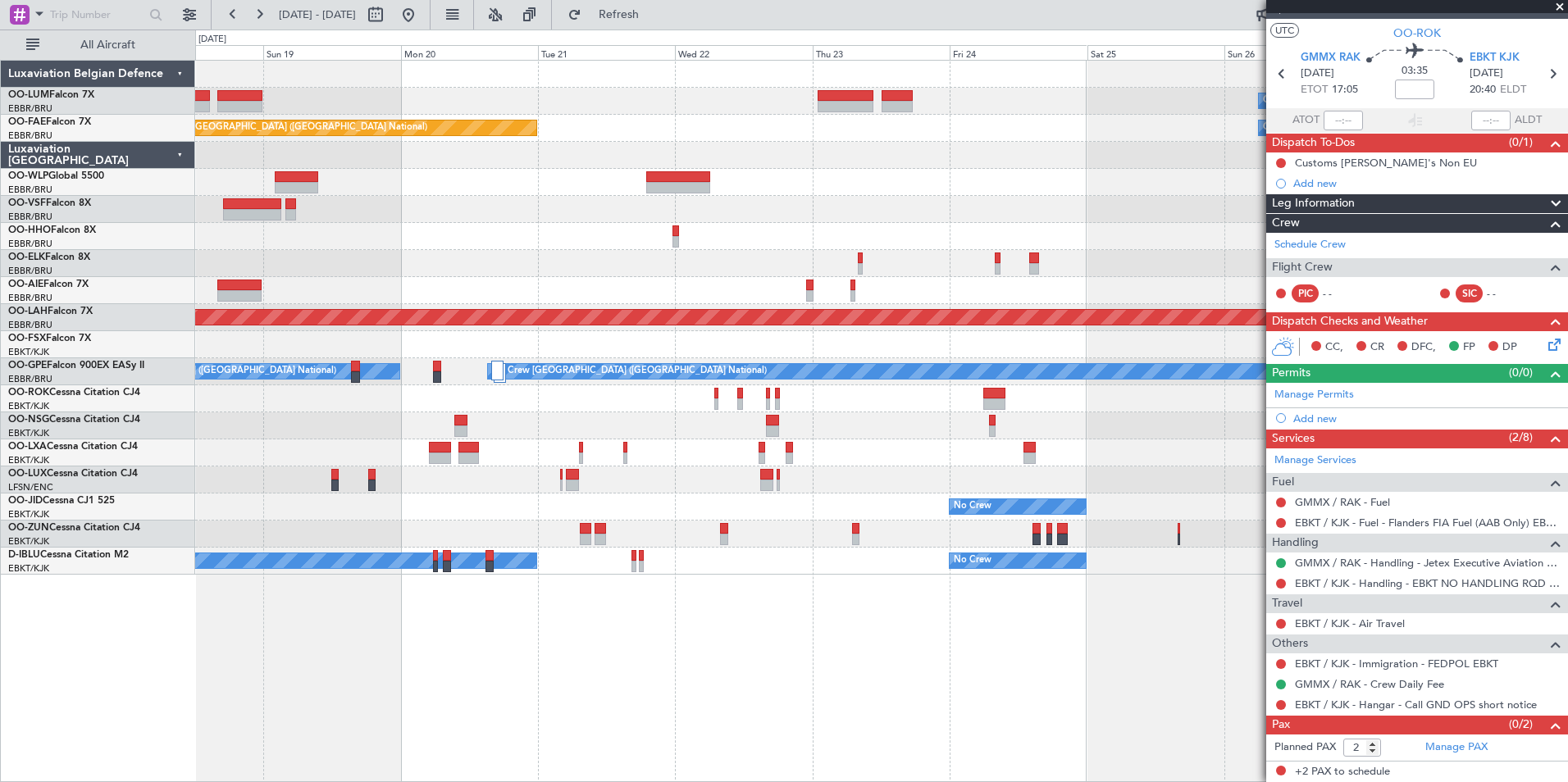
click at [664, 707] on div "Planned Maint Kortrijk-Wevelgem Owner Melsbroek Air Base Owner Melsbroek Air Ba…" at bounding box center [881, 422] width 1373 height 723
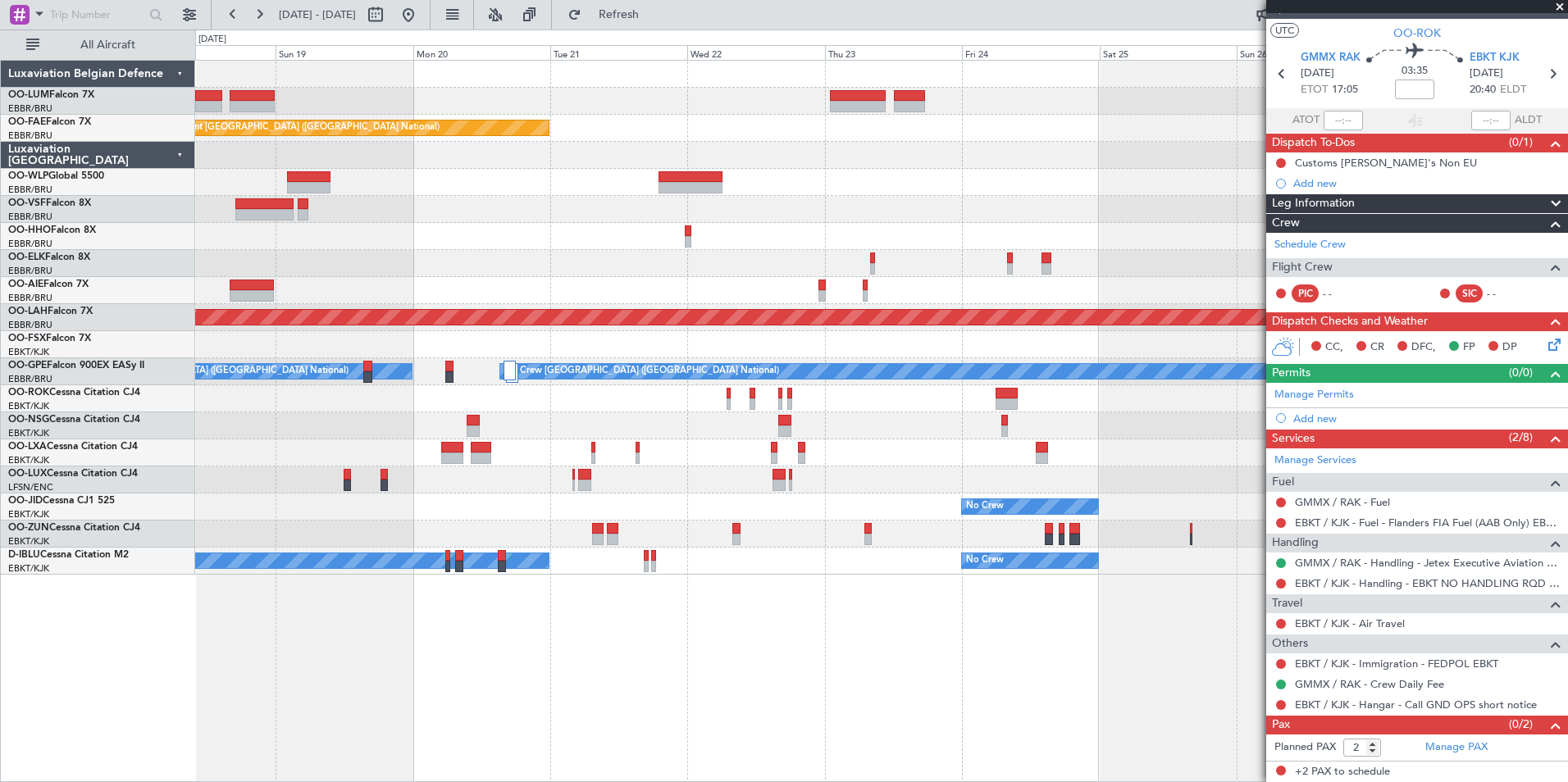
click at [613, 710] on div "Planned Maint Kortrijk-Wevelgem Owner Melsbroek Air Base Owner Melsbroek Air Ba…" at bounding box center [881, 422] width 1373 height 723
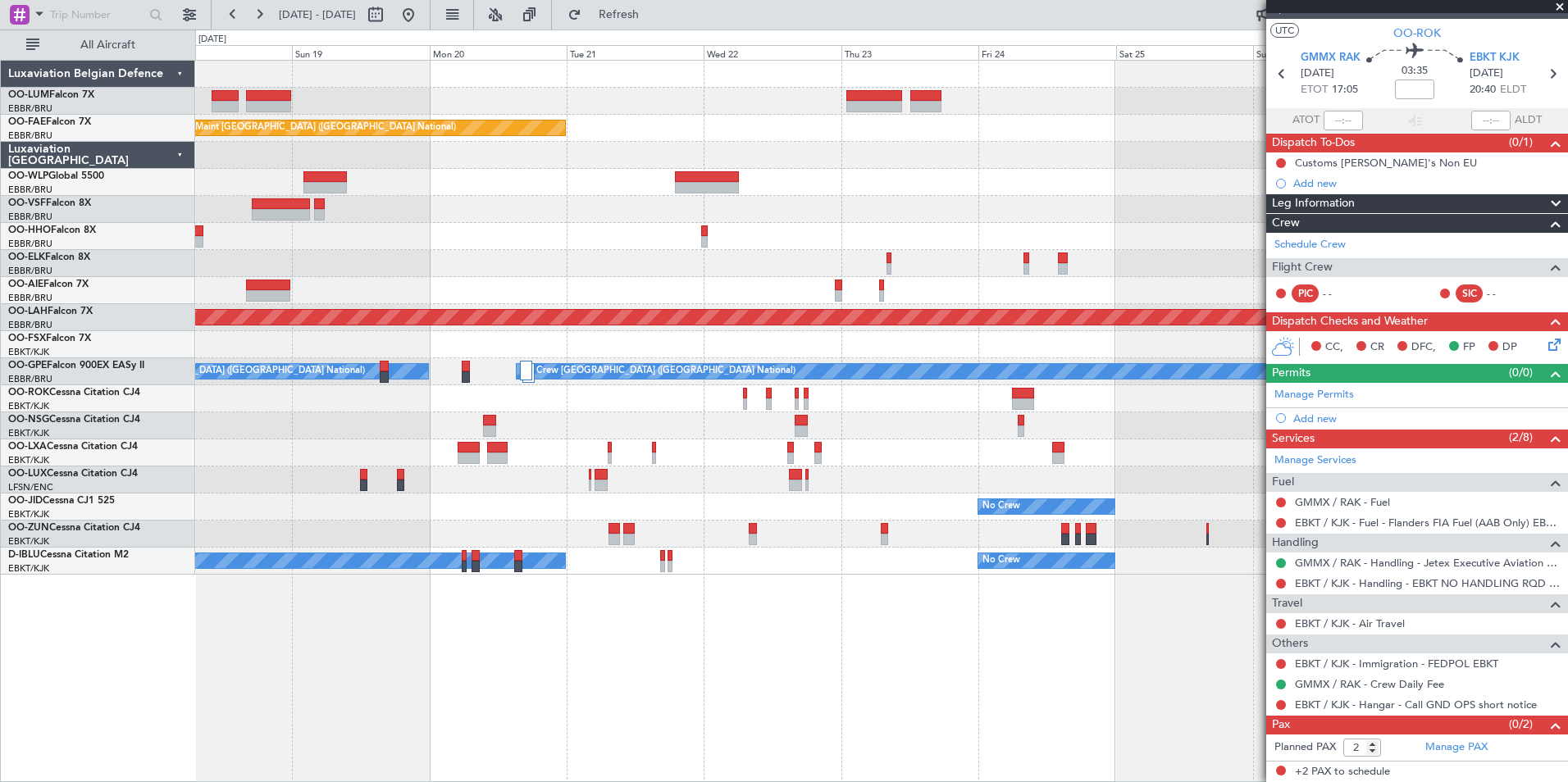
click at [751, 723] on div "Planned Maint Kortrijk-Wevelgem Owner Melsbroek Air Base Owner Melsbroek Air Ba…" at bounding box center [881, 422] width 1373 height 723
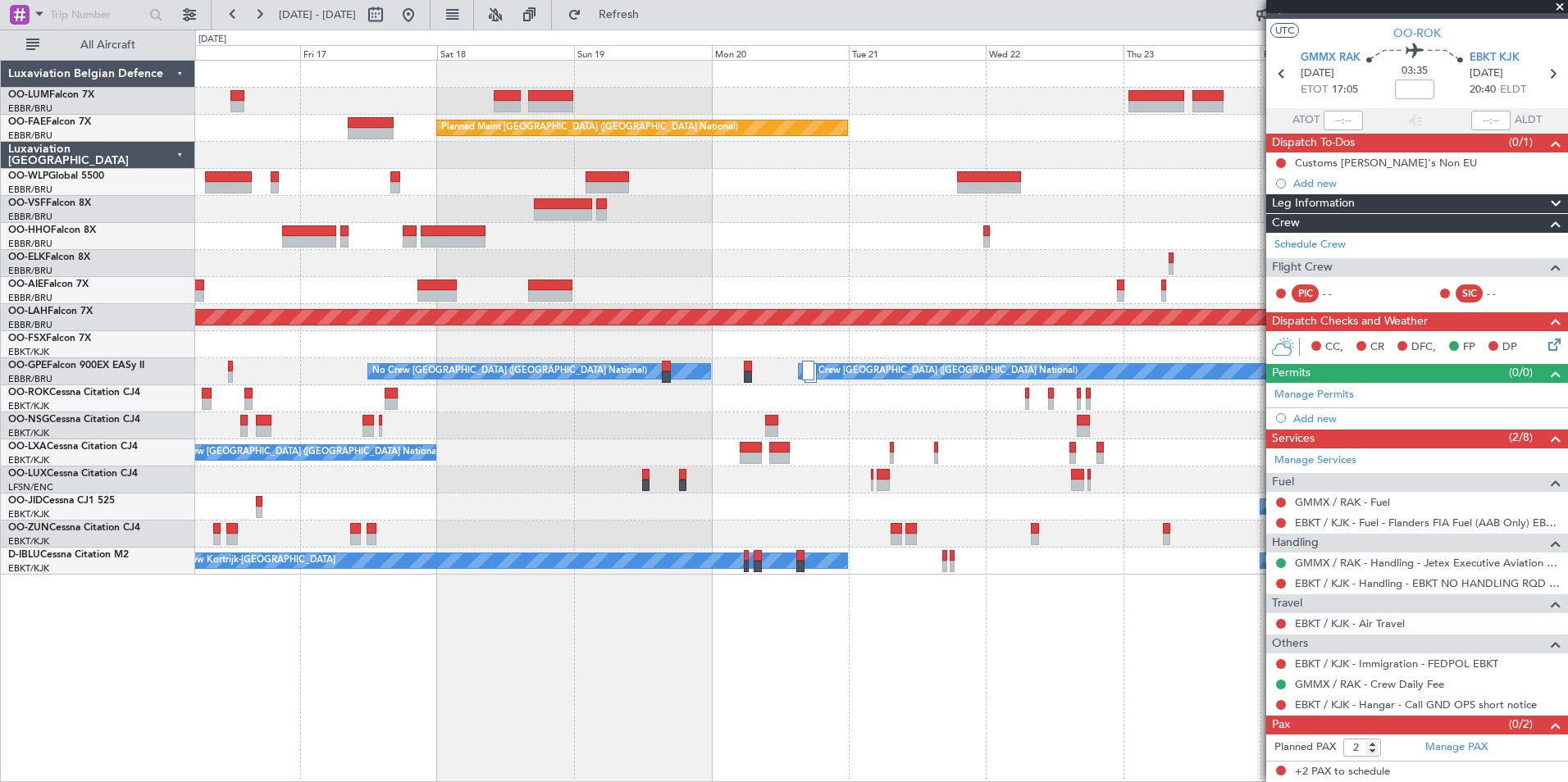
click at [530, 692] on div "Owner Melsbroek Air Base Planned Maint Kortrijk-Wevelgem Planned Maint Brussels…" at bounding box center [881, 422] width 1373 height 723
click at [795, 723] on div "Owner Melsbroek Air Base Planned Maint Kortrijk-Wevelgem Planned Maint Brussels…" at bounding box center [881, 422] width 1373 height 723
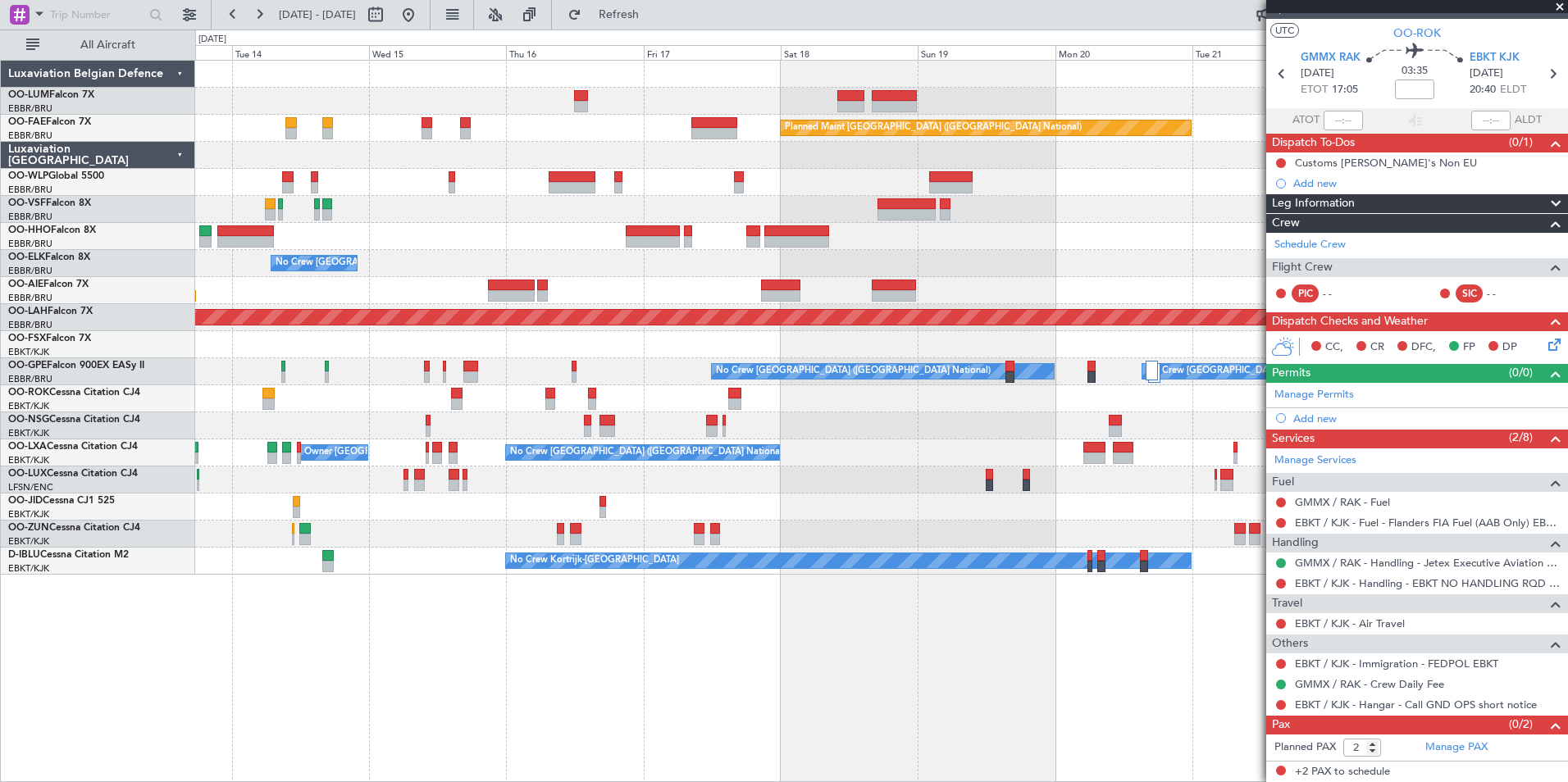
click at [566, 672] on div "AOG Maint Sibiu Planned Maint Brussels (Brussels National) Planned Maint Melsbr…" at bounding box center [881, 422] width 1373 height 723
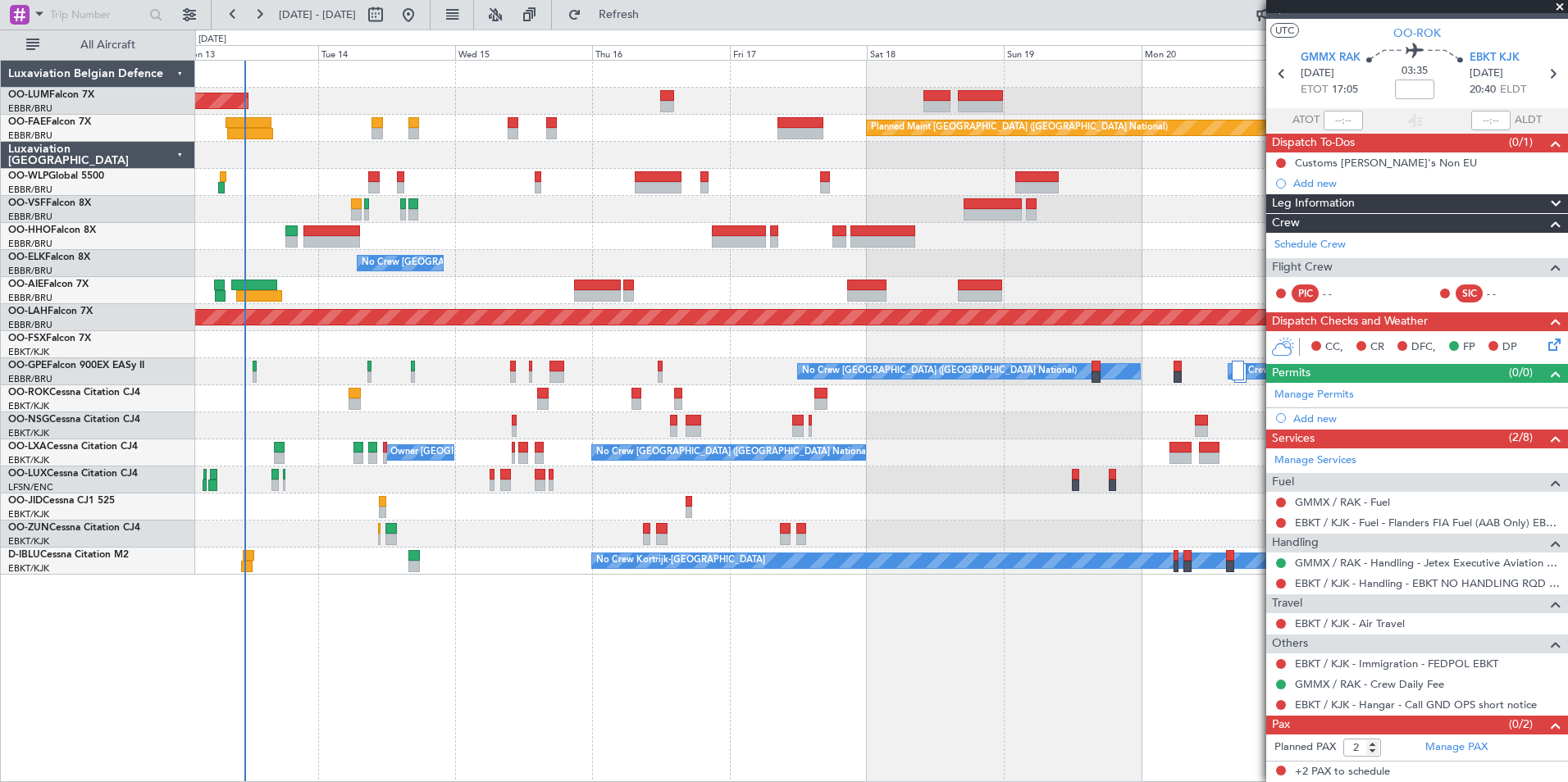
click at [623, 688] on div "AOG Maint Sibiu Planned Maint Brussels (Brussels National) Planned Maint Melsbr…" at bounding box center [881, 422] width 1373 height 723
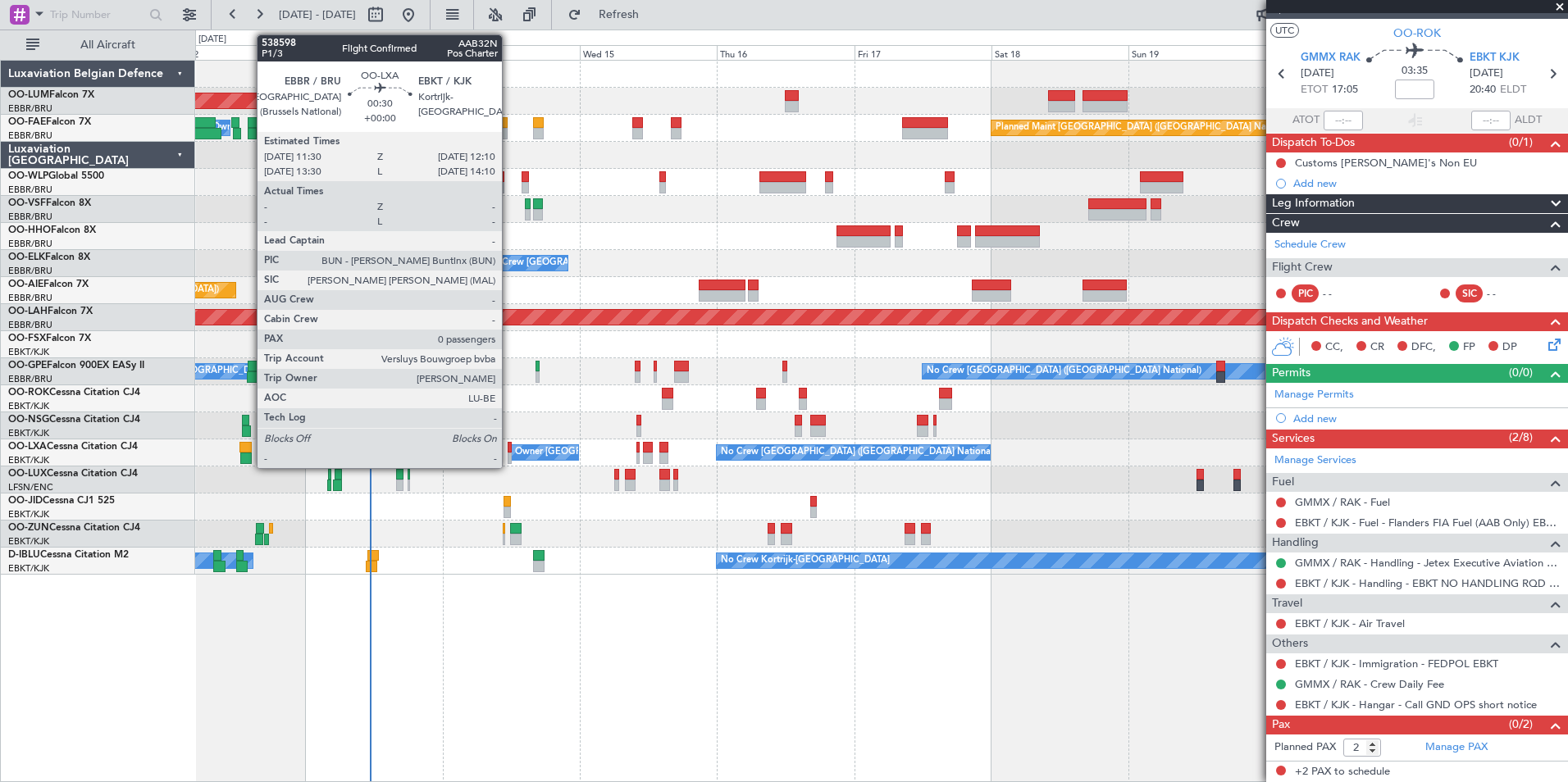
click at [509, 447] on div at bounding box center [510, 448] width 4 height 12
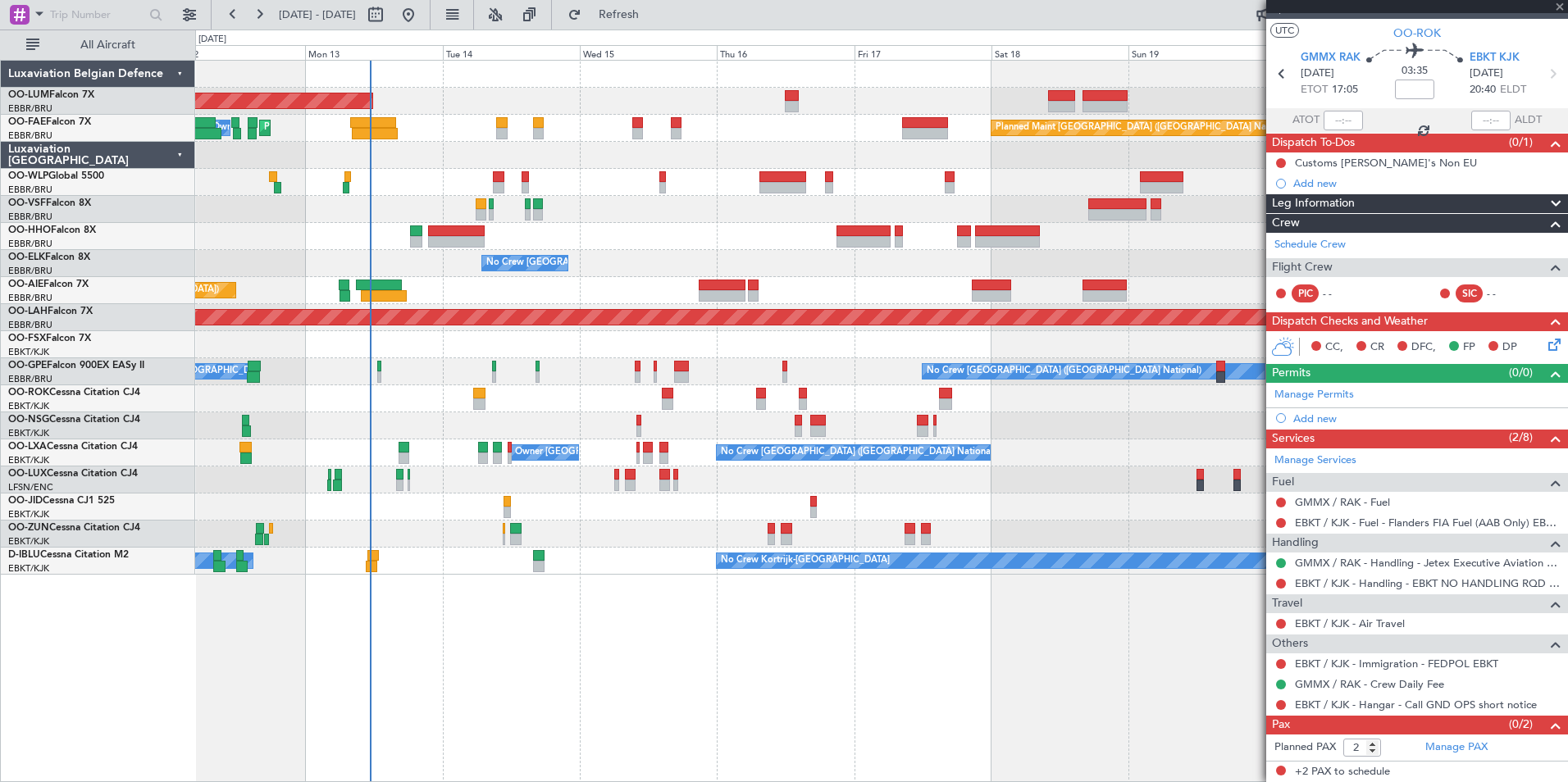
type input "0"
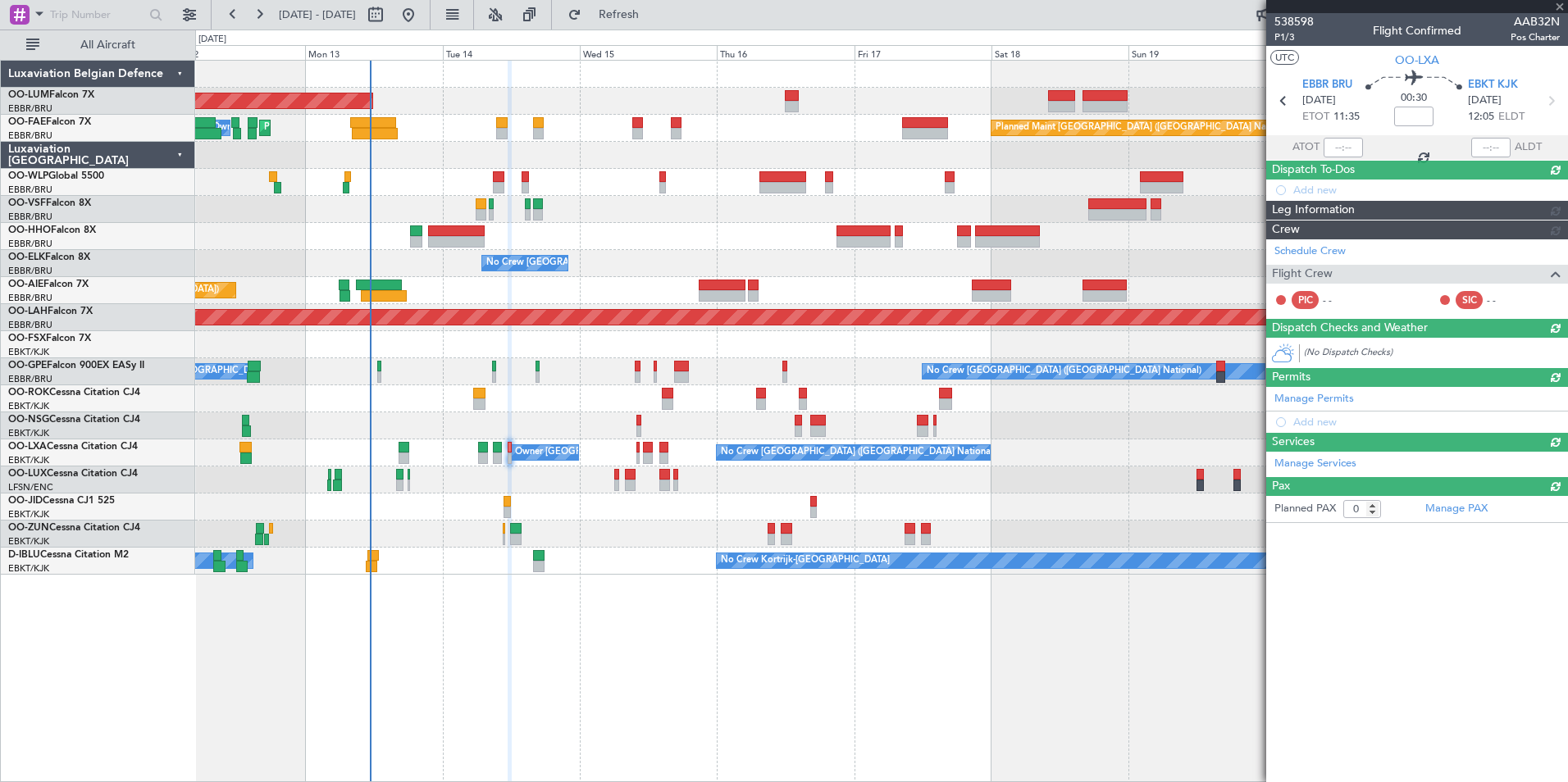
scroll to position [0, 0]
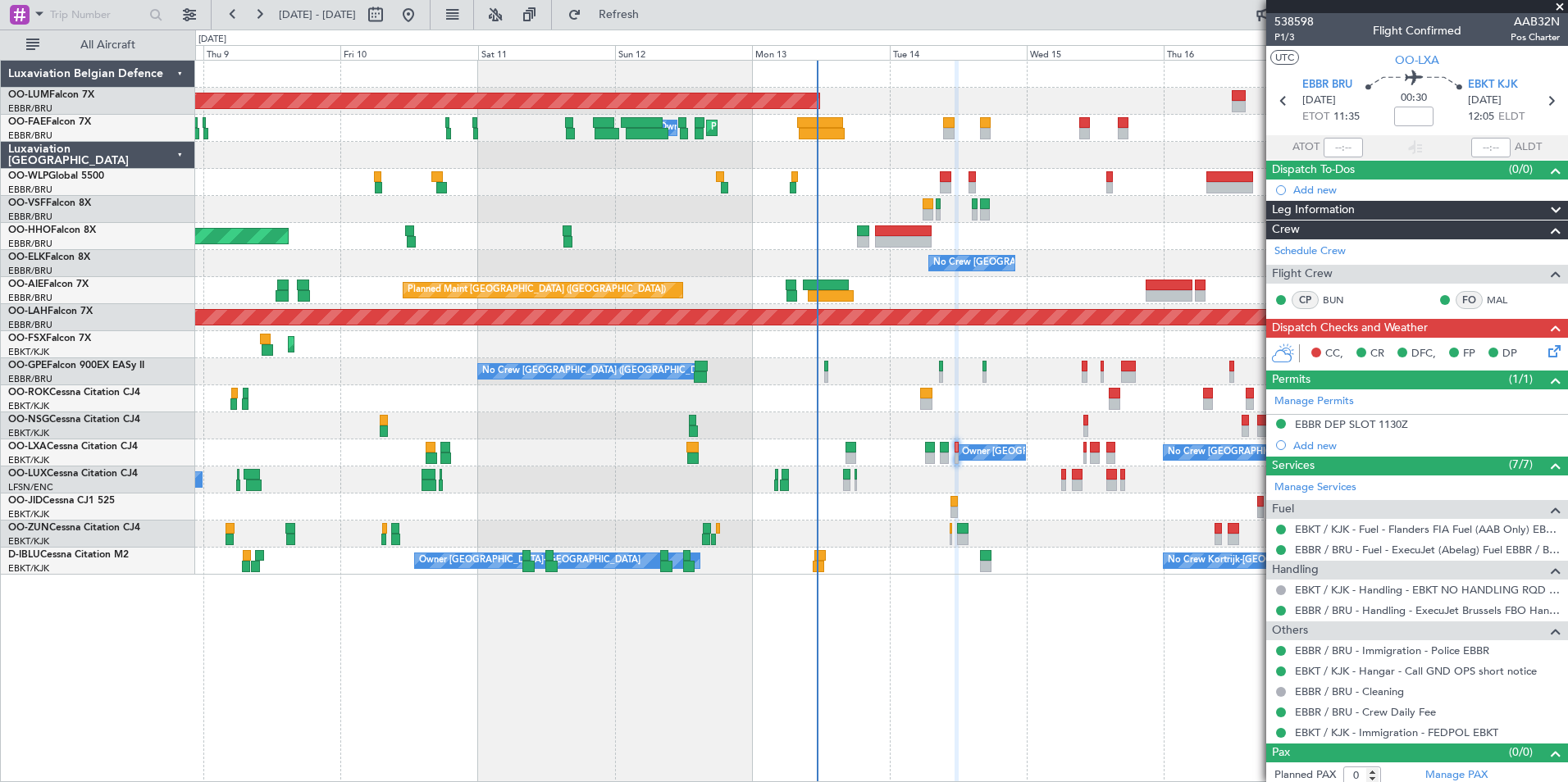
click at [958, 716] on div "AOG Maint Sibiu Planned Maint Brussels (Brussels National) Planned Maint Melsbr…" at bounding box center [881, 422] width 1373 height 723
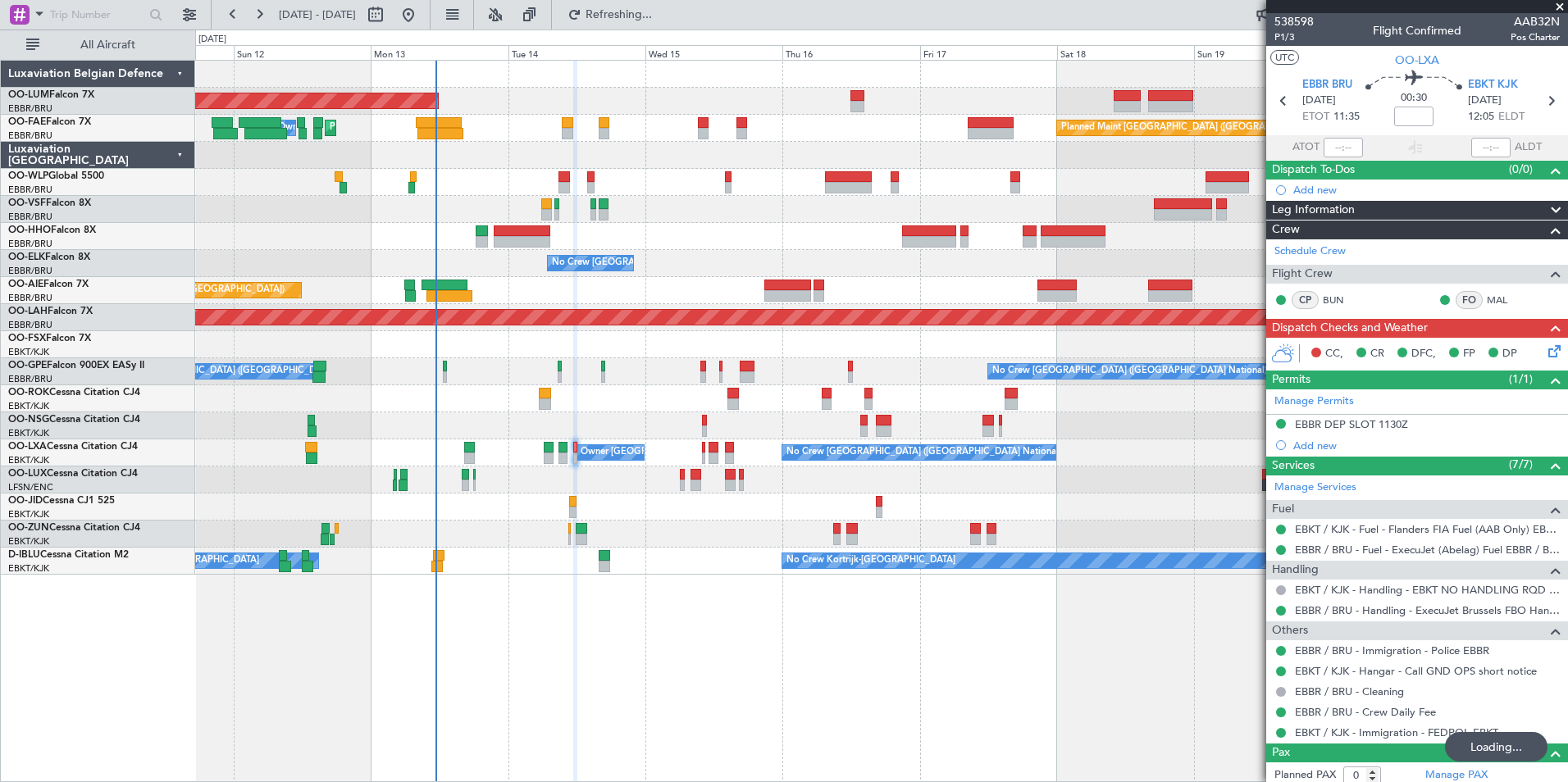
click at [487, 665] on div "AOG Maint Sibiu Planned Maint Brussels (Brussels National) Planned Maint Melsbr…" at bounding box center [881, 422] width 1373 height 723
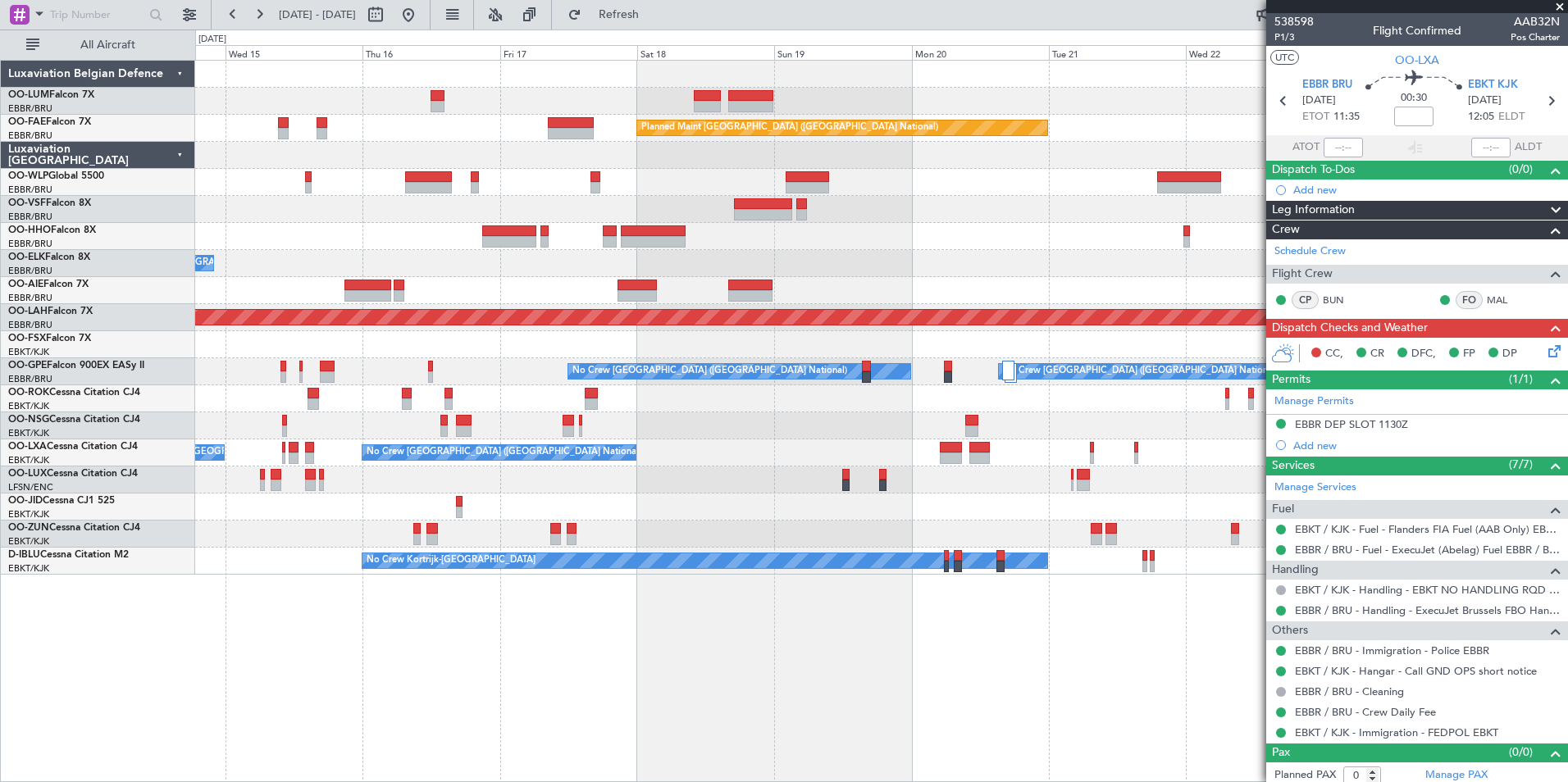
click at [428, 695] on div "Owner Melsbroek Air Base Planned Maint [GEOGRAPHIC_DATA]-[GEOGRAPHIC_DATA] AOG …" at bounding box center [881, 422] width 1373 height 723
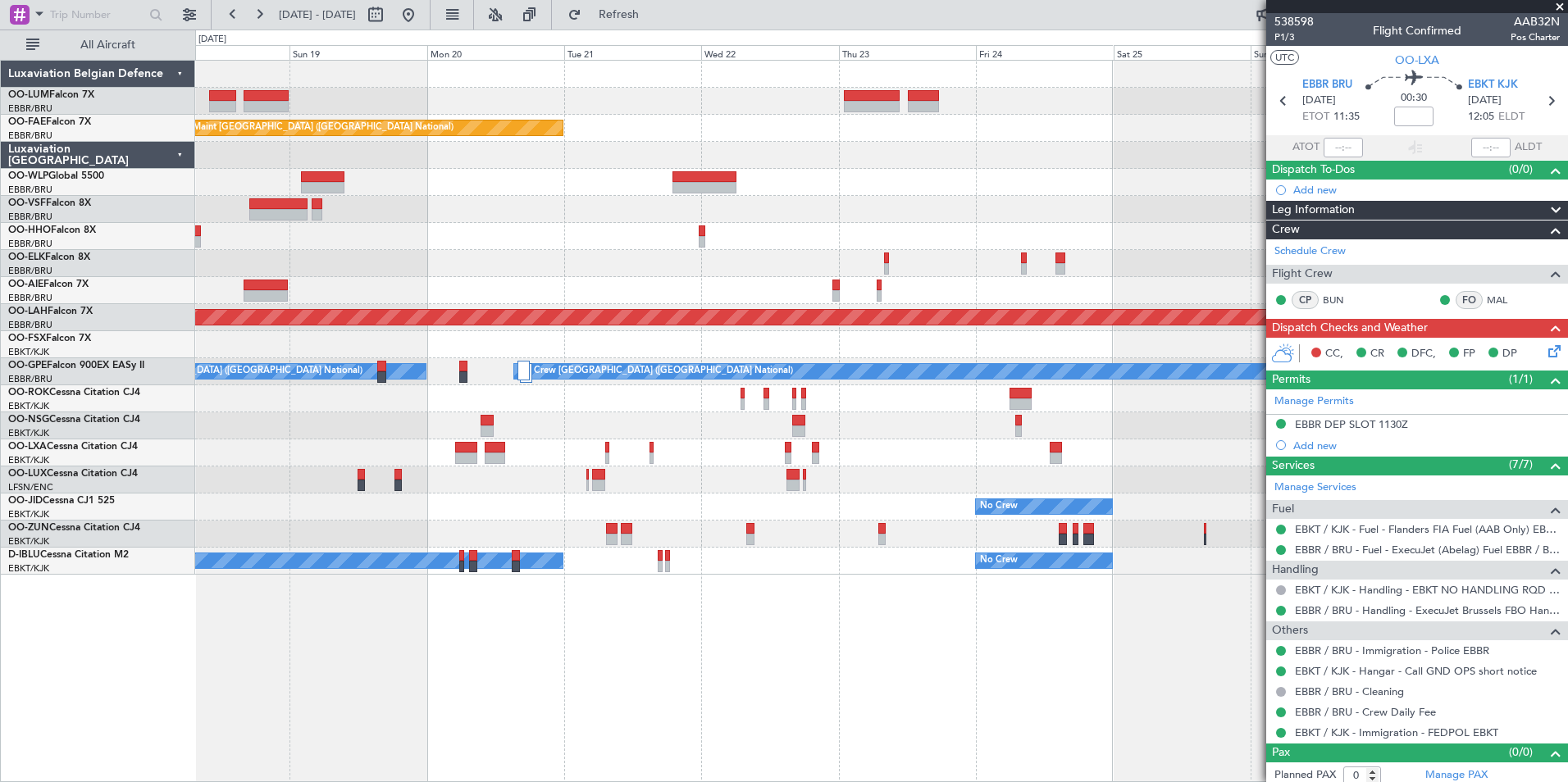
click at [84, 677] on div "Owner Melsbroek Air Base Planned Maint [GEOGRAPHIC_DATA]-[GEOGRAPHIC_DATA] Plan…" at bounding box center [784, 405] width 1568 height 752
click at [376, 662] on div "Owner Melsbroek Air Base Planned Maint [GEOGRAPHIC_DATA]-[GEOGRAPHIC_DATA] Plan…" at bounding box center [784, 405] width 1568 height 752
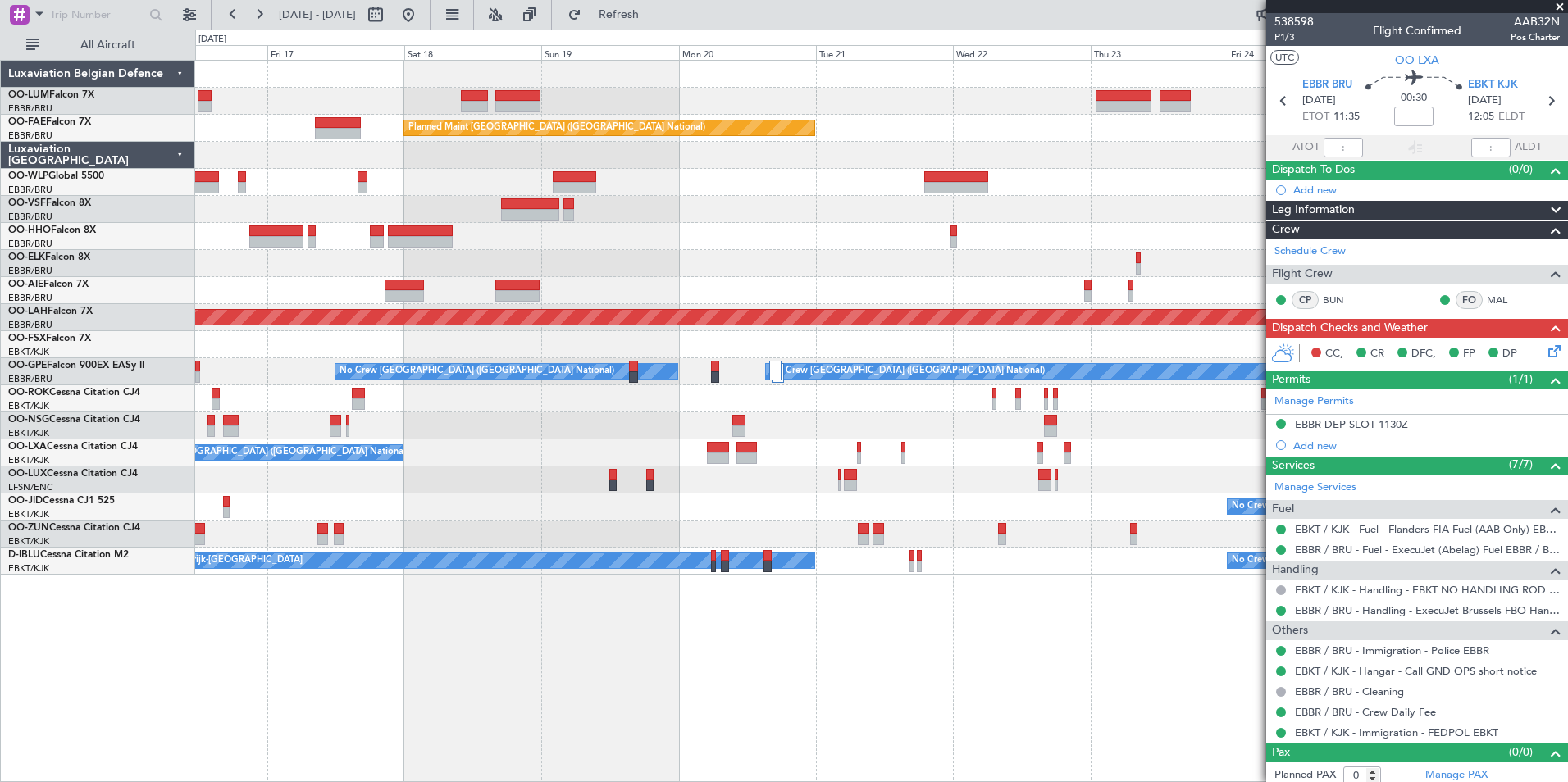
click at [563, 671] on div "Owner Melsbroek Air Base Planned Maint [GEOGRAPHIC_DATA]-[GEOGRAPHIC_DATA] Plan…" at bounding box center [881, 422] width 1373 height 723
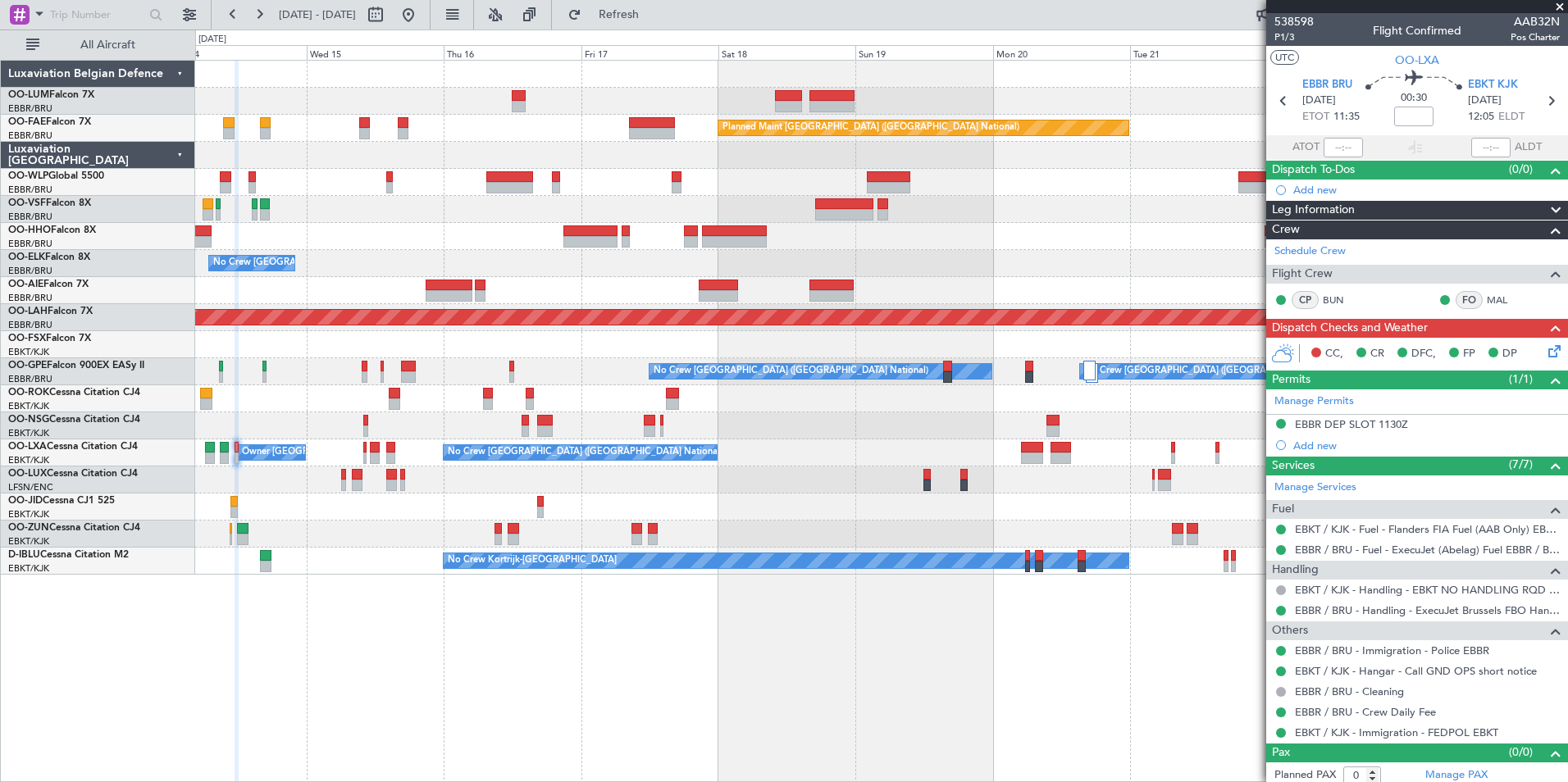
click at [773, 732] on div "Owner Melsbroek Air Base AOG Maint [GEOGRAPHIC_DATA] Planned Maint [GEOGRAPHIC_…" at bounding box center [881, 422] width 1373 height 723
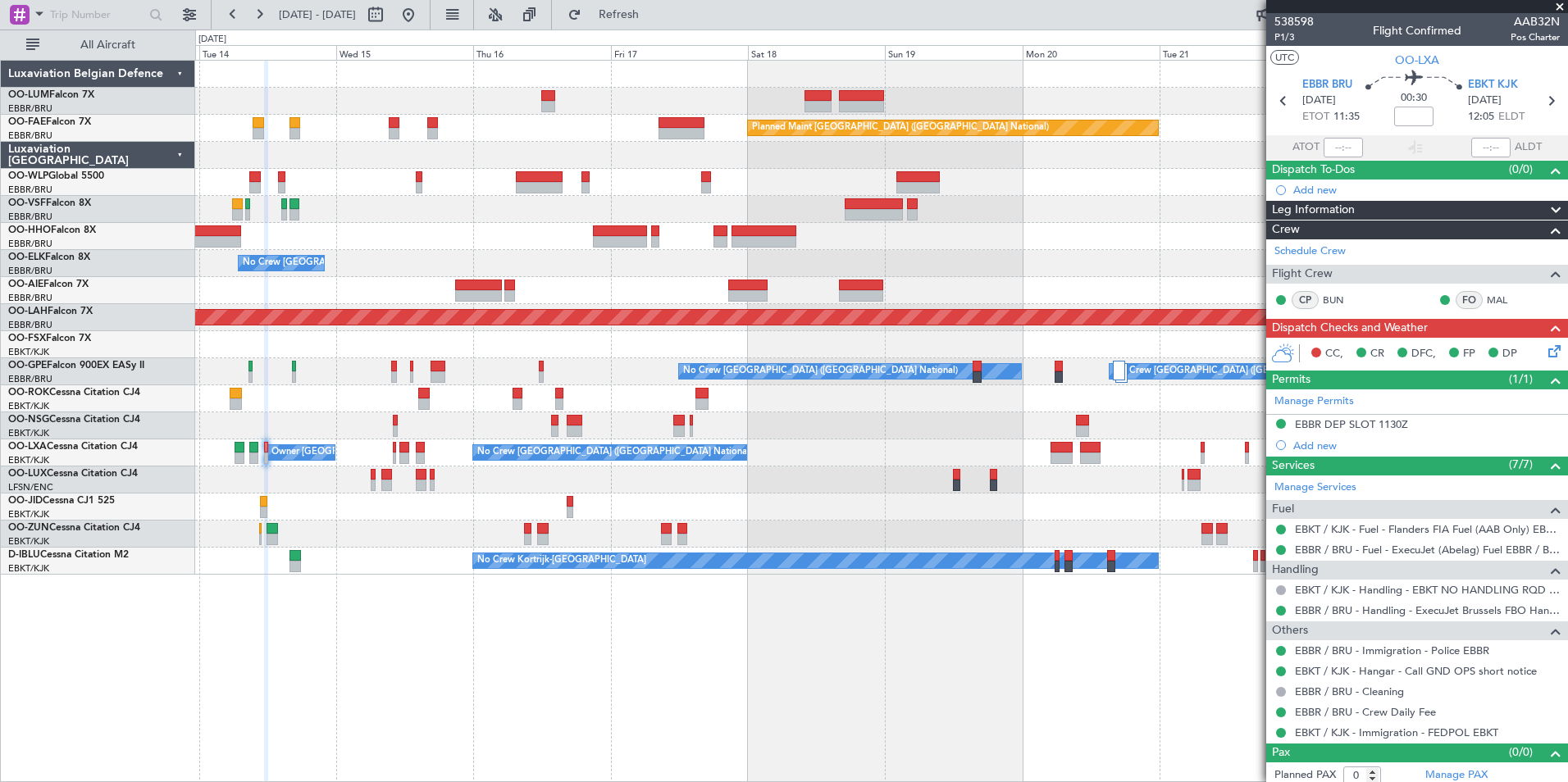
click at [989, 733] on div "Owner Melsbroek Air Base AOG Maint [GEOGRAPHIC_DATA] Planned Maint [GEOGRAPHIC_…" at bounding box center [881, 422] width 1373 height 723
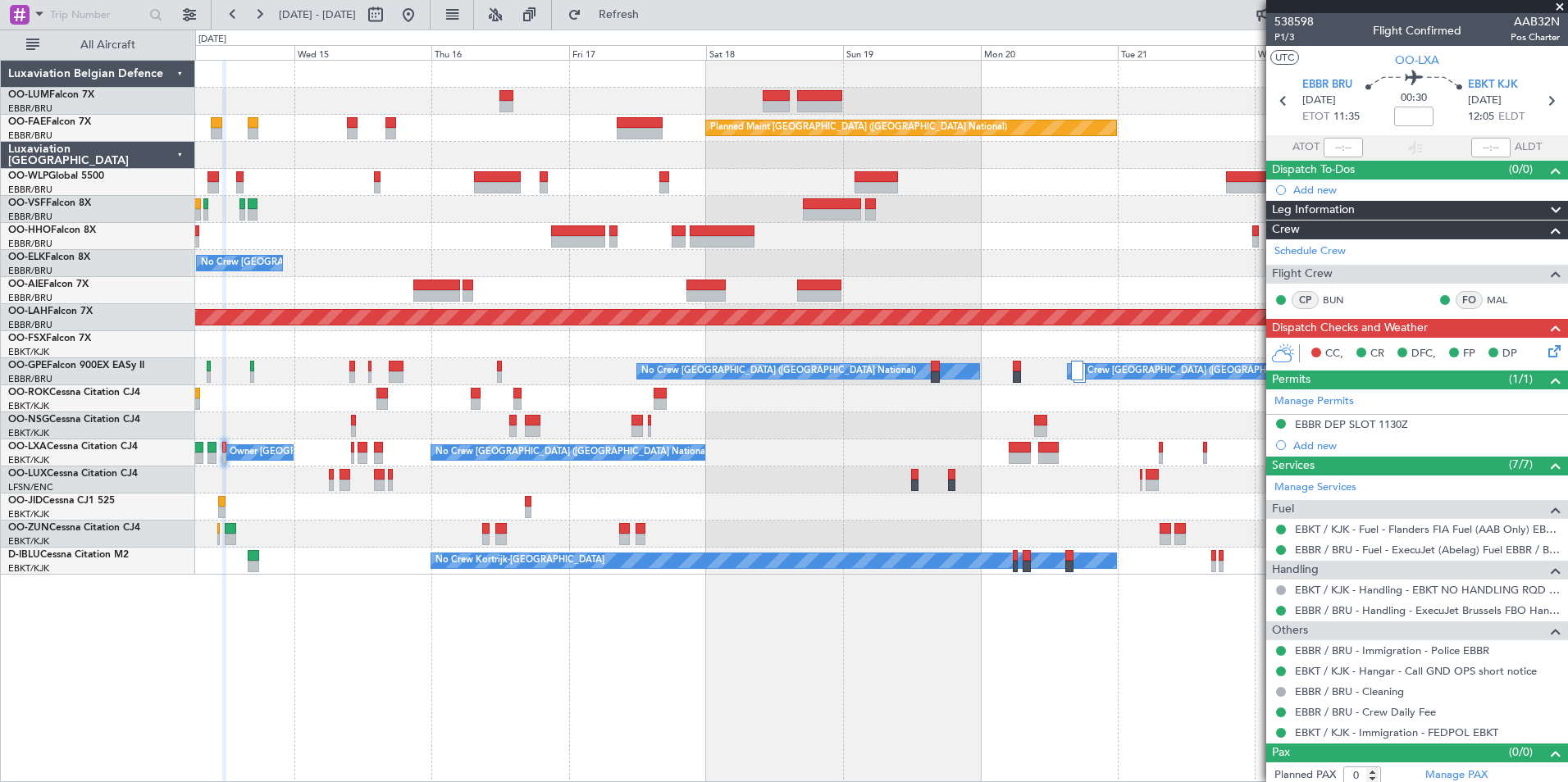
click at [433, 667] on div "Owner Melsbroek Air Base AOG Maint [GEOGRAPHIC_DATA] Planned Maint [GEOGRAPHIC_…" at bounding box center [881, 422] width 1373 height 723
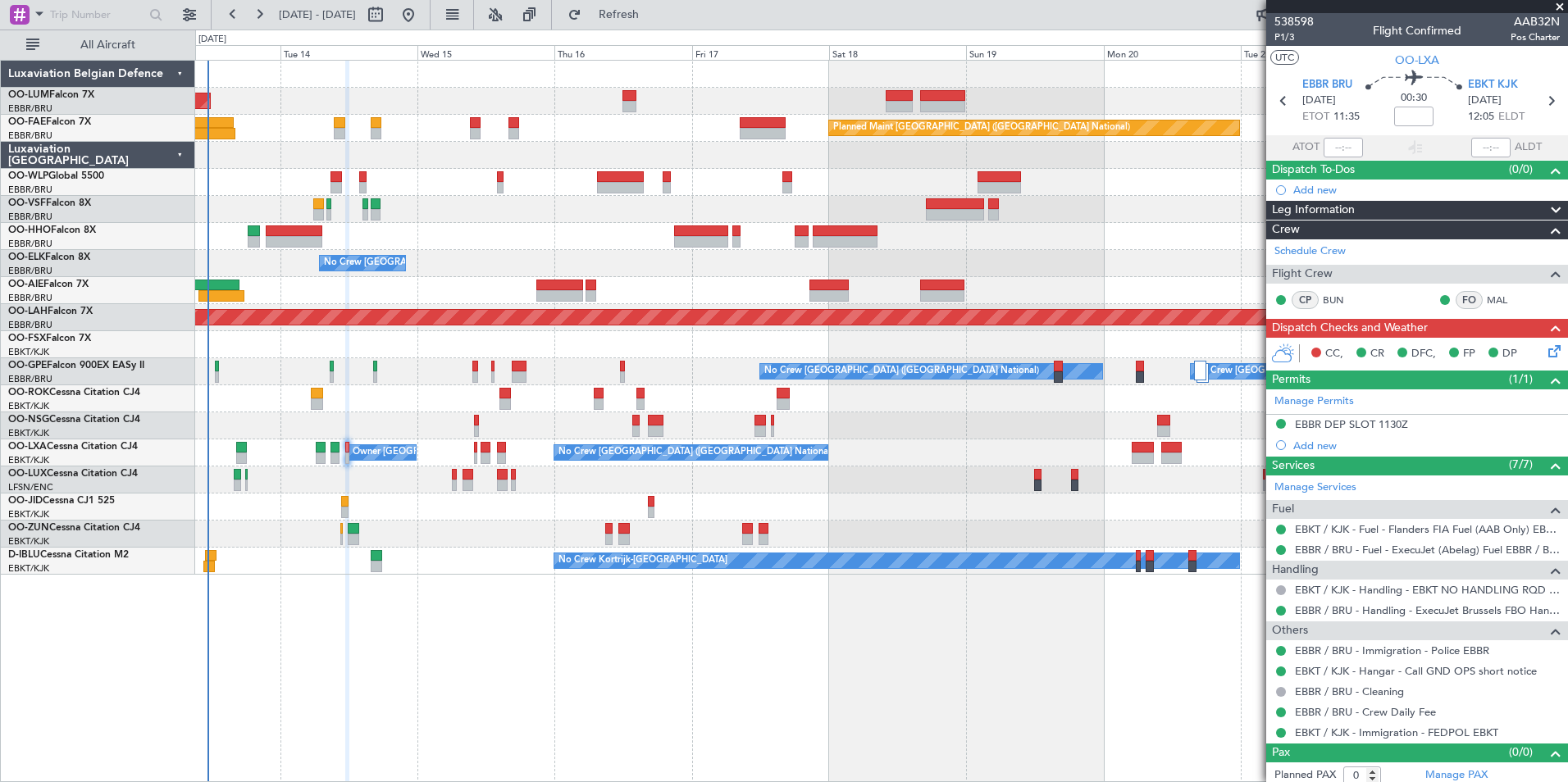
click at [799, 691] on div "AOG Maint [GEOGRAPHIC_DATA] Planned Maint [GEOGRAPHIC_DATA] ([GEOGRAPHIC_DATA])…" at bounding box center [881, 422] width 1373 height 723
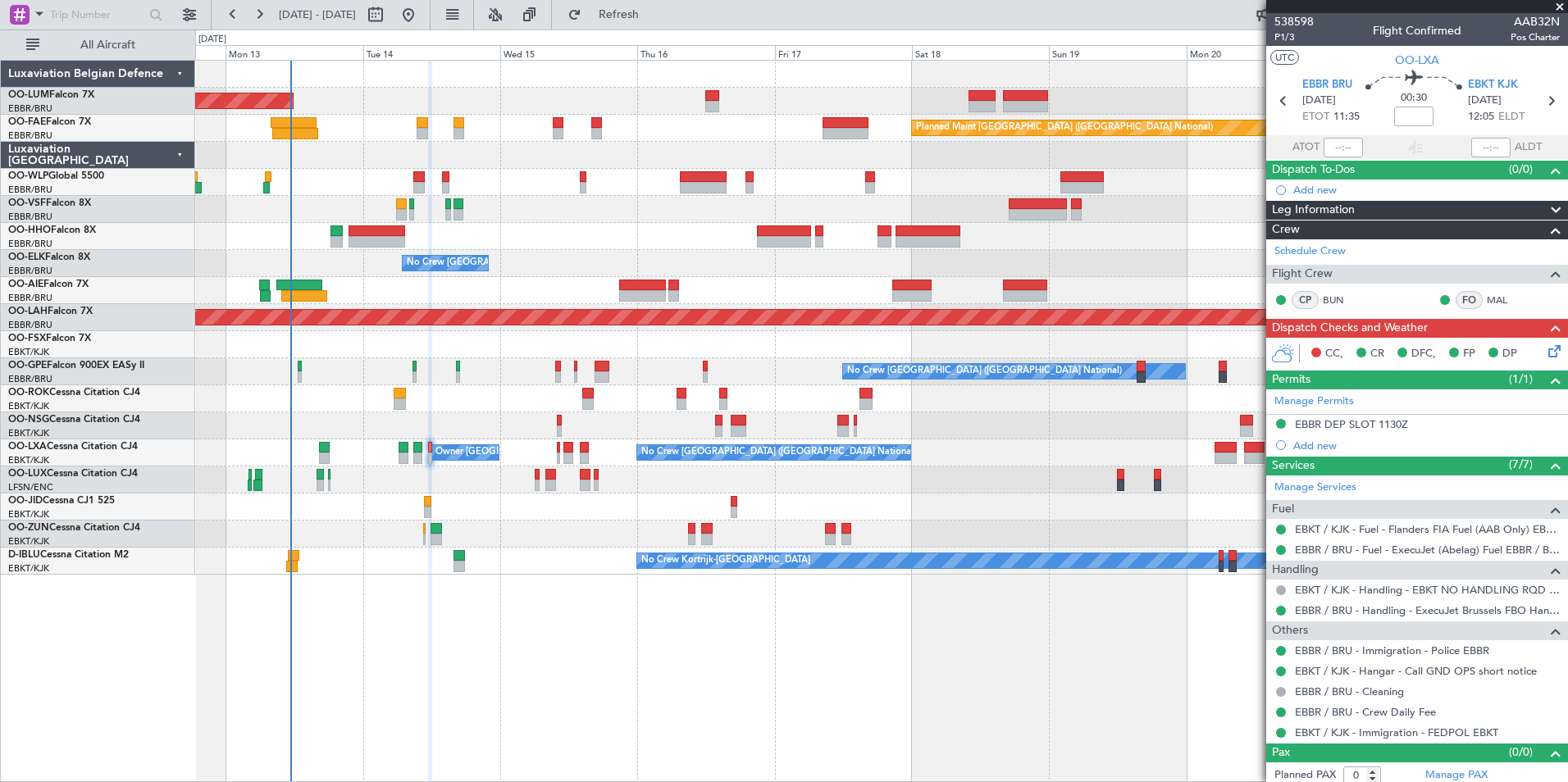
click at [471, 643] on div "AOG Maint [GEOGRAPHIC_DATA] Planned Maint [GEOGRAPHIC_DATA] ([GEOGRAPHIC_DATA])…" at bounding box center [881, 422] width 1373 height 723
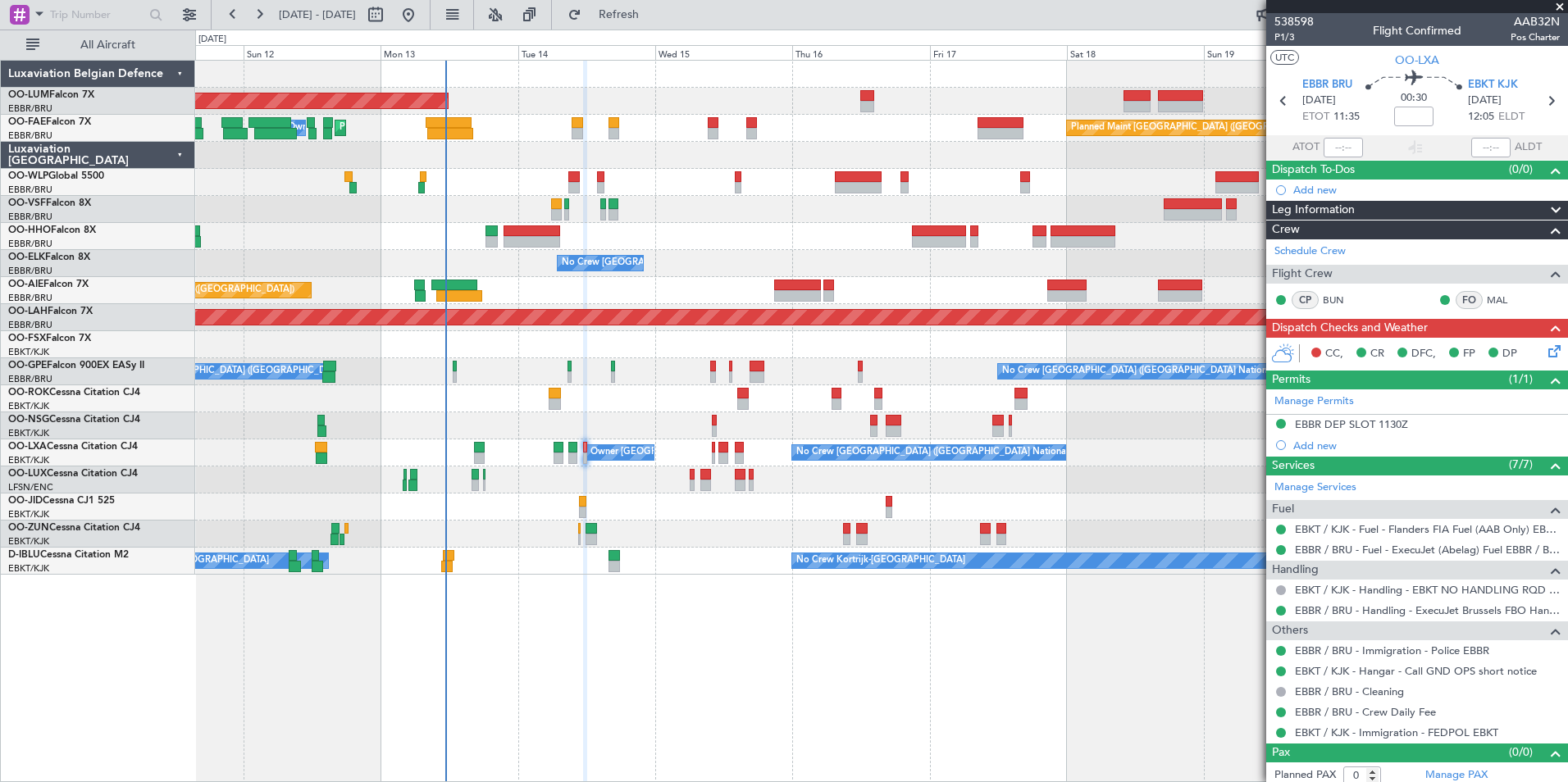
click at [671, 654] on div "AOG Maint [GEOGRAPHIC_DATA] Planned Maint [GEOGRAPHIC_DATA] ([GEOGRAPHIC_DATA])…" at bounding box center [881, 422] width 1373 height 723
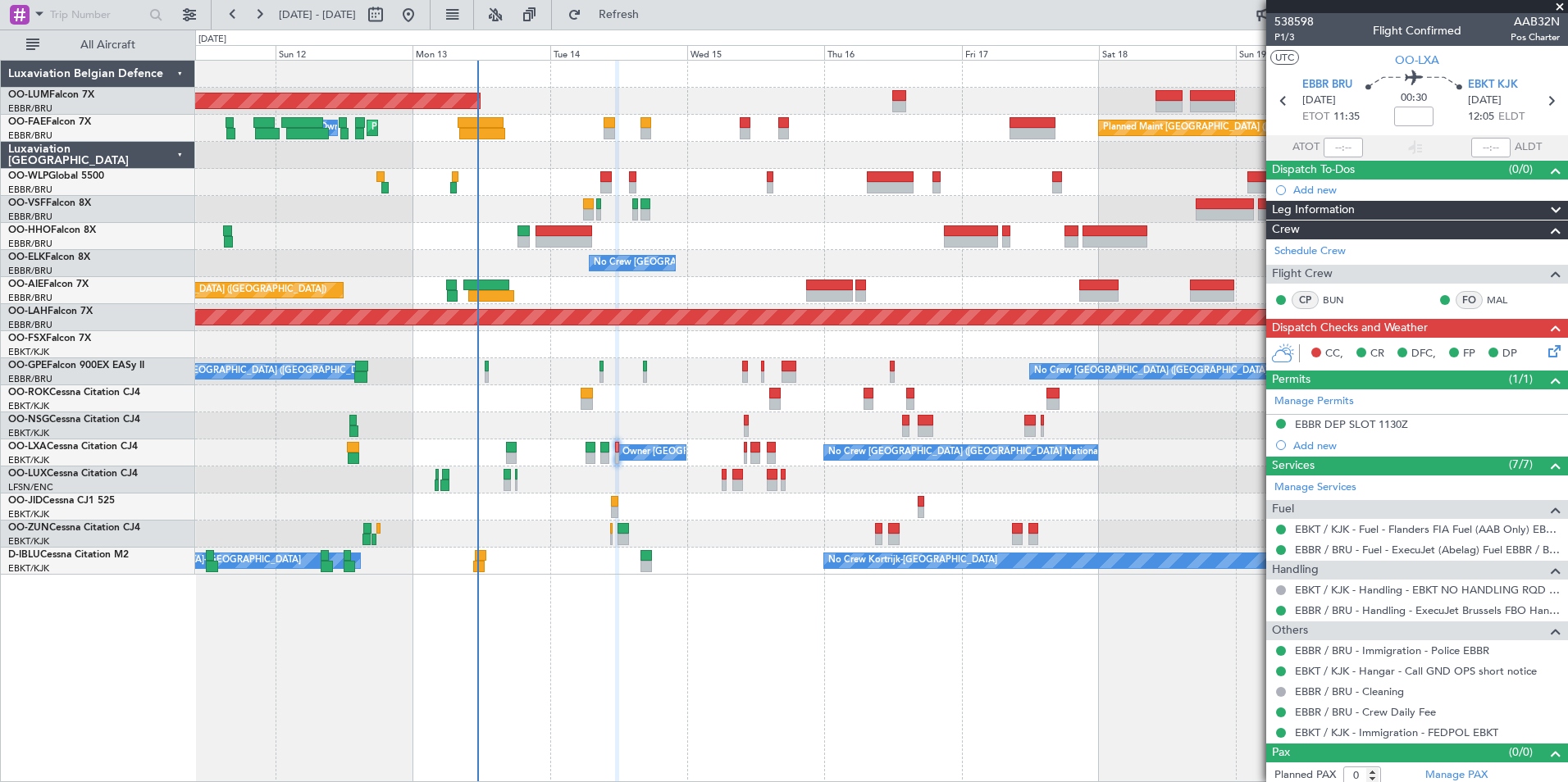
click at [413, 618] on div "AOG Maint [GEOGRAPHIC_DATA] Planned Maint [GEOGRAPHIC_DATA] ([GEOGRAPHIC_DATA])…" at bounding box center [881, 422] width 1373 height 723
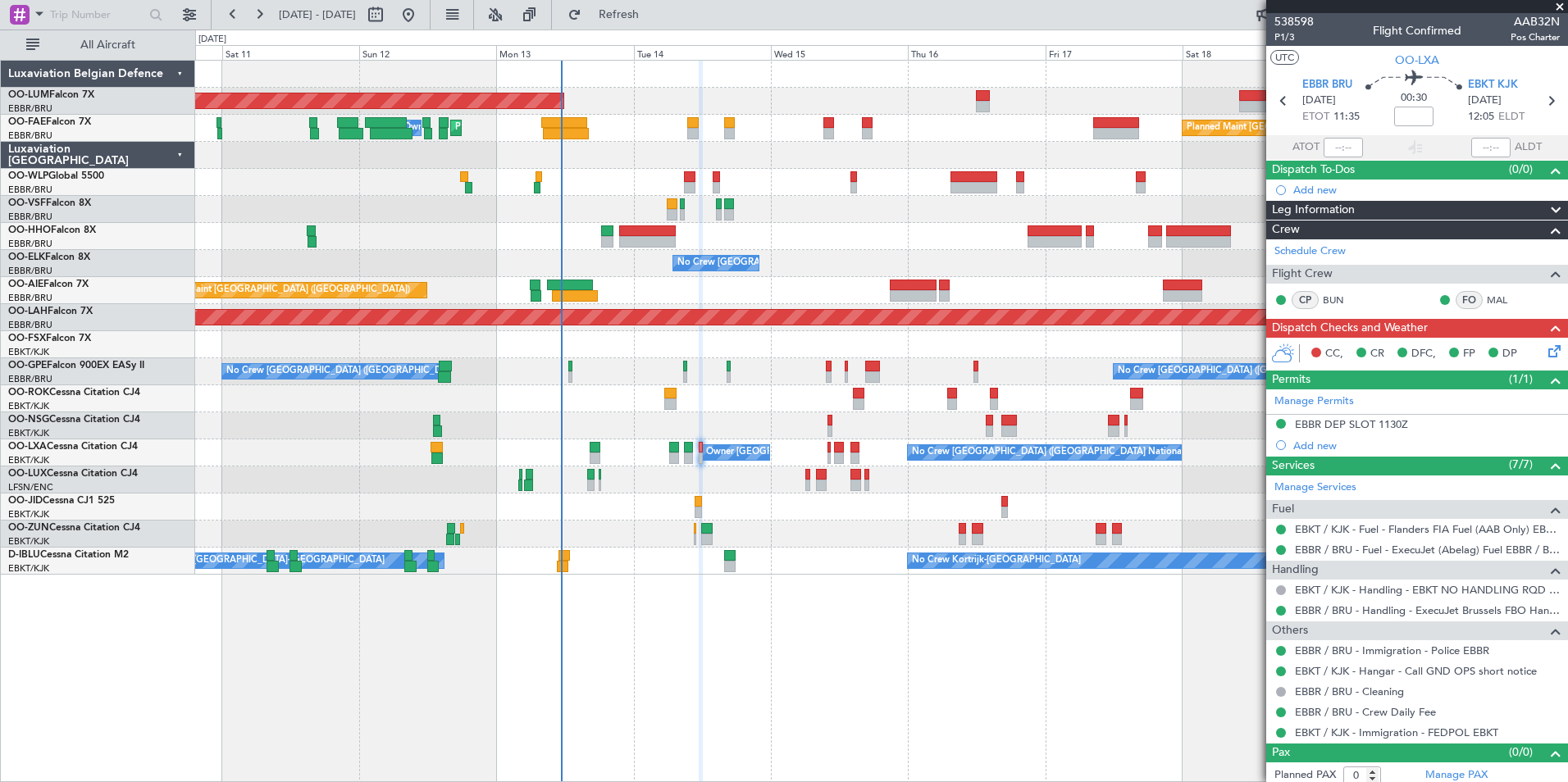
click at [414, 687] on div "AOG Maint [GEOGRAPHIC_DATA] Planned Maint [GEOGRAPHIC_DATA] ([GEOGRAPHIC_DATA])…" at bounding box center [881, 422] width 1373 height 723
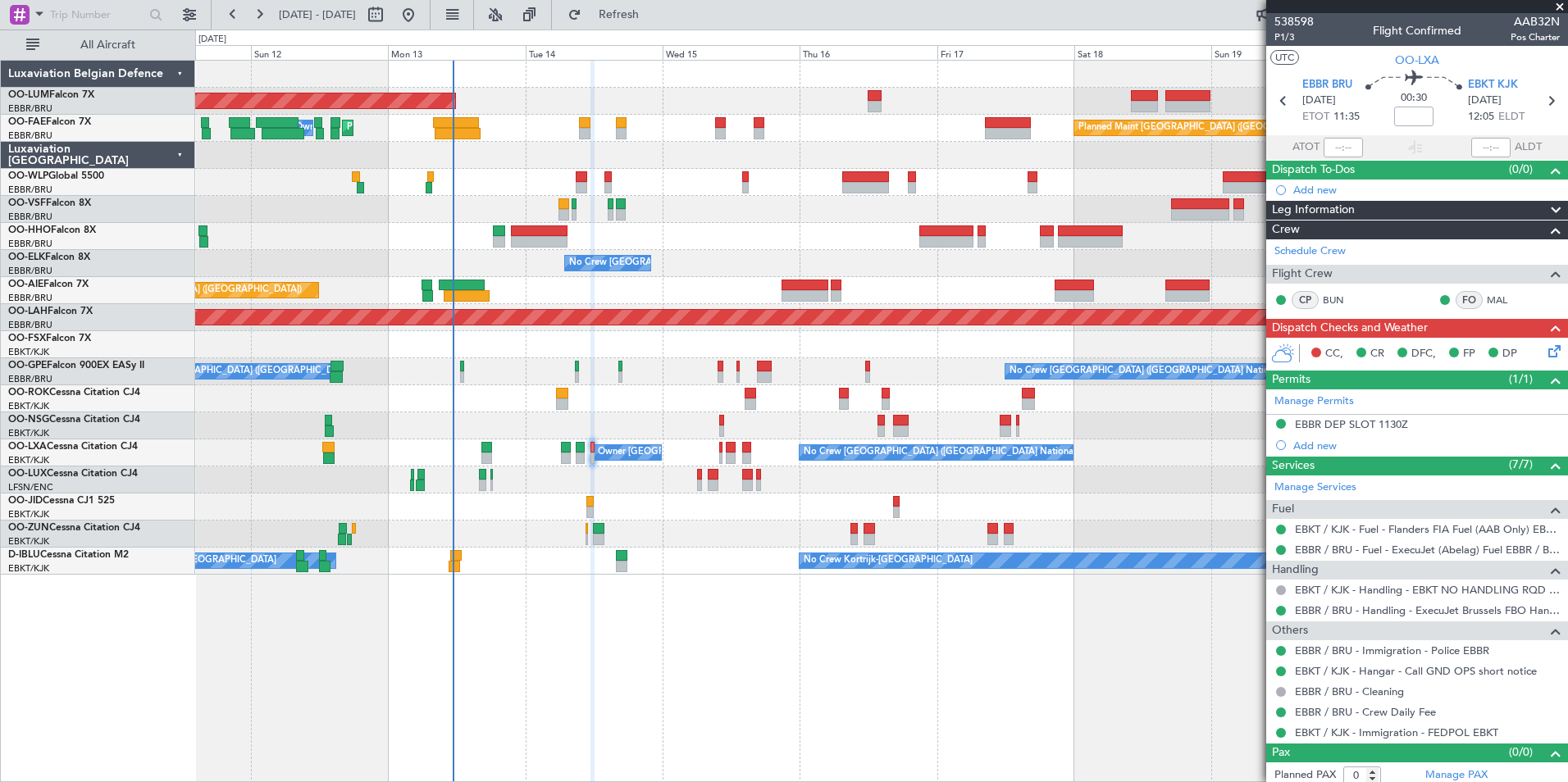
click at [303, 691] on div "AOG Maint [GEOGRAPHIC_DATA] Planned Maint [GEOGRAPHIC_DATA] ([GEOGRAPHIC_DATA])…" at bounding box center [881, 422] width 1373 height 723
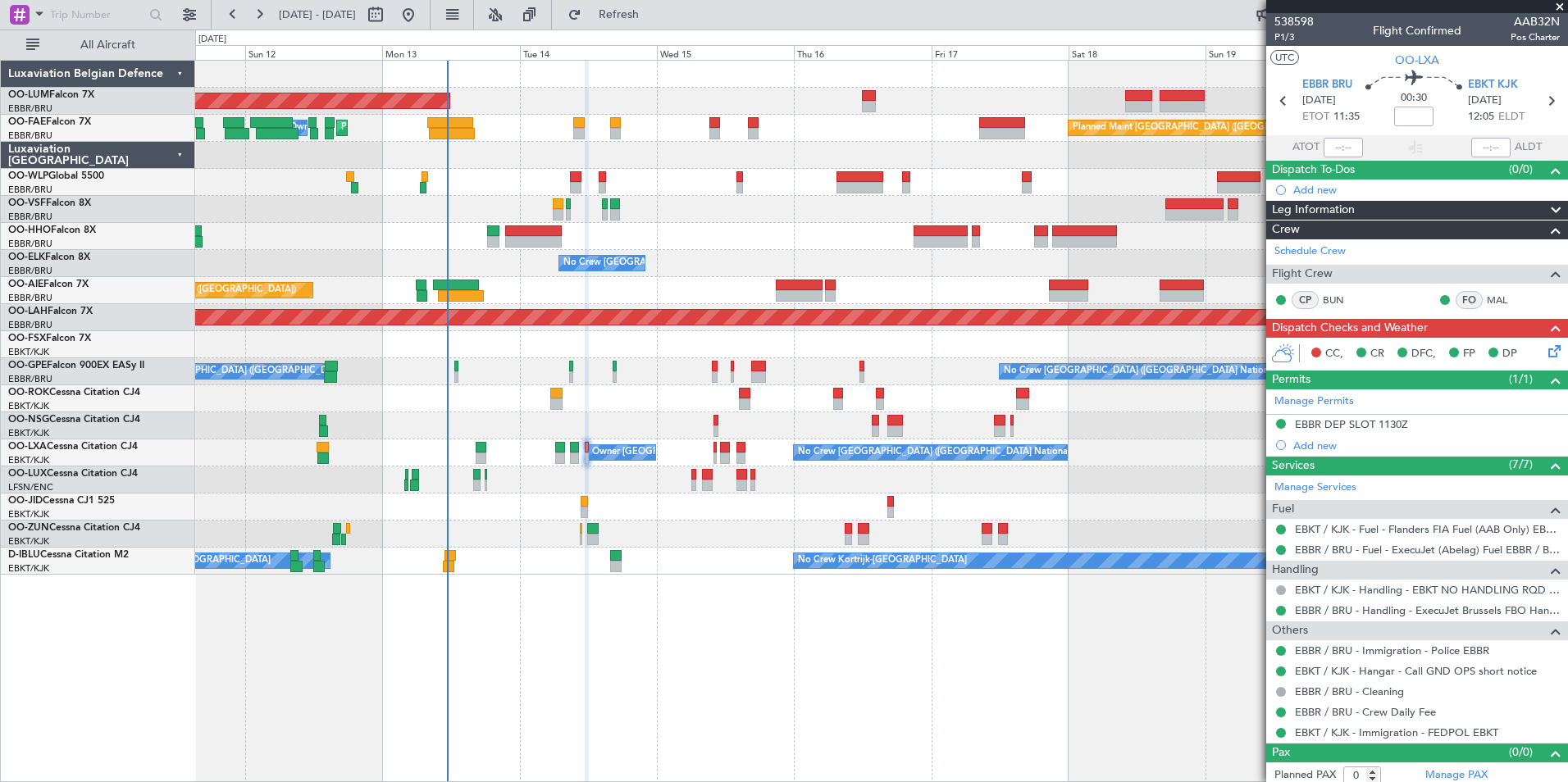
click at [533, 727] on div "AOG Maint [GEOGRAPHIC_DATA] Planned Maint [GEOGRAPHIC_DATA] ([GEOGRAPHIC_DATA])…" at bounding box center [881, 422] width 1373 height 723
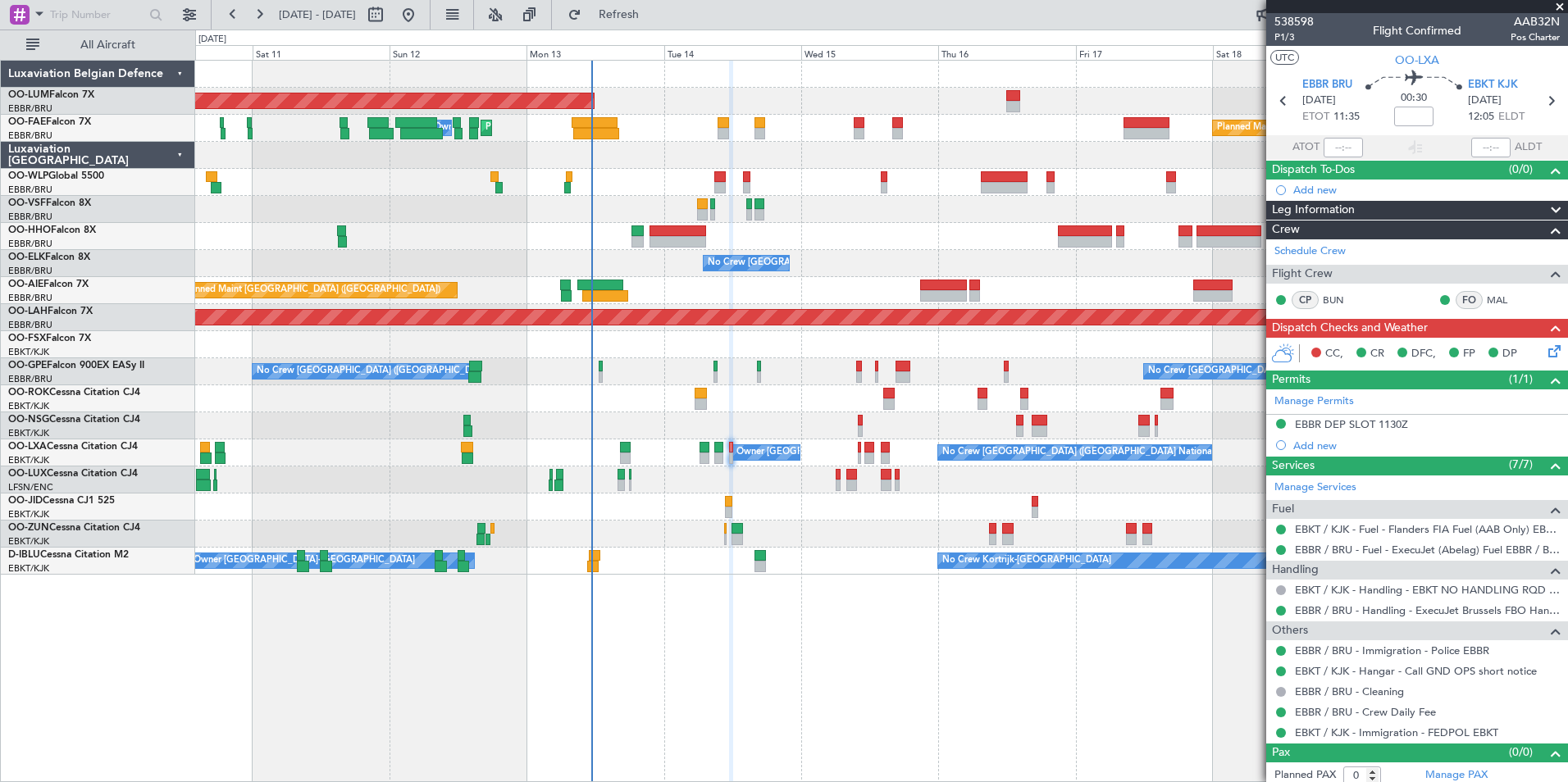
click at [560, 702] on div "AOG Maint [GEOGRAPHIC_DATA] Planned Maint [GEOGRAPHIC_DATA] ([GEOGRAPHIC_DATA])…" at bounding box center [881, 422] width 1373 height 723
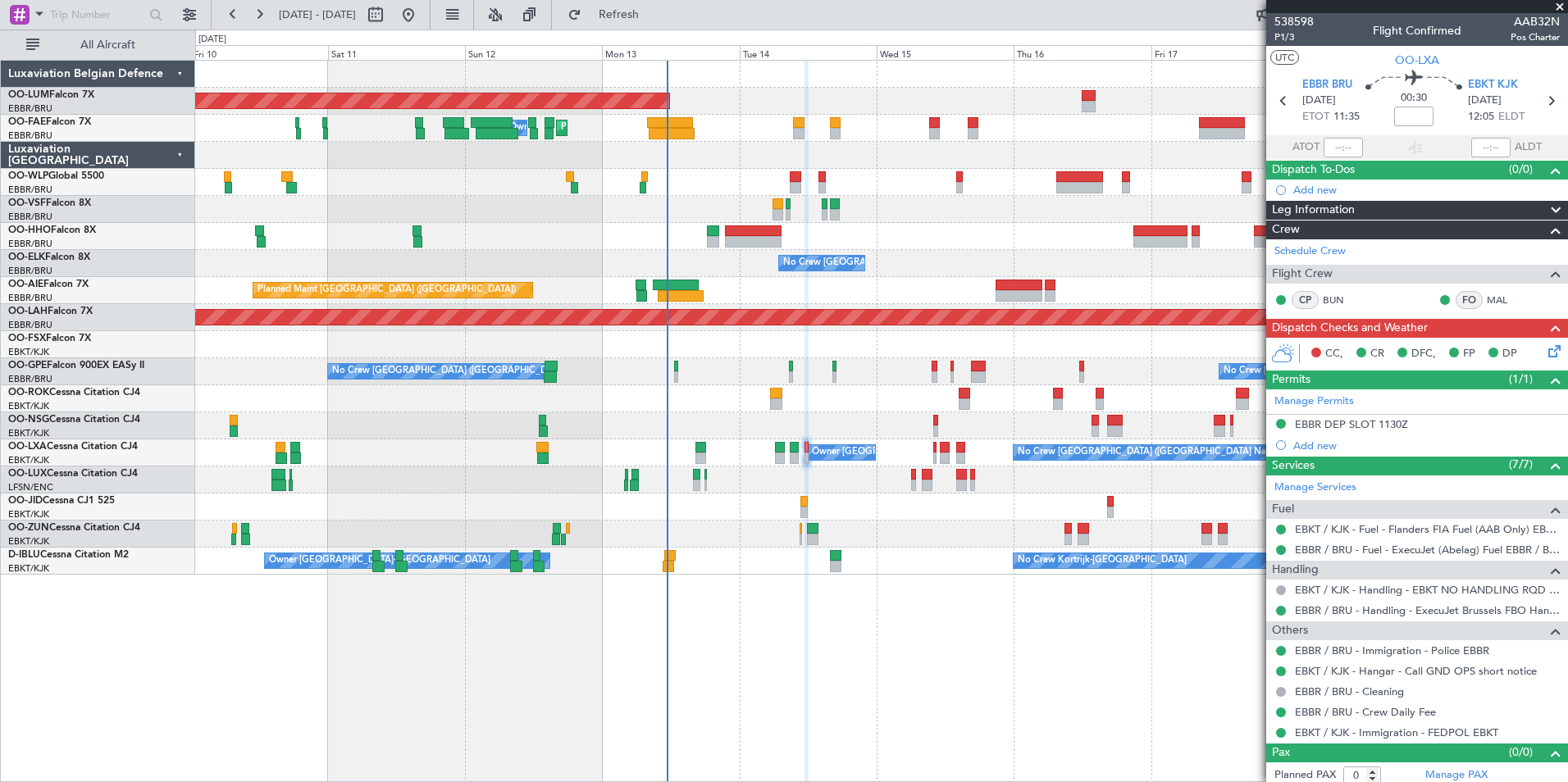
click at [510, 626] on div "AOG Maint [GEOGRAPHIC_DATA] Planned Maint [GEOGRAPHIC_DATA] ([GEOGRAPHIC_DATA])…" at bounding box center [881, 422] width 1373 height 723
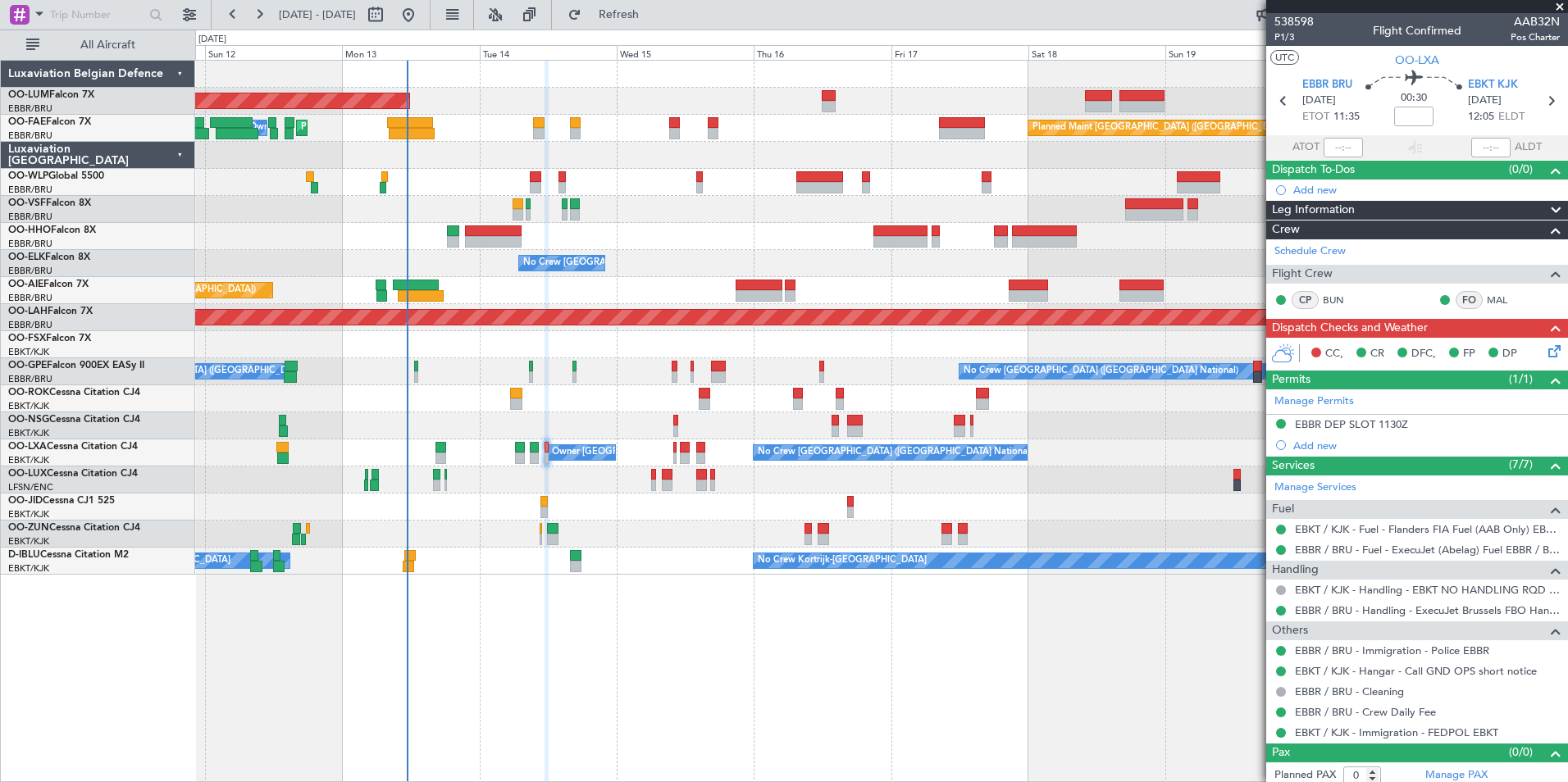
click at [667, 712] on div "AOG Maint [GEOGRAPHIC_DATA] Planned Maint [GEOGRAPHIC_DATA] ([GEOGRAPHIC_DATA])…" at bounding box center [881, 422] width 1373 height 723
click at [706, 652] on div "AOG Maint [GEOGRAPHIC_DATA] Planned Maint [GEOGRAPHIC_DATA] ([GEOGRAPHIC_DATA])…" at bounding box center [881, 422] width 1373 height 723
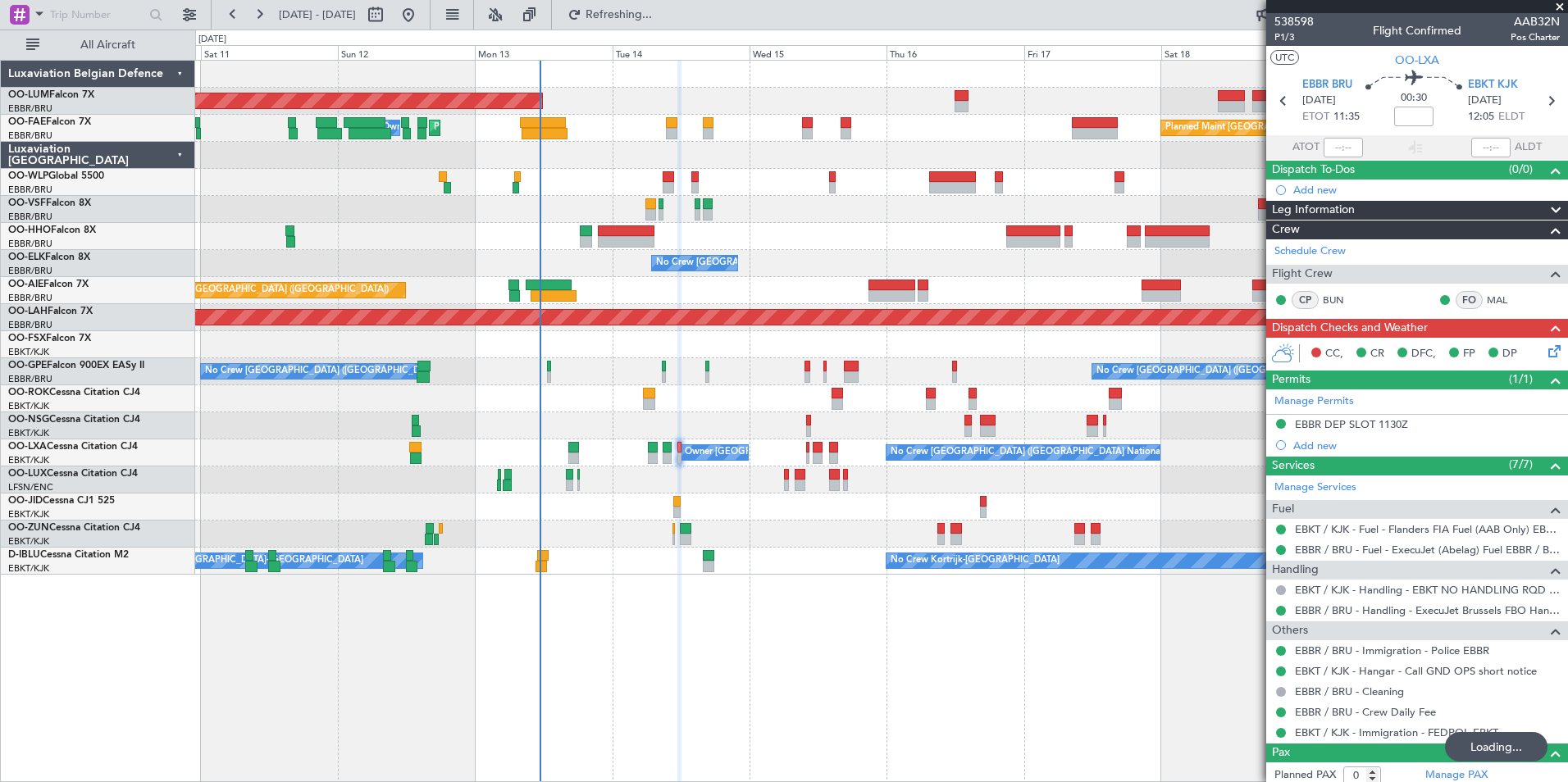
click at [512, 643] on div "AOG Maint [GEOGRAPHIC_DATA] Planned Maint [GEOGRAPHIC_DATA] ([GEOGRAPHIC_DATA])…" at bounding box center [881, 422] width 1373 height 723
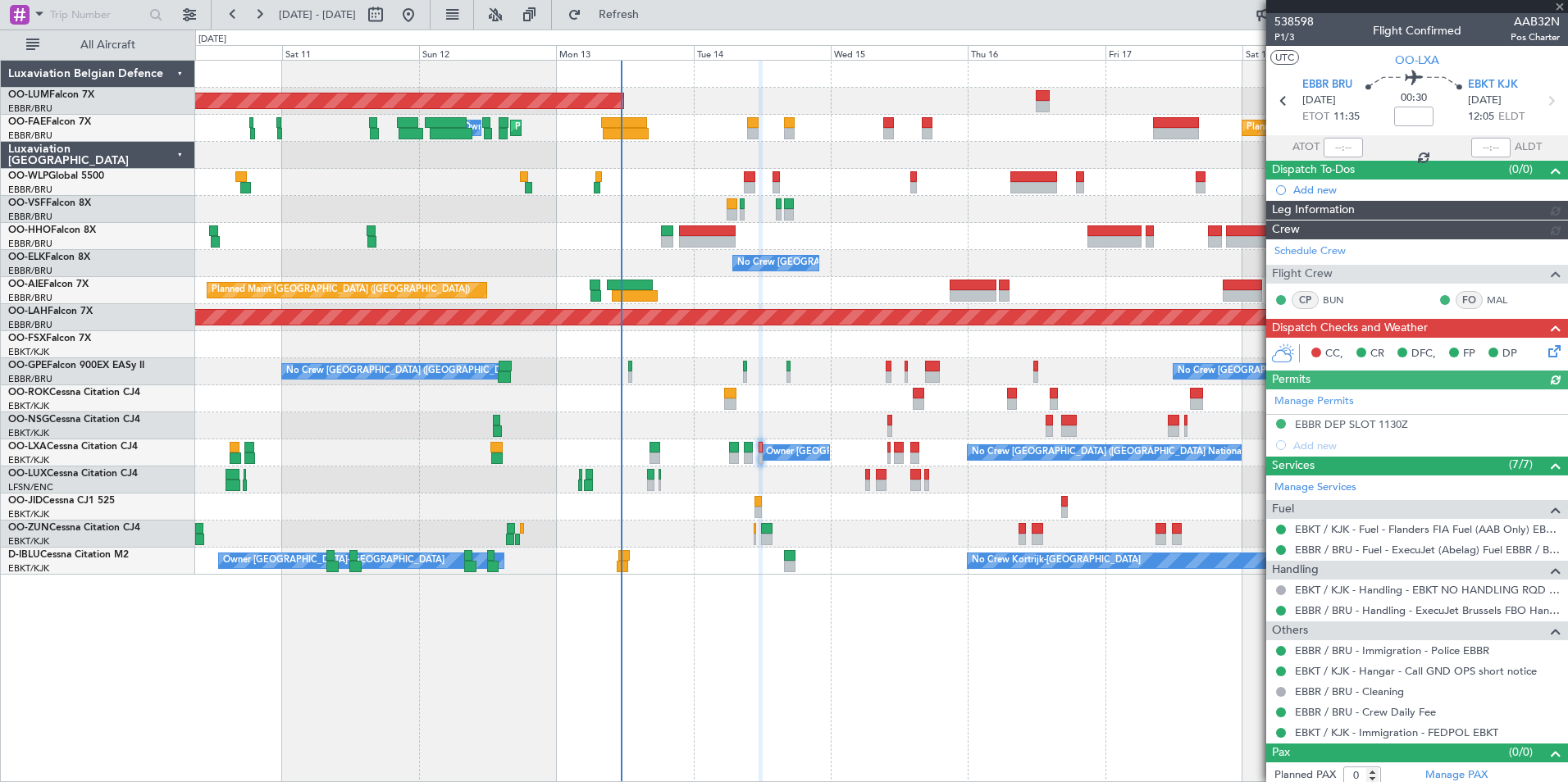
click at [297, 639] on div "AOG Maint [GEOGRAPHIC_DATA] Planned Maint [GEOGRAPHIC_DATA] ([GEOGRAPHIC_DATA])…" at bounding box center [881, 422] width 1373 height 723
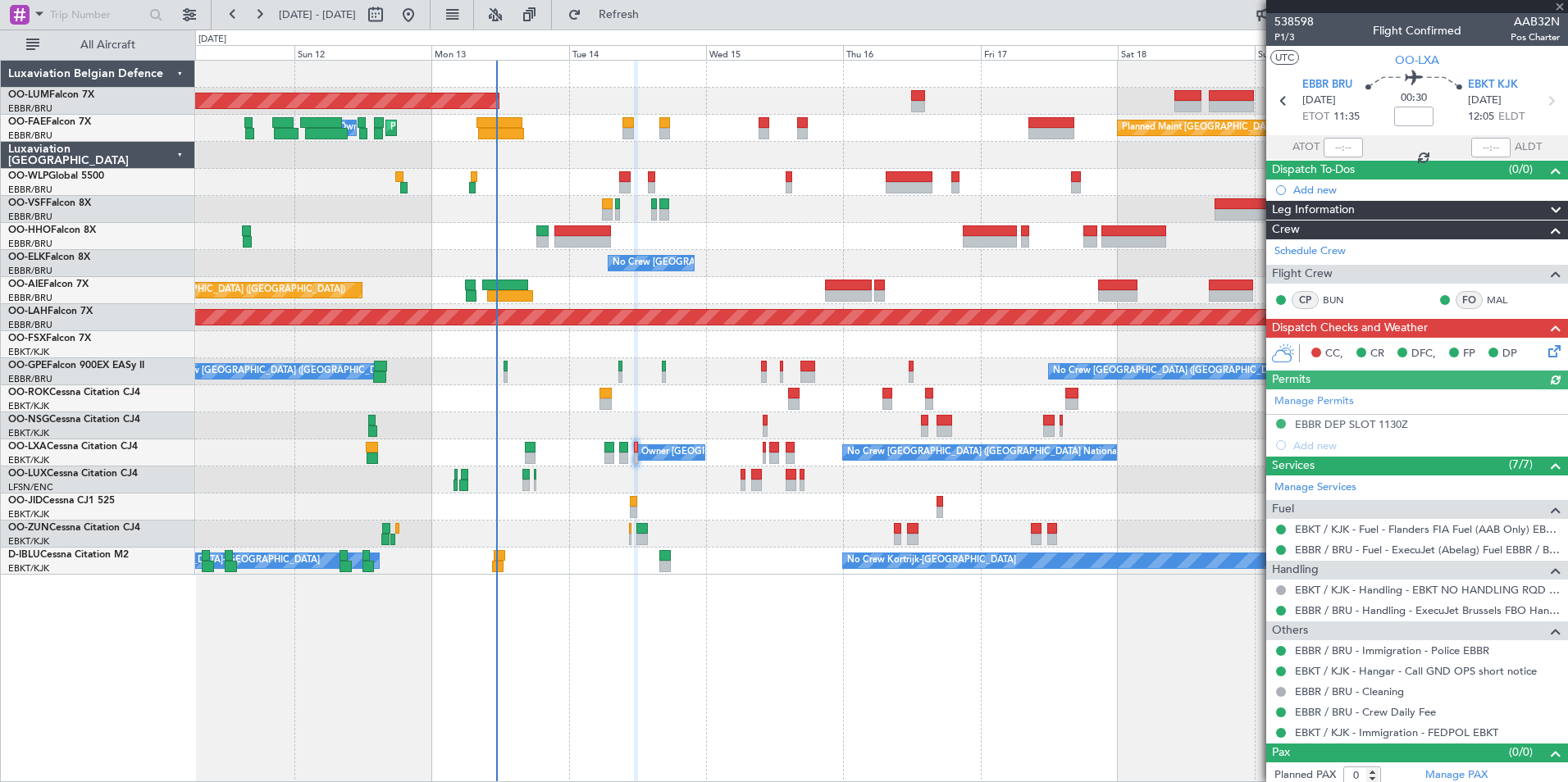
click at [484, 640] on div "AOG Maint [GEOGRAPHIC_DATA] Planned Maint [GEOGRAPHIC_DATA] ([GEOGRAPHIC_DATA])…" at bounding box center [881, 422] width 1373 height 723
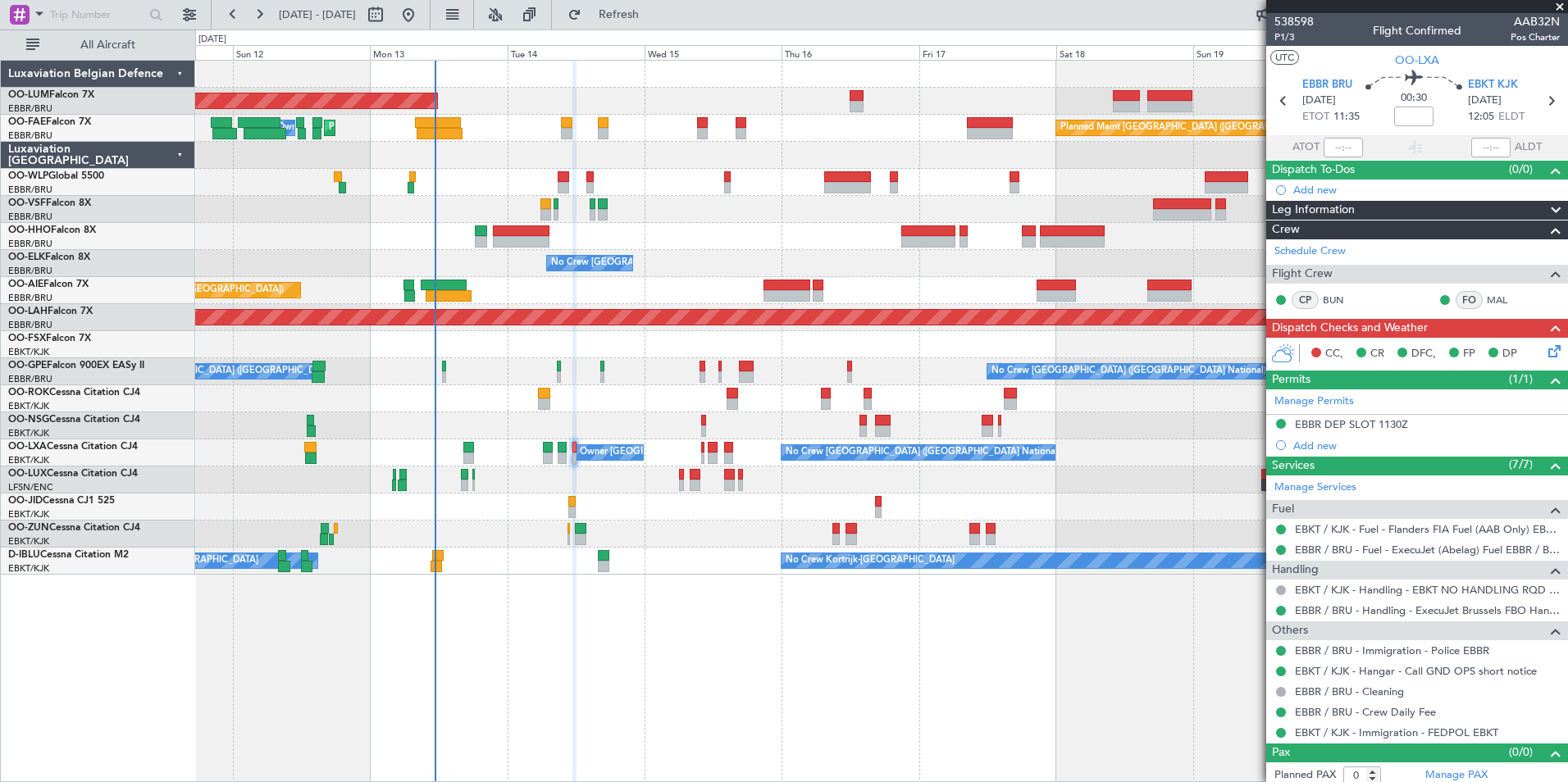
click at [617, 665] on div "AOG Maint [GEOGRAPHIC_DATA] Planned Maint [GEOGRAPHIC_DATA] ([GEOGRAPHIC_DATA])…" at bounding box center [881, 422] width 1373 height 723
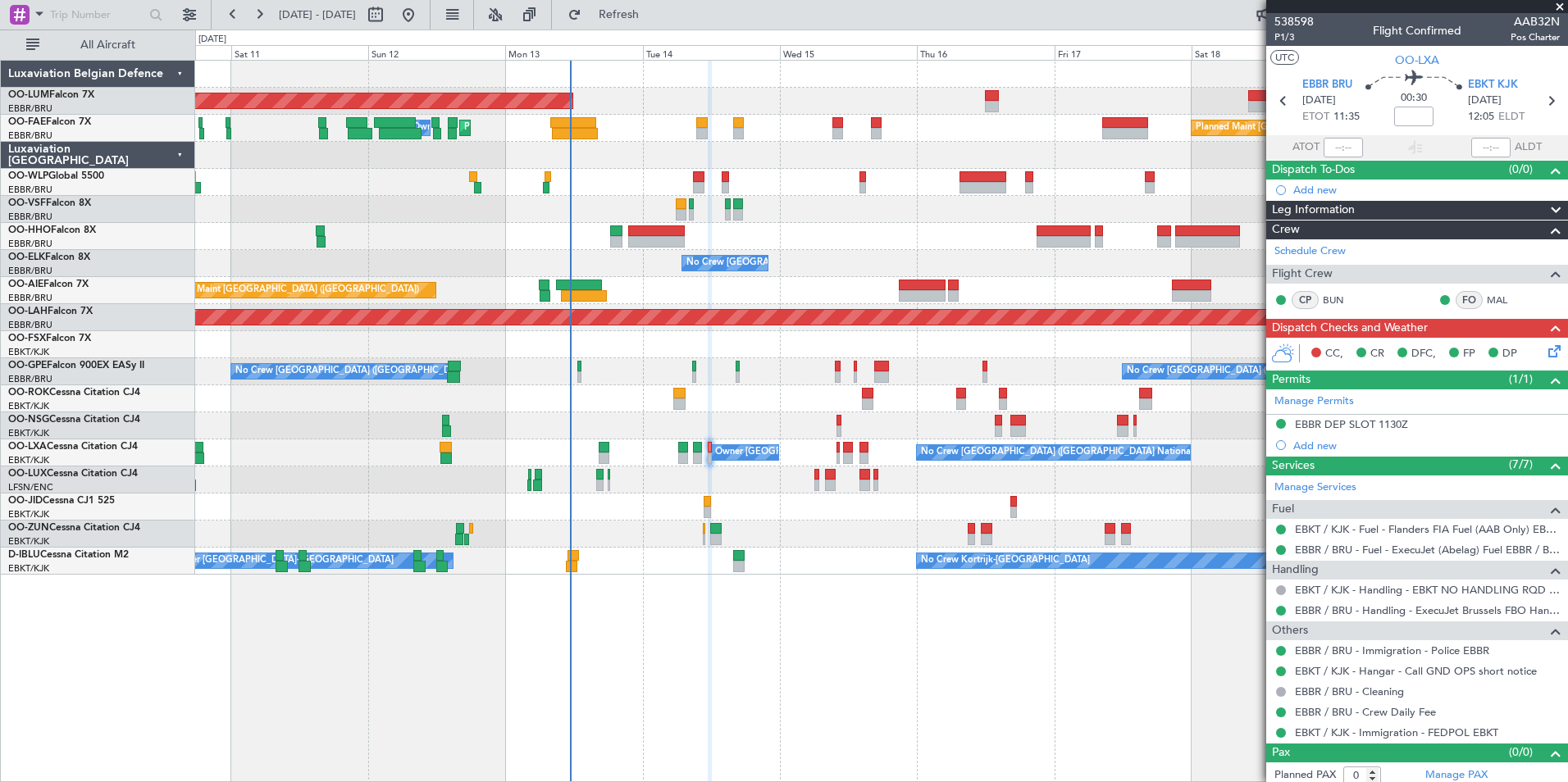
click at [578, 635] on div "AOG Maint [GEOGRAPHIC_DATA] Planned Maint [GEOGRAPHIC_DATA] ([GEOGRAPHIC_DATA])…" at bounding box center [881, 422] width 1373 height 723
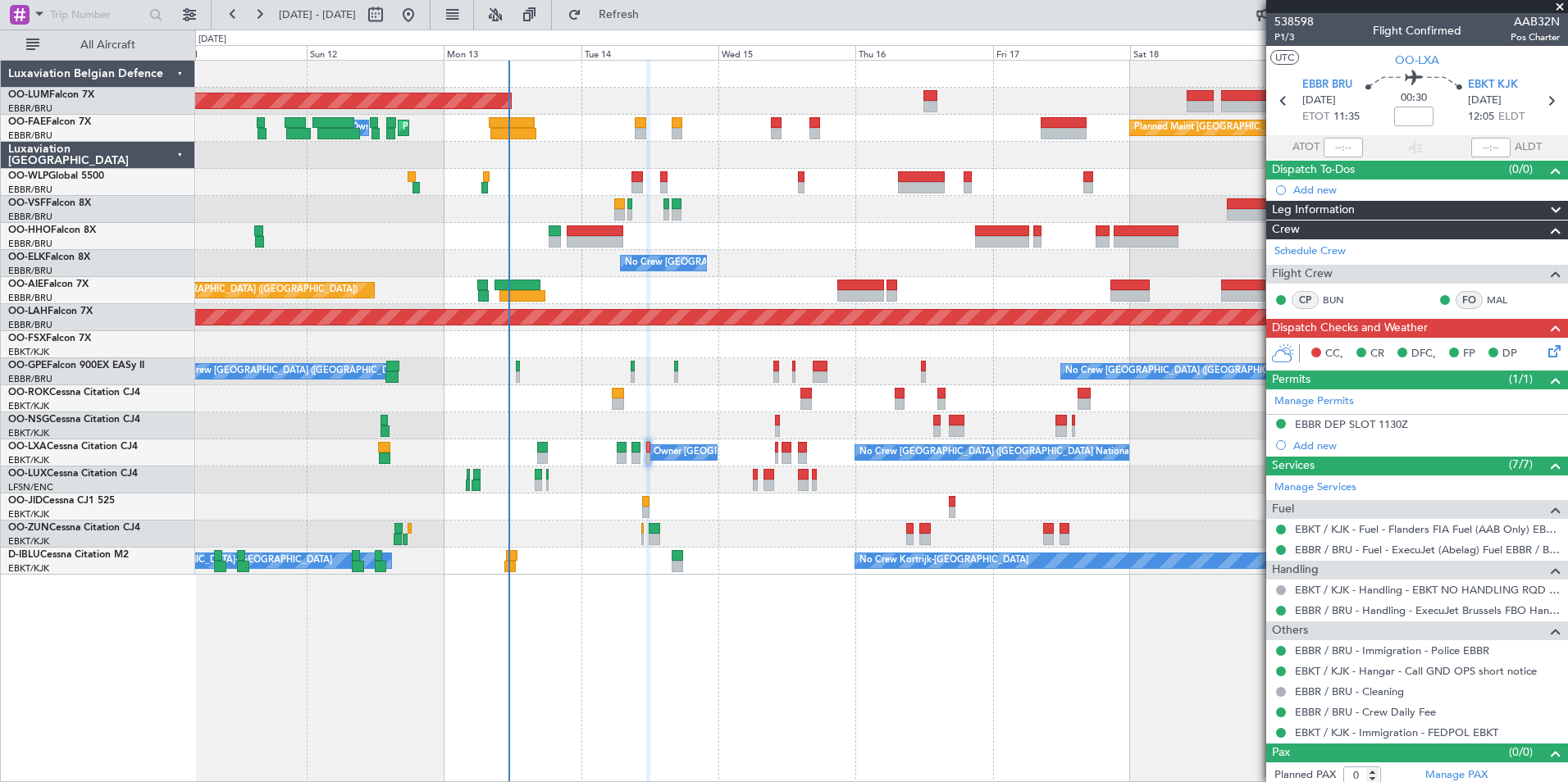
click at [500, 662] on div "AOG Maint [GEOGRAPHIC_DATA] Planned Maint [GEOGRAPHIC_DATA] ([GEOGRAPHIC_DATA])…" at bounding box center [881, 422] width 1373 height 723
click at [807, 733] on div "AOG Maint [GEOGRAPHIC_DATA] Planned Maint [GEOGRAPHIC_DATA] ([GEOGRAPHIC_DATA])…" at bounding box center [881, 422] width 1373 height 723
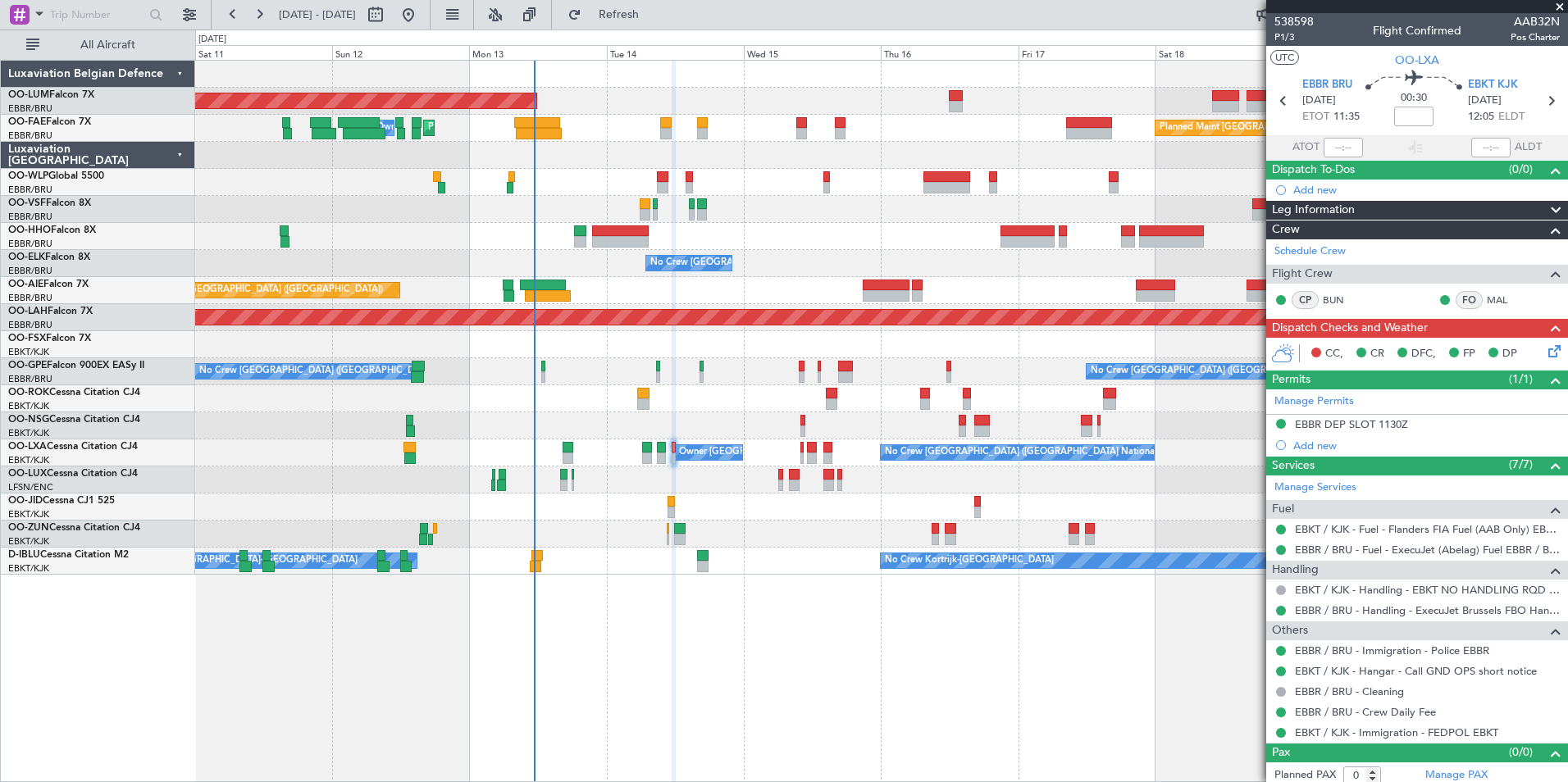
click at [698, 736] on div "AOG Maint [GEOGRAPHIC_DATA] Planned Maint [GEOGRAPHIC_DATA] ([GEOGRAPHIC_DATA])…" at bounding box center [881, 422] width 1373 height 723
click at [621, 705] on div "AOG Maint [GEOGRAPHIC_DATA] Planned Maint [GEOGRAPHIC_DATA] ([GEOGRAPHIC_DATA])…" at bounding box center [881, 422] width 1373 height 723
click at [677, 666] on div at bounding box center [675, 422] width 4 height 723
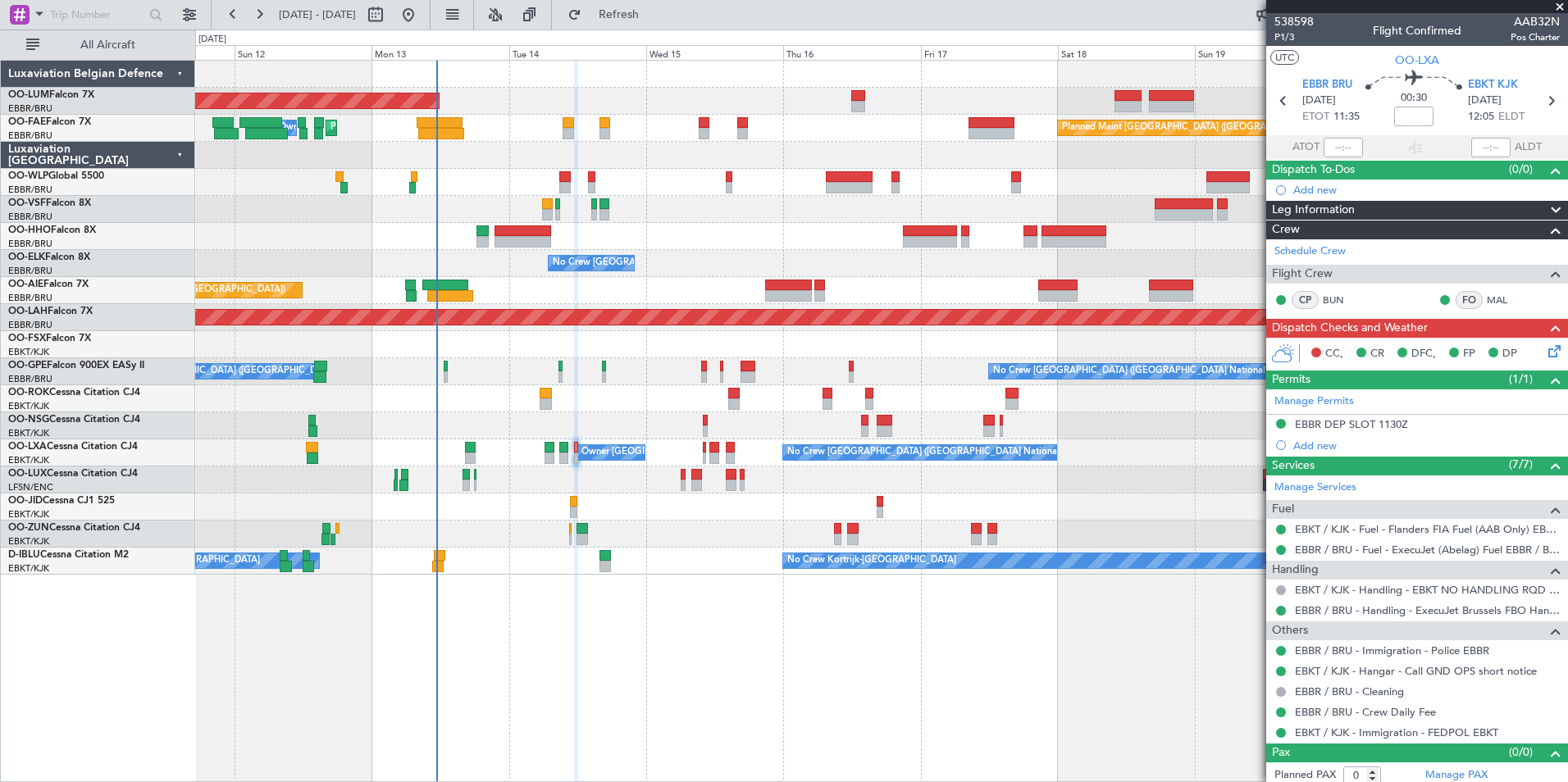
click at [663, 700] on div "AOG Maint [GEOGRAPHIC_DATA] Planned Maint [GEOGRAPHIC_DATA] ([GEOGRAPHIC_DATA])…" at bounding box center [881, 422] width 1373 height 723
click at [202, 598] on div "AOG Maint [GEOGRAPHIC_DATA] Planned Maint [GEOGRAPHIC_DATA] ([GEOGRAPHIC_DATA])…" at bounding box center [881, 422] width 1373 height 723
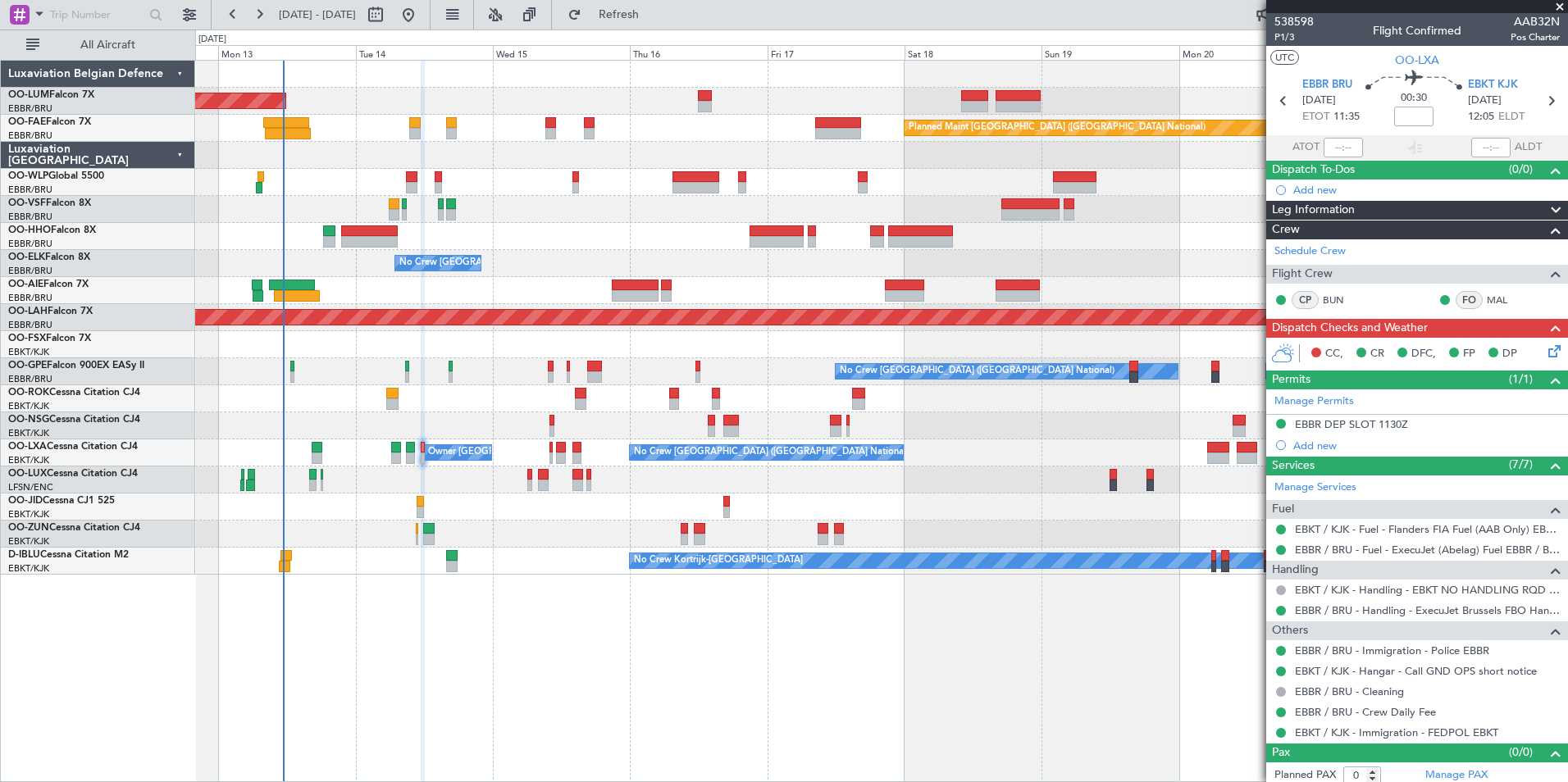
click at [546, 582] on div "AOG Maint [GEOGRAPHIC_DATA] Planned Maint [GEOGRAPHIC_DATA] ([GEOGRAPHIC_DATA])…" at bounding box center [881, 422] width 1373 height 723
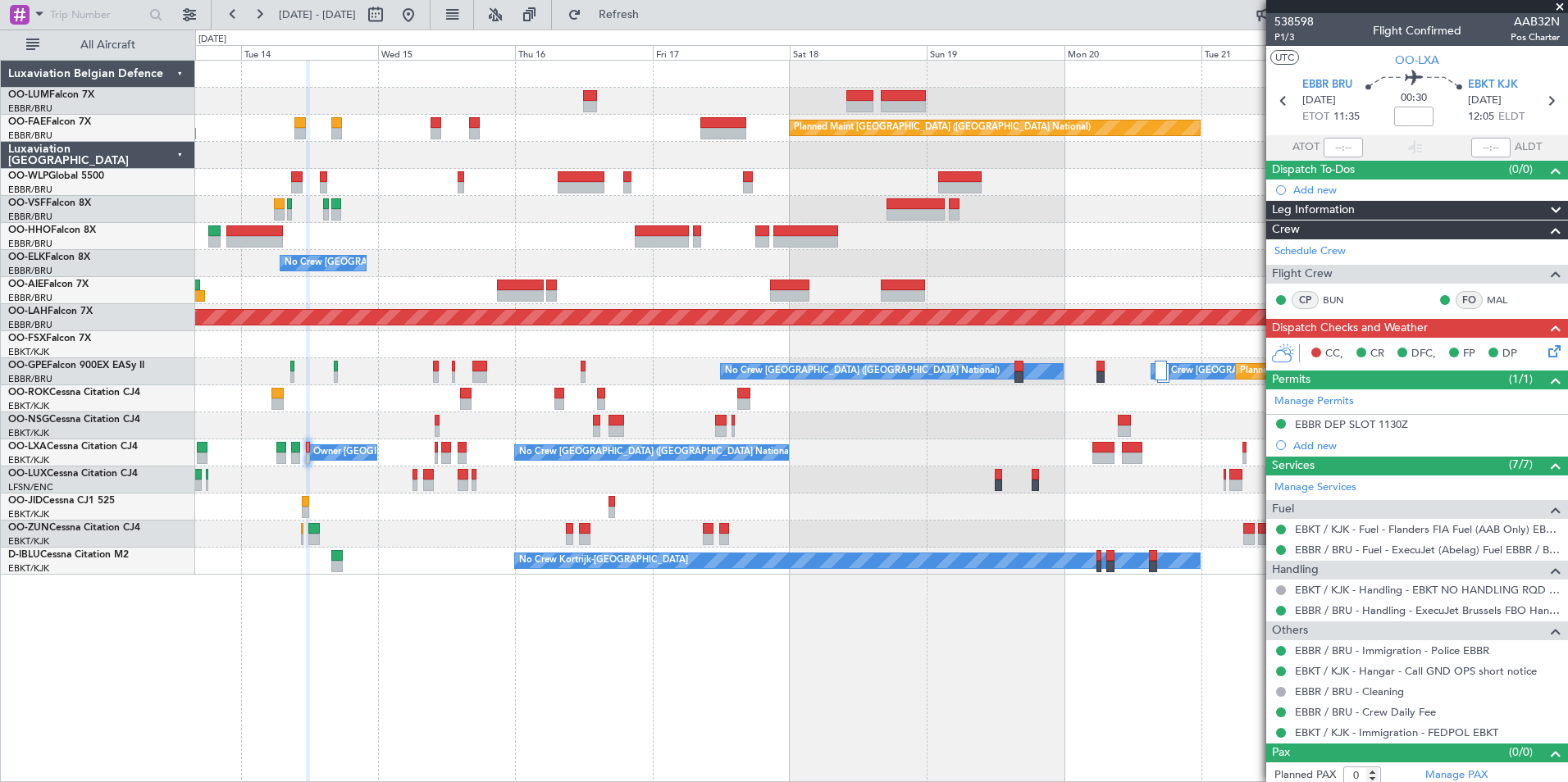
click at [648, 687] on div "AOG Maint [GEOGRAPHIC_DATA] Planned Maint [GEOGRAPHIC_DATA] ([GEOGRAPHIC_DATA])…" at bounding box center [881, 422] width 1373 height 723
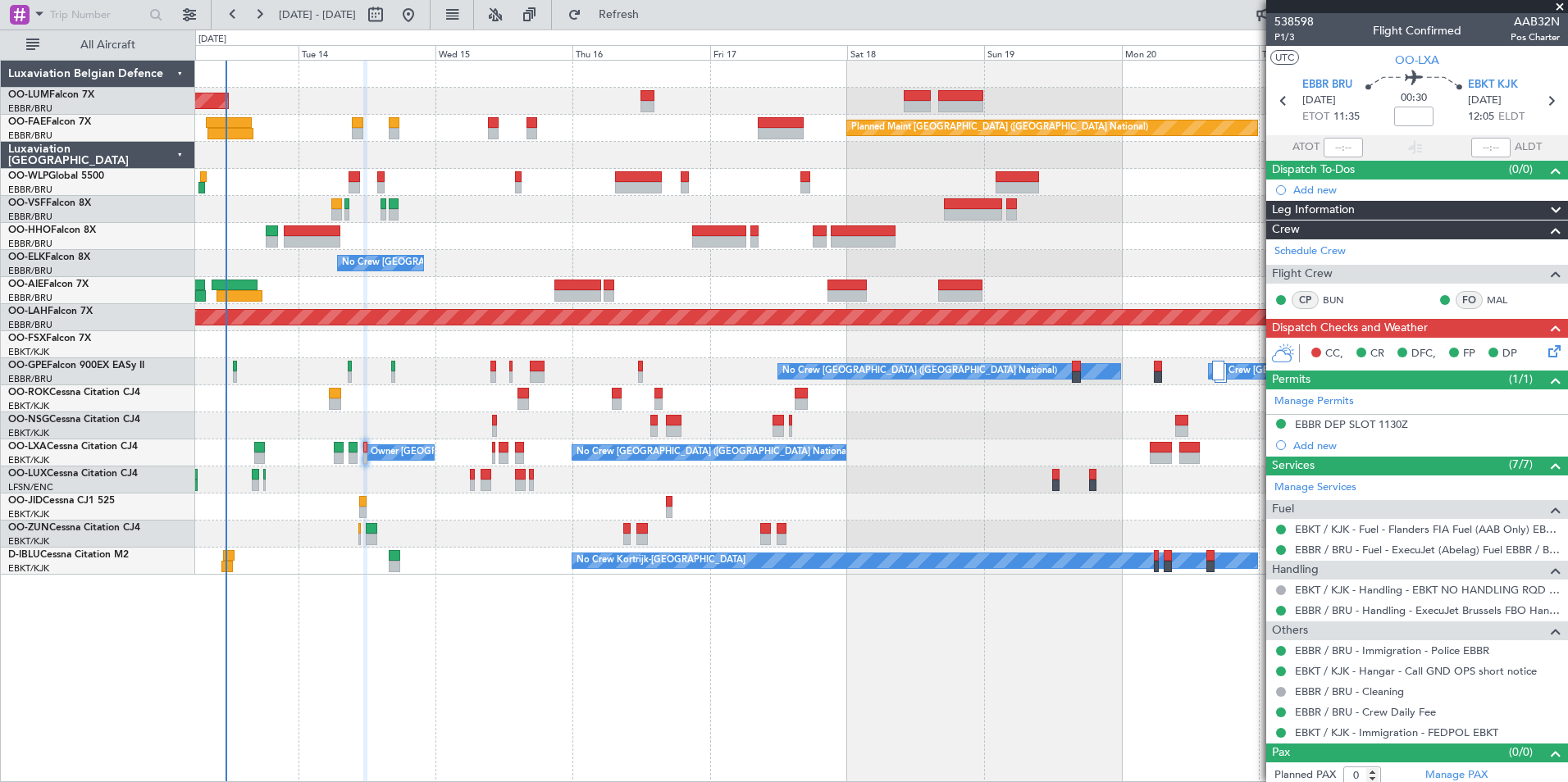
click at [516, 588] on div "AOG Maint [GEOGRAPHIC_DATA] Planned Maint [GEOGRAPHIC_DATA] ([GEOGRAPHIC_DATA])…" at bounding box center [881, 422] width 1373 height 723
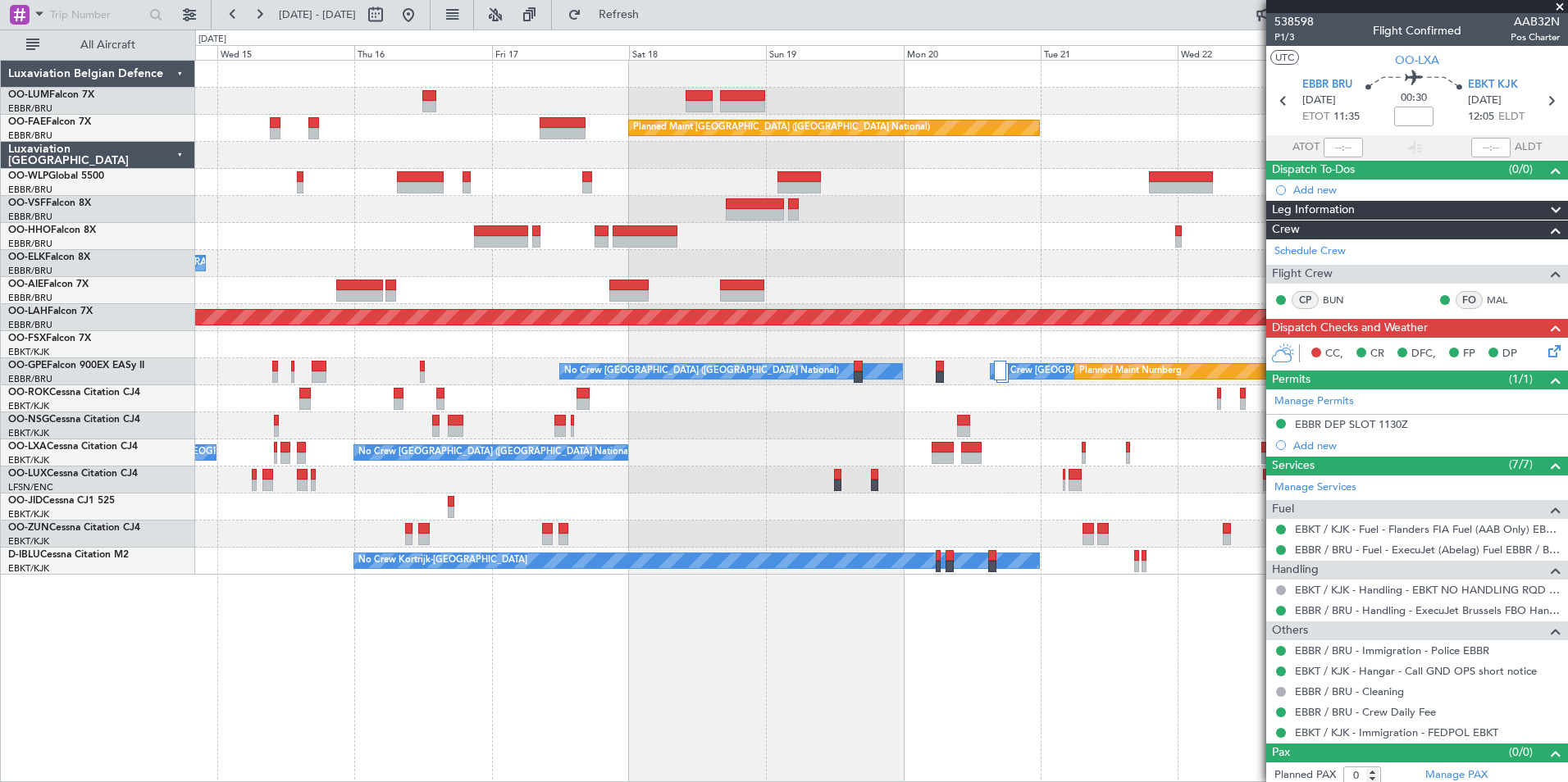
click at [259, 684] on div "Owner Melsbroek Air Base Planned Maint [GEOGRAPHIC_DATA]-[GEOGRAPHIC_DATA] AOG …" at bounding box center [881, 422] width 1373 height 723
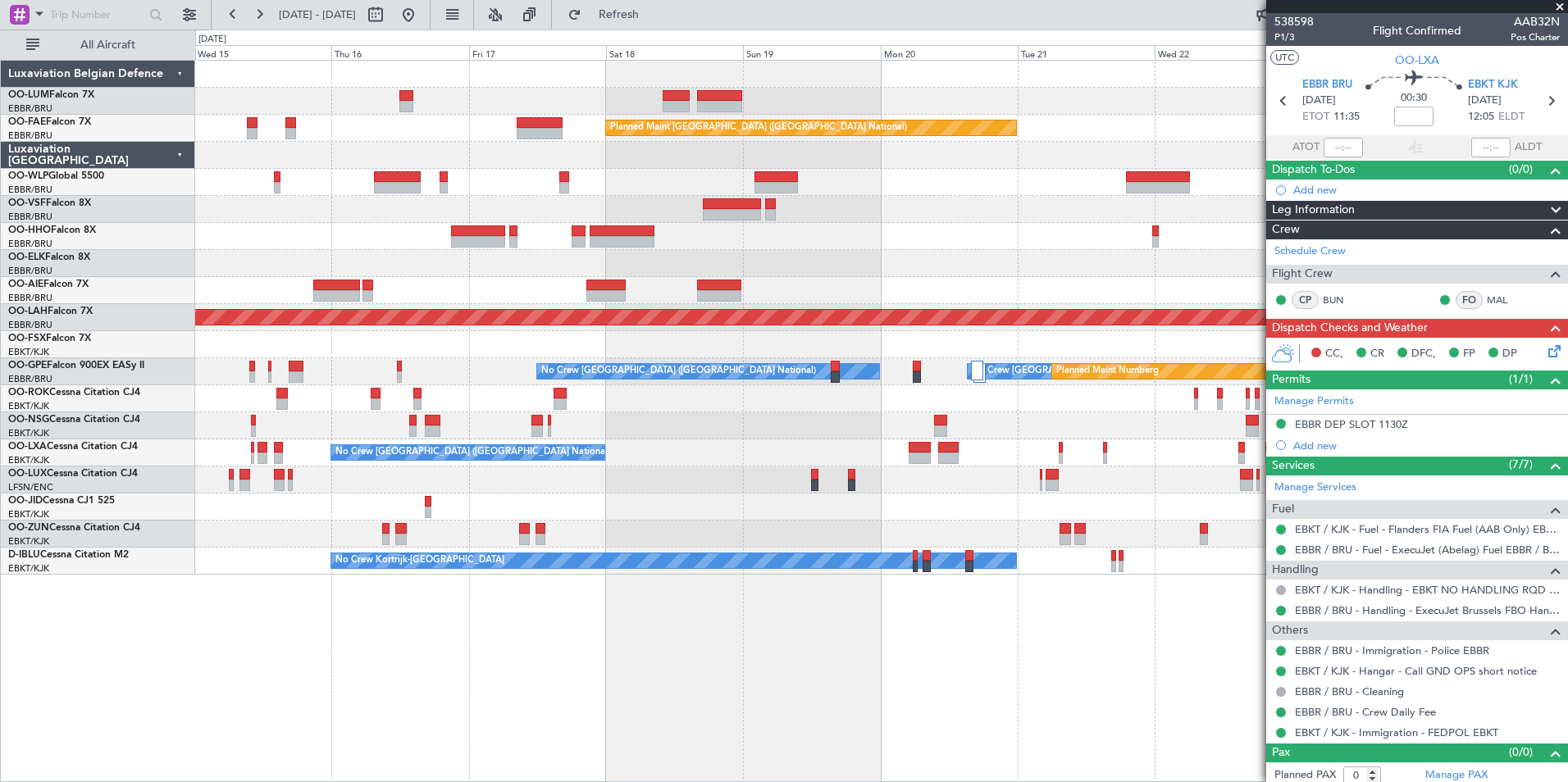
click at [0, 611] on html "[DATE] - [DATE] Refresh Quick Links All Aircraft Owner [GEOGRAPHIC_DATA] Planne…" at bounding box center [784, 391] width 1568 height 782
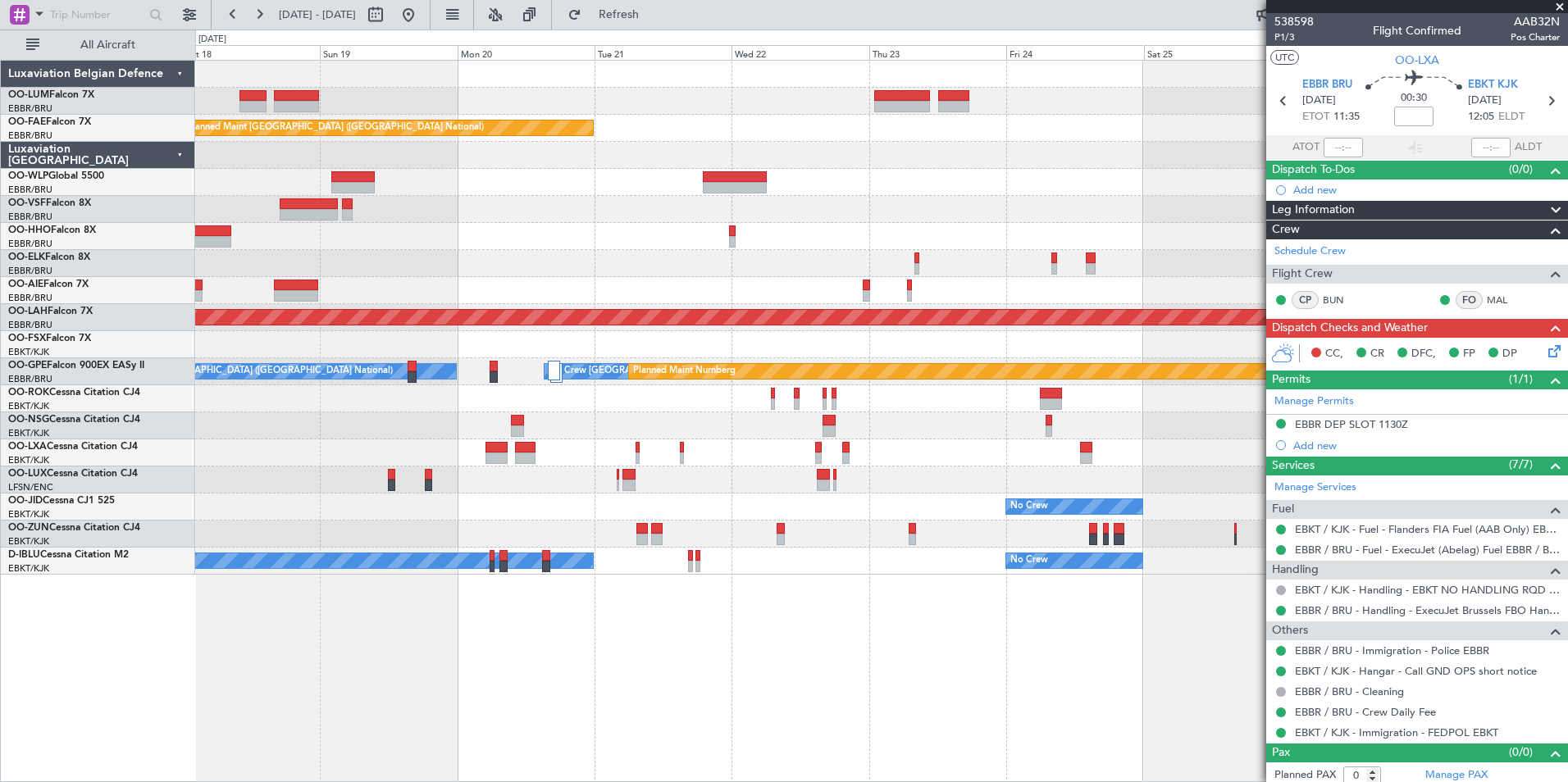
click at [0, 616] on html "[DATE] - [DATE] Refresh Quick Links All Aircraft Owner [GEOGRAPHIC_DATA] Planne…" at bounding box center [784, 391] width 1568 height 782
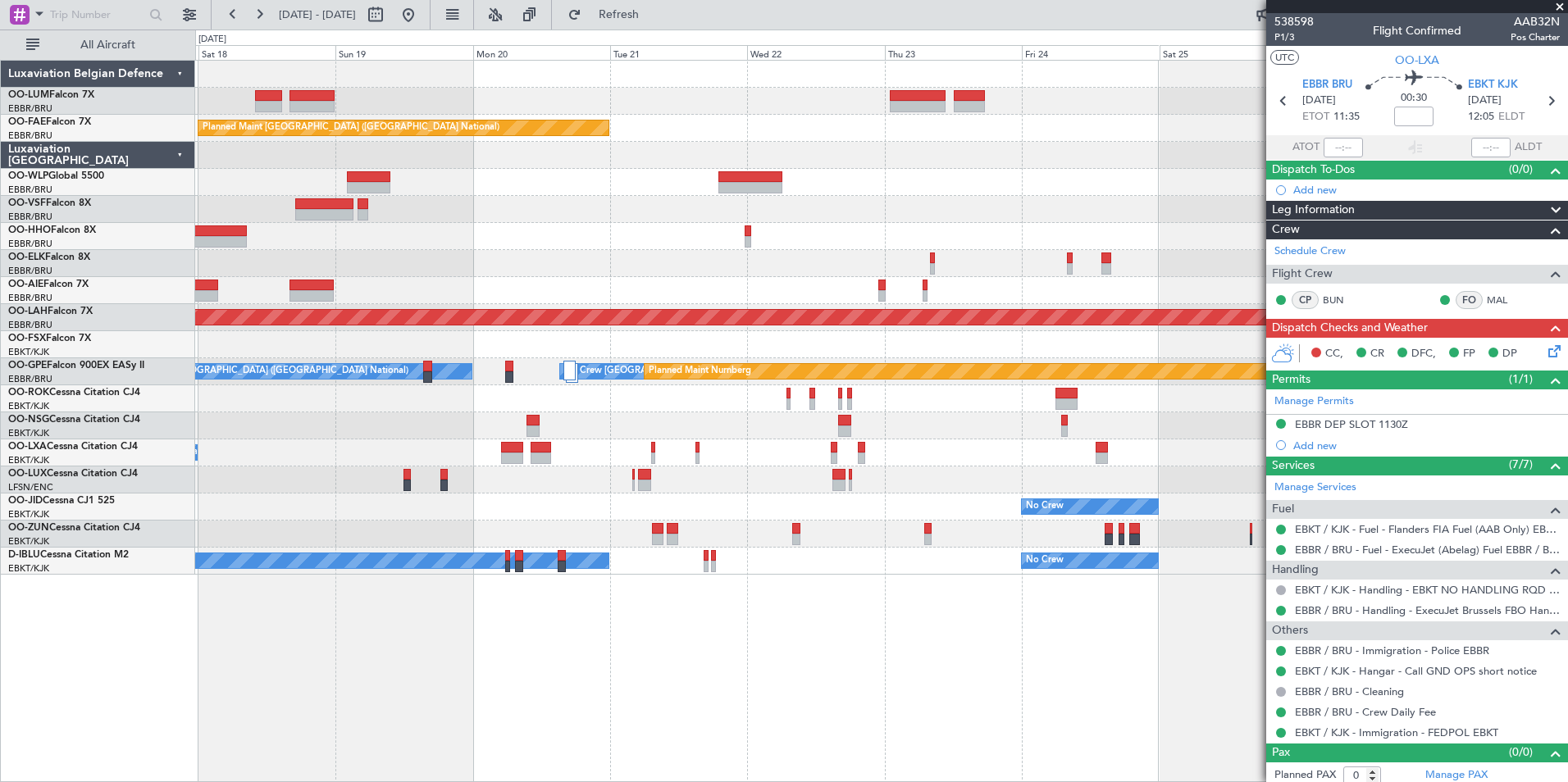
click at [601, 712] on div "Owner Melsbroek Air Base Planned Maint [GEOGRAPHIC_DATA]-[GEOGRAPHIC_DATA] Plan…" at bounding box center [881, 422] width 1373 height 723
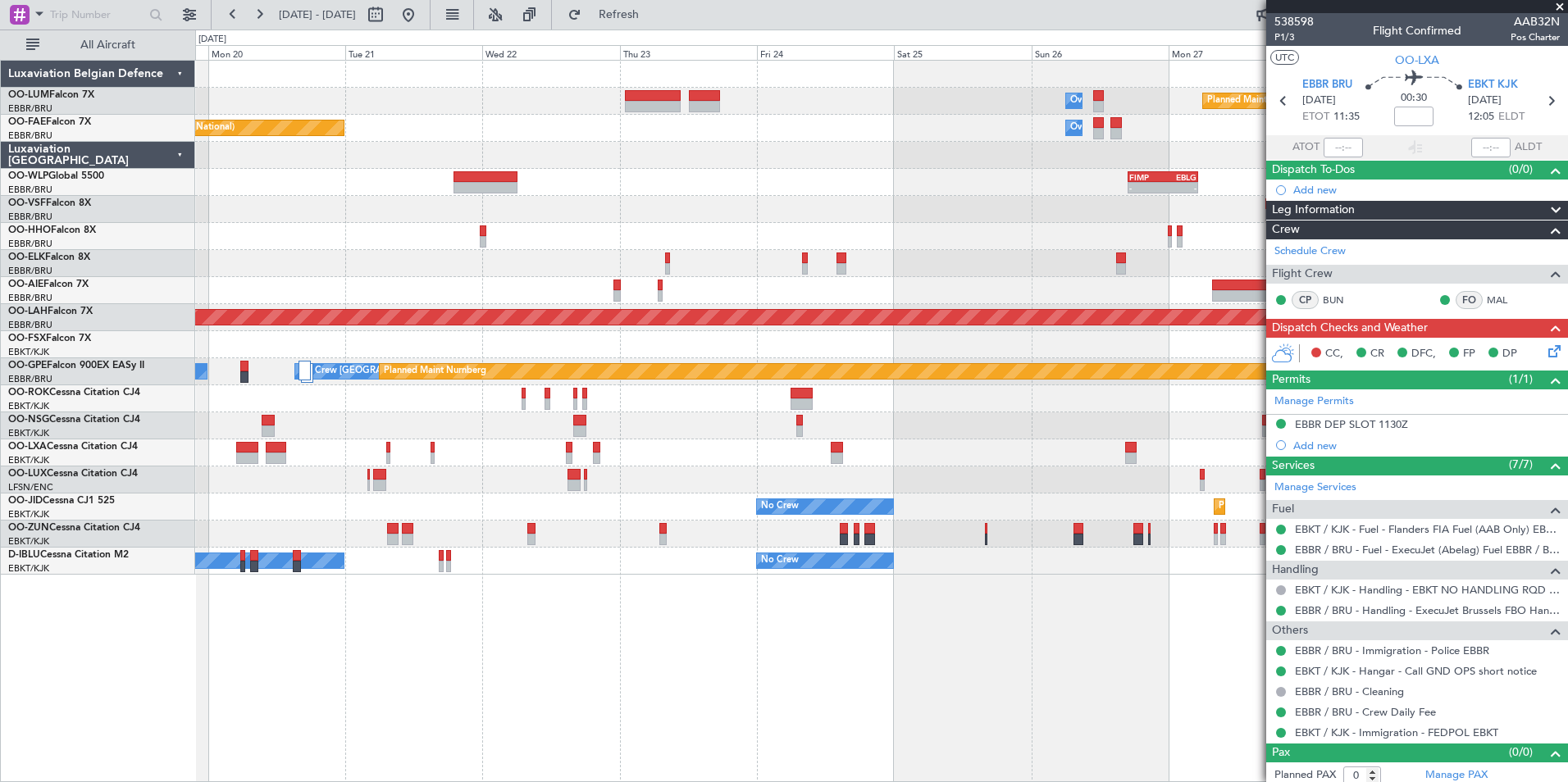
click at [368, 605] on div "Owner Melsbroek Air Base Planned Maint [GEOGRAPHIC_DATA]-[GEOGRAPHIC_DATA] Plan…" at bounding box center [881, 422] width 1373 height 723
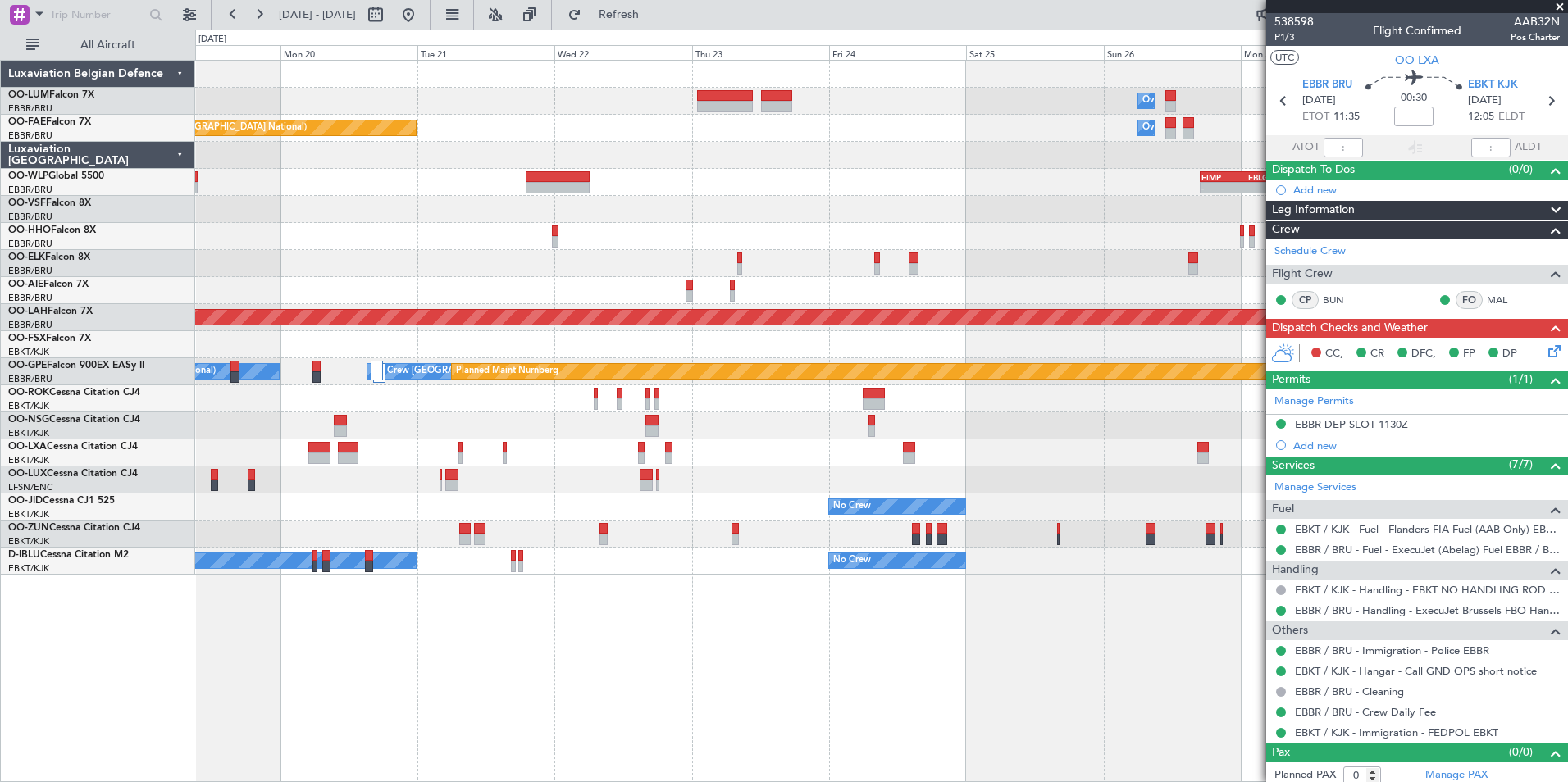
click at [441, 210] on div "Owner Melsbroek Air Base Planned Maint [GEOGRAPHIC_DATA]-[GEOGRAPHIC_DATA] Plan…" at bounding box center [881, 317] width 1372 height 514
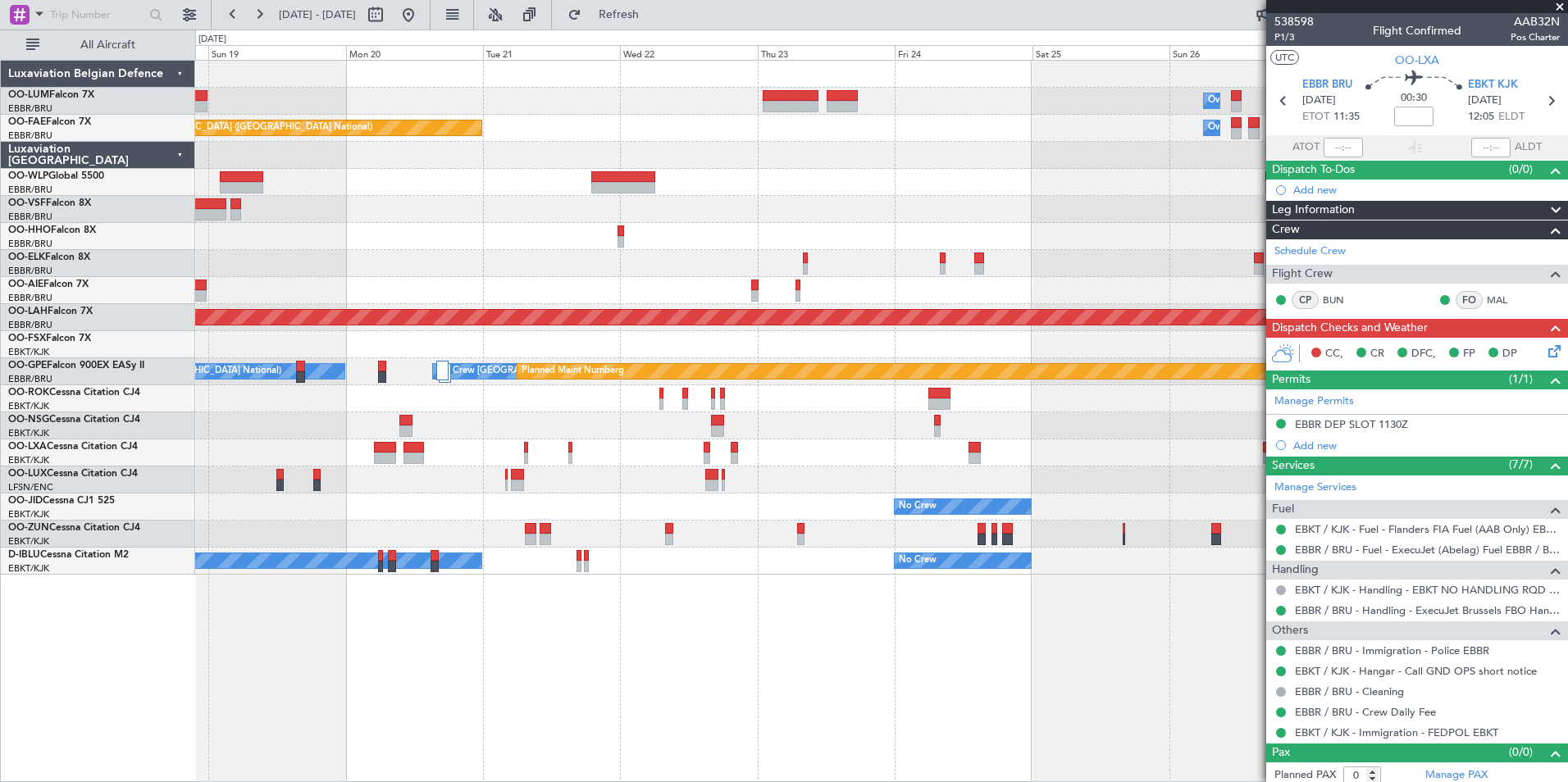
click at [616, 218] on div "Owner Melsbroek Air Base Planned Maint [GEOGRAPHIC_DATA]-[GEOGRAPHIC_DATA] Plan…" at bounding box center [881, 317] width 1372 height 514
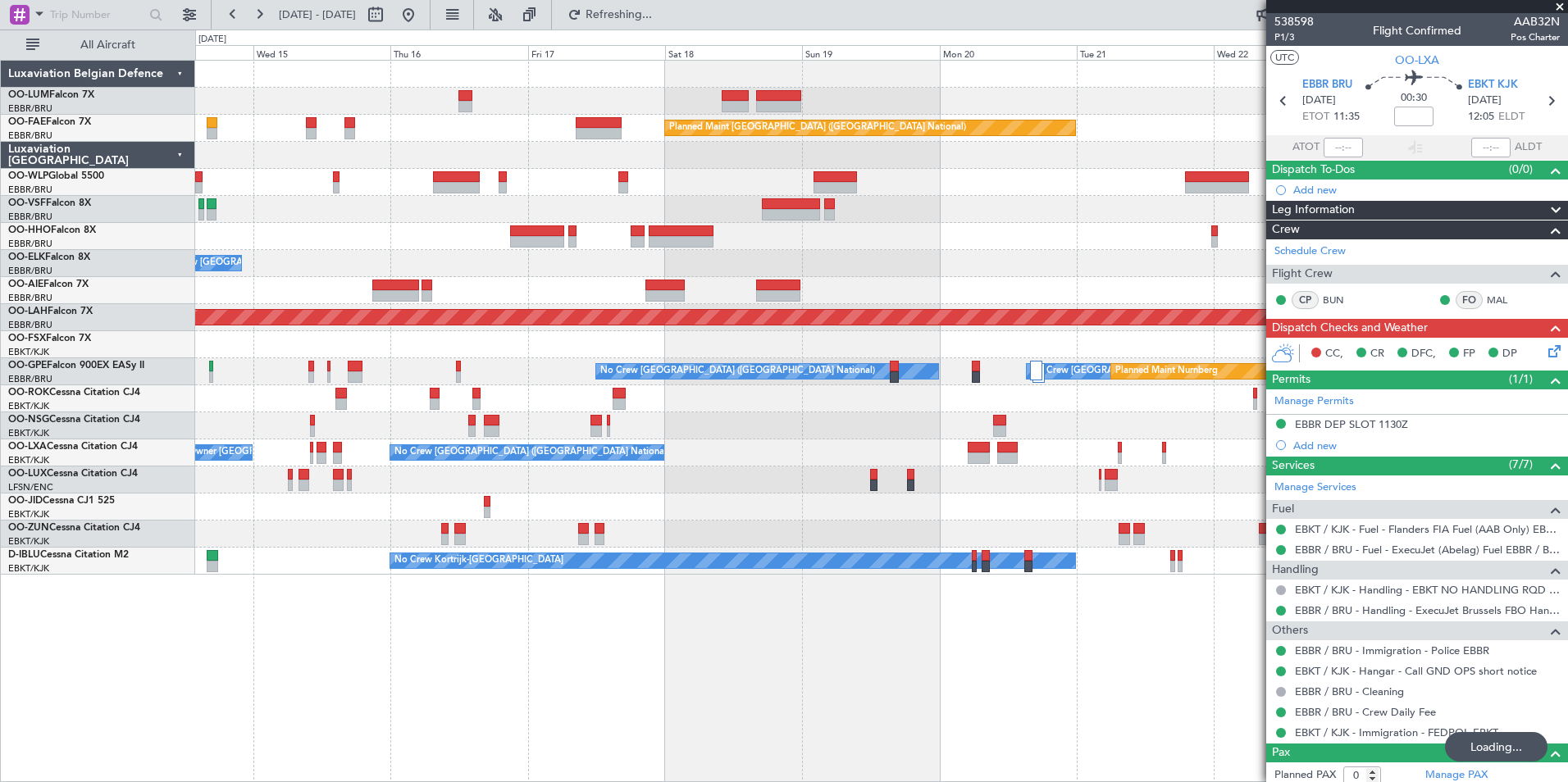
click at [463, 219] on div at bounding box center [881, 209] width 1372 height 27
click at [461, 283] on div "Owner Melsbroek Air Base AOG Maint [GEOGRAPHIC_DATA] Planned Maint [GEOGRAPHIC_…" at bounding box center [881, 317] width 1372 height 514
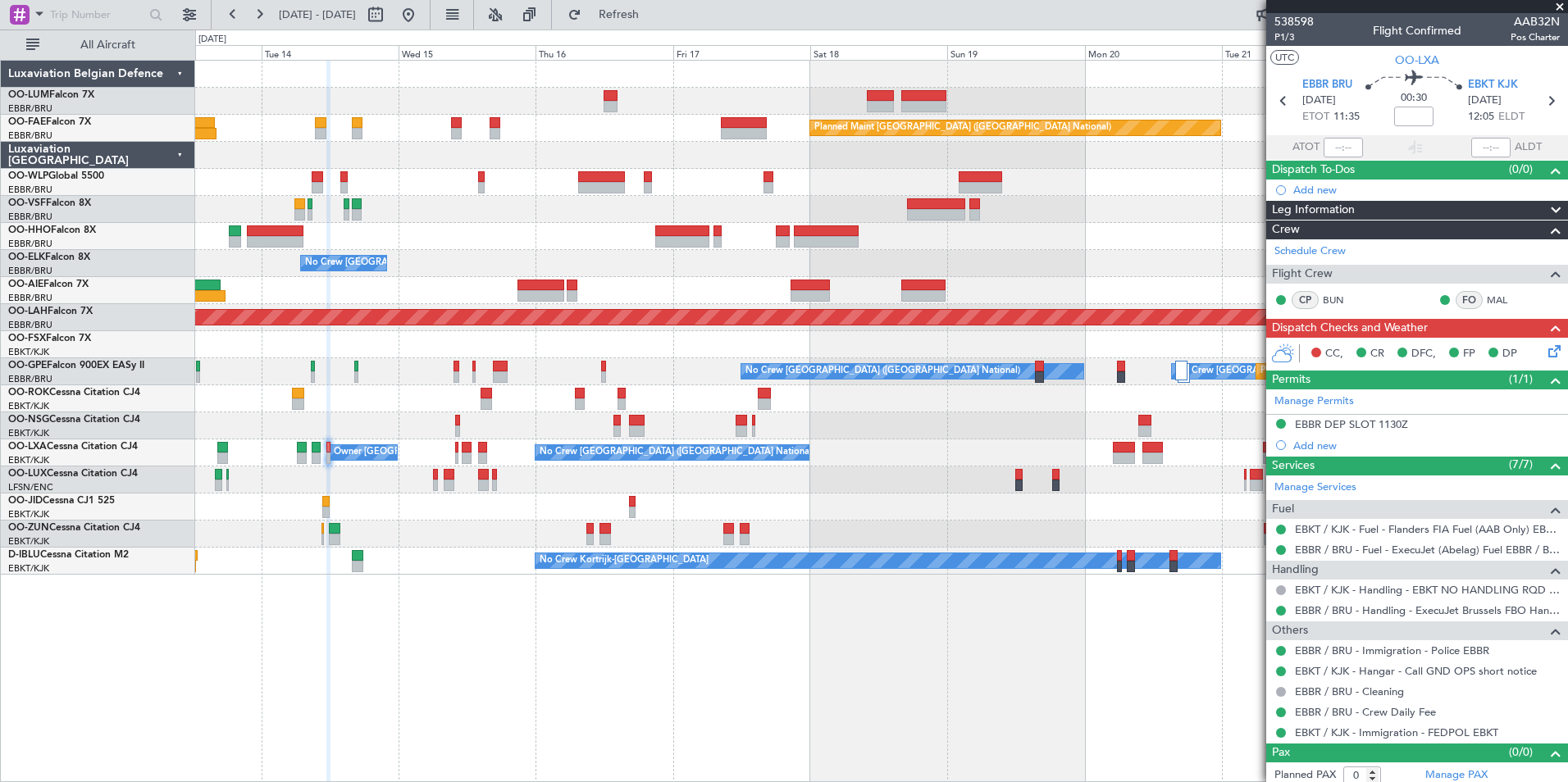
click at [473, 204] on div "AOG Maint [GEOGRAPHIC_DATA] Planned Maint [GEOGRAPHIC_DATA] ([GEOGRAPHIC_DATA])…" at bounding box center [881, 317] width 1372 height 514
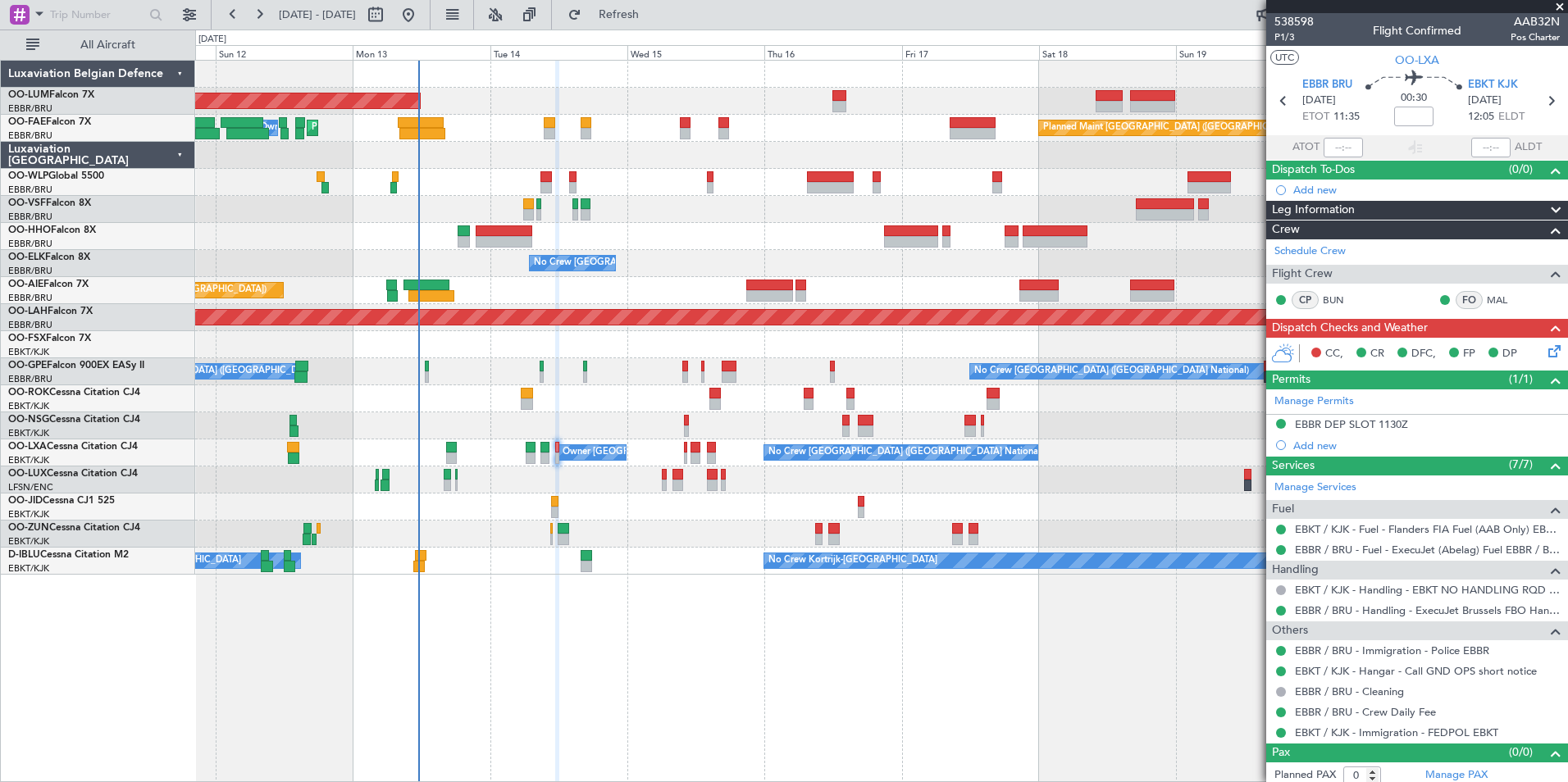
click at [482, 260] on div "AOG Maint [GEOGRAPHIC_DATA] Planned Maint [GEOGRAPHIC_DATA] ([GEOGRAPHIC_DATA])…" at bounding box center [881, 317] width 1372 height 514
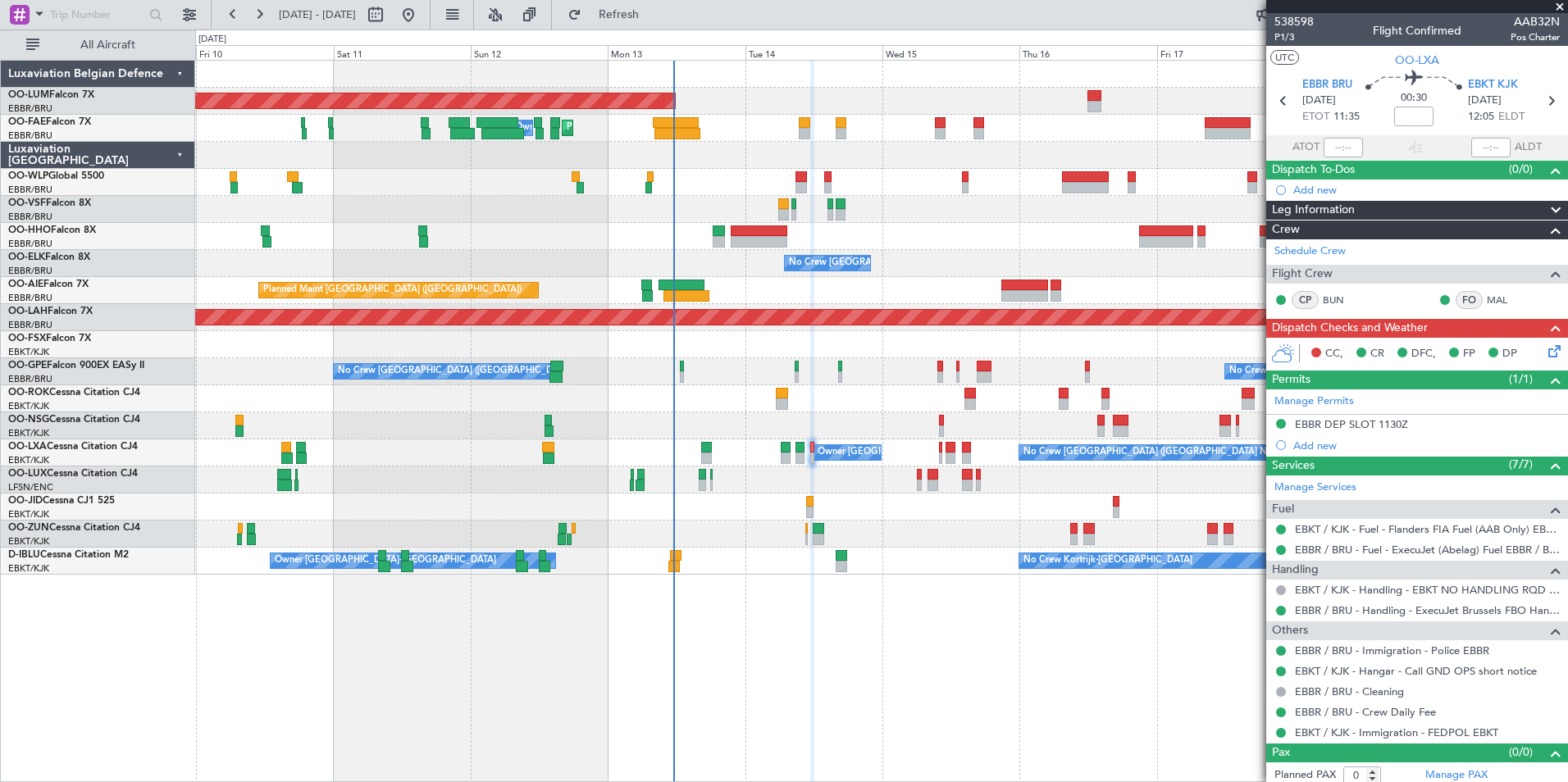
click at [477, 266] on div "AOG Maint [GEOGRAPHIC_DATA] Planned Maint [GEOGRAPHIC_DATA] ([GEOGRAPHIC_DATA])…" at bounding box center [881, 317] width 1372 height 514
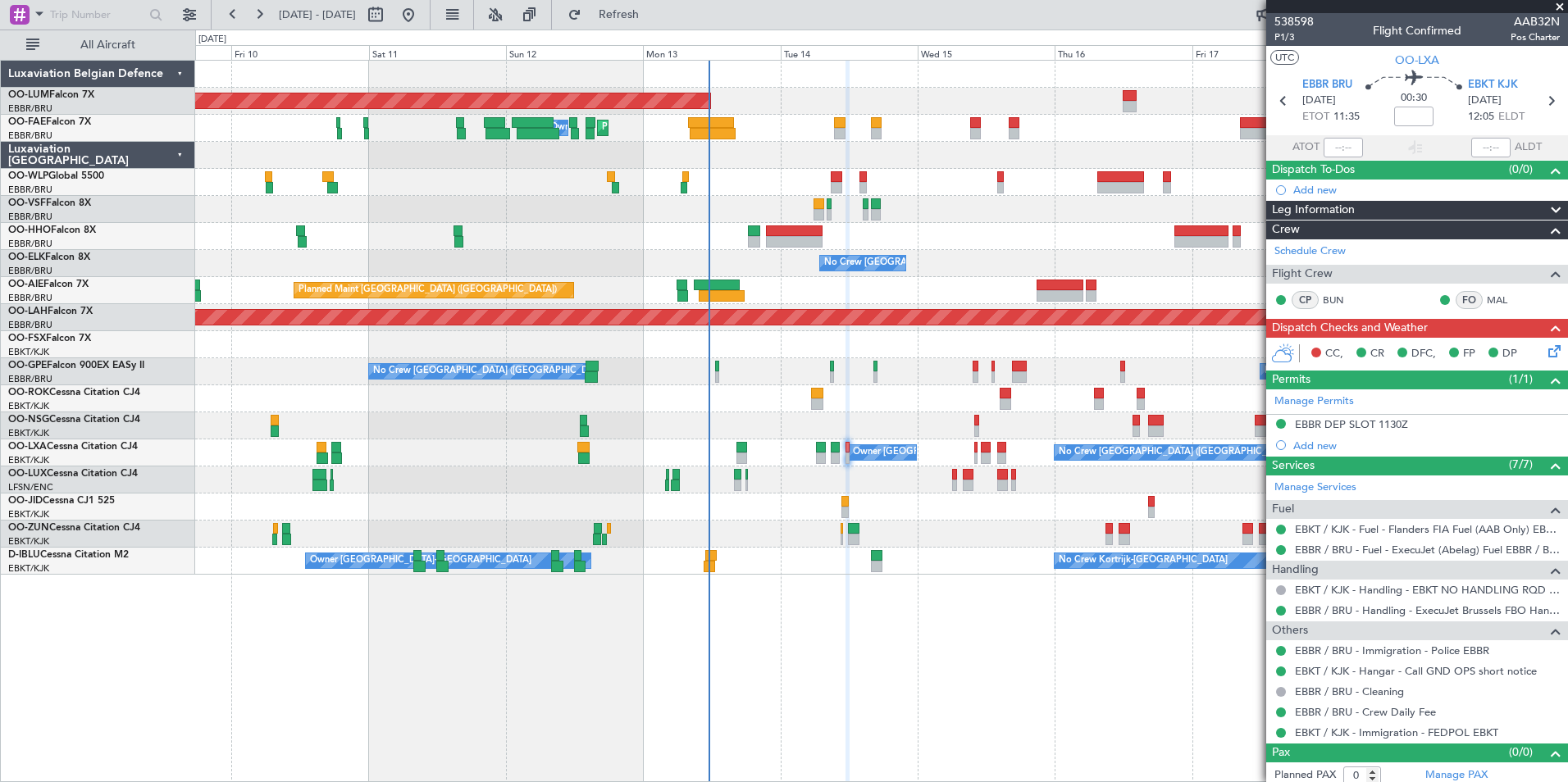
click at [318, 656] on div "AOG Maint [GEOGRAPHIC_DATA] Planned Maint [GEOGRAPHIC_DATA] ([GEOGRAPHIC_DATA])…" at bounding box center [881, 422] width 1373 height 723
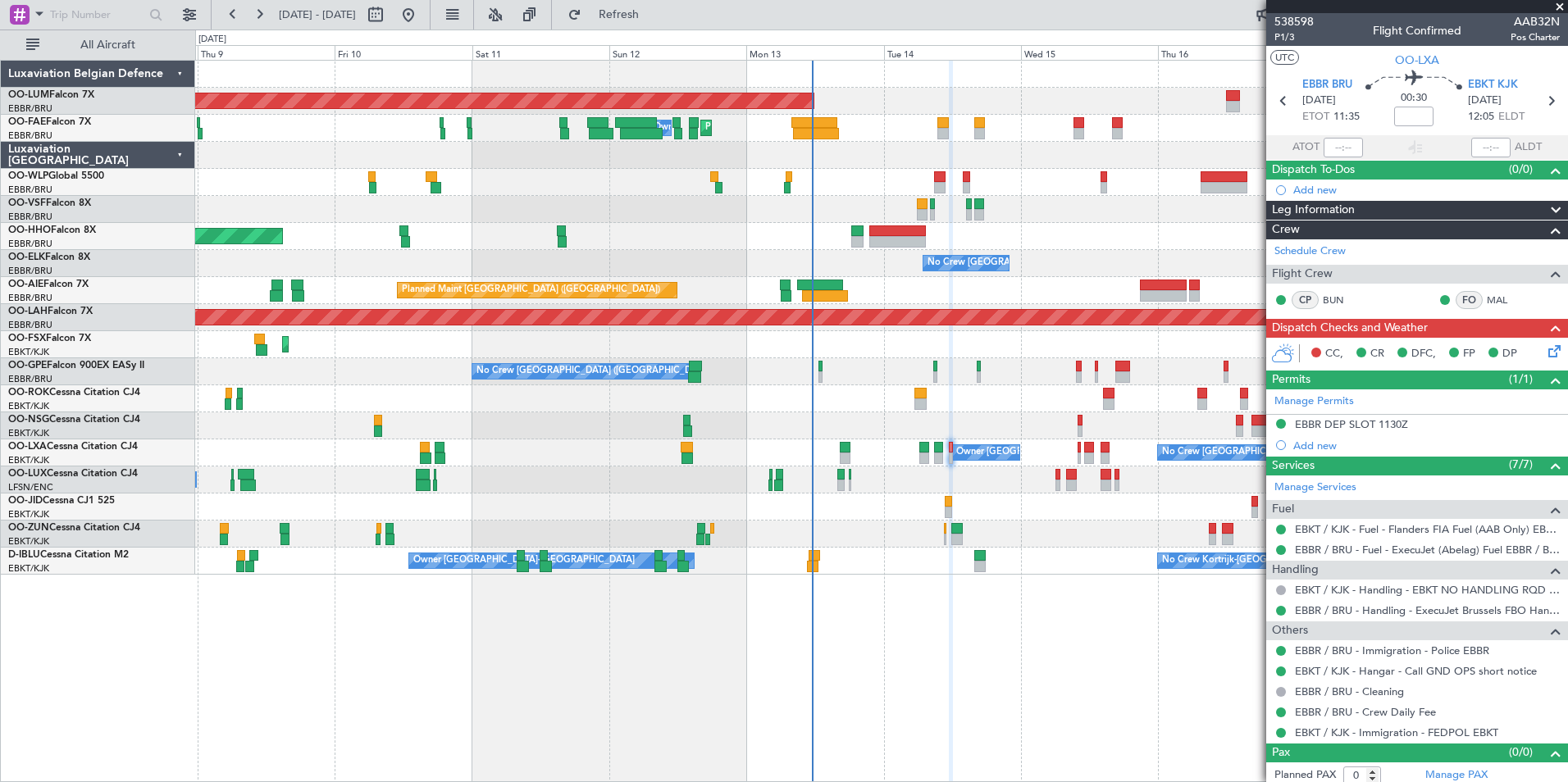
click at [459, 674] on div "AOG Maint [GEOGRAPHIC_DATA] Planned Maint [GEOGRAPHIC_DATA] ([GEOGRAPHIC_DATA])…" at bounding box center [881, 422] width 1373 height 723
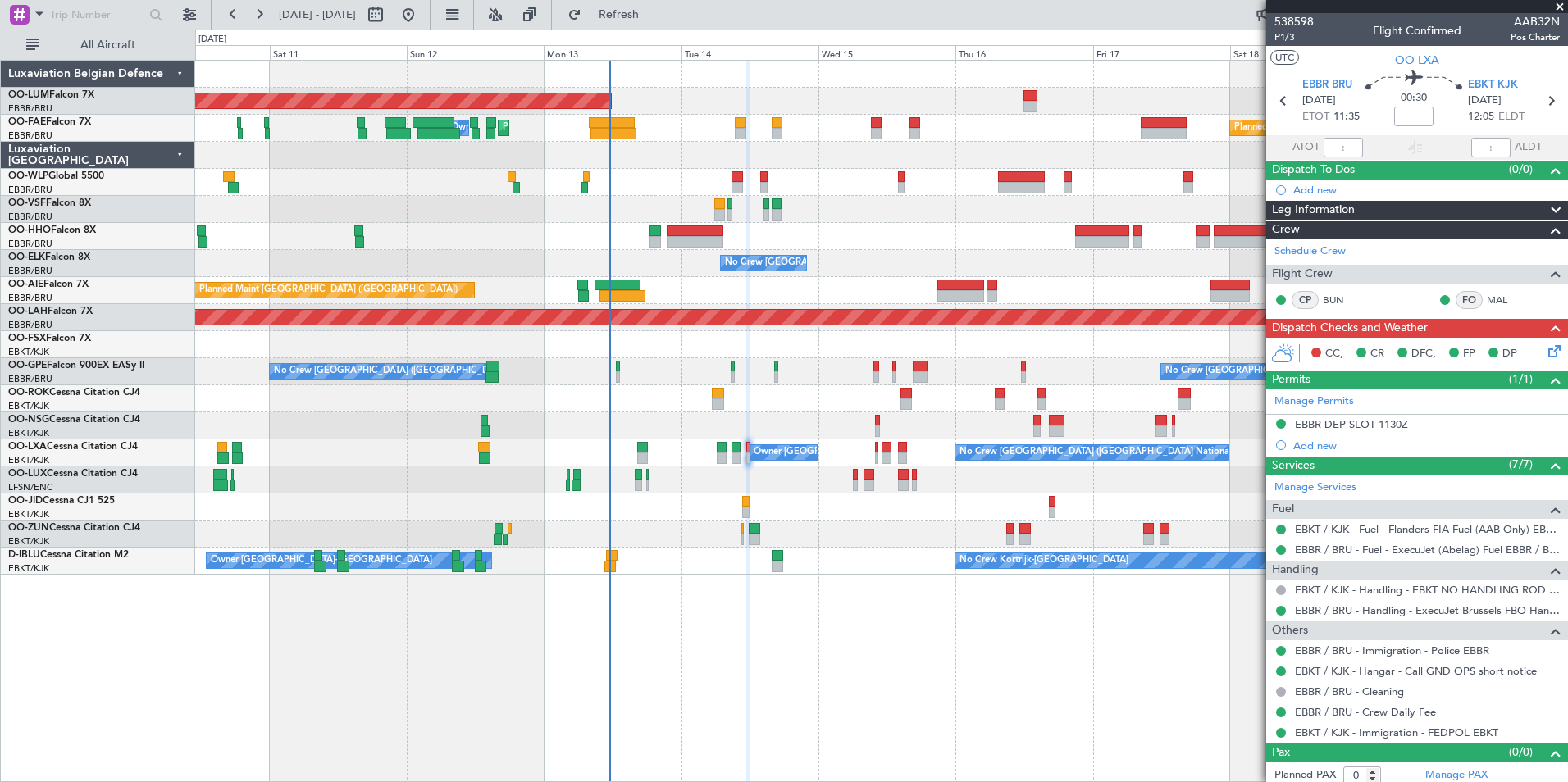
click at [426, 709] on div "AOG Maint [GEOGRAPHIC_DATA] Planned Maint [GEOGRAPHIC_DATA] ([GEOGRAPHIC_DATA])…" at bounding box center [881, 422] width 1373 height 723
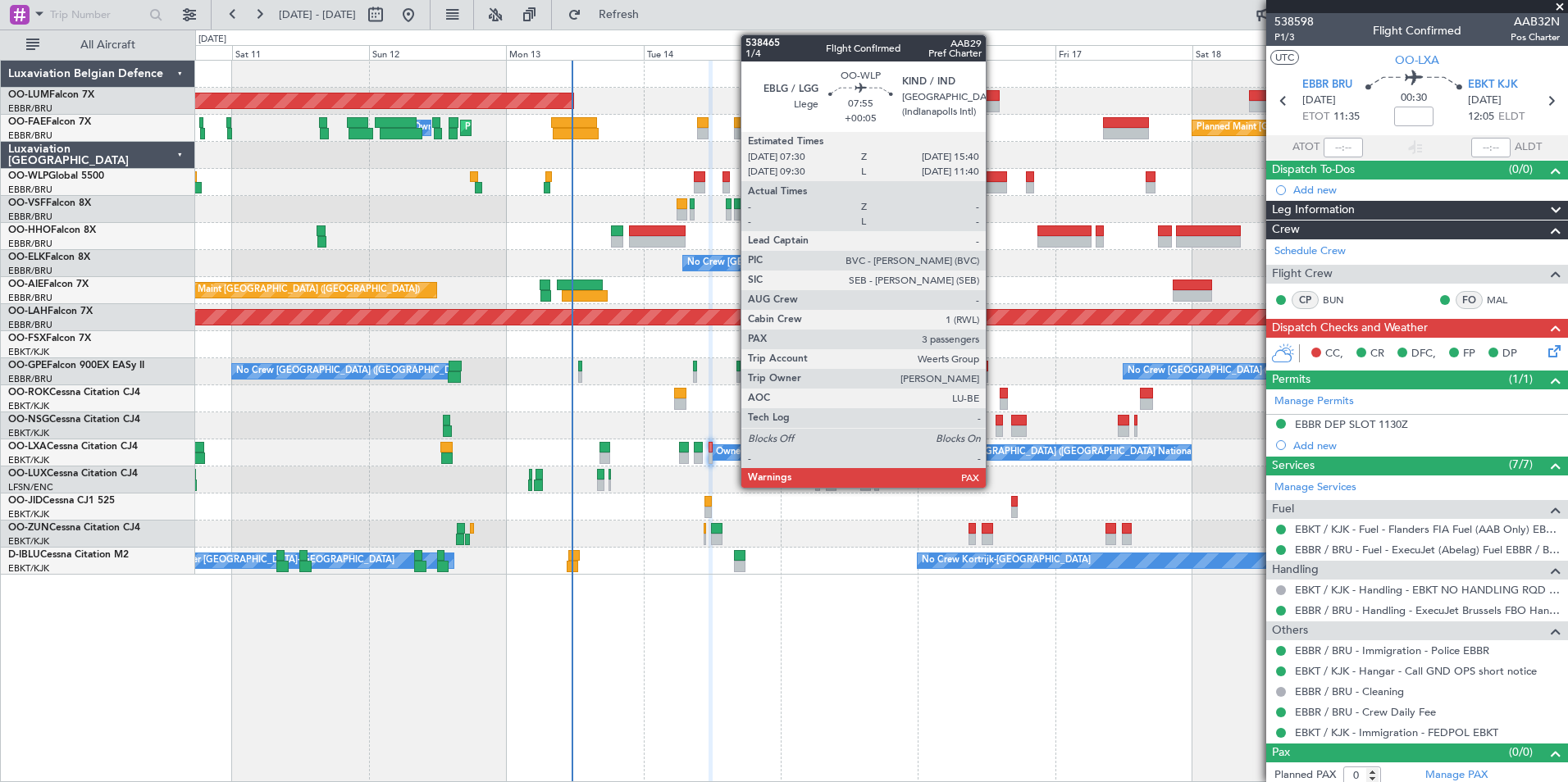
click at [993, 186] on div at bounding box center [984, 187] width 47 height 12
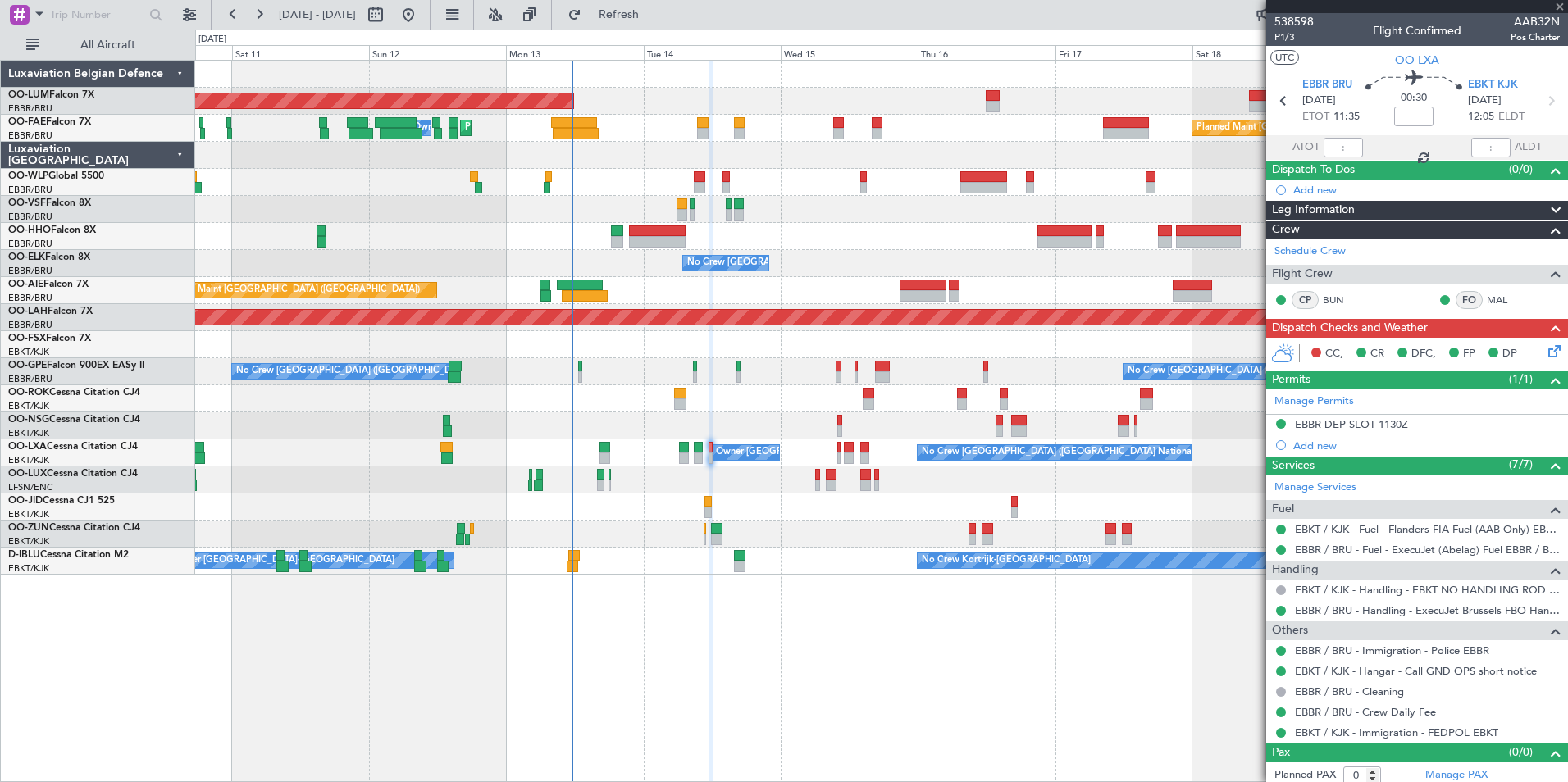
type input "+00:05"
type input "3"
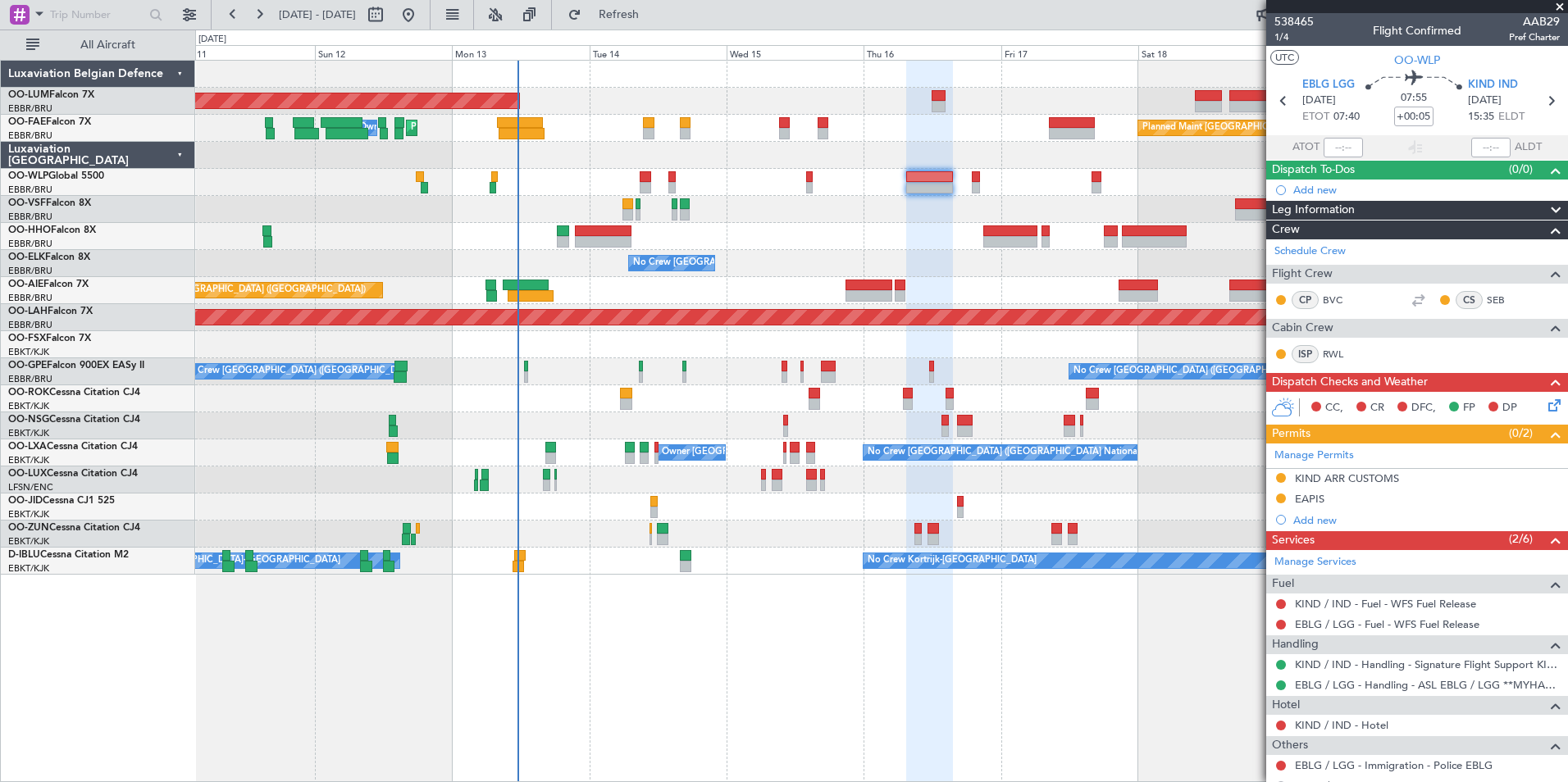
click at [388, 660] on div "AOG Maint [GEOGRAPHIC_DATA] Planned Maint [GEOGRAPHIC_DATA] ([GEOGRAPHIC_DATA])…" at bounding box center [881, 422] width 1373 height 723
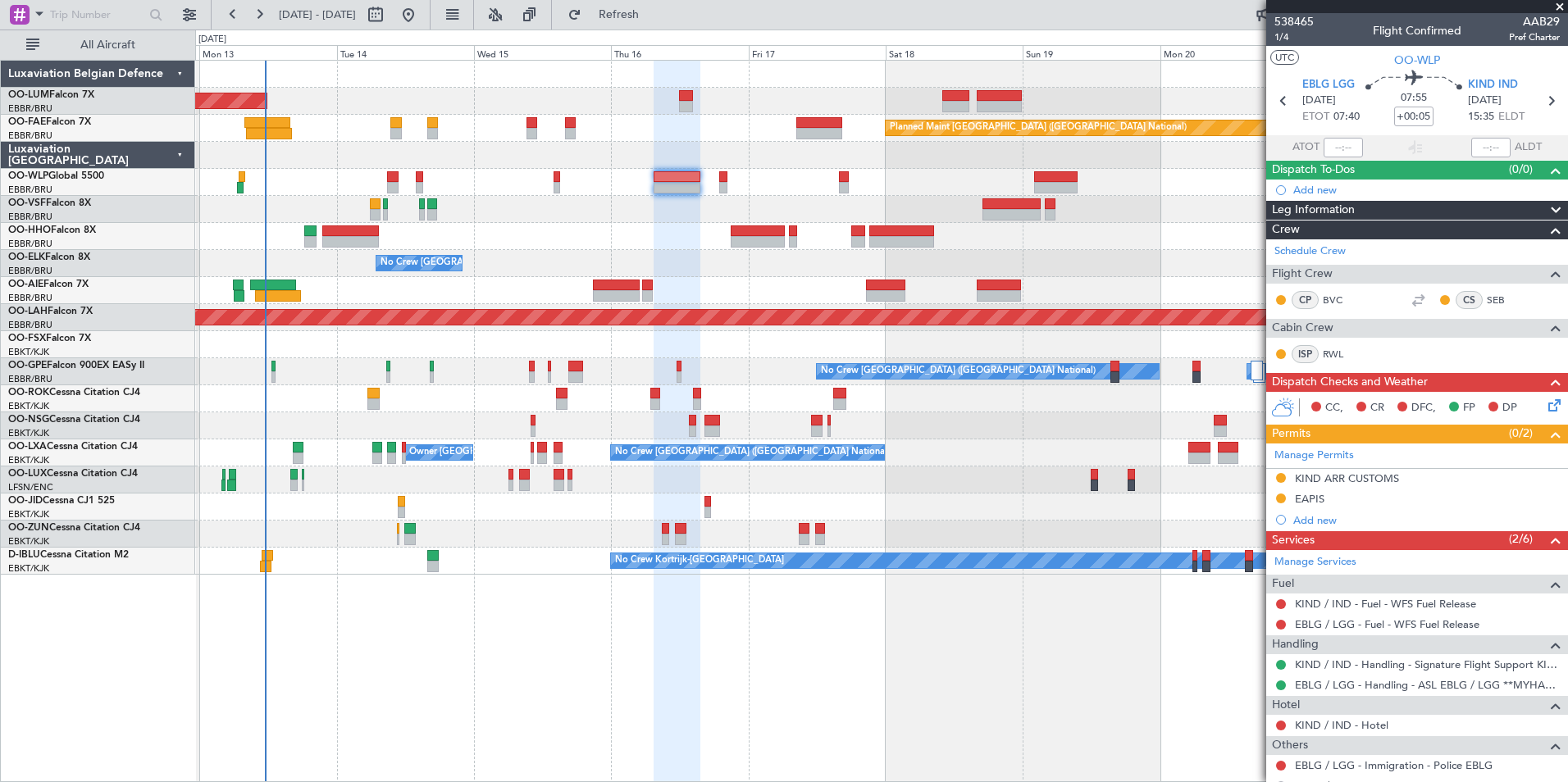
click at [656, 659] on div at bounding box center [677, 422] width 47 height 723
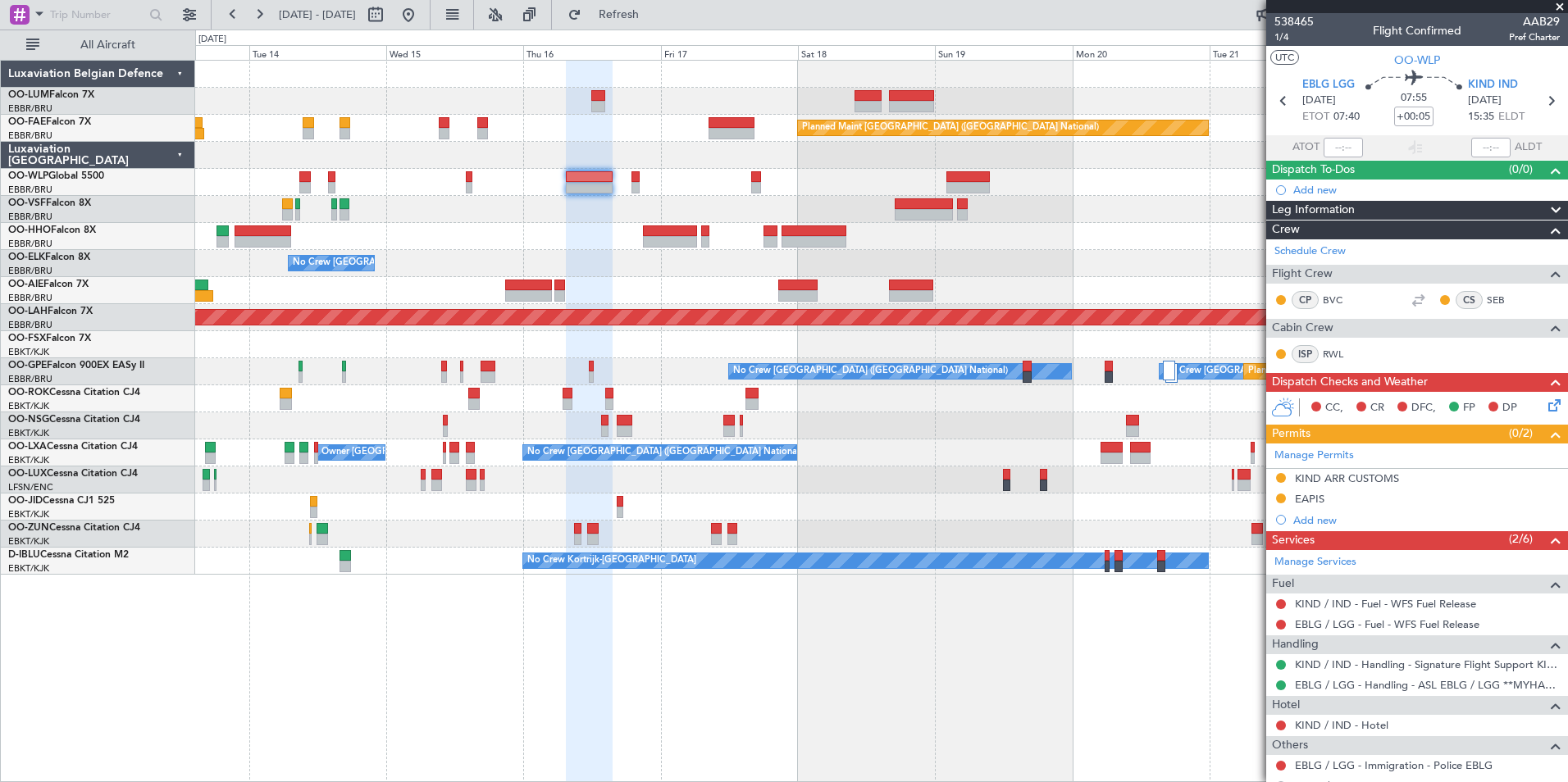
click at [459, 742] on div "AOG Maint [GEOGRAPHIC_DATA] Planned Maint [GEOGRAPHIC_DATA] ([GEOGRAPHIC_DATA])…" at bounding box center [881, 422] width 1373 height 723
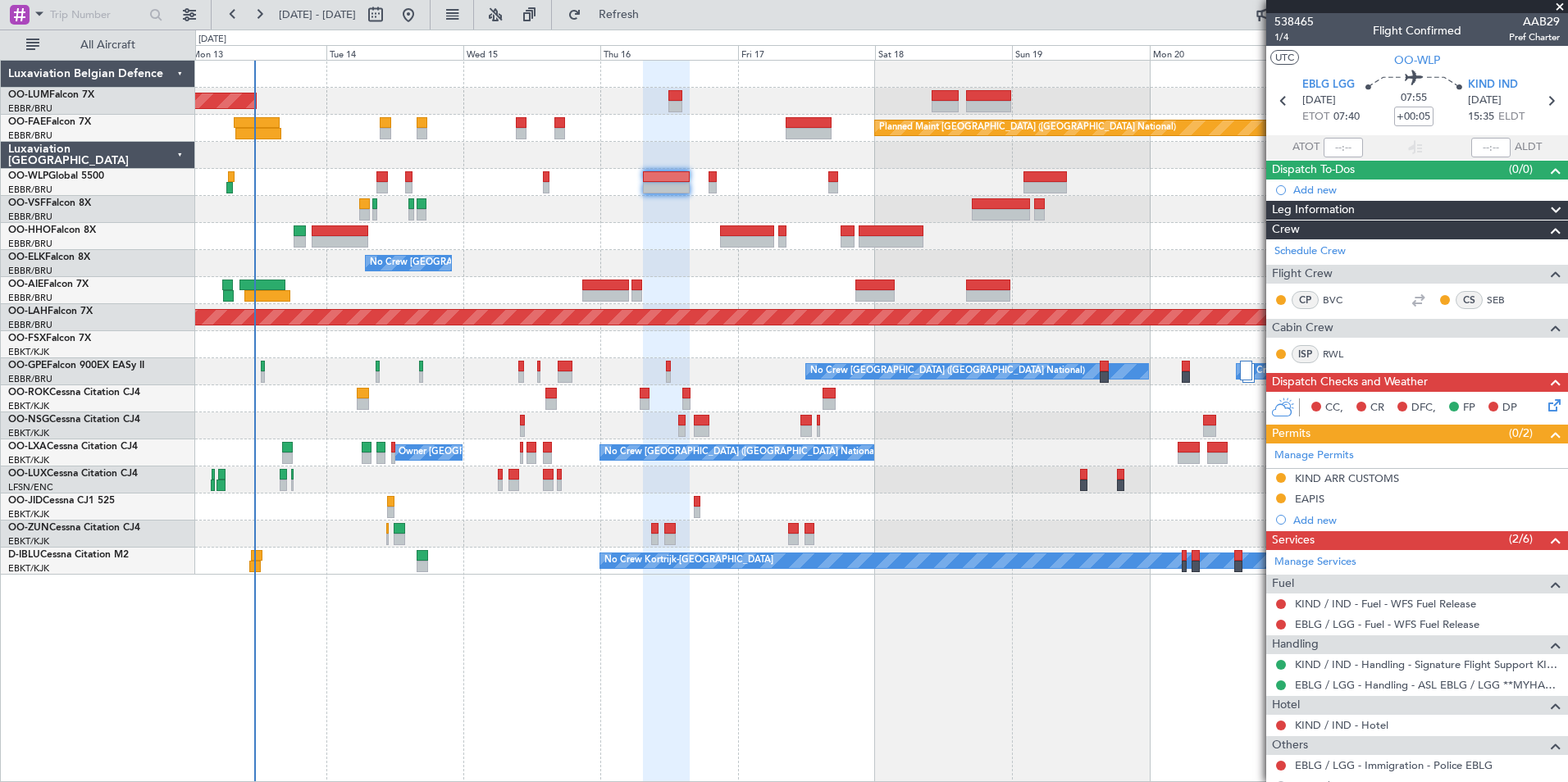
click at [609, 712] on div "AOG Maint [GEOGRAPHIC_DATA] Planned Maint [GEOGRAPHIC_DATA] ([GEOGRAPHIC_DATA])…" at bounding box center [881, 422] width 1373 height 723
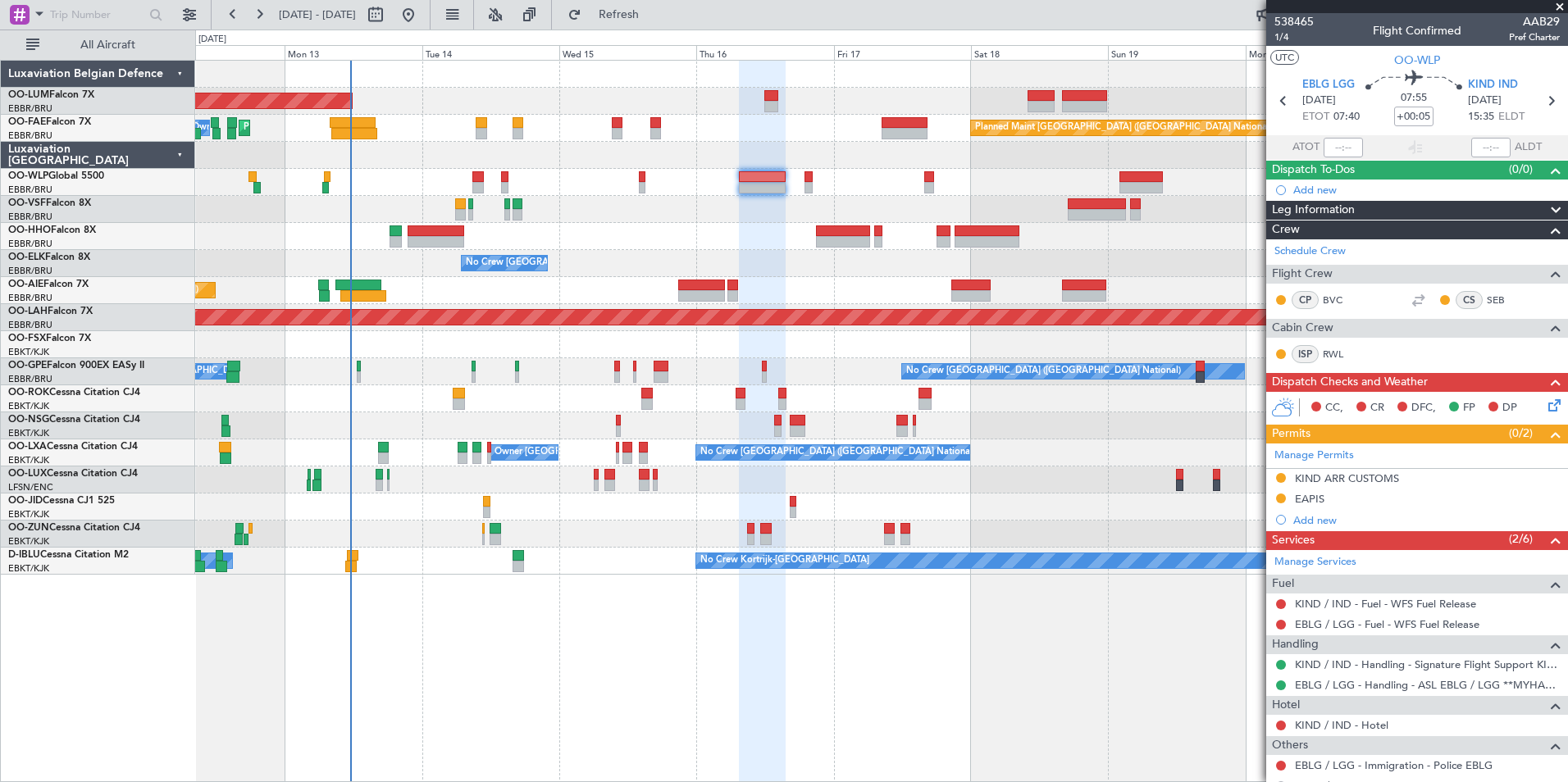
click at [402, 265] on div "No Crew [GEOGRAPHIC_DATA] ([GEOGRAPHIC_DATA] National)" at bounding box center [881, 263] width 1372 height 27
click at [431, 244] on div at bounding box center [881, 236] width 1372 height 27
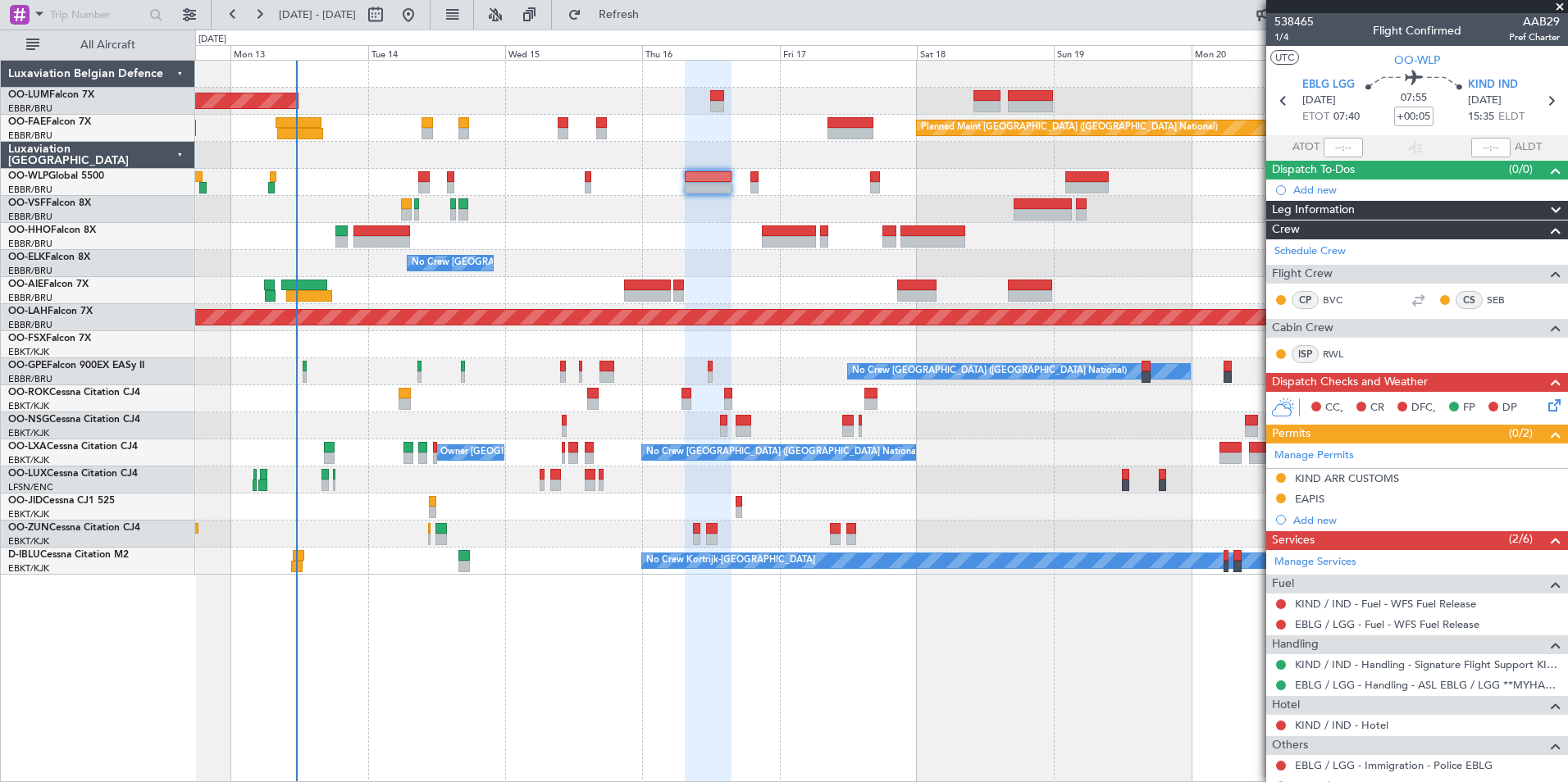
click at [566, 248] on div at bounding box center [881, 236] width 1372 height 27
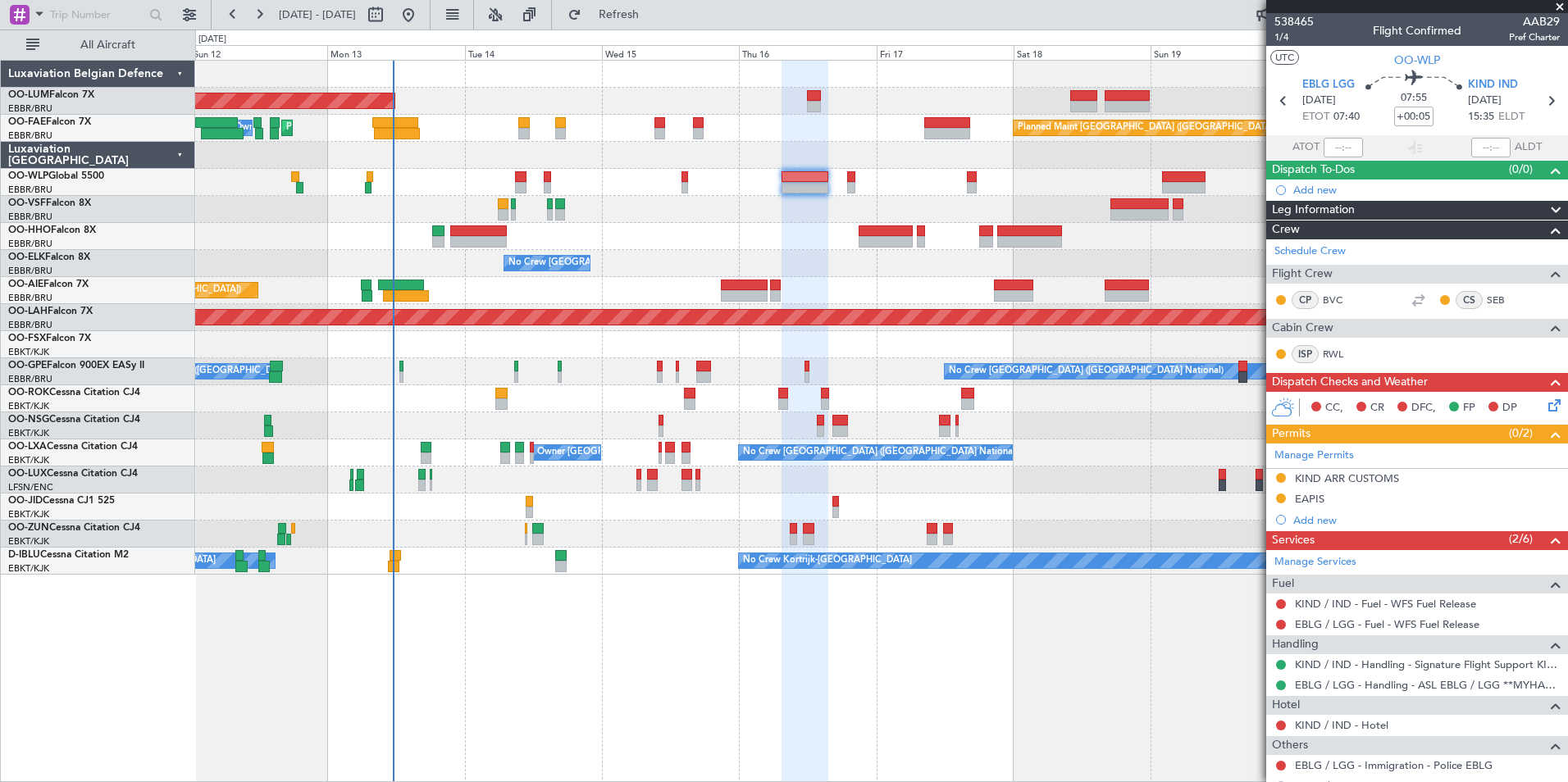
click at [772, 240] on div "Planned Maint Geneva (Cointrin)" at bounding box center [881, 236] width 1372 height 27
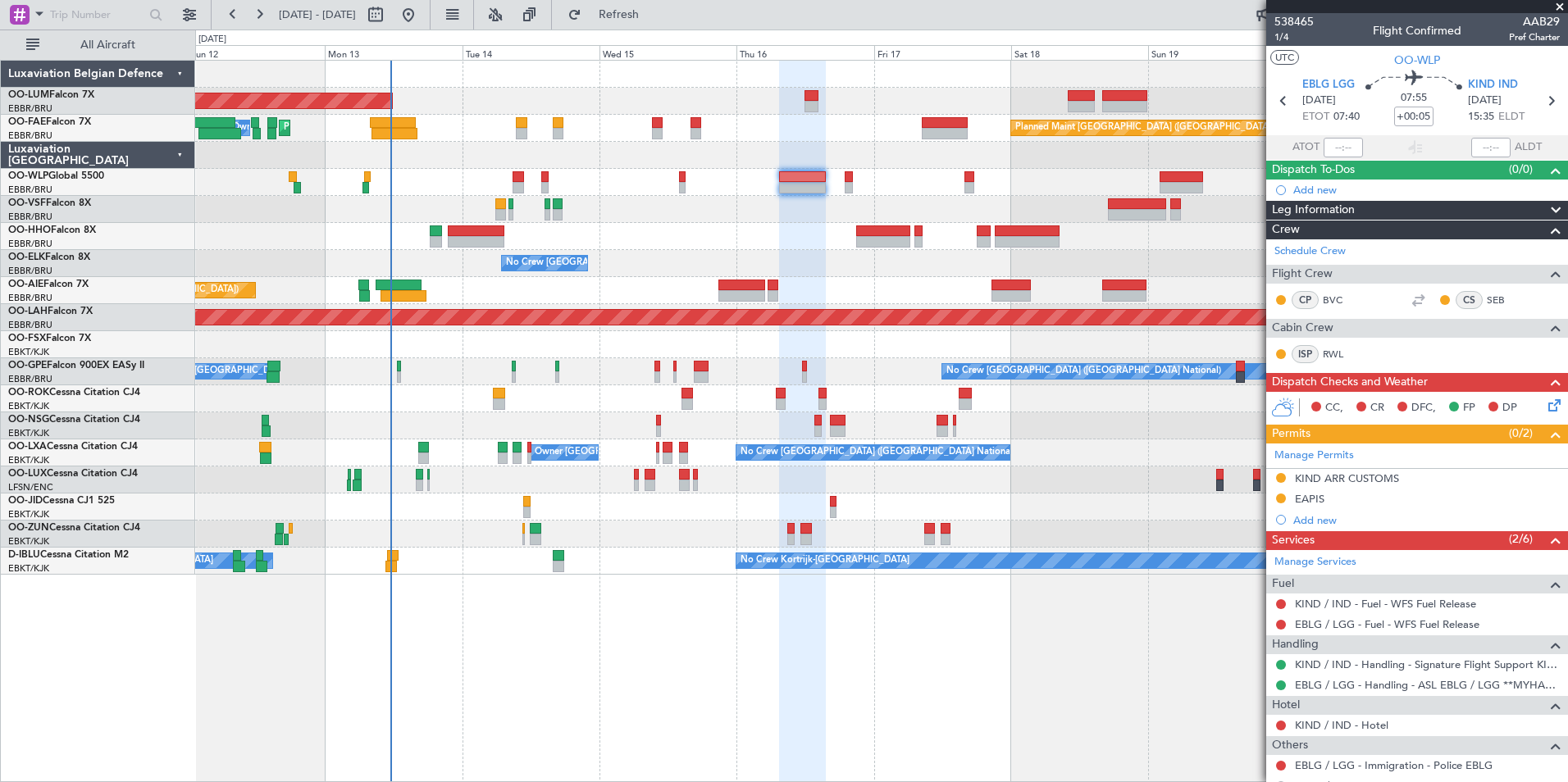
click at [630, 250] on div "AOG Maint [GEOGRAPHIC_DATA] Planned Maint [GEOGRAPHIC_DATA] ([GEOGRAPHIC_DATA])…" at bounding box center [881, 317] width 1372 height 514
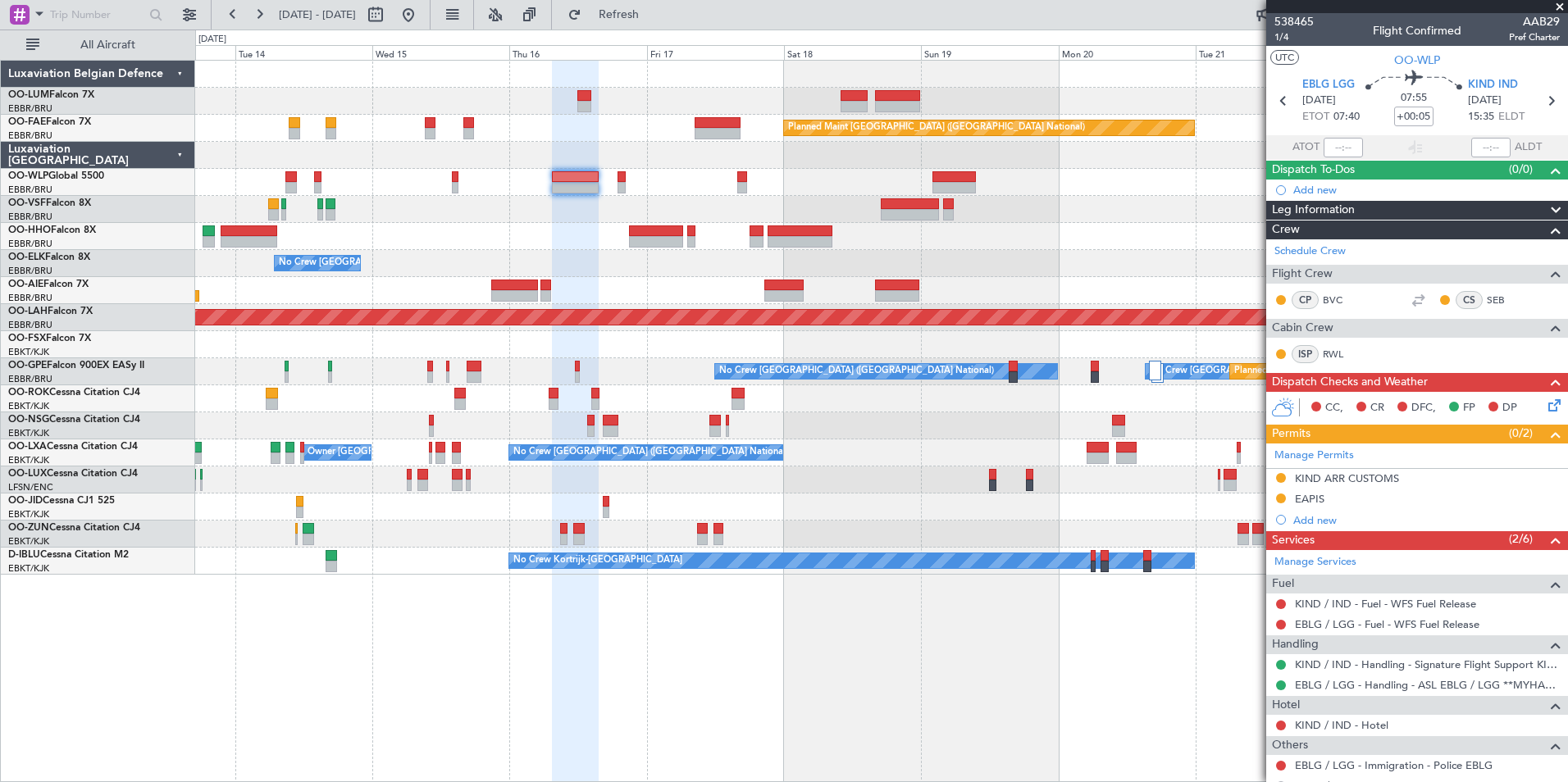
click at [698, 297] on div "AOG Maint [GEOGRAPHIC_DATA] Planned Maint [GEOGRAPHIC_DATA] ([GEOGRAPHIC_DATA])…" at bounding box center [881, 317] width 1372 height 514
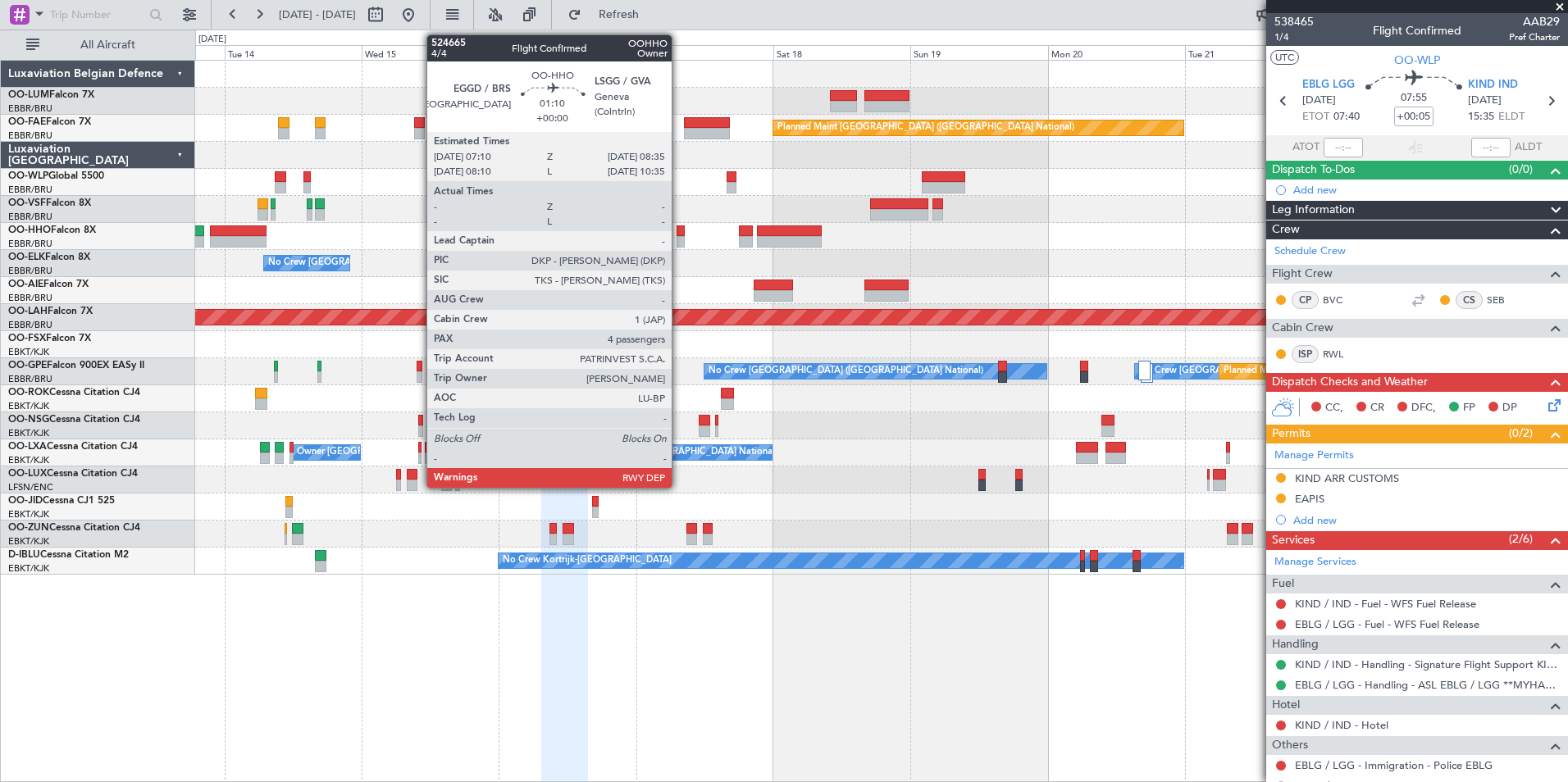
click at [679, 230] on div at bounding box center [681, 231] width 8 height 12
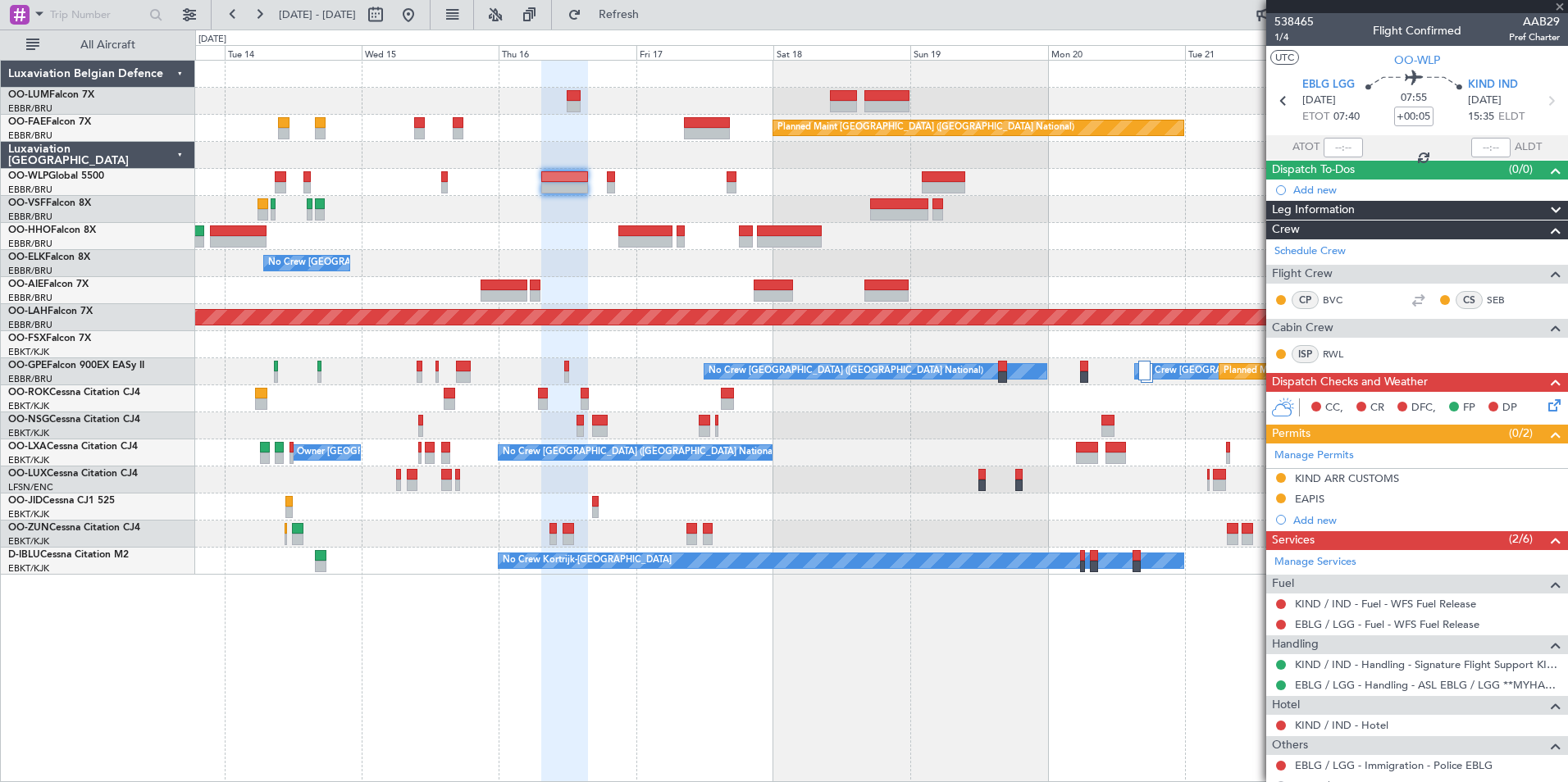
type input "4"
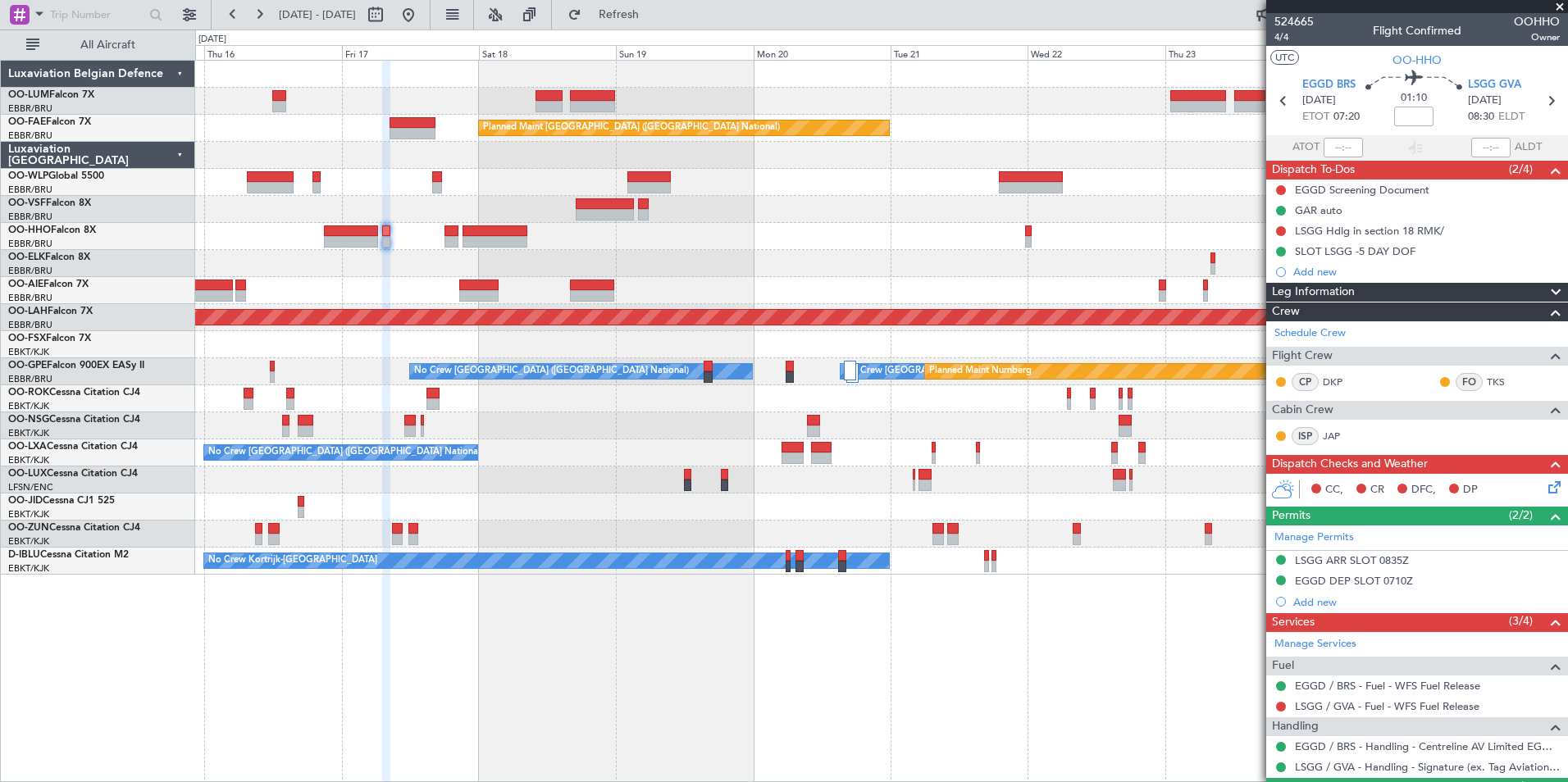
click at [415, 424] on div at bounding box center [881, 426] width 1372 height 27
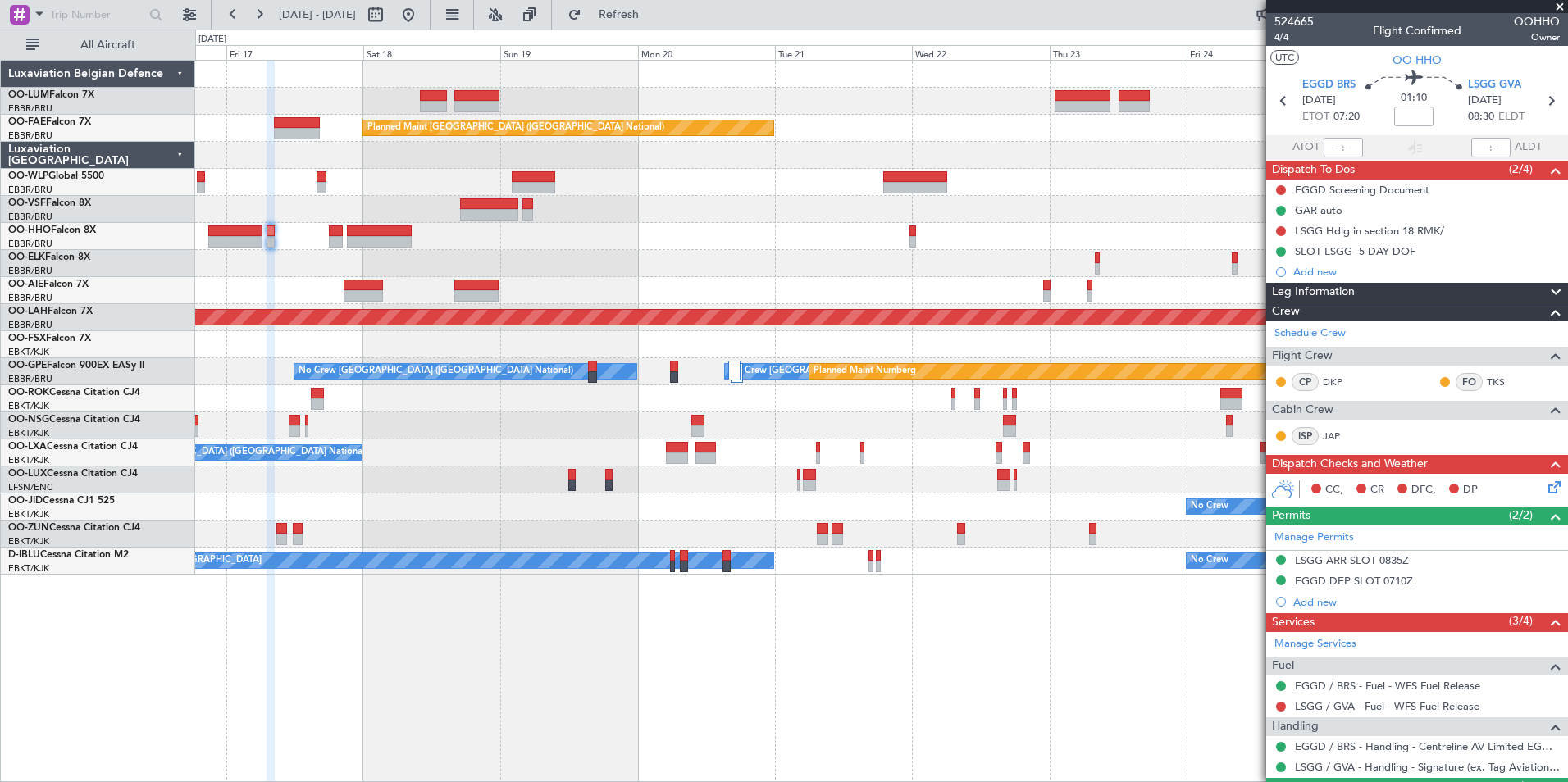
click at [497, 253] on div "Owner Melsbroek Air Base Planned Maint [GEOGRAPHIC_DATA]-[GEOGRAPHIC_DATA] Plan…" at bounding box center [881, 317] width 1372 height 514
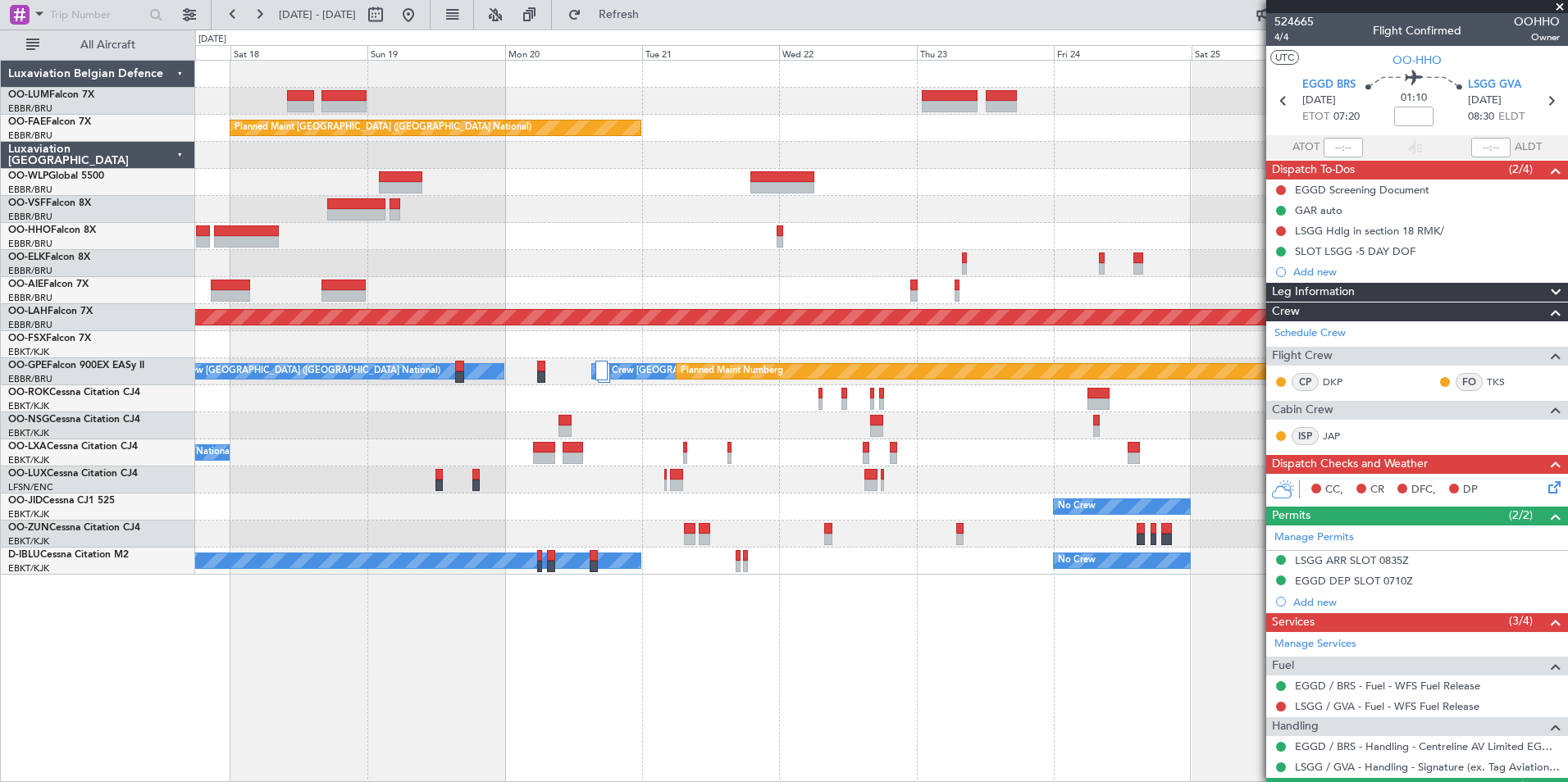
click at [696, 694] on div "Owner Melsbroek Air Base Planned Maint [GEOGRAPHIC_DATA]-[GEOGRAPHIC_DATA] Plan…" at bounding box center [881, 422] width 1373 height 723
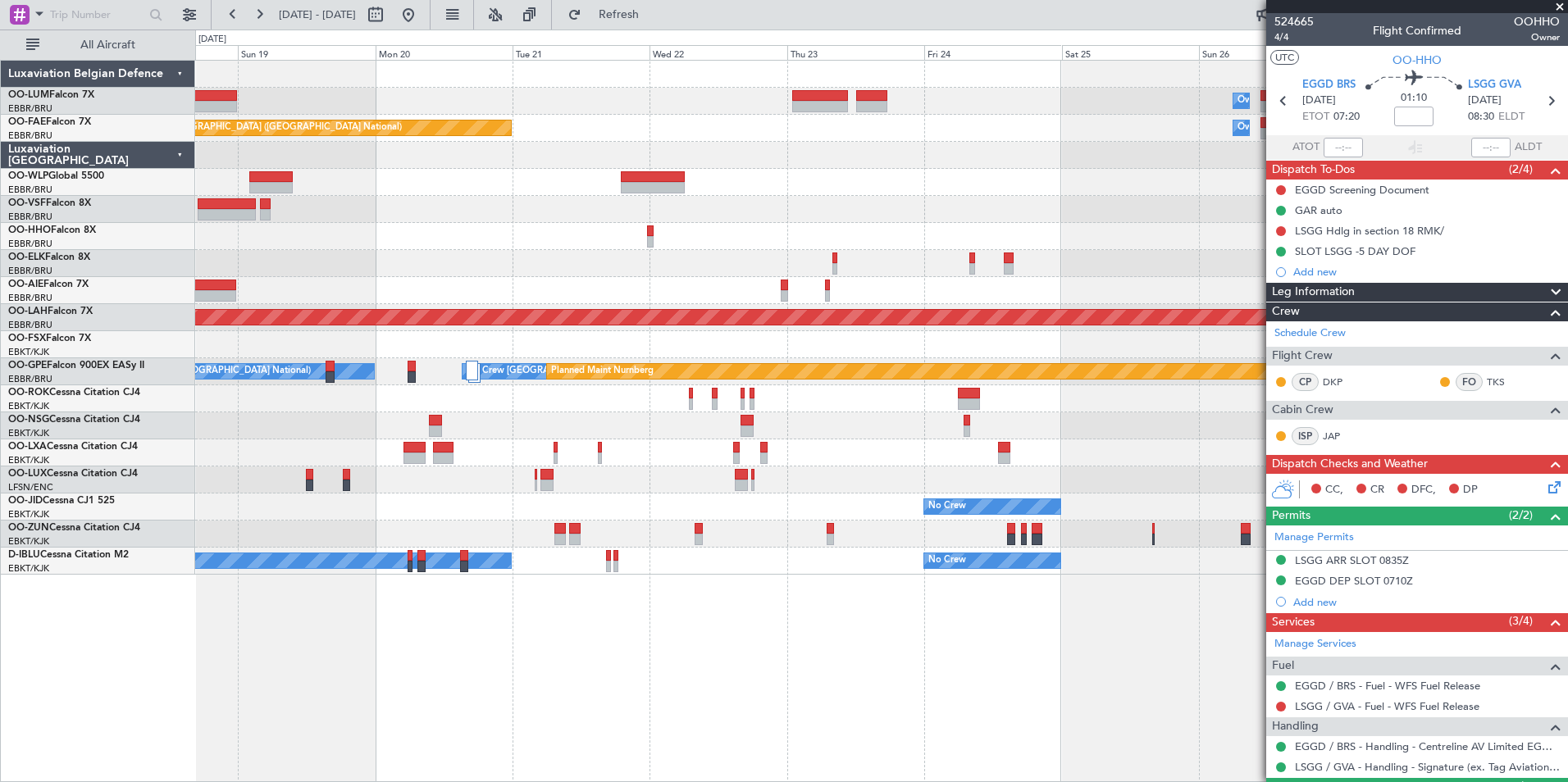
click at [678, 206] on div at bounding box center [881, 209] width 1372 height 27
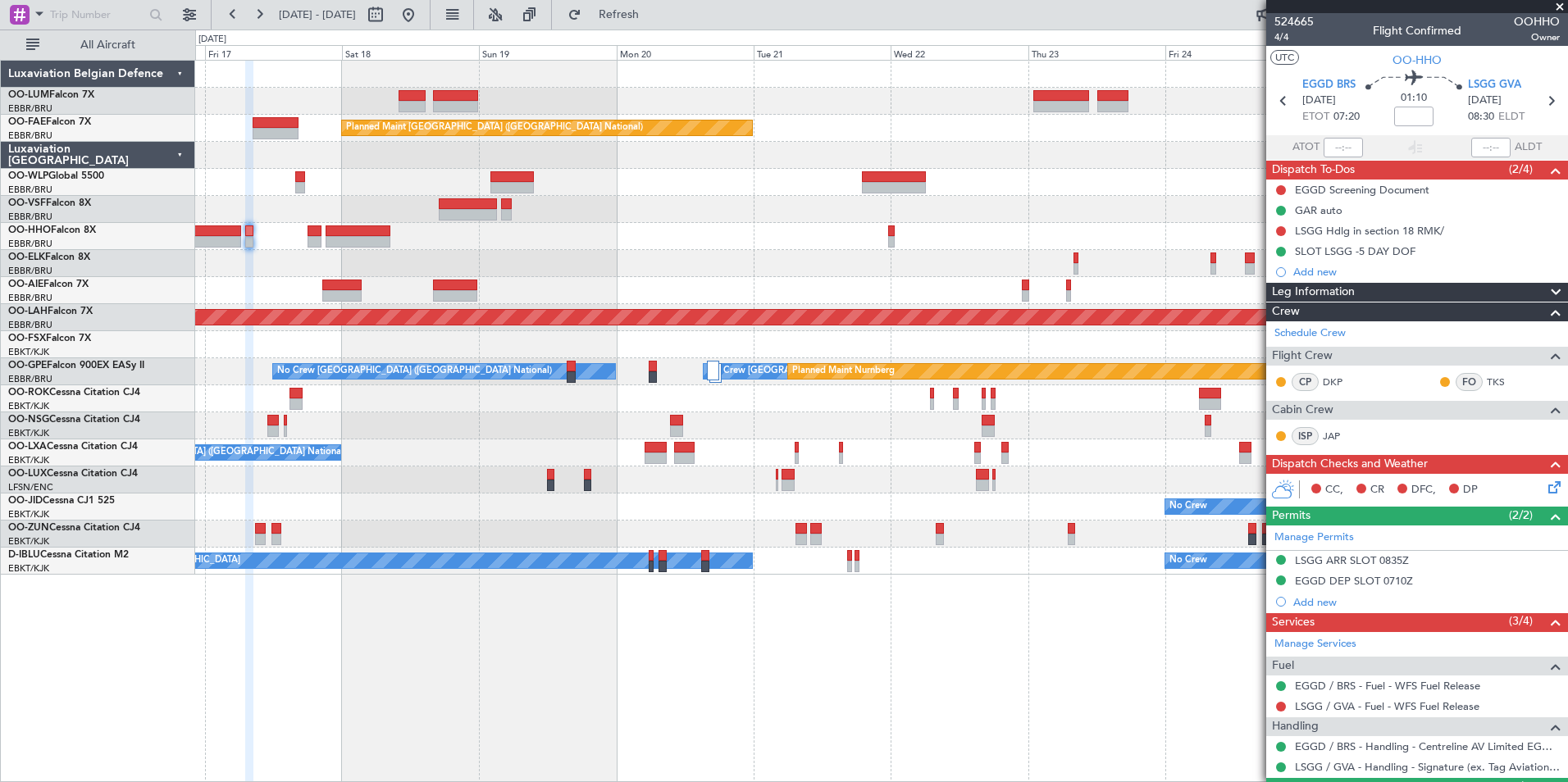
click at [670, 257] on div "No Crew [GEOGRAPHIC_DATA] ([GEOGRAPHIC_DATA] National)" at bounding box center [881, 263] width 1372 height 27
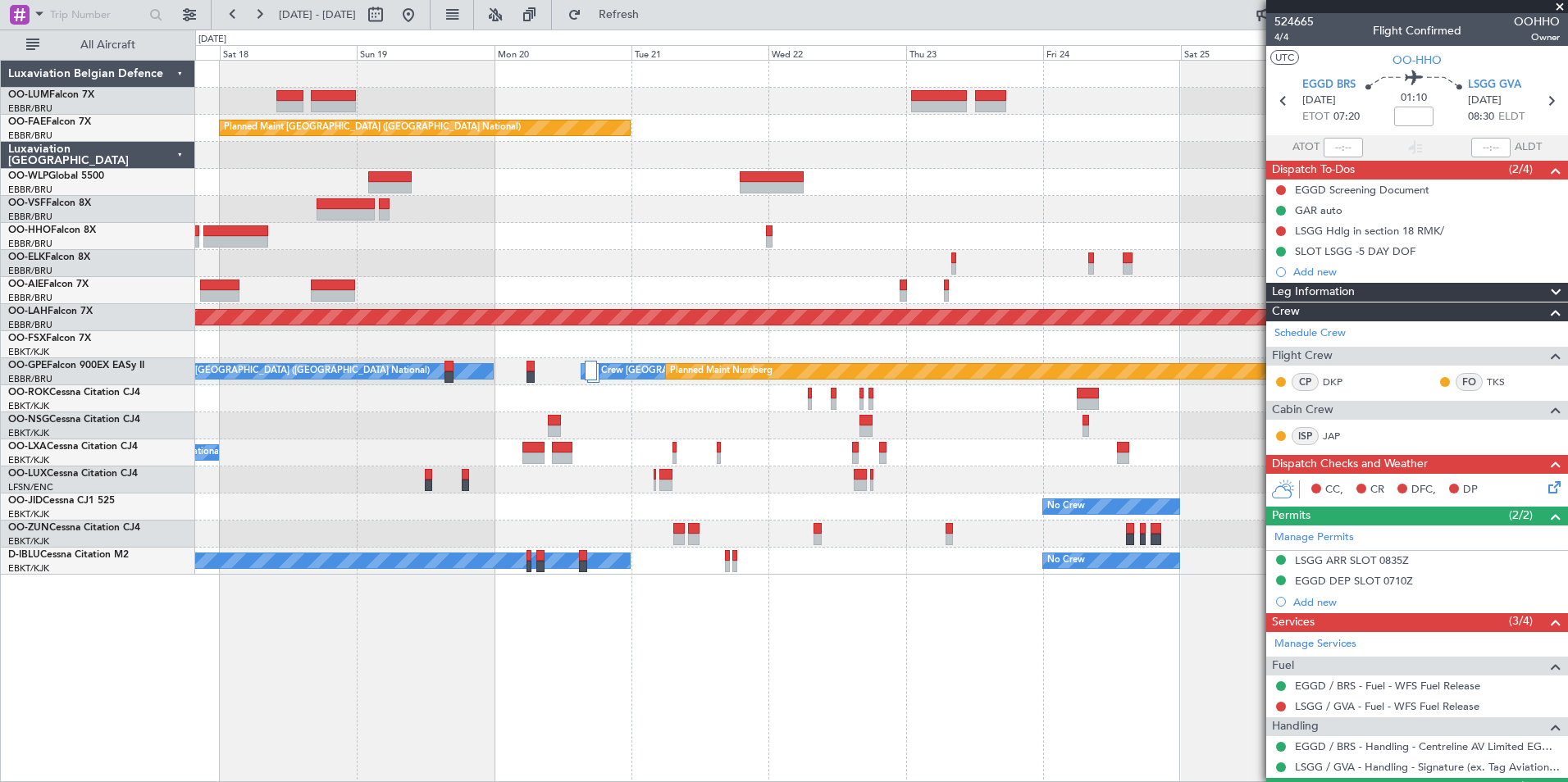
click at [639, 653] on div "Owner Melsbroek Air Base Planned Maint [GEOGRAPHIC_DATA]-[GEOGRAPHIC_DATA] Plan…" at bounding box center [881, 422] width 1373 height 723
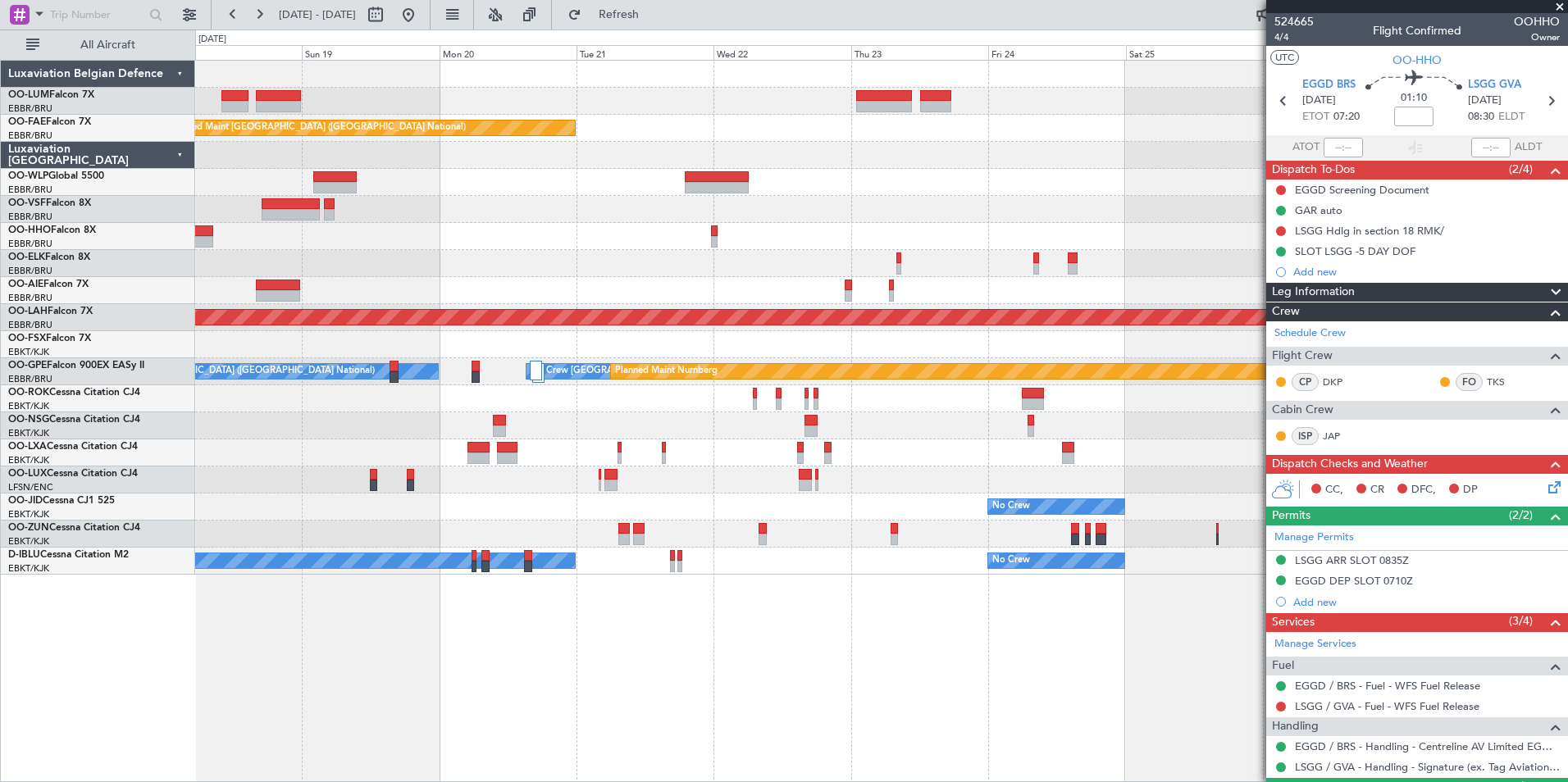
click at [535, 676] on div "Owner Melsbroek Air Base Planned Maint [GEOGRAPHIC_DATA]-[GEOGRAPHIC_DATA] Plan…" at bounding box center [881, 422] width 1373 height 723
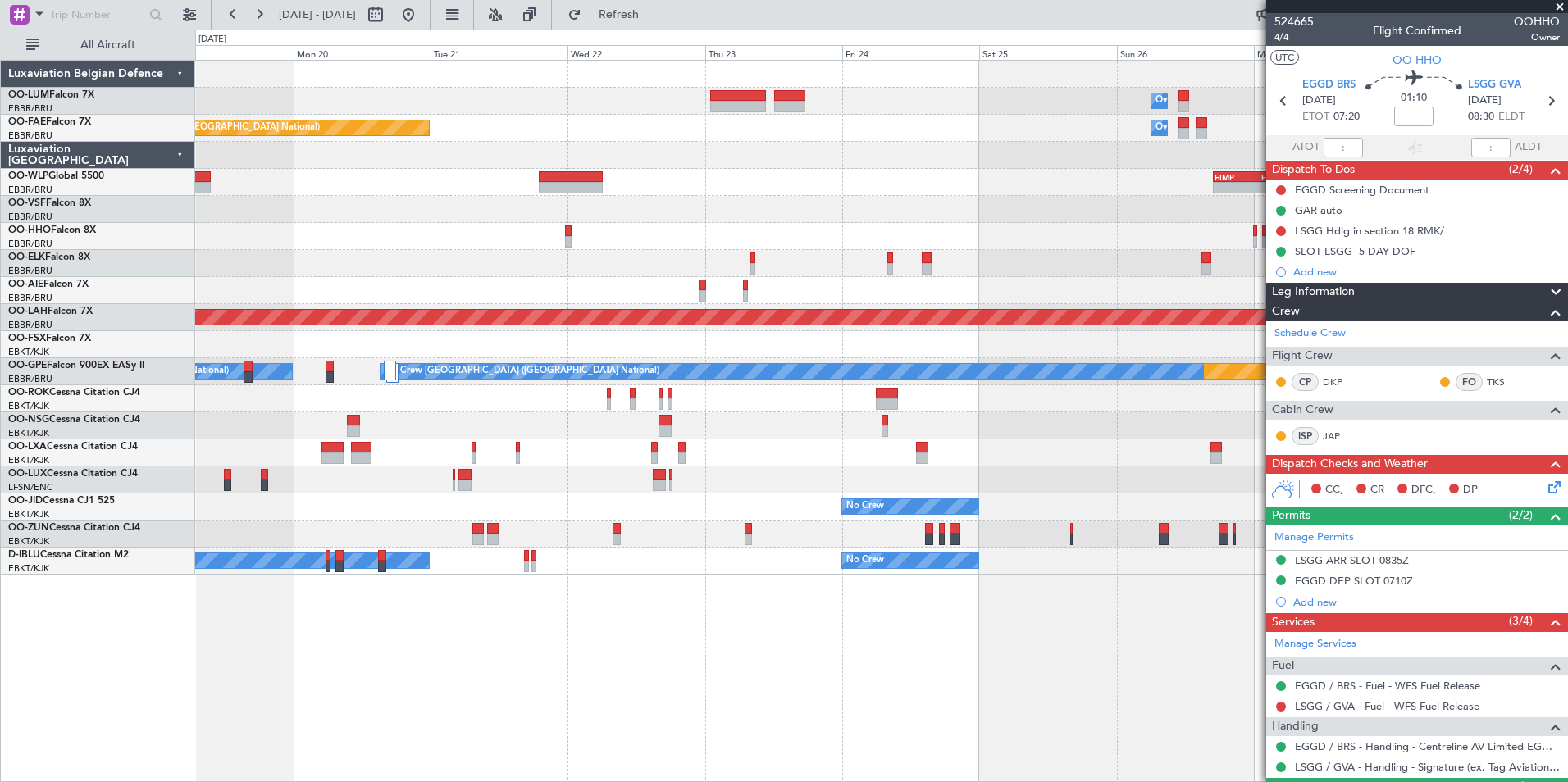
click at [679, 689] on div "Planned Maint Kortrijk-Wevelgem Owner Melsbroek Air Base Planned Maint Brussels…" at bounding box center [881, 422] width 1373 height 723
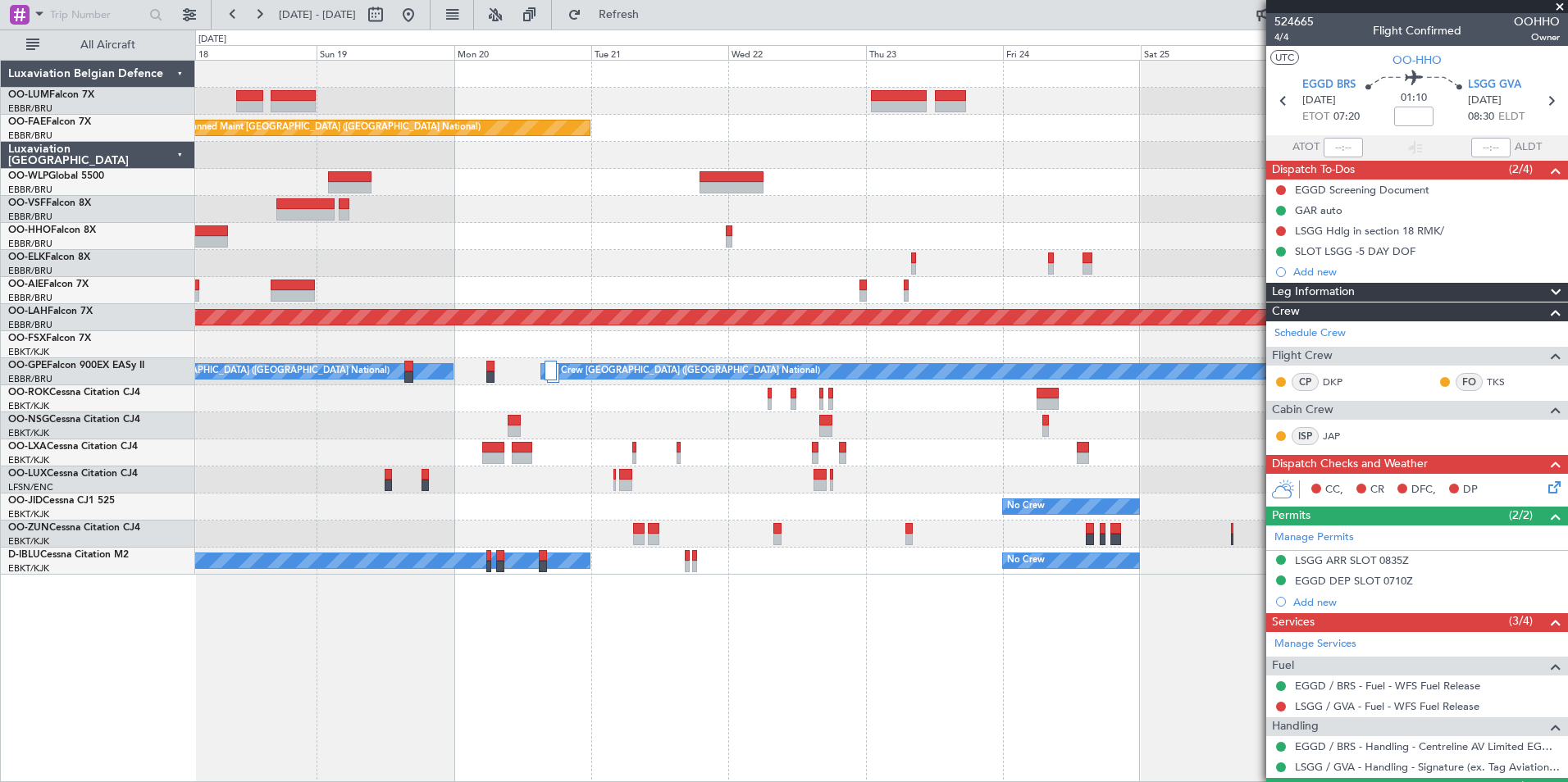
click at [736, 686] on div "Planned Maint Kortrijk-Wevelgem Owner Melsbroek Air Base Planned Maint Brussels…" at bounding box center [881, 422] width 1373 height 723
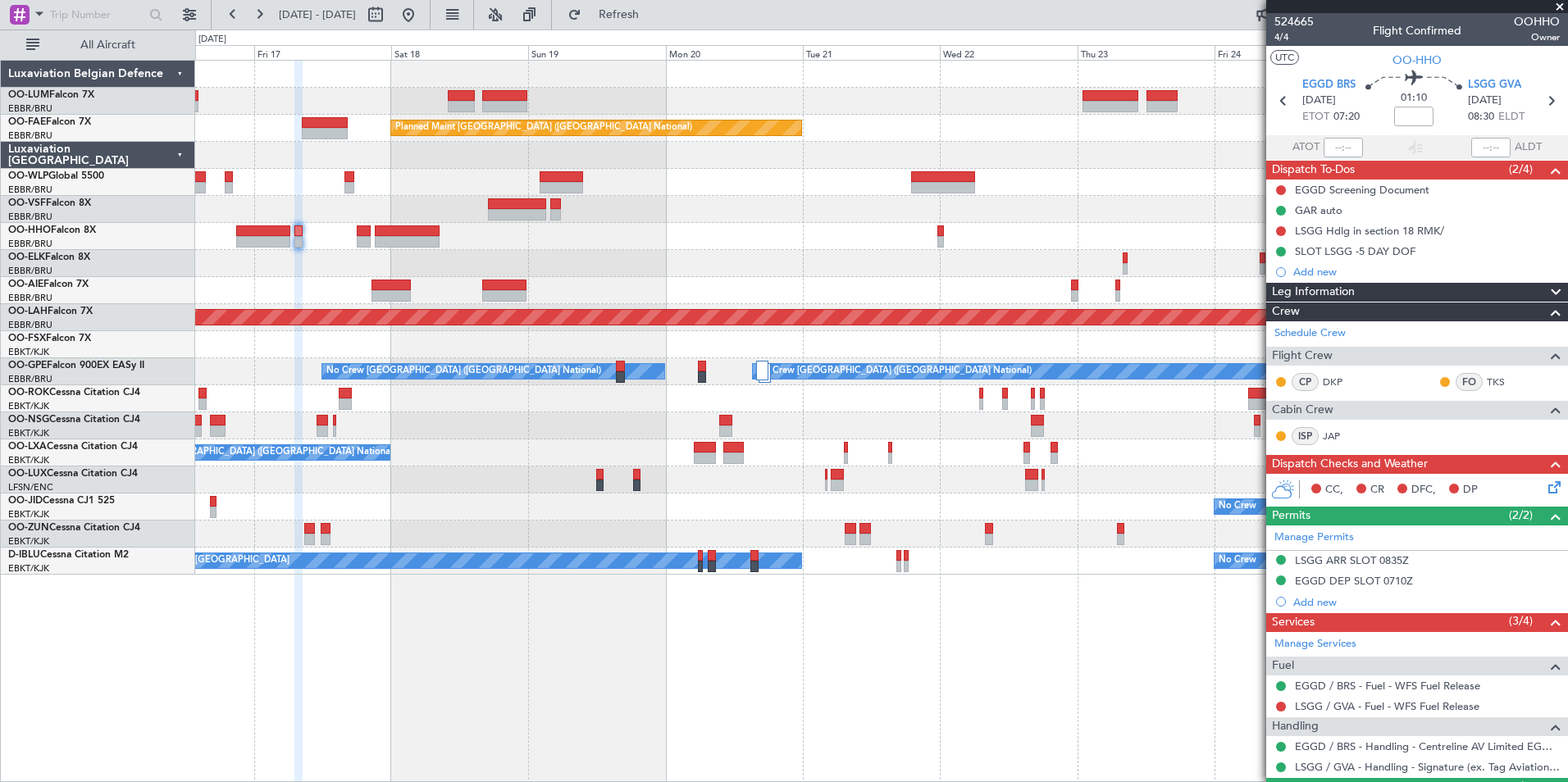
click at [423, 612] on div "Owner Melsbroek Air Base Planned Maint Kortrijk-Wevelgem Planned Maint Brussels…" at bounding box center [881, 422] width 1373 height 723
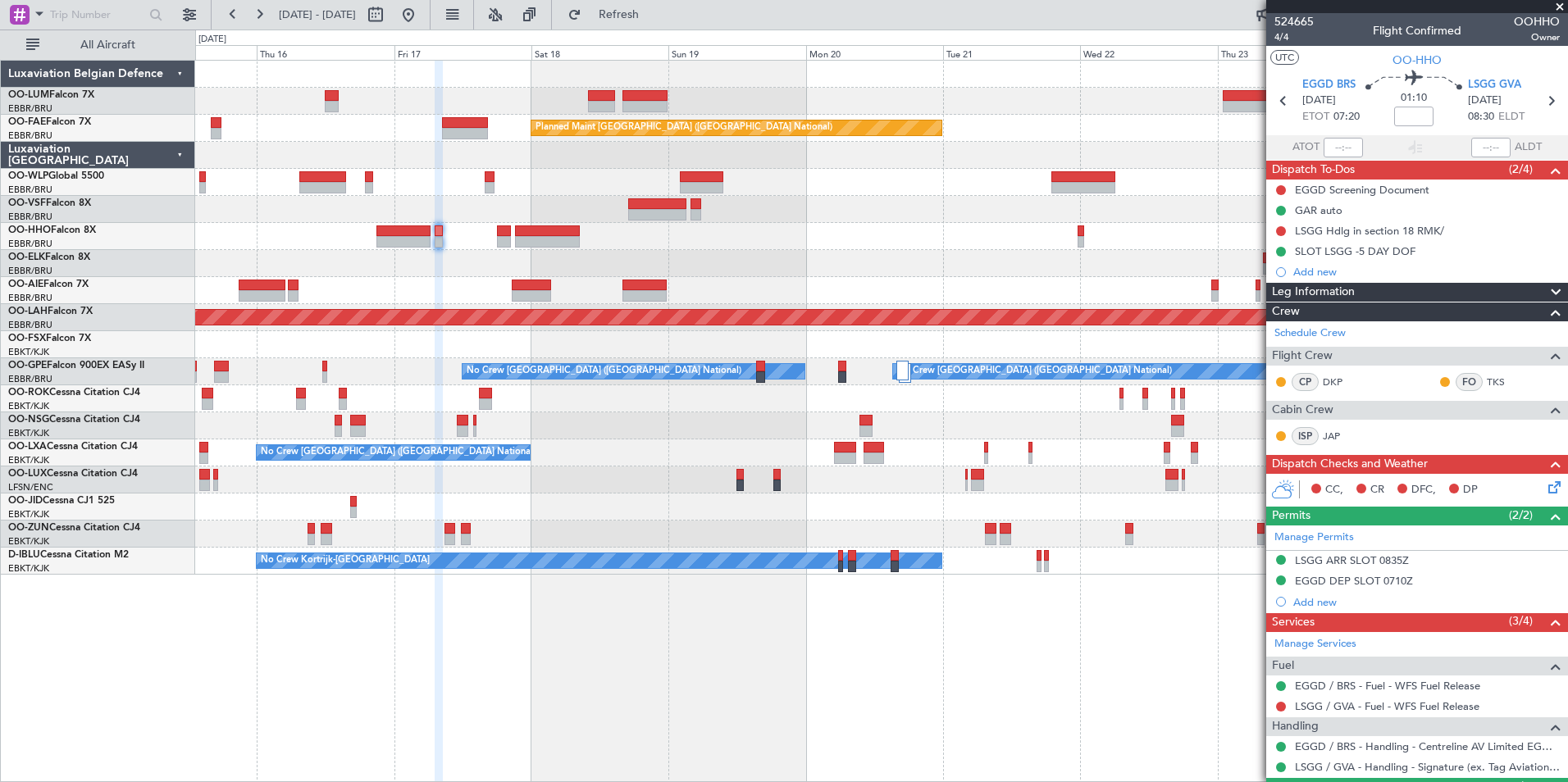
click at [644, 665] on div "Owner Melsbroek Air Base Planned Maint Kortrijk-Wevelgem AOG Maint Sibiu Planne…" at bounding box center [881, 422] width 1373 height 723
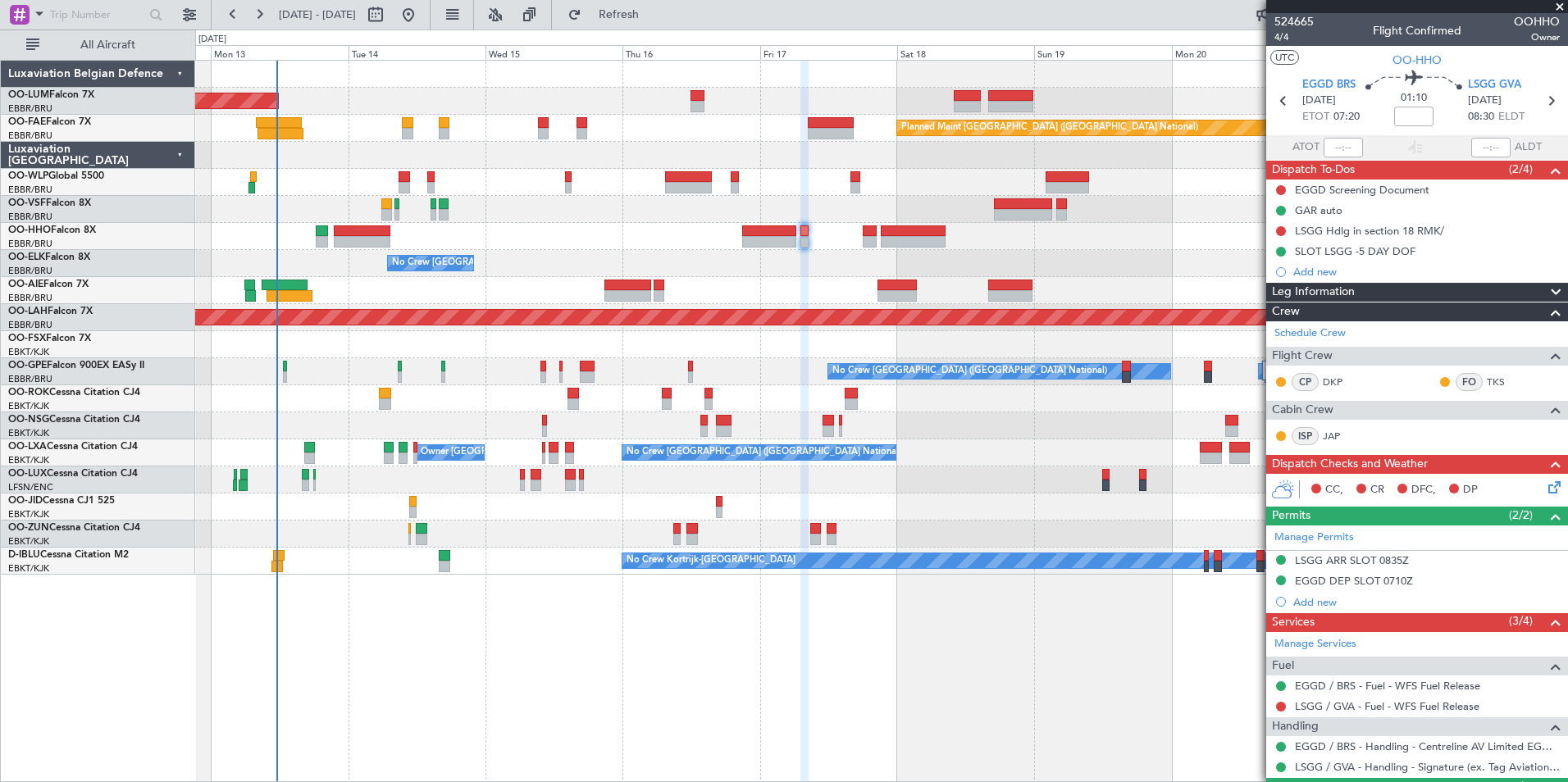
click at [584, 639] on div "AOG Maint Sibiu Planned Maint Brussels (Brussels National) Owner Melsbroek Air …" at bounding box center [881, 422] width 1373 height 723
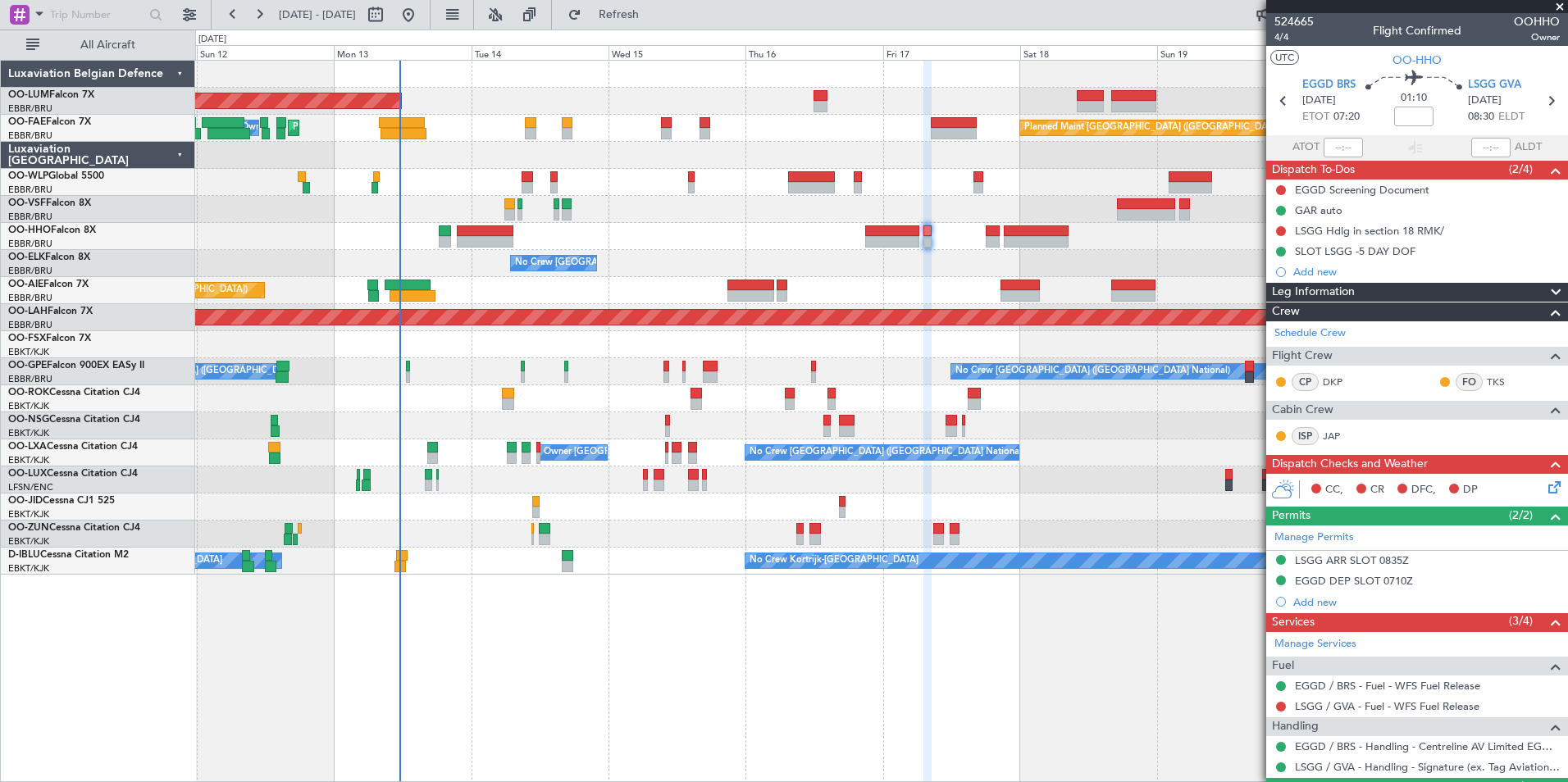
click at [429, 650] on div "AOG Maint Sibiu Planned Maint Brussels (Brussels National) Planned Maint Melsbr…" at bounding box center [881, 422] width 1373 height 723
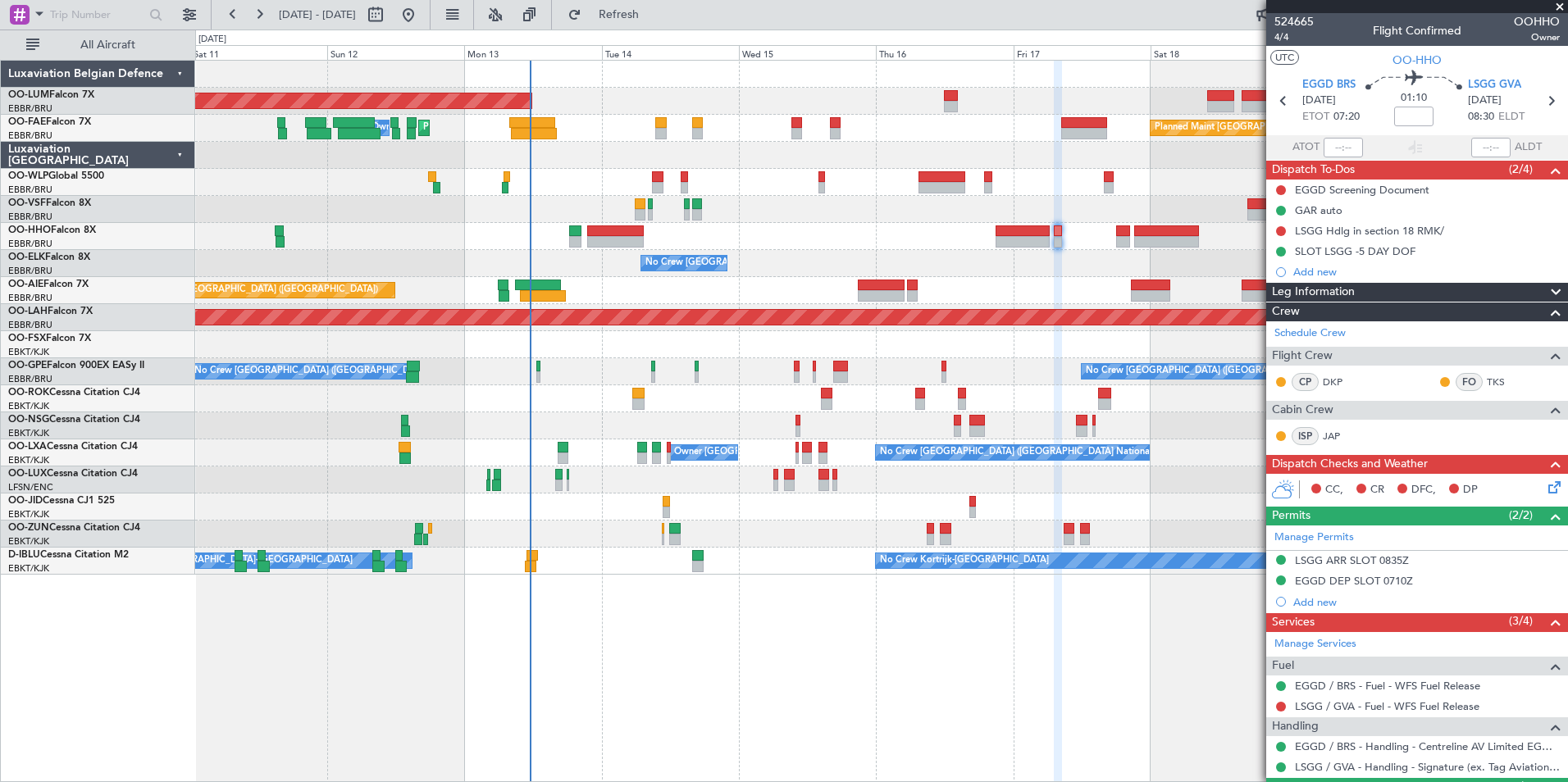
click at [537, 675] on div "AOG Maint Sibiu Planned Maint Brussels (Brussels National) Planned Maint Melsbr…" at bounding box center [881, 422] width 1373 height 723
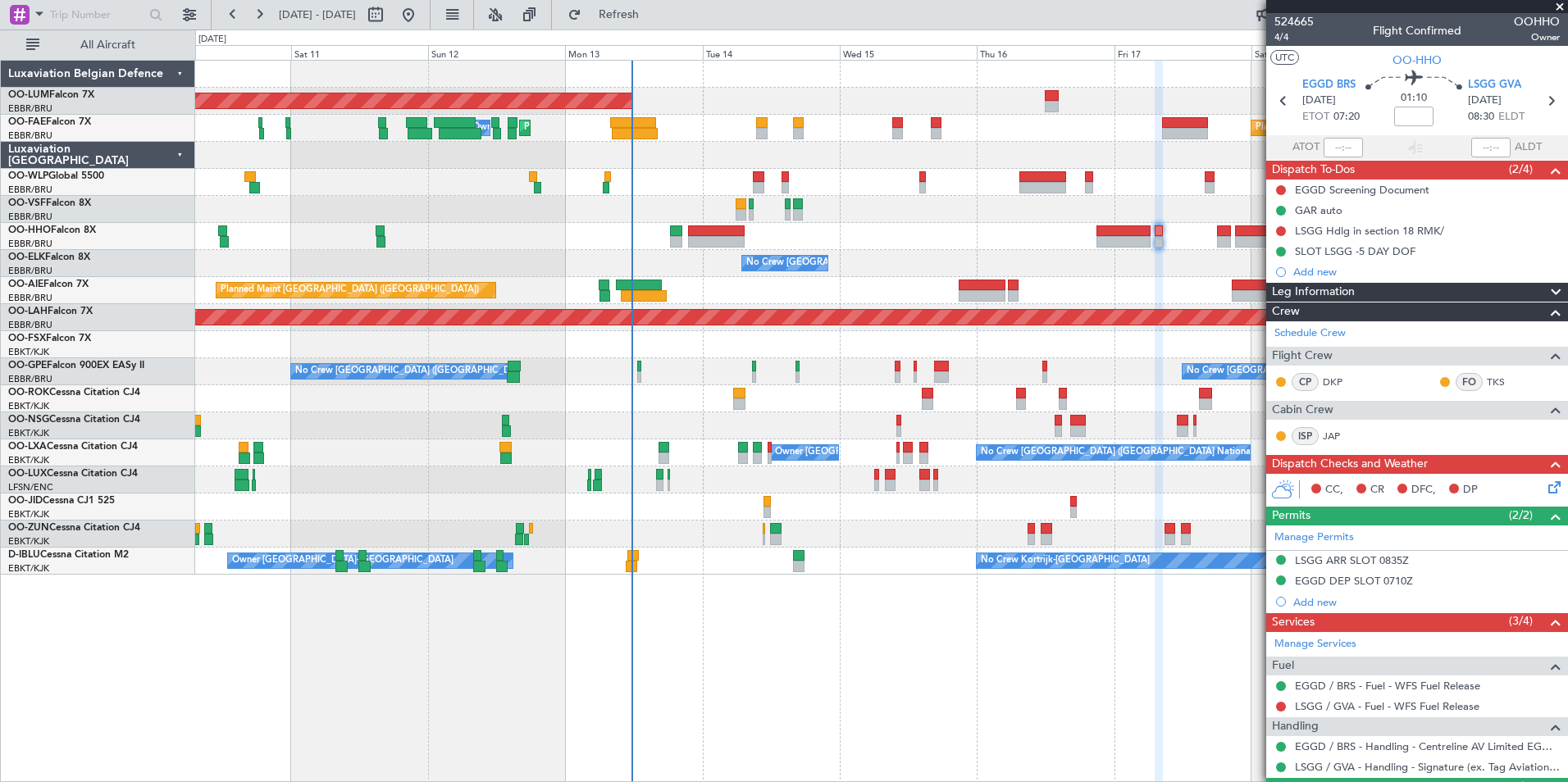
click at [576, 694] on div "AOG Maint Sibiu Planned Maint Brussels (Brussels National) Planned Maint Melsbr…" at bounding box center [881, 422] width 1373 height 723
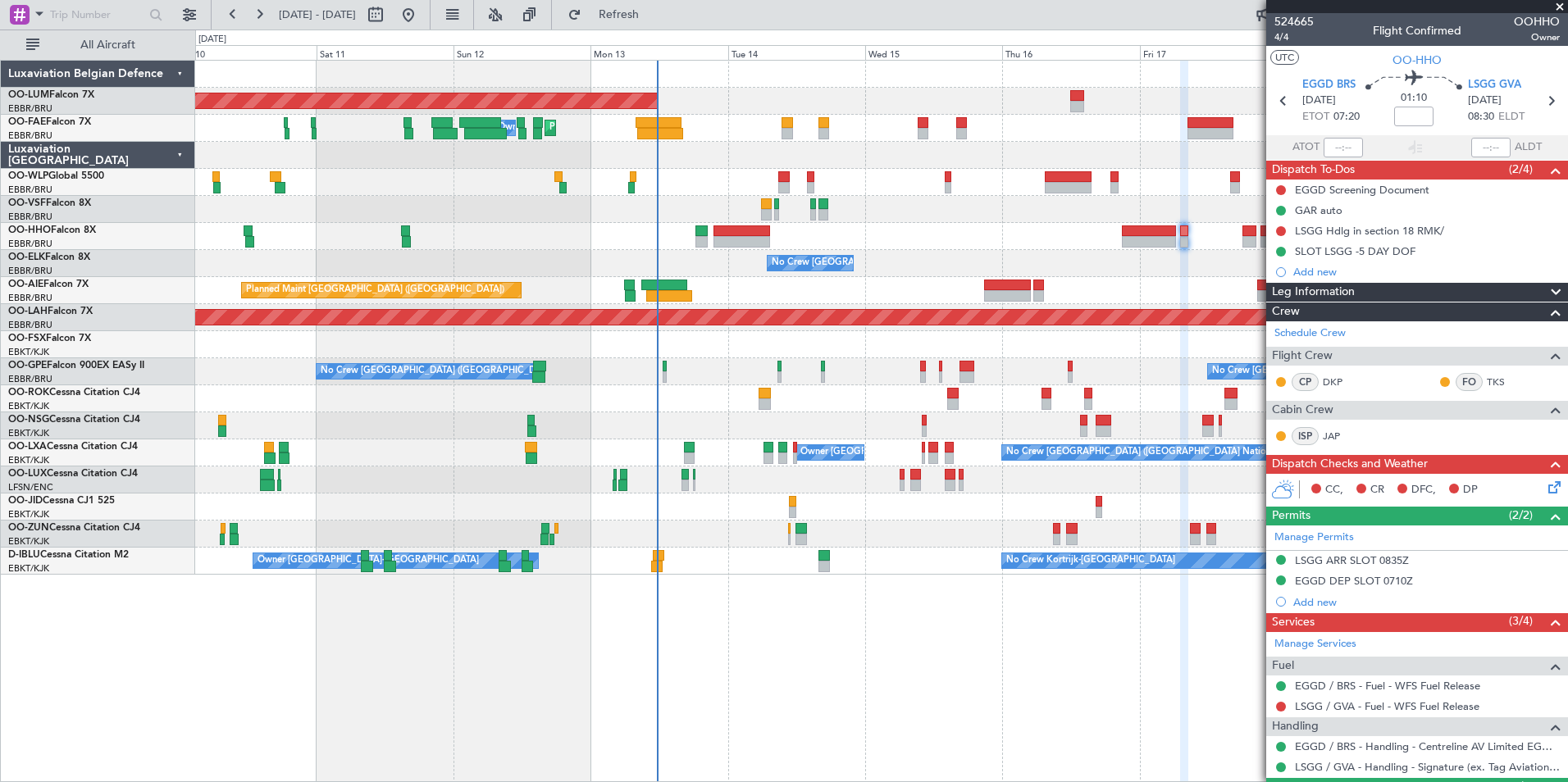
click at [318, 601] on div "AOG Maint Sibiu Planned Maint Brussels (Brussels National) Planned Maint Melsbr…" at bounding box center [881, 422] width 1373 height 723
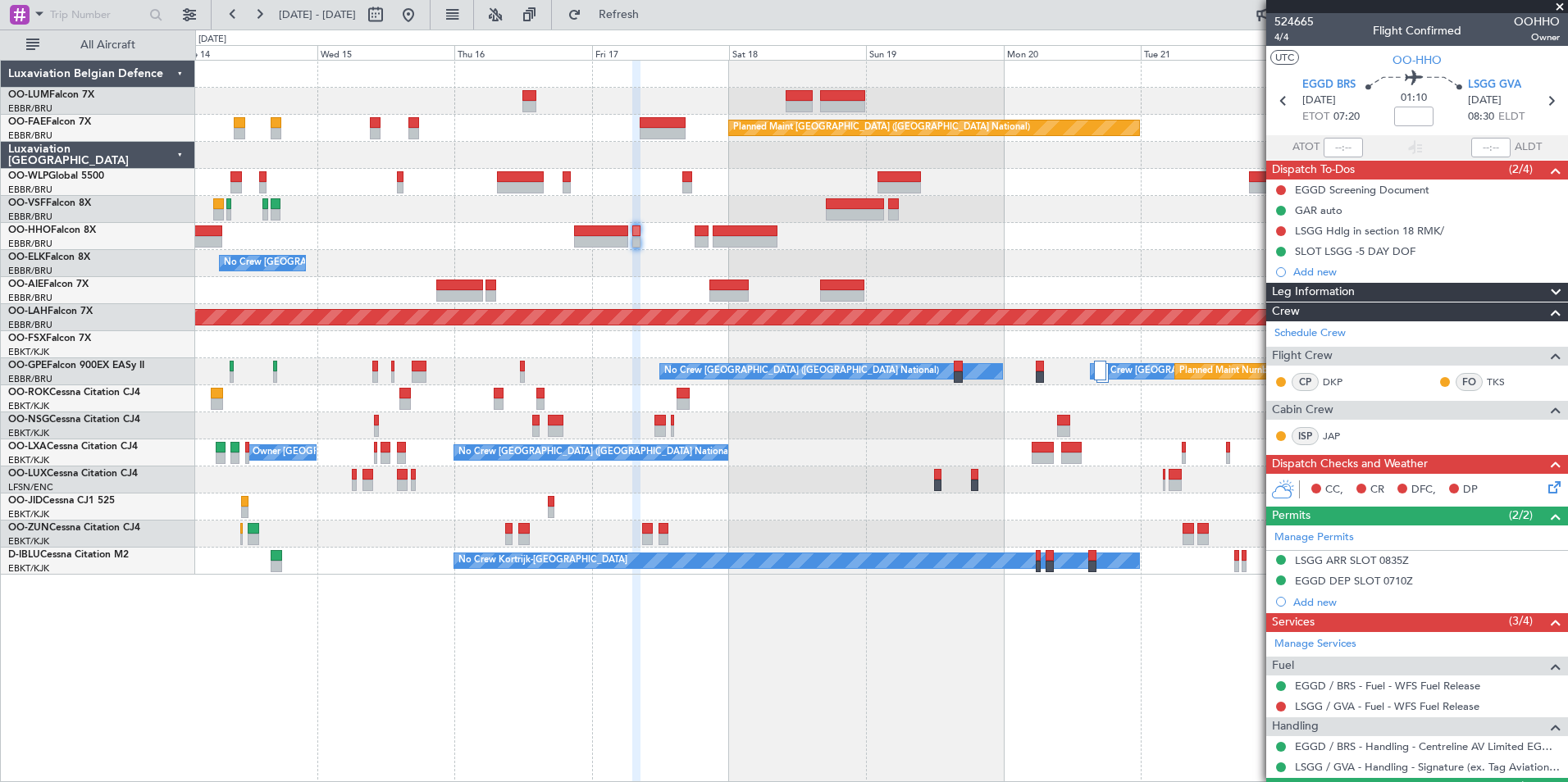
click at [41, 599] on div "Owner Melsbroek Air Base AOG Maint Sibiu Planned Maint Brussels (Brussels Natio…" at bounding box center [784, 405] width 1568 height 752
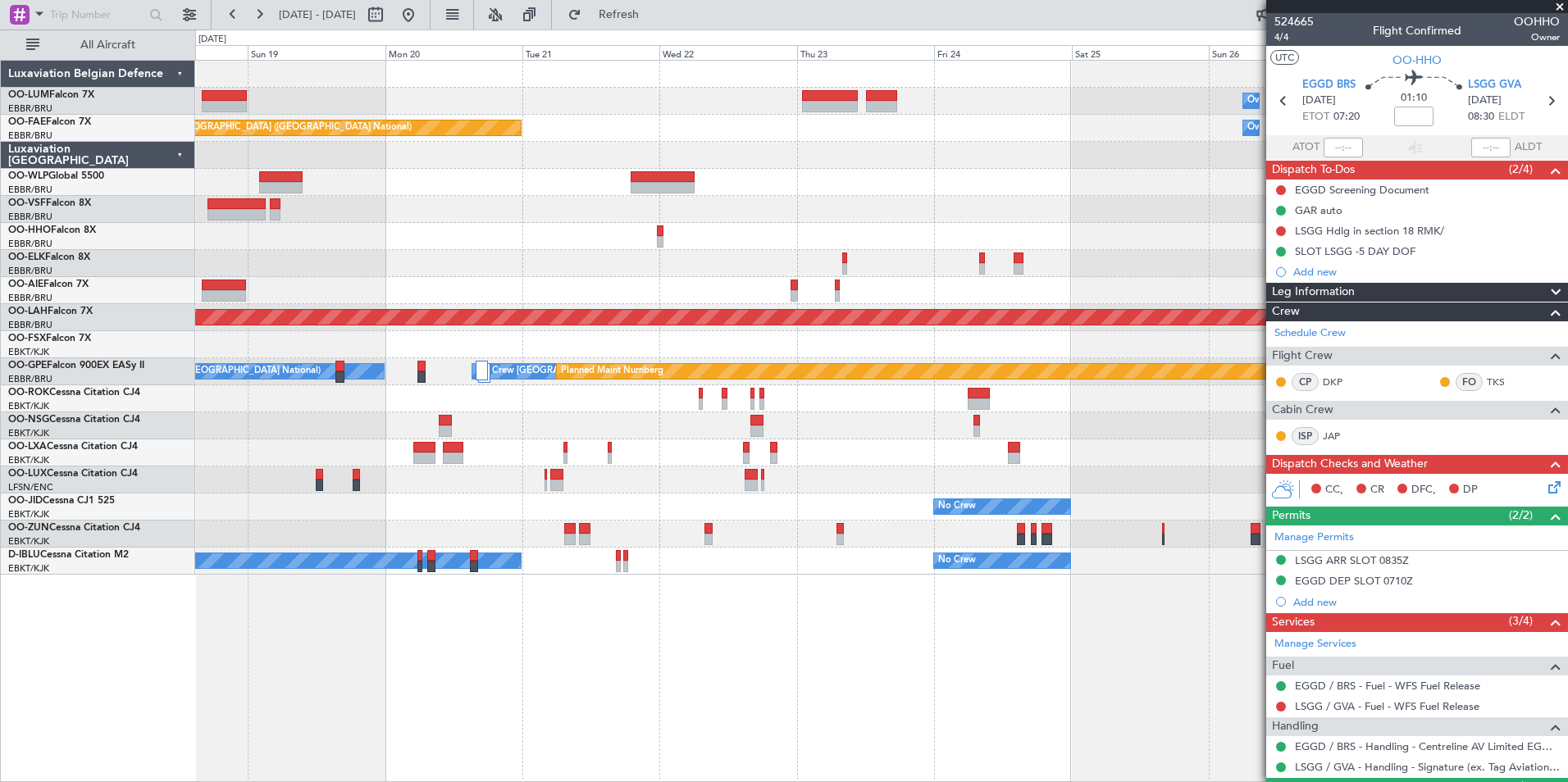
click at [164, 653] on div "Owner Melsbroek Air Base Planned Maint Kortrijk-Wevelgem Planned Maint Brussels…" at bounding box center [784, 405] width 1568 height 752
click at [117, 660] on div "Owner Melsbroek Air Base Planned Maint Kortrijk-Wevelgem Planned Maint Brussels…" at bounding box center [784, 405] width 1568 height 752
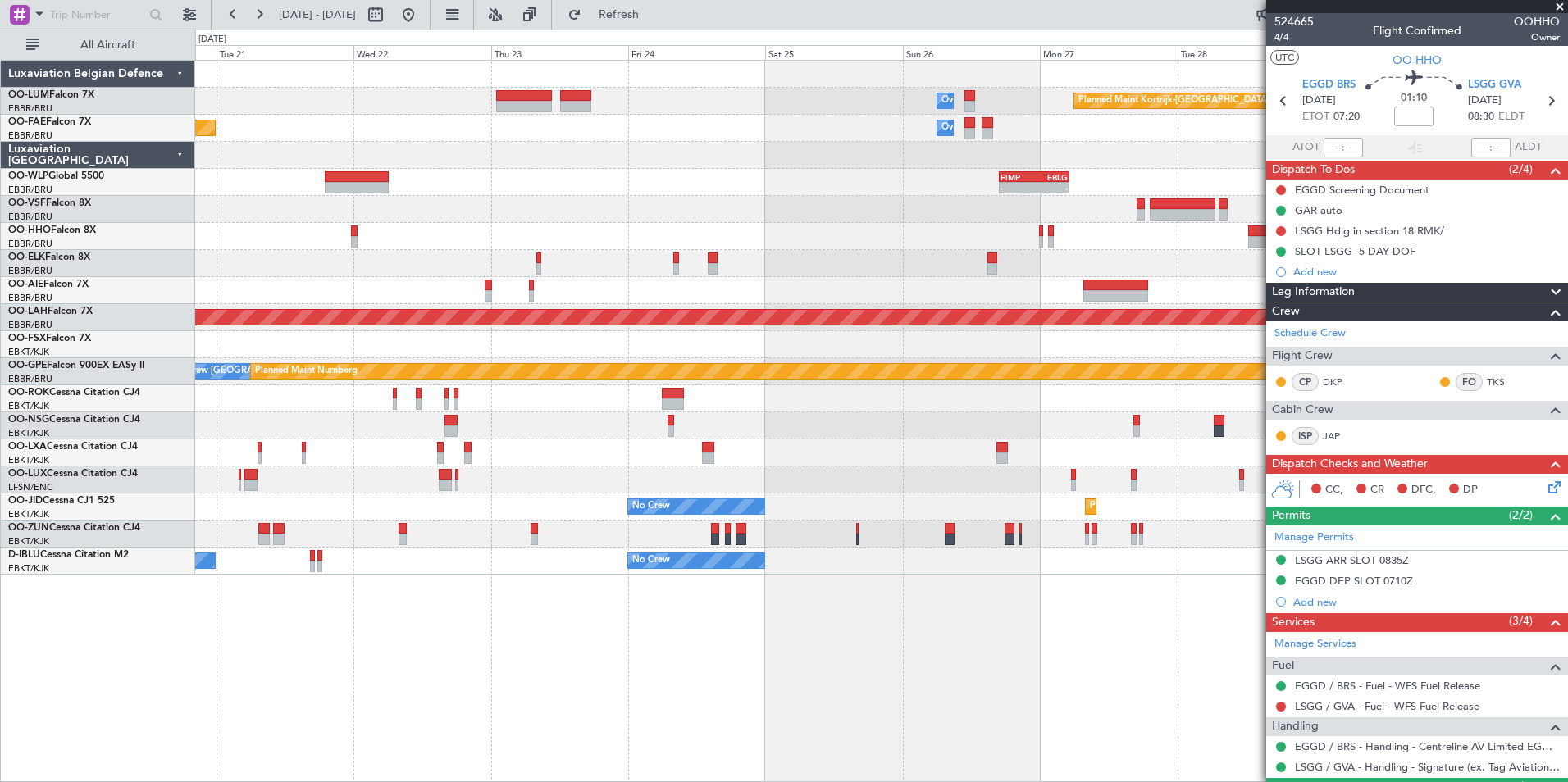
click at [159, 657] on div "Owner Melsbroek Air Base Planned Maint Kortrijk-Wevelgem Planned Maint Brussels…" at bounding box center [784, 405] width 1568 height 752
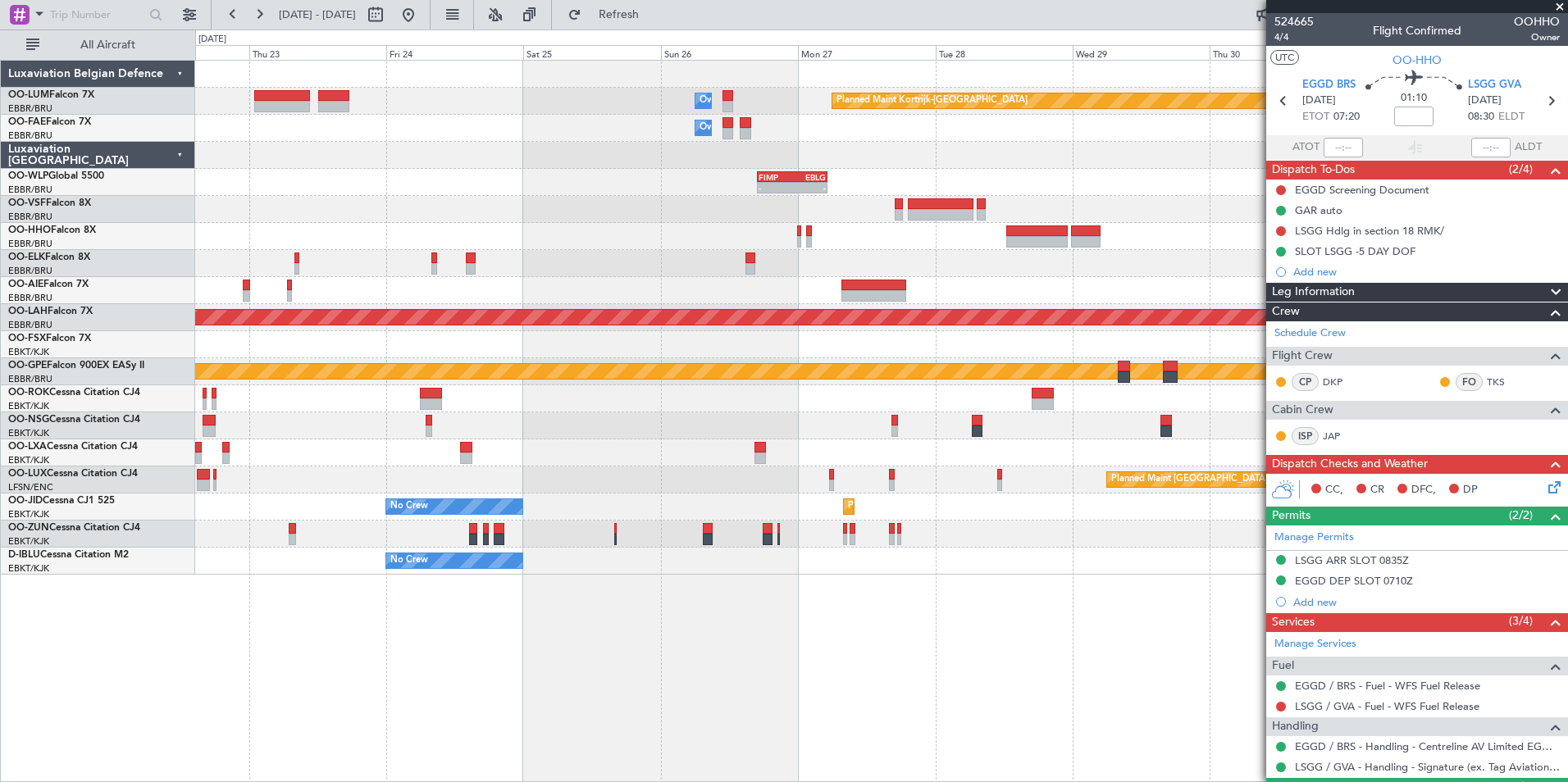
click at [90, 658] on div "Owner Melsbroek Air Base Planned Maint Kortrijk-Wevelgem Owner Melsbroek Air Ba…" at bounding box center [784, 405] width 1568 height 752
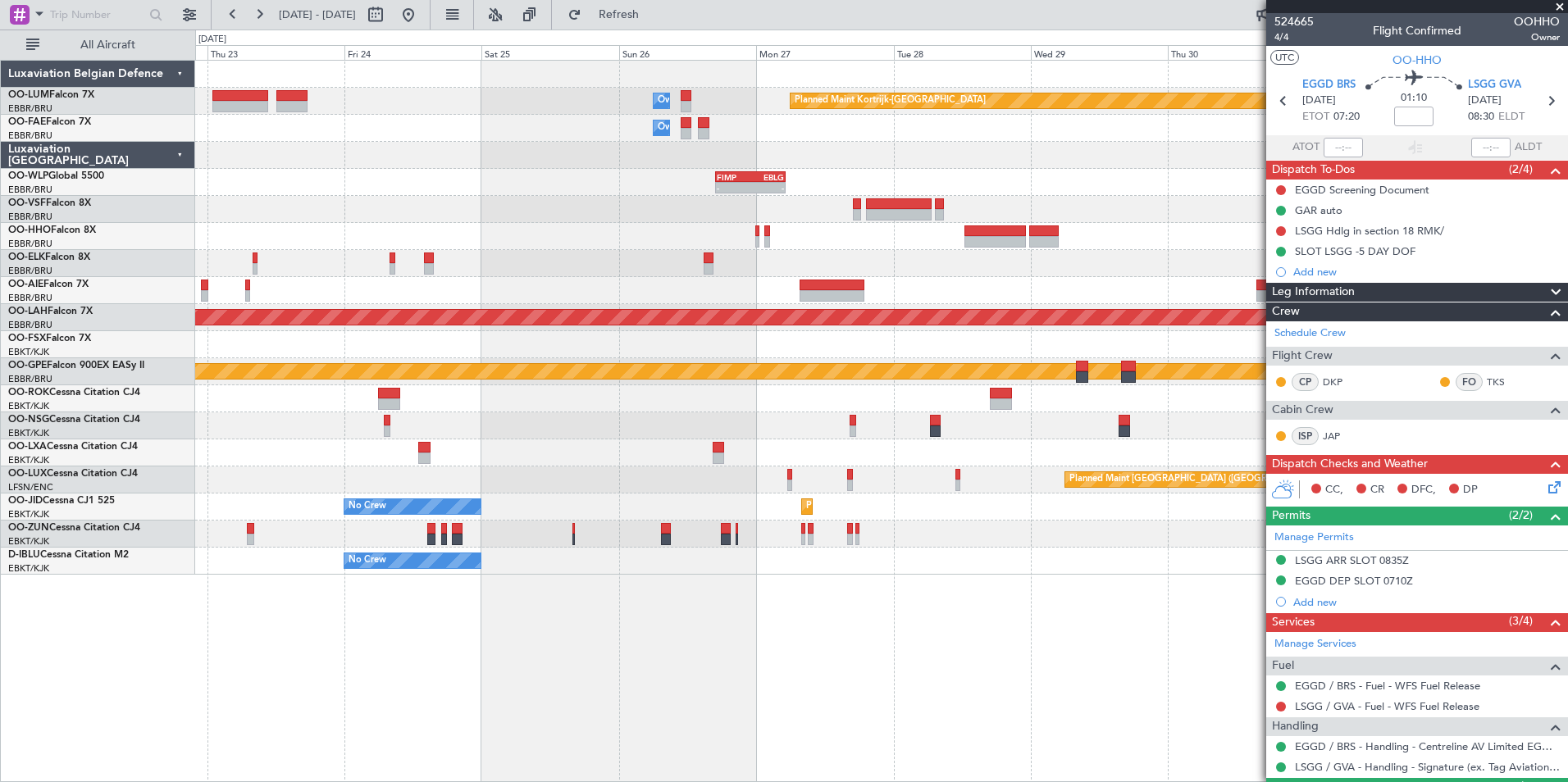
click at [798, 651] on div "Owner Melsbroek Air Base Planned Maint Kortrijk-Wevelgem Owner Melsbroek Air Ba…" at bounding box center [881, 422] width 1373 height 723
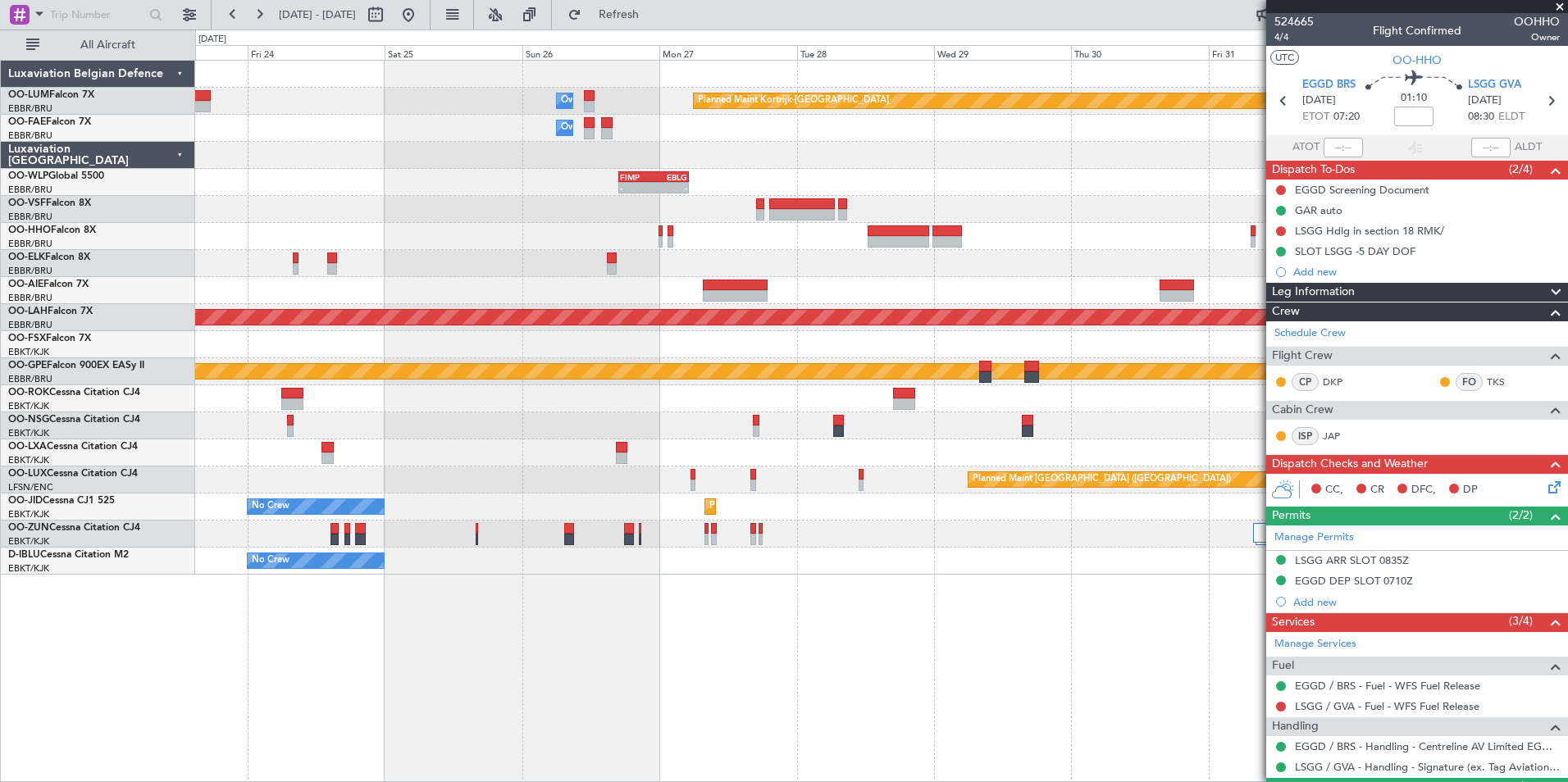
click at [28, 583] on div "Owner Melsbroek Air Base Planned Maint Kortrijk-Wevelgem Owner Melsbroek Air Ba…" at bounding box center [784, 405] width 1568 height 752
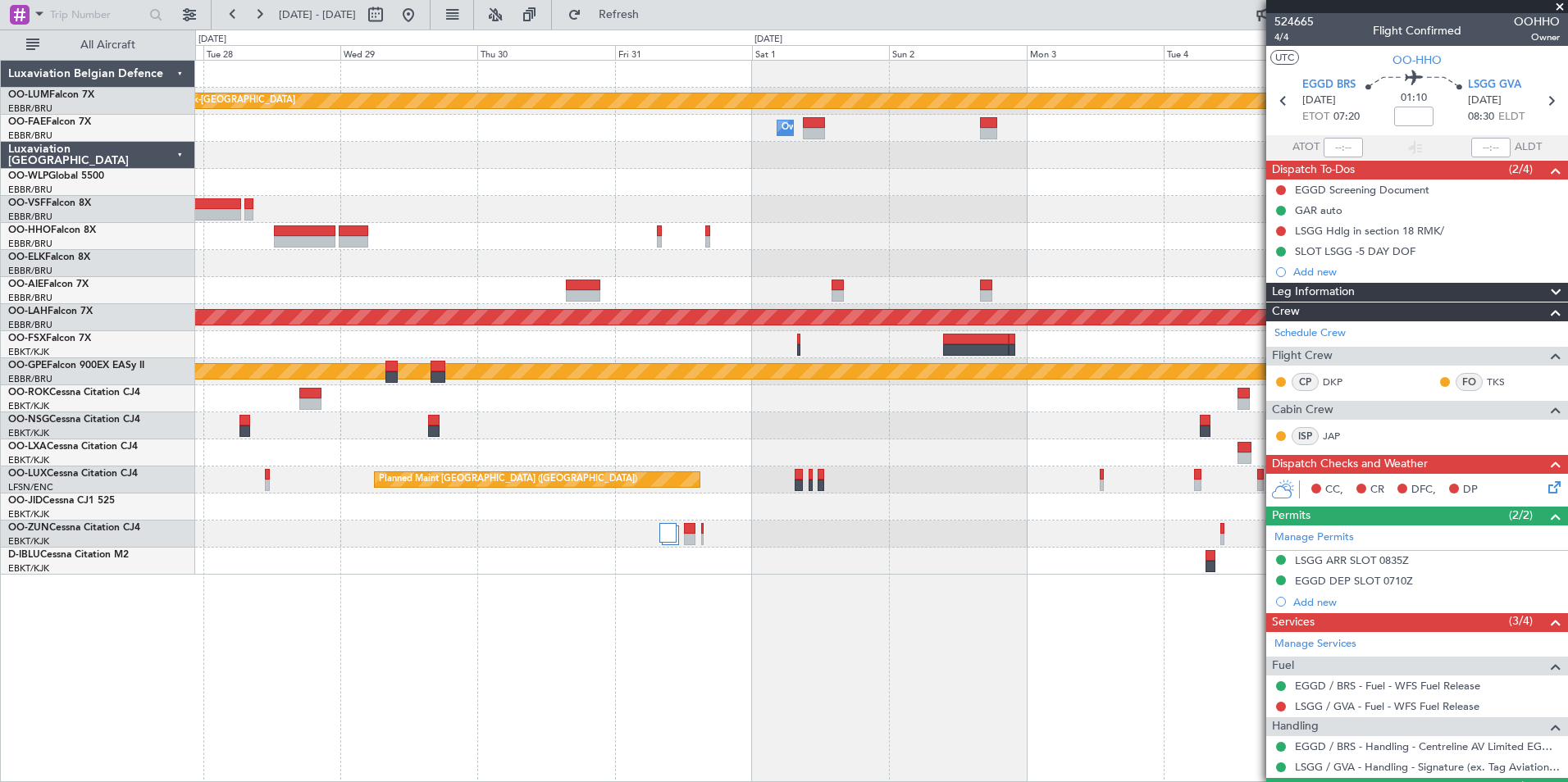
click at [347, 675] on div "Planned Maint Kortrijk-Wevelgem Owner Melsbroek Air Base Owner Melsbroek Air Ba…" at bounding box center [881, 422] width 1373 height 723
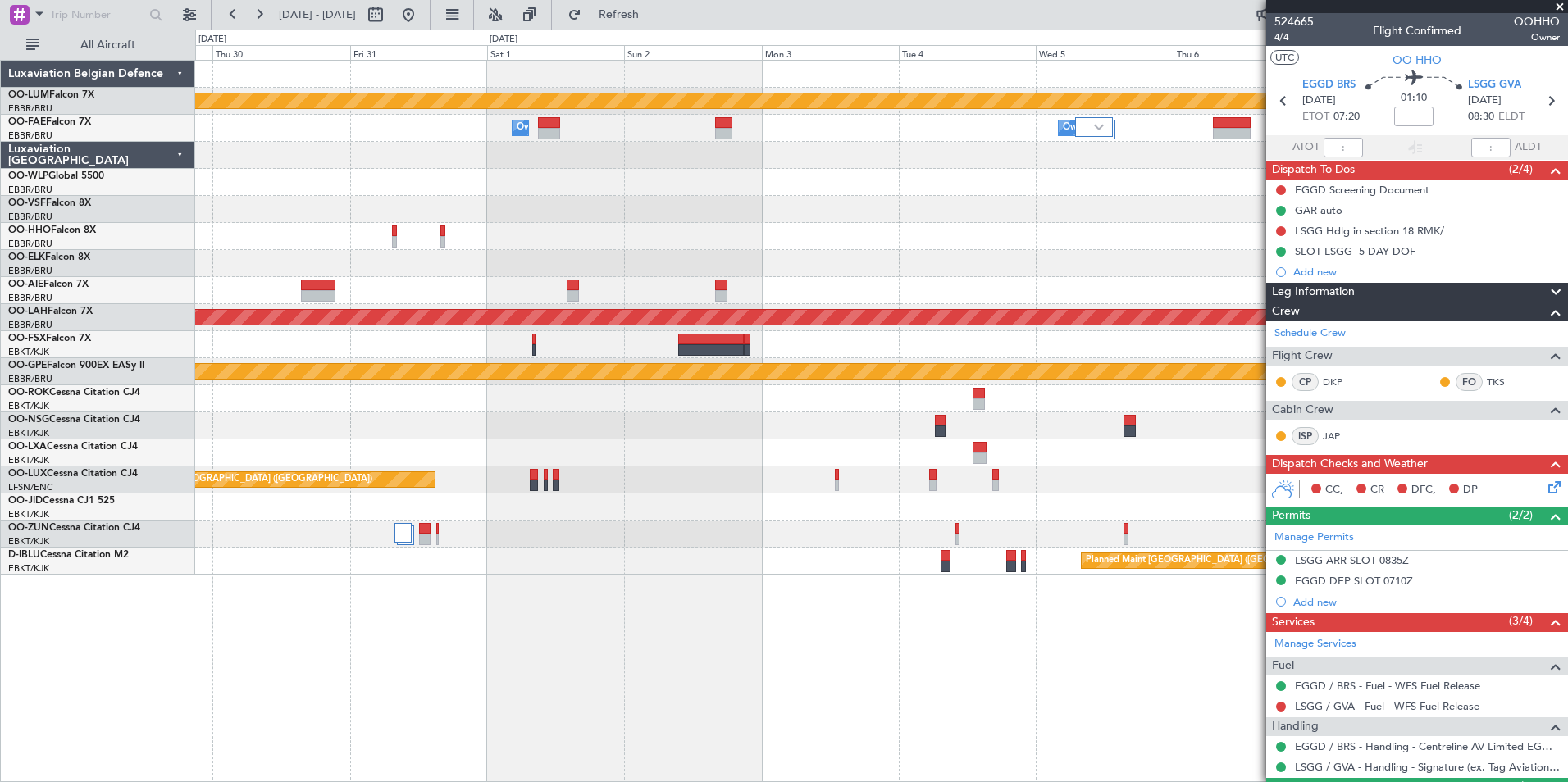
click at [680, 596] on div "Planned Maint Kortrijk-Wevelgem Owner Melsbroek Air Base Owner Melsbroek Air Ba…" at bounding box center [881, 422] width 1373 height 723
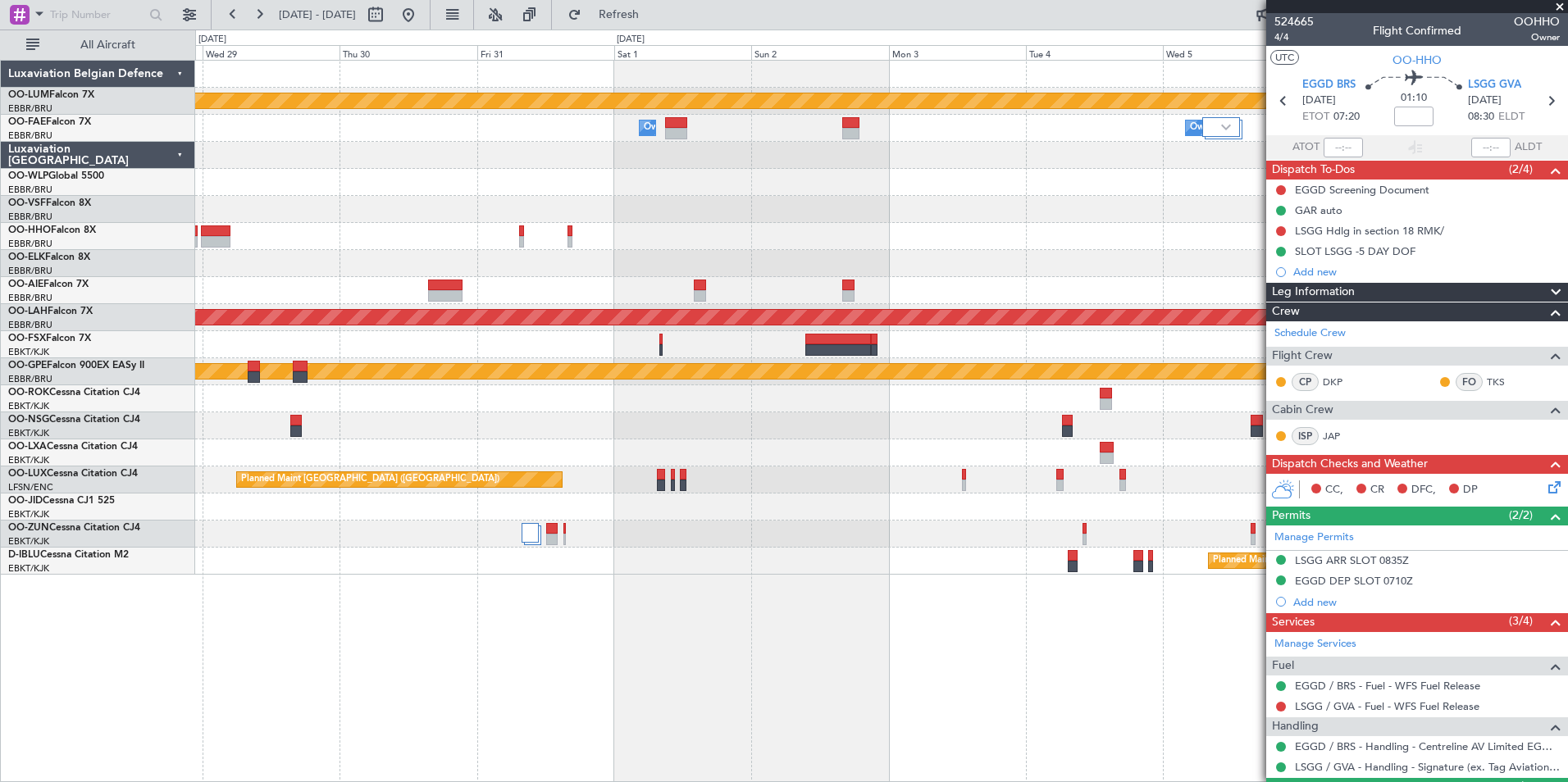
click at [693, 673] on div "Planned Maint Kortrijk-Wevelgem Owner Melsbroek Air Base Owner Melsbroek Air Ba…" at bounding box center [881, 422] width 1373 height 723
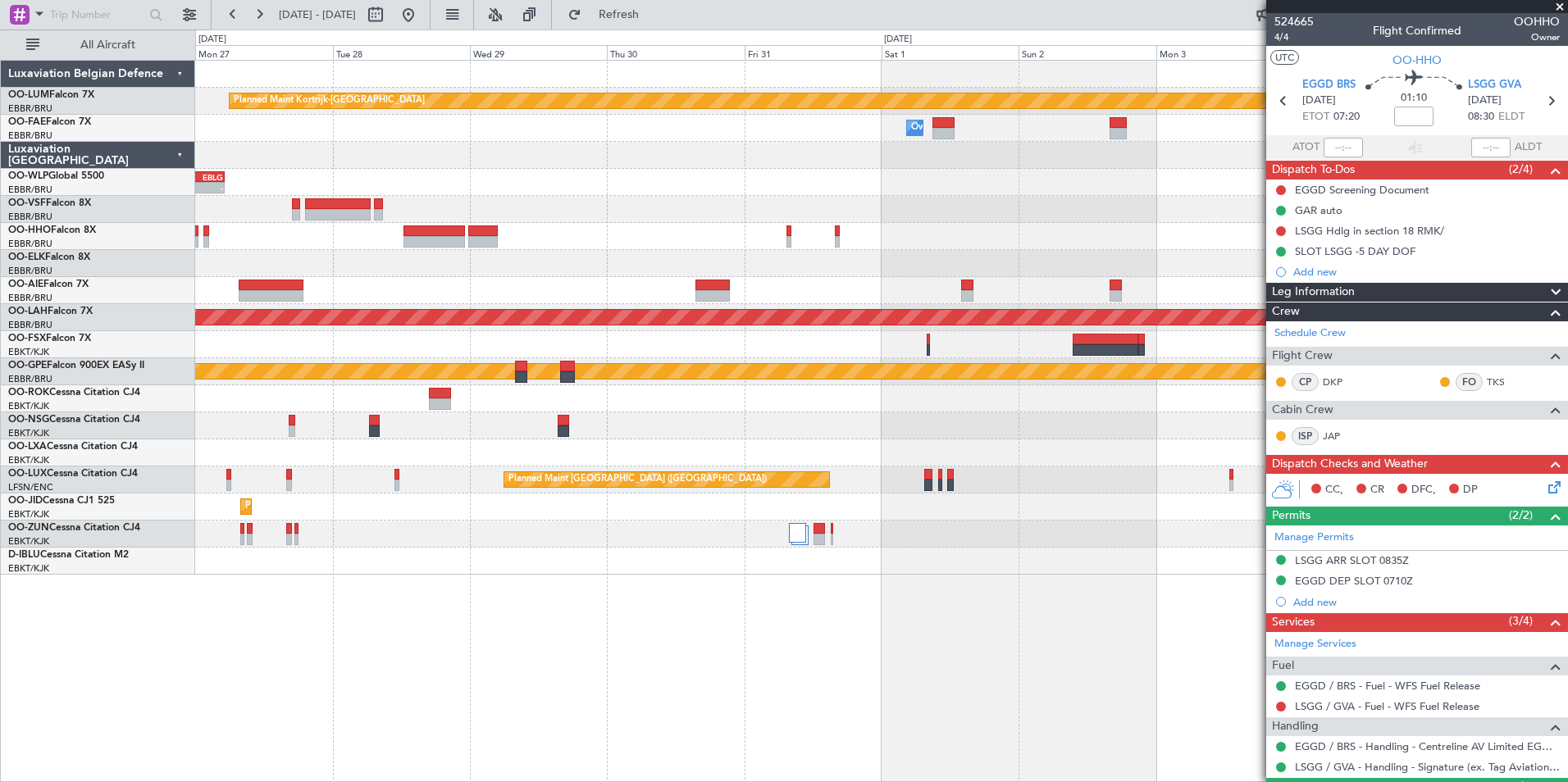
click at [625, 733] on div "Planned Maint Kortrijk-Wevelgem Owner Melsbroek Air Base Owner Melsbroek Air Ba…" at bounding box center [881, 422] width 1373 height 723
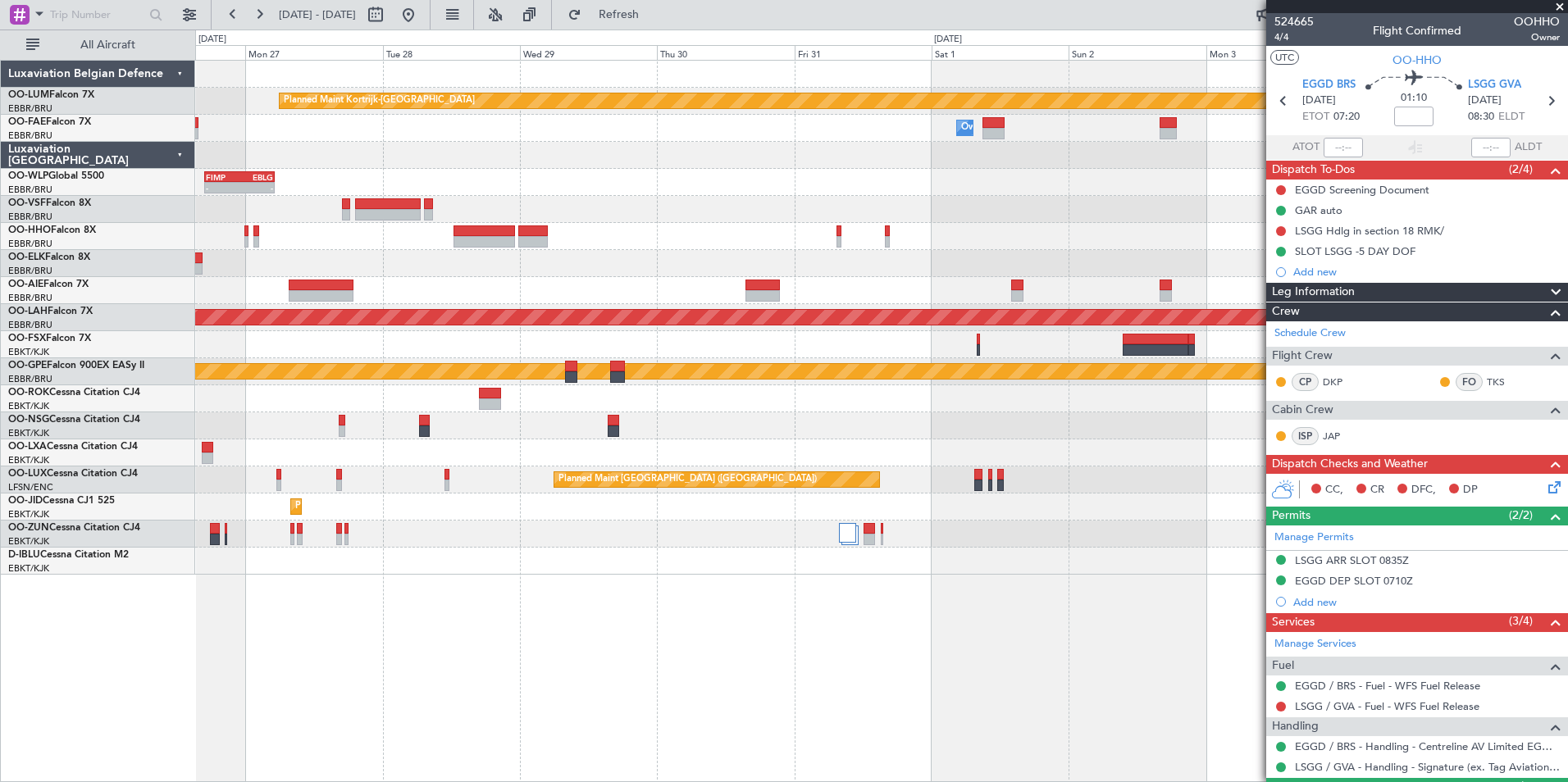
click at [467, 723] on div "Planned Maint Kortrijk-Wevelgem Owner Melsbroek Air Base Owner Melsbroek Air Ba…" at bounding box center [881, 422] width 1373 height 723
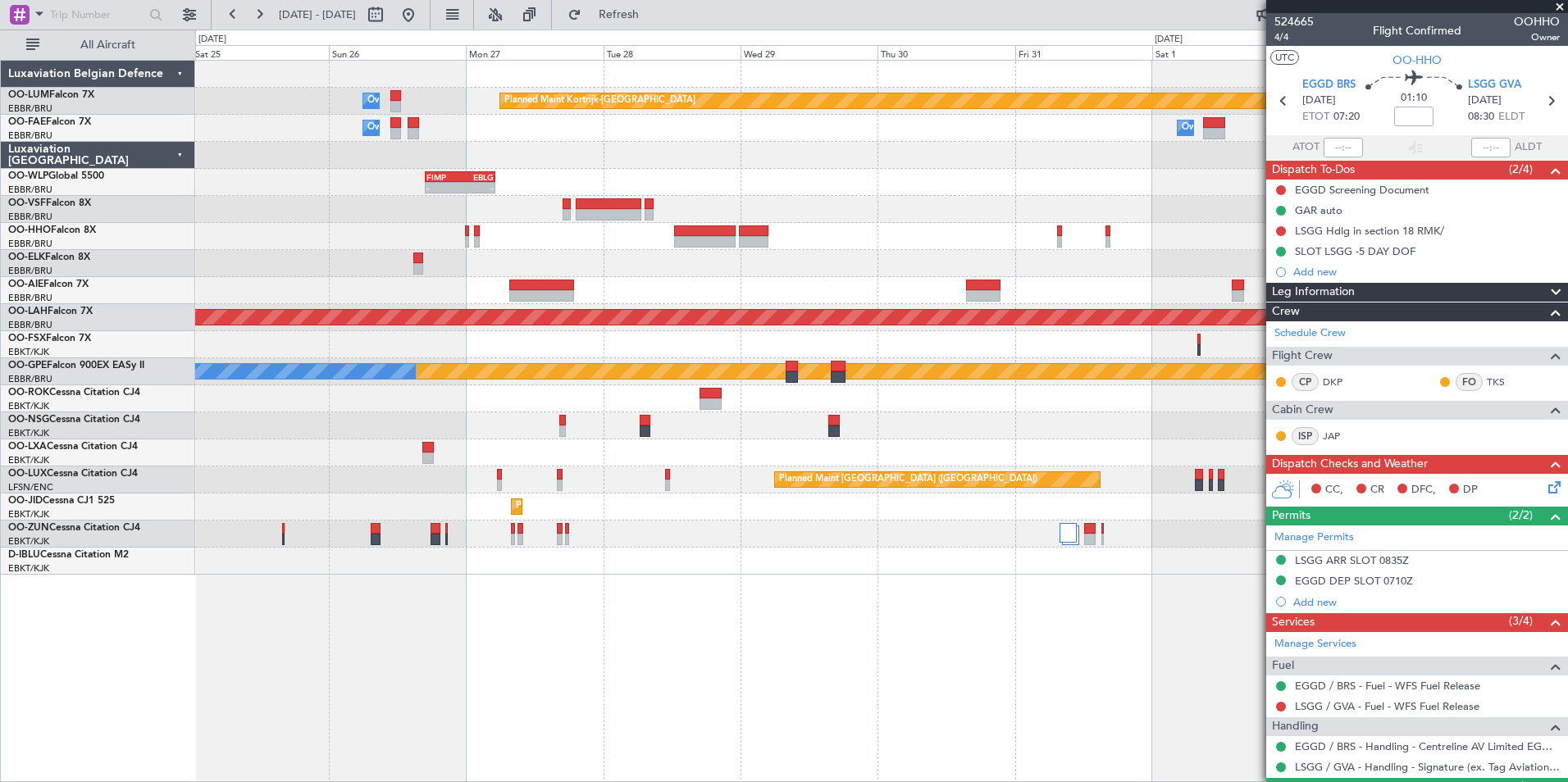
click at [693, 723] on div "Planned Maint Kortrijk-Wevelgem Owner Melsbroek Air Base Owner Melsbroek Air Ba…" at bounding box center [881, 422] width 1373 height 723
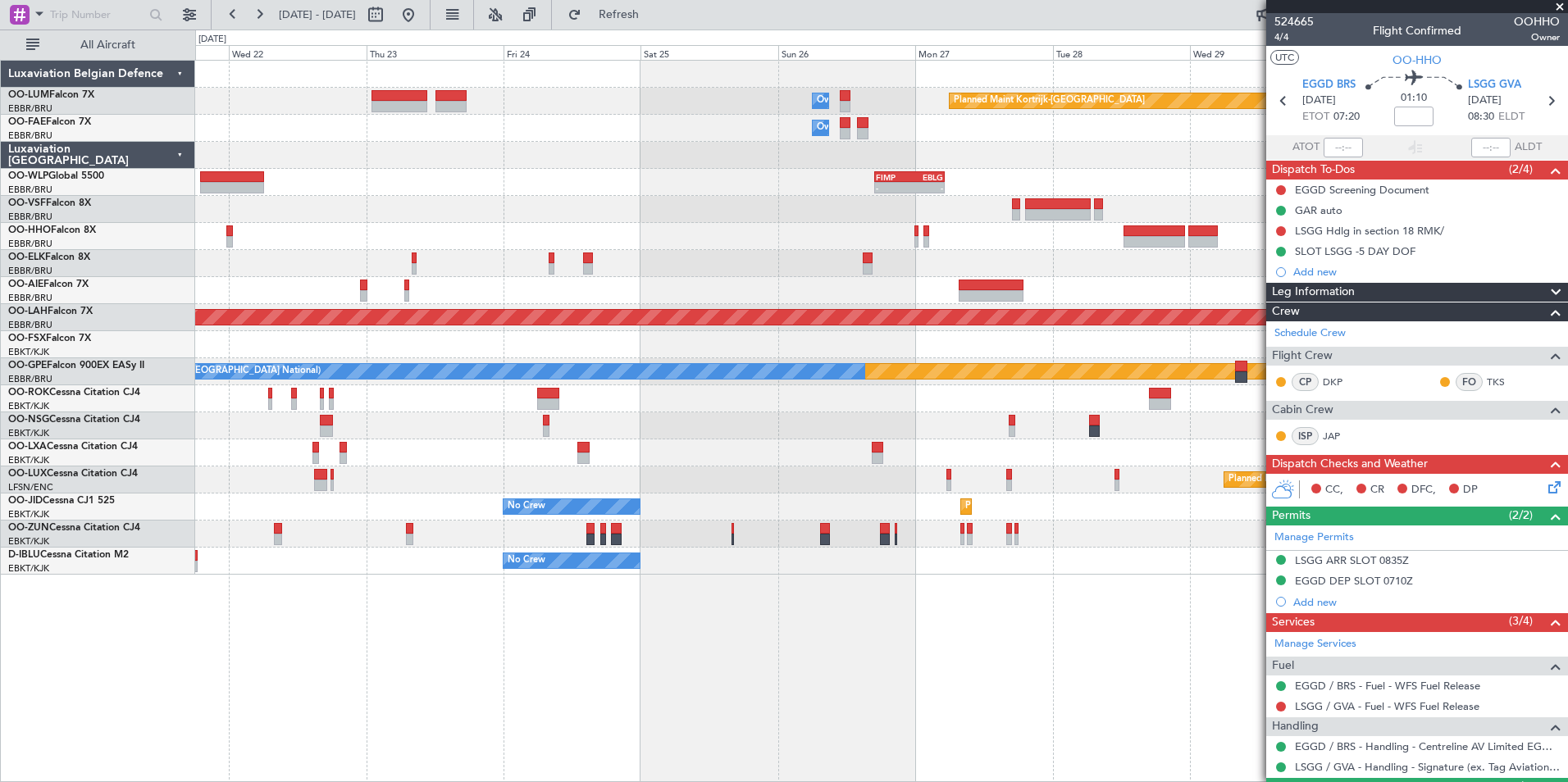
click at [1119, 781] on html "30 Oct 2025 - 09 Nov 2025 Refresh Quick Links All Aircraft Planned Maint Kortri…" at bounding box center [784, 391] width 1568 height 782
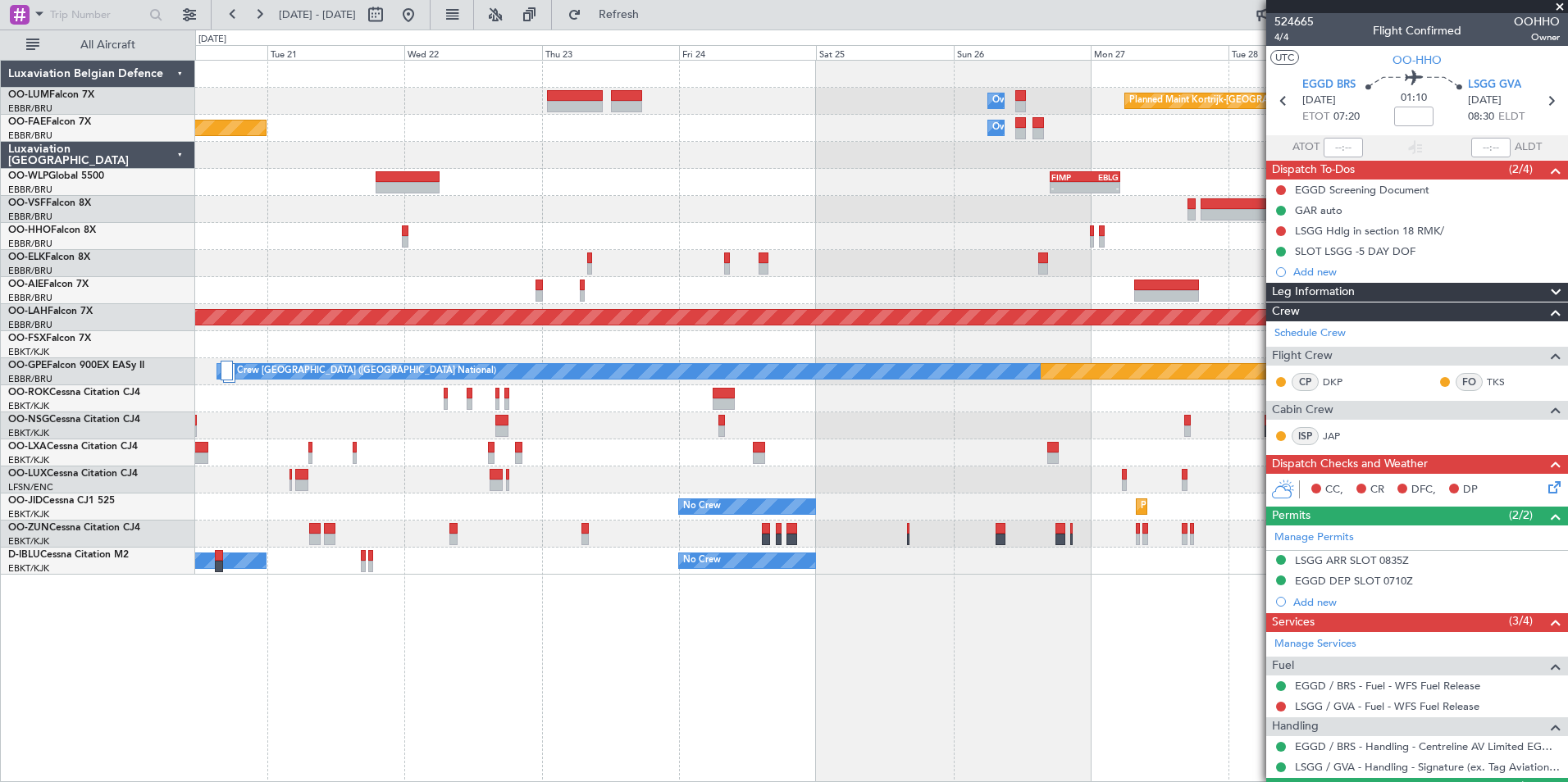
click at [832, 742] on div "Planned Maint Kortrijk-Wevelgem Owner Melsbroek Air Base Owner Melsbroek Air Ba…" at bounding box center [881, 422] width 1373 height 723
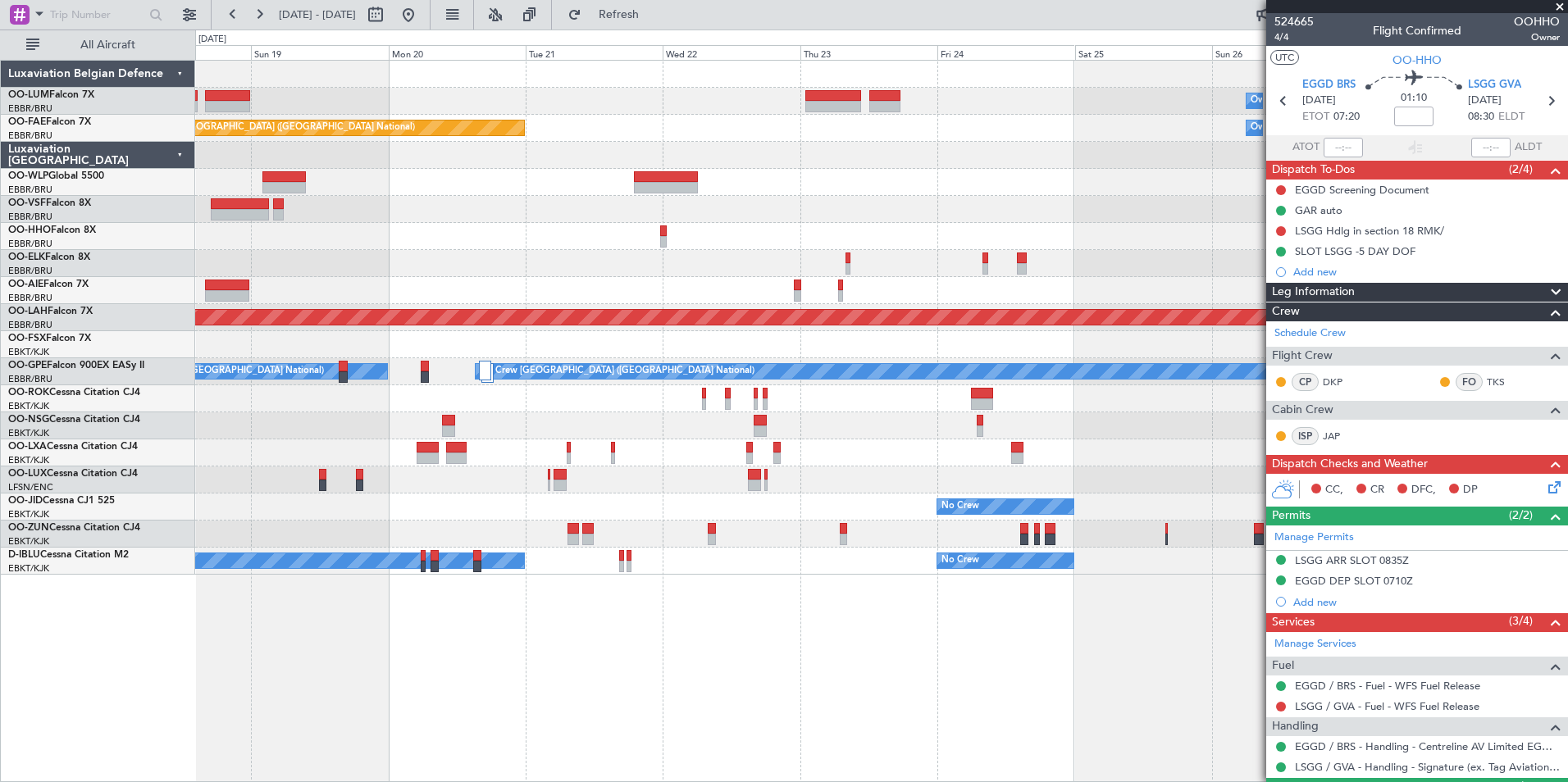
click at [1052, 781] on html "30 Oct 2025 - 09 Nov 2025 Refresh Quick Links All Aircraft Planned Maint Kortri…" at bounding box center [784, 391] width 1568 height 782
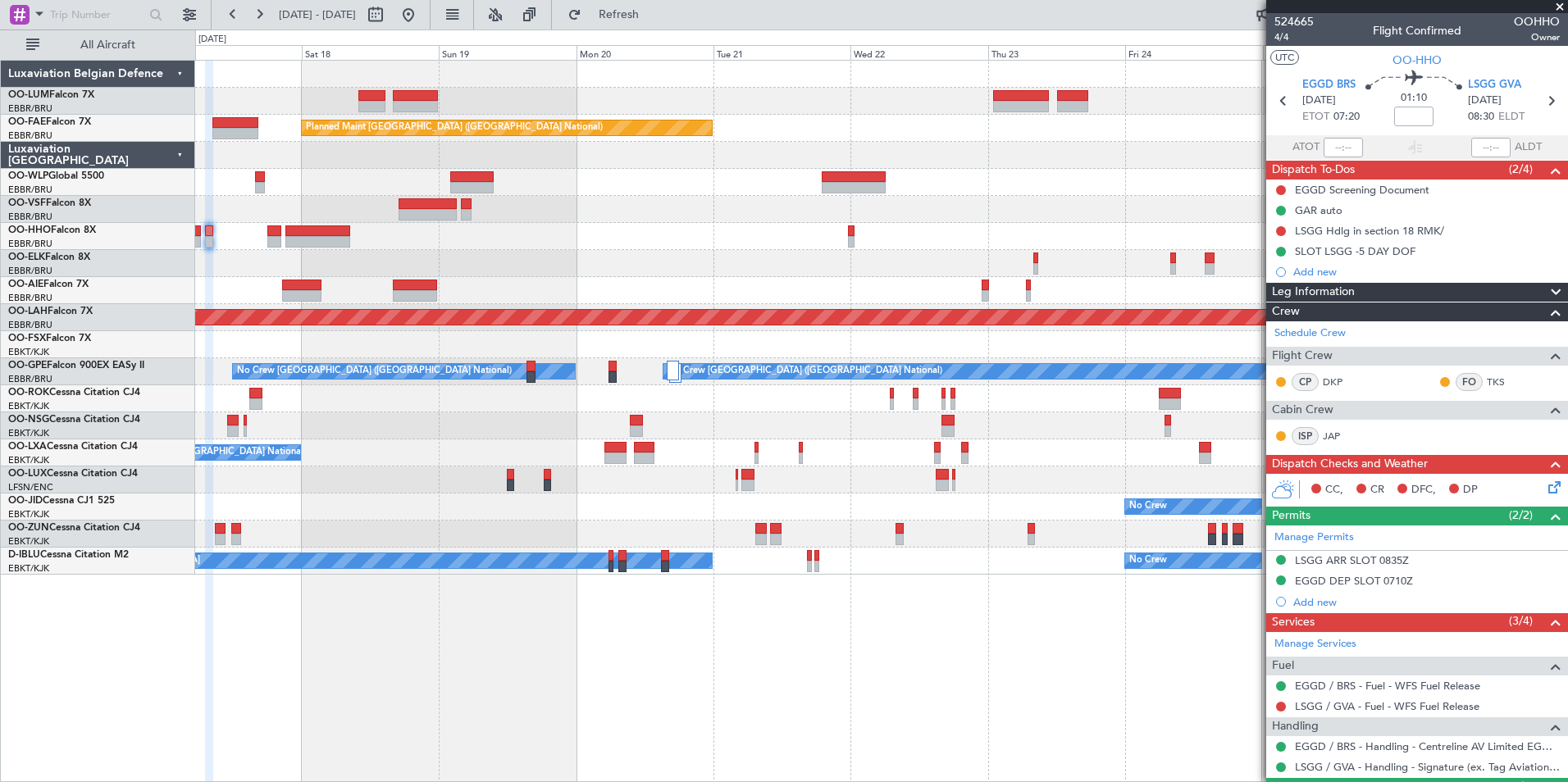
click at [905, 760] on div "Owner Melsbroek Air Base Planned Maint Kortrijk-Wevelgem Owner Melsbroek Air Ba…" at bounding box center [881, 422] width 1373 height 723
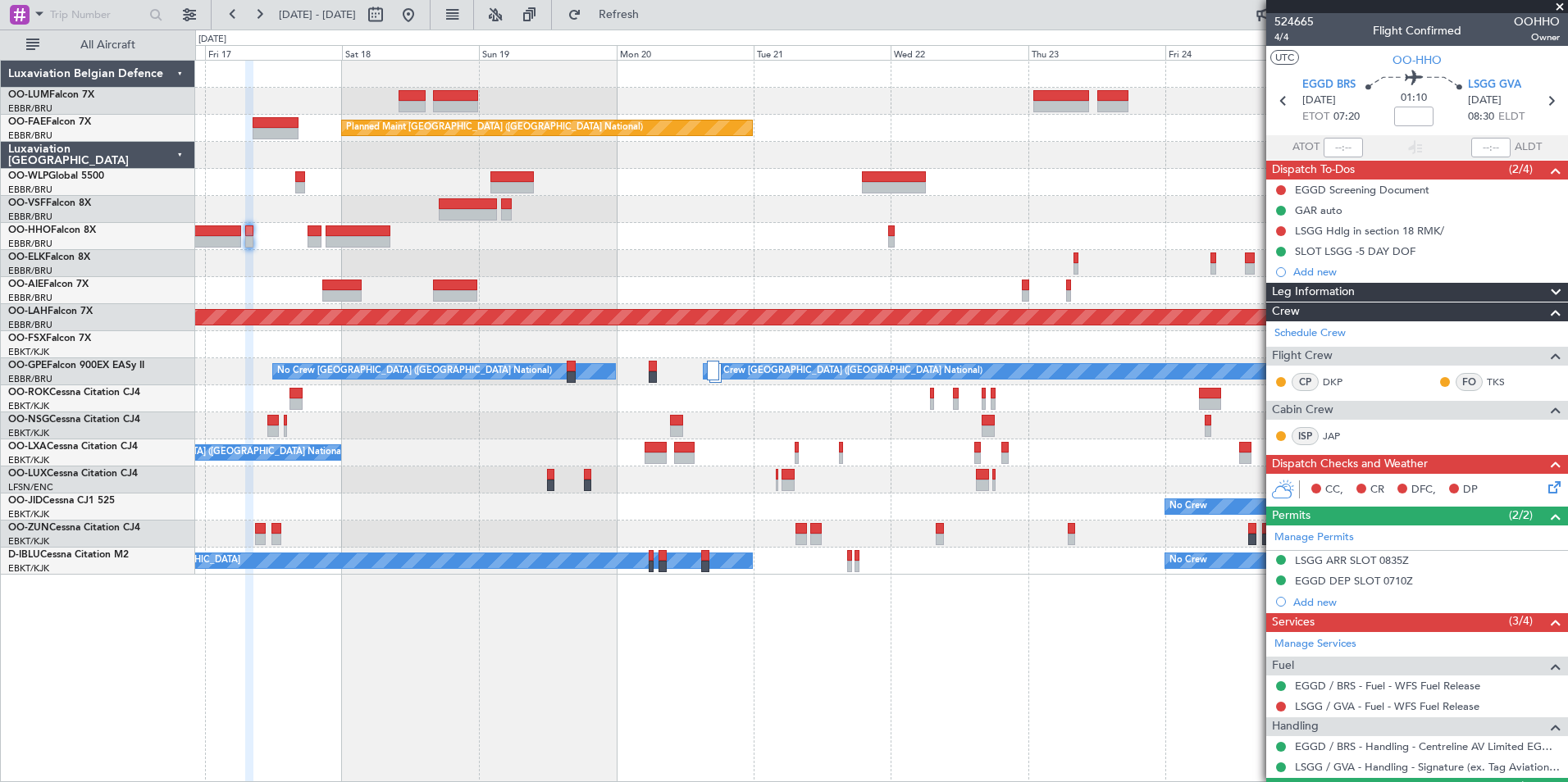
click at [743, 715] on div "Owner Melsbroek Air Base Planned Maint Kortrijk-Wevelgem Owner Melsbroek Air Ba…" at bounding box center [881, 422] width 1373 height 723
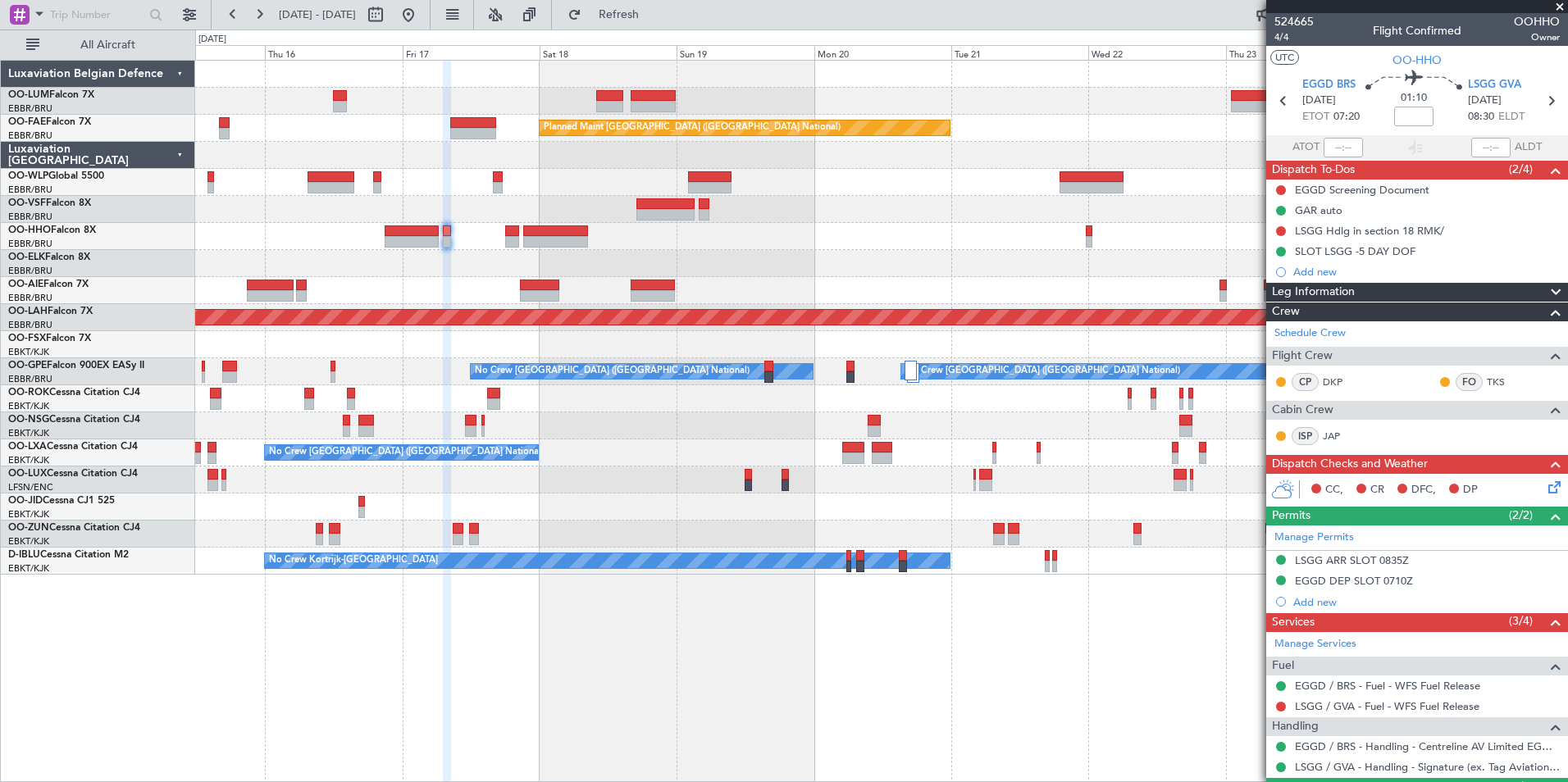
click at [715, 695] on div "Owner Melsbroek Air Base Planned Maint Kortrijk-Wevelgem AOG Maint Sibiu Planne…" at bounding box center [881, 422] width 1373 height 723
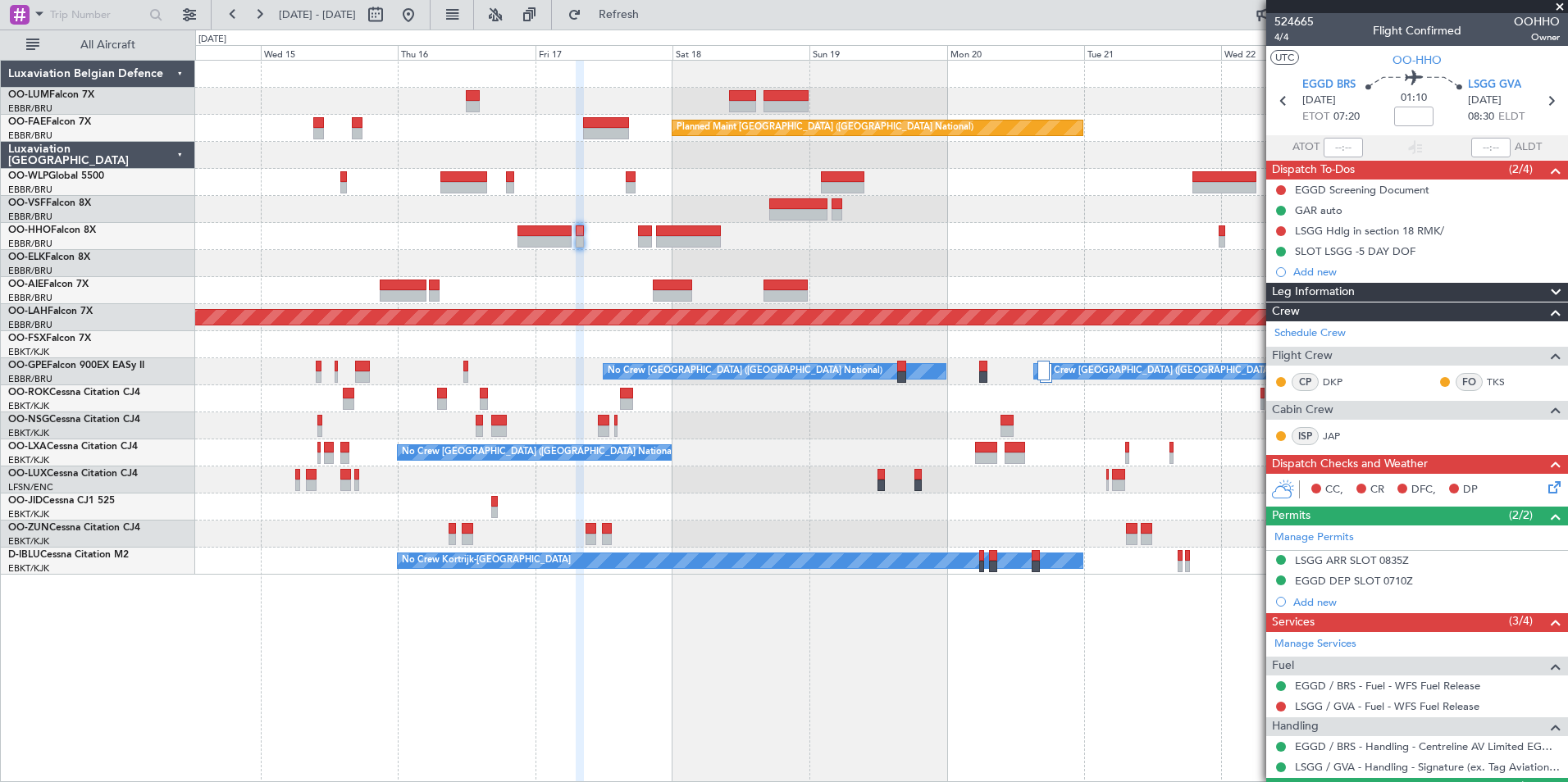
click at [797, 717] on div "Owner Melsbroek Air Base AOG Maint Sibiu Planned Maint Brussels (Brussels Natio…" at bounding box center [881, 422] width 1373 height 723
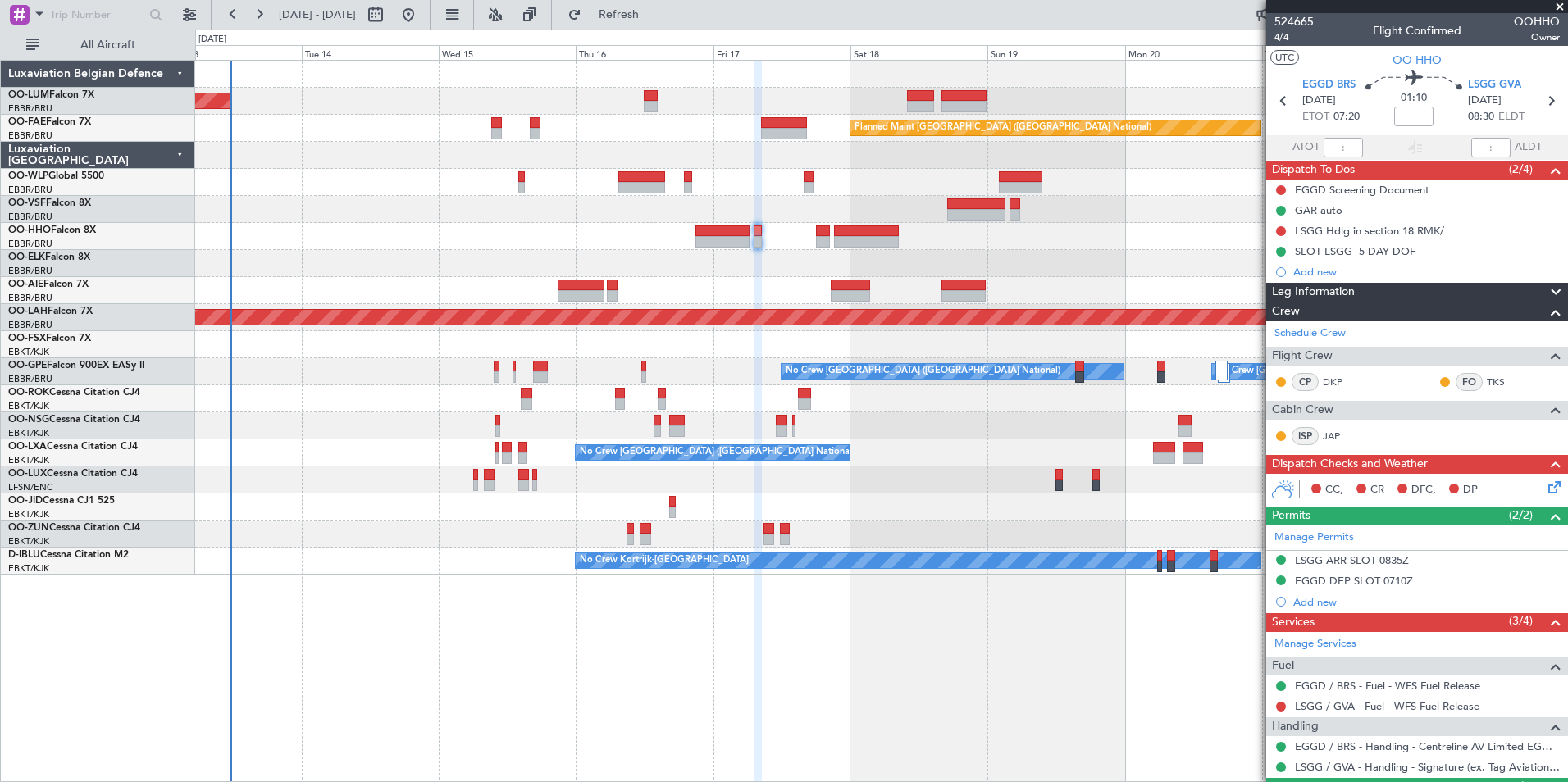
click at [607, 658] on div "AOG Maint Sibiu Planned Maint Brussels (Brussels National) Planned Maint Alton-…" at bounding box center [881, 422] width 1373 height 723
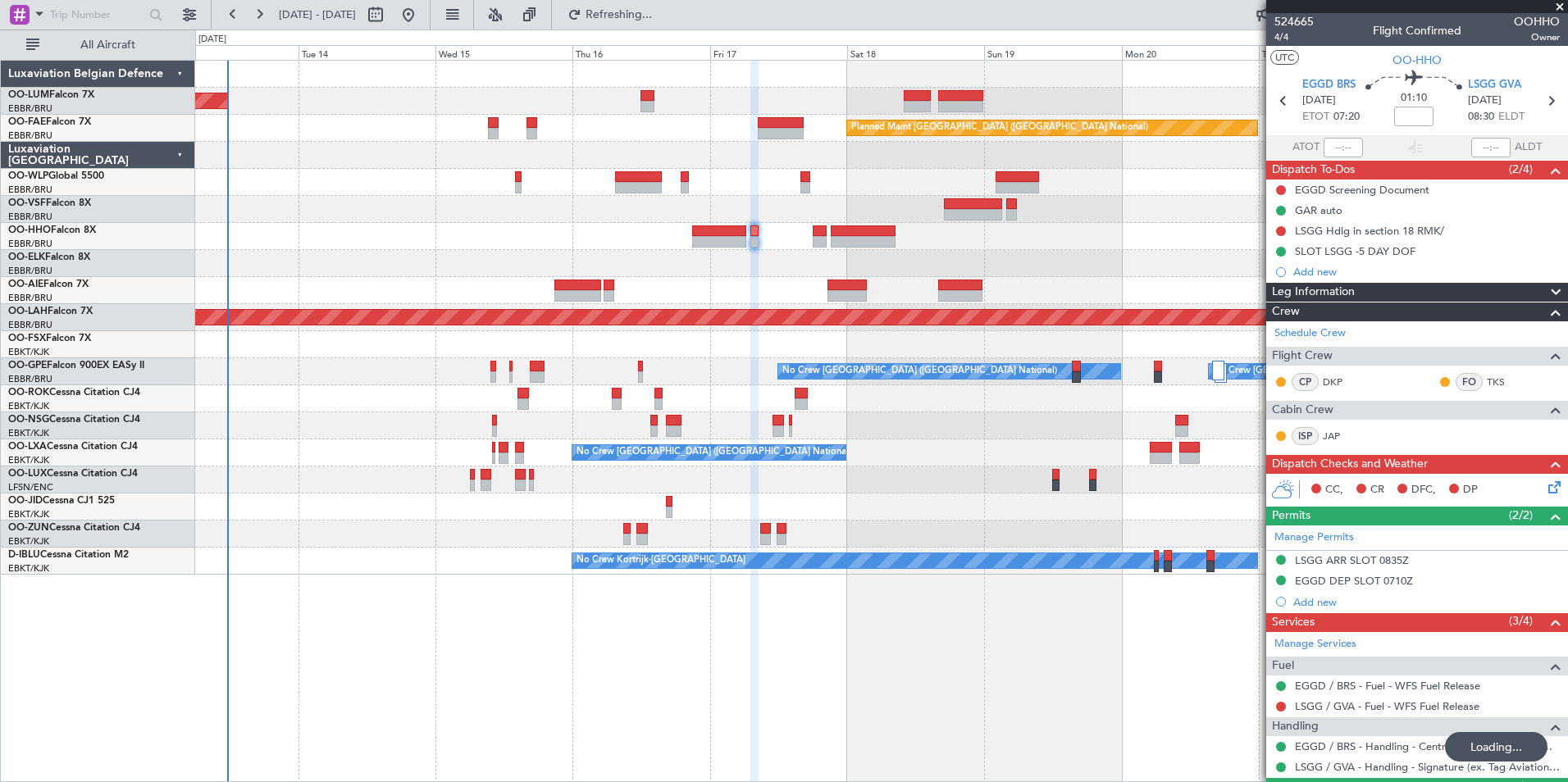
click at [260, 627] on div "AOG Maint Sibiu Planned Maint Brussels (Brussels National) Planned Maint Alton-…" at bounding box center [881, 422] width 1373 height 723
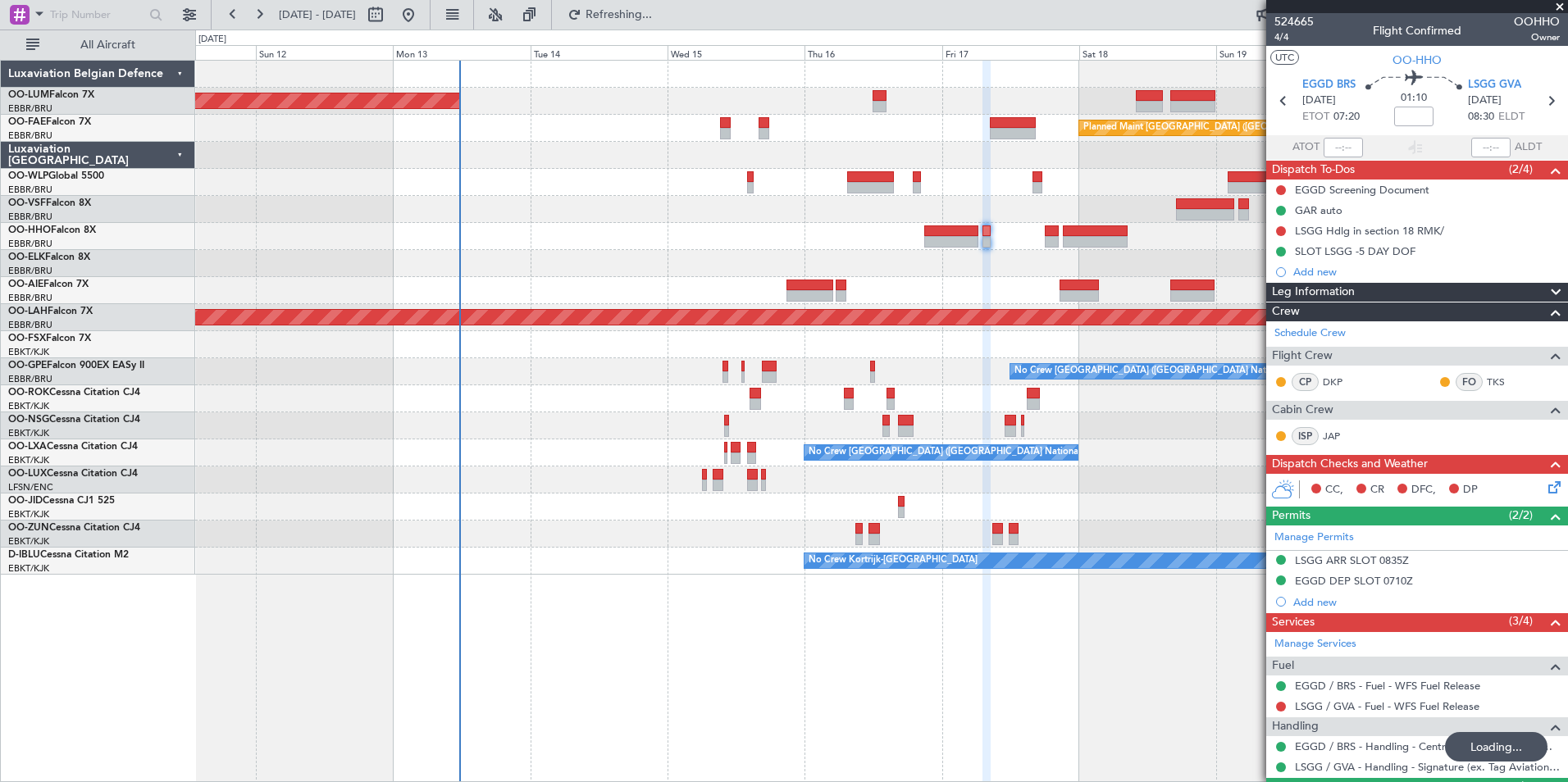
click at [518, 689] on div "AOG Maint Sibiu Planned Maint Brussels (Brussels National) Planned Maint Alton-…" at bounding box center [881, 422] width 1373 height 723
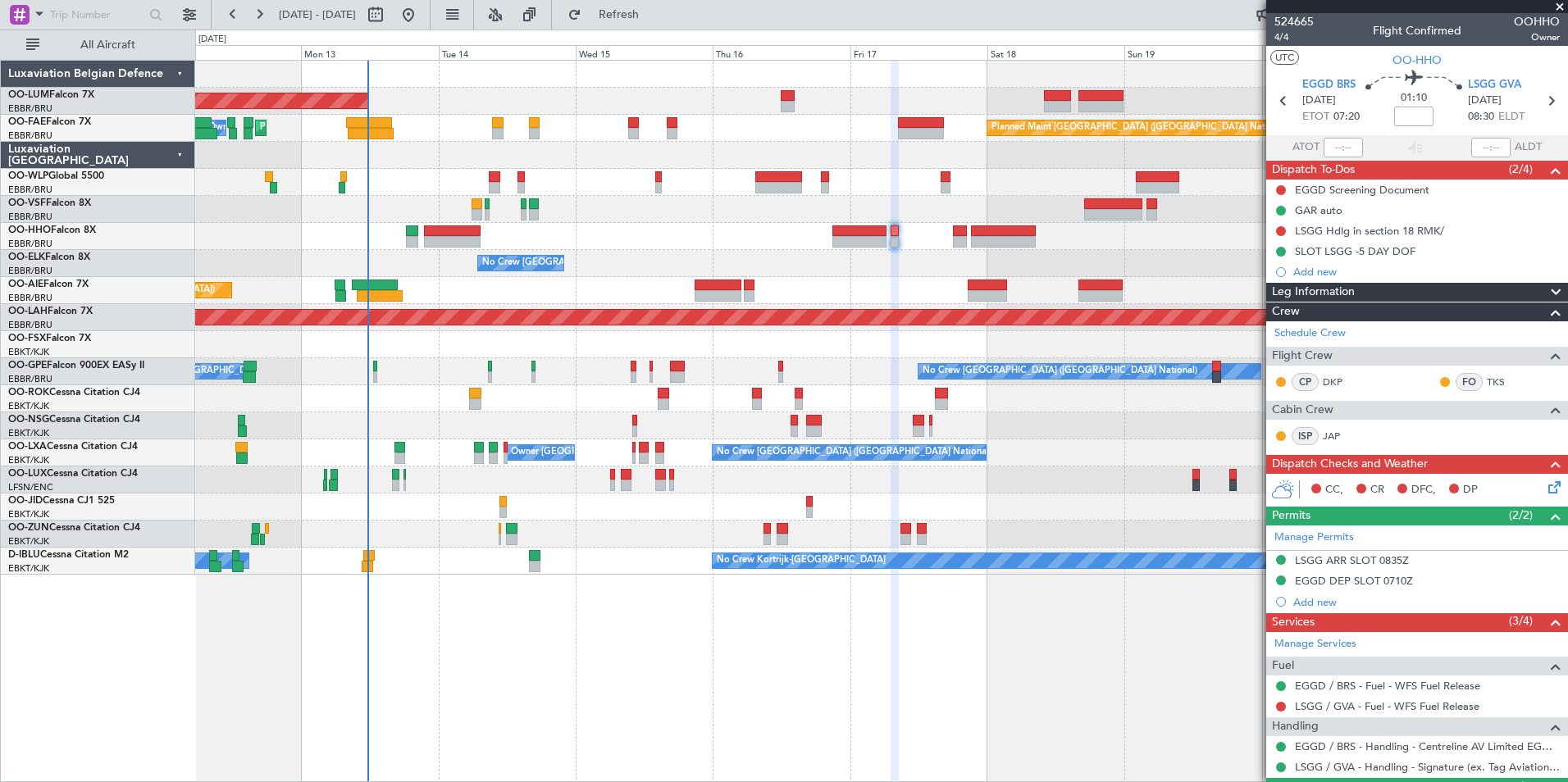
click at [601, 732] on div "AOG Maint Sibiu Planned Maint Brussels (Brussels National) Planned Maint Melsbr…" at bounding box center [881, 422] width 1373 height 723
click at [654, 21] on span "Refresh" at bounding box center [619, 14] width 69 height 12
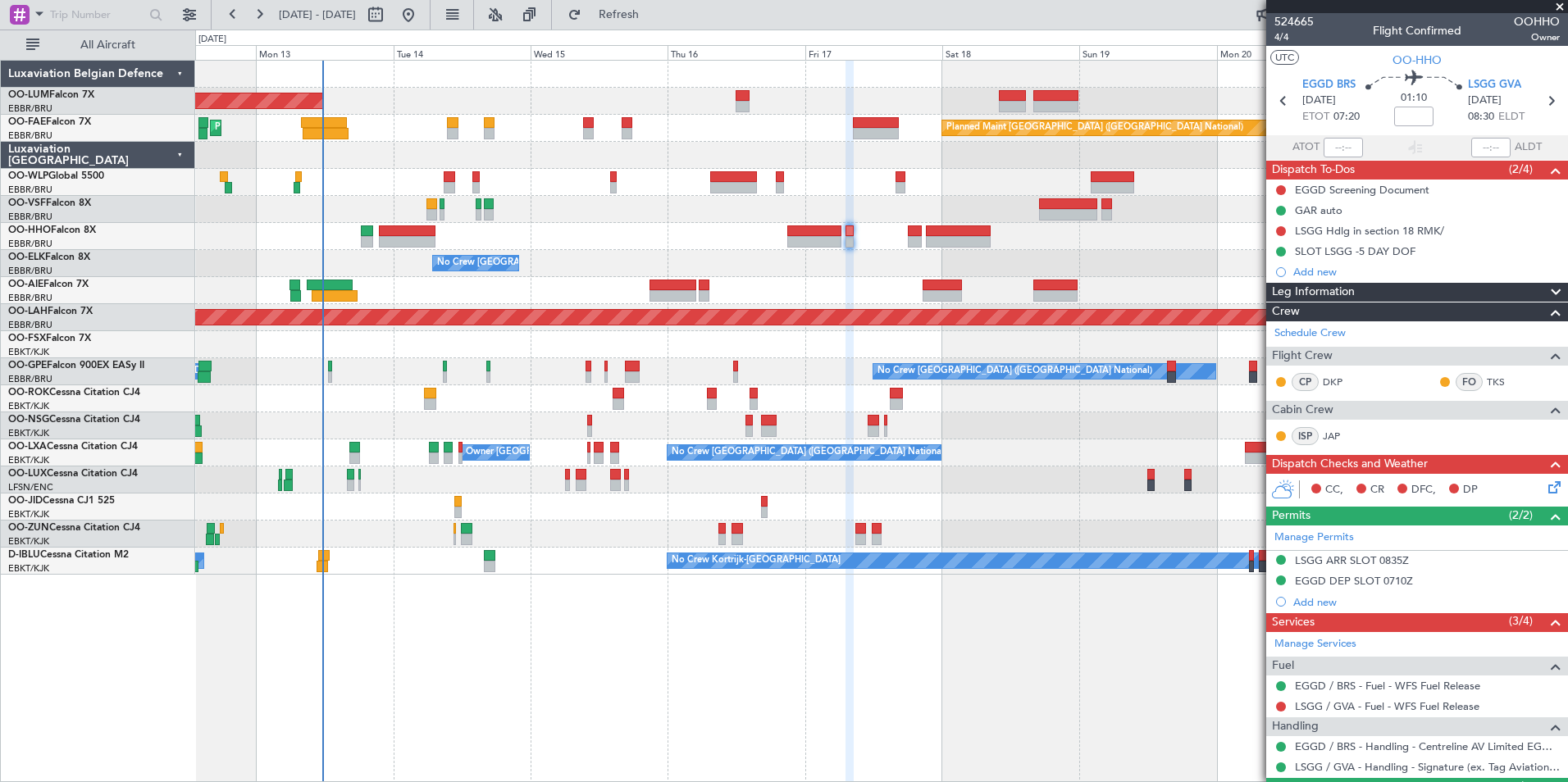
click at [643, 663] on div "AOG Maint Sibiu Planned Maint Brussels (Brussels National) Planned Maint Melsbr…" at bounding box center [881, 422] width 1373 height 723
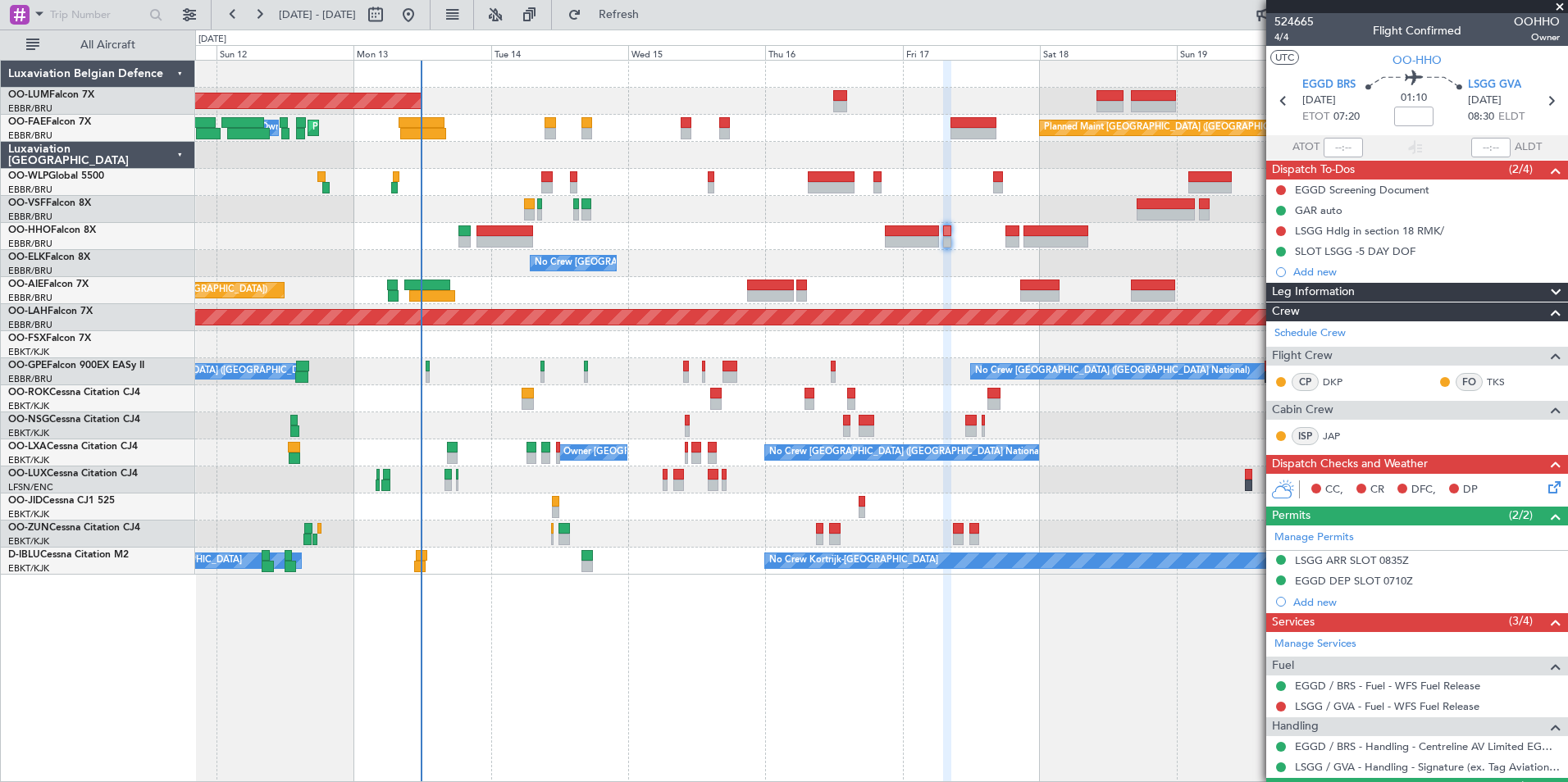
click at [718, 671] on div "AOG Maint [GEOGRAPHIC_DATA] Planned Maint [GEOGRAPHIC_DATA] ([GEOGRAPHIC_DATA])…" at bounding box center [881, 422] width 1373 height 723
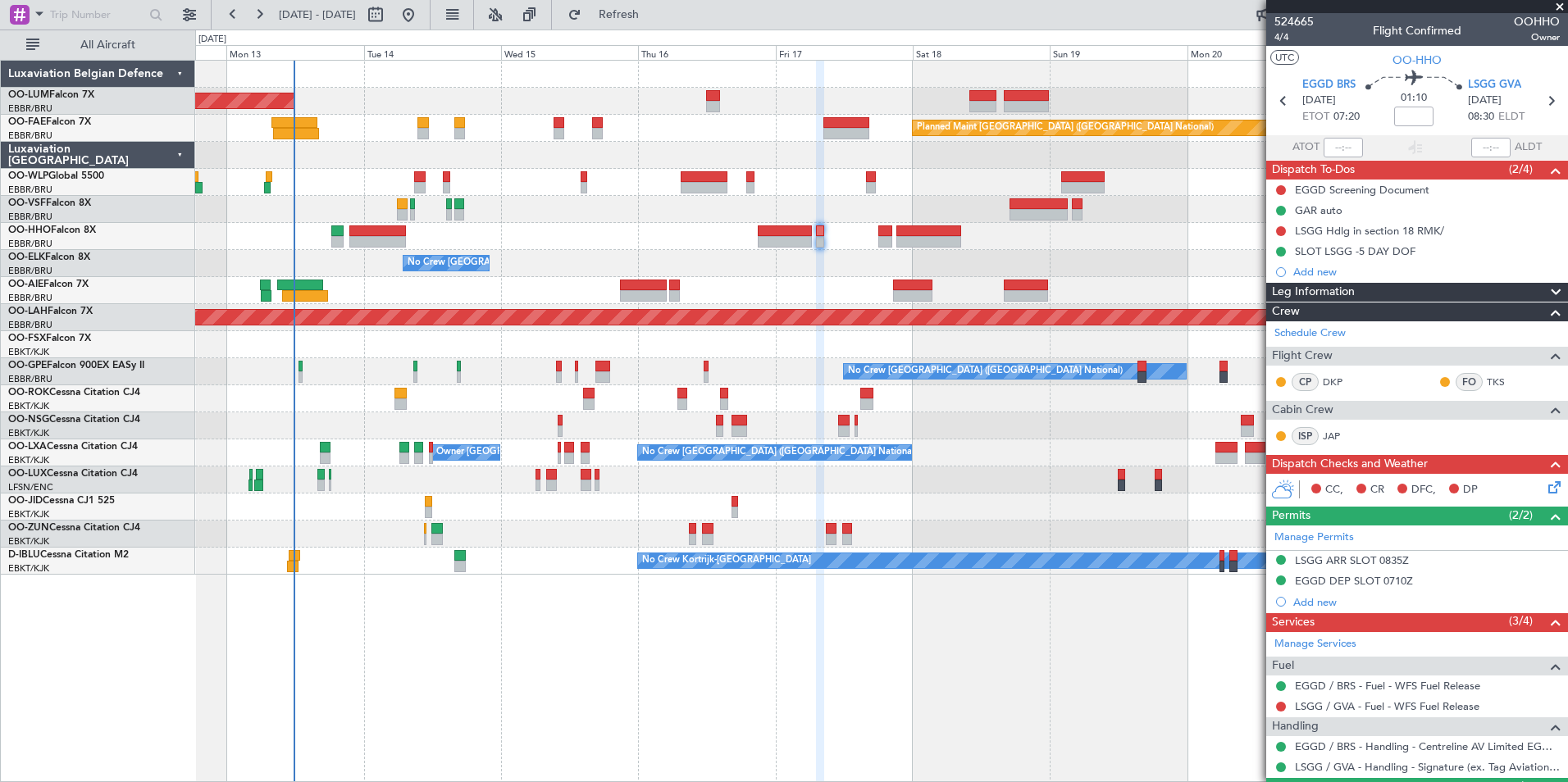
click at [383, 648] on div "AOG Maint [GEOGRAPHIC_DATA] Planned Maint [GEOGRAPHIC_DATA] ([GEOGRAPHIC_DATA])…" at bounding box center [881, 422] width 1373 height 723
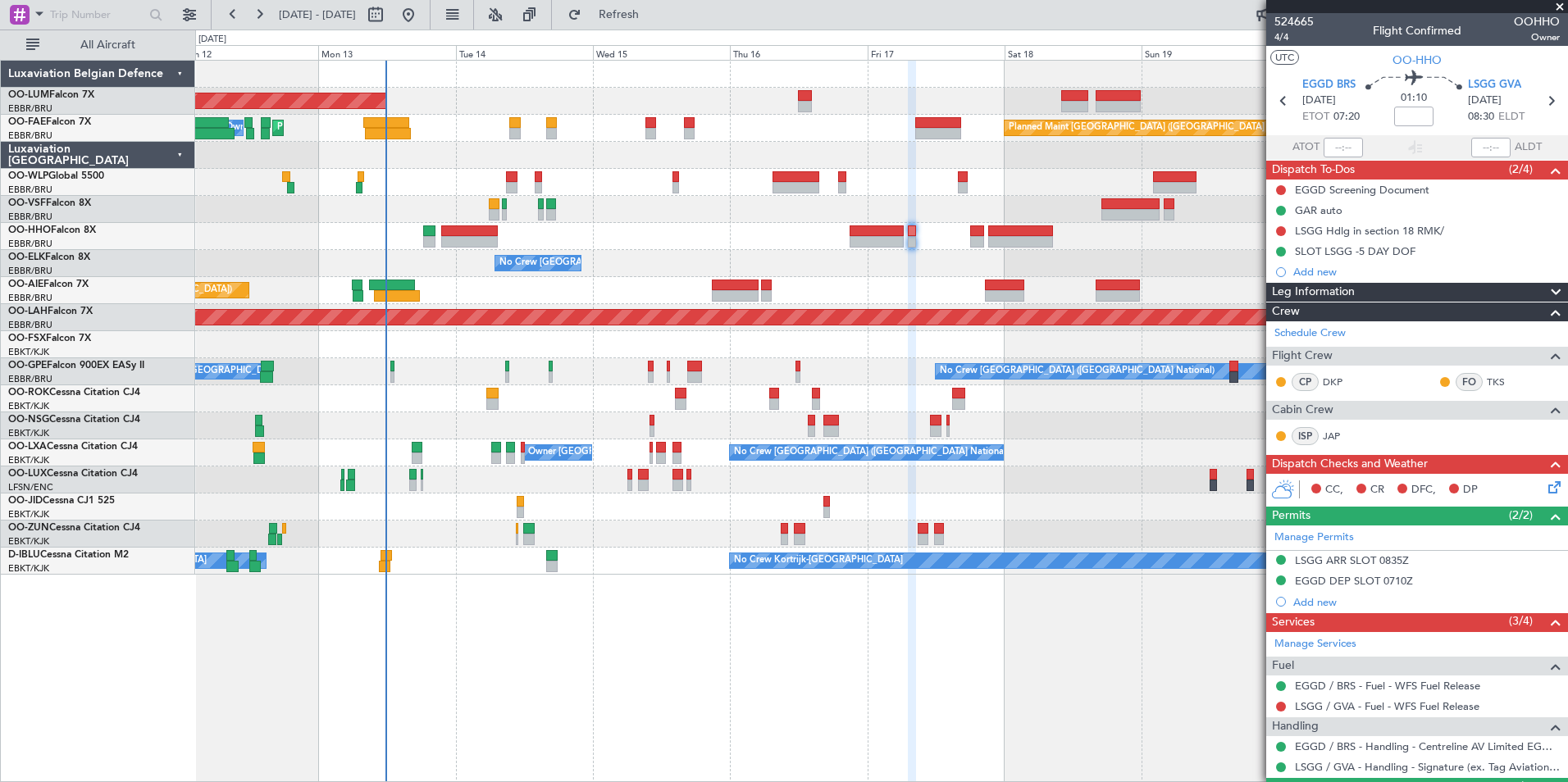
click at [500, 663] on div "AOG Maint [GEOGRAPHIC_DATA] Planned Maint [GEOGRAPHIC_DATA] ([GEOGRAPHIC_DATA])…" at bounding box center [881, 422] width 1373 height 723
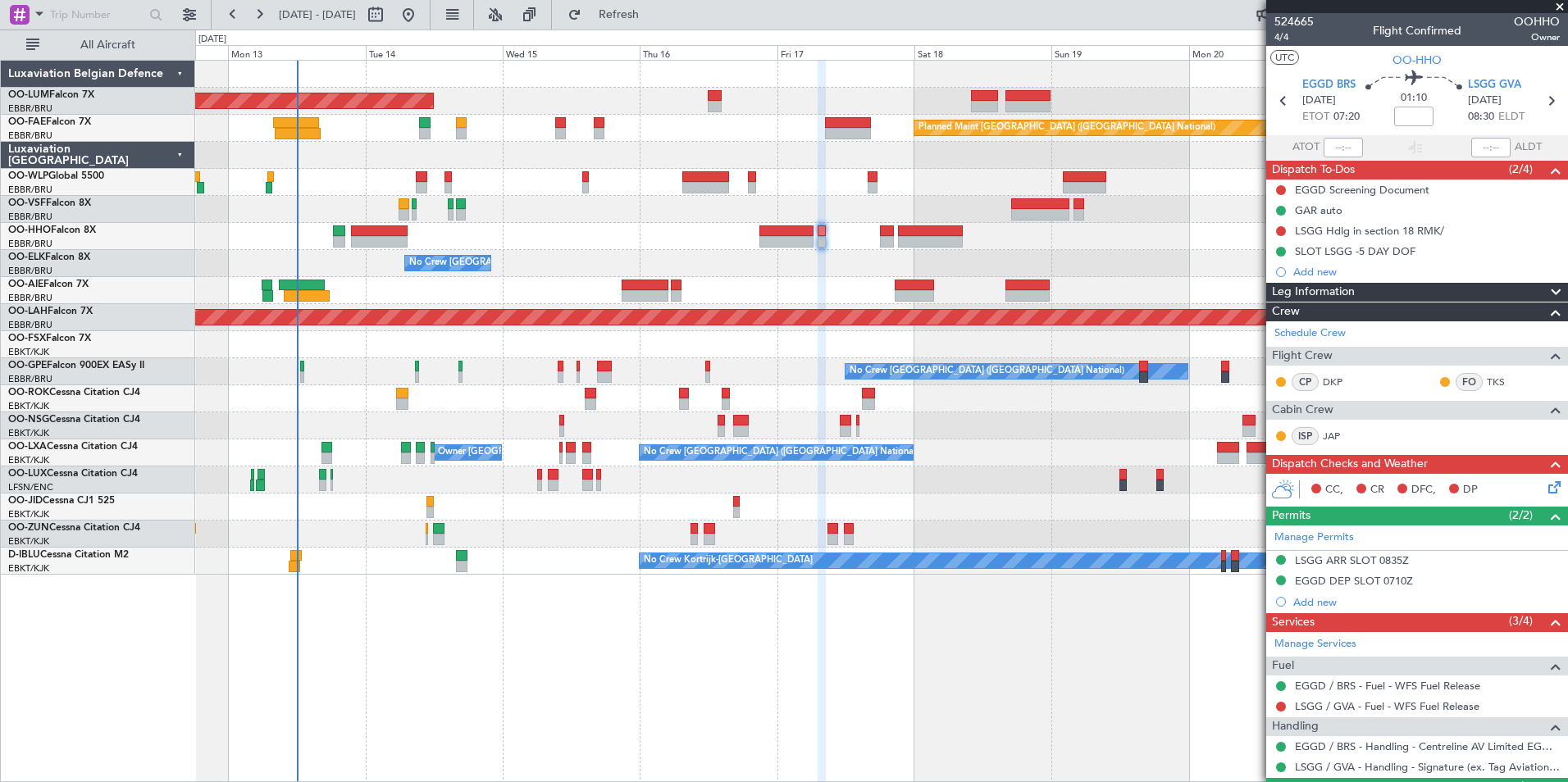
click at [590, 748] on div "AOG Maint [GEOGRAPHIC_DATA] Planned Maint [GEOGRAPHIC_DATA] ([GEOGRAPHIC_DATA])…" at bounding box center [881, 422] width 1373 height 723
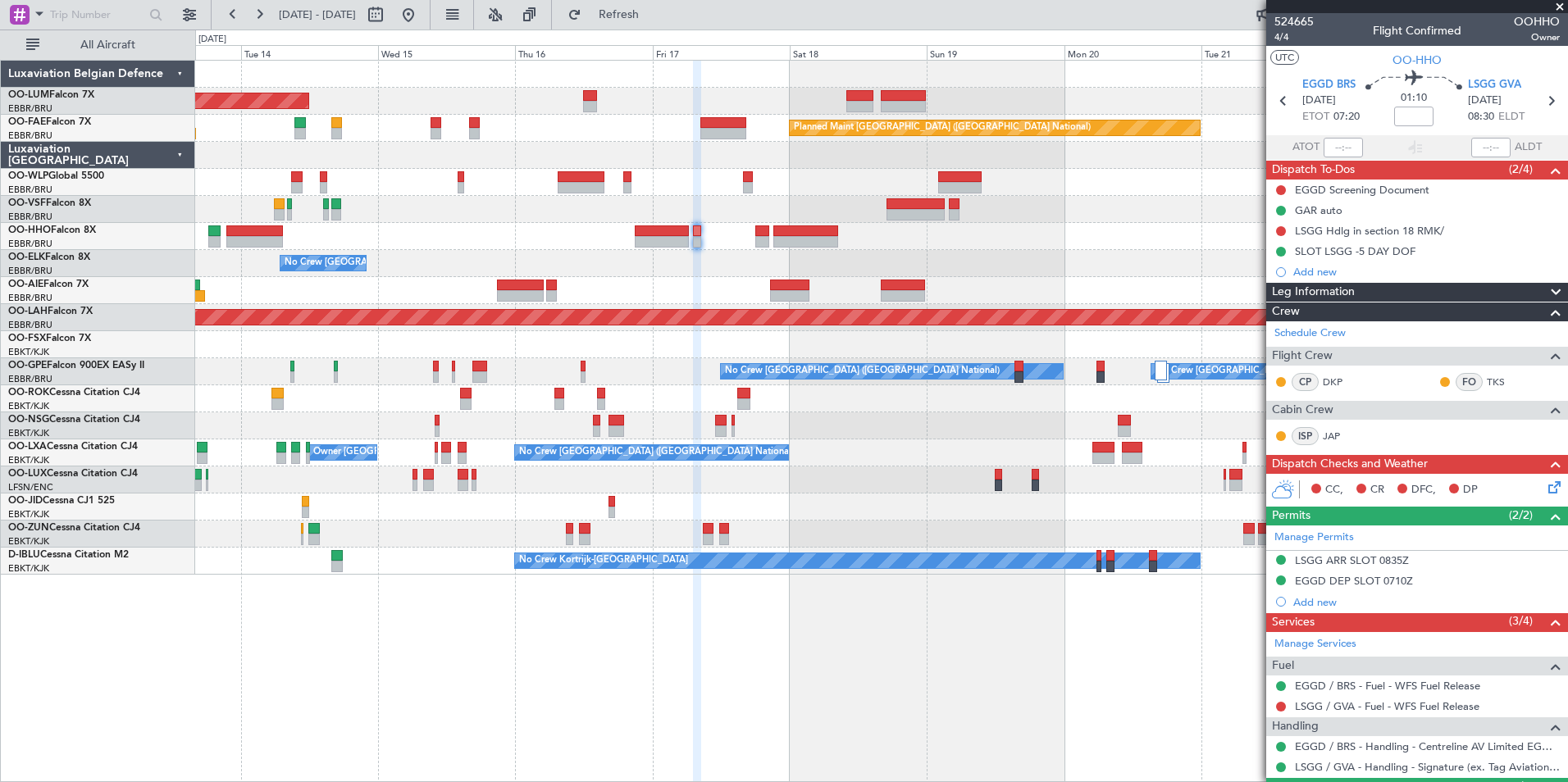
click at [669, 648] on div "AOG Maint [GEOGRAPHIC_DATA] Planned Maint [GEOGRAPHIC_DATA] ([GEOGRAPHIC_DATA])…" at bounding box center [881, 422] width 1373 height 723
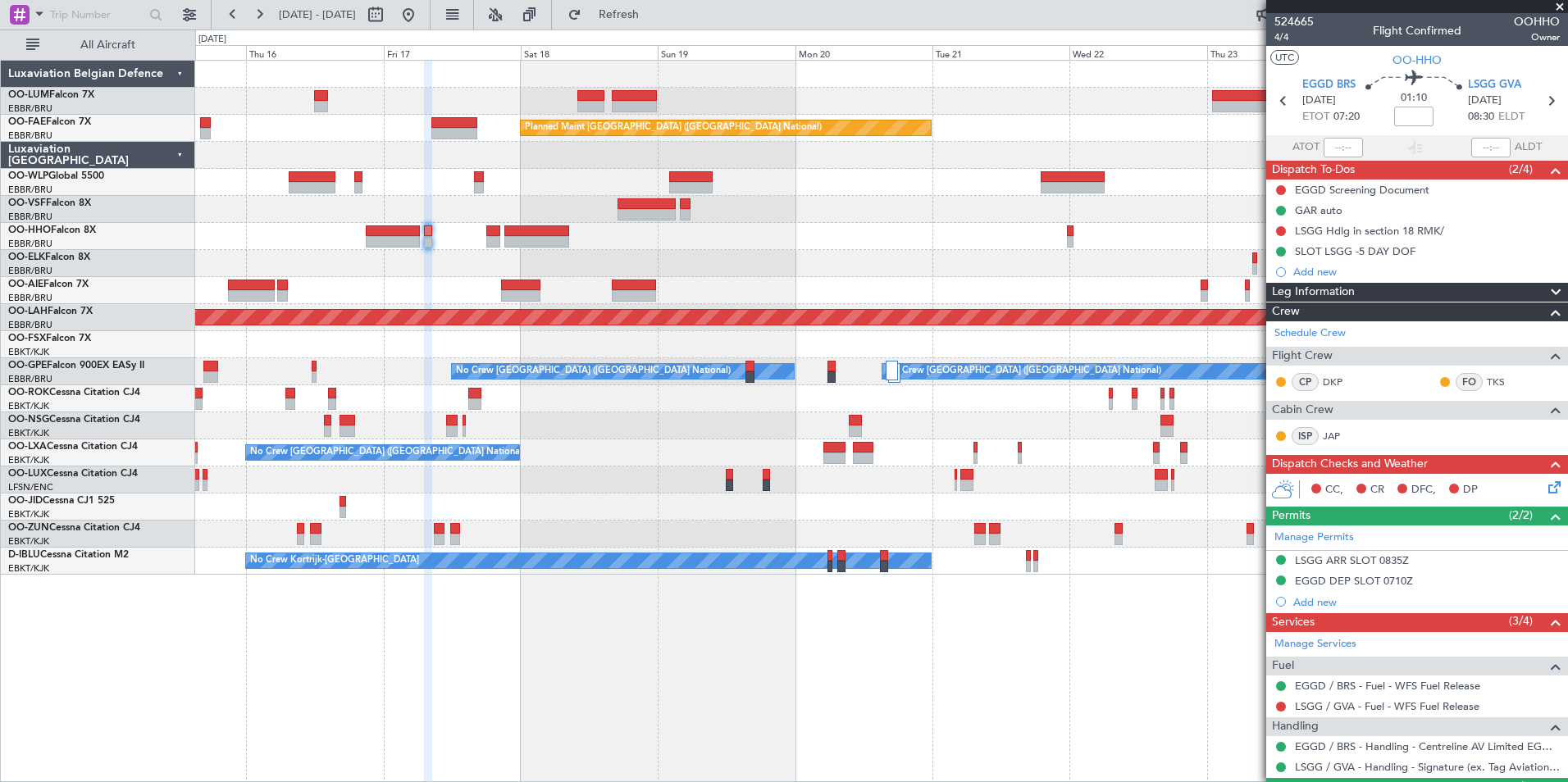
click at [574, 658] on div "Owner Melsbroek Air Base Planned Maint [GEOGRAPHIC_DATA]-[GEOGRAPHIC_DATA] AOG …" at bounding box center [881, 422] width 1373 height 723
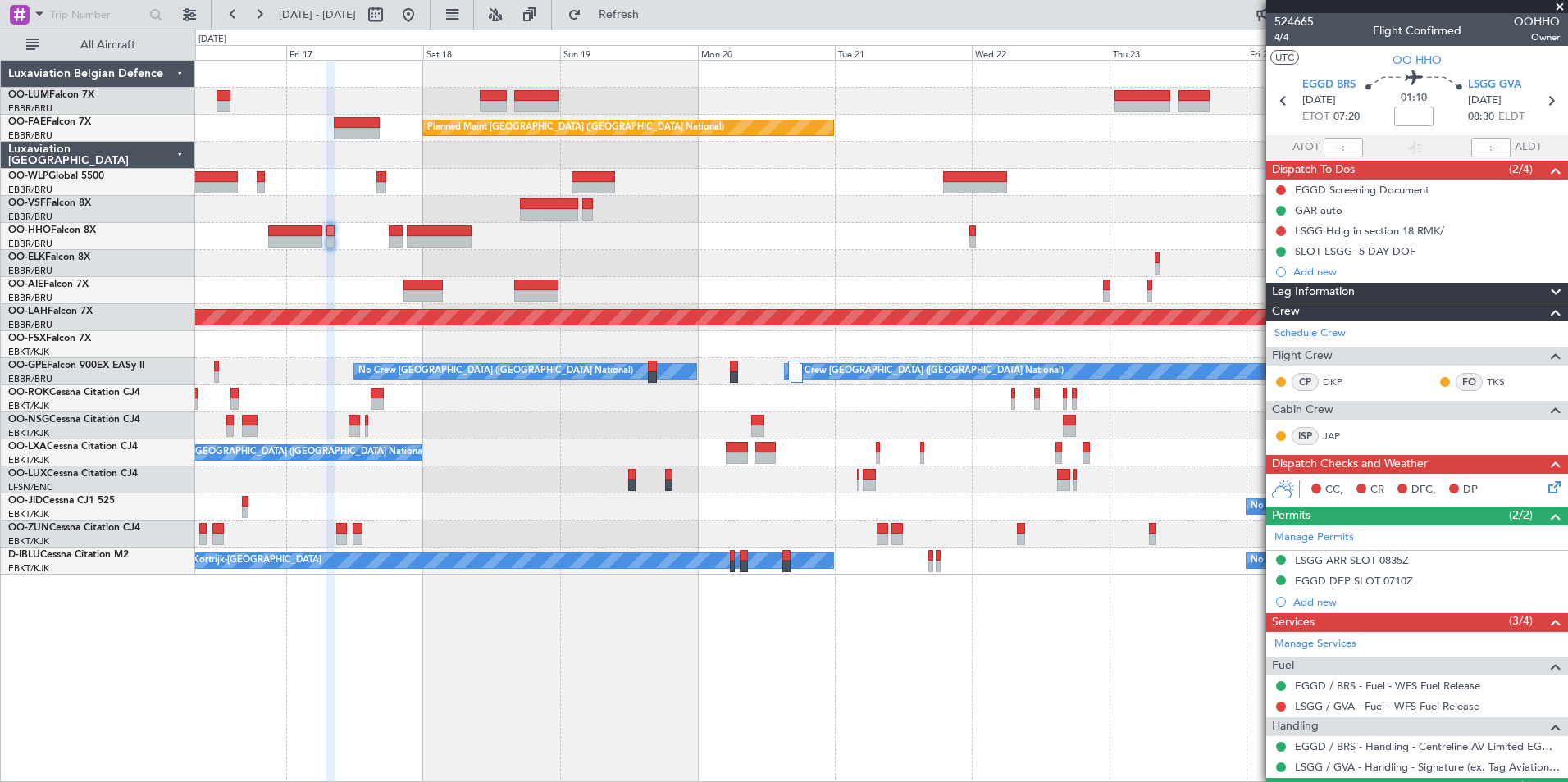
click at [668, 699] on div "Owner Melsbroek Air Base Planned Maint [GEOGRAPHIC_DATA]-[GEOGRAPHIC_DATA] AOG …" at bounding box center [881, 422] width 1373 height 723
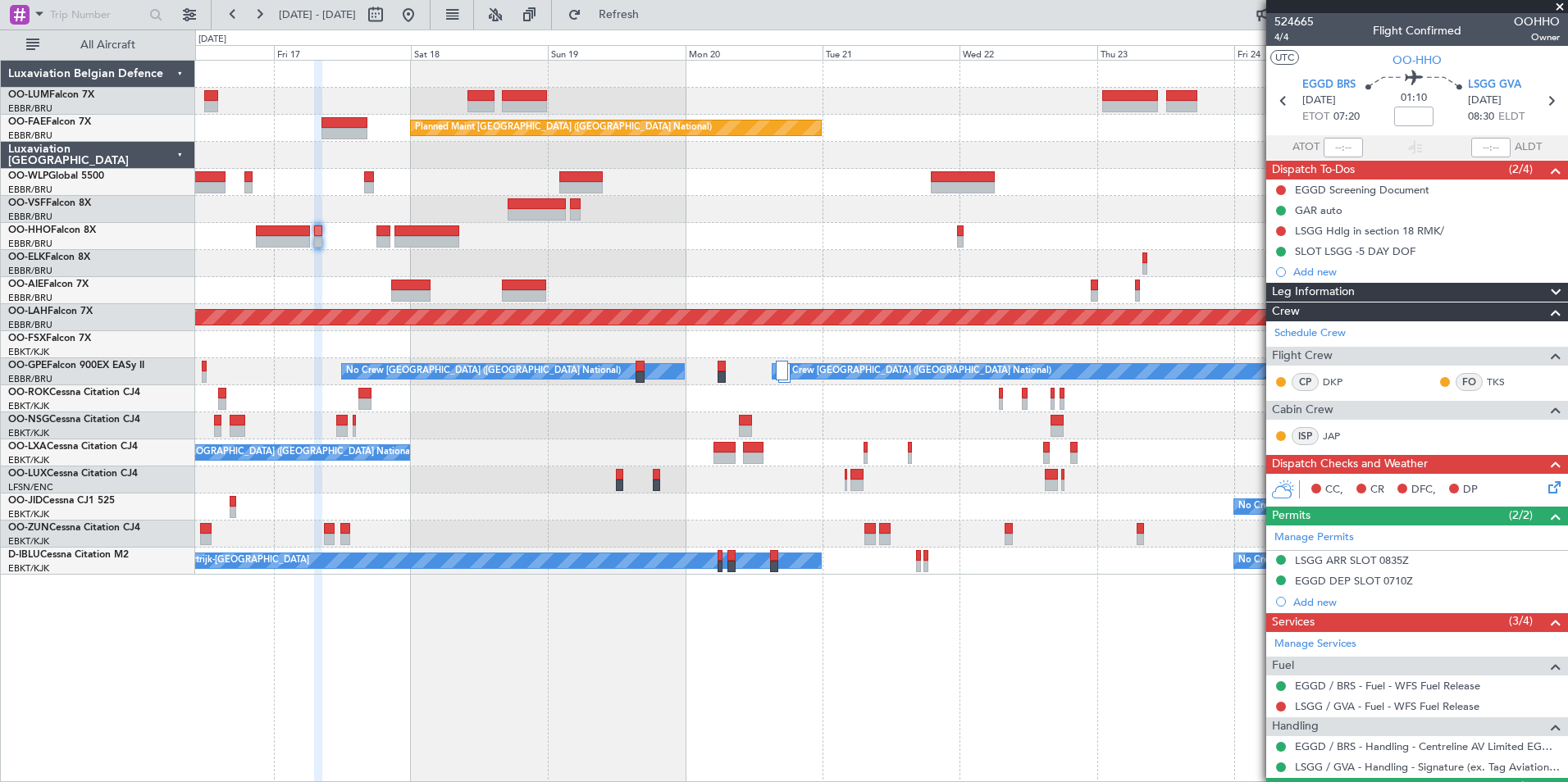
click at [949, 709] on div "Owner Melsbroek Air Base Planned Maint [GEOGRAPHIC_DATA]-[GEOGRAPHIC_DATA] AOG …" at bounding box center [881, 422] width 1373 height 723
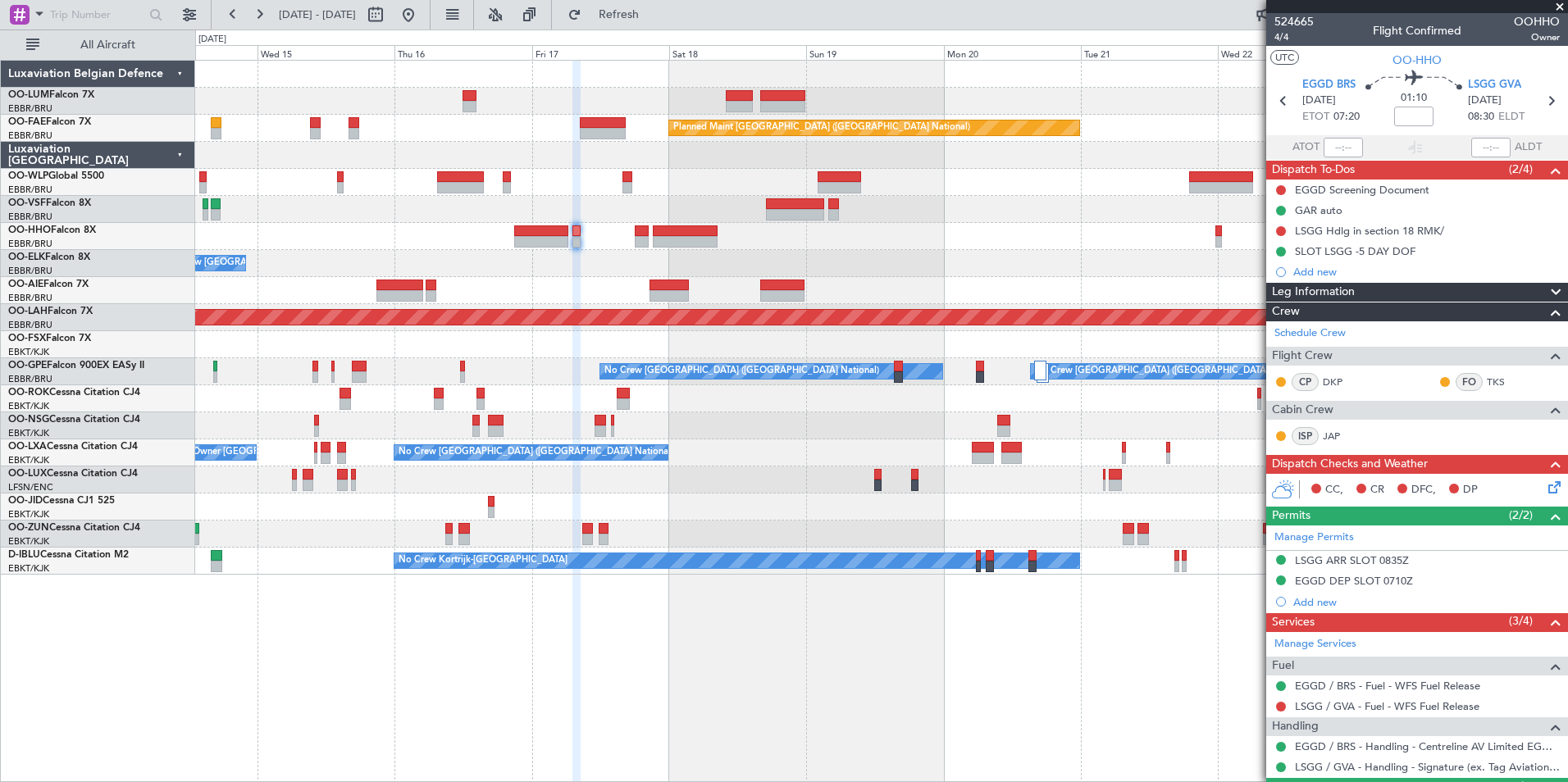
click at [928, 686] on div "Owner Melsbroek Air Base AOG Maint [GEOGRAPHIC_DATA] Planned Maint [GEOGRAPHIC_…" at bounding box center [881, 422] width 1373 height 723
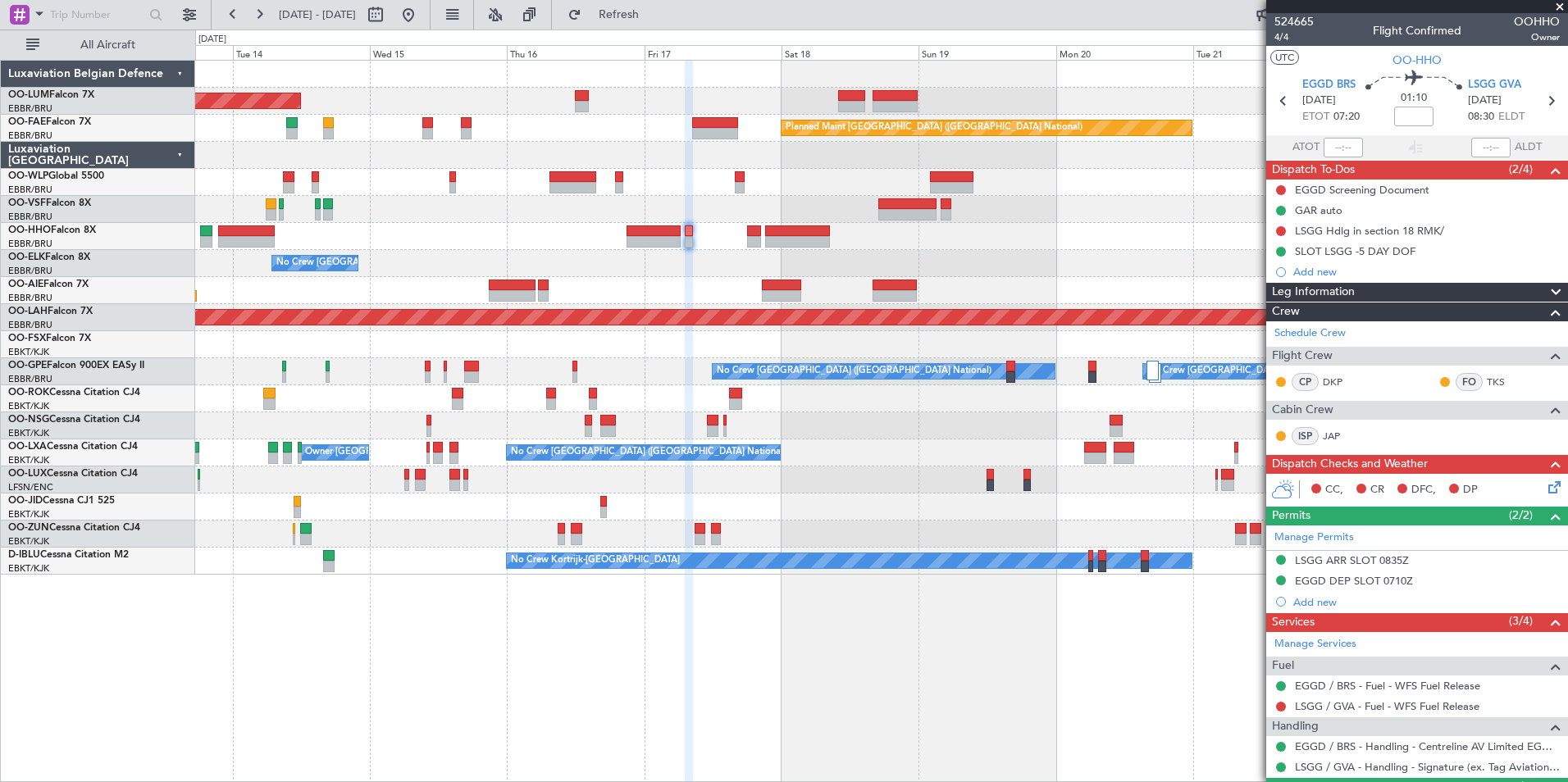
click at [542, 638] on div "AOG Maint [GEOGRAPHIC_DATA] Planned Maint [GEOGRAPHIC_DATA] ([GEOGRAPHIC_DATA])…" at bounding box center [881, 422] width 1373 height 723
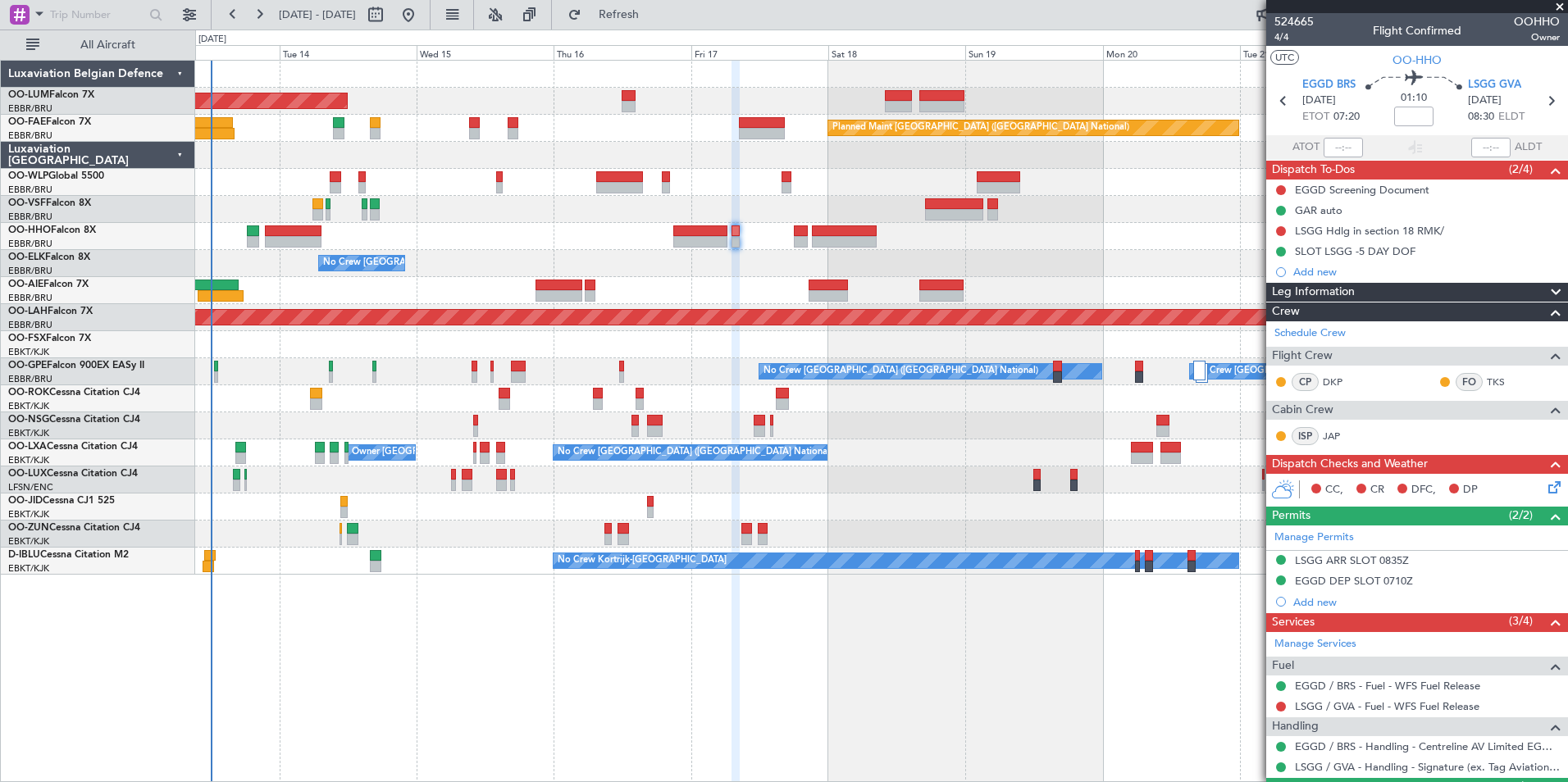
click at [621, 709] on div "AOG Maint [GEOGRAPHIC_DATA] Planned Maint [GEOGRAPHIC_DATA] ([GEOGRAPHIC_DATA])…" at bounding box center [881, 422] width 1373 height 723
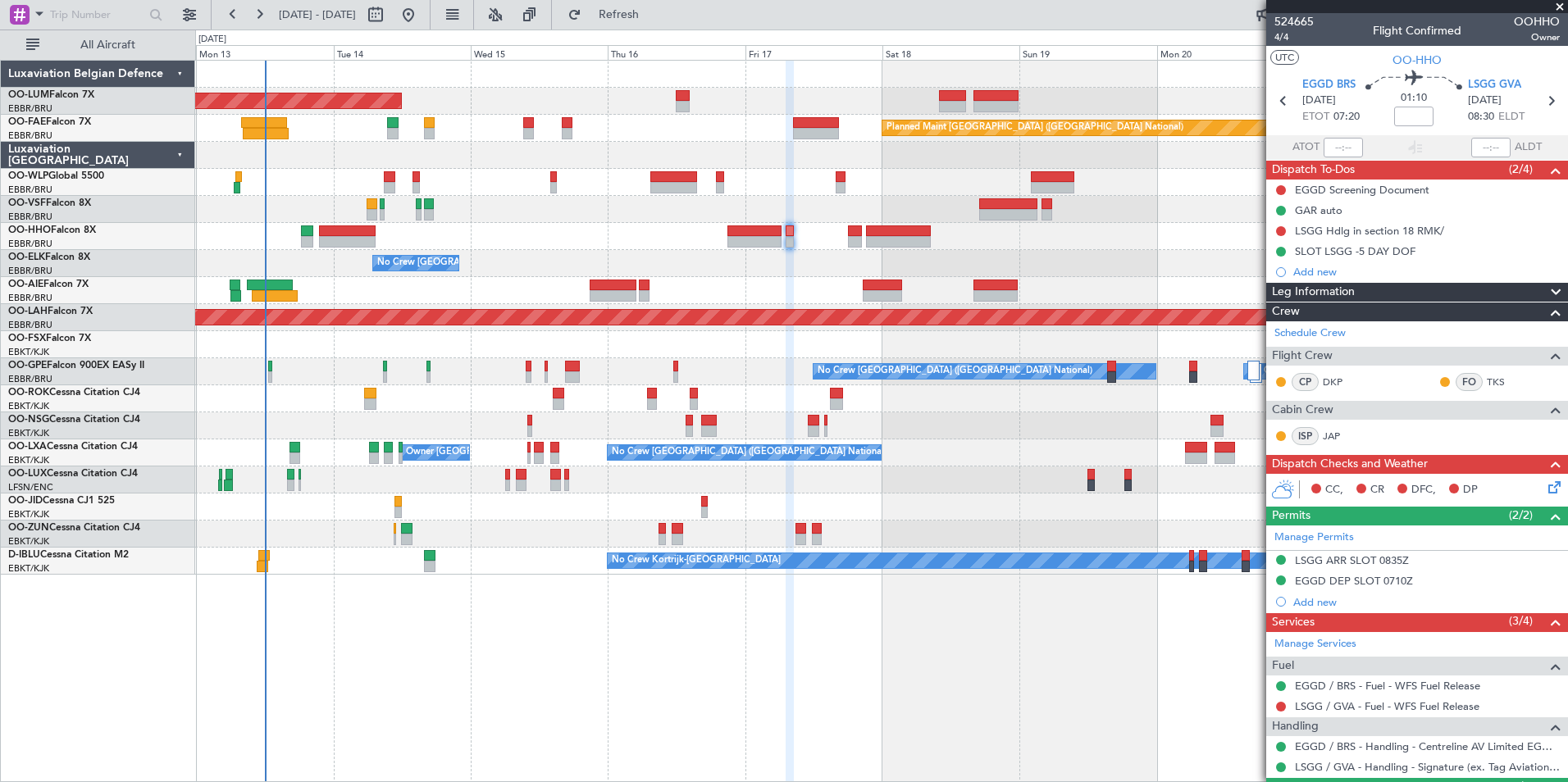
click at [912, 677] on div "AOG Maint [GEOGRAPHIC_DATA] Planned Maint [GEOGRAPHIC_DATA] ([GEOGRAPHIC_DATA])…" at bounding box center [881, 422] width 1373 height 723
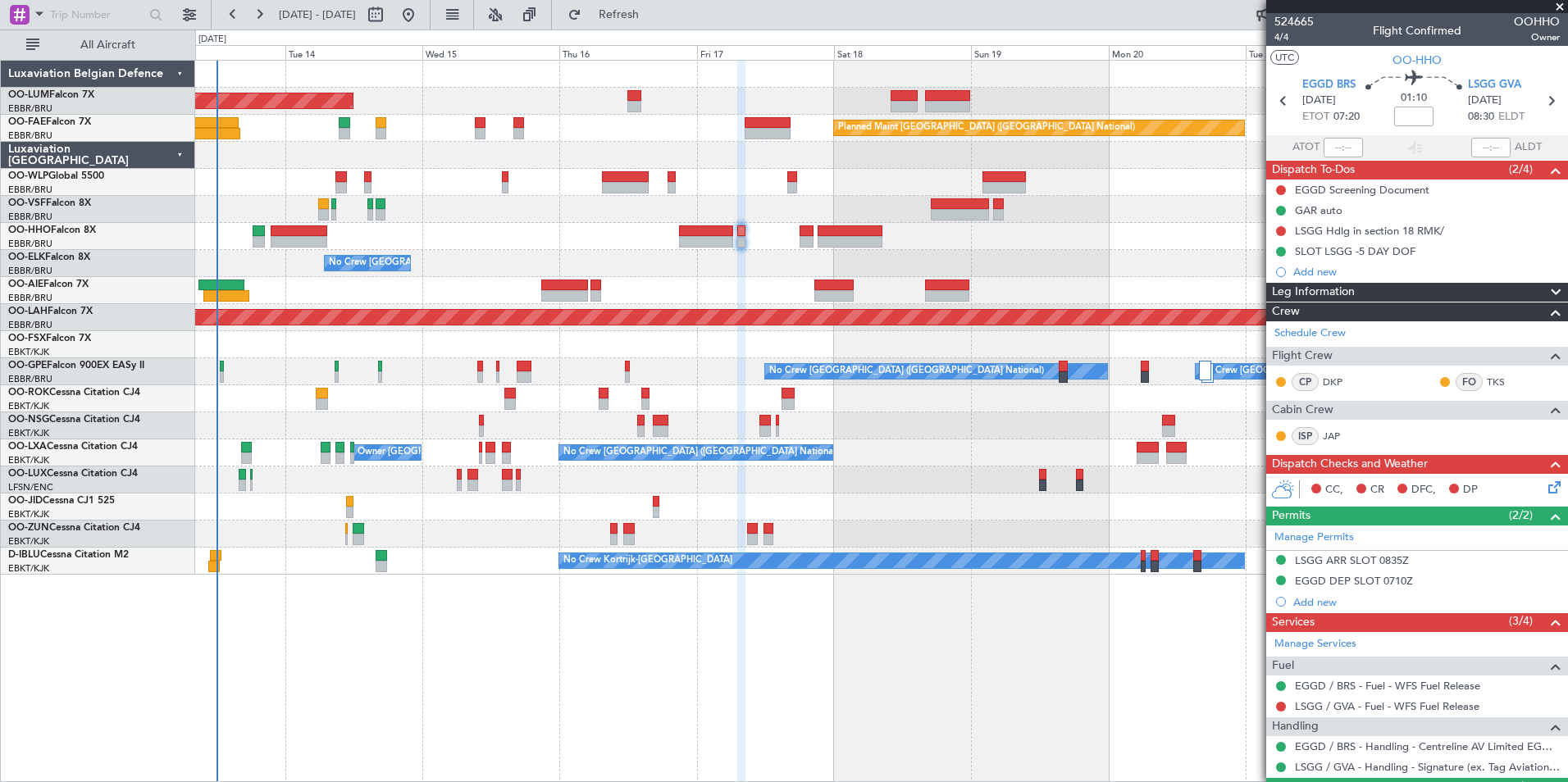
click at [686, 653] on div "AOG Maint [GEOGRAPHIC_DATA] Planned Maint [GEOGRAPHIC_DATA] ([GEOGRAPHIC_DATA])…" at bounding box center [881, 422] width 1373 height 723
click at [634, 708] on div "AOG Maint [GEOGRAPHIC_DATA] Planned Maint [GEOGRAPHIC_DATA] ([GEOGRAPHIC_DATA])…" at bounding box center [881, 422] width 1373 height 723
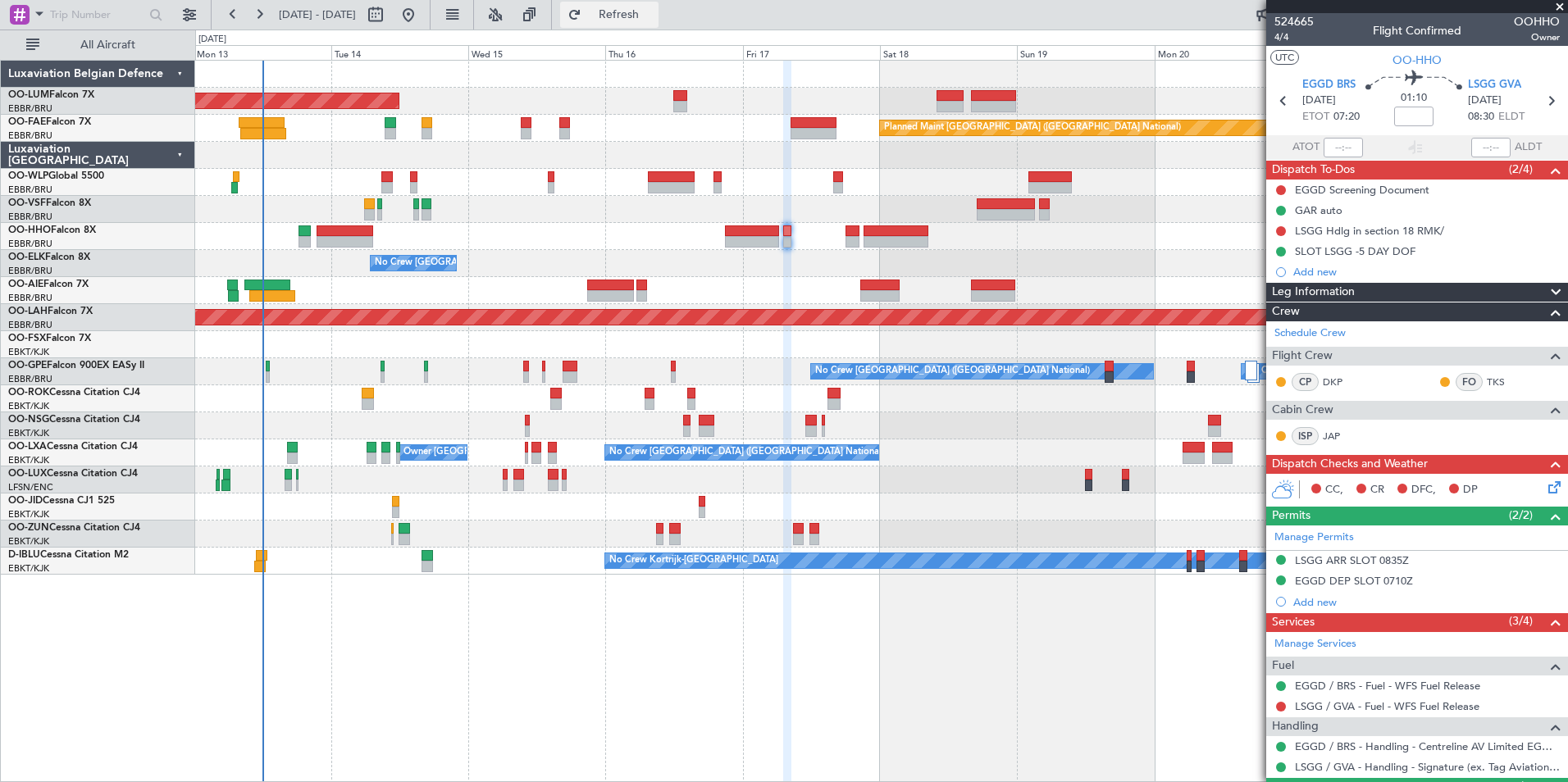
click at [654, 20] on span "Refresh" at bounding box center [619, 14] width 69 height 12
click at [658, 23] on button "Refresh" at bounding box center [609, 14] width 98 height 26
click at [448, 698] on div "AOG Maint [GEOGRAPHIC_DATA] Planned Maint [GEOGRAPHIC_DATA] ([GEOGRAPHIC_DATA])…" at bounding box center [881, 422] width 1373 height 723
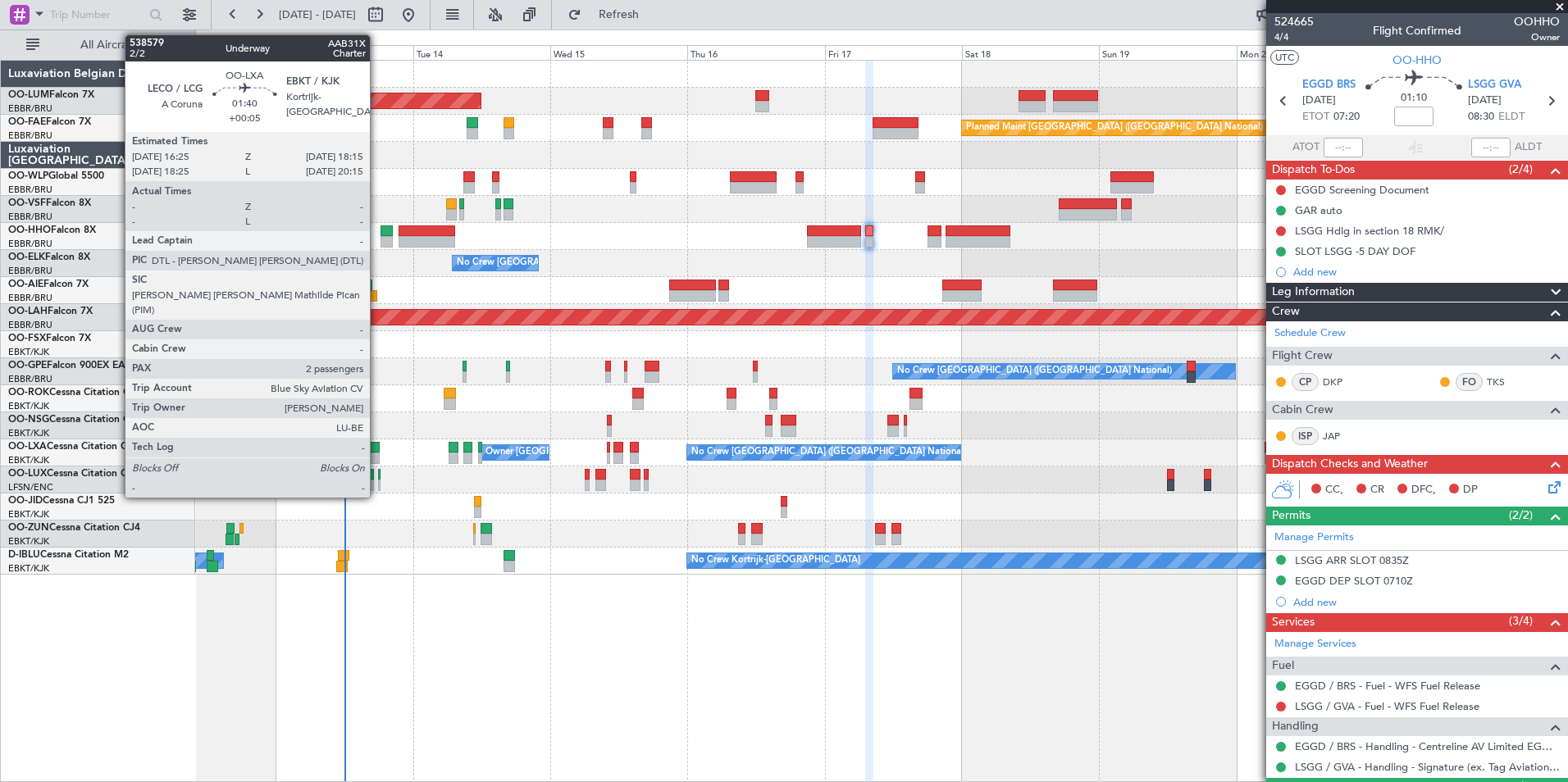
click at [378, 453] on div at bounding box center [374, 458] width 11 height 12
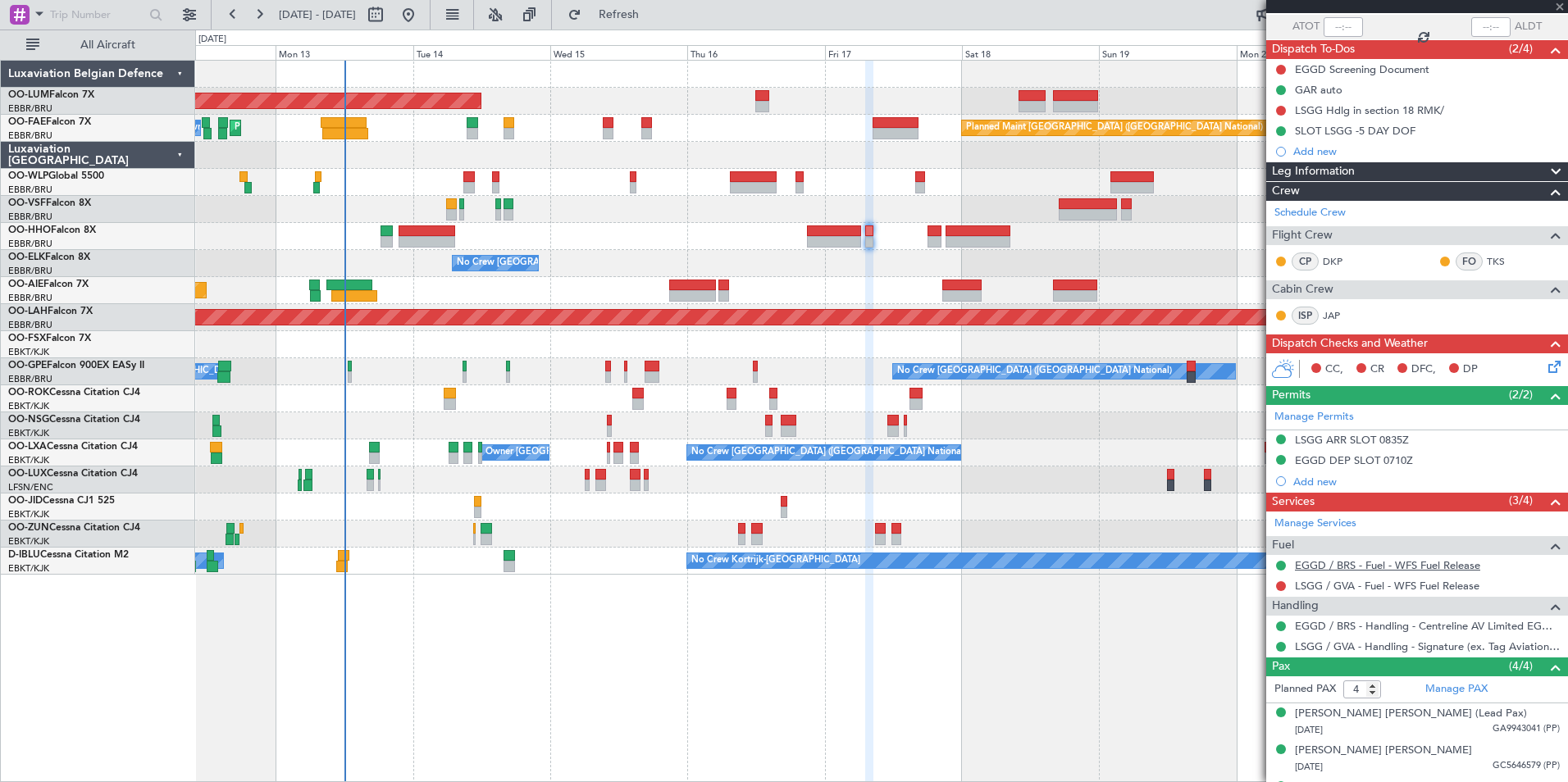
scroll to position [189, 0]
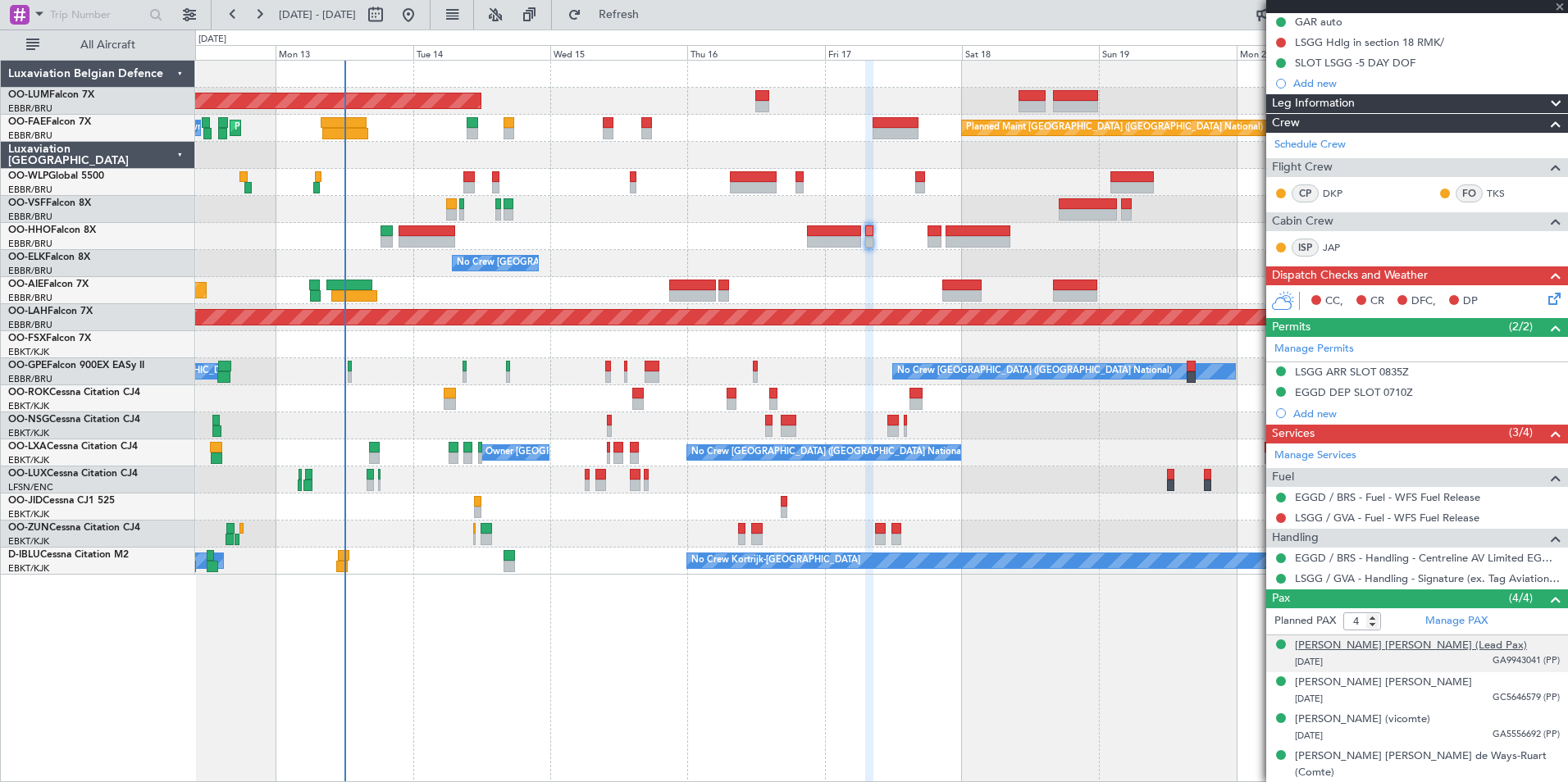
type input "+00:05"
type input "2"
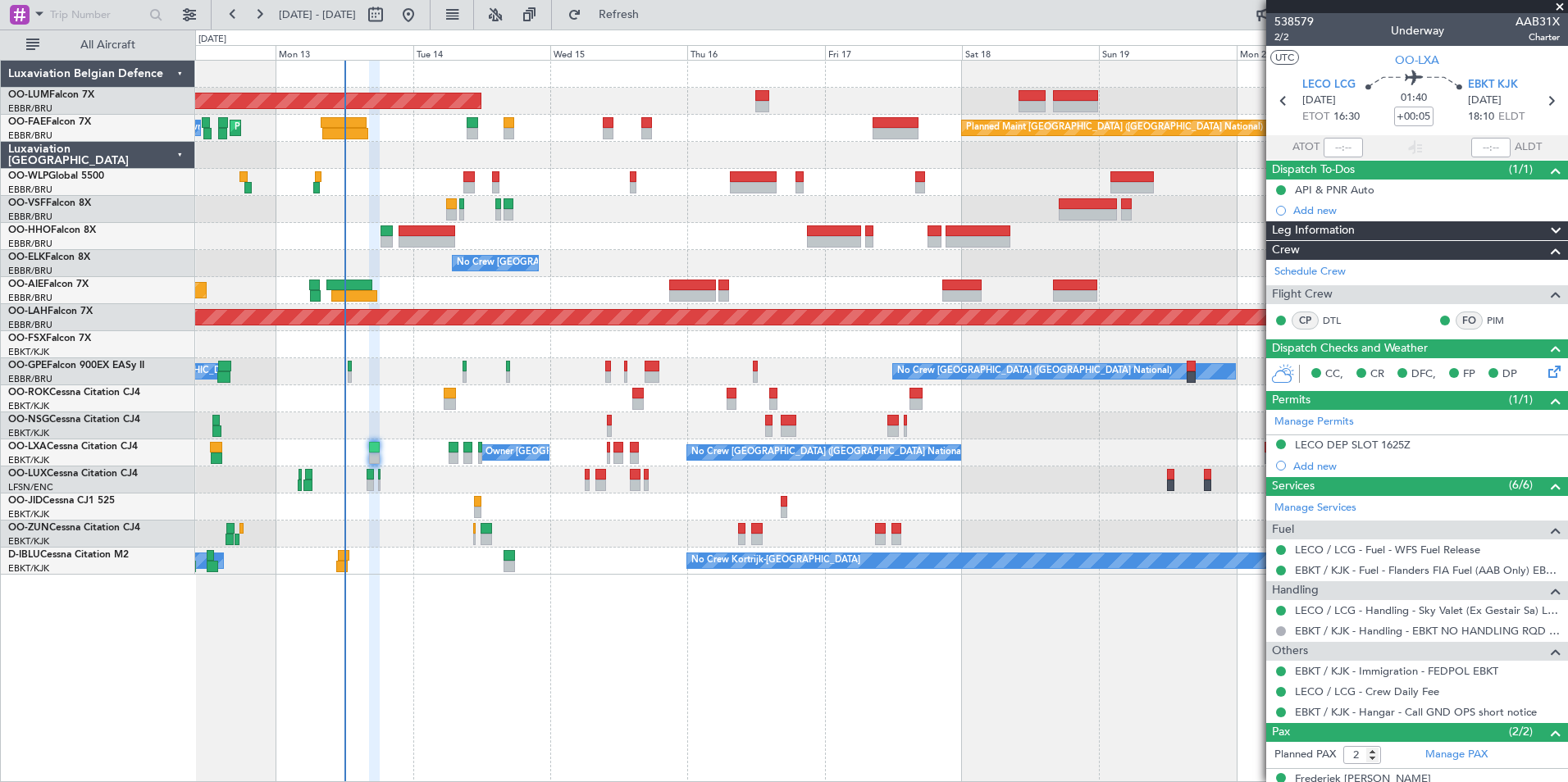
click at [718, 689] on div "AOG Maint [GEOGRAPHIC_DATA] Planned Maint [GEOGRAPHIC_DATA] Owner [GEOGRAPHIC_D…" at bounding box center [881, 422] width 1373 height 723
click at [724, 671] on div "AOG Maint [GEOGRAPHIC_DATA] Planned Maint [GEOGRAPHIC_DATA] Owner [GEOGRAPHIC_D…" at bounding box center [881, 422] width 1373 height 723
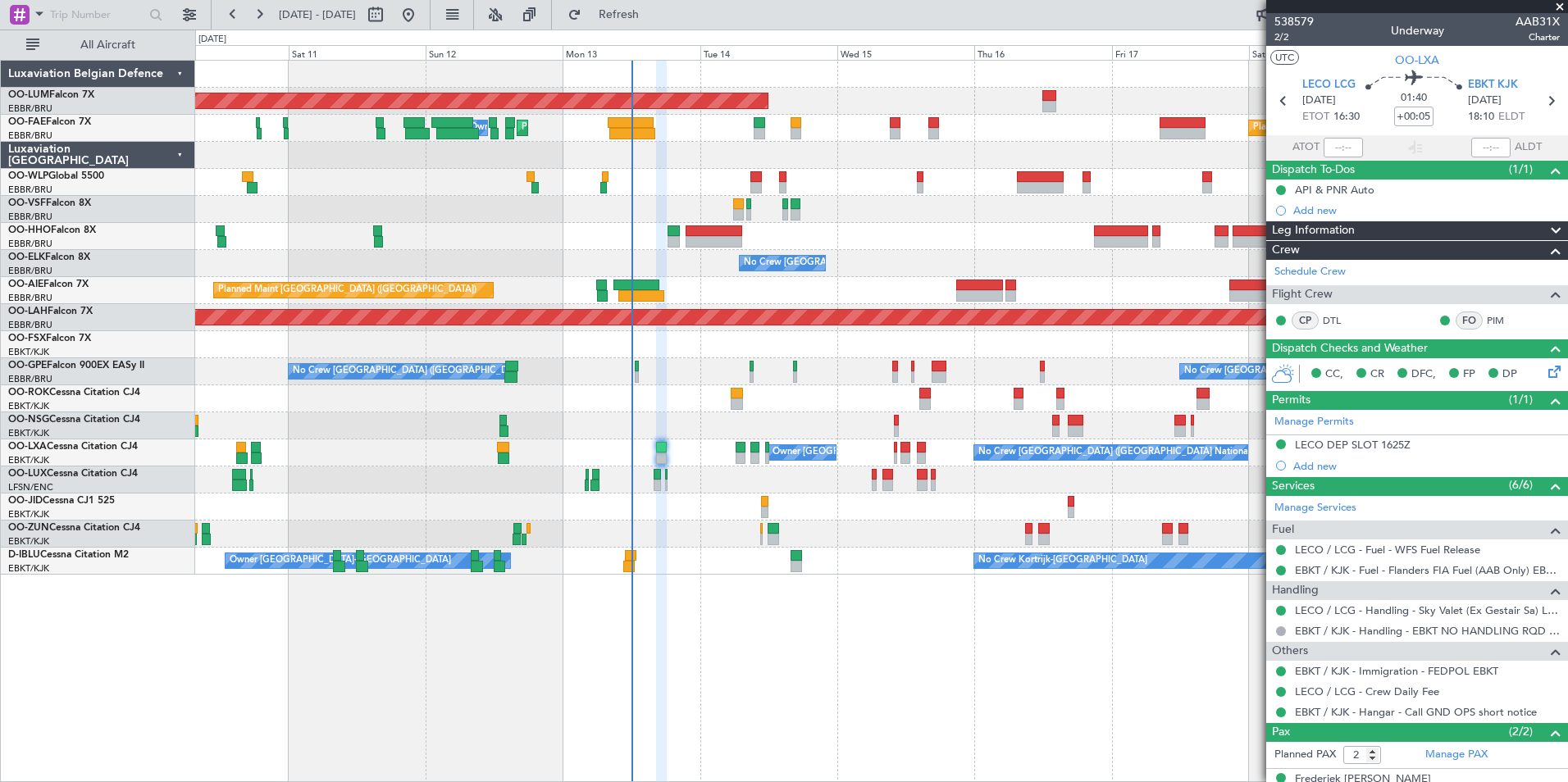
click at [461, 190] on div at bounding box center [881, 182] width 1372 height 27
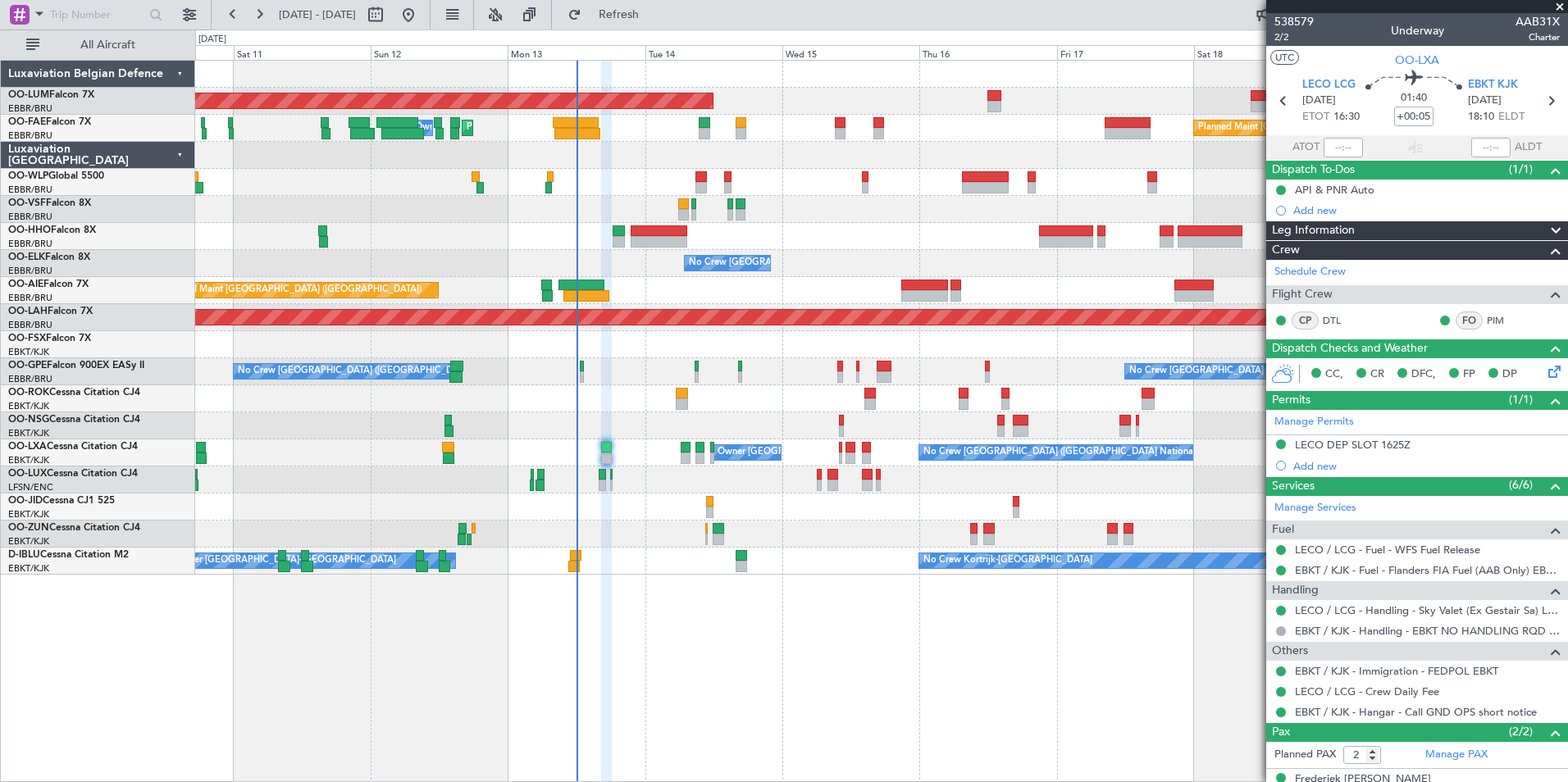
click at [436, 191] on div at bounding box center [881, 182] width 1372 height 27
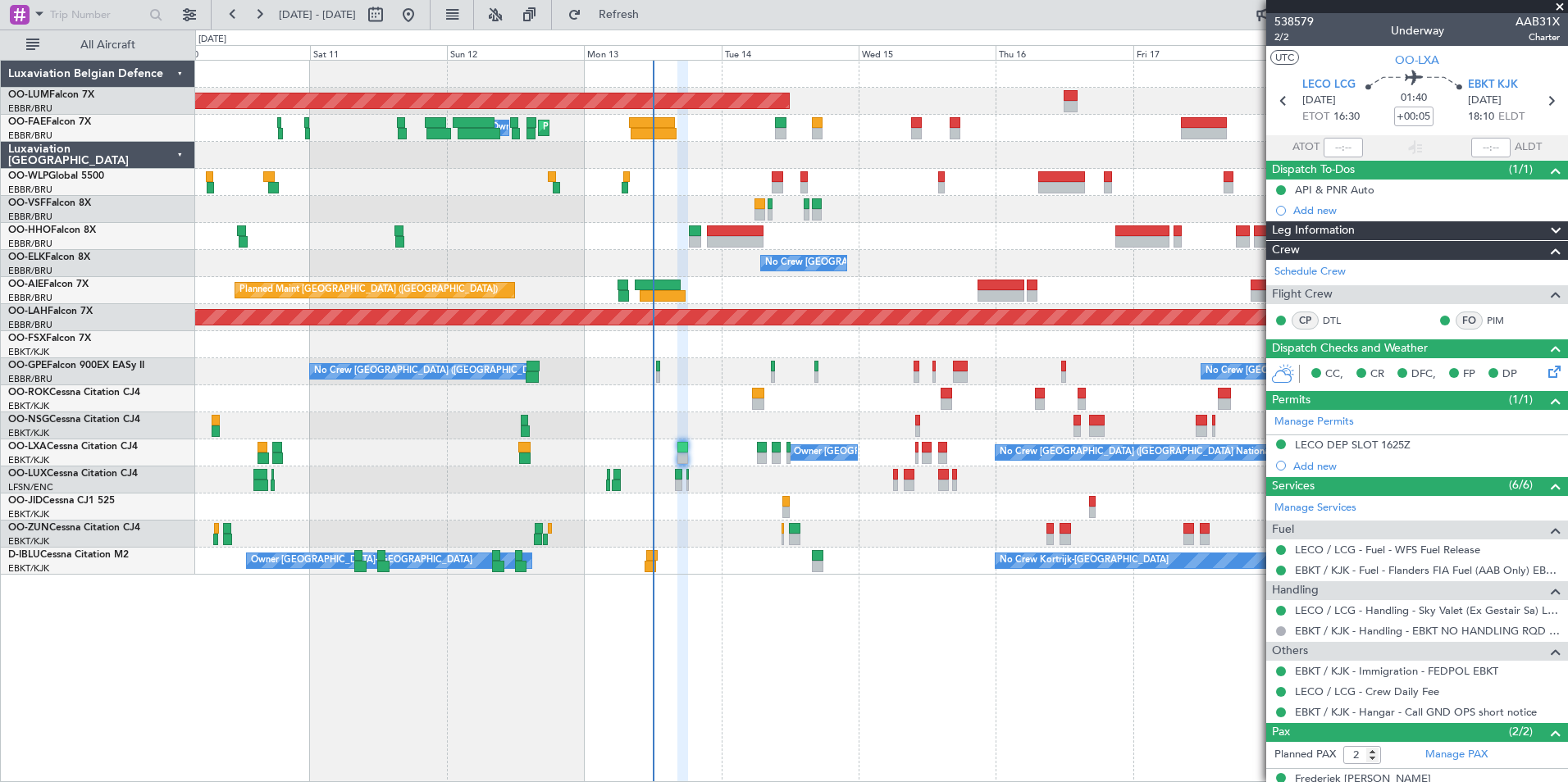
click at [434, 626] on div "AOG Maint [GEOGRAPHIC_DATA] Planned Maint [GEOGRAPHIC_DATA] Owner [GEOGRAPHIC_D…" at bounding box center [881, 422] width 1373 height 723
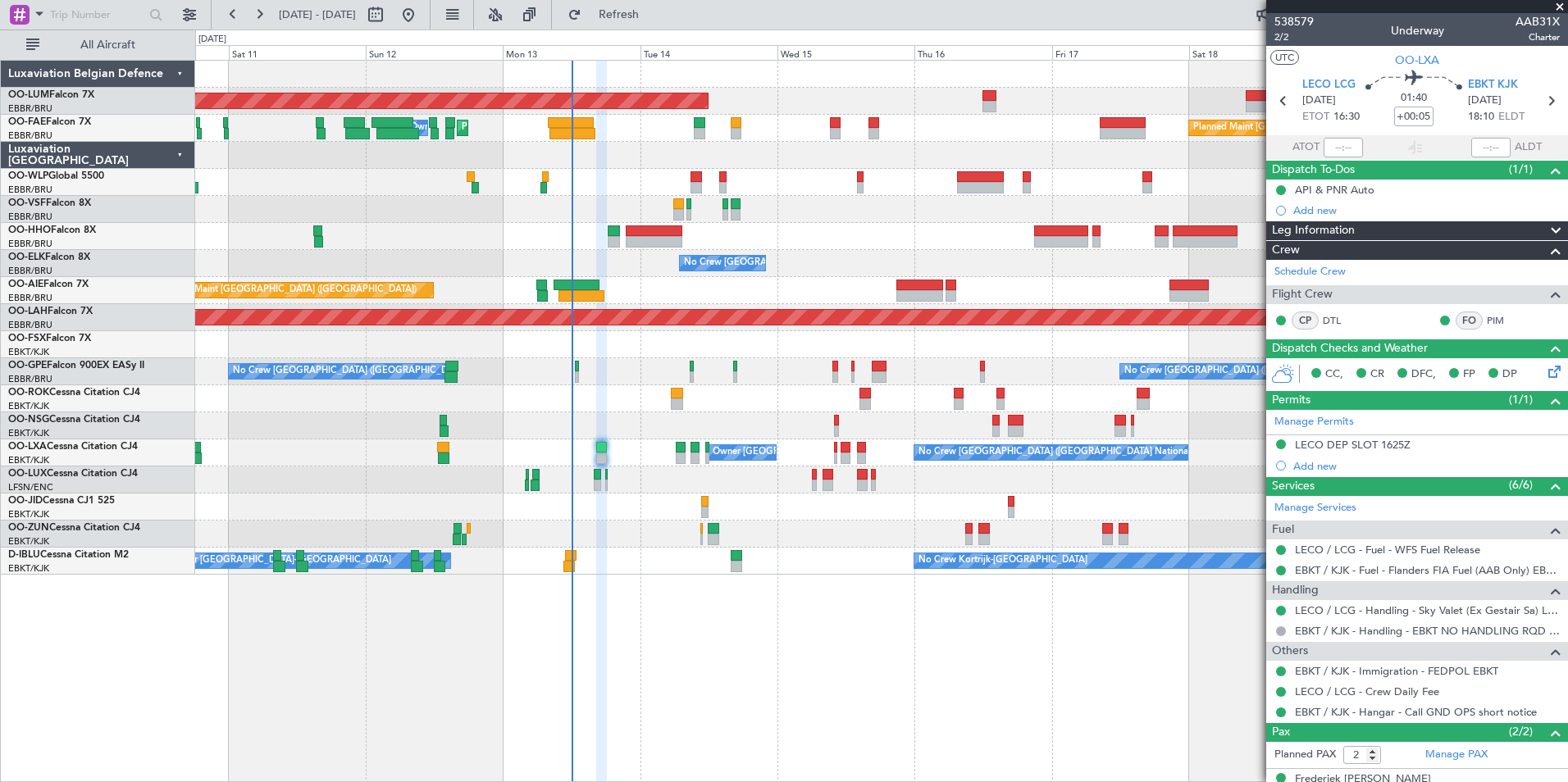
click at [376, 658] on div "AOG Maint [GEOGRAPHIC_DATA] Planned Maint [GEOGRAPHIC_DATA] Owner [GEOGRAPHIC_D…" at bounding box center [881, 422] width 1373 height 723
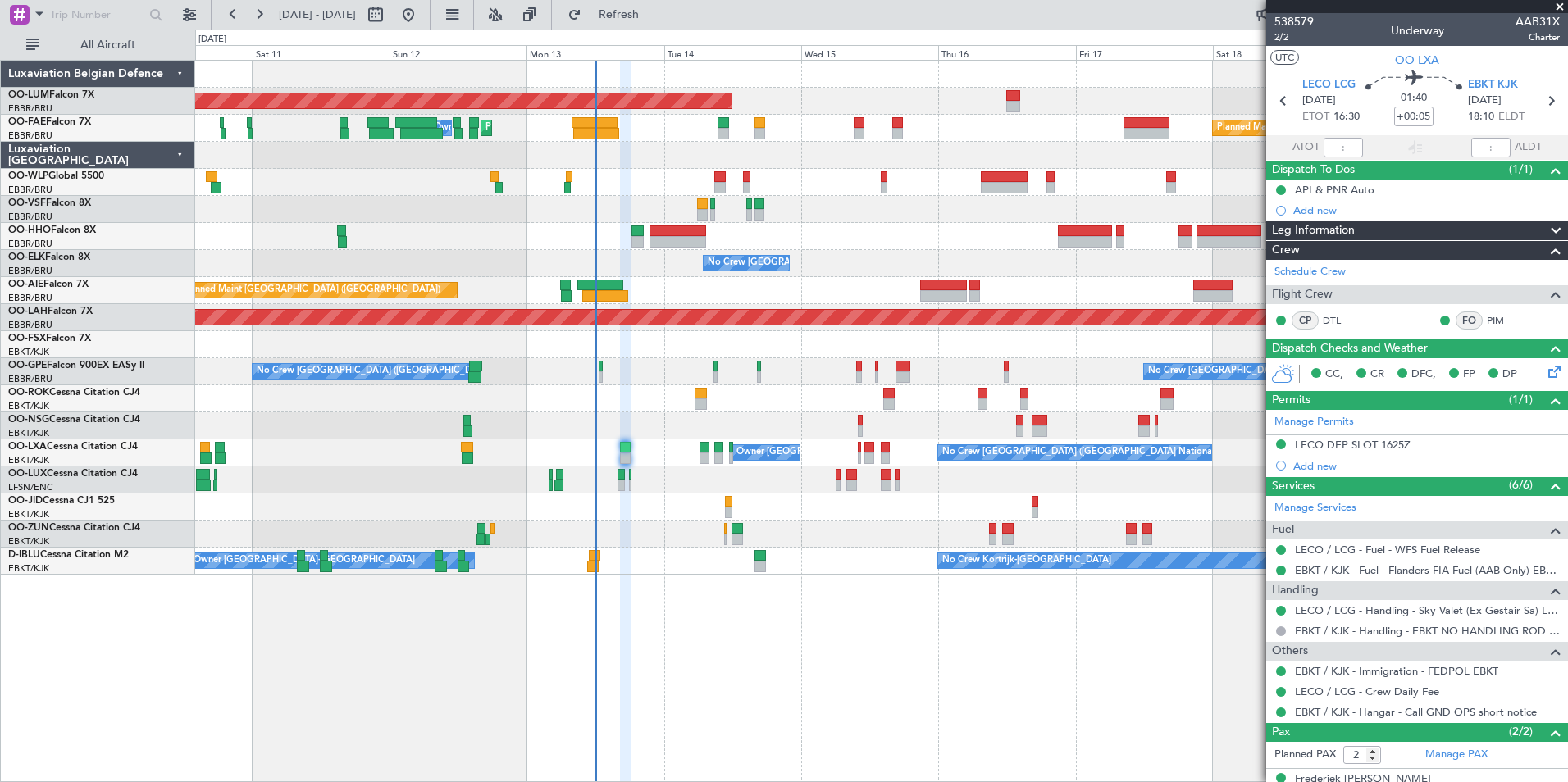
click at [703, 613] on div "AOG Maint Sibiu Planned Maint Melsbroek Air Base Owner Melsbroek Air Base Plann…" at bounding box center [881, 422] width 1373 height 723
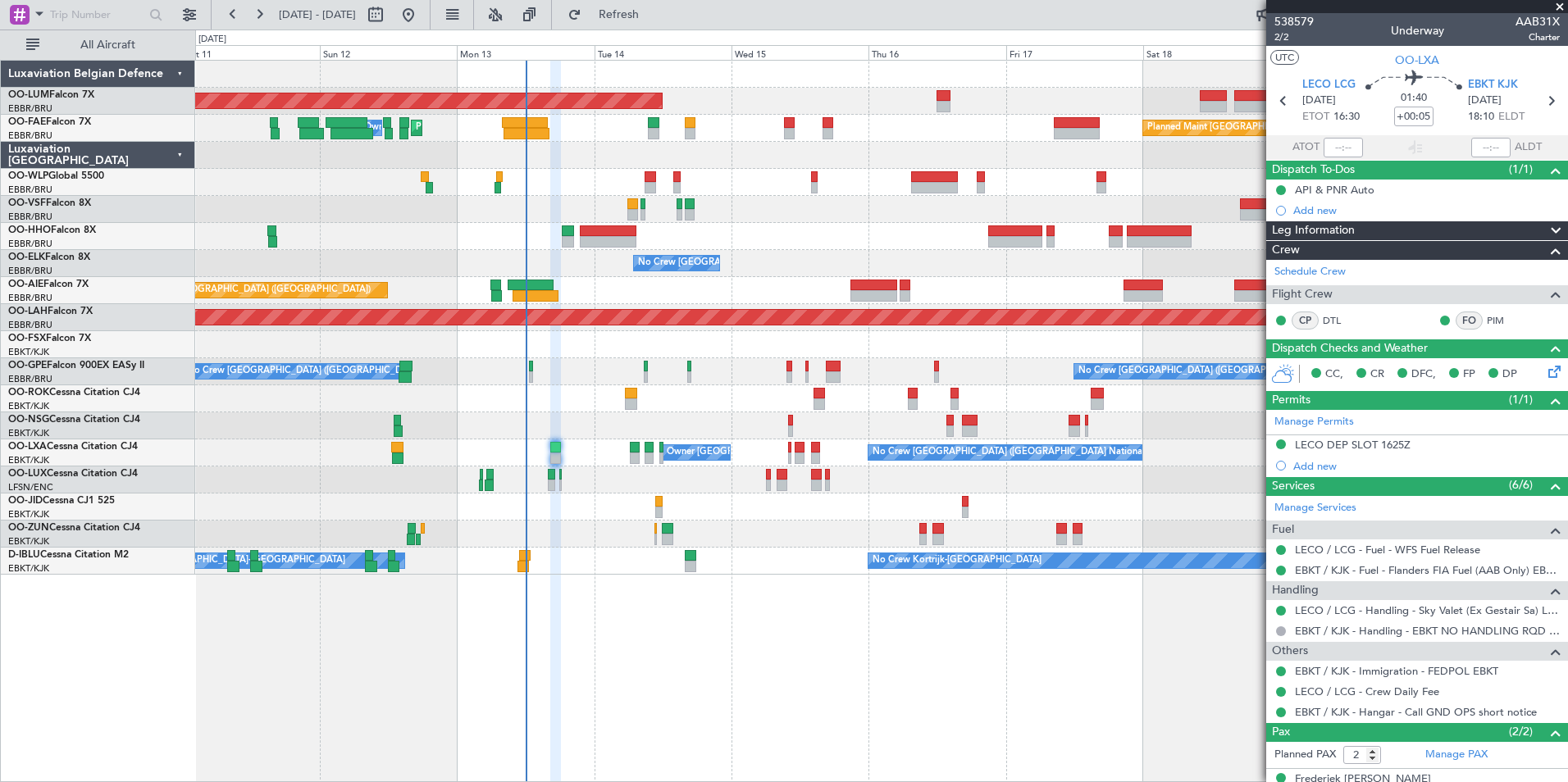
click at [550, 656] on div at bounding box center [556, 422] width 11 height 723
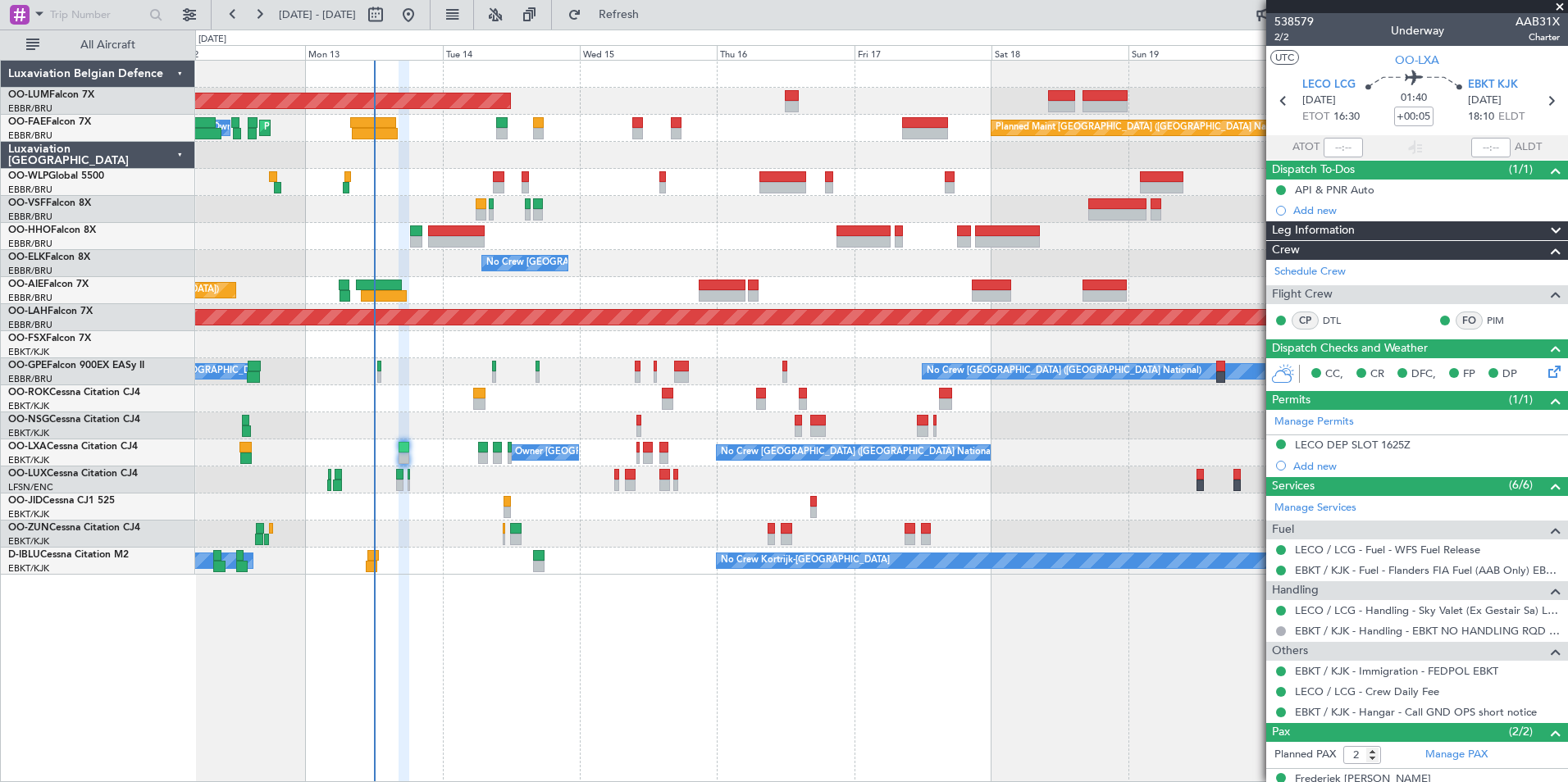
click at [513, 679] on div "AOG Maint Sibiu Planned Maint Melsbroek Air Base Owner Melsbroek Air Base Plann…" at bounding box center [881, 422] width 1373 height 723
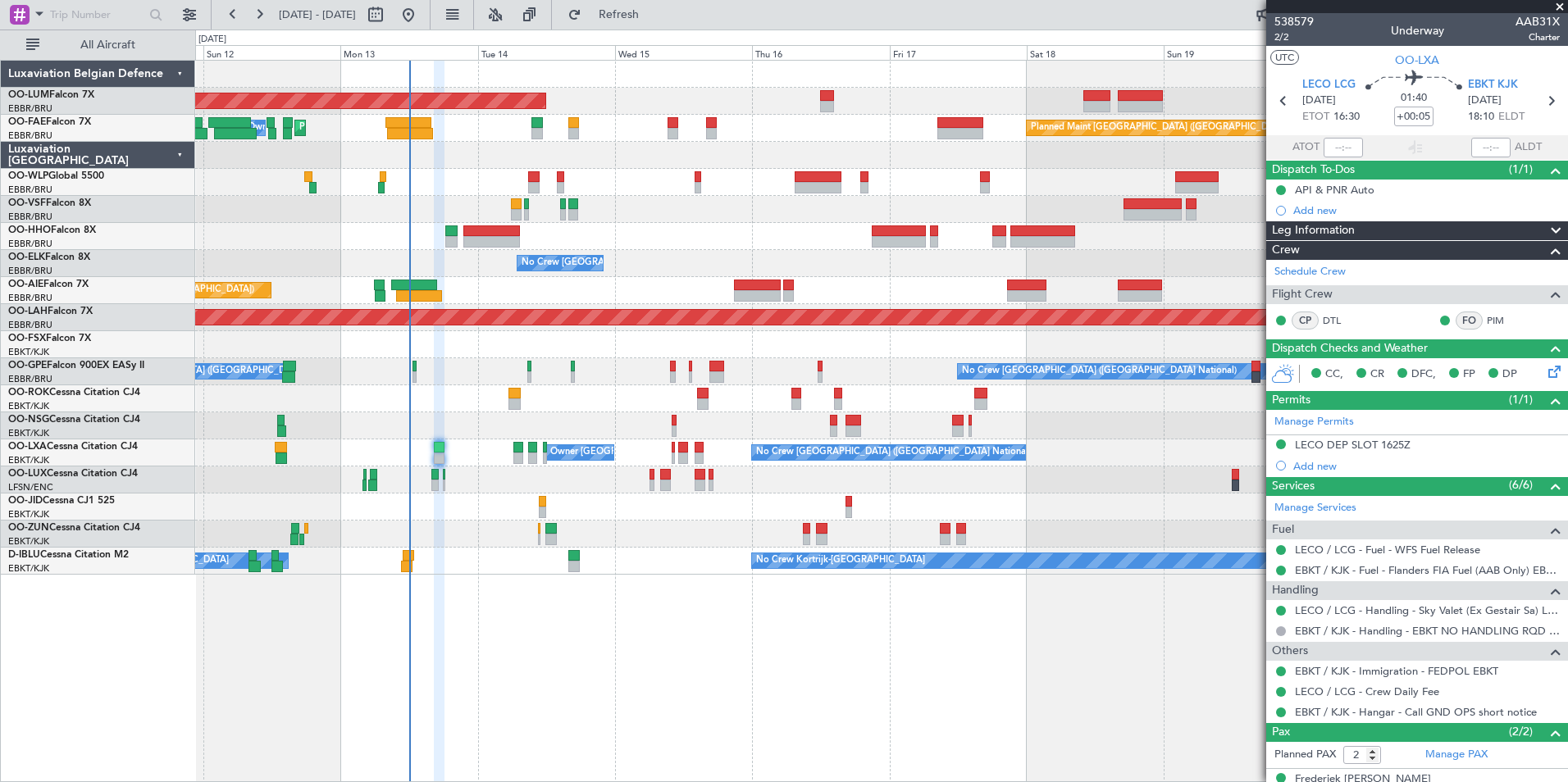
click at [537, 635] on div "AOG Maint Sibiu Planned Maint Melsbroek Air Base Owner Melsbroek Air Base Plann…" at bounding box center [881, 422] width 1373 height 723
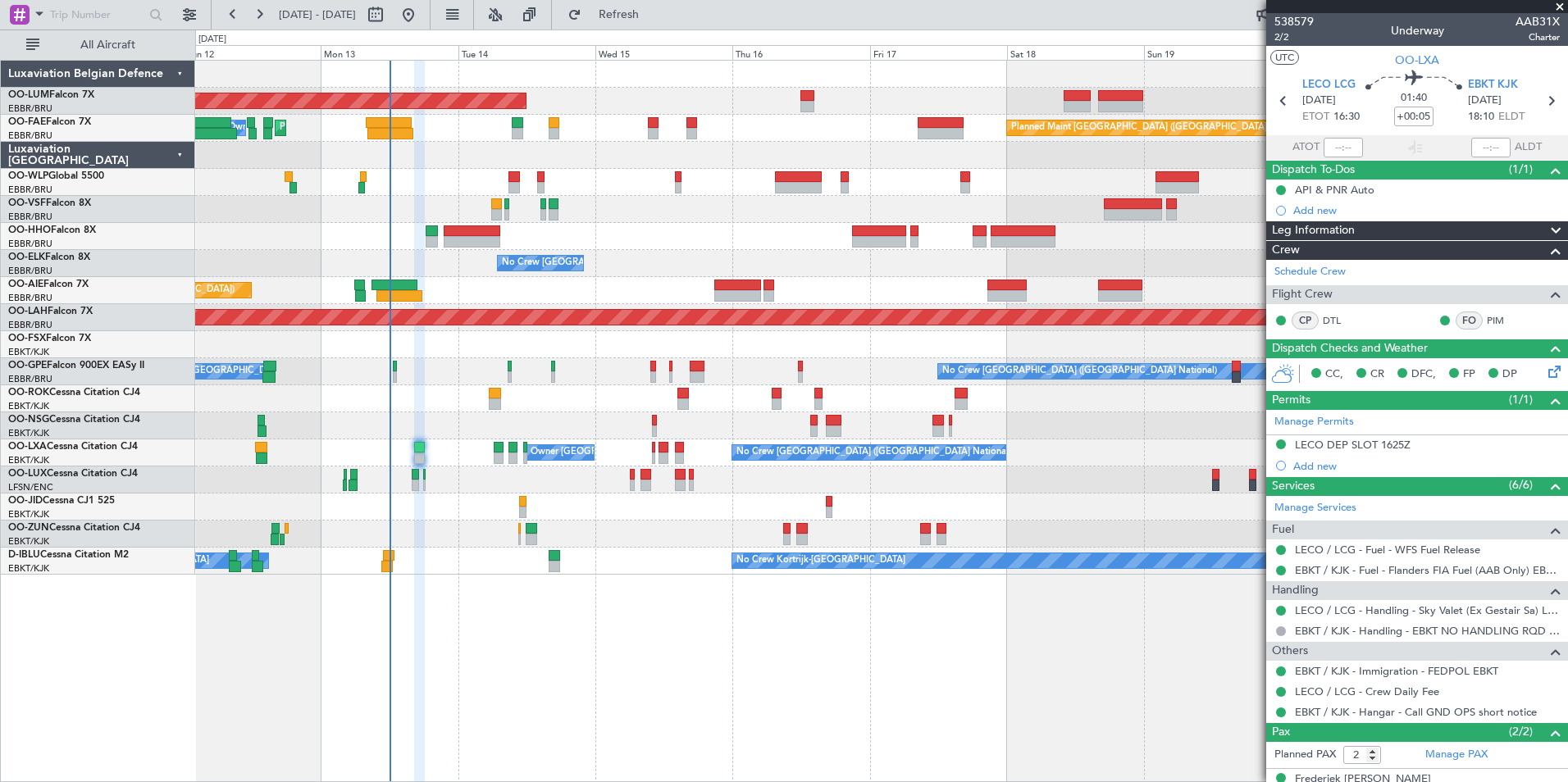
click at [487, 649] on div "AOG Maint Sibiu Planned Maint Melsbroek Air Base Owner Melsbroek Air Base Plann…" at bounding box center [881, 422] width 1373 height 723
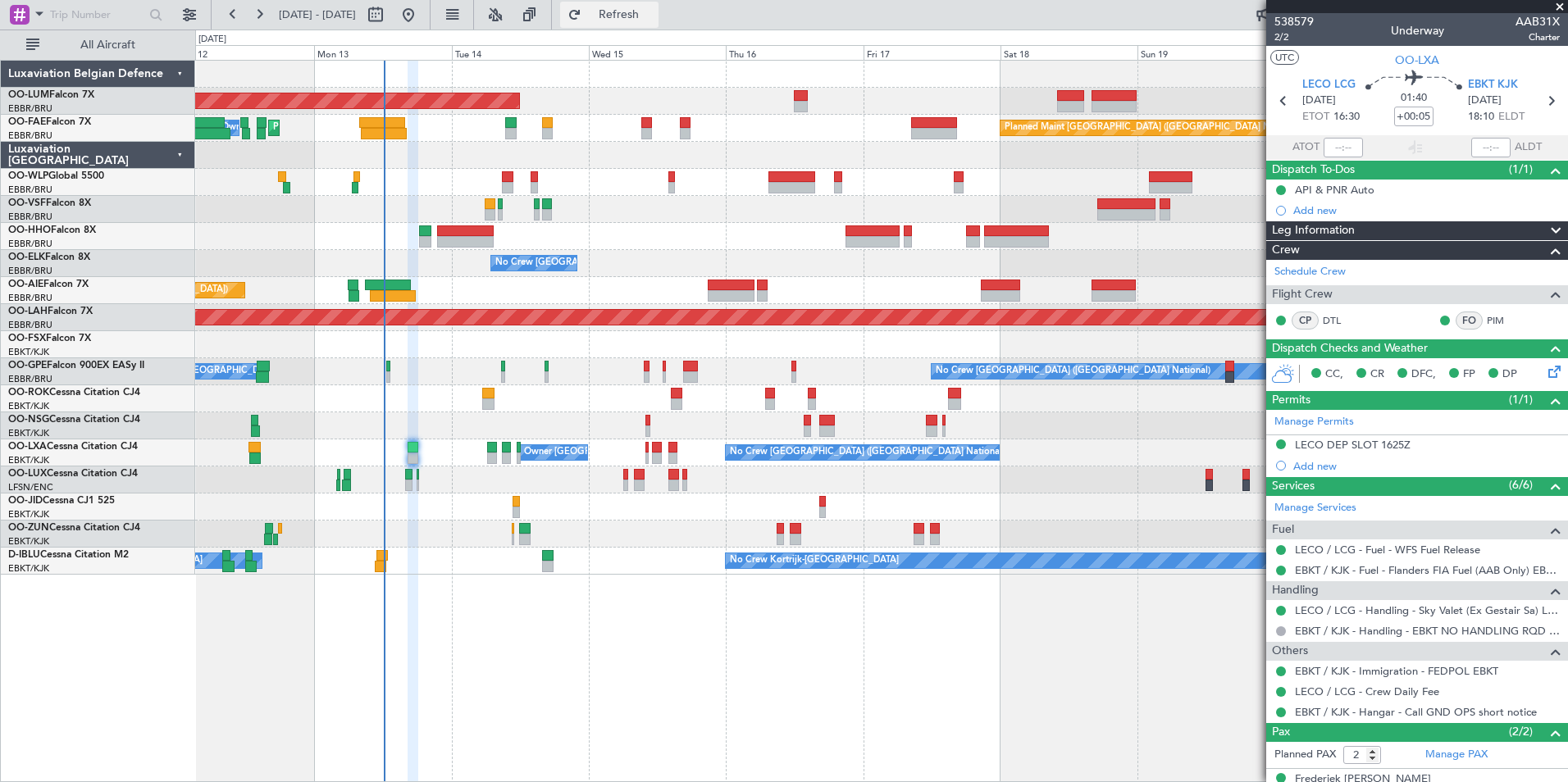
click at [654, 17] on span "Refresh" at bounding box center [619, 14] width 69 height 12
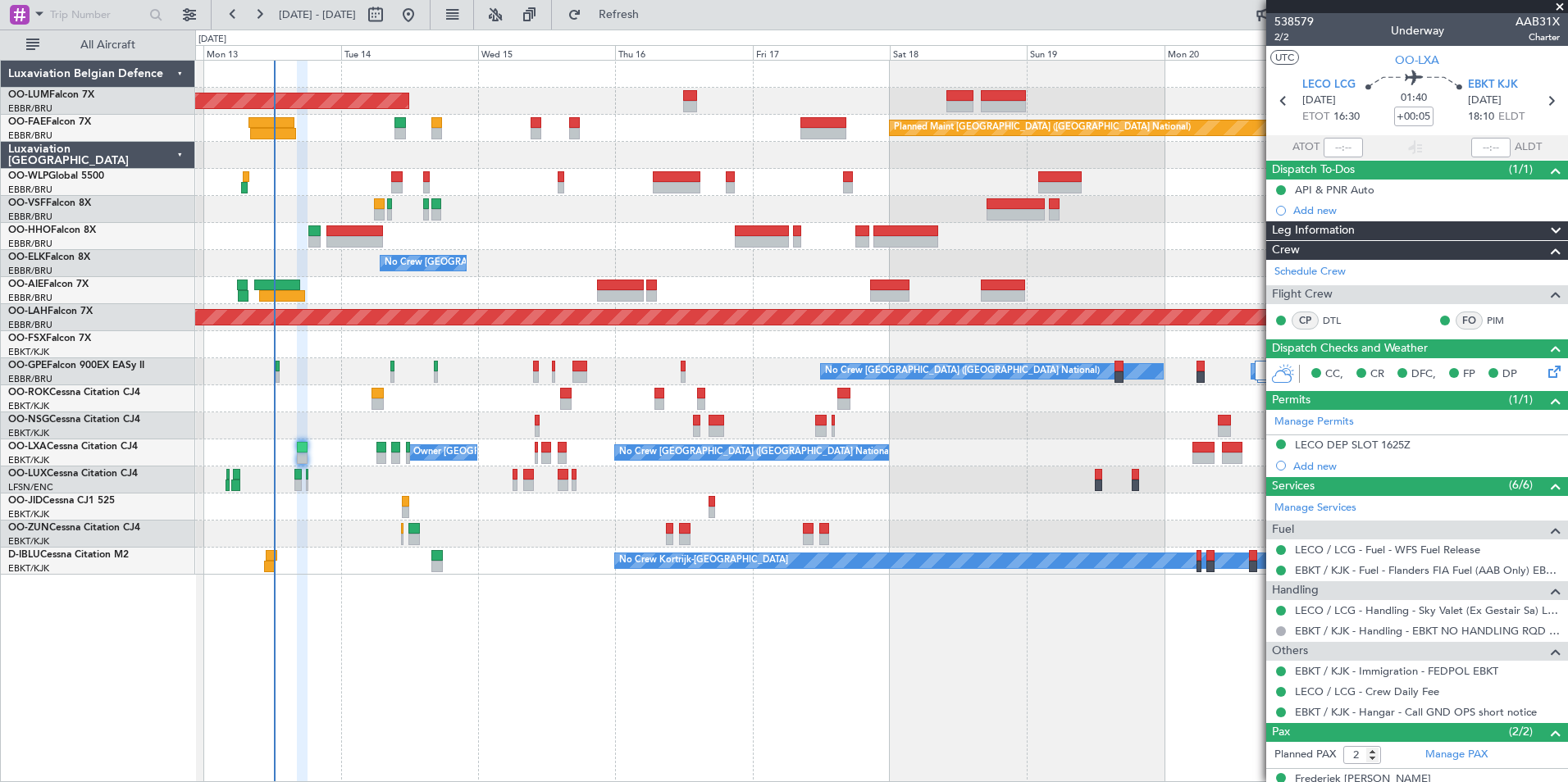
click at [527, 679] on div "AOG Maint Sibiu Planned Maint Brussels (Brussels National) Owner Melsbroek Air …" at bounding box center [881, 422] width 1373 height 723
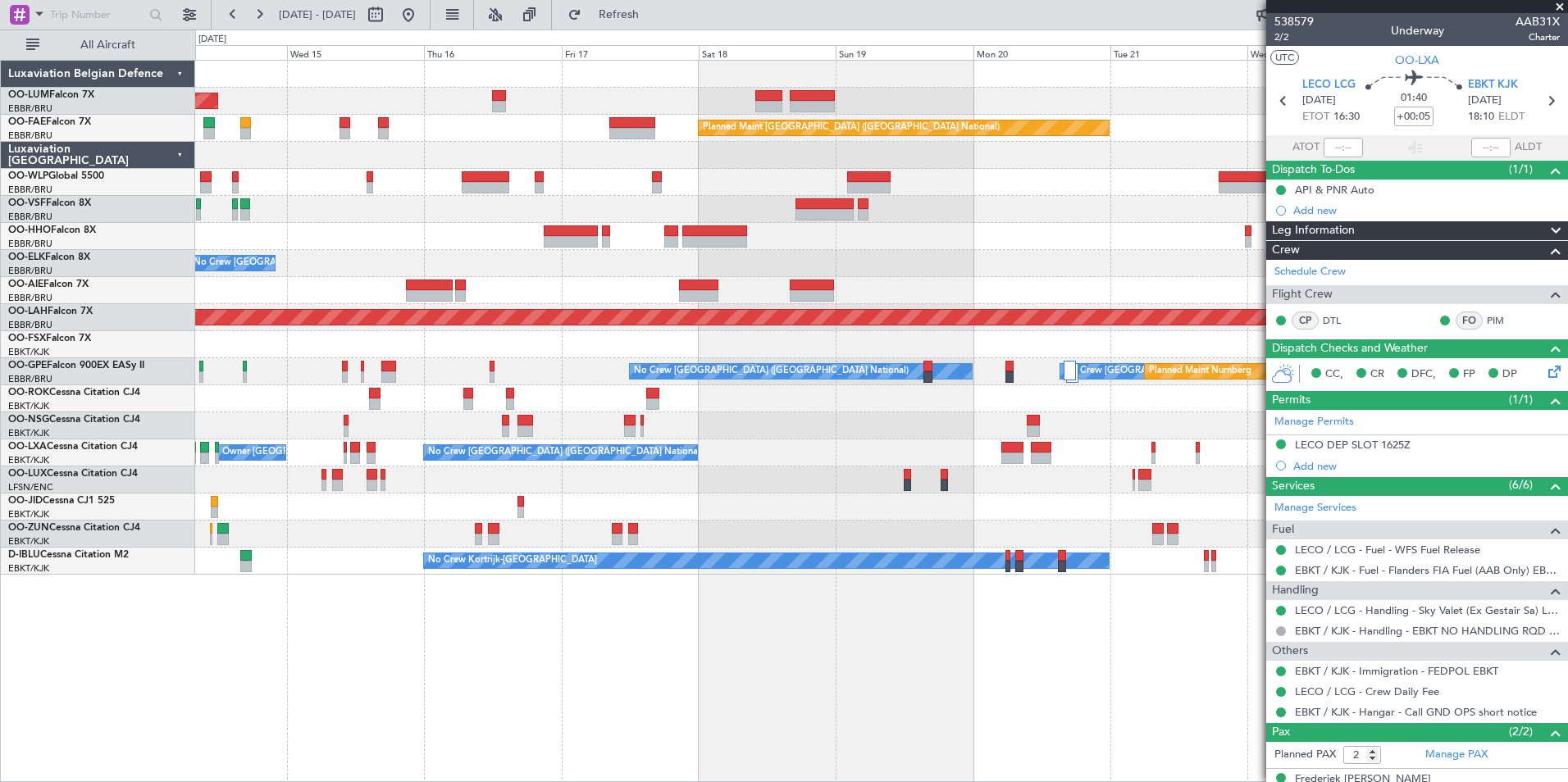
click at [539, 280] on div "Planned Maint [GEOGRAPHIC_DATA] ([GEOGRAPHIC_DATA])" at bounding box center [881, 290] width 1372 height 27
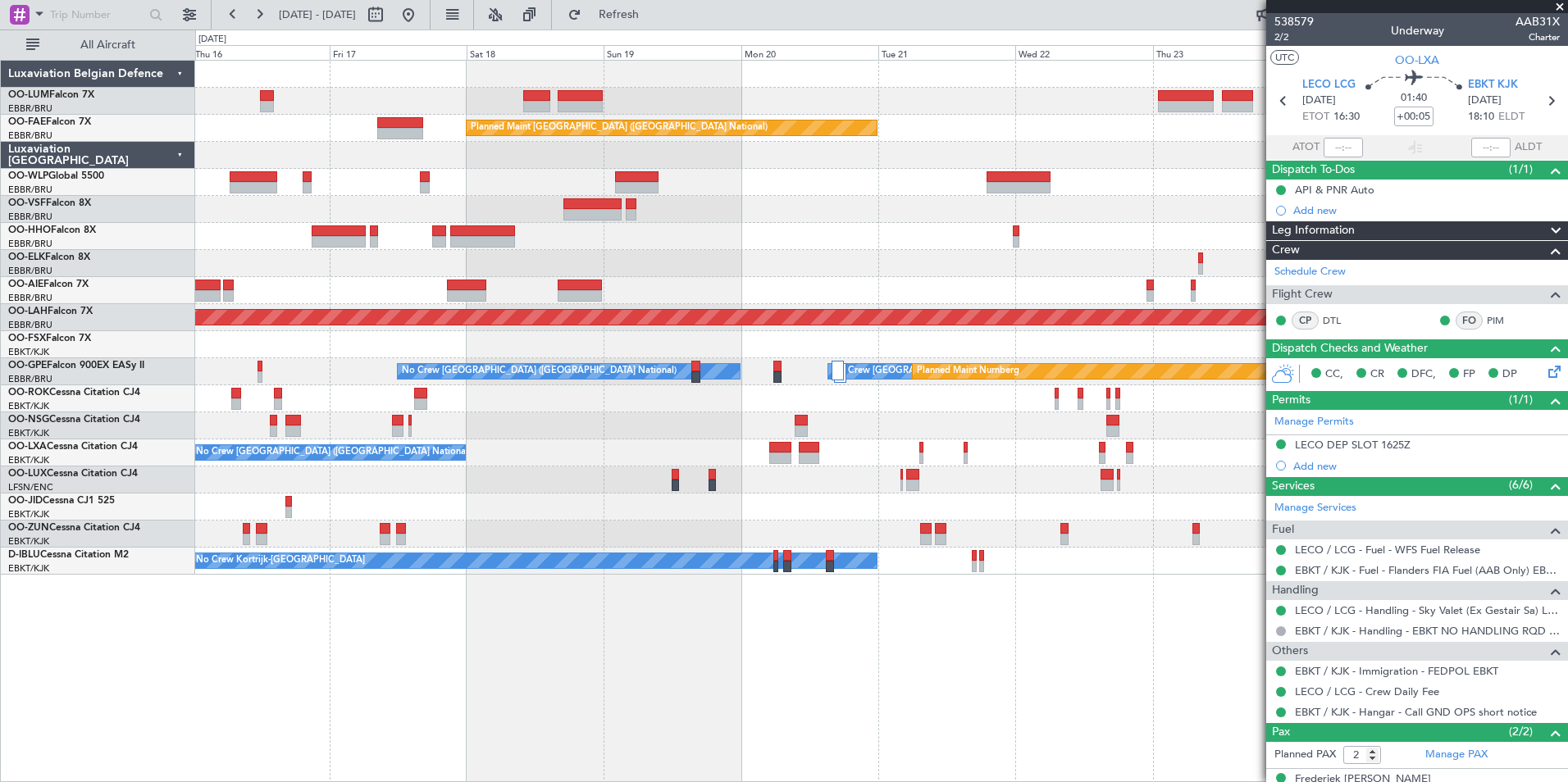
click at [255, 338] on div at bounding box center [881, 344] width 1372 height 27
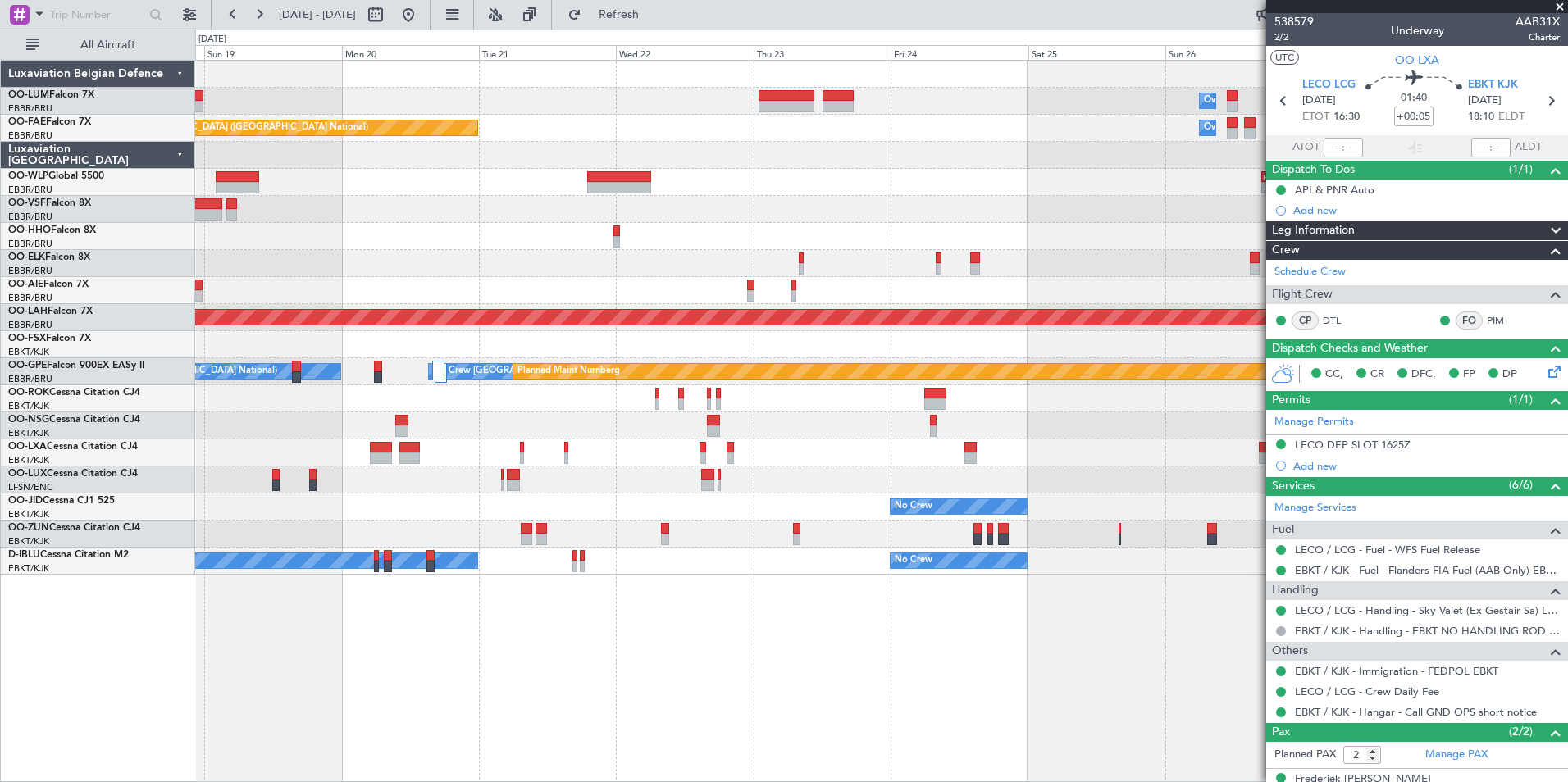
click at [316, 253] on div at bounding box center [881, 263] width 1372 height 27
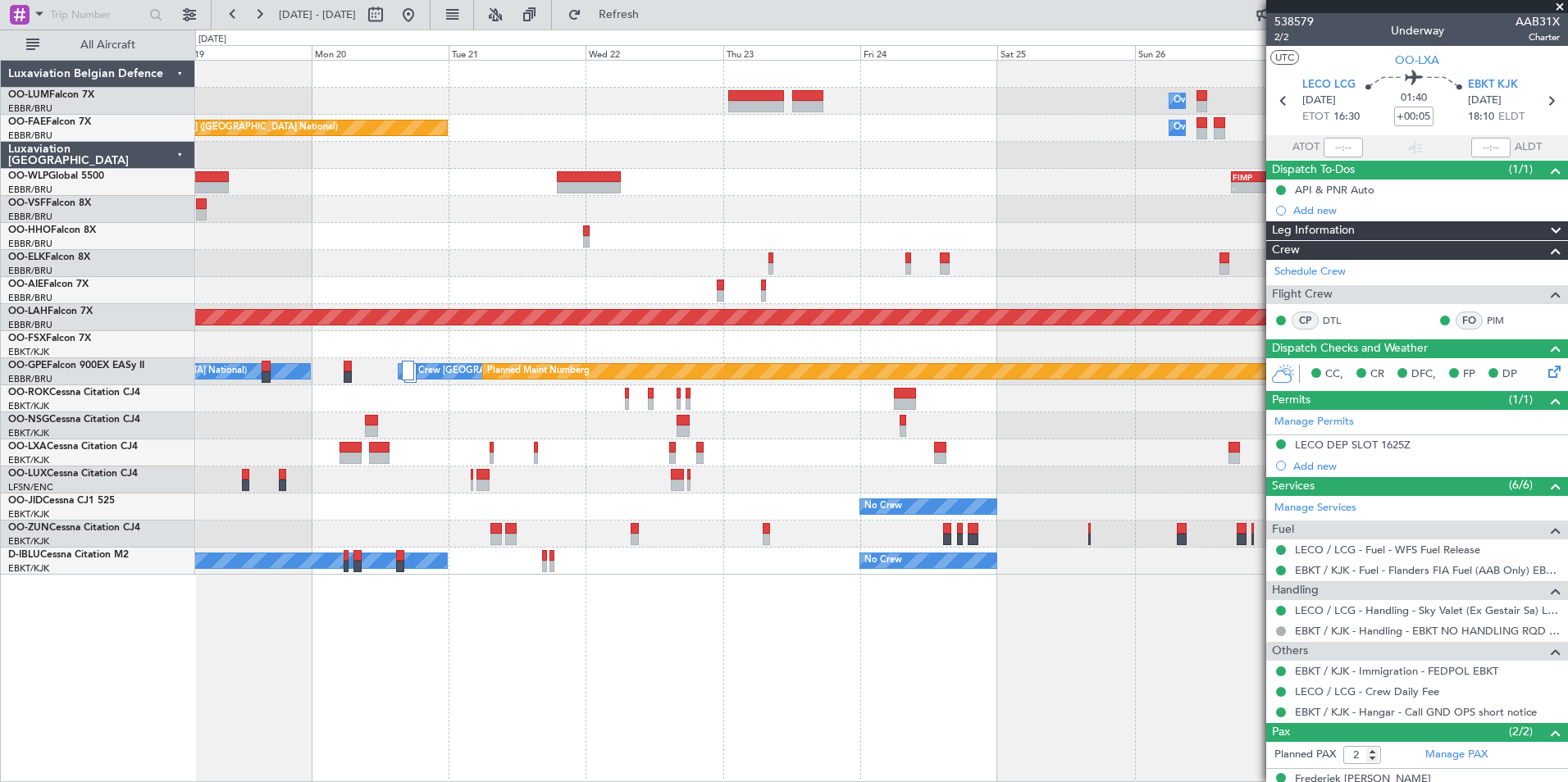
click at [1001, 705] on div "Owner Melsbroek Air Base Planned Maint Kortrijk-Wevelgem Planned Maint Brussels…" at bounding box center [881, 422] width 1373 height 723
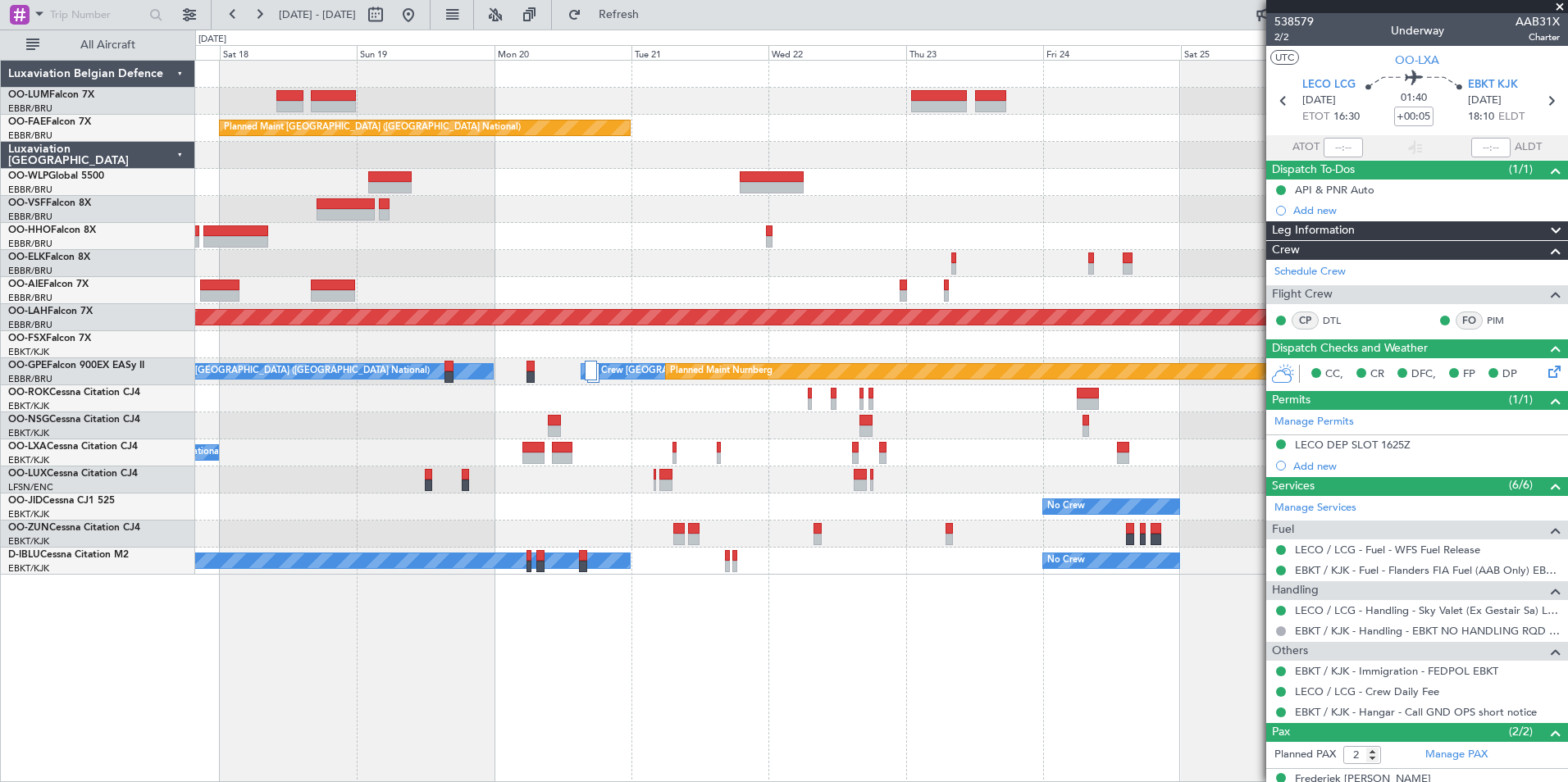
click at [1056, 687] on div "Owner Melsbroek Air Base Planned Maint Kortrijk-Wevelgem Planned Maint Brussels…" at bounding box center [881, 422] width 1373 height 723
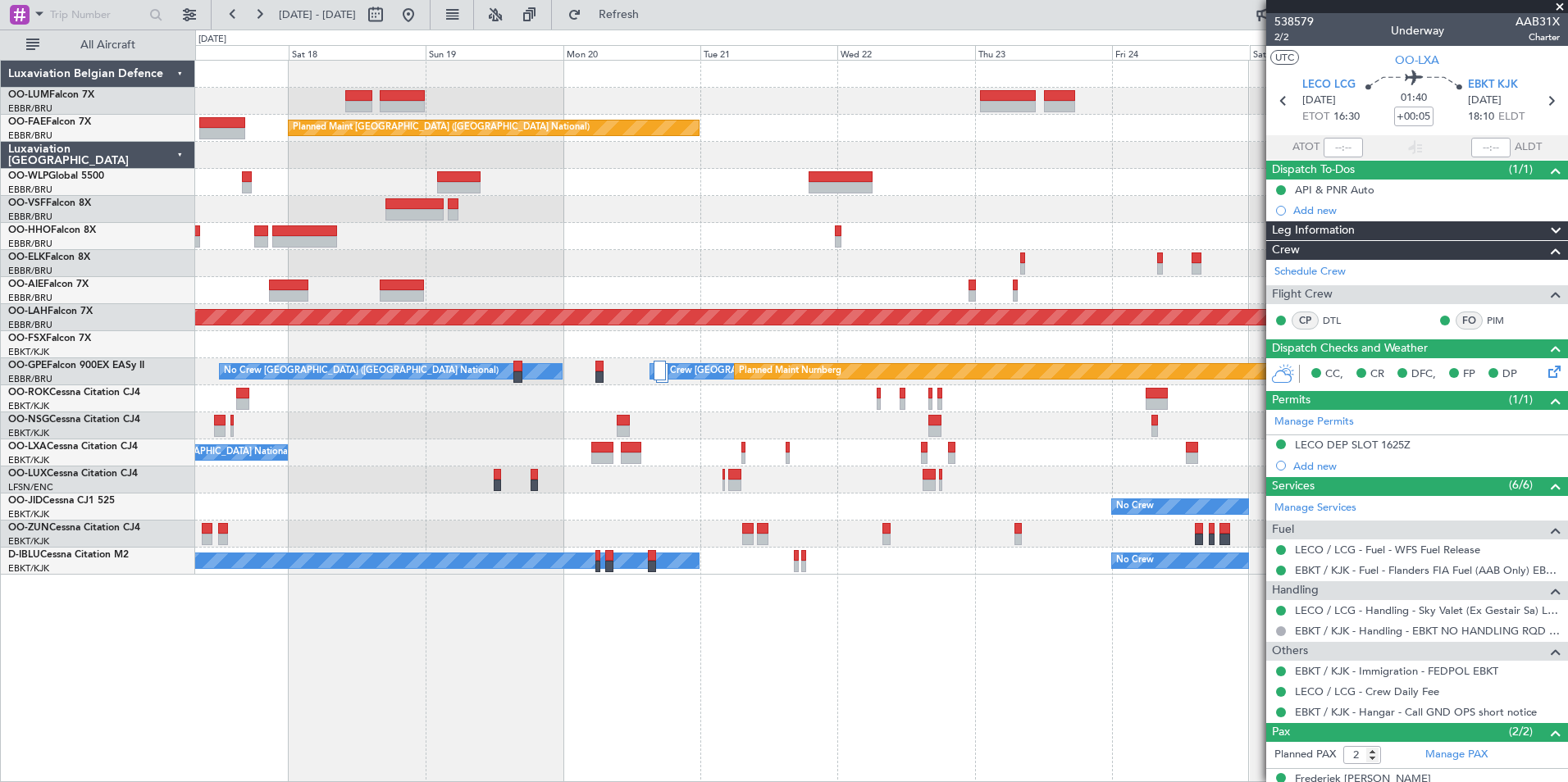
click at [896, 687] on div "Owner Melsbroek Air Base Planned Maint Kortrijk-Wevelgem Planned Maint Brussels…" at bounding box center [881, 422] width 1373 height 723
click at [837, 710] on div "Owner Melsbroek Air Base Planned Maint Kortrijk-Wevelgem Planned Maint Brussels…" at bounding box center [881, 422] width 1373 height 723
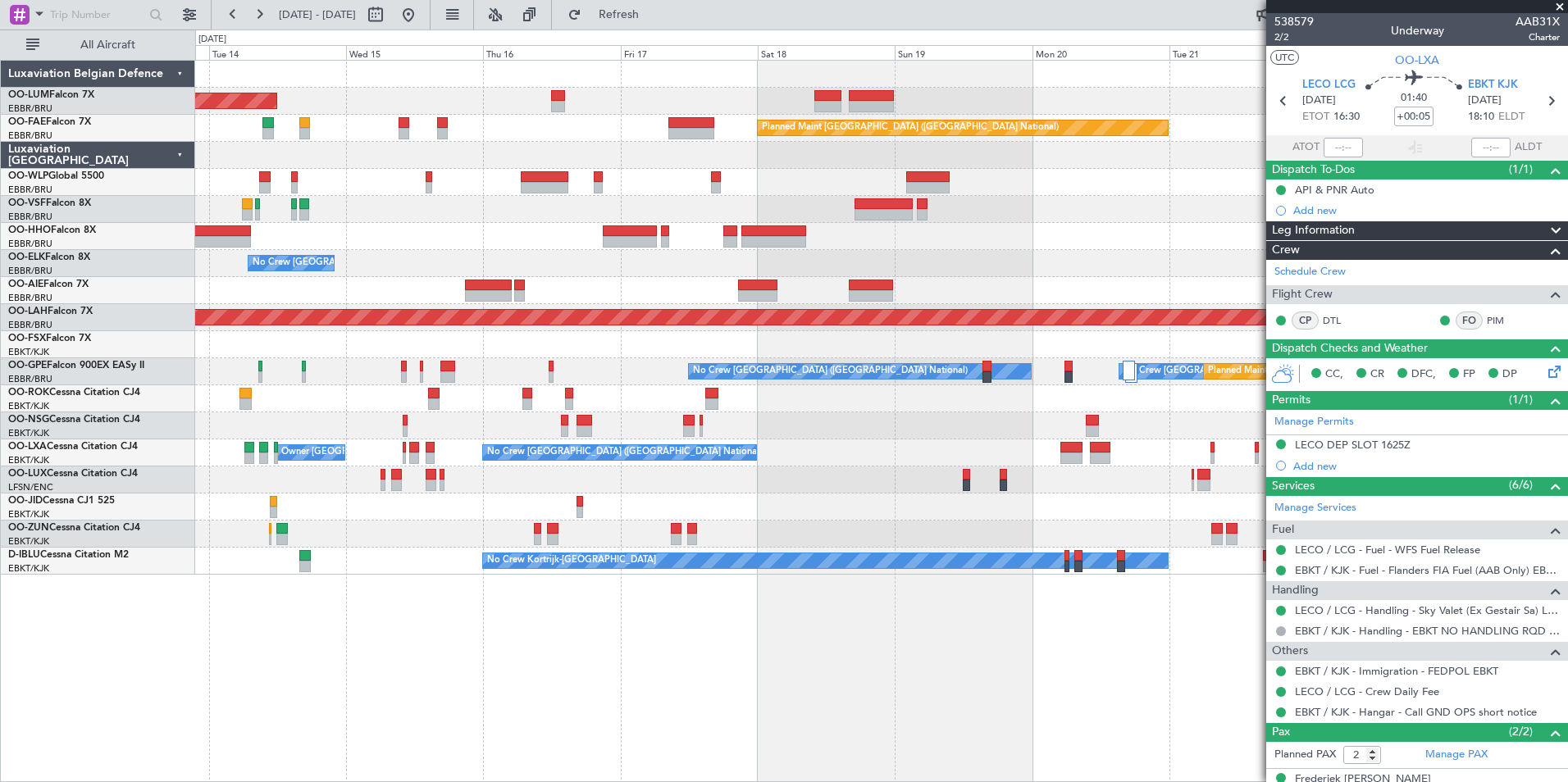
click at [802, 713] on div "AOG Maint Sibiu Owner Melsbroek Air Base Planned Maint Brussels (Brussels Natio…" at bounding box center [881, 422] width 1373 height 723
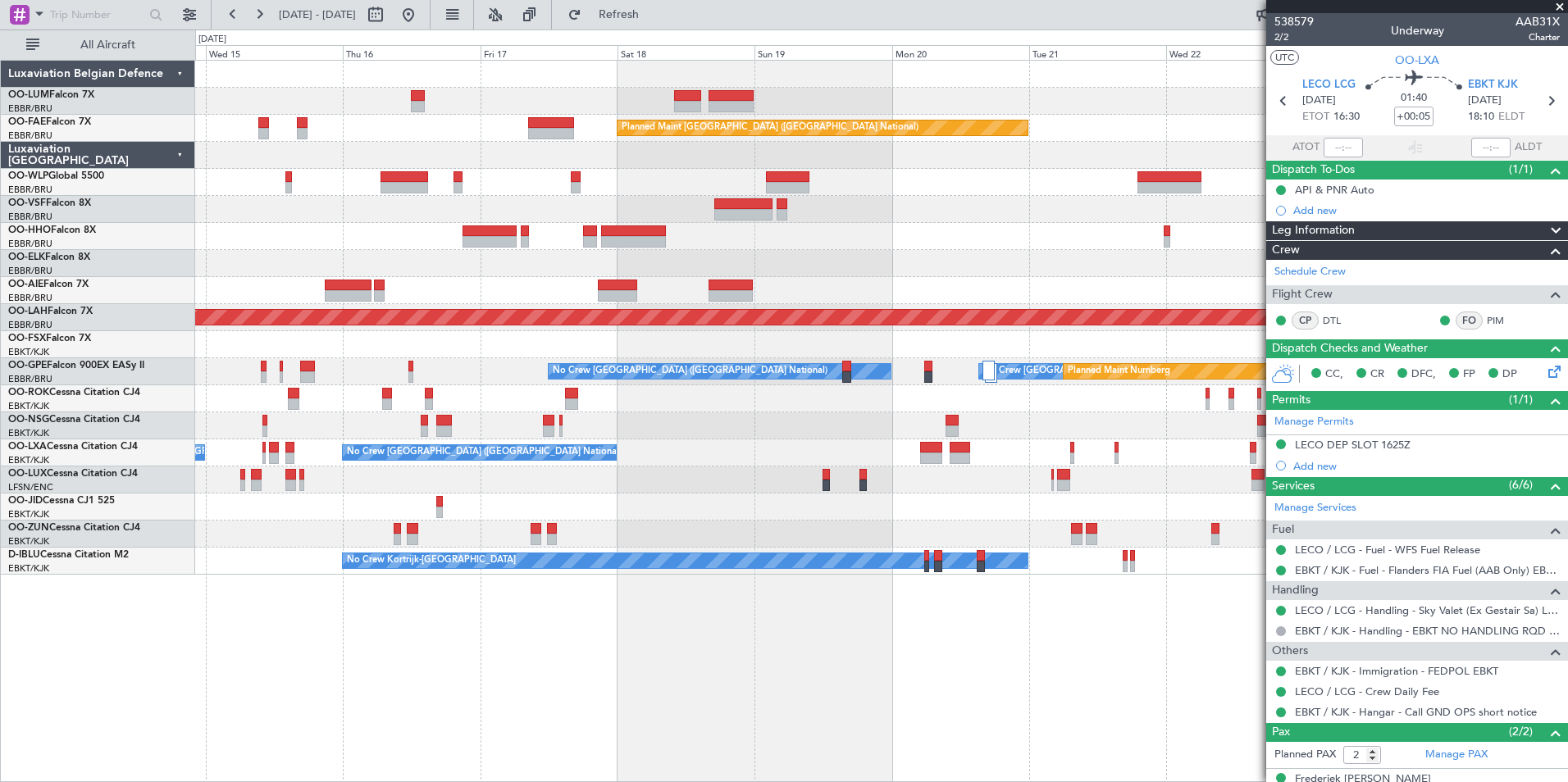
click at [690, 674] on div "Owner Melsbroek Air Base Planned Maint Kortrijk-Wevelgem AOG Maint Sibiu Planne…" at bounding box center [881, 422] width 1373 height 723
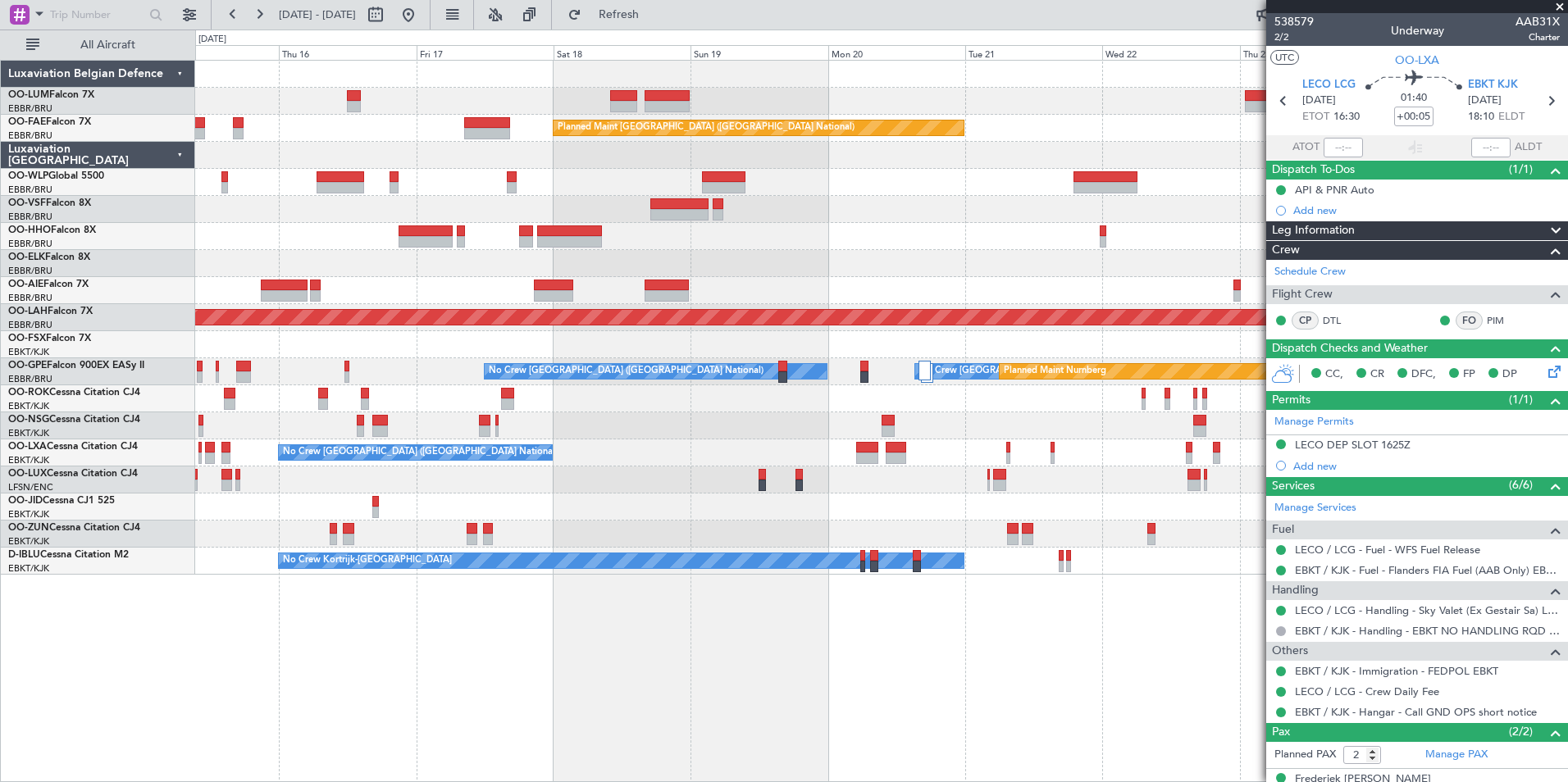
click at [793, 569] on div "No Crew Kortrijk-Wevelgem No Crew" at bounding box center [881, 561] width 1372 height 27
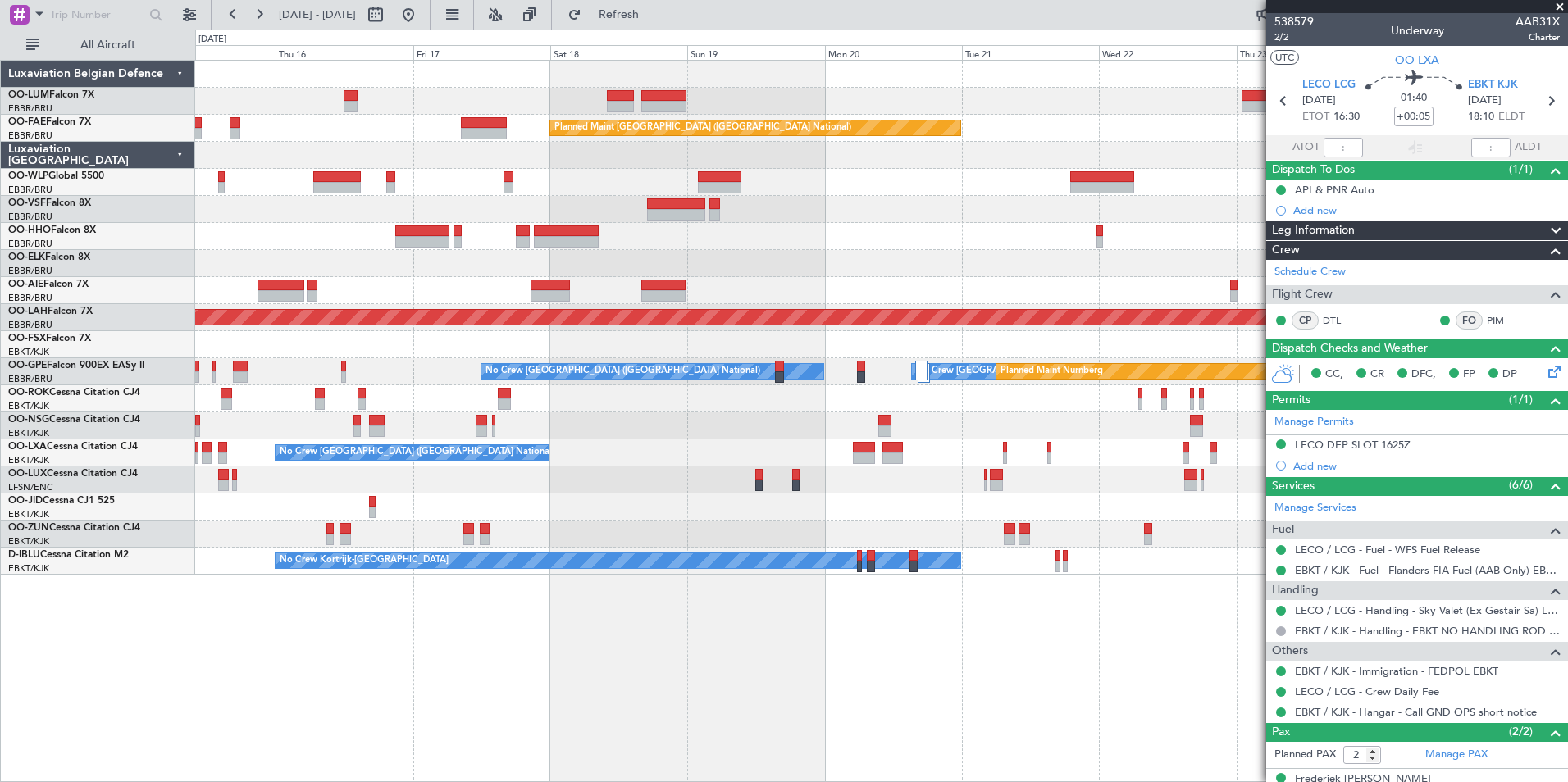
click at [557, 669] on div "Owner Melsbroek Air Base Planned Maint Kortrijk-Wevelgem AOG Maint Sibiu Planne…" at bounding box center [881, 422] width 1373 height 723
click at [466, 680] on div "Owner Melsbroek Air Base Planned Maint Kortrijk-Wevelgem AOG Maint Sibiu Planne…" at bounding box center [881, 422] width 1373 height 723
click at [378, 680] on div "Owner Melsbroek Air Base Planned Maint Kortrijk-Wevelgem AOG Maint Sibiu Planne…" at bounding box center [881, 422] width 1373 height 723
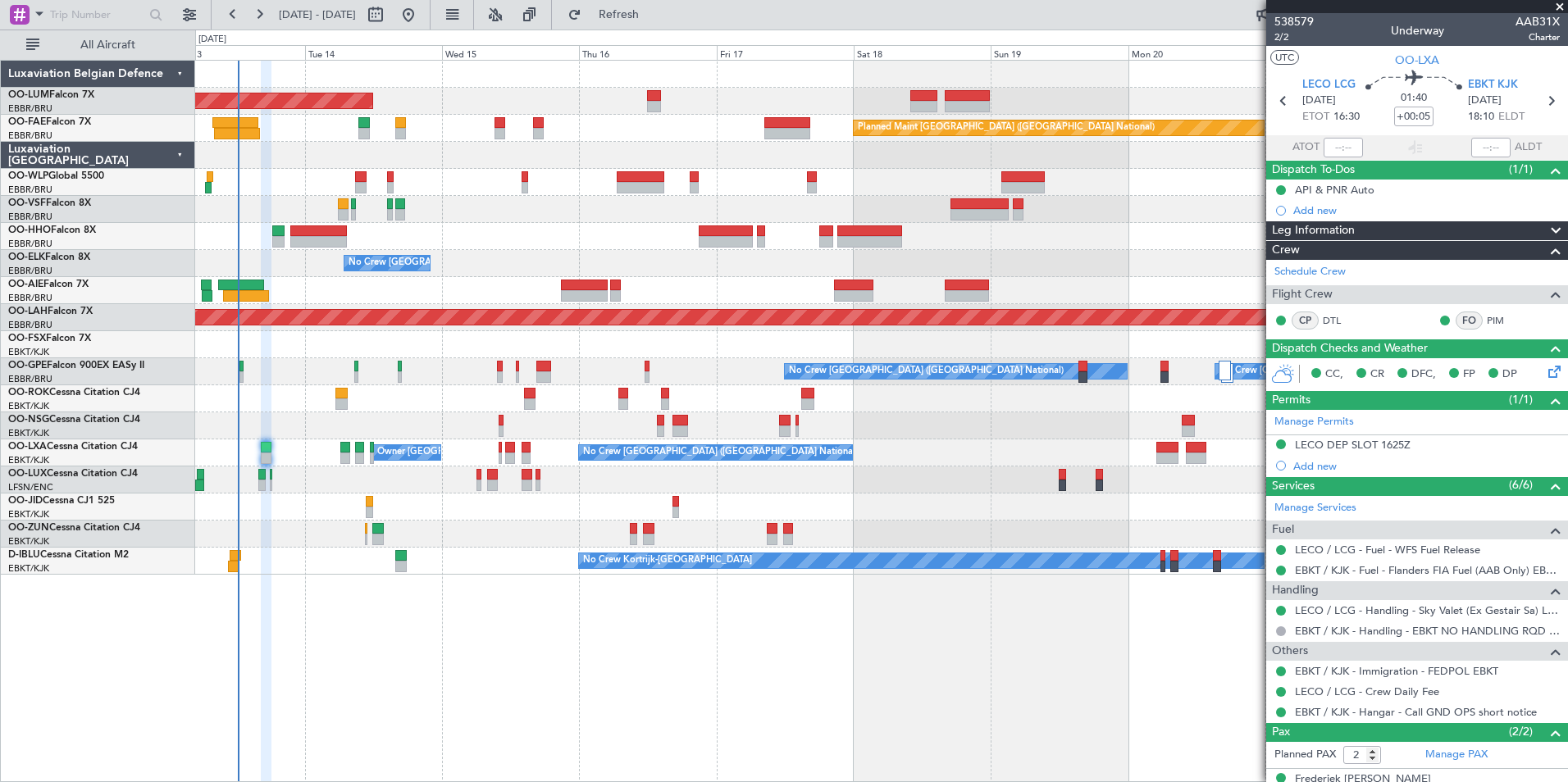
click at [404, 651] on div "AOG Maint Sibiu Planned Maint Brussels (Brussels National) Owner Melsbroek Air …" at bounding box center [881, 422] width 1373 height 723
click at [385, 628] on div "AOG Maint Sibiu Planned Maint Brussels (Brussels National) Owner Melsbroek Air …" at bounding box center [881, 422] width 1373 height 723
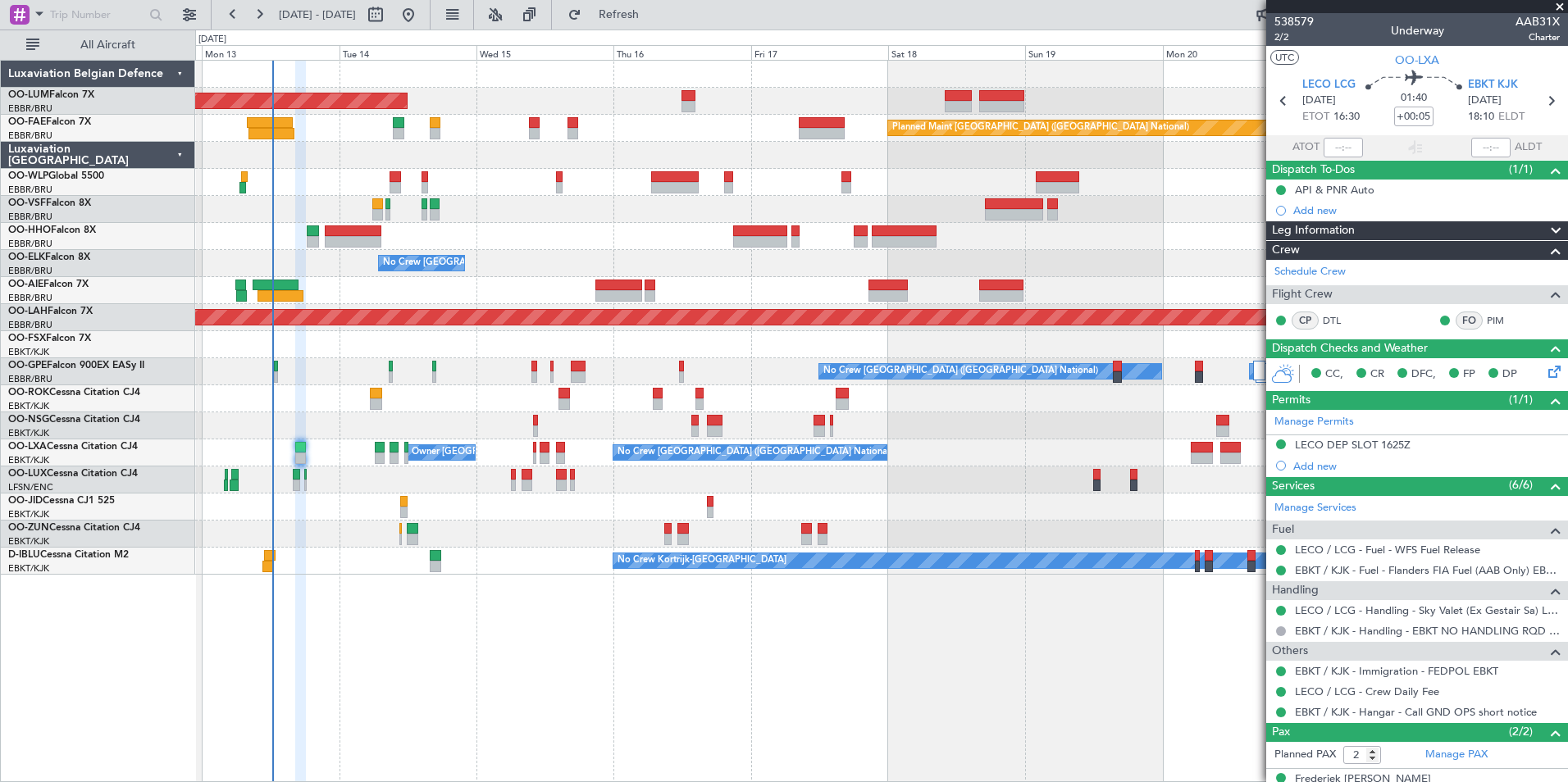
drag, startPoint x: 666, startPoint y: 8, endPoint x: 420, endPoint y: 428, distance: 486.7
click at [654, 9] on span "Refresh" at bounding box center [619, 14] width 69 height 12
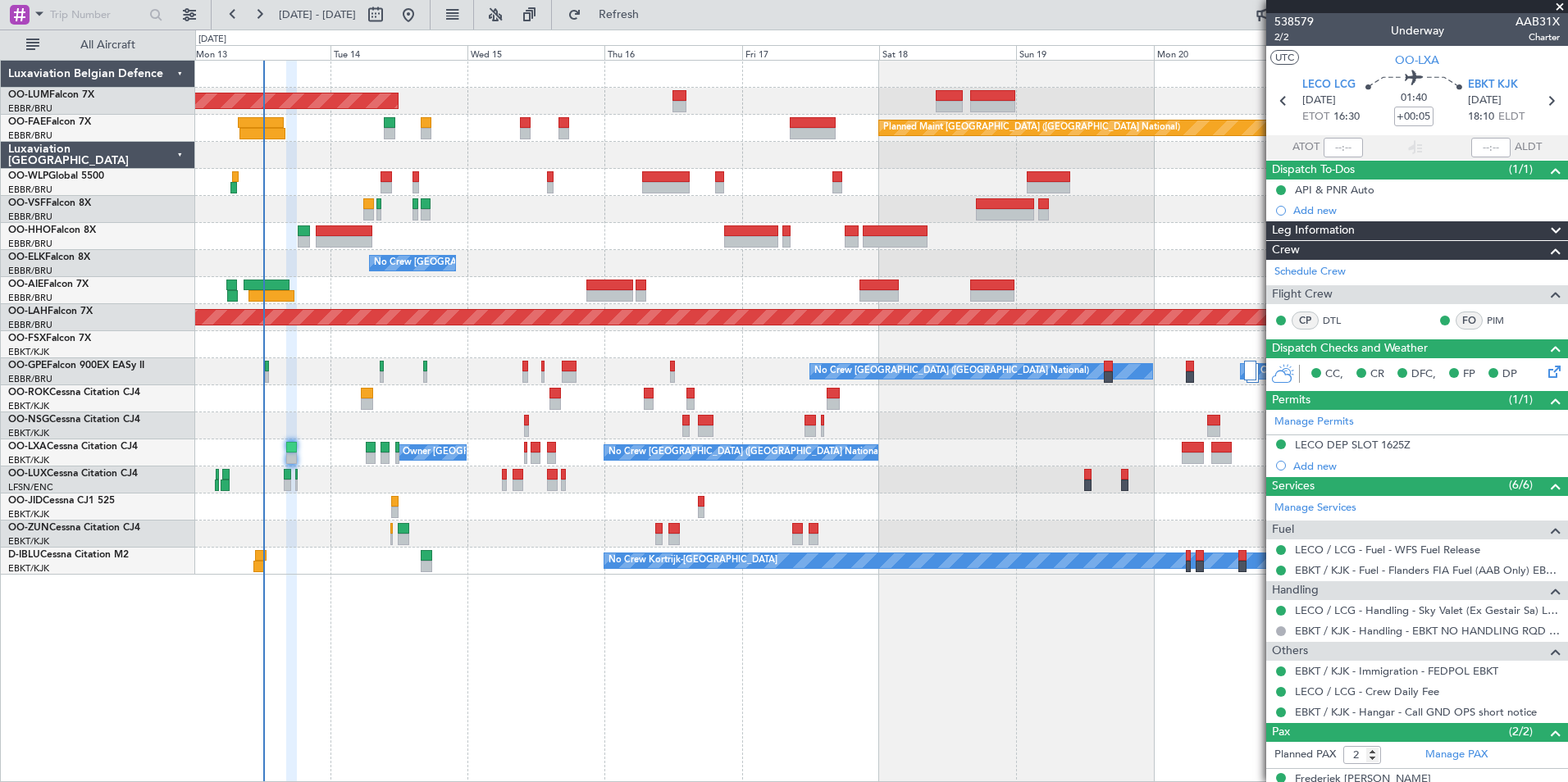
click at [183, 657] on div "AOG Maint Sibiu Planned Maint Brussels (Brussels National) Owner Melsbroek Air …" at bounding box center [784, 405] width 1568 height 752
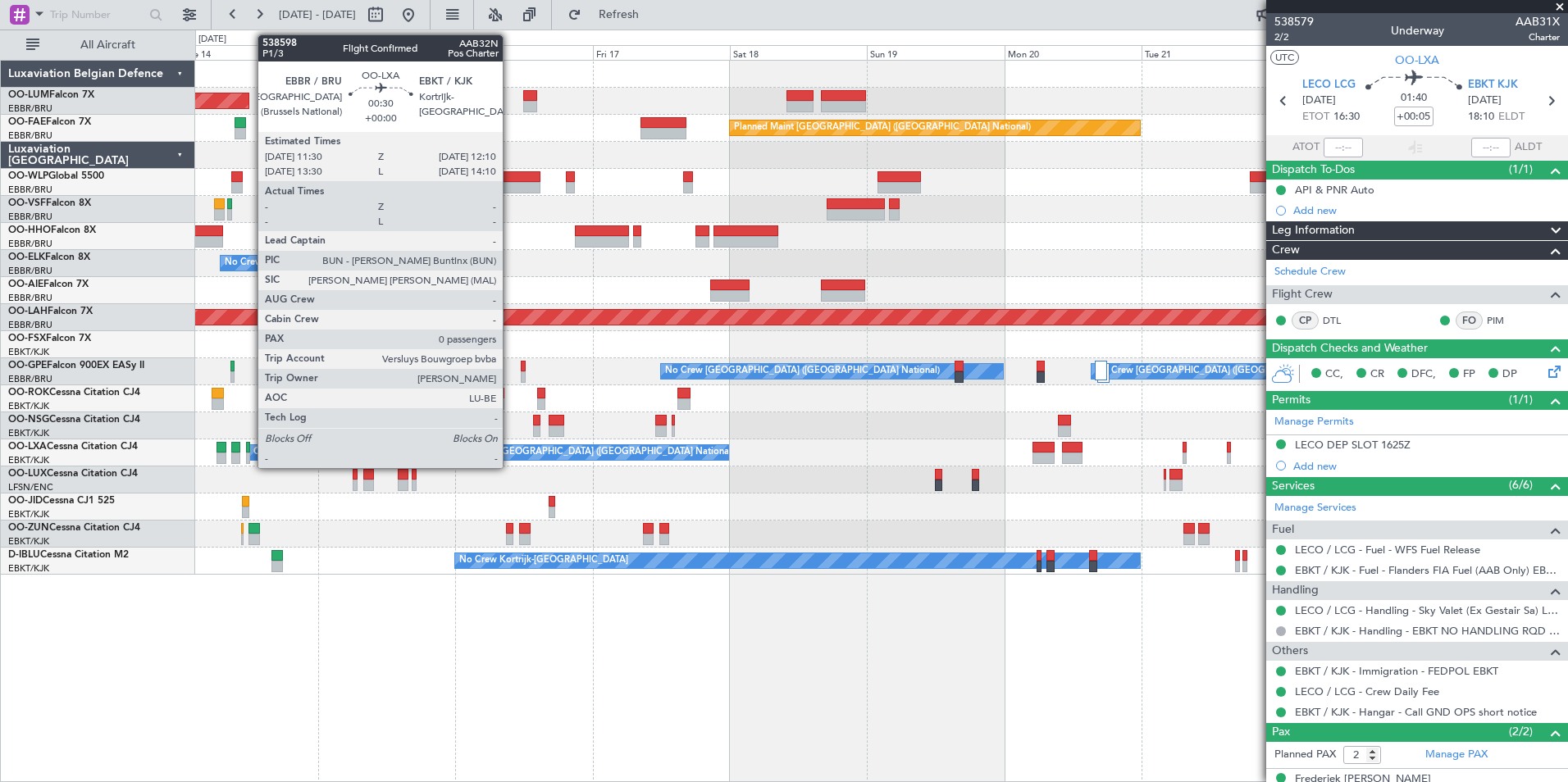
click at [249, 444] on div at bounding box center [248, 448] width 4 height 12
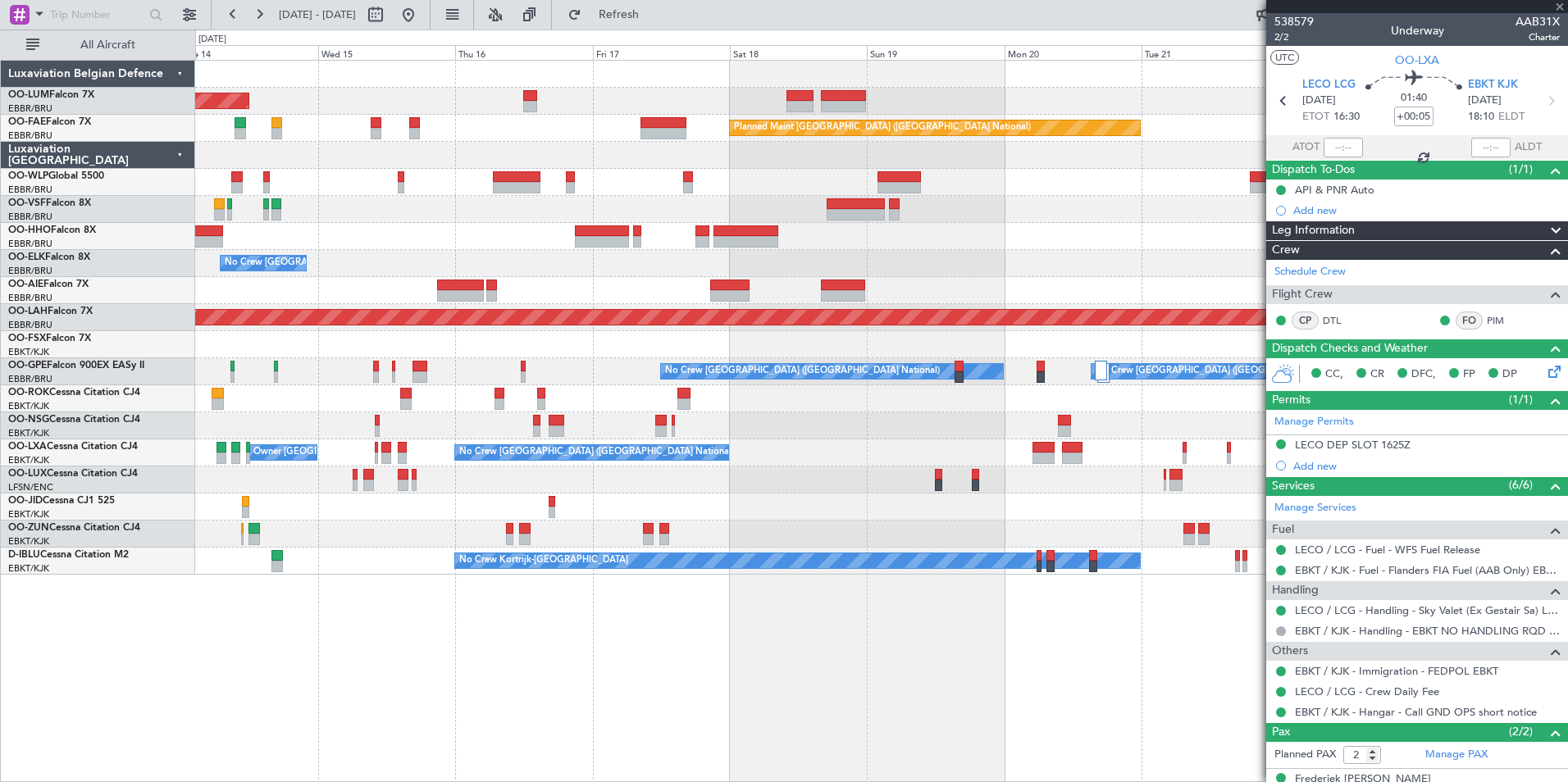
type input "0"
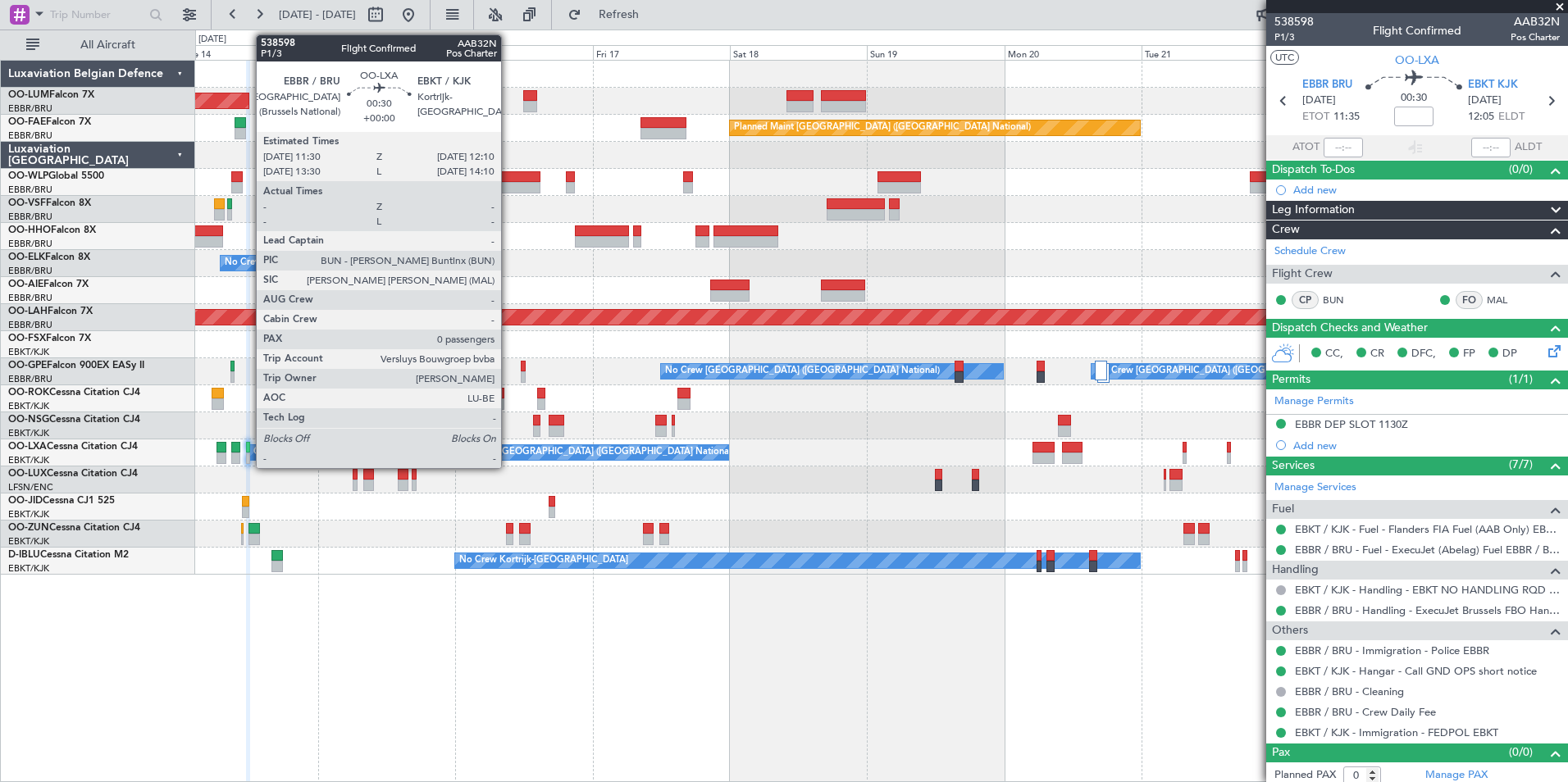
click at [247, 449] on div at bounding box center [248, 448] width 4 height 12
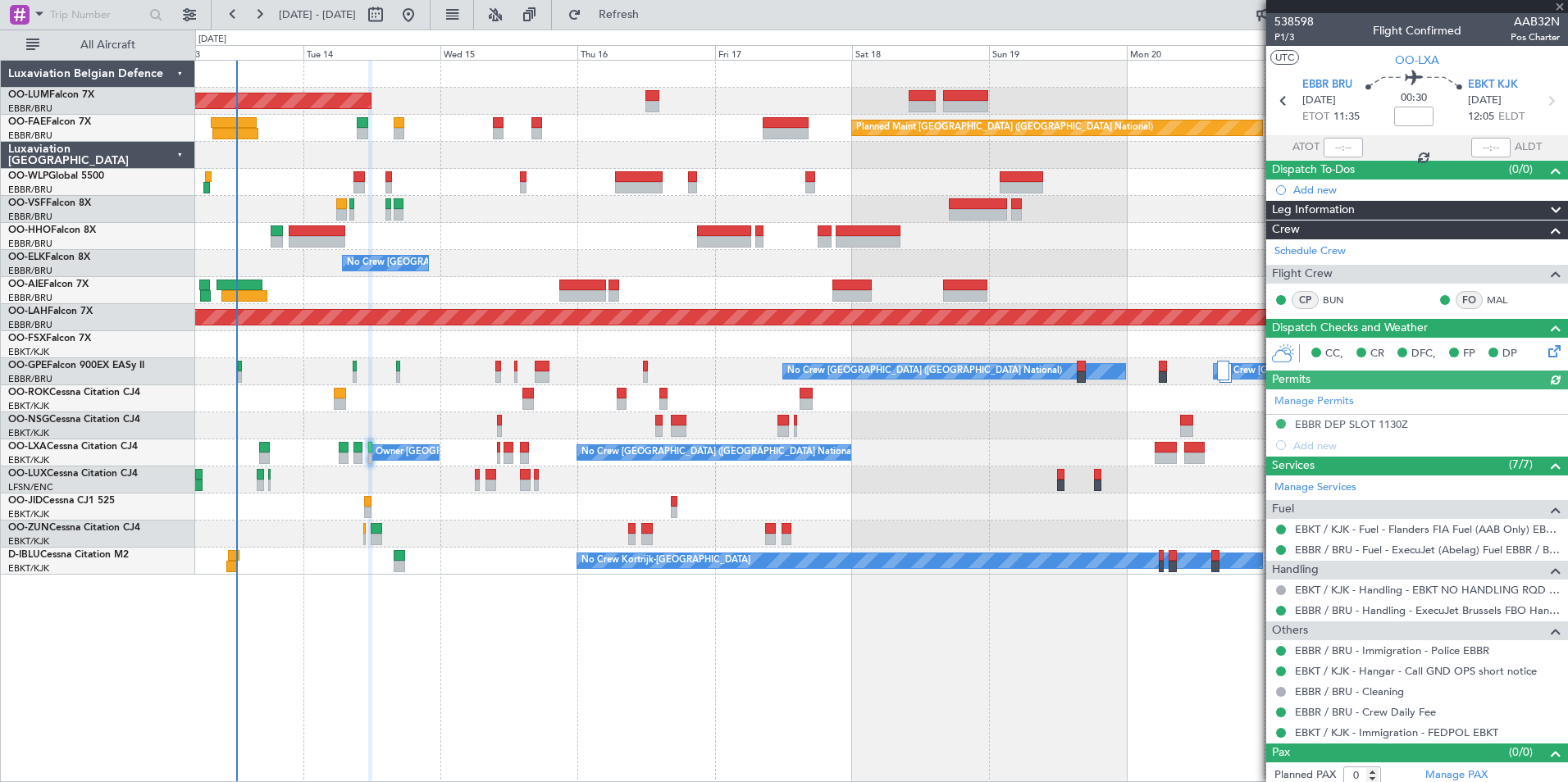
click at [504, 644] on div "AOG Maint Sibiu Planned Maint Brussels (Brussels National) Owner Melsbroek Air …" at bounding box center [881, 422] width 1373 height 723
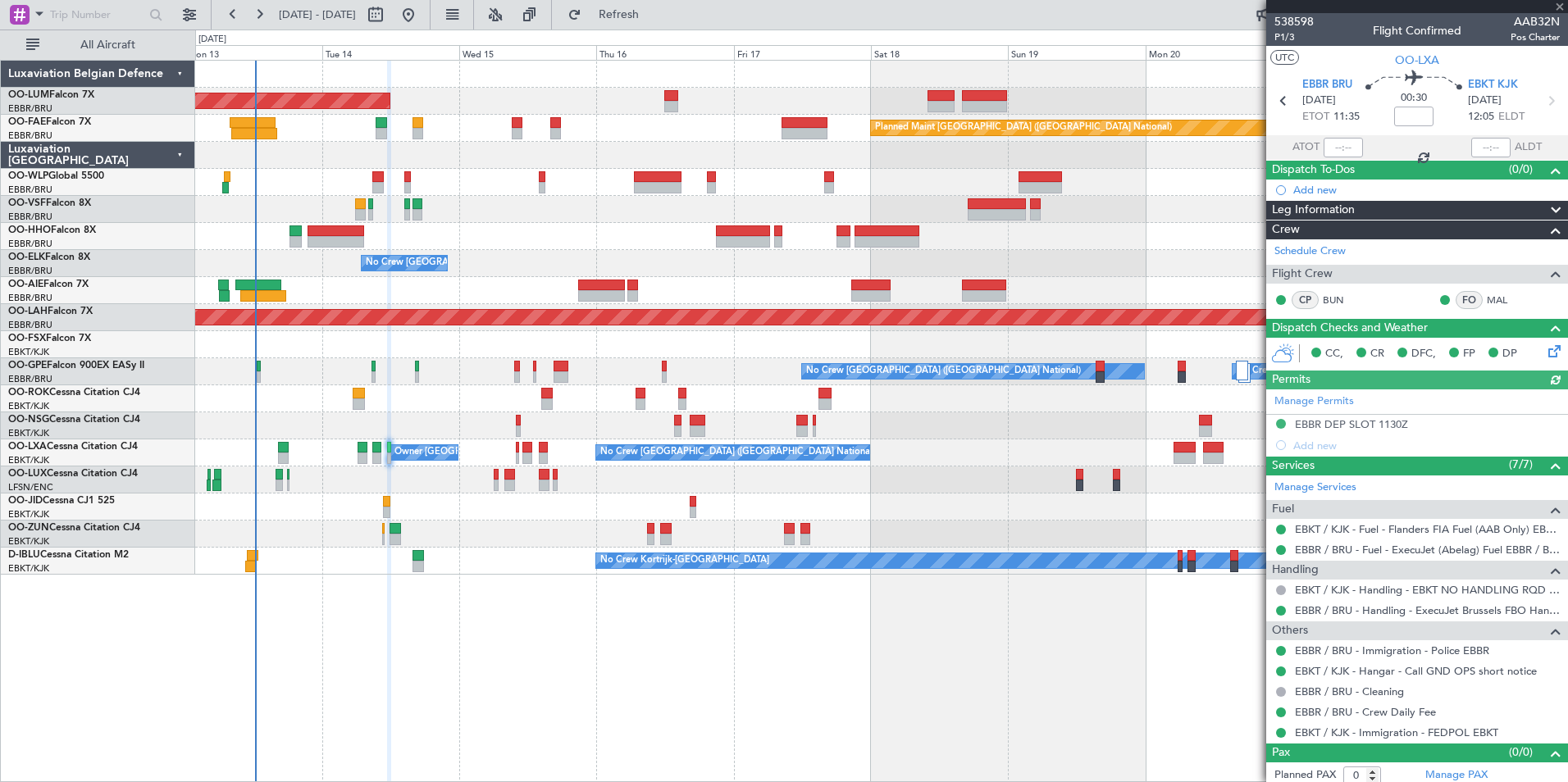
click at [586, 670] on div "AOG Maint Sibiu Planned Maint Brussels (Brussels National) Owner Melsbroek Air …" at bounding box center [881, 422] width 1373 height 723
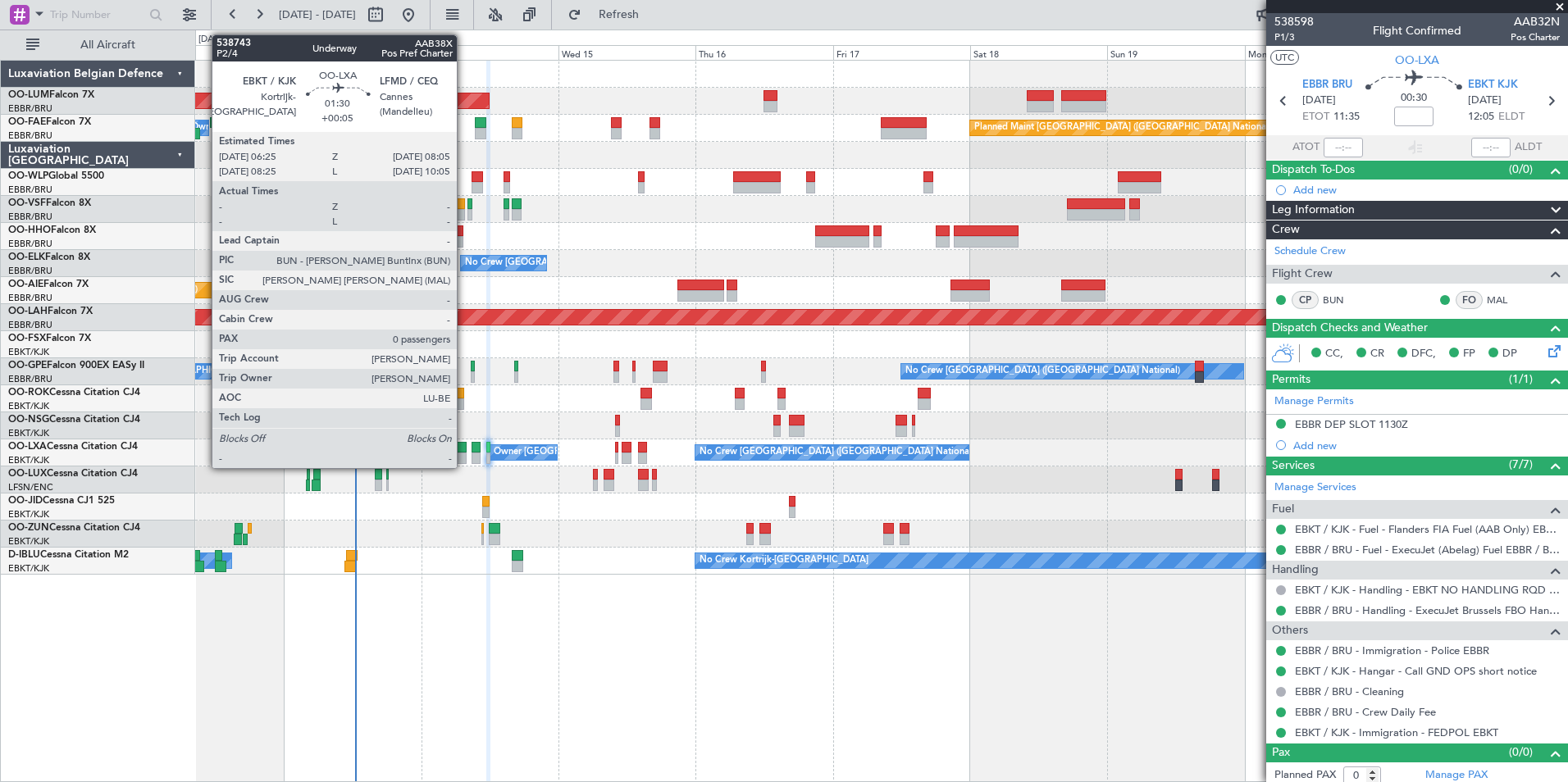
click at [465, 454] on div at bounding box center [461, 458] width 10 height 12
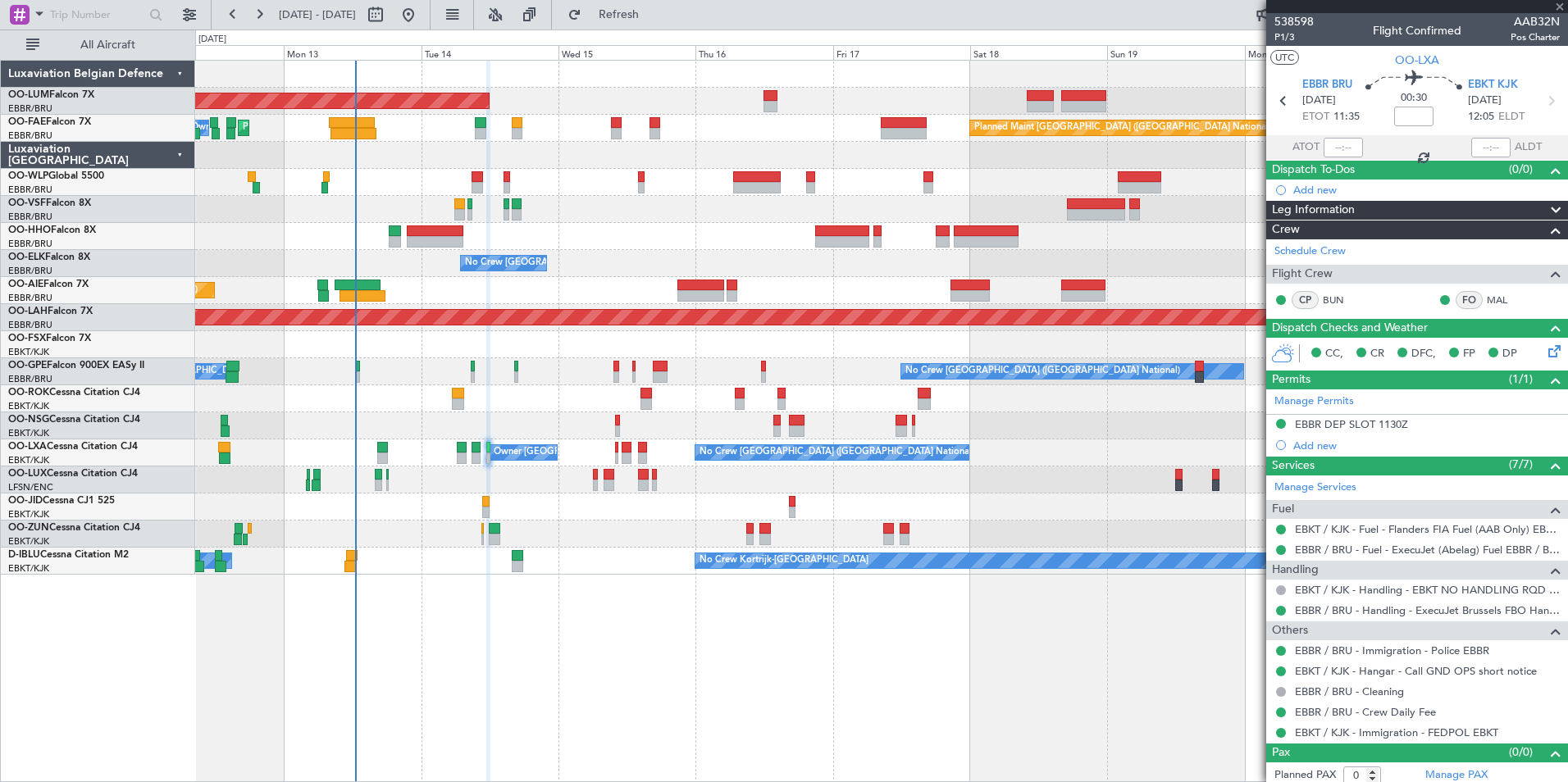
type input "+00:05"
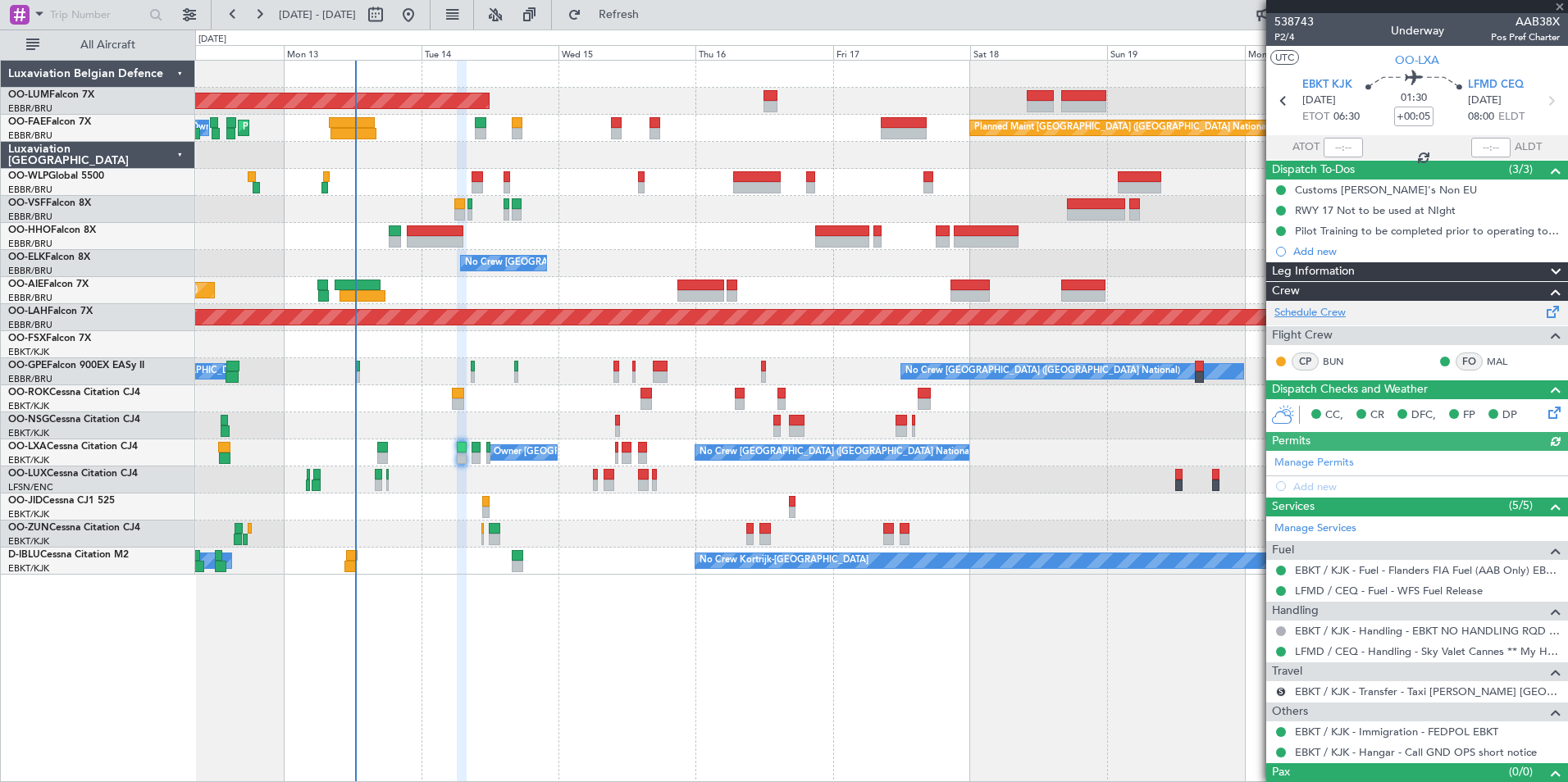
click at [1318, 315] on link "Schedule Crew" at bounding box center [1309, 313] width 71 height 16
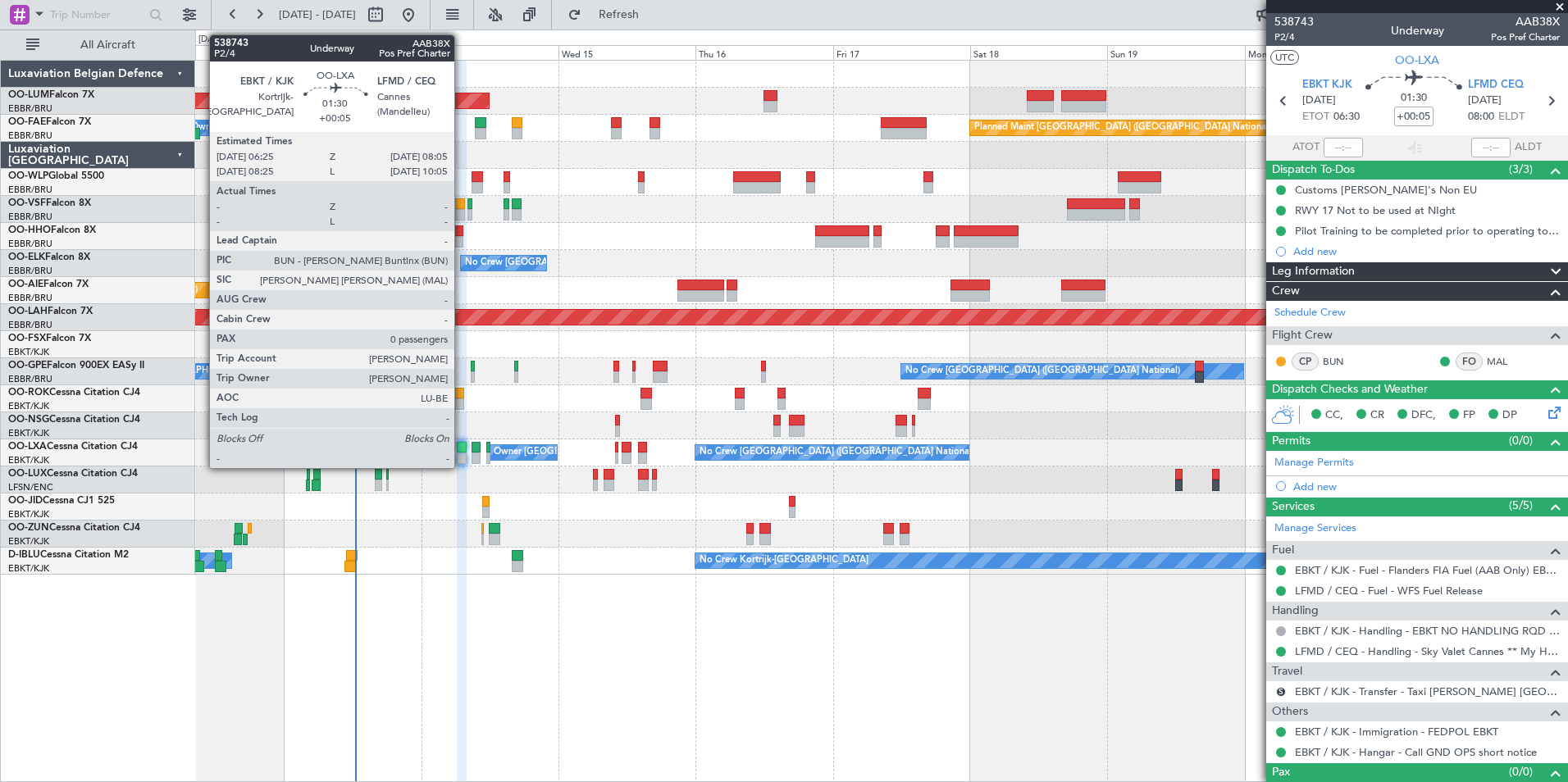
click at [462, 447] on div at bounding box center [461, 448] width 10 height 12
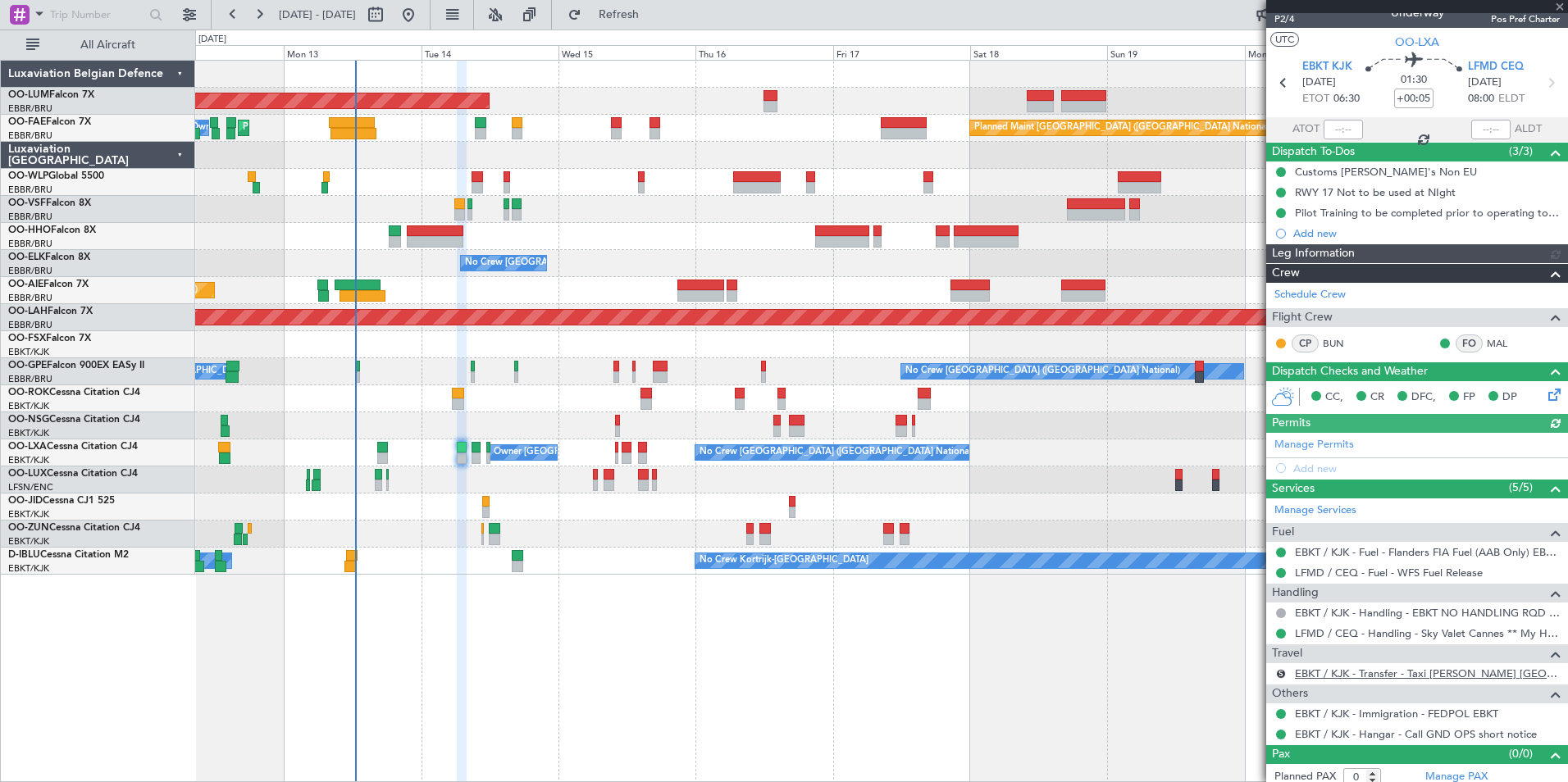
scroll to position [26, 0]
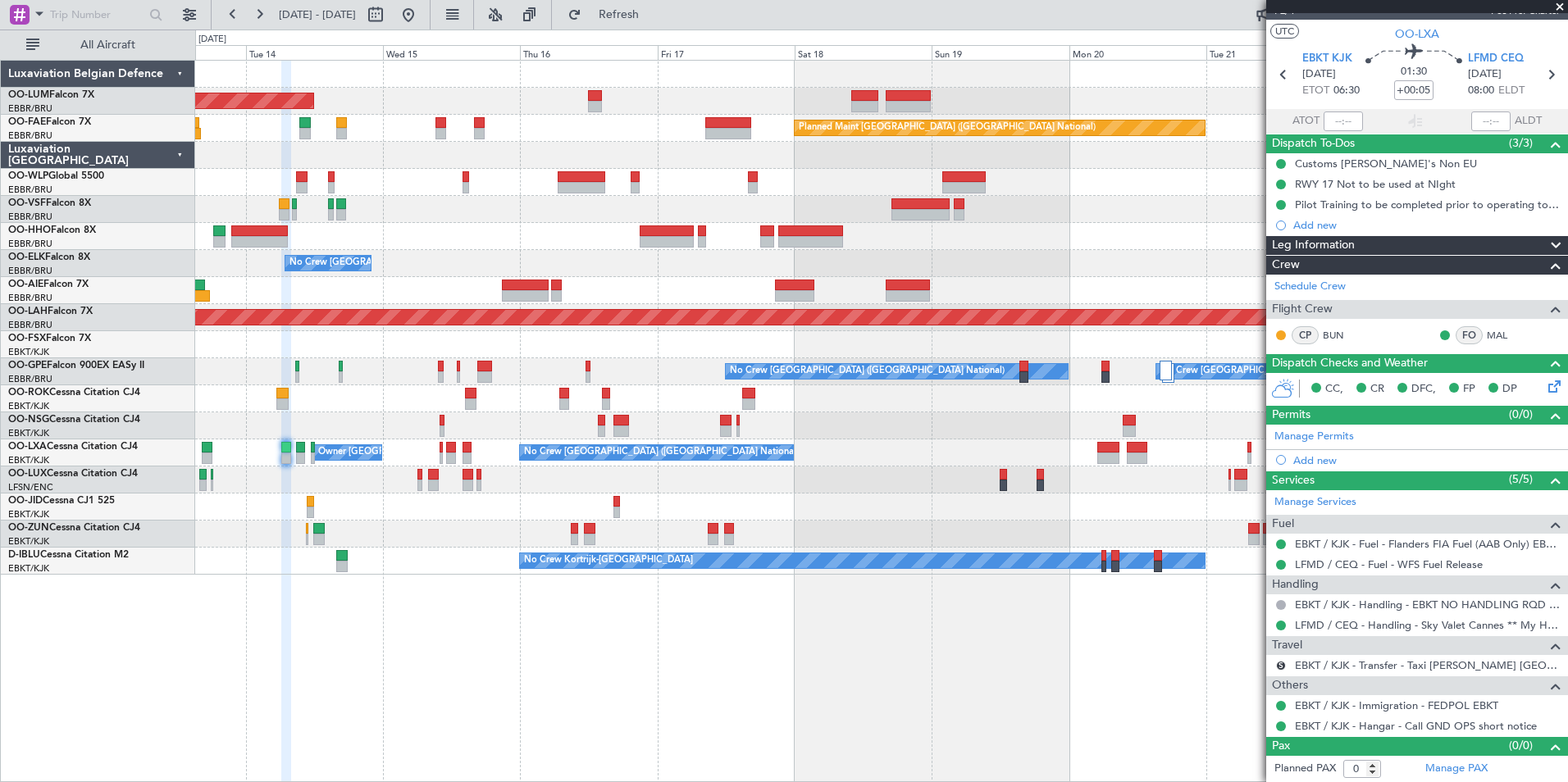
click at [486, 749] on div "AOG Maint Sibiu Planned Maint Brussels (Brussels National) Owner Melsbroek Air …" at bounding box center [881, 422] width 1373 height 723
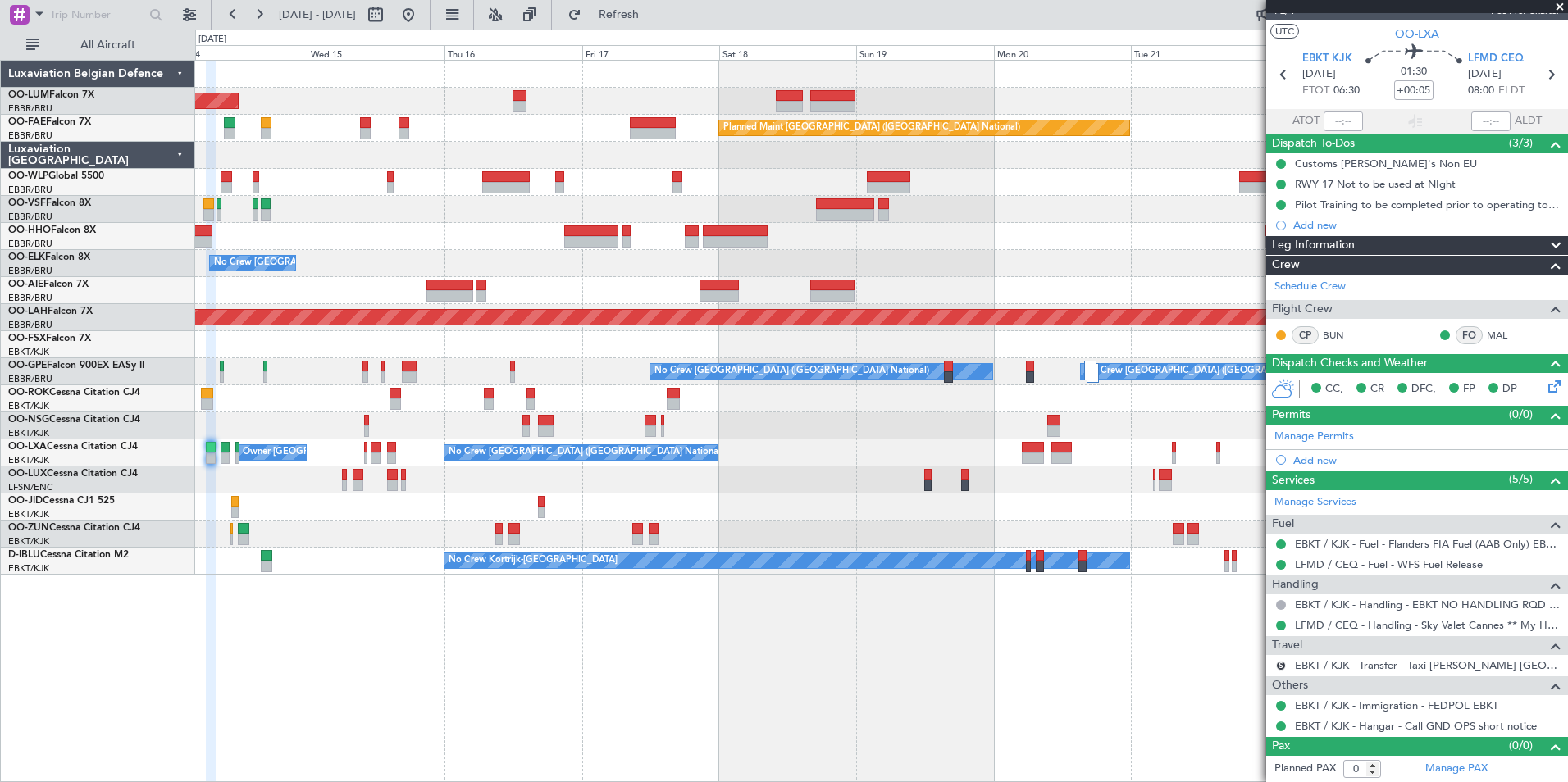
click at [323, 747] on div "AOG Maint Sibiu Owner Melsbroek Air Base Planned Maint Brussels (Brussels Natio…" at bounding box center [881, 422] width 1373 height 723
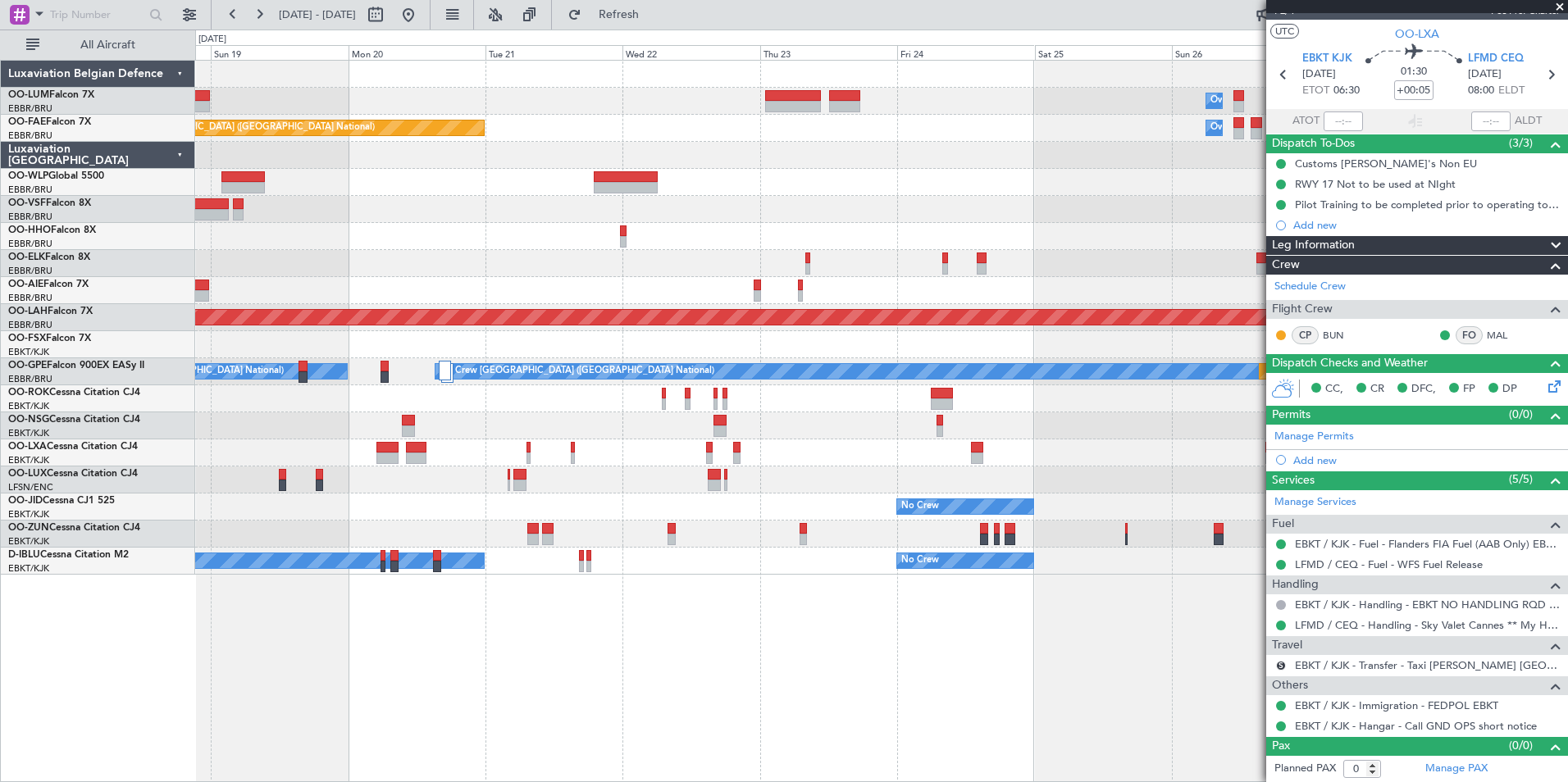
click at [122, 746] on div "Owner Melsbroek Air Base Planned Maint Kortrijk-Wevelgem Planned Maint Brussels…" at bounding box center [784, 405] width 1568 height 752
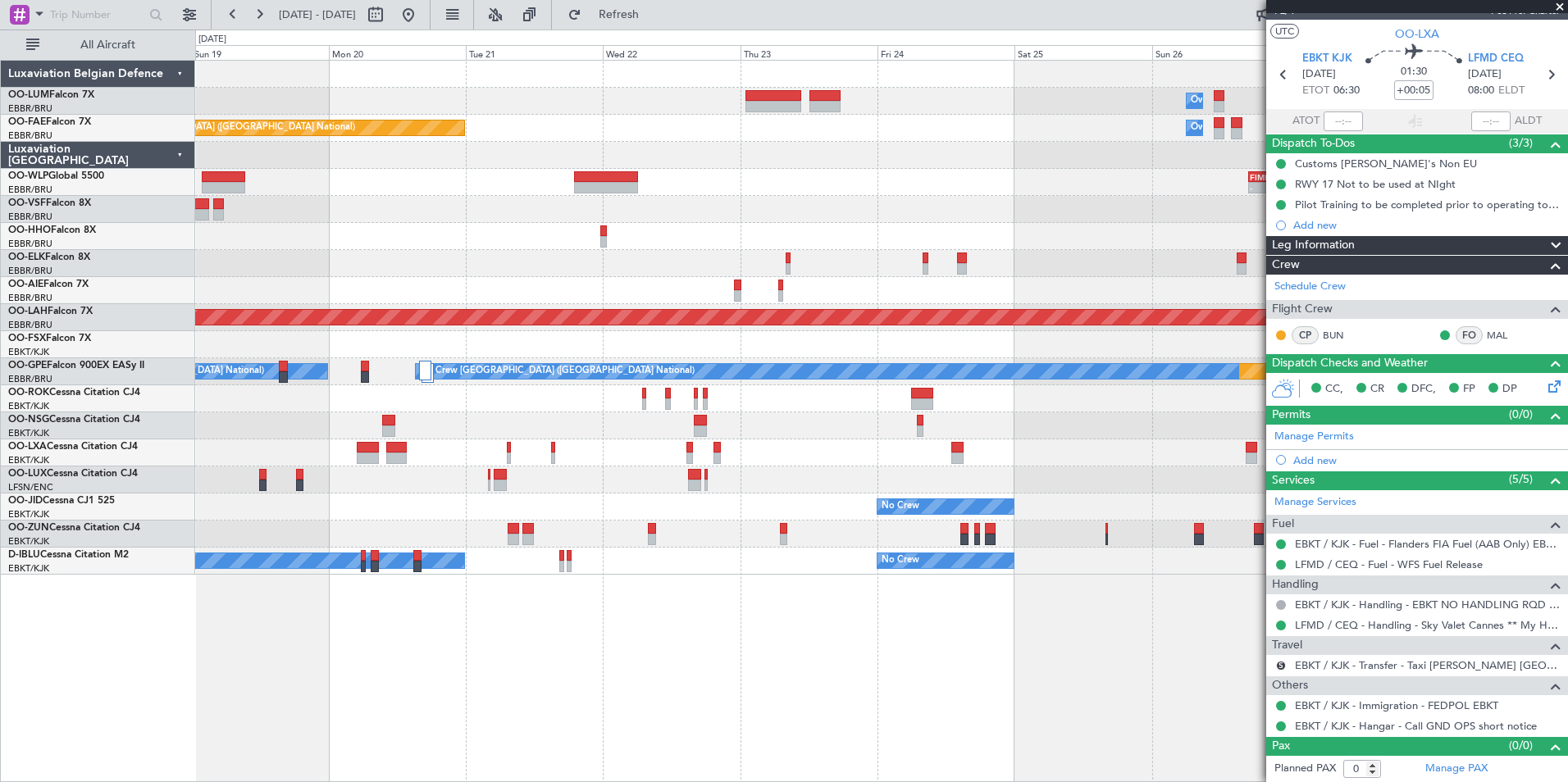
click at [336, 665] on div "Owner Melsbroek Air Base Planned Maint Kortrijk-Wevelgem Planned Maint Brussels…" at bounding box center [881, 422] width 1373 height 723
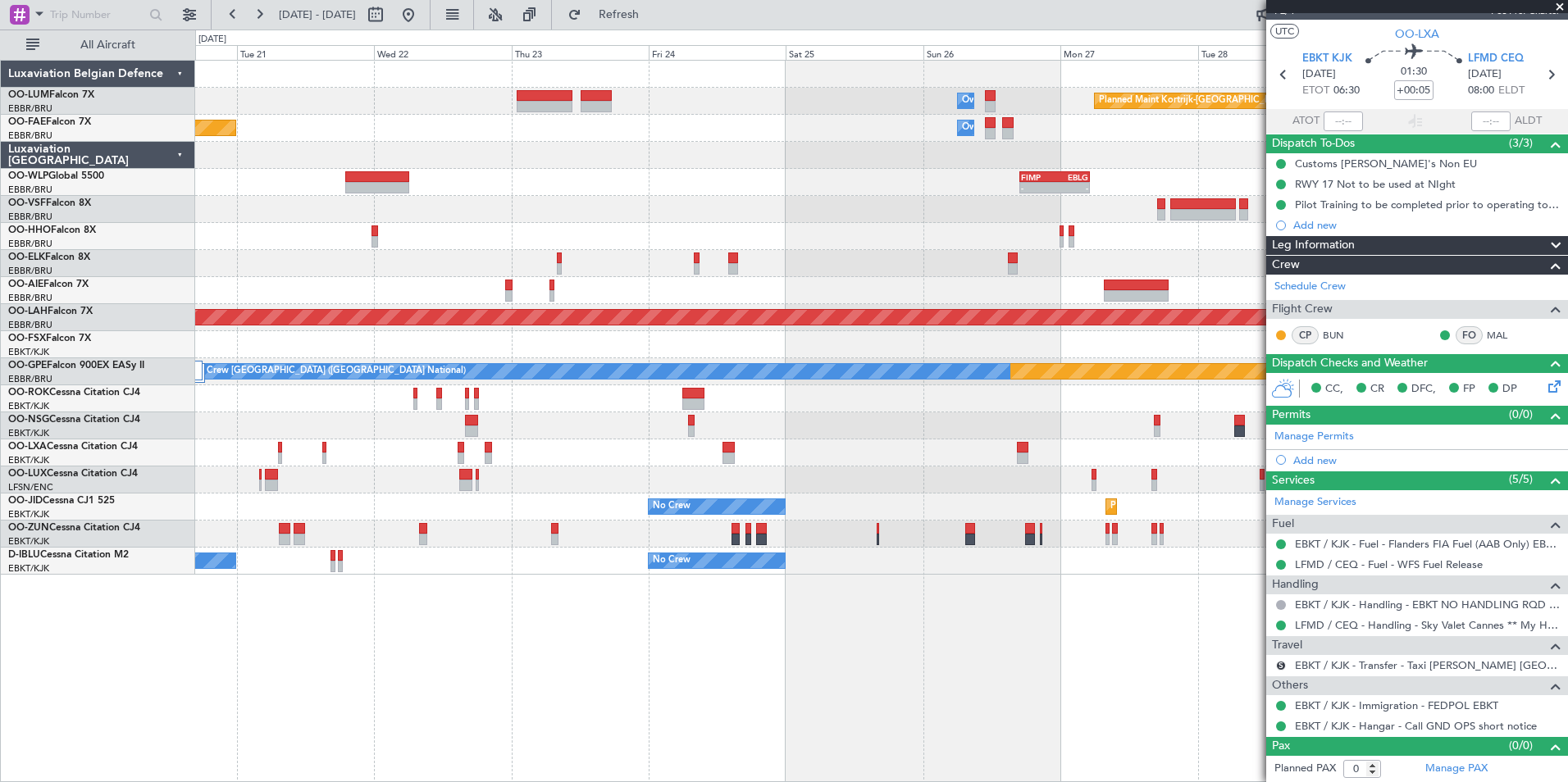
click at [800, 716] on div "Owner Melsbroek Air Base Planned Maint Kortrijk-Wevelgem Owner Melsbroek Air Ba…" at bounding box center [881, 422] width 1373 height 723
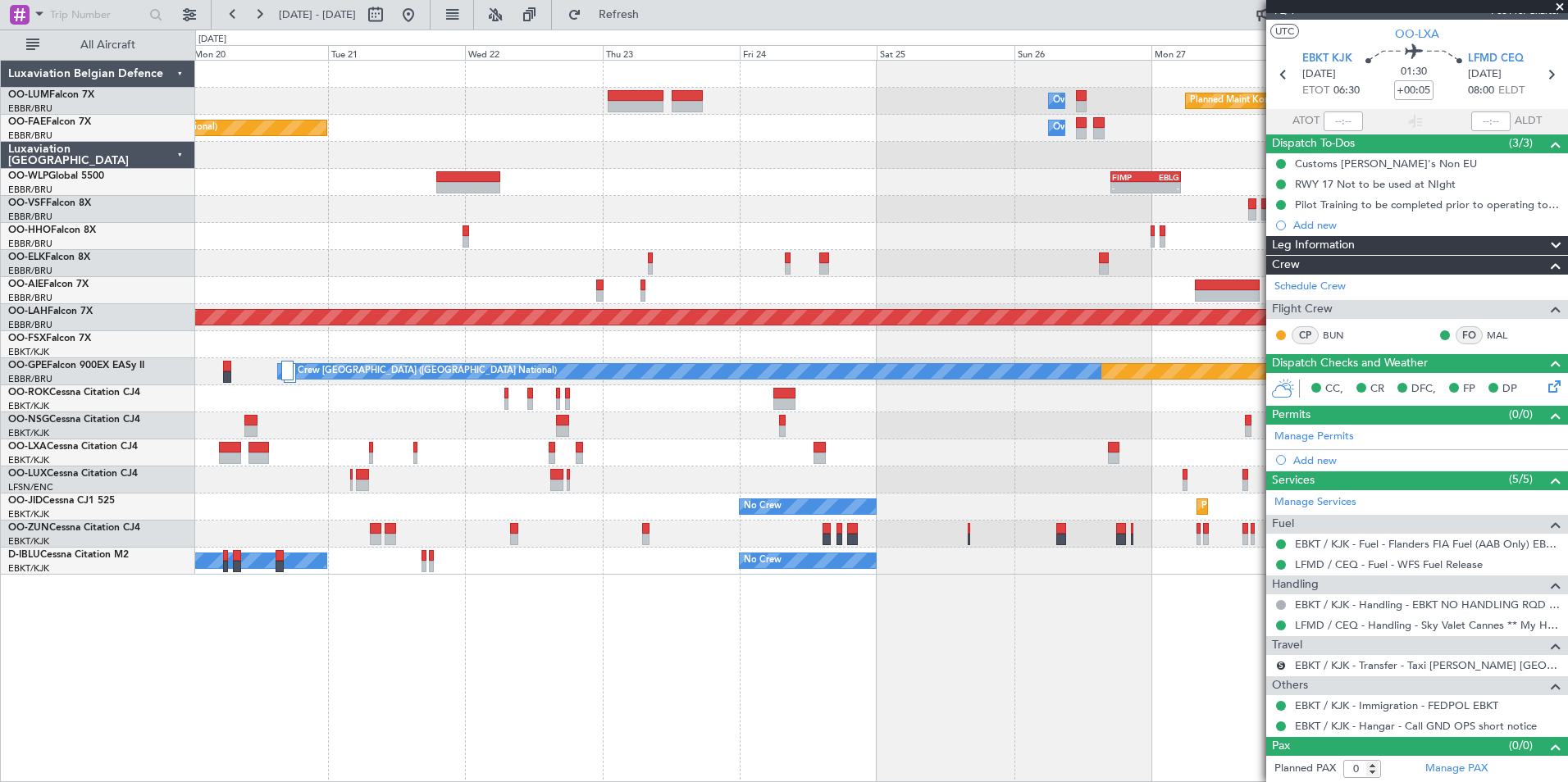
click at [931, 735] on div "Owner Melsbroek Air Base Planned Maint Kortrijk-Wevelgem Owner Melsbroek Air Ba…" at bounding box center [881, 422] width 1373 height 723
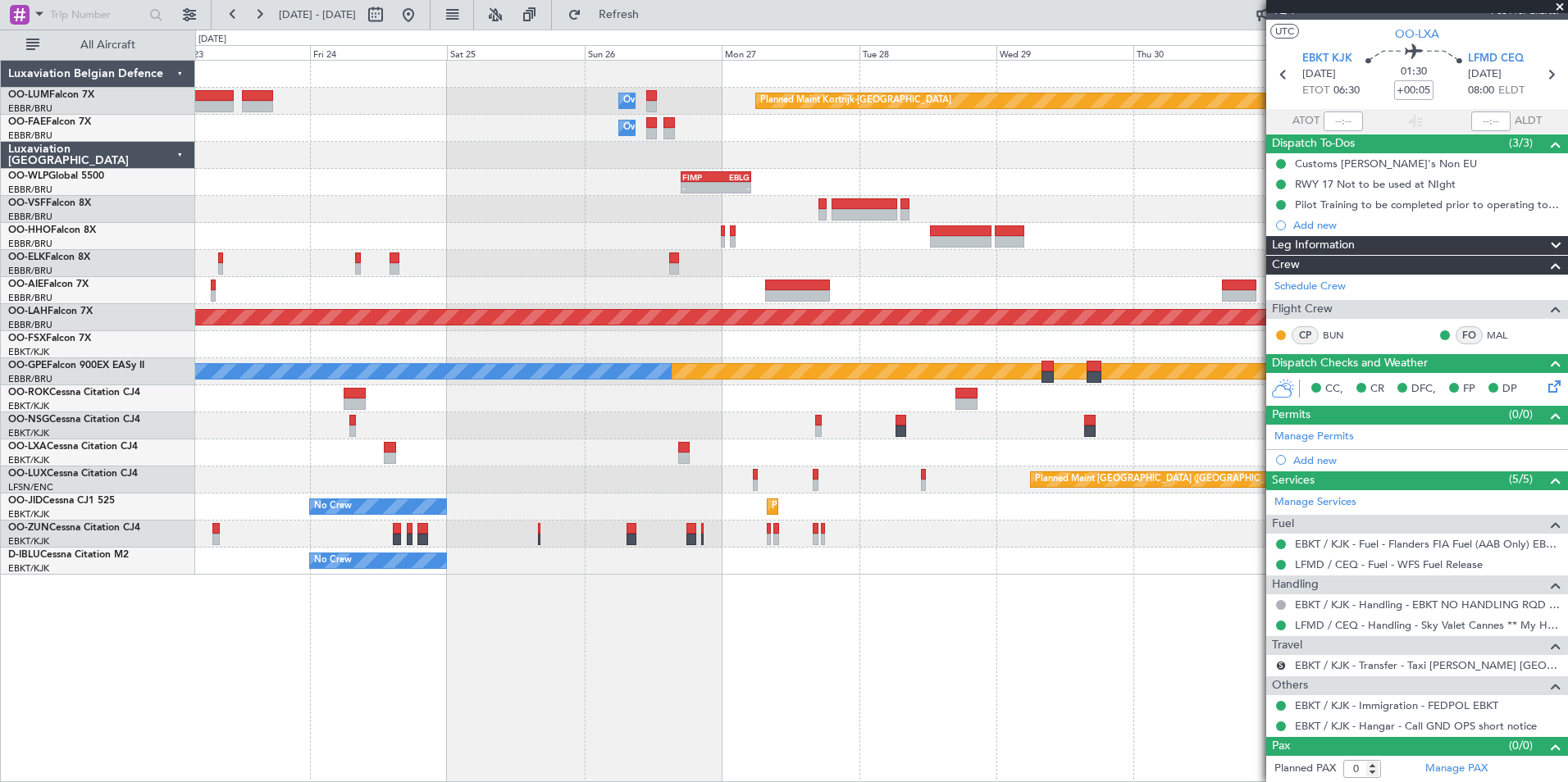
click at [289, 688] on div "Owner Melsbroek Air Base Planned Maint Kortrijk-Wevelgem Owner Melsbroek Air Ba…" at bounding box center [881, 422] width 1373 height 723
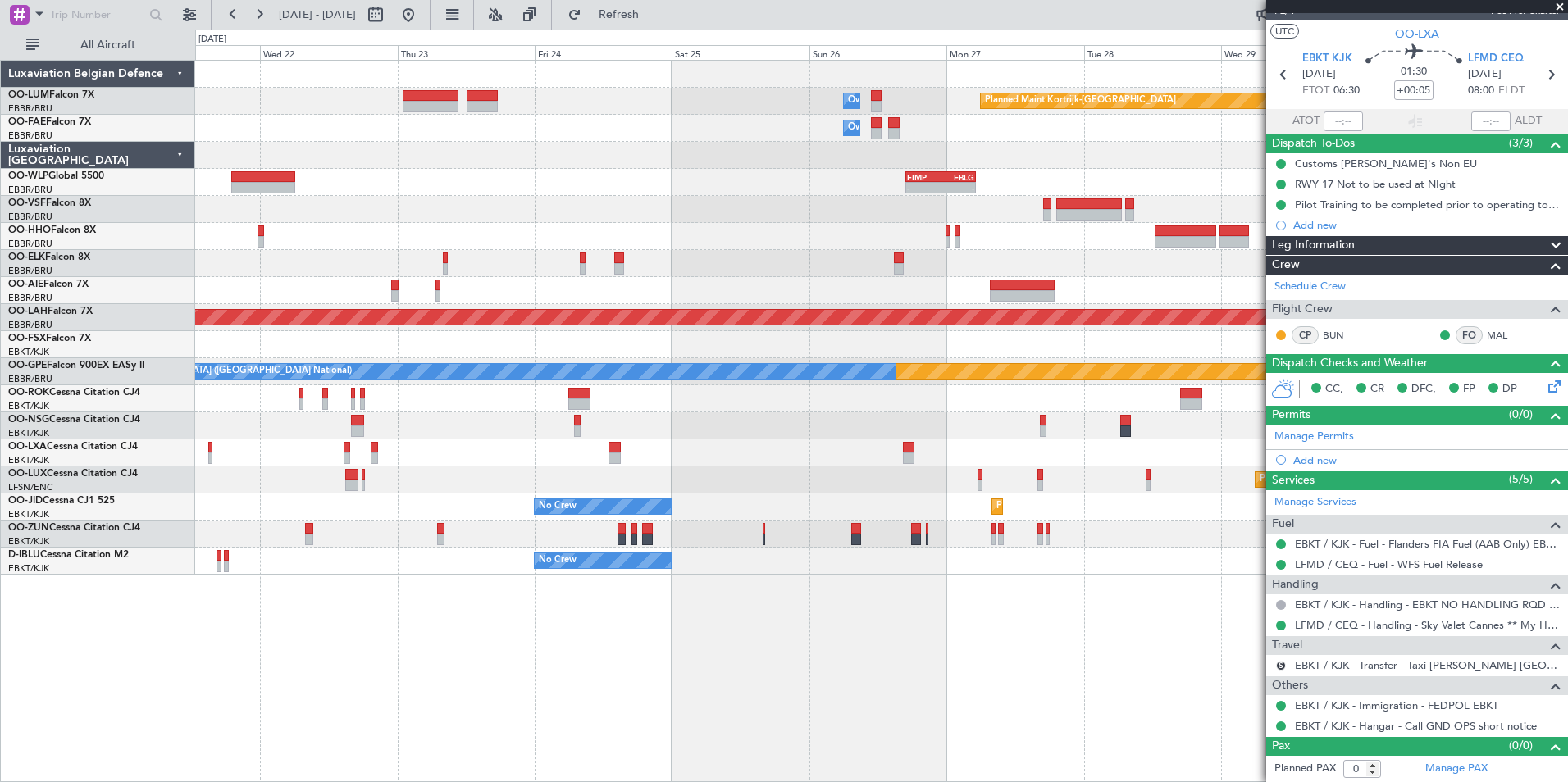
click at [570, 360] on div "Planned Maint Kortrijk-Wevelgem Owner Melsbroek Air Base Owner Melsbroek Air Ba…" at bounding box center [881, 317] width 1372 height 514
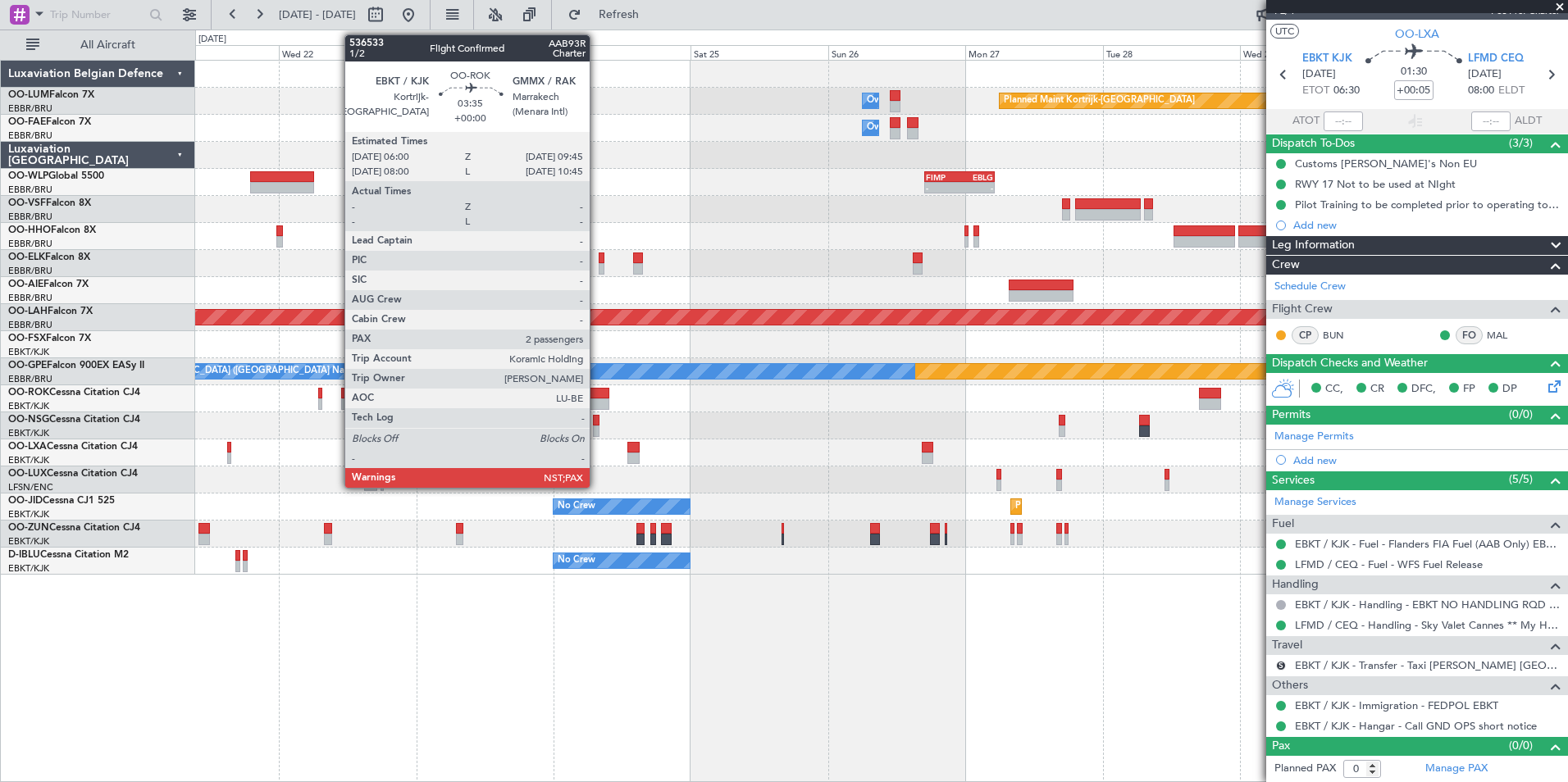
click at [597, 401] on div at bounding box center [598, 404] width 22 height 12
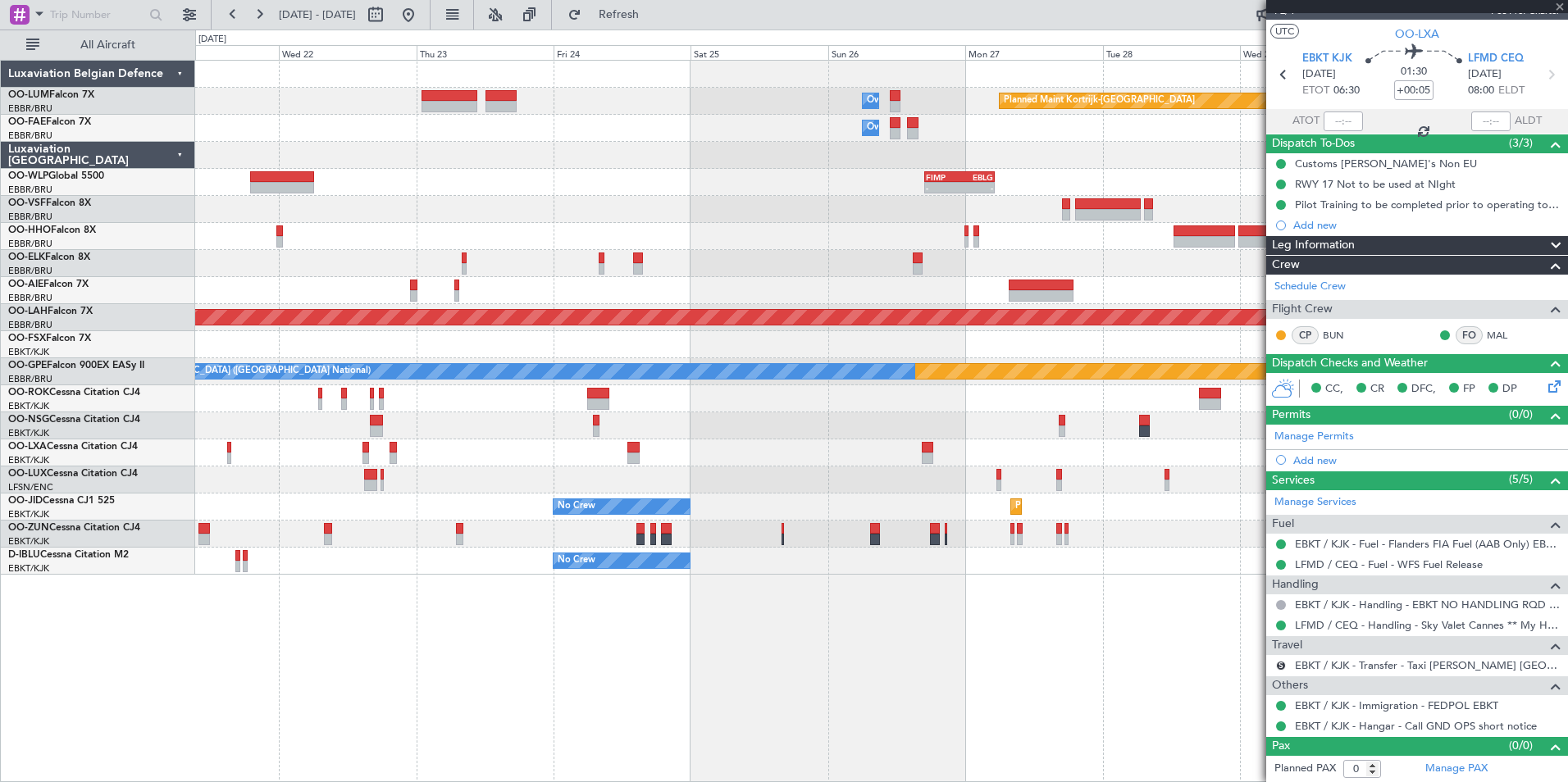
type input "2"
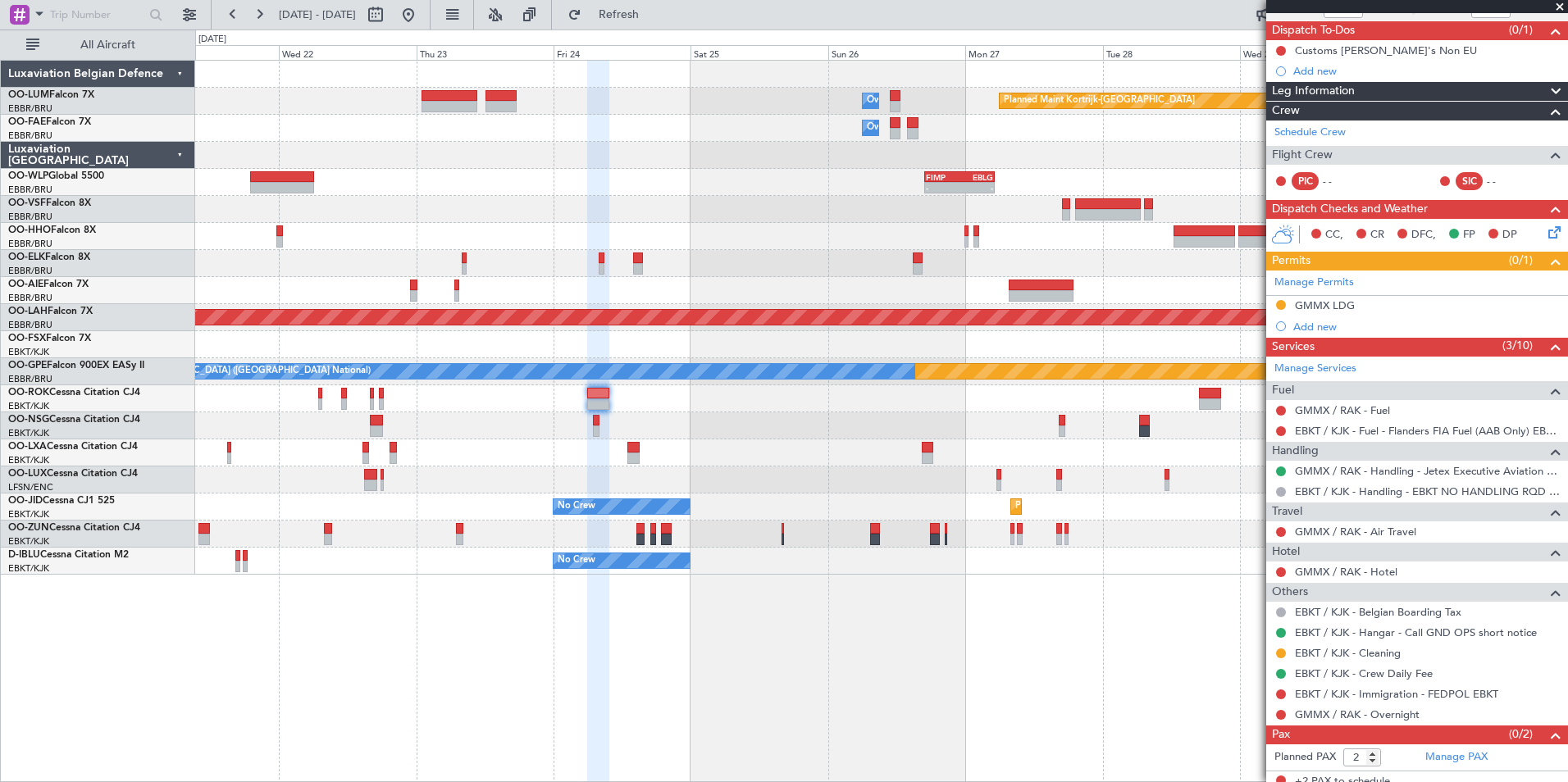
scroll to position [149, 0]
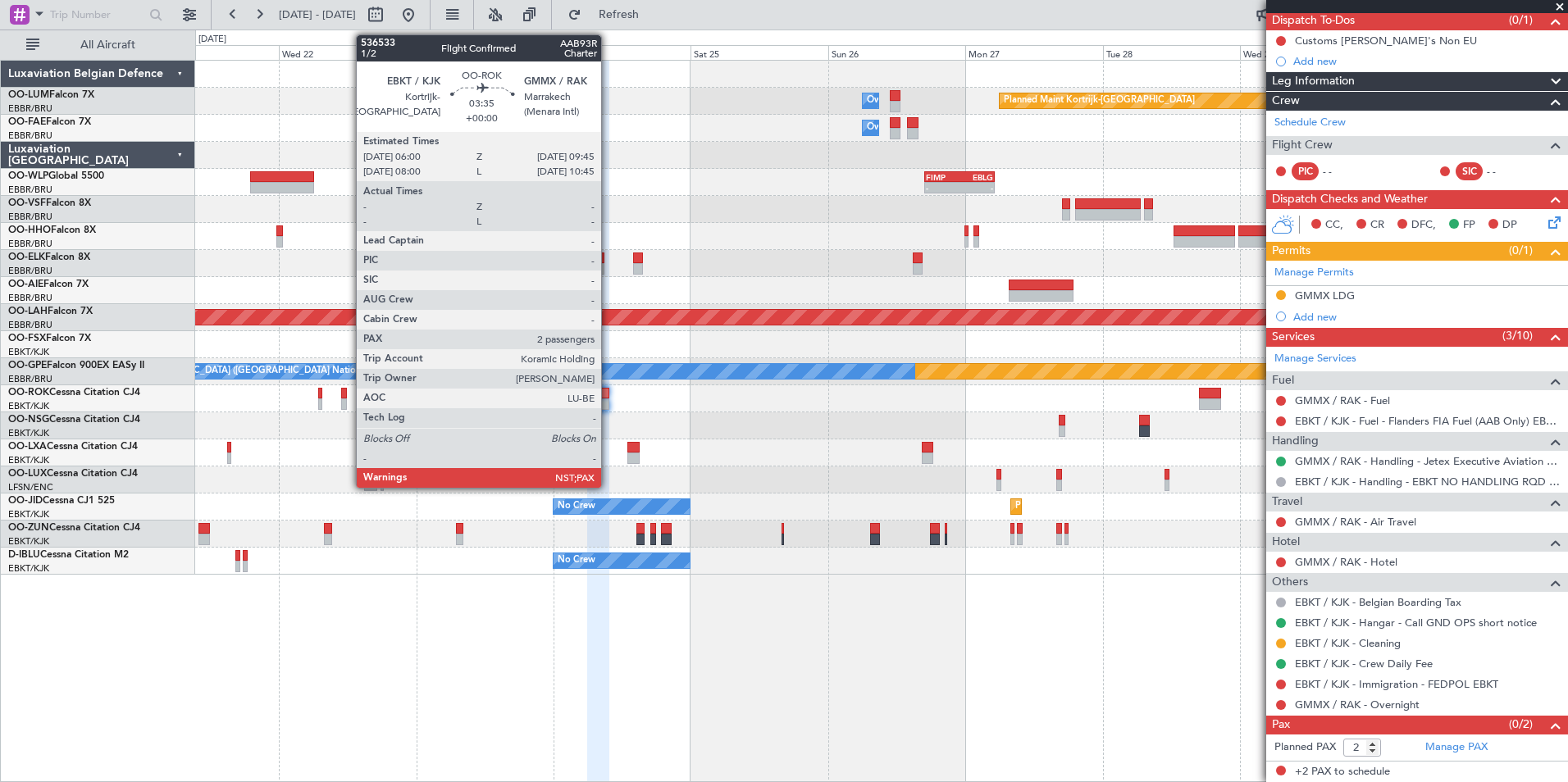
click at [602, 396] on div at bounding box center [598, 393] width 22 height 12
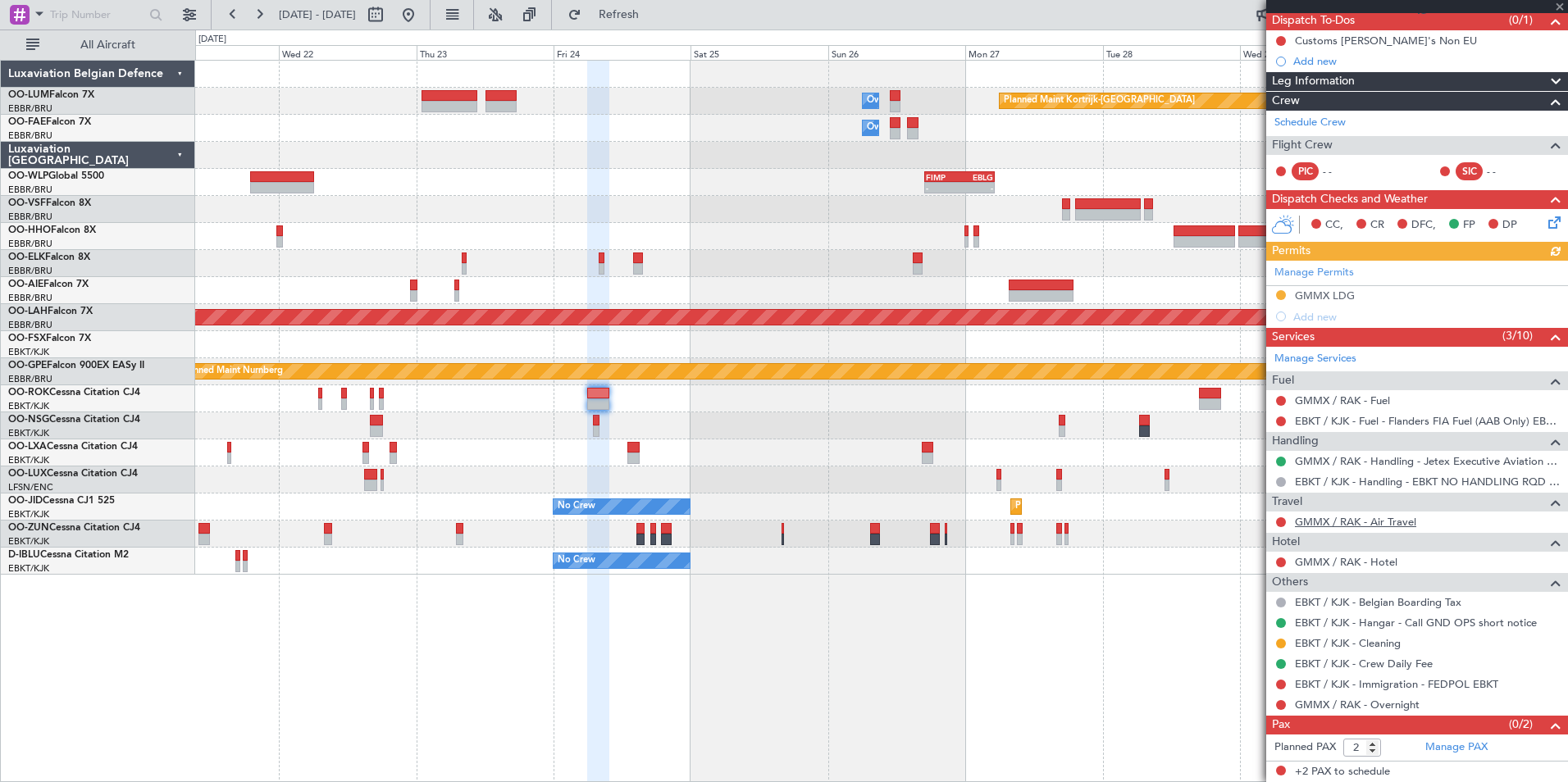
click at [1381, 518] on link "GMMX / RAK - Air Travel" at bounding box center [1355, 522] width 121 height 14
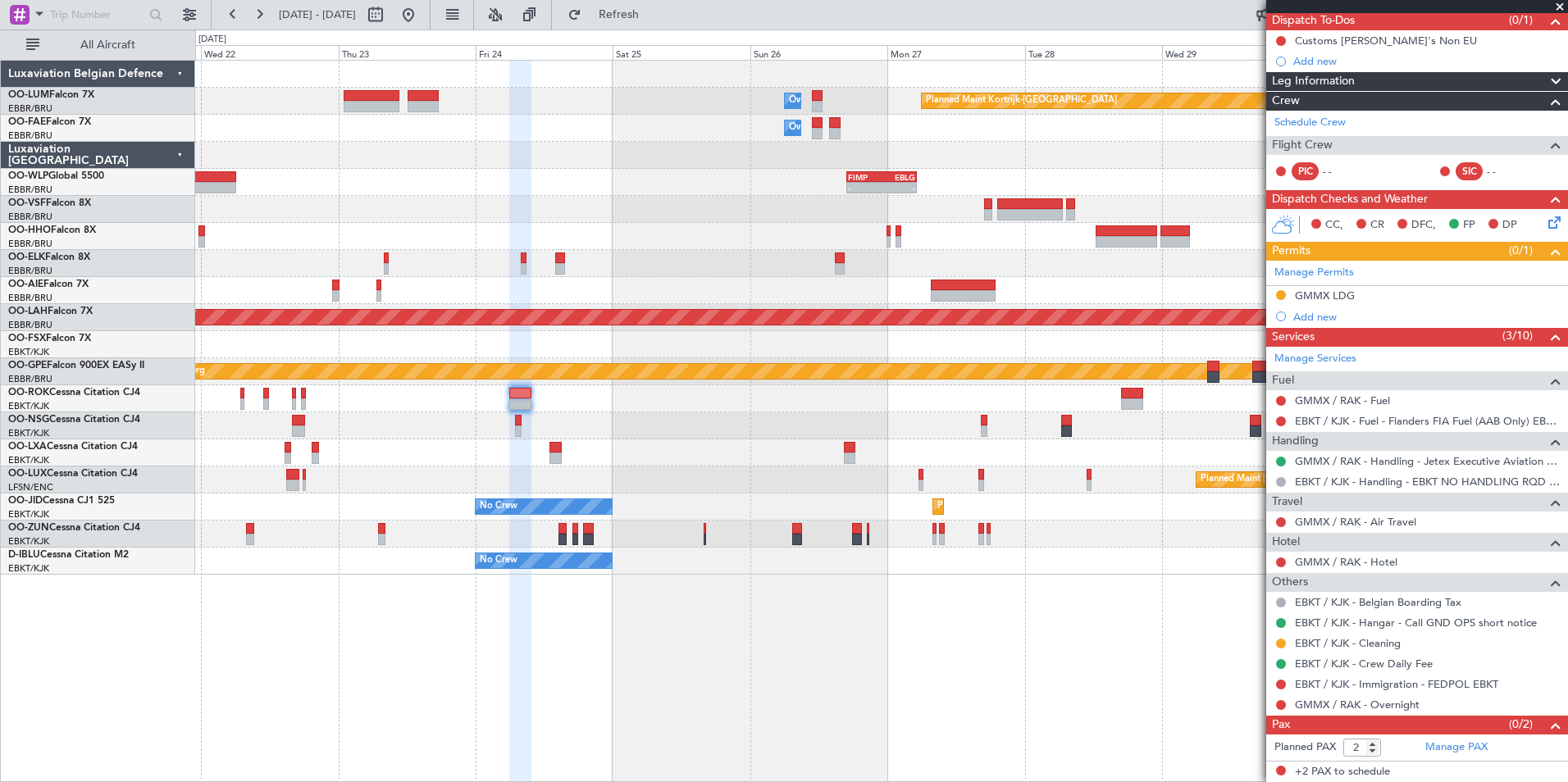
click at [1031, 297] on div "Planned Maint Kortrijk-Wevelgem Owner Melsbroek Air Base Owner Melsbroek Air Ba…" at bounding box center [881, 317] width 1372 height 514
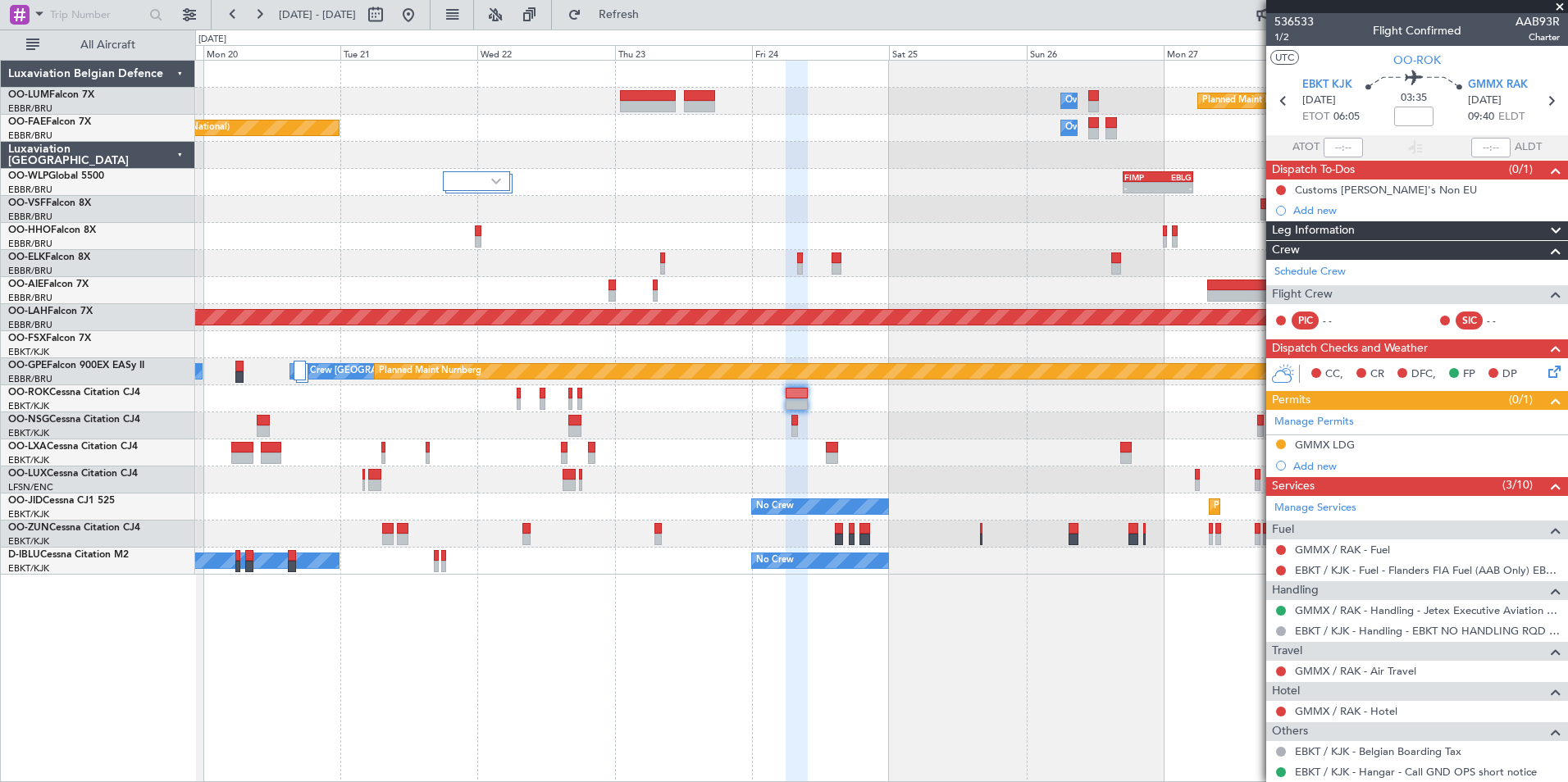
scroll to position [149, 0]
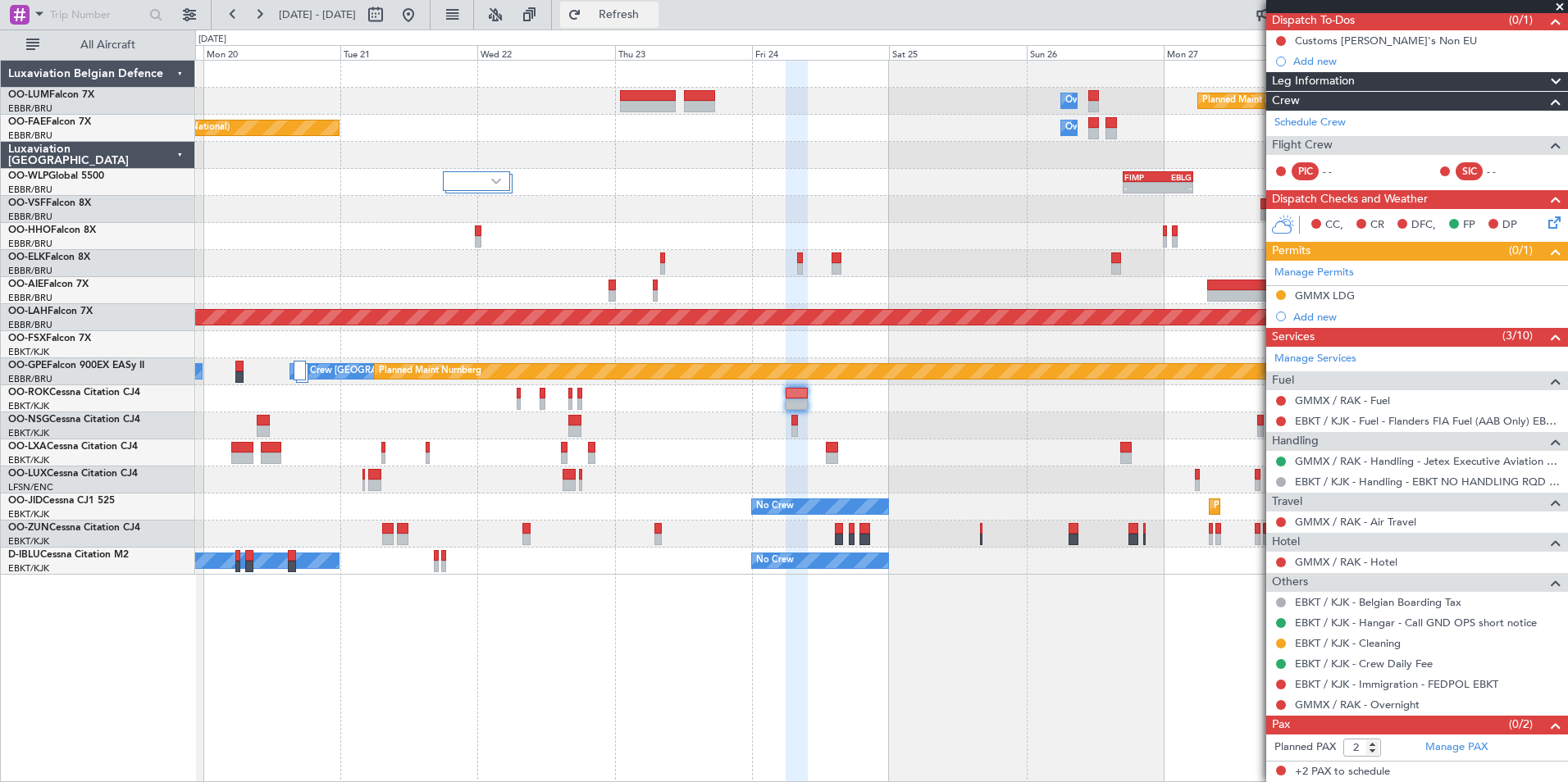
click at [652, 23] on button "Refresh" at bounding box center [609, 14] width 98 height 26
click at [780, 394] on div at bounding box center [881, 399] width 1372 height 27
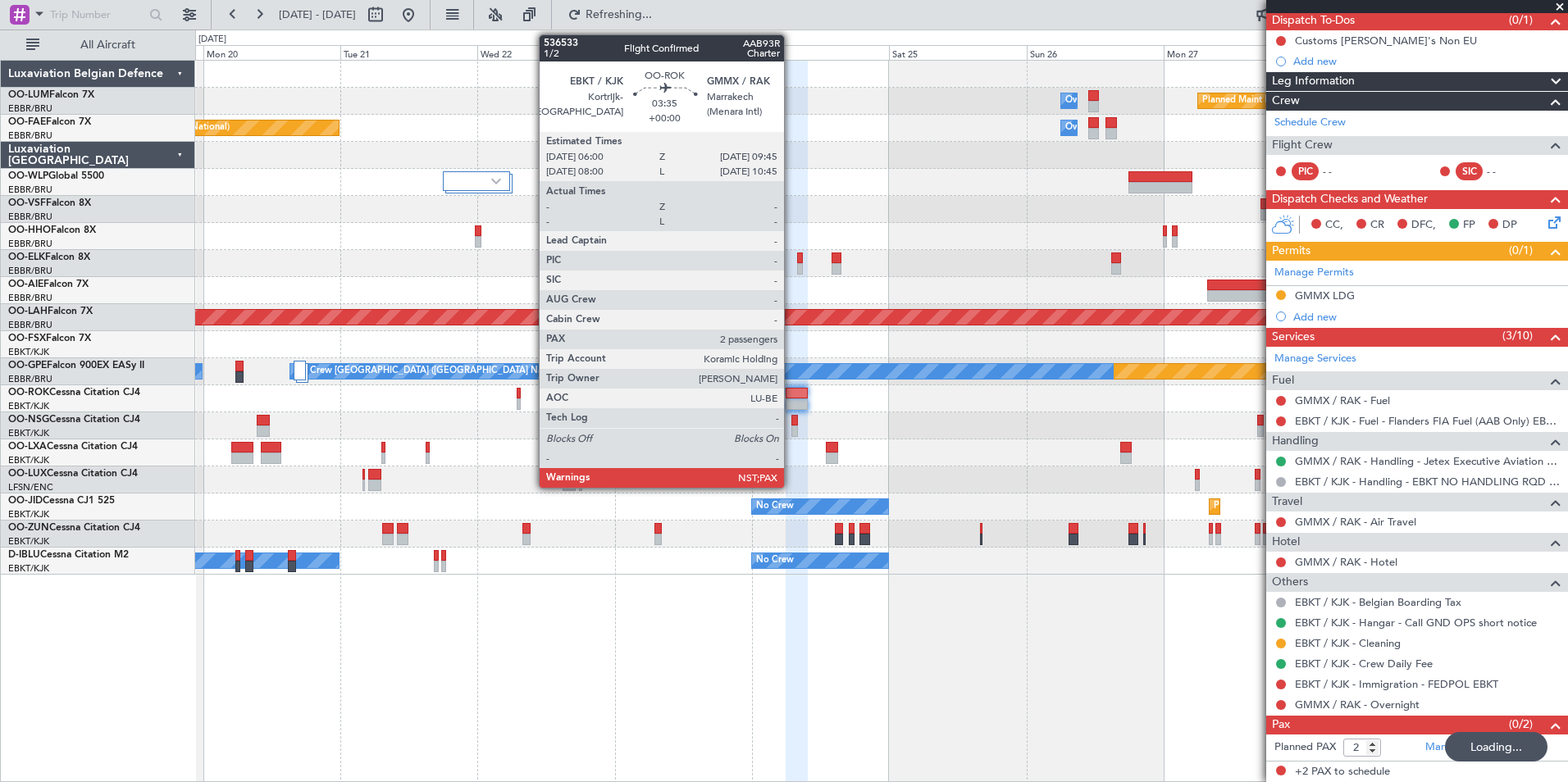
click at [791, 391] on div at bounding box center [797, 393] width 22 height 12
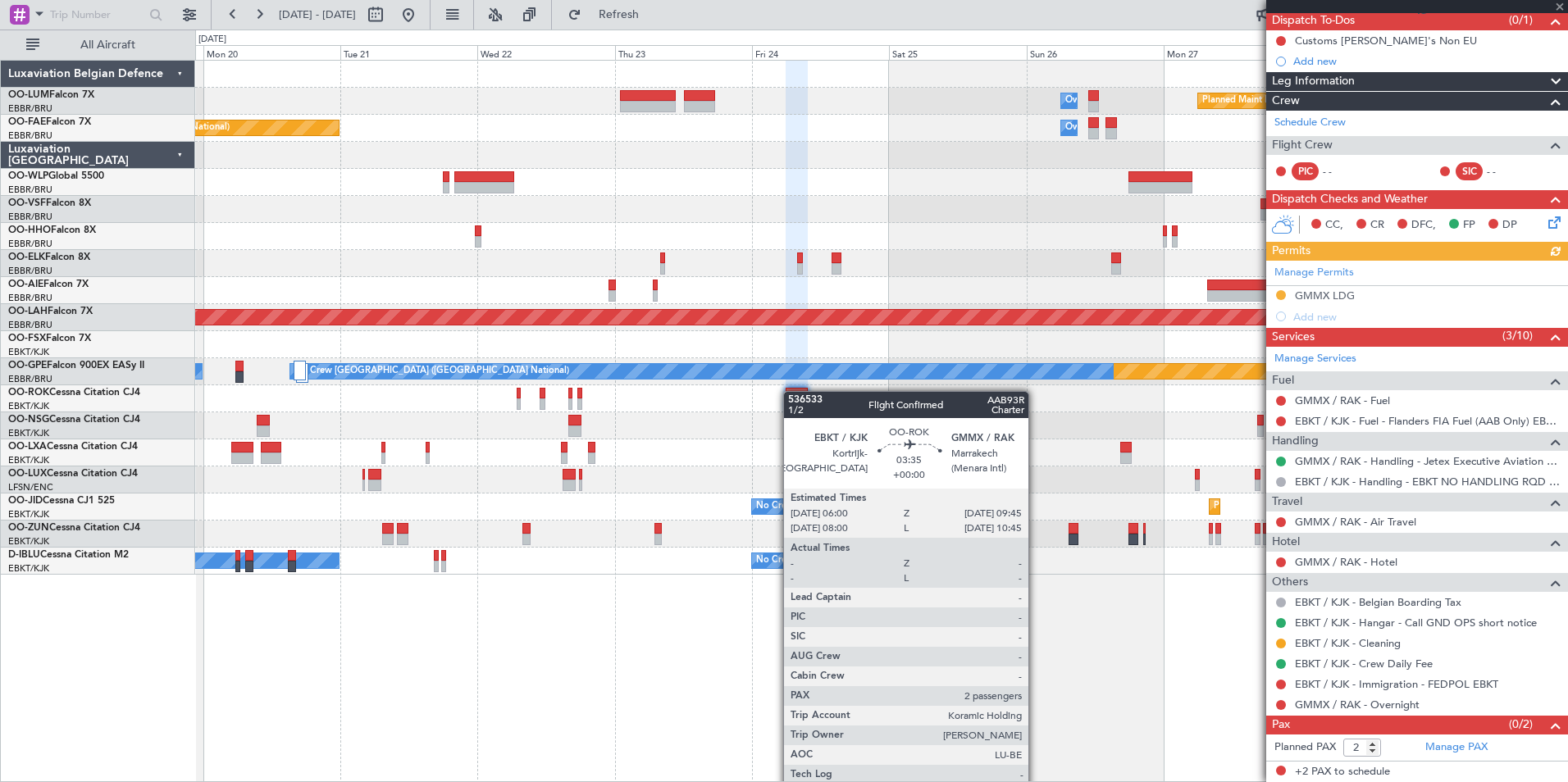
scroll to position [0, 0]
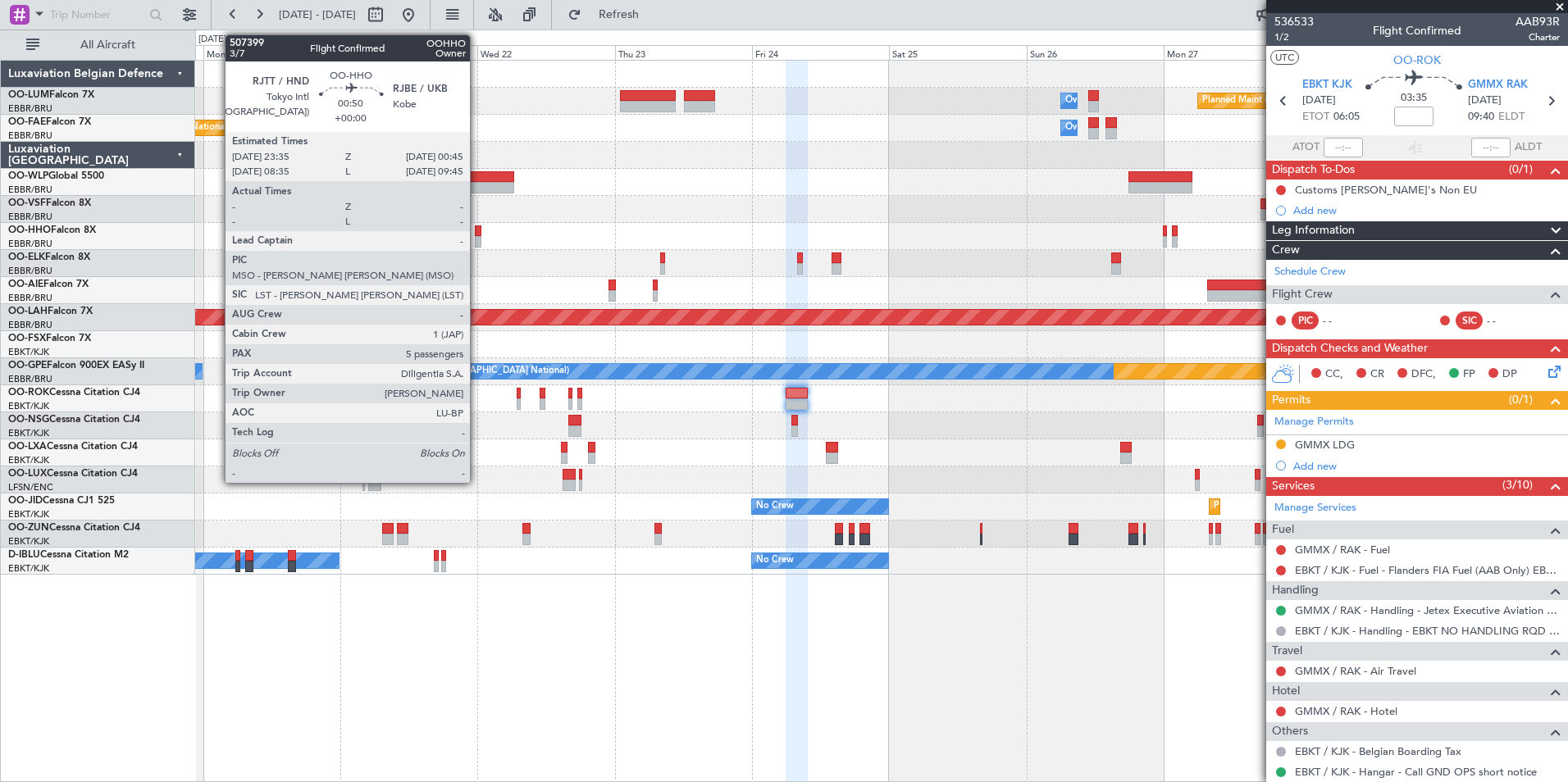
click at [478, 229] on div at bounding box center [478, 231] width 7 height 12
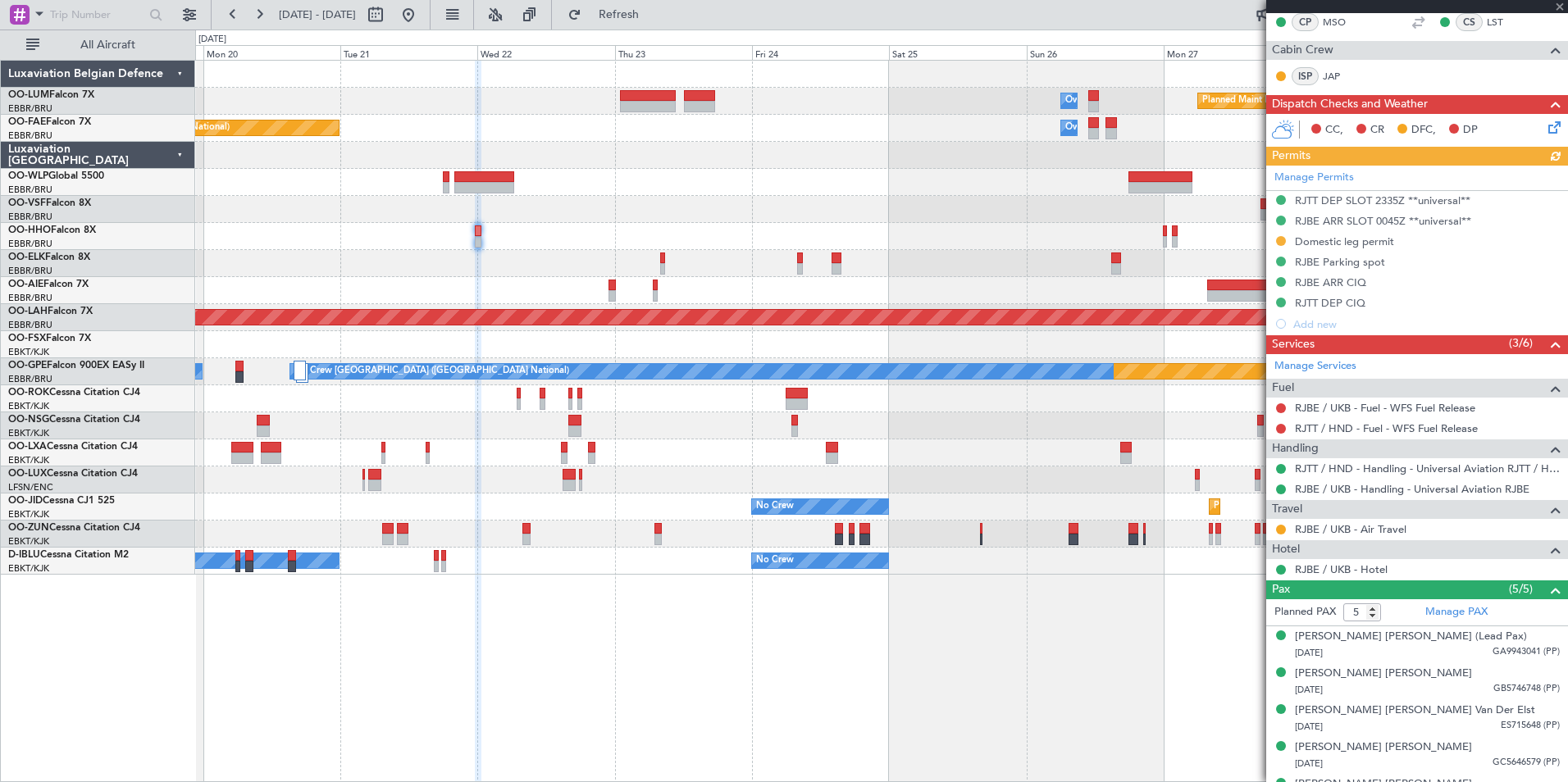
scroll to position [306, 0]
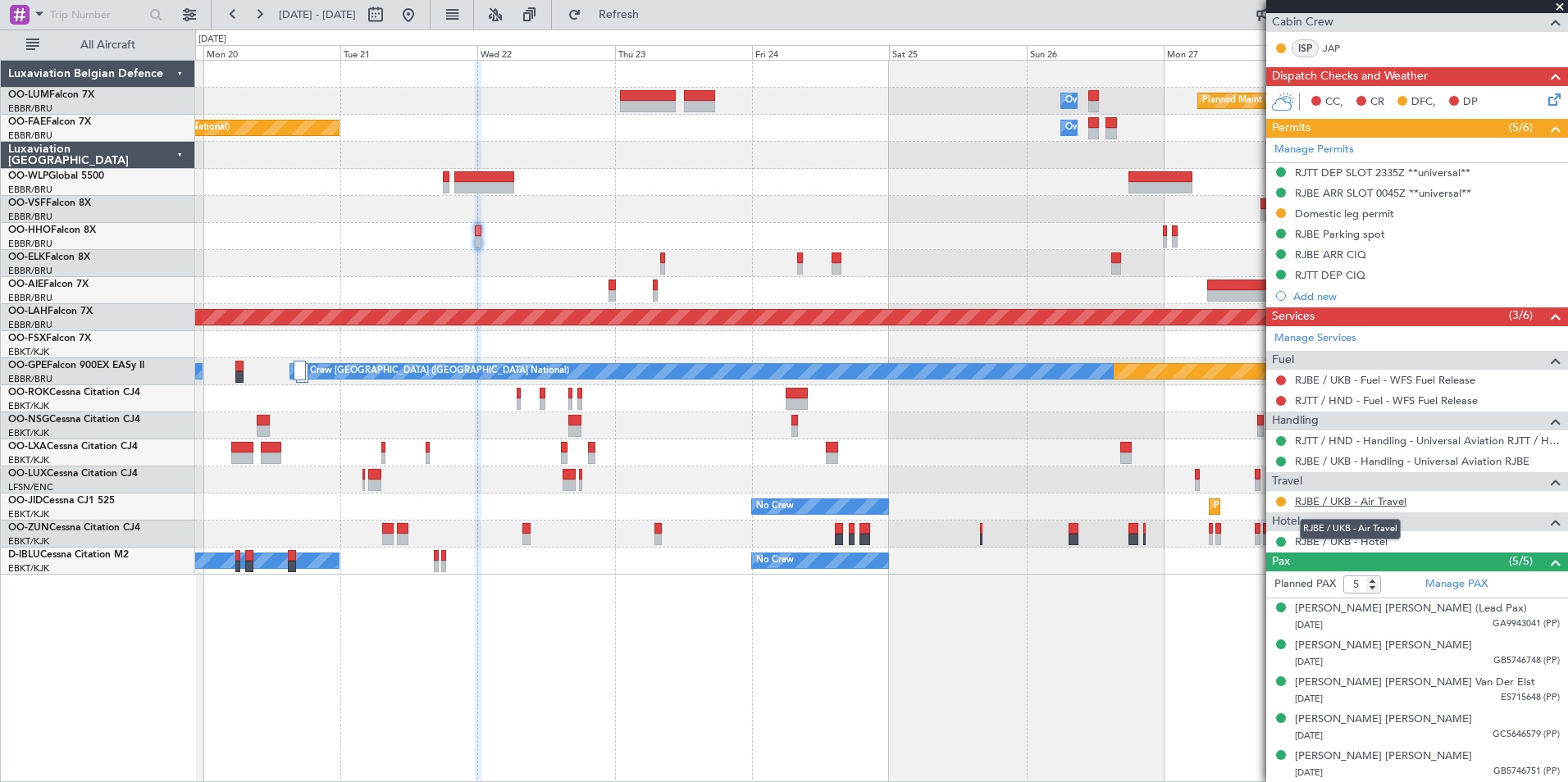
click at [1379, 499] on link "RJBE / UKB - Air Travel" at bounding box center [1350, 502] width 111 height 14
click at [639, 13] on span "Refresh" at bounding box center [619, 14] width 69 height 12
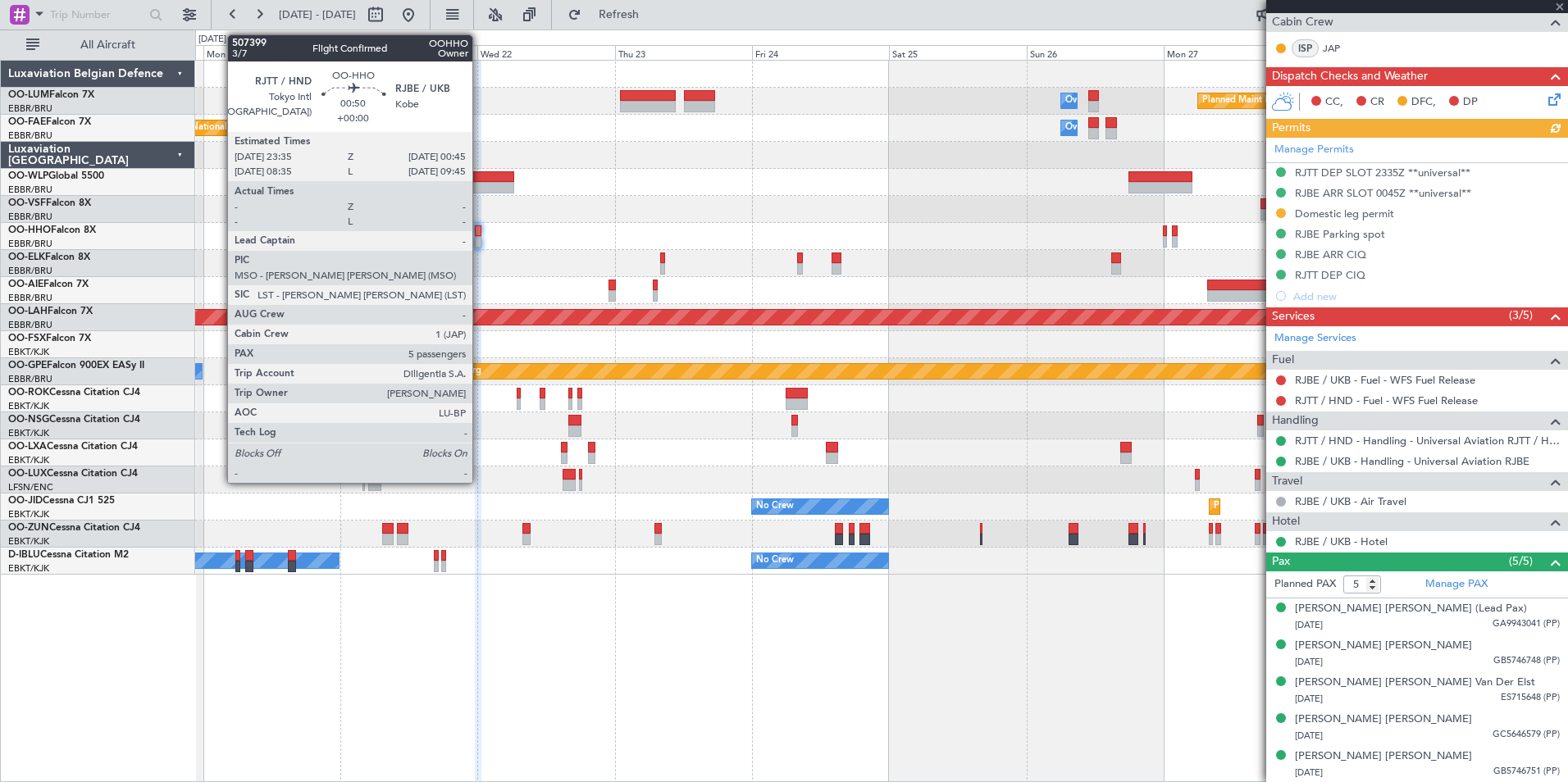
click at [480, 230] on div at bounding box center [478, 231] width 7 height 12
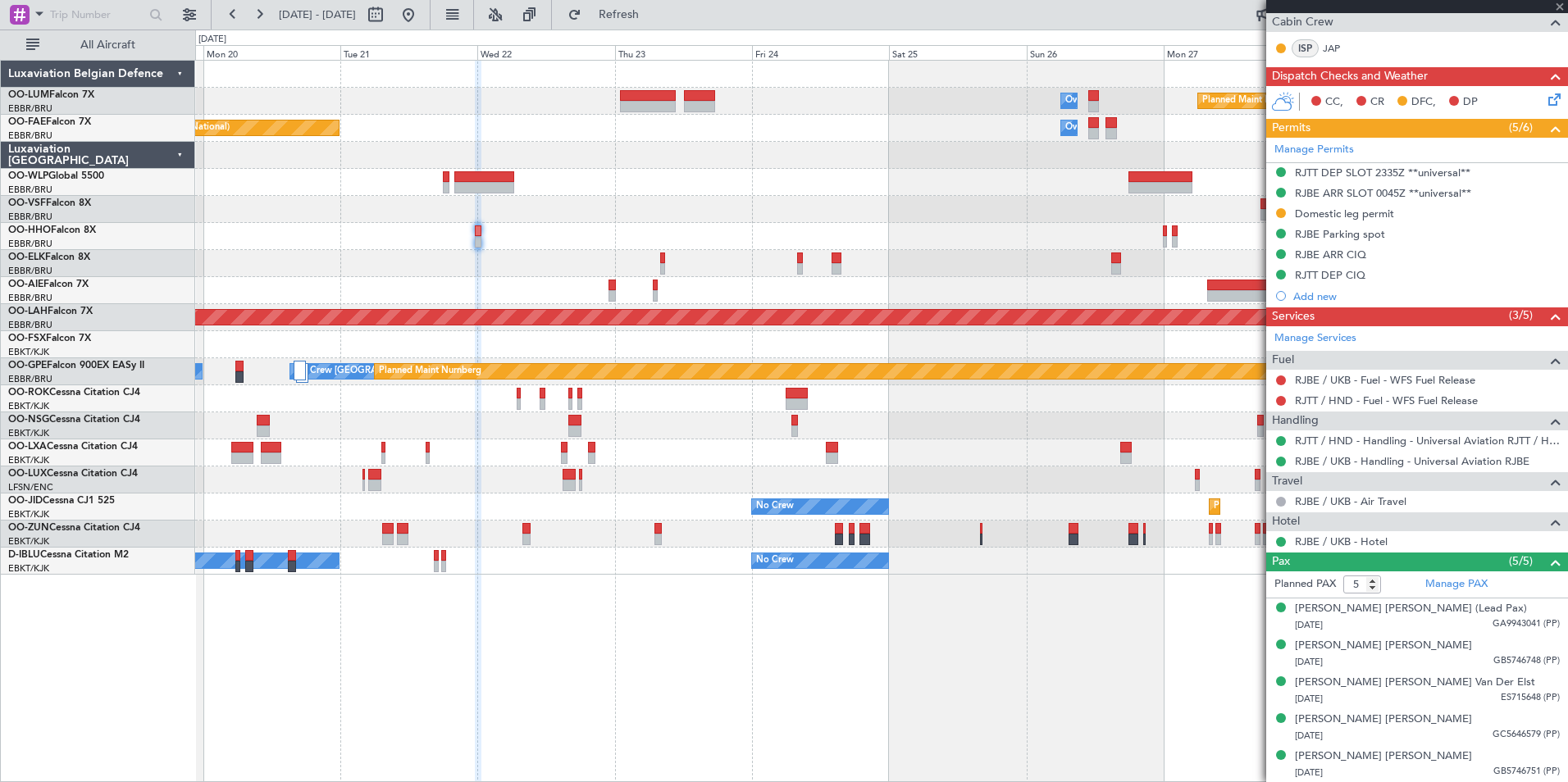
scroll to position [0, 0]
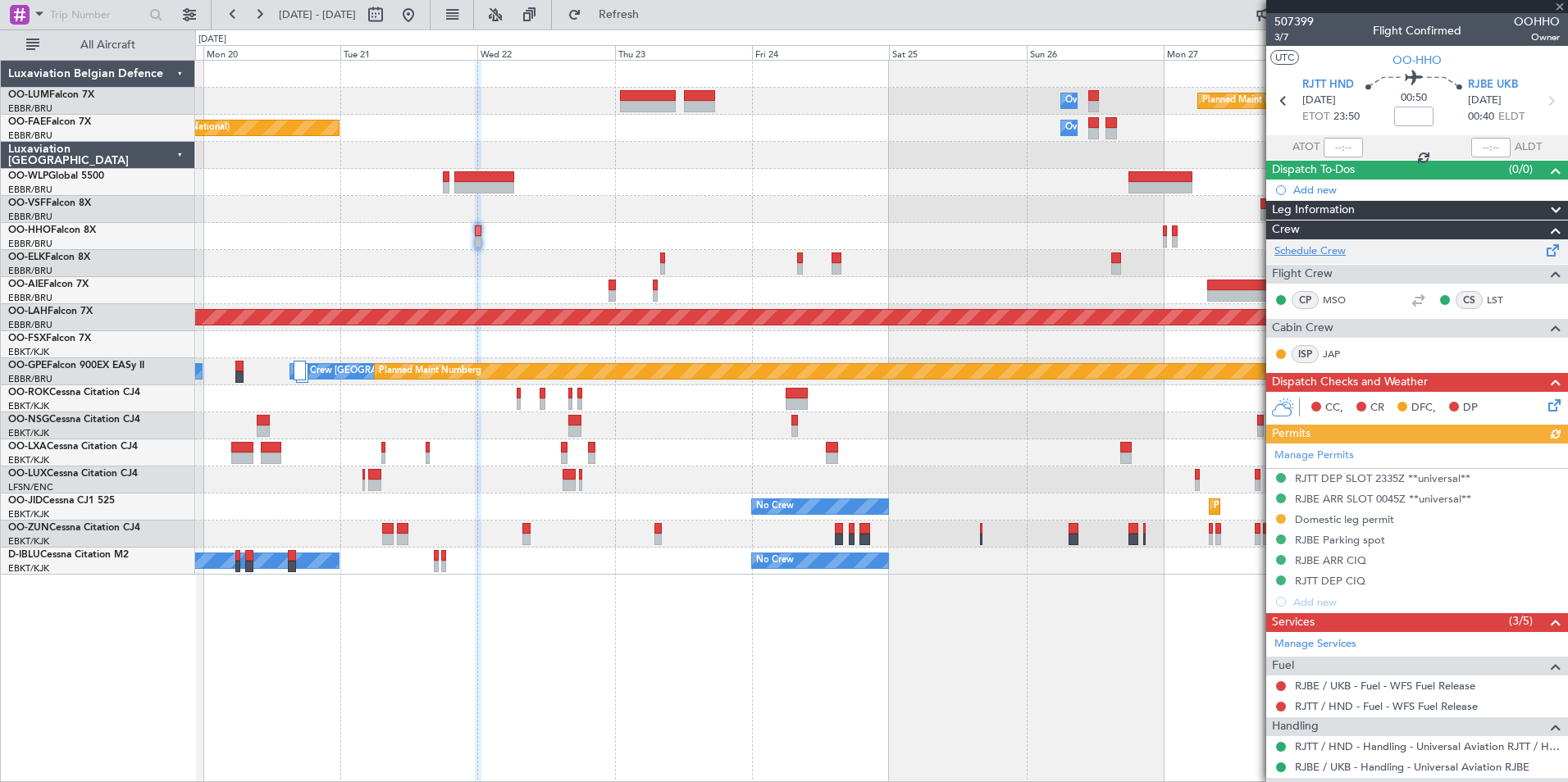
click at [1331, 252] on link "Schedule Crew" at bounding box center [1309, 252] width 71 height 16
click at [658, 22] on button "Refresh" at bounding box center [609, 14] width 98 height 26
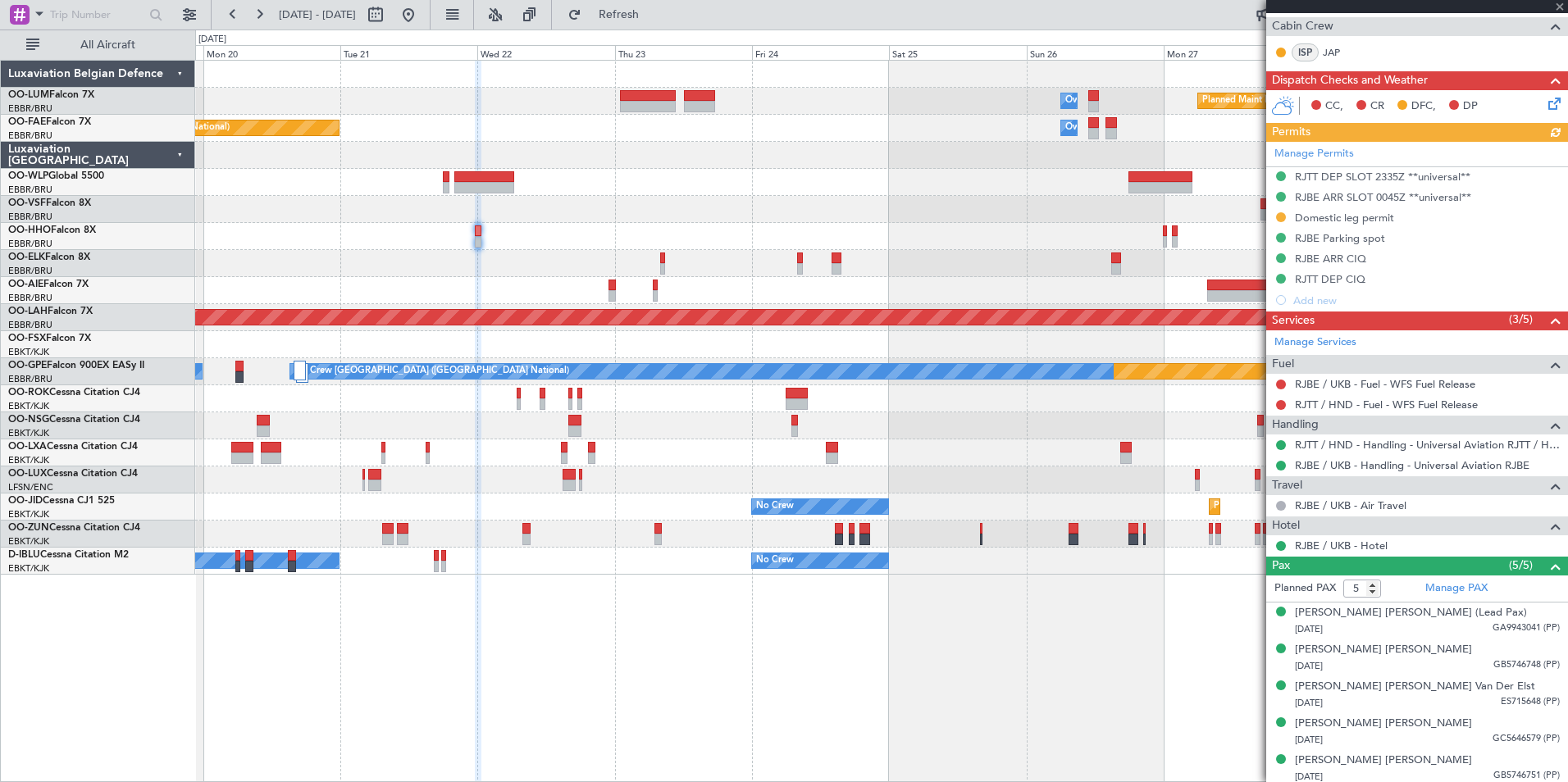
scroll to position [306, 0]
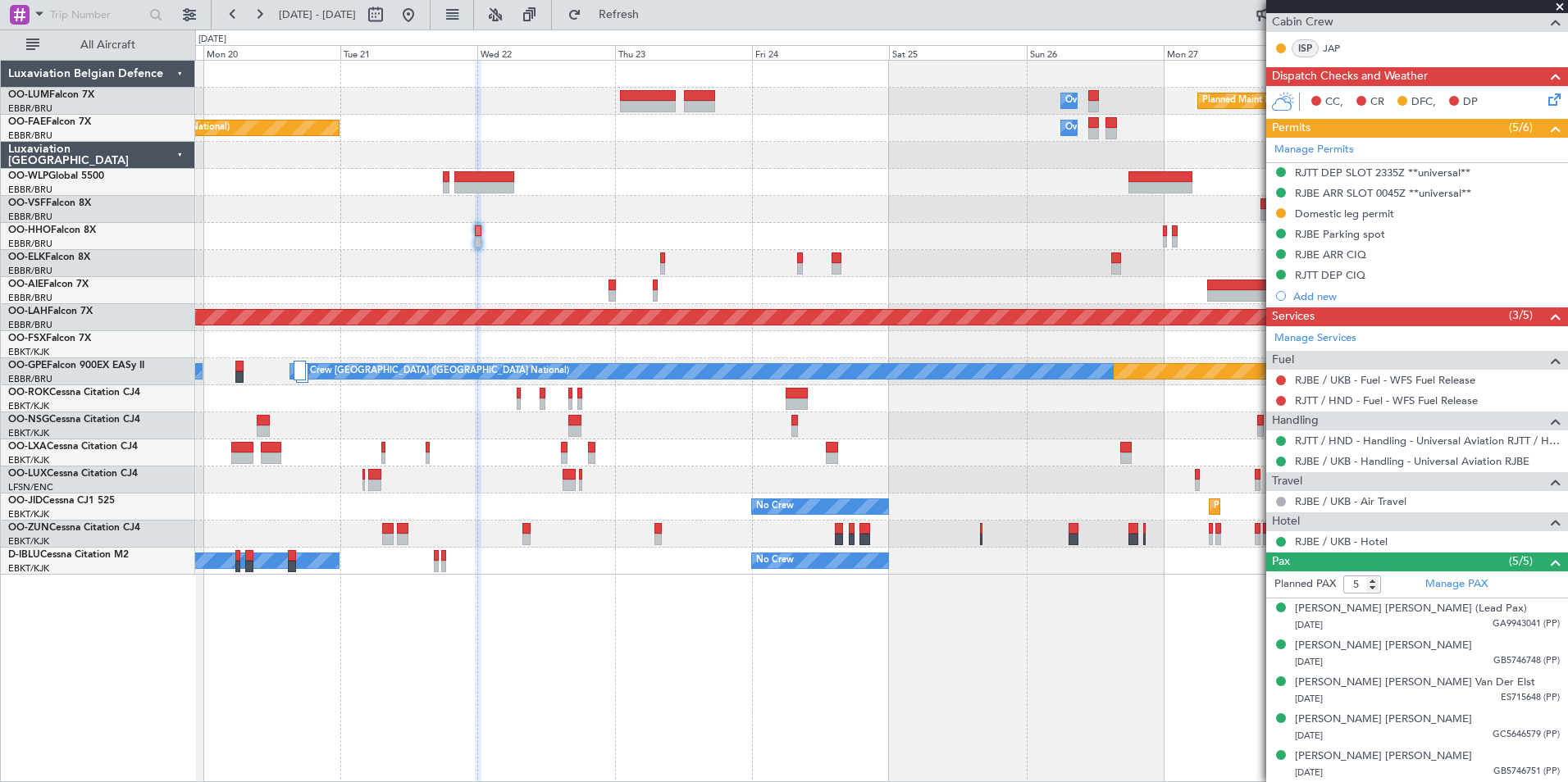
click at [471, 228] on div at bounding box center [881, 236] width 1372 height 27
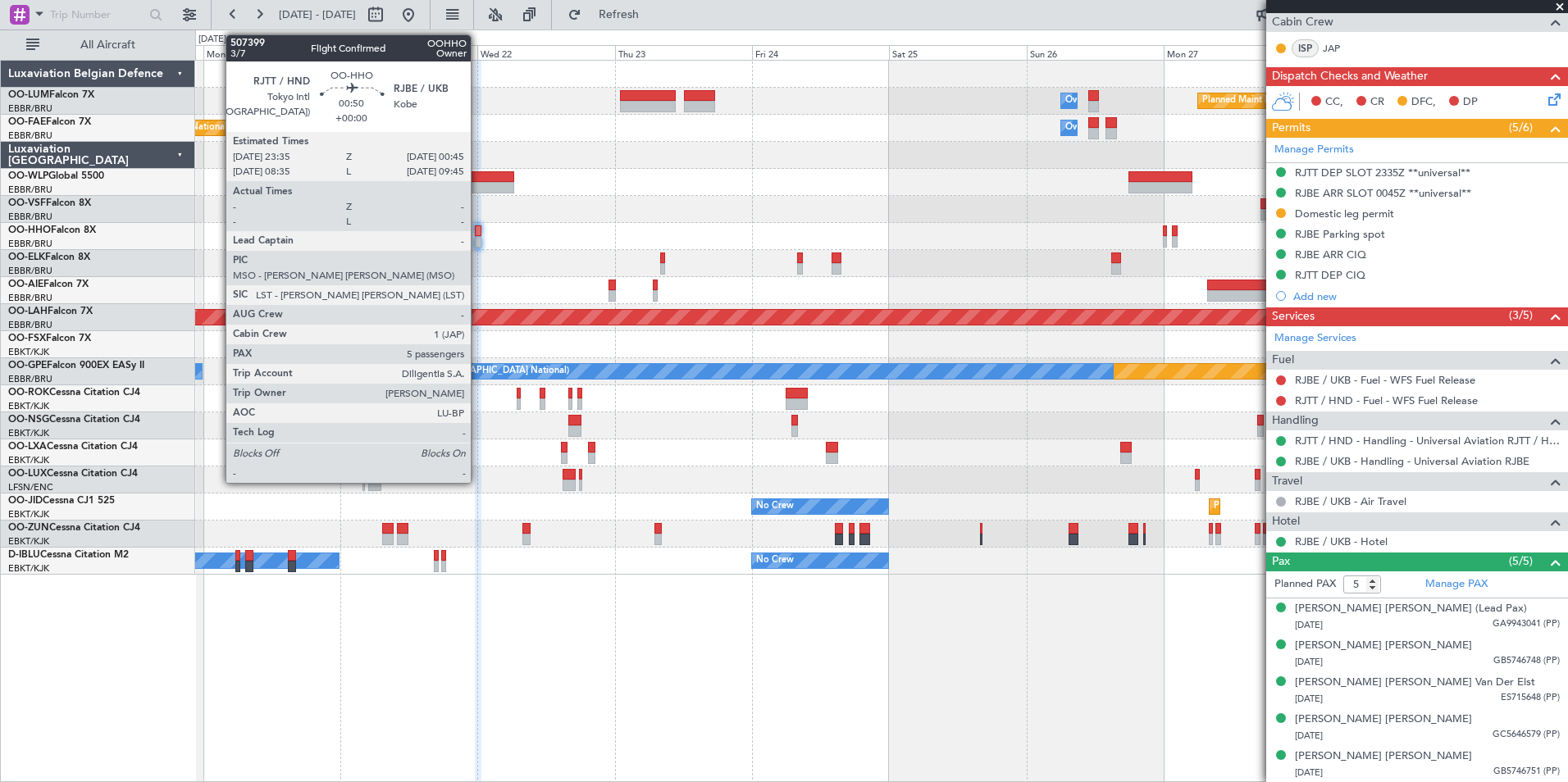
click at [479, 228] on div at bounding box center [478, 231] width 7 height 12
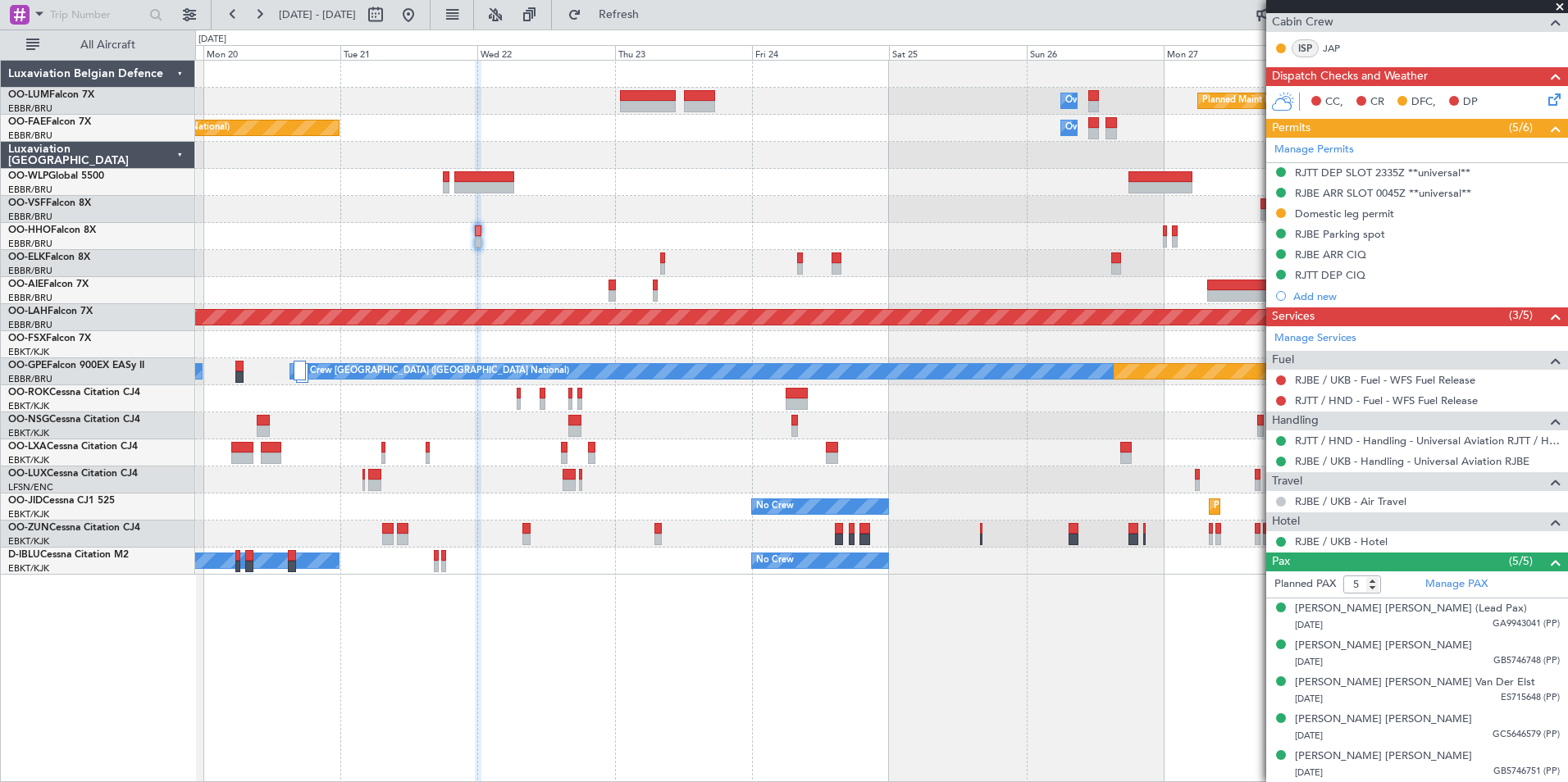
click at [1283, 499] on button at bounding box center [1280, 502] width 10 height 10
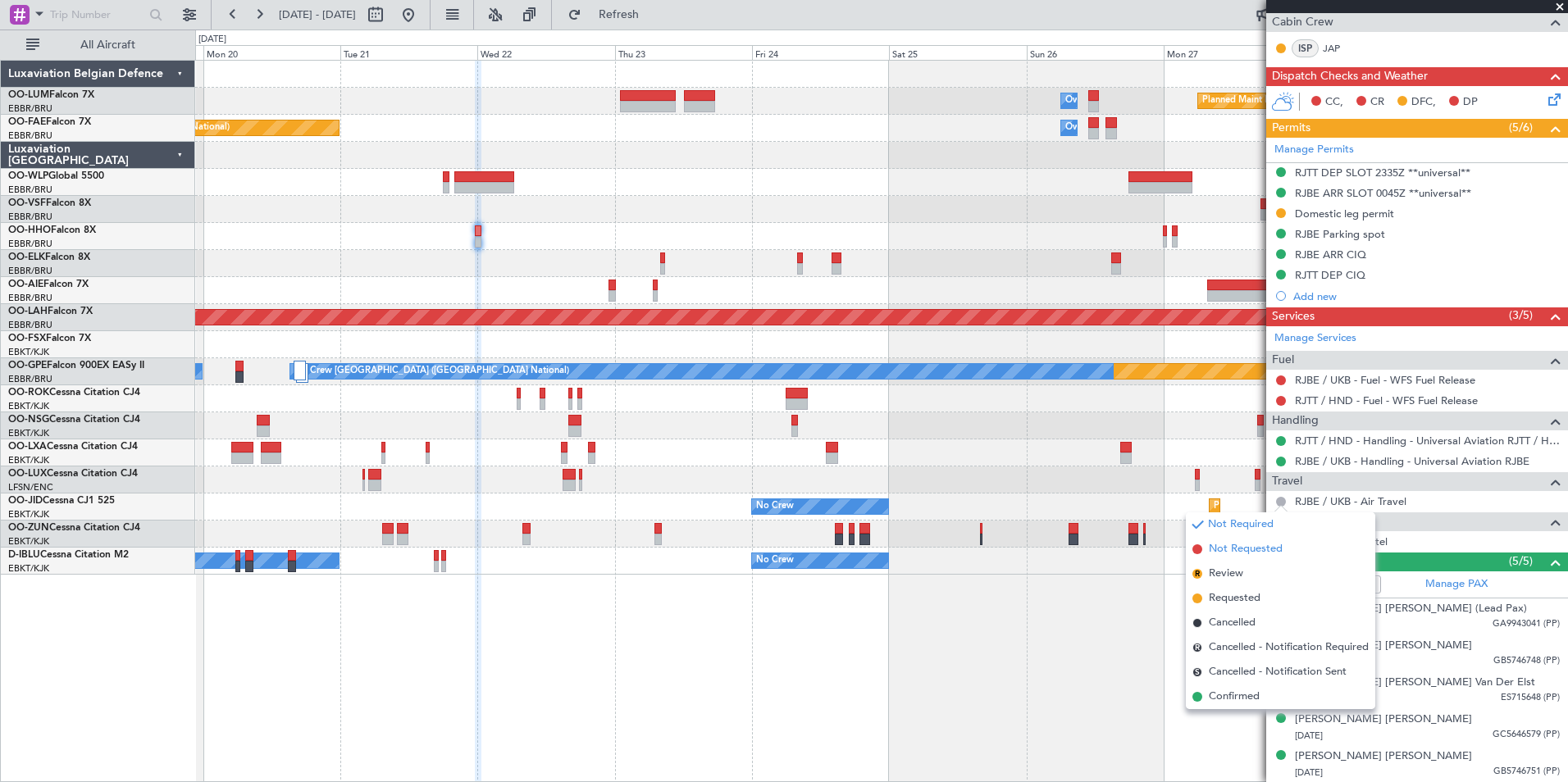
click at [1258, 547] on span "Not Requested" at bounding box center [1245, 549] width 74 height 16
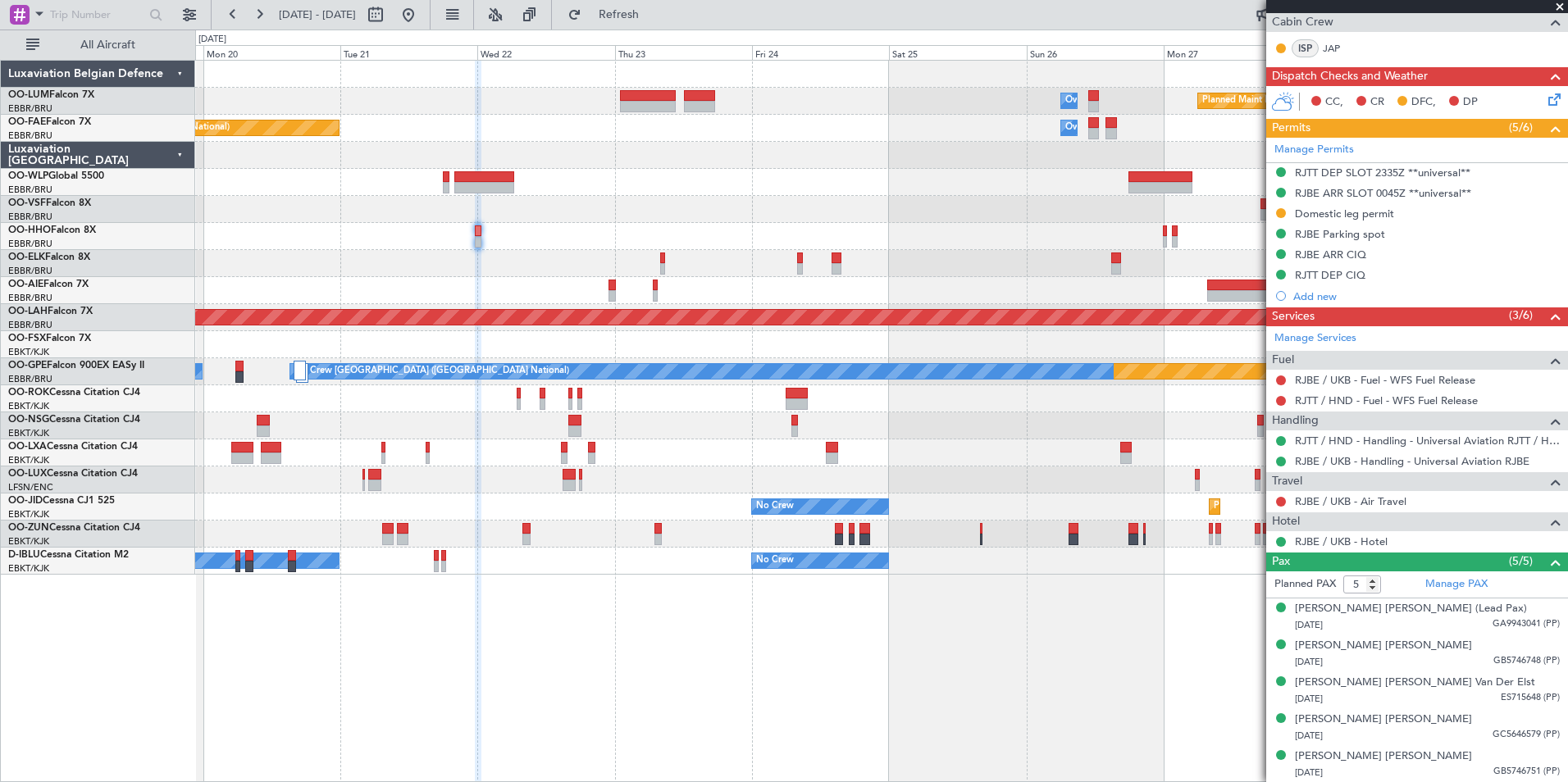
click at [687, 631] on div "Planned Maint Kortrijk-Wevelgem Owner Melsbroek Air Base Owner Melsbroek Air Ba…" at bounding box center [881, 422] width 1373 height 723
click at [736, 682] on div "Planned Maint Kortrijk-Wevelgem Owner Melsbroek Air Base Owner Melsbroek Air Ba…" at bounding box center [881, 422] width 1373 height 723
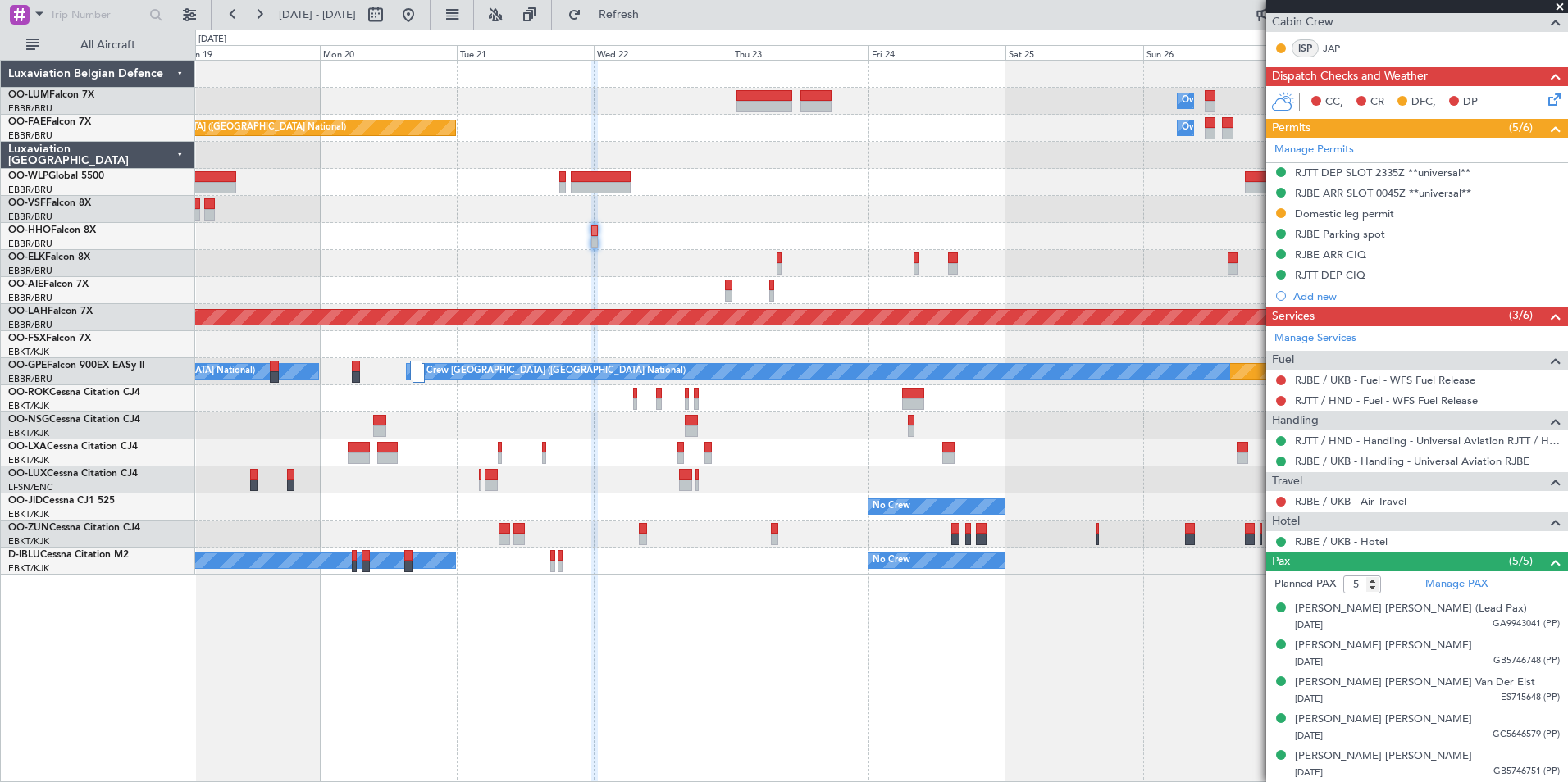
click at [766, 688] on div "Planned Maint Kortrijk-Wevelgem Owner Melsbroek Air Base Owner Melsbroek Air Ba…" at bounding box center [881, 422] width 1373 height 723
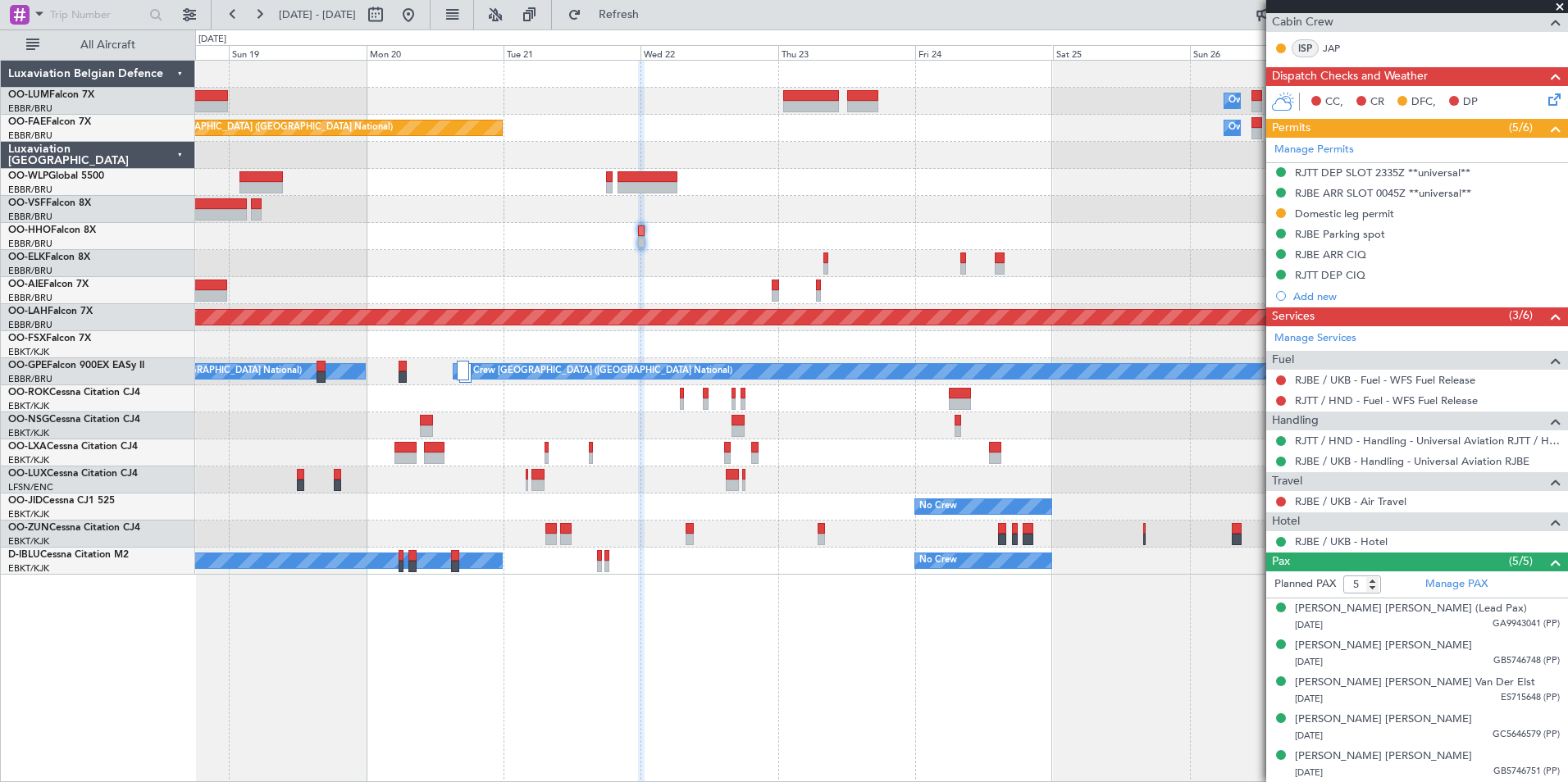
click at [779, 704] on div "Planned Maint Kortrijk-Wevelgem Owner Melsbroek Air Base Owner Melsbroek Air Ba…" at bounding box center [881, 422] width 1373 height 723
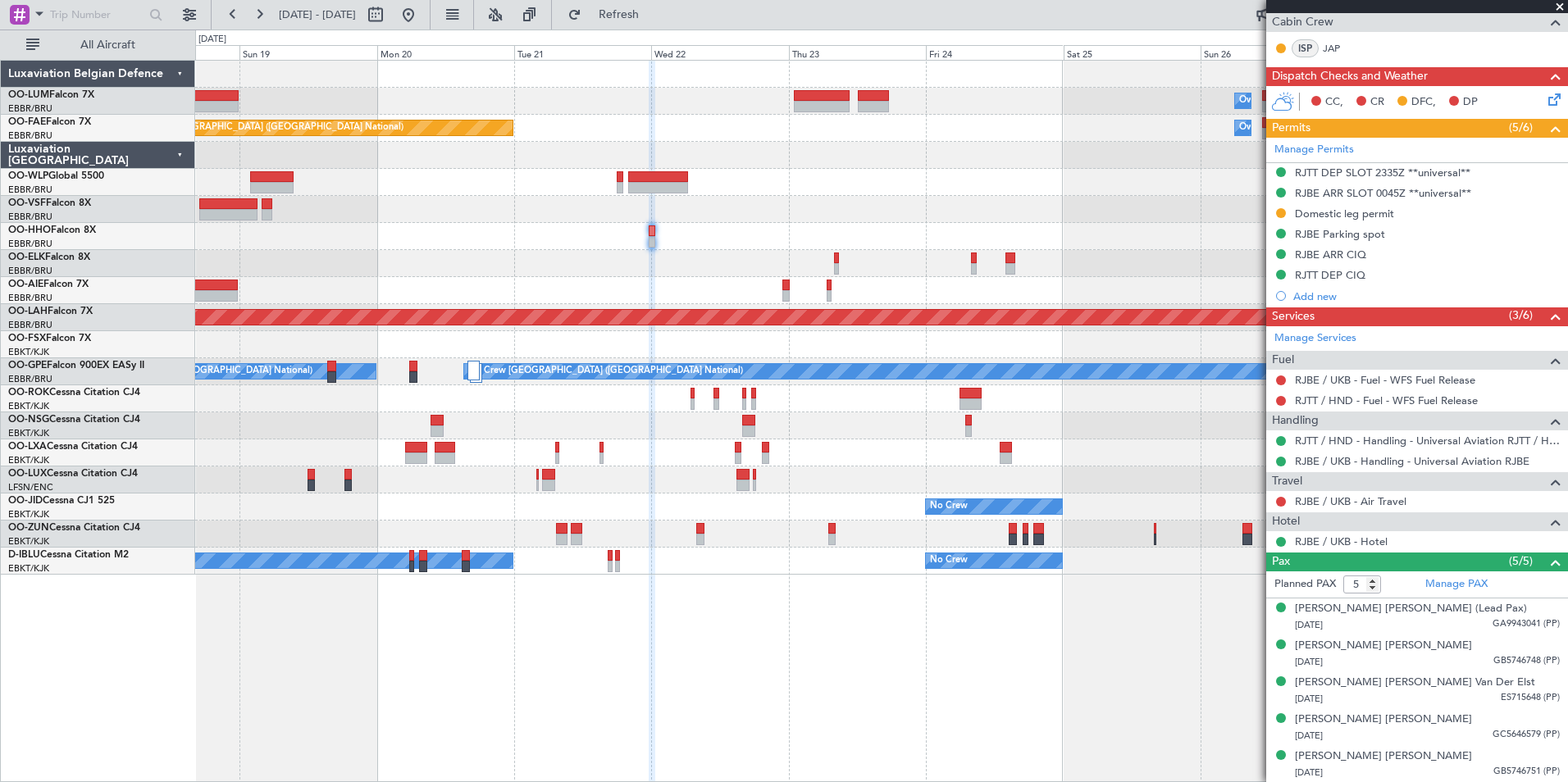
click at [919, 753] on div "Planned Maint Kortrijk-Wevelgem Owner Melsbroek Air Base Owner Melsbroek Air Ba…" at bounding box center [881, 422] width 1373 height 723
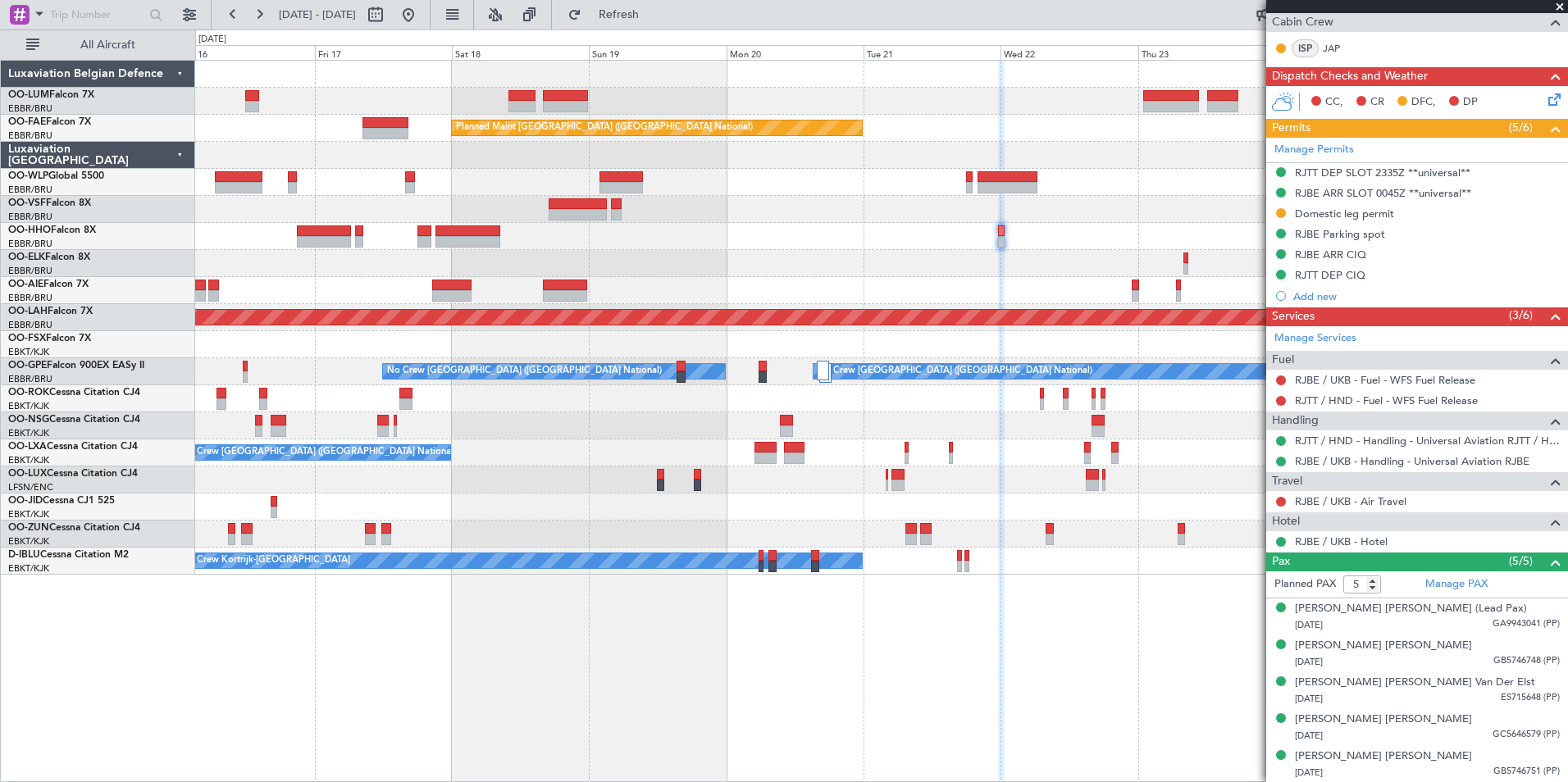
click at [709, 695] on div "Owner Melsbroek Air Base Planned Maint Kortrijk-Wevelgem AOG Maint Sibiu Planne…" at bounding box center [881, 422] width 1373 height 723
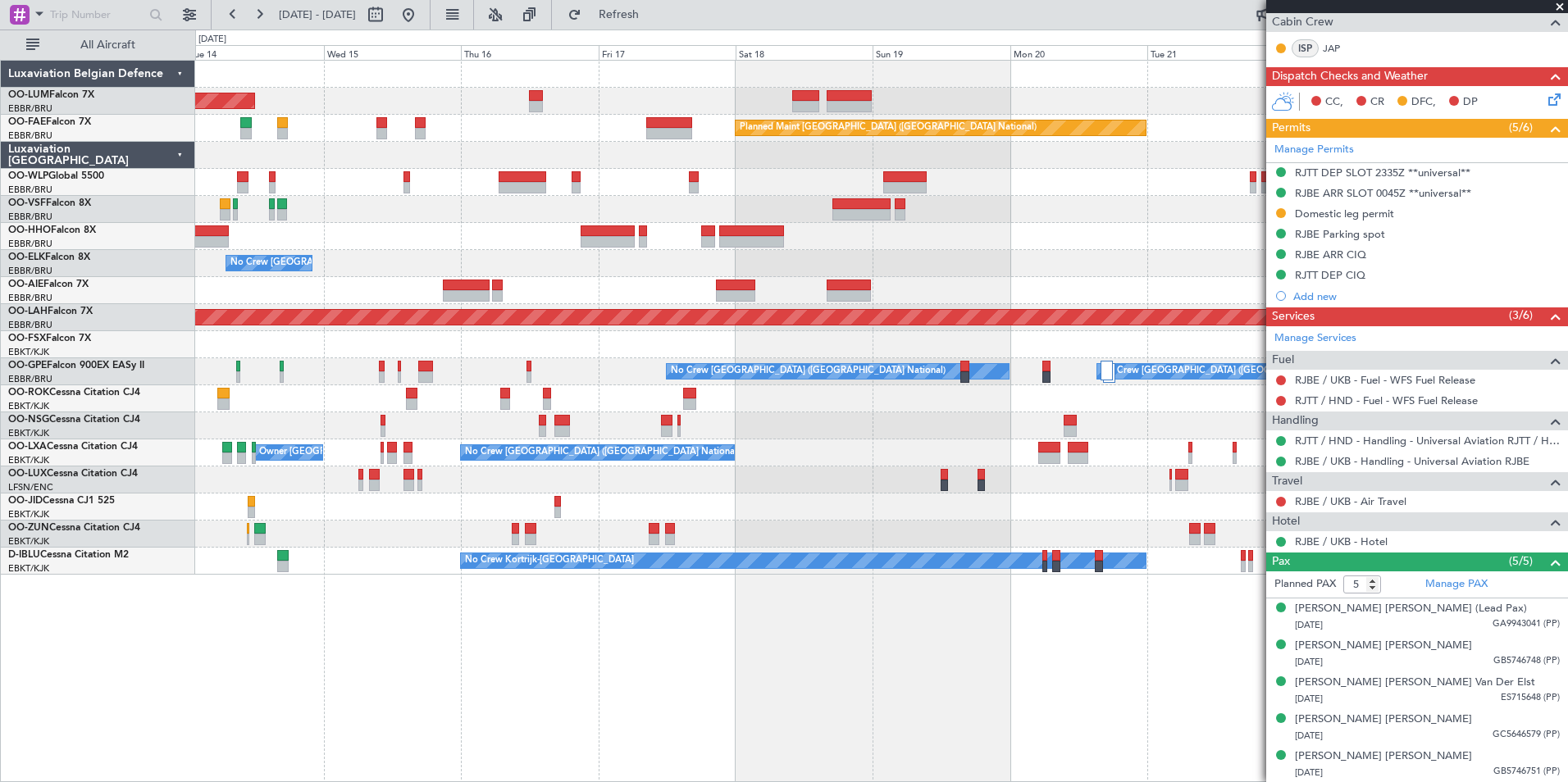
click at [562, 590] on div "AOG Maint Sibiu Owner Melsbroek Air Base Planned Maint Brussels (Brussels Natio…" at bounding box center [881, 422] width 1373 height 723
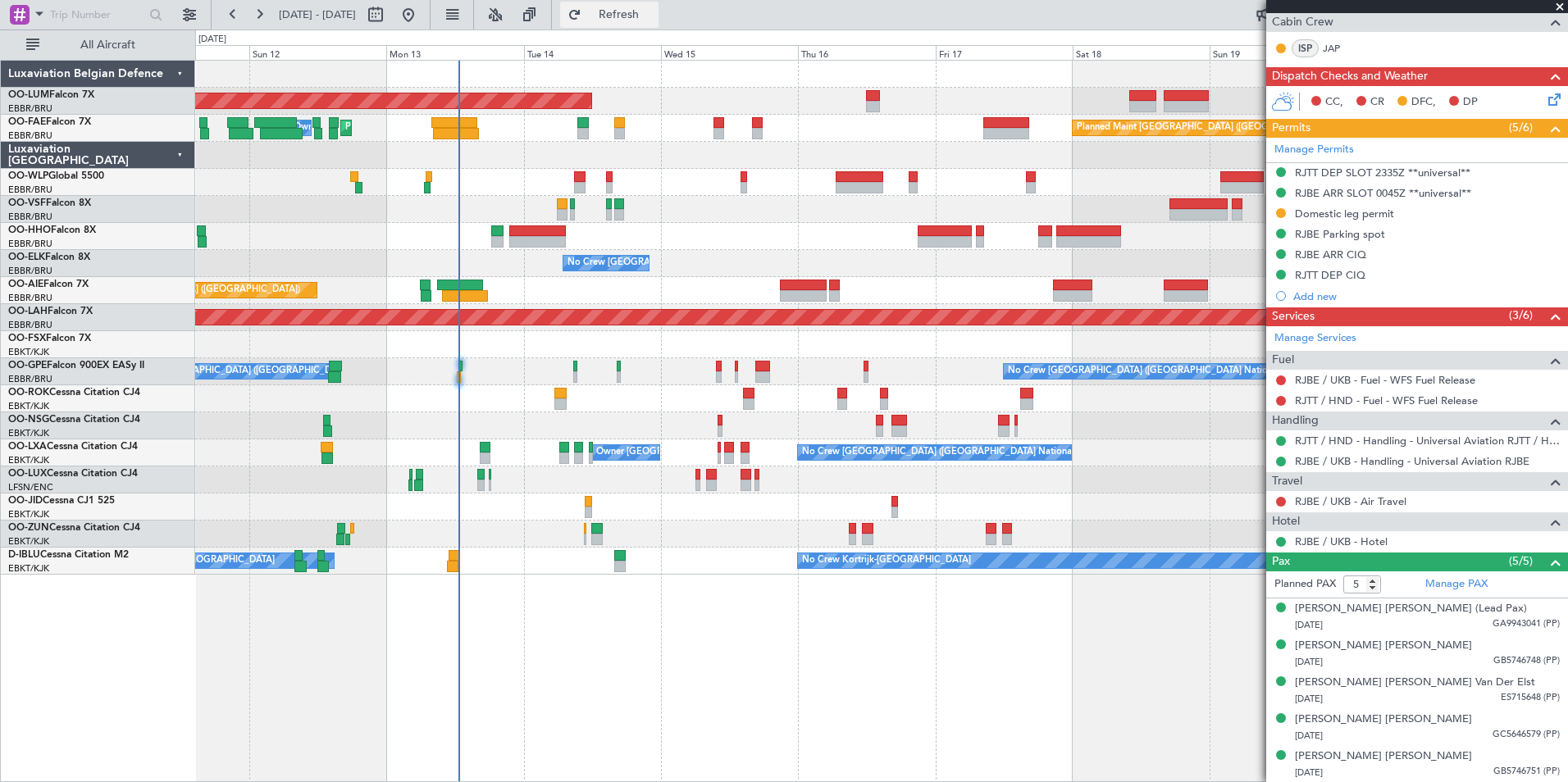
click at [654, 13] on span "Refresh" at bounding box center [619, 14] width 69 height 12
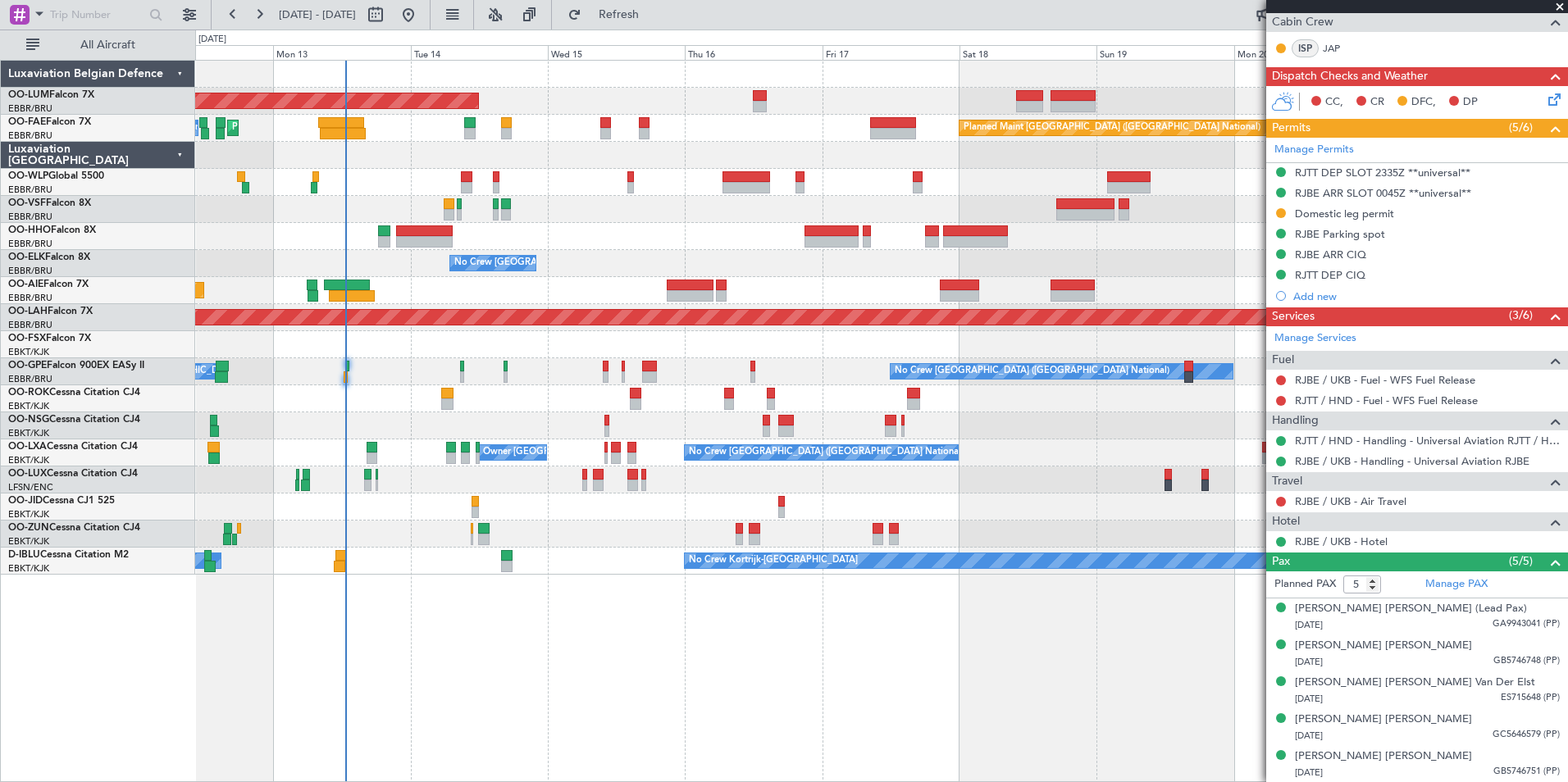
click at [462, 697] on div "AOG Maint Sibiu Planned Maint Brussels (Brussels National) Planned Maint Melsbr…" at bounding box center [881, 422] width 1373 height 723
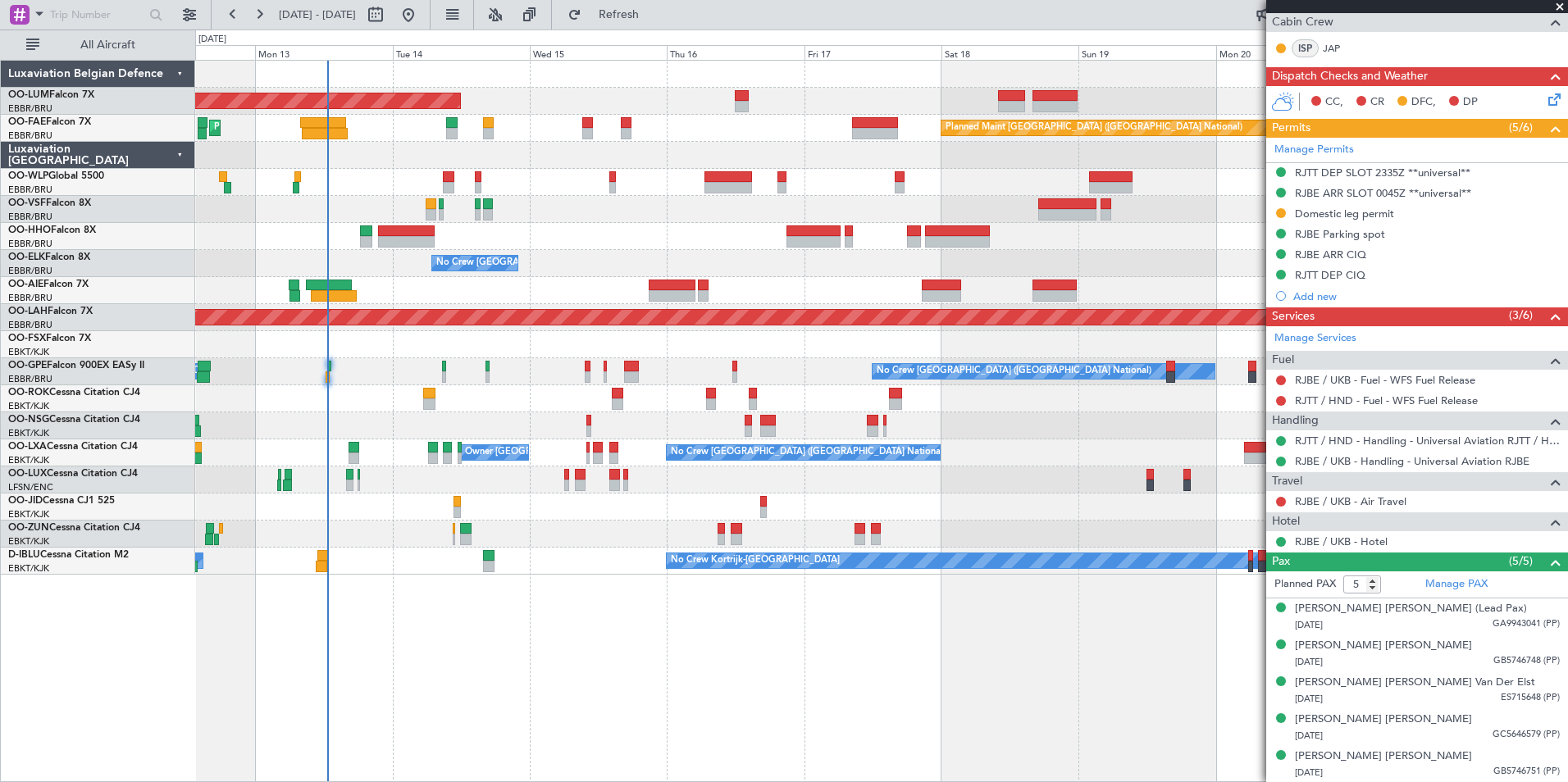
click at [451, 666] on div "AOG Maint Sibiu Planned Maint Brussels (Brussels National) Planned Maint Melsbr…" at bounding box center [881, 422] width 1373 height 723
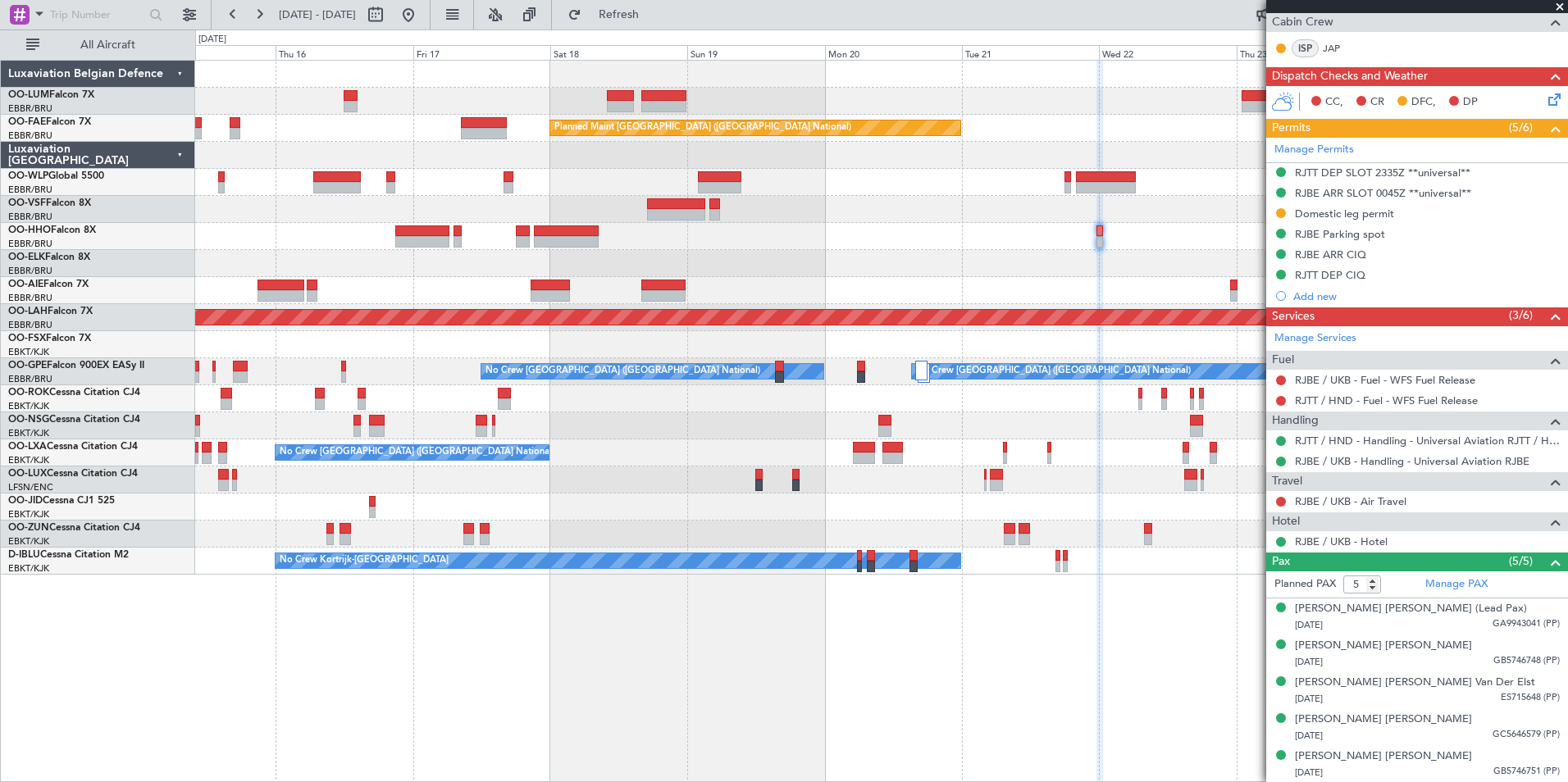
click at [308, 677] on div "Owner Melsbroek Air Base Planned Maint Kortrijk-Wevelgem AOG Maint Sibiu Planne…" at bounding box center [881, 422] width 1373 height 723
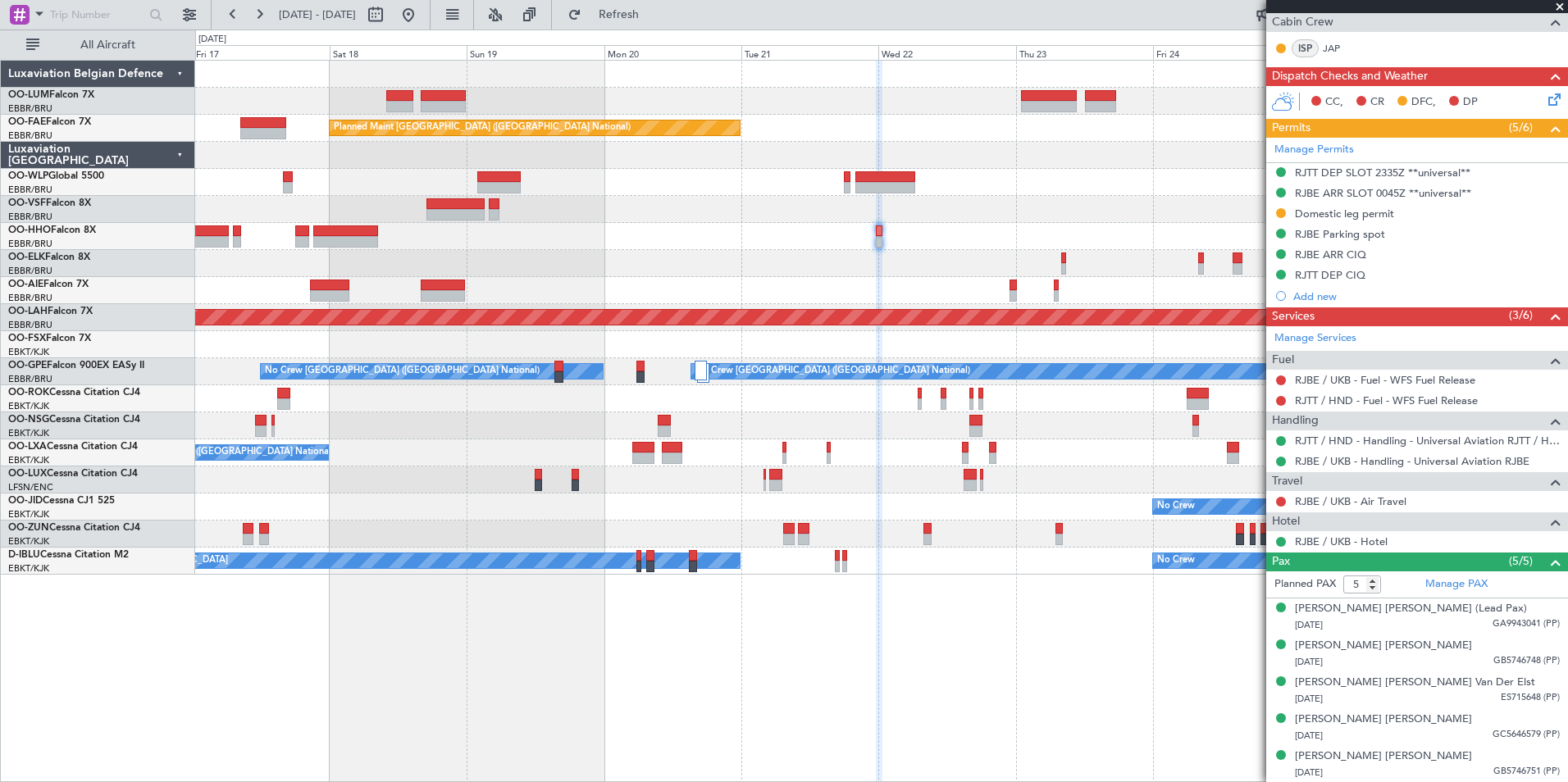
click at [204, 716] on div "Owner Melsbroek Air Base Planned Maint Kortrijk-Wevelgem Planned Maint Brussels…" at bounding box center [881, 422] width 1373 height 723
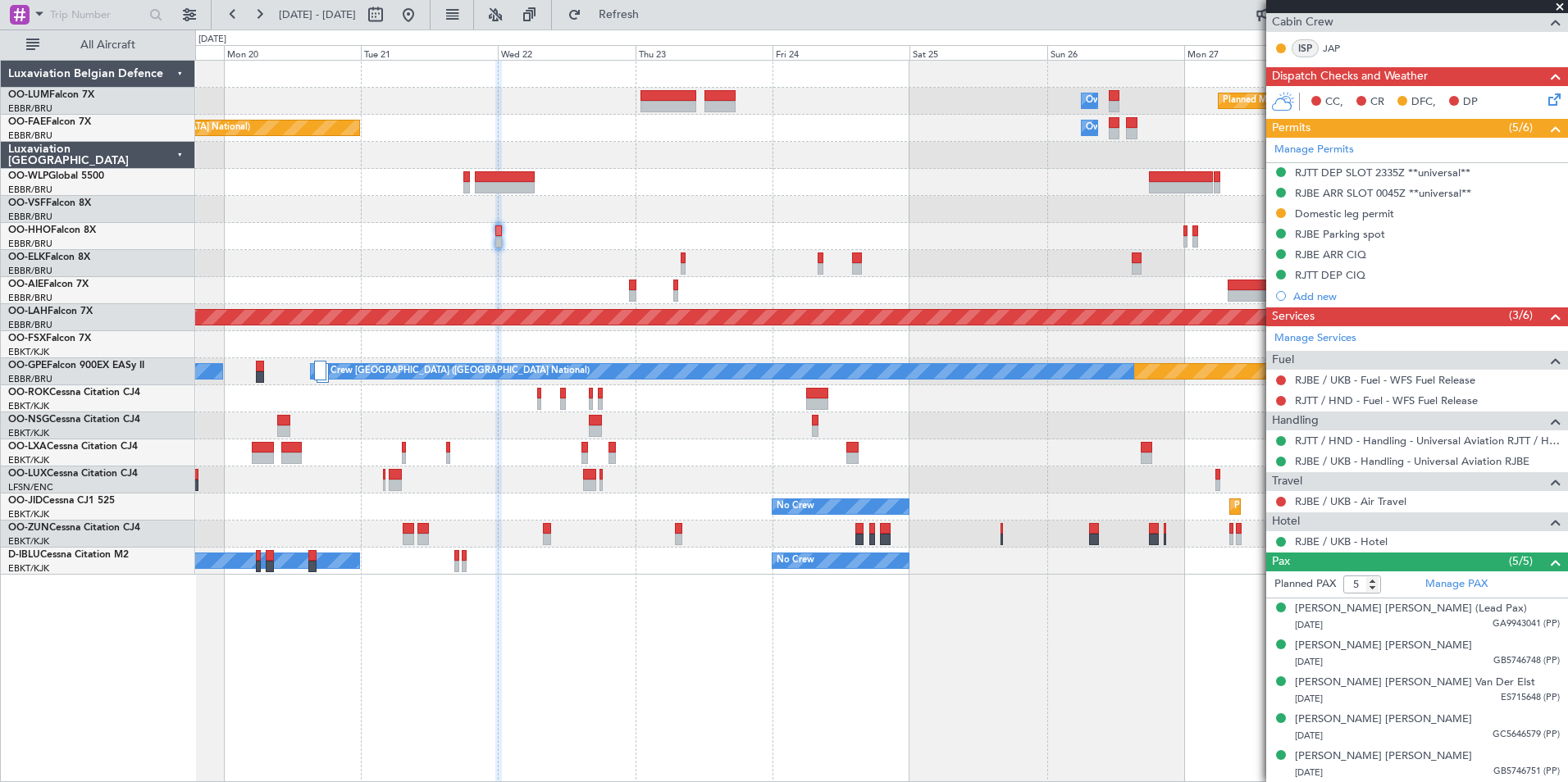
click at [256, 740] on div "Owner Melsbroek Air Base Planned Maint Kortrijk-Wevelgem Planned Maint Brussels…" at bounding box center [881, 422] width 1373 height 723
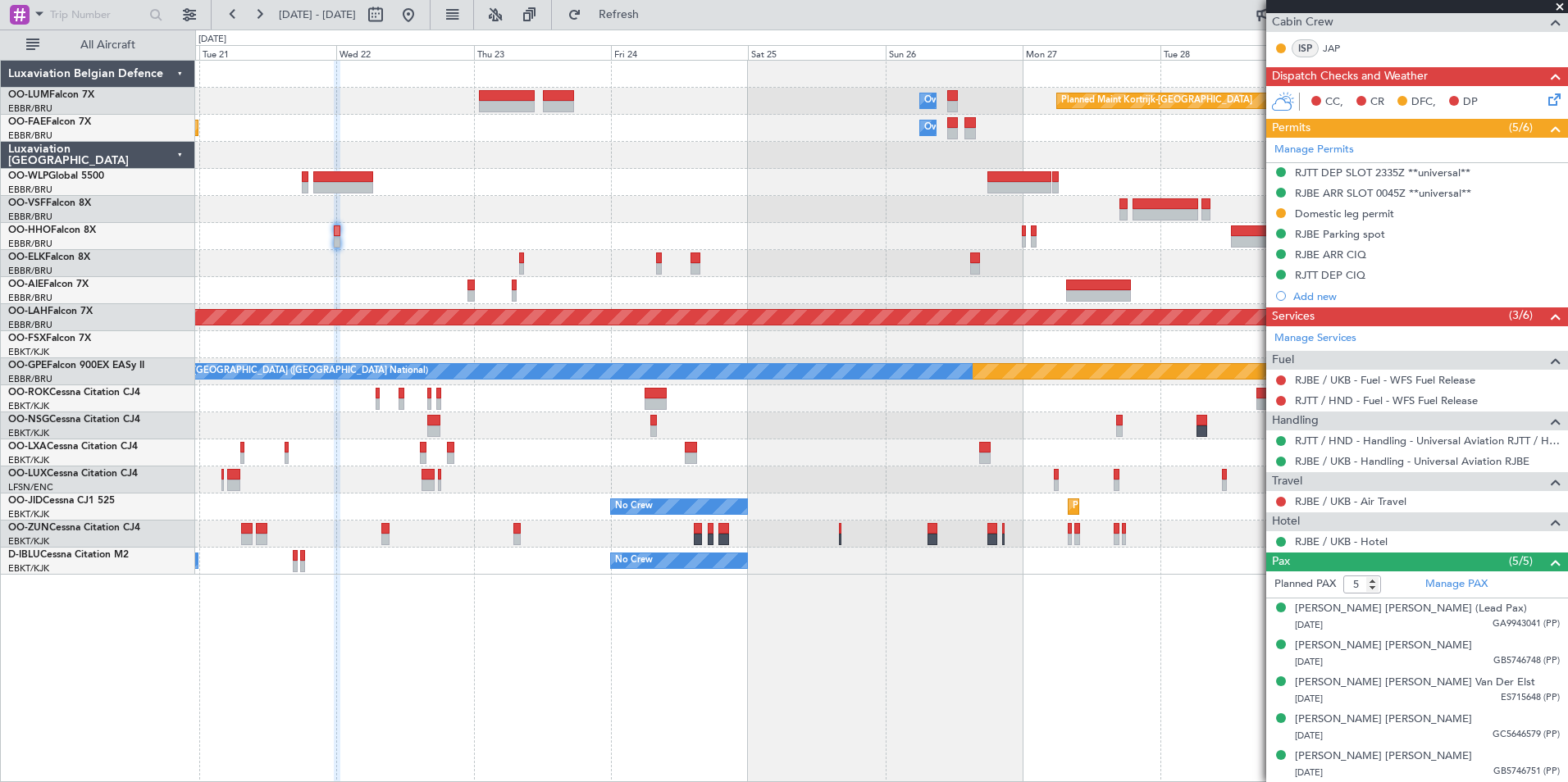
drag, startPoint x: 668, startPoint y: 14, endPoint x: 199, endPoint y: 322, distance: 561.1
click at [654, 14] on span "Refresh" at bounding box center [619, 14] width 69 height 12
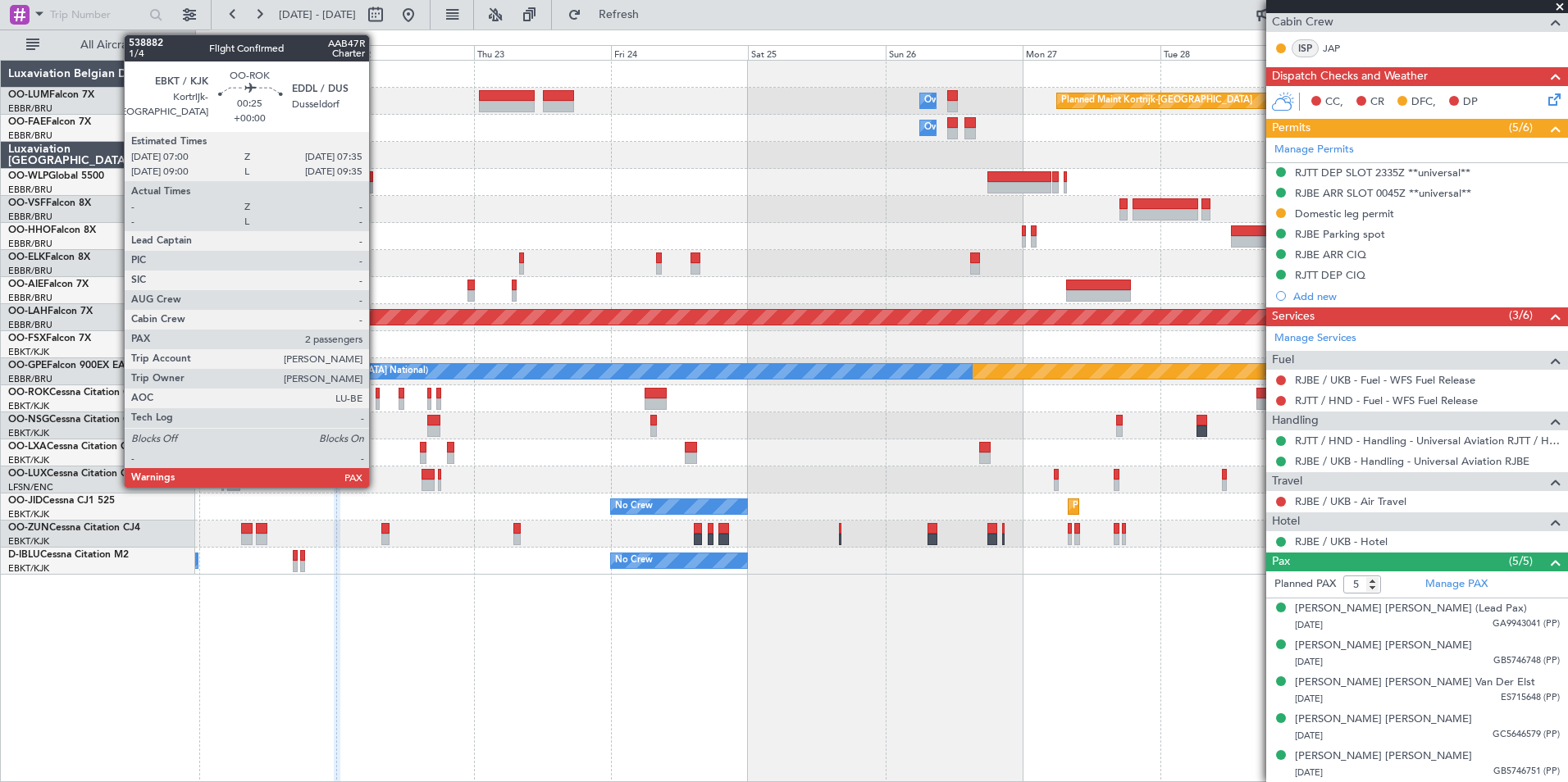
click at [377, 396] on div at bounding box center [378, 393] width 4 height 12
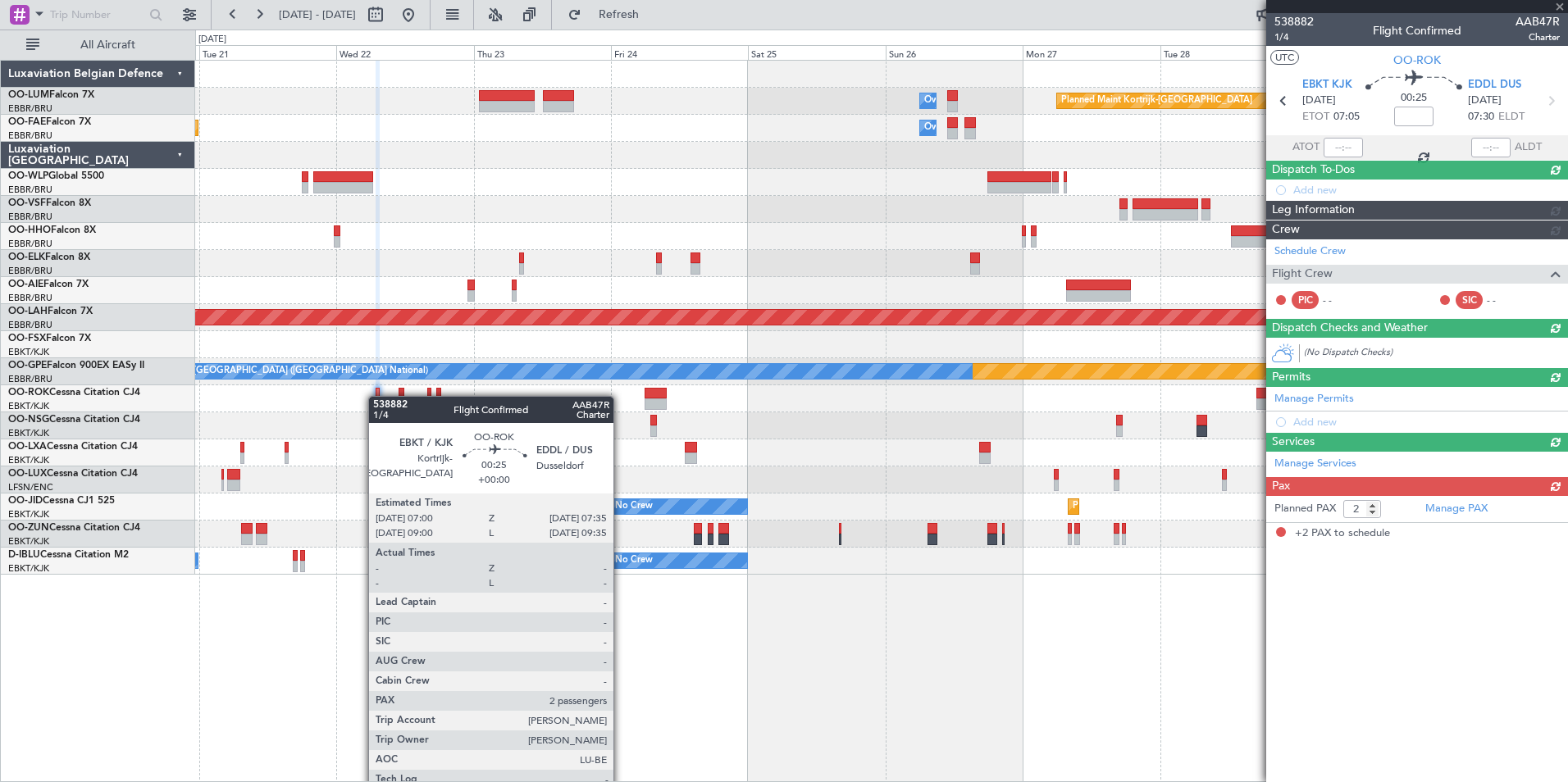
scroll to position [0, 0]
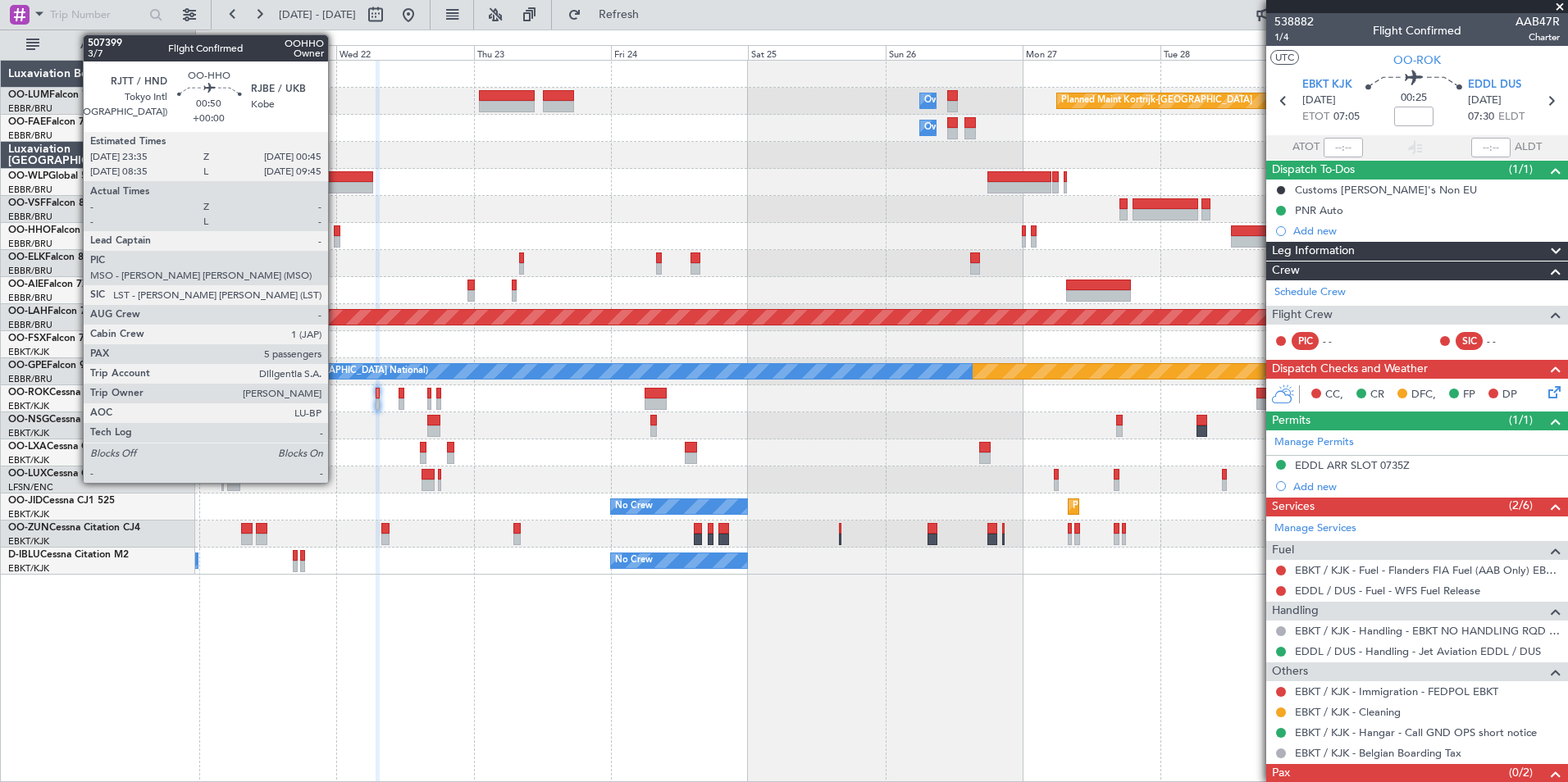
click at [335, 228] on div at bounding box center [337, 231] width 7 height 12
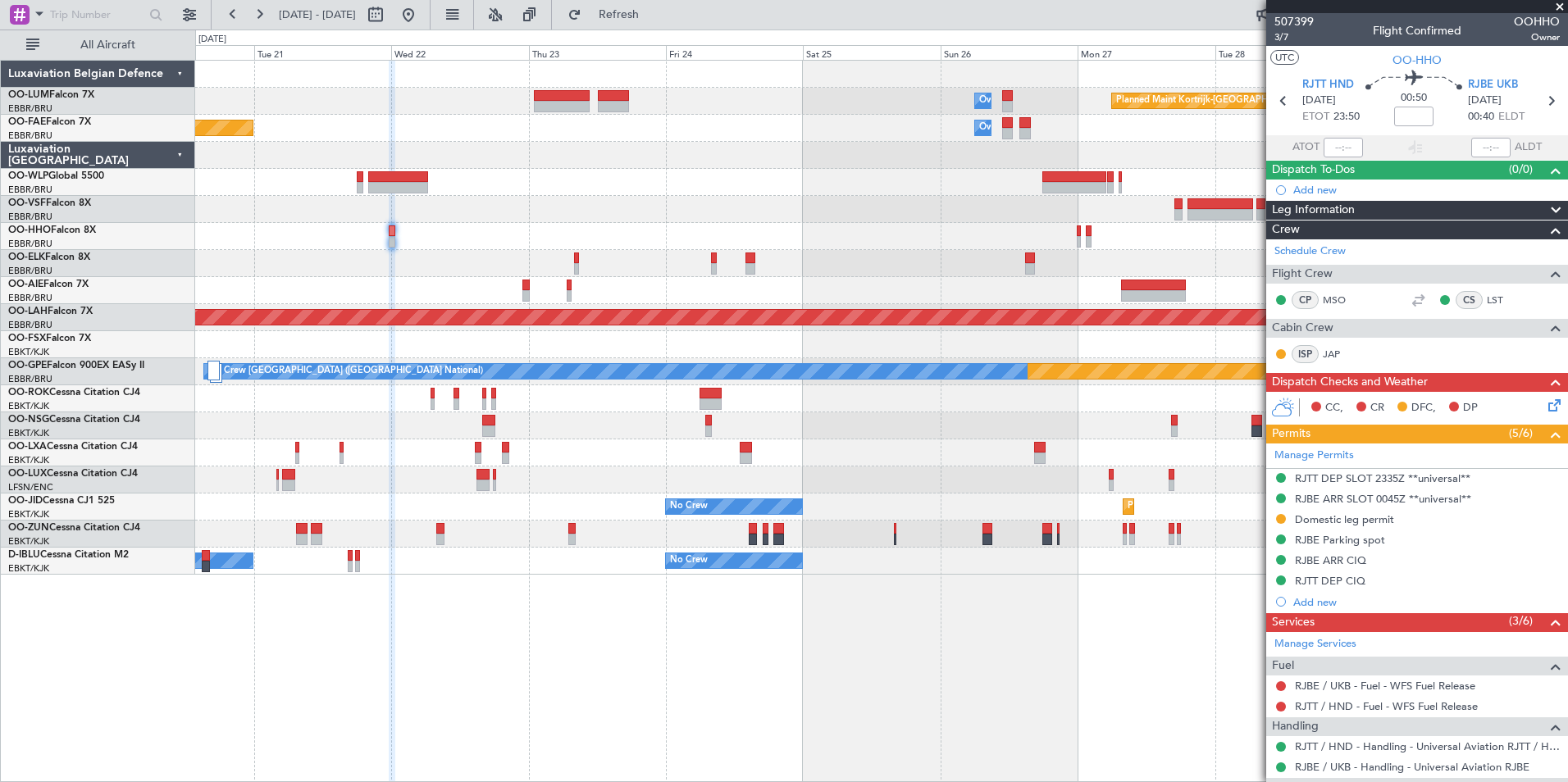
click at [944, 712] on div "Planned Maint Kortrijk-Wevelgem Owner Melsbroek Air Base Owner Melsbroek Air Ba…" at bounding box center [881, 422] width 1373 height 723
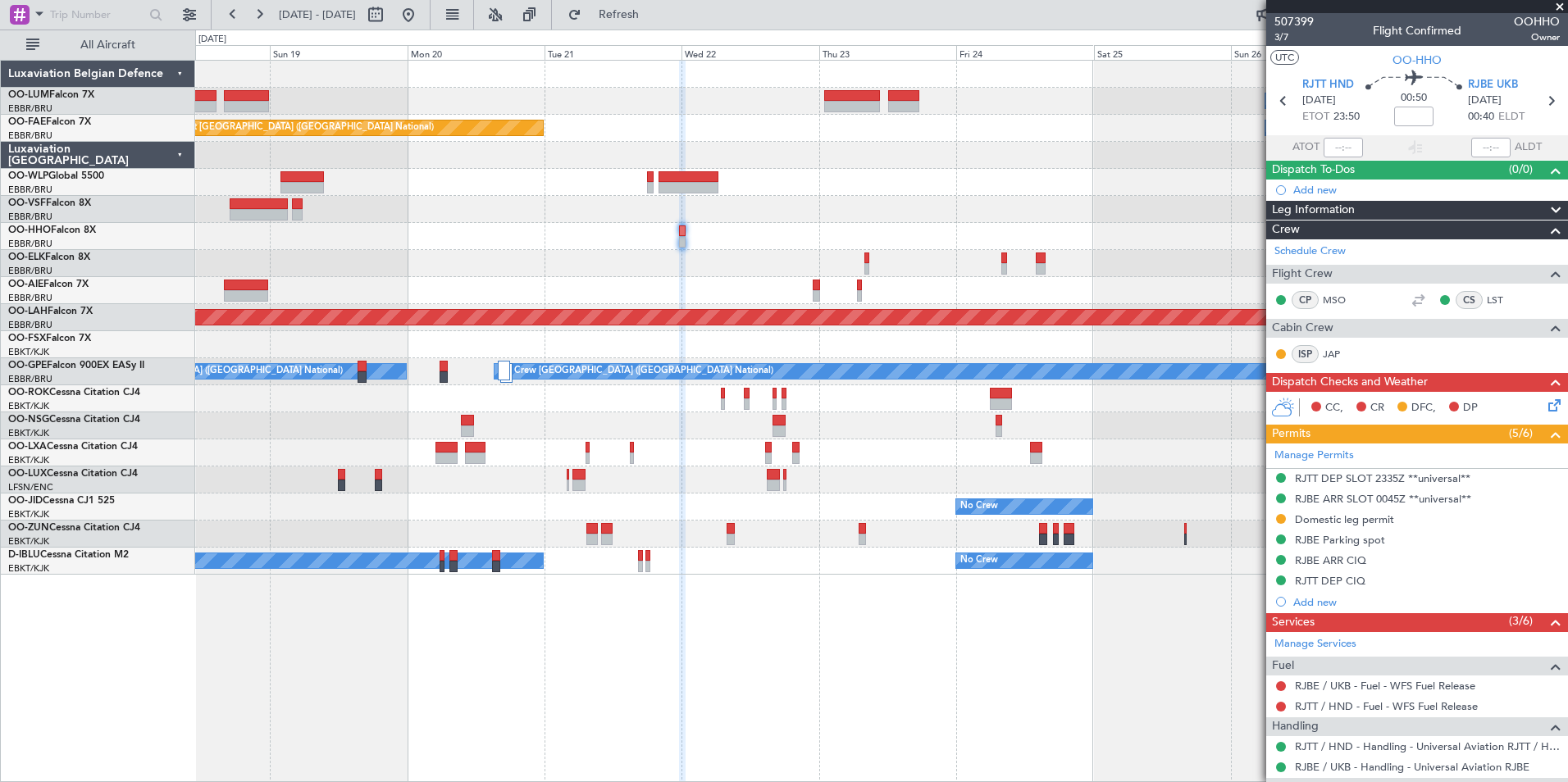
click at [689, 233] on div at bounding box center [881, 236] width 1372 height 27
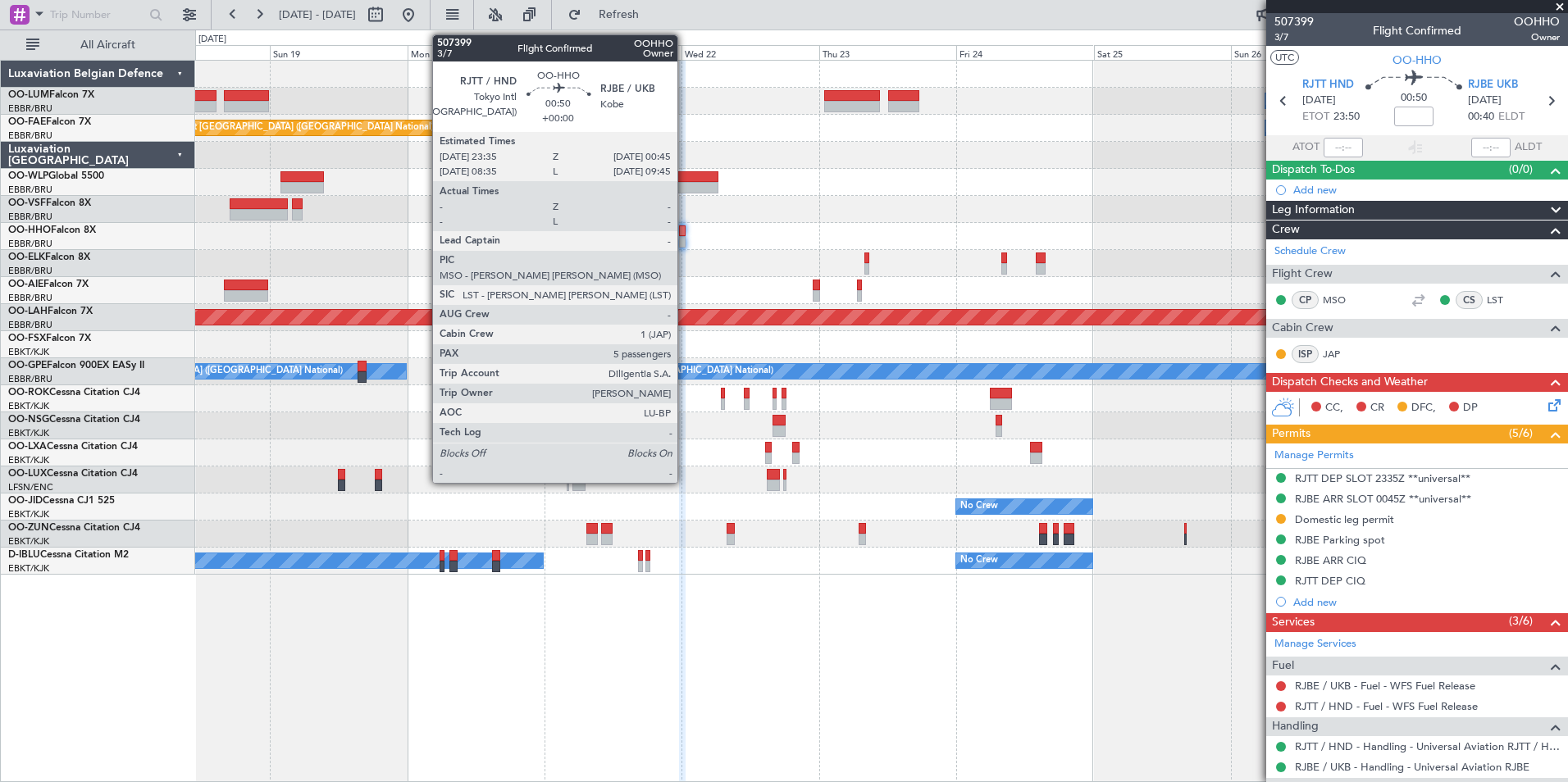
click at [682, 229] on div at bounding box center [682, 231] width 7 height 12
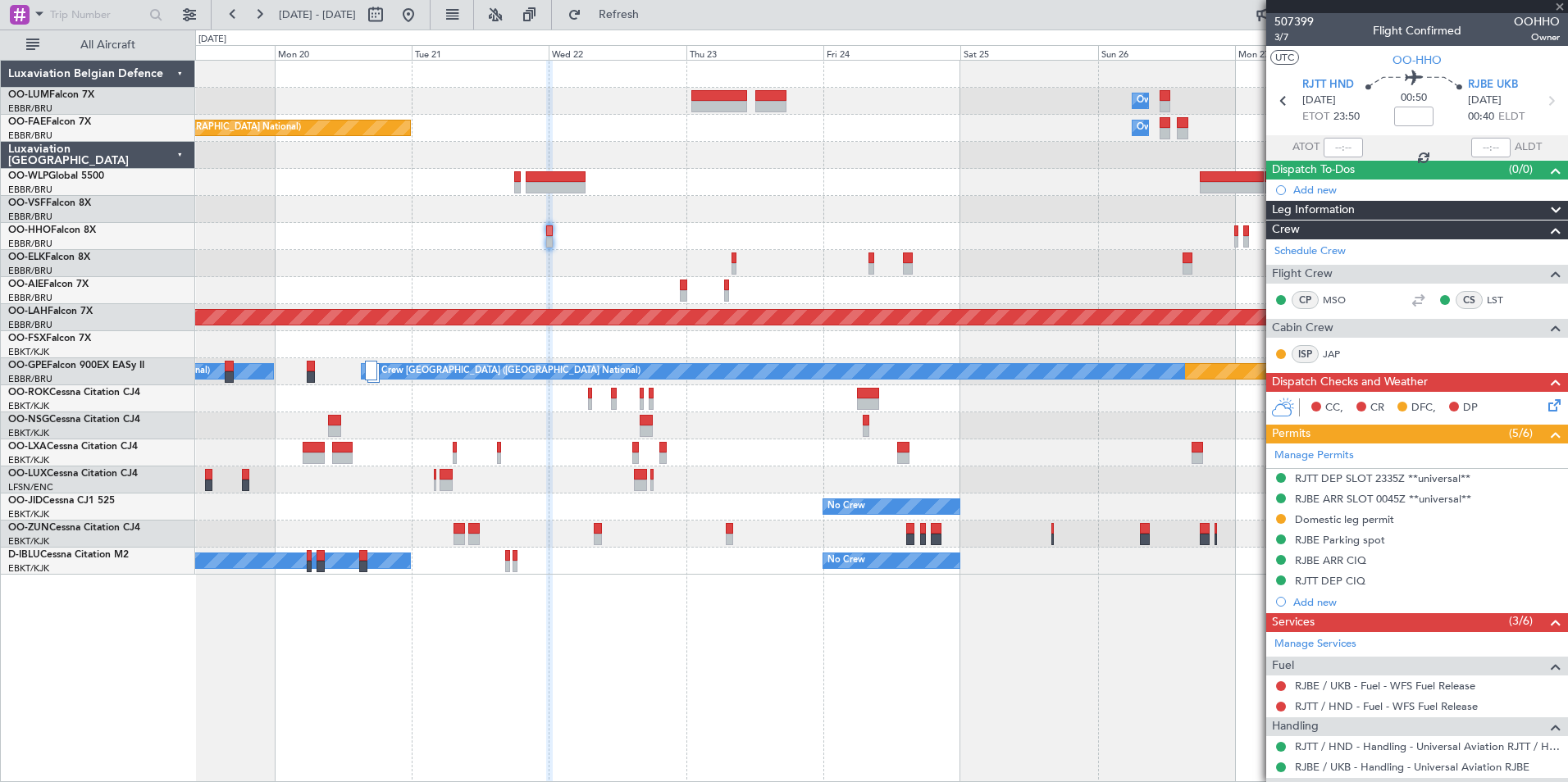
click at [513, 742] on div "Planned Maint Kortrijk-Wevelgem Owner Melsbroek Air Base Owner Melsbroek Air Ba…" at bounding box center [881, 422] width 1373 height 723
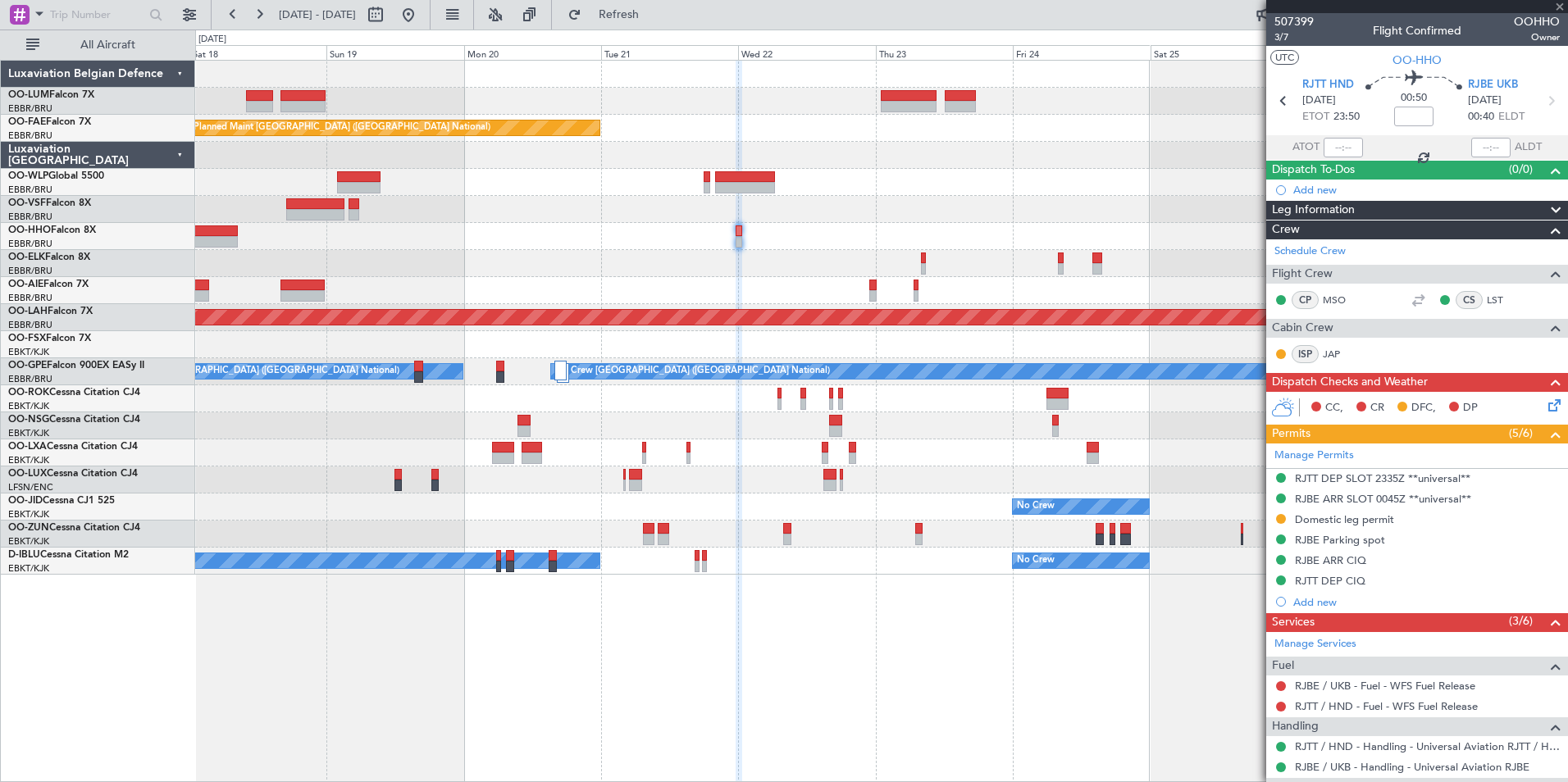
click at [984, 754] on div "Planned Maint Kortrijk-Wevelgem Owner Melsbroek Air Base Owner Melsbroek Air Ba…" at bounding box center [881, 422] width 1373 height 723
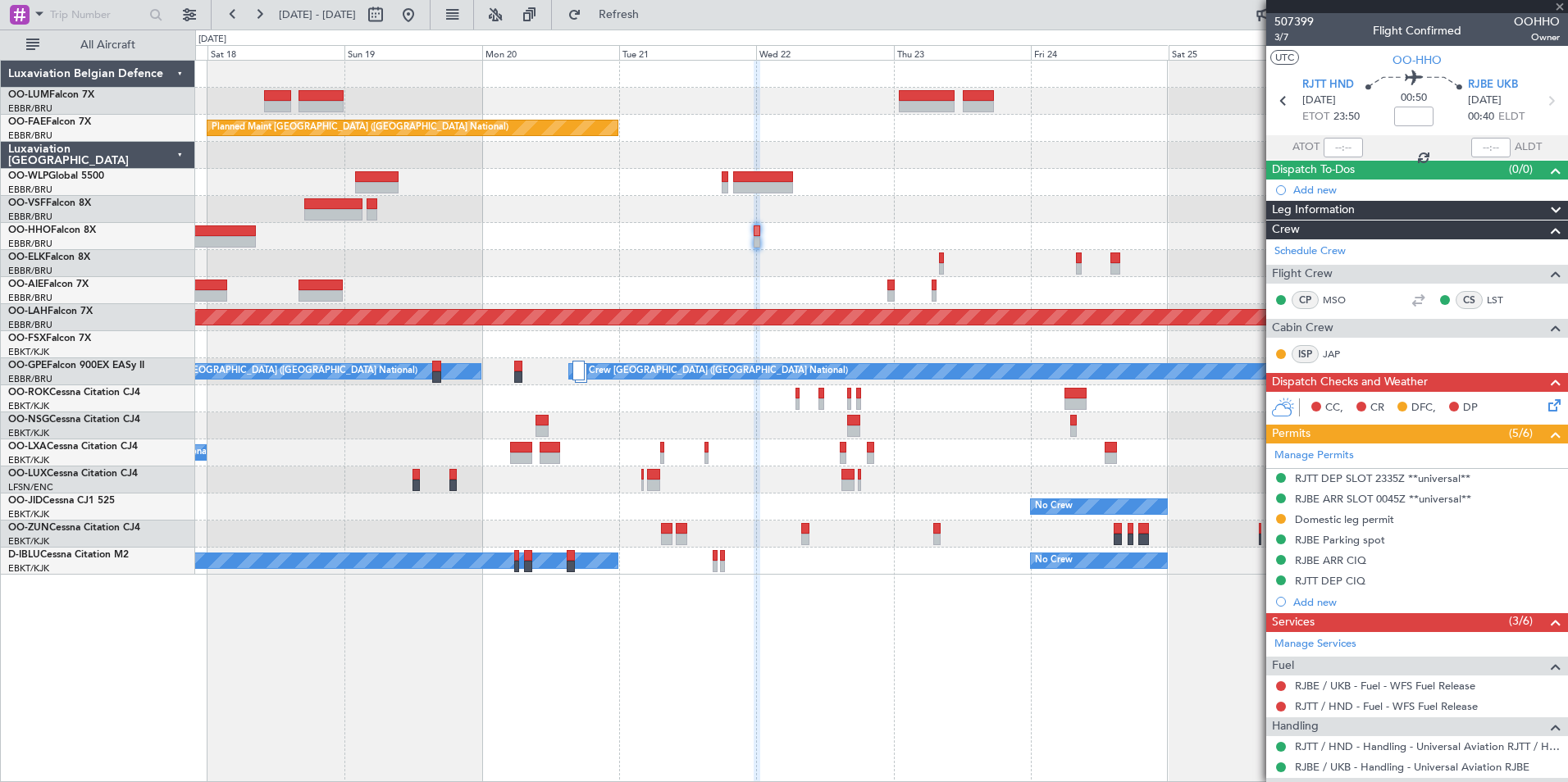
click at [832, 721] on div "Planned Maint Kortrijk-Wevelgem Owner Melsbroek Air Base Owner Melsbroek Air Ba…" at bounding box center [881, 422] width 1373 height 723
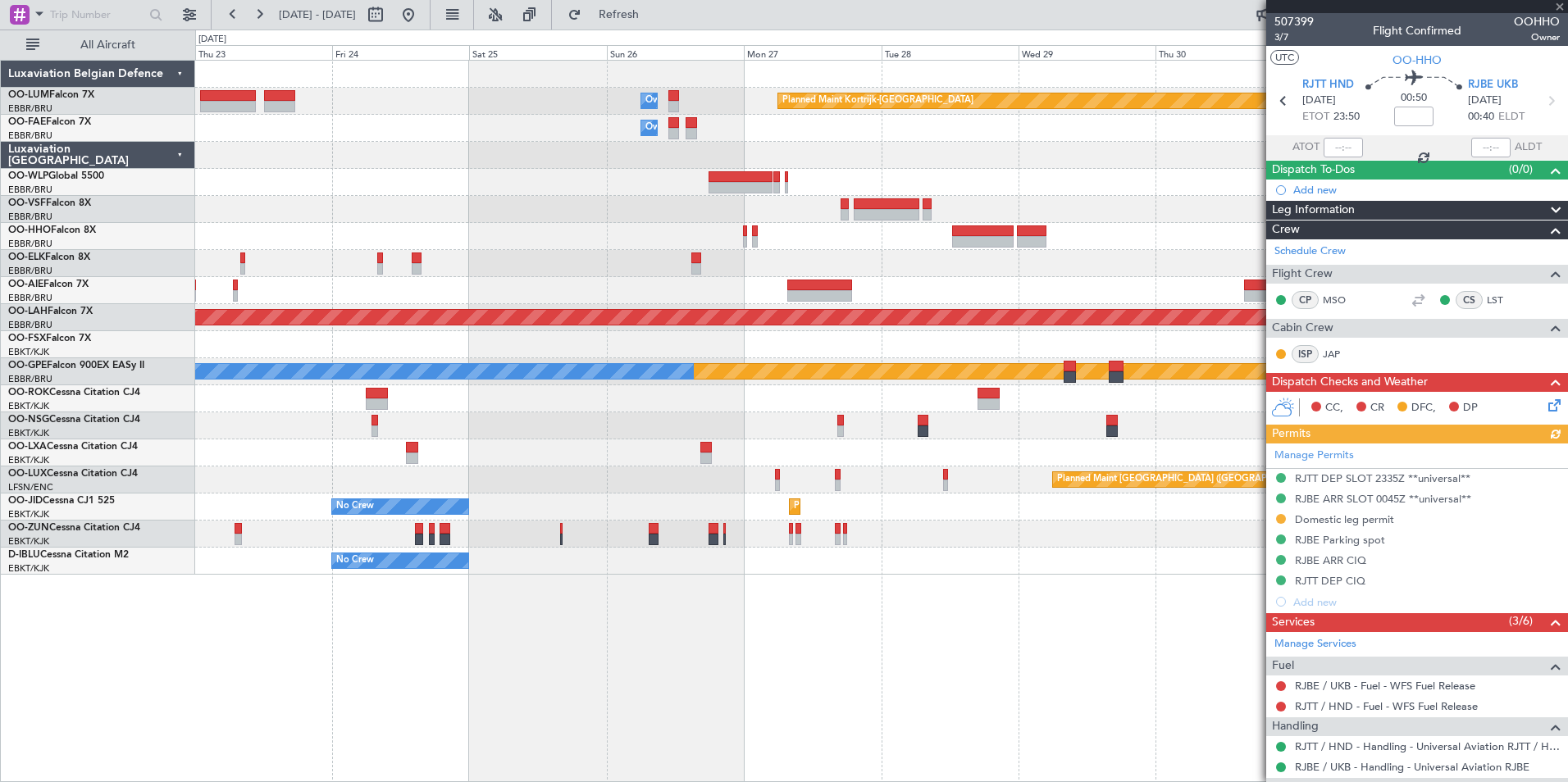
click at [146, 769] on div "Planned Maint Kortrijk-Wevelgem Owner Melsbroek Air Base Owner Melsbroek Air Ba…" at bounding box center [784, 405] width 1568 height 752
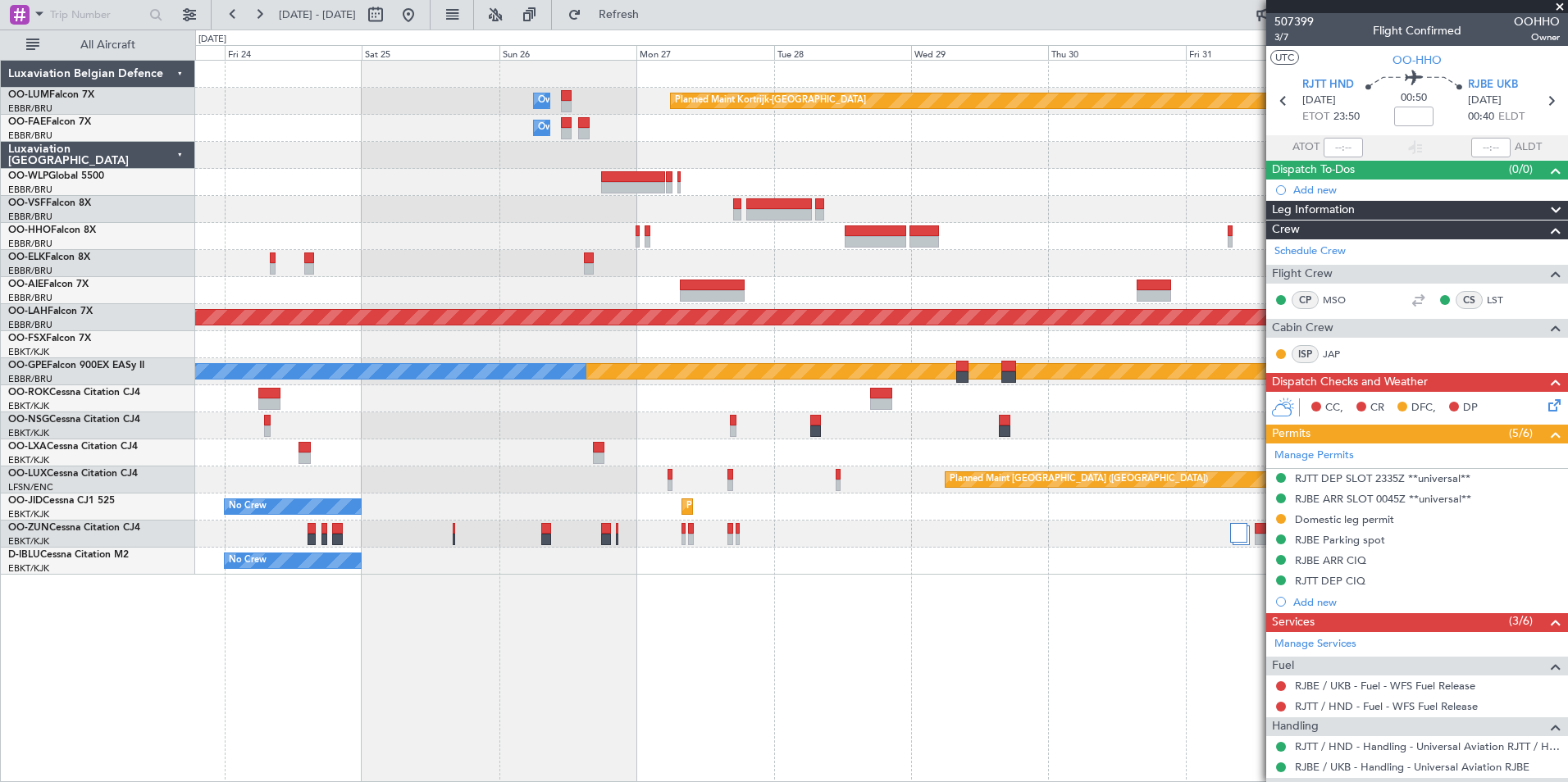
click at [915, 608] on div "Planned Maint Kortrijk-Wevelgem Owner Melsbroek Air Base Owner Melsbroek Air Ba…" at bounding box center [881, 422] width 1373 height 723
click at [705, 728] on div "Planned Maint Kortrijk-Wevelgem Owner Melsbroek Air Base Owner Melsbroek Air Ba…" at bounding box center [881, 422] width 1373 height 723
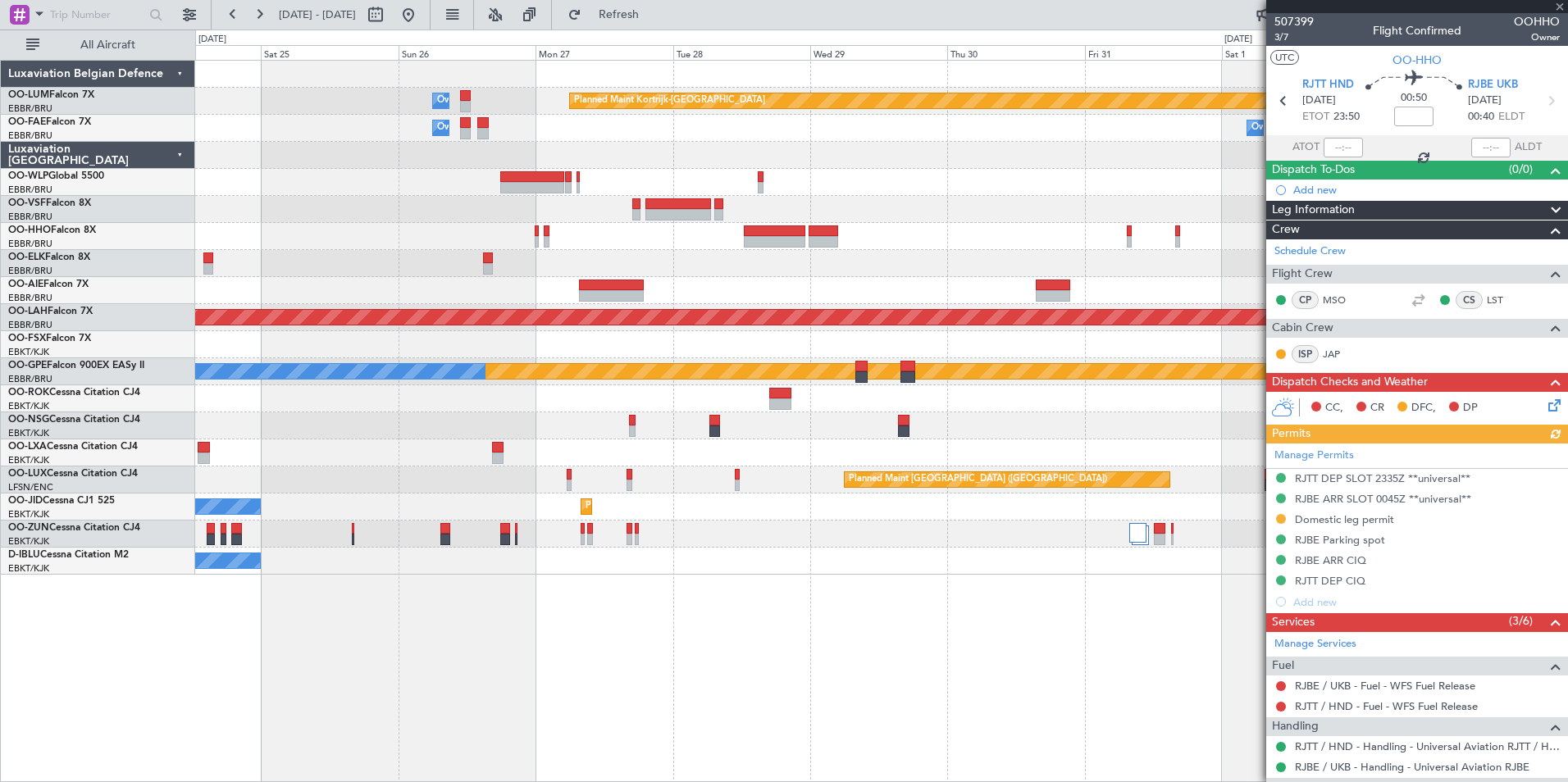
click at [924, 676] on div "Planned Maint Kortrijk-Wevelgem Owner Melsbroek Air Base Owner Melsbroek Air Ba…" at bounding box center [881, 422] width 1373 height 723
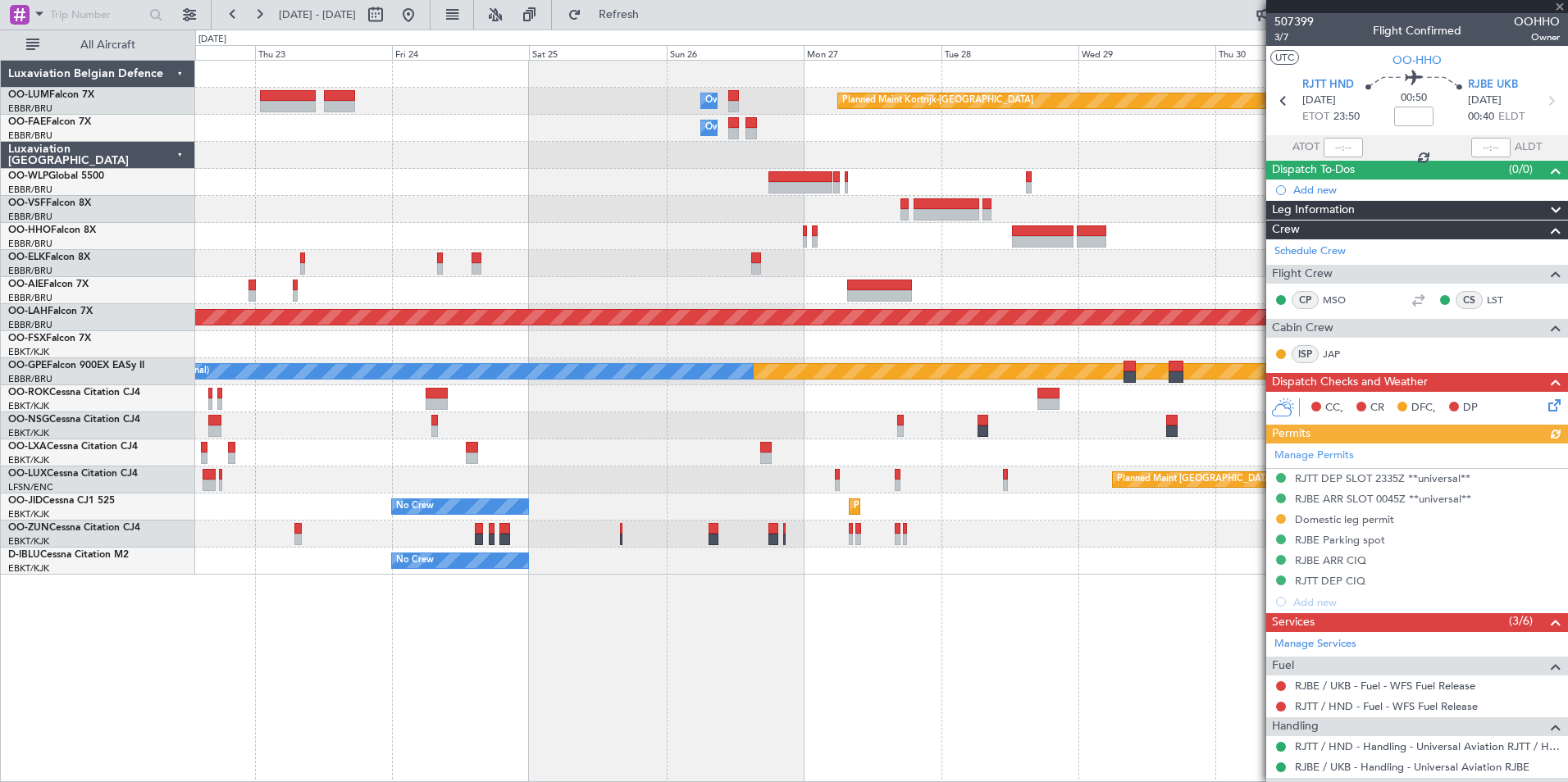
click at [831, 686] on div "Planned Maint Kortrijk-Wevelgem Owner Melsbroek Air Base Owner Melsbroek Air Ba…" at bounding box center [881, 422] width 1373 height 723
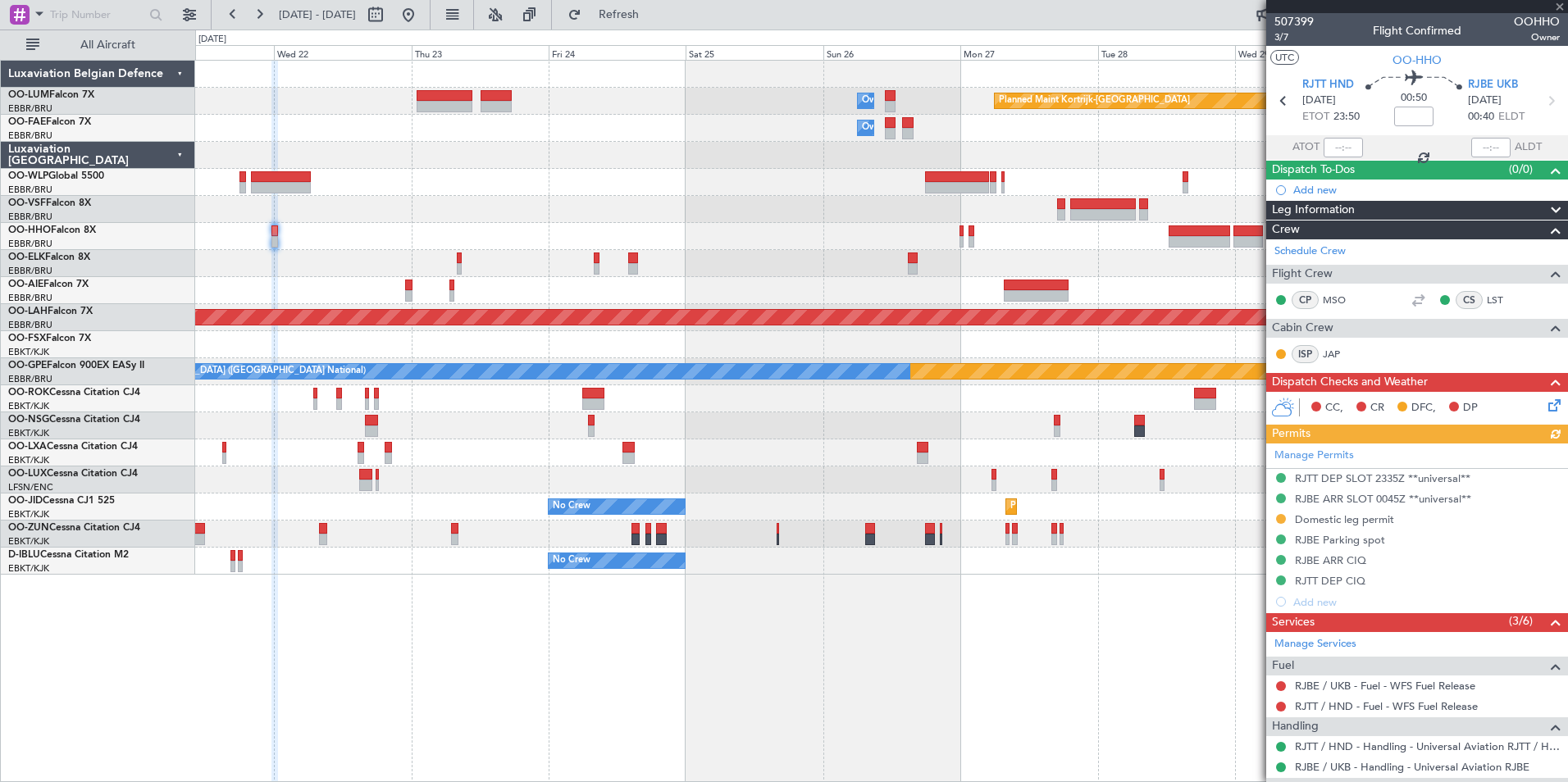
click at [880, 688] on div "Planned Maint Kortrijk-Wevelgem Owner Melsbroek Air Base Owner Melsbroek Air Ba…" at bounding box center [881, 422] width 1373 height 723
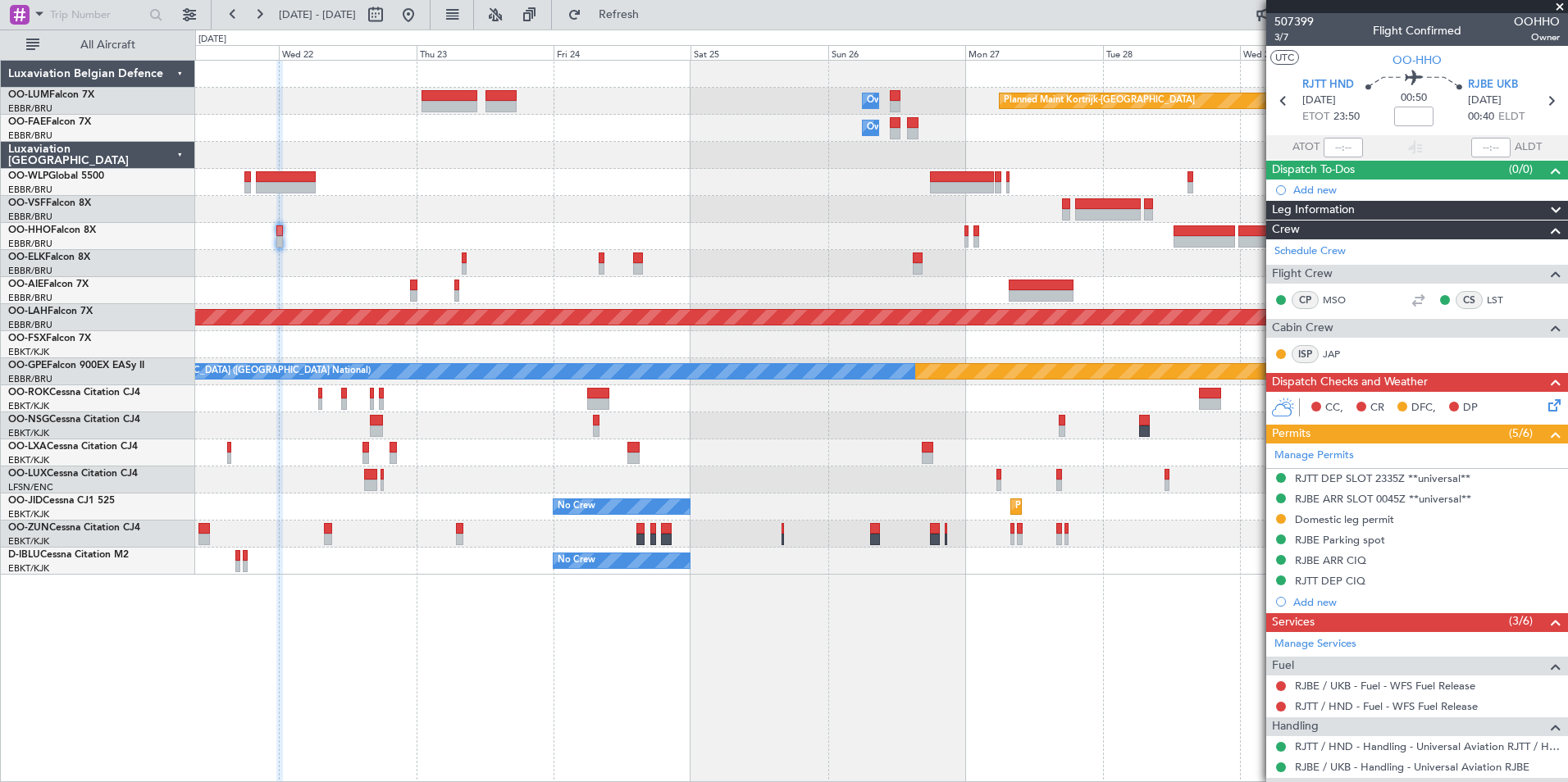
click at [421, 393] on div at bounding box center [881, 399] width 1372 height 27
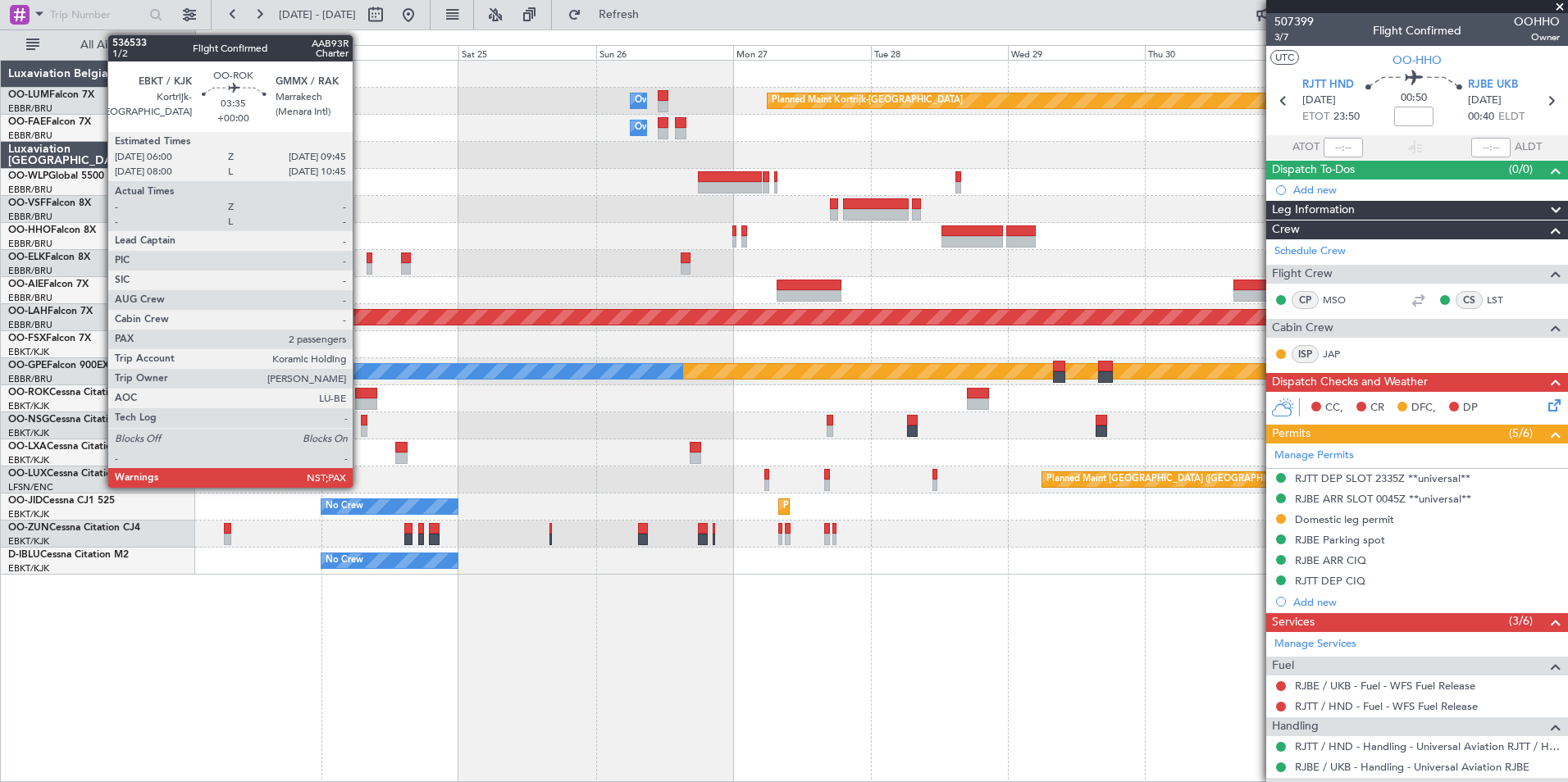
click at [369, 404] on div at bounding box center [366, 404] width 22 height 12
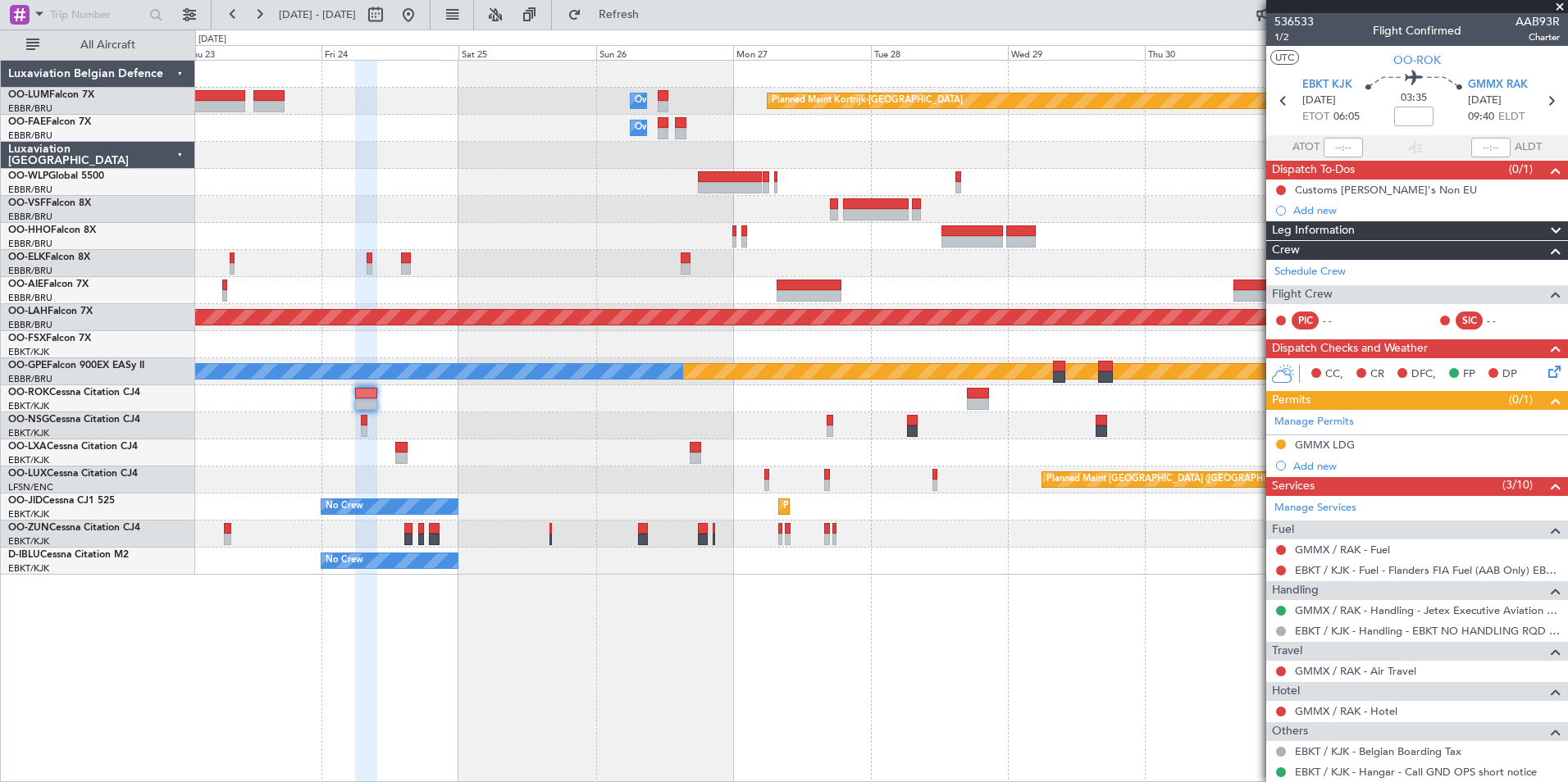
click at [1329, 661] on div "GMMX / RAK - Air Travel" at bounding box center [1417, 671] width 302 height 21
click at [1320, 674] on link "GMMX / RAK - Air Travel" at bounding box center [1355, 671] width 121 height 14
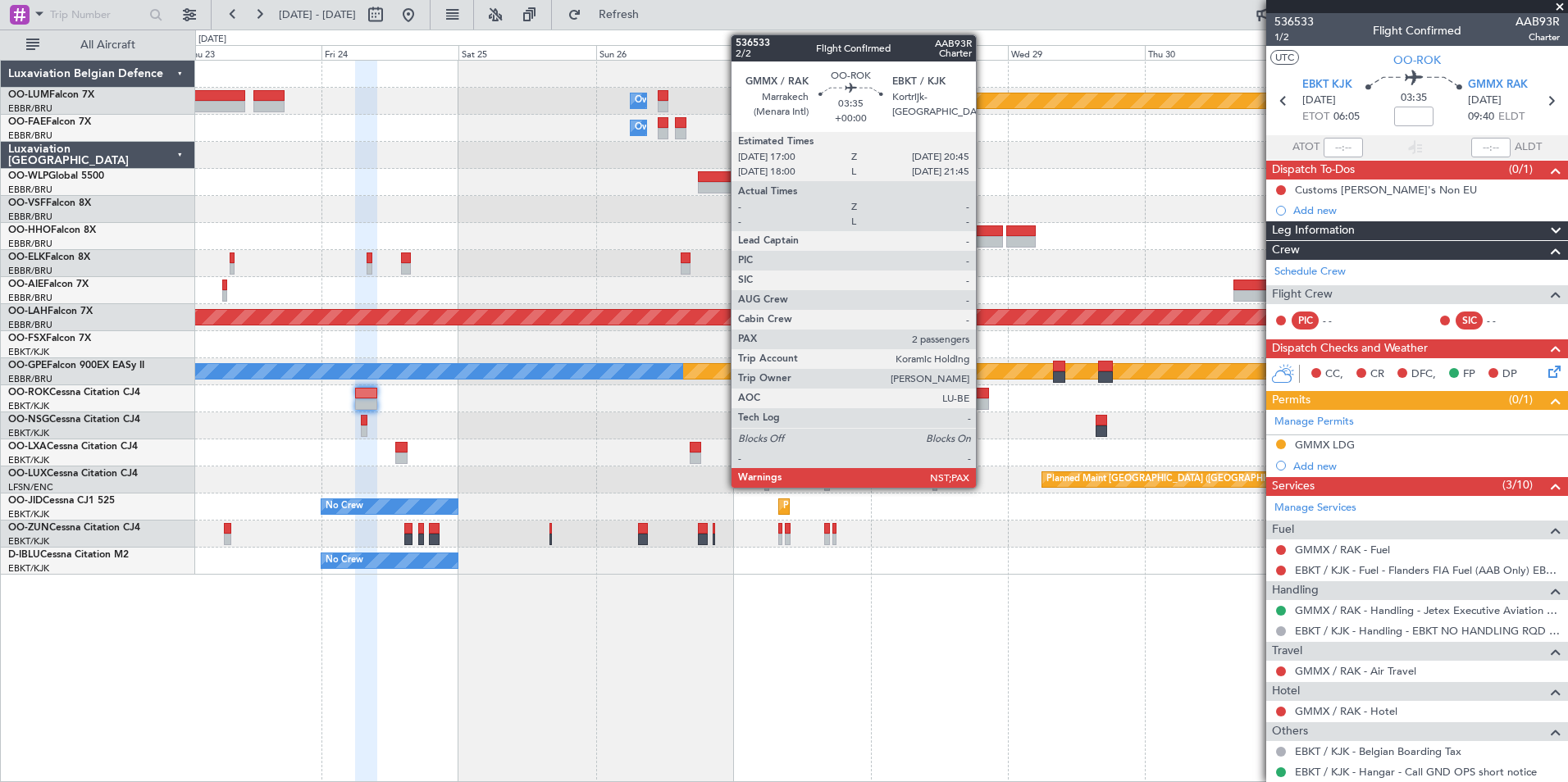
click at [984, 395] on div at bounding box center [977, 393] width 22 height 12
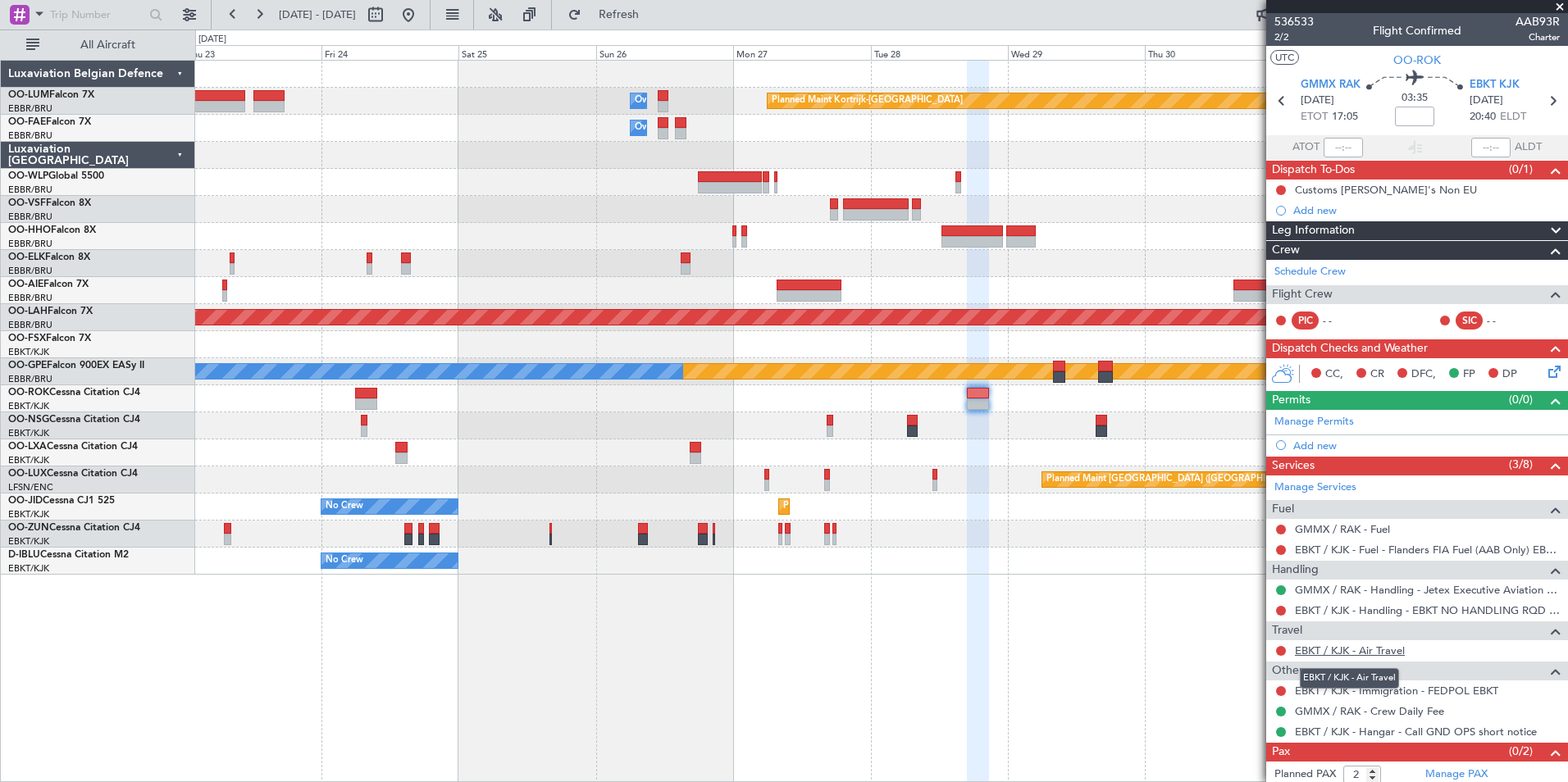
click at [1349, 646] on link "EBKT / KJK - Air Travel" at bounding box center [1350, 651] width 110 height 14
click at [654, 21] on span "Refresh" at bounding box center [619, 14] width 69 height 12
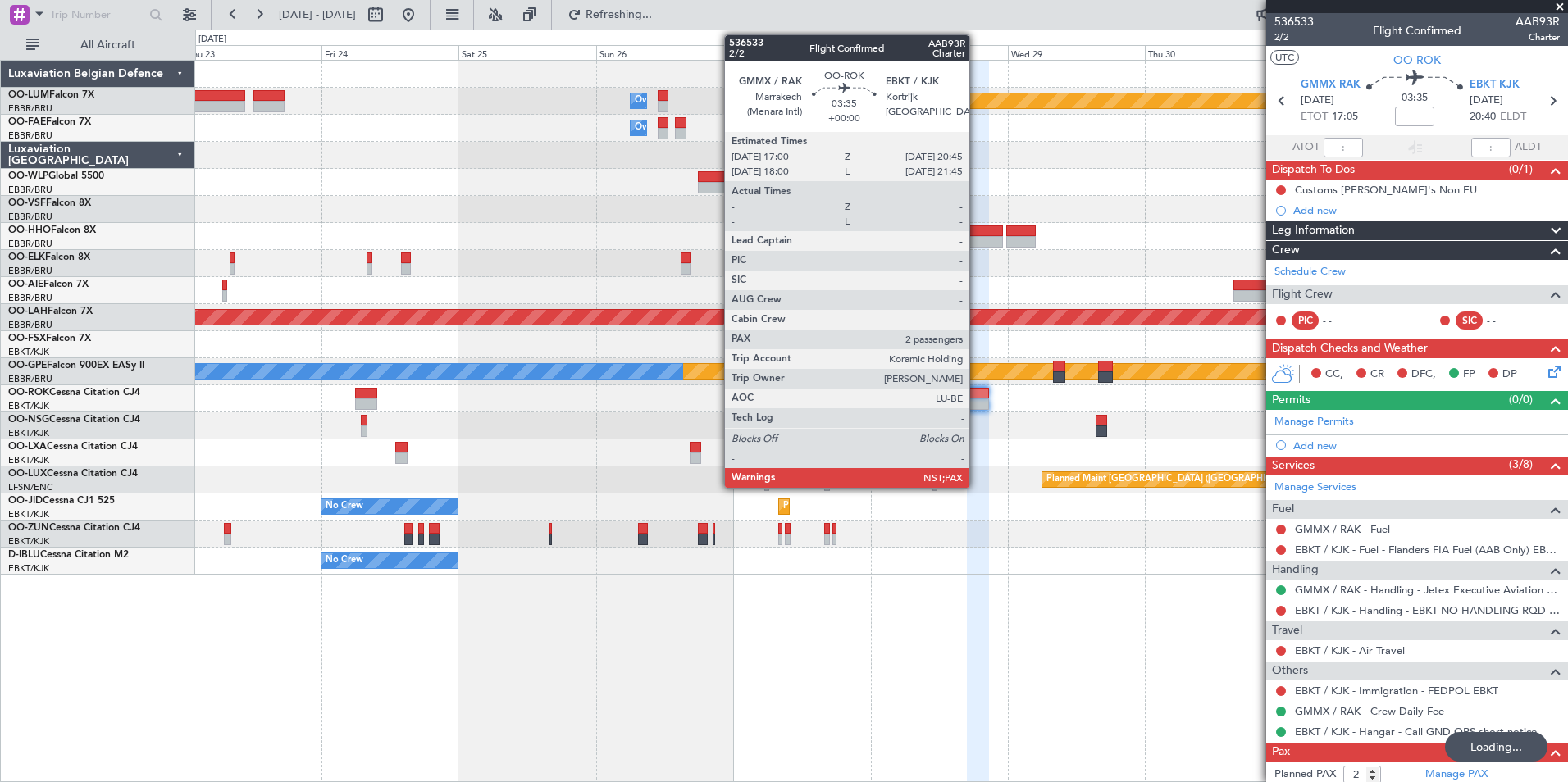
click at [977, 394] on div at bounding box center [977, 393] width 22 height 12
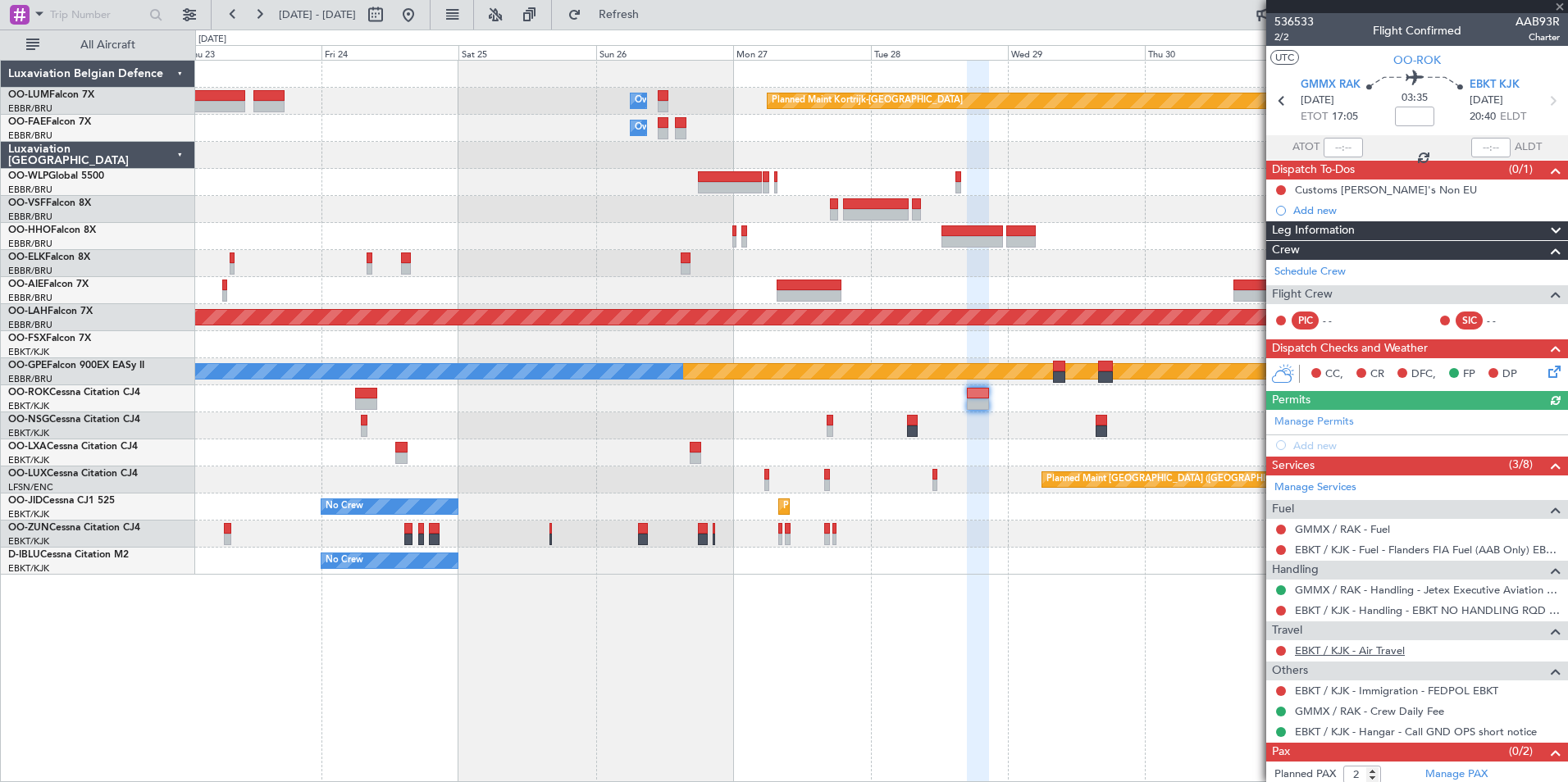
click at [1395, 648] on link "EBKT / KJK - Air Travel" at bounding box center [1350, 651] width 110 height 14
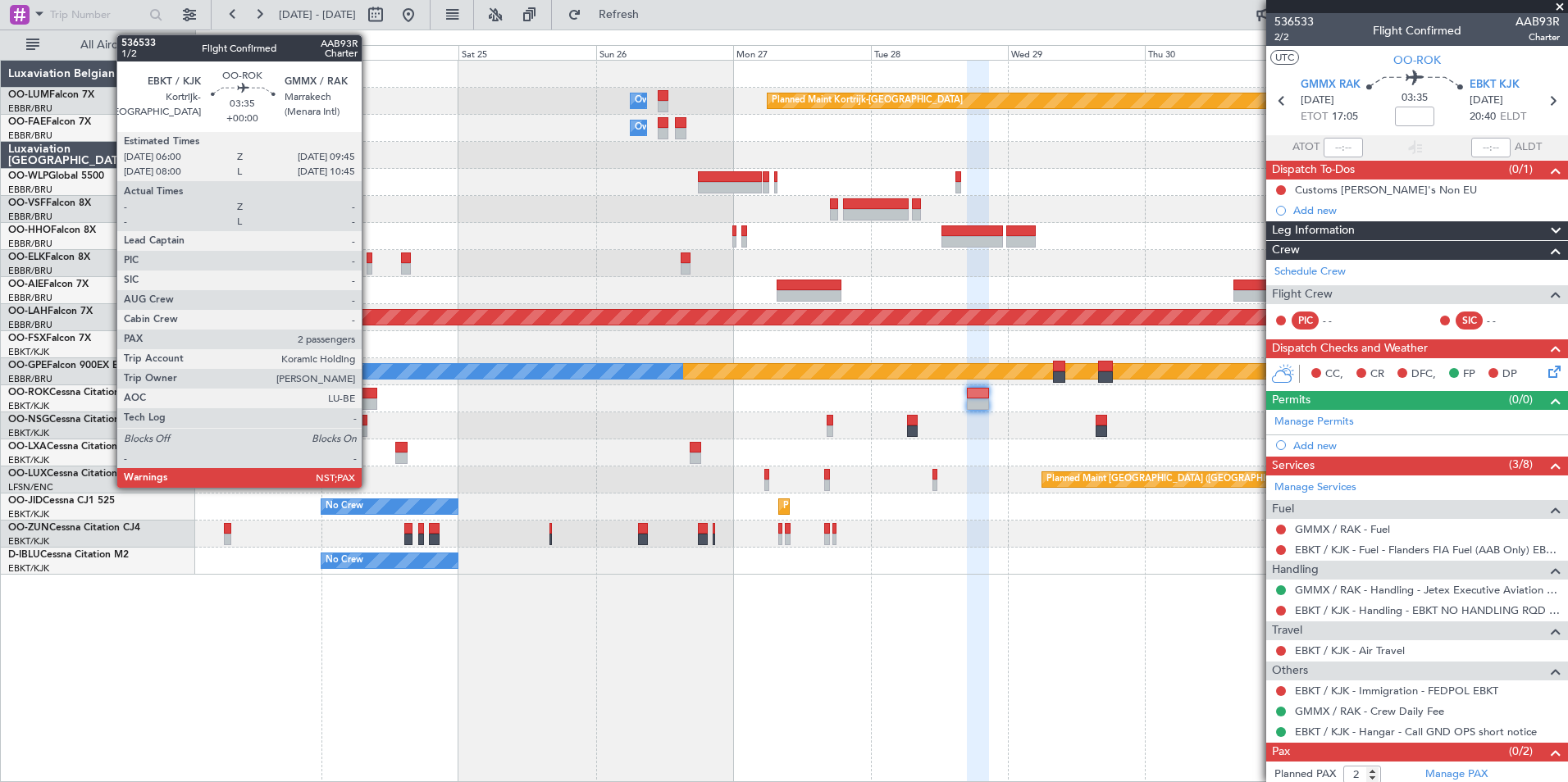
click at [369, 387] on div at bounding box center [366, 393] width 22 height 12
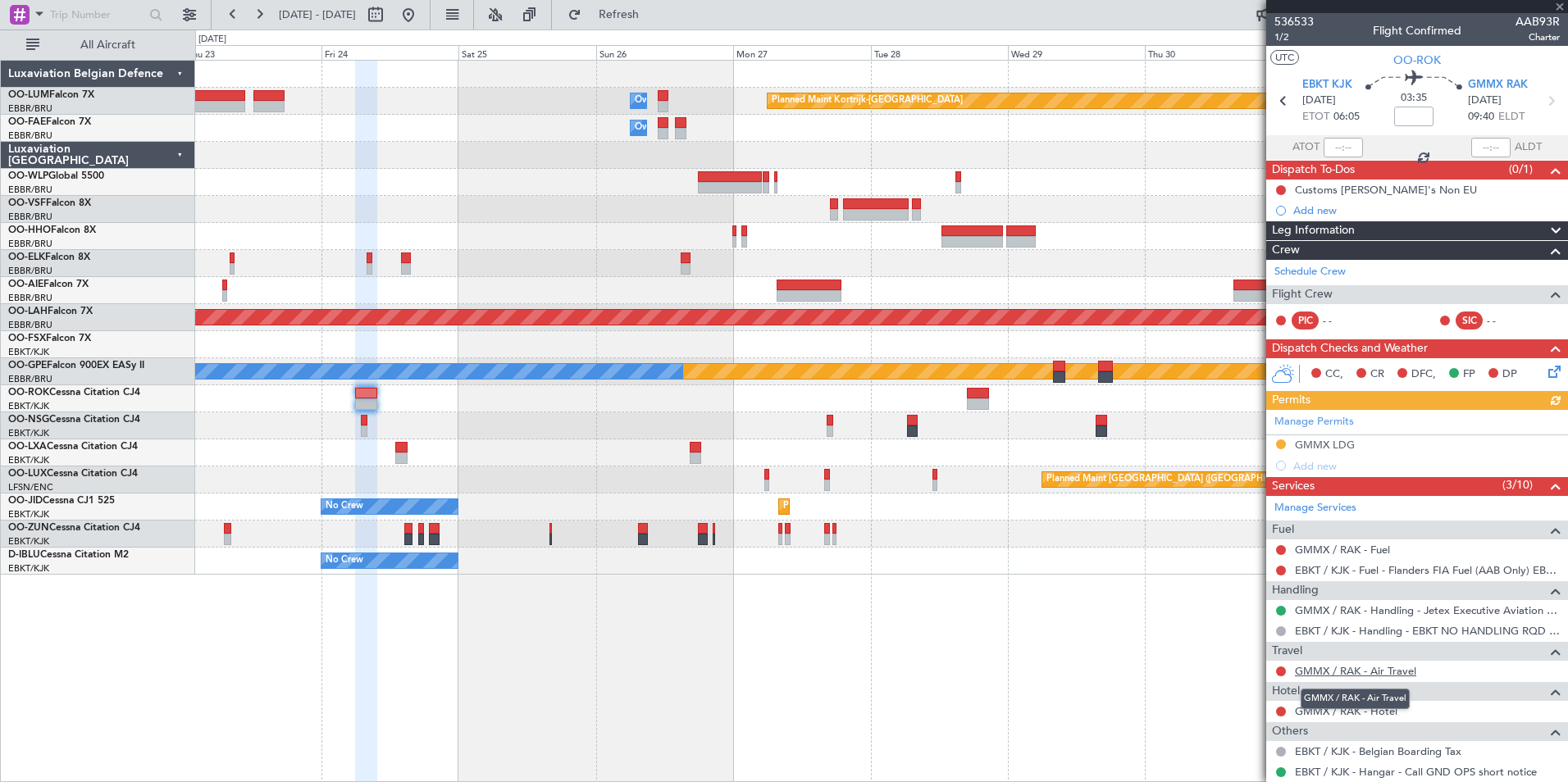
click at [1382, 676] on link "GMMX / RAK - Air Travel" at bounding box center [1355, 671] width 121 height 14
click at [645, 23] on button "Refresh" at bounding box center [609, 14] width 98 height 26
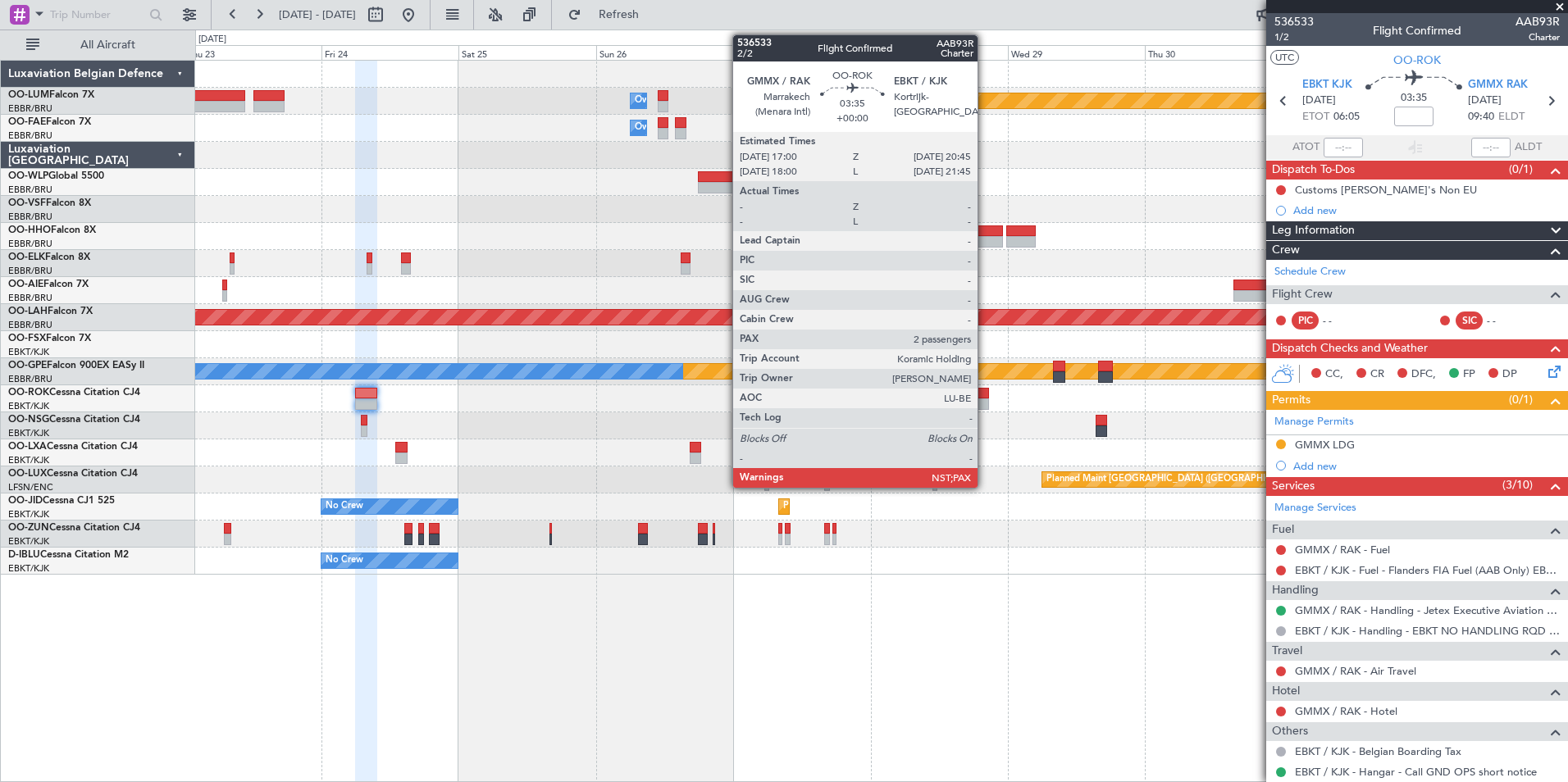
click at [984, 391] on div at bounding box center [977, 393] width 22 height 12
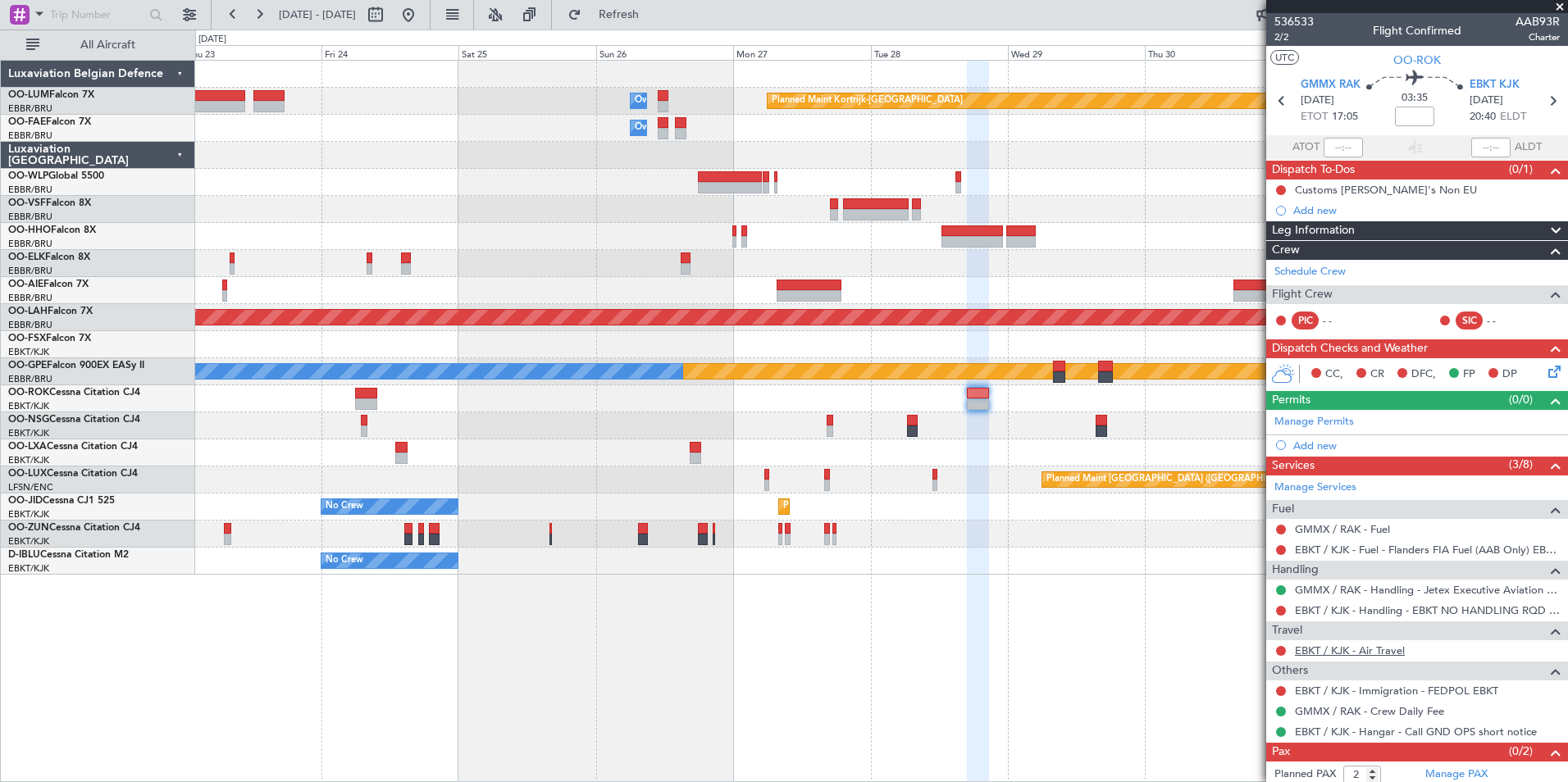
click at [1332, 653] on link "EBKT / KJK - Air Travel" at bounding box center [1350, 651] width 110 height 14
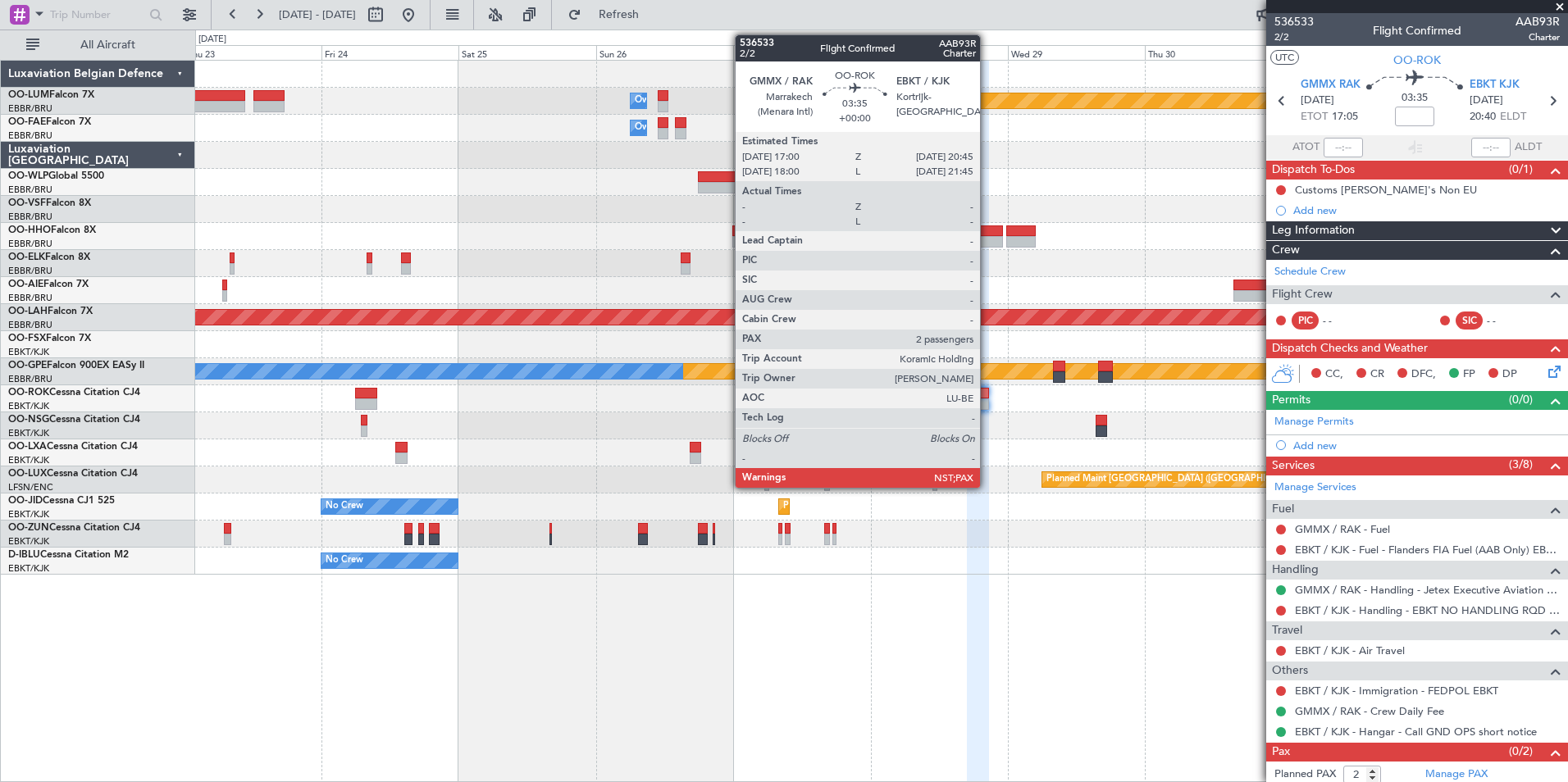
click at [987, 398] on div at bounding box center [977, 404] width 22 height 12
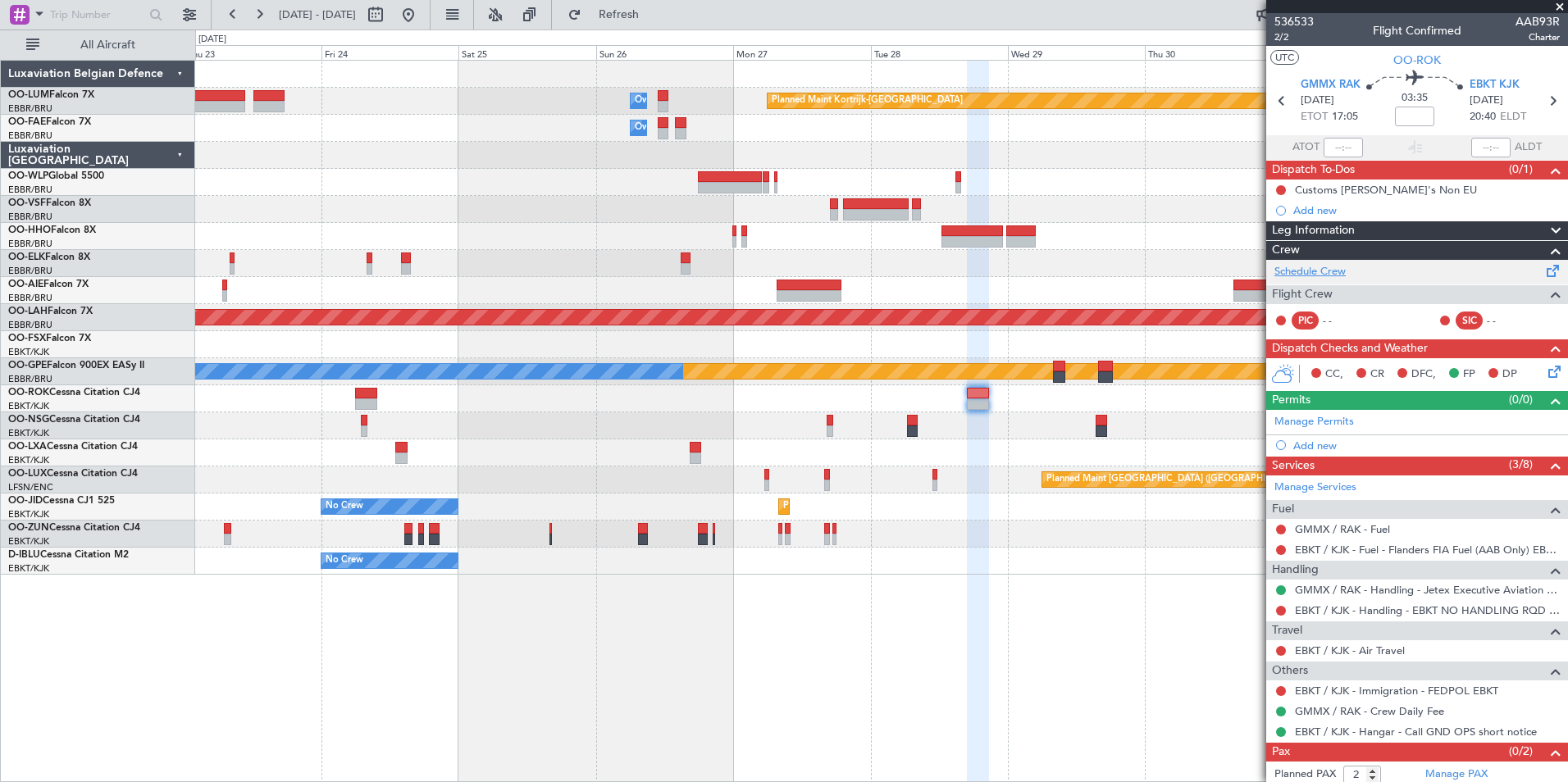
click at [1305, 266] on link "Schedule Crew" at bounding box center [1309, 272] width 71 height 16
click at [631, 12] on button "Refresh" at bounding box center [609, 14] width 98 height 26
click at [982, 399] on div at bounding box center [977, 404] width 22 height 12
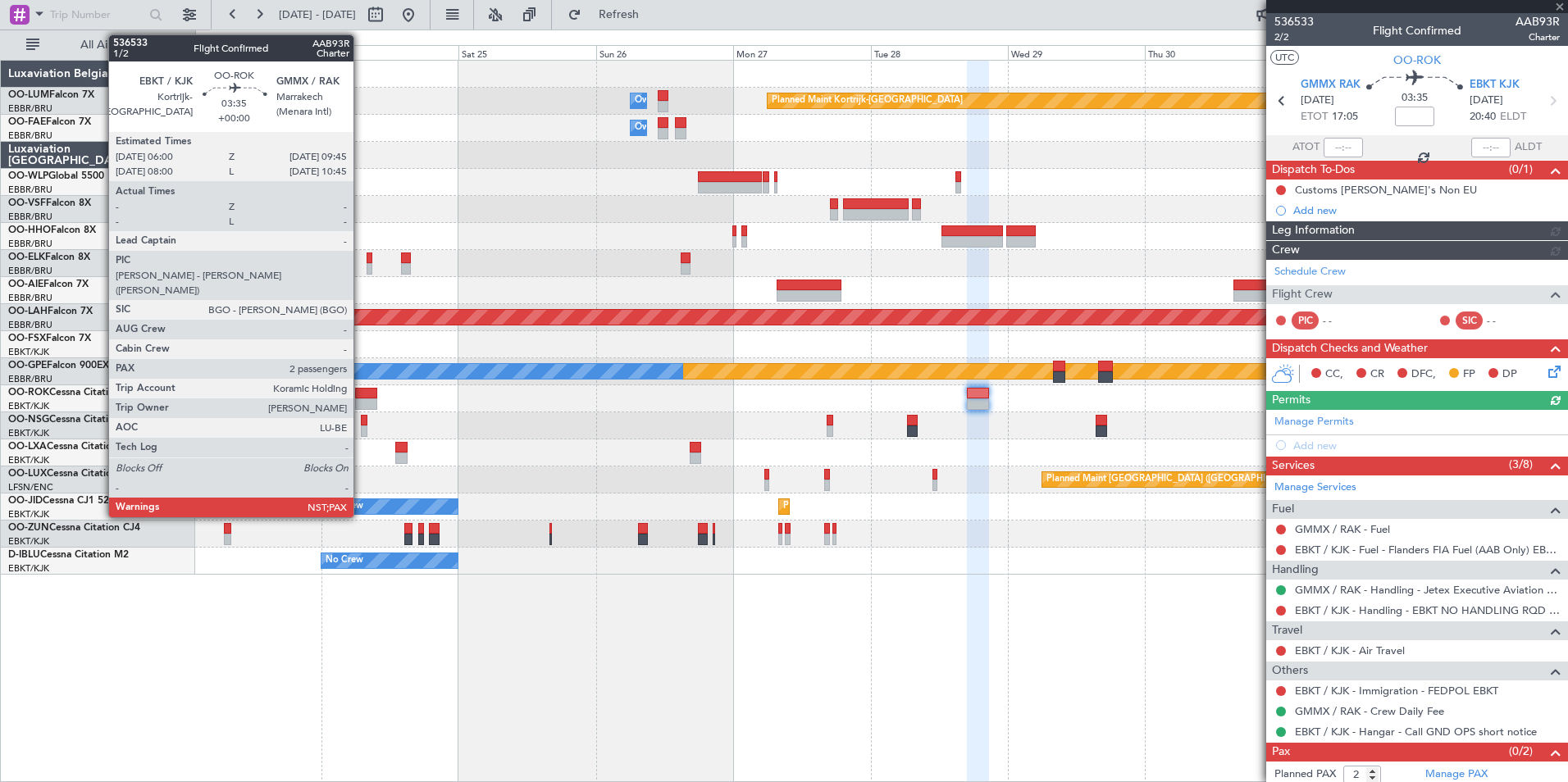
click at [361, 401] on div at bounding box center [366, 404] width 22 height 12
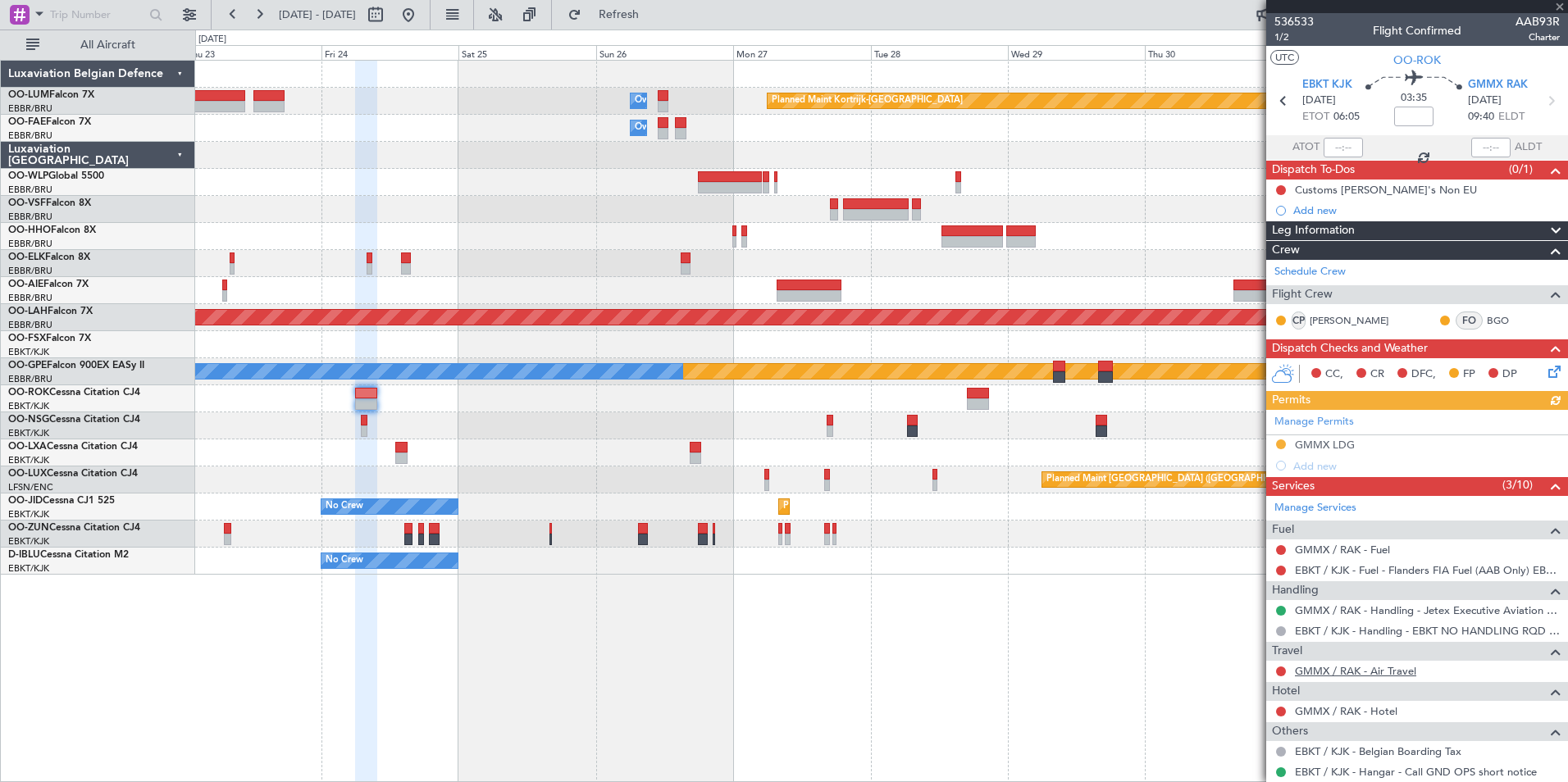
click at [1367, 668] on link "GMMX / RAK - Air Travel" at bounding box center [1355, 671] width 121 height 14
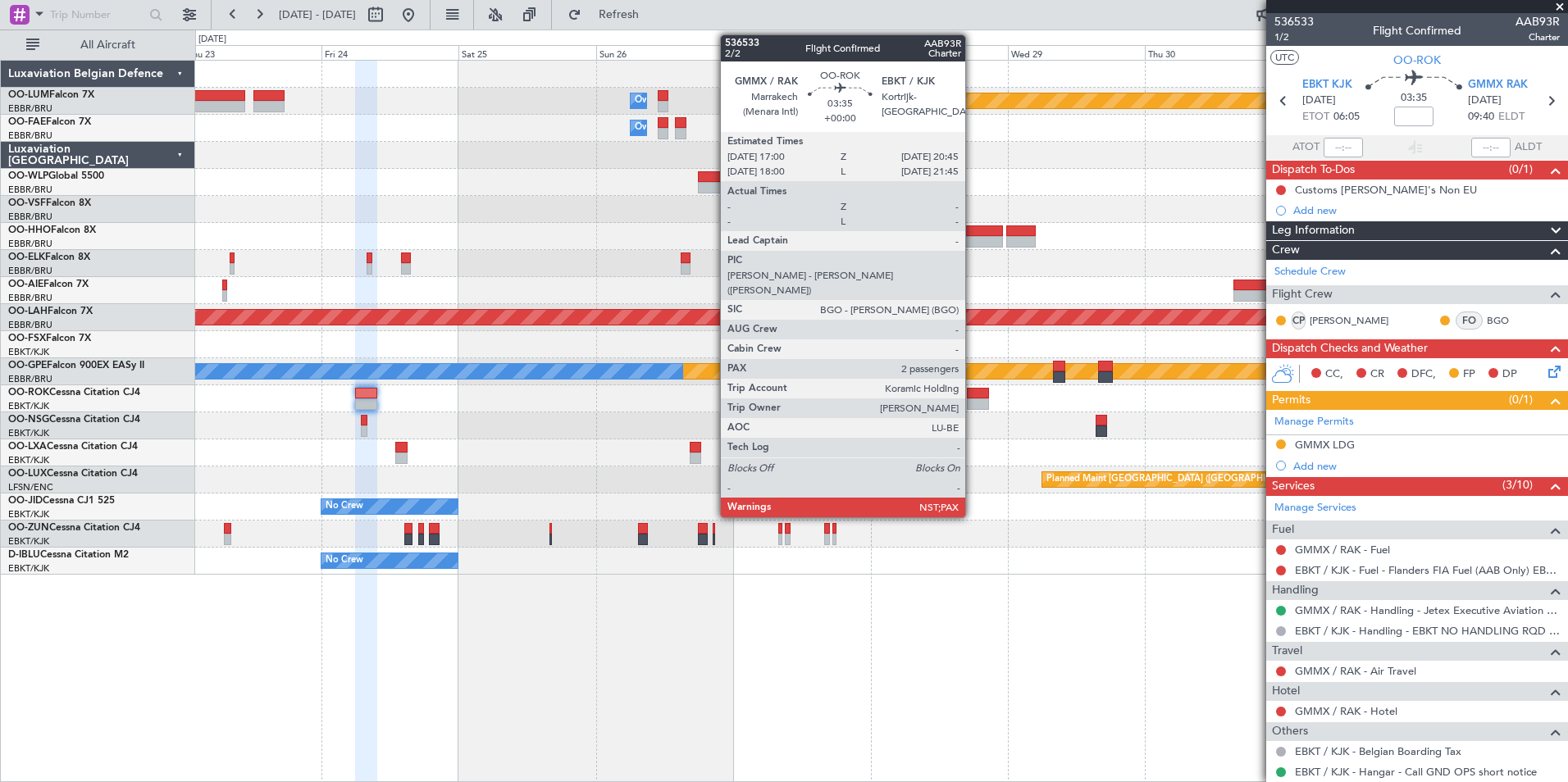
click at [973, 400] on div at bounding box center [977, 404] width 22 height 12
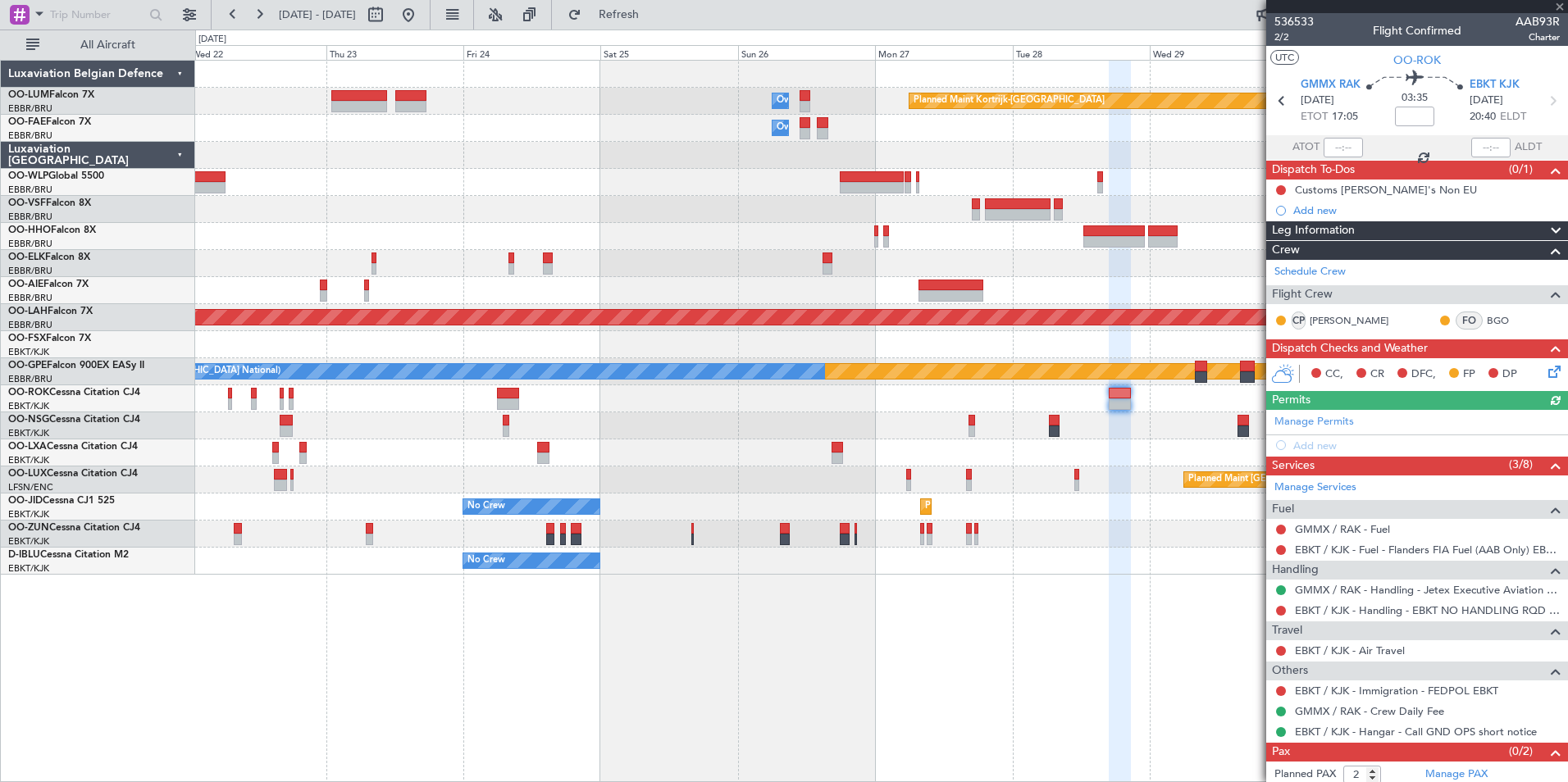
click at [844, 718] on div "Planned Maint Kortrijk-Wevelgem Owner Melsbroek Air Base Owner Melsbroek Air Ba…" at bounding box center [881, 422] width 1373 height 723
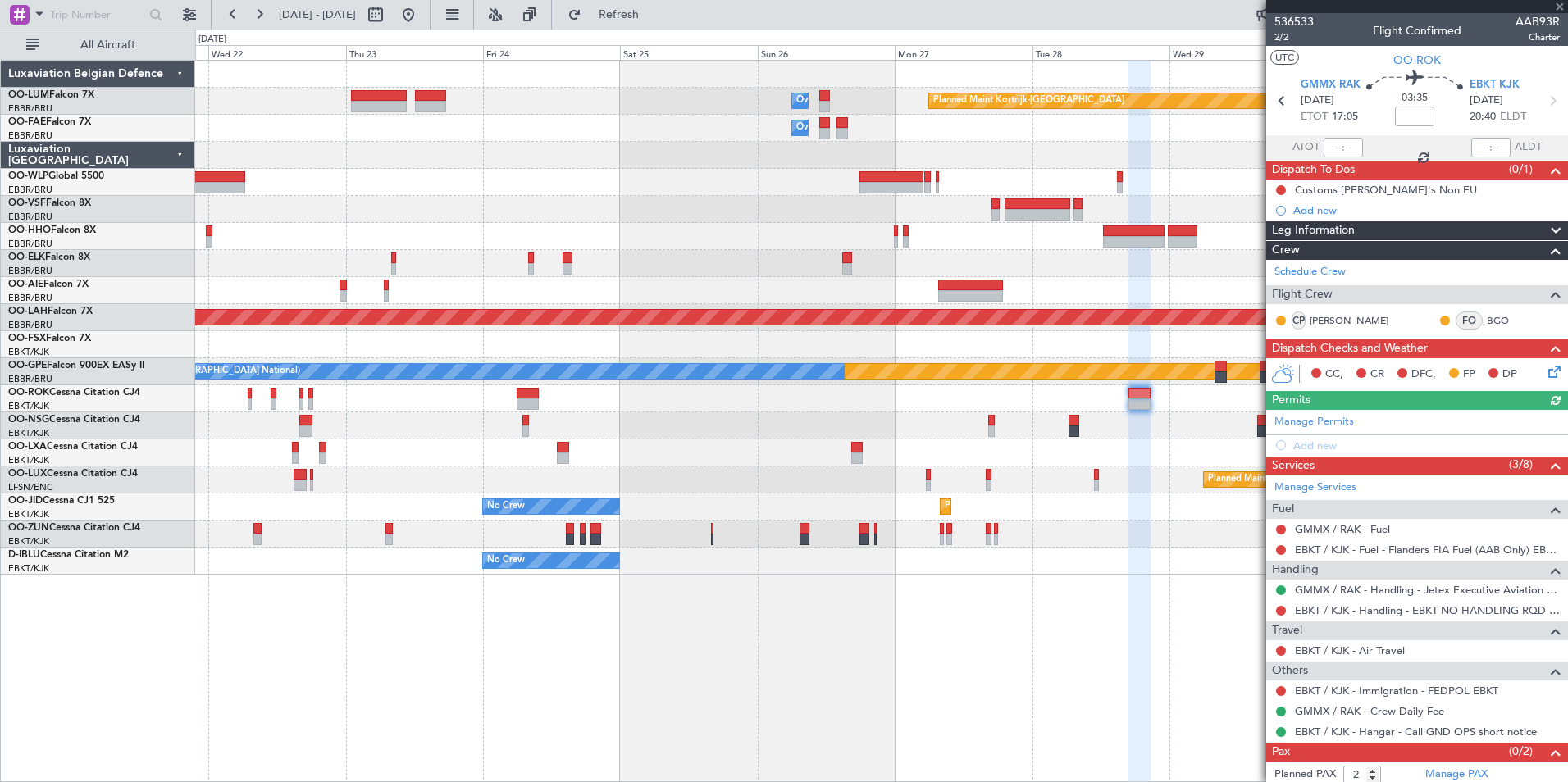
click at [928, 719] on div "Planned Maint Kortrijk-Wevelgem Owner Melsbroek Air Base Owner Melsbroek Air Ba…" at bounding box center [881, 422] width 1373 height 723
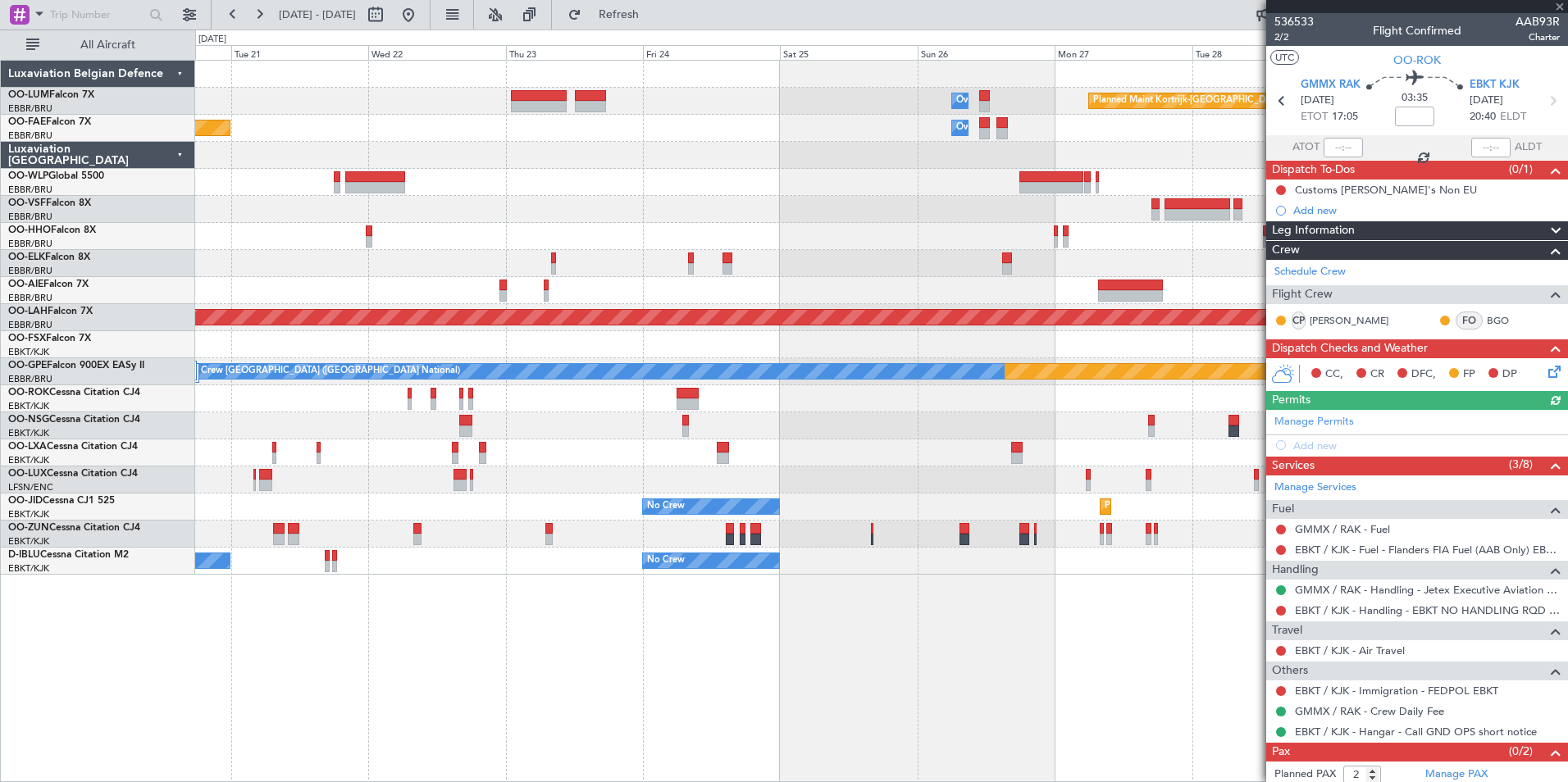
click at [949, 734] on div "Planned Maint Kortrijk-Wevelgem Owner Melsbroek Air Base Owner Melsbroek Air Ba…" at bounding box center [881, 422] width 1373 height 723
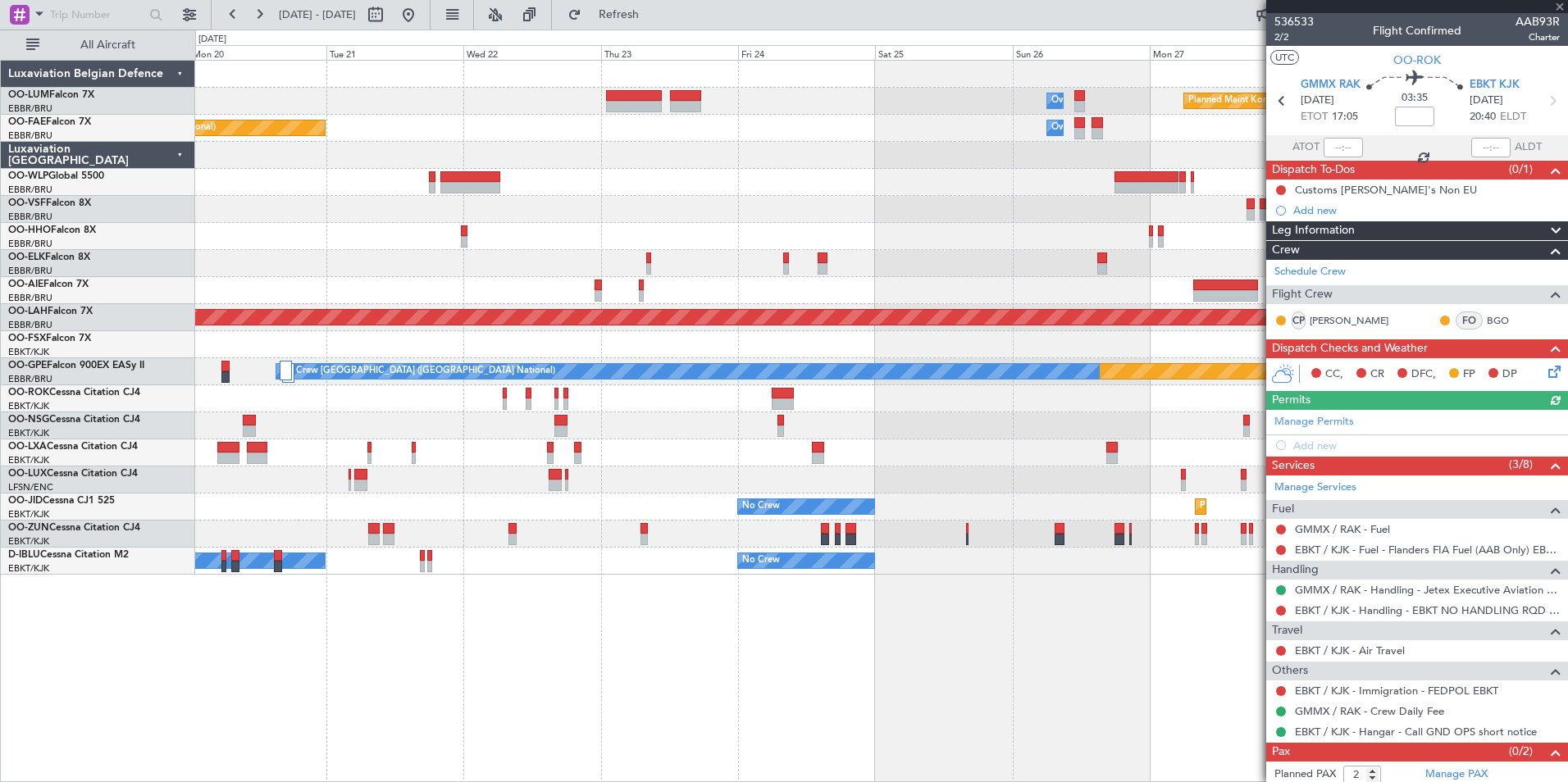
click at [958, 743] on div "Planned Maint Kortrijk-Wevelgem Owner Melsbroek Air Base Owner Melsbroek Air Ba…" at bounding box center [881, 422] width 1373 height 723
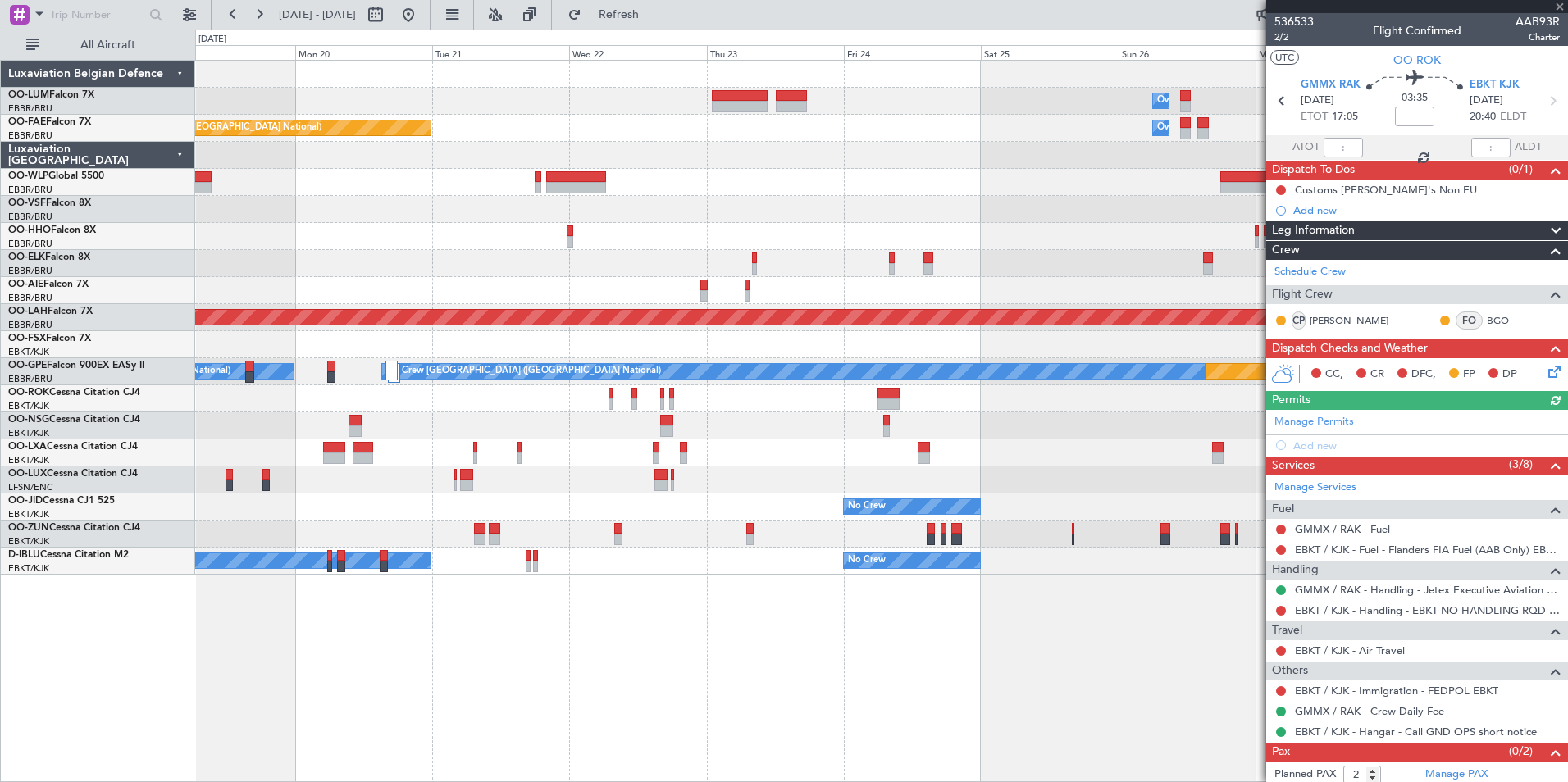
click at [1105, 726] on div "Planned Maint Kortrijk-Wevelgem Owner Melsbroek Air Base Owner Melsbroek Air Ba…" at bounding box center [881, 422] width 1373 height 723
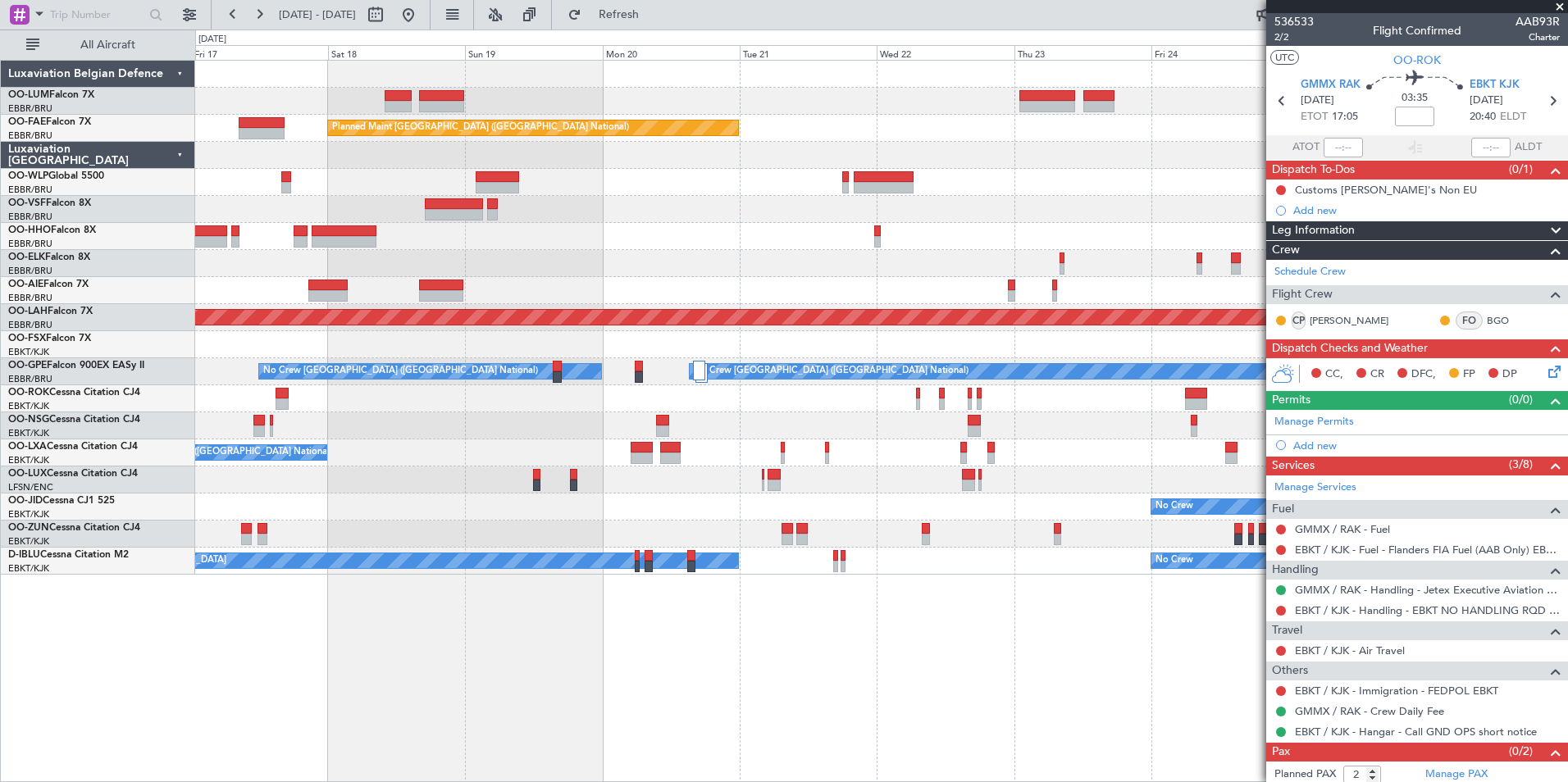
click at [940, 695] on div "Owner Melsbroek Air Base Planned Maint Kortrijk-Wevelgem Owner Melsbroek Air Ba…" at bounding box center [881, 422] width 1373 height 723
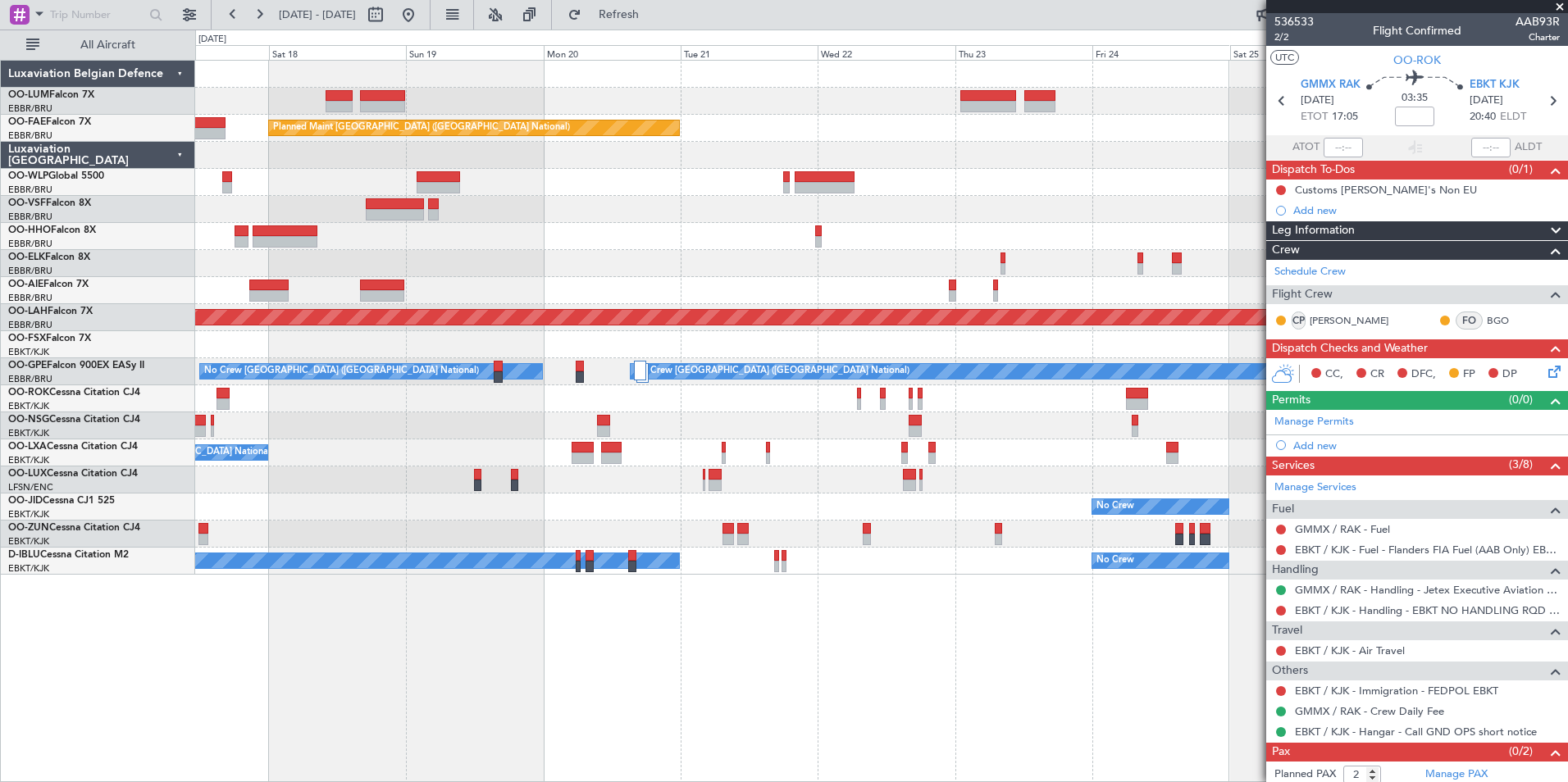
click at [841, 637] on div "Owner Melsbroek Air Base Planned Maint Kortrijk-Wevelgem Owner Melsbroek Air Ba…" at bounding box center [881, 422] width 1373 height 723
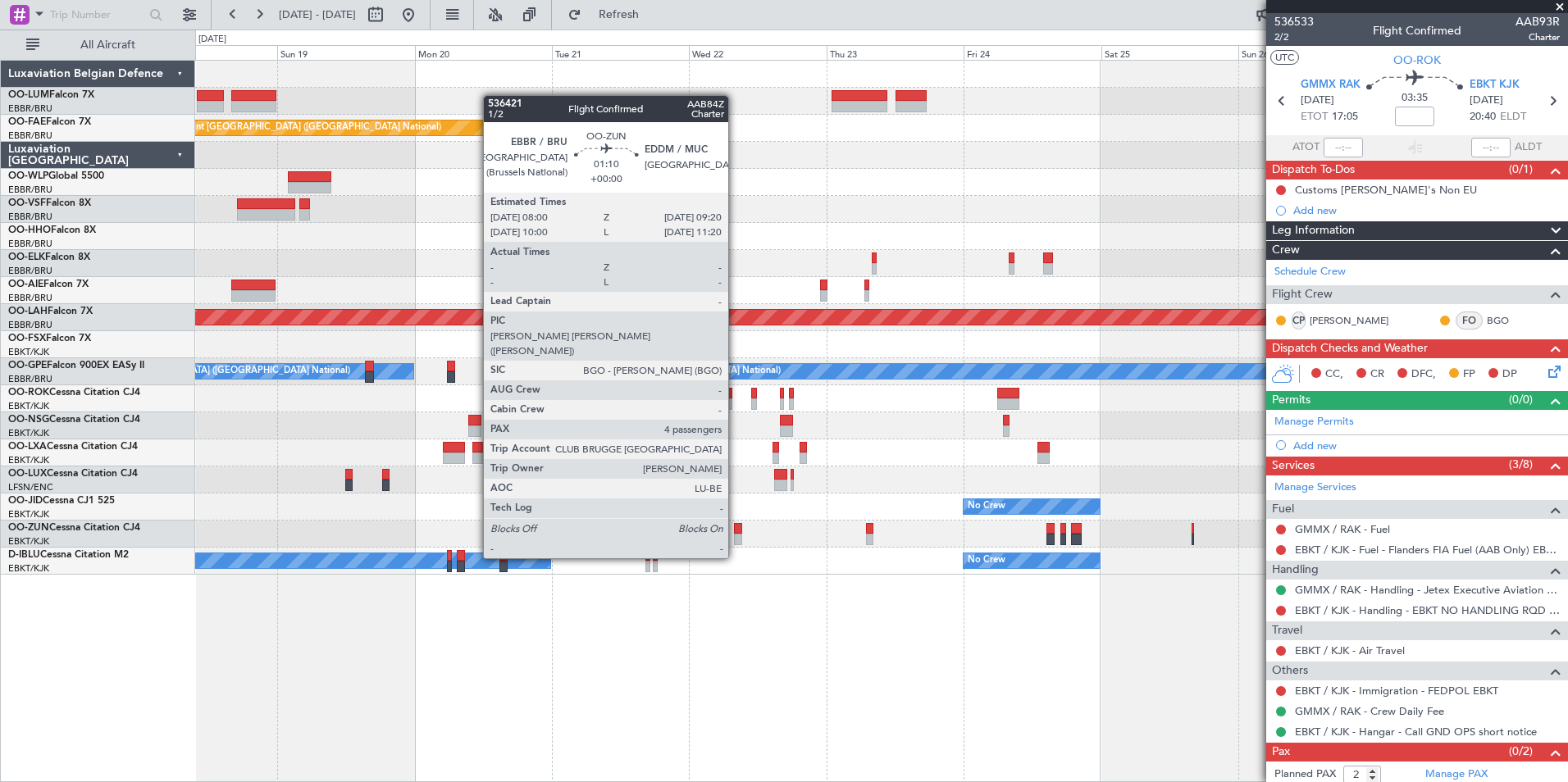
click at [735, 529] on div at bounding box center [737, 529] width 8 height 12
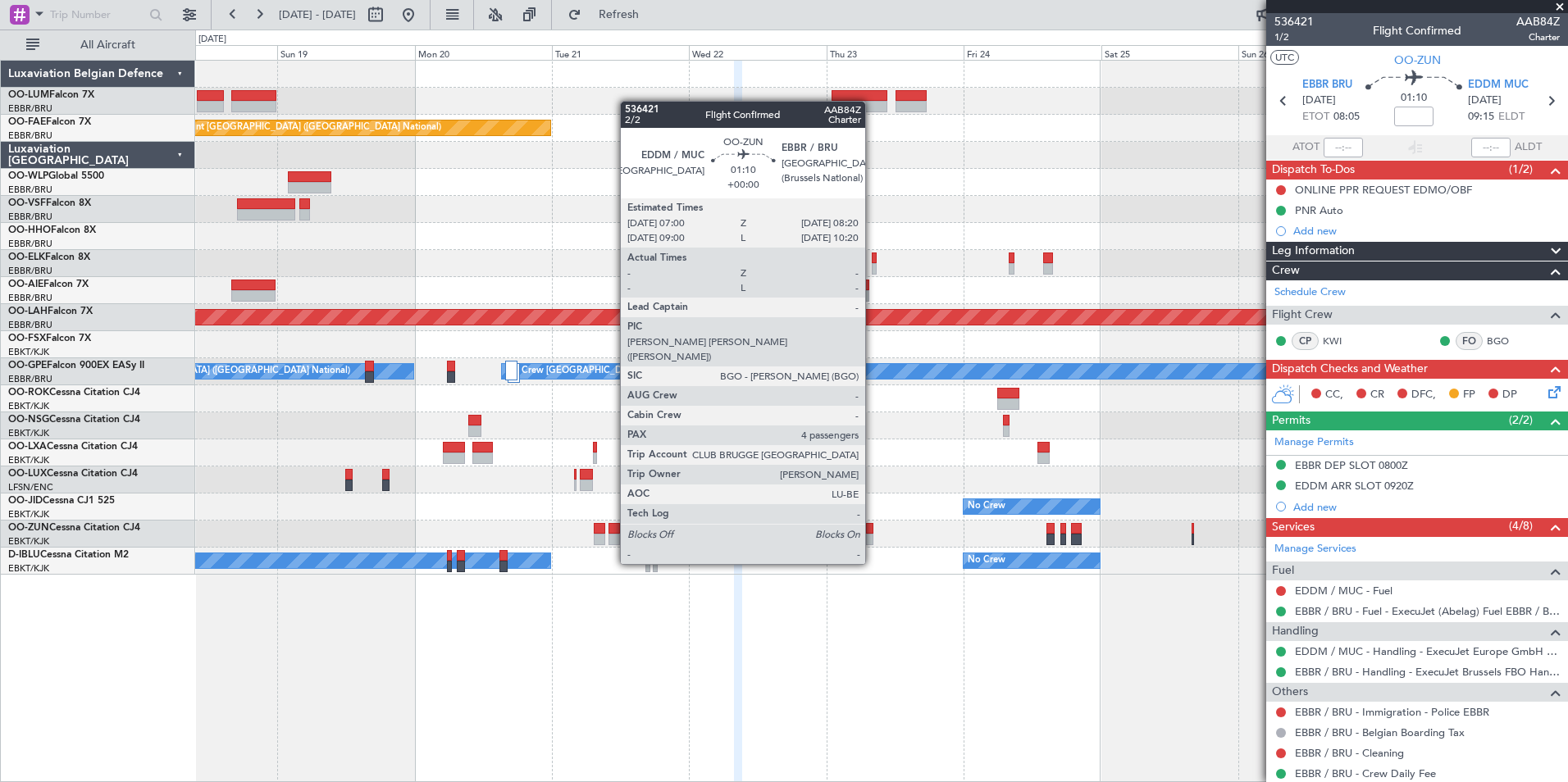
click at [872, 535] on div at bounding box center [869, 539] width 8 height 12
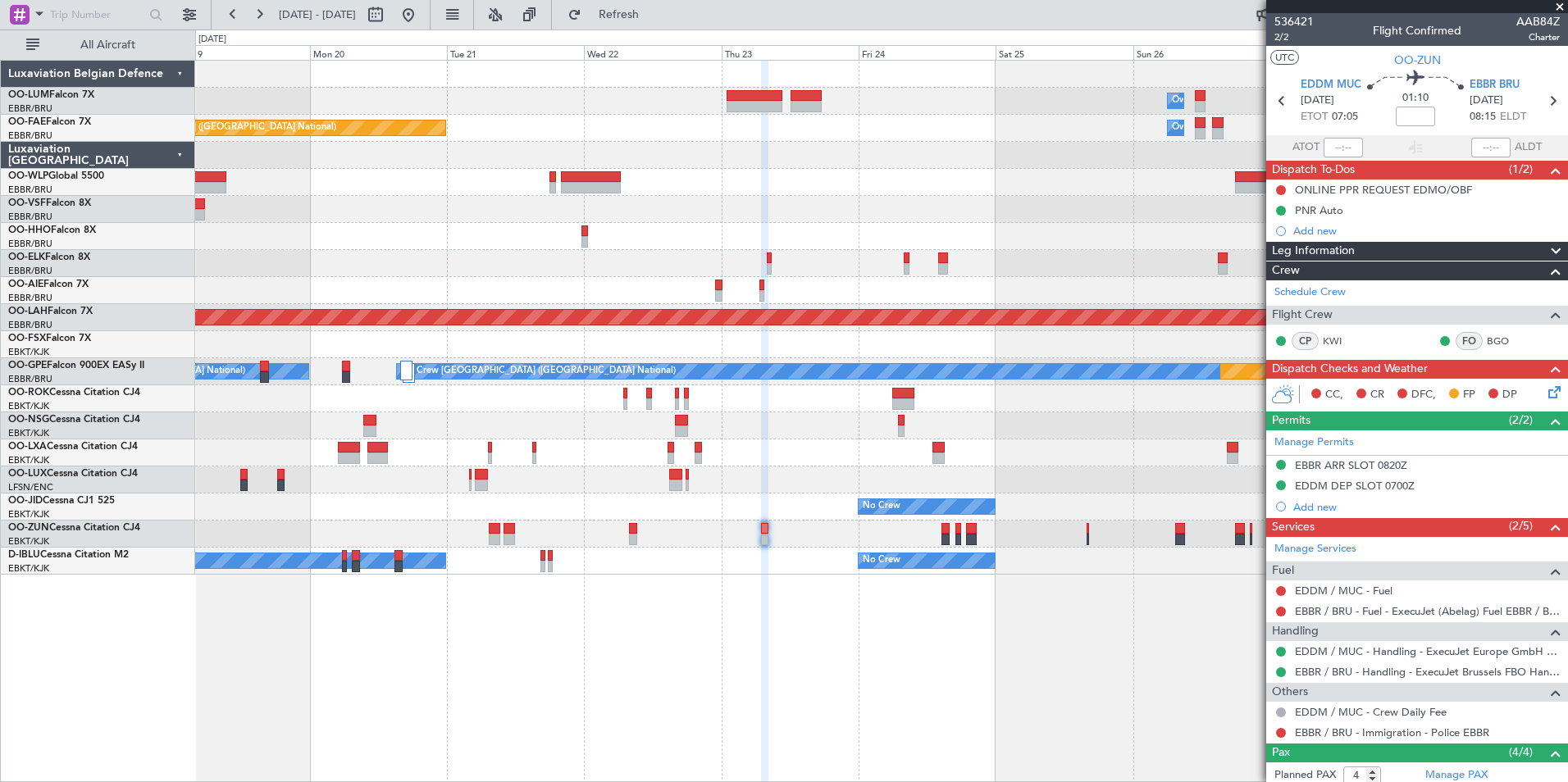
click at [546, 587] on div "Planned Maint Kortrijk-Wevelgem Owner Melsbroek Air Base Planned Maint Brussels…" at bounding box center [881, 422] width 1373 height 723
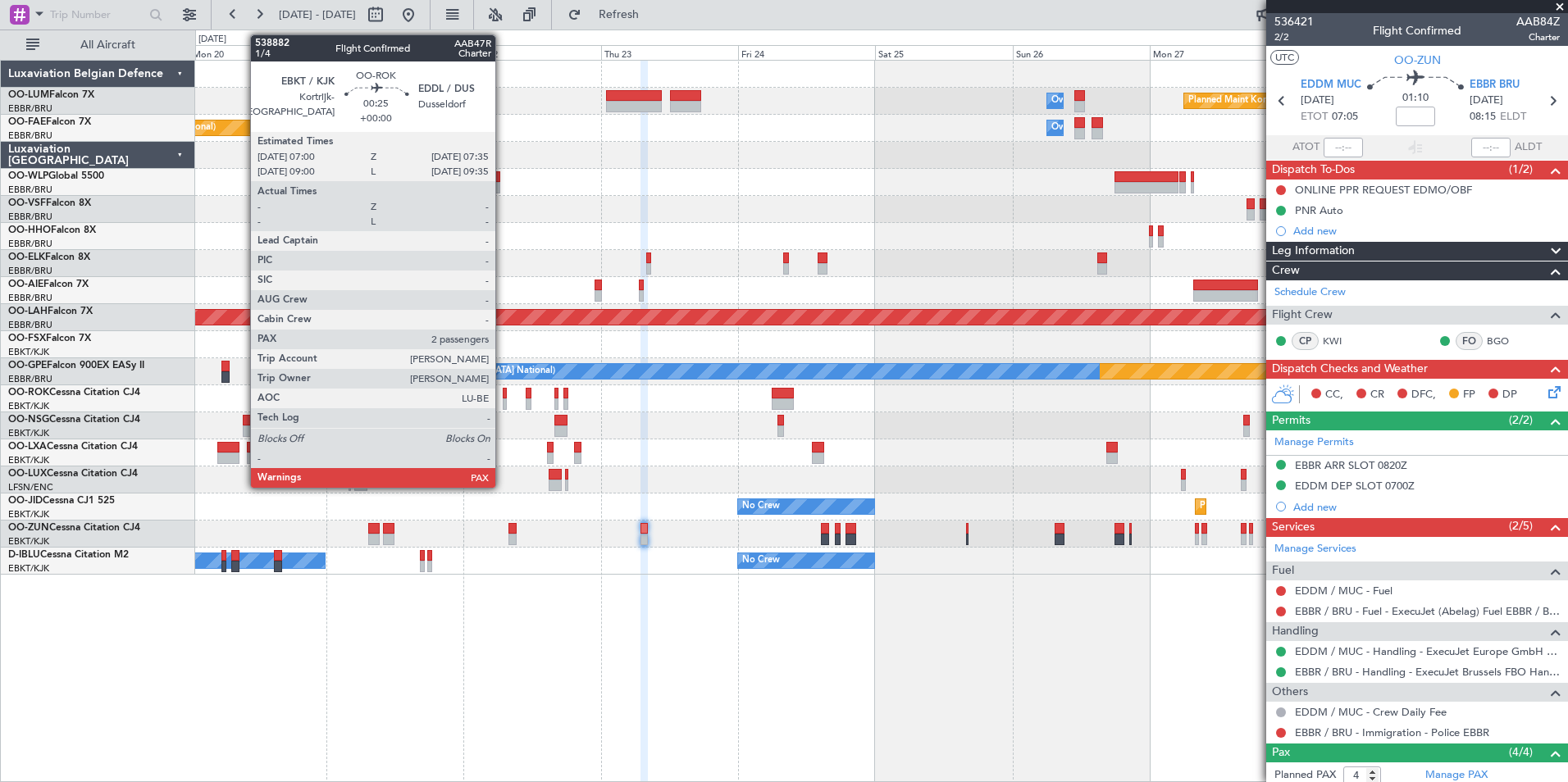
click at [503, 396] on div at bounding box center [504, 393] width 4 height 12
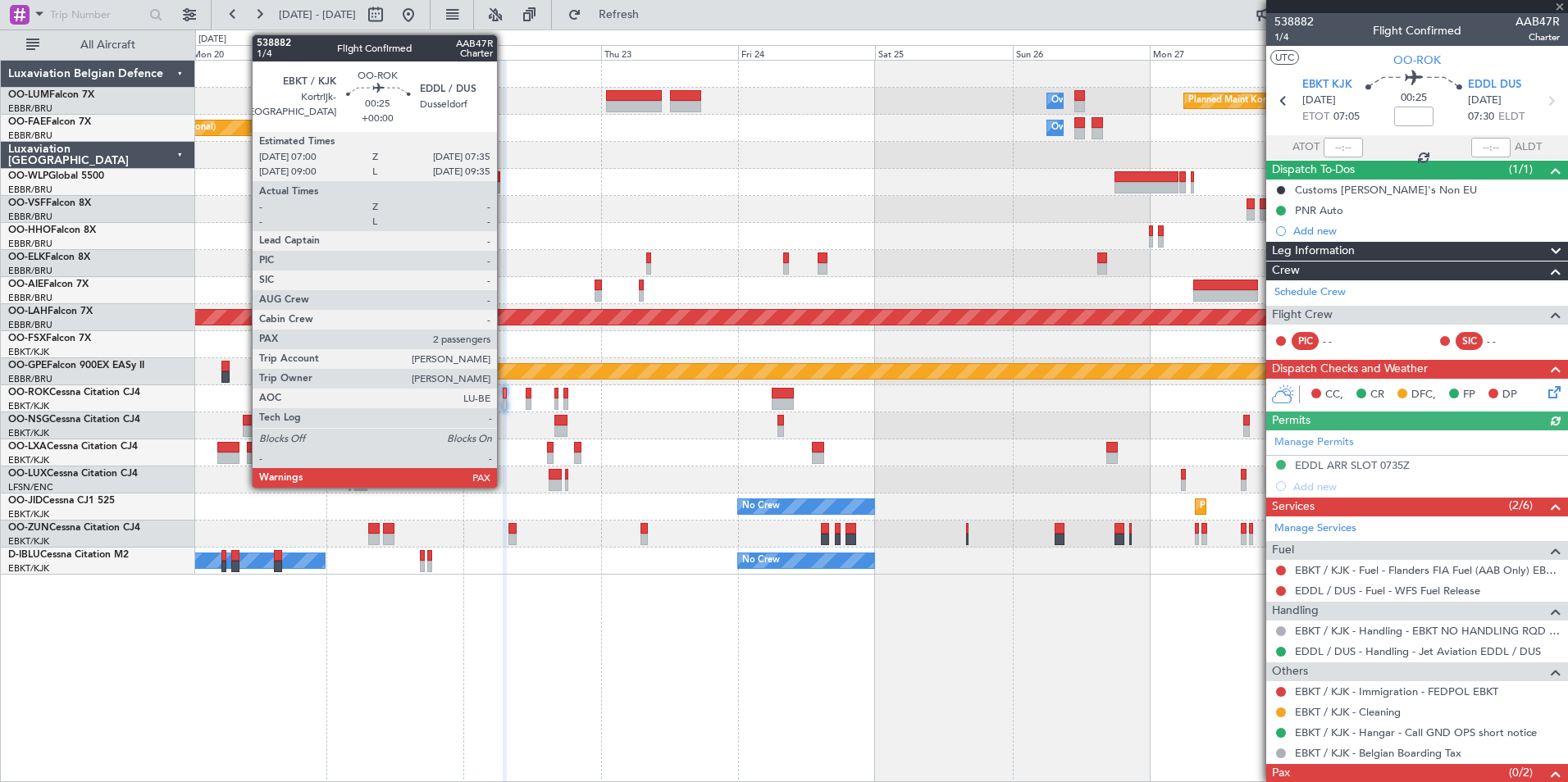
click at [504, 398] on div at bounding box center [504, 404] width 4 height 12
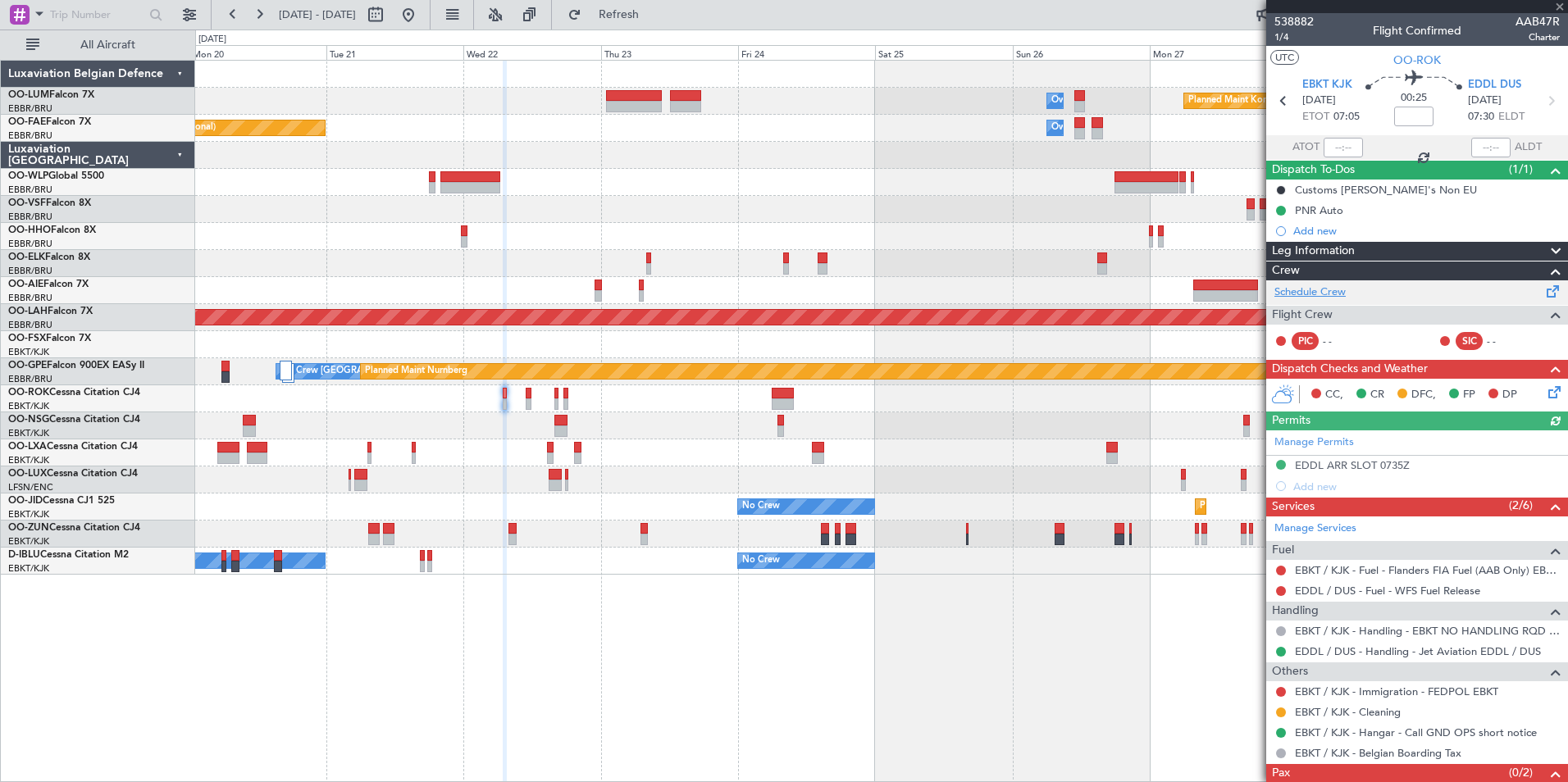
click at [1314, 296] on link "Schedule Crew" at bounding box center [1309, 293] width 71 height 16
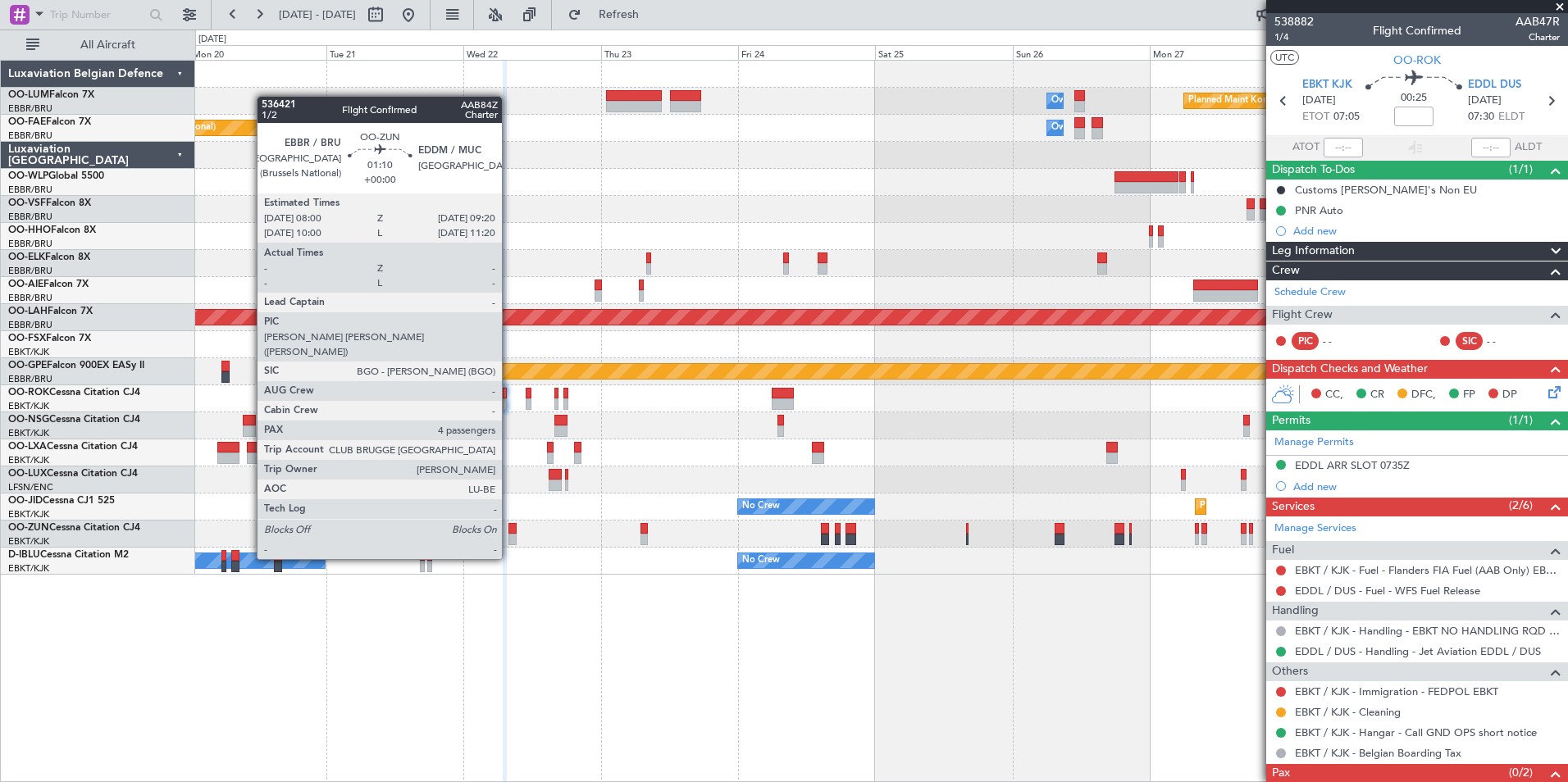
click at [509, 529] on div at bounding box center [512, 529] width 8 height 12
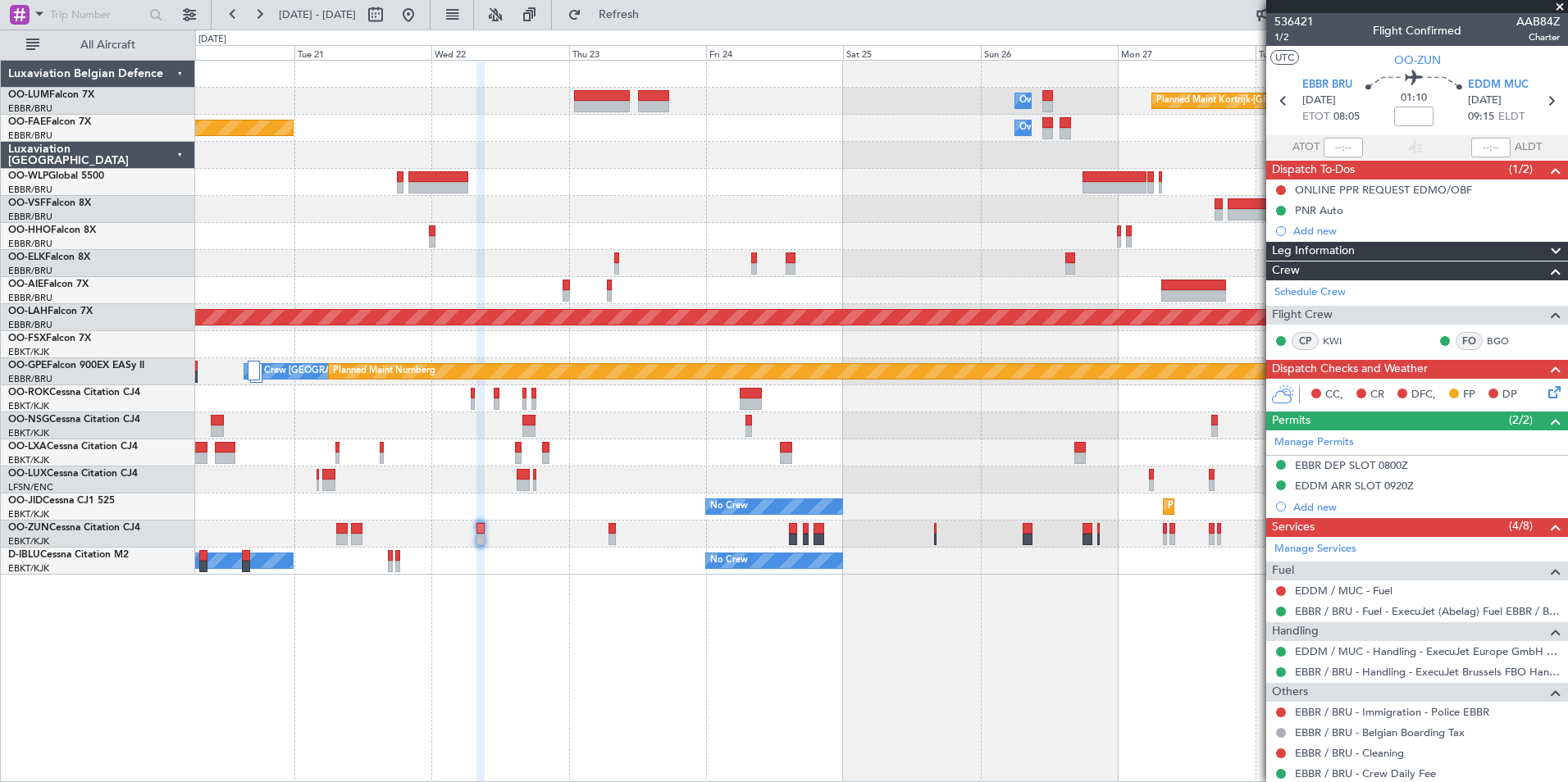
click at [606, 682] on div "Planned Maint Kortrijk-Wevelgem Owner Melsbroek Air Base Planned Maint Brussels…" at bounding box center [881, 422] width 1373 height 723
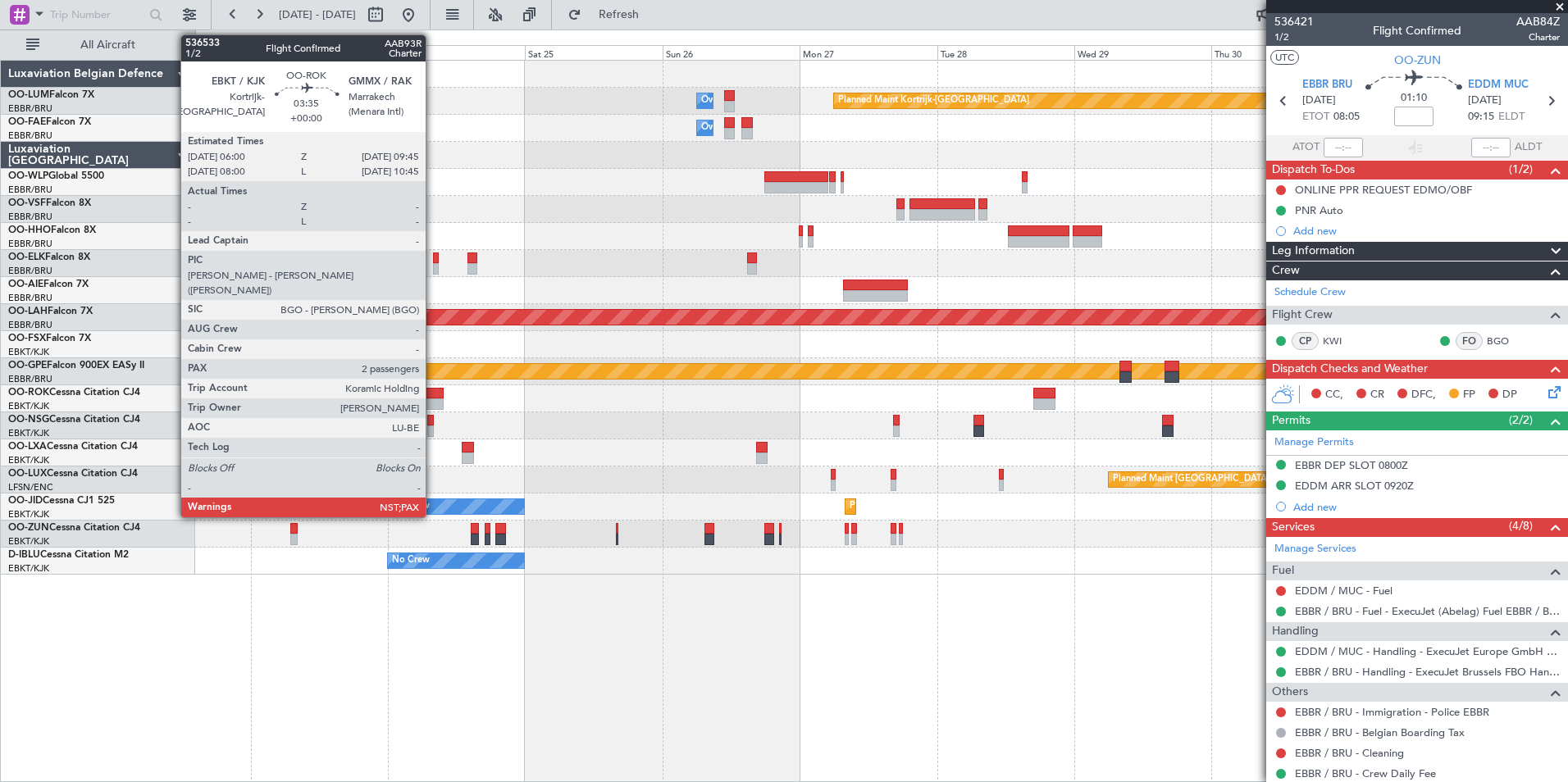
click at [433, 390] on div at bounding box center [432, 393] width 22 height 12
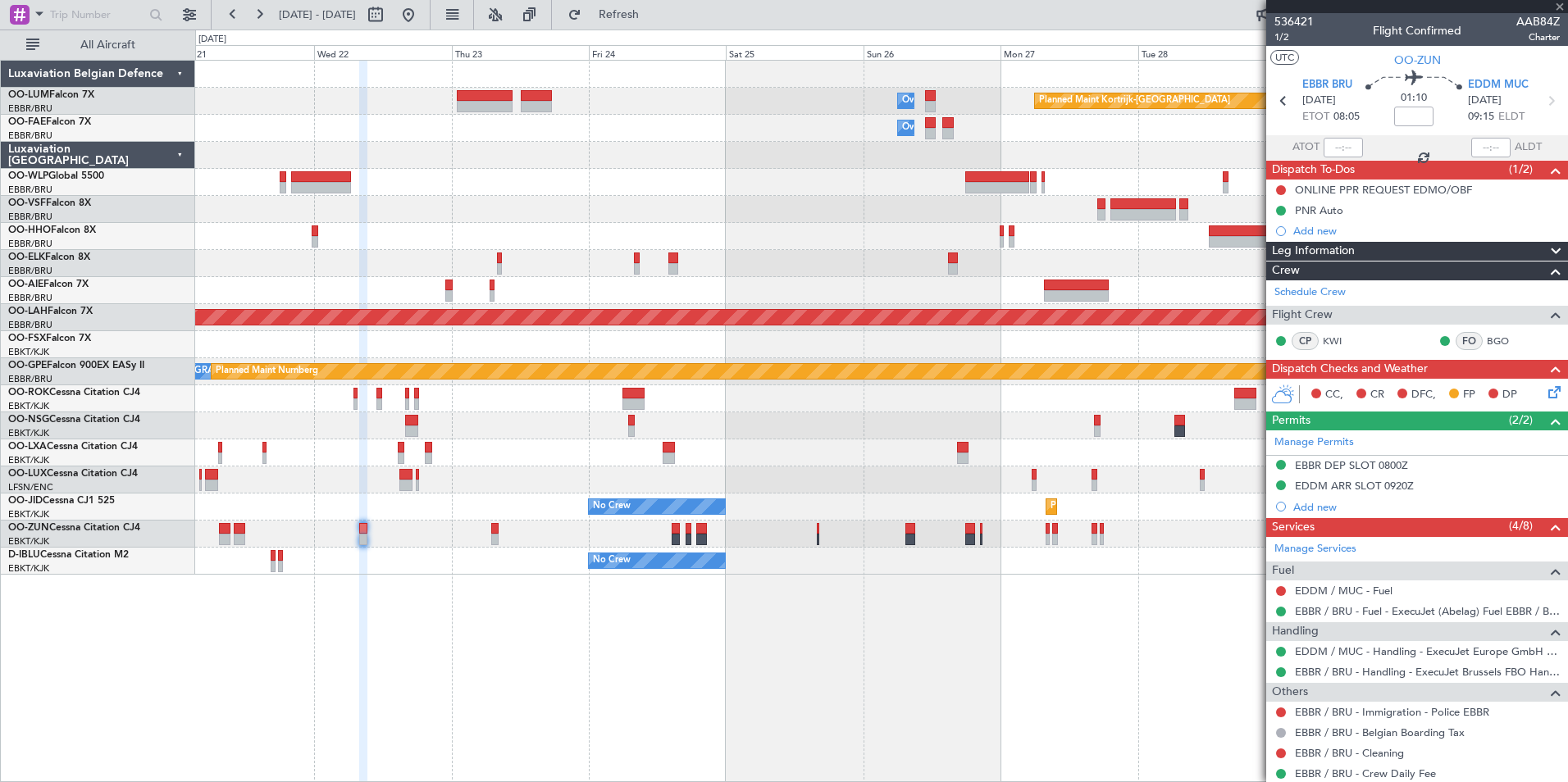
click at [723, 764] on div "Planned Maint Kortrijk-Wevelgem Owner Melsbroek Air Base Owner Melsbroek Air Ba…" at bounding box center [881, 422] width 1373 height 723
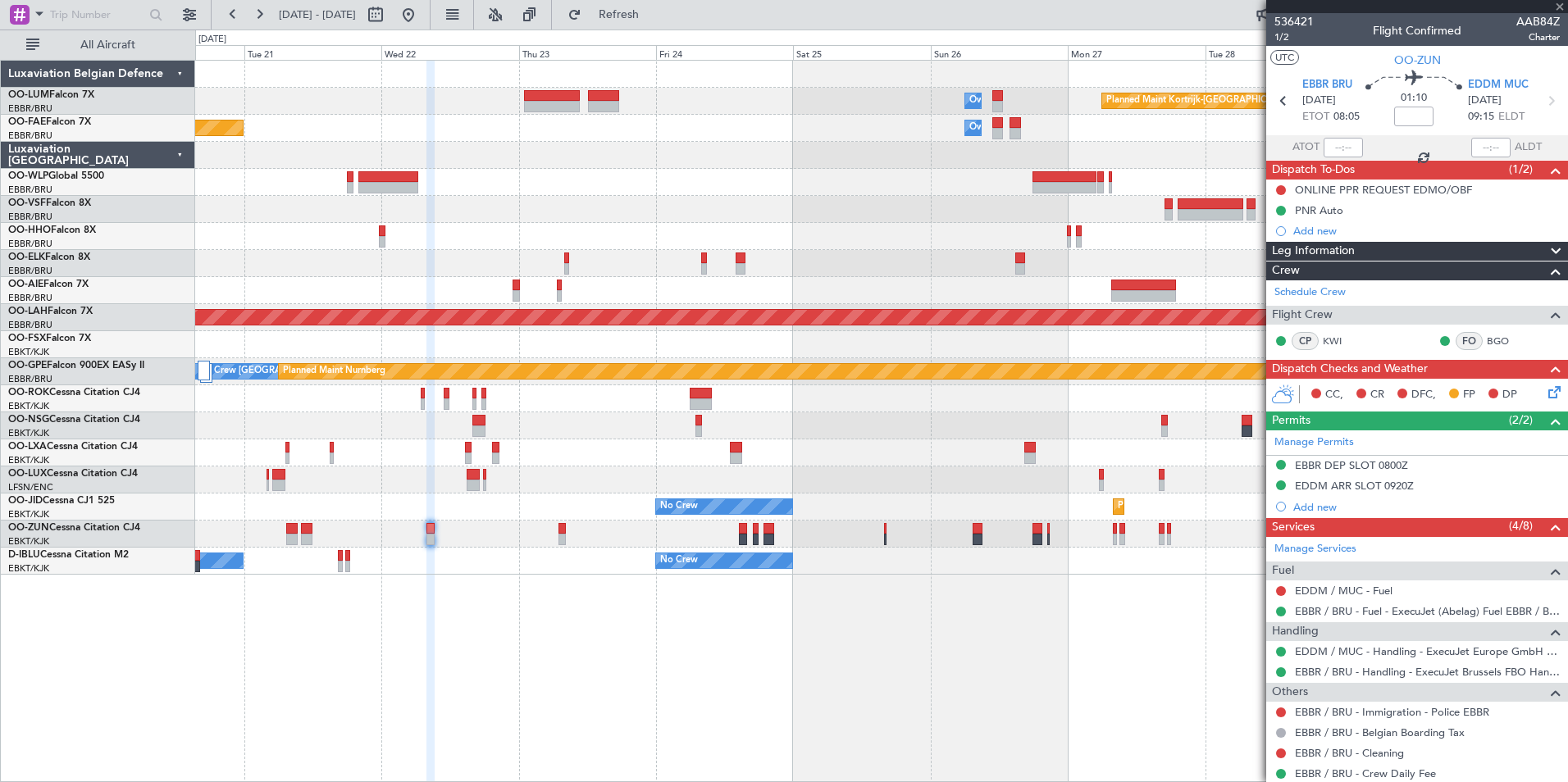
click at [773, 733] on div "Planned Maint Kortrijk-Wevelgem Owner Melsbroek Air Base Owner Melsbroek Air Ba…" at bounding box center [881, 422] width 1373 height 723
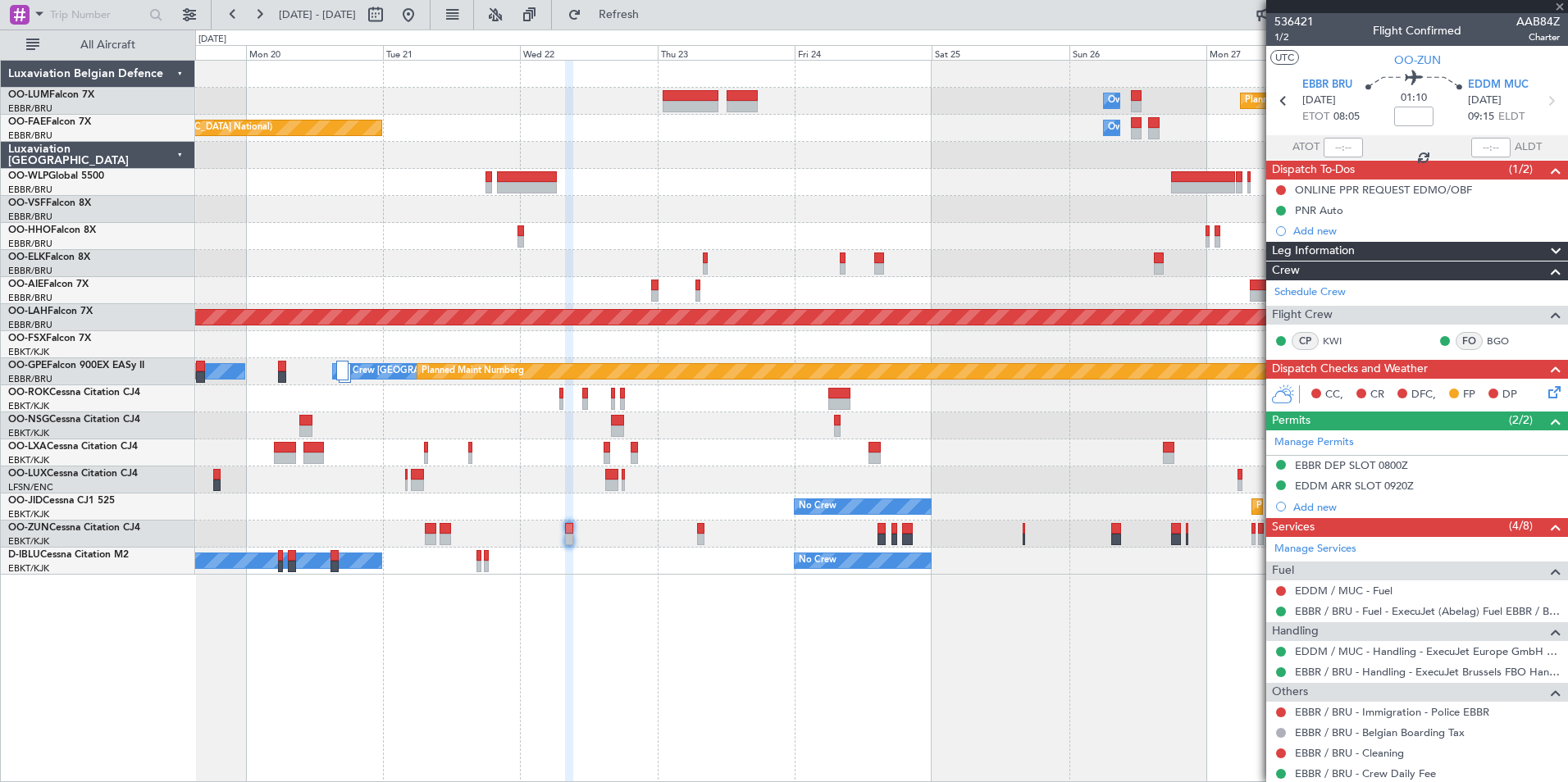
type input "2"
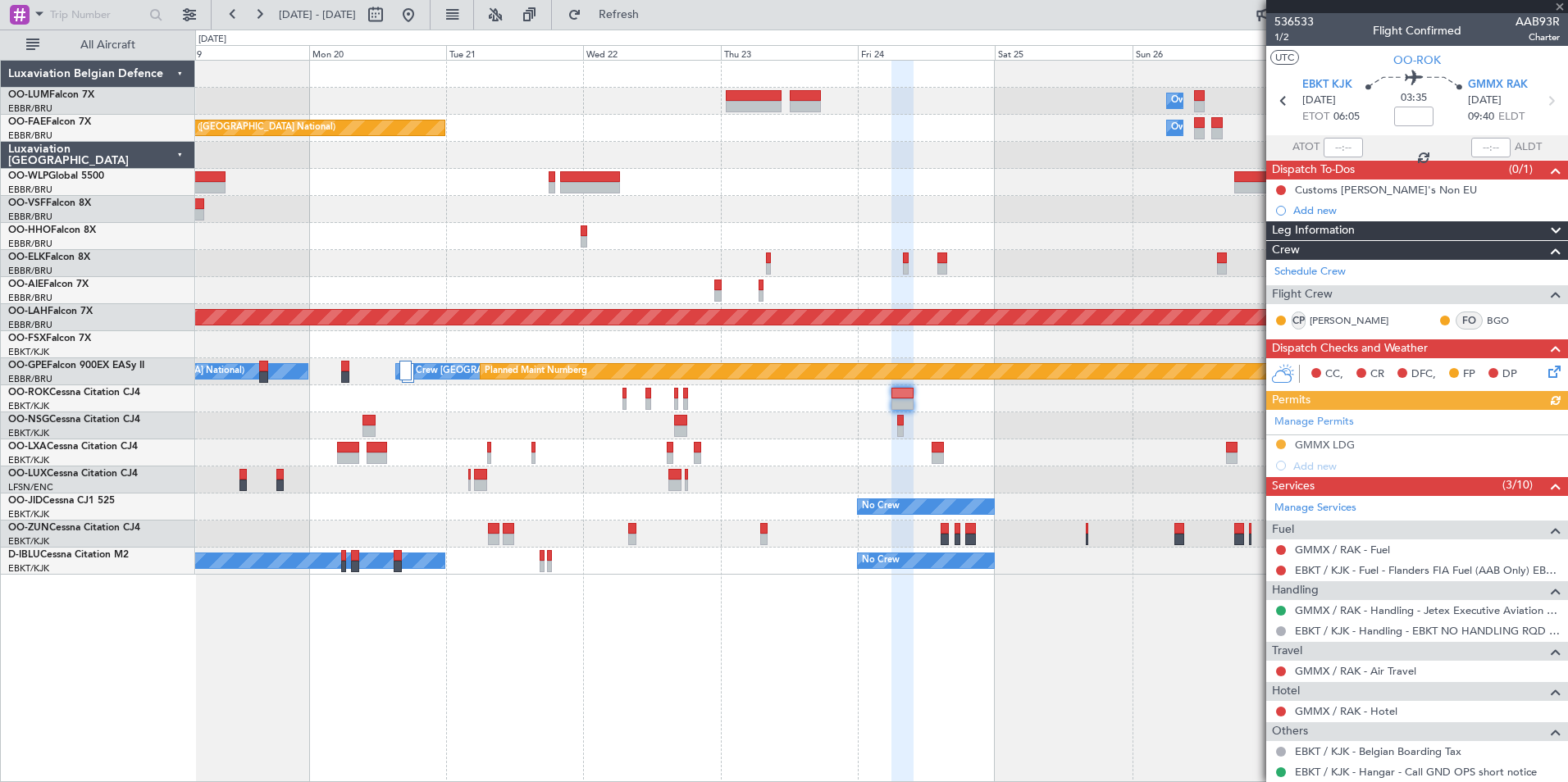
click at [575, 662] on div "Planned Maint Kortrijk-Wevelgem Owner Melsbroek Air Base Planned Maint Brussels…" at bounding box center [881, 422] width 1373 height 723
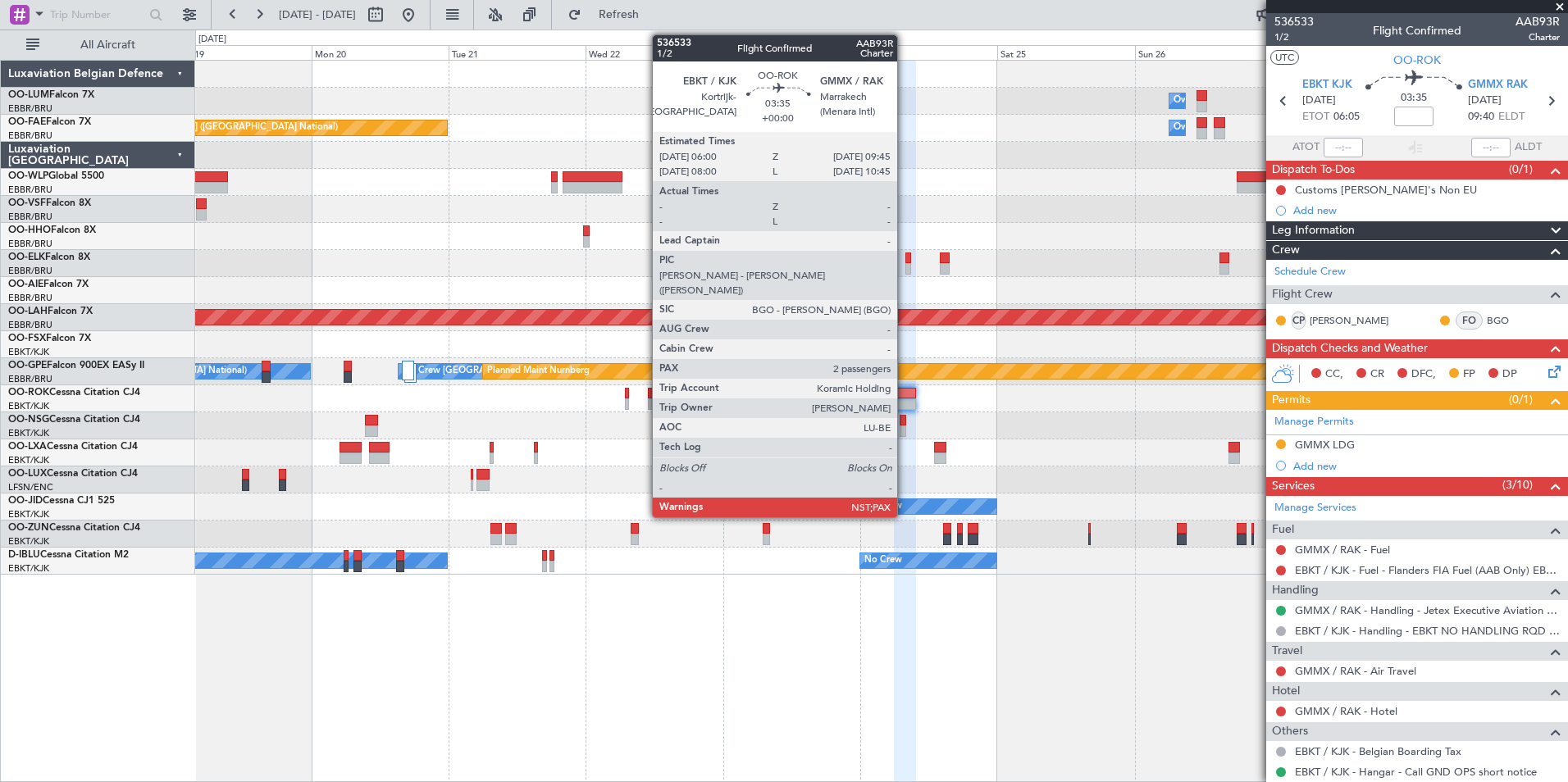
click at [904, 390] on div at bounding box center [904, 393] width 22 height 12
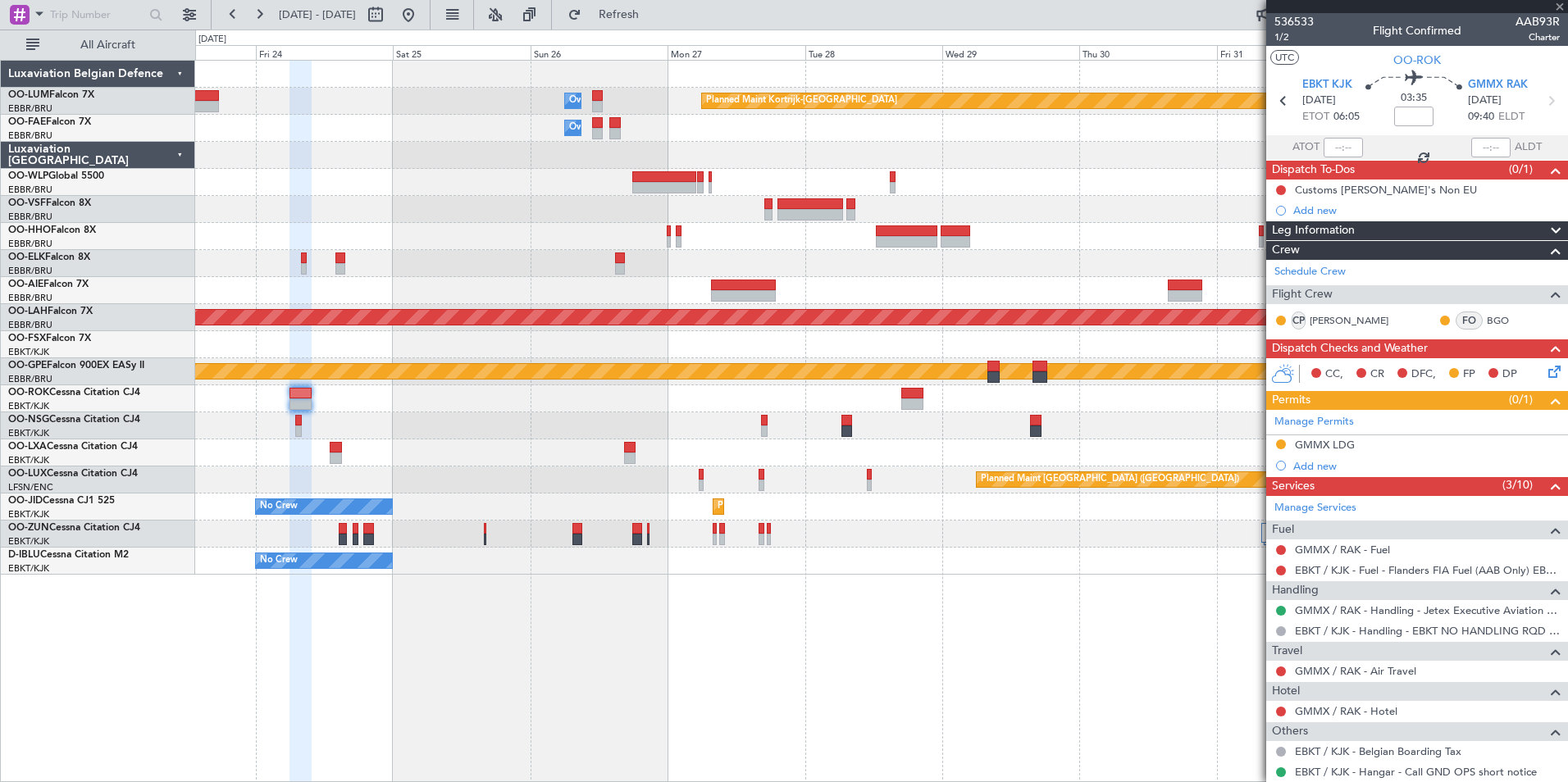
click at [323, 611] on div "Planned Maint Kortrijk-Wevelgem Owner Melsbroek Air Base Owner Melsbroek Air Ba…" at bounding box center [881, 422] width 1373 height 723
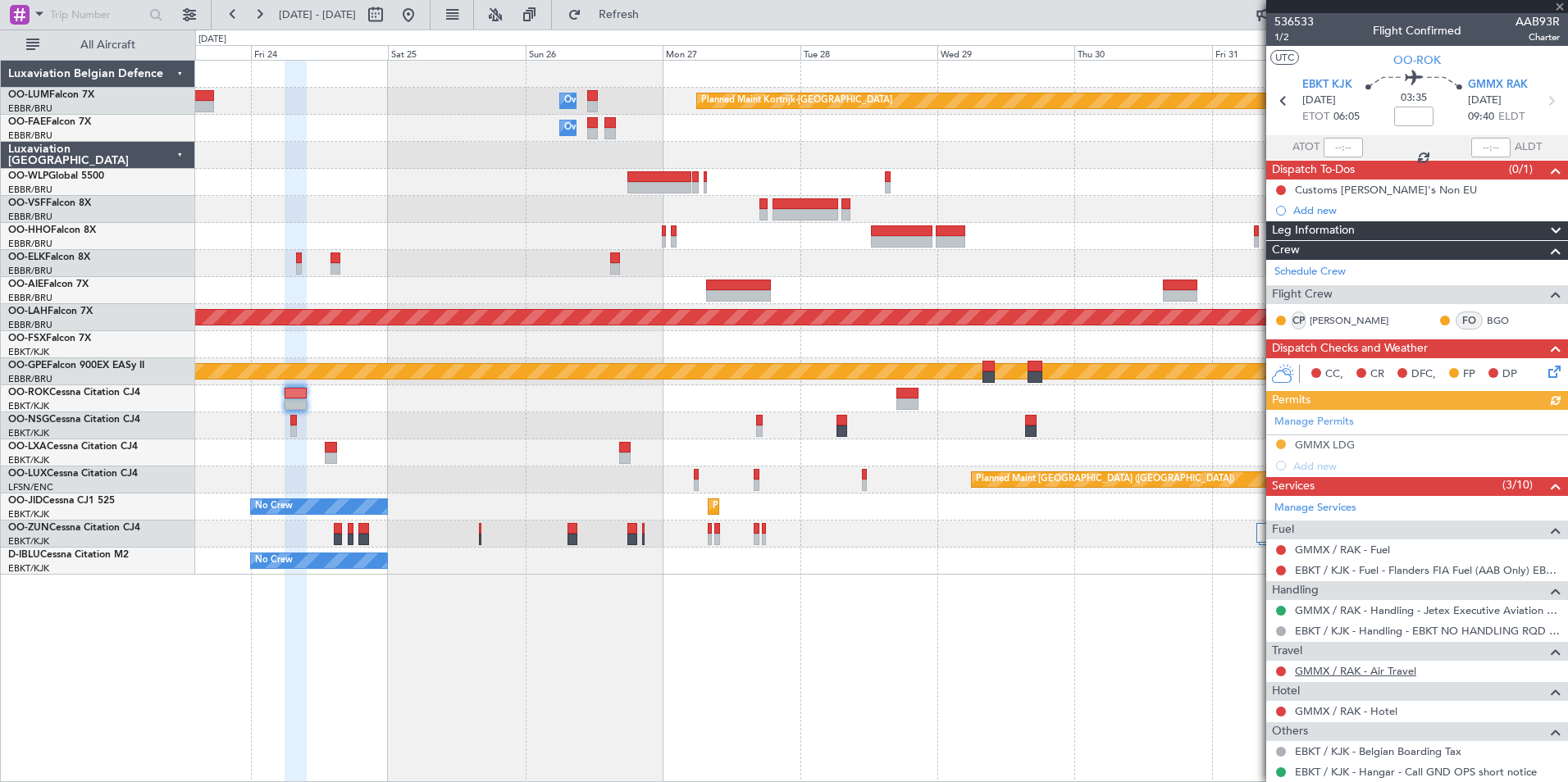
click at [1363, 676] on link "GMMX / RAK - Air Travel" at bounding box center [1355, 671] width 121 height 14
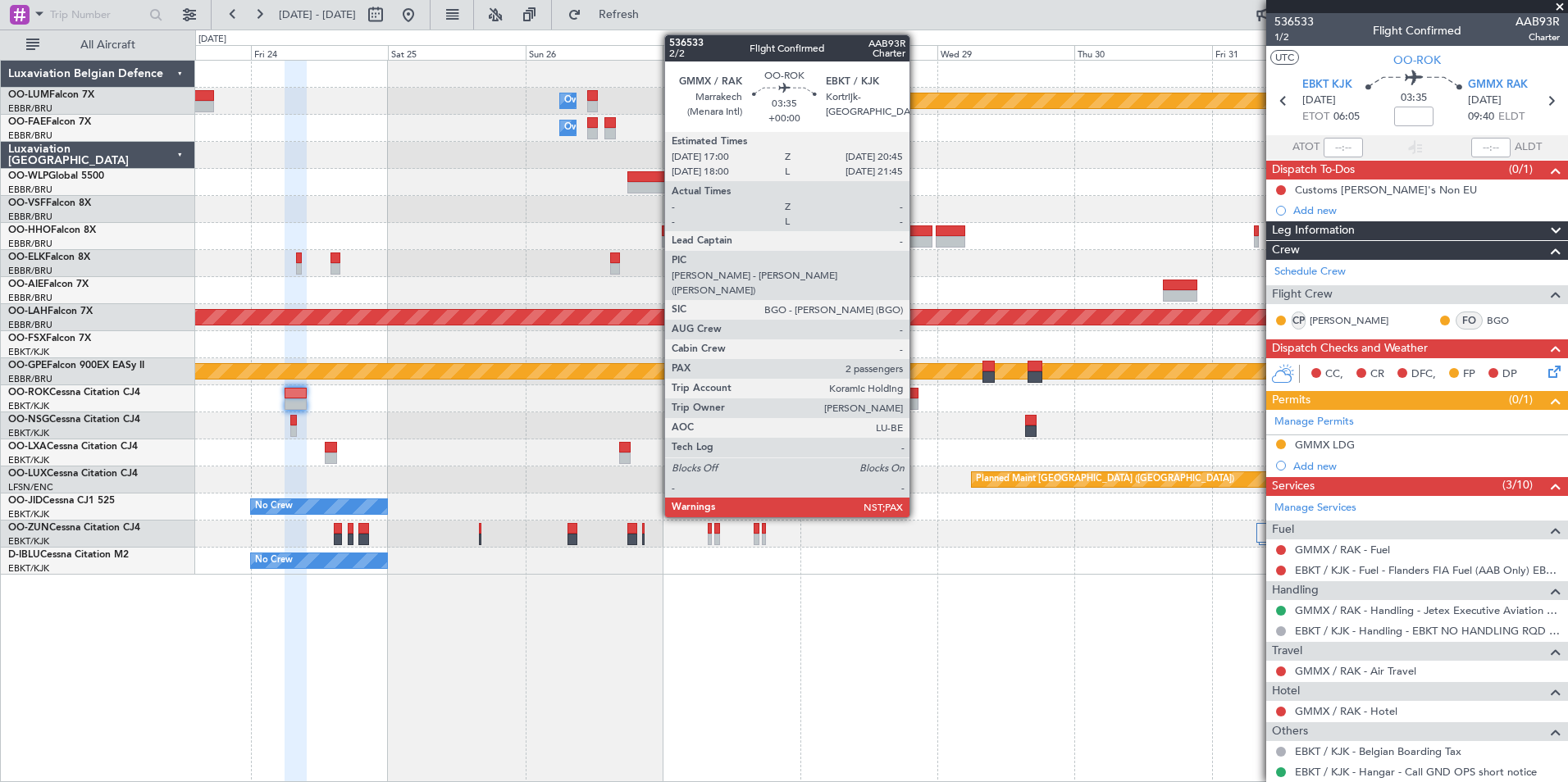
click at [913, 398] on div at bounding box center [907, 404] width 22 height 12
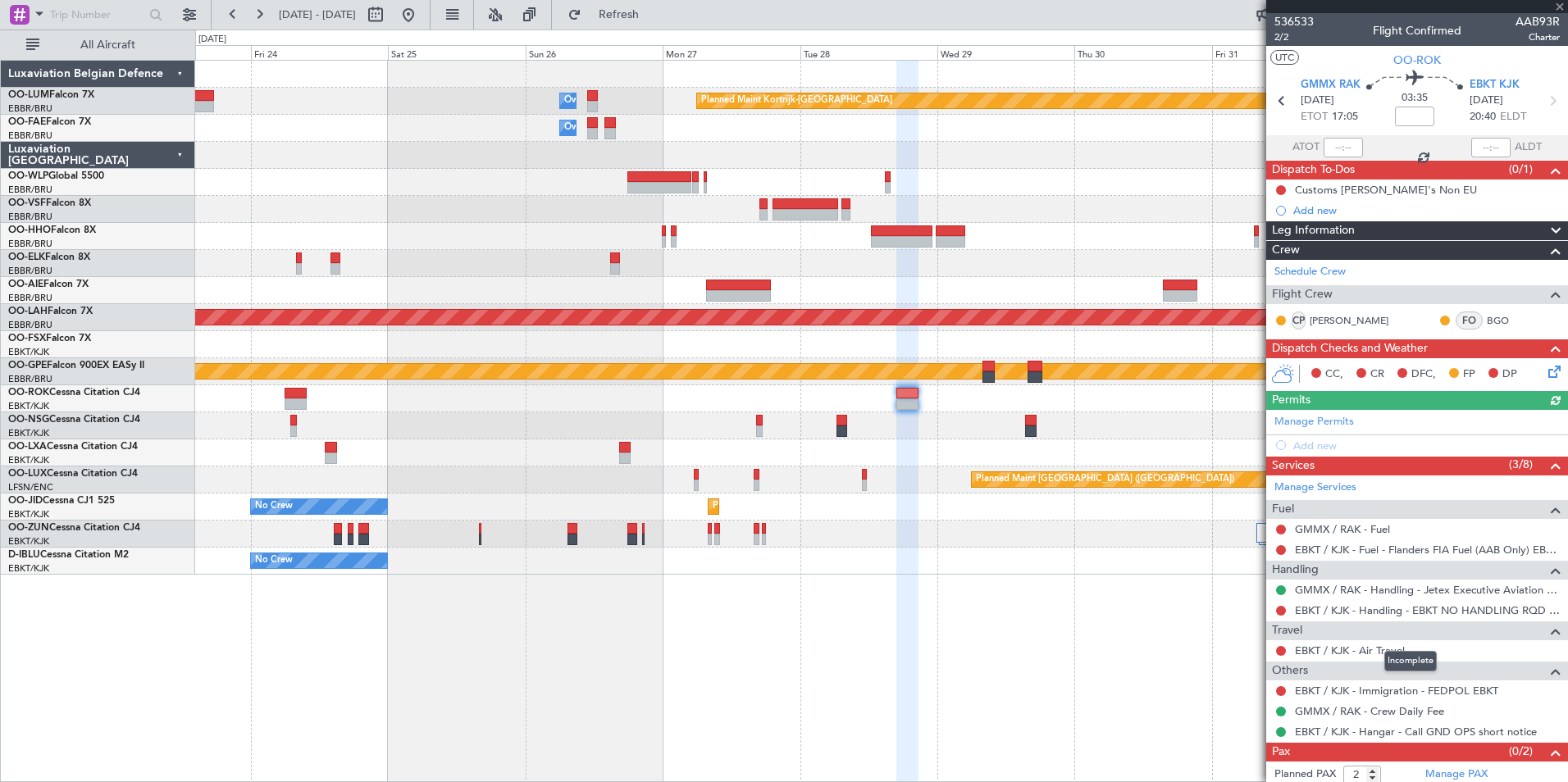
click at [1402, 652] on div "Incomplete" at bounding box center [1411, 661] width 52 height 21
click at [1306, 653] on link "EBKT / KJK - Air Travel" at bounding box center [1350, 651] width 110 height 14
click at [654, 21] on span "Refresh" at bounding box center [619, 14] width 69 height 12
click at [298, 392] on div at bounding box center [296, 393] width 22 height 12
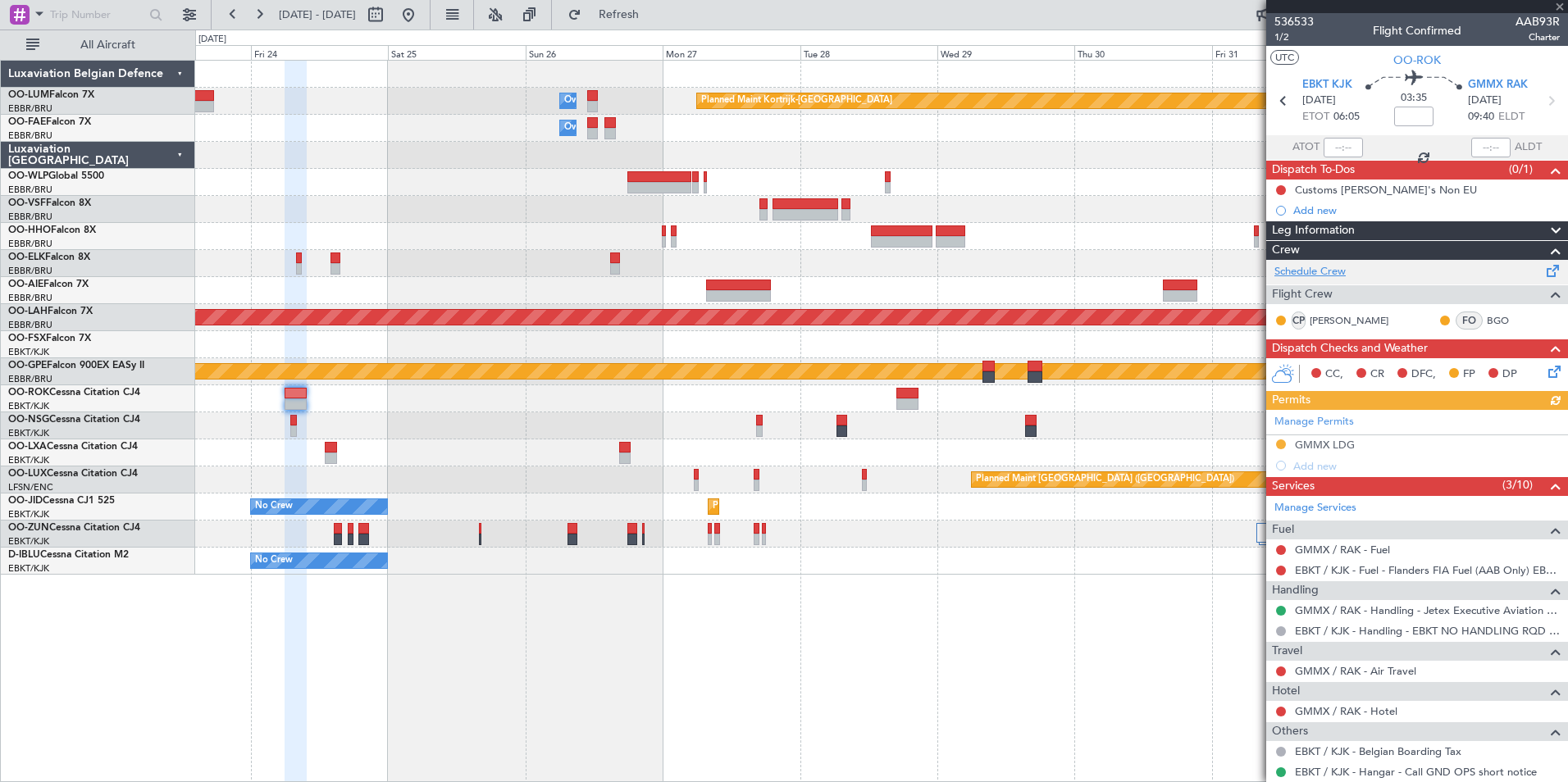
click at [1339, 278] on link "Schedule Crew" at bounding box center [1309, 272] width 71 height 16
click at [1321, 85] on span "EBKT KJK" at bounding box center [1327, 85] width 50 height 16
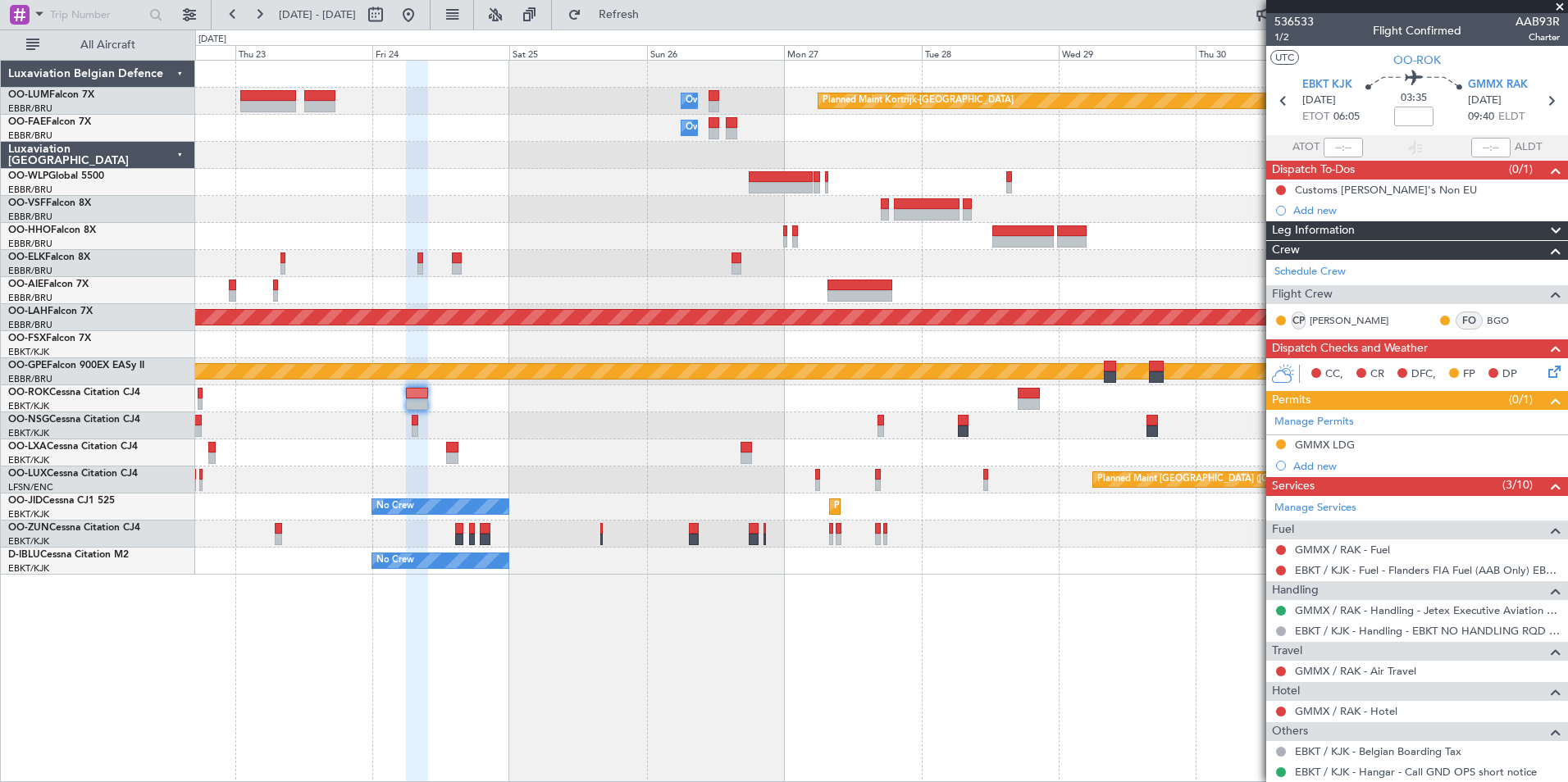
click at [901, 686] on div "Planned Maint Kortrijk-Wevelgem Owner Melsbroek Air Base Owner Melsbroek Air Ba…" at bounding box center [881, 422] width 1373 height 723
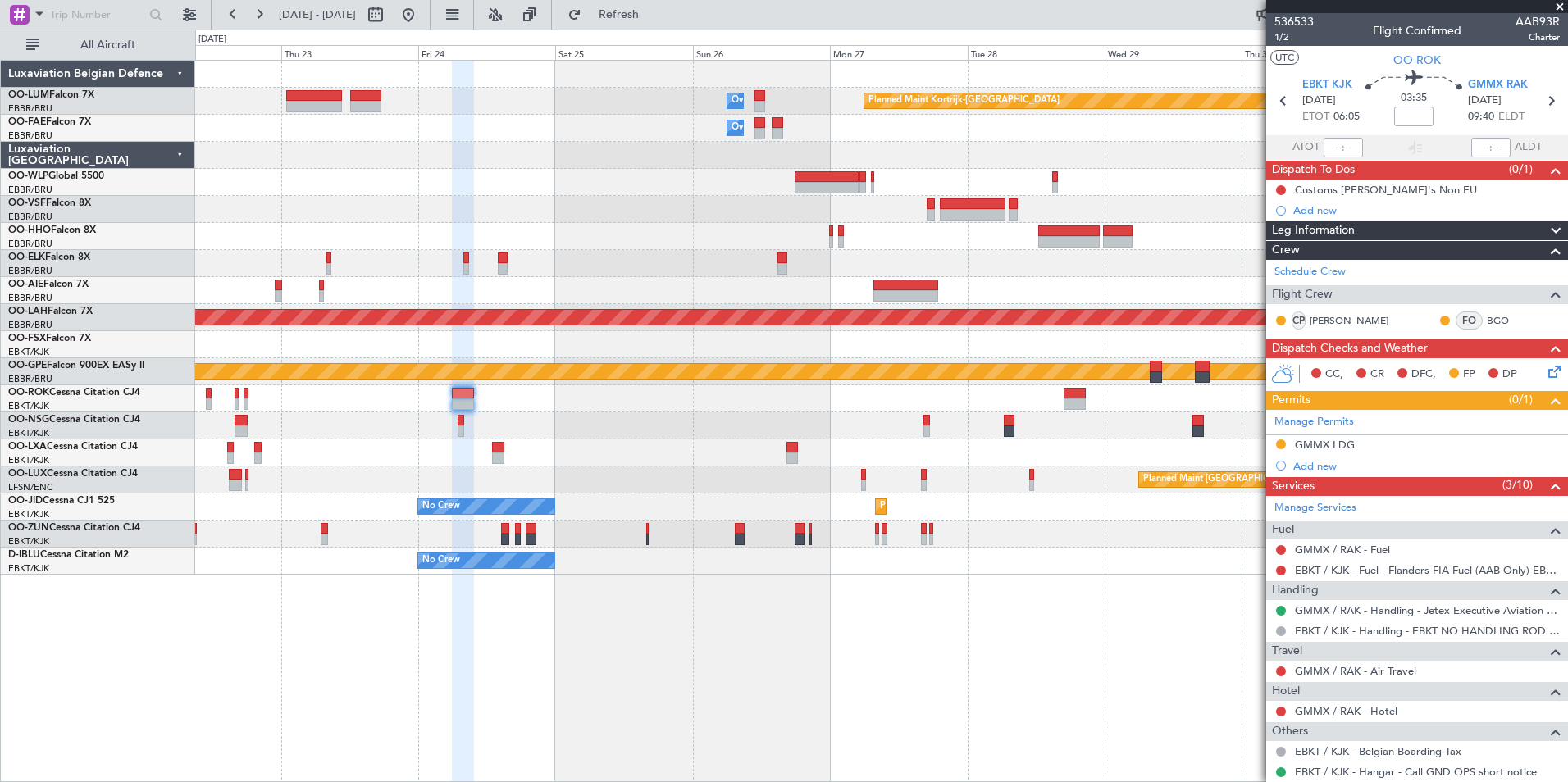
click at [795, 667] on div "Planned Maint Kortrijk-Wevelgem Owner Melsbroek Air Base Owner Melsbroek Air Ba…" at bounding box center [881, 422] width 1373 height 723
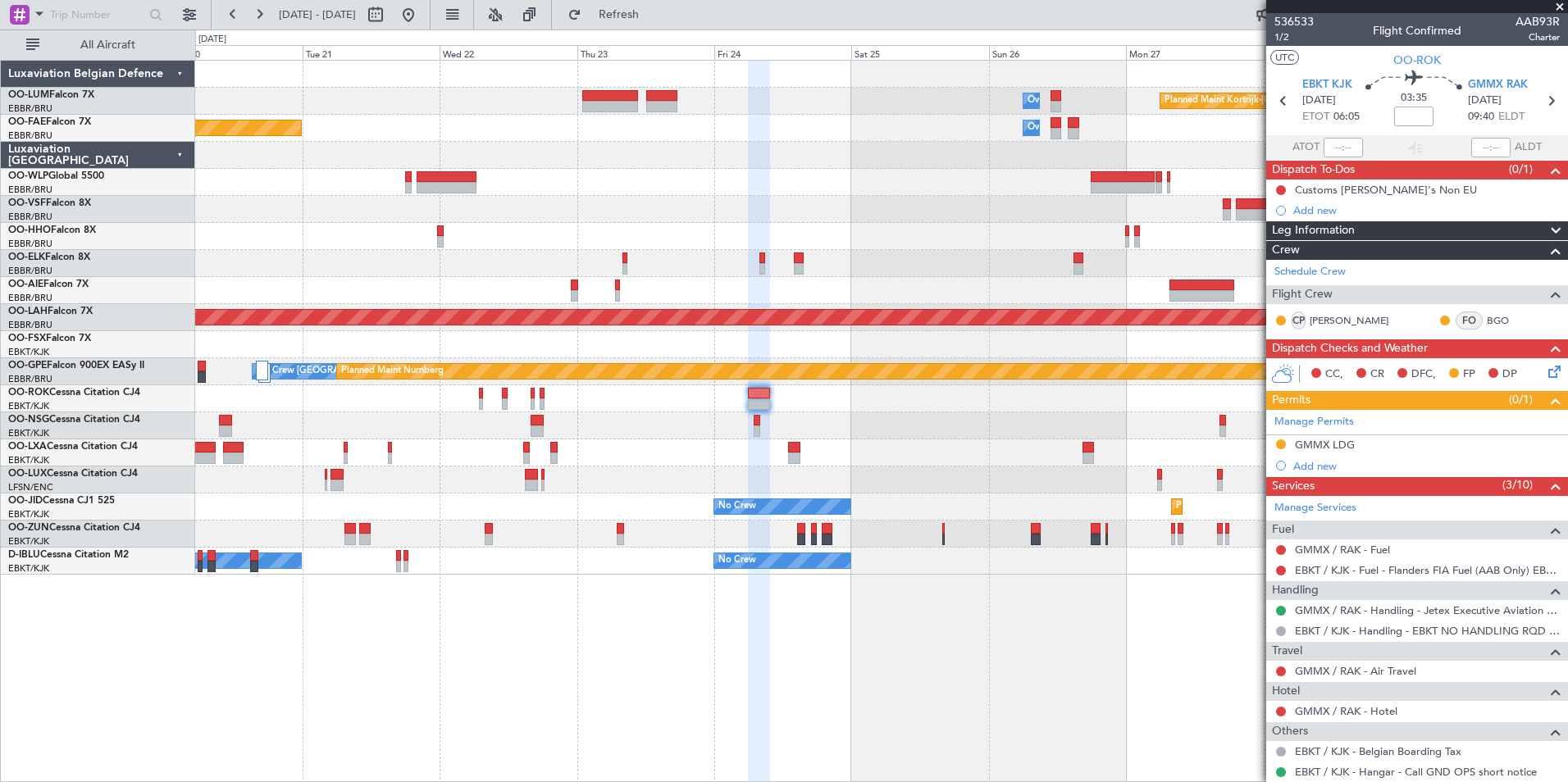
click at [822, 679] on div "Planned Maint Kortrijk-Wevelgem Owner Melsbroek Air Base Owner Melsbroek Air Ba…" at bounding box center [881, 422] width 1373 height 723
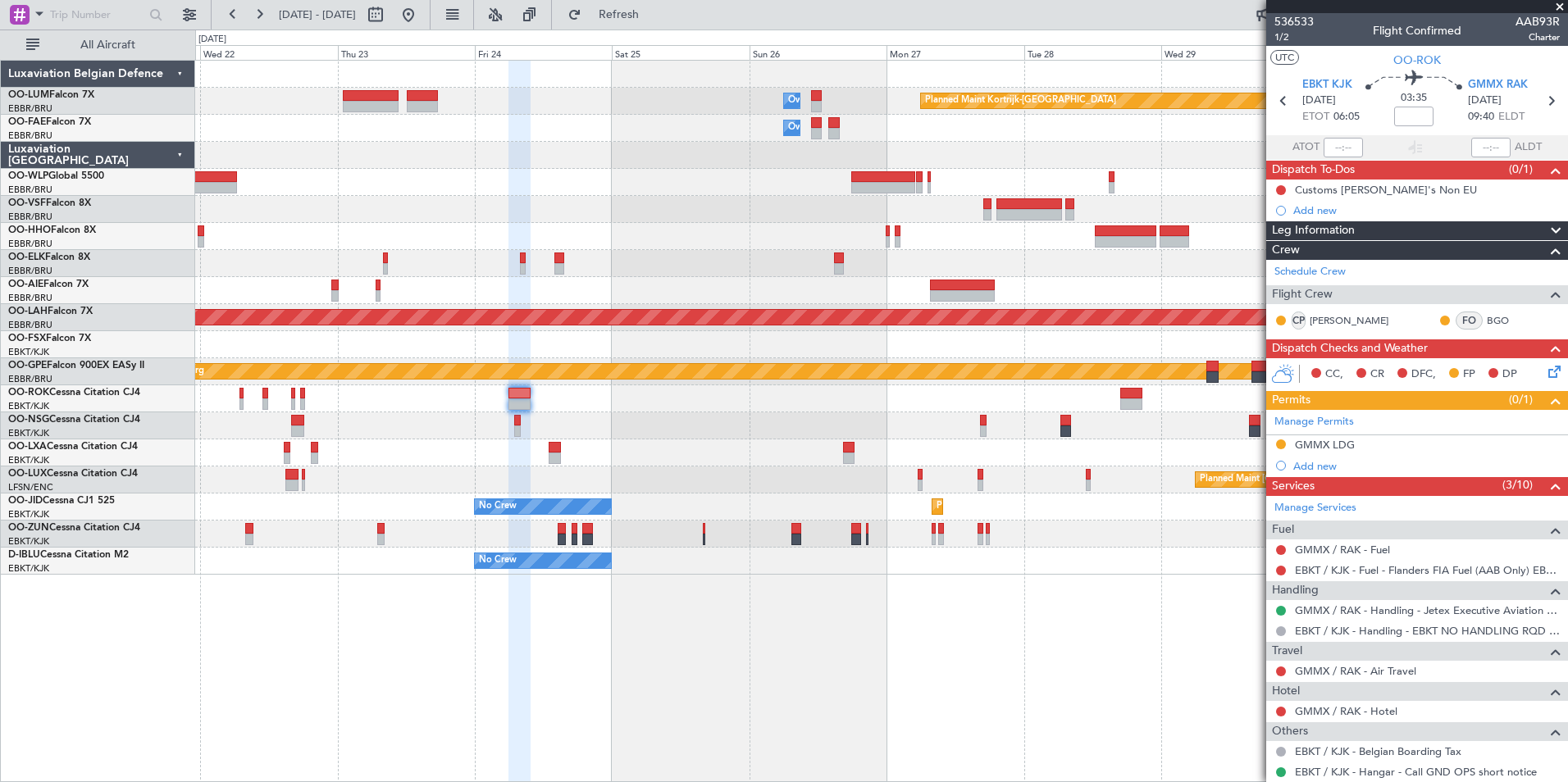
click at [511, 690] on div at bounding box center [520, 422] width 22 height 723
click at [971, 622] on div "Planned Maint Kortrijk-Wevelgem Owner Melsbroek Air Base Owner Melsbroek Air Ba…" at bounding box center [881, 422] width 1373 height 723
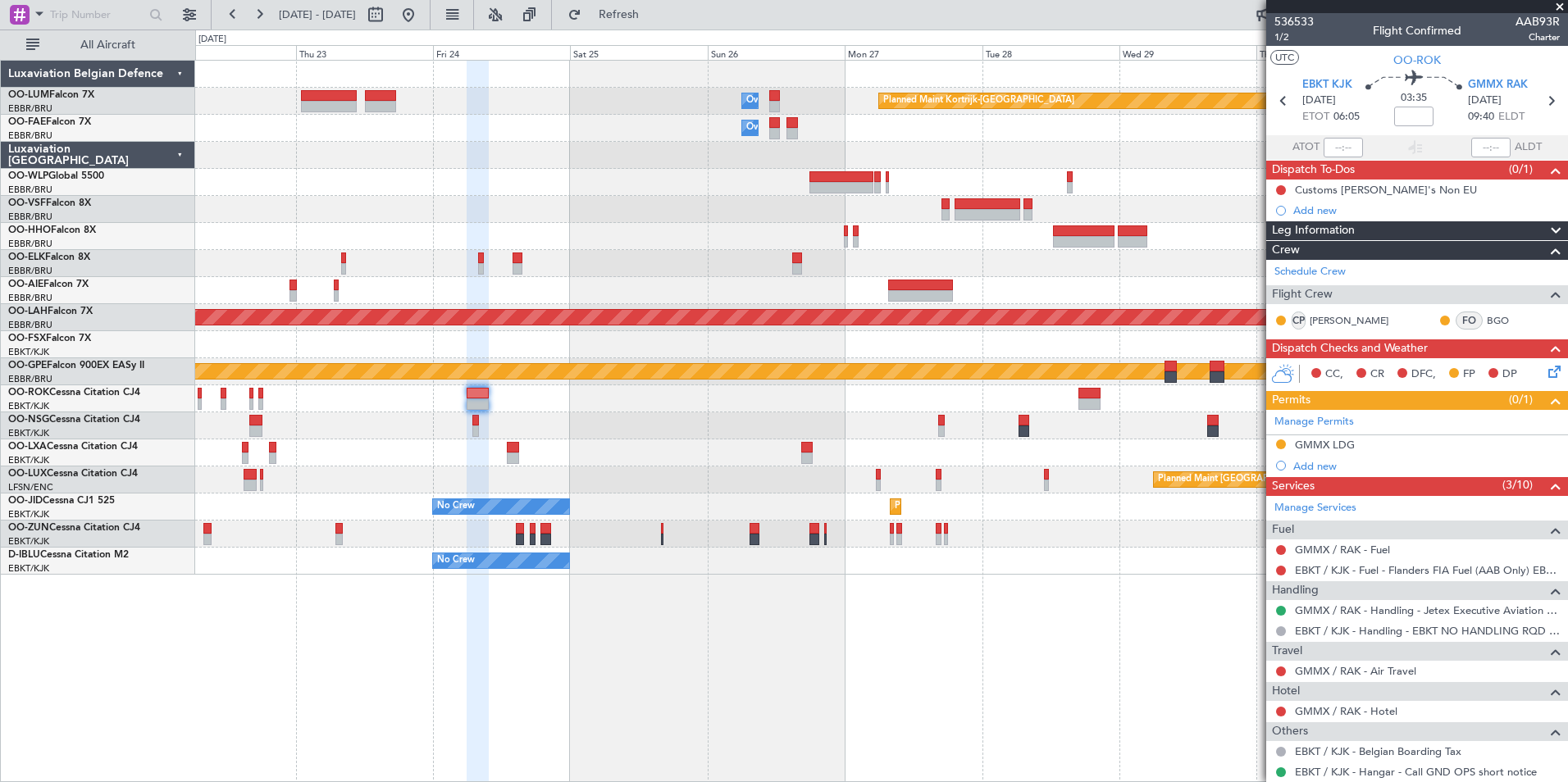
click at [557, 402] on div at bounding box center [881, 399] width 1372 height 27
click at [482, 400] on div at bounding box center [477, 404] width 22 height 12
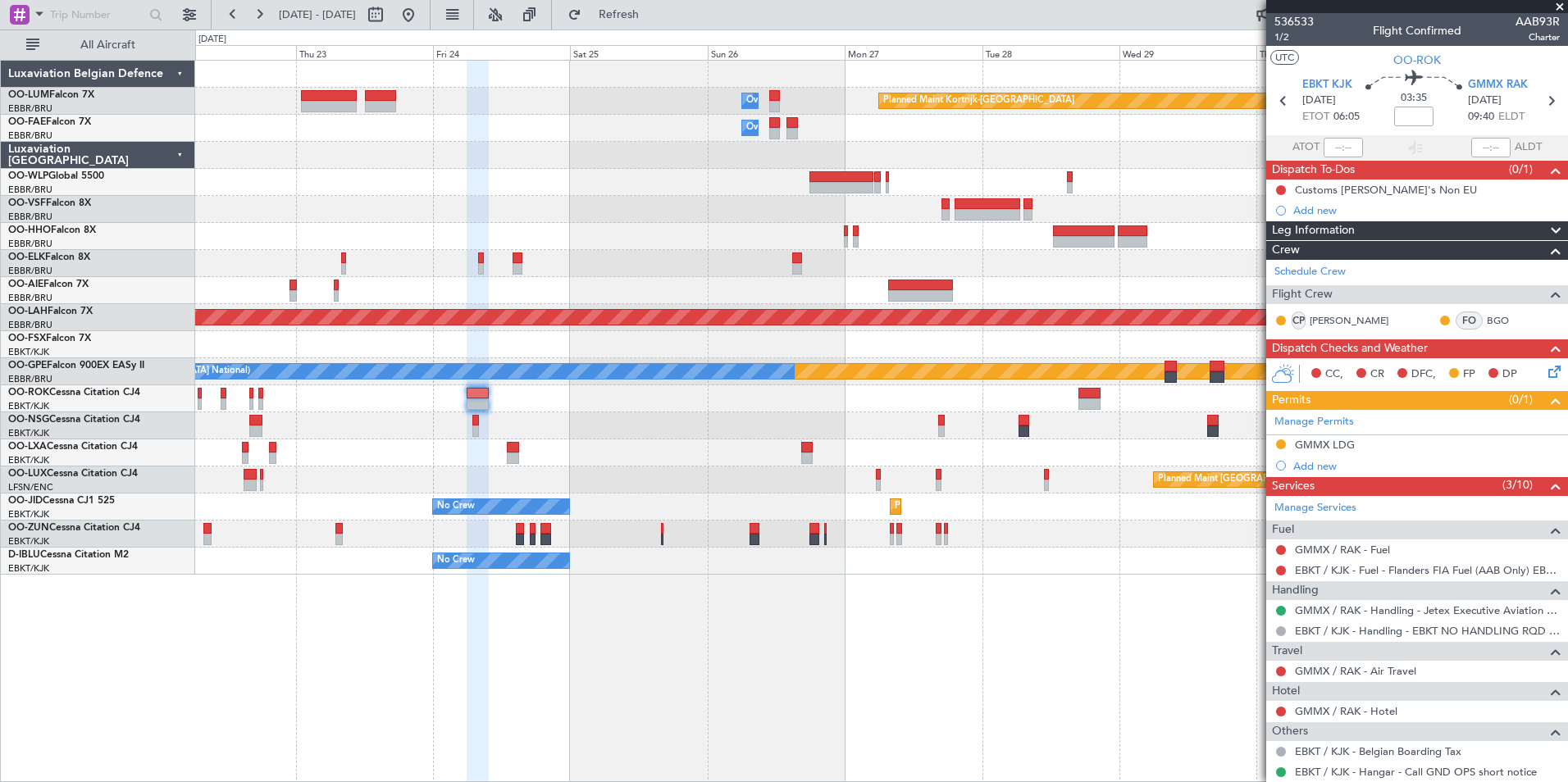
click at [717, 655] on div "Planned Maint Kortrijk-Wevelgem Owner Melsbroek Air Base Owner Melsbroek Air Ba…" at bounding box center [881, 422] width 1373 height 723
click at [718, 434] on div at bounding box center [881, 426] width 1372 height 27
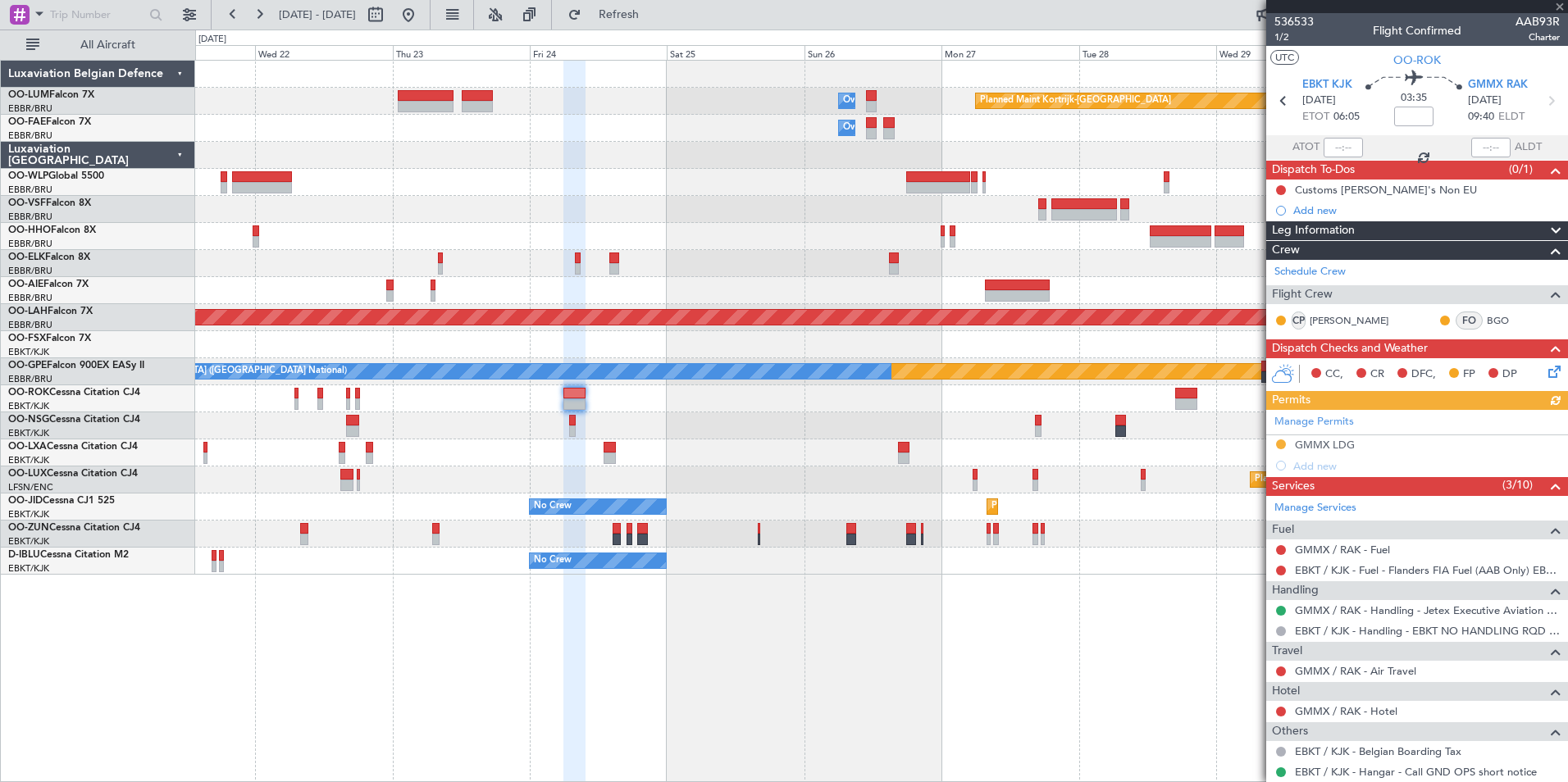
click at [789, 466] on div at bounding box center [881, 453] width 1372 height 27
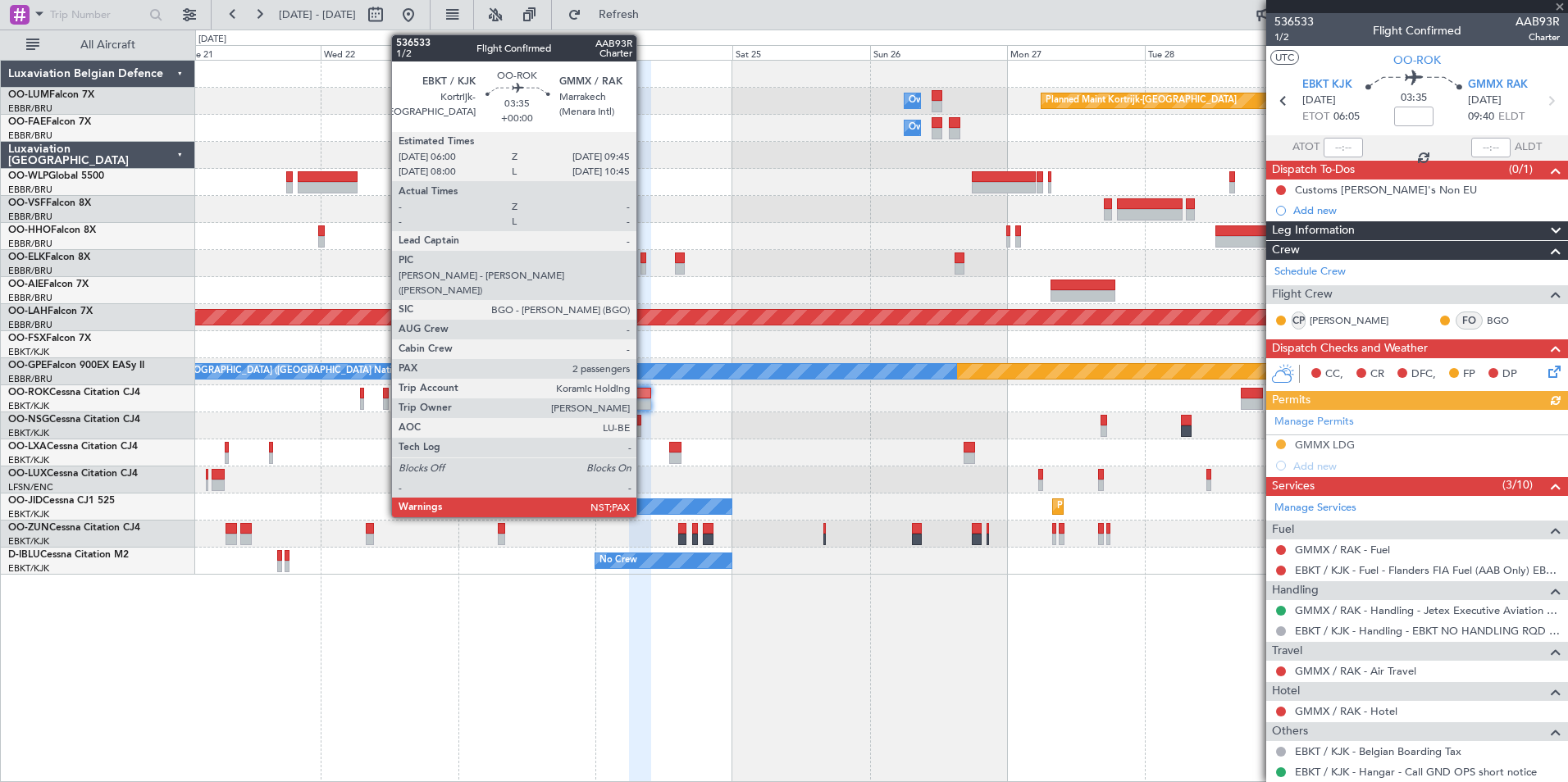
click at [644, 403] on div at bounding box center [640, 404] width 22 height 12
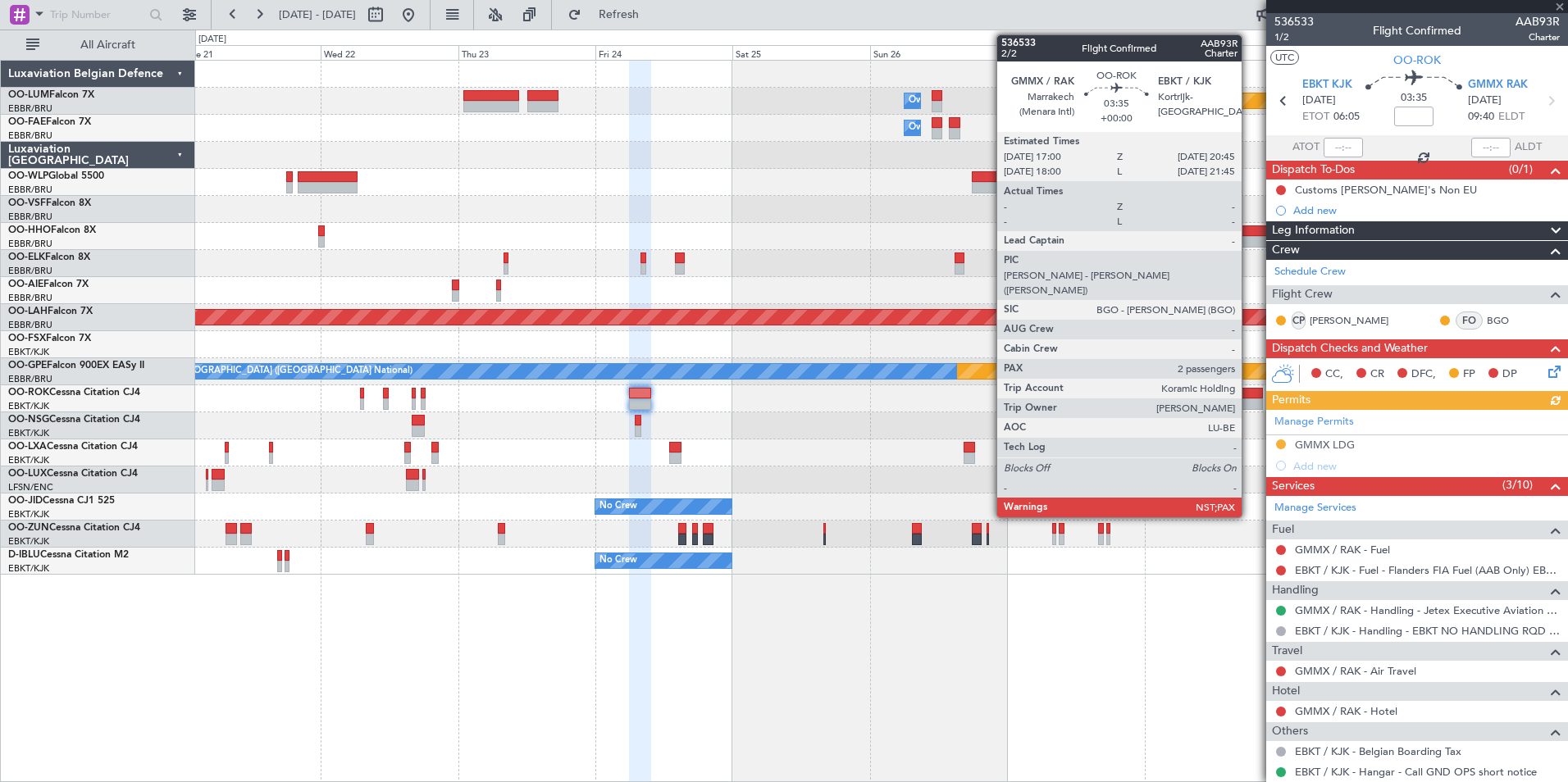
click at [1249, 396] on div at bounding box center [1252, 393] width 22 height 12
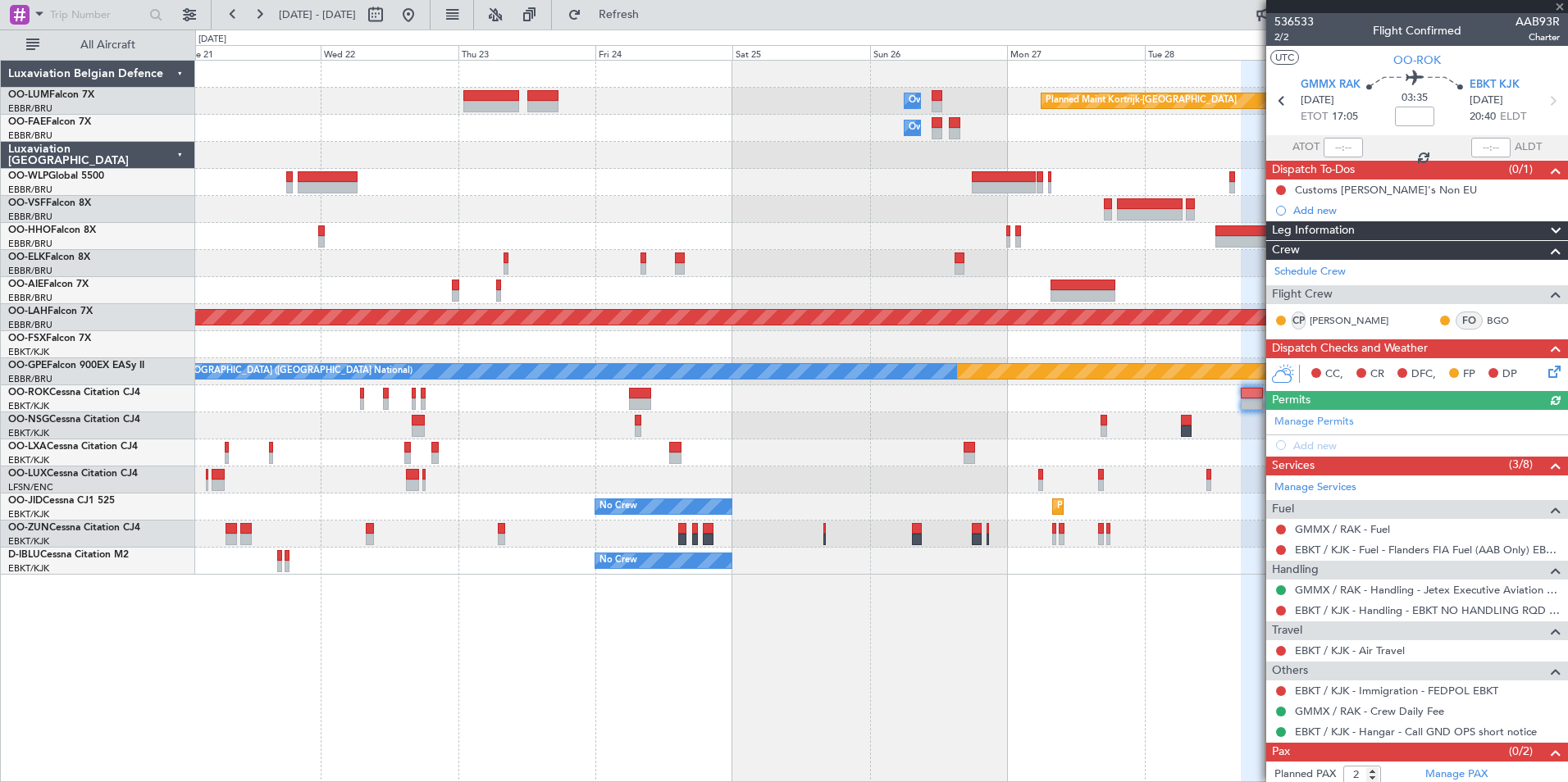
click at [840, 691] on div "Planned Maint Kortrijk-[GEOGRAPHIC_DATA] Owner [GEOGRAPHIC_DATA] Owner [GEOGRAP…" at bounding box center [881, 422] width 1373 height 723
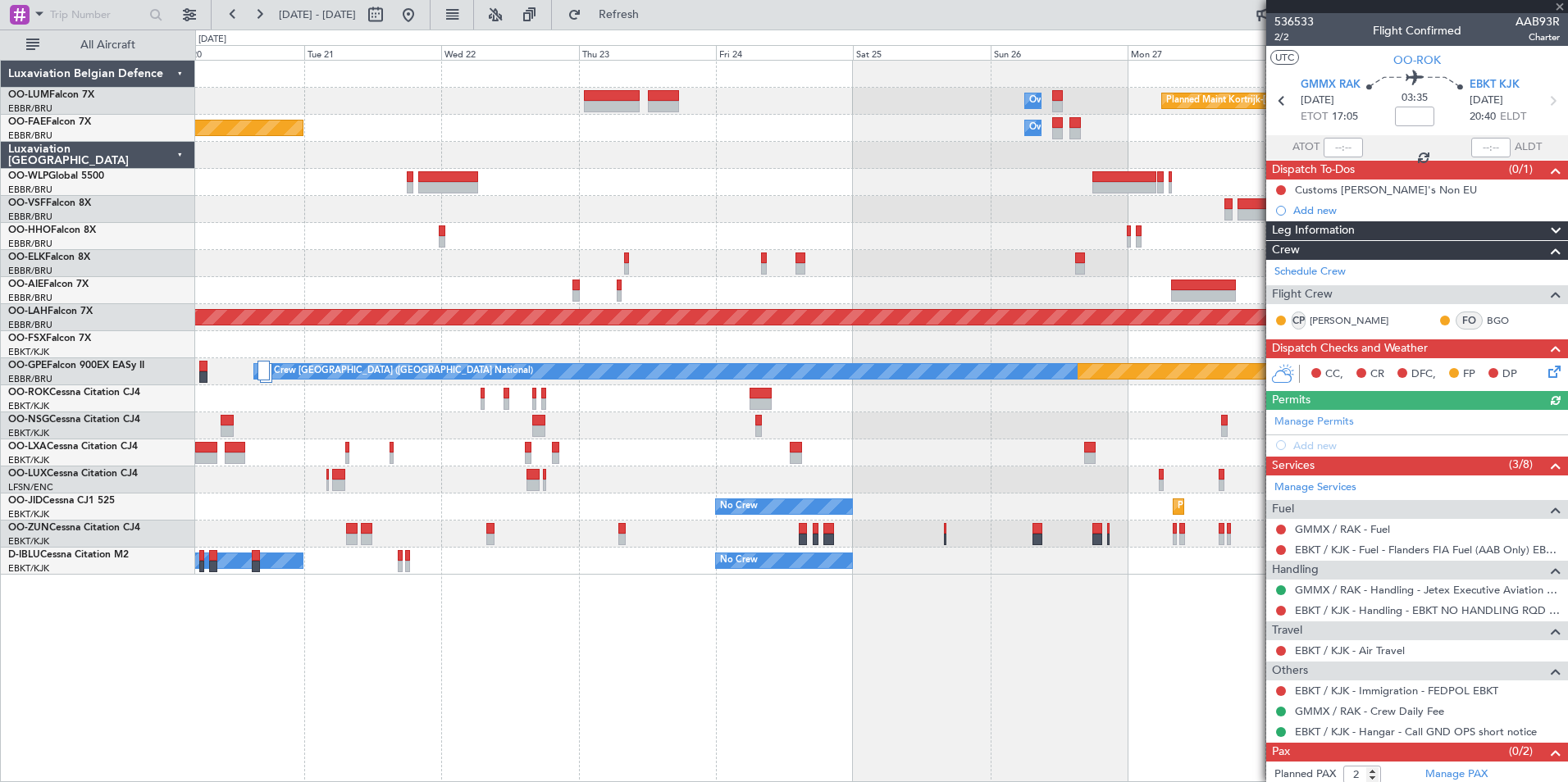
click at [974, 692] on div "Planned Maint Kortrijk-[GEOGRAPHIC_DATA] Owner [GEOGRAPHIC_DATA] Owner [GEOGRAP…" at bounding box center [881, 422] width 1373 height 723
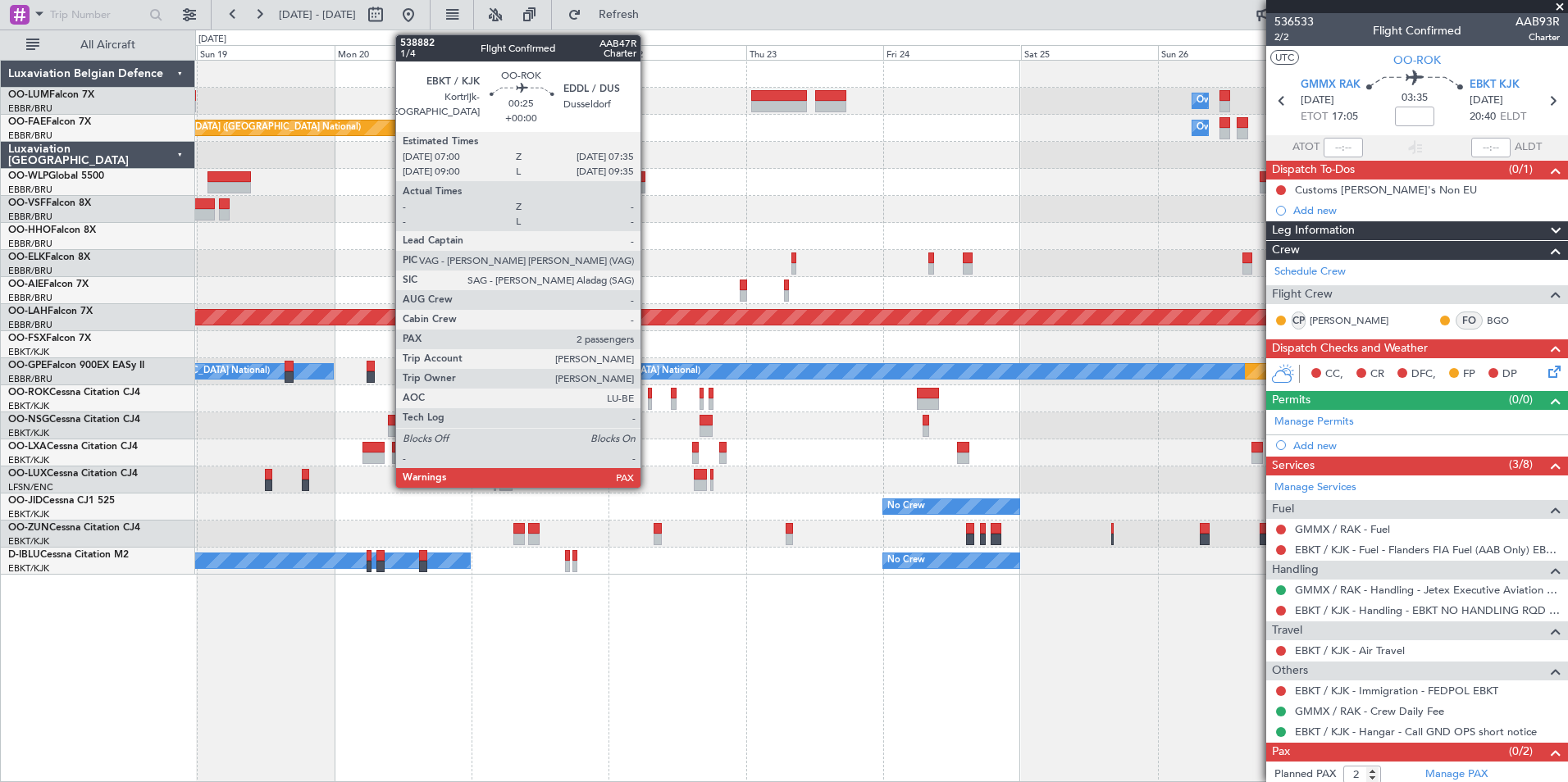
click at [649, 394] on div at bounding box center [650, 393] width 4 height 12
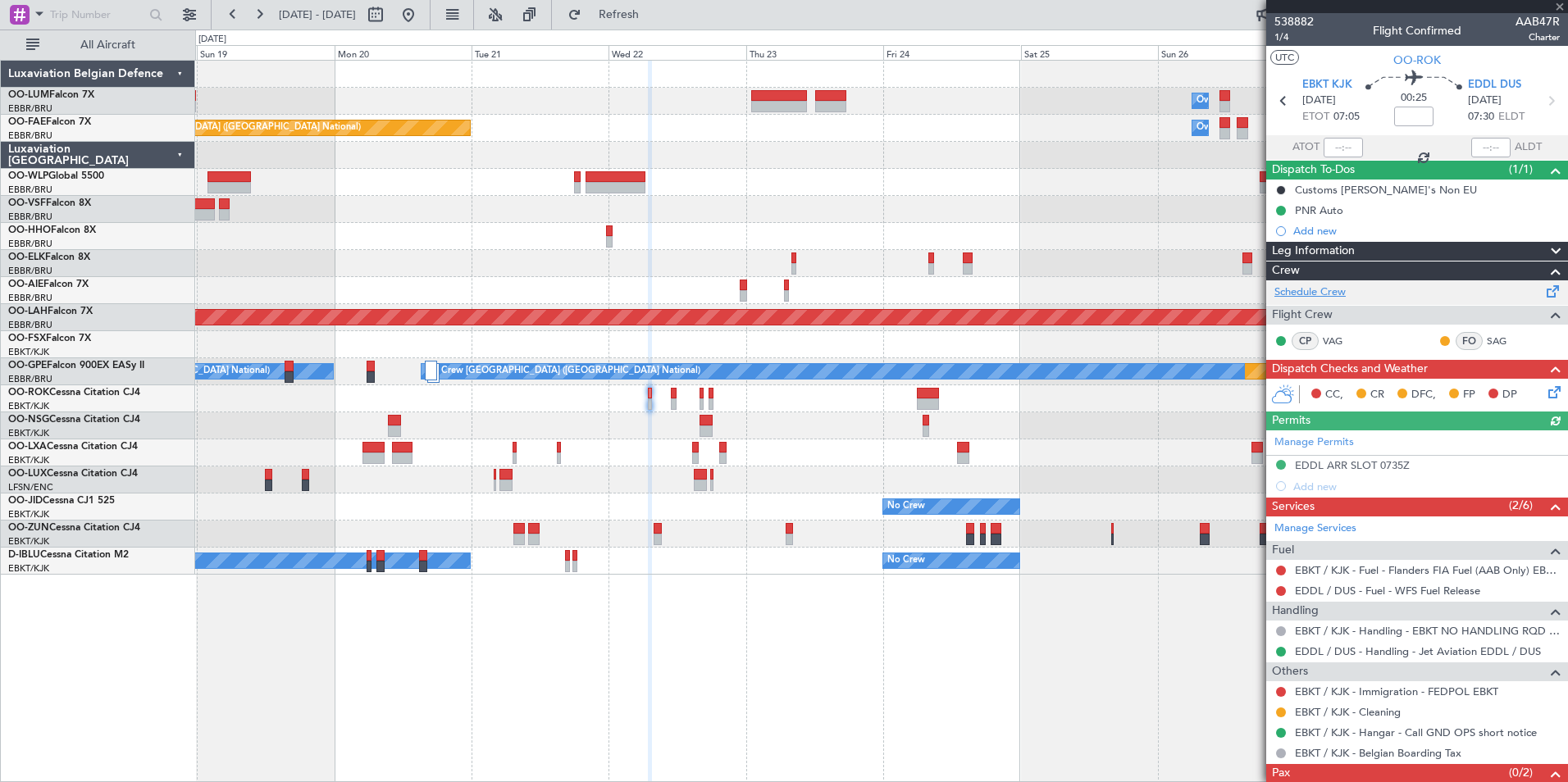
click at [1320, 294] on link "Schedule Crew" at bounding box center [1309, 293] width 71 height 16
click at [645, 691] on div "Planned Maint Kortrijk-[GEOGRAPHIC_DATA] Owner [GEOGRAPHIC_DATA] Planned Maint …" at bounding box center [881, 422] width 1373 height 723
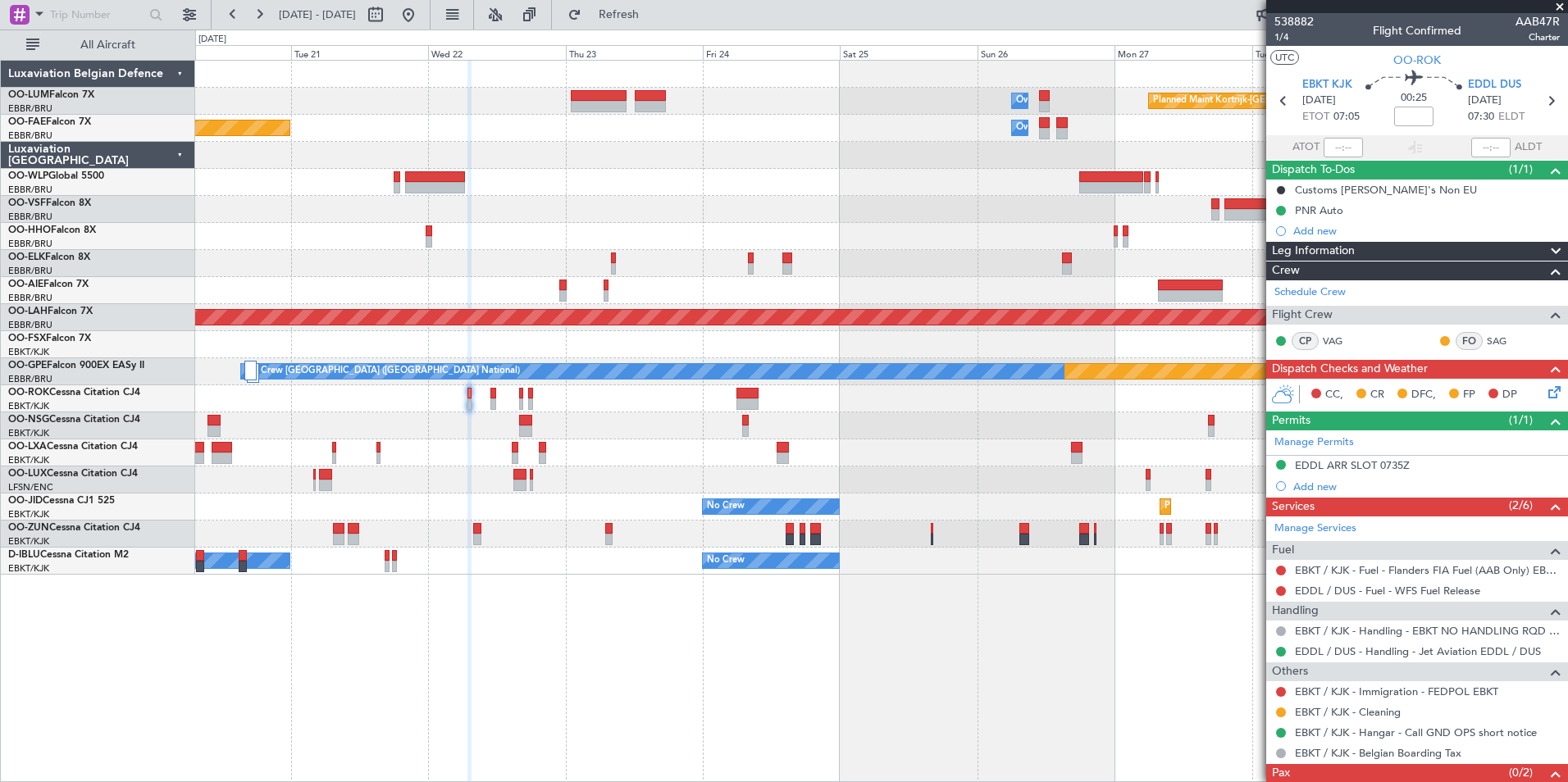
click at [527, 689] on div "Planned Maint Kortrijk-[GEOGRAPHIC_DATA] Owner [GEOGRAPHIC_DATA] Planned Maint …" at bounding box center [881, 422] width 1373 height 723
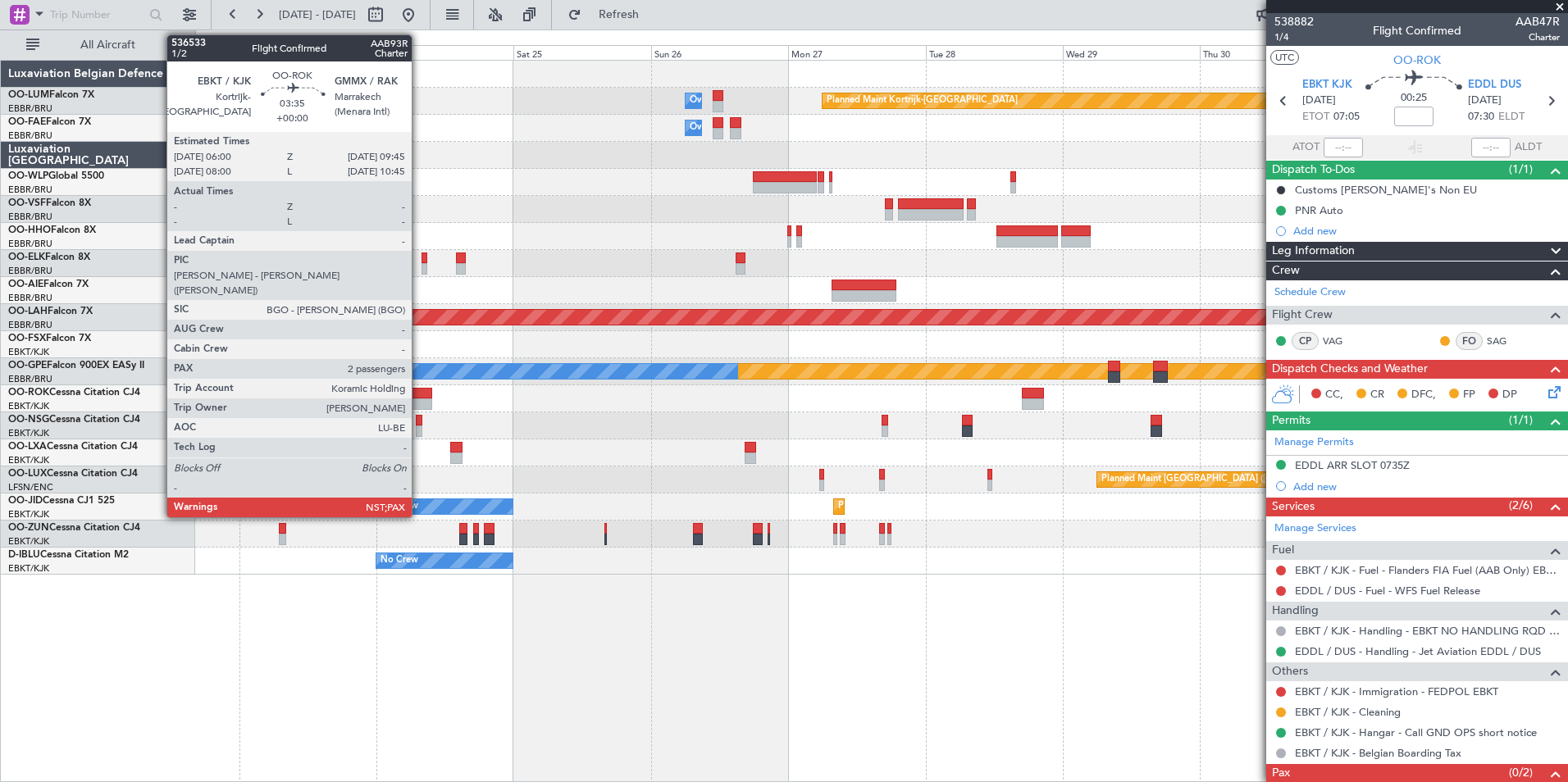
click at [419, 403] on div at bounding box center [421, 404] width 22 height 12
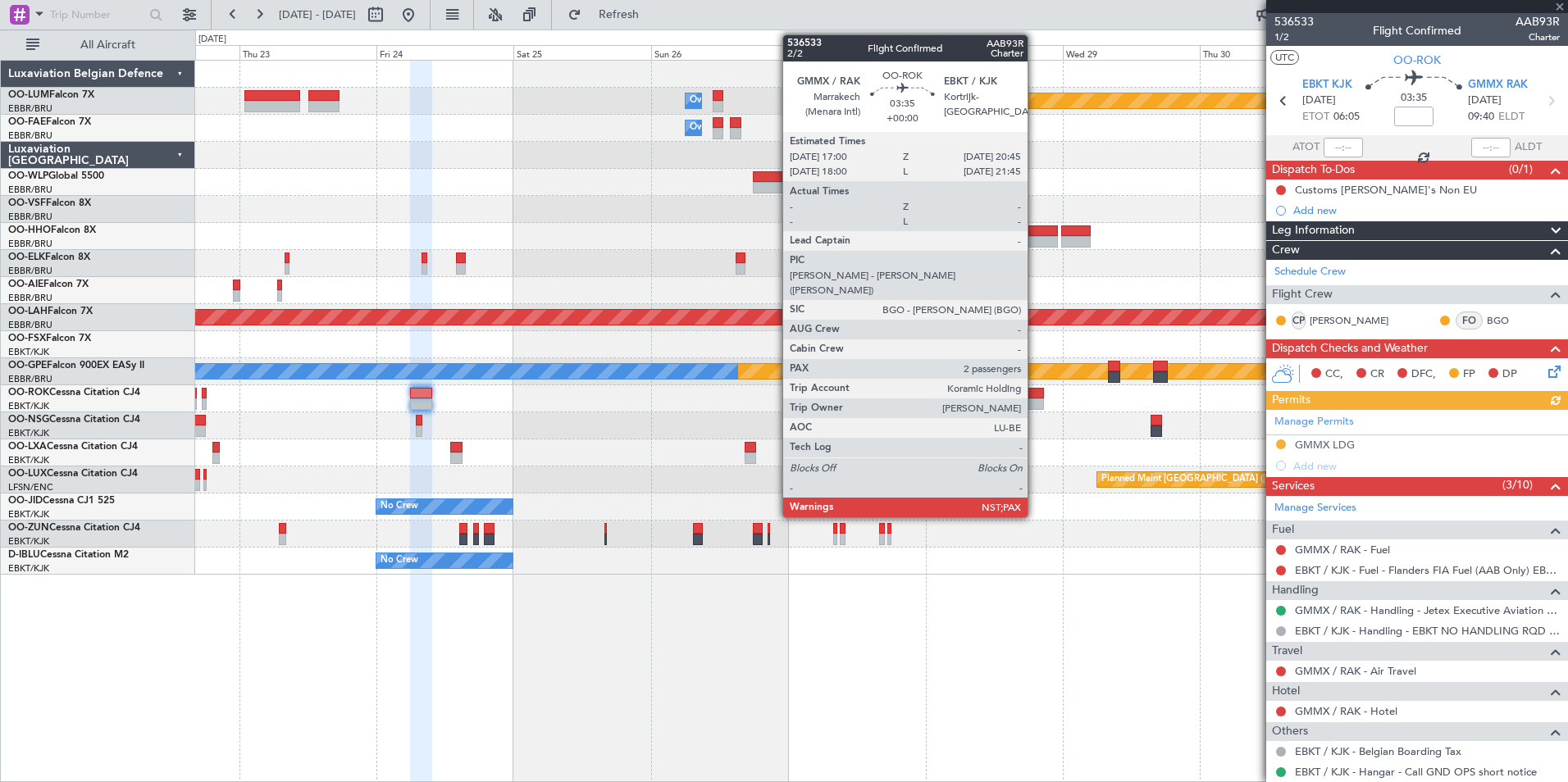
click at [1036, 399] on div at bounding box center [1033, 404] width 22 height 12
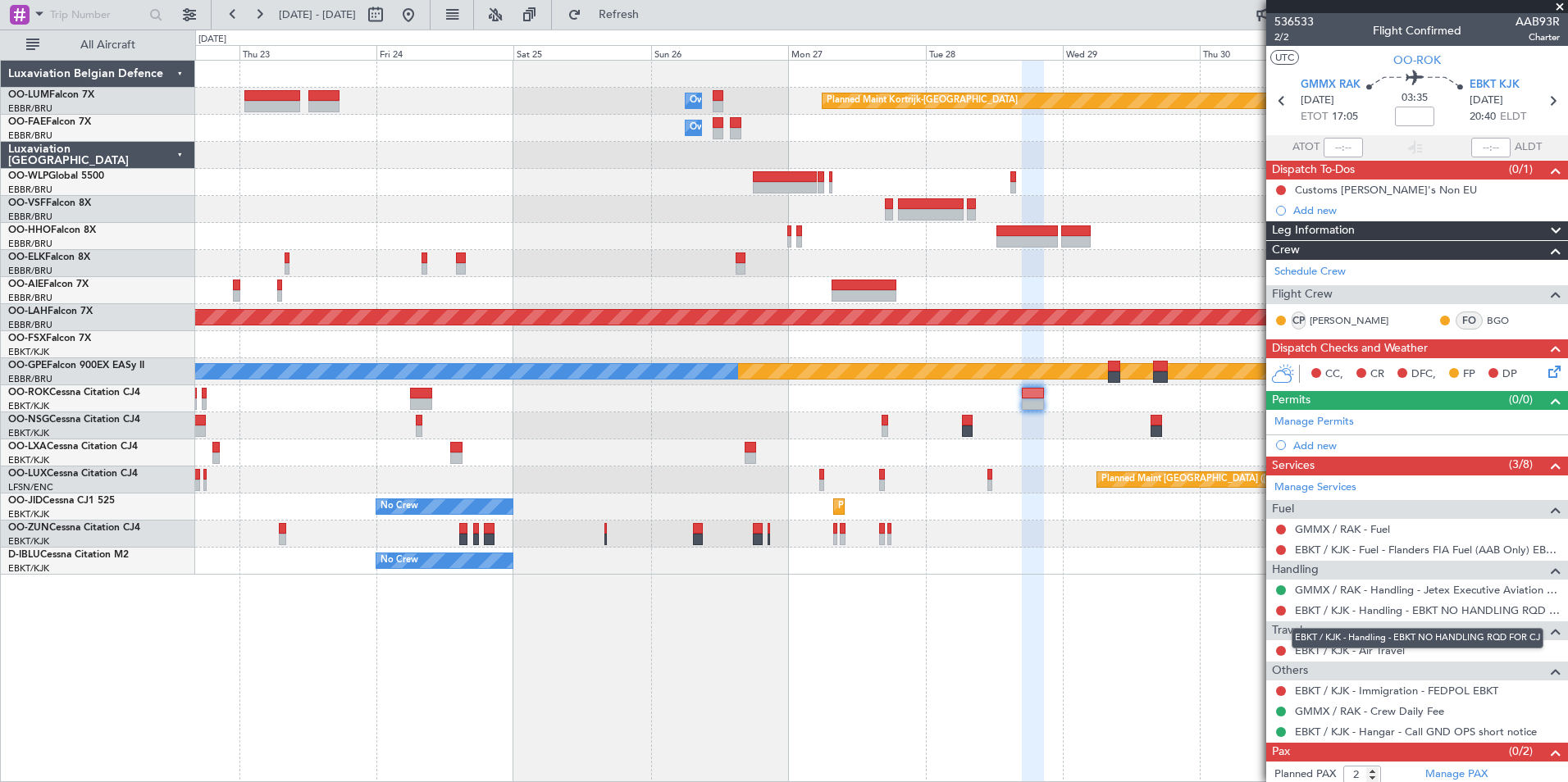
click at [1327, 644] on div "EBKT / KJK - Handling - EBKT NO HANDLING RQD FOR CJ" at bounding box center [1418, 638] width 252 height 21
click at [1350, 646] on link "EBKT / KJK - Air Travel" at bounding box center [1350, 651] width 110 height 14
click at [837, 658] on div "Planned Maint Kortrijk-[GEOGRAPHIC_DATA] Owner [GEOGRAPHIC_DATA] Owner [GEOGRAP…" at bounding box center [881, 422] width 1373 height 723
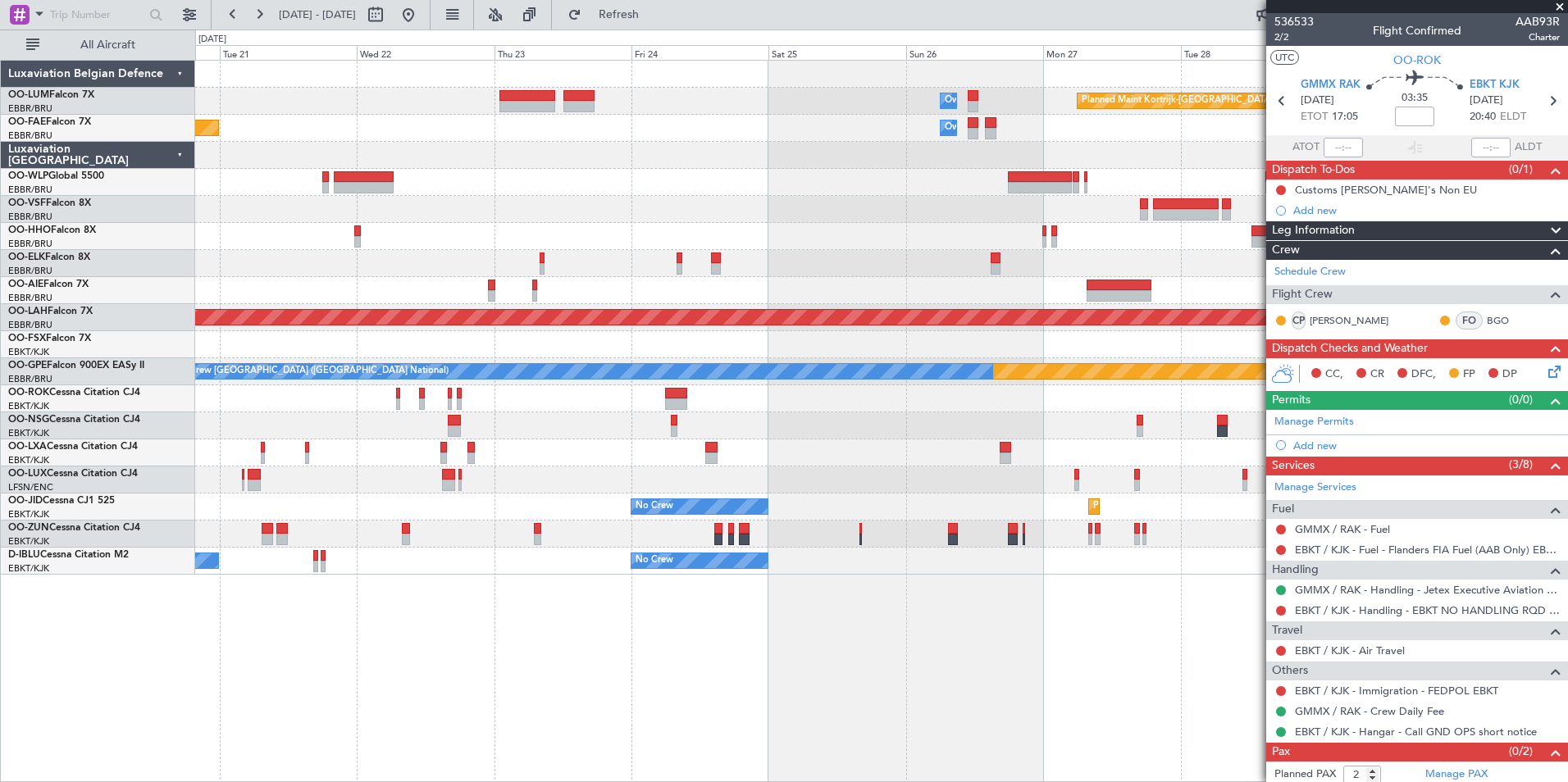
click at [521, 667] on div "Planned Maint Kortrijk-[GEOGRAPHIC_DATA] Owner [GEOGRAPHIC_DATA] Owner [GEOGRAP…" at bounding box center [881, 422] width 1373 height 723
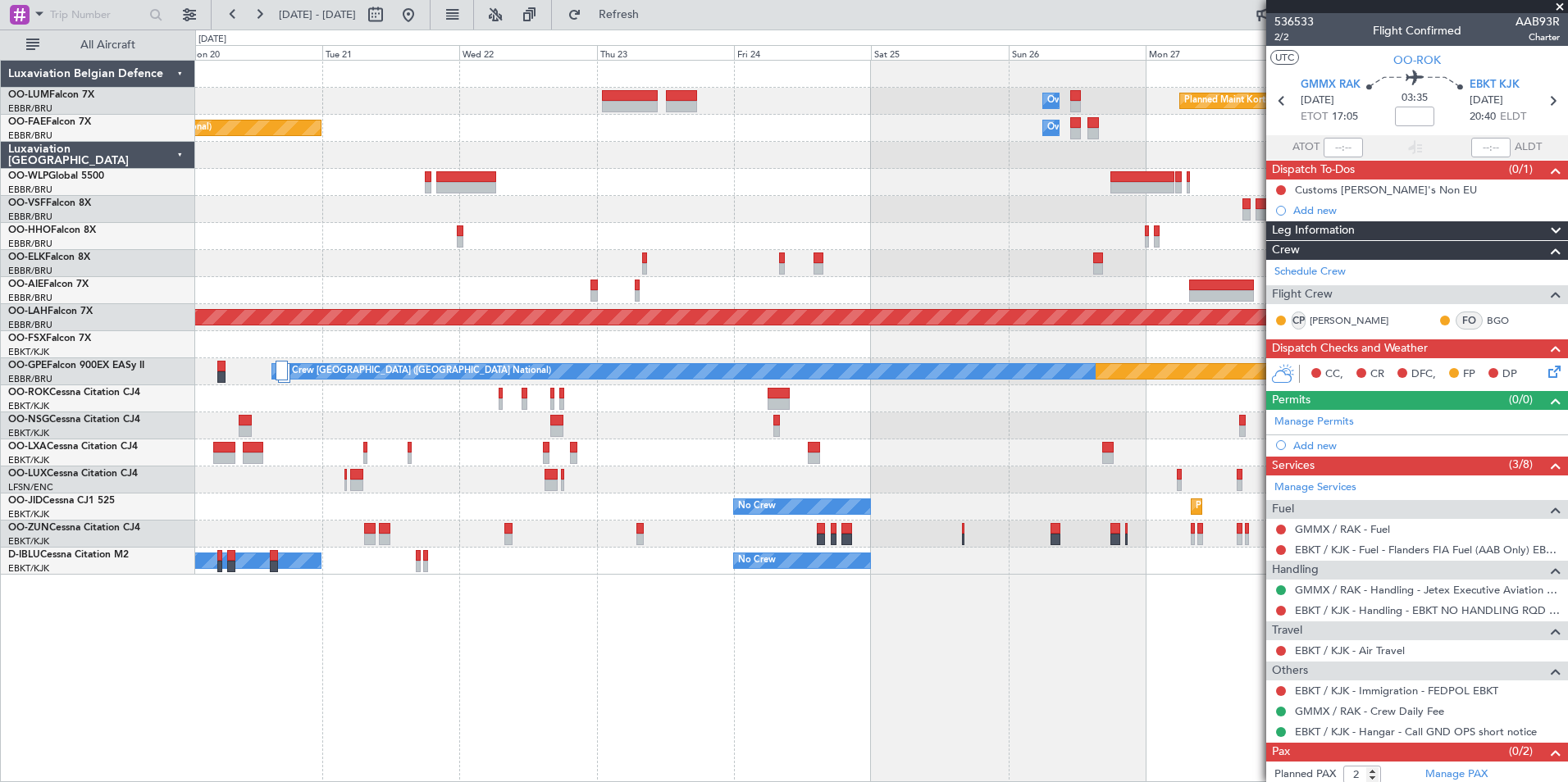
click at [627, 674] on div "Planned Maint Kortrijk-[GEOGRAPHIC_DATA] Owner [GEOGRAPHIC_DATA] Owner [GEOGRAP…" at bounding box center [881, 422] width 1373 height 723
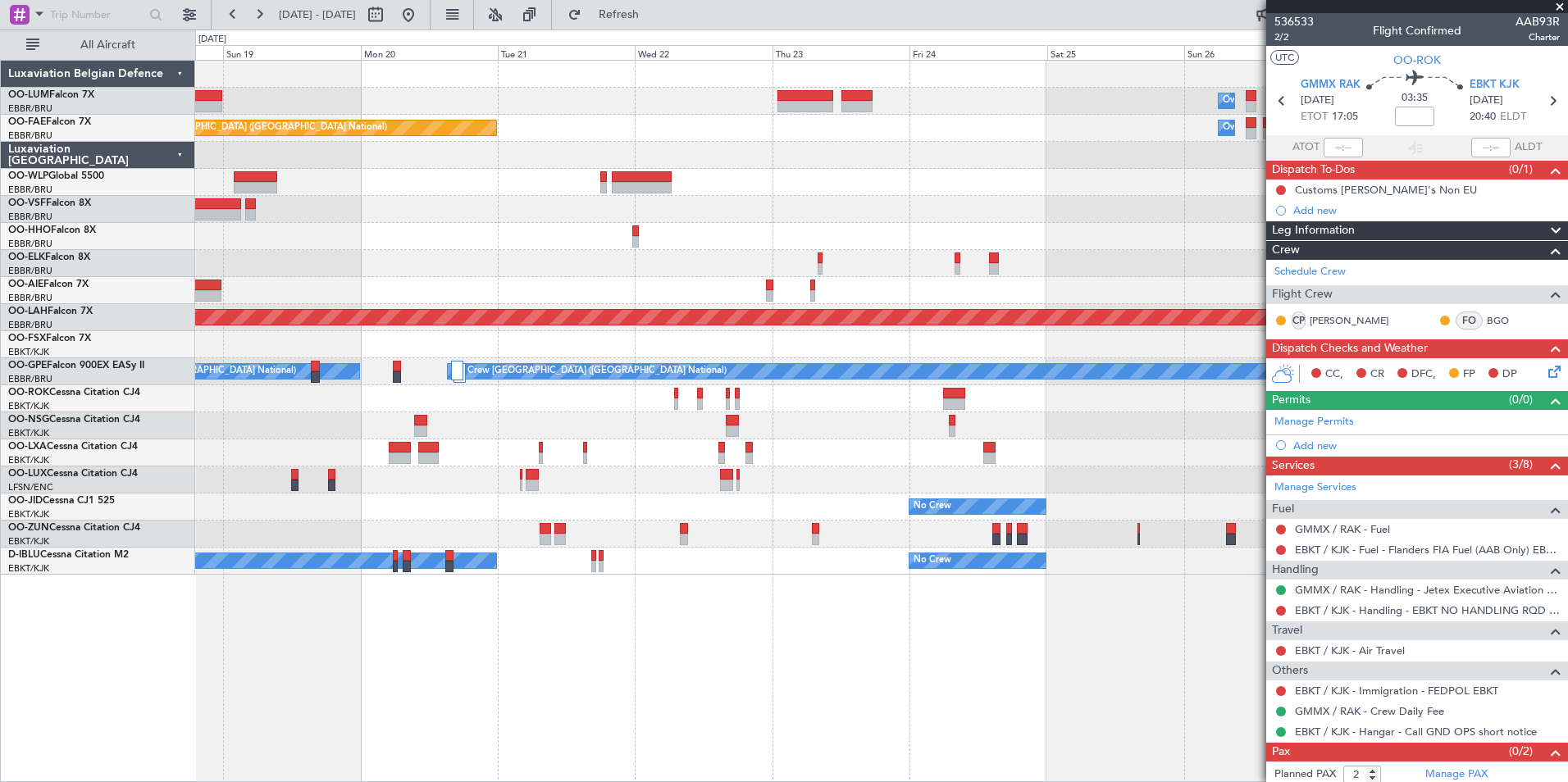
click at [510, 676] on div "Planned Maint Kortrijk-[GEOGRAPHIC_DATA] Owner [GEOGRAPHIC_DATA] Owner [GEOGRAP…" at bounding box center [881, 422] width 1373 height 723
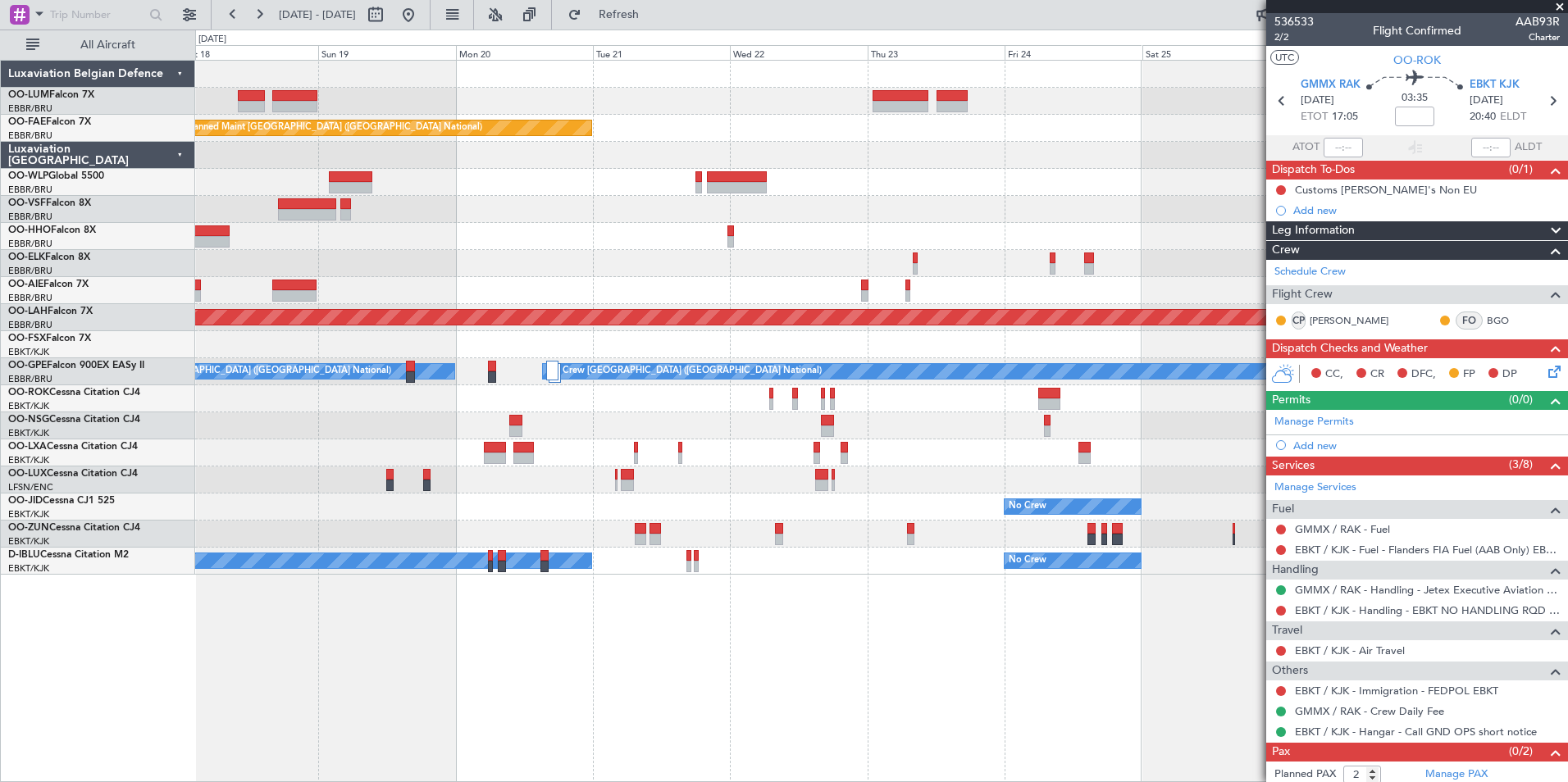
click at [574, 660] on div "Planned Maint Kortrijk-[GEOGRAPHIC_DATA] Owner [GEOGRAPHIC_DATA] Owner [GEOGRAP…" at bounding box center [881, 422] width 1373 height 723
click at [577, 625] on div "Planned Maint Kortrijk-[GEOGRAPHIC_DATA] Owner [GEOGRAPHIC_DATA] Owner [GEOGRAP…" at bounding box center [881, 422] width 1373 height 723
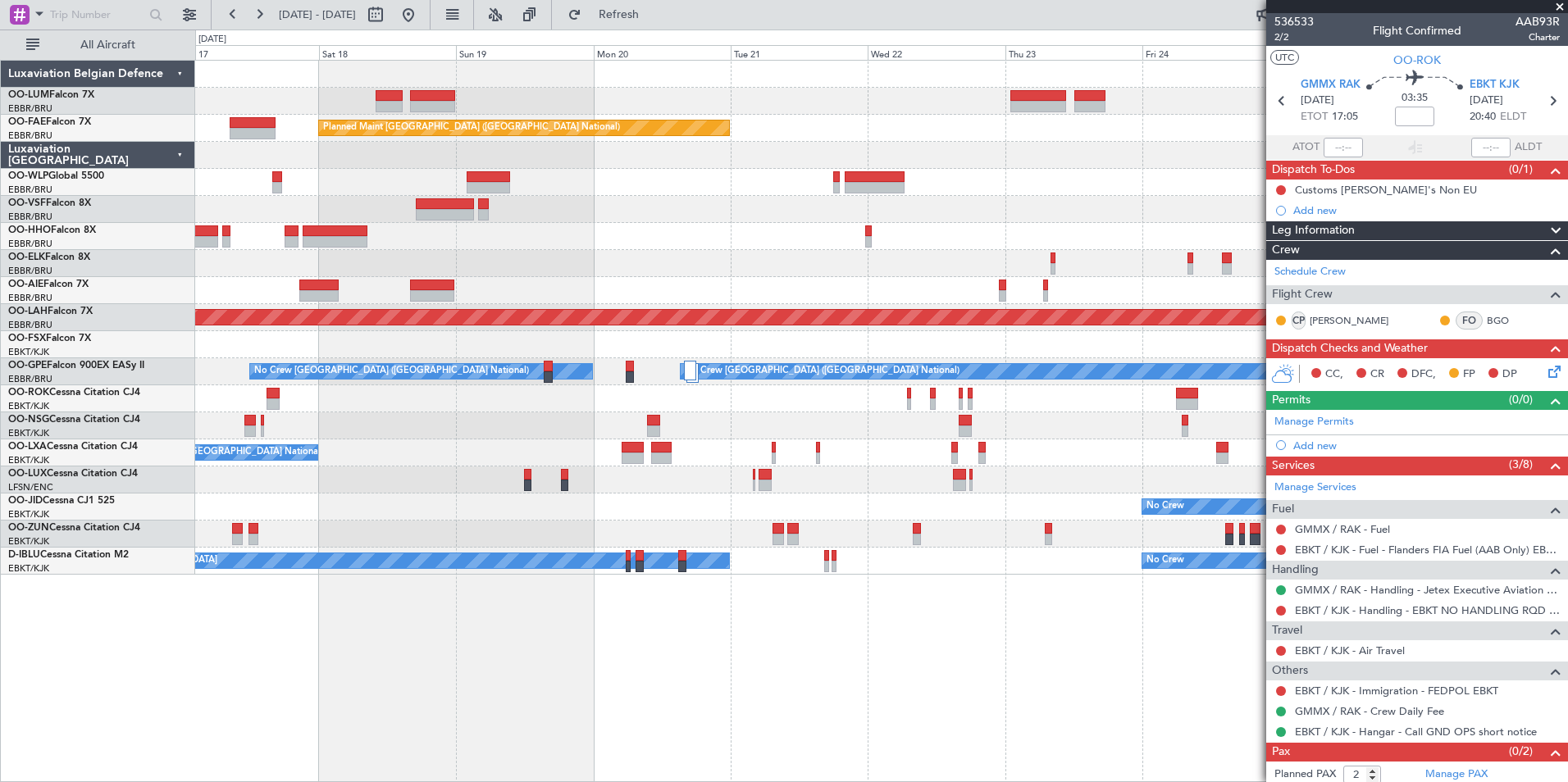
click at [599, 630] on div "Owner Melsbroek Air Base Planned Maint [GEOGRAPHIC_DATA]-[GEOGRAPHIC_DATA] Owne…" at bounding box center [881, 422] width 1373 height 723
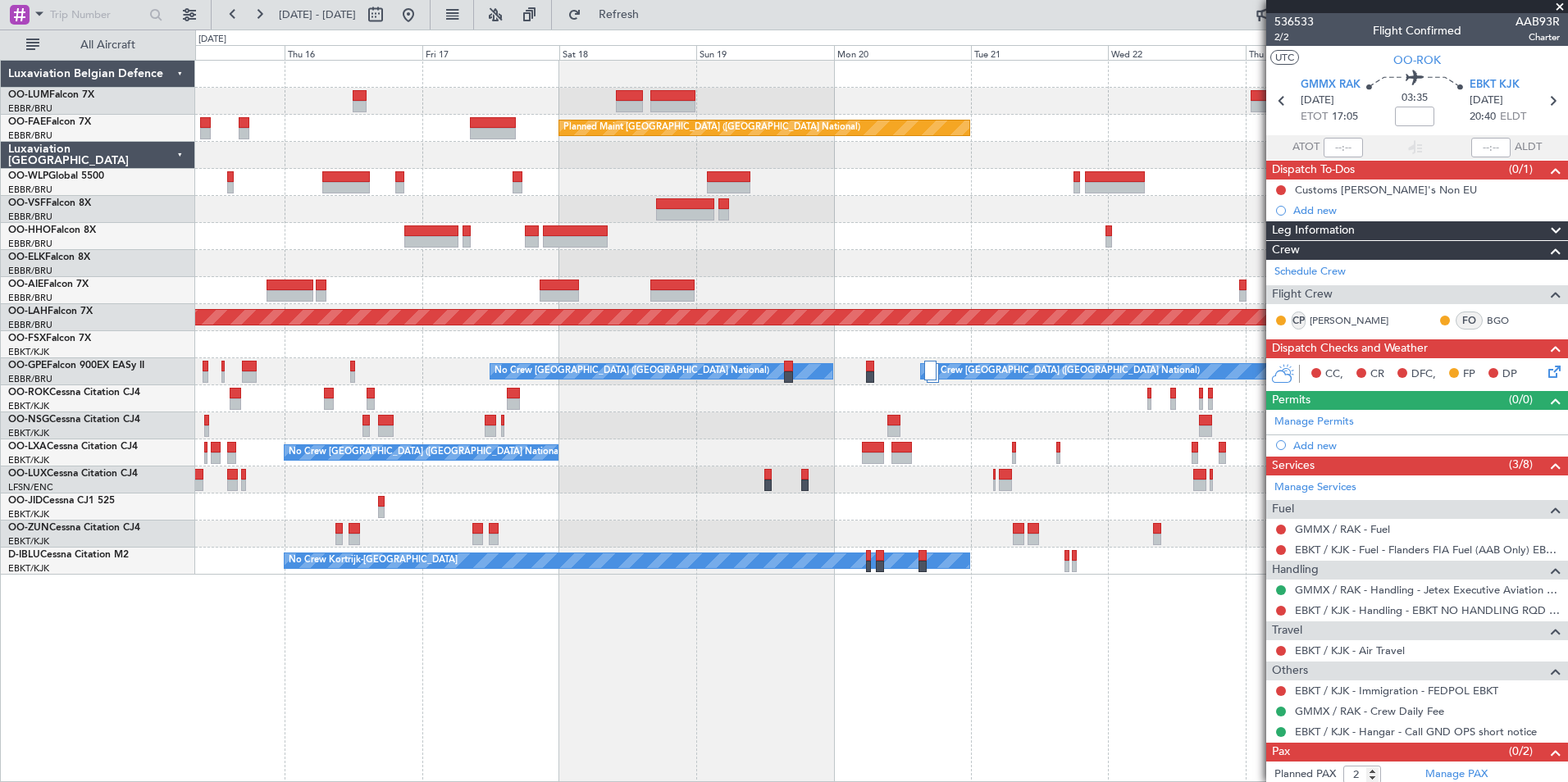
click at [537, 615] on div "Owner Melsbroek Air Base Planned Maint [GEOGRAPHIC_DATA]-[GEOGRAPHIC_DATA] AOG …" at bounding box center [881, 422] width 1373 height 723
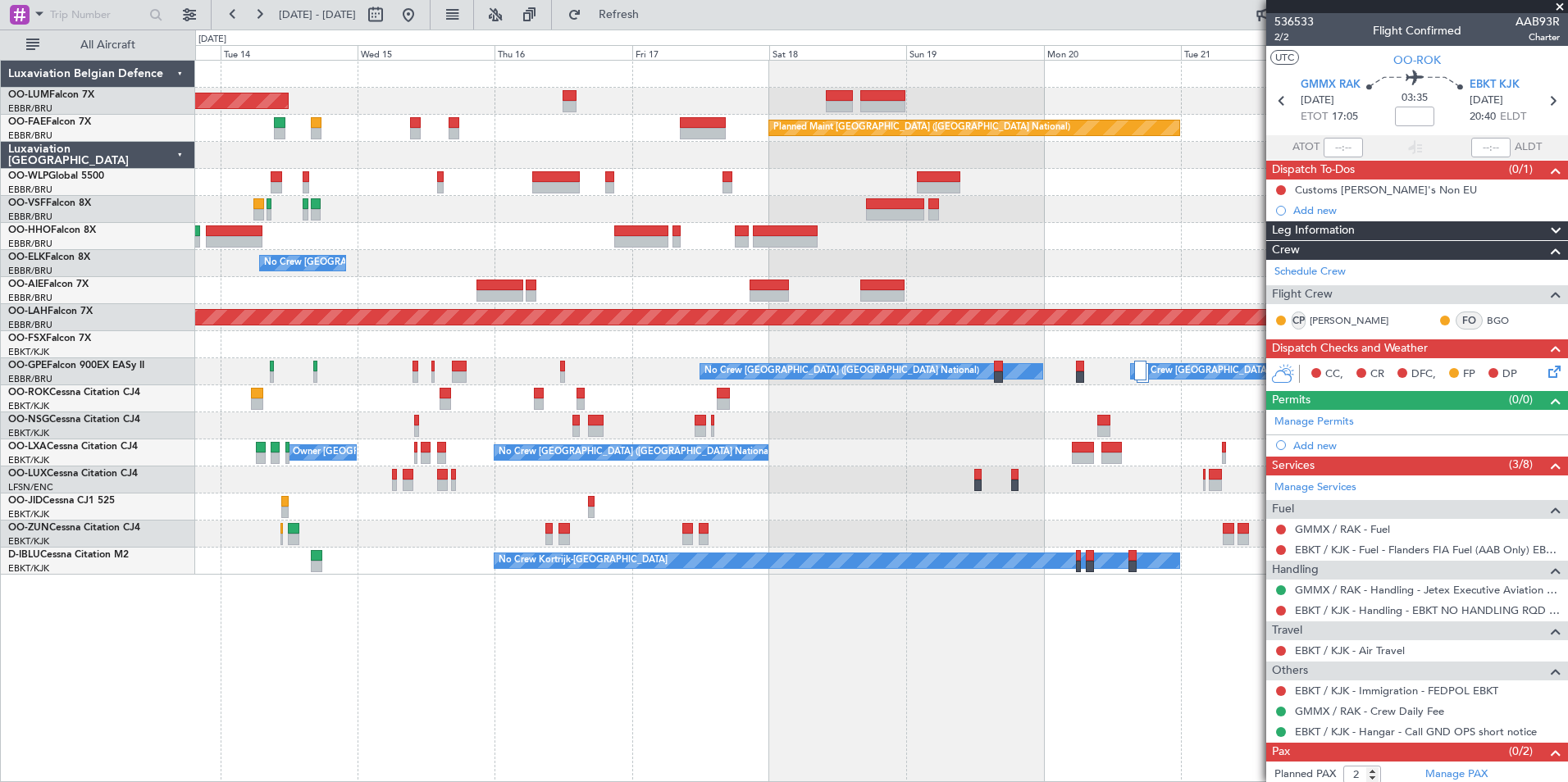
click at [536, 611] on div "AOG Maint [GEOGRAPHIC_DATA] Owner [GEOGRAPHIC_DATA] Planned Maint [GEOGRAPHIC_D…" at bounding box center [881, 422] width 1373 height 723
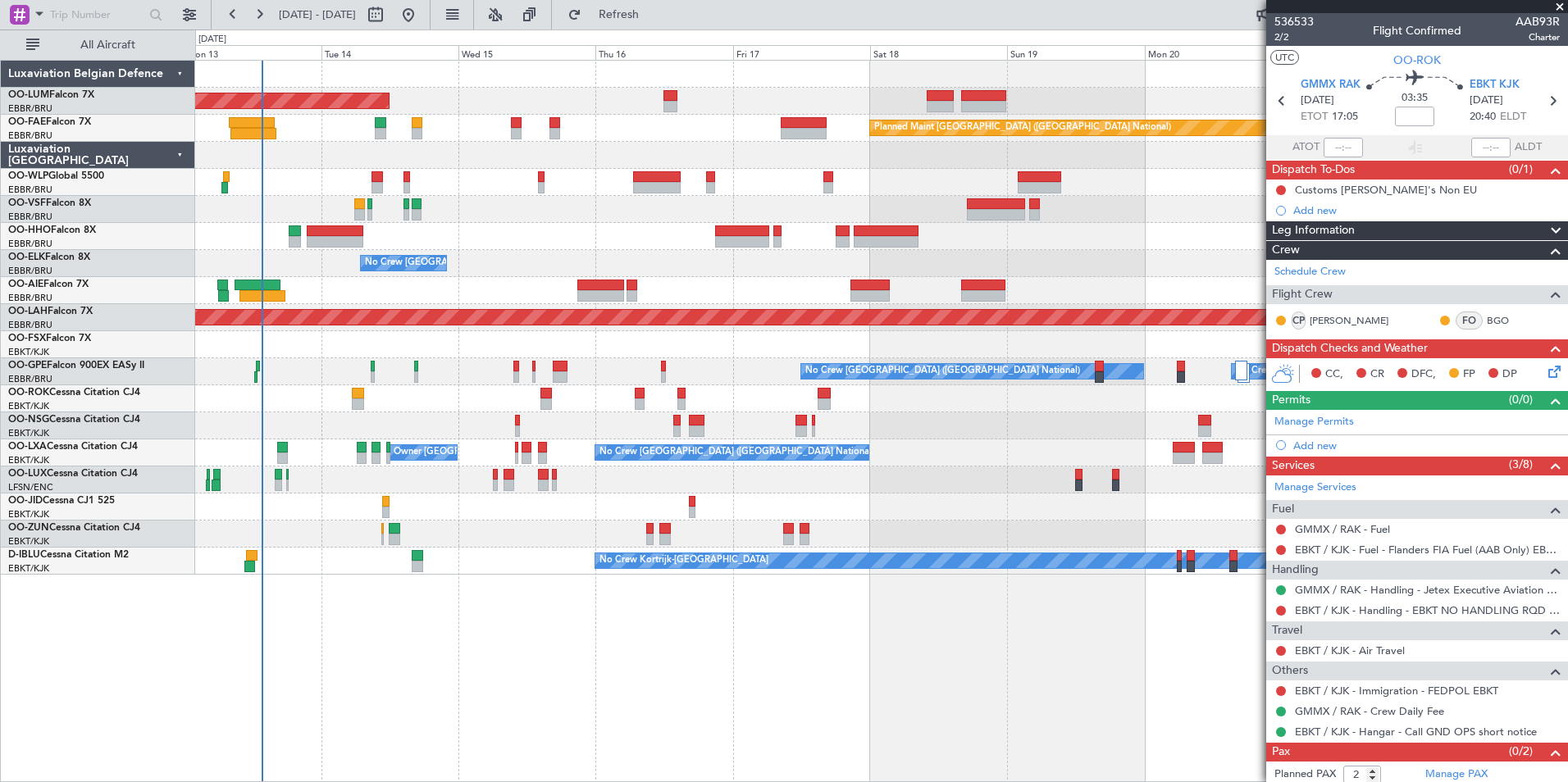
click at [507, 629] on div "AOG Maint [GEOGRAPHIC_DATA] Planned Maint [GEOGRAPHIC_DATA] ([GEOGRAPHIC_DATA])…" at bounding box center [881, 422] width 1373 height 723
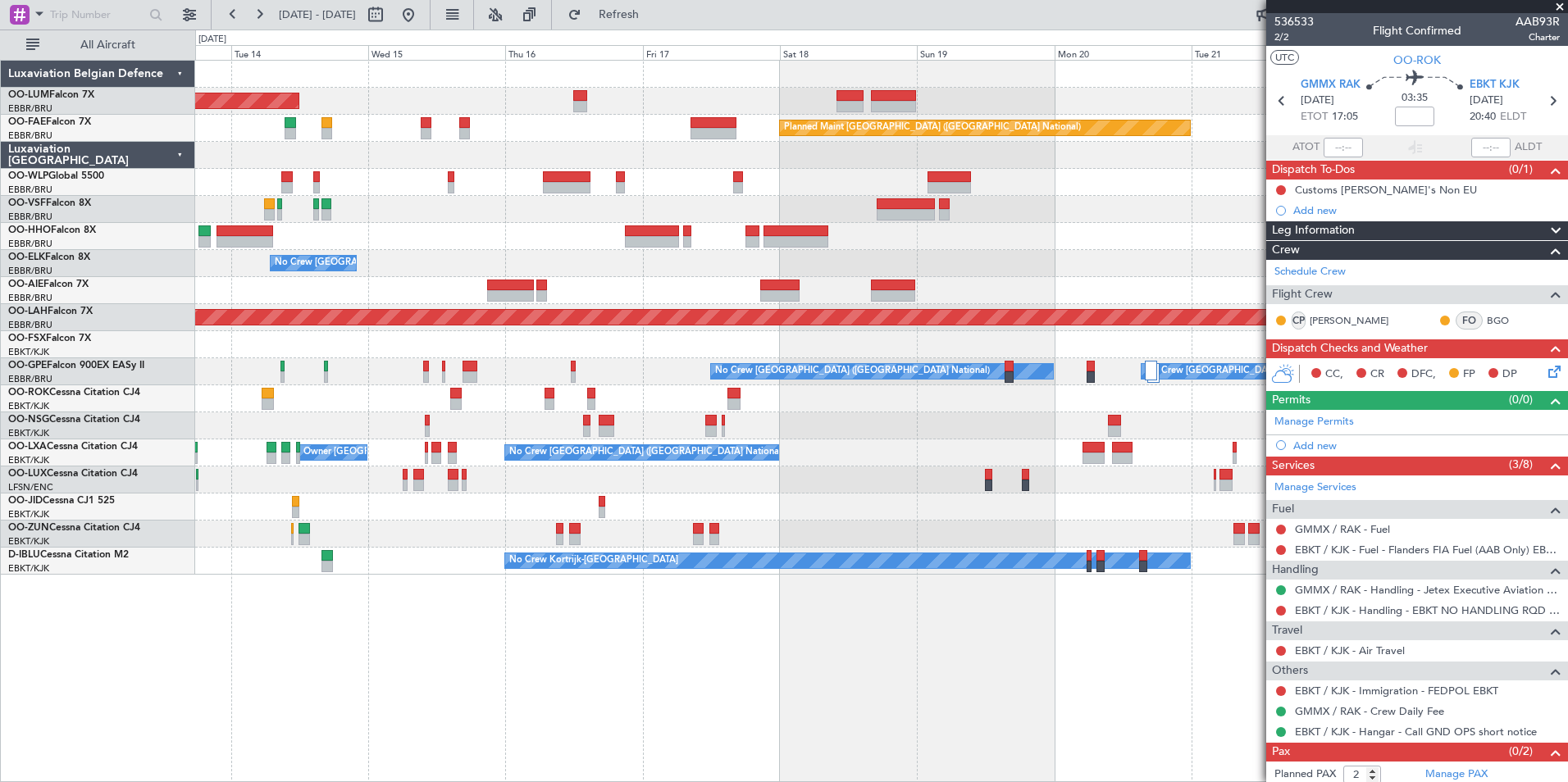
click at [432, 671] on div "AOG Maint [GEOGRAPHIC_DATA] Planned Maint [GEOGRAPHIC_DATA] ([GEOGRAPHIC_DATA])…" at bounding box center [881, 422] width 1373 height 723
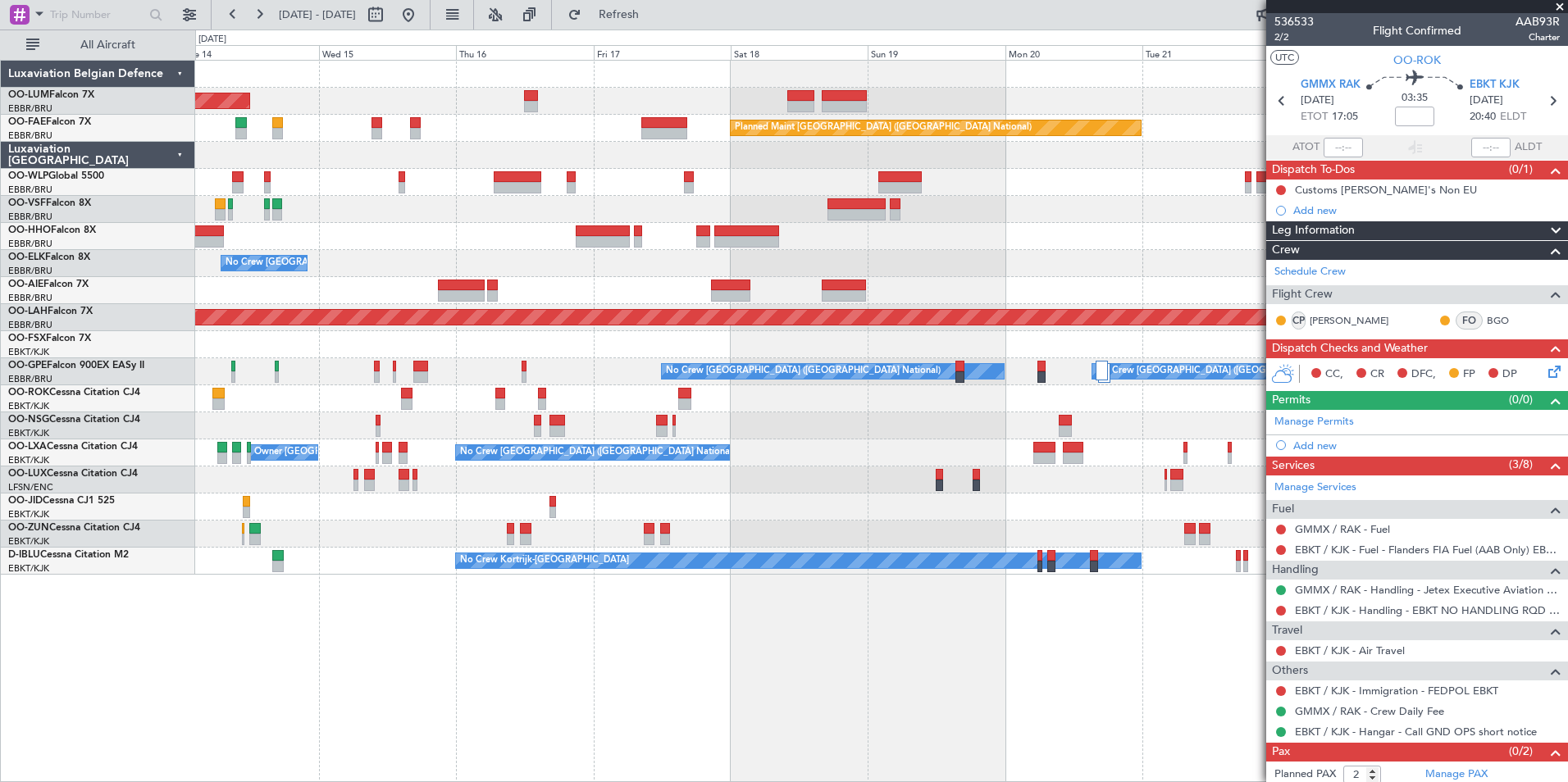
click at [492, 241] on div at bounding box center [881, 236] width 1372 height 27
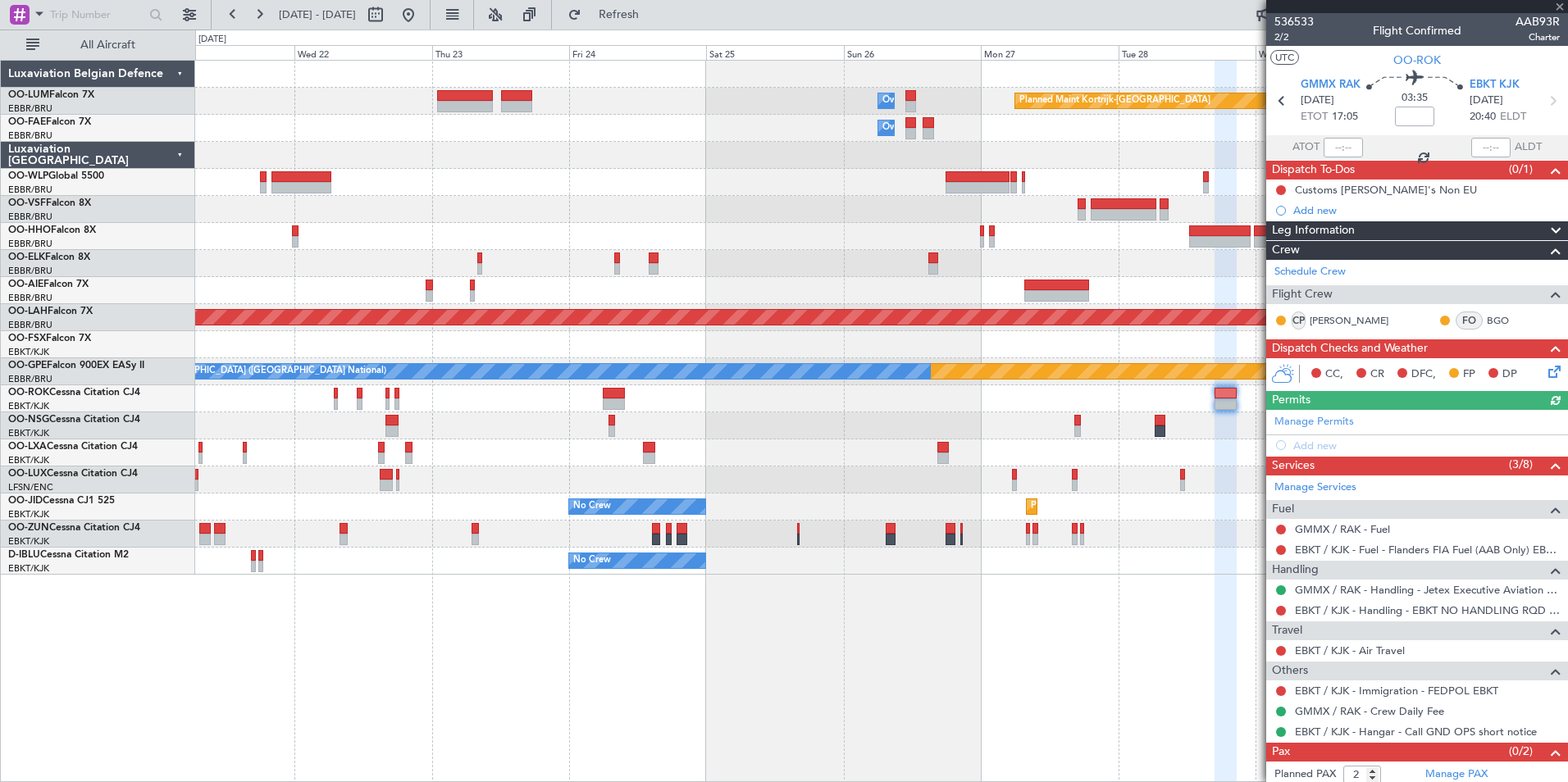
click at [628, 218] on div "Planned Maint Kortrijk-[GEOGRAPHIC_DATA] Owner [GEOGRAPHIC_DATA] Owner [GEOGRAP…" at bounding box center [881, 317] width 1372 height 514
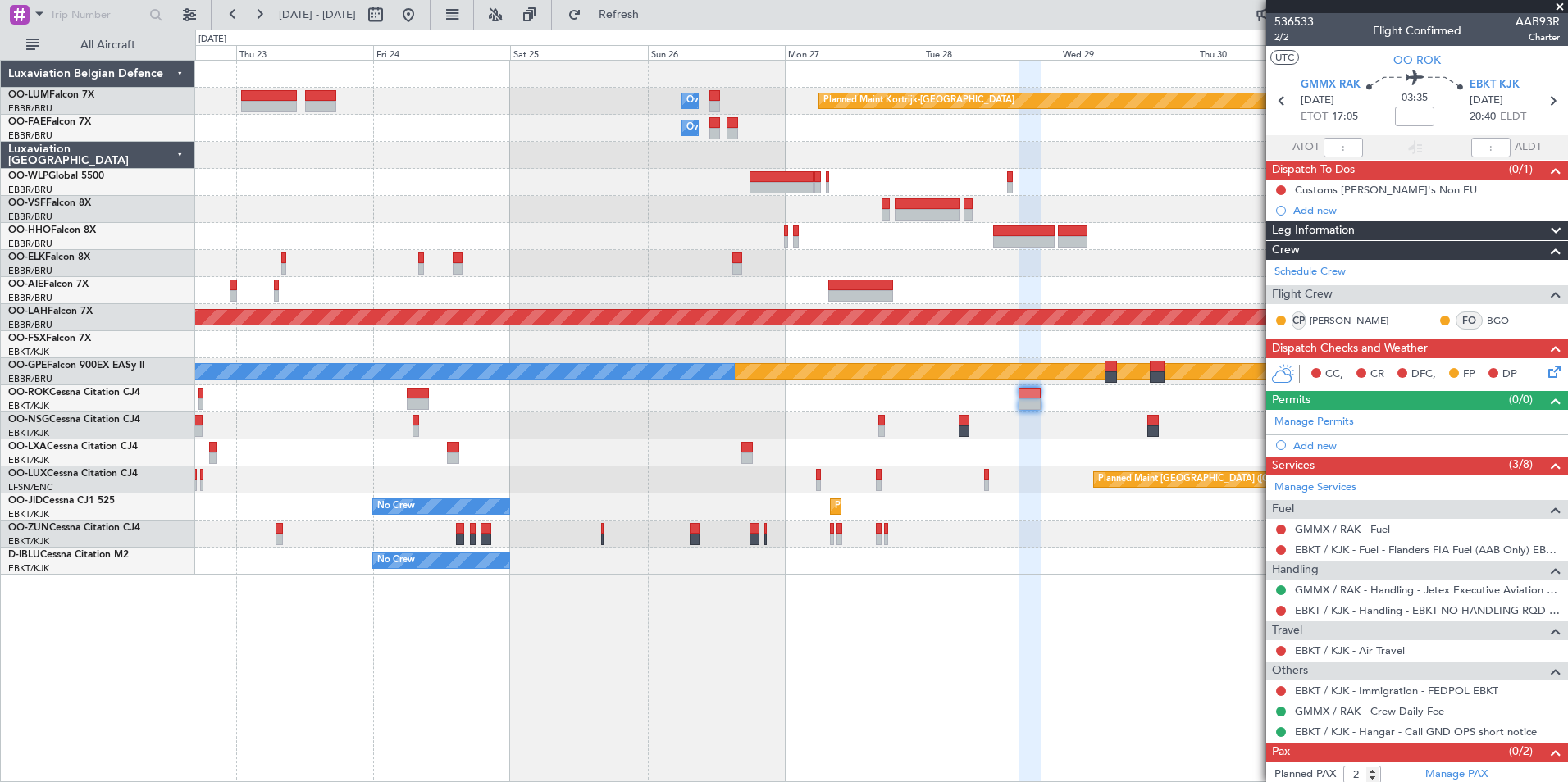
click at [680, 225] on div "Planned Maint Kortrijk-[GEOGRAPHIC_DATA] Owner [GEOGRAPHIC_DATA] Owner [GEOGRAP…" at bounding box center [881, 317] width 1372 height 514
click at [824, 236] on div at bounding box center [881, 236] width 1372 height 27
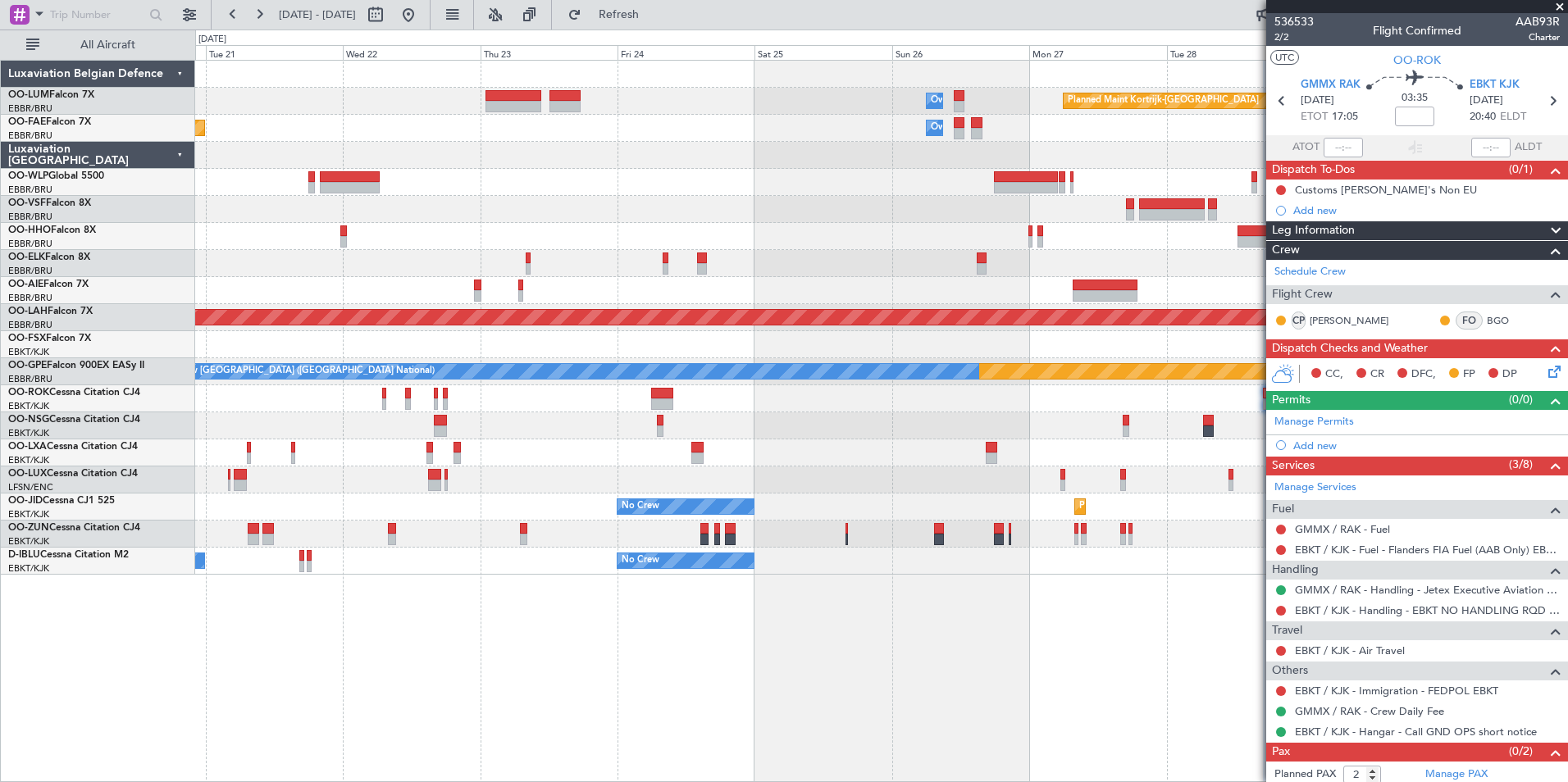
click at [905, 238] on div at bounding box center [881, 236] width 1372 height 27
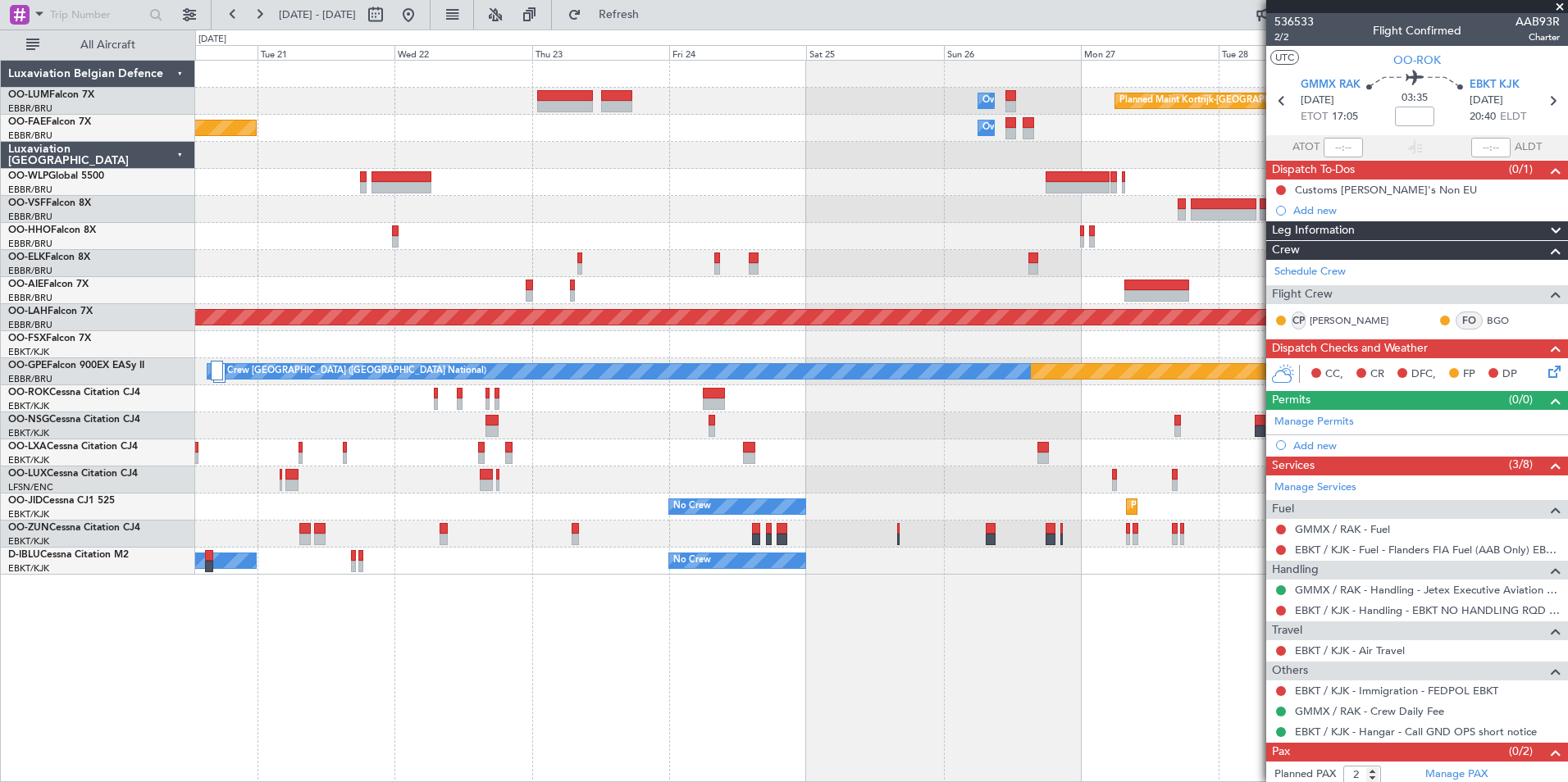
click at [706, 220] on div at bounding box center [881, 209] width 1372 height 27
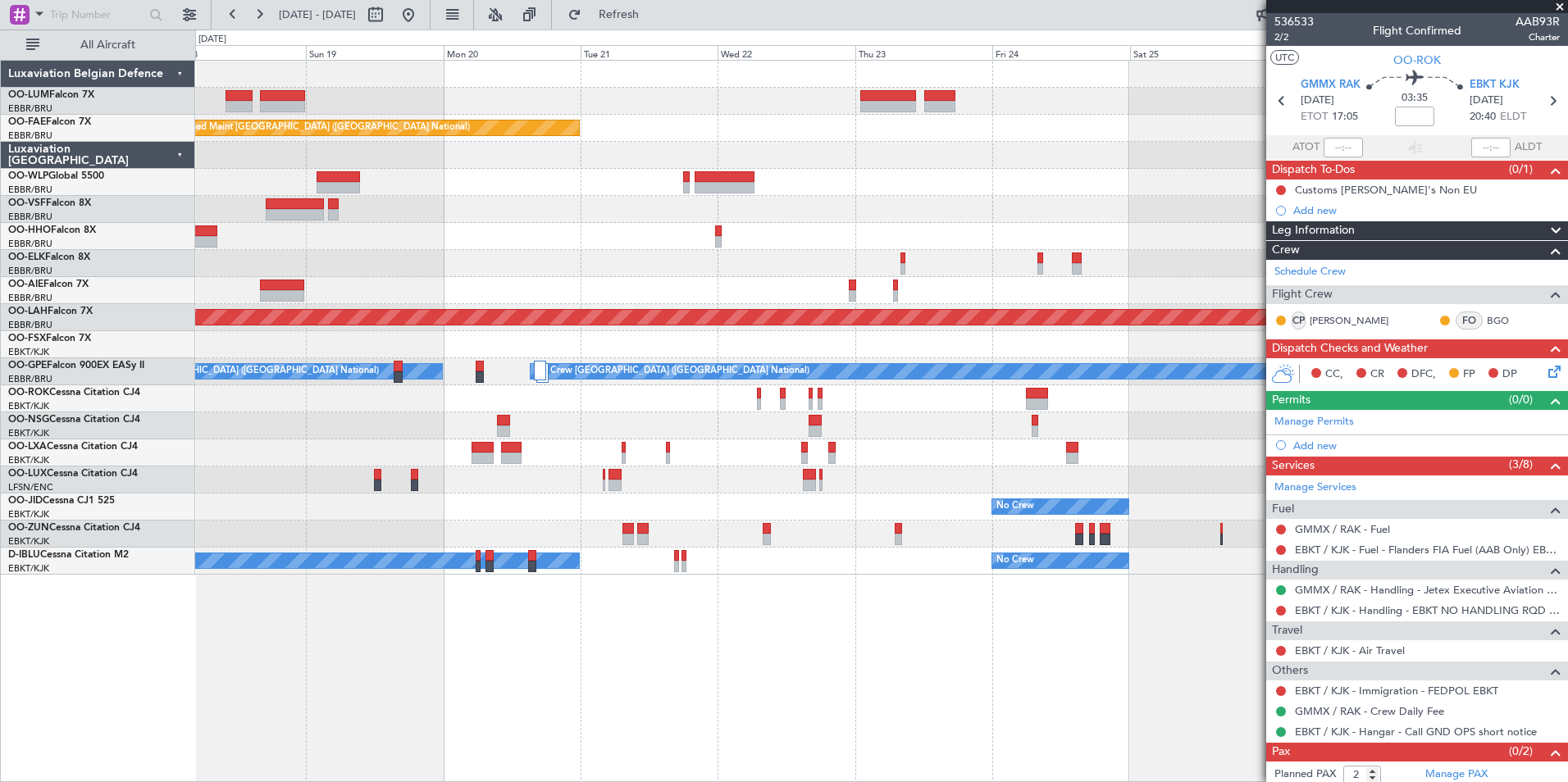
click at [617, 232] on div at bounding box center [881, 236] width 1372 height 27
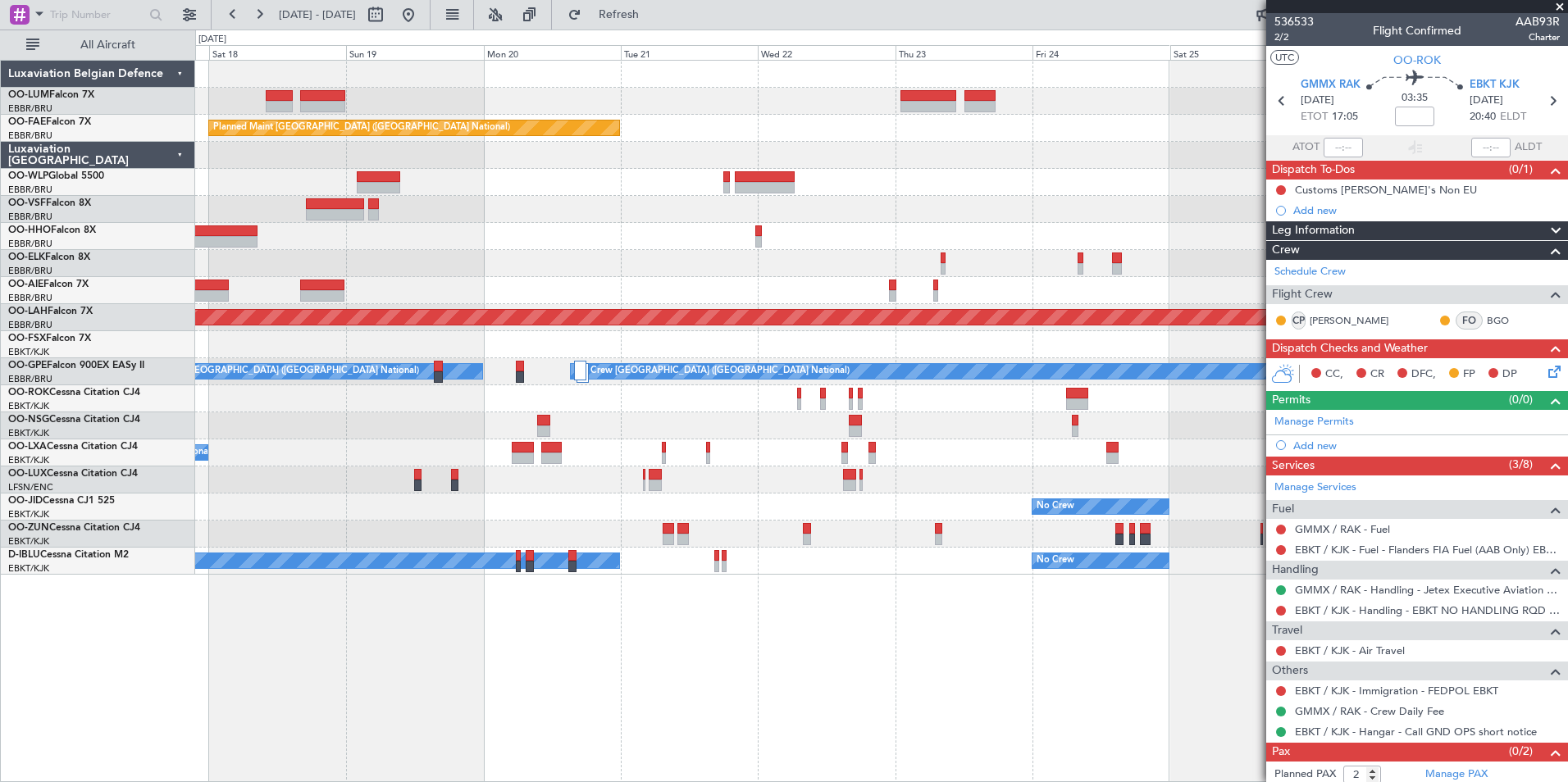
click at [660, 231] on div at bounding box center [881, 236] width 1372 height 27
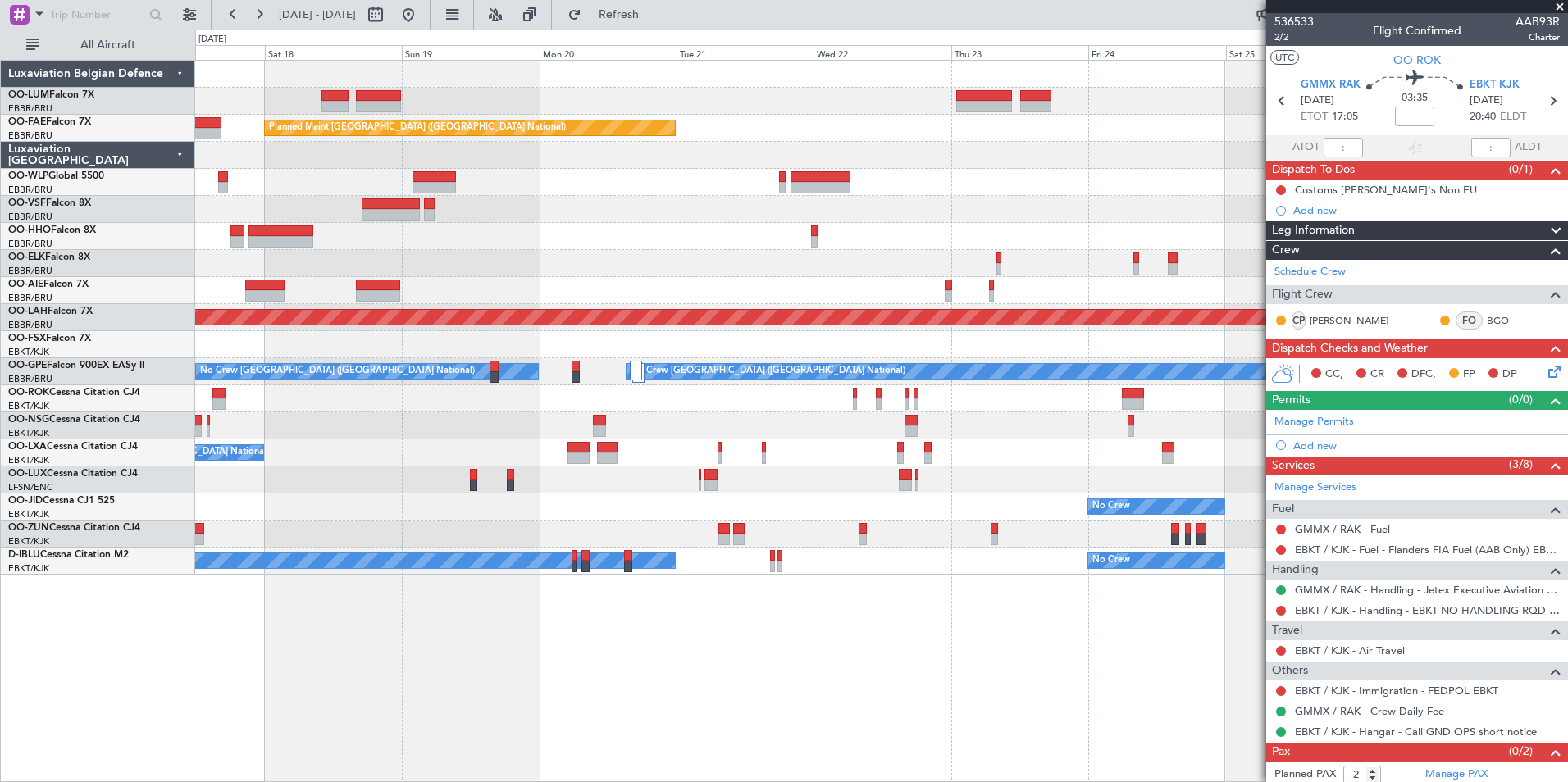
click at [795, 268] on div "Planned Maint Kortrijk-[GEOGRAPHIC_DATA] Owner [GEOGRAPHIC_DATA] Owner [GEOGRAP…" at bounding box center [881, 317] width 1372 height 514
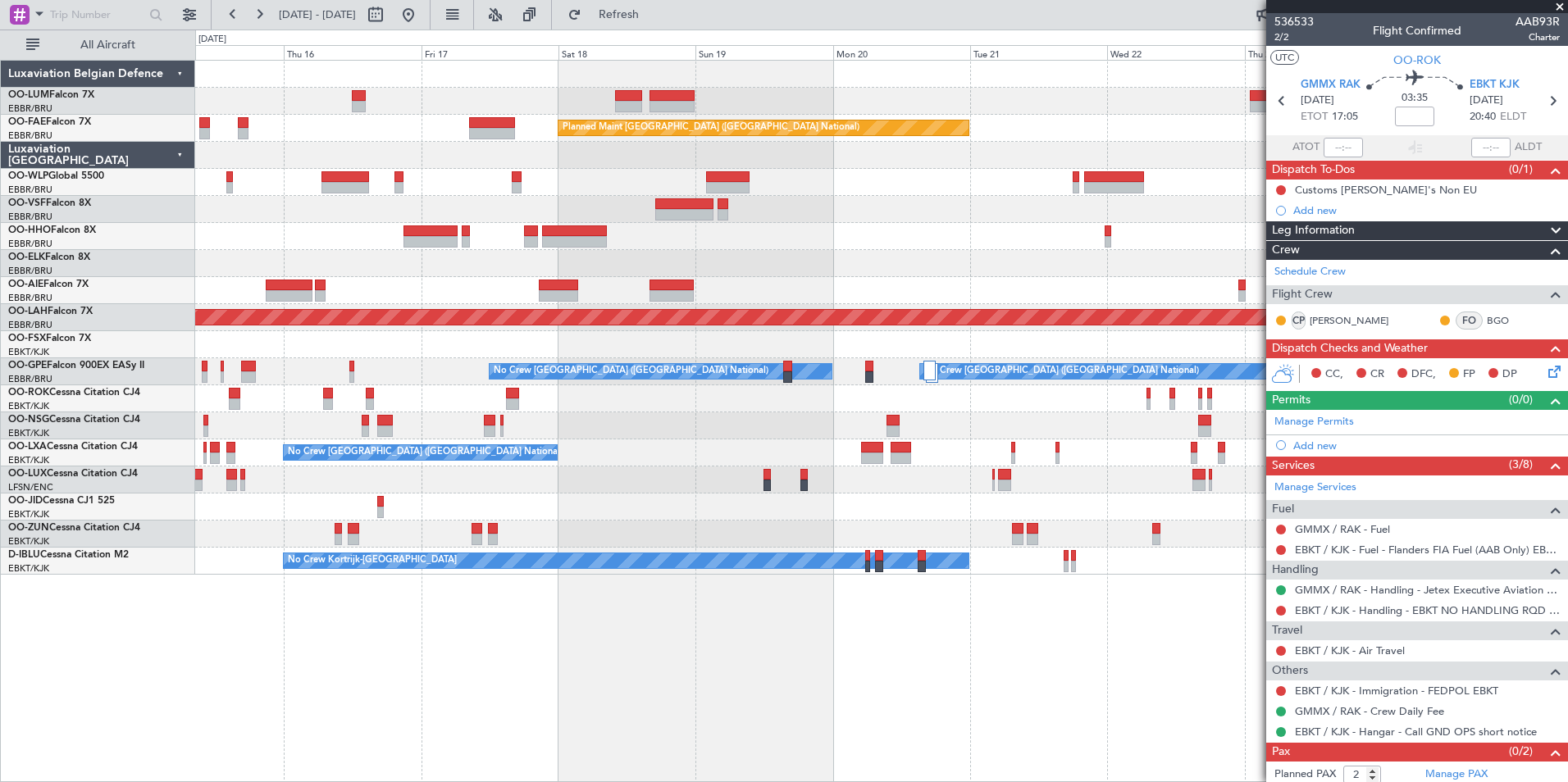
click at [514, 213] on div at bounding box center [881, 209] width 1372 height 27
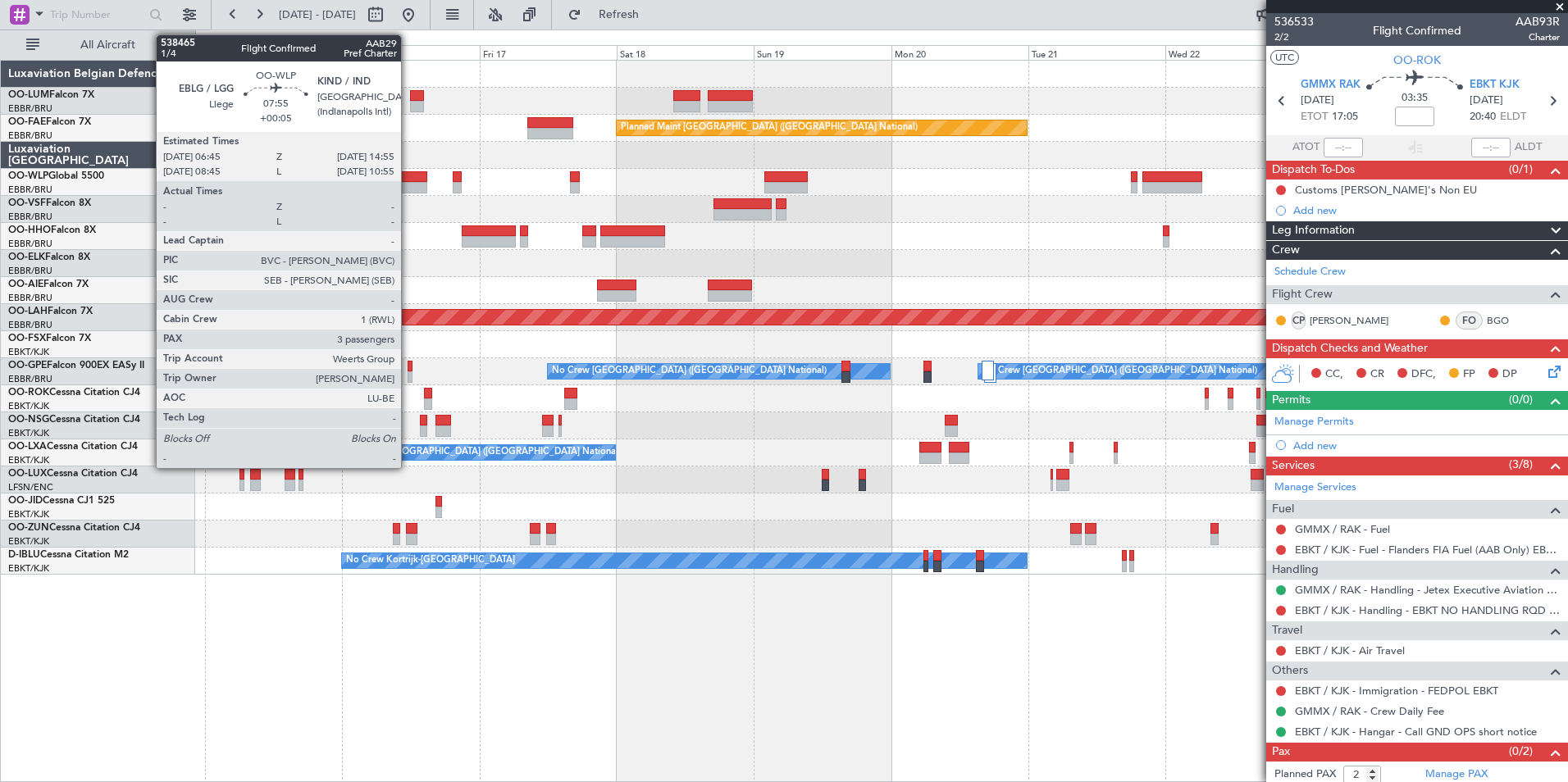
click at [408, 180] on div at bounding box center [403, 177] width 47 height 12
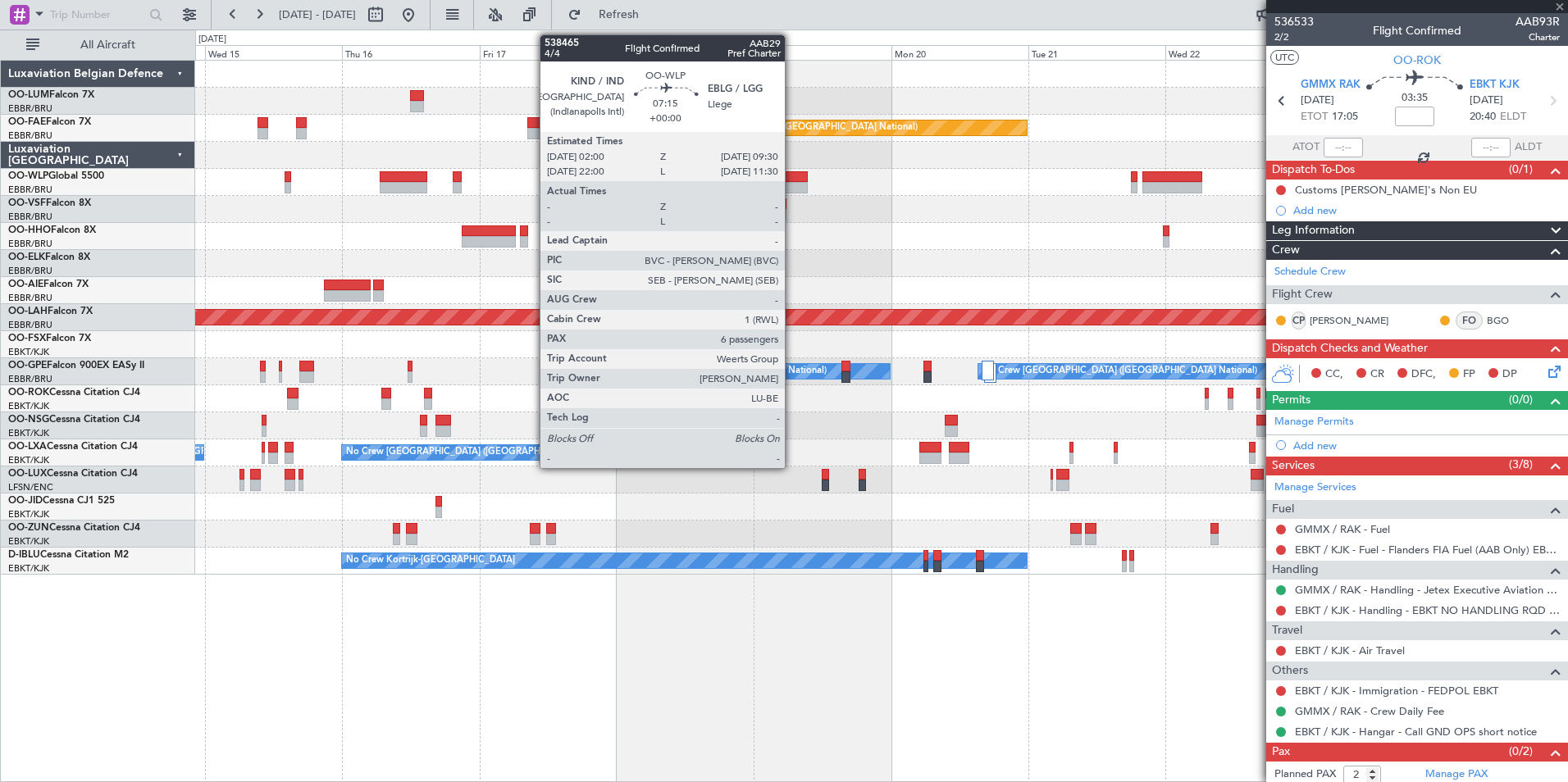
type input "+00:05"
type input "3"
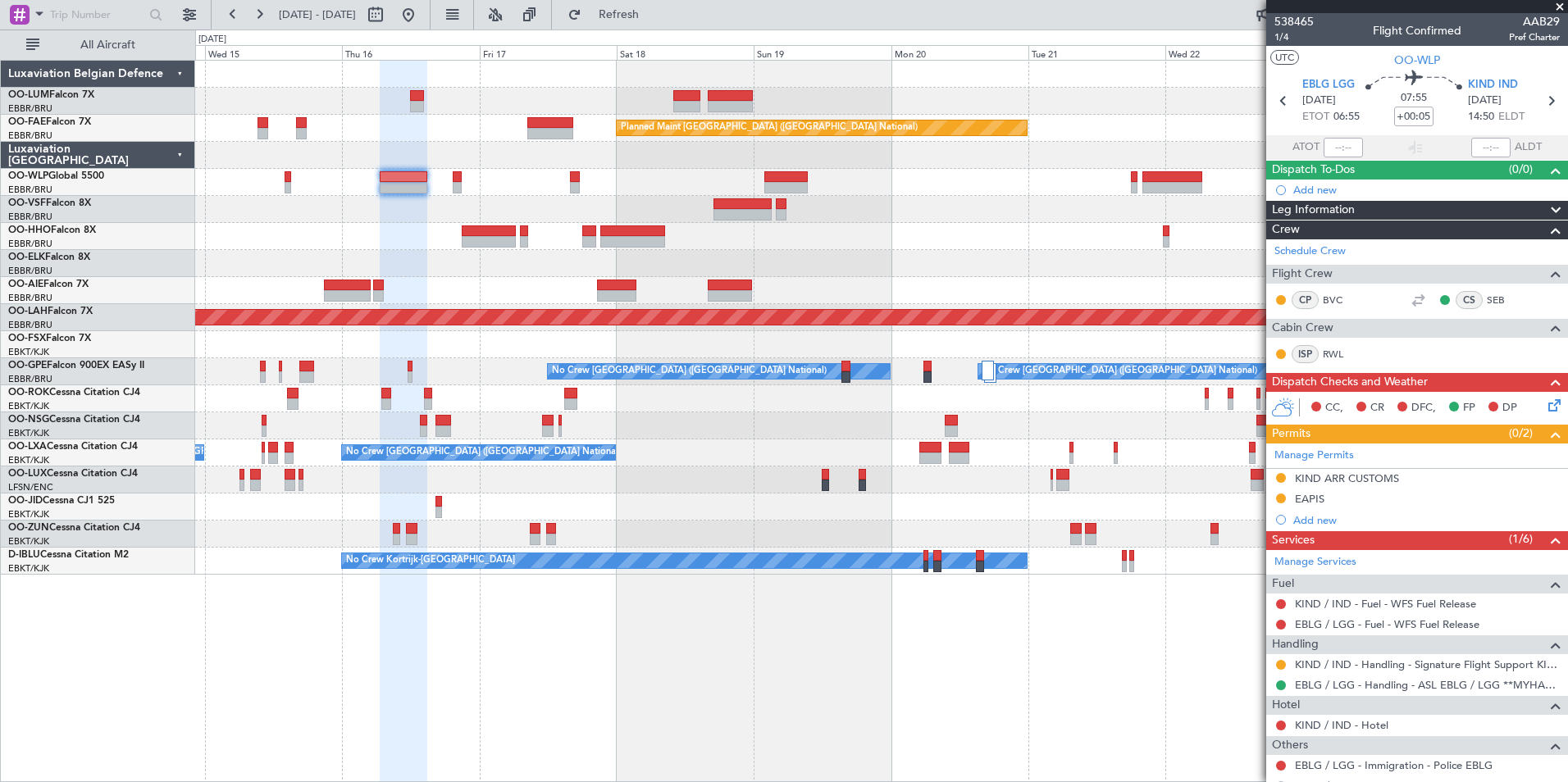
click at [716, 677] on div "Owner Melsbroek Air Base Planned Maint [GEOGRAPHIC_DATA]-[GEOGRAPHIC_DATA] AOG …" at bounding box center [881, 422] width 1373 height 723
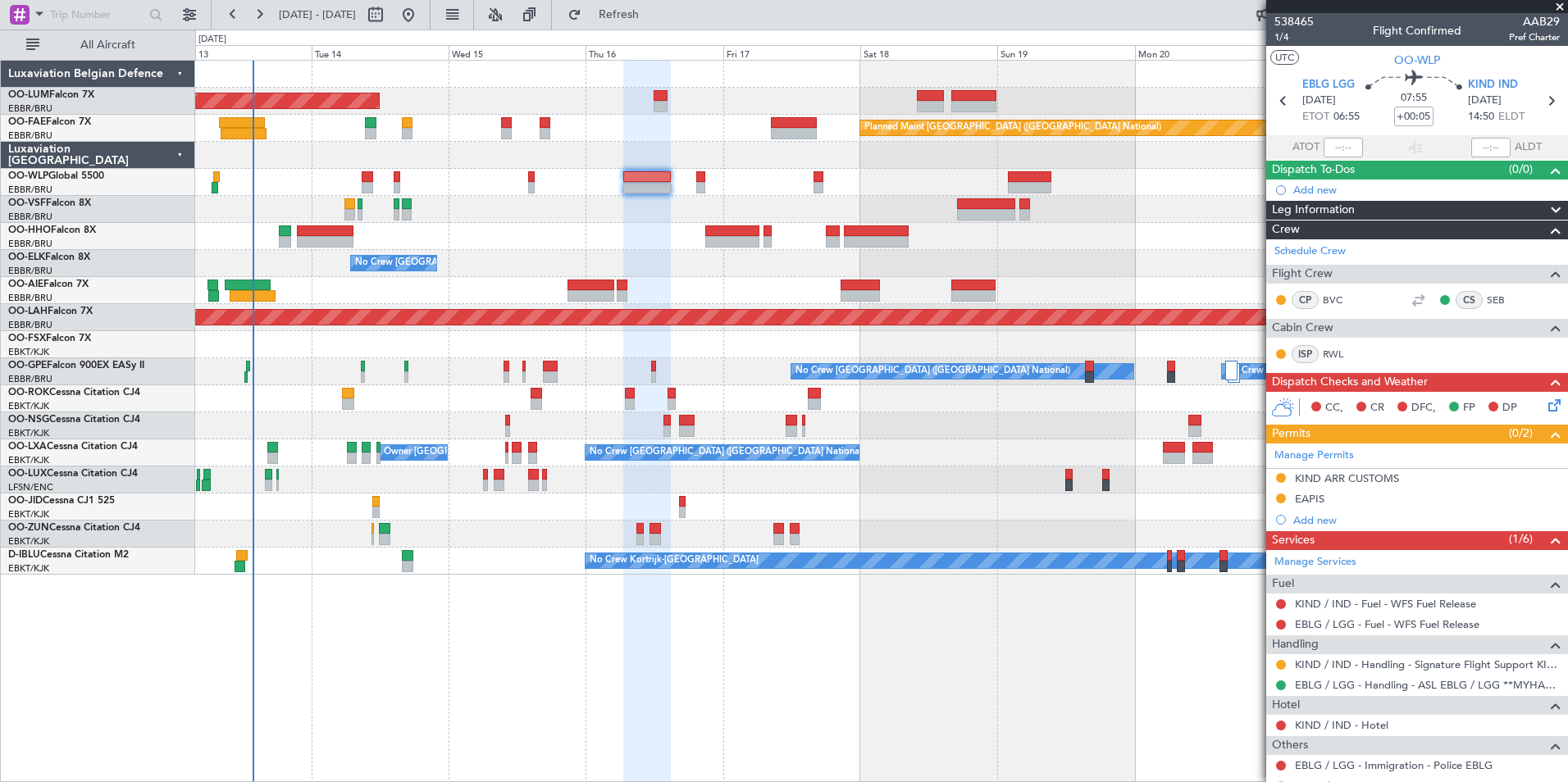
click at [439, 689] on div "AOG Maint [GEOGRAPHIC_DATA] Planned Maint [GEOGRAPHIC_DATA] ([GEOGRAPHIC_DATA])…" at bounding box center [881, 422] width 1373 height 723
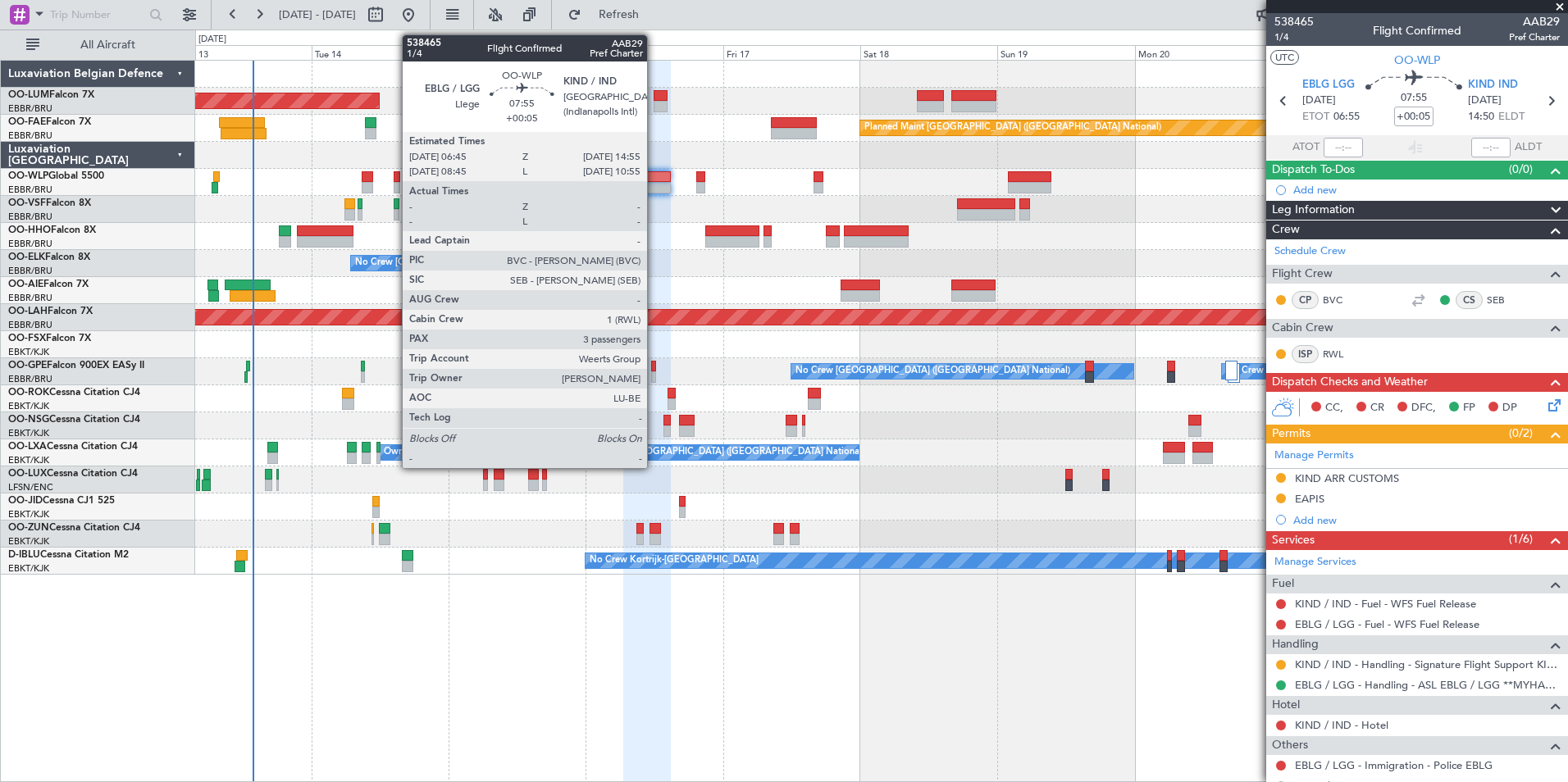
click at [655, 183] on div at bounding box center [646, 187] width 47 height 12
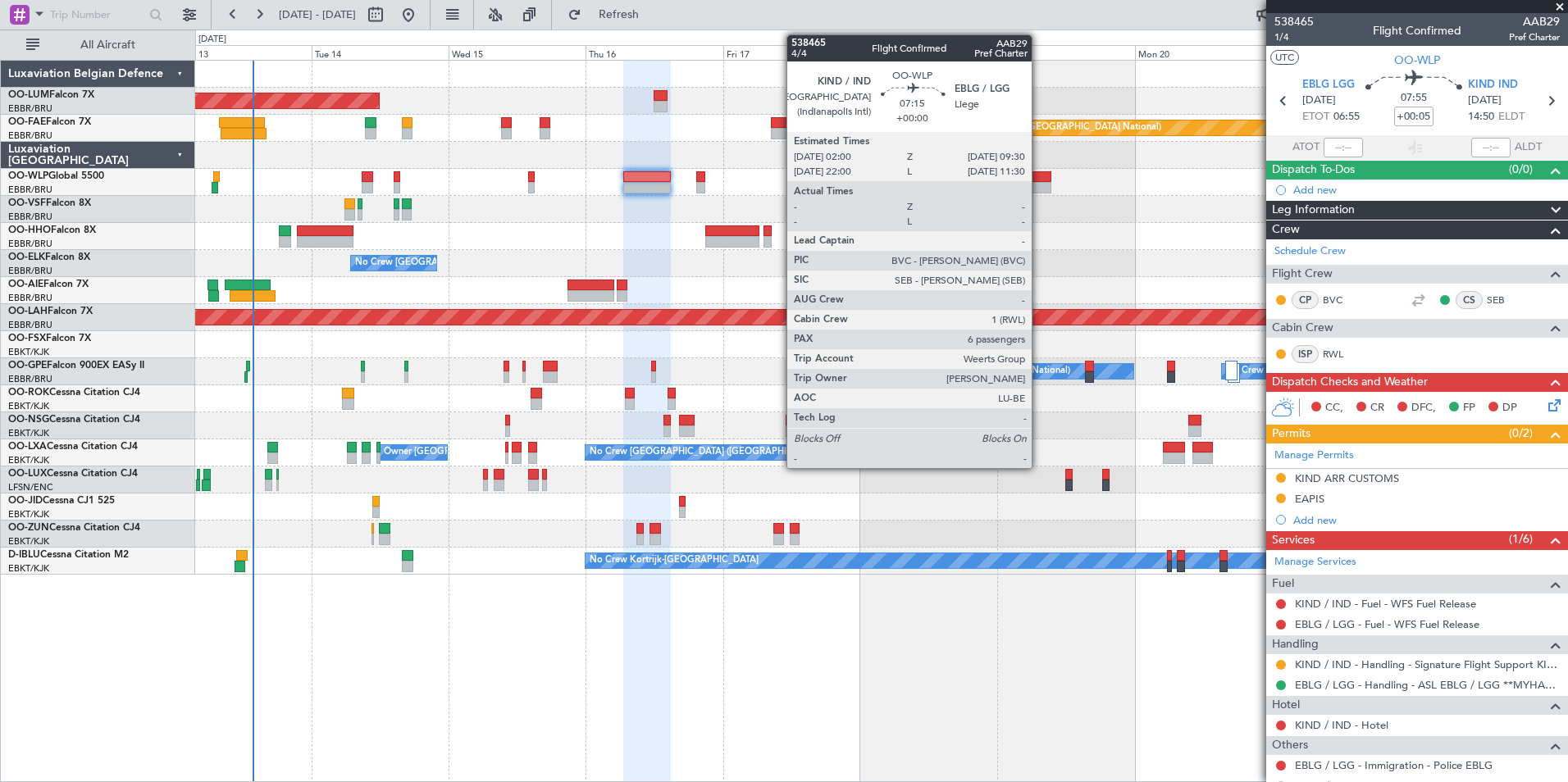
click at [1040, 185] on div at bounding box center [1029, 187] width 43 height 12
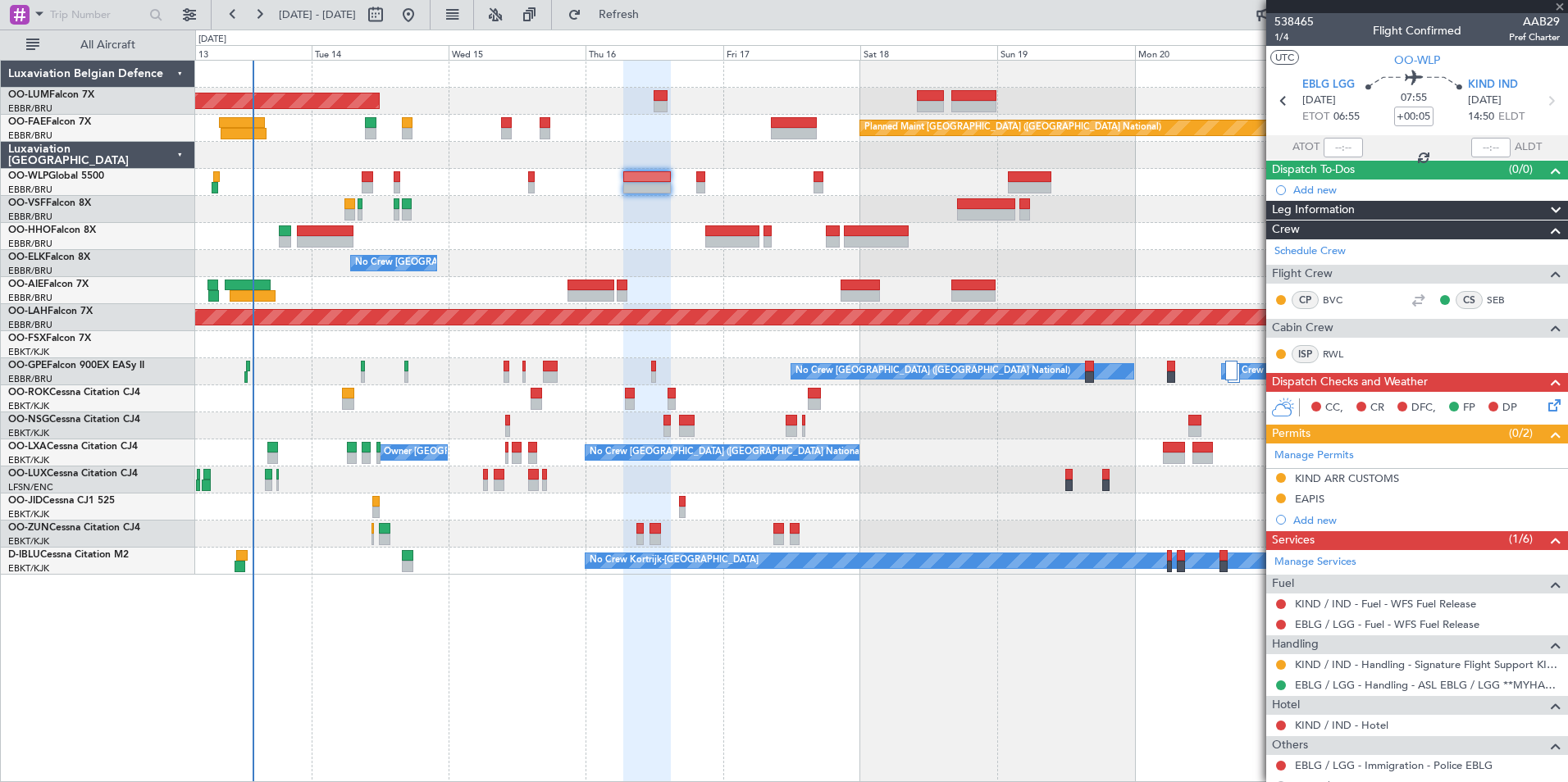
type input "6"
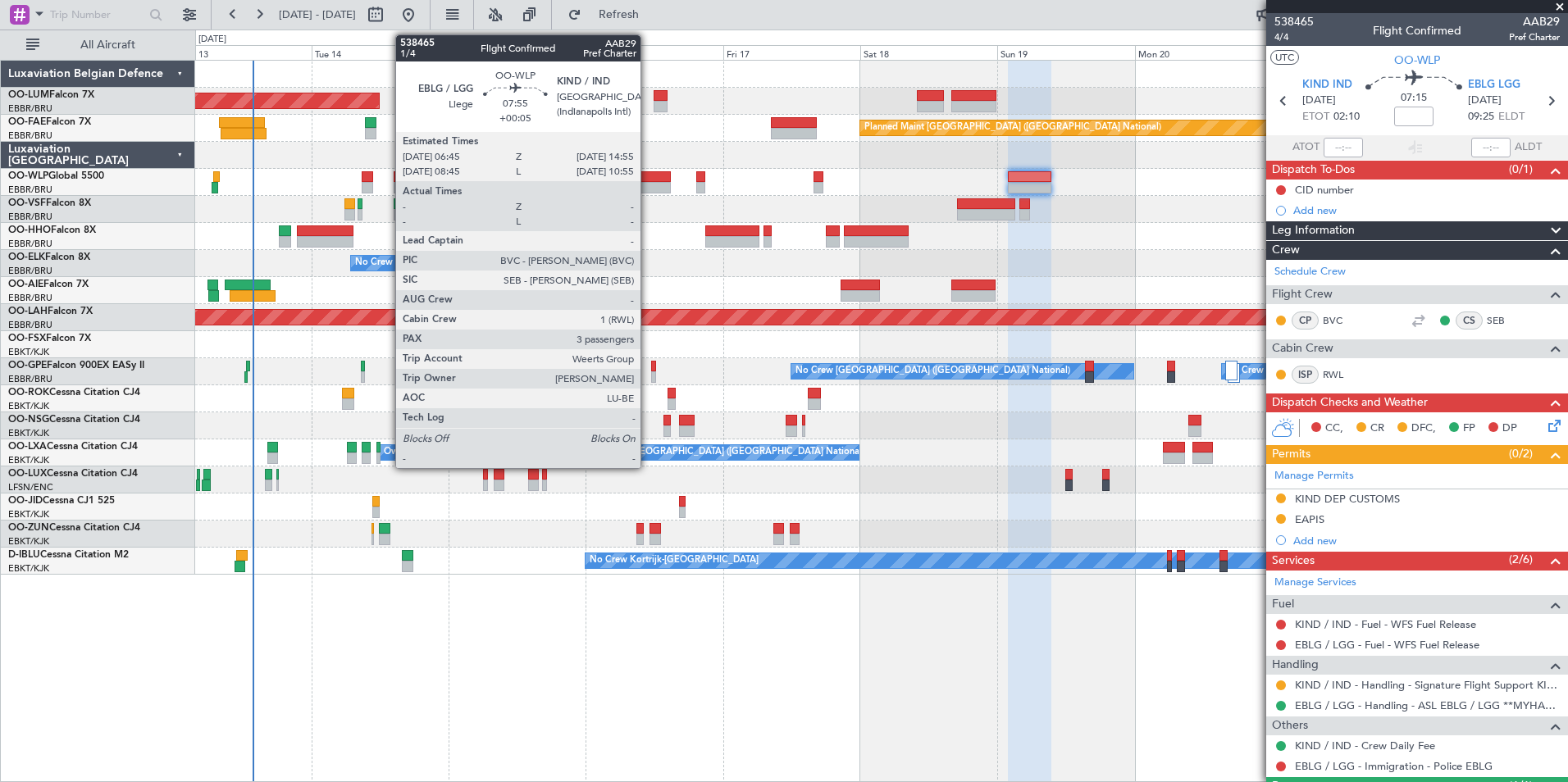
click at [648, 174] on div at bounding box center [646, 177] width 47 height 12
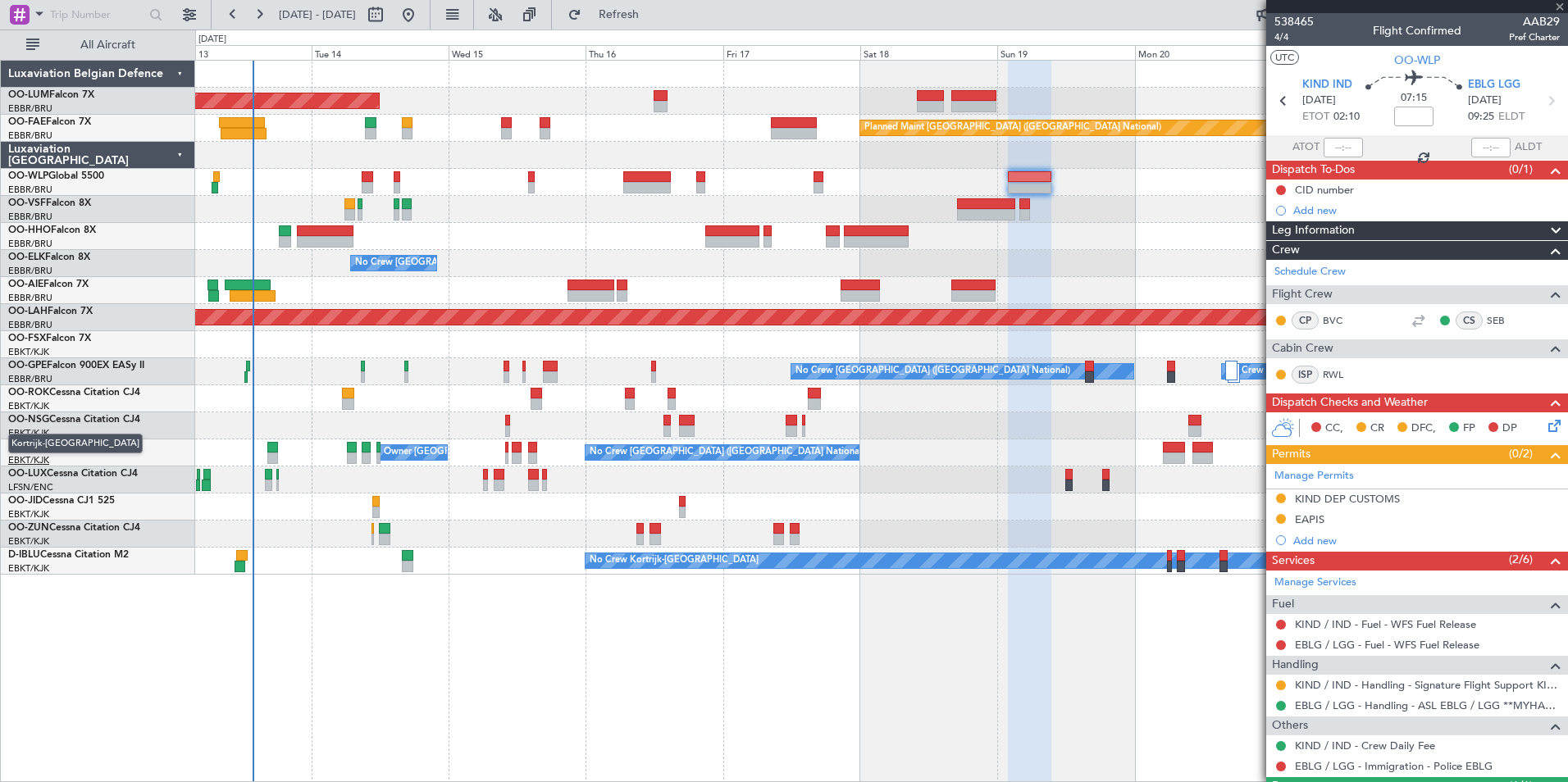
type input "+00:05"
type input "3"
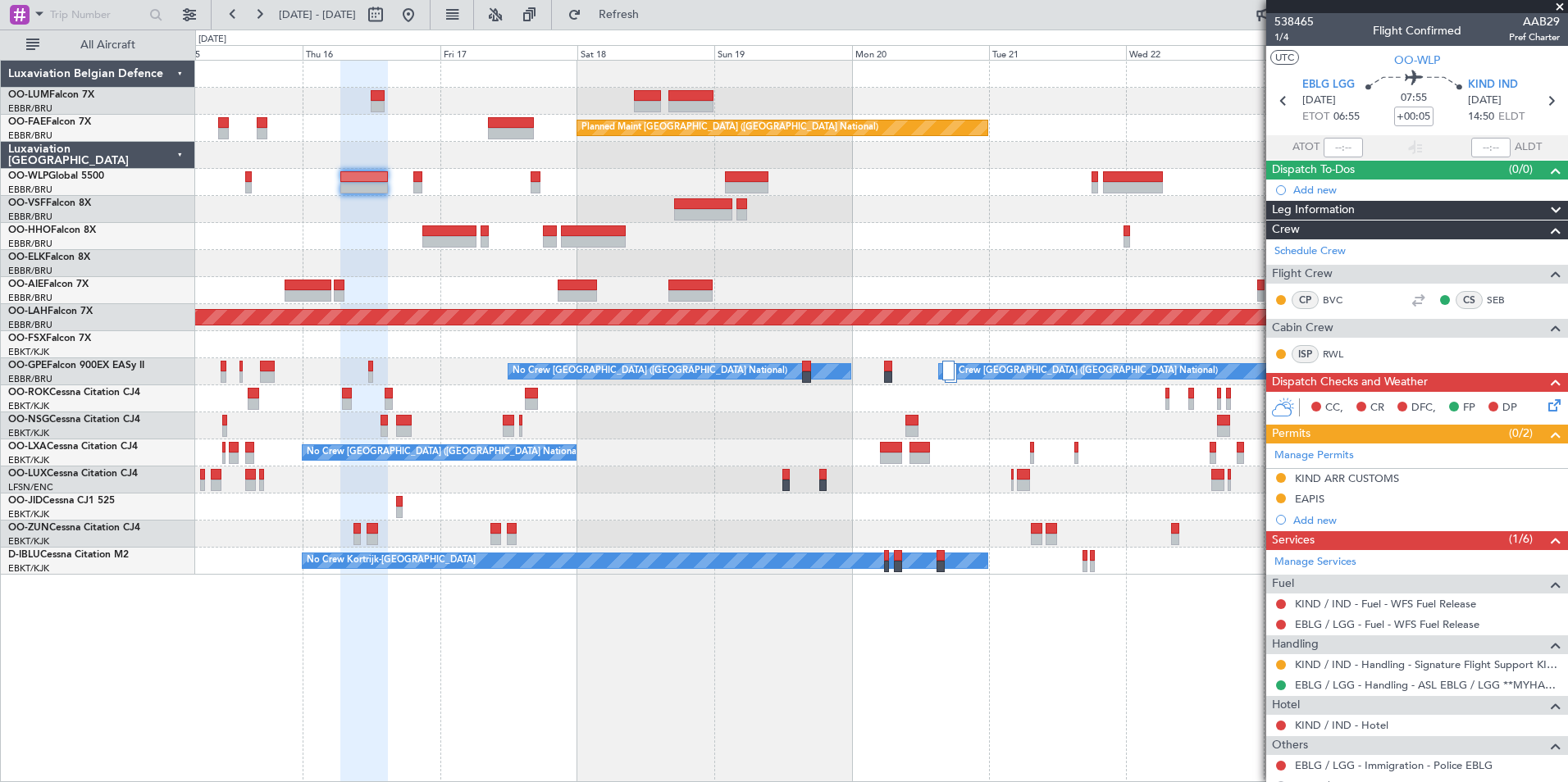
click at [844, 247] on div "Owner Melsbroek Air Base Planned Maint Kortrijk-Wevelgem AOG Maint Sibiu Planne…" at bounding box center [881, 317] width 1372 height 514
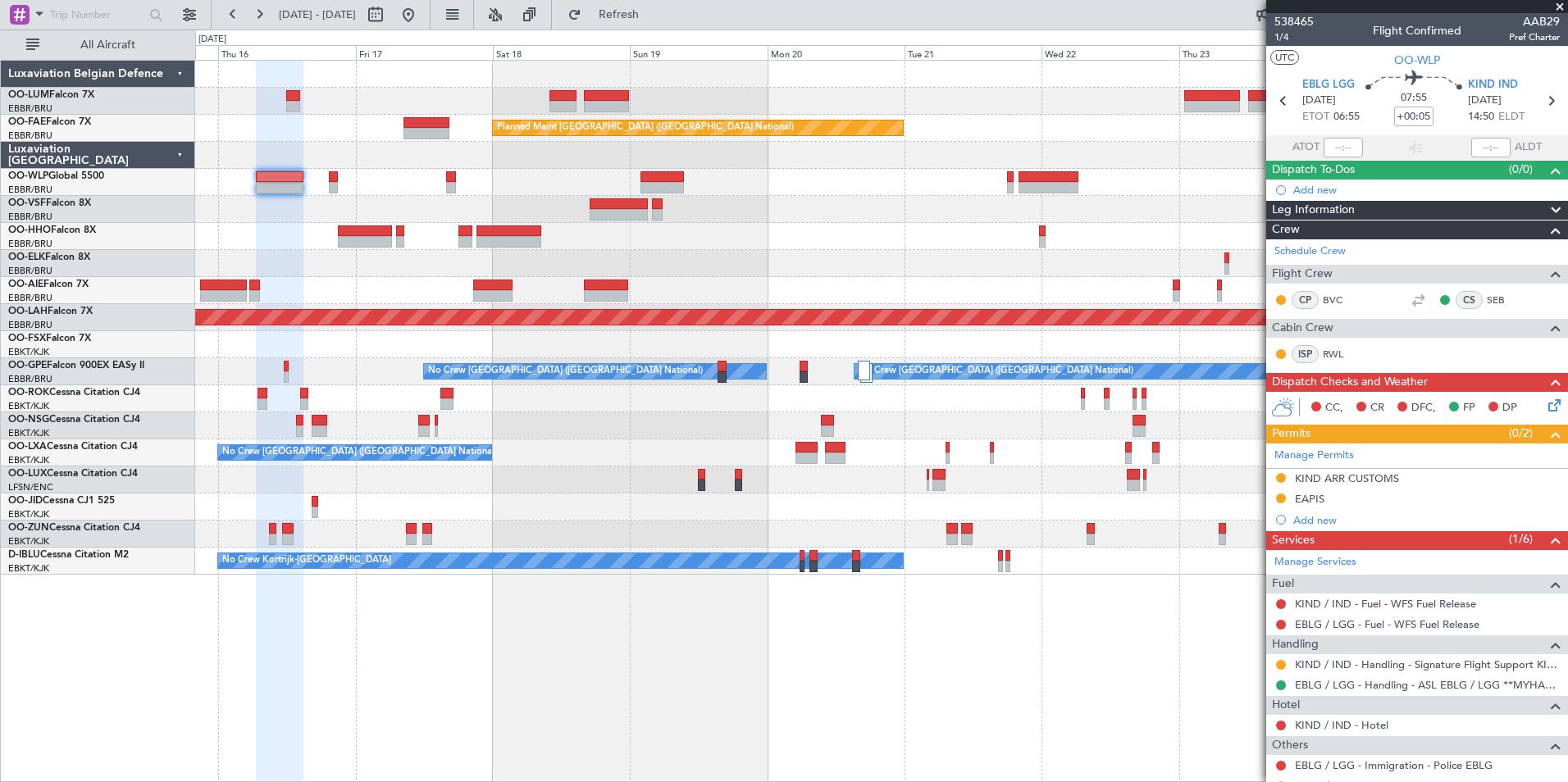
click at [991, 231] on div "Owner Melsbroek Air Base Planned Maint Kortrijk-Wevelgem AOG Maint Sibiu Planne…" at bounding box center [881, 317] width 1372 height 514
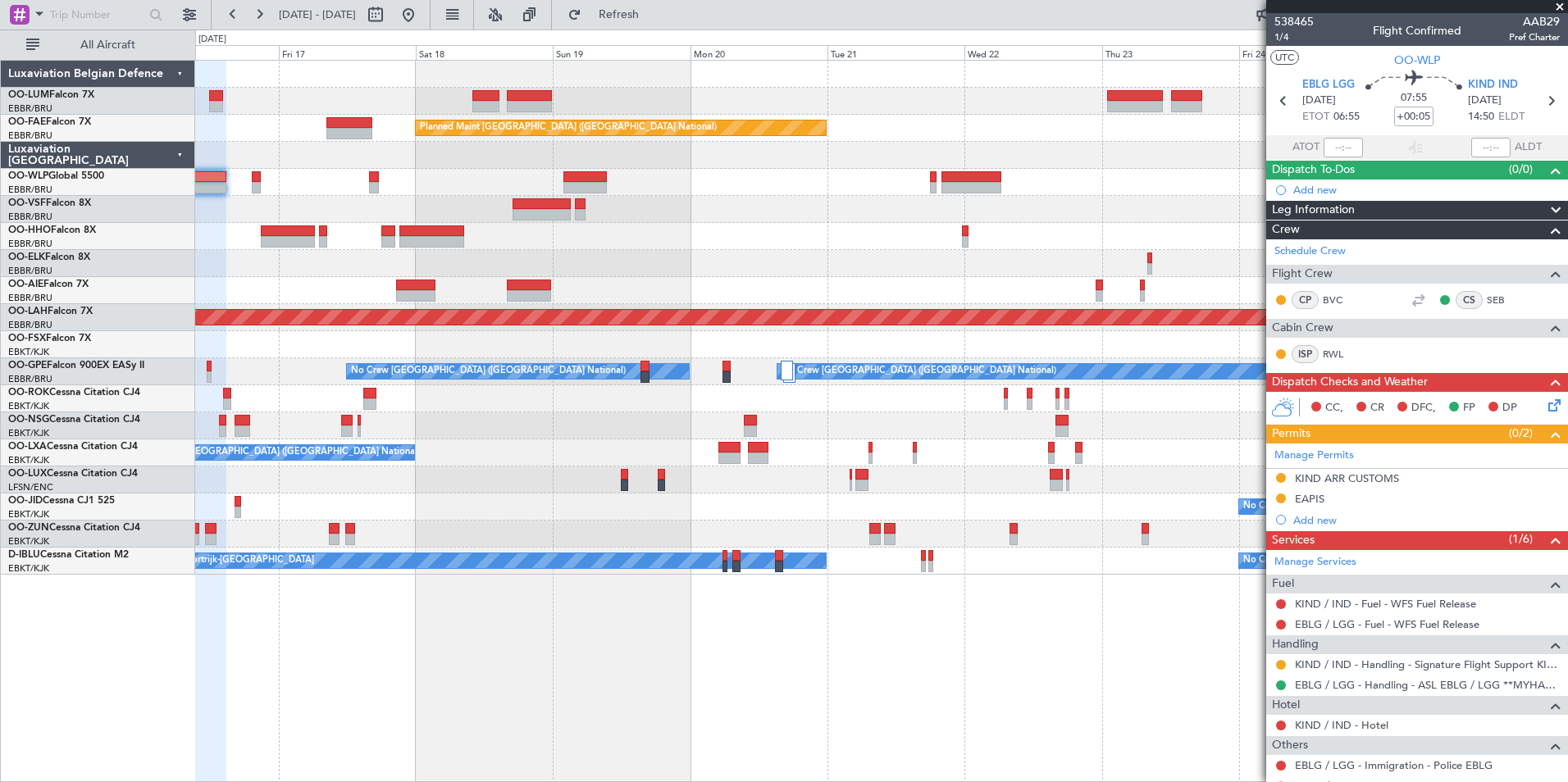
click at [979, 214] on div "Owner Melsbroek Air Base Planned Maint Kortrijk-Wevelgem AOG Maint Sibiu Planne…" at bounding box center [881, 317] width 1372 height 514
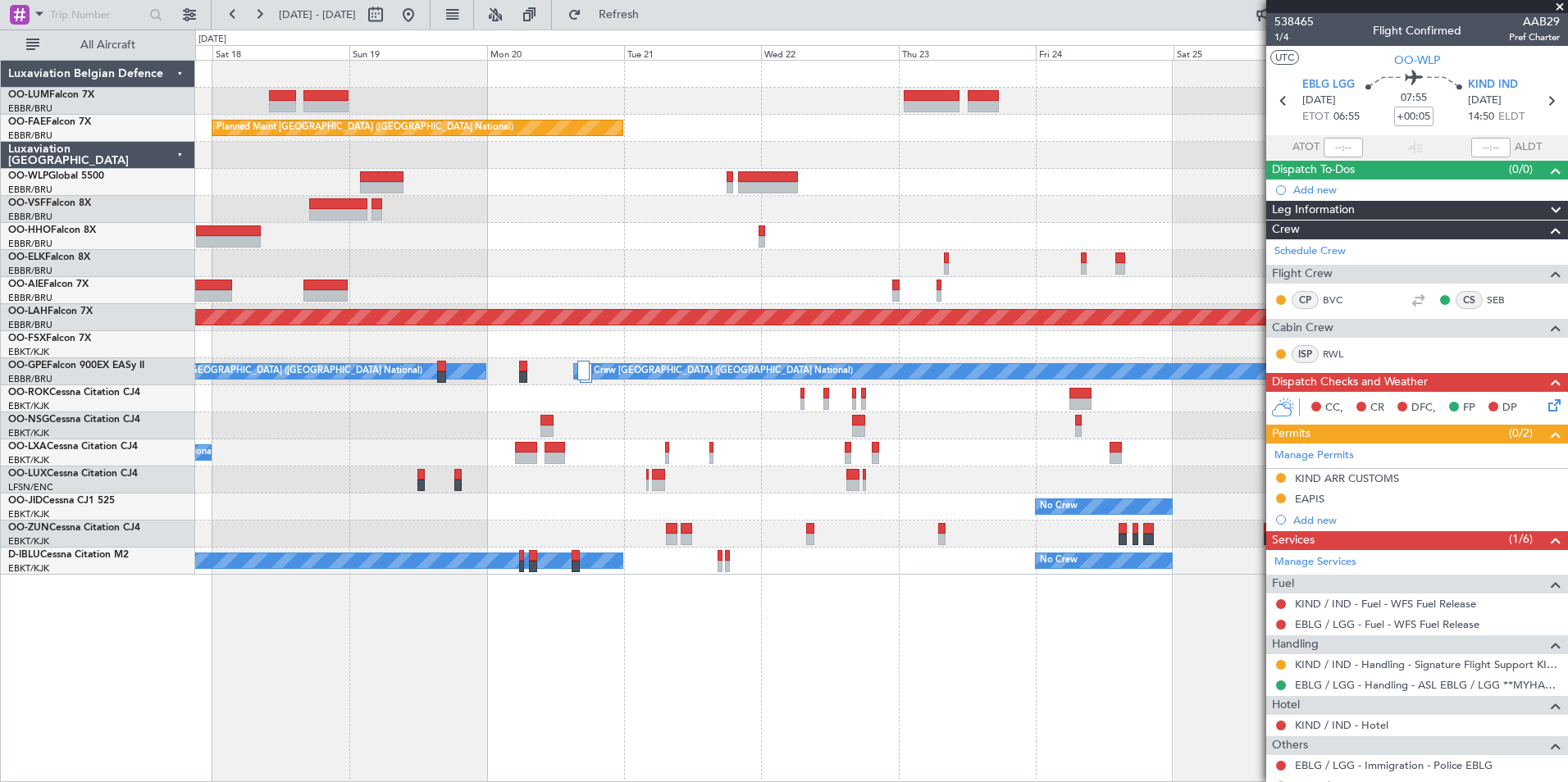
click at [840, 232] on div "Owner Melsbroek Air Base Planned Maint Kortrijk-Wevelgem Planned Maint Brussels…" at bounding box center [881, 317] width 1372 height 514
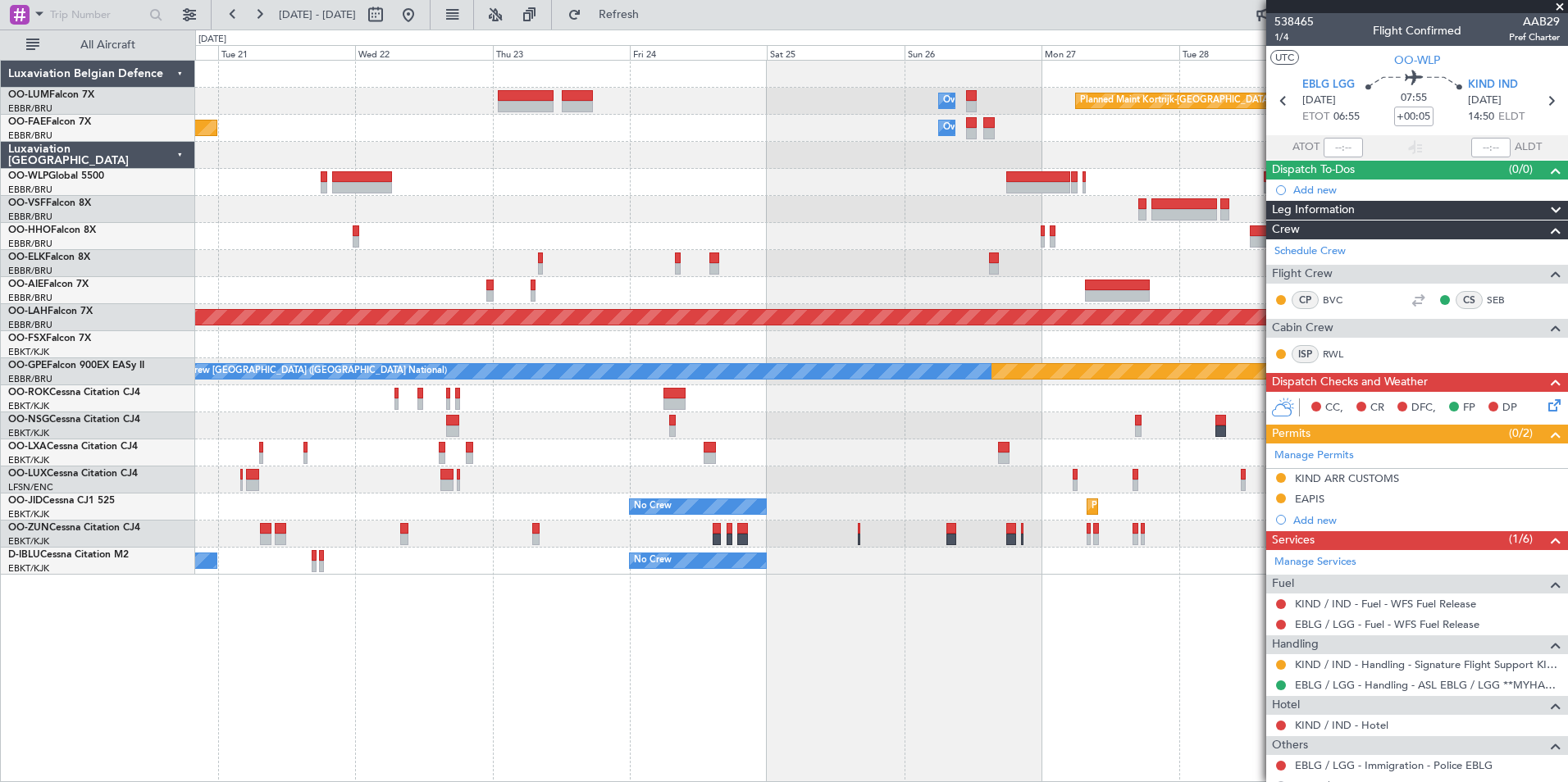
click at [671, 228] on div "Owner Melsbroek Air Base Planned Maint Kortrijk-Wevelgem Planned Maint Brussels…" at bounding box center [881, 317] width 1372 height 514
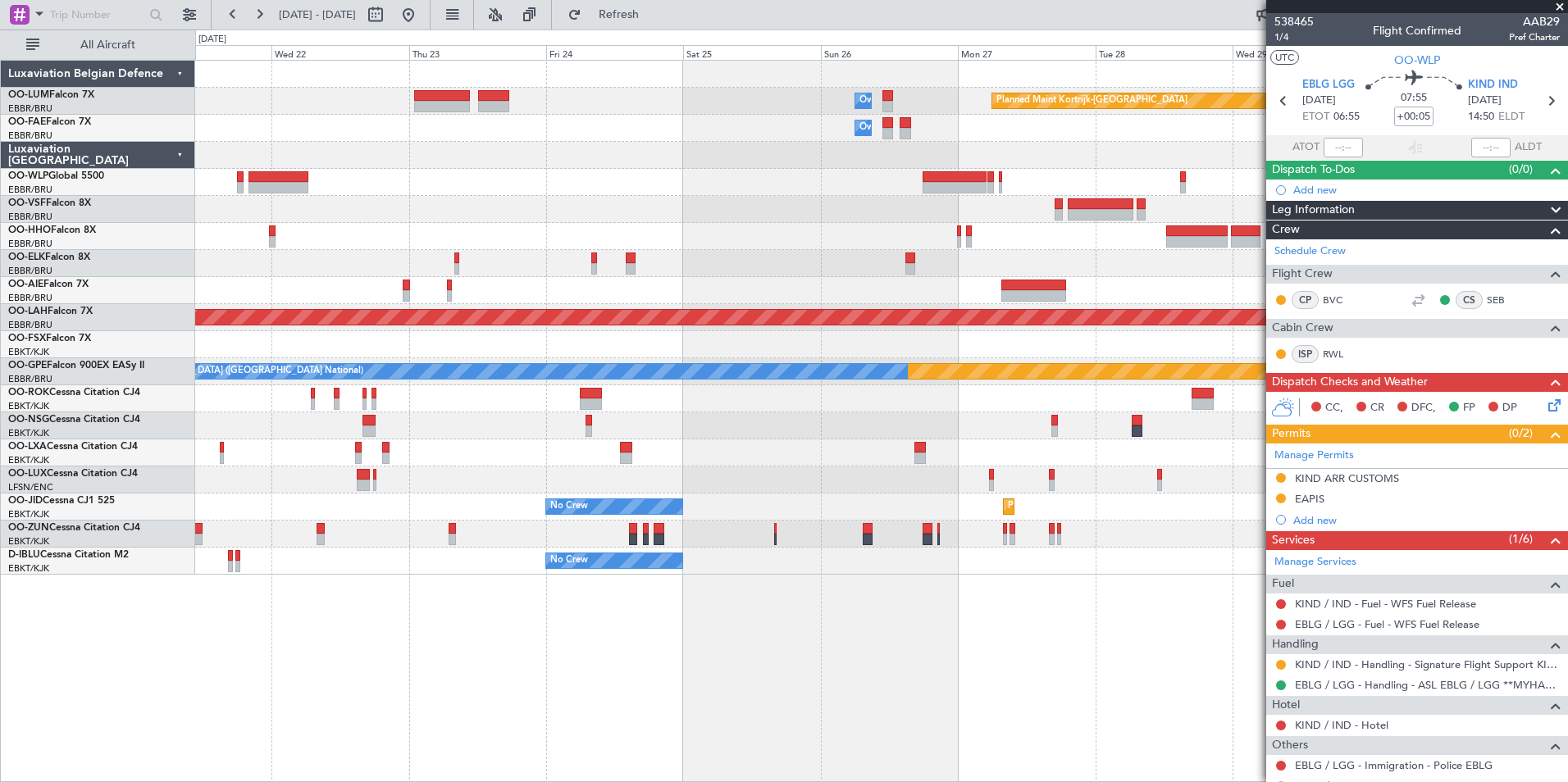
click at [825, 189] on div at bounding box center [881, 182] width 1372 height 27
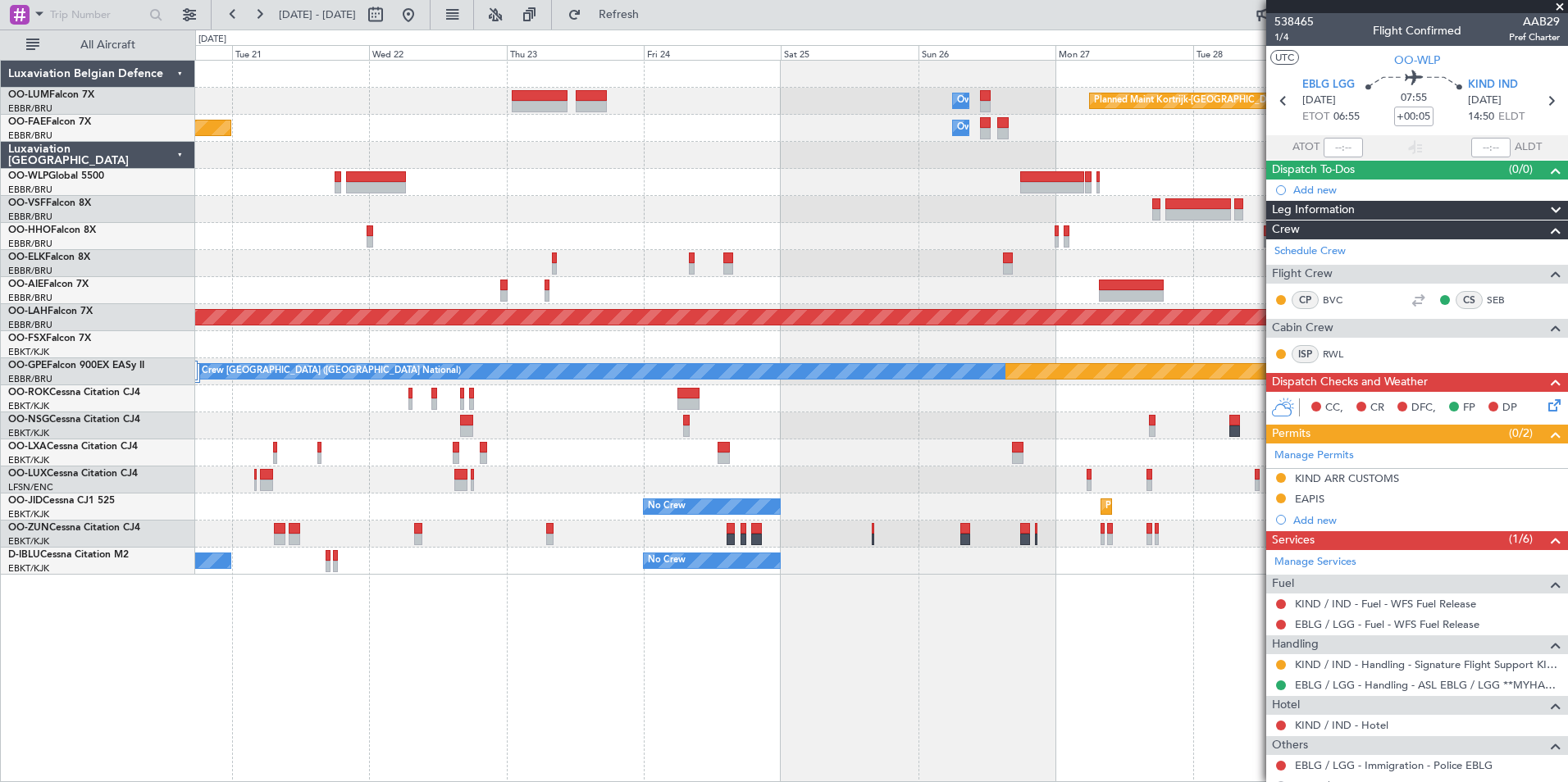
click at [1057, 197] on div "Owner Melsbroek Air Base Planned Maint Kortrijk-Wevelgem Owner Melsbroek Air Ba…" at bounding box center [881, 317] width 1372 height 514
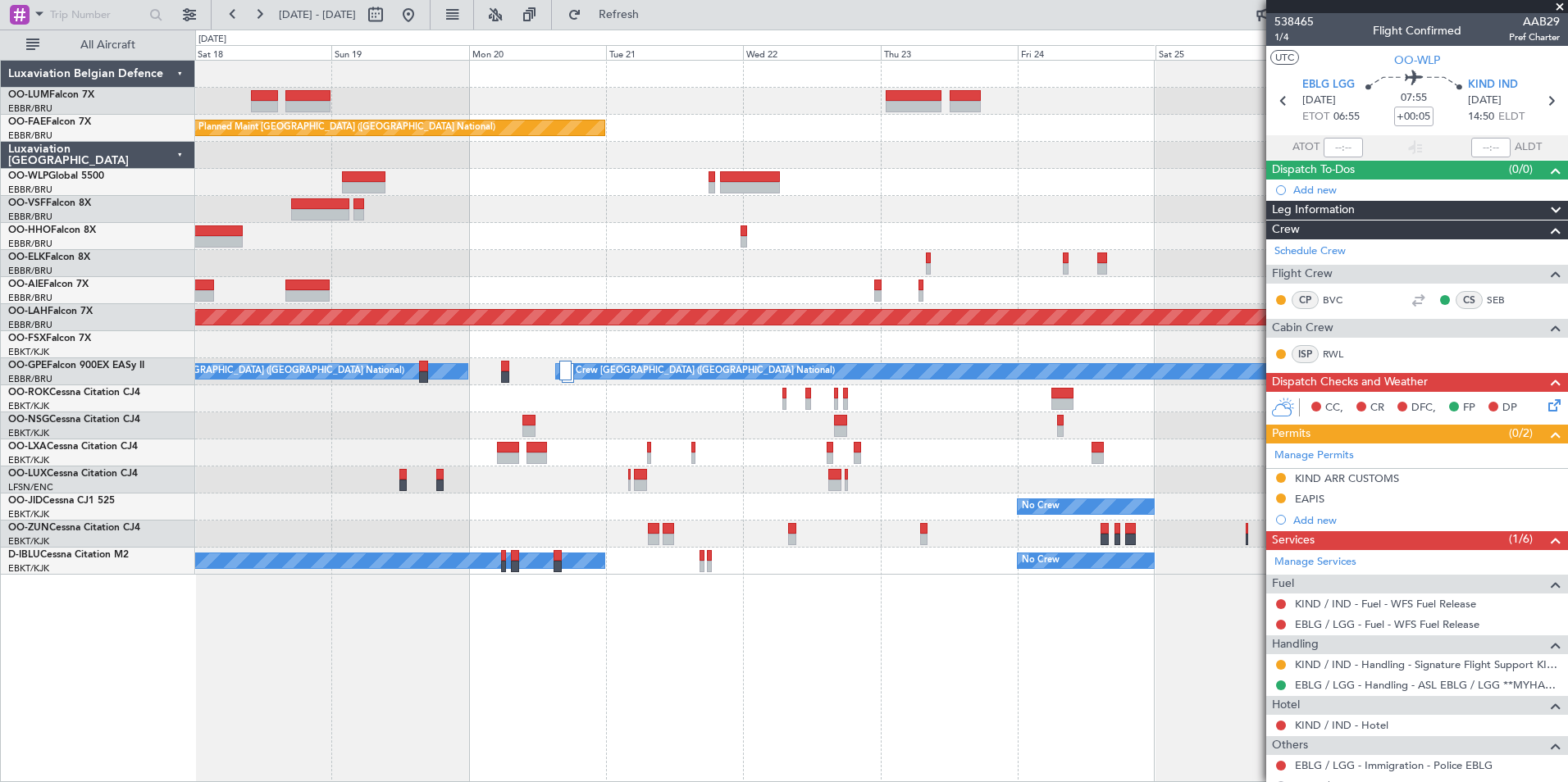
click at [530, 203] on div at bounding box center [881, 209] width 1372 height 27
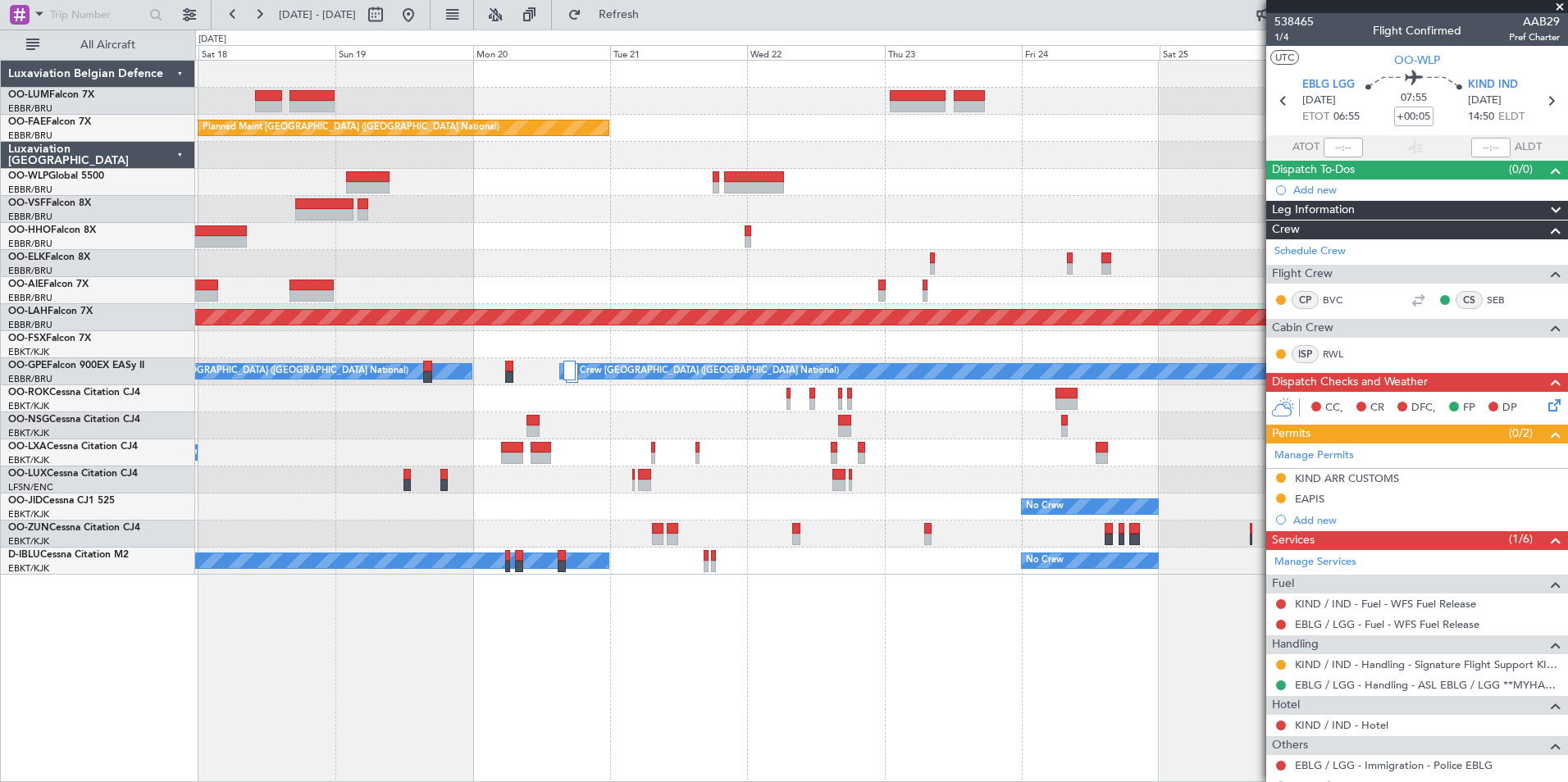
click at [606, 200] on div at bounding box center [881, 209] width 1372 height 27
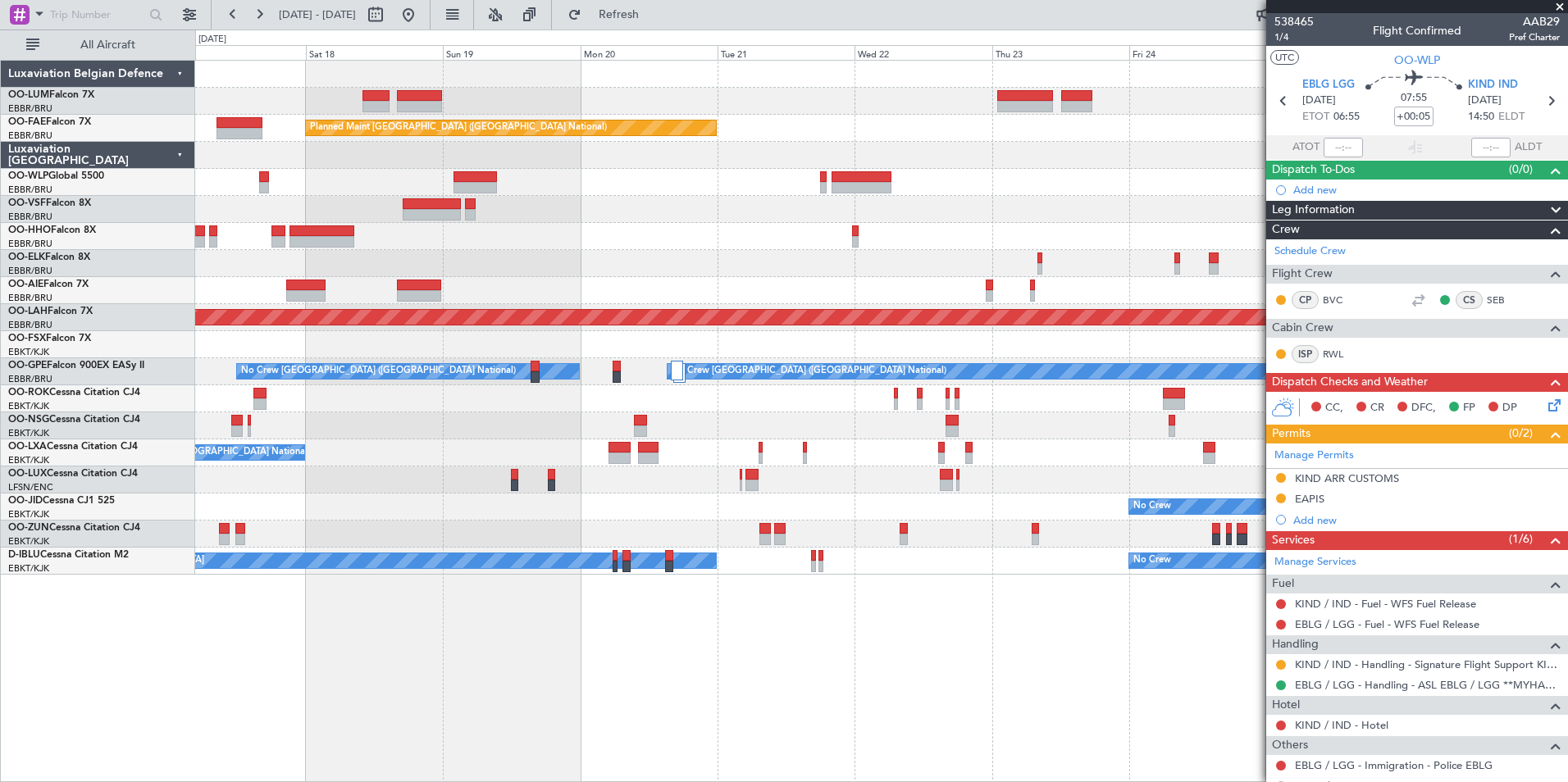
click at [936, 209] on div at bounding box center [881, 209] width 1372 height 27
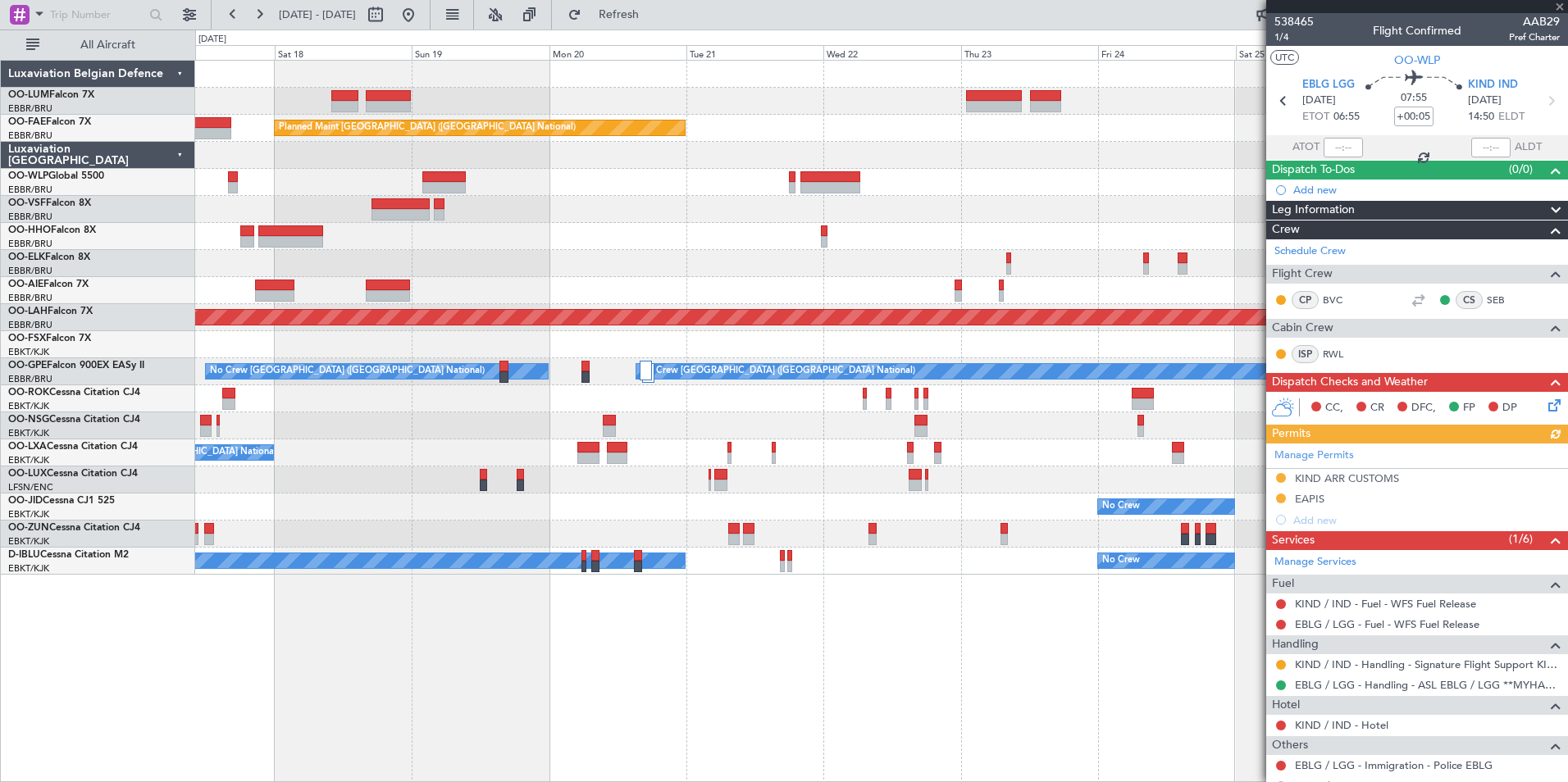
click at [626, 720] on div "Owner Melsbroek Air Base Planned Maint Kortrijk-Wevelgem Planned Maint Brussels…" at bounding box center [881, 422] width 1373 height 723
click at [641, 743] on div "Owner Melsbroek Air Base Planned Maint Kortrijk-Wevelgem Planned Maint Brussels…" at bounding box center [881, 422] width 1373 height 723
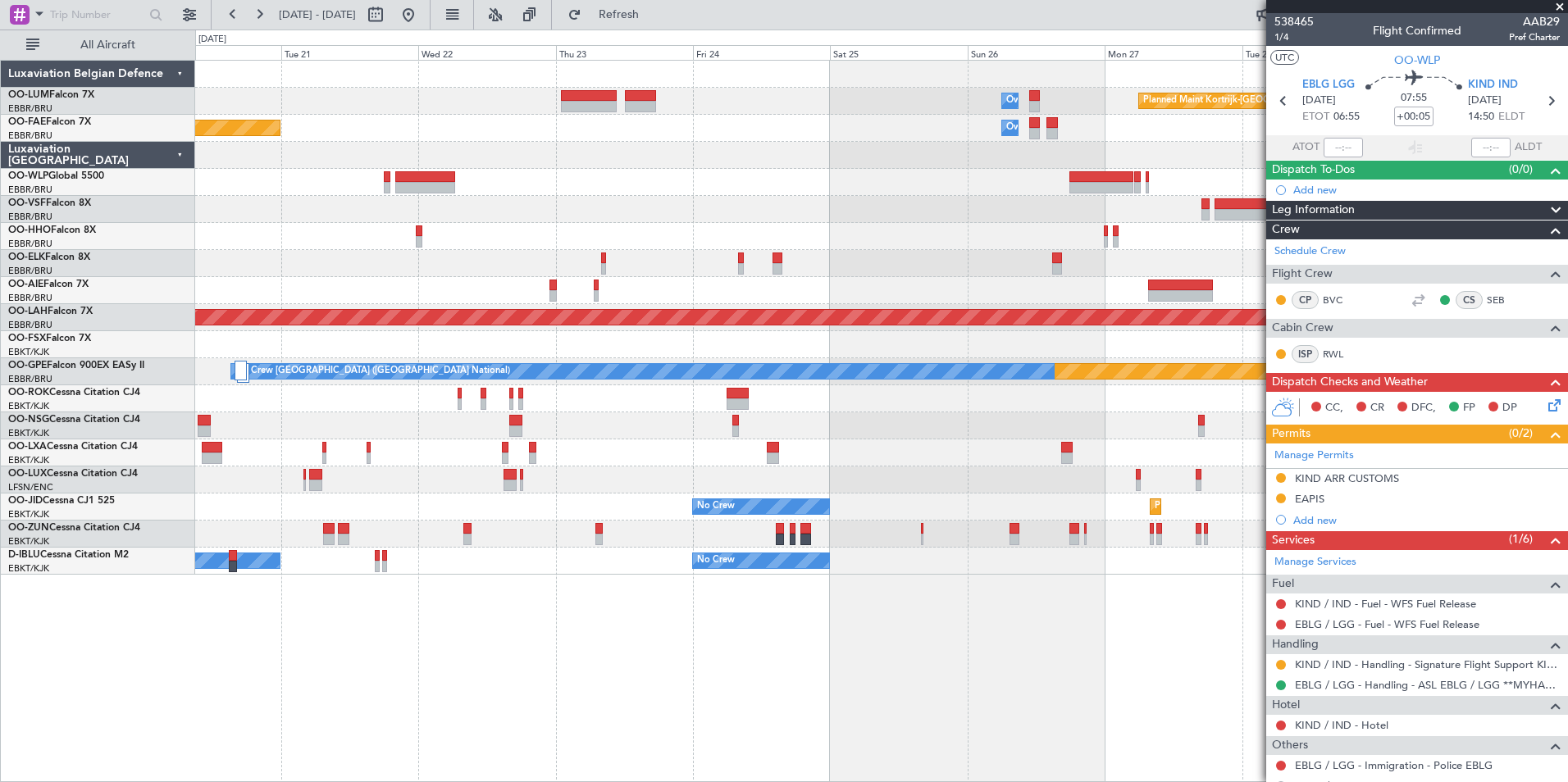
click at [646, 778] on div "Owner Melsbroek Air Base Planned Maint Kortrijk-Wevelgem Planned Maint Brussels…" at bounding box center [881, 422] width 1373 height 723
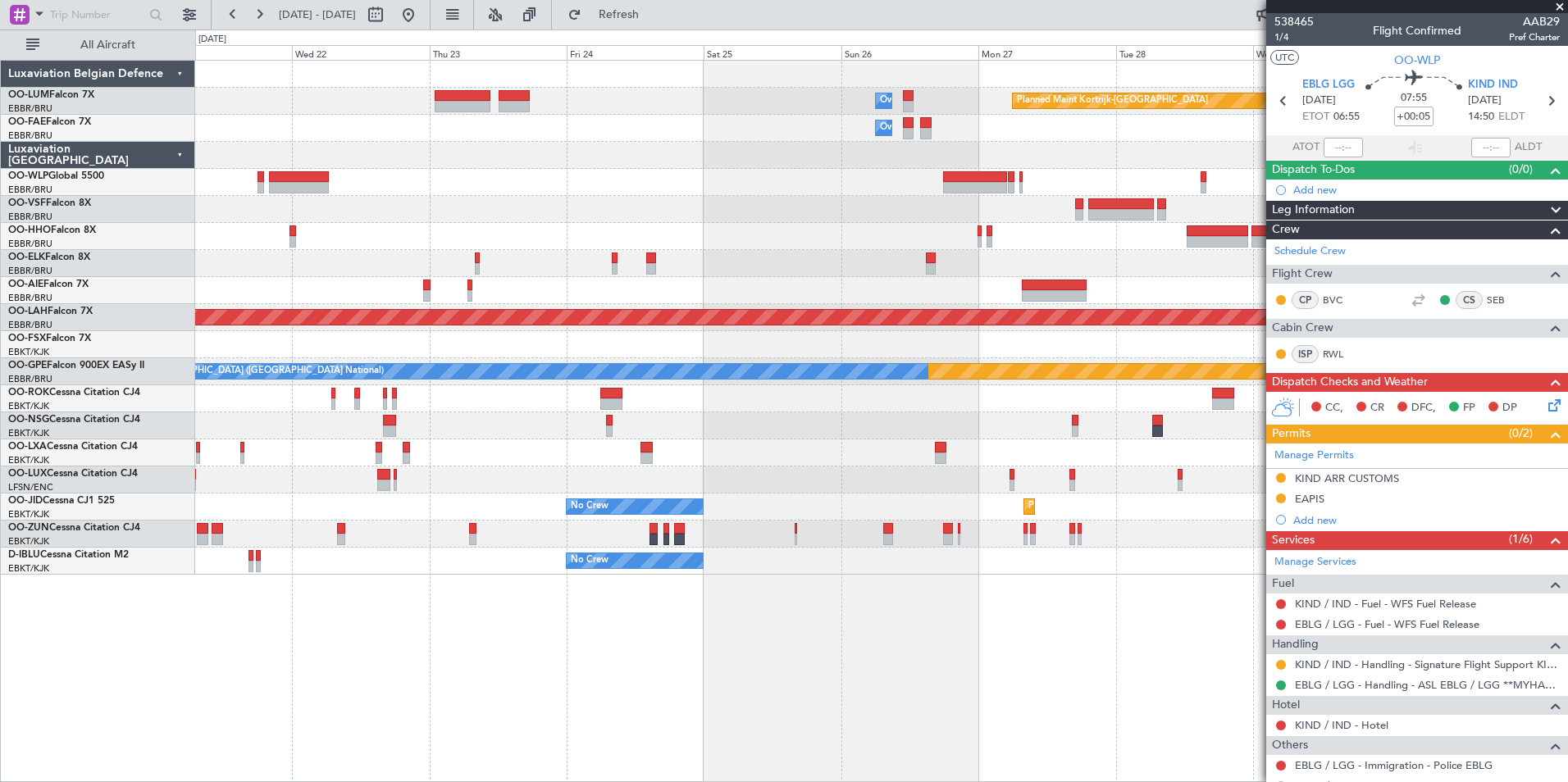
click at [732, 733] on div "Owner Melsbroek Air Base Planned Maint Kortrijk-Wevelgem Owner Melsbroek Air Ba…" at bounding box center [881, 422] width 1373 height 723
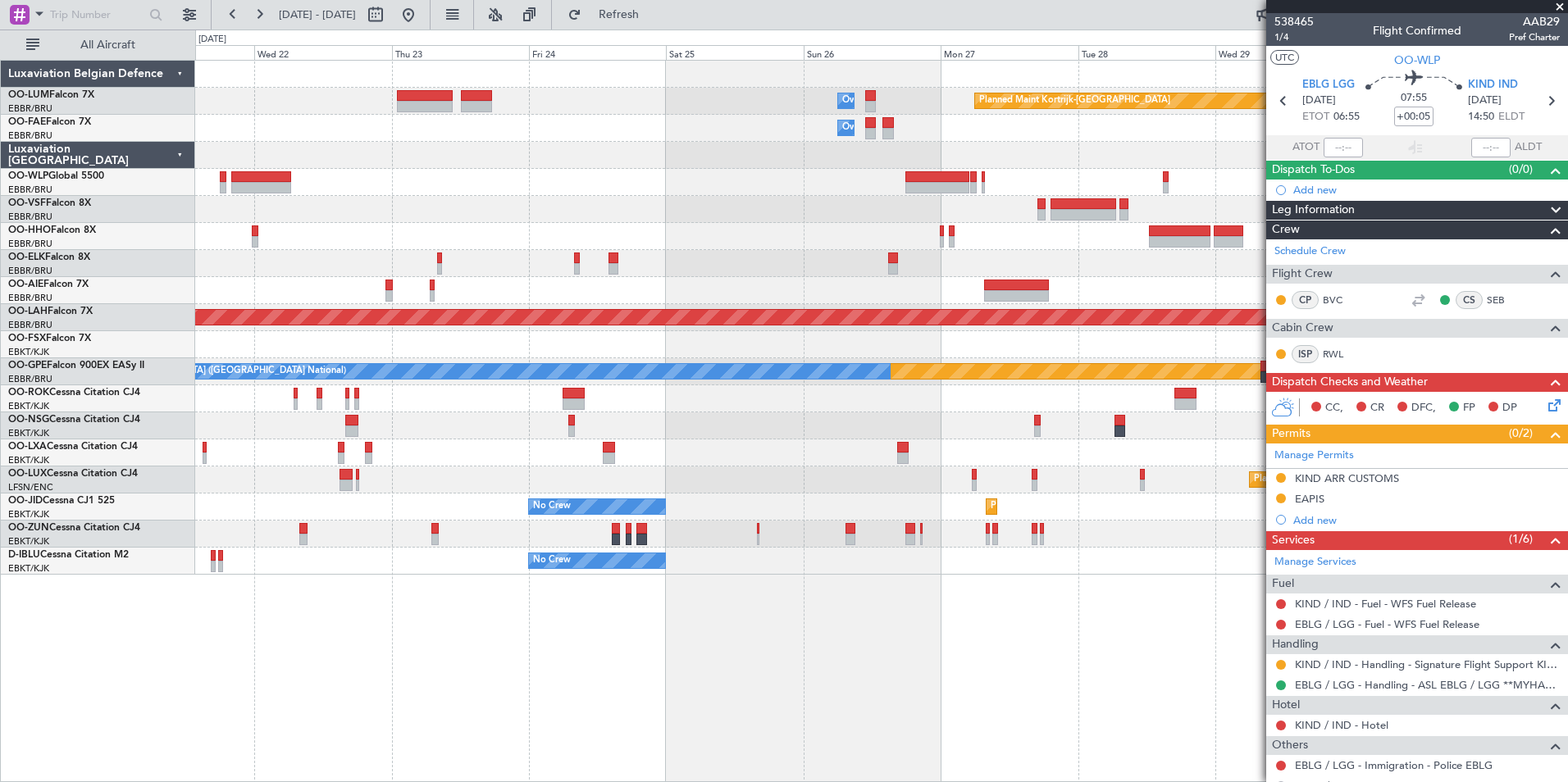
click at [994, 693] on div "Owner Melsbroek Air Base Planned Maint Kortrijk-Wevelgem Owner Melsbroek Air Ba…" at bounding box center [881, 422] width 1373 height 723
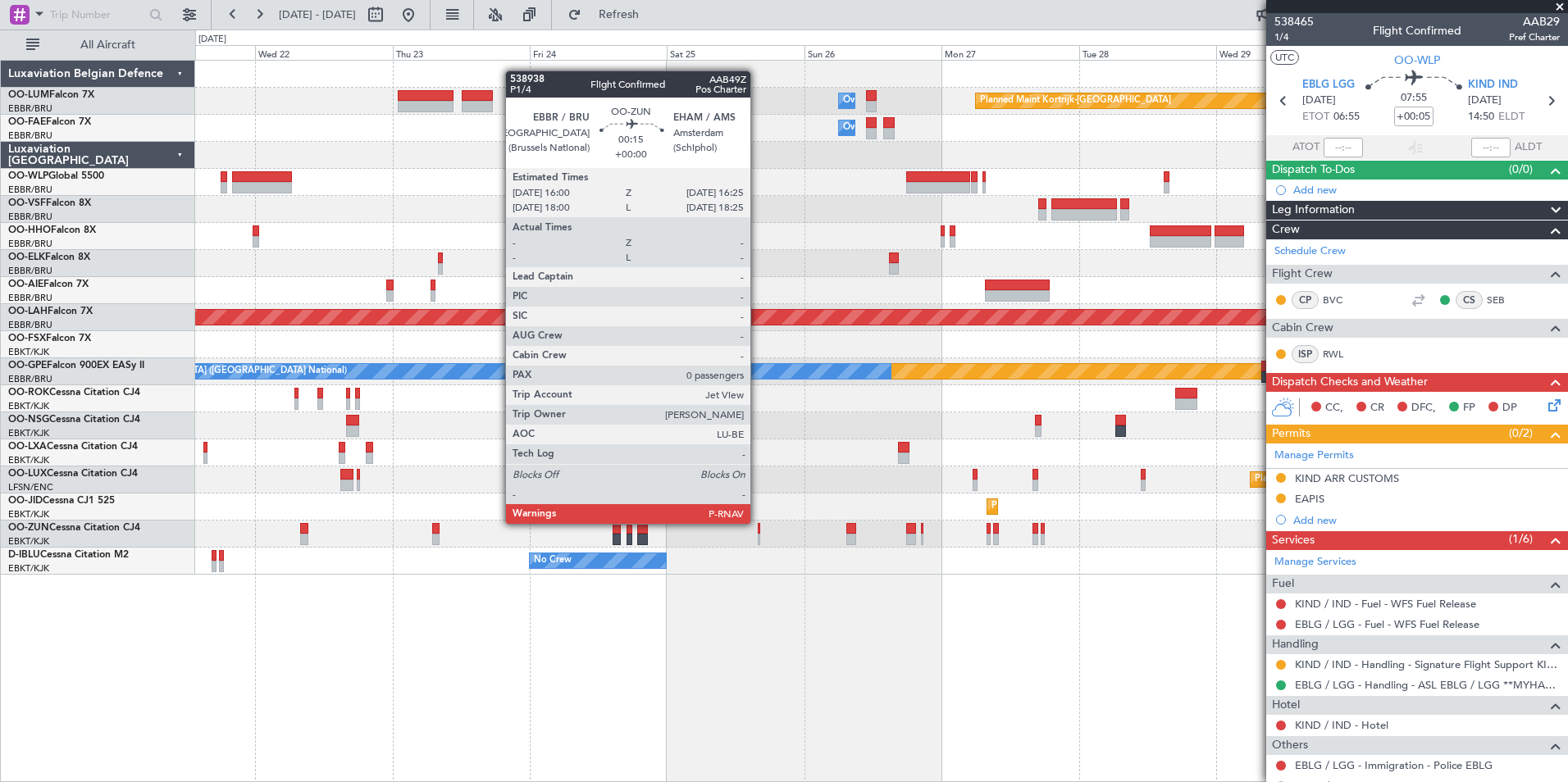
click at [758, 524] on div at bounding box center [759, 529] width 3 height 12
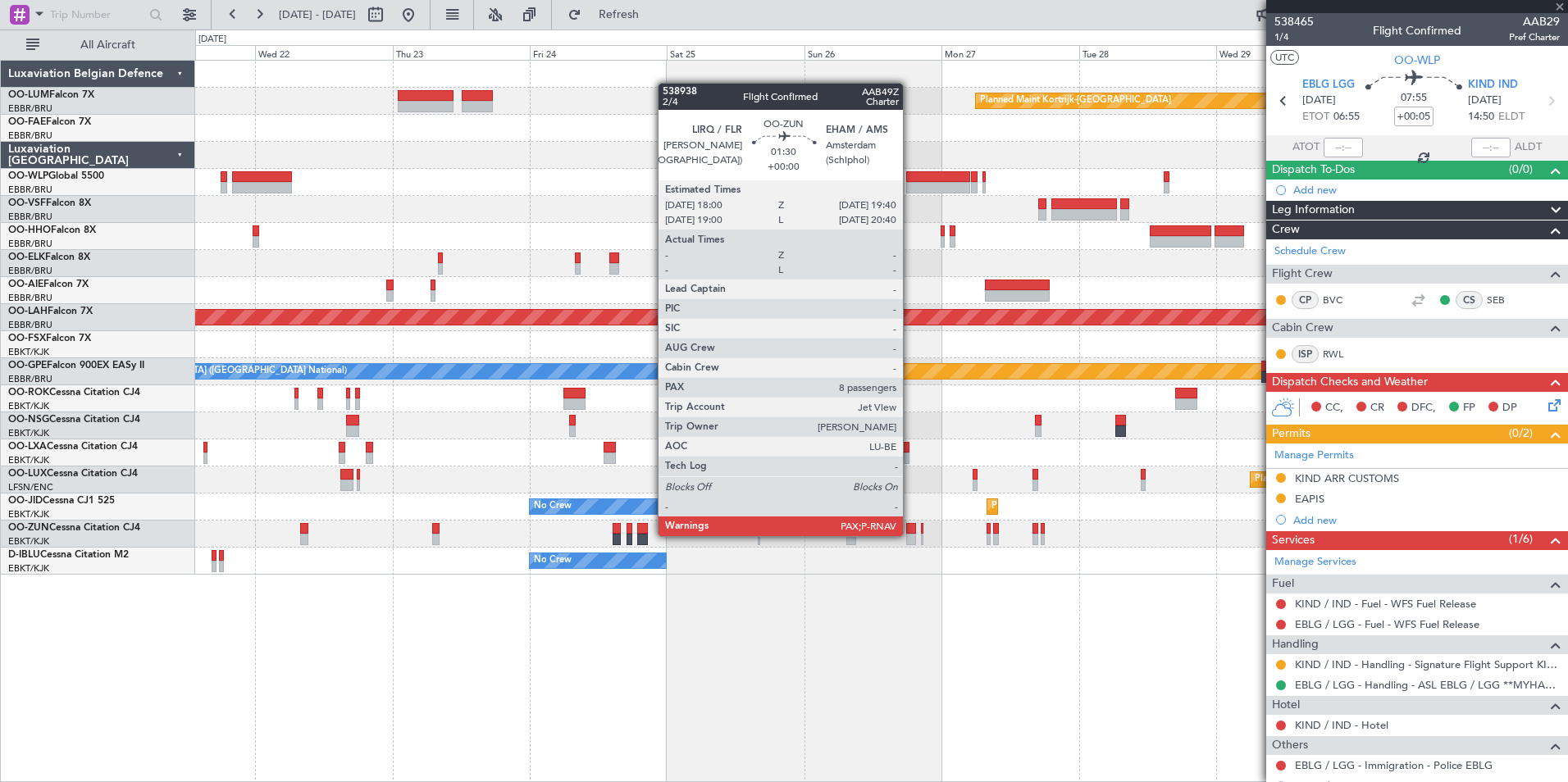
type input "0"
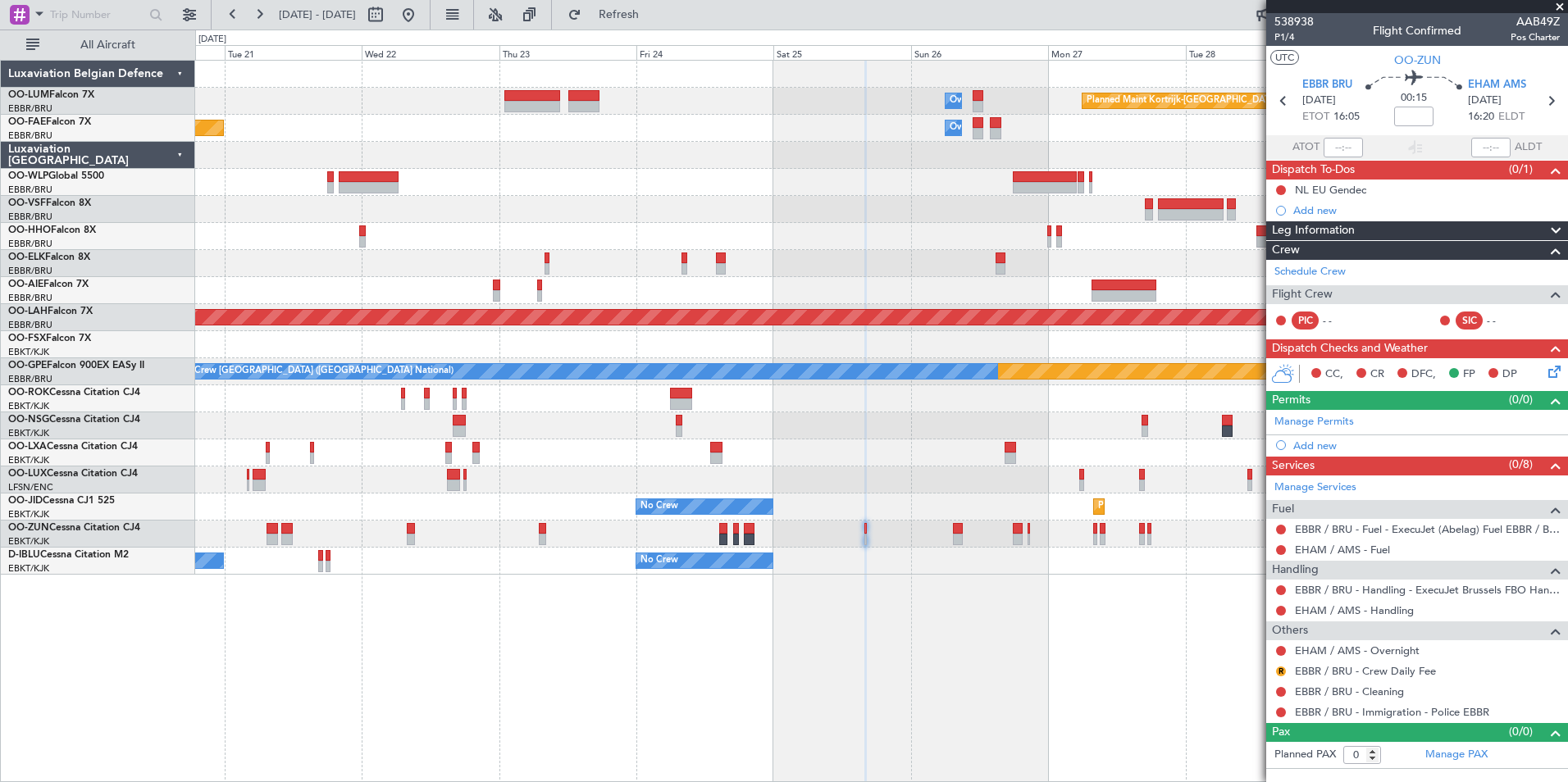
click at [732, 678] on div "Planned Maint Kortrijk-Wevelgem Owner Melsbroek Air Base Owner Melsbroek Air Ba…" at bounding box center [881, 422] width 1373 height 723
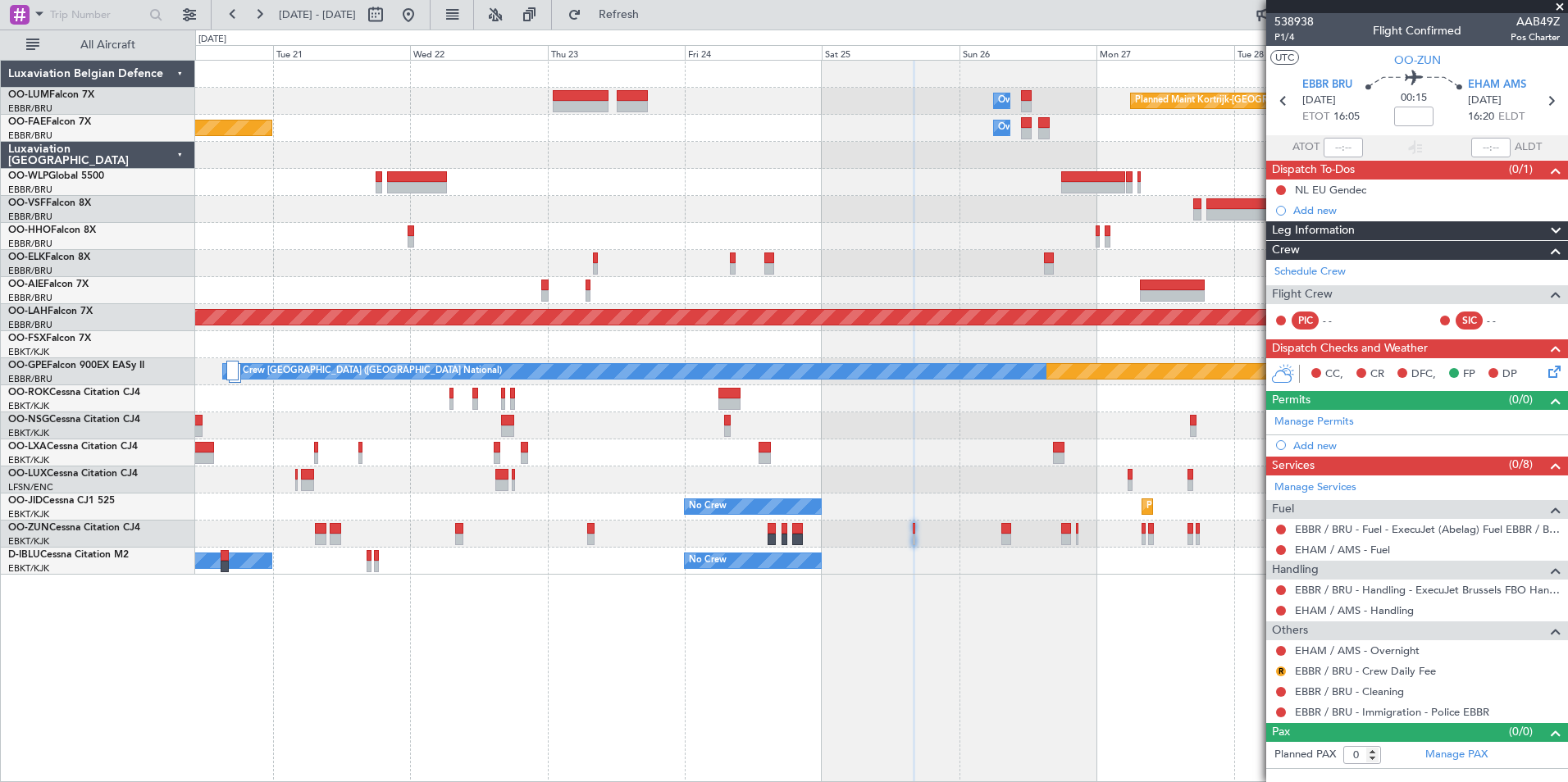
click at [779, 685] on div "Planned Maint Kortrijk-Wevelgem Owner Melsbroek Air Base Owner Melsbroek Air Ba…" at bounding box center [881, 422] width 1373 height 723
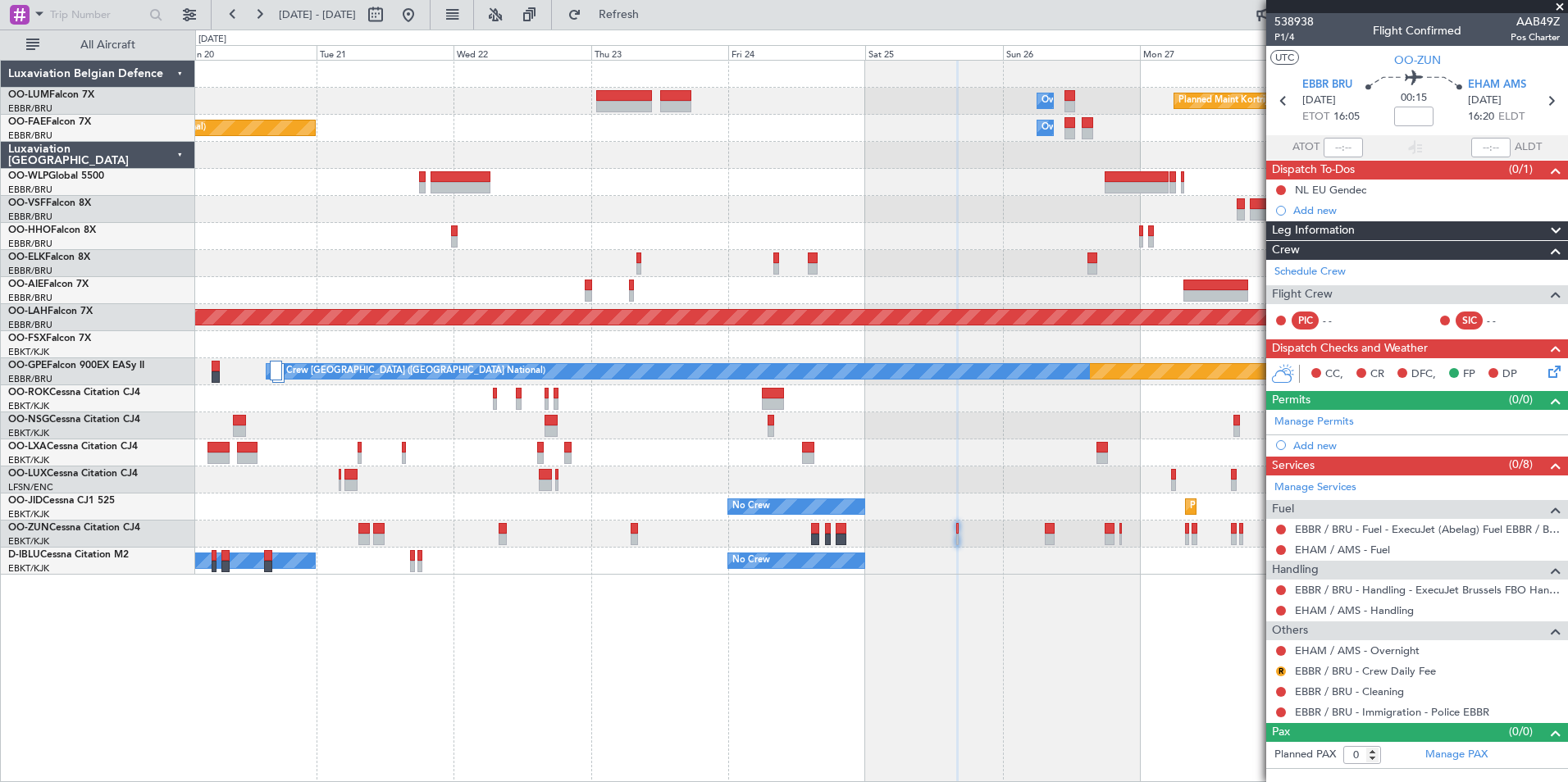
click at [822, 685] on div "Planned Maint Kortrijk-Wevelgem Owner Melsbroek Air Base Owner Melsbroek Air Ba…" at bounding box center [881, 422] width 1373 height 723
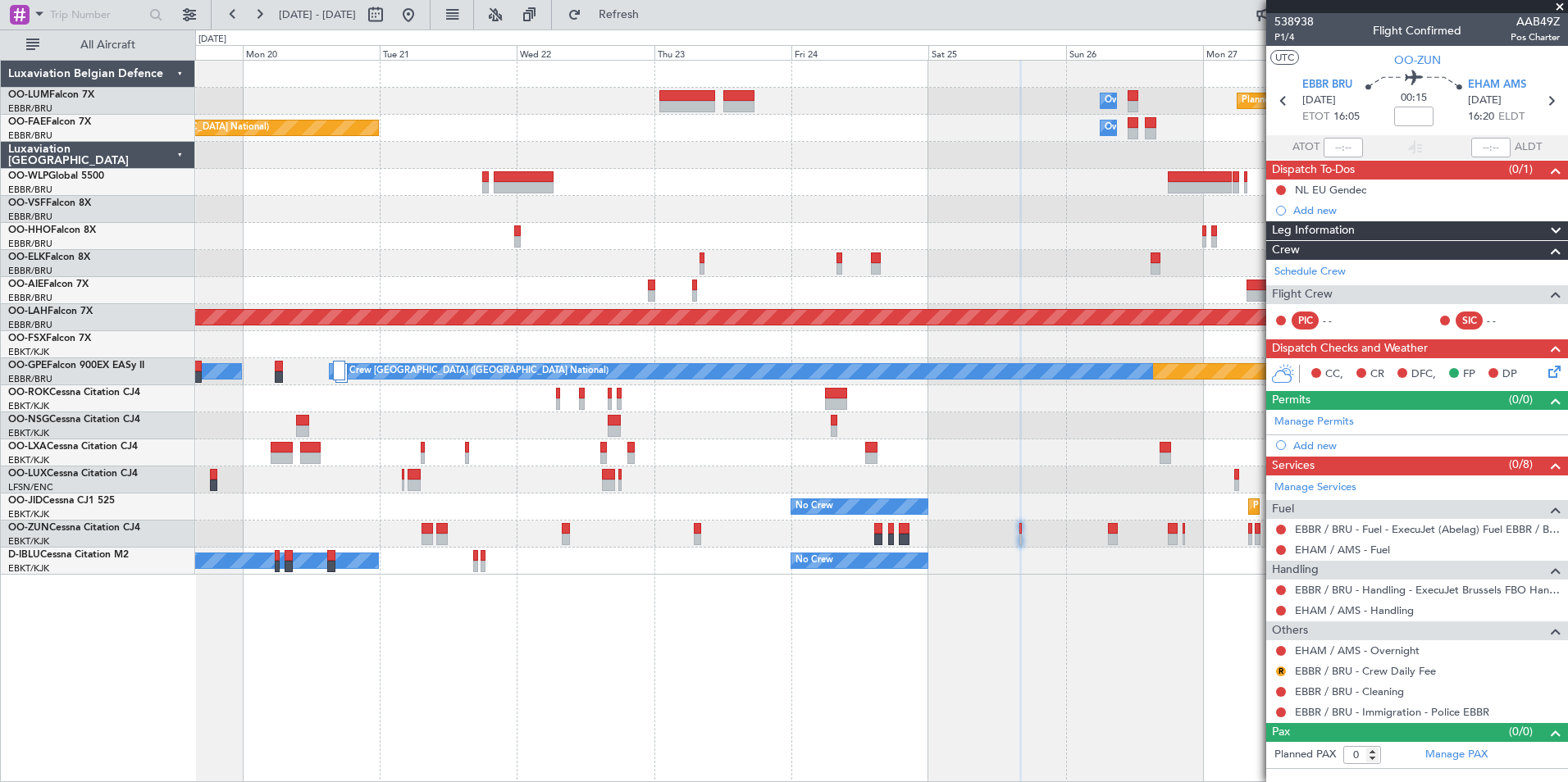
click at [915, 674] on div "Planned Maint Kortrijk-Wevelgem Owner Melsbroek Air Base Owner Melsbroek Air Ba…" at bounding box center [881, 422] width 1373 height 723
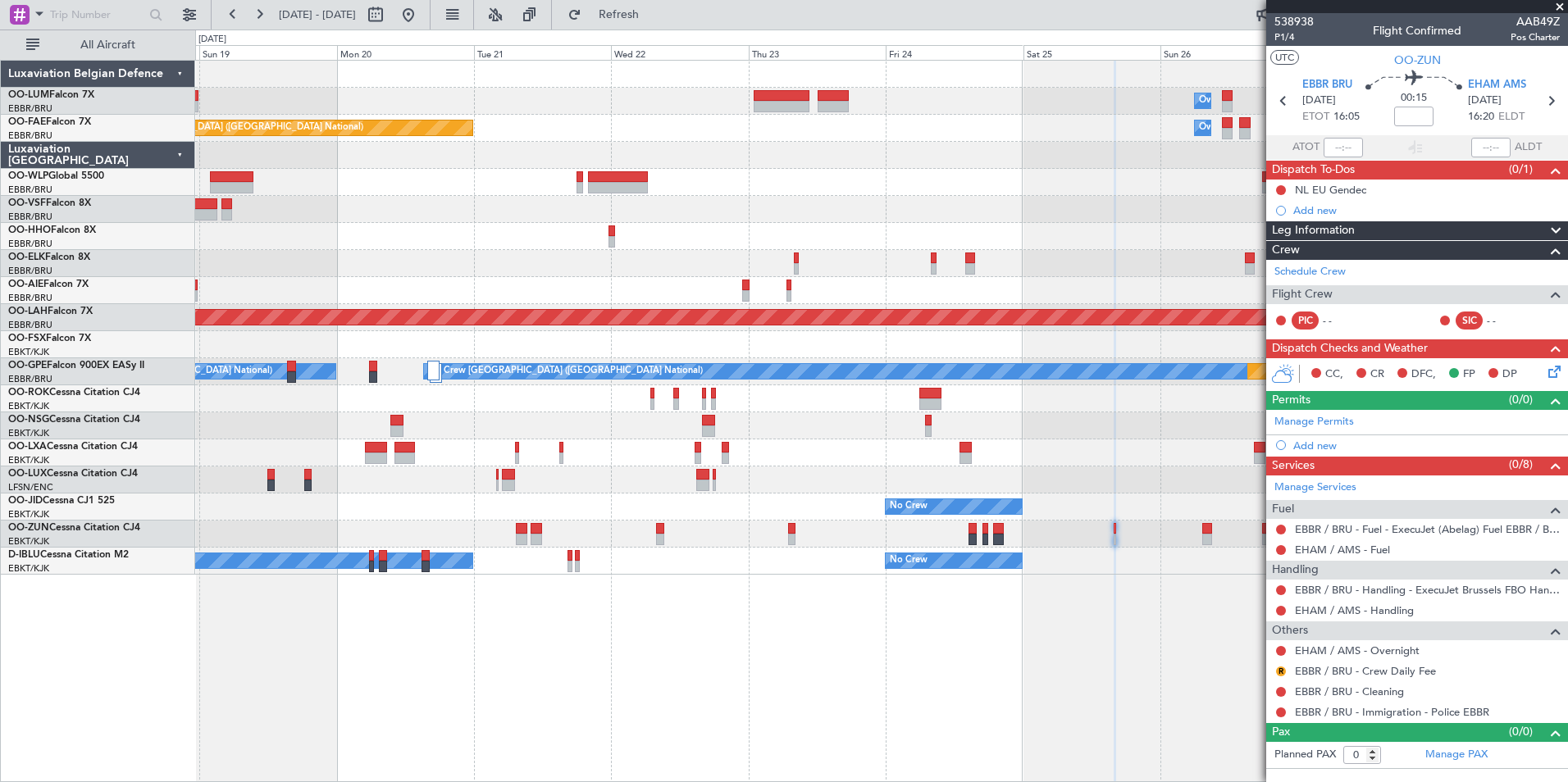
click at [761, 689] on div "Planned Maint Kortrijk-Wevelgem Owner Melsbroek Air Base Owner Melsbroek Air Ba…" at bounding box center [881, 422] width 1373 height 723
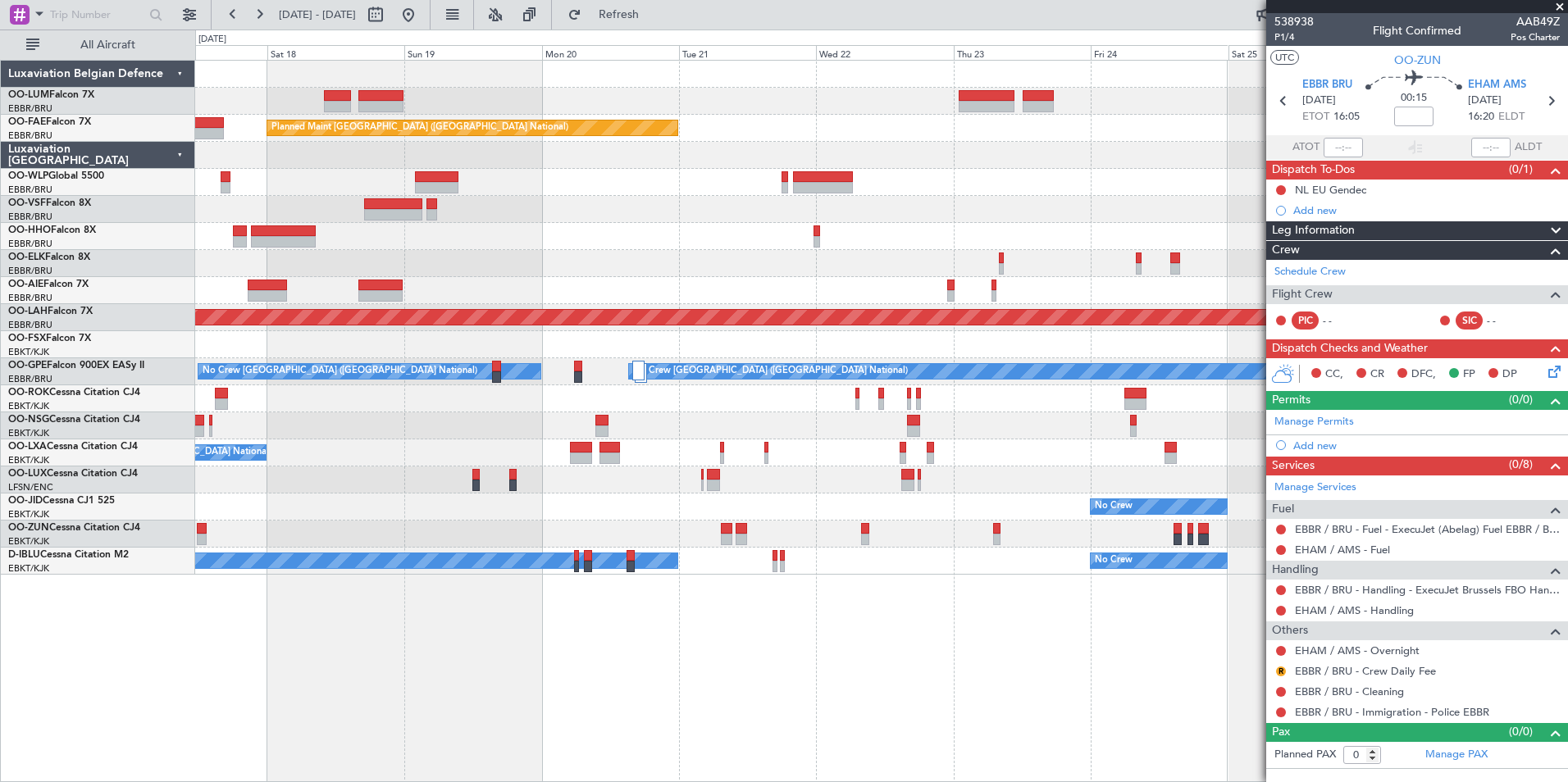
click at [913, 698] on div "Planned Maint Kortrijk-Wevelgem Owner Melsbroek Air Base Owner Melsbroek Air Ba…" at bounding box center [881, 422] width 1373 height 723
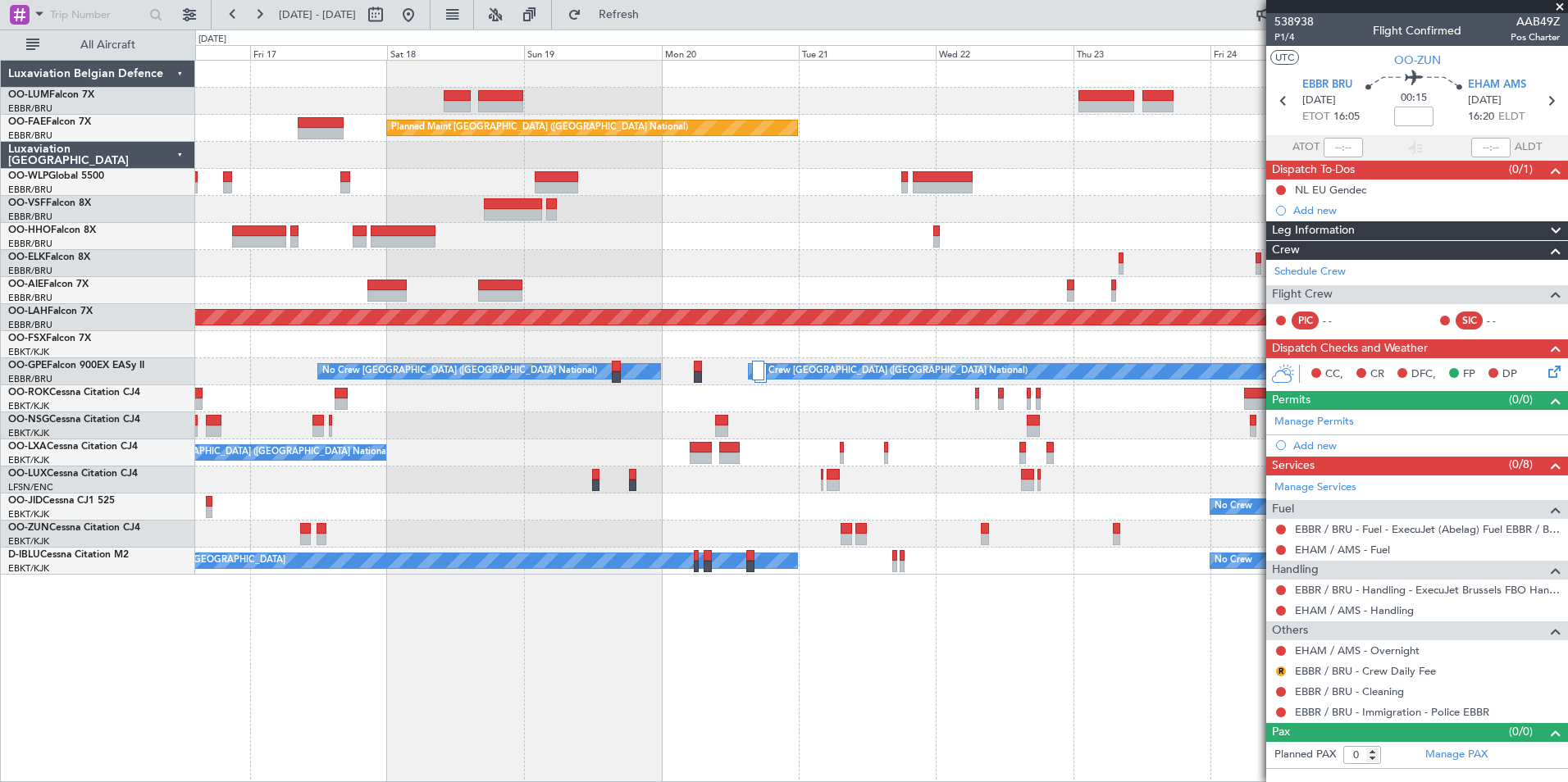
click at [742, 627] on div "Owner Melsbroek Air Base Planned Maint Kortrijk-Wevelgem AOG Maint Sibiu Owner …" at bounding box center [881, 422] width 1373 height 723
click at [832, 674] on div "Owner Melsbroek Air Base Planned Maint Kortrijk-Wevelgem AOG Maint Sibiu Owner …" at bounding box center [881, 422] width 1373 height 723
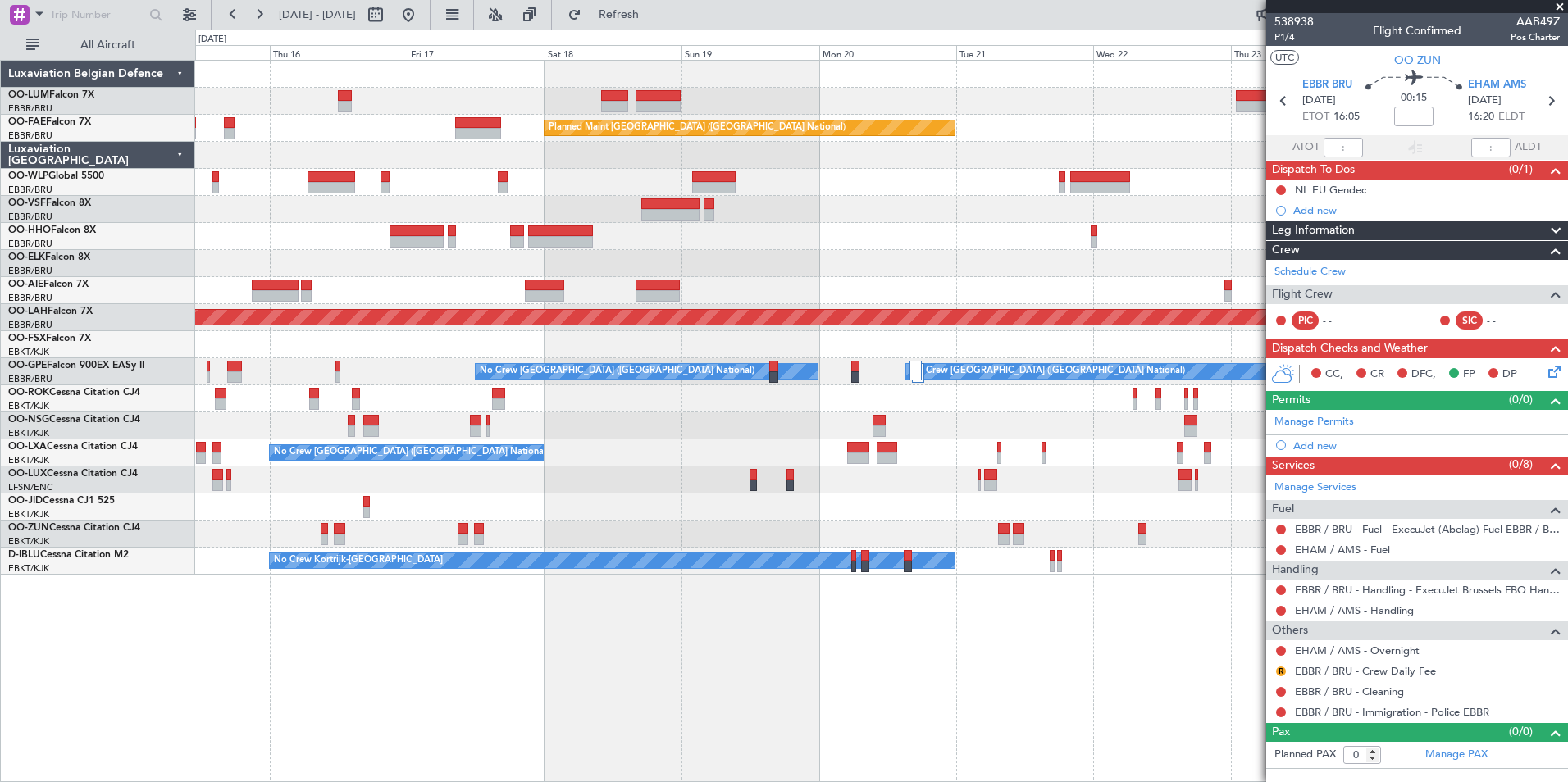
click at [1039, 689] on div "Owner Melsbroek Air Base Planned Maint Kortrijk-Wevelgem AOG Maint Sibiu Planne…" at bounding box center [881, 422] width 1373 height 723
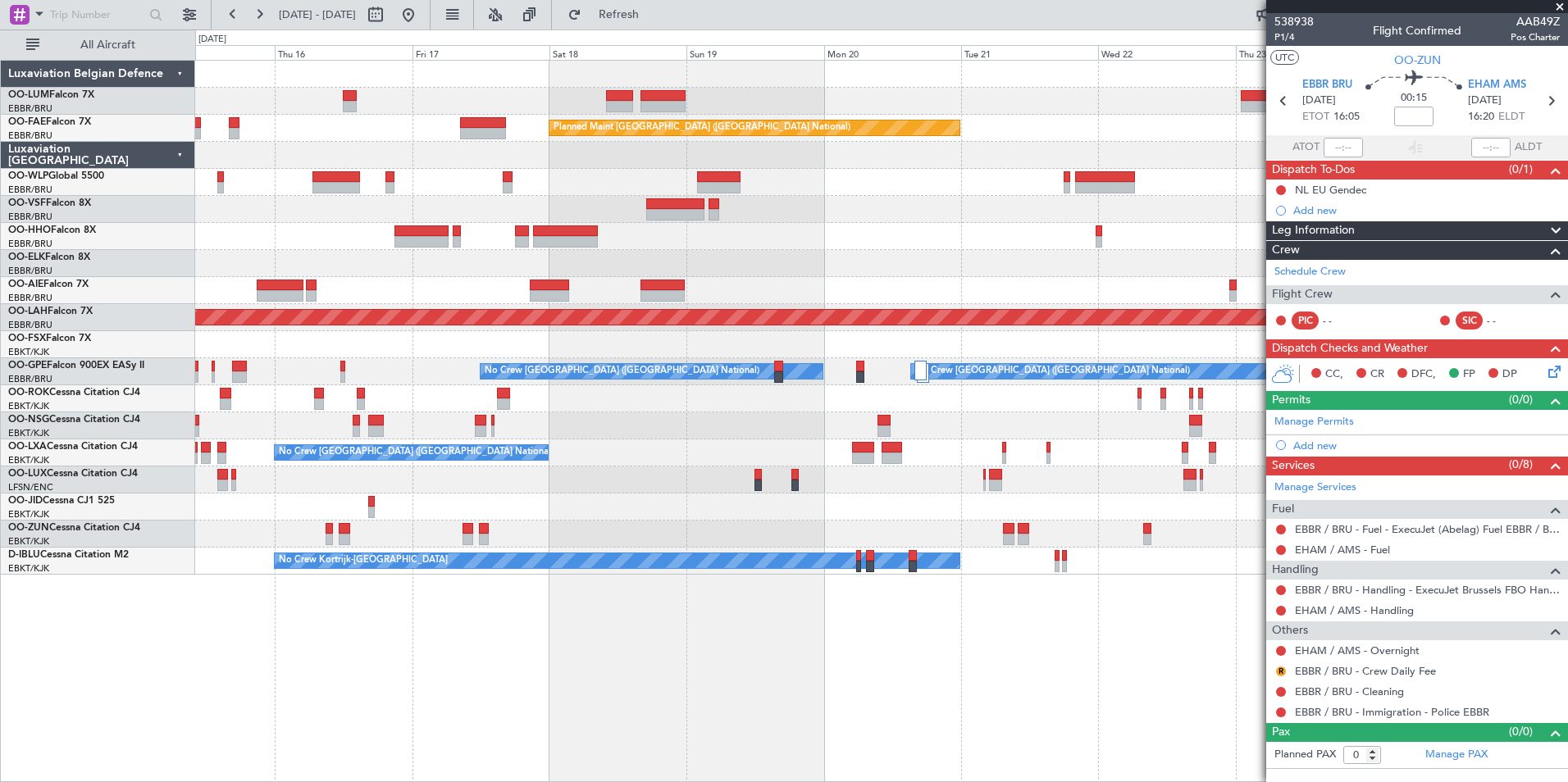
click at [885, 667] on div "Owner Melsbroek Air Base Planned Maint Kortrijk-Wevelgem AOG Maint Sibiu Planne…" at bounding box center [881, 422] width 1373 height 723
click at [933, 668] on div "Owner Melsbroek Air Base Planned Maint Kortrijk-Wevelgem AOG Maint Sibiu Planne…" at bounding box center [881, 422] width 1373 height 723
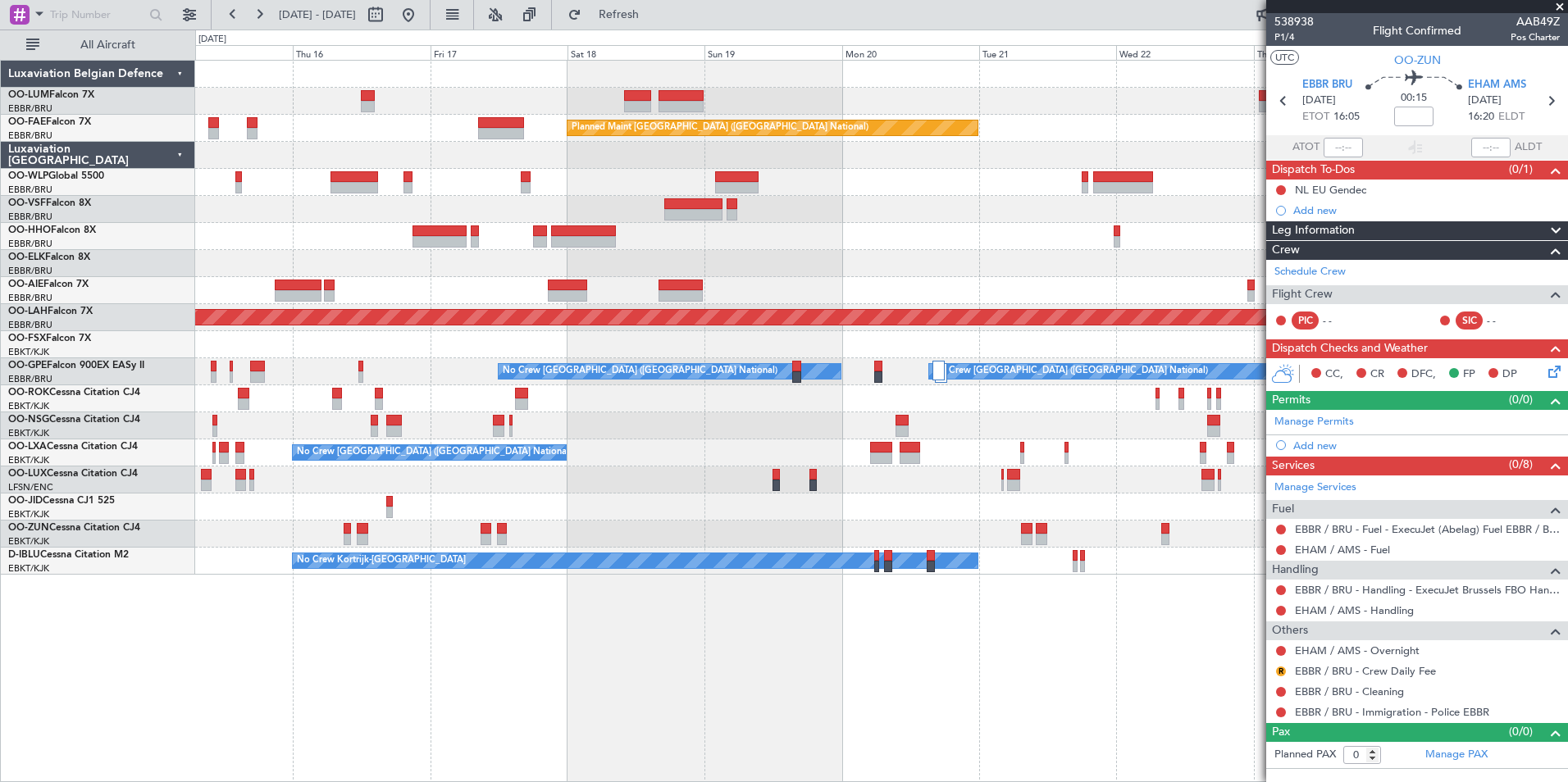
click at [1056, 667] on div "Owner Melsbroek Air Base Planned Maint Kortrijk-Wevelgem AOG Maint Sibiu Planne…" at bounding box center [881, 422] width 1373 height 723
click at [1011, 689] on div "Owner Melsbroek Air Base Planned Maint Kortrijk-Wevelgem AOG Maint Sibiu Planne…" at bounding box center [881, 422] width 1373 height 723
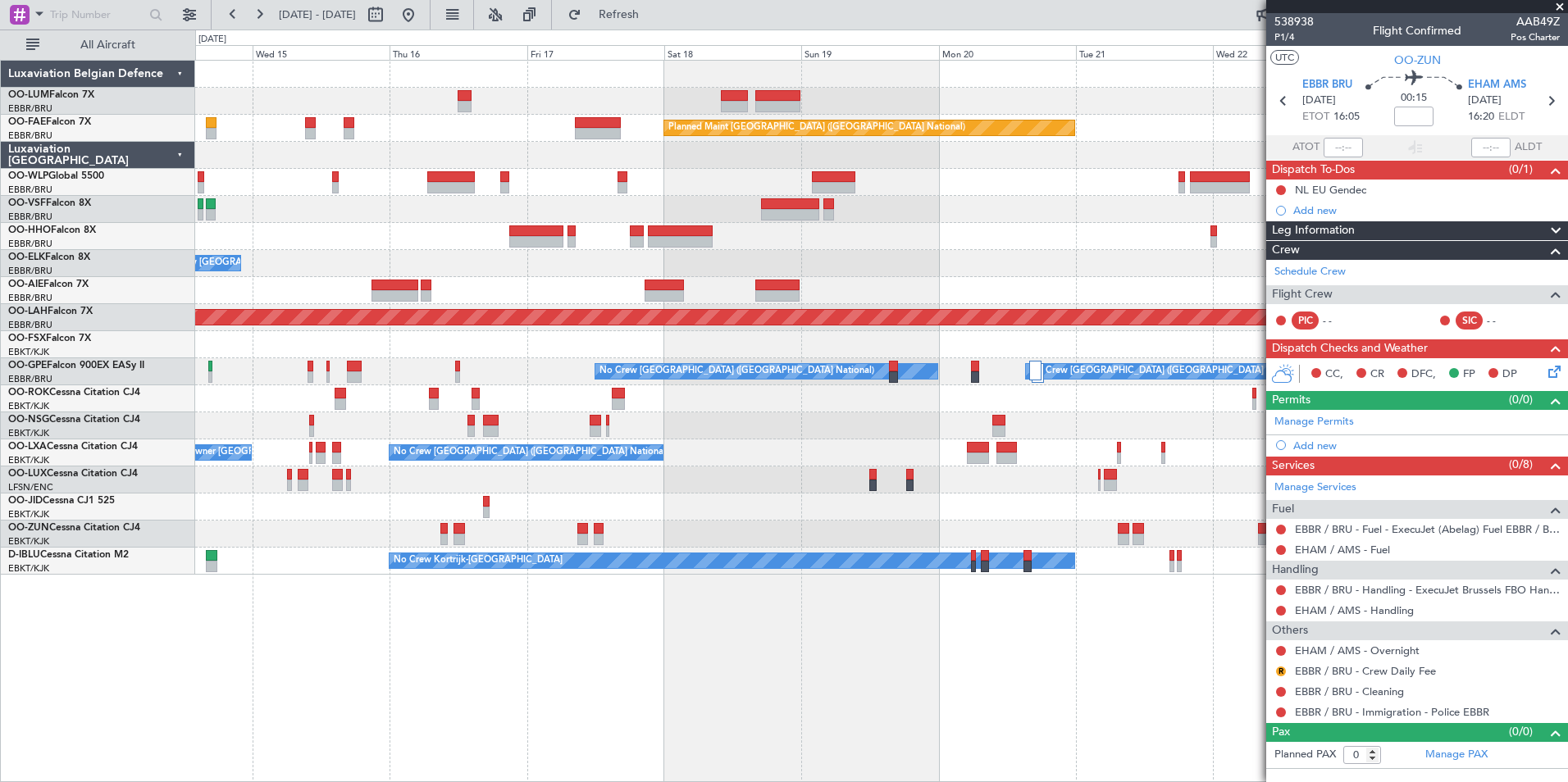
click at [478, 668] on div "Owner Melsbroek Air Base AOG Maint Sibiu Planned Maint Brussels (Brussels Natio…" at bounding box center [881, 422] width 1373 height 723
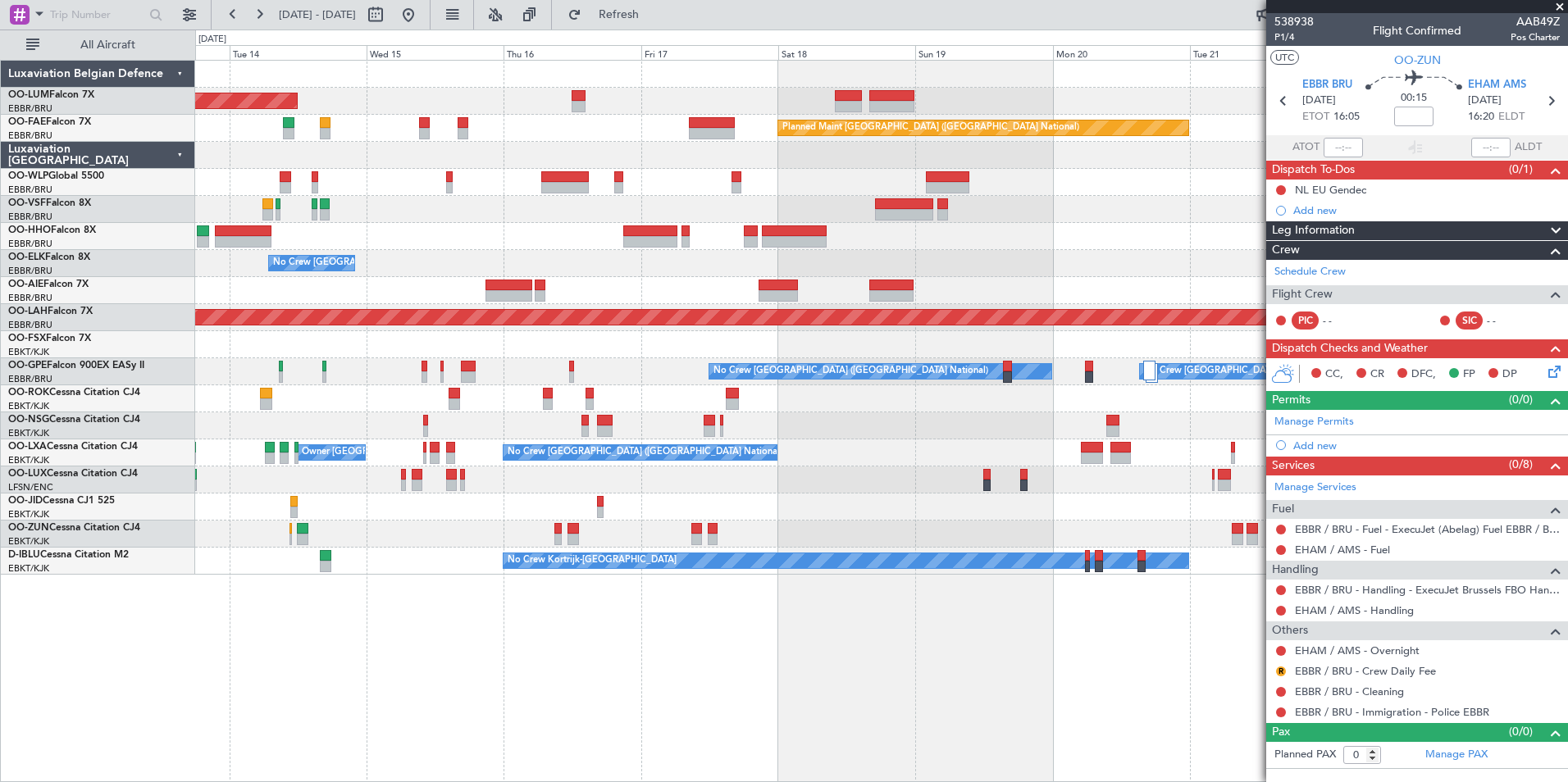
click at [323, 662] on div "AOG Maint Sibiu Owner Melsbroek Air Base Planned Maint Brussels (Brussels Natio…" at bounding box center [881, 422] width 1373 height 723
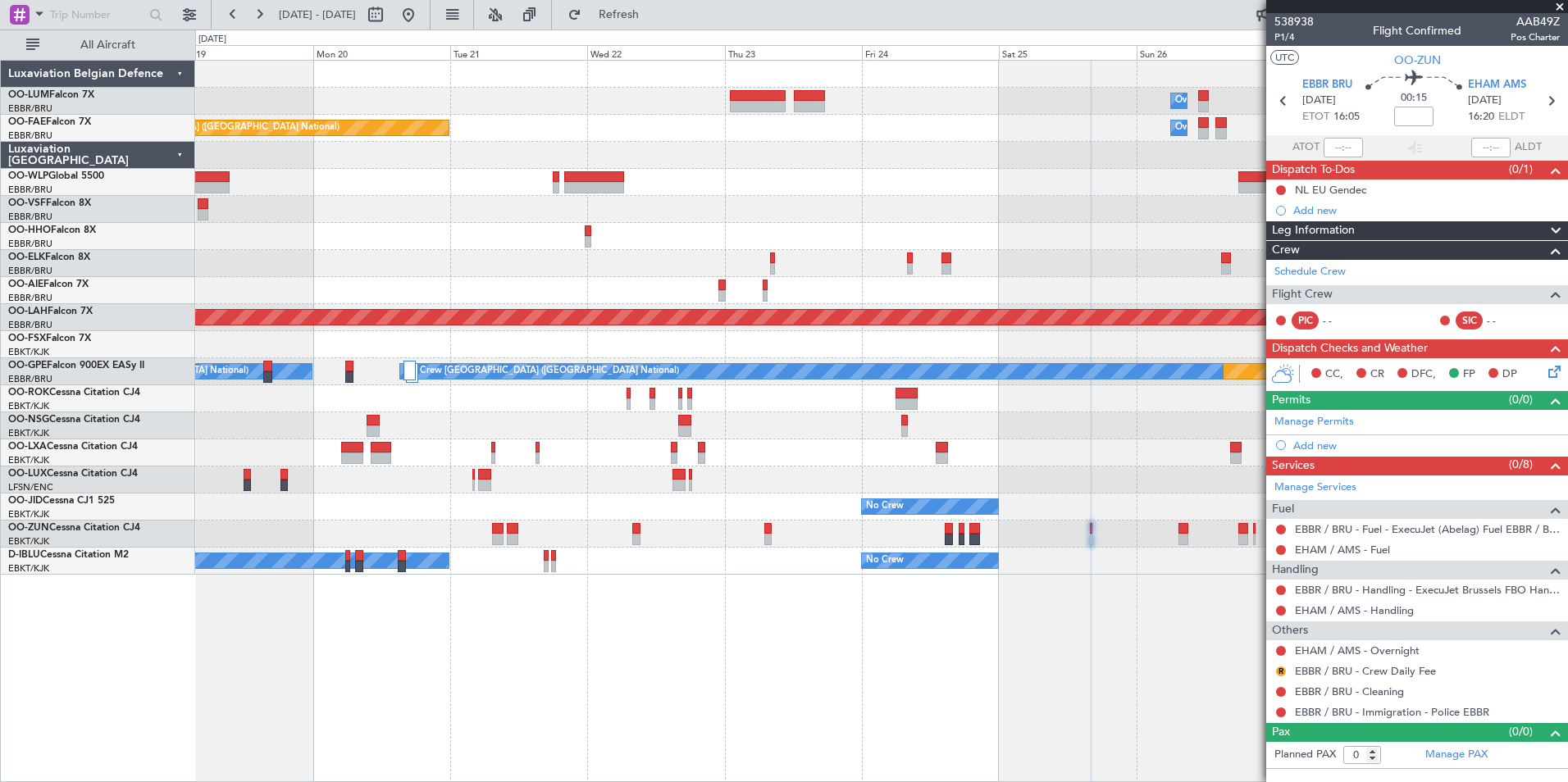
click at [539, 705] on div "Owner Melsbroek Air Base Planned Maint Kortrijk-Wevelgem Planned Maint Brussels…" at bounding box center [881, 422] width 1373 height 723
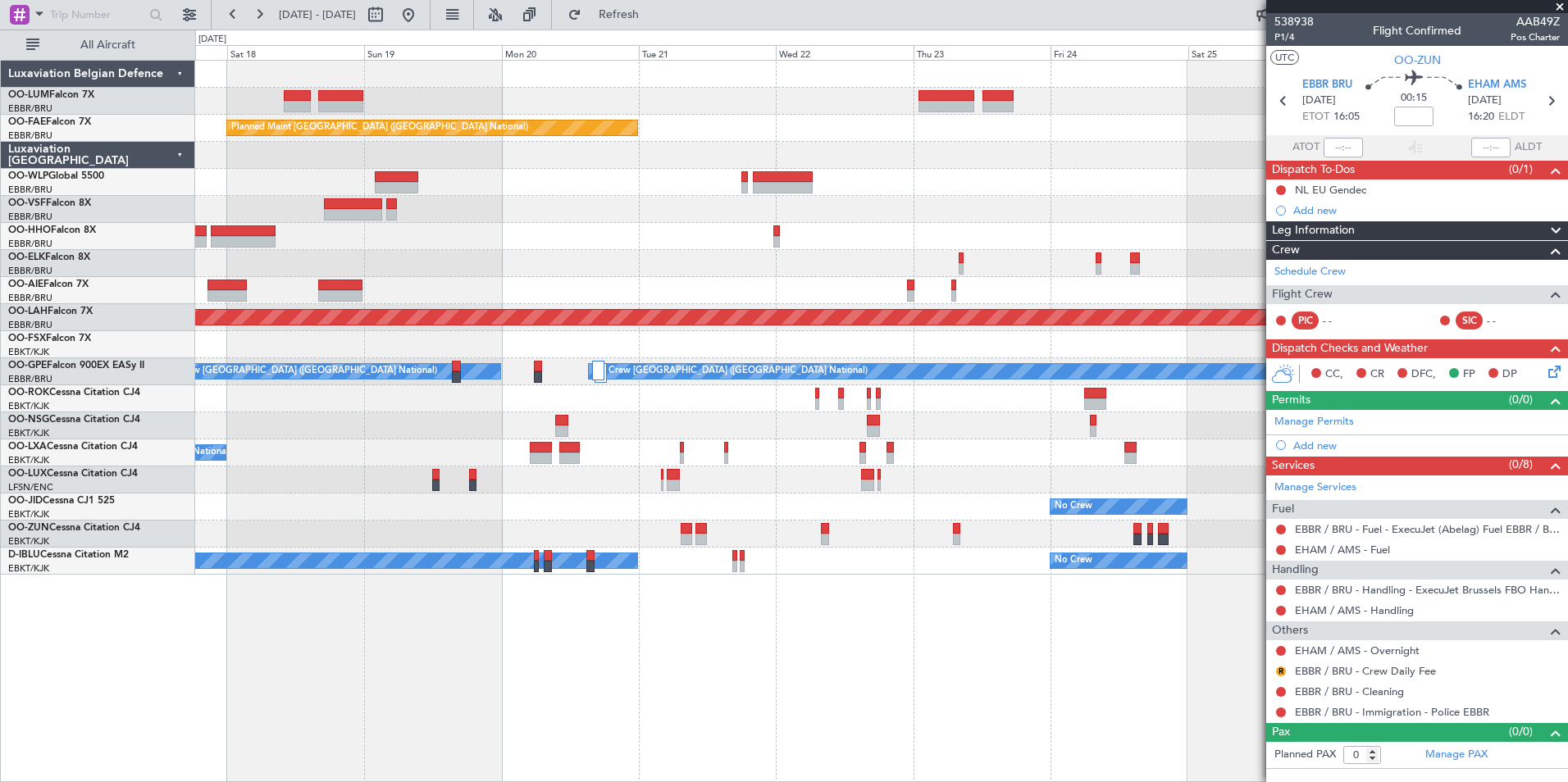
click at [997, 679] on div "Owner Melsbroek Air Base Planned Maint Kortrijk-Wevelgem Planned Maint Brussels…" at bounding box center [881, 422] width 1373 height 723
click at [1081, 695] on div "Owner Melsbroek Air Base Planned Maint Kortrijk-Wevelgem Planned Maint Brussels…" at bounding box center [881, 422] width 1373 height 723
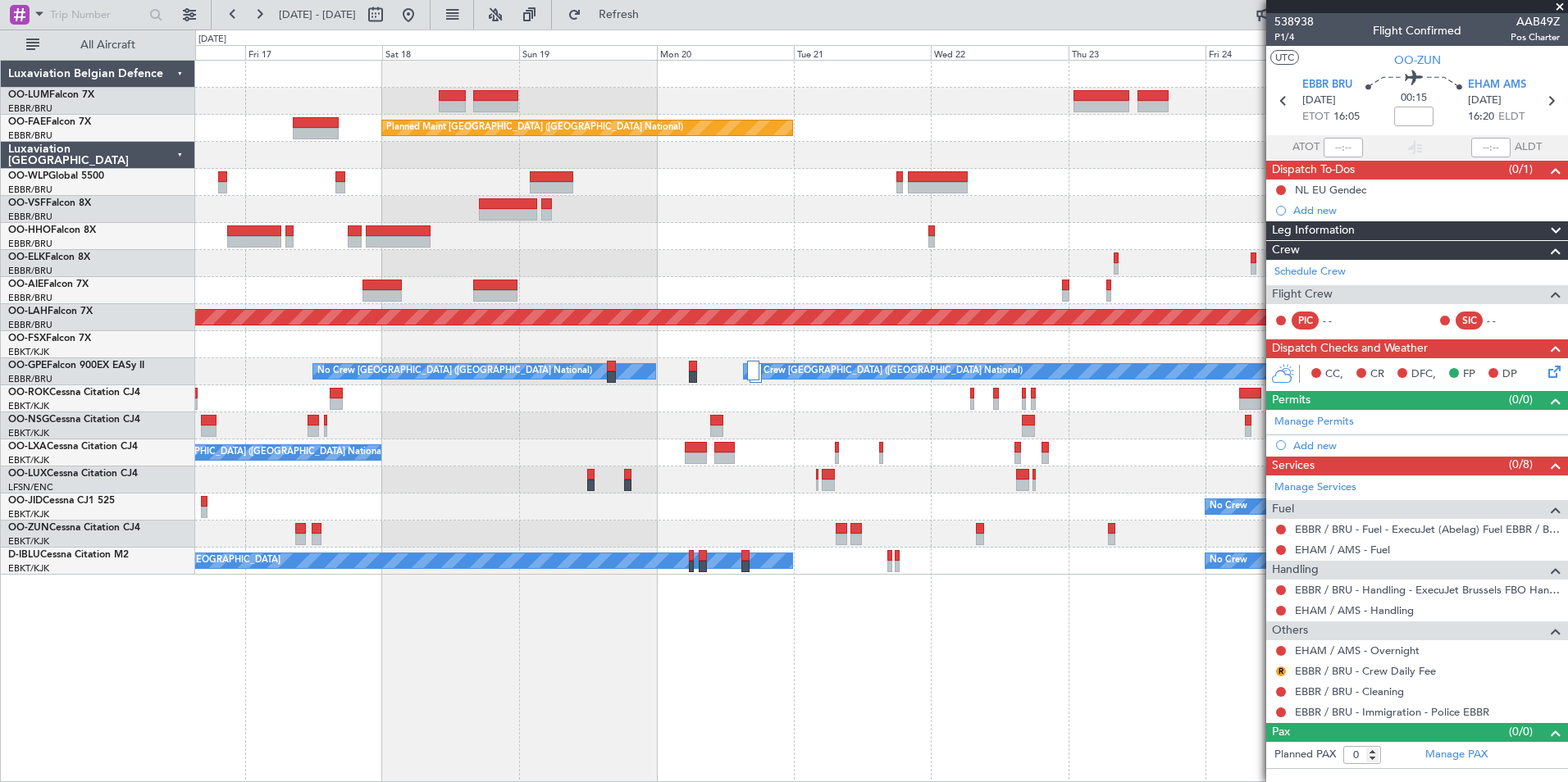
click at [761, 662] on div "Owner Melsbroek Air Base Planned Maint Kortrijk-Wevelgem AOG Maint Sibiu Planne…" at bounding box center [881, 422] width 1373 height 723
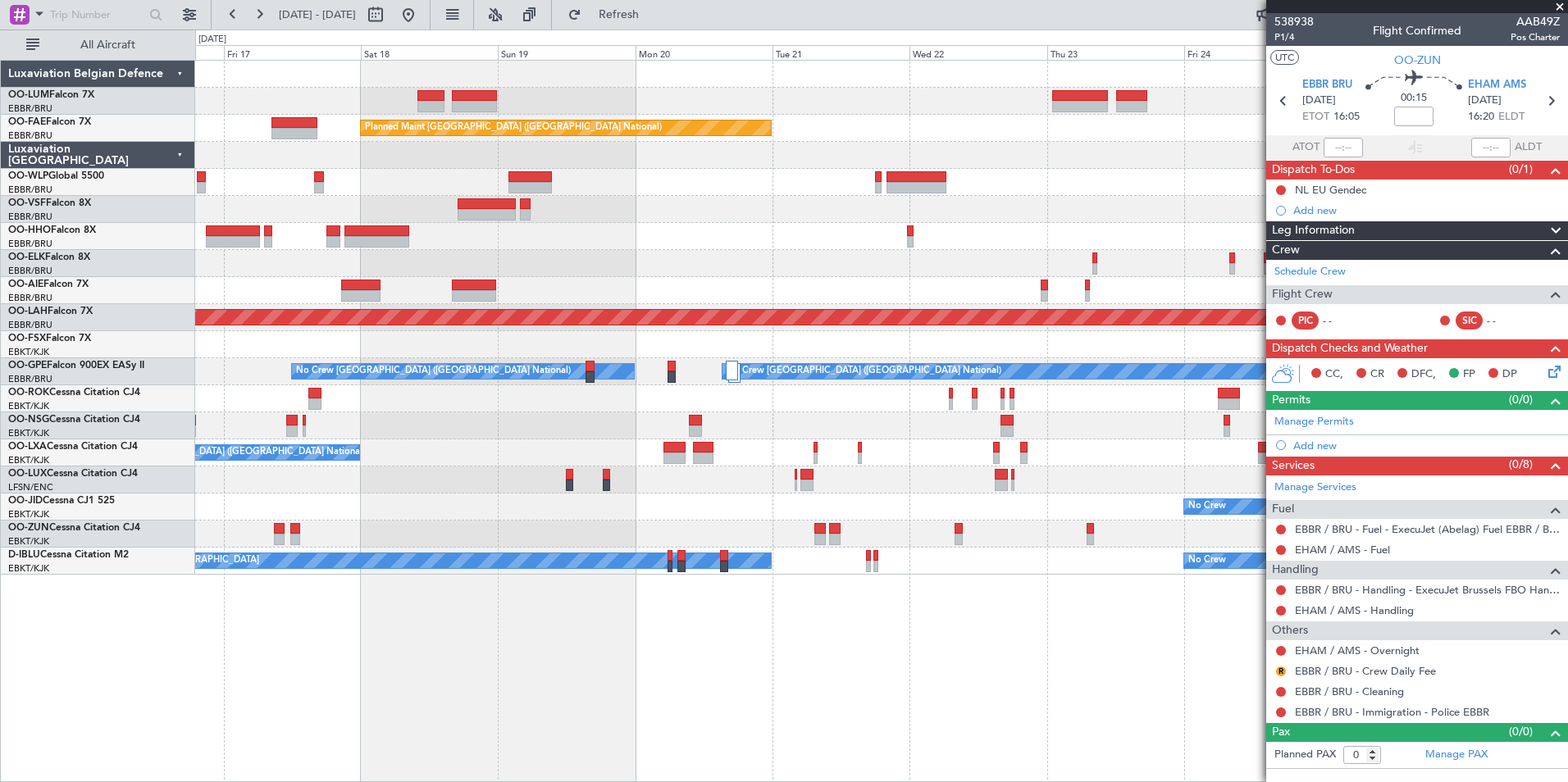
click at [403, 755] on div "Owner Melsbroek Air Base Planned Maint Kortrijk-Wevelgem AOG Maint Sibiu Planne…" at bounding box center [881, 422] width 1373 height 723
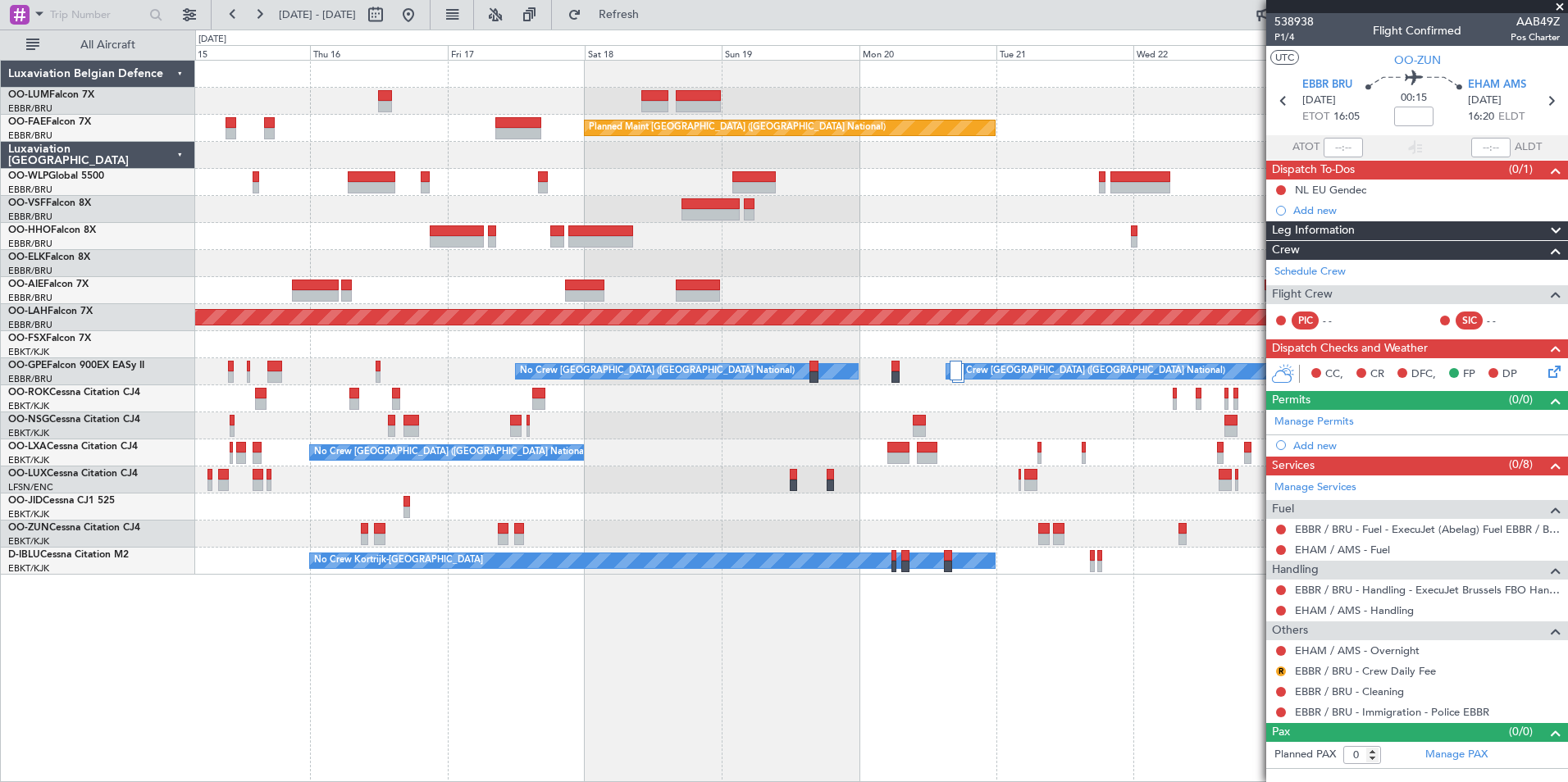
click at [709, 625] on div "Owner Melsbroek Air Base Planned Maint Kortrijk-Wevelgem AOG Maint Sibiu Planne…" at bounding box center [881, 422] width 1373 height 723
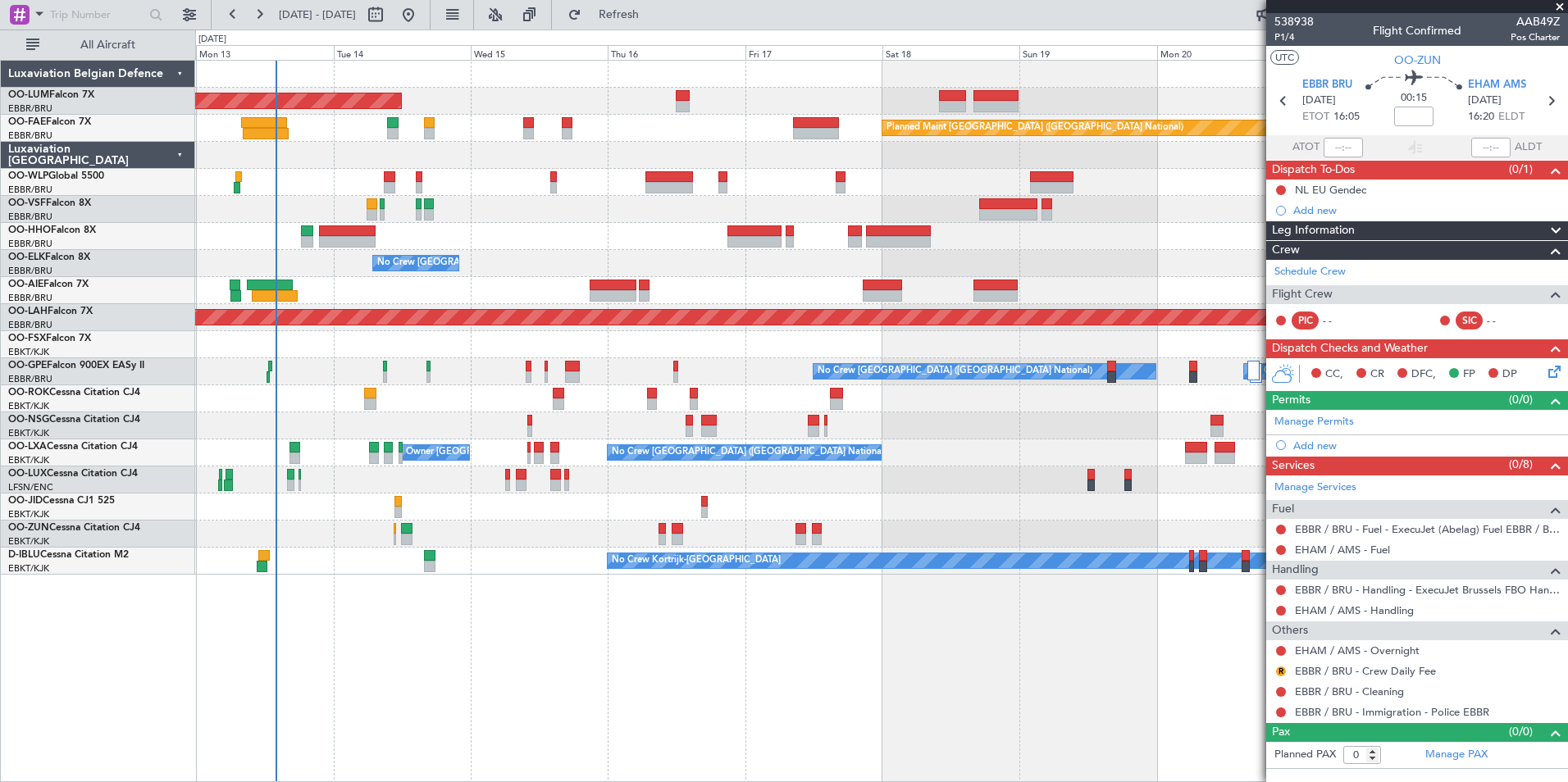
click at [931, 635] on div "AOG Maint Sibiu Planned Maint Brussels (Brussels National) Planned Maint Melsbr…" at bounding box center [881, 422] width 1373 height 723
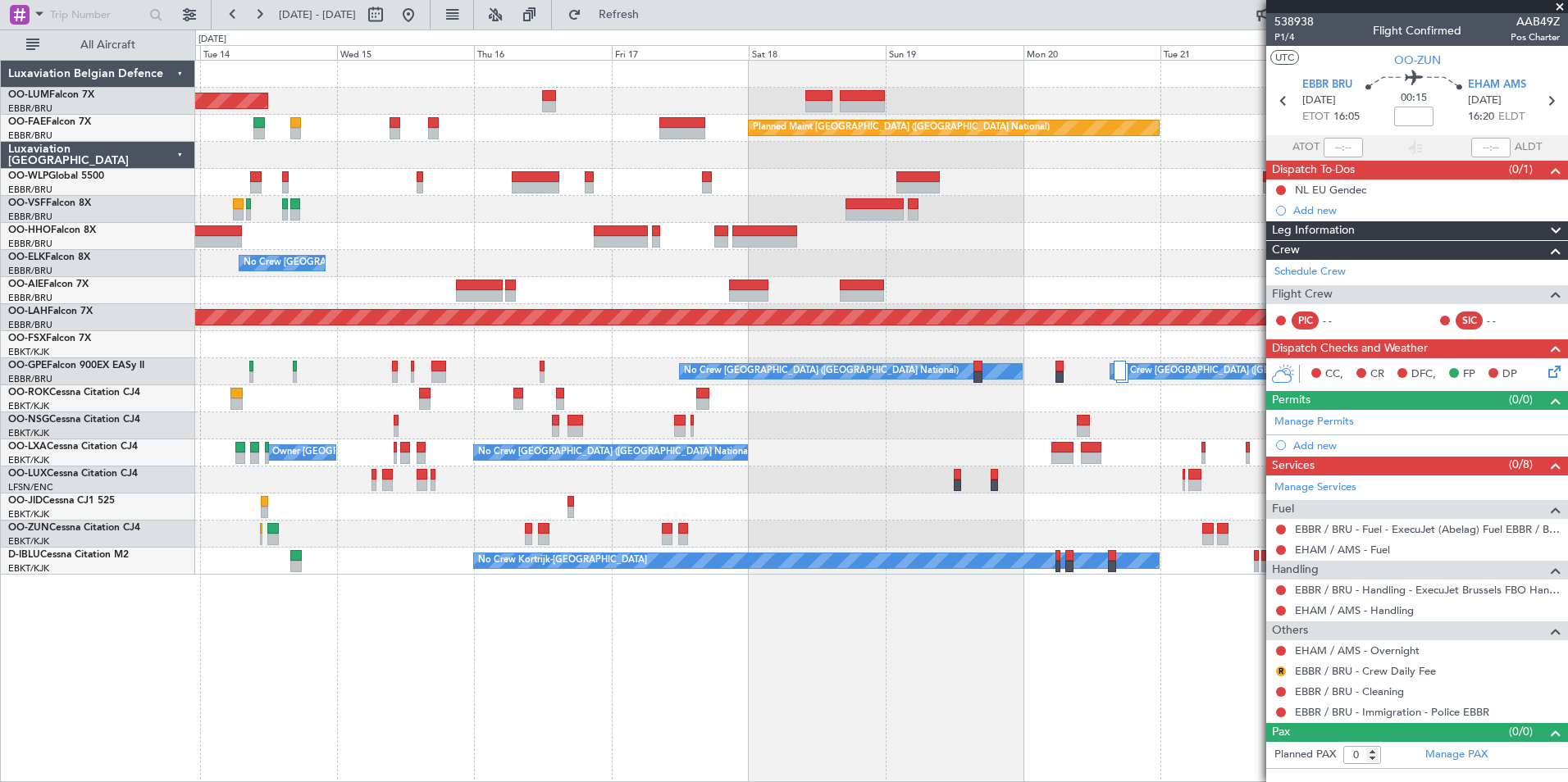
click at [1015, 714] on div "AOG Maint Sibiu Owner Melsbroek Air Base Planned Maint Brussels (Brussels Natio…" at bounding box center [881, 422] width 1373 height 723
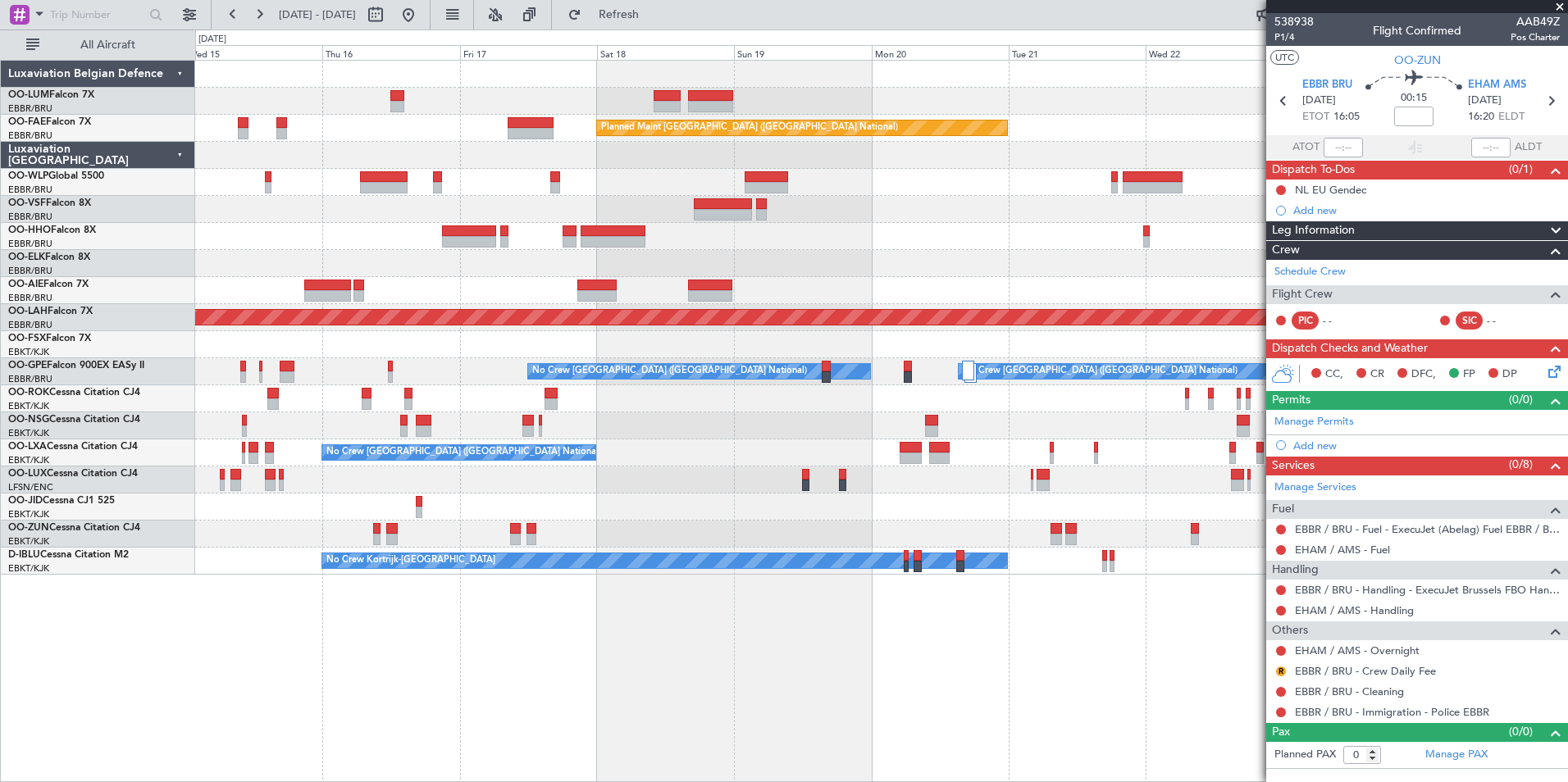
click at [855, 709] on div "Owner Melsbroek Air Base Planned Maint Kortrijk-Wevelgem AOG Maint Sibiu Planne…" at bounding box center [881, 422] width 1373 height 723
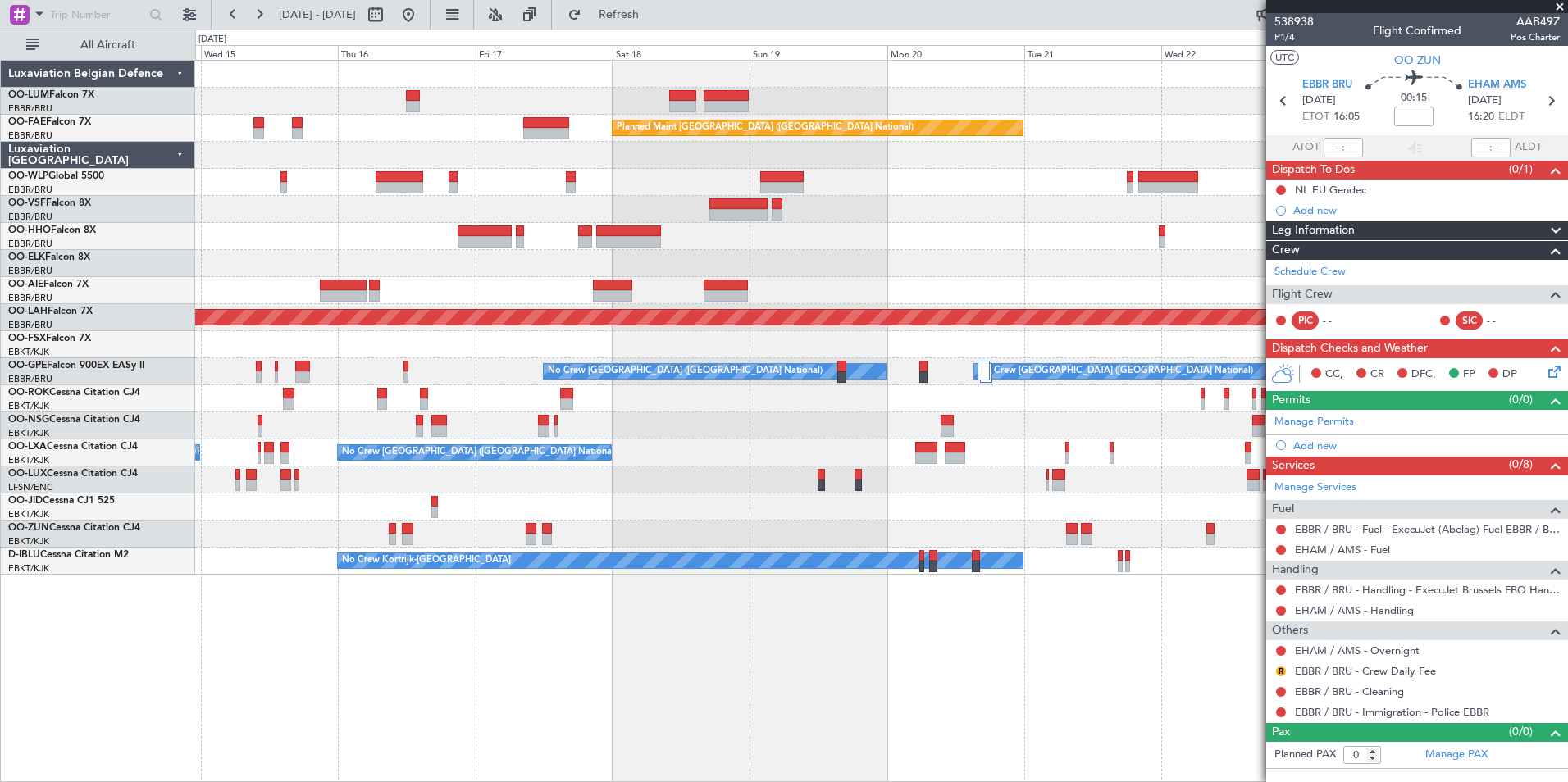
click at [950, 715] on div "Owner Melsbroek Air Base Planned Maint Kortrijk-Wevelgem AOG Maint Sibiu Planne…" at bounding box center [881, 422] width 1373 height 723
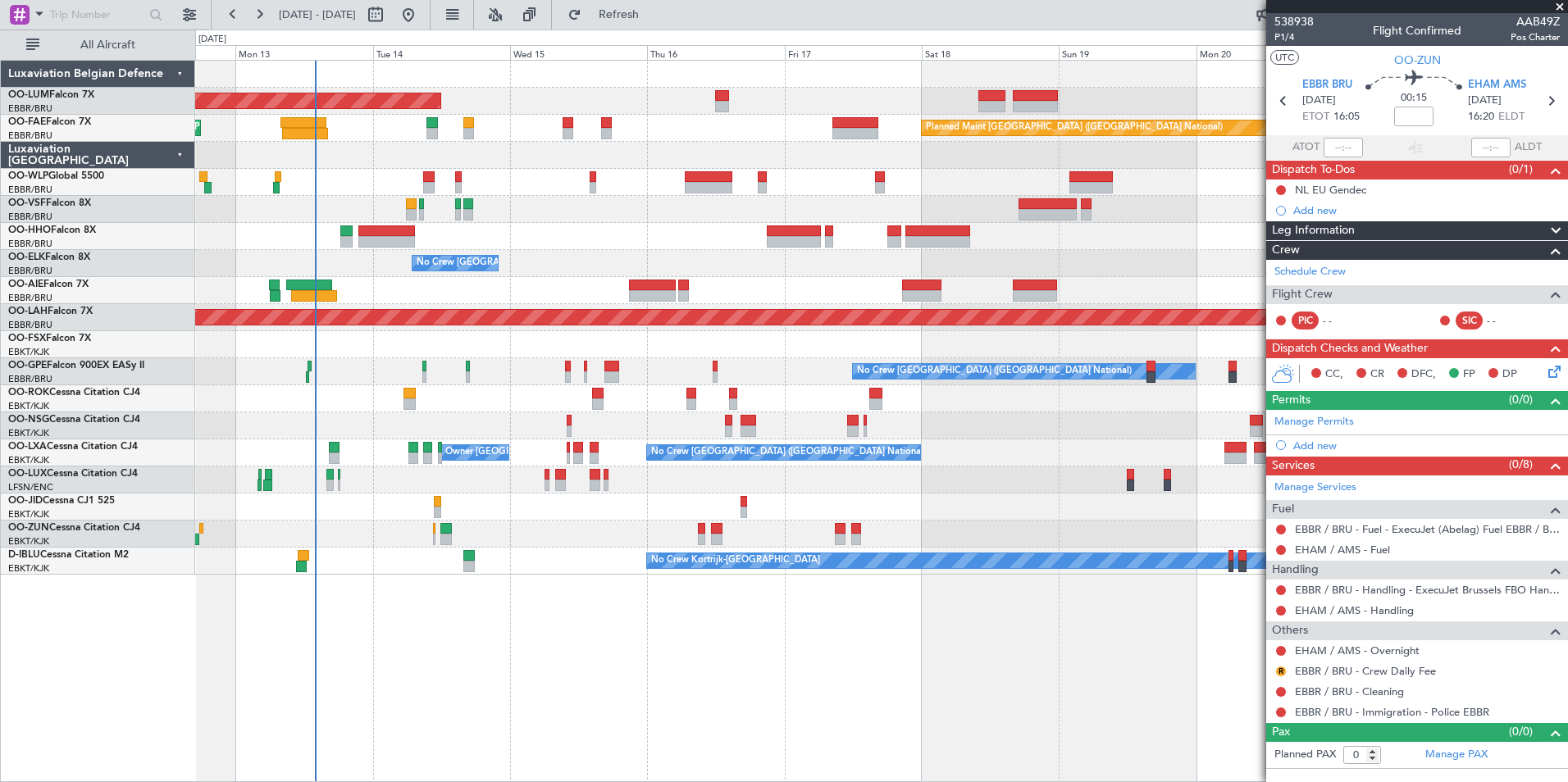
click at [931, 658] on div "AOG Maint Sibiu Planned Maint Brussels (Brussels National) Planned Maint Melsbr…" at bounding box center [881, 422] width 1373 height 723
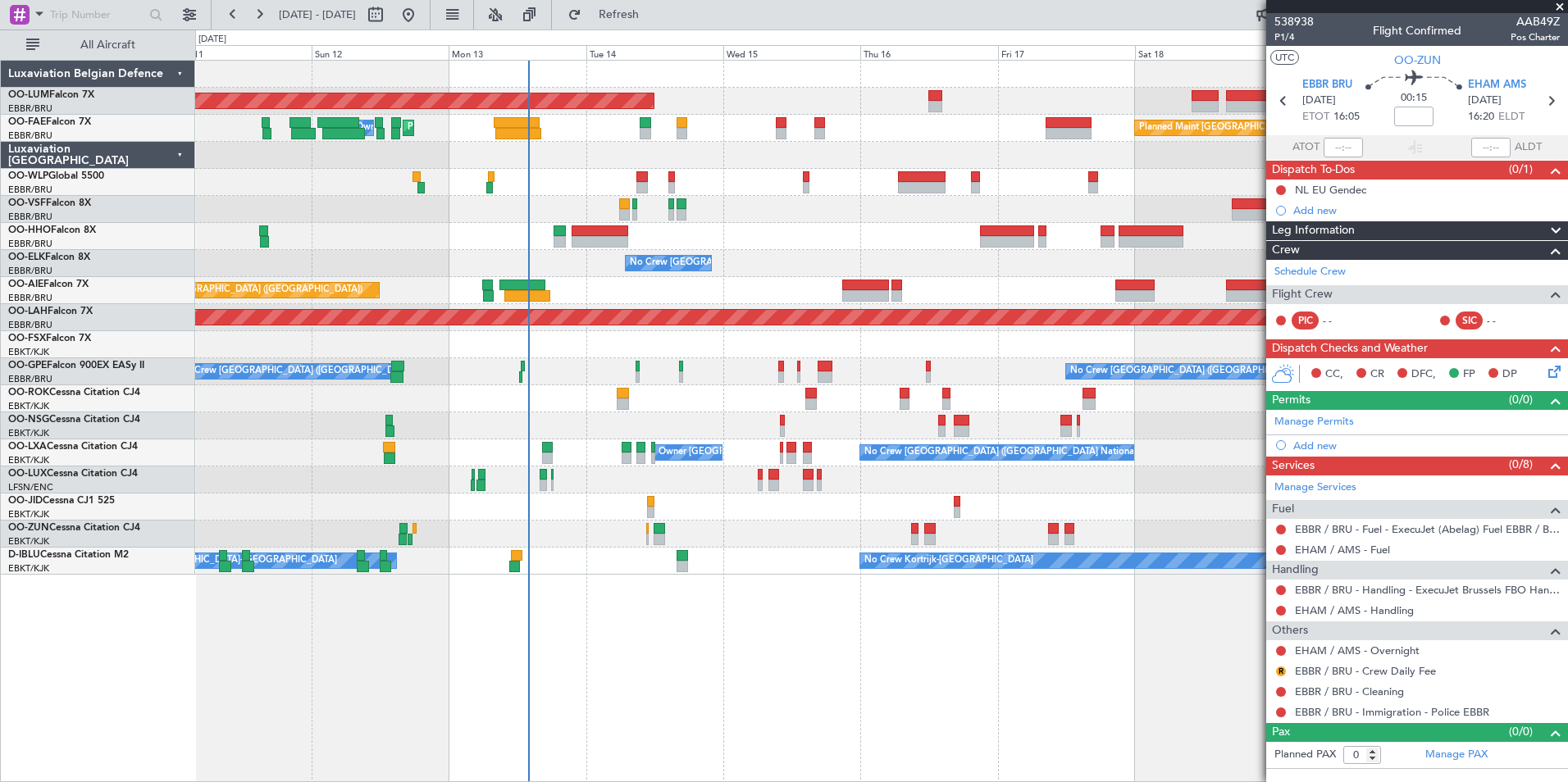
click at [539, 673] on div "AOG Maint Sibiu Planned Maint Brussels (Brussels National) Planned Maint Melsbr…" at bounding box center [881, 422] width 1373 height 723
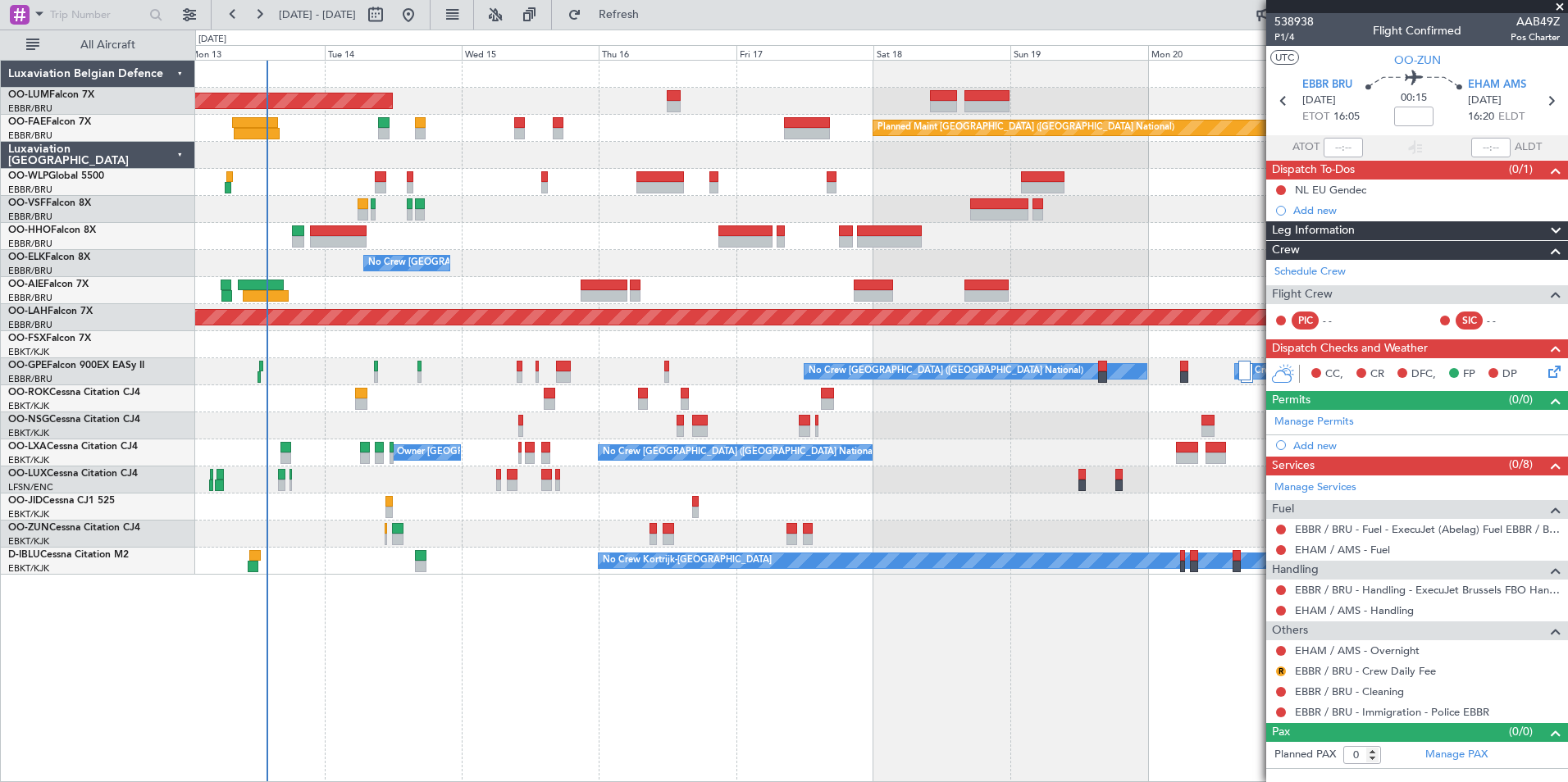
click at [526, 679] on div "AOG Maint [GEOGRAPHIC_DATA] Planned Maint [GEOGRAPHIC_DATA] ([GEOGRAPHIC_DATA])…" at bounding box center [881, 422] width 1373 height 723
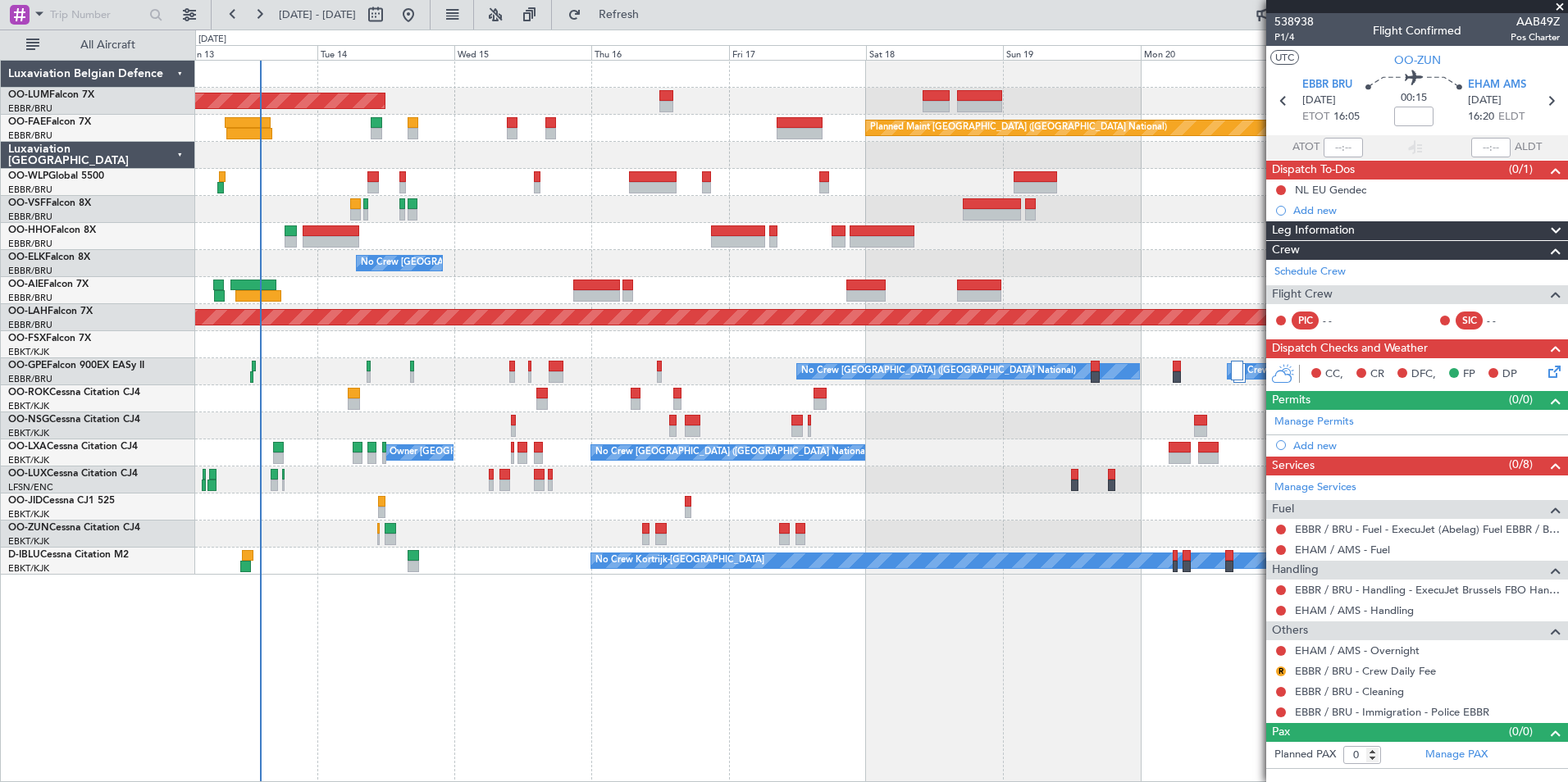
click at [540, 673] on div "AOG Maint [GEOGRAPHIC_DATA] Planned Maint [GEOGRAPHIC_DATA] ([GEOGRAPHIC_DATA])…" at bounding box center [881, 422] width 1373 height 723
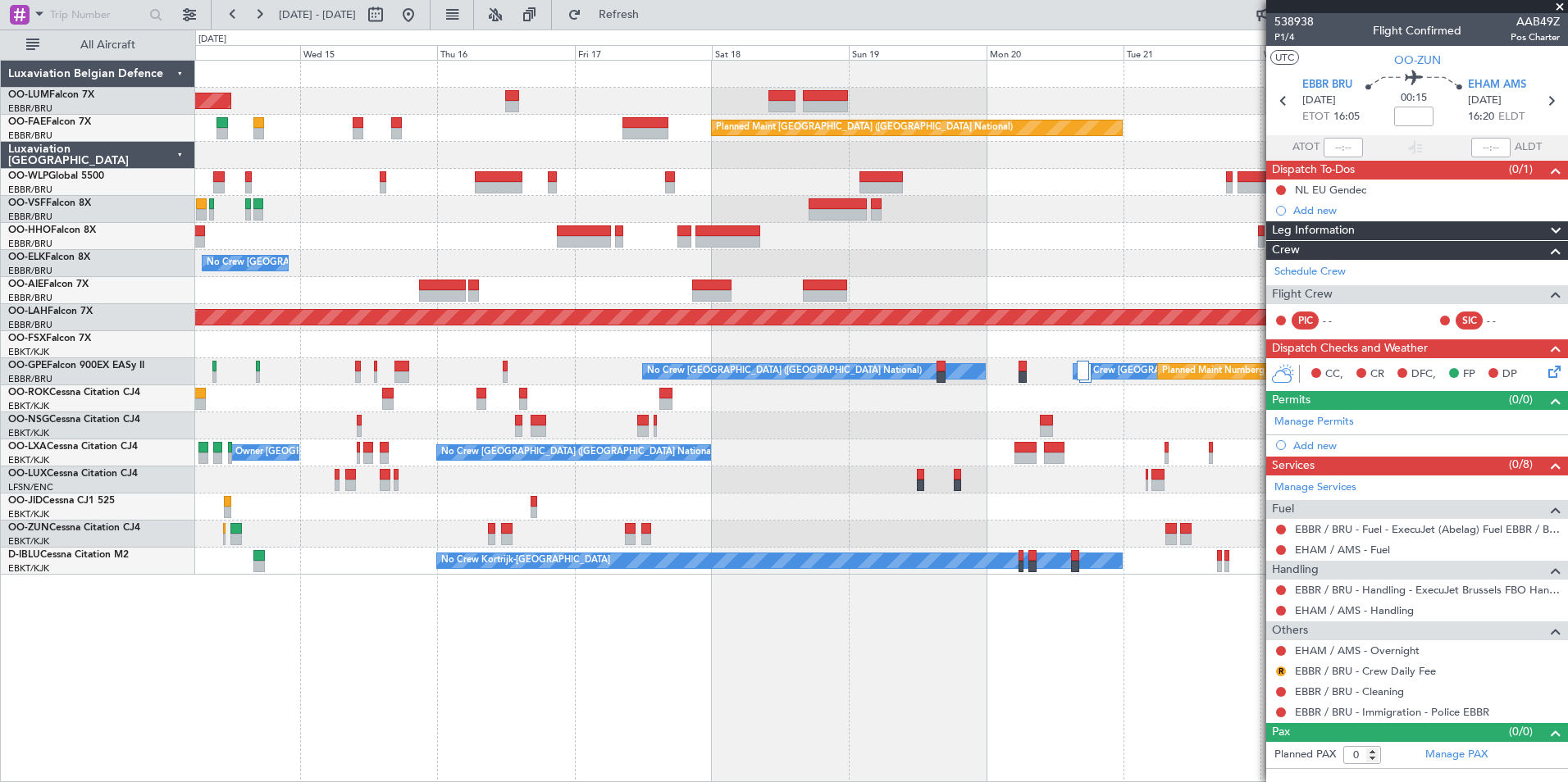
click at [394, 686] on div "AOG Maint Sibiu Owner Melsbroek Air Base Planned Maint Brussels (Brussels Natio…" at bounding box center [881, 422] width 1373 height 723
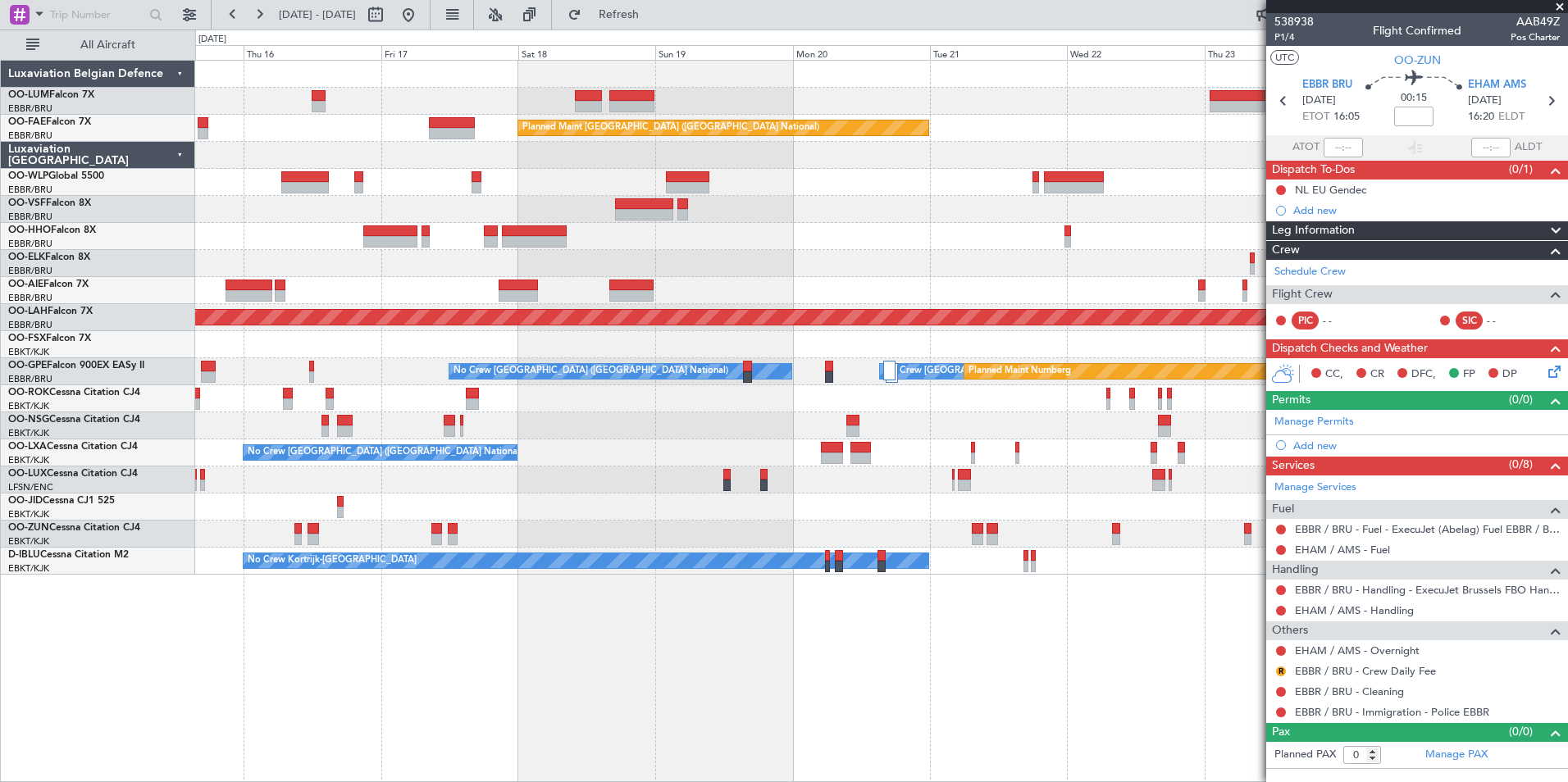
click at [341, 715] on div "Owner Melsbroek Air Base Planned Maint Kortrijk-Wevelgem AOG Maint Sibiu Planne…" at bounding box center [881, 422] width 1373 height 723
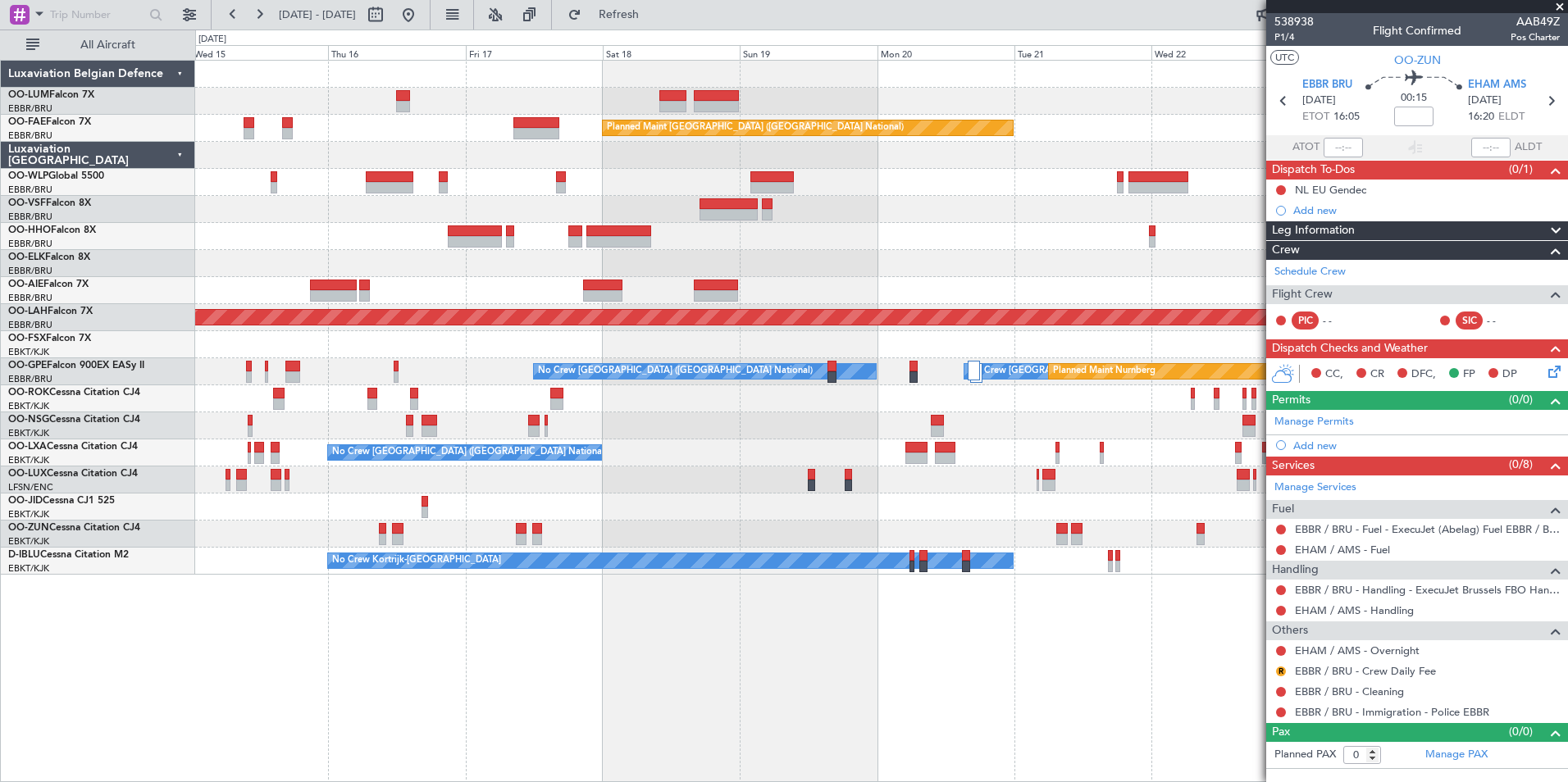
click at [673, 690] on div "Owner Melsbroek Air Base Planned Maint Kortrijk-Wevelgem AOG Maint Sibiu Planne…" at bounding box center [881, 422] width 1373 height 723
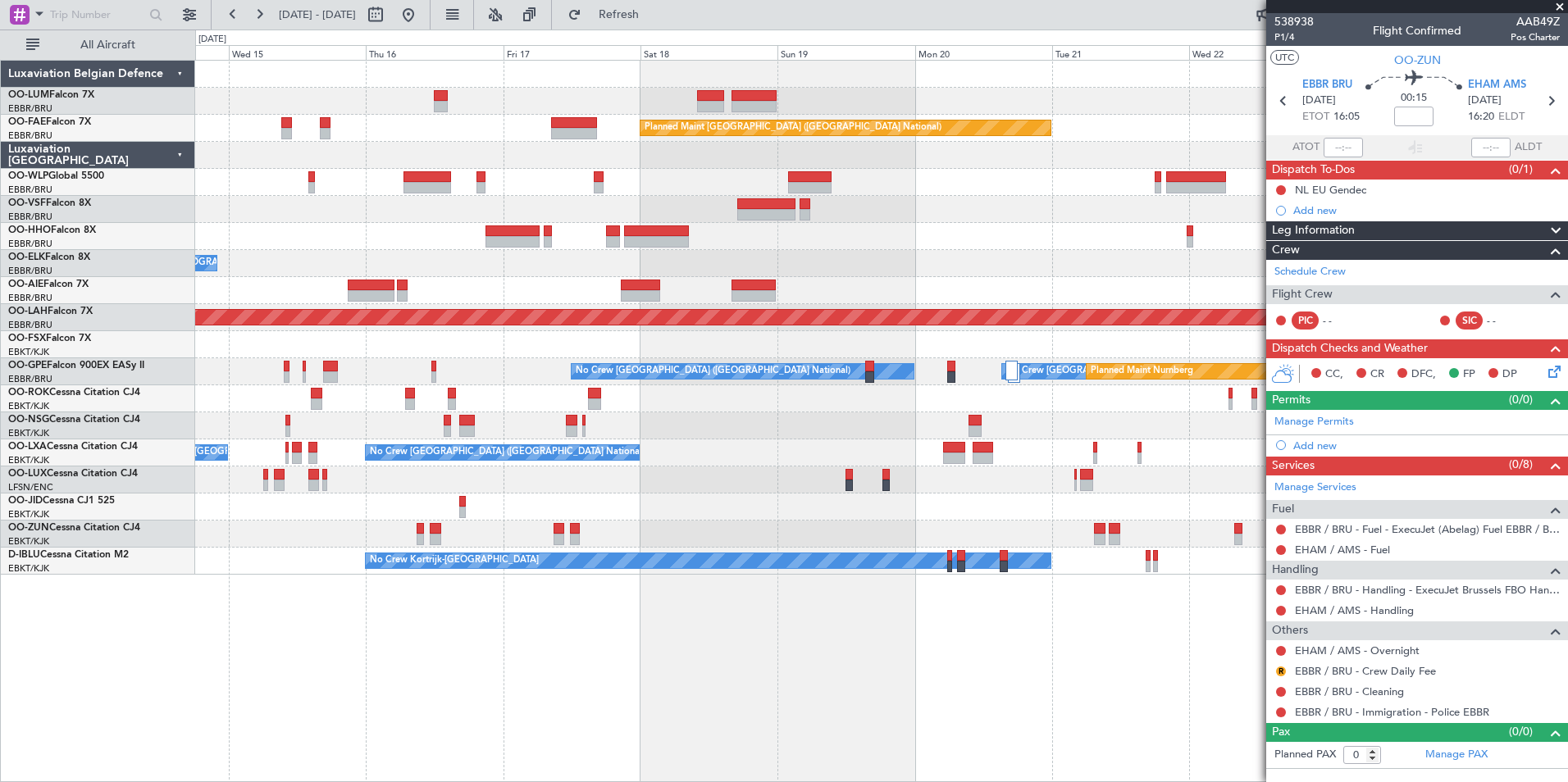
click at [704, 691] on div "Owner Melsbroek Air Base Planned Maint Kortrijk-Wevelgem AOG Maint Sibiu Planne…" at bounding box center [881, 422] width 1373 height 723
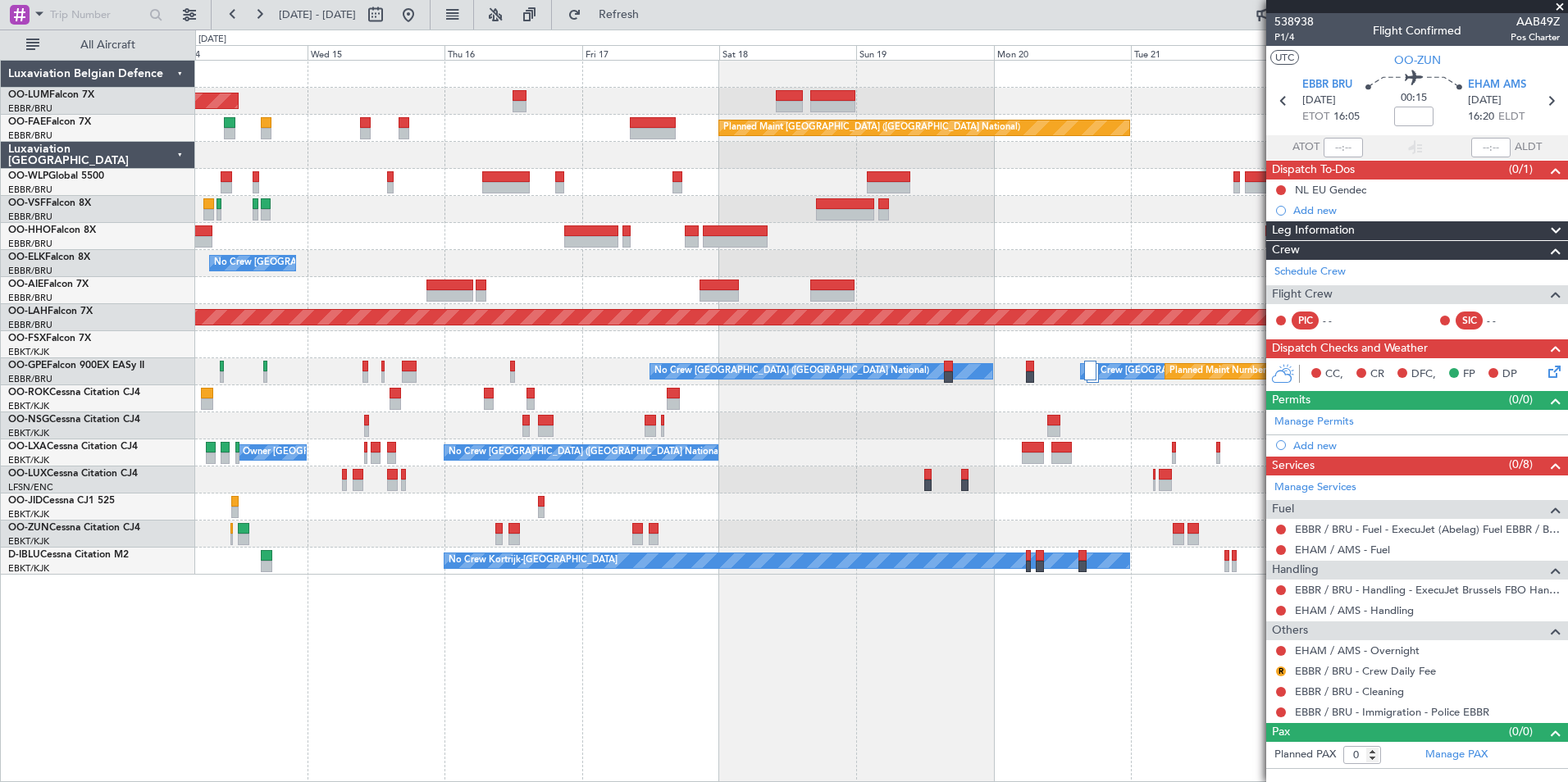
click at [628, 705] on div "AOG Maint Sibiu Owner Melsbroek Air Base Planned Maint Brussels (Brussels Natio…" at bounding box center [881, 422] width 1373 height 723
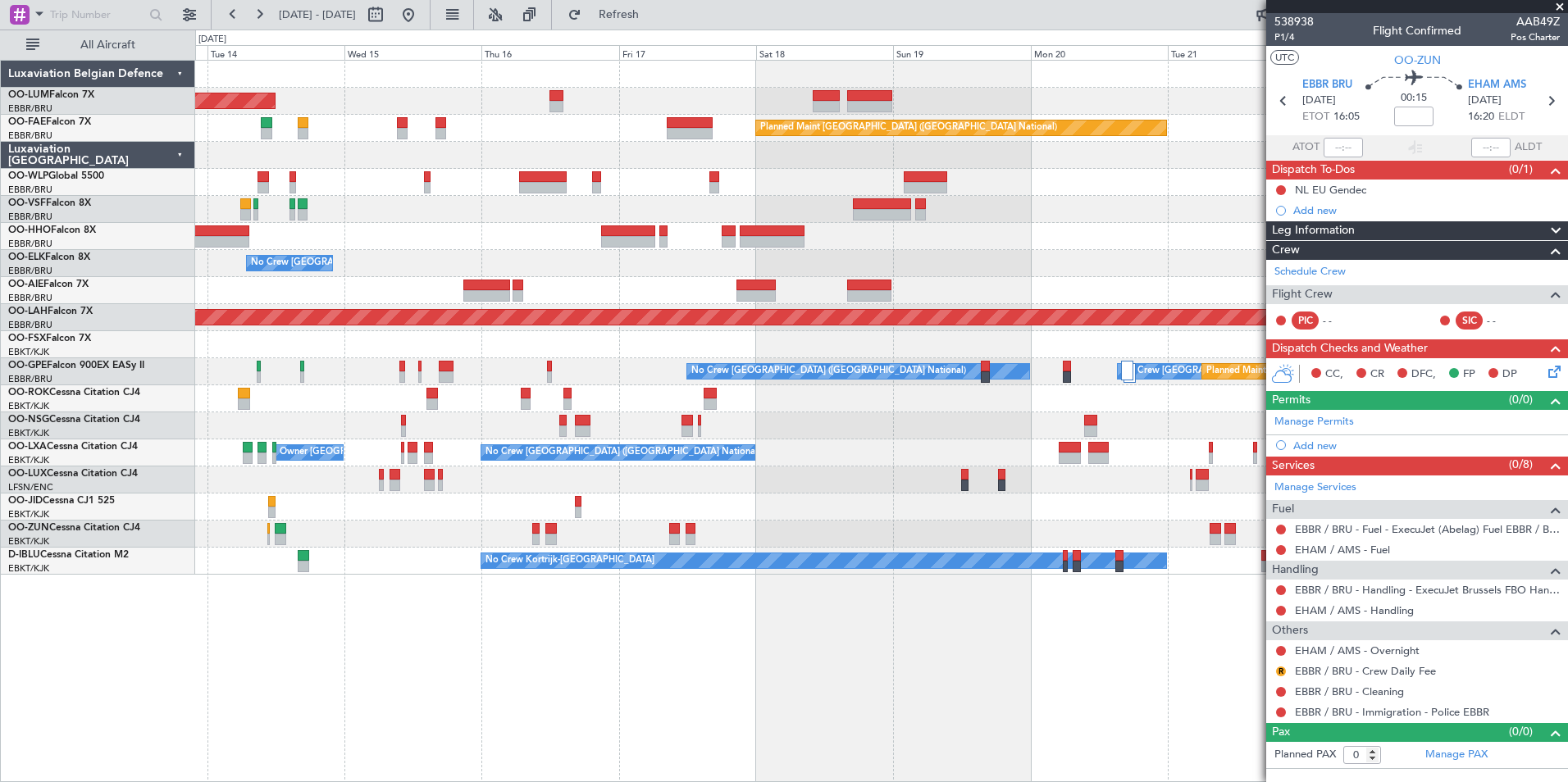
click at [682, 710] on div "AOG Maint Sibiu Owner Melsbroek Air Base Planned Maint Brussels (Brussels Natio…" at bounding box center [881, 422] width 1373 height 723
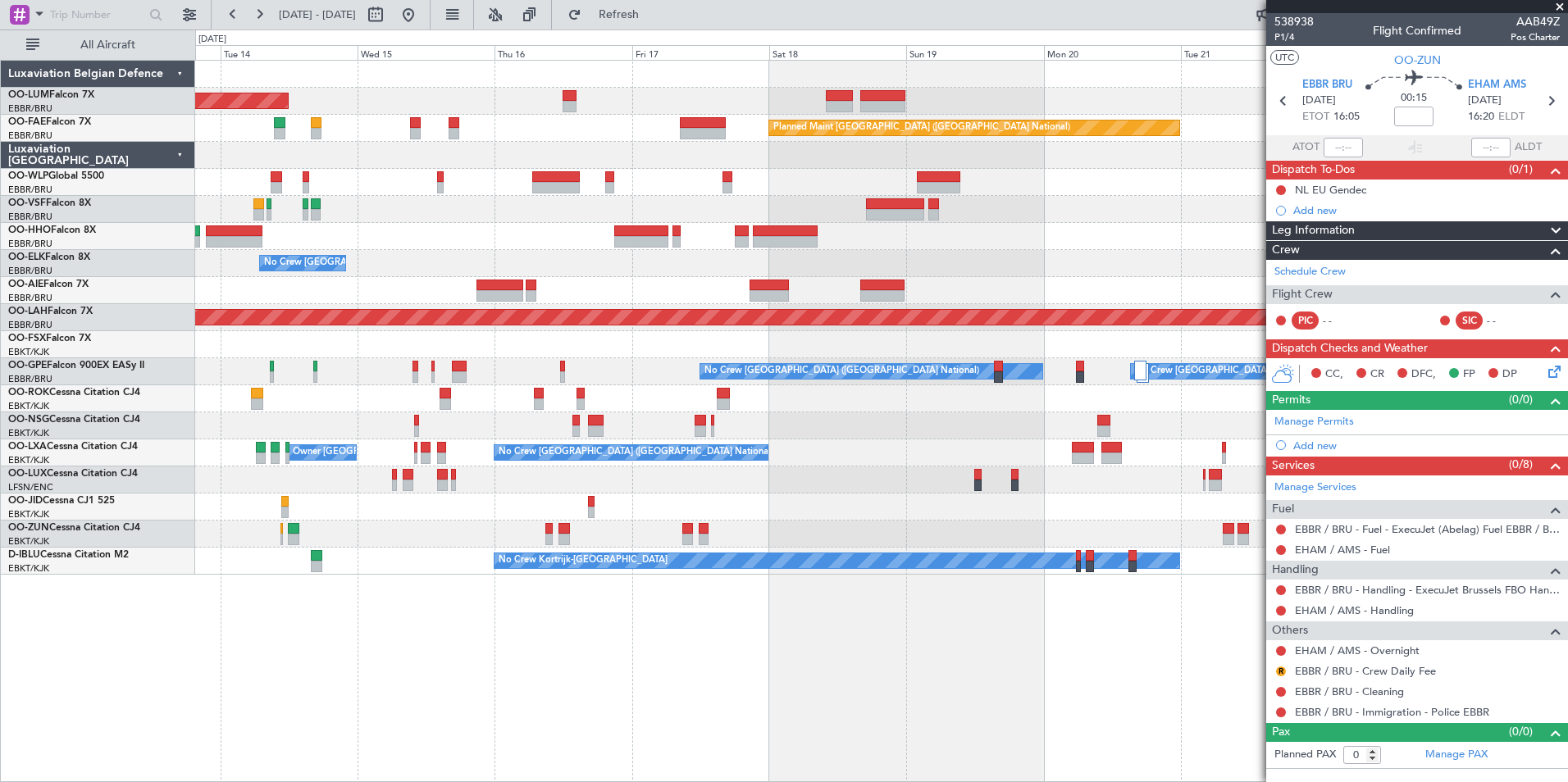
click at [659, 648] on div "AOG Maint Sibiu Owner Melsbroek Air Base Planned Maint Brussels (Brussels Natio…" at bounding box center [881, 422] width 1373 height 723
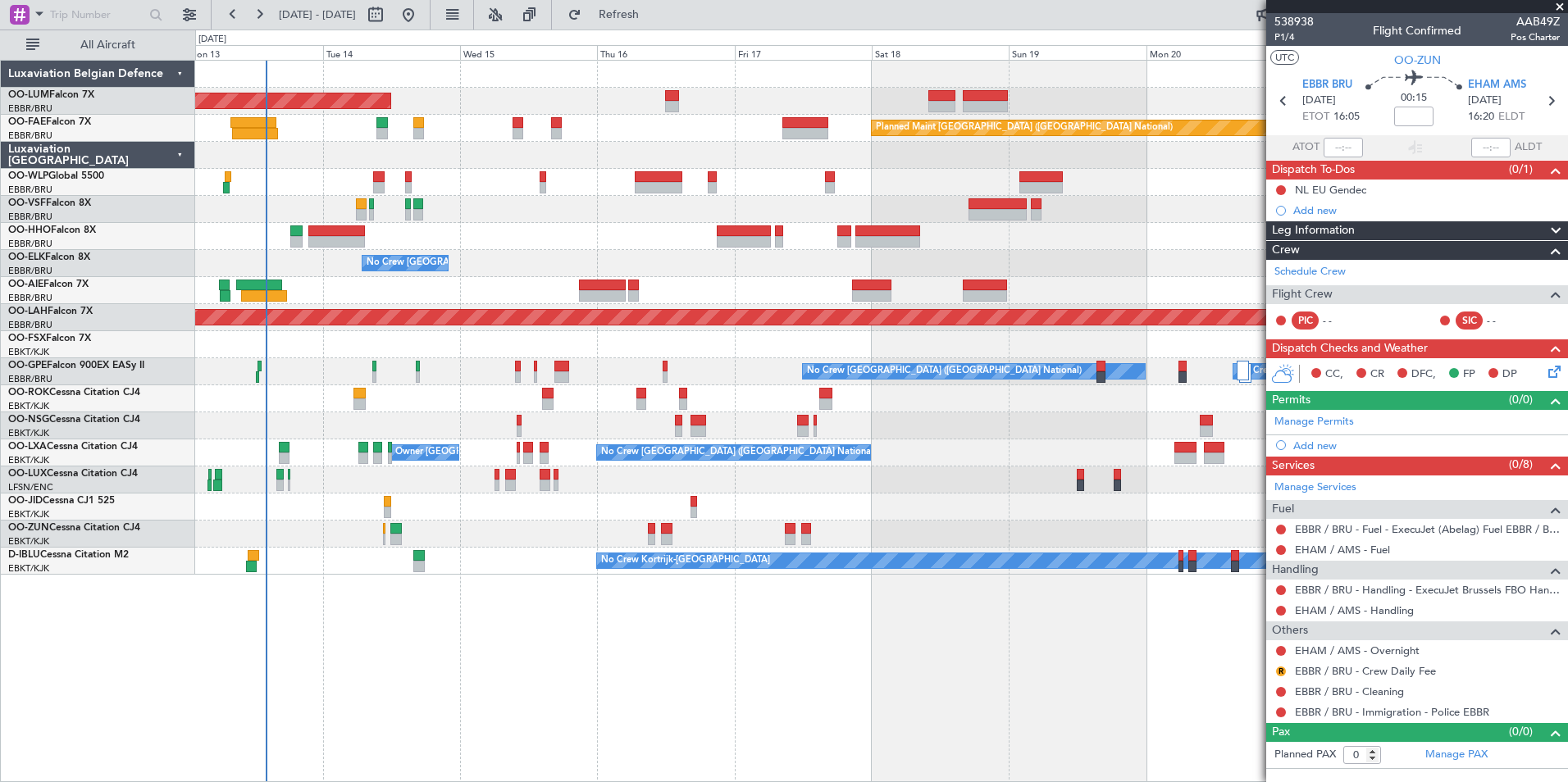
click at [456, 639] on div "AOG Maint [GEOGRAPHIC_DATA] Planned Maint [GEOGRAPHIC_DATA] ([GEOGRAPHIC_DATA])…" at bounding box center [881, 422] width 1373 height 723
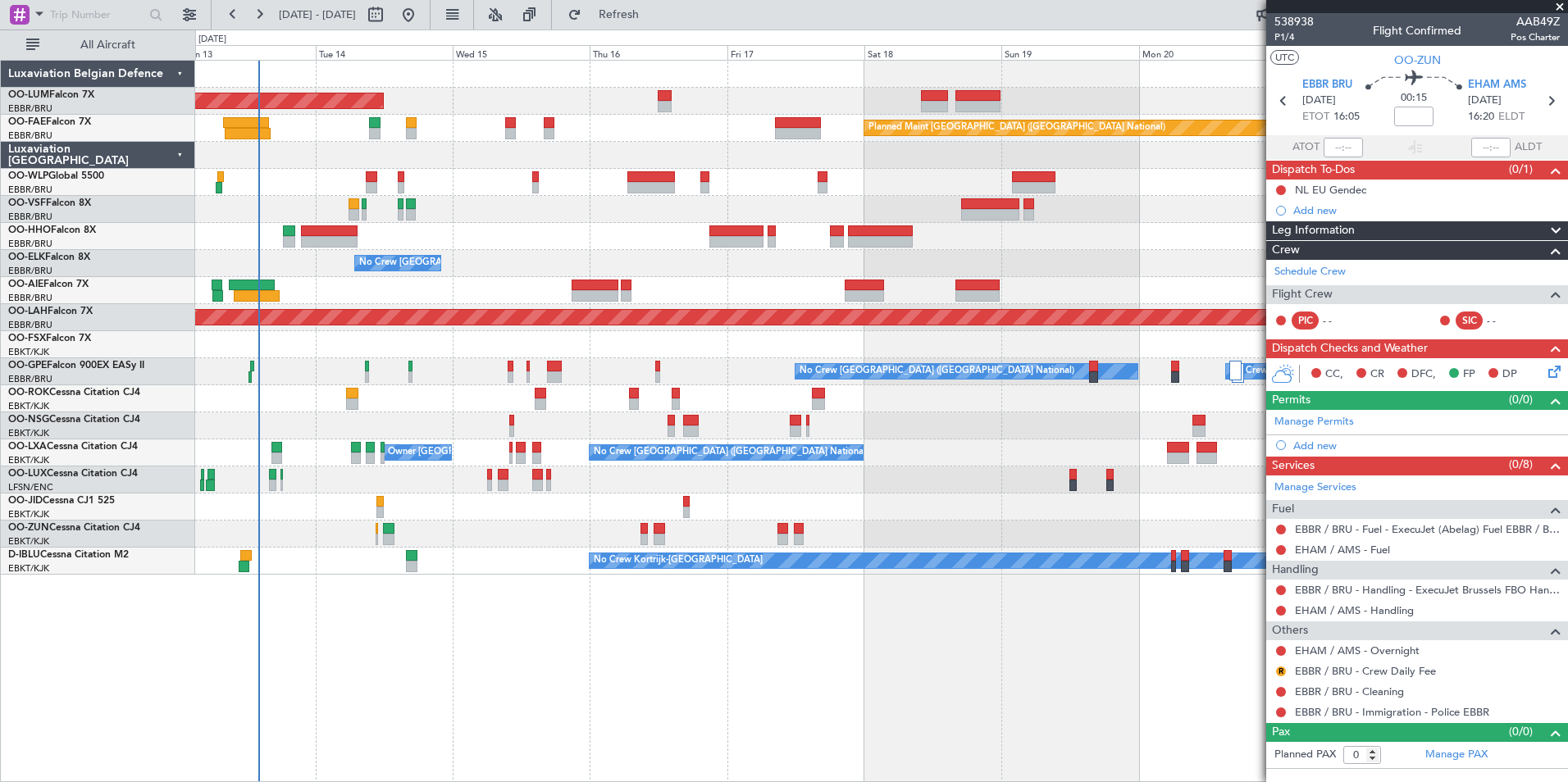
click at [546, 698] on div "AOG Maint [GEOGRAPHIC_DATA] Planned Maint [GEOGRAPHIC_DATA] ([GEOGRAPHIC_DATA])…" at bounding box center [881, 422] width 1373 height 723
click at [1331, 90] on span "EBBR BRU" at bounding box center [1327, 85] width 50 height 16
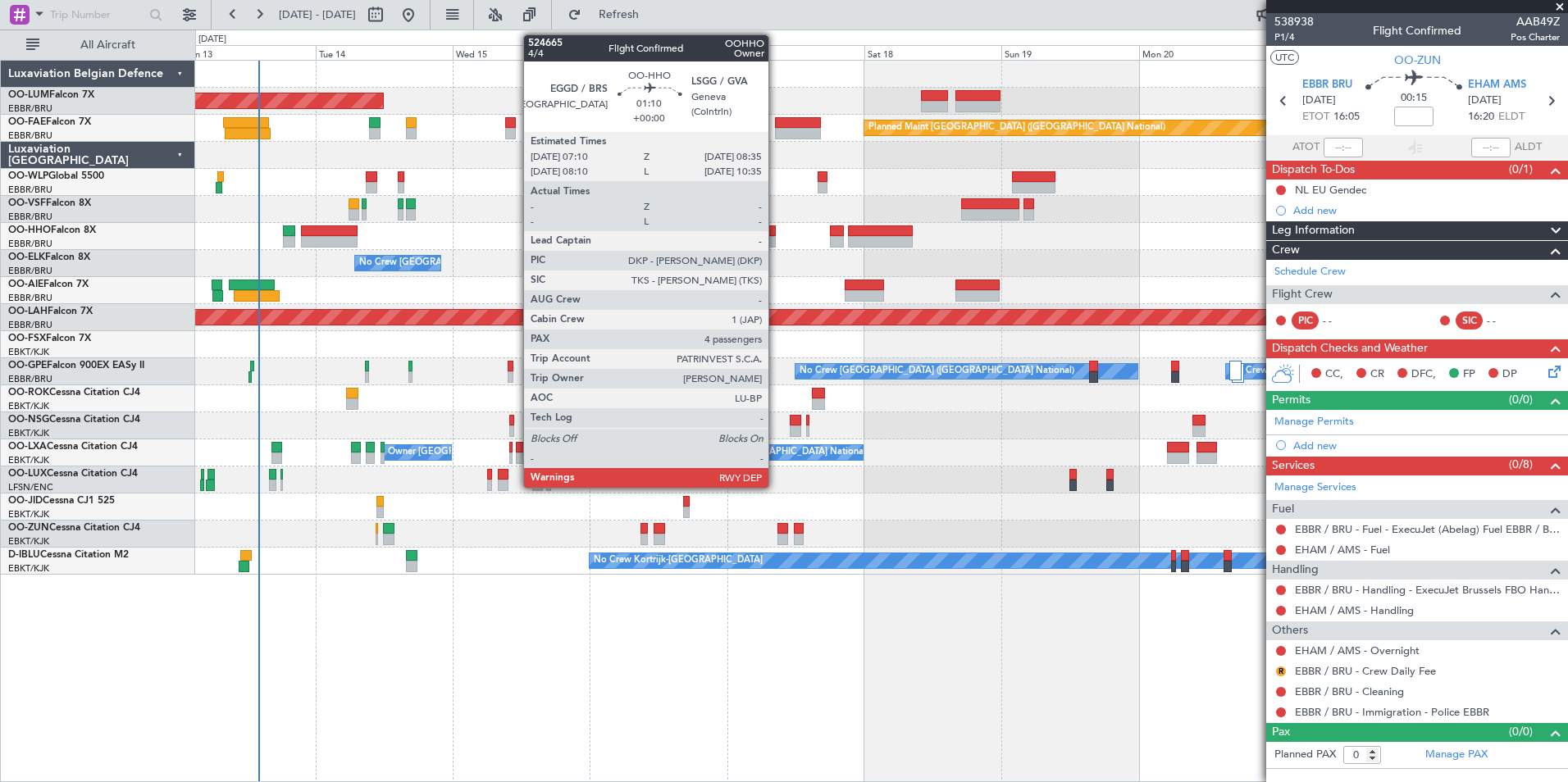
click at [776, 240] on div at bounding box center [771, 242] width 8 height 12
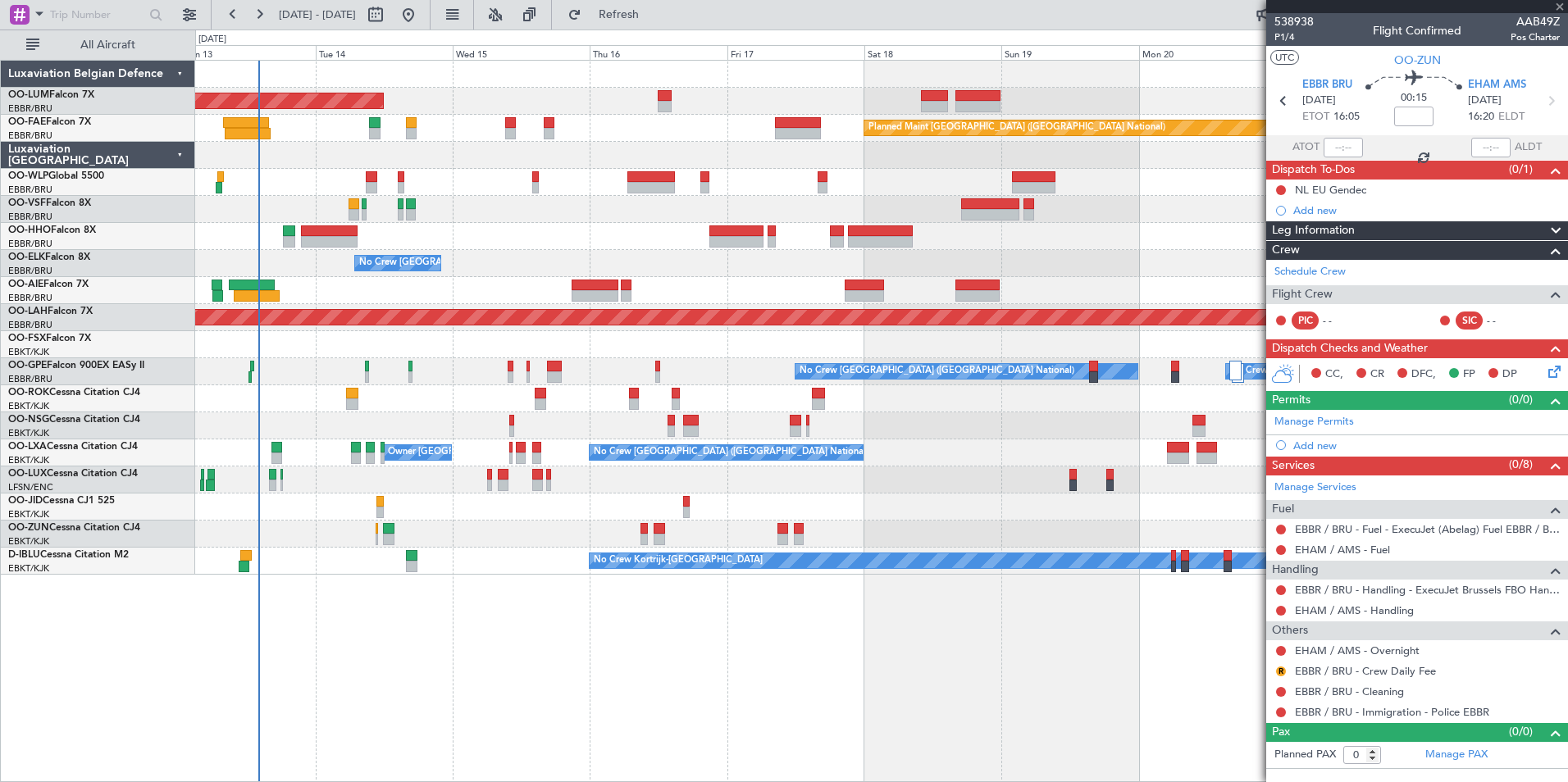
click at [770, 237] on div at bounding box center [771, 242] width 8 height 12
type input "4"
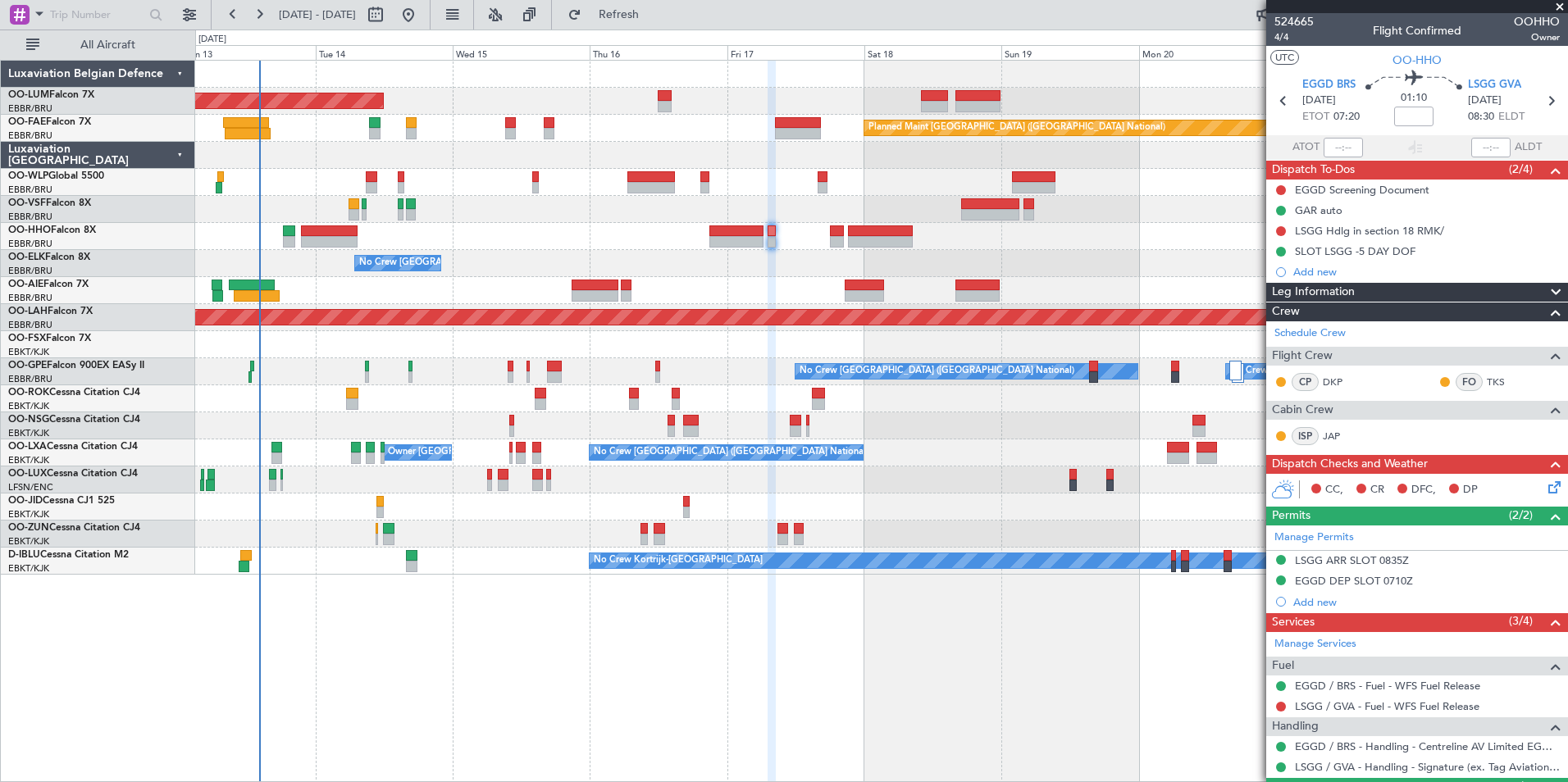
click at [884, 635] on div "AOG Maint [GEOGRAPHIC_DATA] Planned Maint [GEOGRAPHIC_DATA] ([GEOGRAPHIC_DATA])…" at bounding box center [881, 422] width 1373 height 723
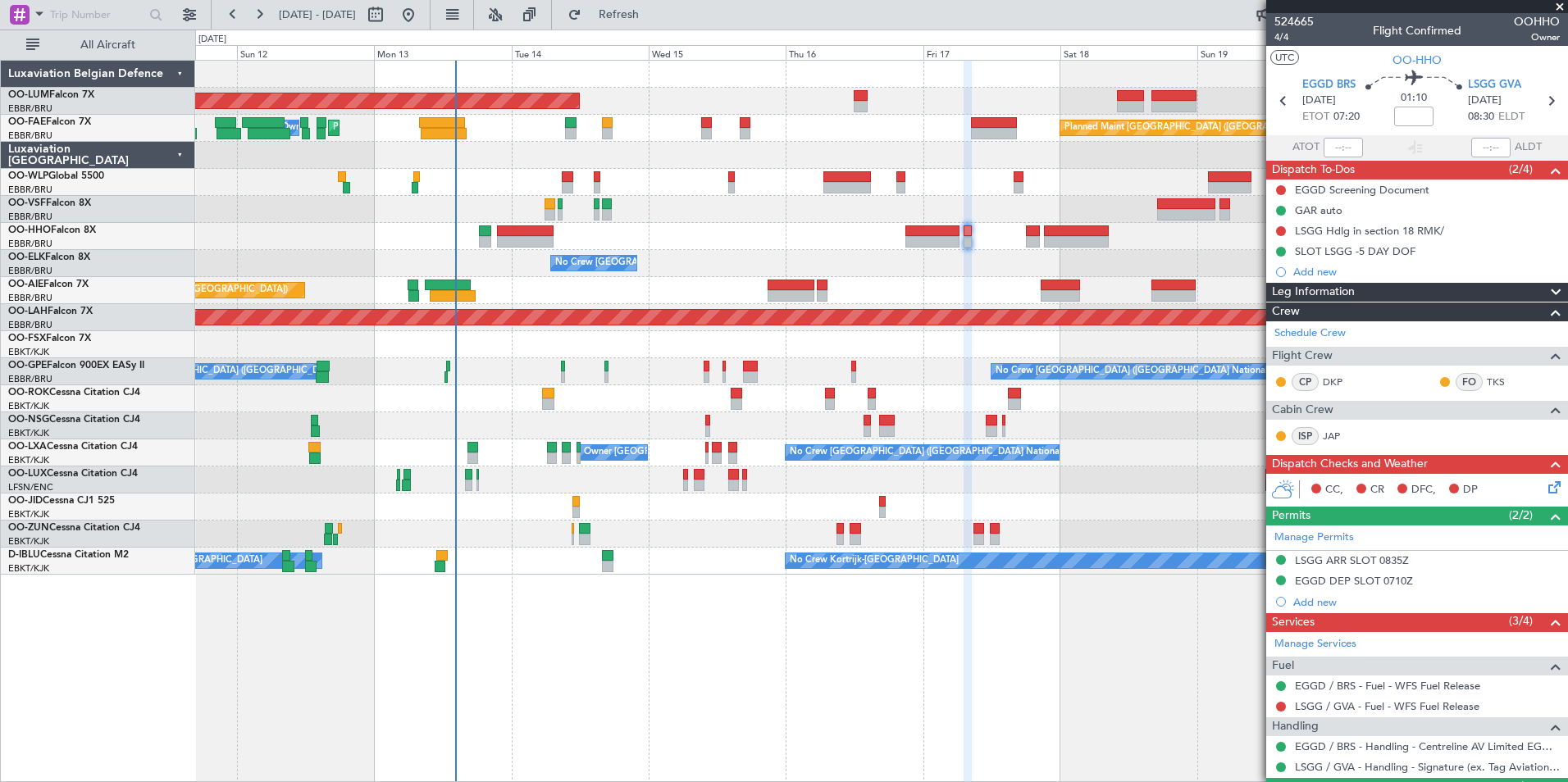
click at [626, 608] on div "AOG Maint [GEOGRAPHIC_DATA] Planned Maint [GEOGRAPHIC_DATA] ([GEOGRAPHIC_DATA])…" at bounding box center [881, 422] width 1373 height 723
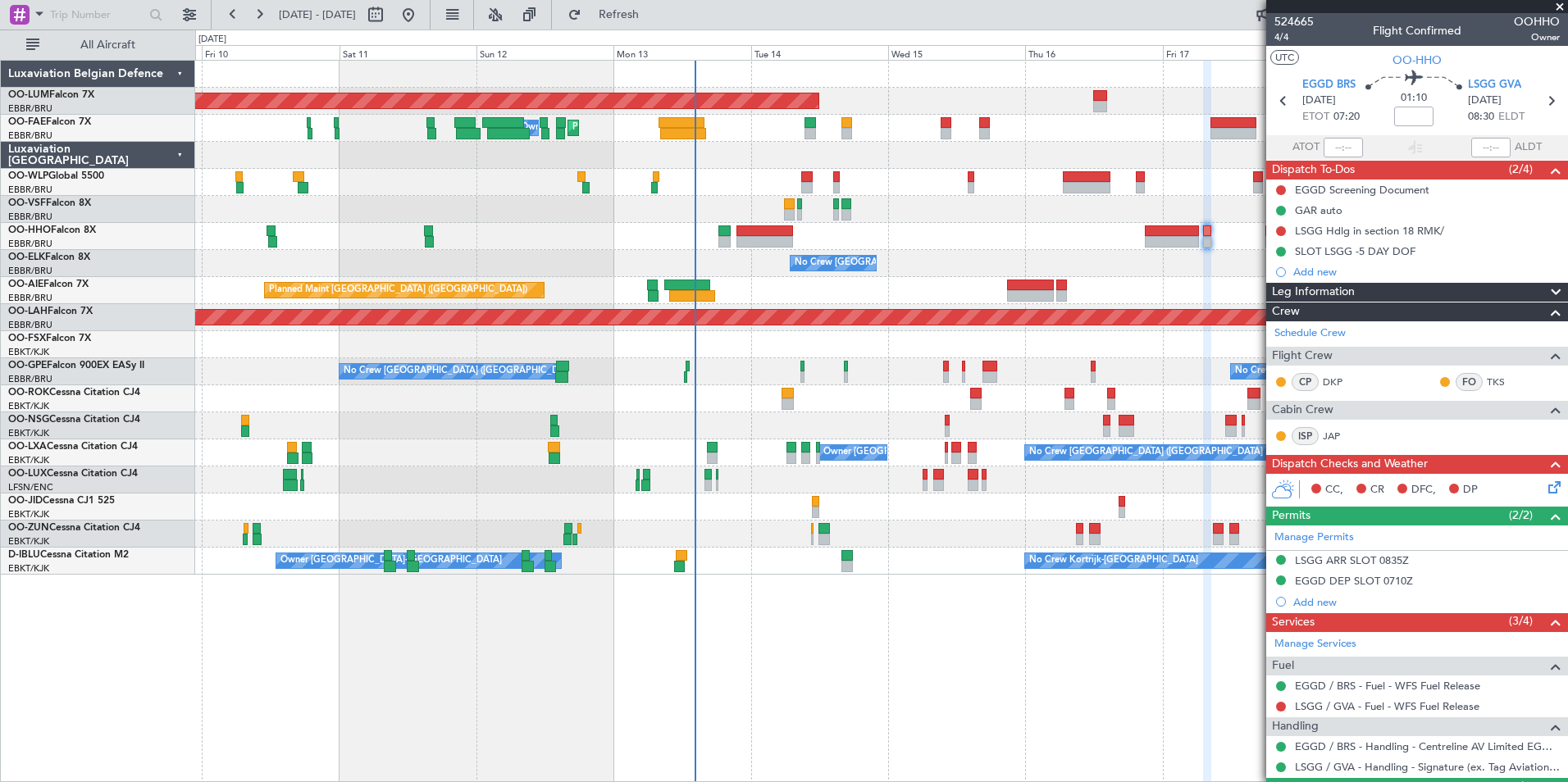
click at [767, 626] on div "AOG Maint [GEOGRAPHIC_DATA] Planned Maint [GEOGRAPHIC_DATA] ([GEOGRAPHIC_DATA])…" at bounding box center [881, 422] width 1373 height 723
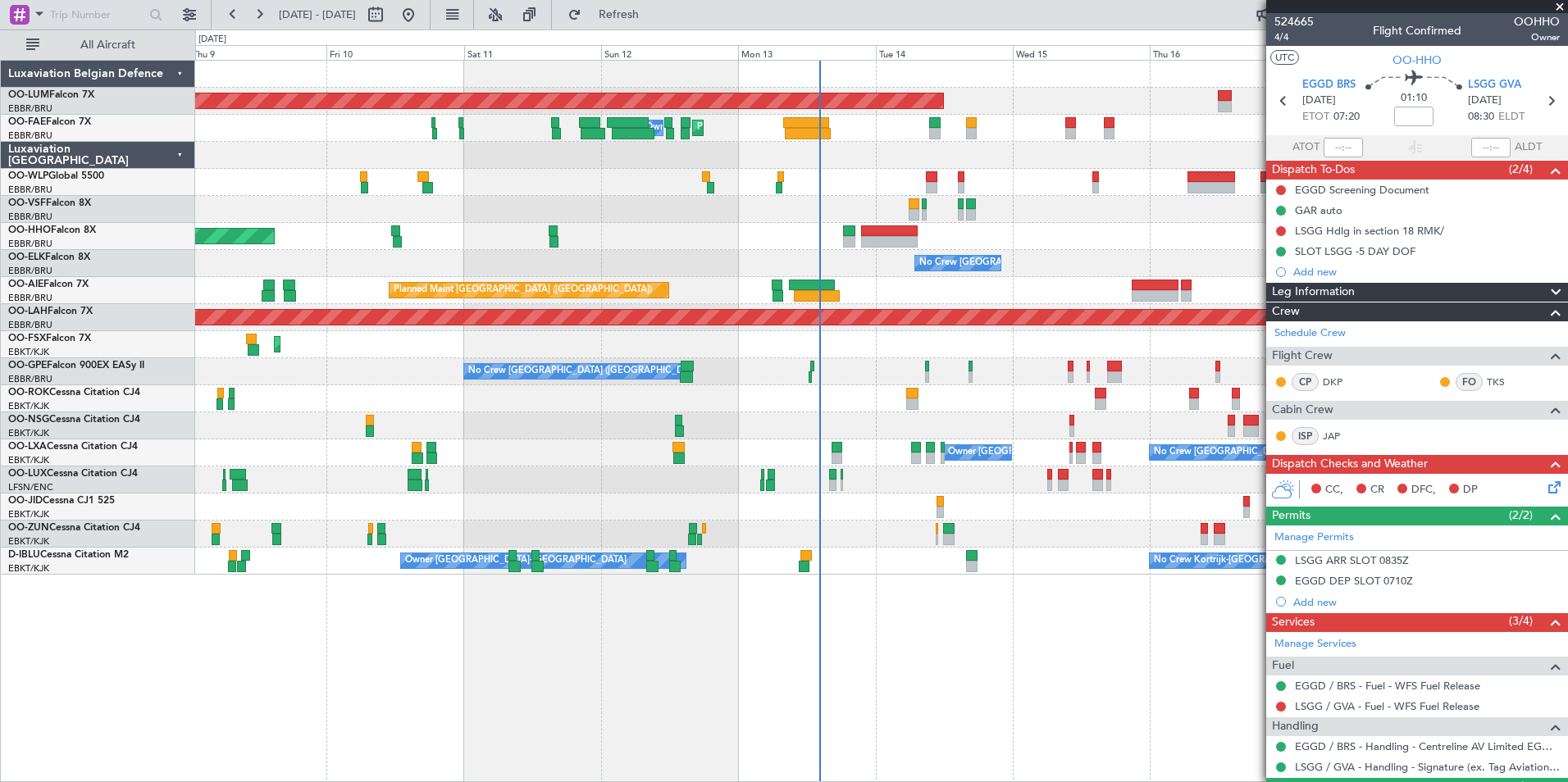
click at [788, 642] on div "AOG Maint [GEOGRAPHIC_DATA] Planned Maint [GEOGRAPHIC_DATA] ([GEOGRAPHIC_DATA])…" at bounding box center [881, 422] width 1373 height 723
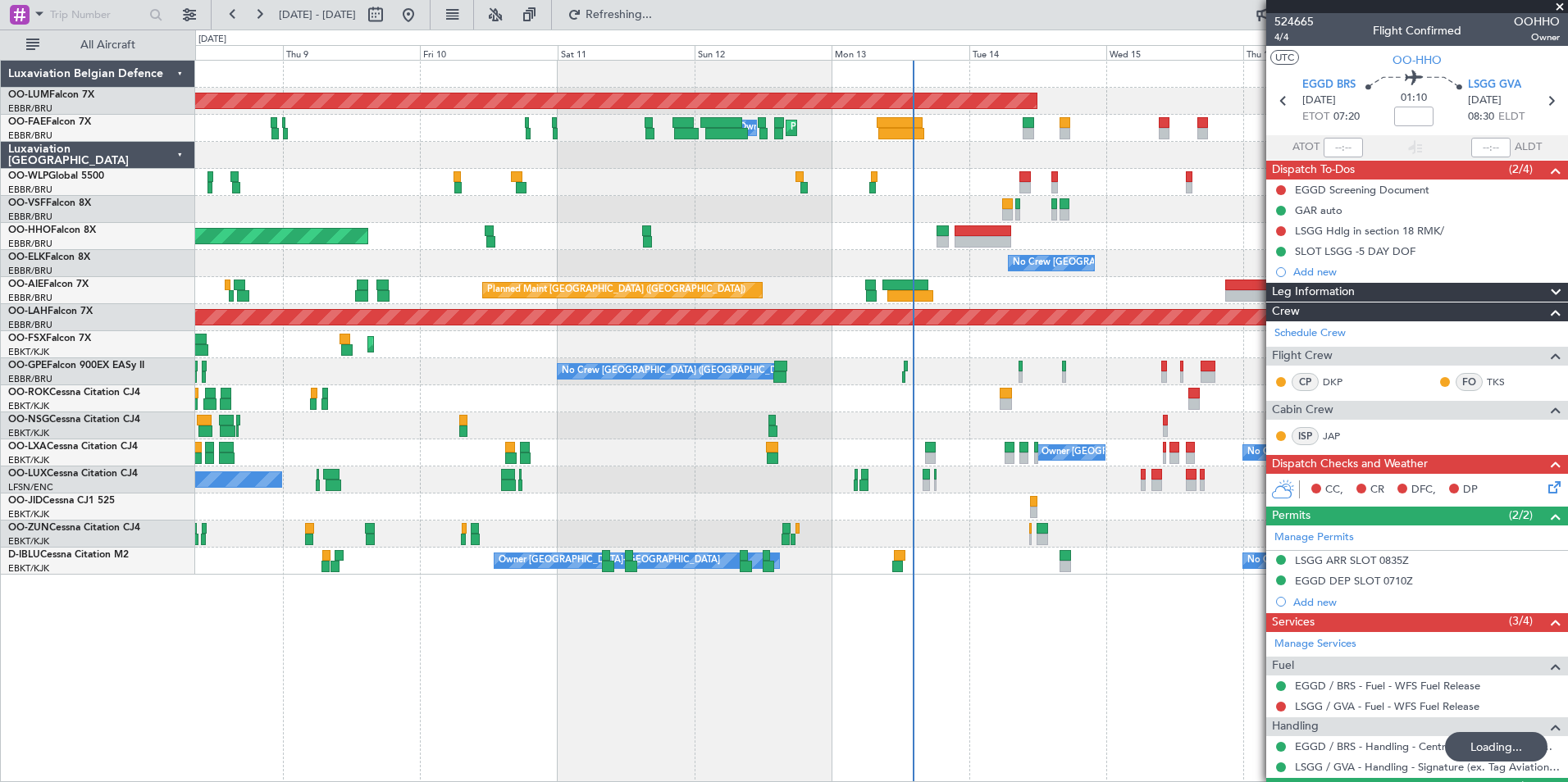
click at [573, 611] on div "AOG Maint [GEOGRAPHIC_DATA] Planned Maint [GEOGRAPHIC_DATA] ([GEOGRAPHIC_DATA])…" at bounding box center [881, 422] width 1373 height 723
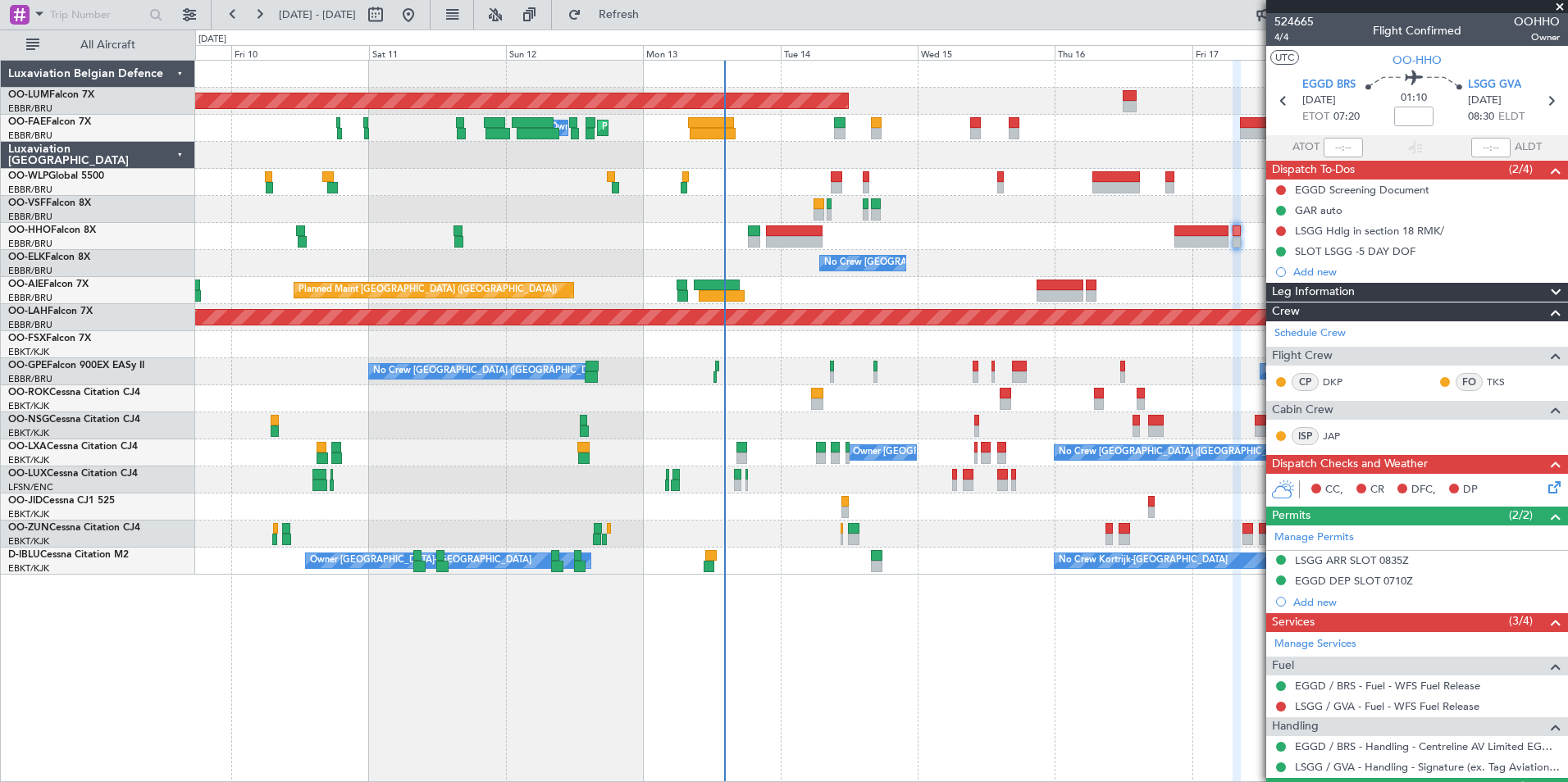
click at [165, 706] on div "AOG Maint [GEOGRAPHIC_DATA] Planned Maint [GEOGRAPHIC_DATA] Owner [GEOGRAPHIC_D…" at bounding box center [784, 405] width 1568 height 752
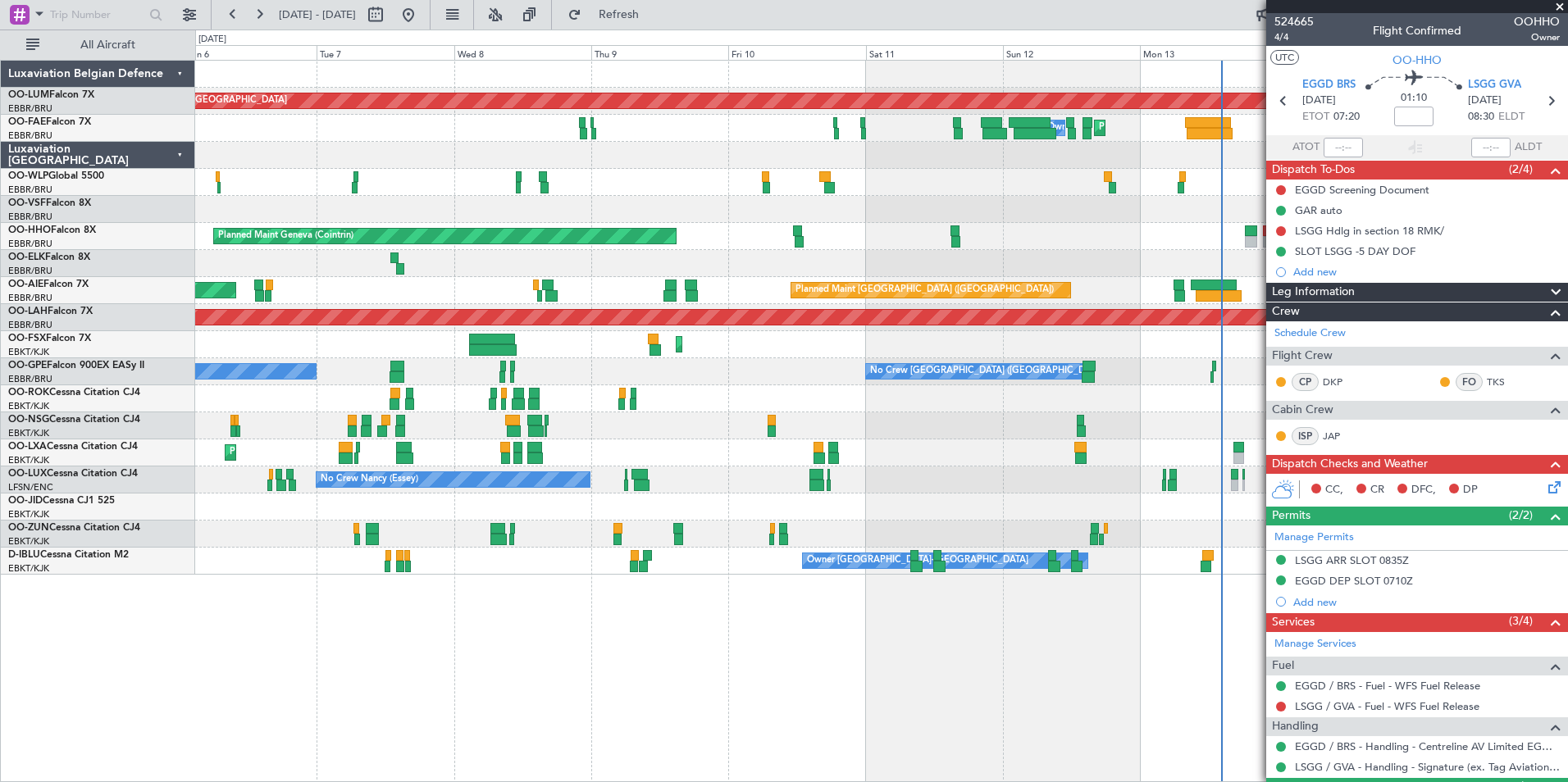
click at [723, 781] on html "[DATE] - [DATE] Refresh Quick Links All Aircraft AOG Maint [GEOGRAPHIC_DATA] Pl…" at bounding box center [784, 391] width 1568 height 782
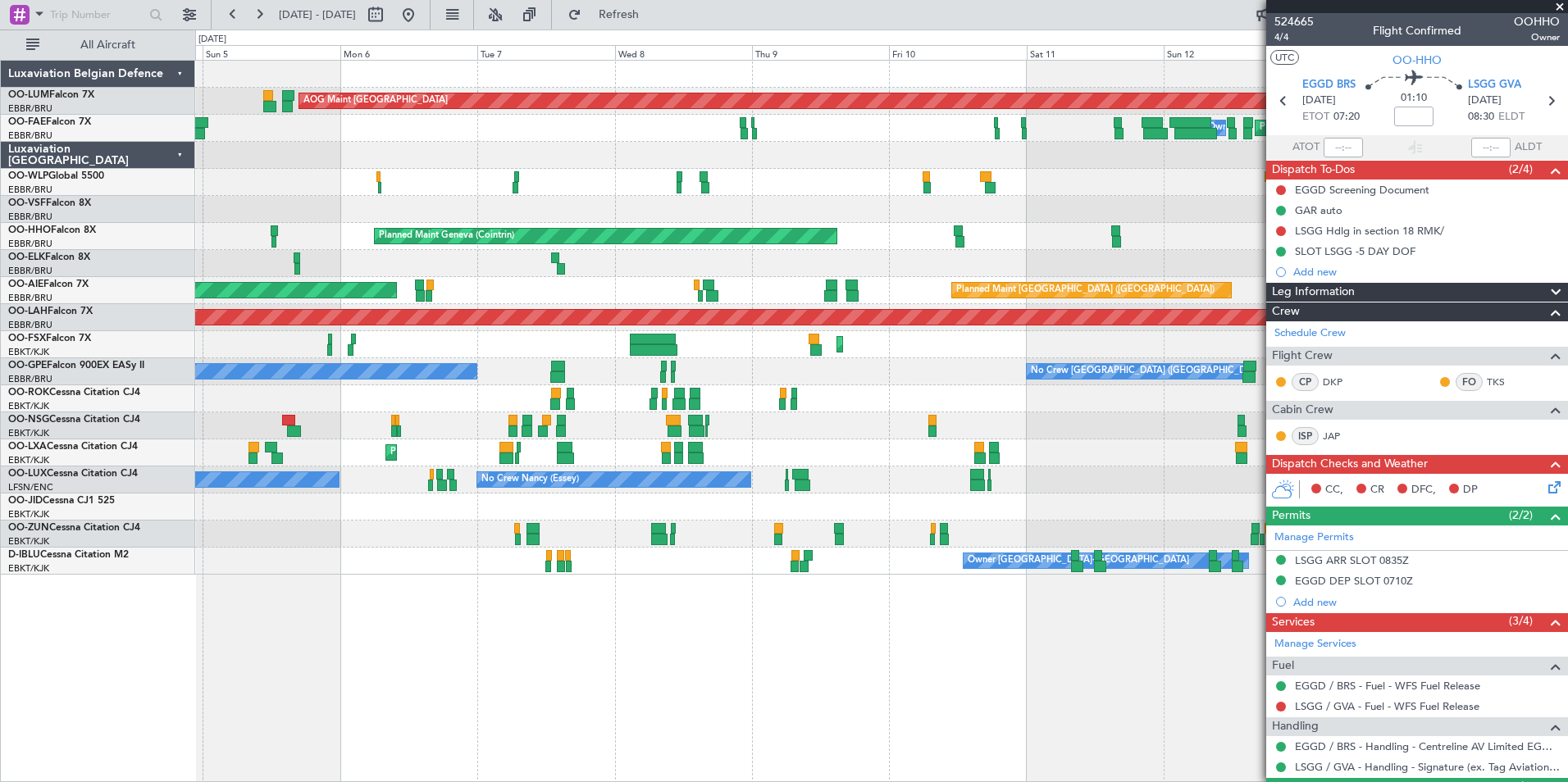
click at [537, 768] on div "AOG Maint [GEOGRAPHIC_DATA] Planned Maint [GEOGRAPHIC_DATA] ([GEOGRAPHIC_DATA])…" at bounding box center [881, 422] width 1373 height 723
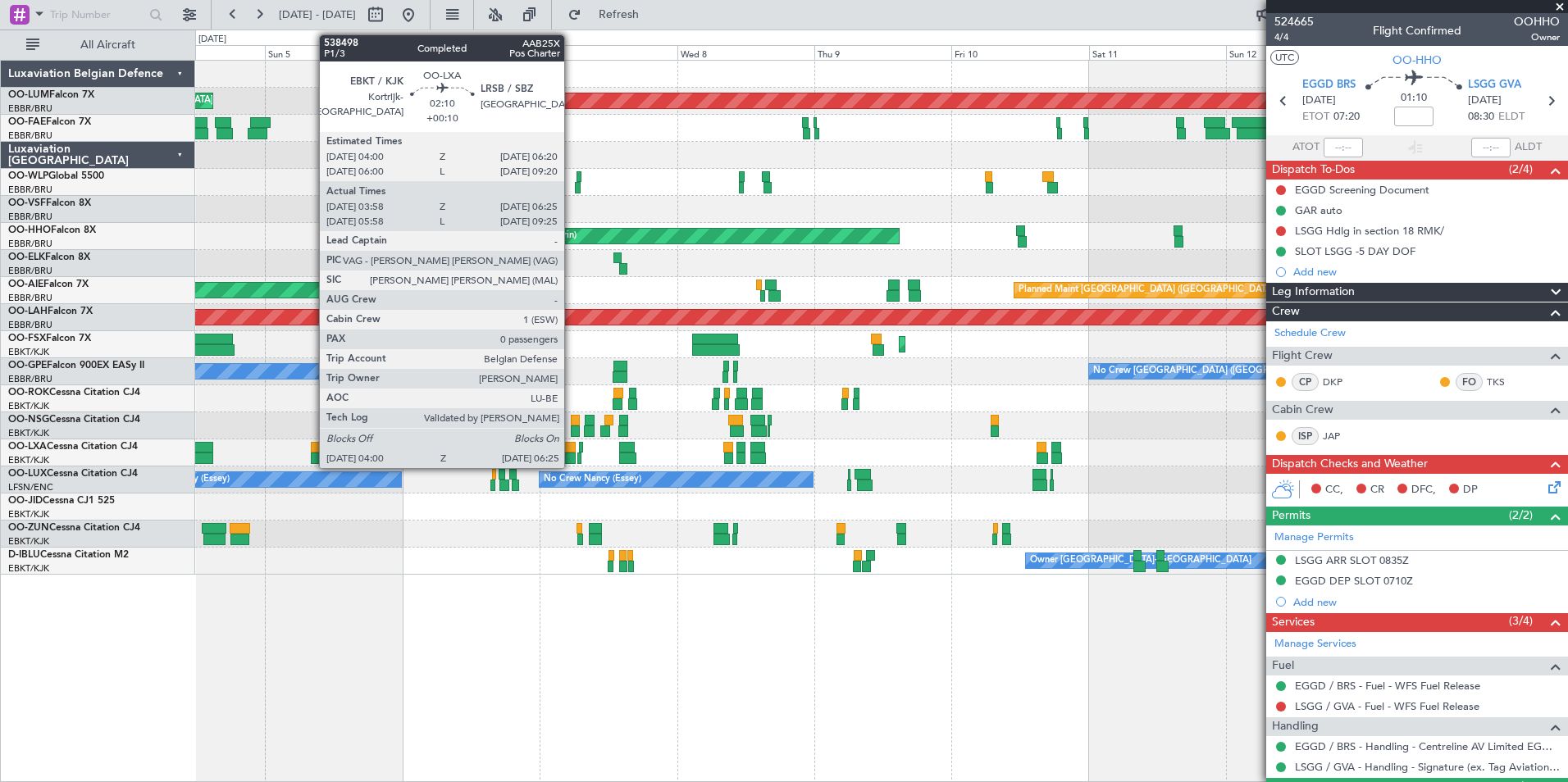
click at [572, 462] on div at bounding box center [569, 458] width 14 height 12
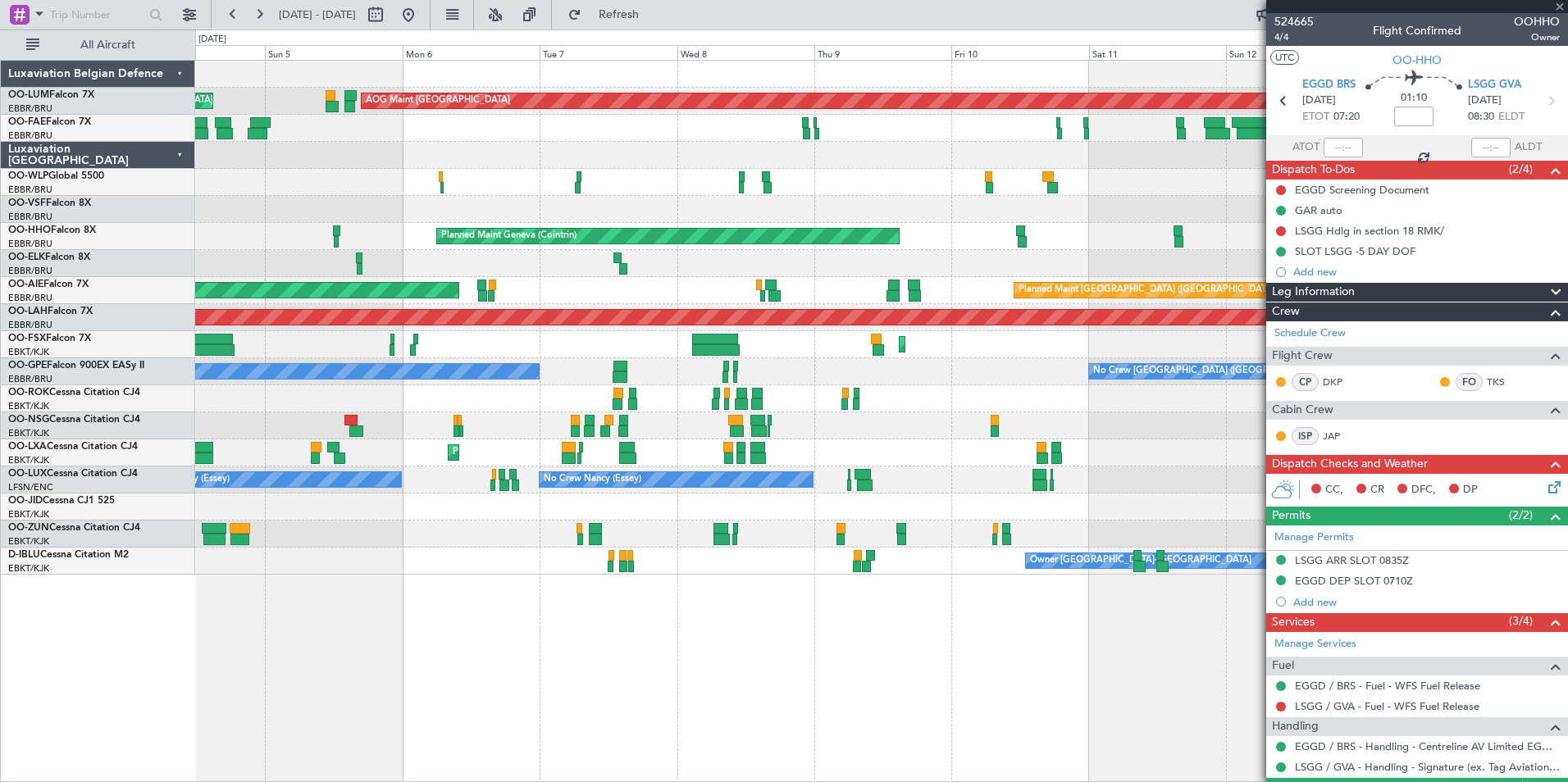
type input "+00:10"
type input "04:03"
type input "06:20"
type input "0"
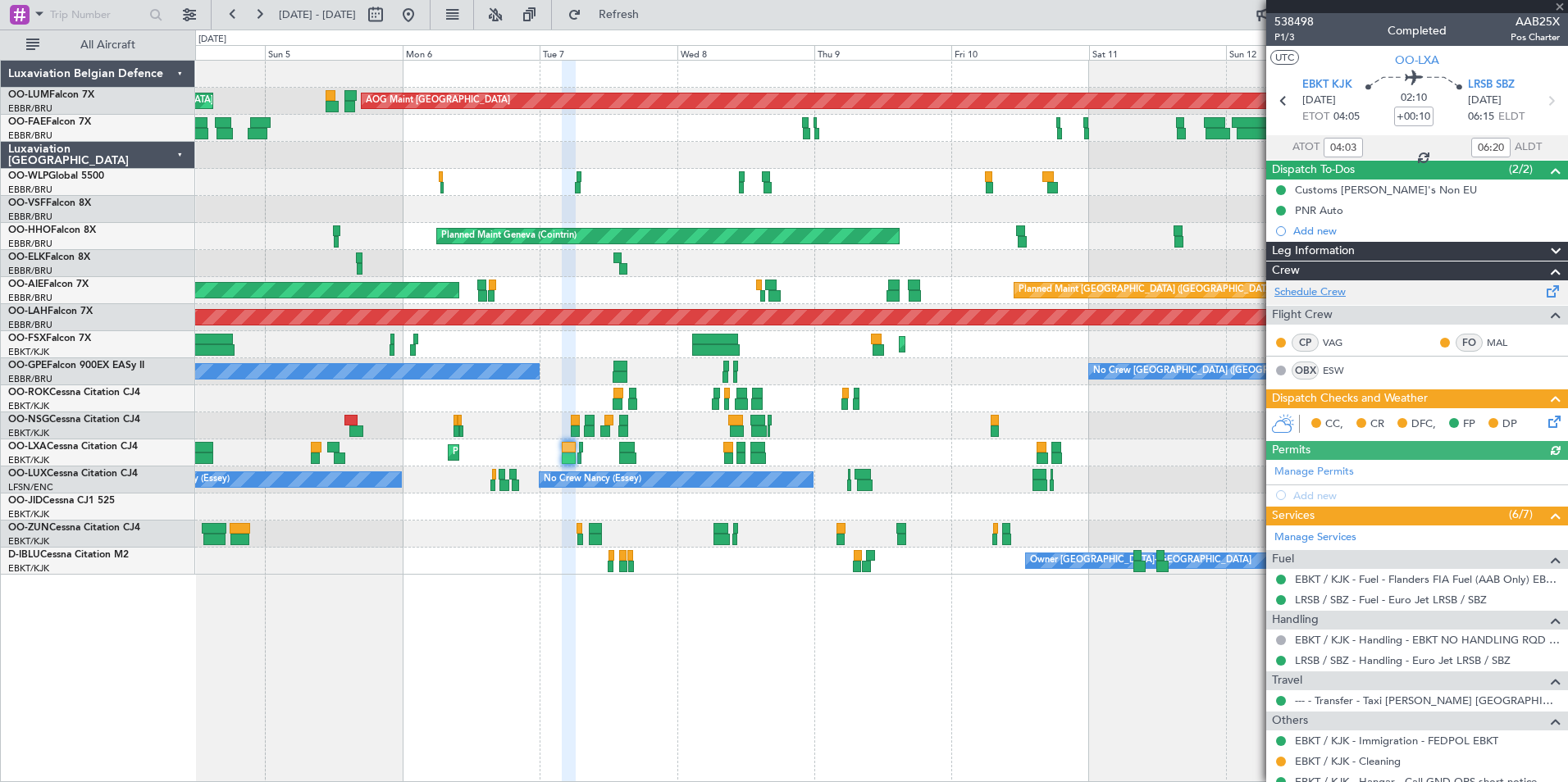
click at [1300, 289] on link "Schedule Crew" at bounding box center [1309, 293] width 71 height 16
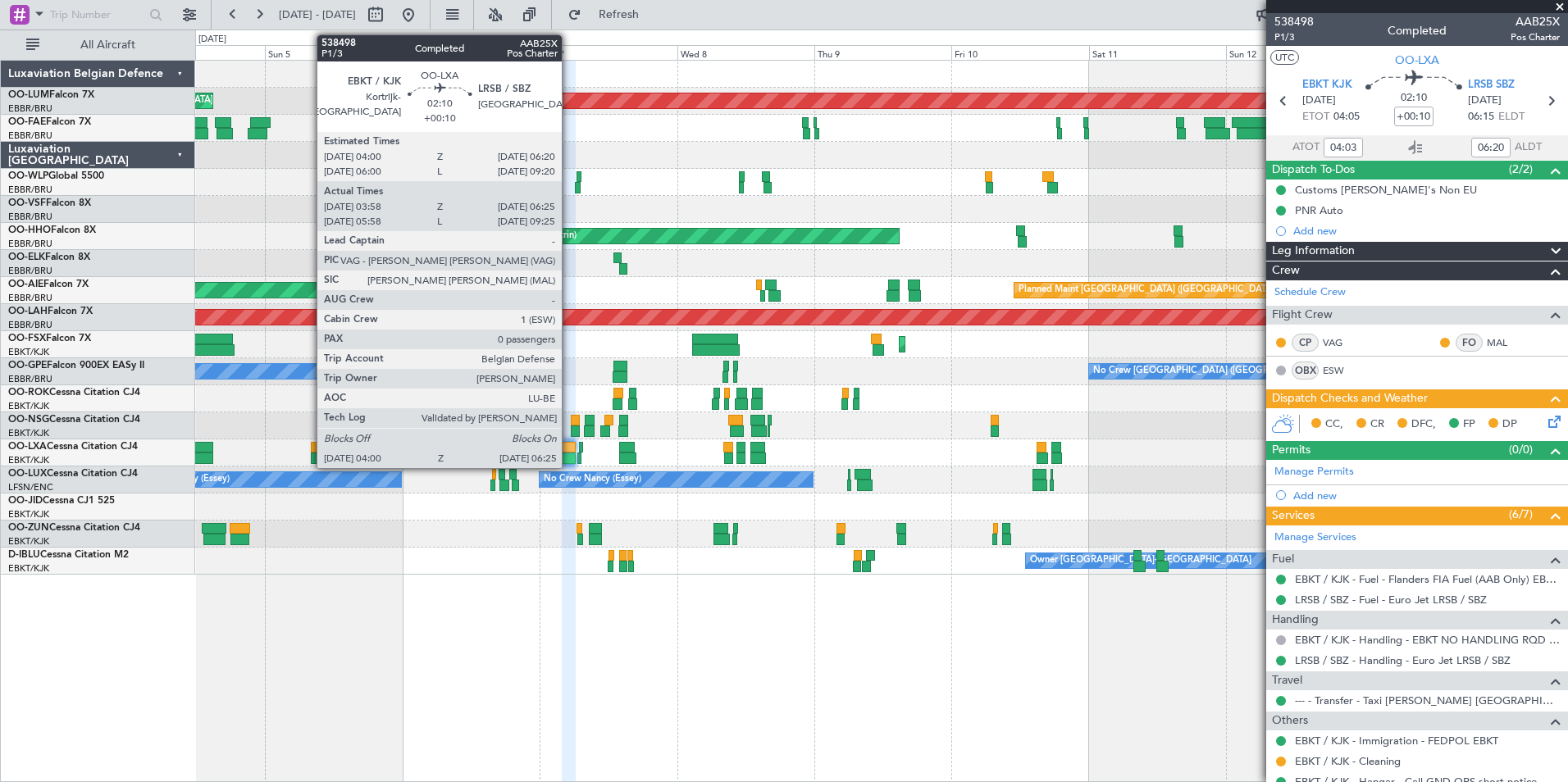
click at [569, 446] on div at bounding box center [569, 448] width 14 height 12
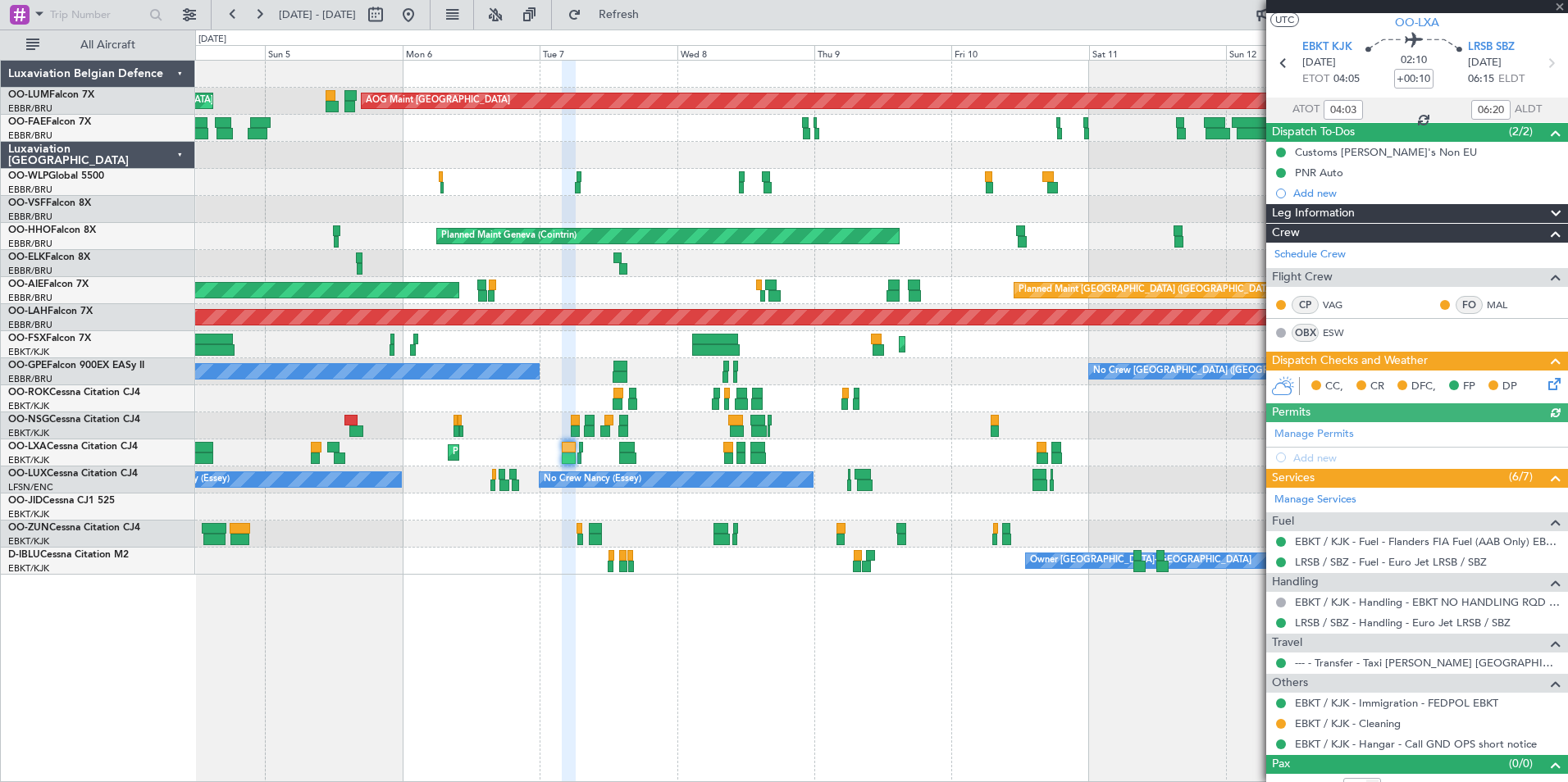
scroll to position [56, 0]
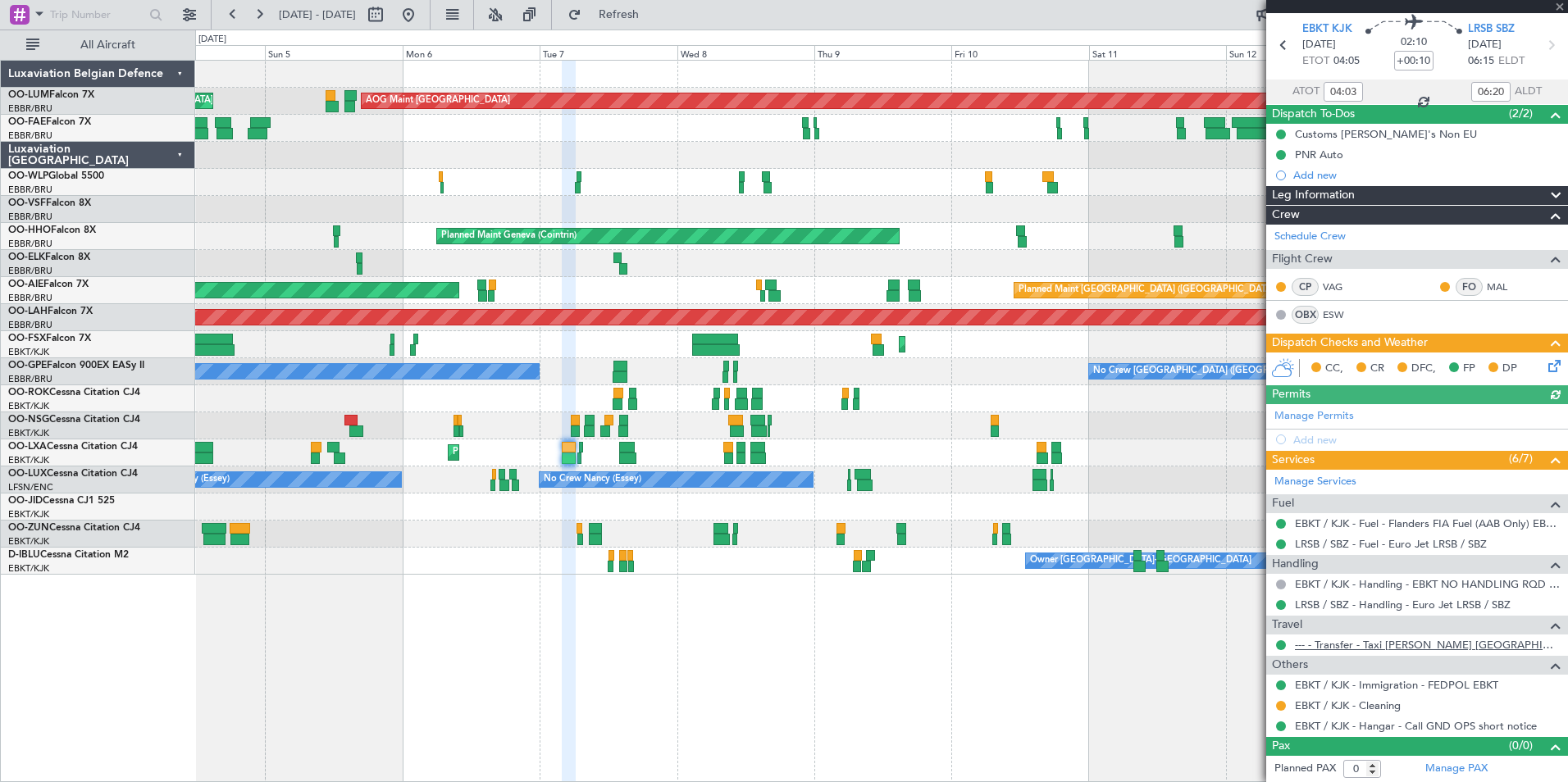
click at [1360, 647] on link "--- - Transfer - Taxi [PERSON_NAME] [GEOGRAPHIC_DATA]" at bounding box center [1427, 645] width 265 height 14
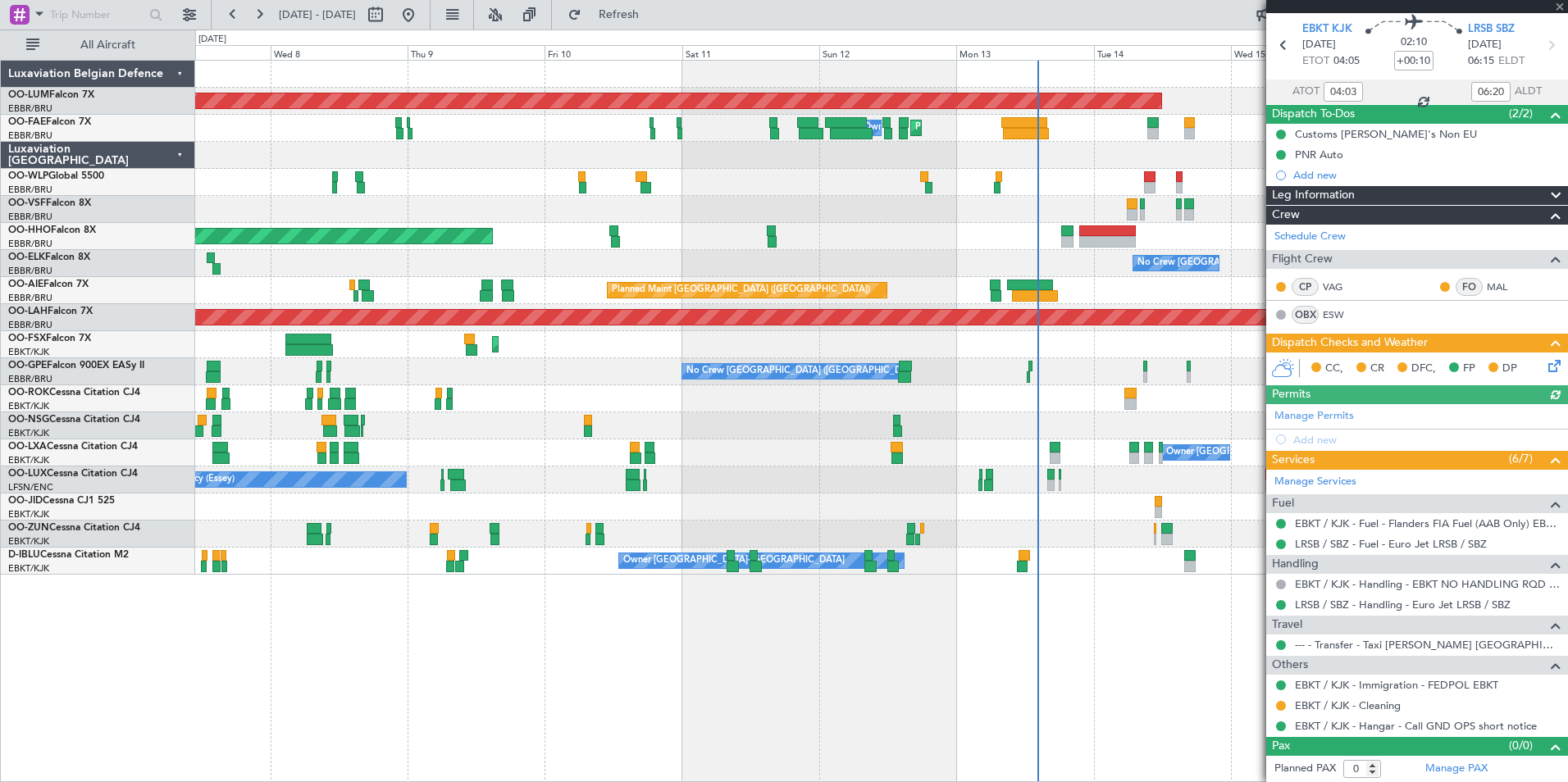
click at [546, 207] on div at bounding box center [881, 209] width 1372 height 27
click at [902, 767] on div "AOG Maint [GEOGRAPHIC_DATA] Planned Maint [GEOGRAPHIC_DATA] Owner [GEOGRAPHIC_D…" at bounding box center [881, 422] width 1373 height 723
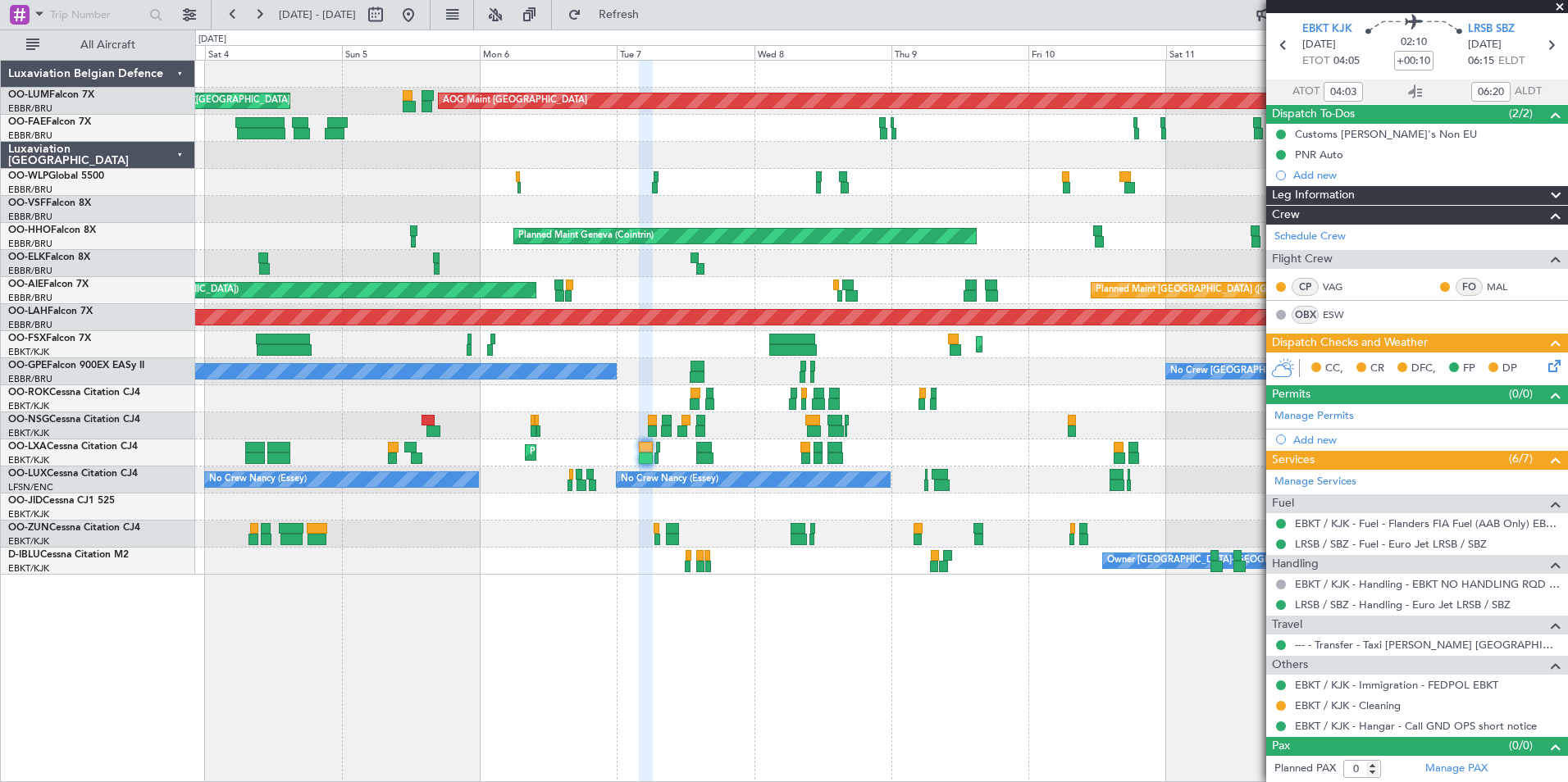
click at [556, 611] on div "AOG Maint [GEOGRAPHIC_DATA] Planned Maint [GEOGRAPHIC_DATA] ([GEOGRAPHIC_DATA])…" at bounding box center [881, 422] width 1373 height 723
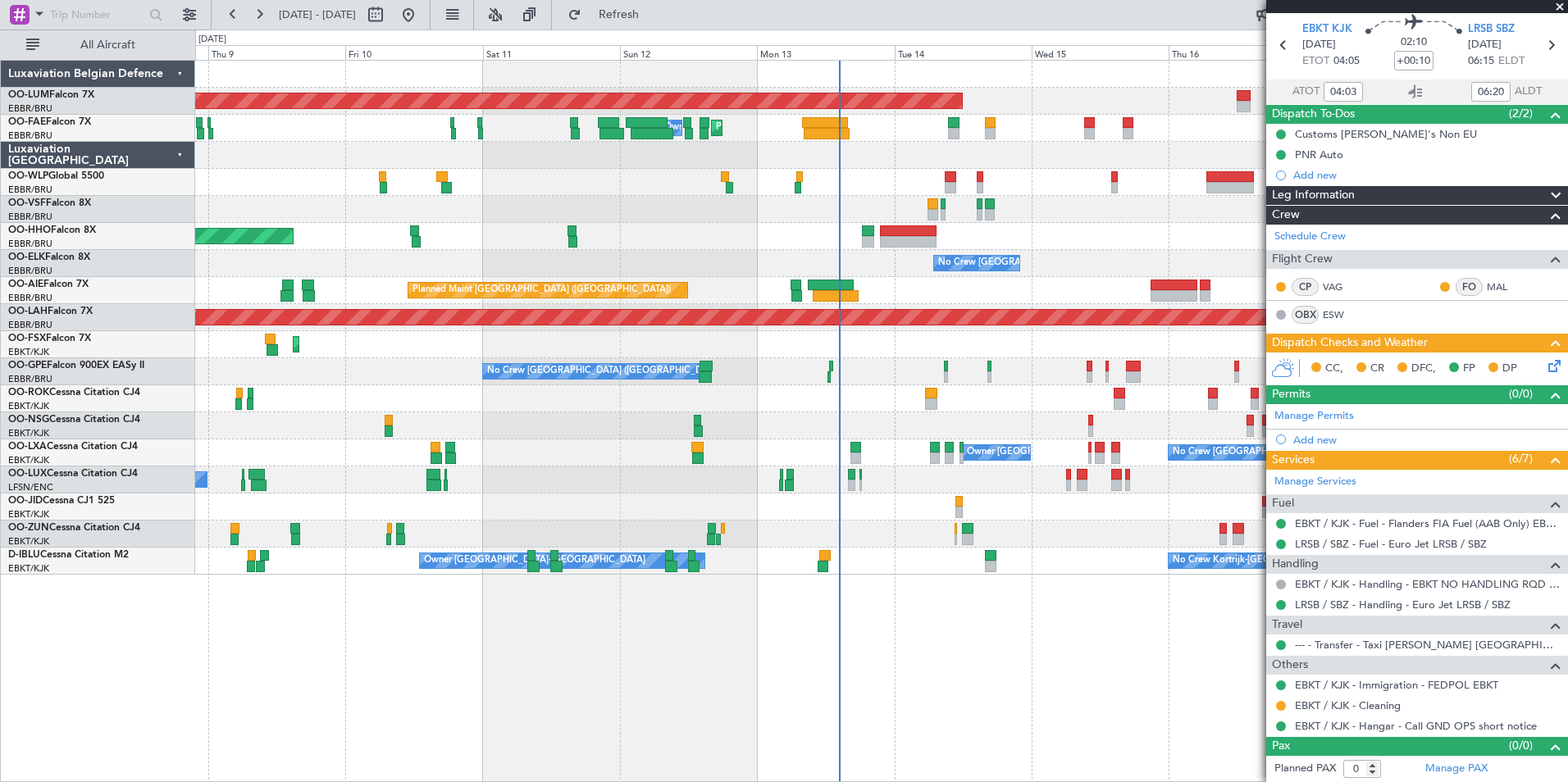
click at [0, 566] on html "[DATE] - [DATE] Refresh Quick Links All Aircraft AOG Maint [GEOGRAPHIC_DATA] Pl…" at bounding box center [784, 391] width 1568 height 782
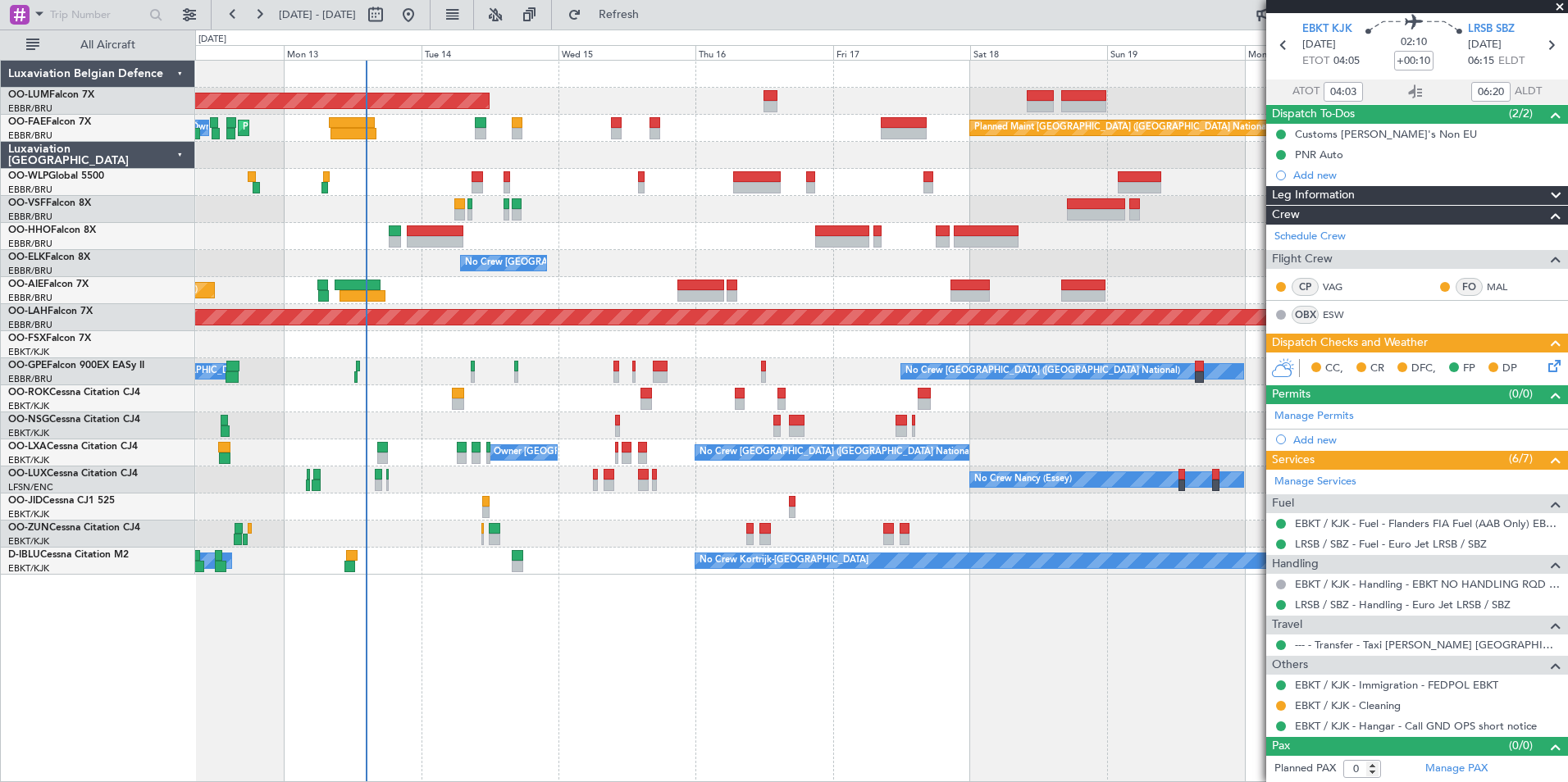
click at [96, 685] on div "AOG Maint [GEOGRAPHIC_DATA] Planned Maint [GEOGRAPHIC_DATA] Owner [GEOGRAPHIC_D…" at bounding box center [784, 405] width 1568 height 752
click at [325, 719] on div "AOG Maint [GEOGRAPHIC_DATA] Planned Maint [GEOGRAPHIC_DATA] Owner [GEOGRAPHIC_D…" at bounding box center [881, 422] width 1373 height 723
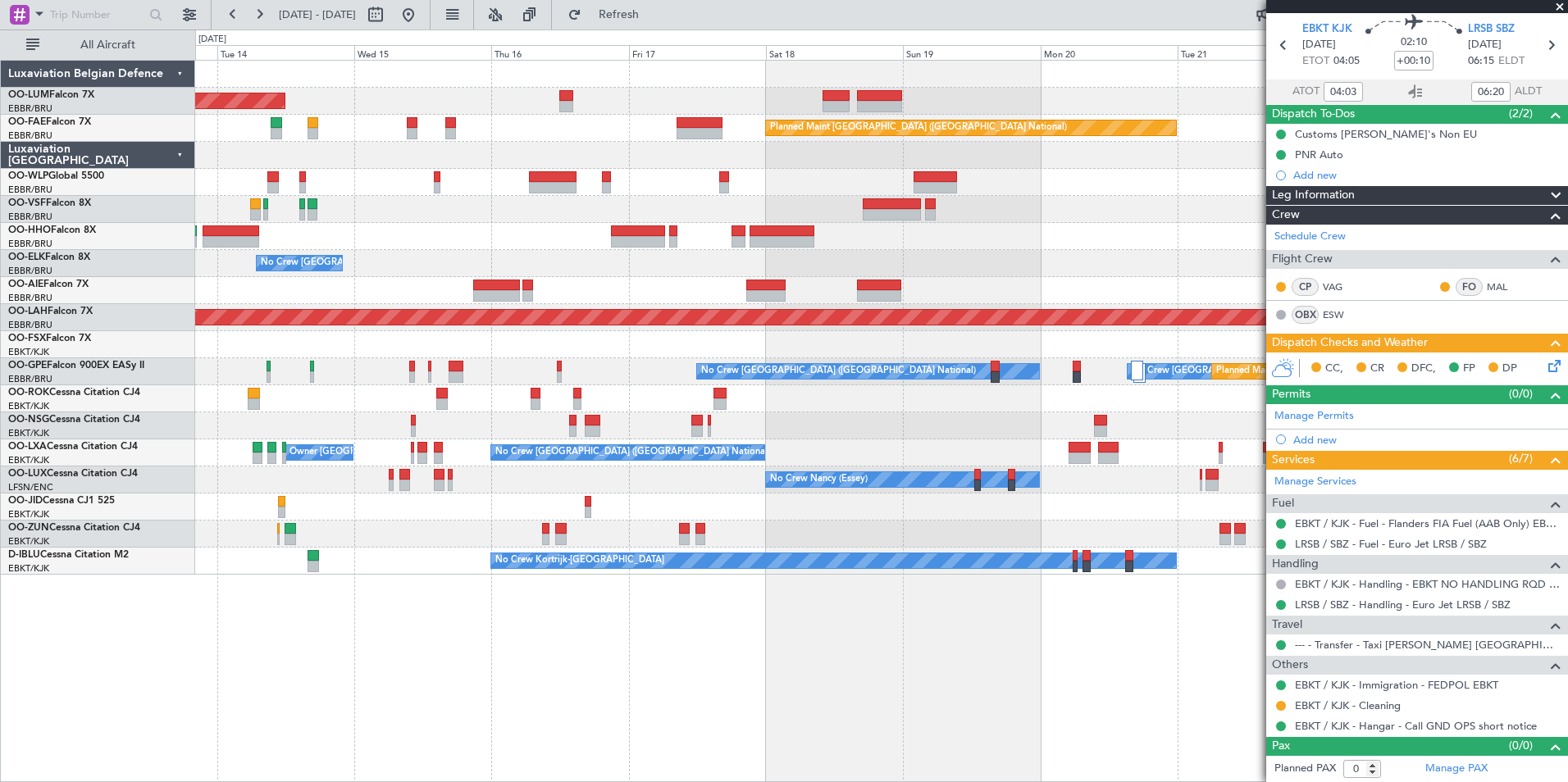
click at [608, 693] on div "AOG Maint [GEOGRAPHIC_DATA] Owner [GEOGRAPHIC_DATA] Planned Maint [GEOGRAPHIC_D…" at bounding box center [881, 422] width 1373 height 723
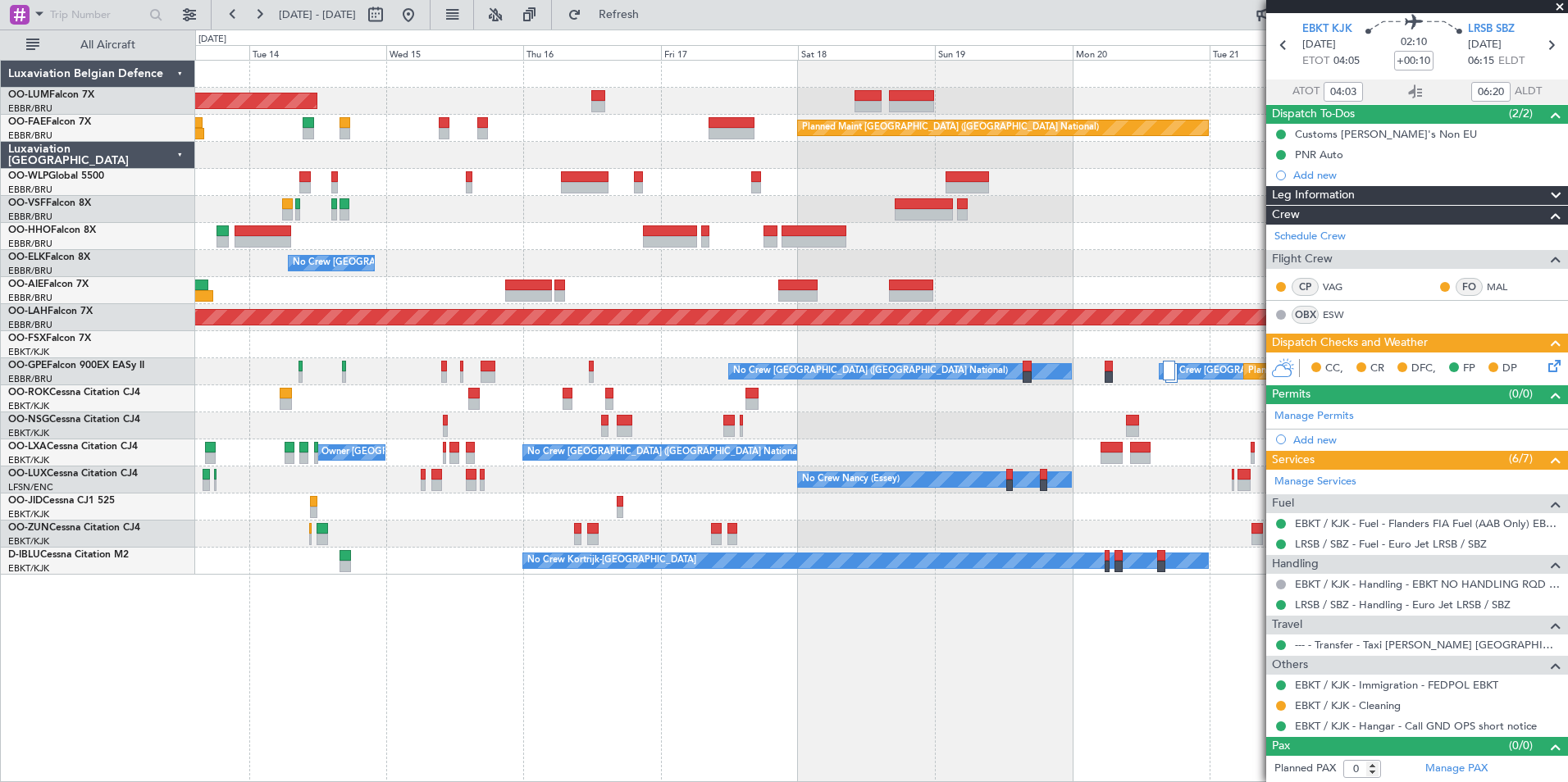
click at [518, 624] on div "AOG Maint [GEOGRAPHIC_DATA] Planned Maint [GEOGRAPHIC_DATA] ([GEOGRAPHIC_DATA])…" at bounding box center [881, 422] width 1373 height 723
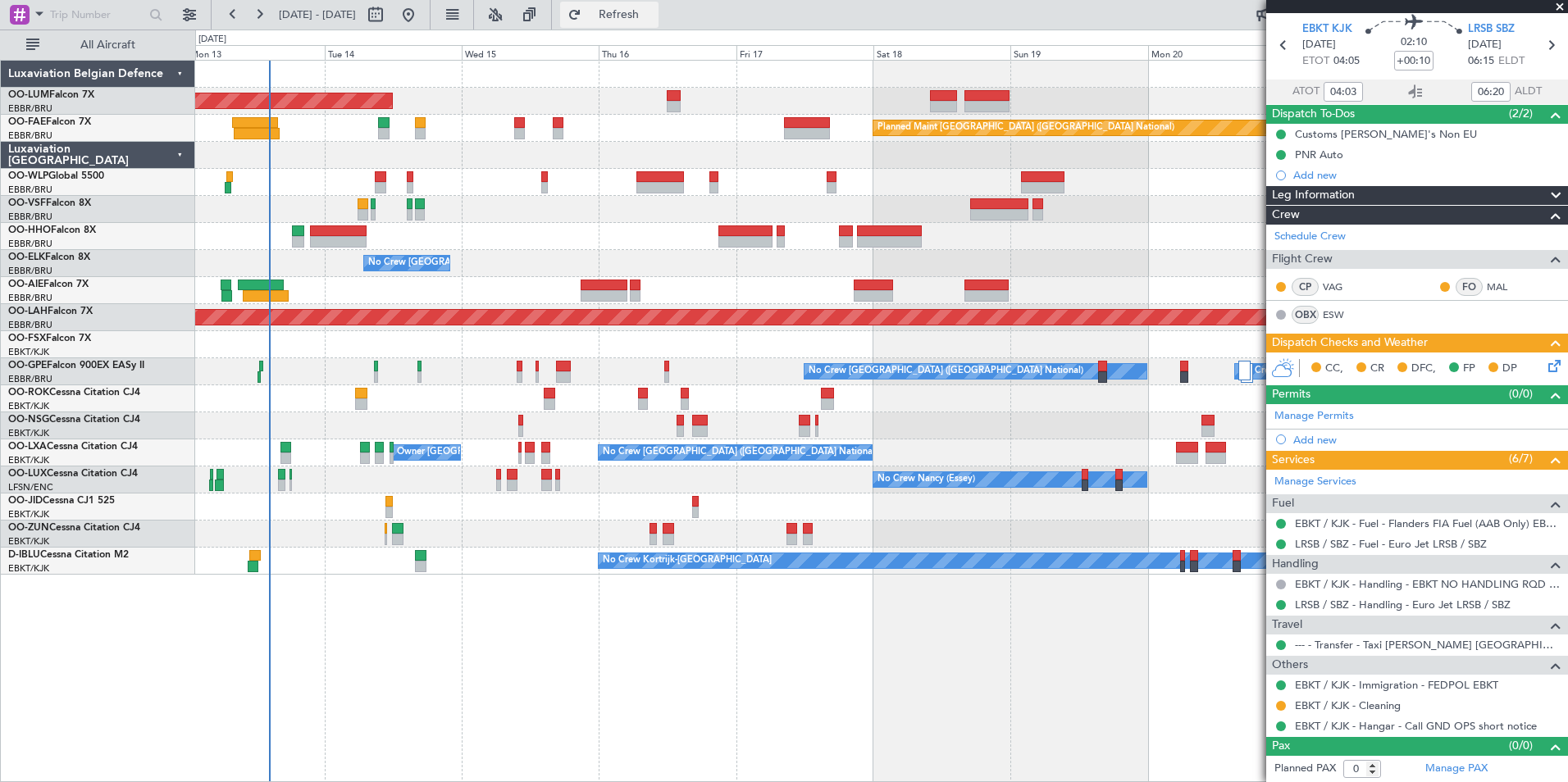
click at [654, 21] on span "Refresh" at bounding box center [619, 14] width 69 height 12
click at [274, 698] on div "AOG Maint [GEOGRAPHIC_DATA] Planned Maint [GEOGRAPHIC_DATA] ([GEOGRAPHIC_DATA])…" at bounding box center [881, 422] width 1373 height 723
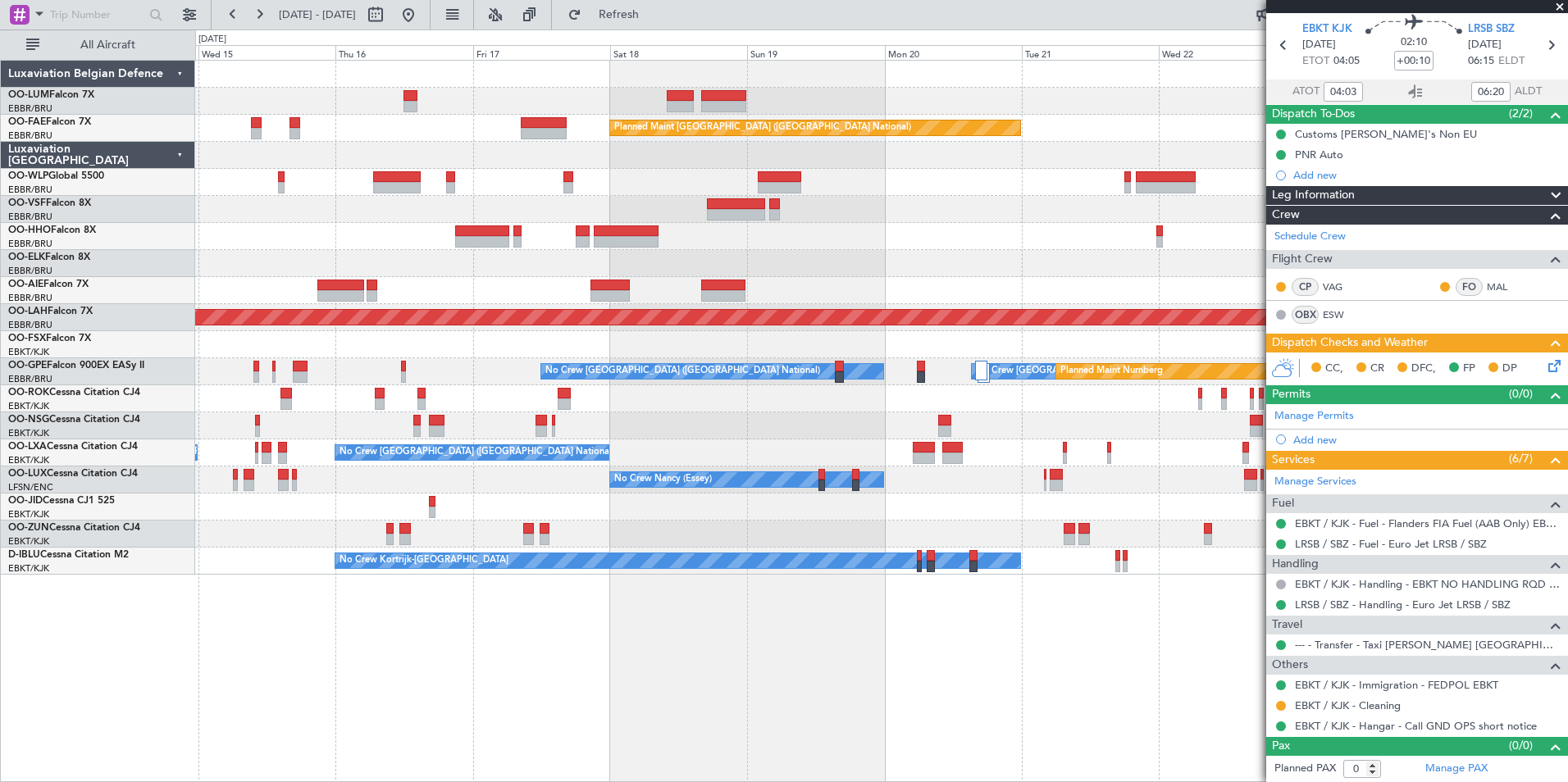
click at [530, 715] on div "Owner Melsbroek Air Base Planned Maint [GEOGRAPHIC_DATA]-[GEOGRAPHIC_DATA] AOG …" at bounding box center [881, 422] width 1373 height 723
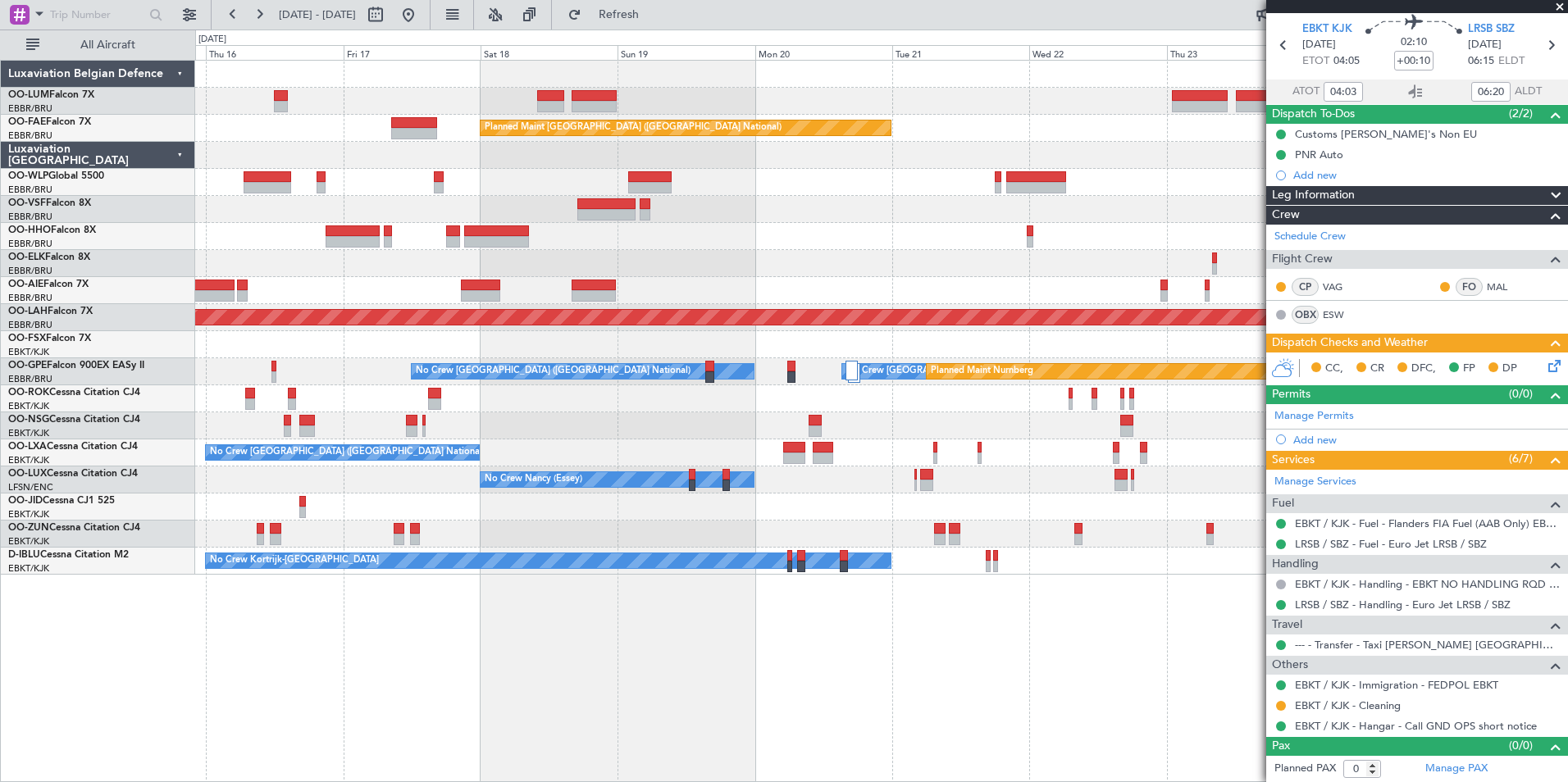
click at [656, 719] on div "Owner Melsbroek Air Base Planned Maint [GEOGRAPHIC_DATA]-[GEOGRAPHIC_DATA] AOG …" at bounding box center [881, 422] width 1373 height 723
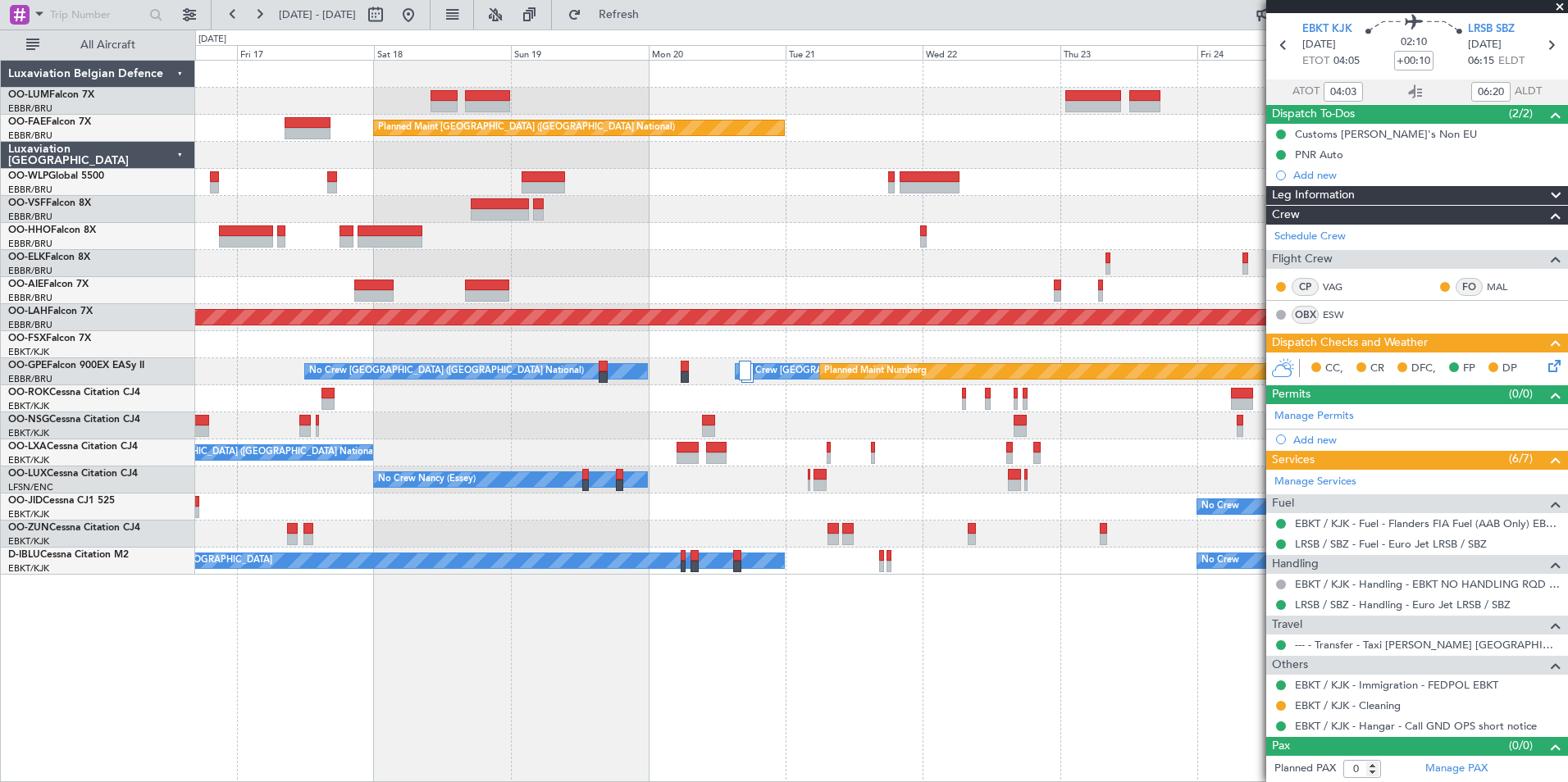
click at [611, 721] on div "Owner Melsbroek Air Base Planned Maint [GEOGRAPHIC_DATA]-[GEOGRAPHIC_DATA] AOG …" at bounding box center [881, 422] width 1373 height 723
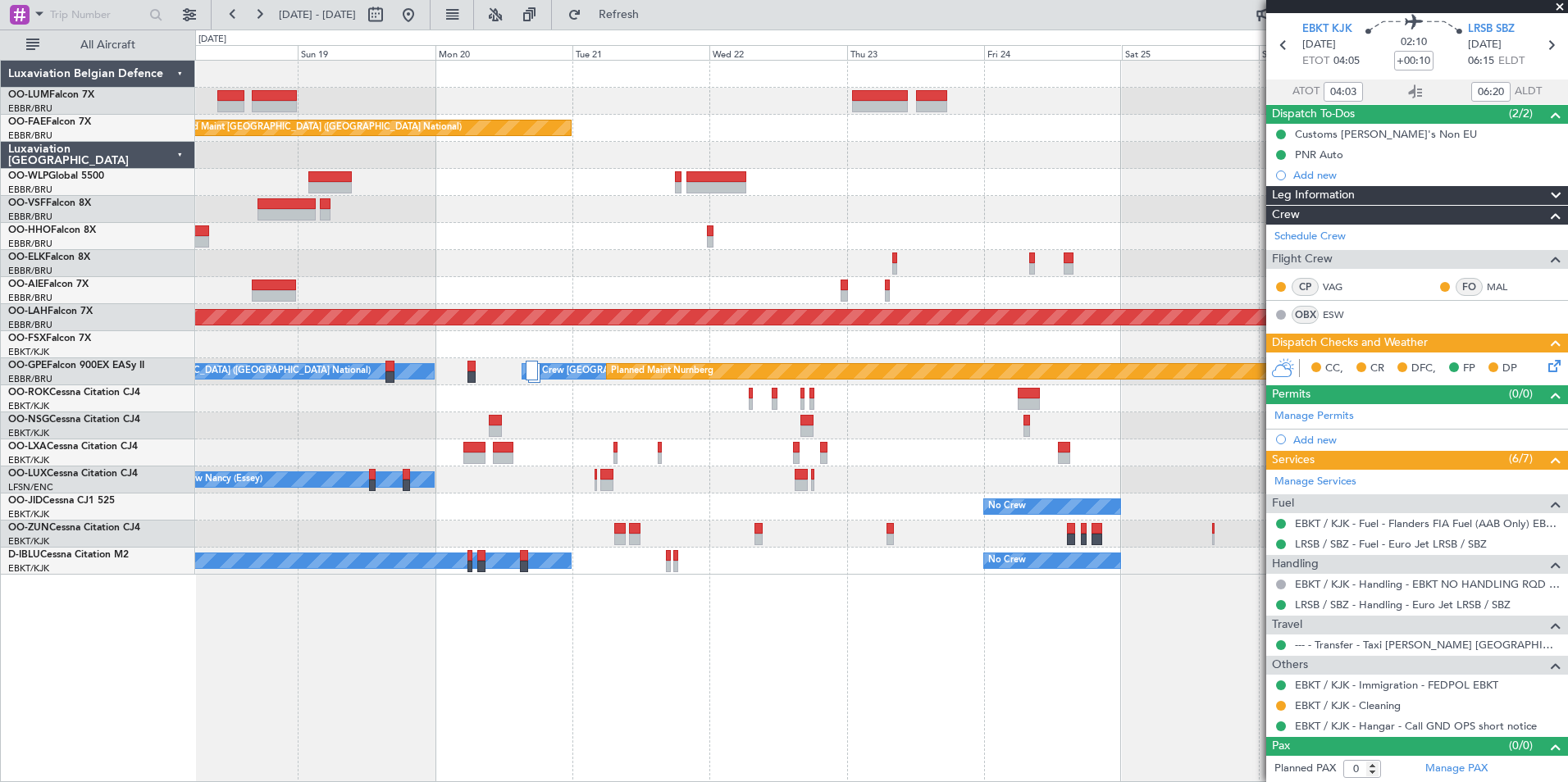
click at [592, 739] on div "Owner Melsbroek Air Base Planned Maint [GEOGRAPHIC_DATA]-[GEOGRAPHIC_DATA] Plan…" at bounding box center [881, 422] width 1373 height 723
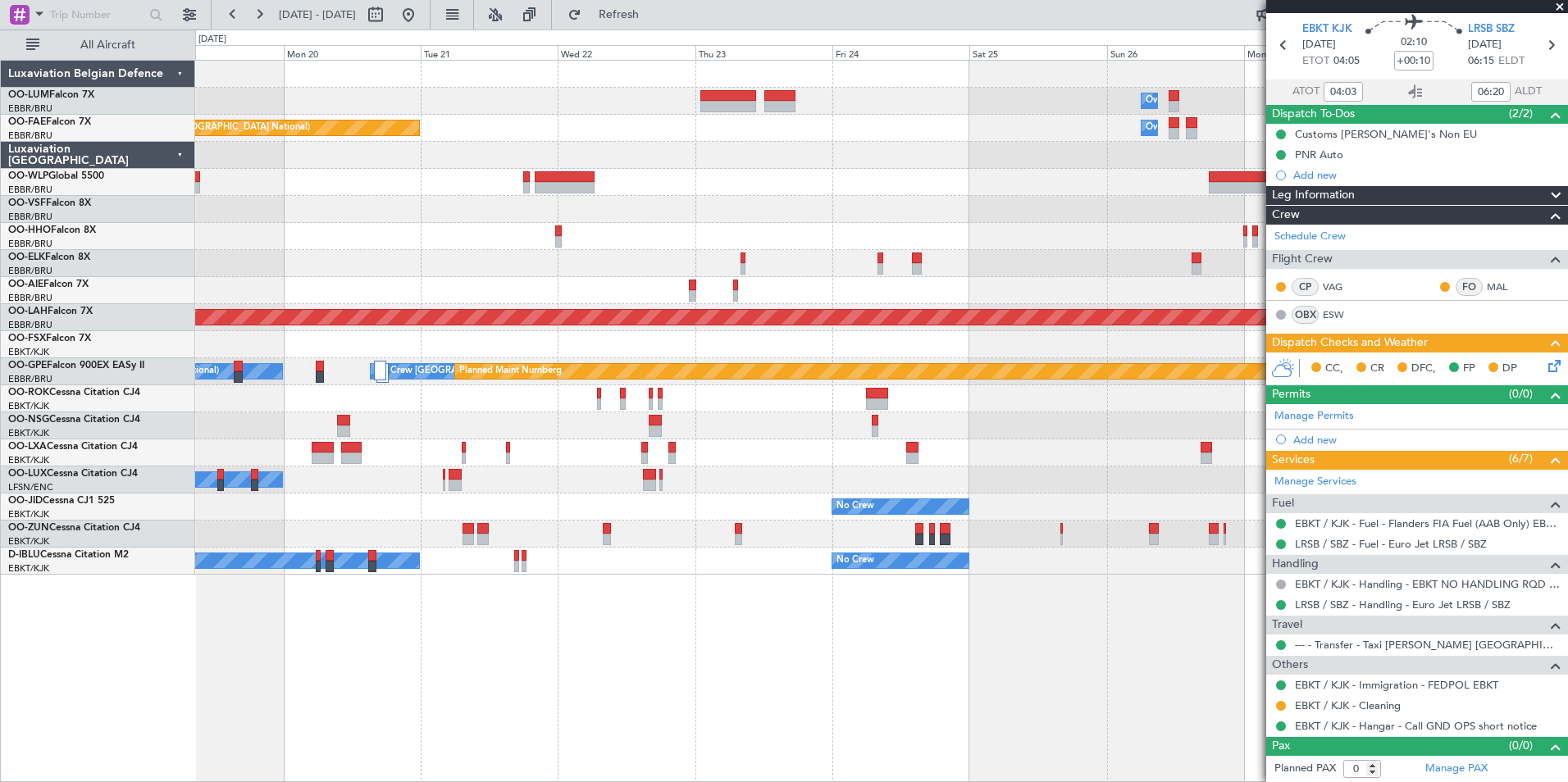
click at [797, 760] on div "Owner Melsbroek Air Base Planned Maint [GEOGRAPHIC_DATA]-[GEOGRAPHIC_DATA] Plan…" at bounding box center [881, 422] width 1373 height 723
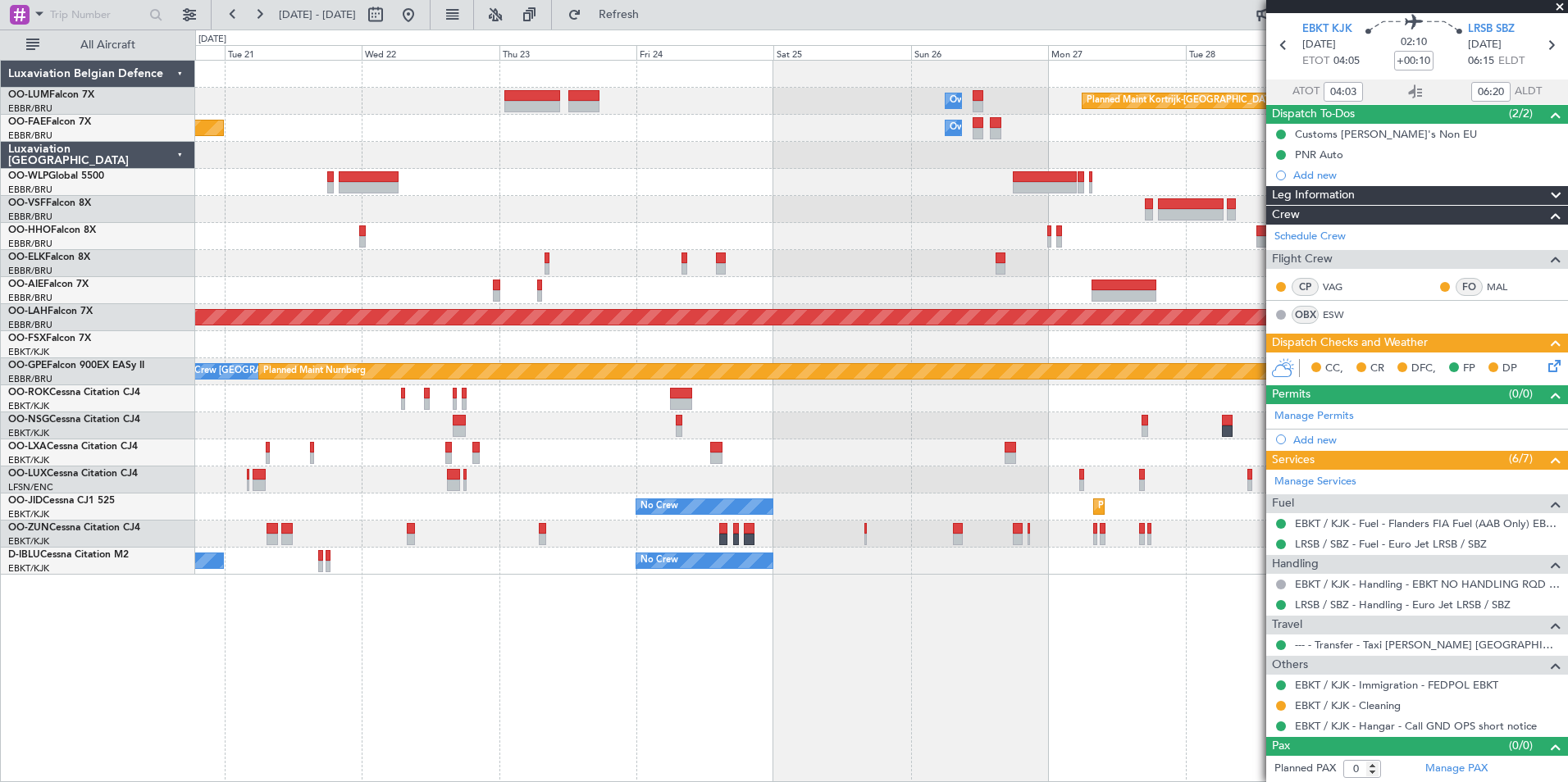
click at [780, 764] on div "Owner Melsbroek Air Base Planned Maint [GEOGRAPHIC_DATA]-[GEOGRAPHIC_DATA] Plan…" at bounding box center [881, 422] width 1373 height 723
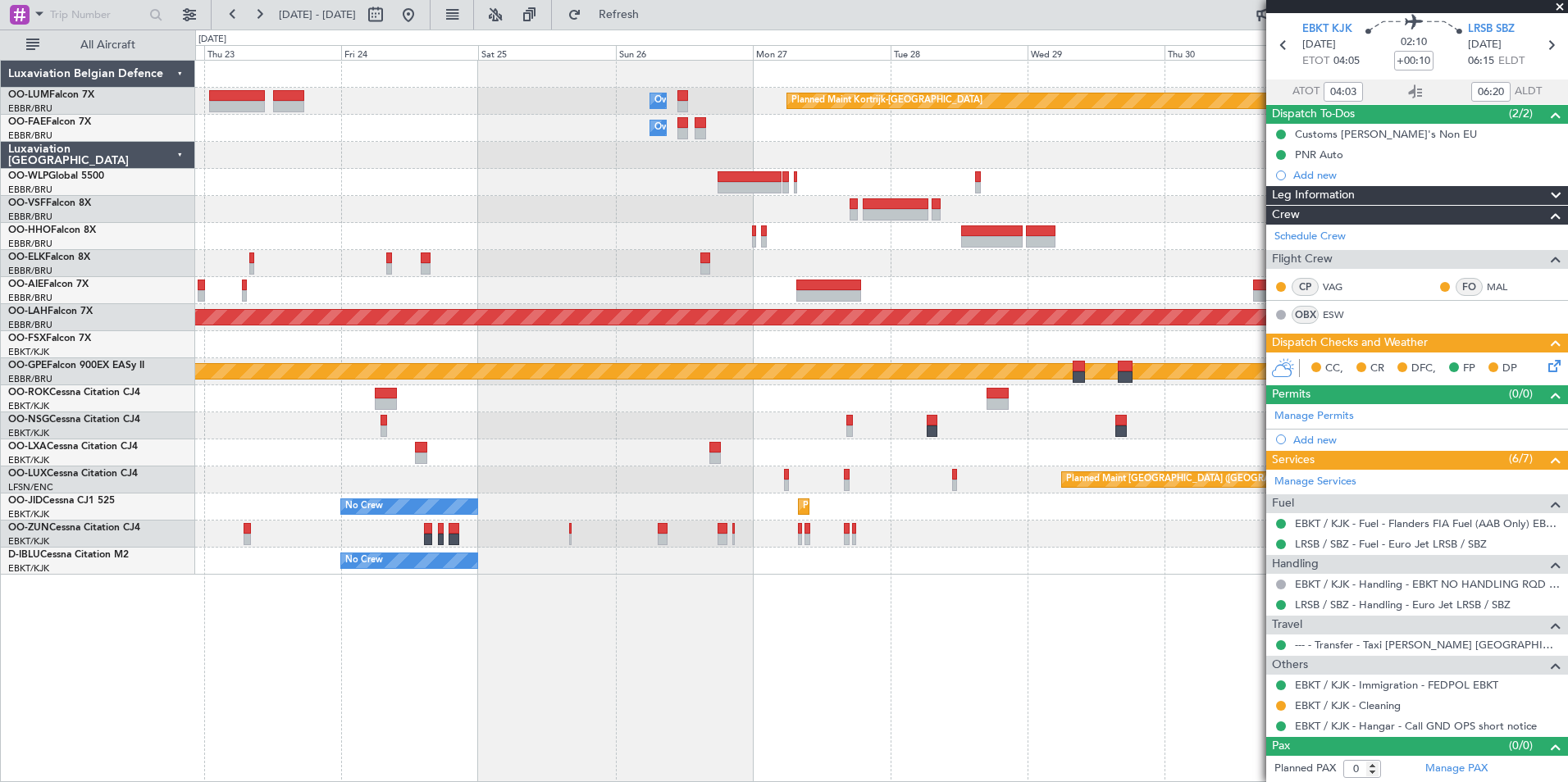
click at [662, 761] on div "Owner Melsbroek Air Base Planned Maint [GEOGRAPHIC_DATA]-[GEOGRAPHIC_DATA] Owne…" at bounding box center [881, 422] width 1373 height 723
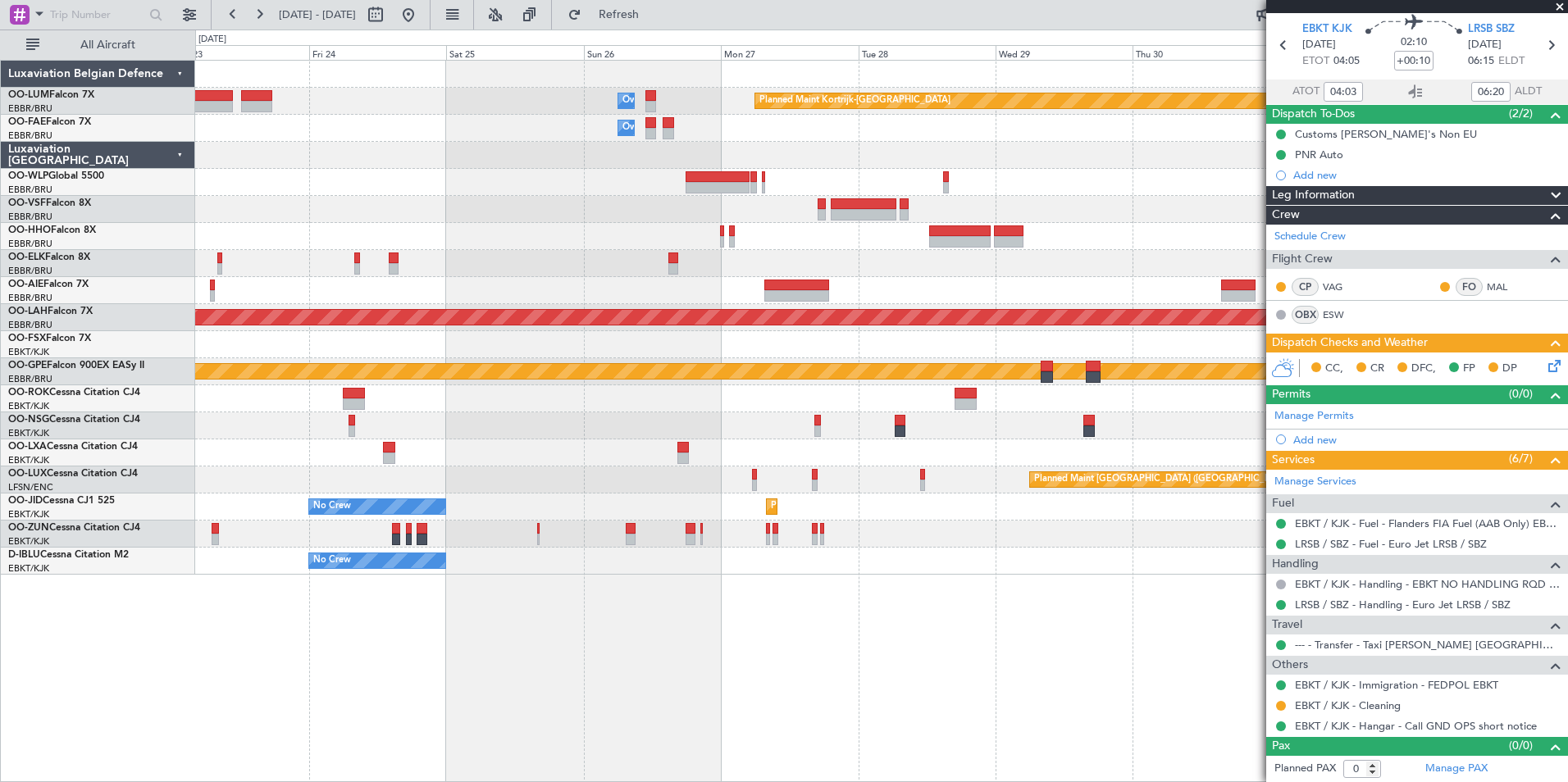
click at [580, 751] on div "Owner Melsbroek Air Base Planned Maint [GEOGRAPHIC_DATA]-[GEOGRAPHIC_DATA] Owne…" at bounding box center [881, 422] width 1373 height 723
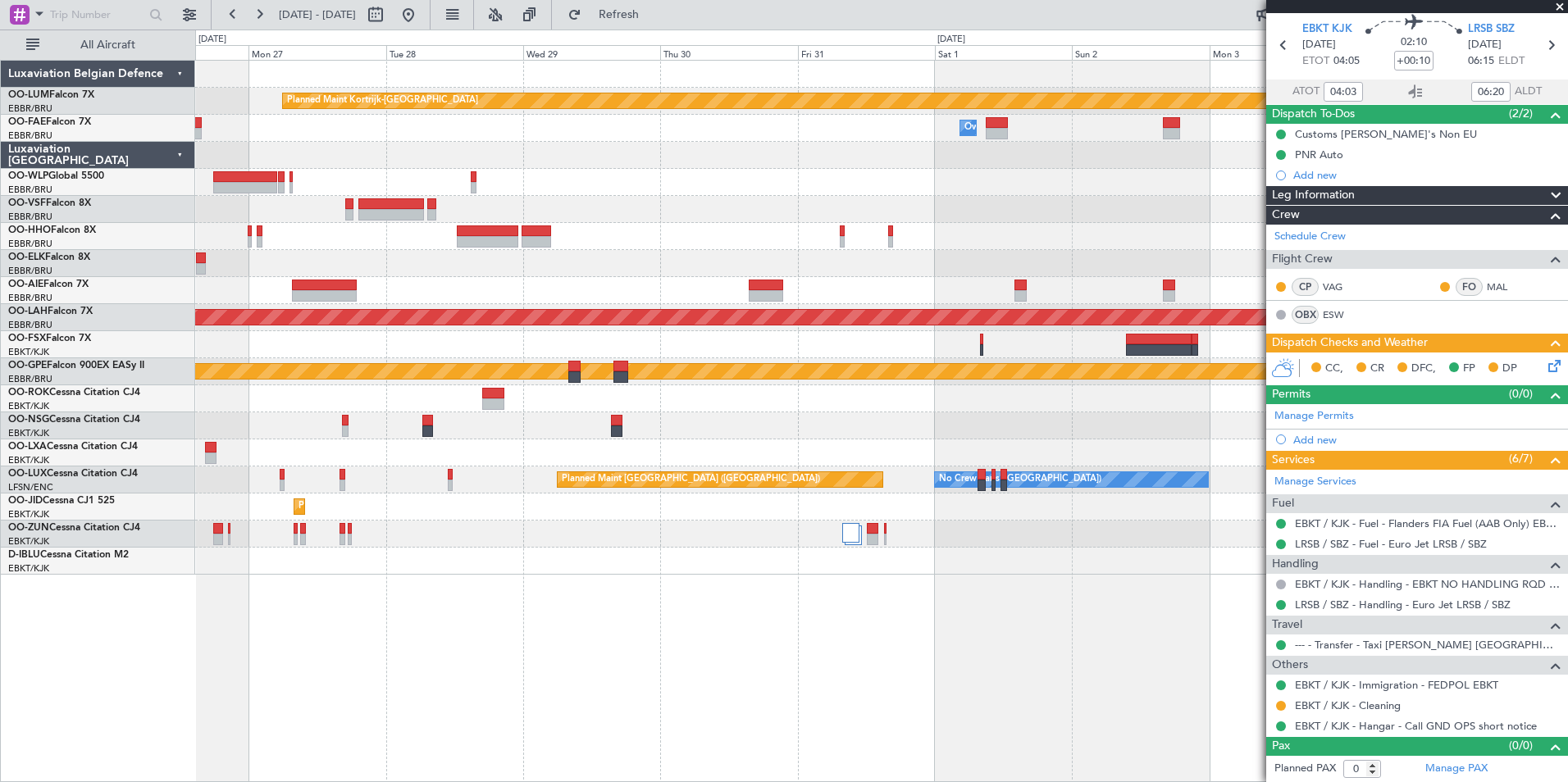
click at [569, 779] on div "Planned Maint Kortrijk-[GEOGRAPHIC_DATA] Owner [GEOGRAPHIC_DATA] Owner [GEOGRAP…" at bounding box center [881, 422] width 1373 height 723
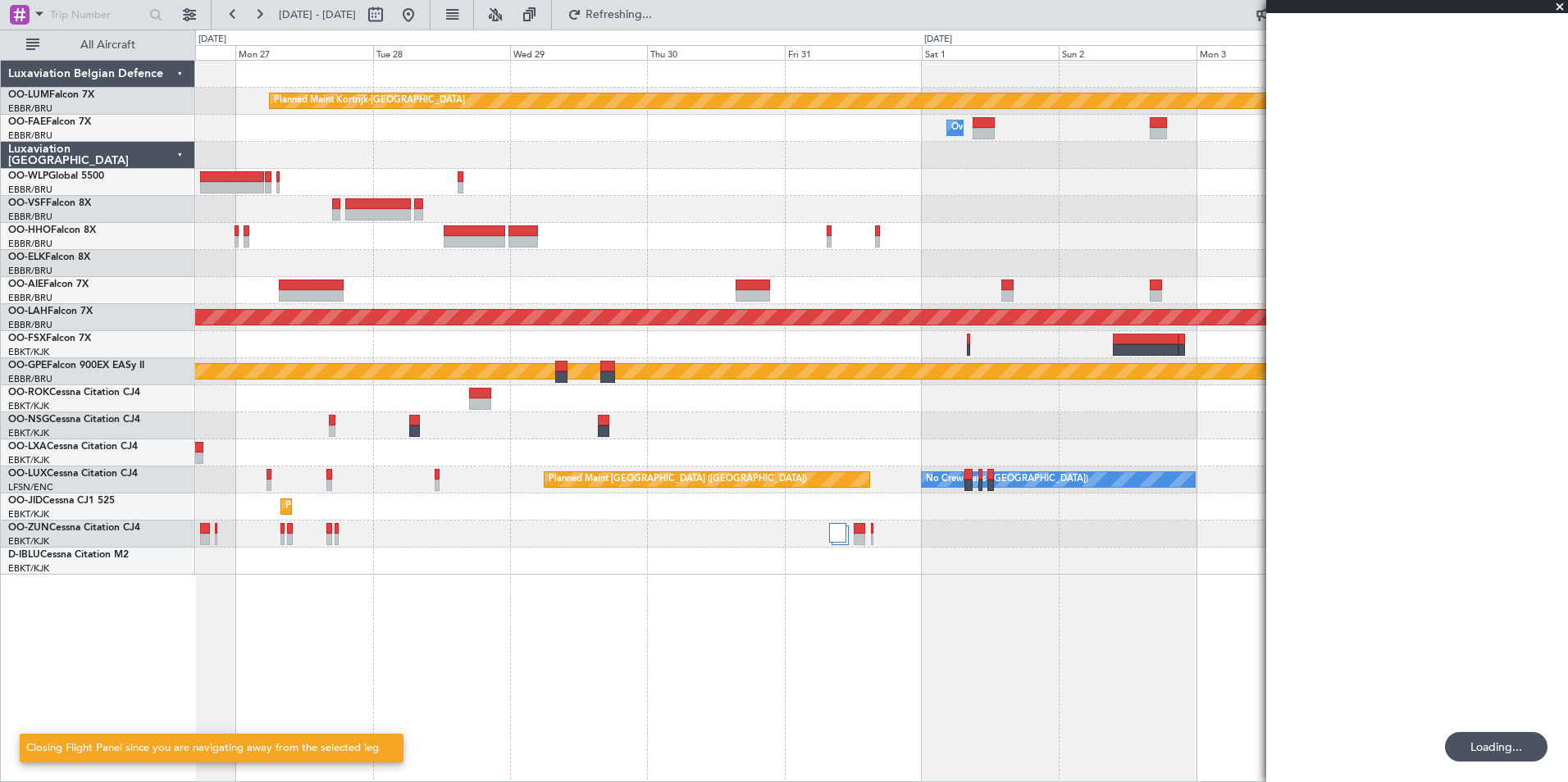
scroll to position [0, 0]
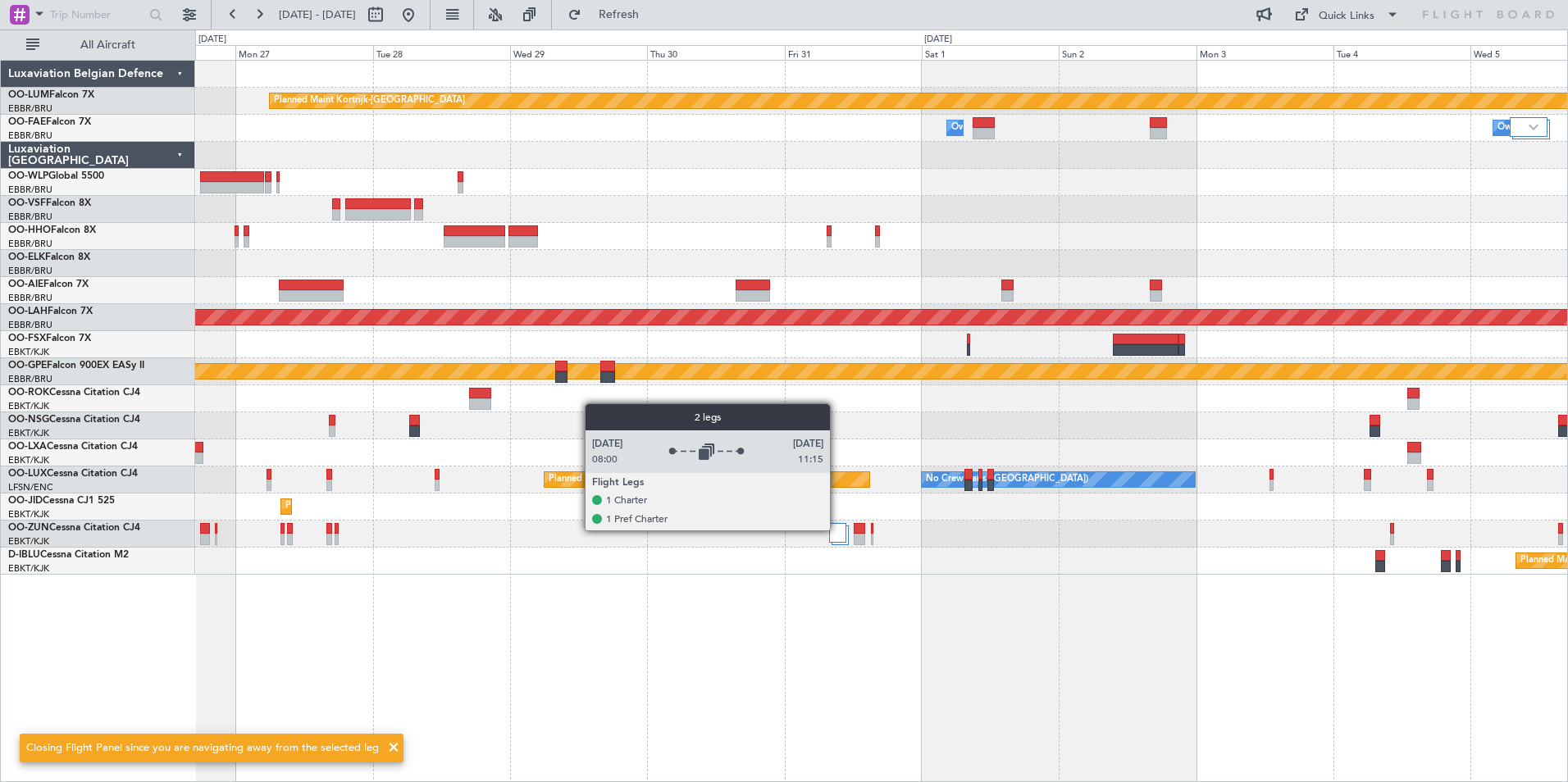
click at [837, 529] on div at bounding box center [837, 533] width 16 height 20
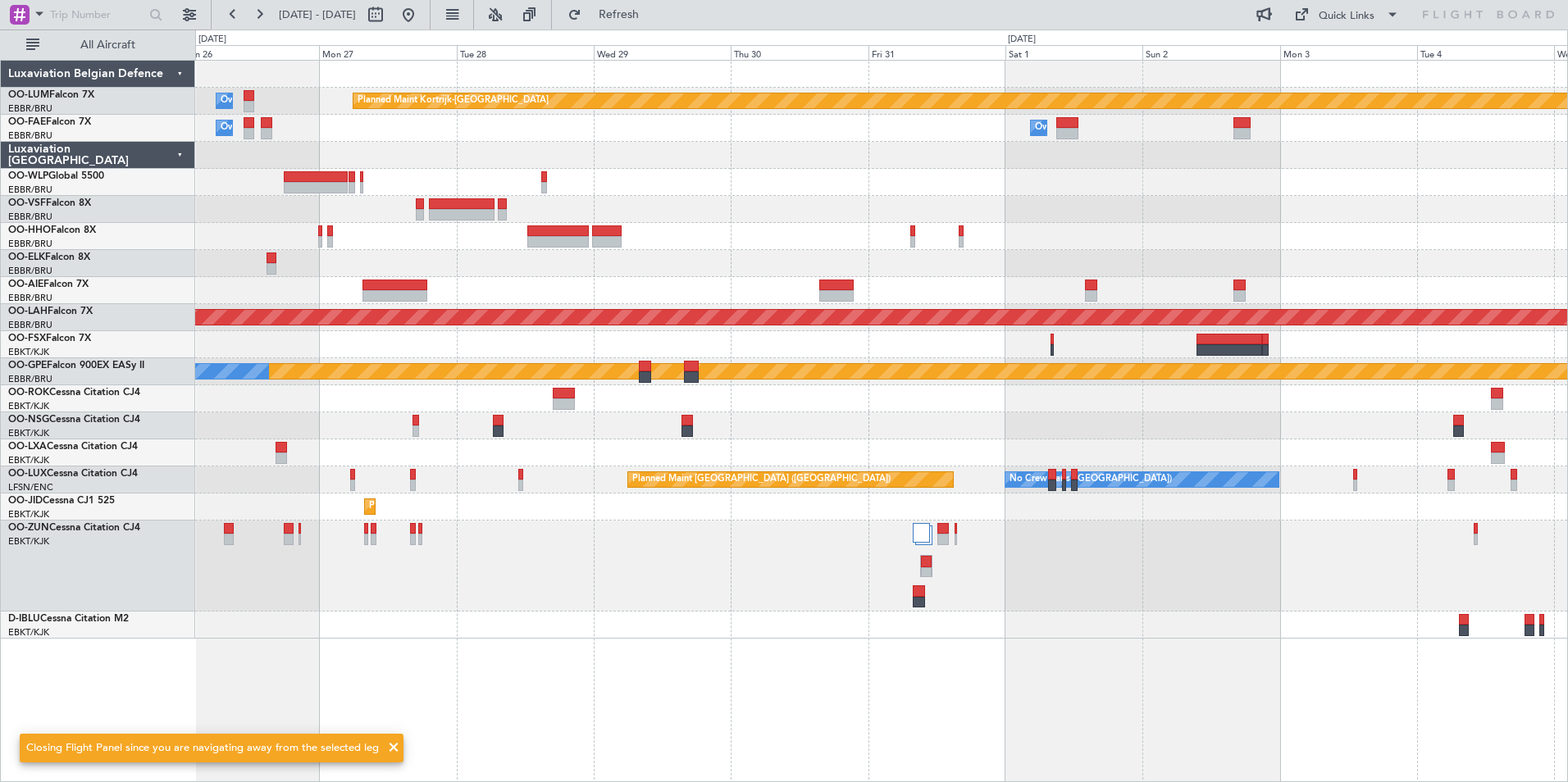
click at [969, 668] on div "Planned Maint Kortrijk-[GEOGRAPHIC_DATA] Owner [GEOGRAPHIC_DATA] Owner [GEOGRAP…" at bounding box center [881, 422] width 1373 height 723
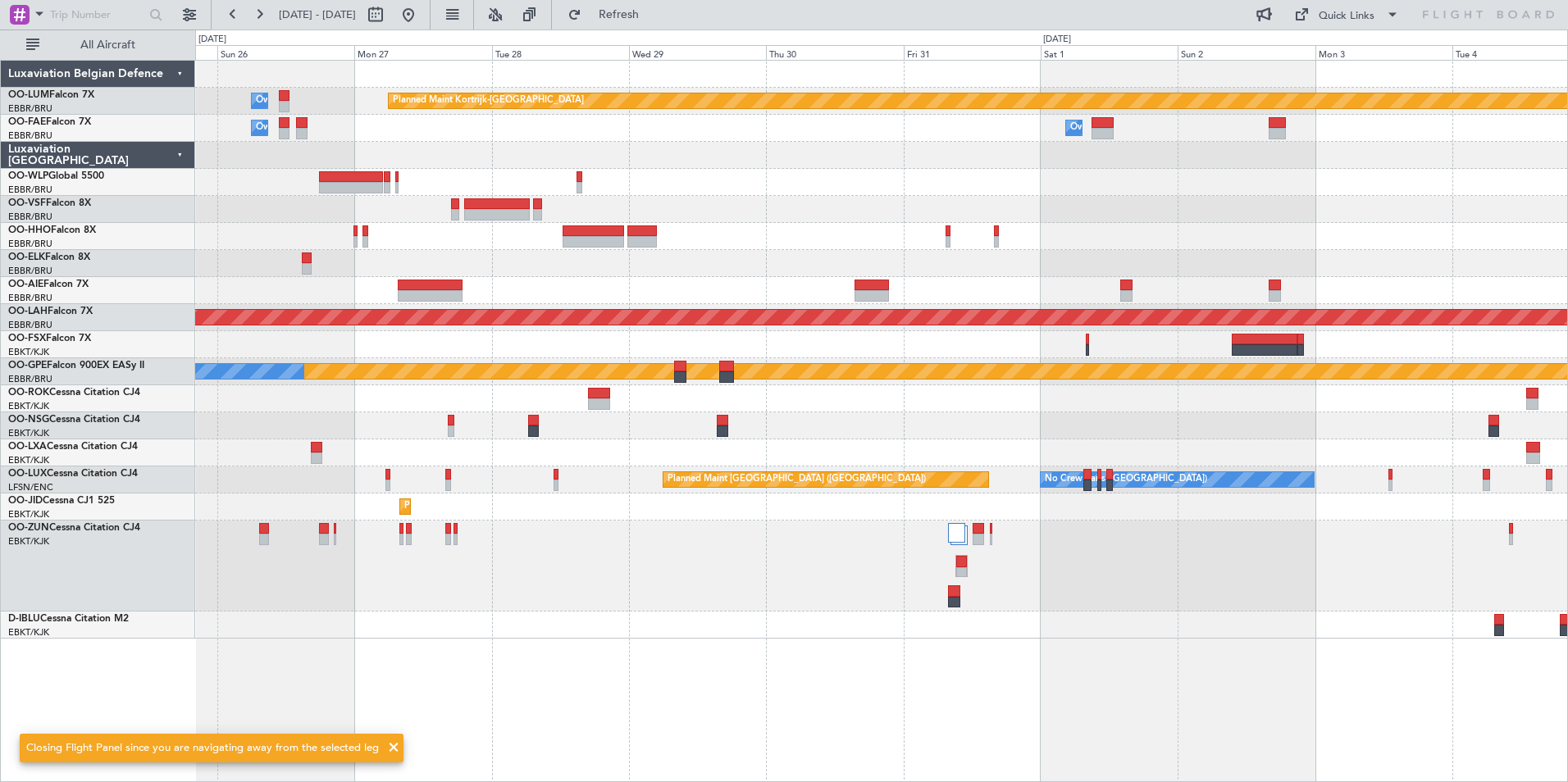
click at [851, 686] on div "Planned Maint Kortrijk-[GEOGRAPHIC_DATA] Owner [GEOGRAPHIC_DATA] Owner [GEOGRAP…" at bounding box center [881, 422] width 1373 height 723
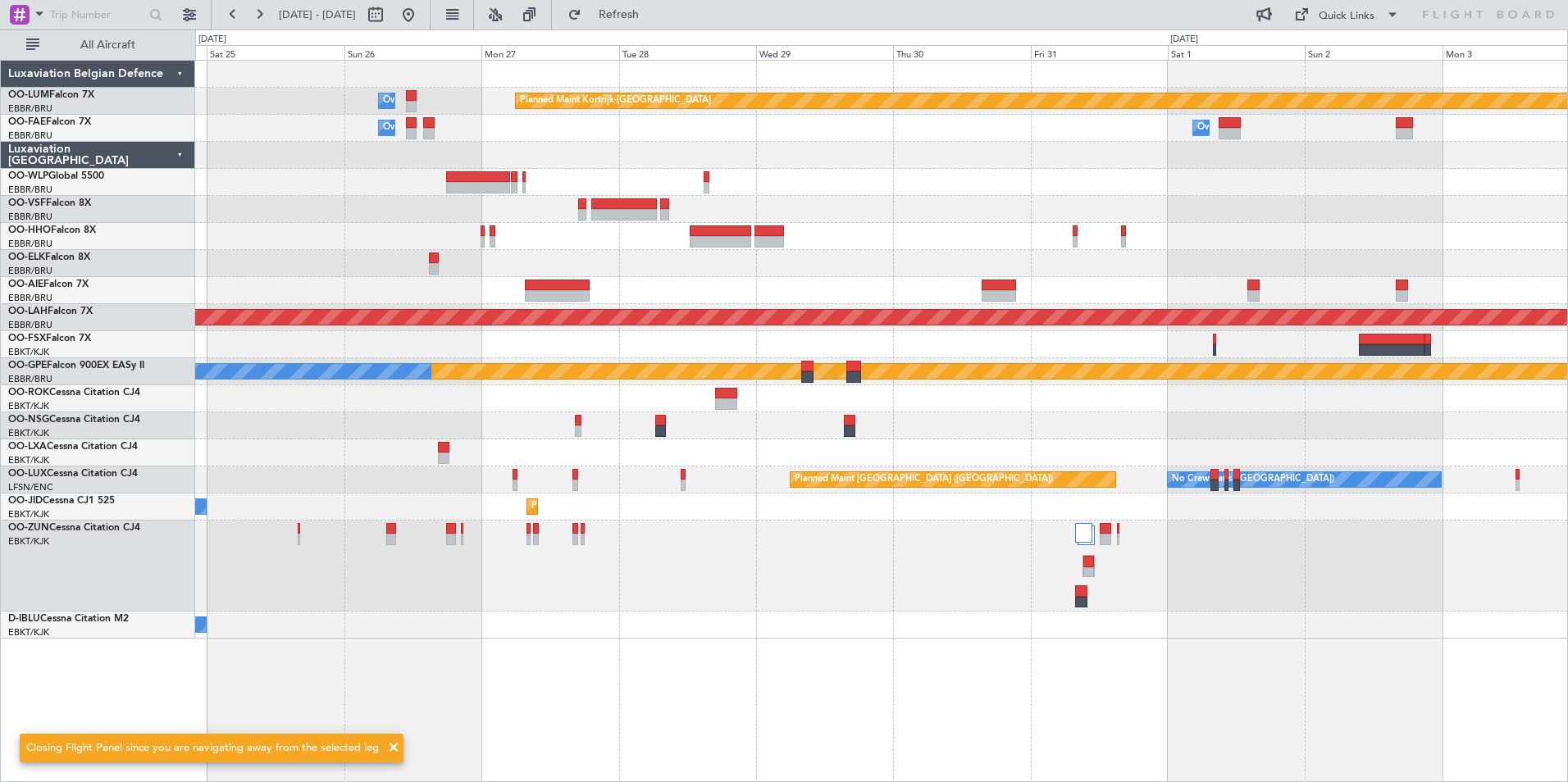
click at [783, 738] on div "Planned Maint Kortrijk-[GEOGRAPHIC_DATA] Owner [GEOGRAPHIC_DATA] Owner [GEOGRAP…" at bounding box center [881, 422] width 1373 height 723
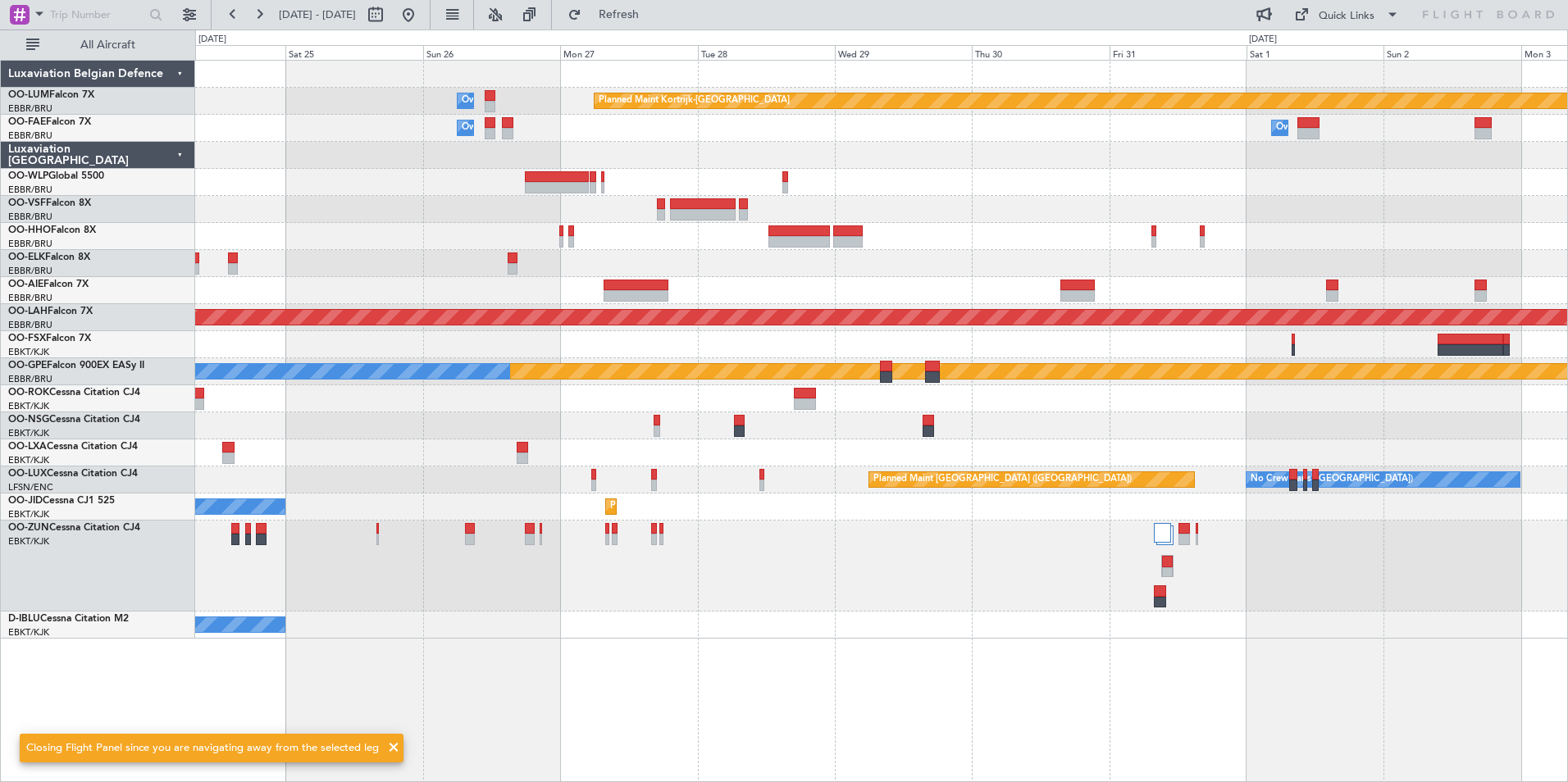
click at [935, 735] on div "Planned Maint Kortrijk-[GEOGRAPHIC_DATA] Owner [GEOGRAPHIC_DATA] Owner [GEOGRAP…" at bounding box center [881, 422] width 1373 height 723
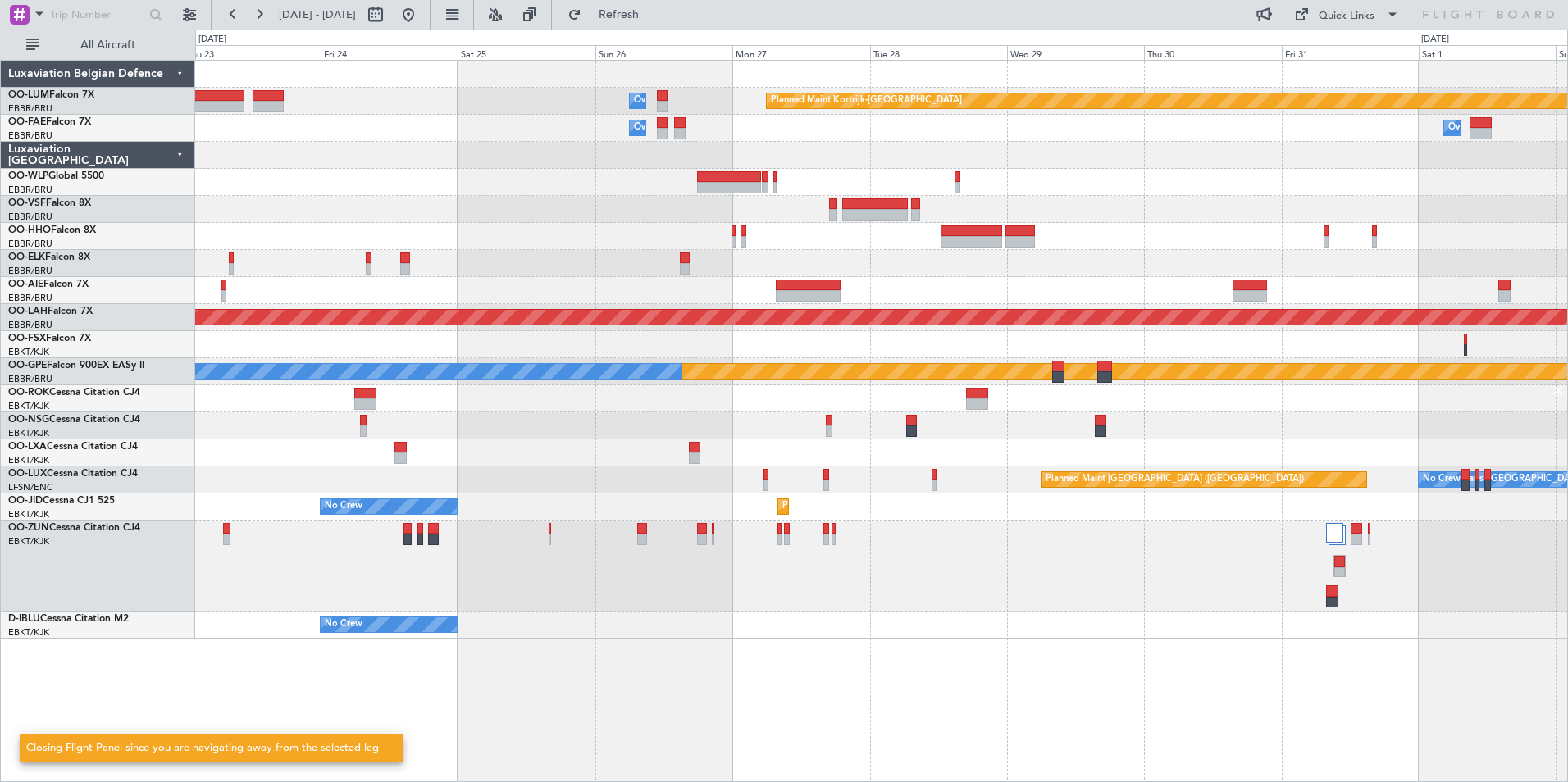
click at [948, 741] on div "Planned Maint Kortrijk-[GEOGRAPHIC_DATA] Owner [GEOGRAPHIC_DATA] Owner [GEOGRAP…" at bounding box center [881, 422] width 1373 height 723
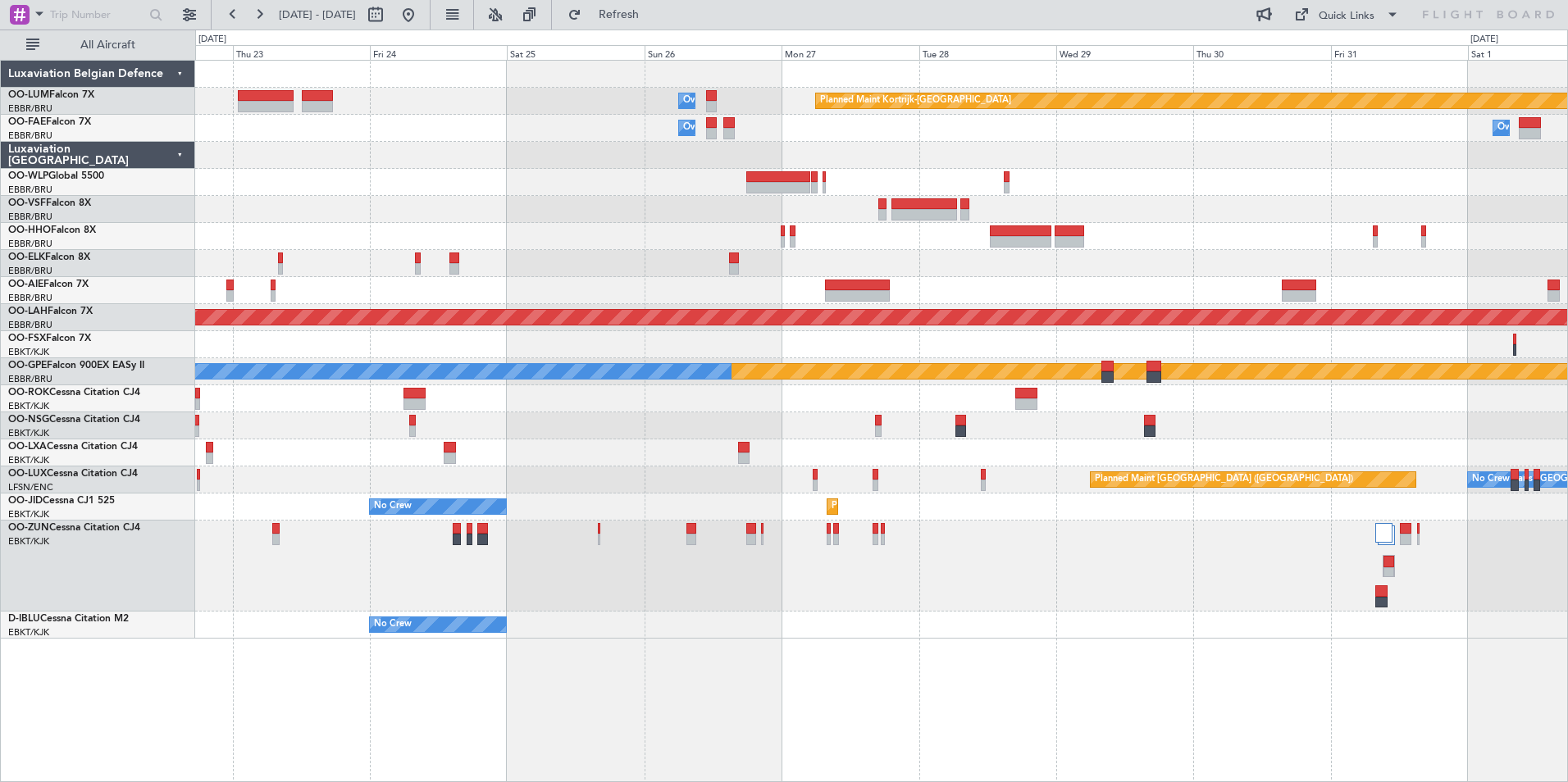
click at [949, 739] on div "Planned Maint Kortrijk-[GEOGRAPHIC_DATA] Owner [GEOGRAPHIC_DATA] Owner [GEOGRAP…" at bounding box center [881, 422] width 1373 height 723
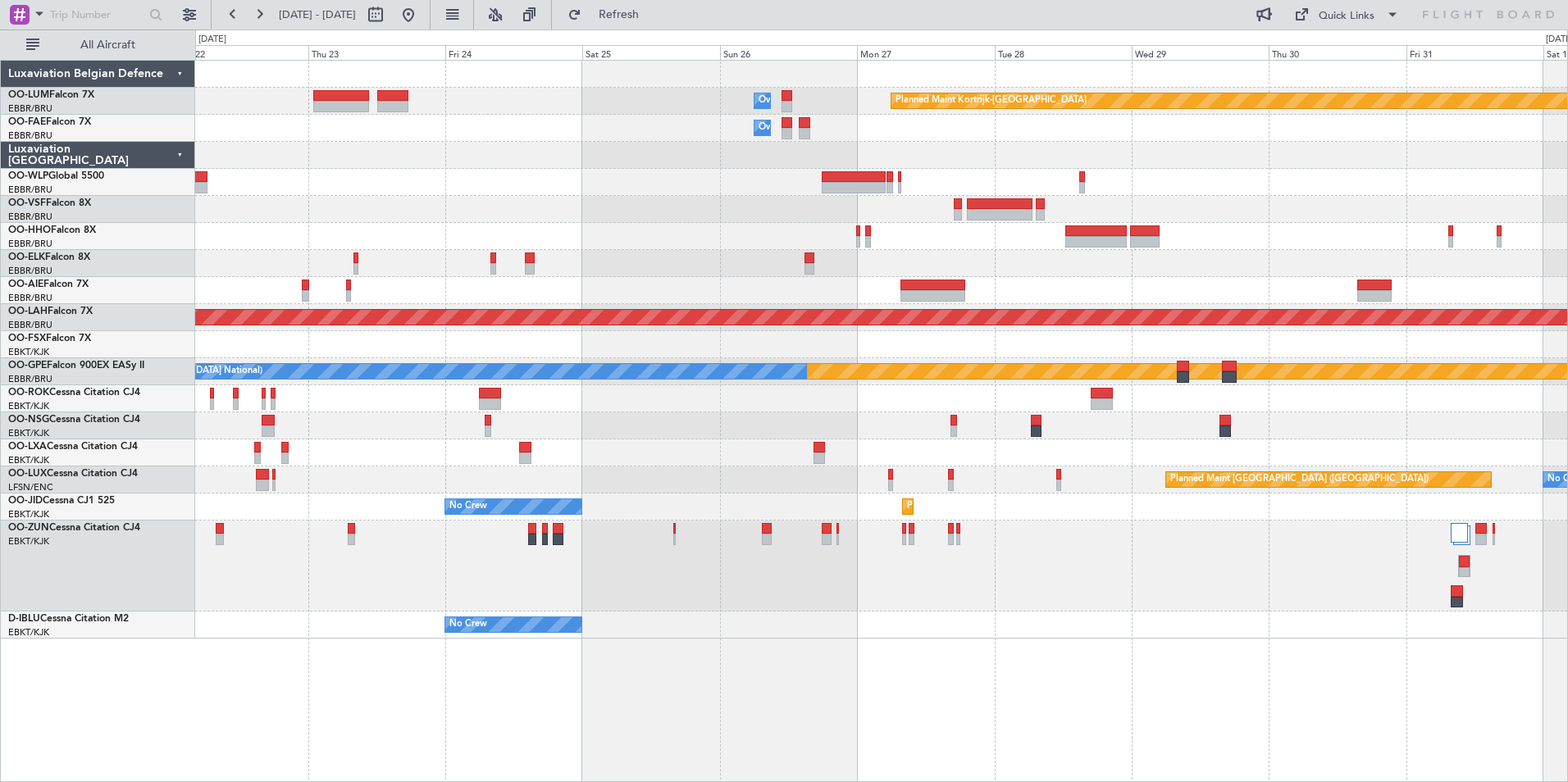
click at [829, 778] on div "Planned Maint Kortrijk-[GEOGRAPHIC_DATA] Owner [GEOGRAPHIC_DATA] Owner [GEOGRAP…" at bounding box center [881, 422] width 1373 height 723
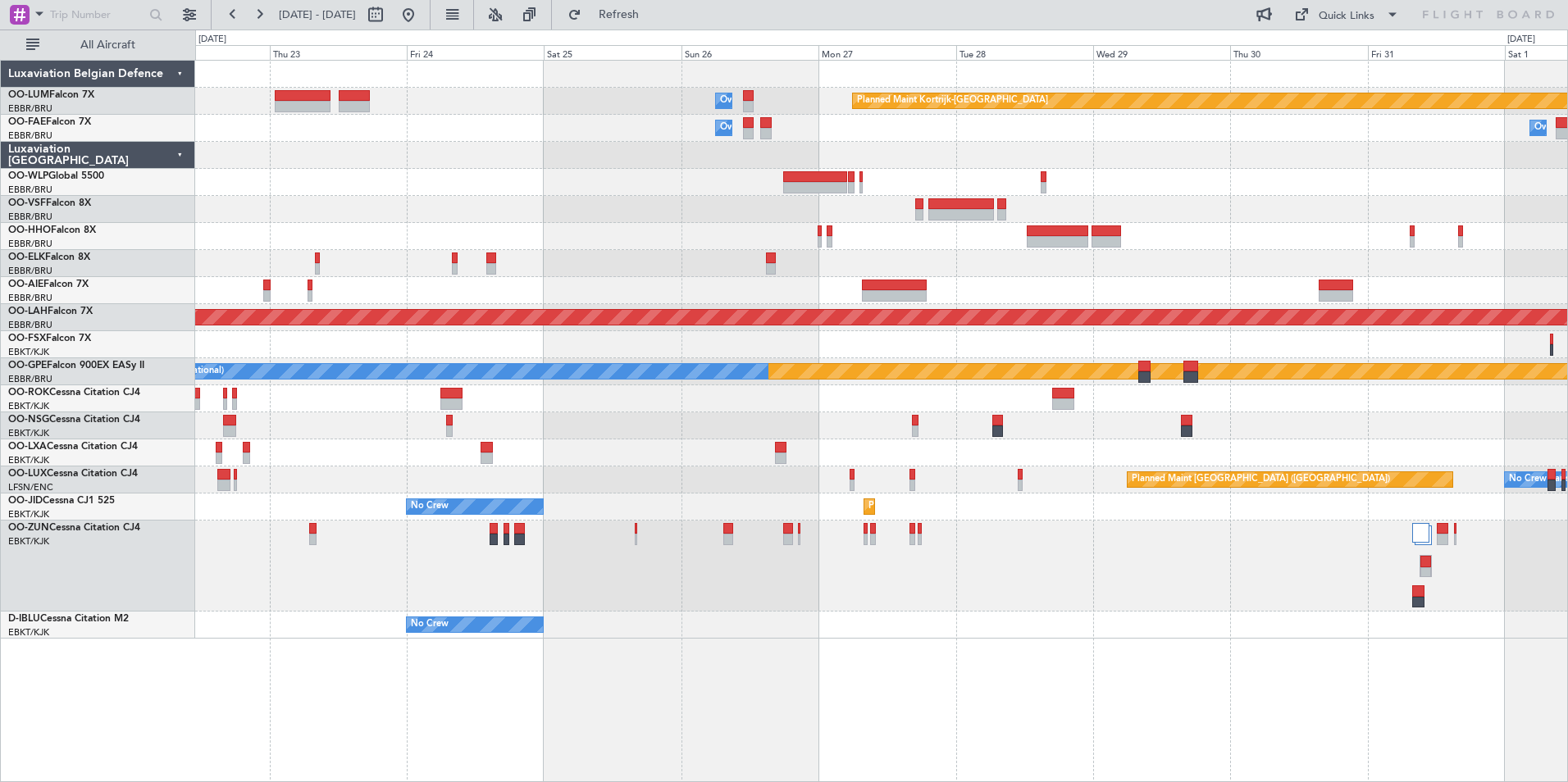
click at [954, 757] on div "Planned Maint Kortrijk-[GEOGRAPHIC_DATA] Owner [GEOGRAPHIC_DATA] Owner [GEOGRAP…" at bounding box center [881, 422] width 1373 height 723
click at [973, 758] on div "Planned Maint Kortrijk-[GEOGRAPHIC_DATA] Owner [GEOGRAPHIC_DATA] Owner [GEOGRAP…" at bounding box center [881, 422] width 1373 height 723
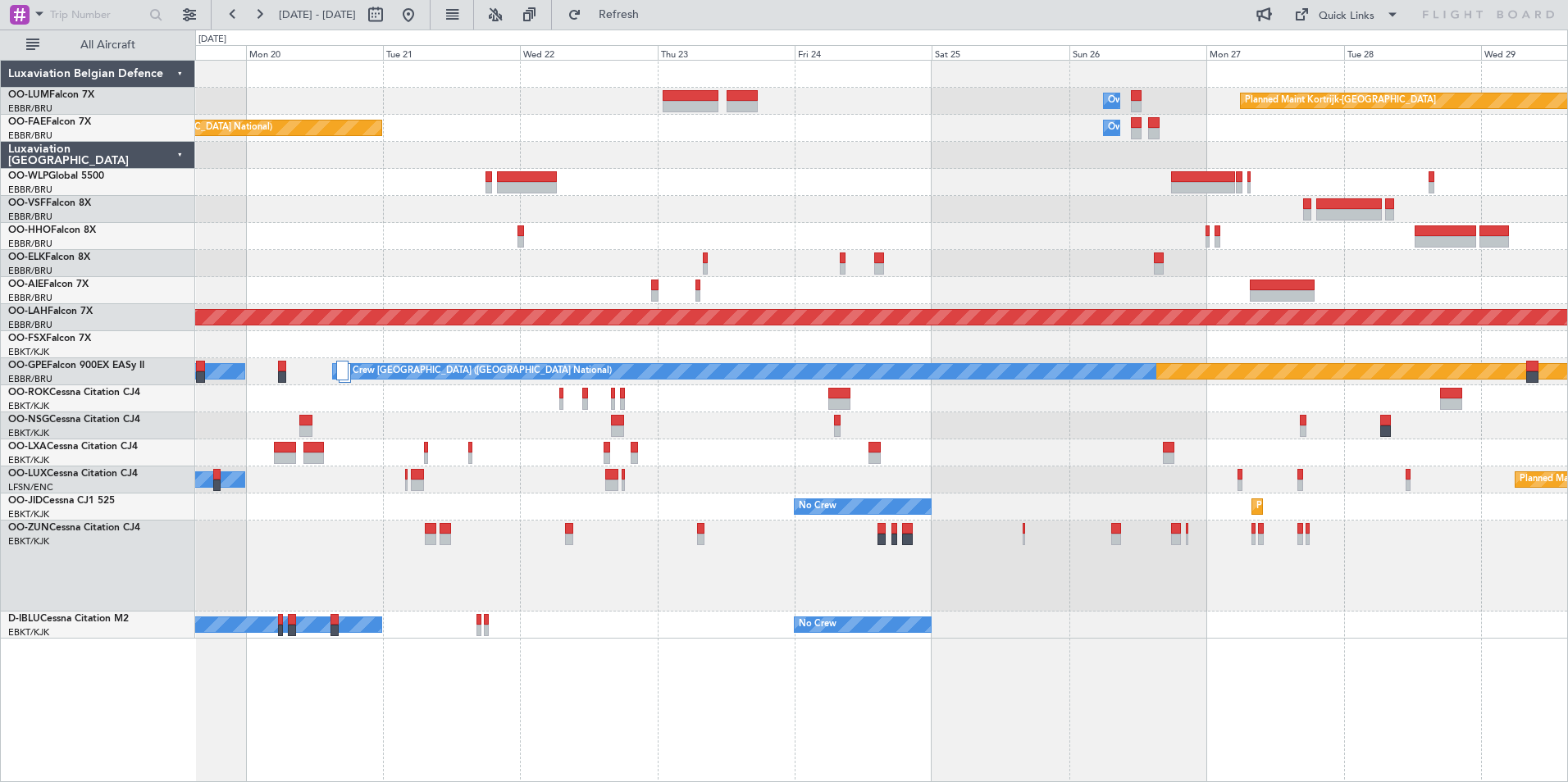
click at [797, 738] on div "Planned Maint Kortrijk-[GEOGRAPHIC_DATA] Owner [GEOGRAPHIC_DATA] Owner [GEOGRAP…" at bounding box center [881, 422] width 1373 height 723
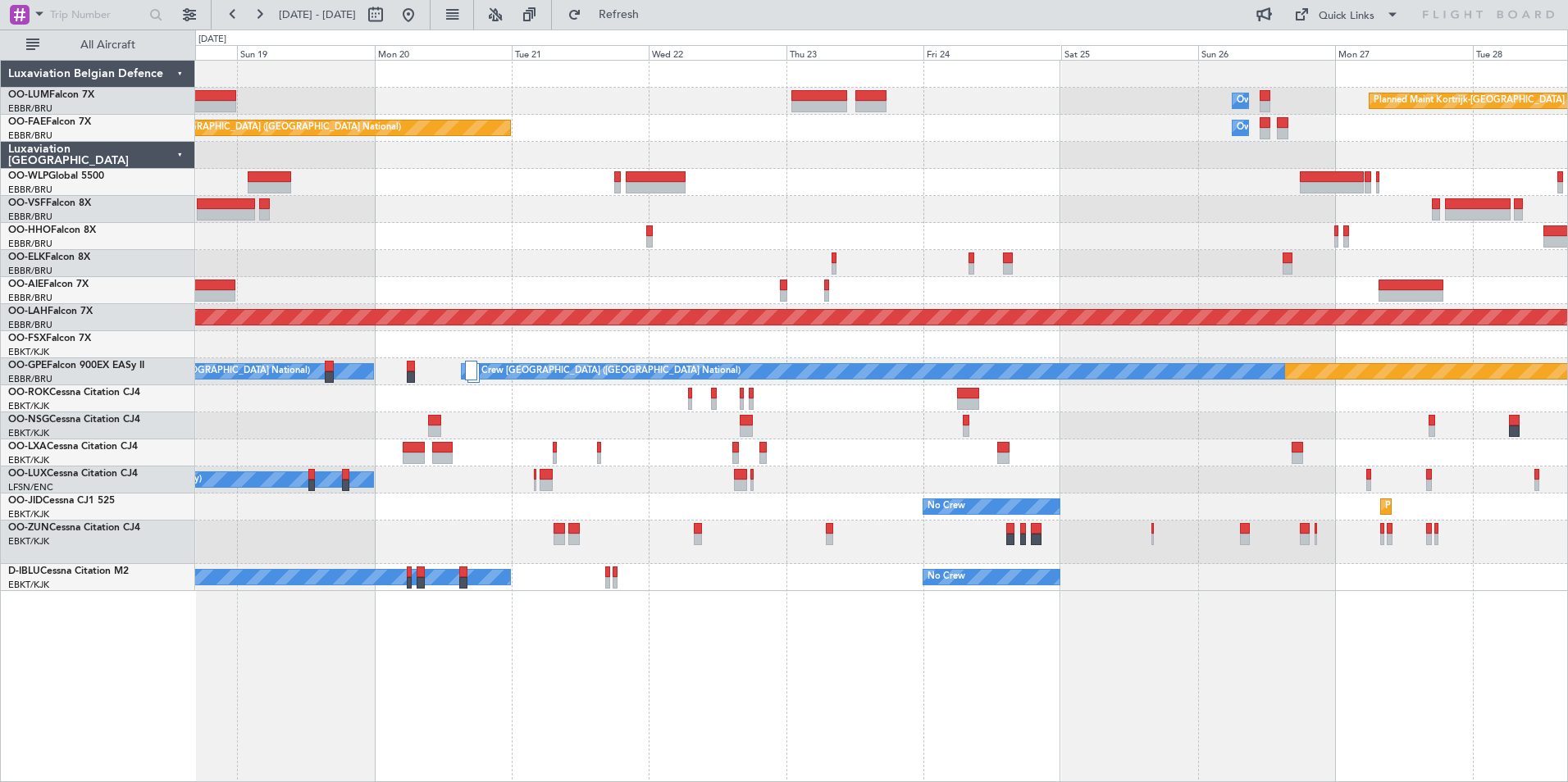
click at [601, 729] on div "Planned Maint Kortrijk-[GEOGRAPHIC_DATA] Owner [GEOGRAPHIC_DATA] Owner [GEOGRAP…" at bounding box center [881, 422] width 1373 height 723
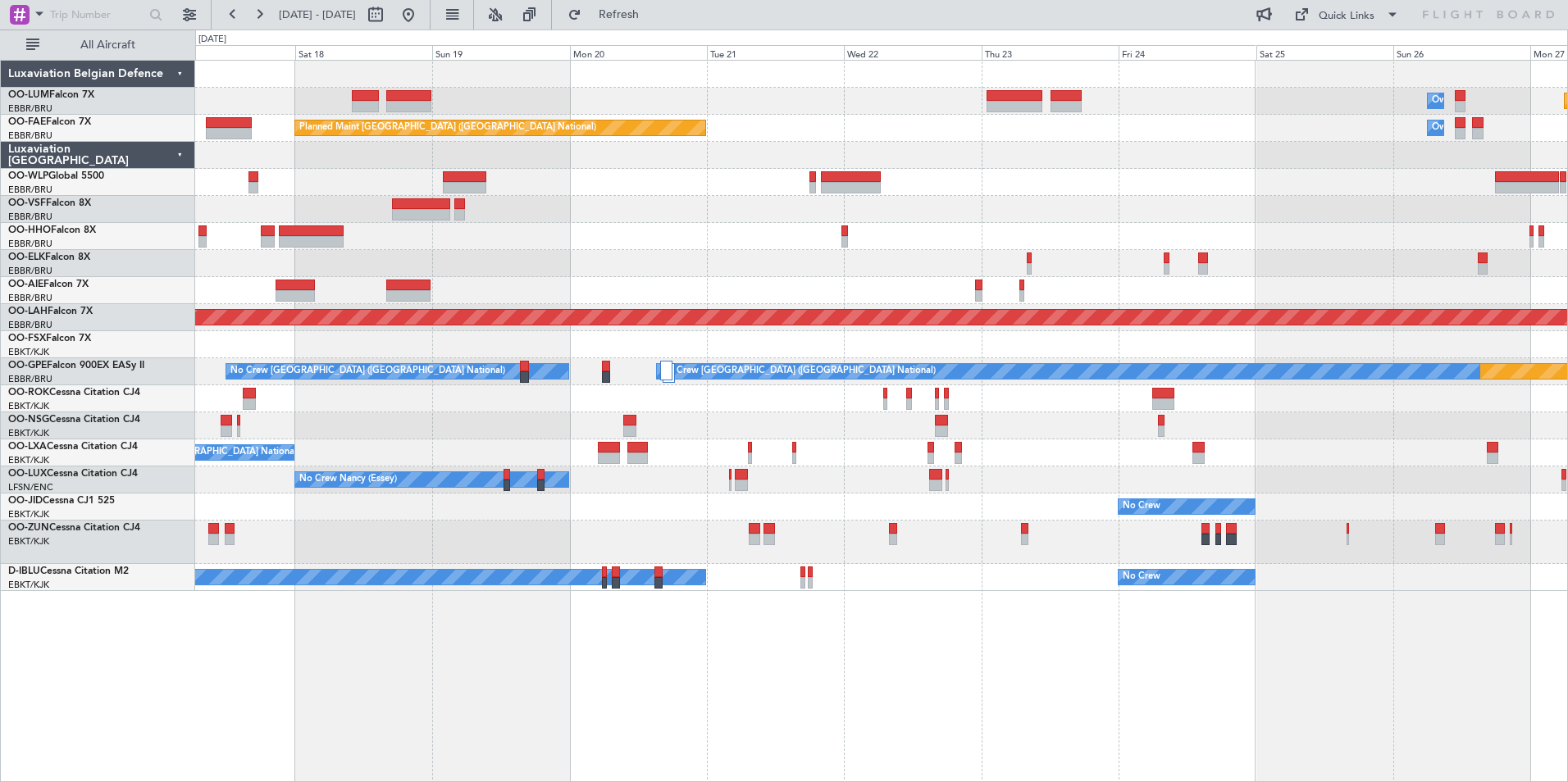
click at [622, 724] on div "Planned Maint Kortrijk-[GEOGRAPHIC_DATA] Owner [GEOGRAPHIC_DATA] Owner [GEOGRAP…" at bounding box center [881, 422] width 1373 height 723
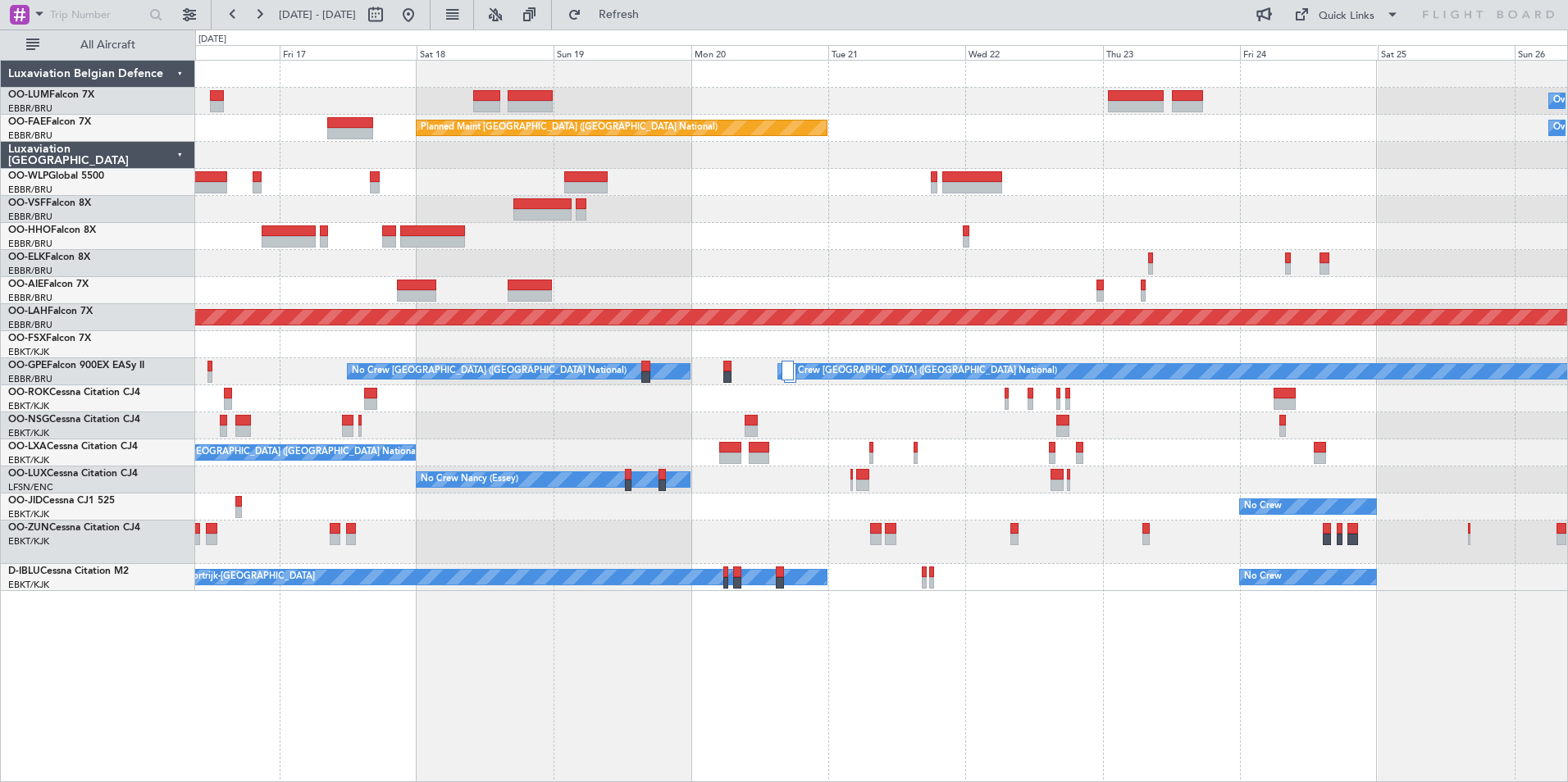
click at [332, 698] on div "Owner Melsbroek Air Base Planned Maint [GEOGRAPHIC_DATA]-[GEOGRAPHIC_DATA] AOG …" at bounding box center [881, 422] width 1373 height 723
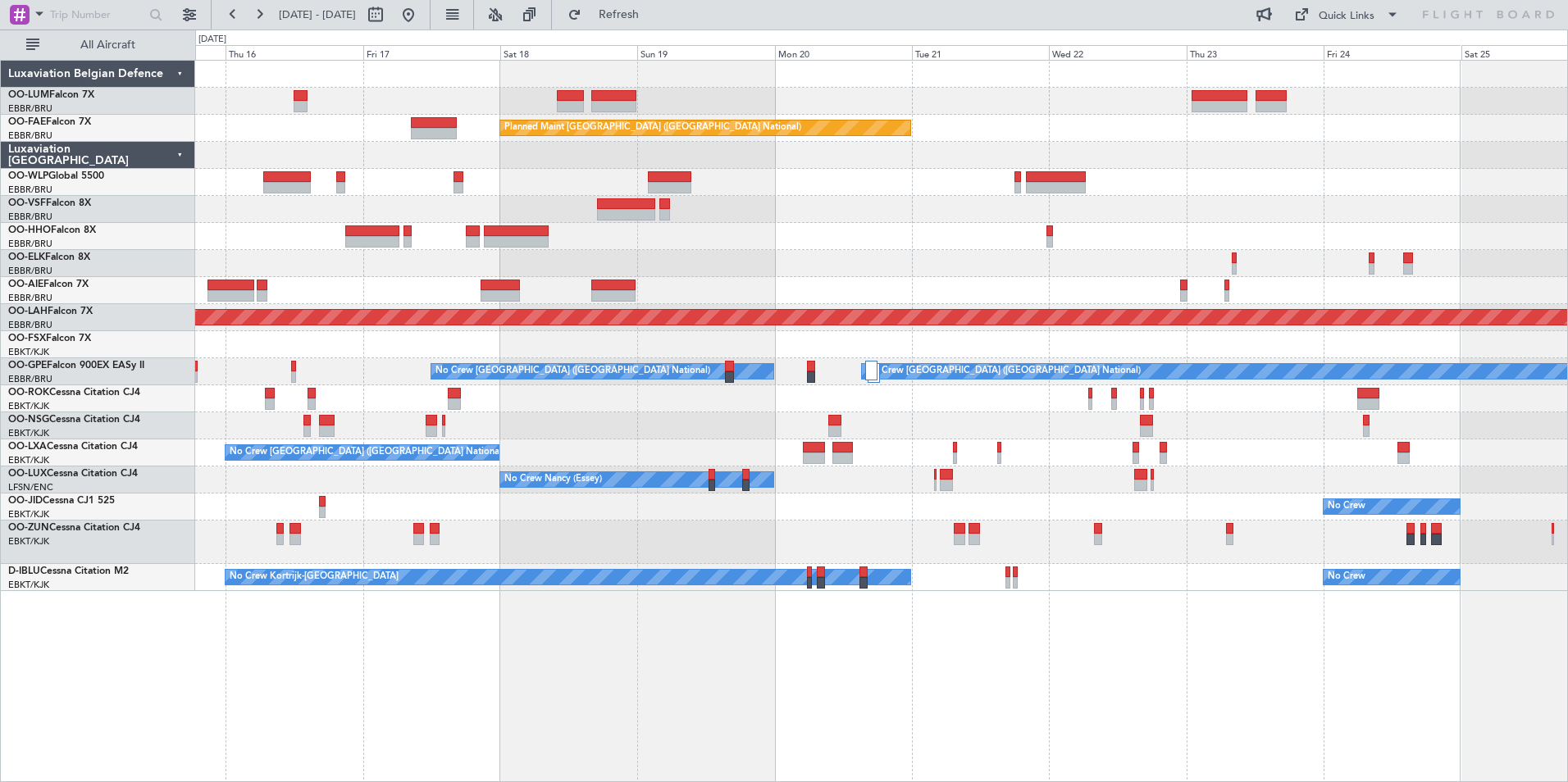
click at [496, 723] on div "Owner Melsbroek Air Base Planned Maint [GEOGRAPHIC_DATA]-[GEOGRAPHIC_DATA] AOG …" at bounding box center [881, 422] width 1373 height 723
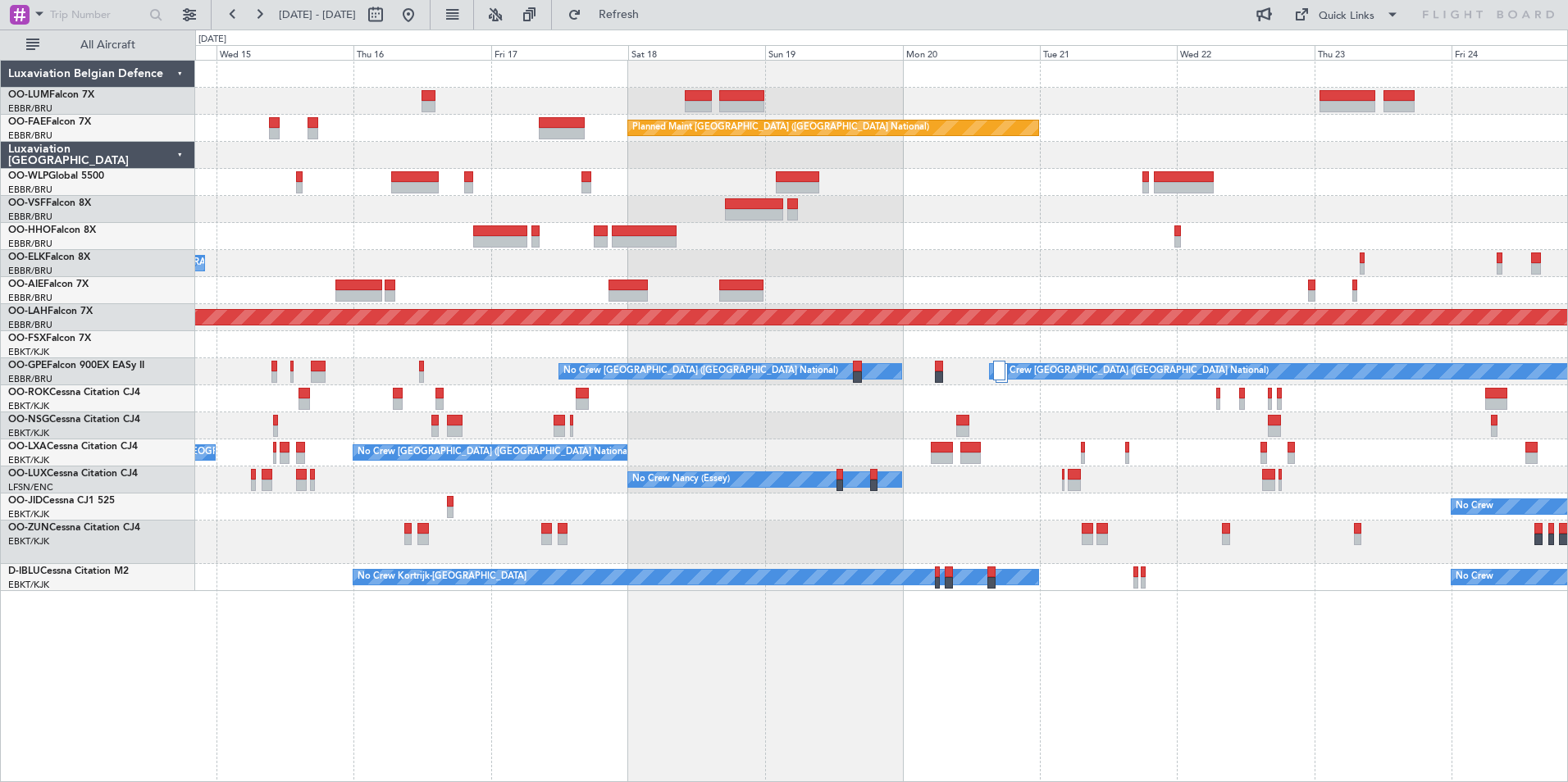
click at [403, 695] on div "Owner Melsbroek Air Base Planned Maint [GEOGRAPHIC_DATA]-[GEOGRAPHIC_DATA] AOG …" at bounding box center [881, 422] width 1373 height 723
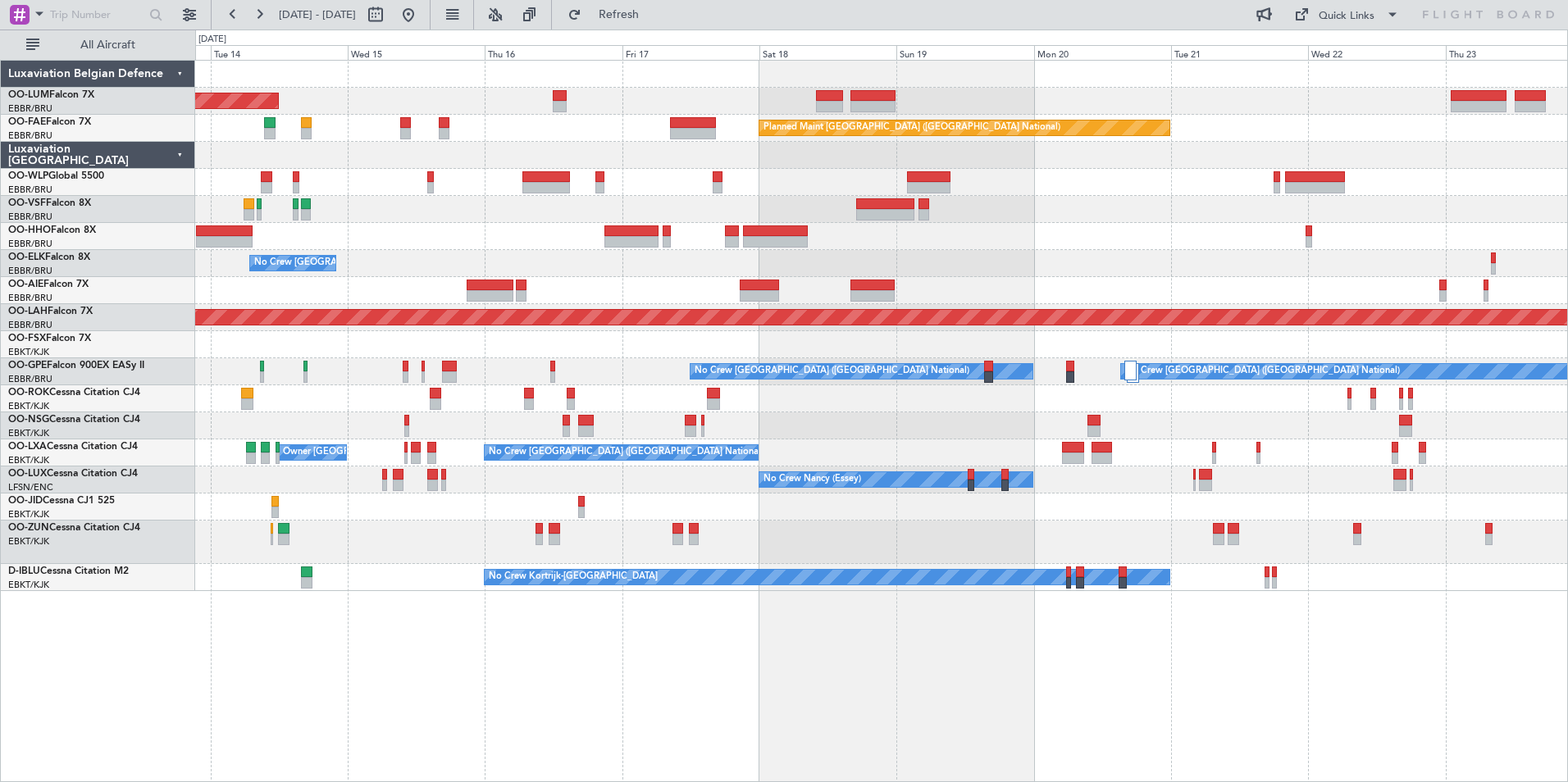
click at [419, 697] on div "AOG Maint [GEOGRAPHIC_DATA] Owner [GEOGRAPHIC_DATA] Planned Maint [GEOGRAPHIC_D…" at bounding box center [881, 422] width 1373 height 723
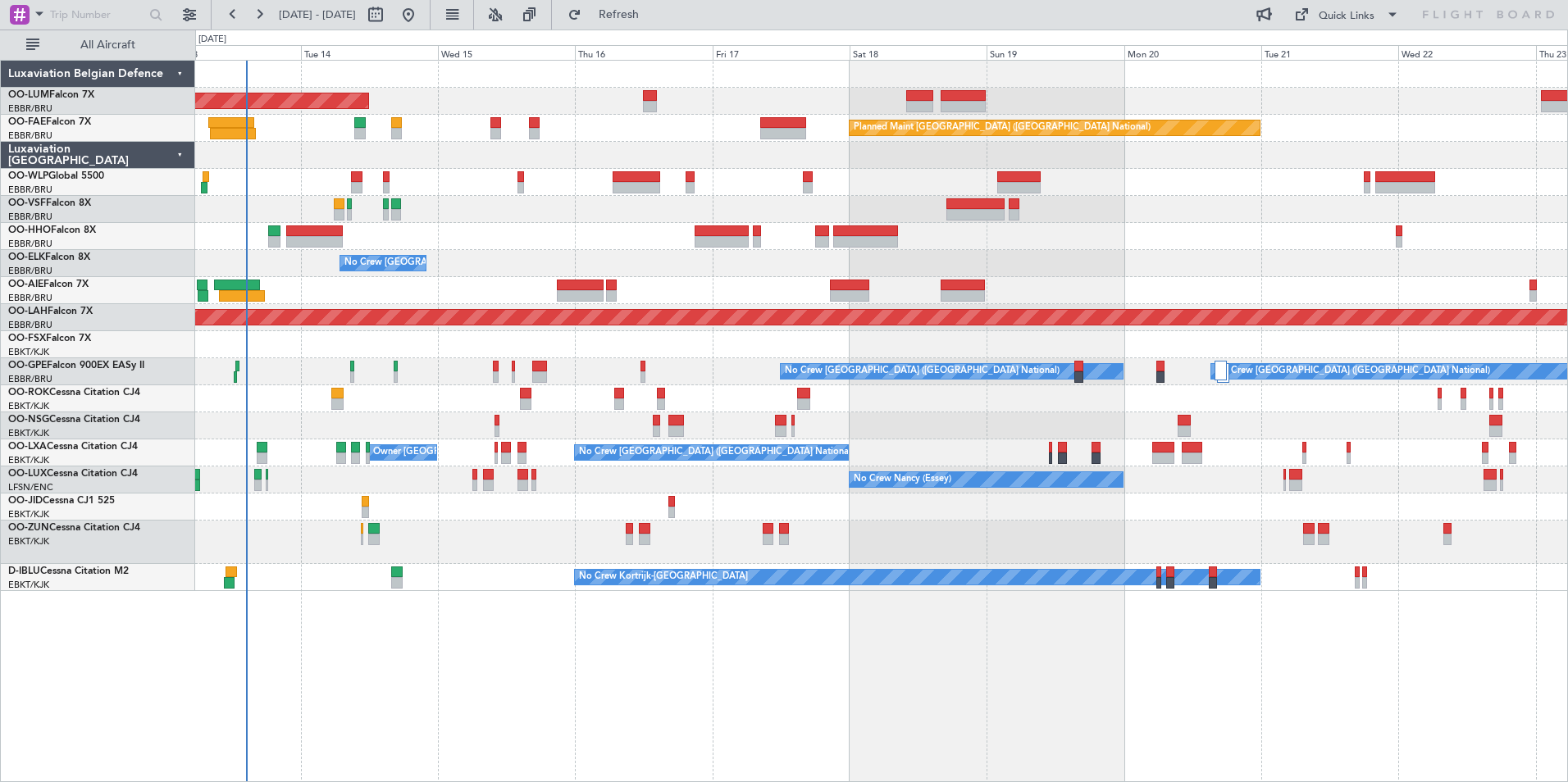
click at [727, 720] on div "AOG Maint [GEOGRAPHIC_DATA] Planned Maint [GEOGRAPHIC_DATA] ([GEOGRAPHIC_DATA])…" at bounding box center [881, 422] width 1373 height 723
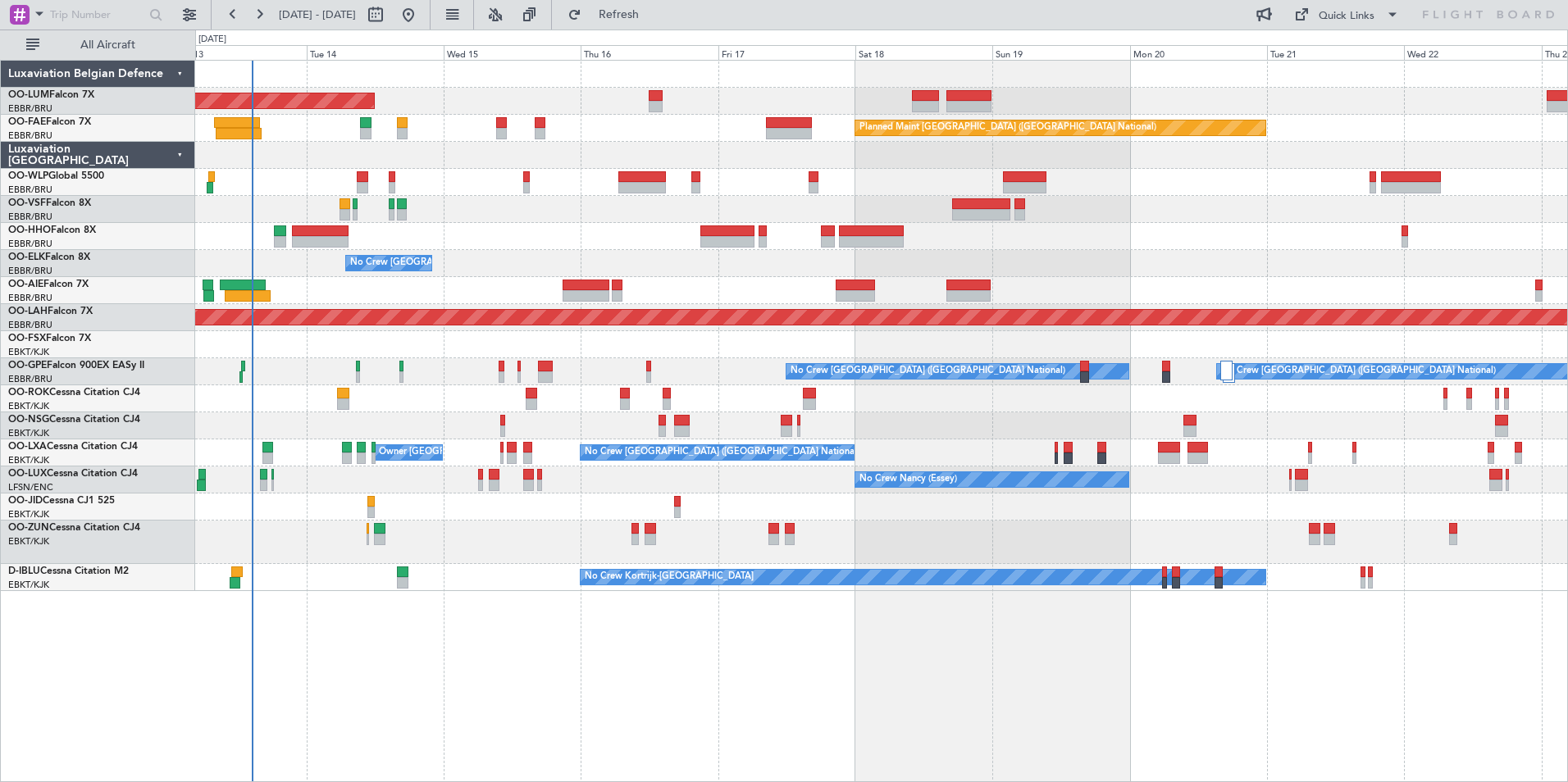
click at [667, 28] on fb-refresh-button "Refresh" at bounding box center [610, 14] width 115 height 30
click at [654, 18] on span "Refresh" at bounding box center [619, 14] width 69 height 12
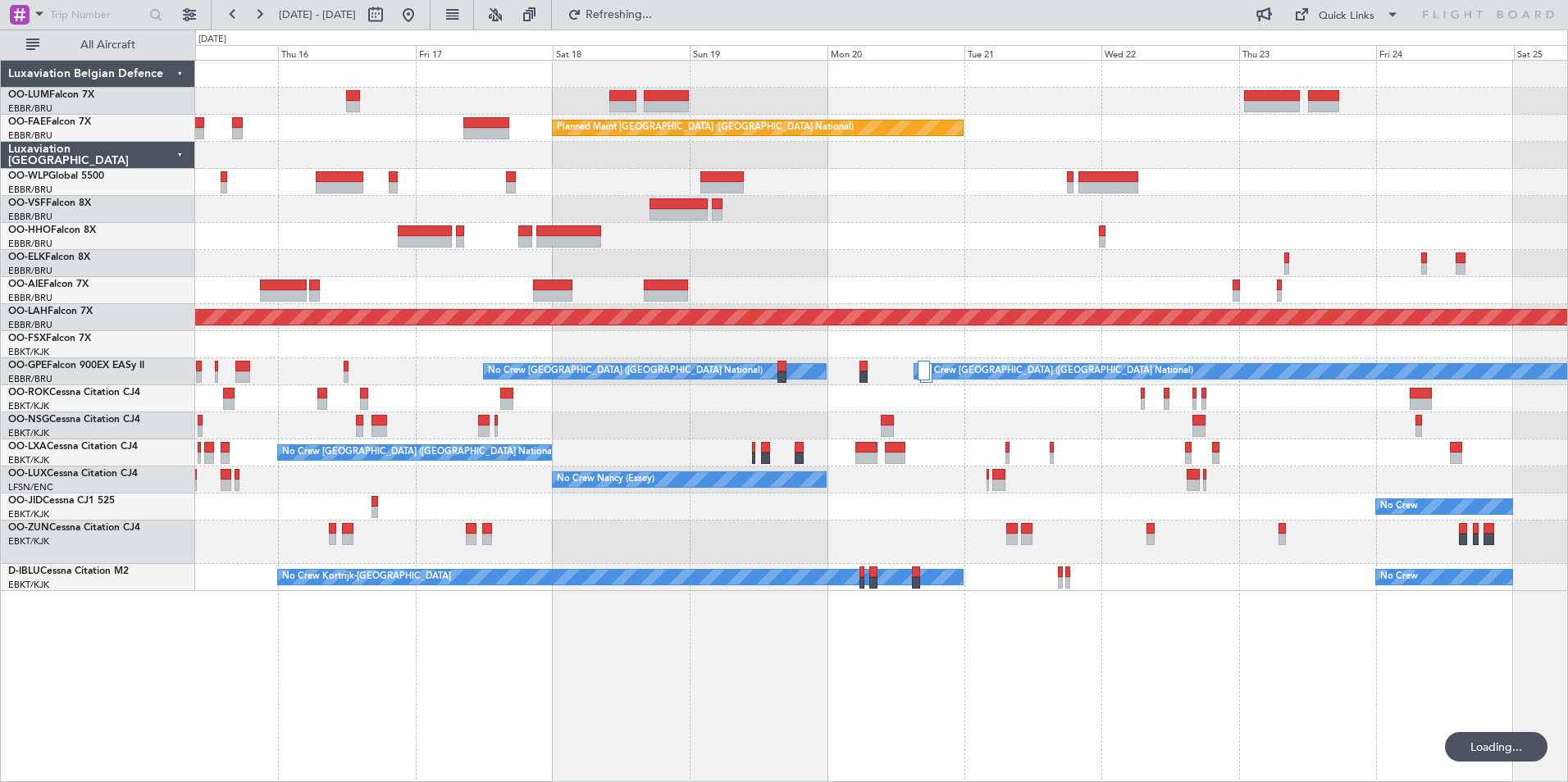
click at [642, 729] on div "Owner Melsbroek Air Base Planned Maint [GEOGRAPHIC_DATA]-[GEOGRAPHIC_DATA] AOG …" at bounding box center [881, 422] width 1373 height 723
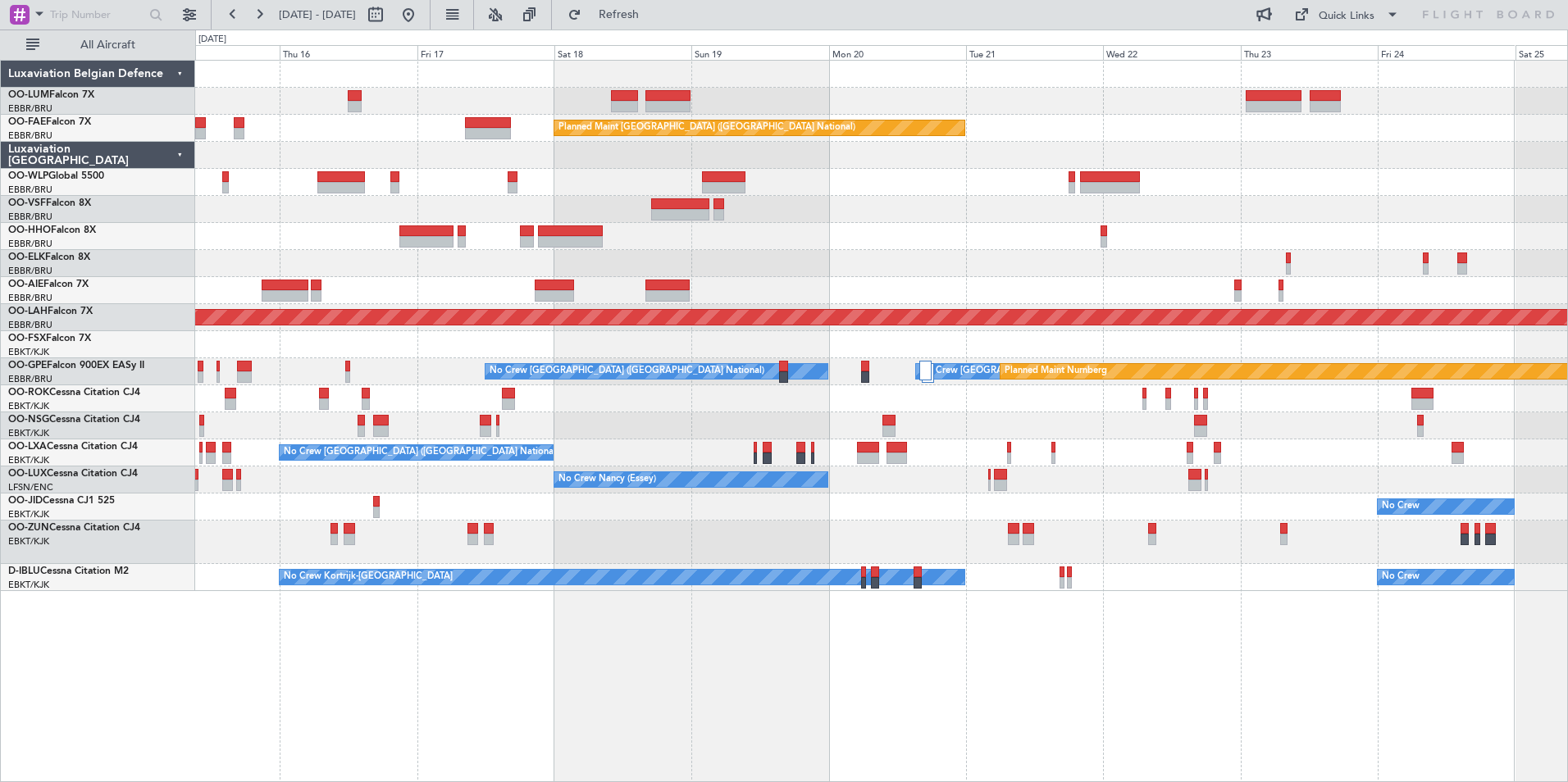
click at [1121, 691] on div "Owner Melsbroek Air Base Planned Maint [GEOGRAPHIC_DATA]-[GEOGRAPHIC_DATA] AOG …" at bounding box center [881, 422] width 1373 height 723
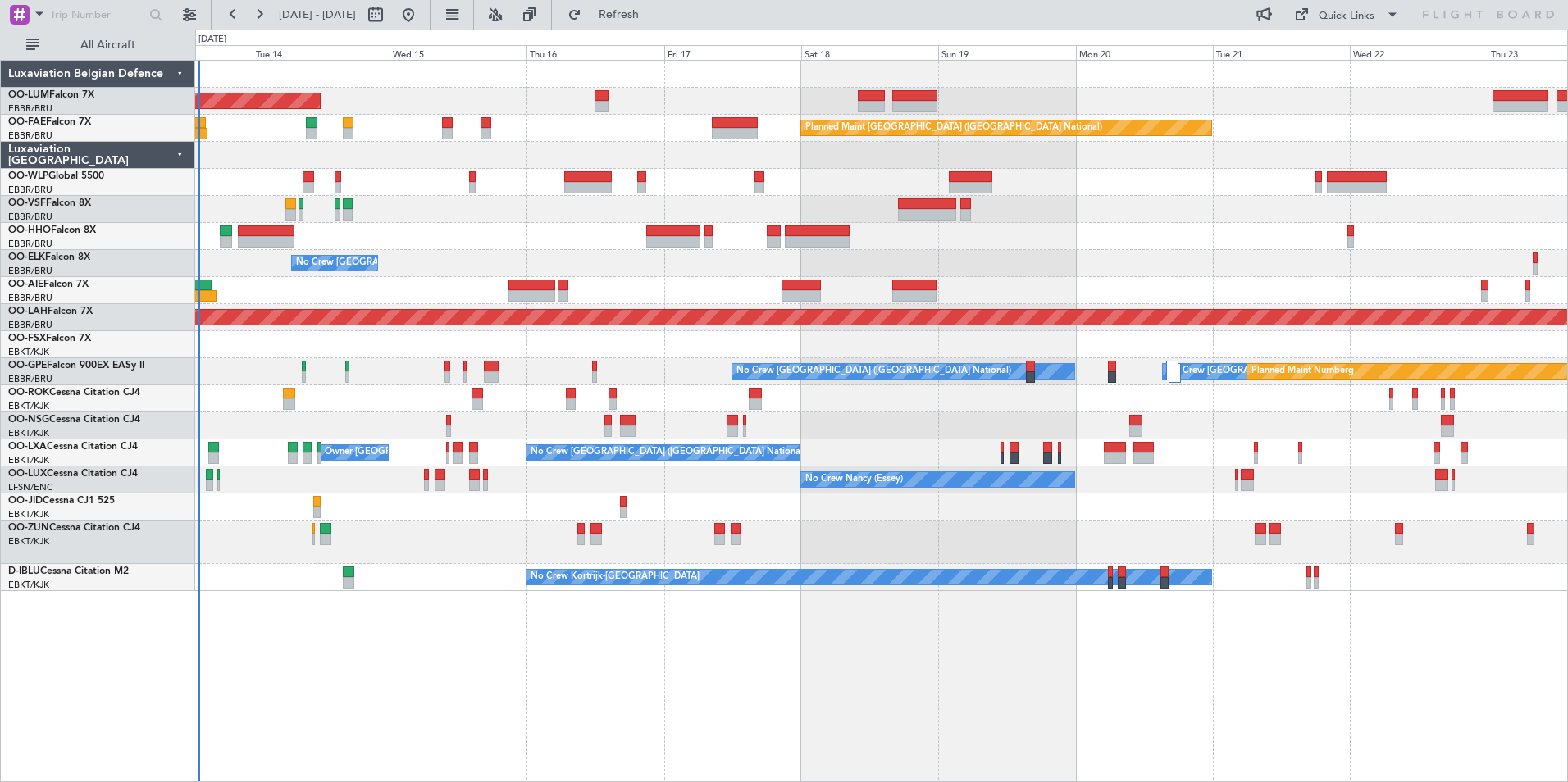
click at [916, 690] on div "AOG Maint [GEOGRAPHIC_DATA] Planned Maint [GEOGRAPHIC_DATA] ([GEOGRAPHIC_DATA])…" at bounding box center [881, 422] width 1373 height 723
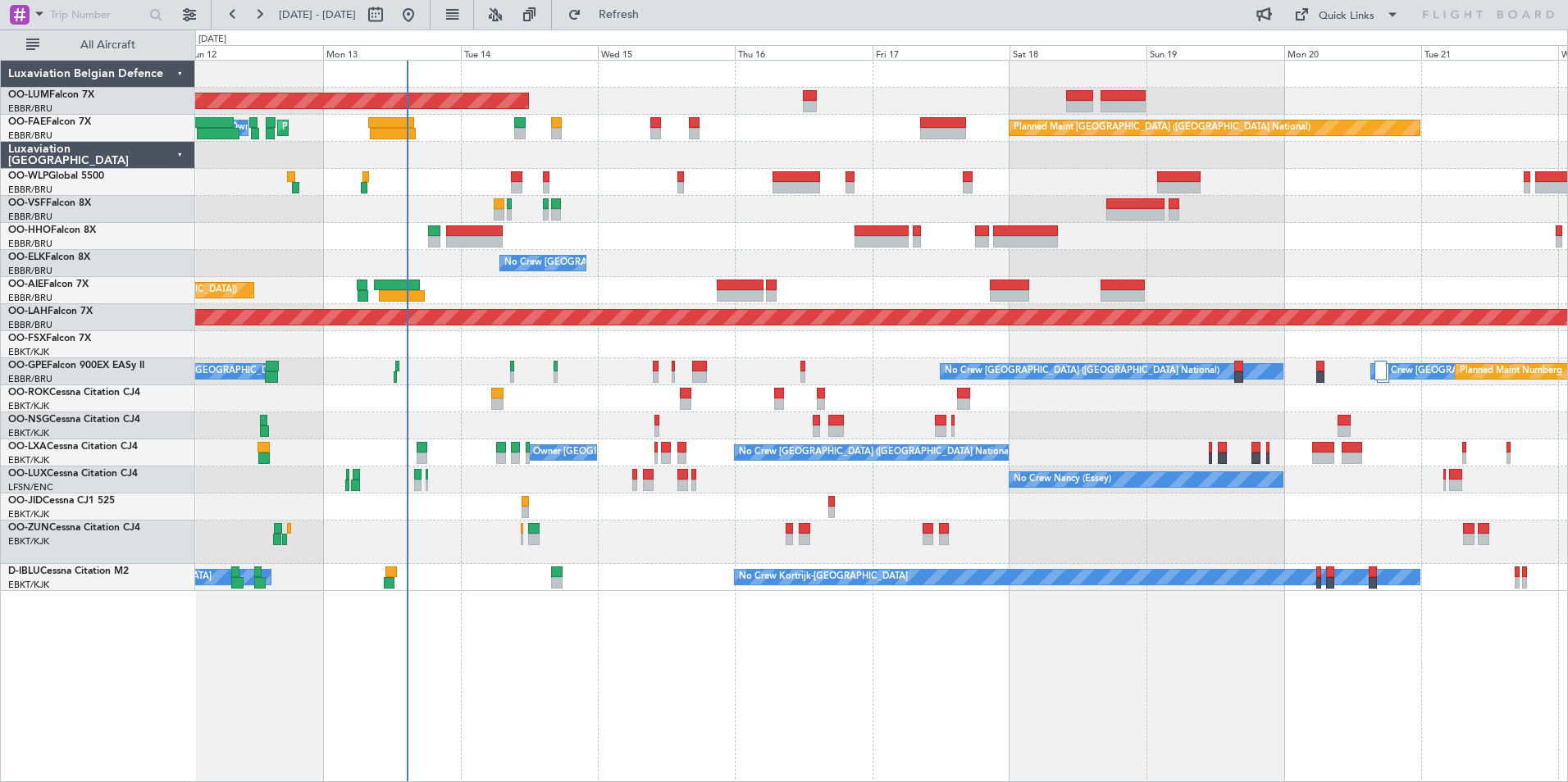
click at [441, 690] on div "AOG Maint [GEOGRAPHIC_DATA] Planned Maint [GEOGRAPHIC_DATA] ([GEOGRAPHIC_DATA])…" at bounding box center [881, 422] width 1373 height 723
